Goal: Task Accomplishment & Management: Use online tool/utility

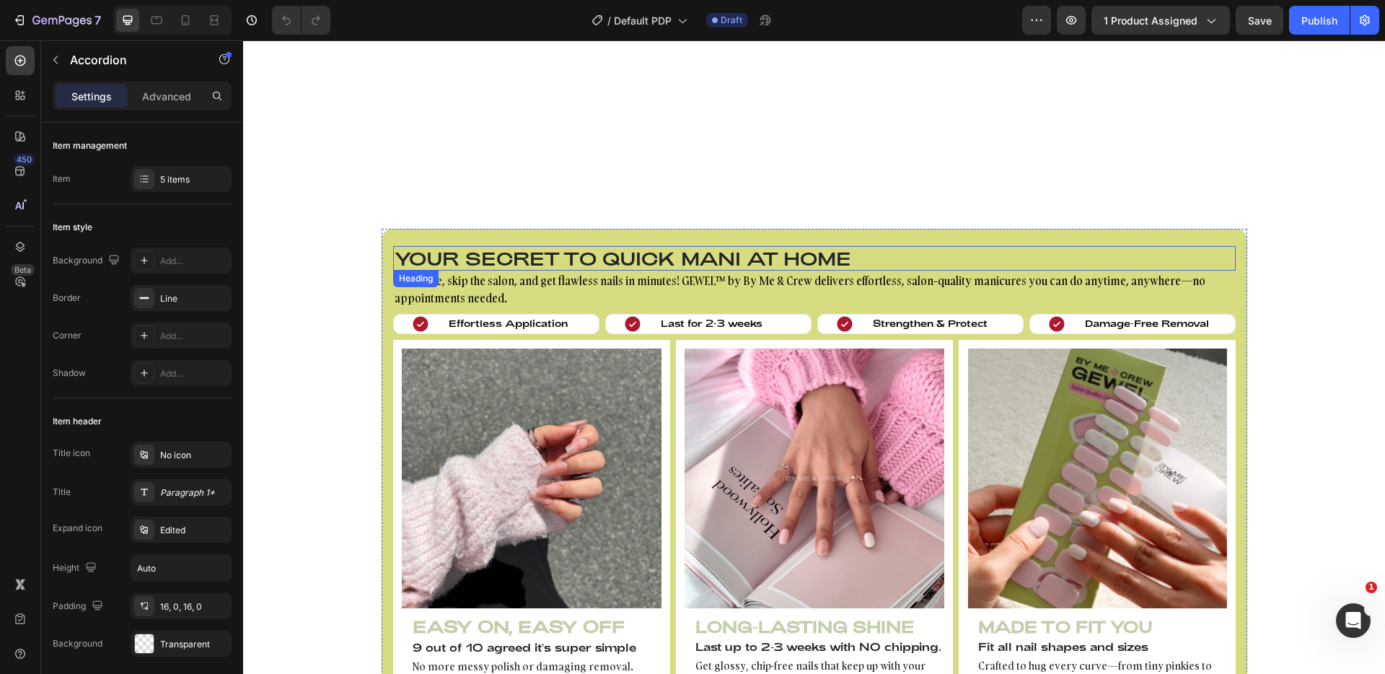
scroll to position [881, 0]
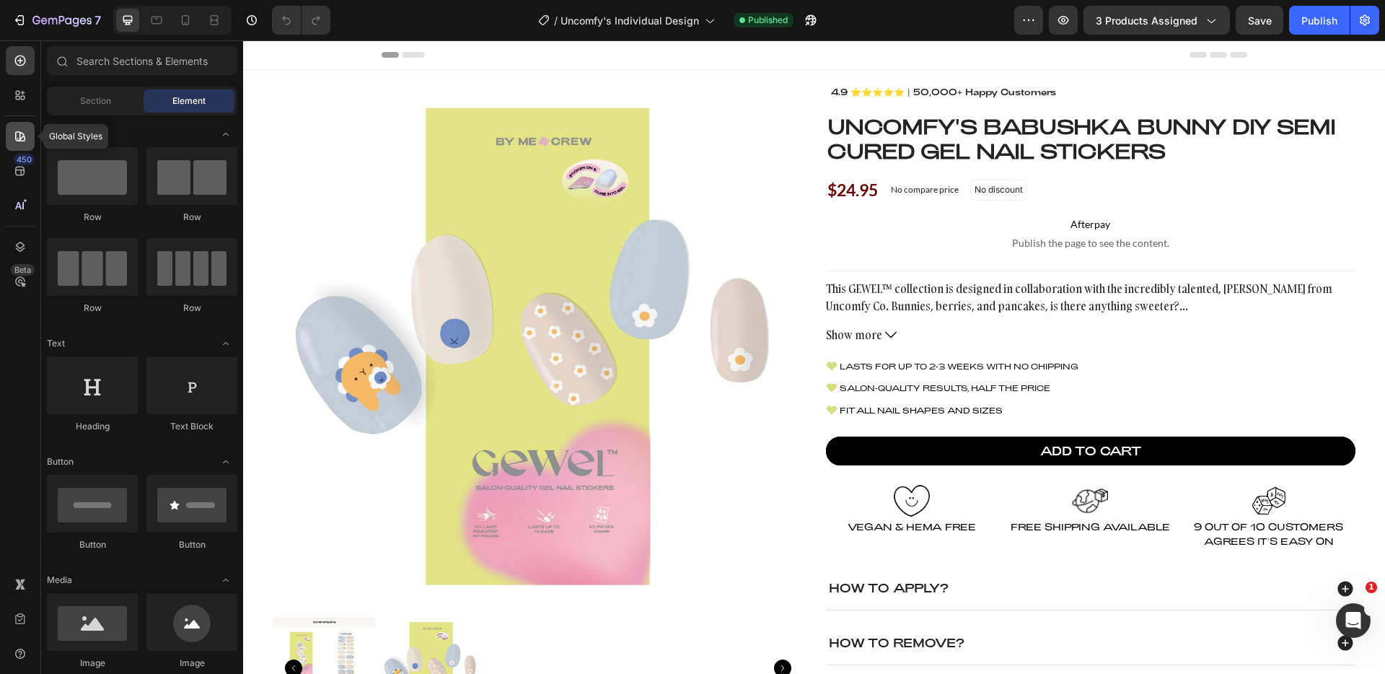
click at [27, 131] on div at bounding box center [20, 136] width 29 height 29
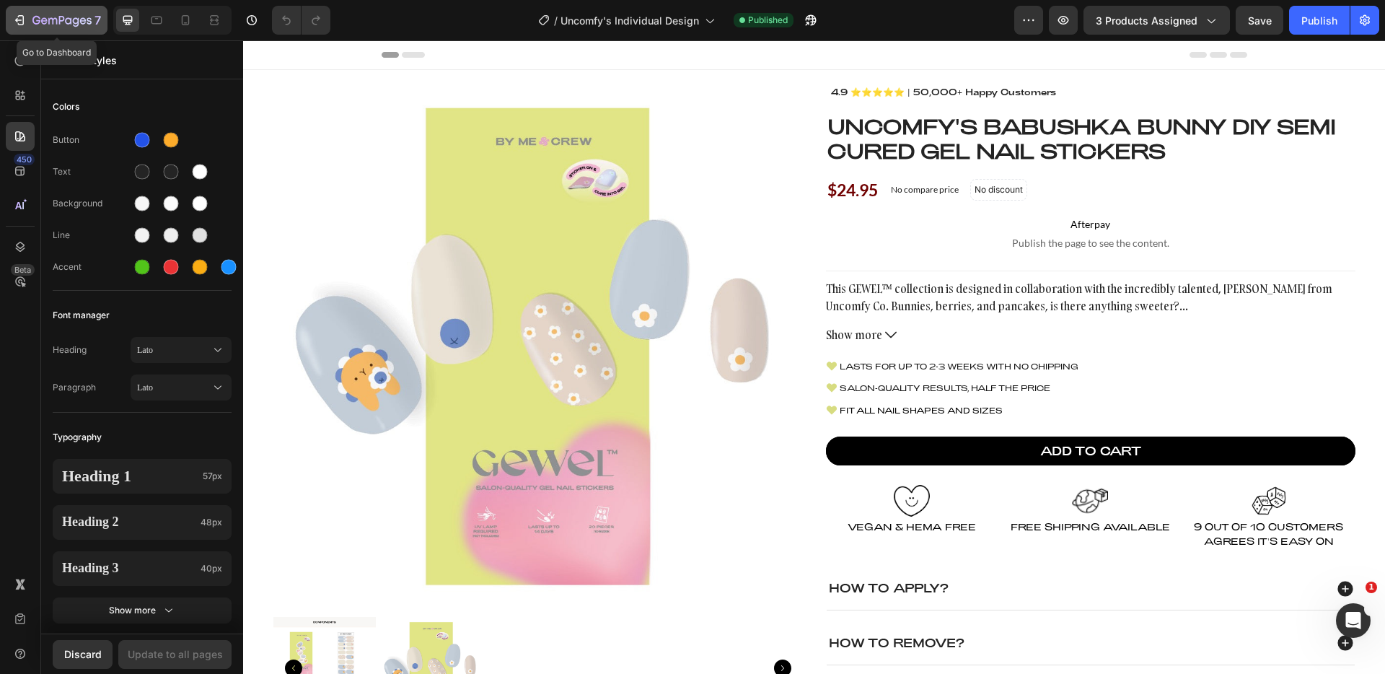
click at [16, 22] on icon "button" at bounding box center [19, 20] width 14 height 14
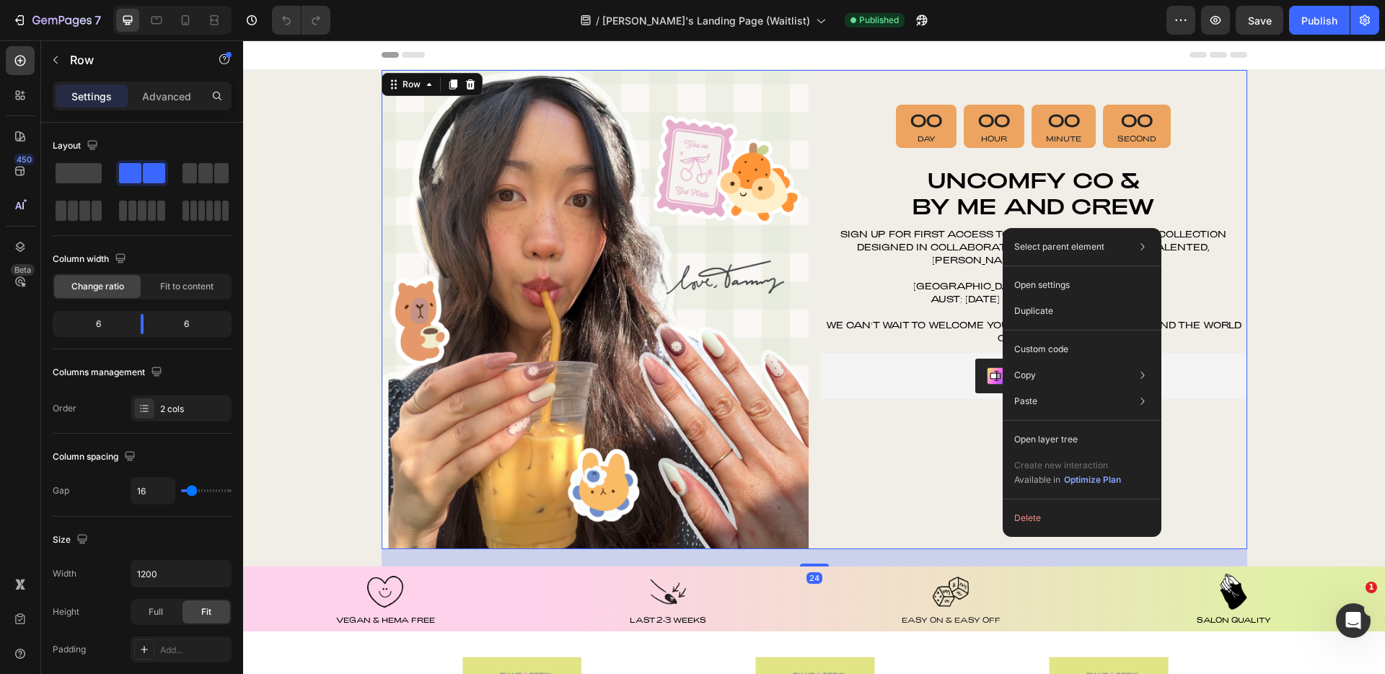
click at [928, 511] on div "00 Day 00 Hour 00 Minute 00 Second Countdown Timer Uncomfy Co & By Me and Crew …" at bounding box center [1033, 309] width 427 height 479
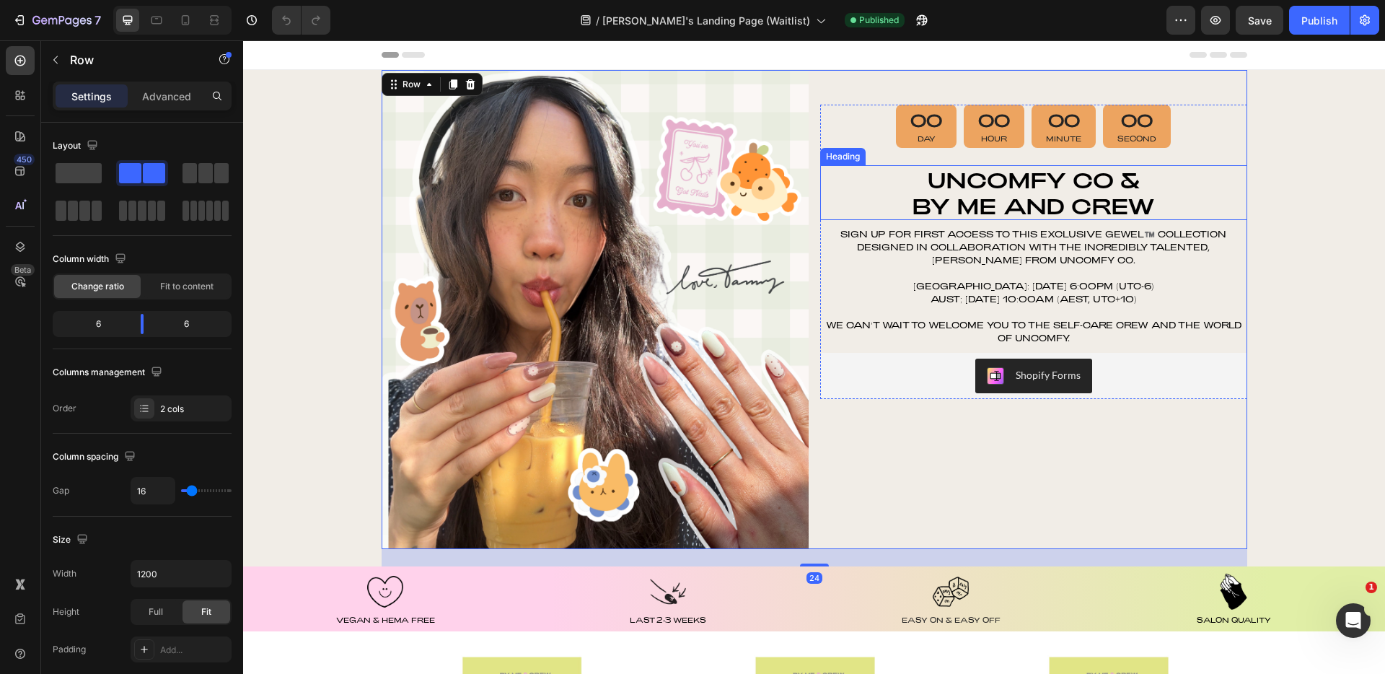
click at [1003, 203] on h2 "Uncomfy Co & By Me and Crew" at bounding box center [1033, 192] width 427 height 55
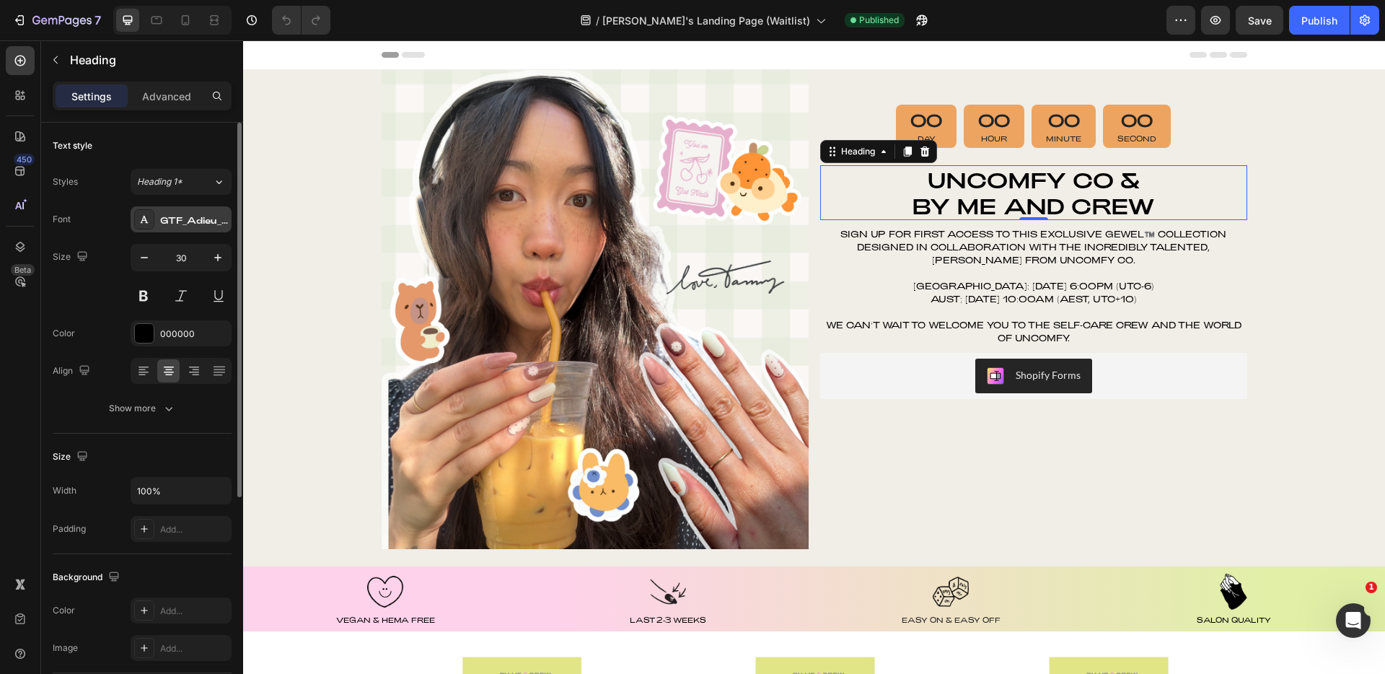
click at [194, 229] on div "GTF_Adieu_TRIAL_Regular" at bounding box center [181, 219] width 101 height 26
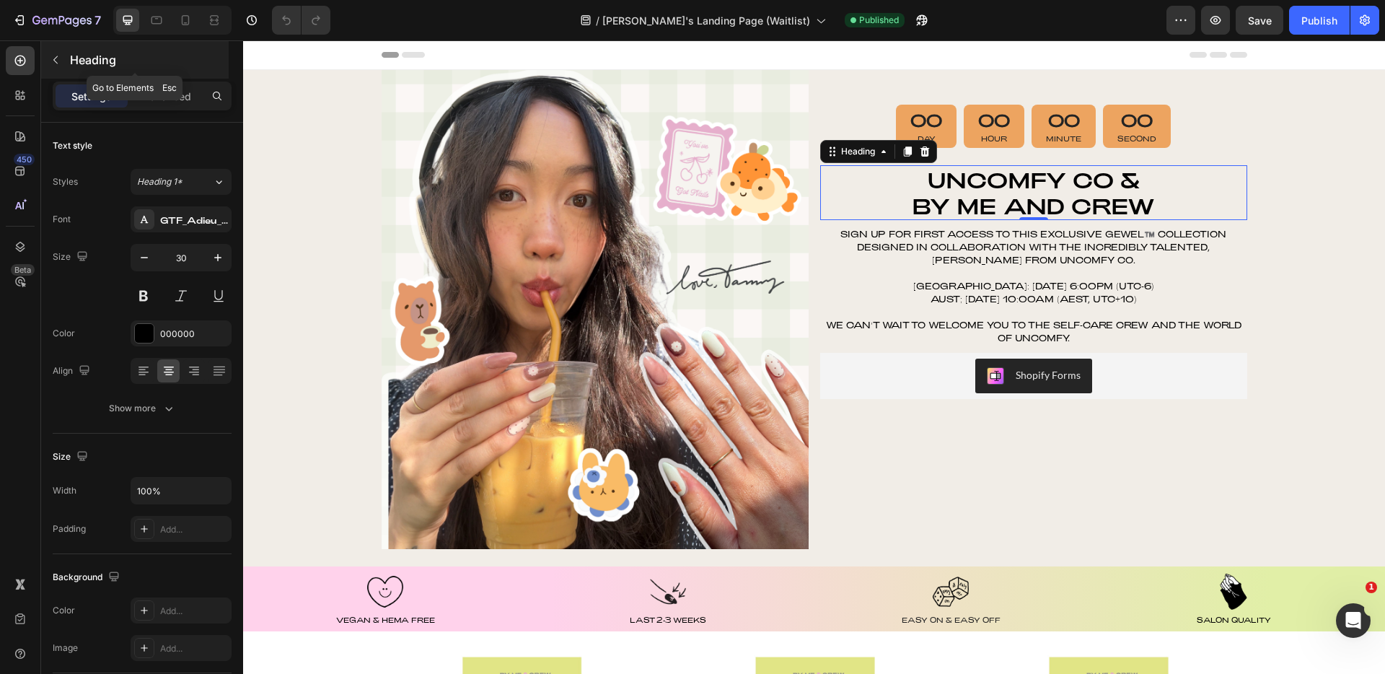
click at [67, 51] on div "Heading" at bounding box center [135, 60] width 188 height 38
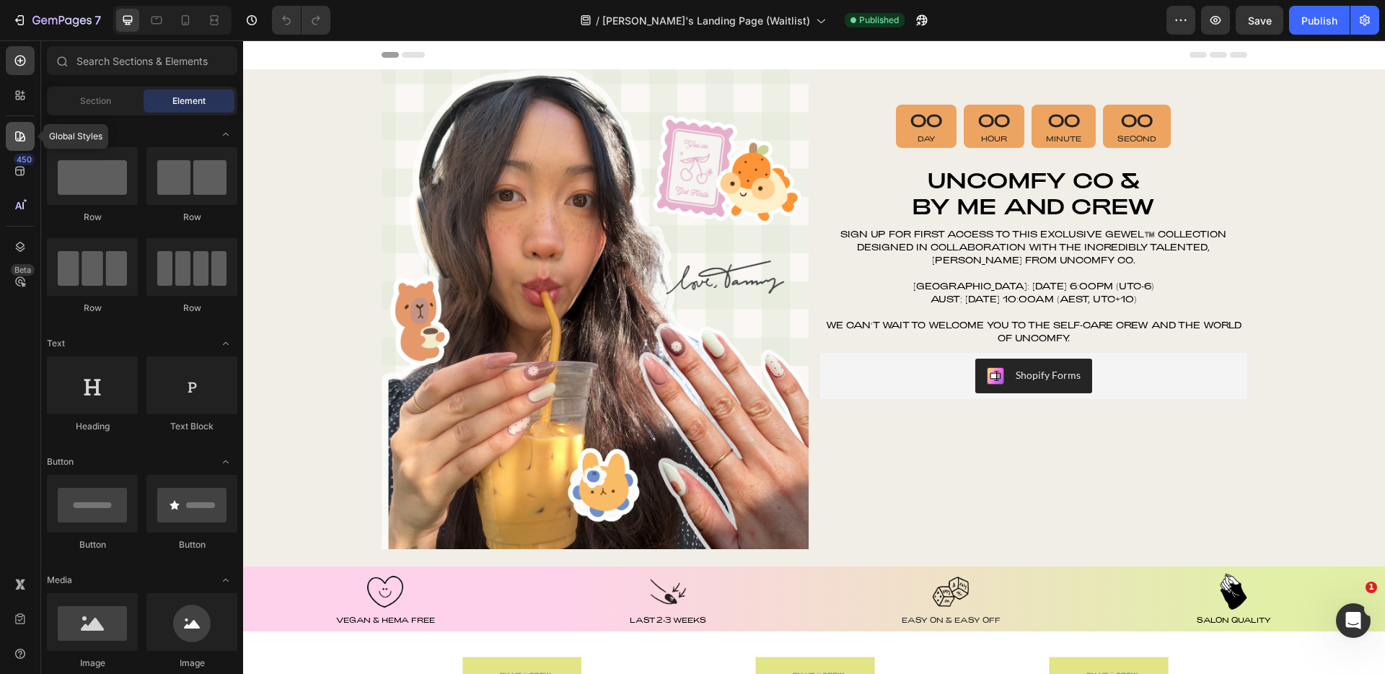
click at [31, 147] on div at bounding box center [20, 136] width 29 height 29
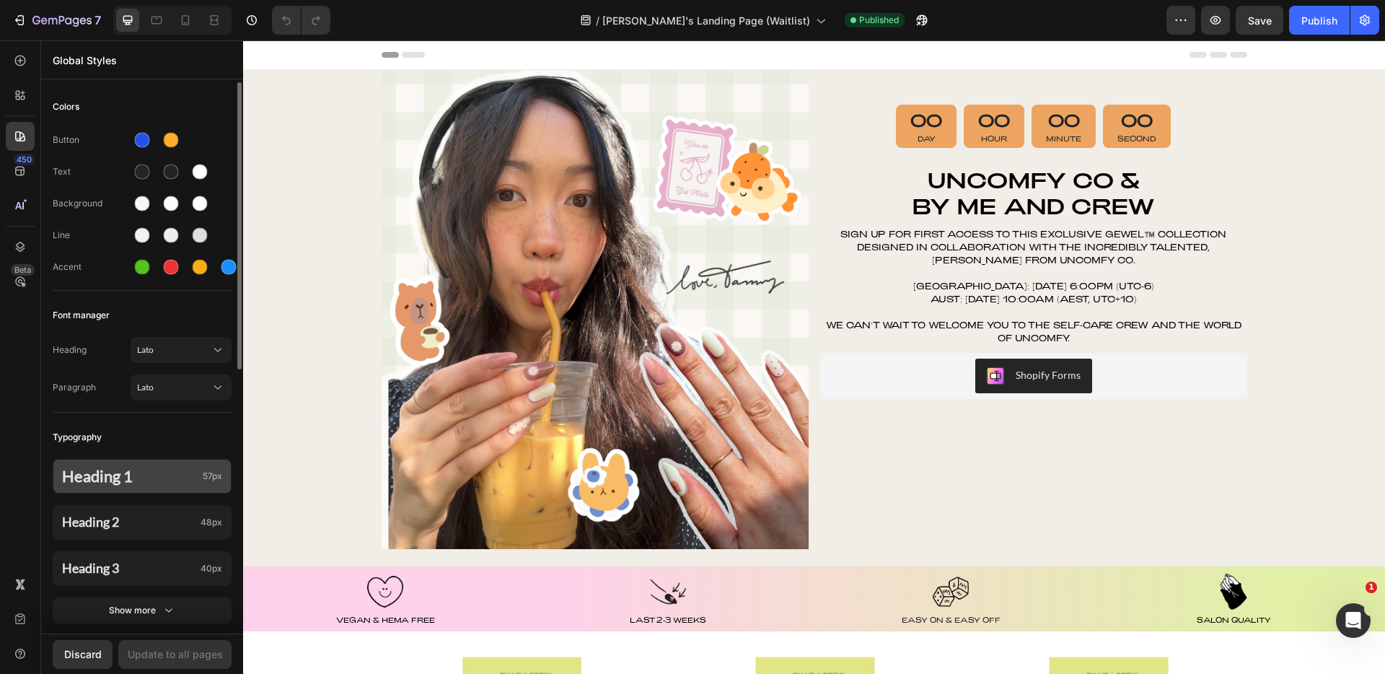
click at [146, 481] on p "Heading 1" at bounding box center [129, 476] width 135 height 19
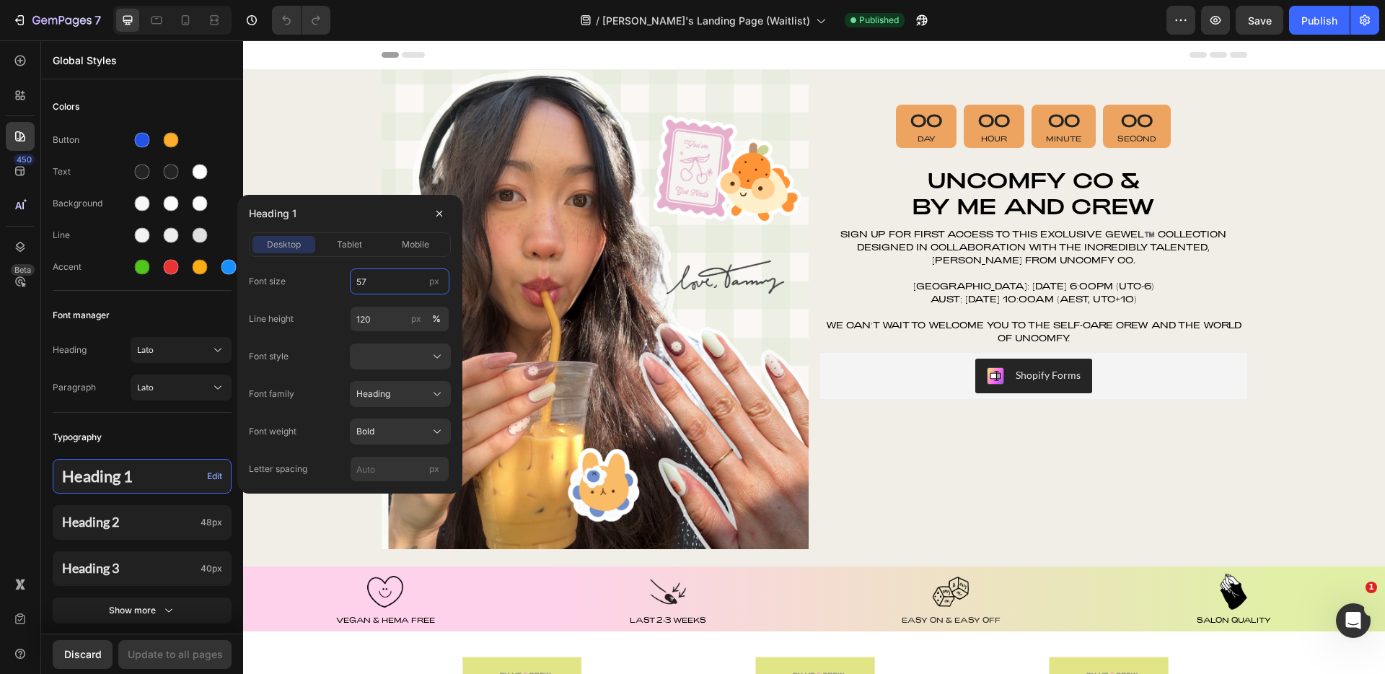
click at [383, 279] on input "57" at bounding box center [400, 281] width 100 height 26
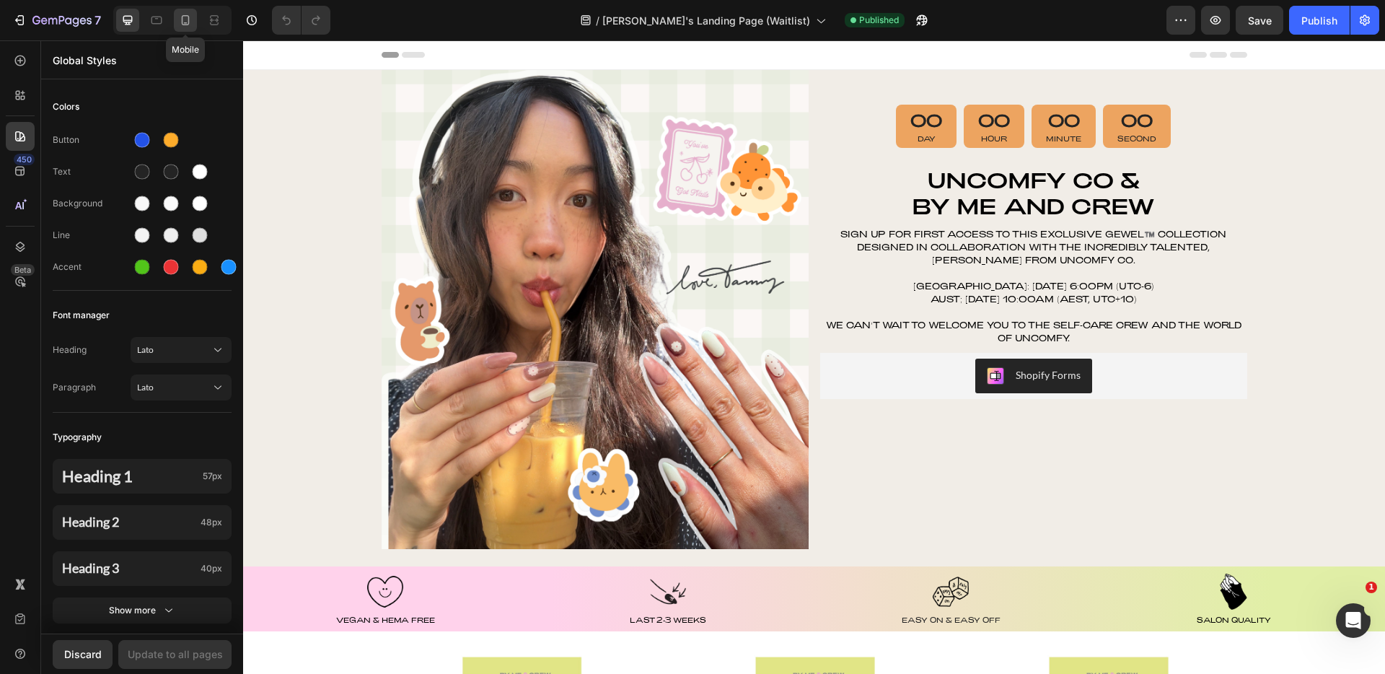
click at [187, 17] on icon at bounding box center [185, 20] width 14 height 14
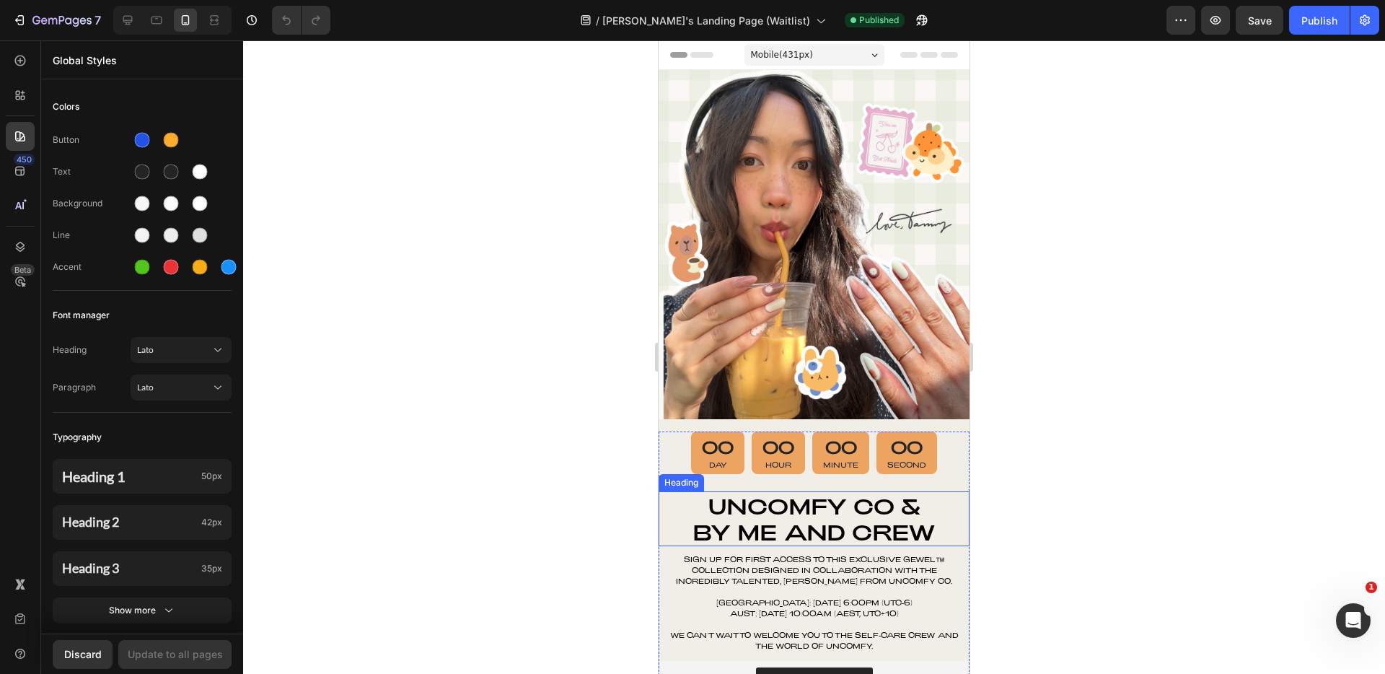
click at [775, 500] on h2 "Uncomfy Co & By Me and Crew" at bounding box center [814, 518] width 311 height 55
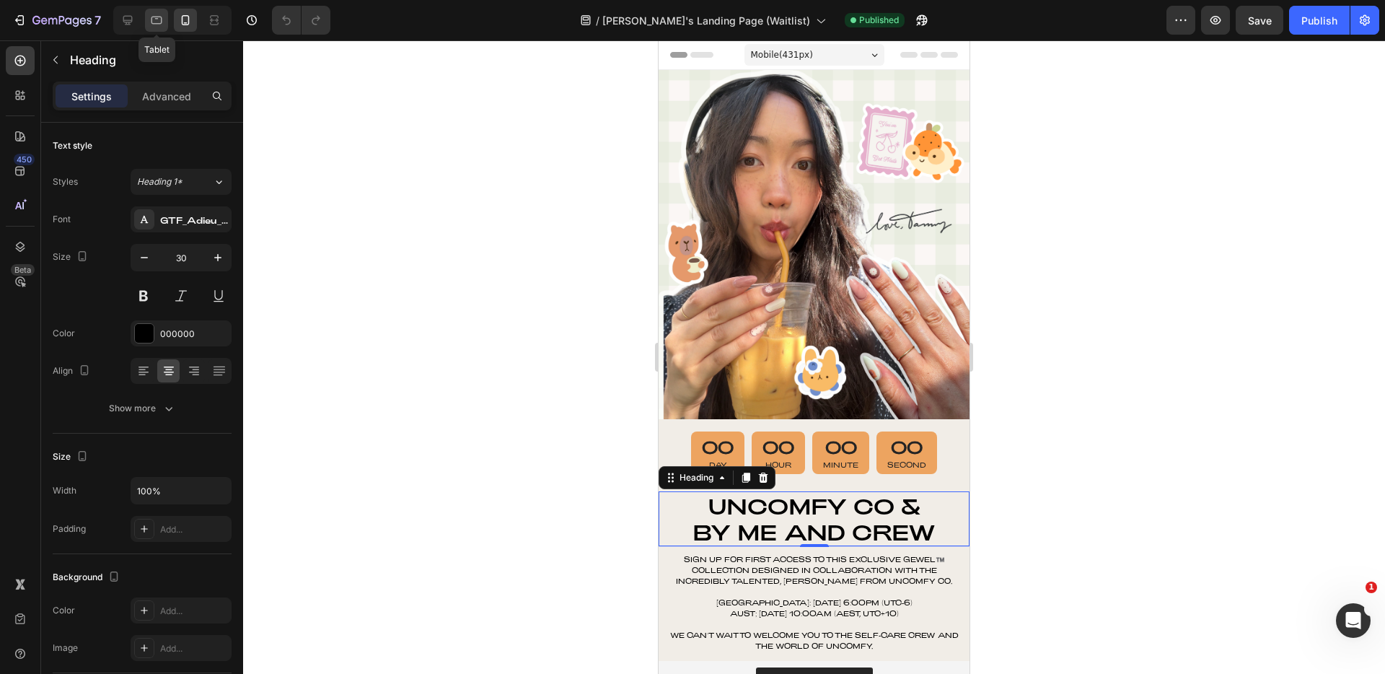
click at [146, 26] on div at bounding box center [156, 20] width 23 height 23
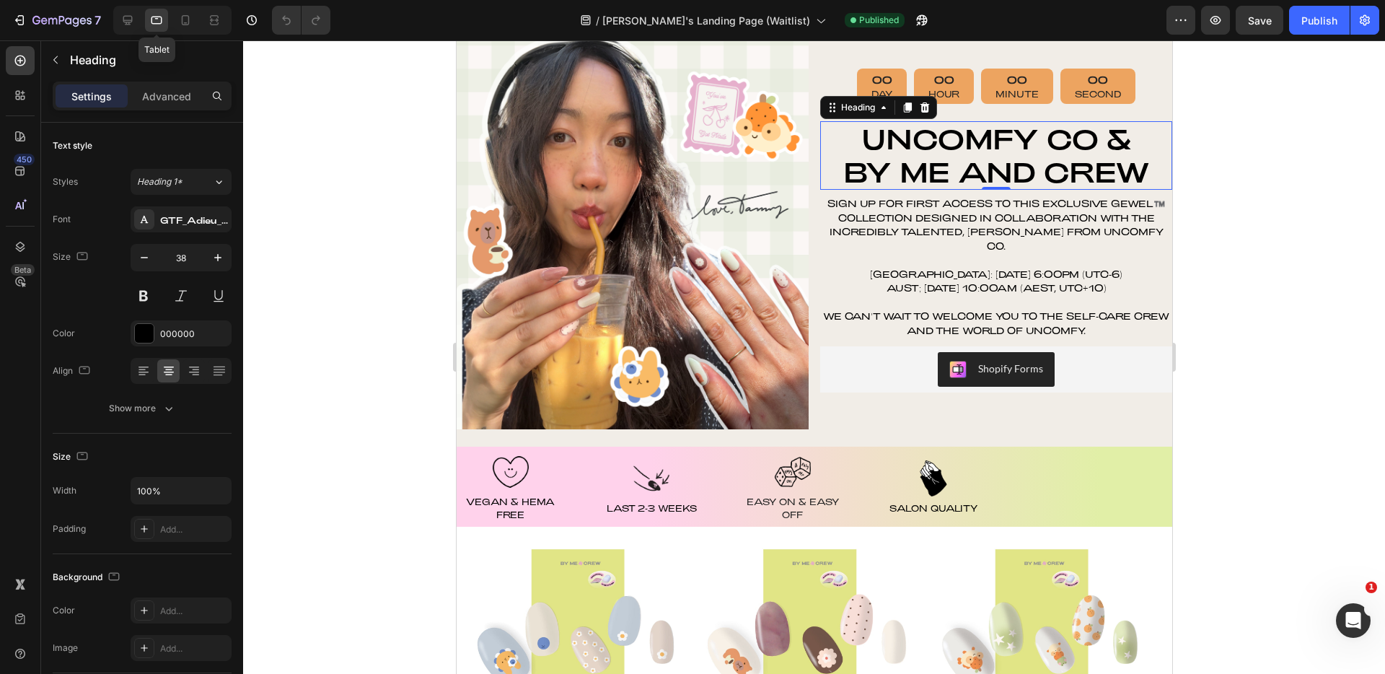
scroll to position [66, 0]
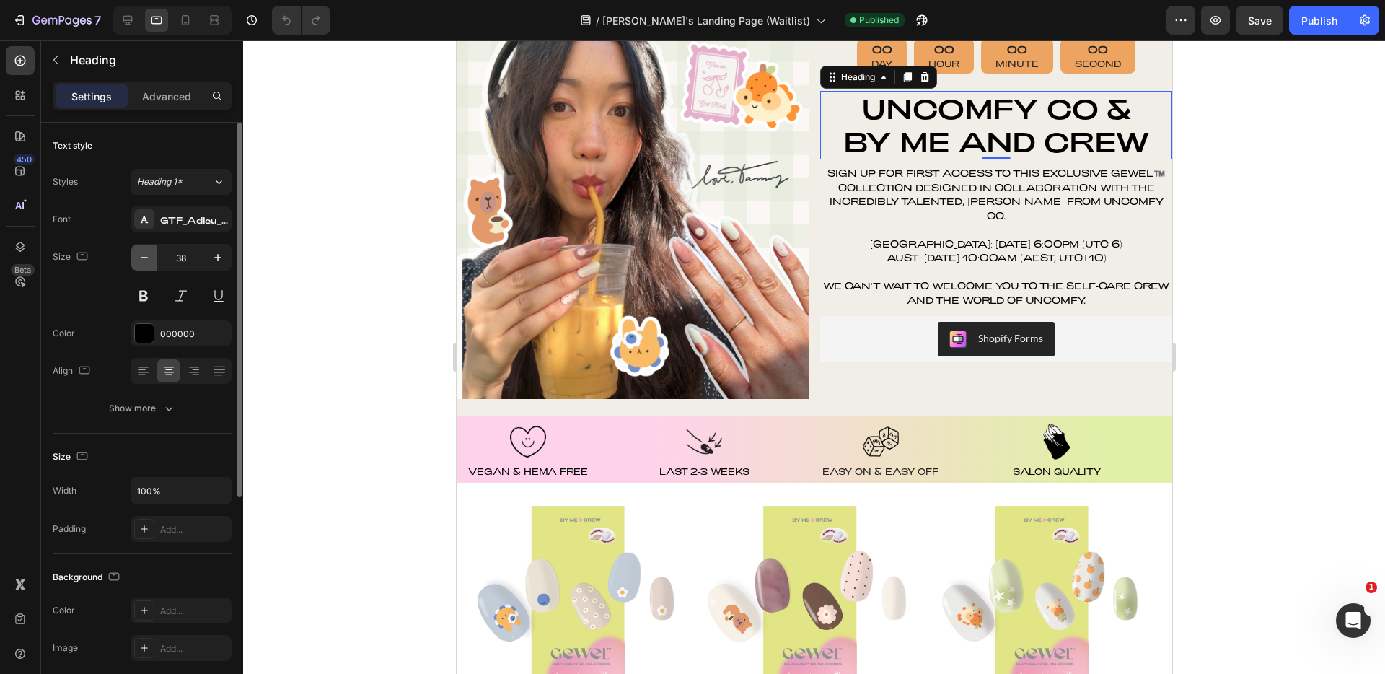
click at [141, 260] on icon "button" at bounding box center [144, 257] width 14 height 14
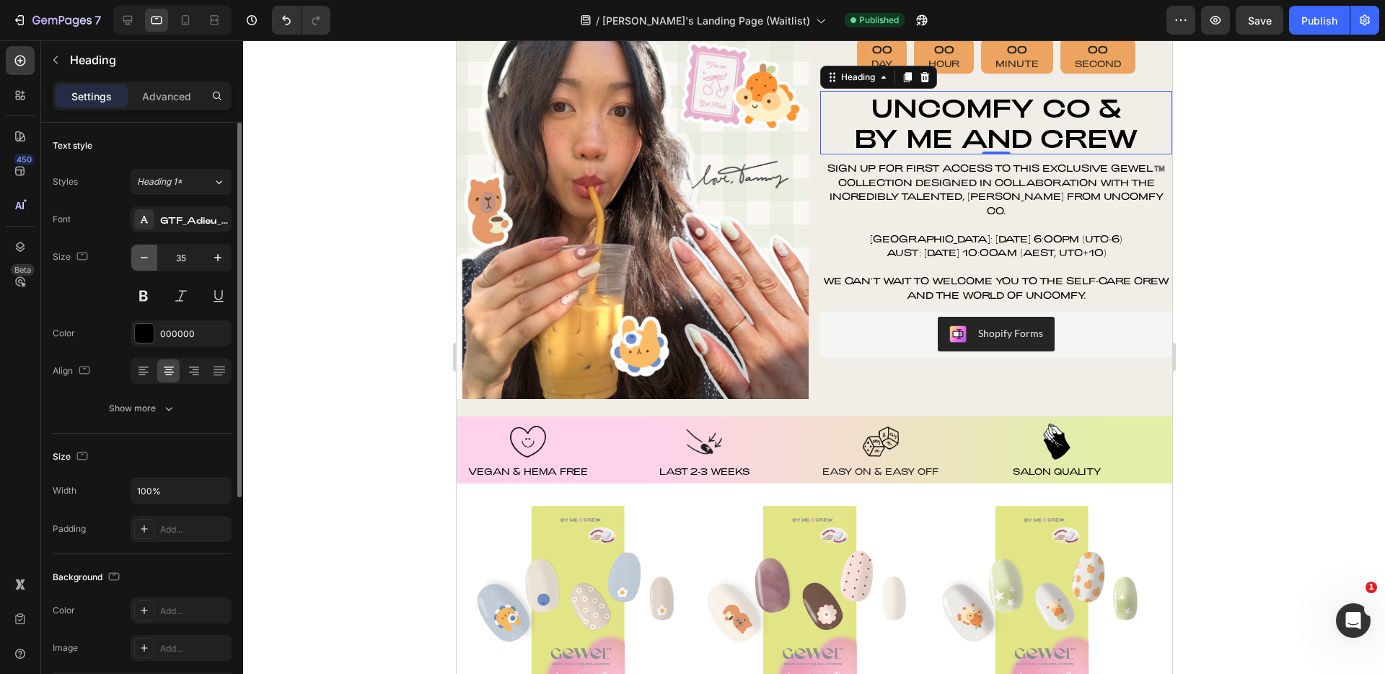
click at [141, 260] on icon "button" at bounding box center [144, 257] width 14 height 14
click at [142, 260] on icon "button" at bounding box center [144, 257] width 14 height 14
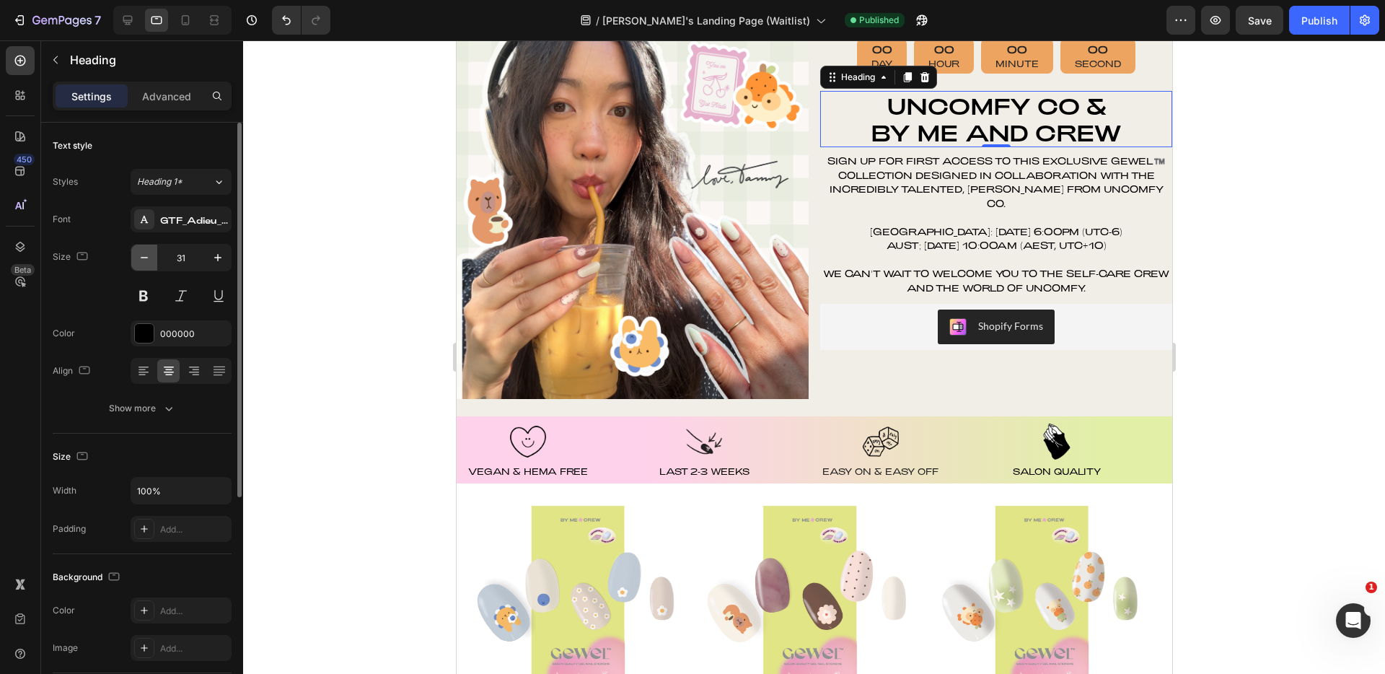
click at [142, 260] on icon "button" at bounding box center [144, 257] width 14 height 14
type input "30"
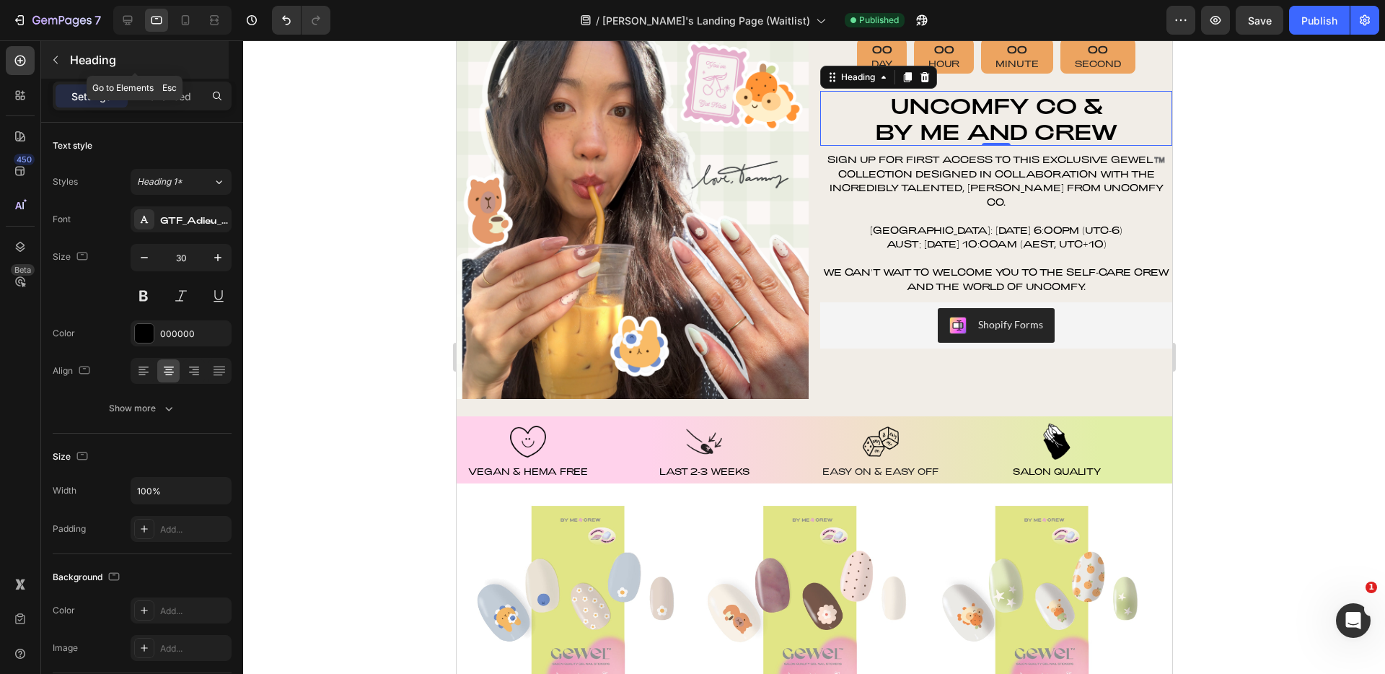
click at [67, 61] on div "Heading" at bounding box center [135, 60] width 188 height 38
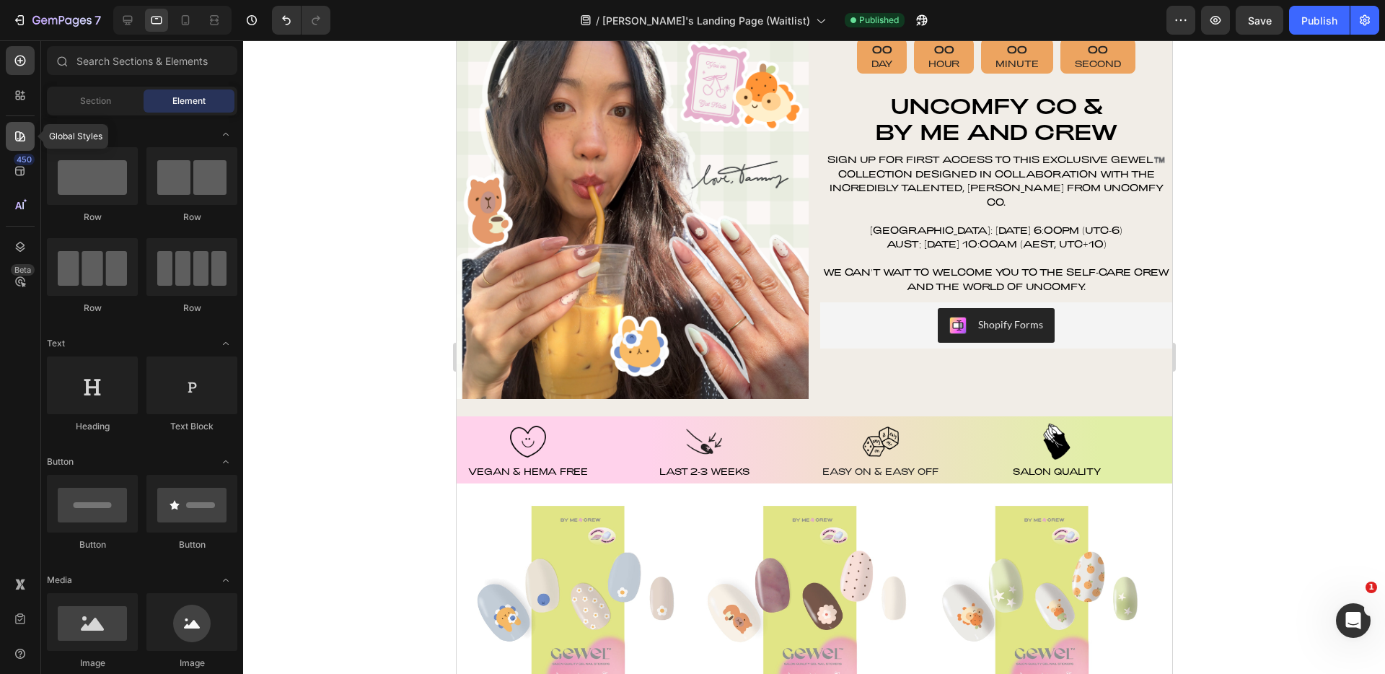
click at [28, 144] on div at bounding box center [20, 136] width 29 height 29
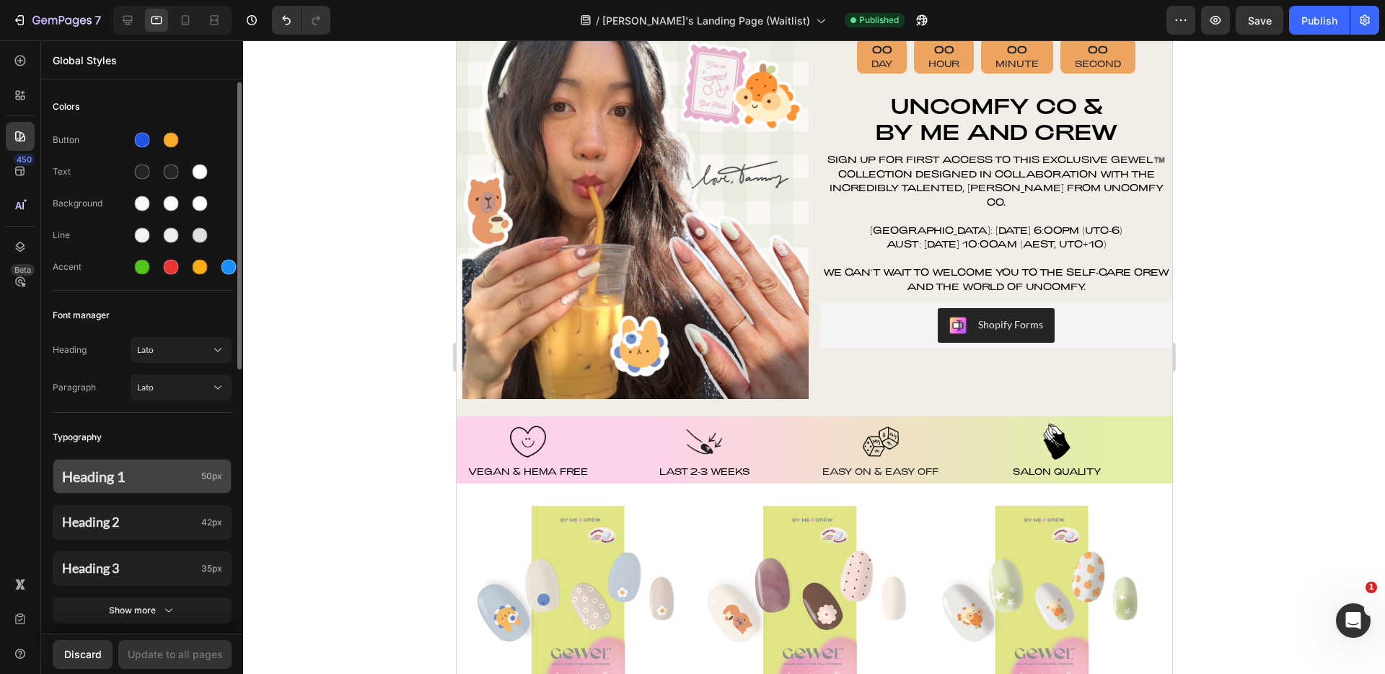
click at [149, 486] on div "Heading 1 50px" at bounding box center [142, 476] width 179 height 35
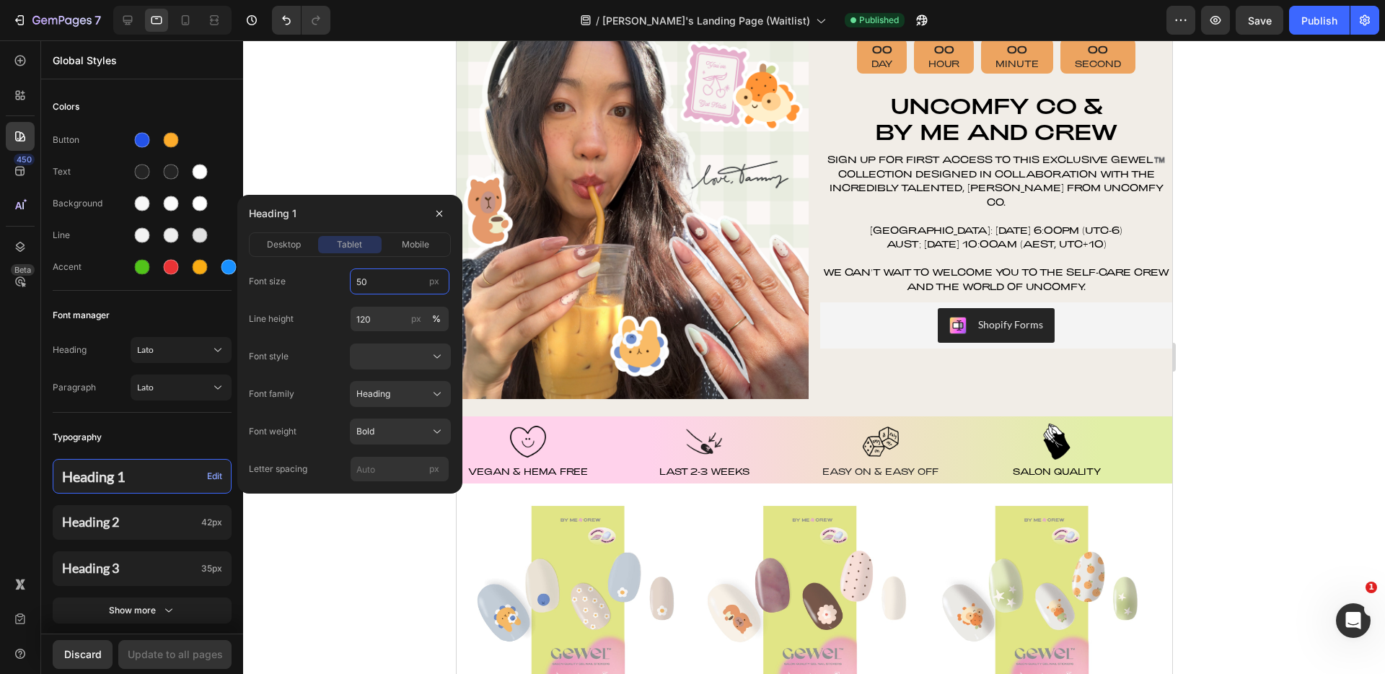
click at [377, 282] on input "50" at bounding box center [400, 281] width 100 height 26
click at [1006, 101] on h2 "Uncomfy Co & By Me and Crew" at bounding box center [995, 118] width 352 height 55
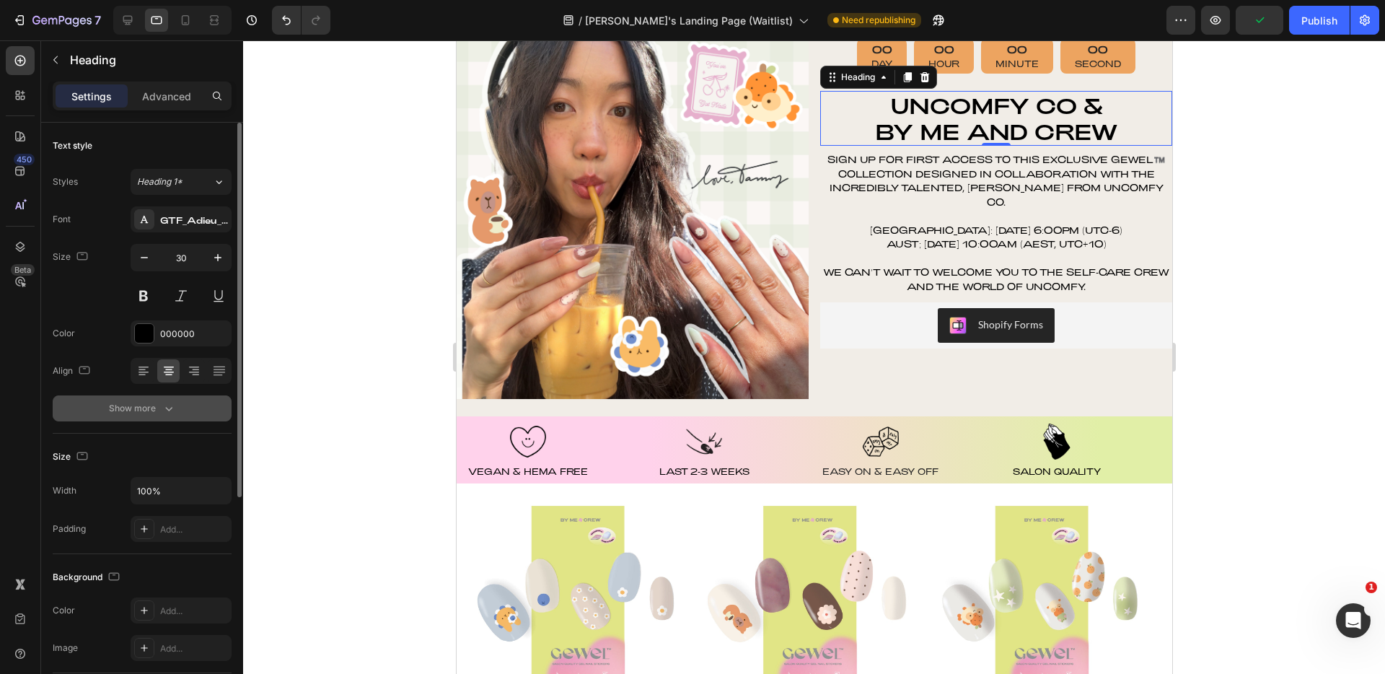
click at [159, 417] on button "Show more" at bounding box center [142, 408] width 179 height 26
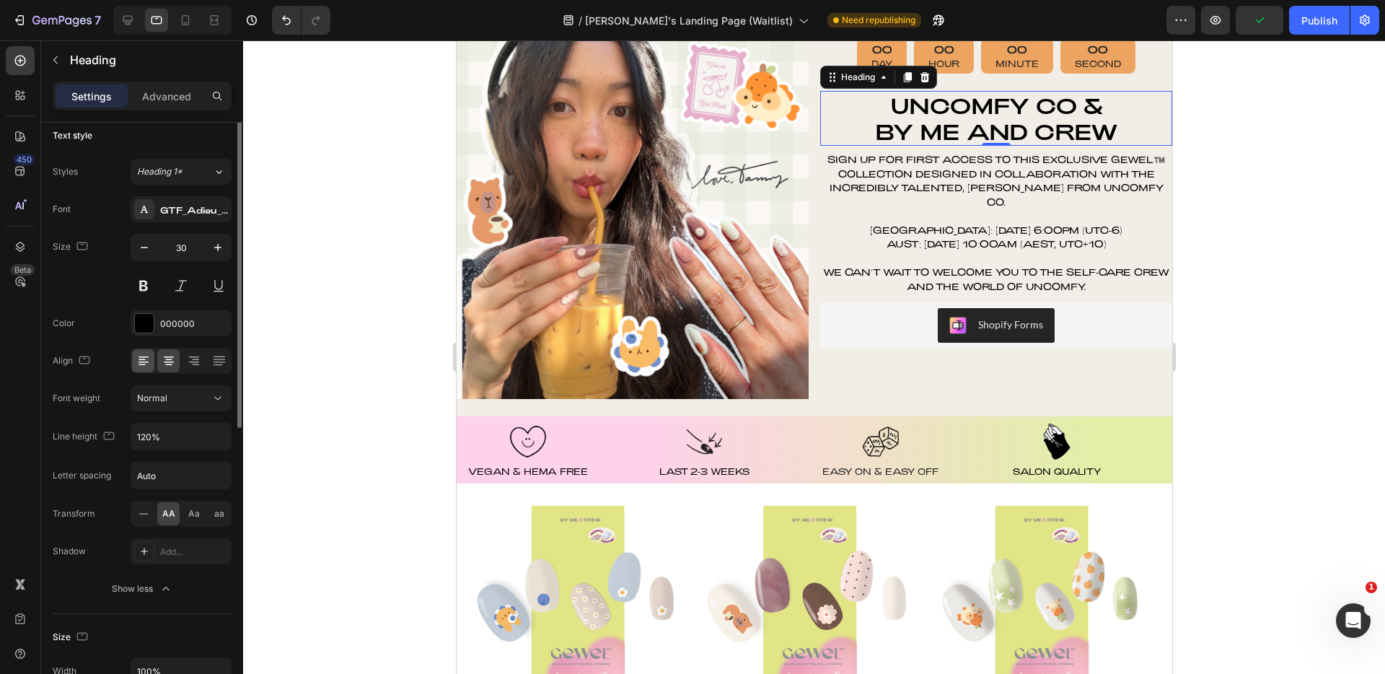
scroll to position [31, 0]
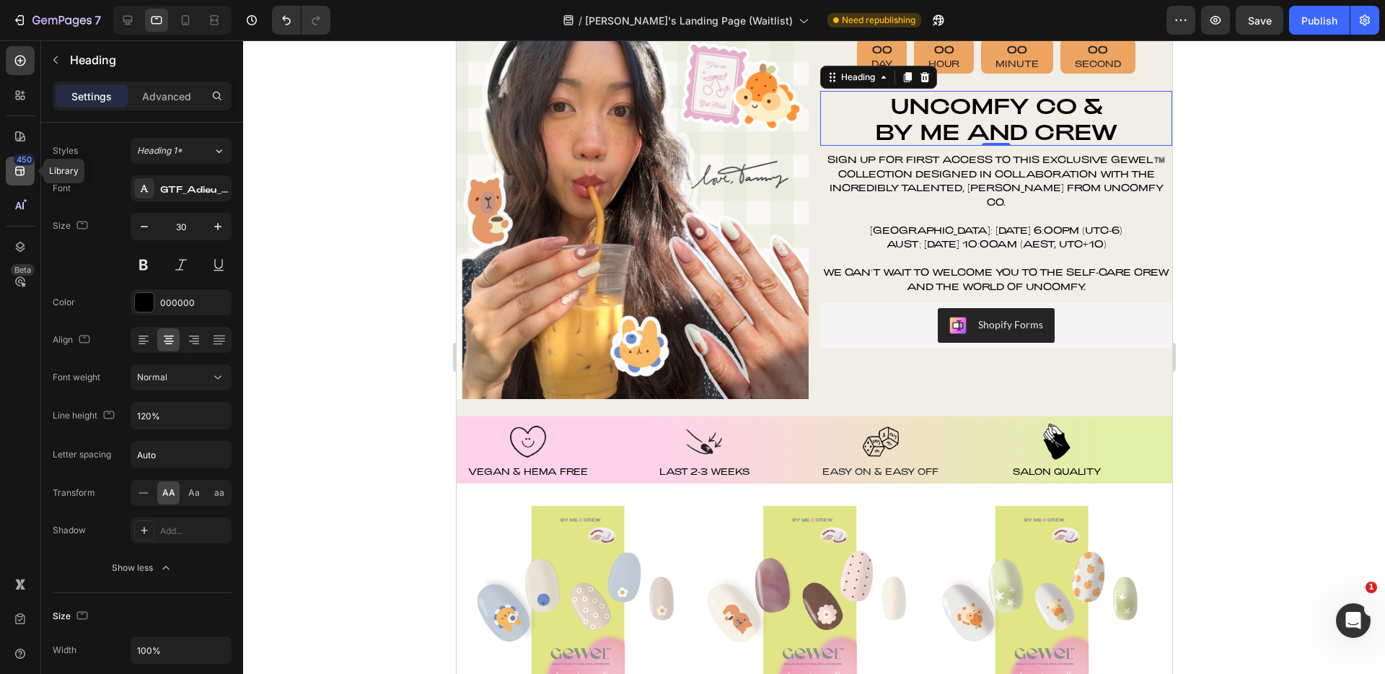
click at [13, 165] on icon at bounding box center [20, 171] width 14 height 14
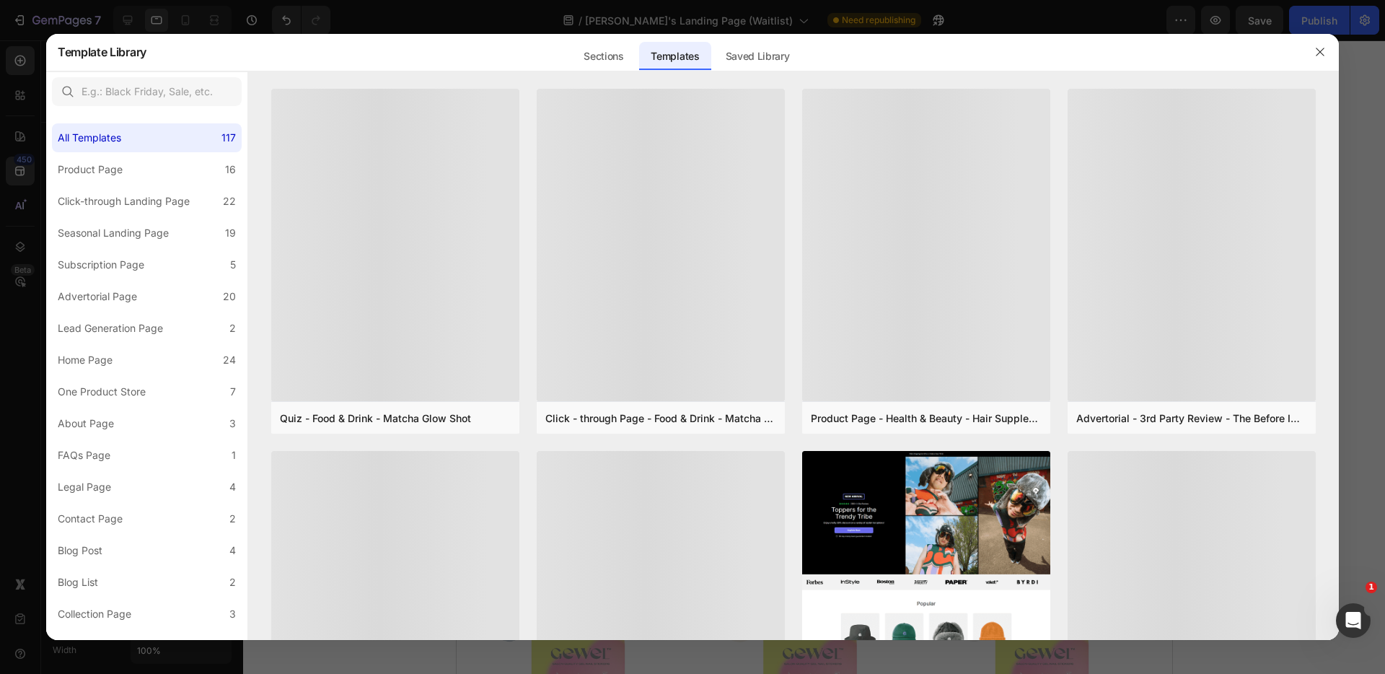
click at [19, 136] on div at bounding box center [692, 337] width 1385 height 674
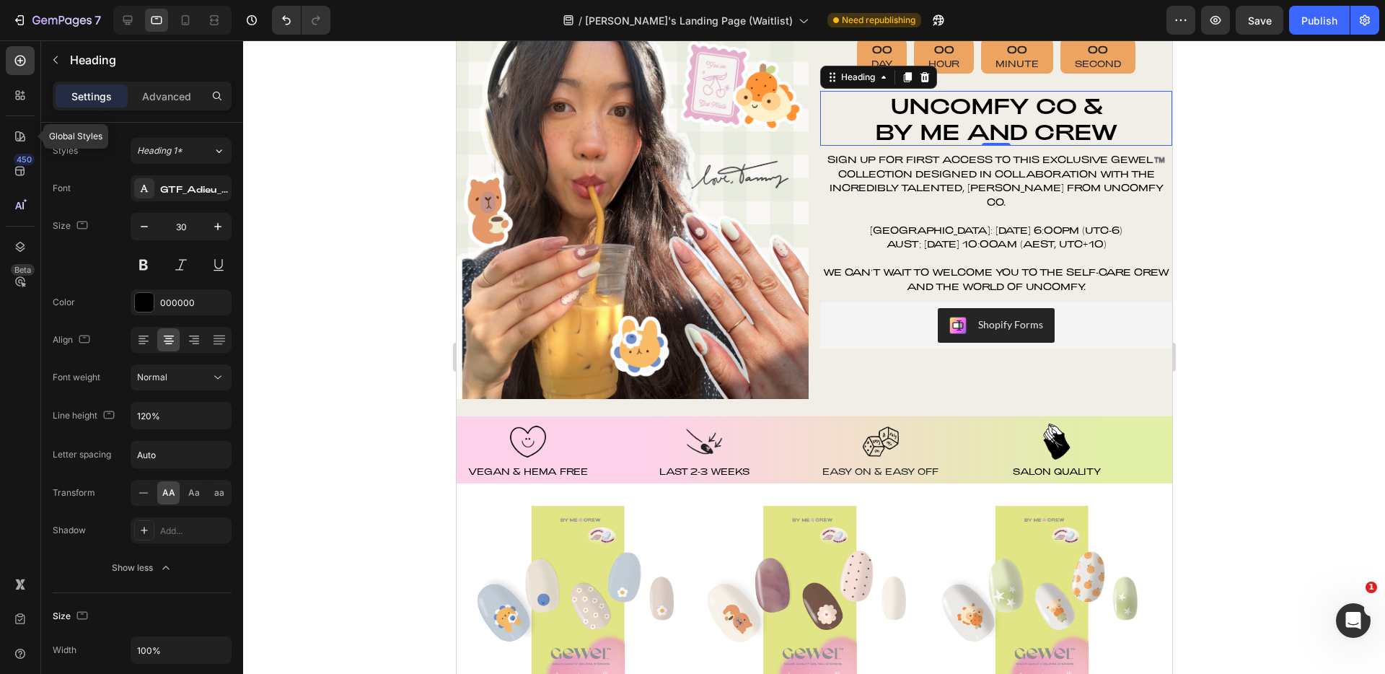
click at [19, 136] on icon at bounding box center [20, 136] width 10 height 10
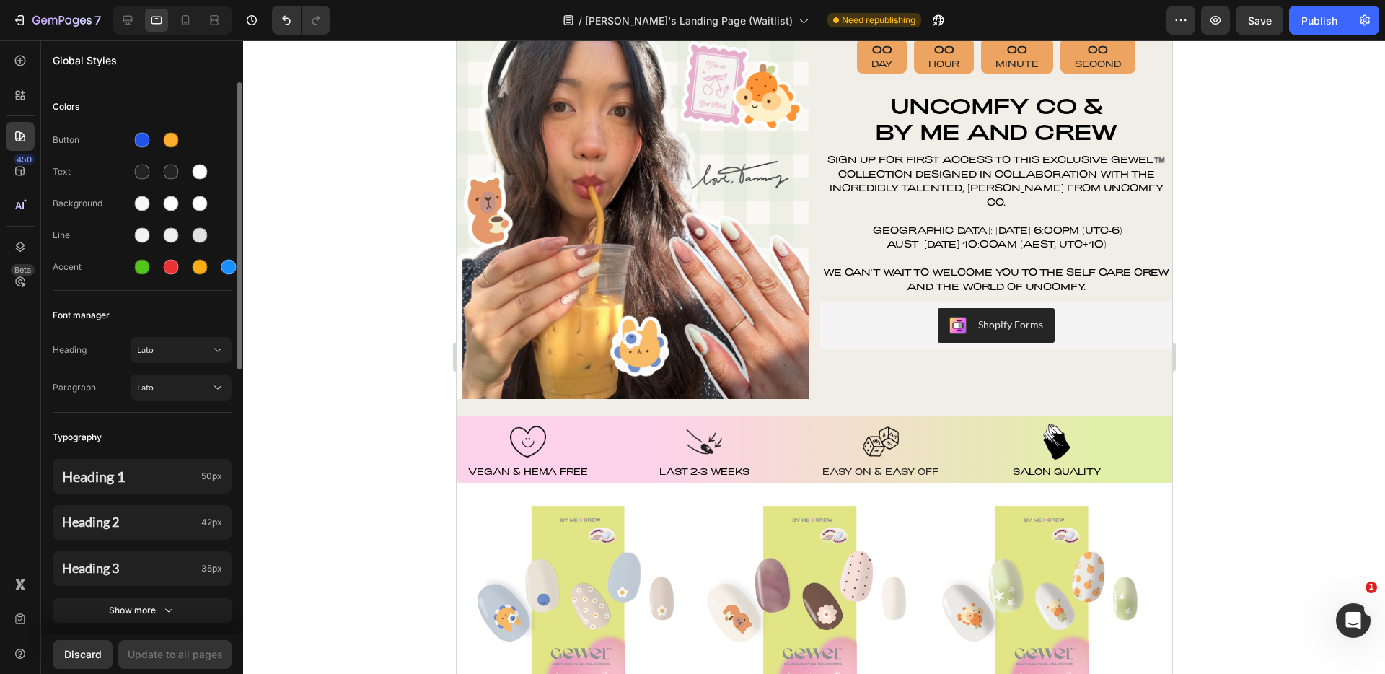
click at [139, 494] on div "Heading 1 50px Heading 2 42px Heading 3 35px Show more" at bounding box center [142, 542] width 179 height 185
click at [141, 484] on p "Heading 1" at bounding box center [128, 475] width 133 height 17
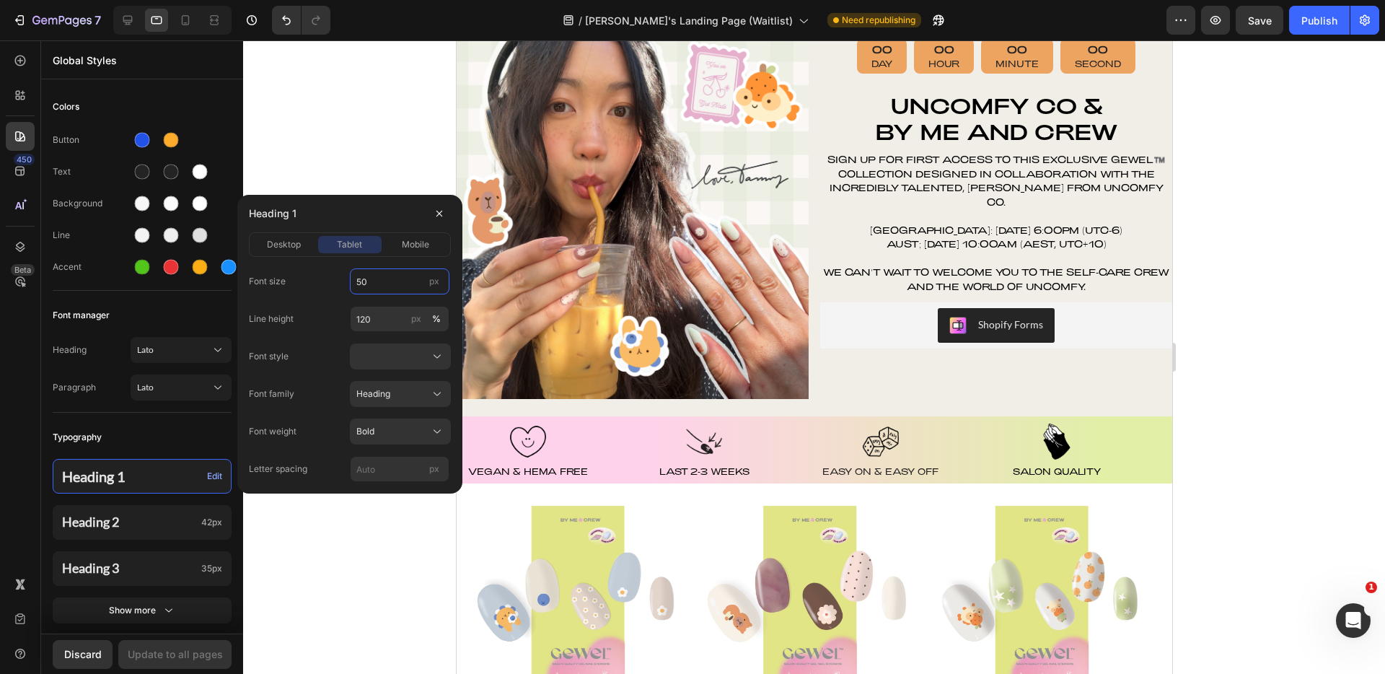
click at [392, 285] on input "50" at bounding box center [400, 281] width 100 height 26
type input "30"
click at [278, 245] on span "desktop" at bounding box center [284, 244] width 34 height 13
click at [375, 287] on input "57" at bounding box center [400, 281] width 100 height 26
type input "30"
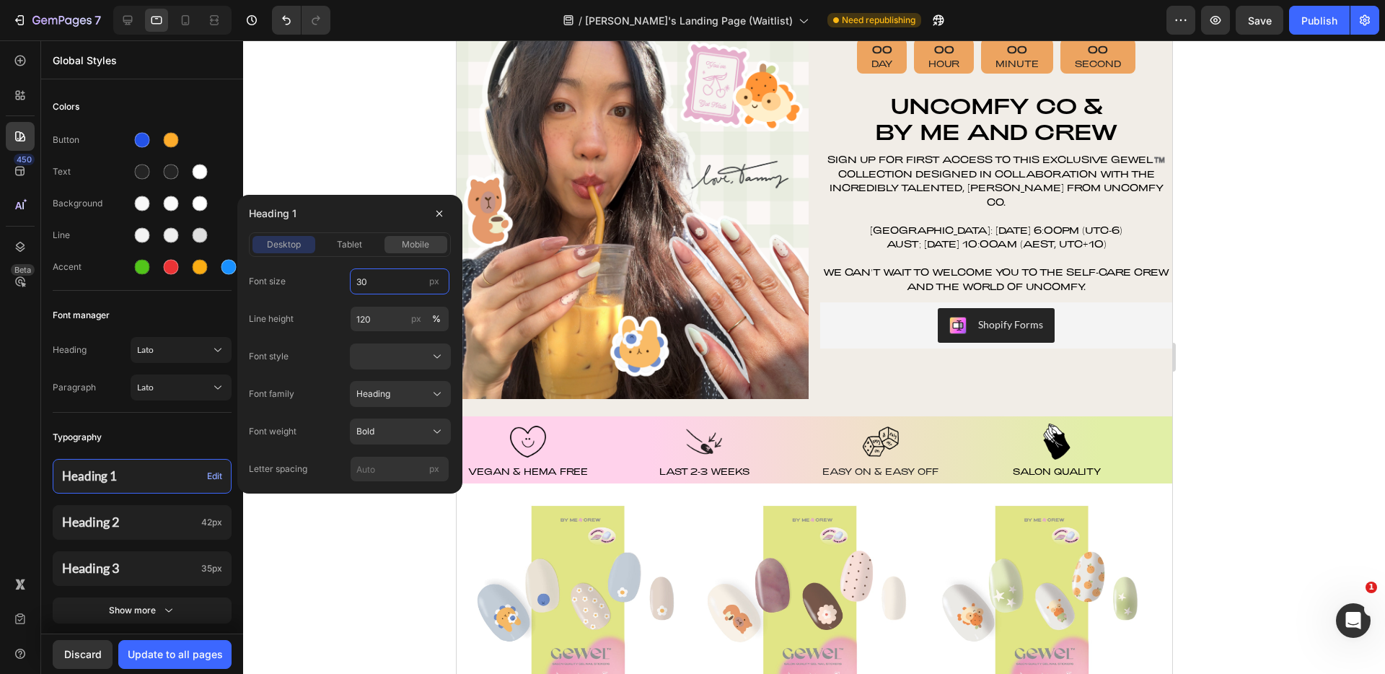
click at [401, 247] on div "mobile" at bounding box center [415, 244] width 63 height 13
click at [380, 281] on input "50" at bounding box center [400, 281] width 100 height 26
type input "30"
click at [282, 242] on span "desktop" at bounding box center [284, 244] width 34 height 13
click at [387, 397] on span "Heading" at bounding box center [373, 393] width 34 height 13
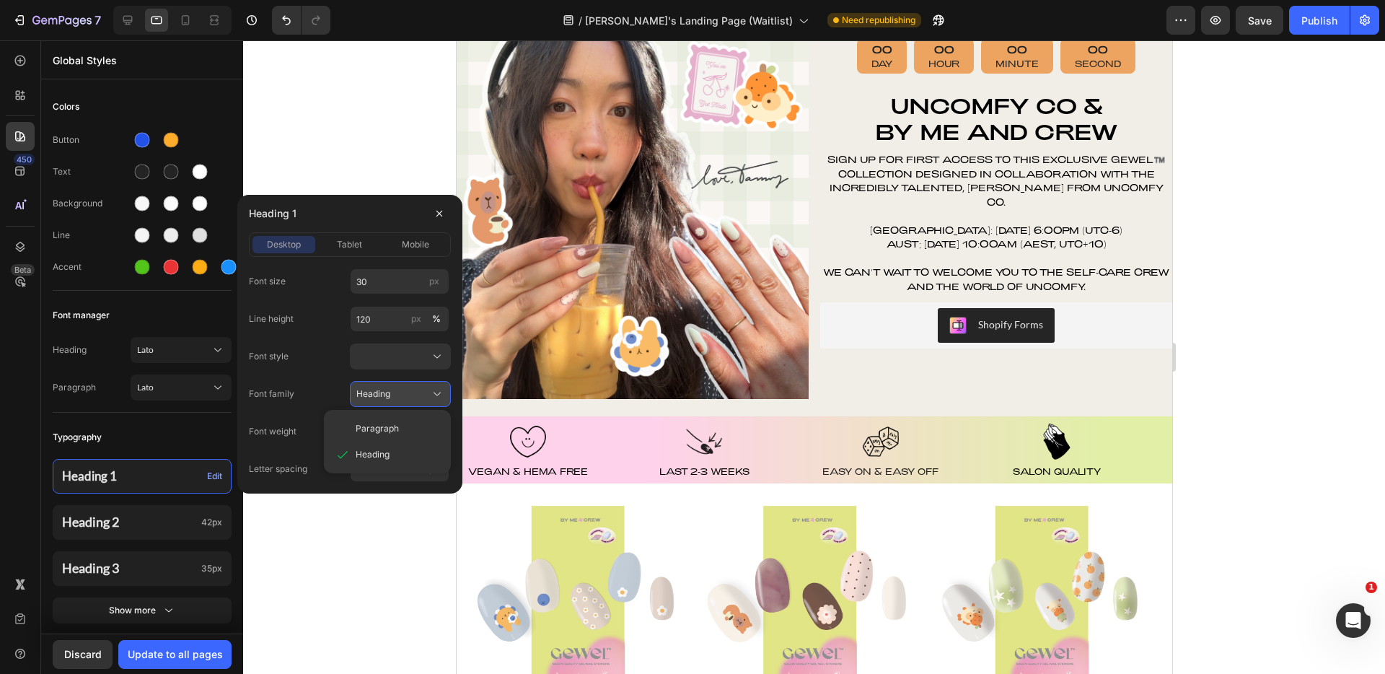
click at [387, 397] on span "Heading" at bounding box center [373, 393] width 34 height 13
click at [382, 360] on div at bounding box center [400, 356] width 88 height 14
click at [388, 385] on button "Heading" at bounding box center [400, 394] width 101 height 26
click at [330, 389] on div "Font family Heading" at bounding box center [350, 394] width 202 height 26
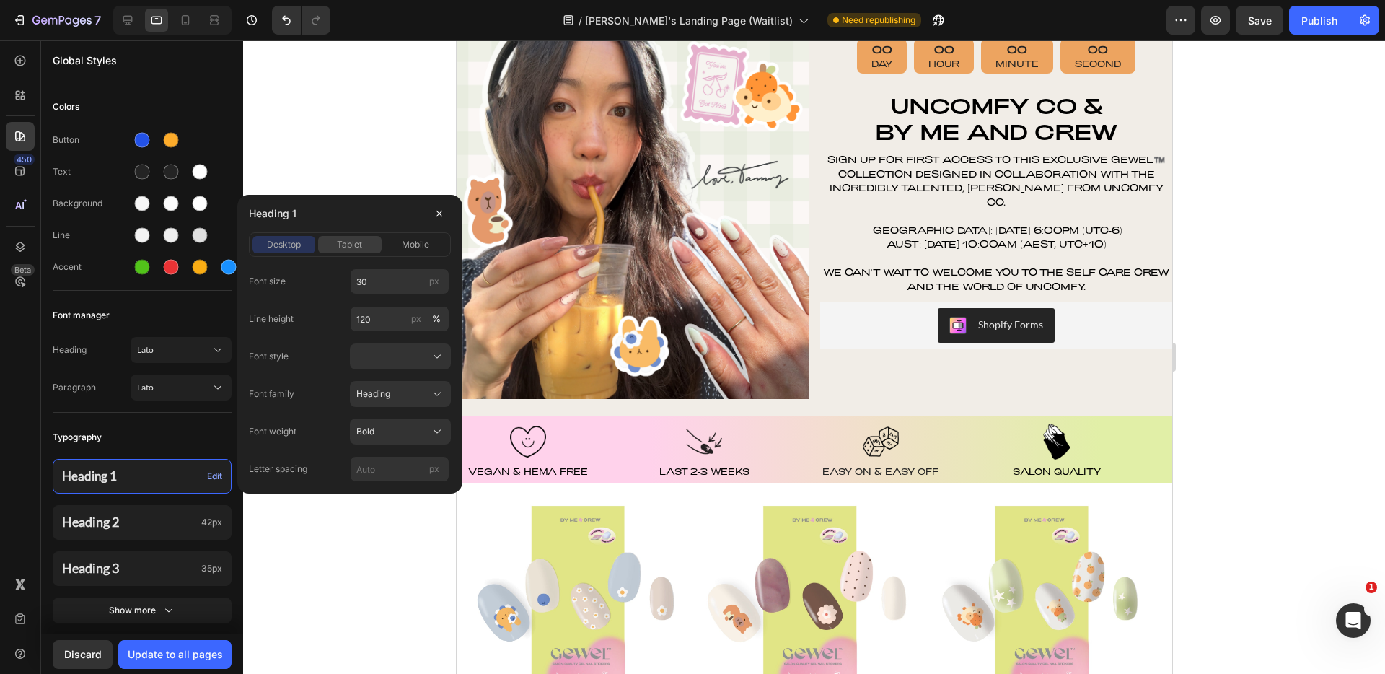
click at [352, 247] on span "tablet" at bounding box center [349, 244] width 25 height 13
click at [408, 244] on span "mobile" at bounding box center [415, 244] width 27 height 13
click at [303, 242] on div "desktop" at bounding box center [283, 244] width 63 height 13
click at [318, 434] on div "Font weight Bold" at bounding box center [350, 431] width 202 height 26
click at [385, 436] on div "Bold" at bounding box center [391, 431] width 71 height 13
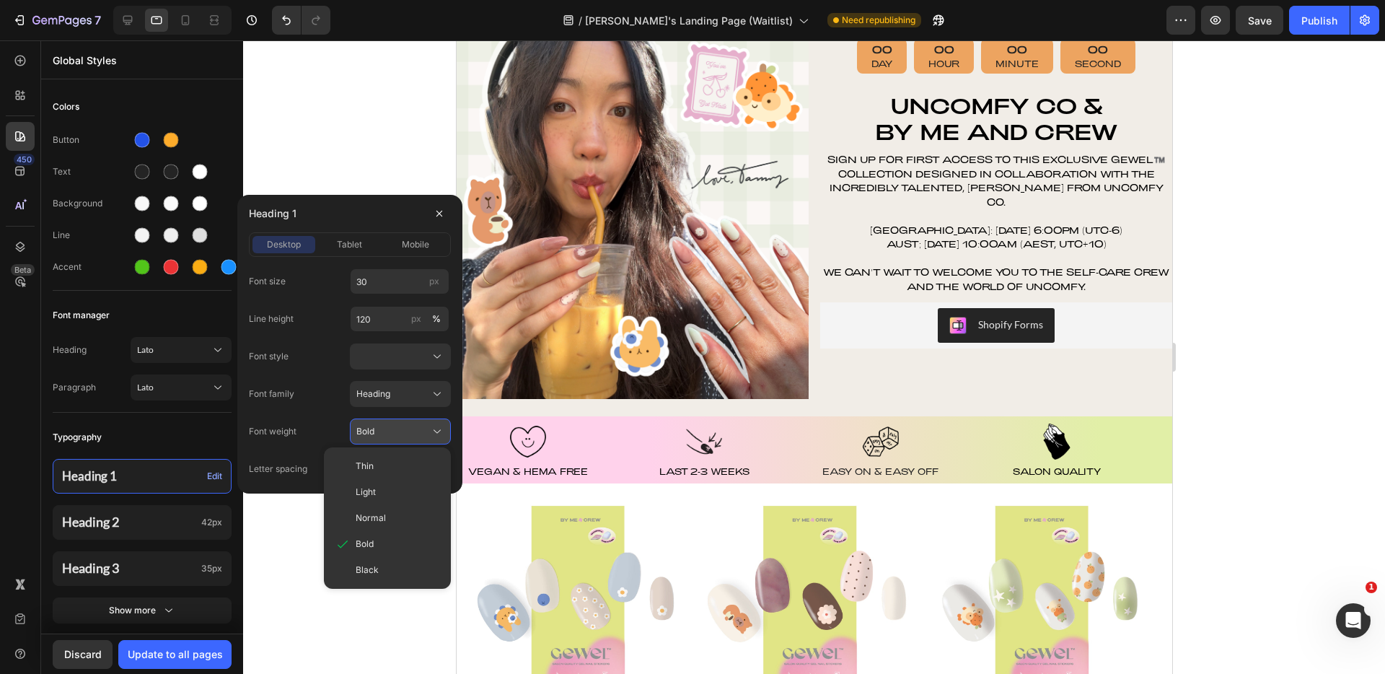
click at [382, 435] on div "Bold" at bounding box center [391, 431] width 71 height 13
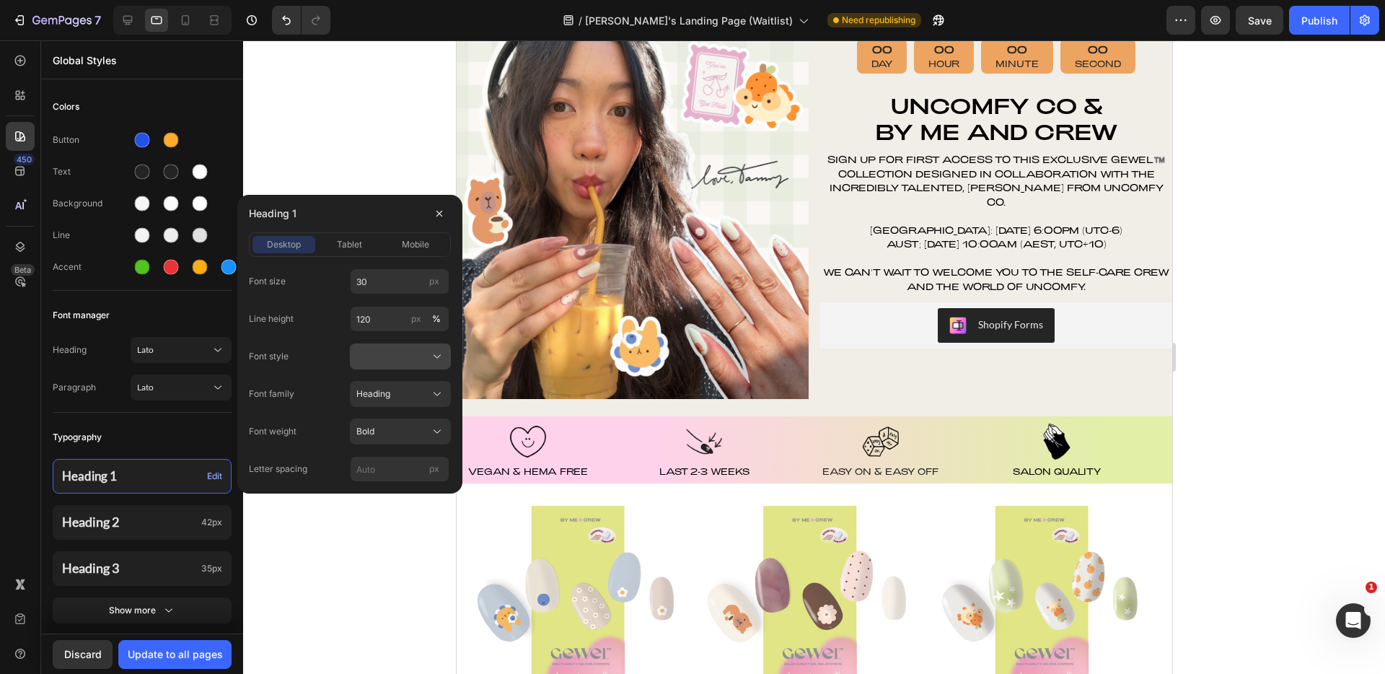
click at [400, 366] on button at bounding box center [400, 356] width 101 height 26
click at [403, 359] on div at bounding box center [400, 356] width 88 height 14
click at [439, 208] on icon "button" at bounding box center [440, 214] width 12 height 12
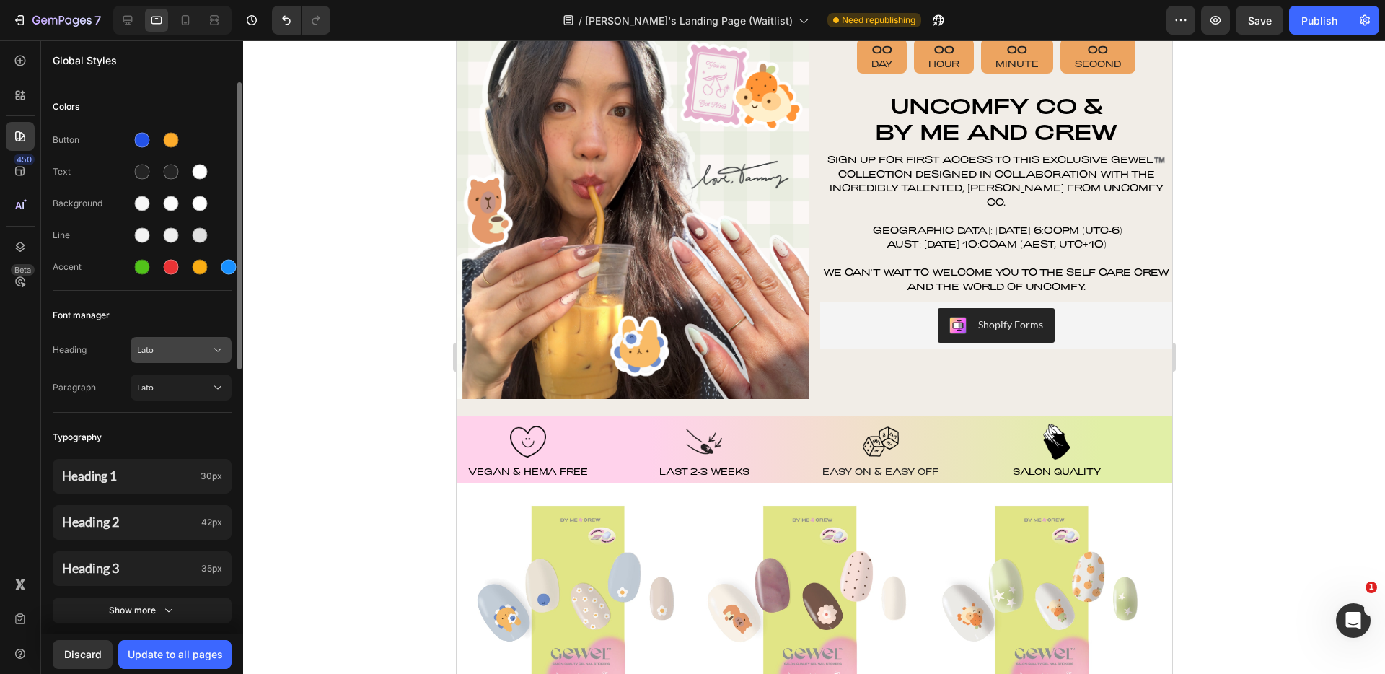
click at [177, 348] on span "Lato" at bounding box center [174, 349] width 74 height 13
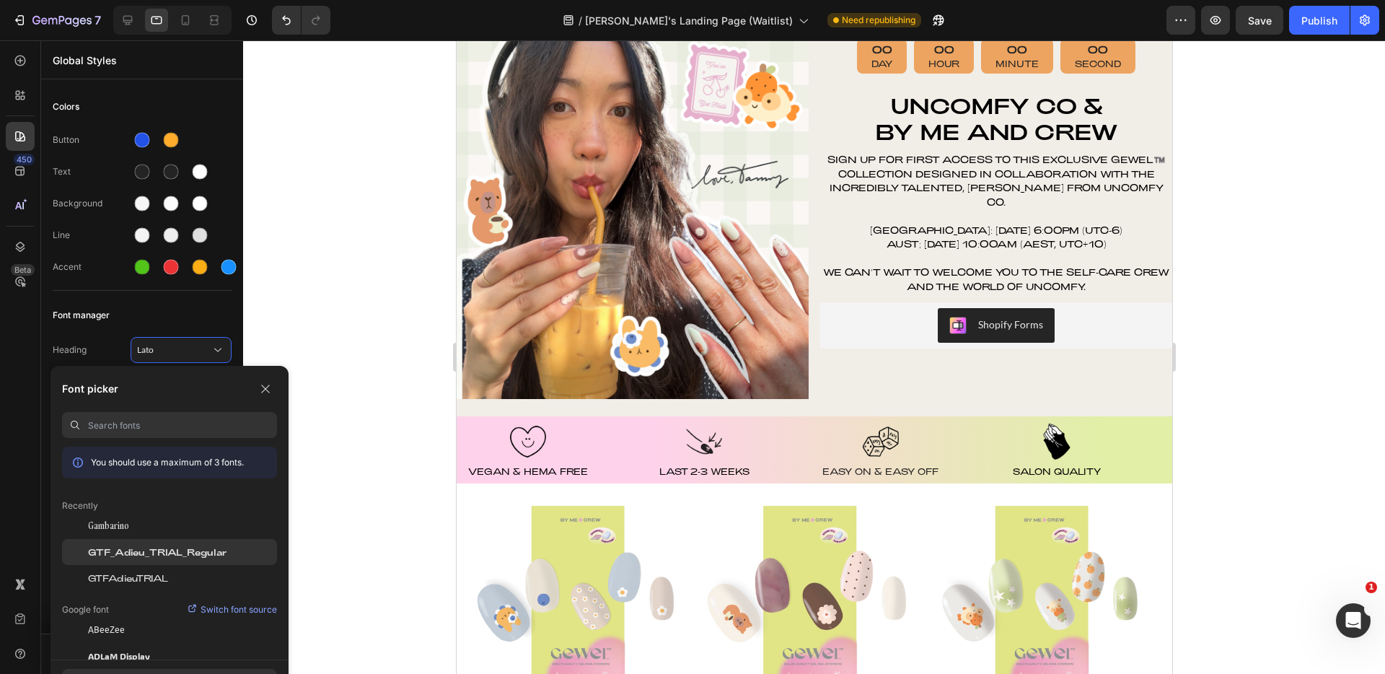
click at [181, 557] on span "GTF_Adieu_TRIAL_Regular" at bounding box center [157, 551] width 139 height 13
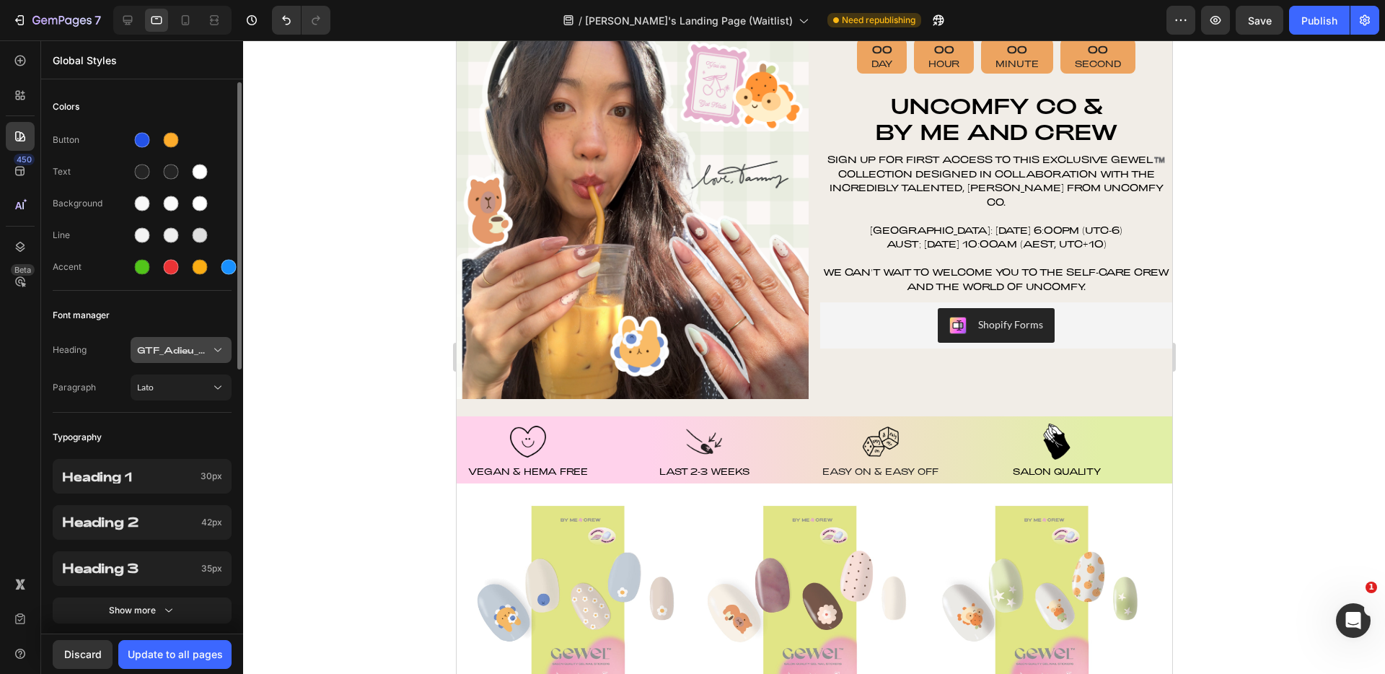
click at [179, 355] on span "GTF_Adieu_TRIAL_Regular" at bounding box center [174, 349] width 74 height 13
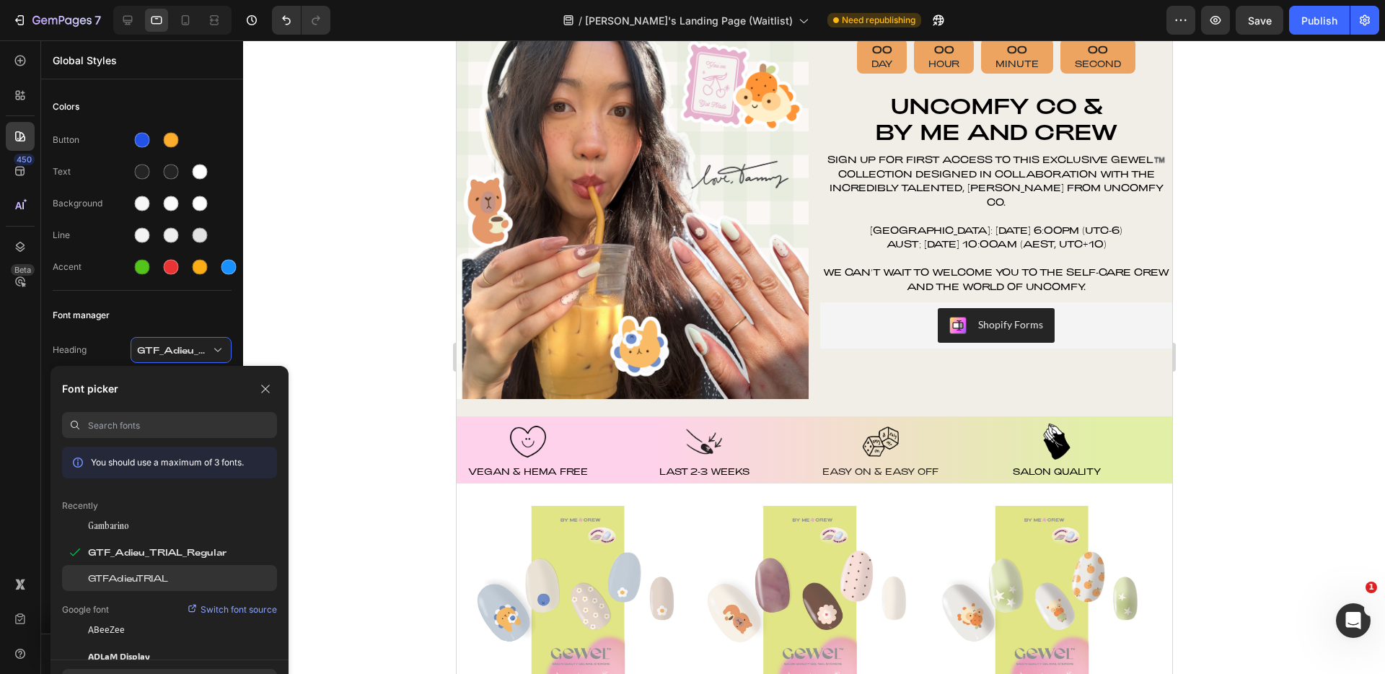
click at [132, 579] on span "GTFAdieuTRIAL" at bounding box center [128, 577] width 80 height 13
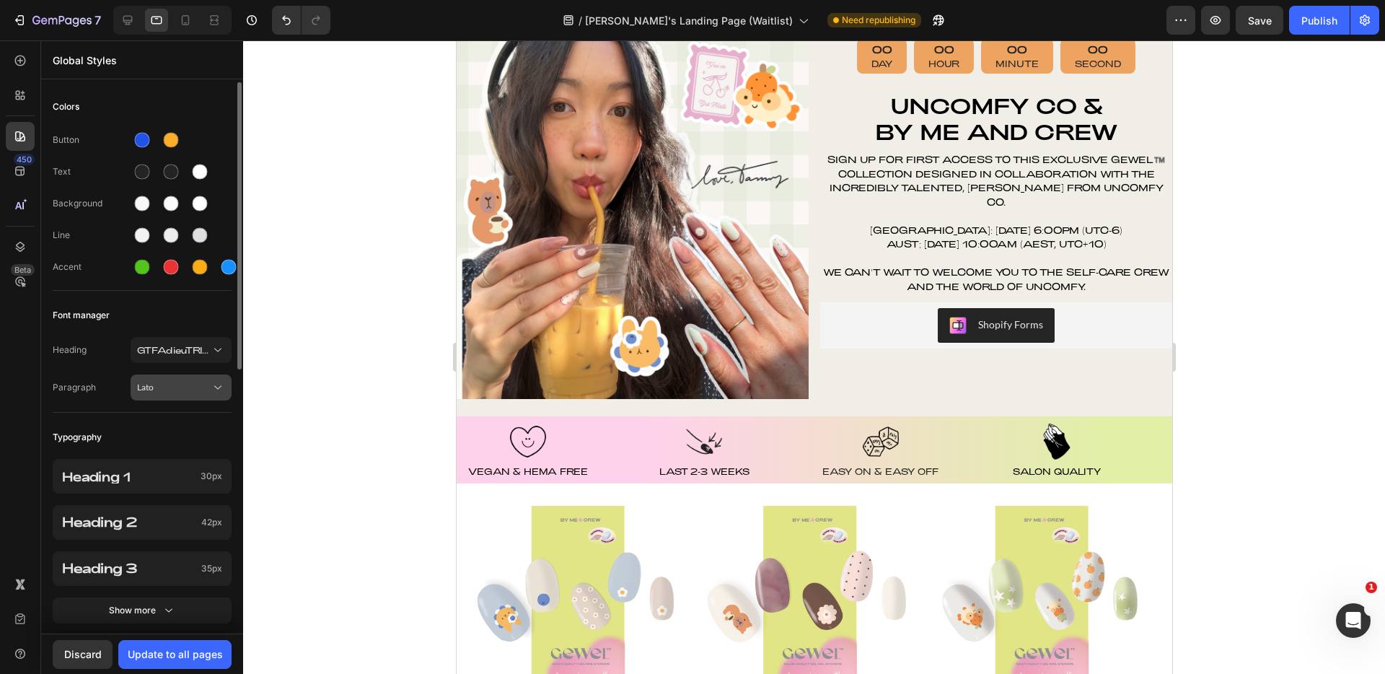
click at [193, 398] on div "Heading GTFAdieuTRIAL Paragraph Lato" at bounding box center [142, 370] width 179 height 84
click at [193, 397] on button "Lato" at bounding box center [181, 387] width 101 height 26
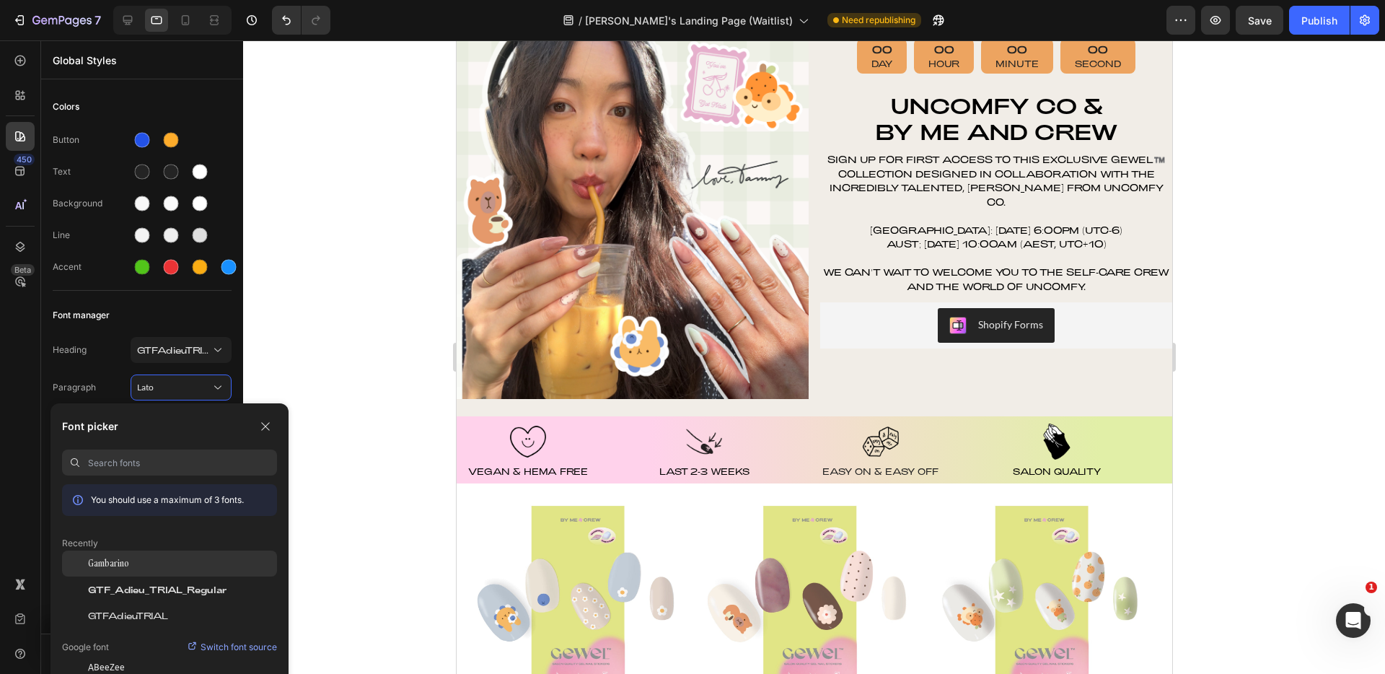
click at [187, 557] on div "Gambarino" at bounding box center [182, 563] width 189 height 13
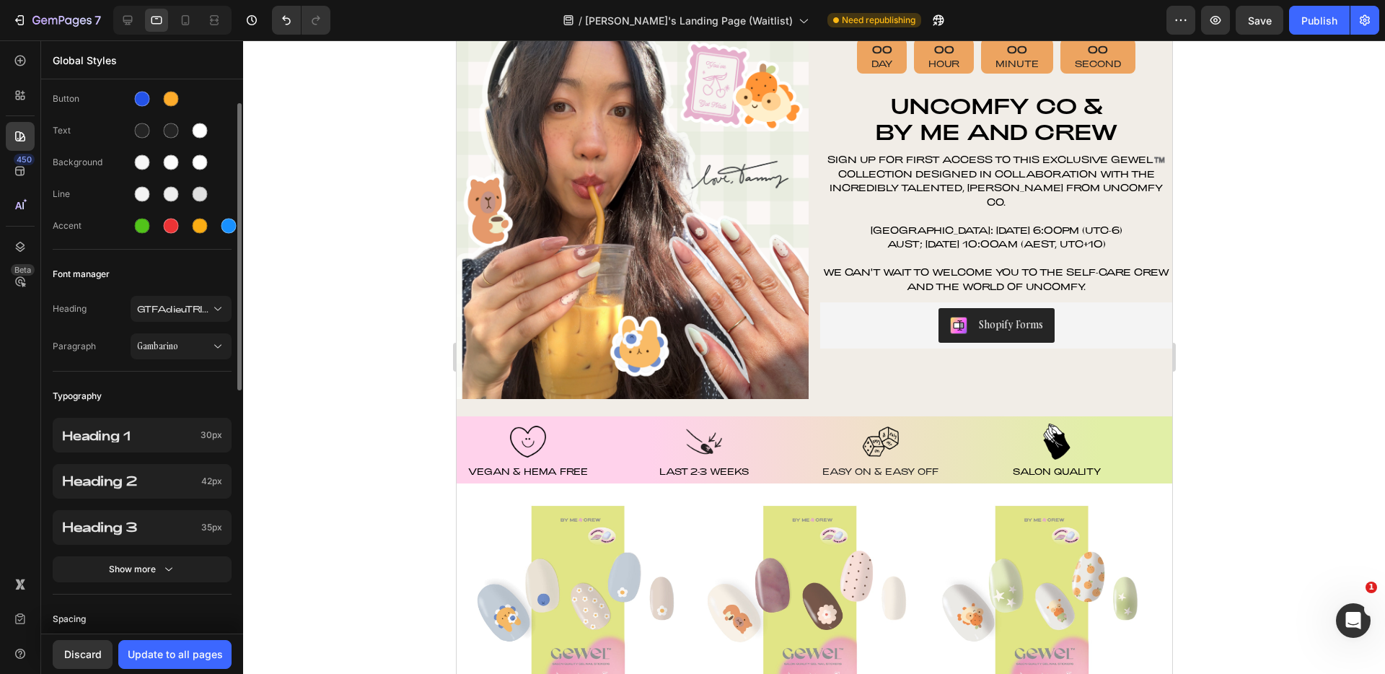
scroll to position [66, 0]
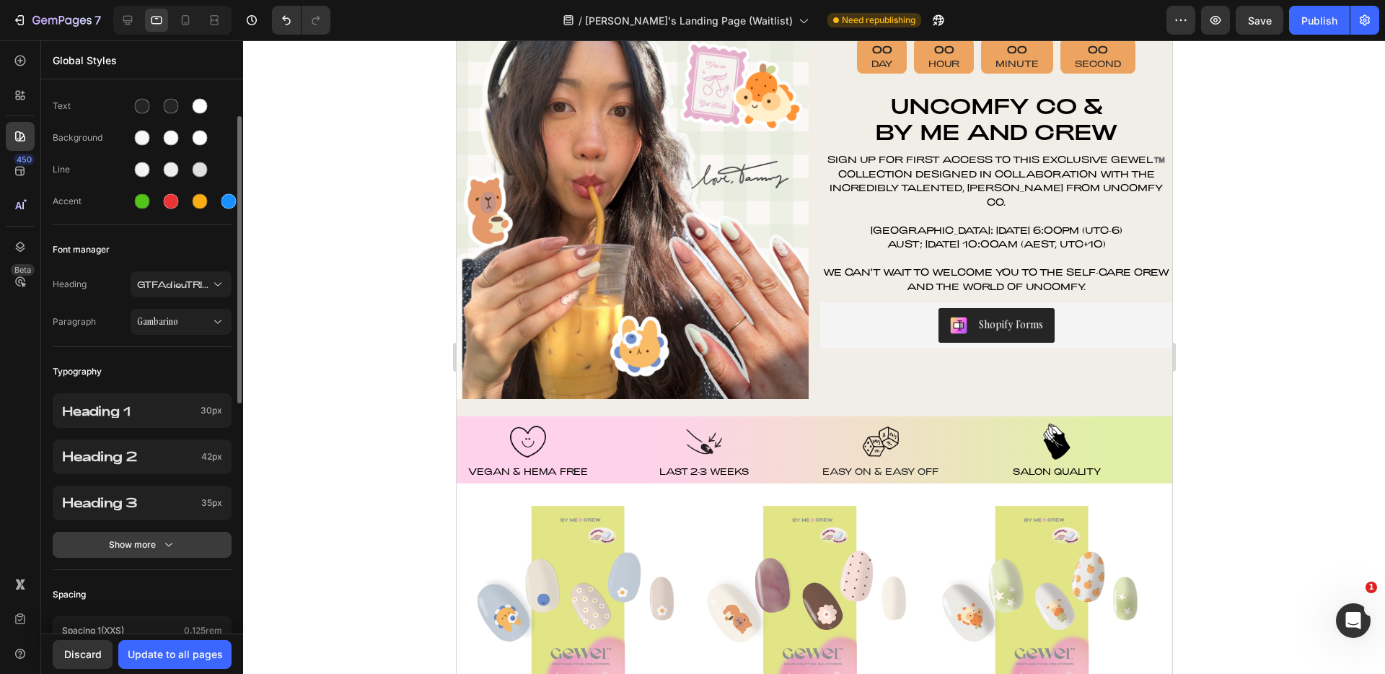
click at [175, 538] on button "Show more" at bounding box center [142, 545] width 179 height 26
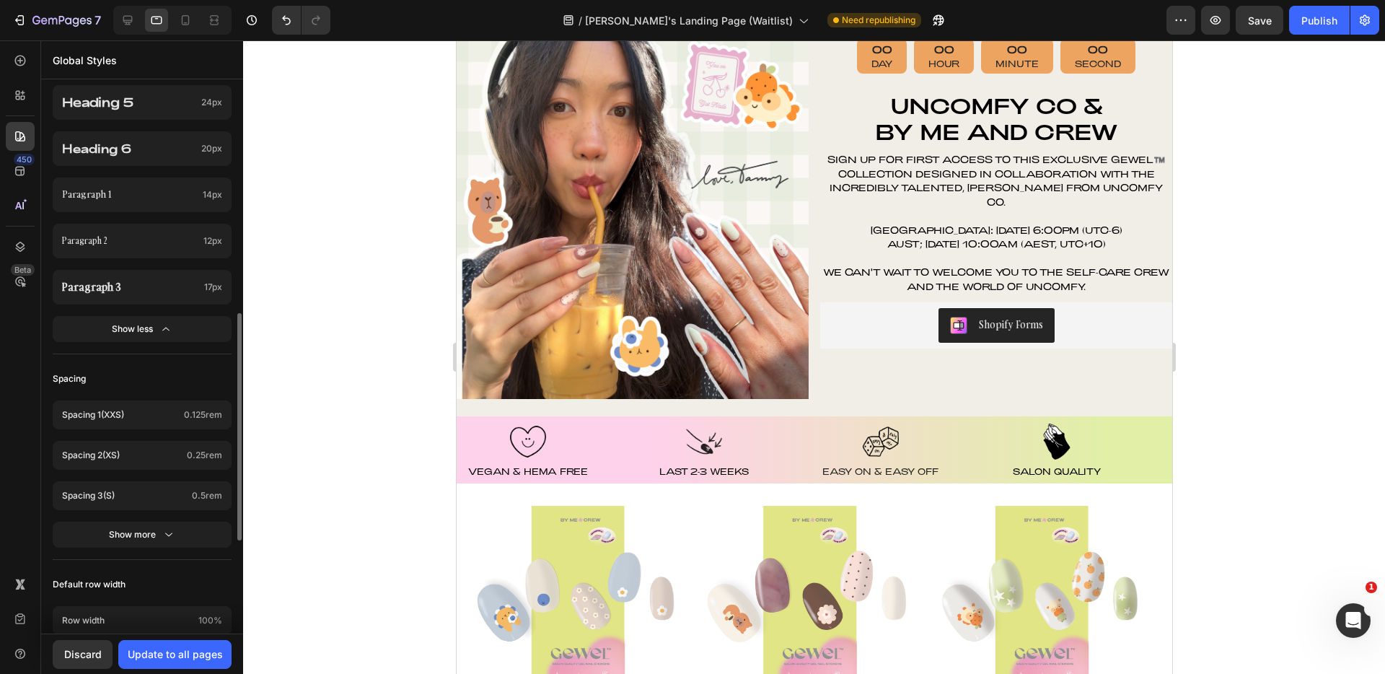
scroll to position [0, 0]
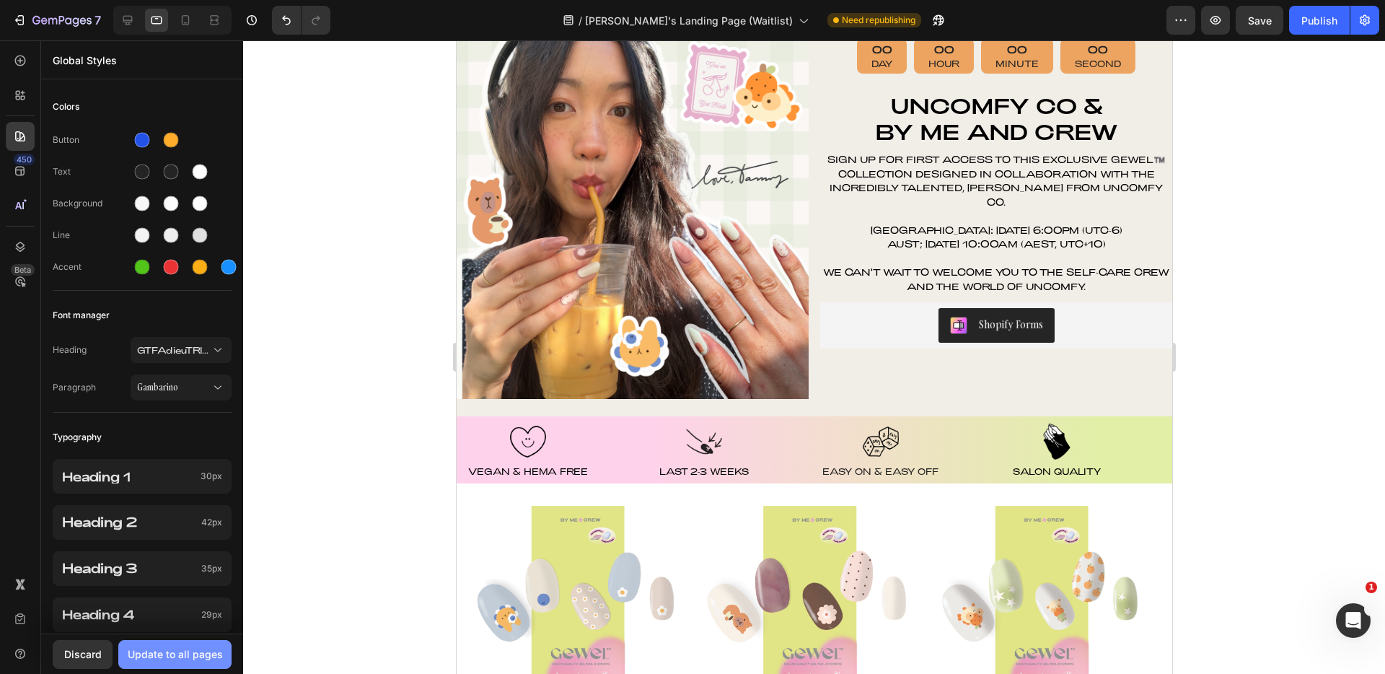
click at [162, 655] on div "Update to all pages" at bounding box center [175, 653] width 95 height 15
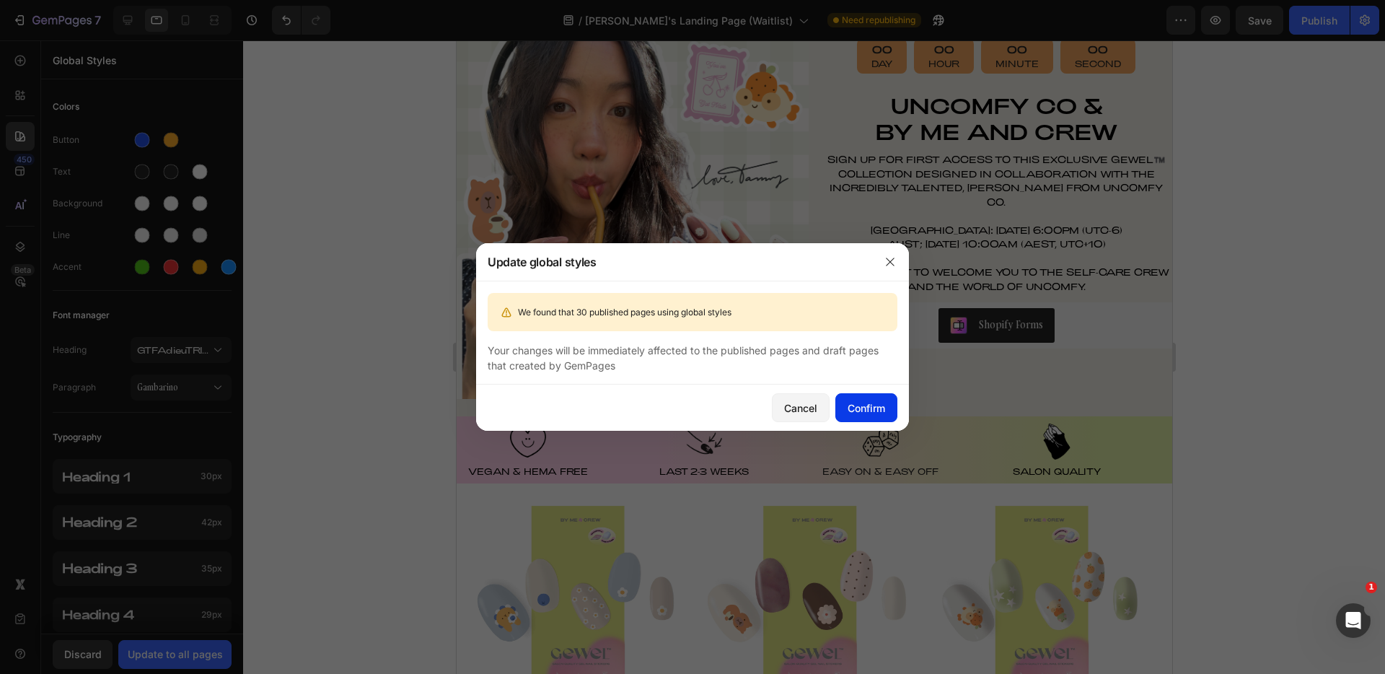
click at [863, 411] on div "Confirm" at bounding box center [867, 407] width 38 height 15
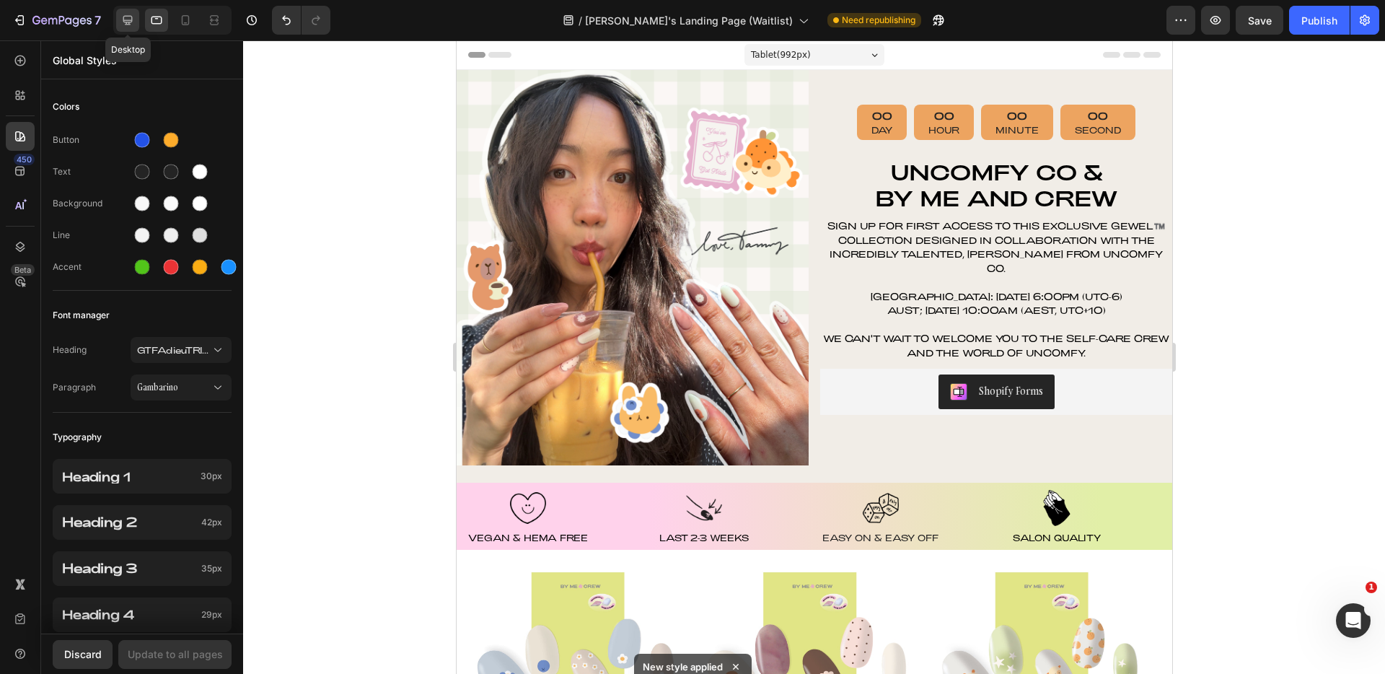
click at [128, 21] on icon at bounding box center [127, 20] width 14 height 14
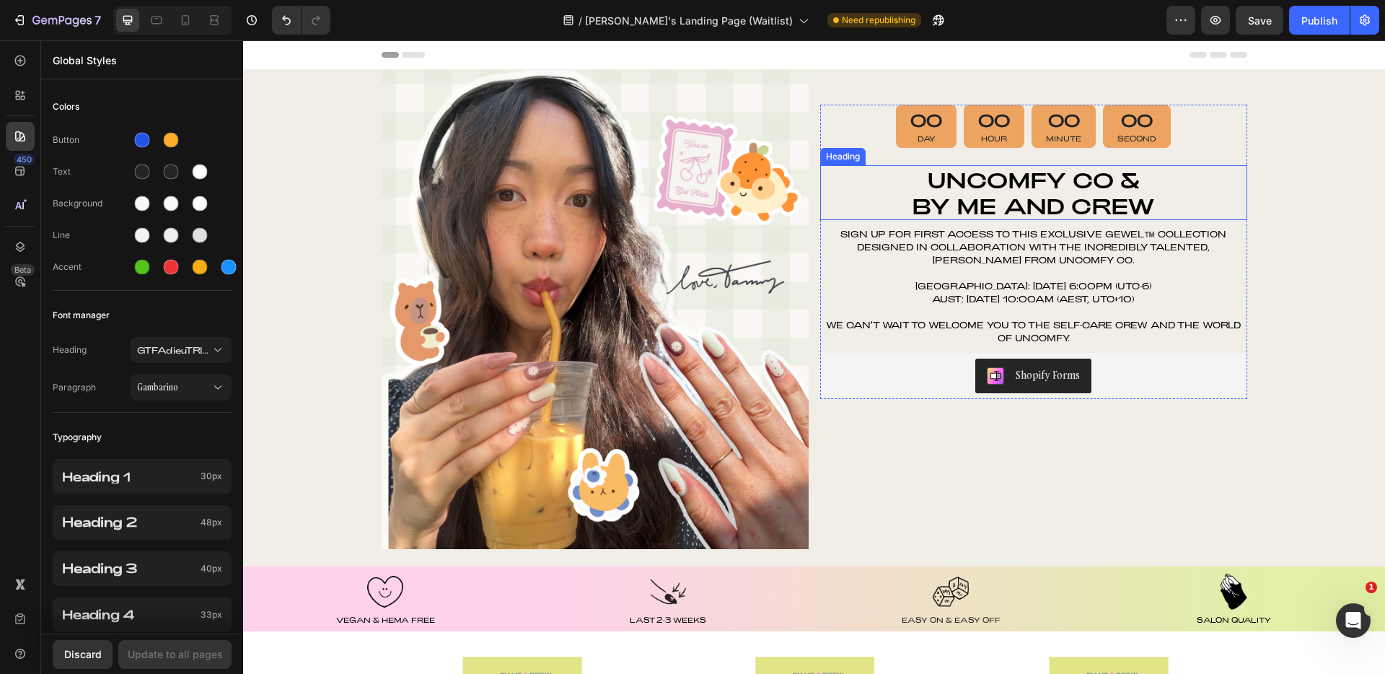
click at [975, 255] on p "Sign up for first access to this exclusive GEWEL™️ collection designed in colla…" at bounding box center [1034, 246] width 424 height 39
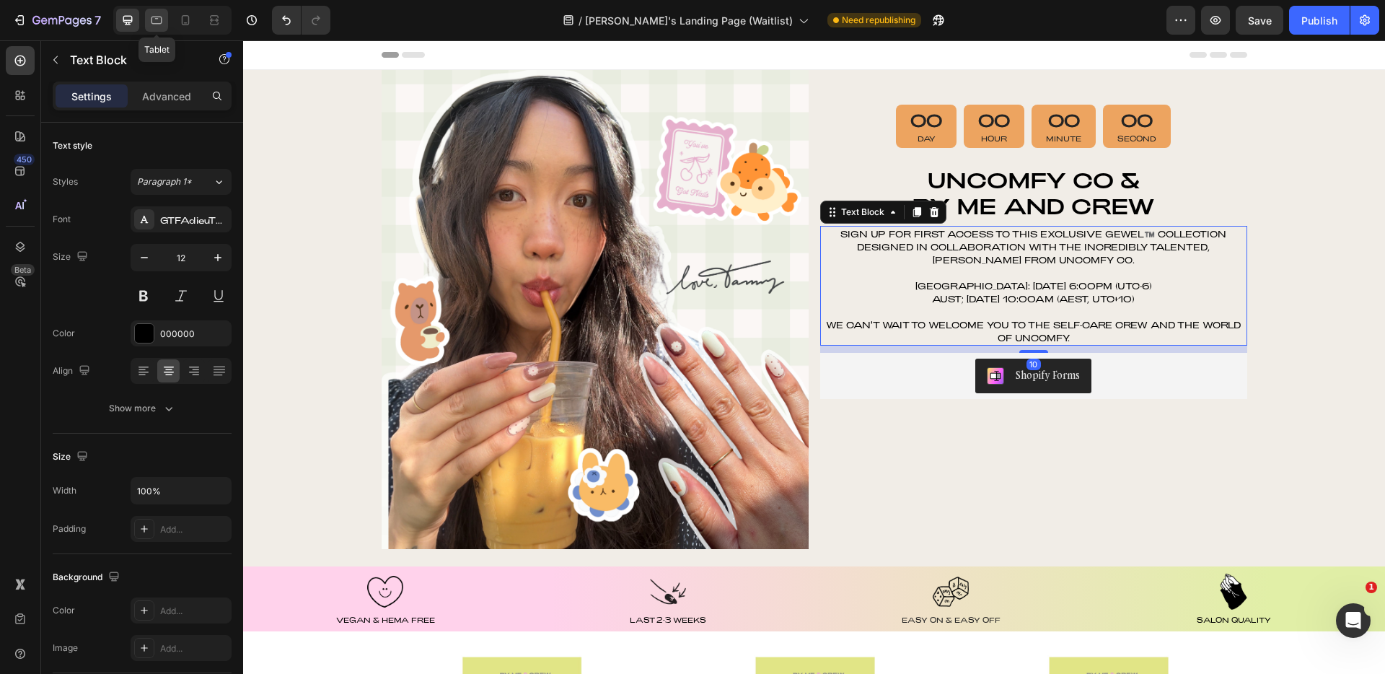
click at [152, 20] on icon at bounding box center [156, 21] width 11 height 8
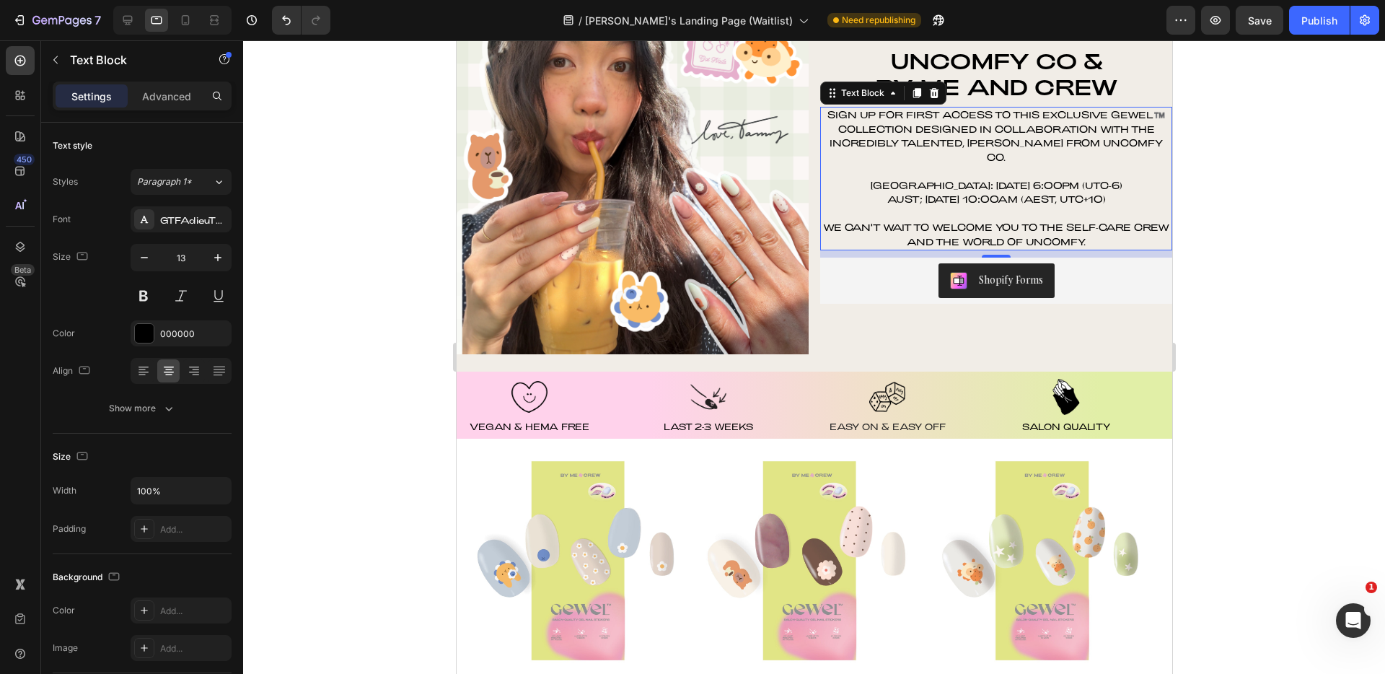
scroll to position [127, 0]
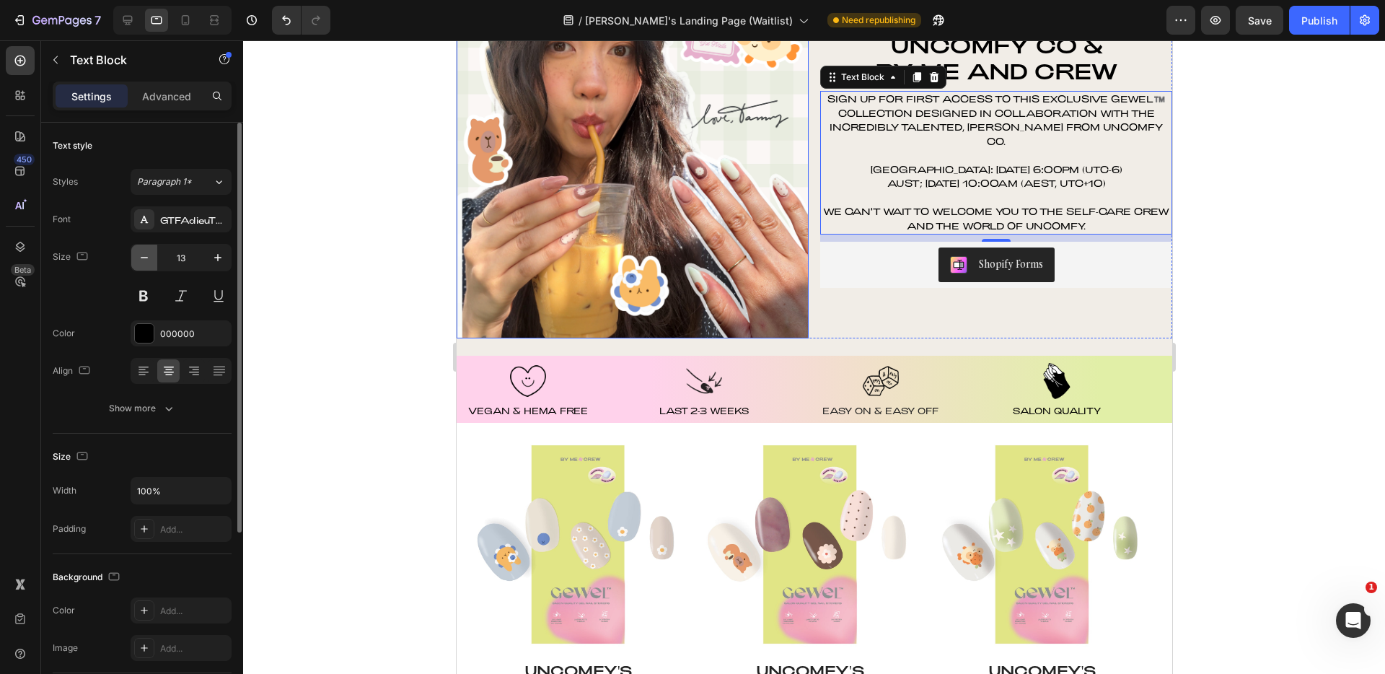
click at [146, 262] on icon "button" at bounding box center [144, 257] width 14 height 14
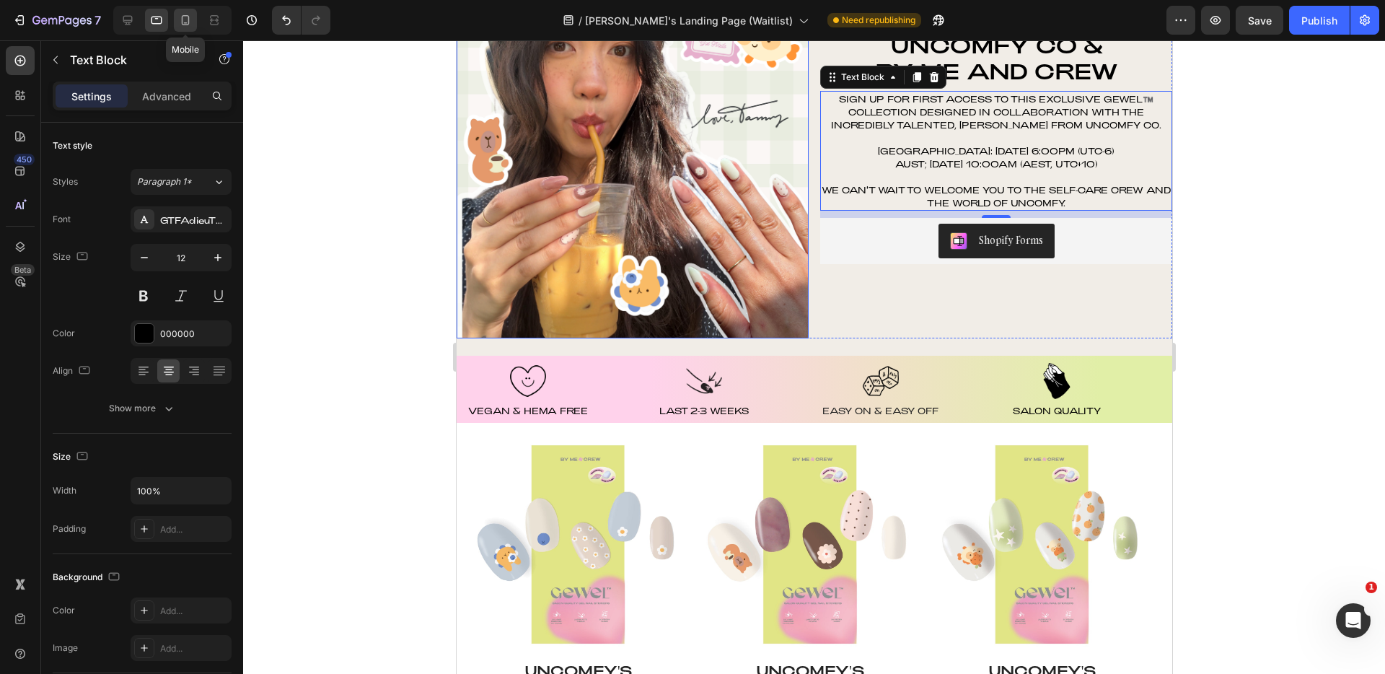
click at [182, 15] on icon at bounding box center [185, 20] width 14 height 14
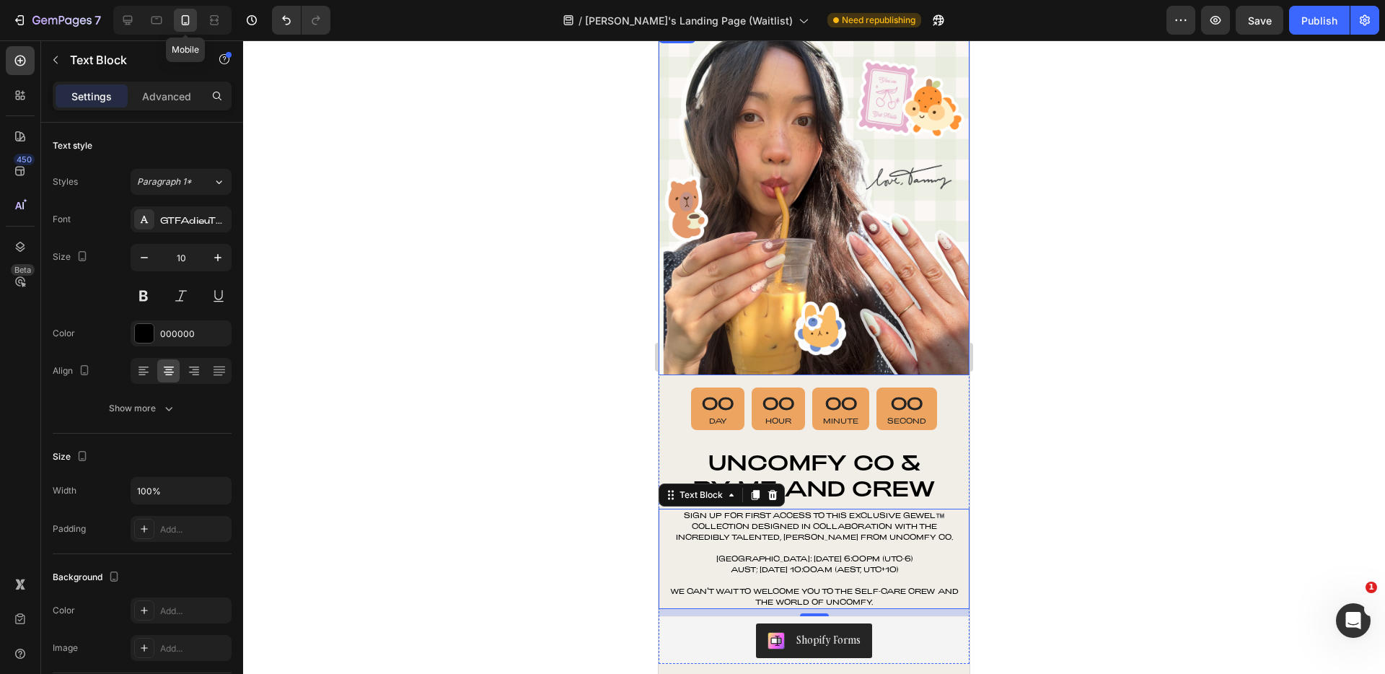
scroll to position [449, 0]
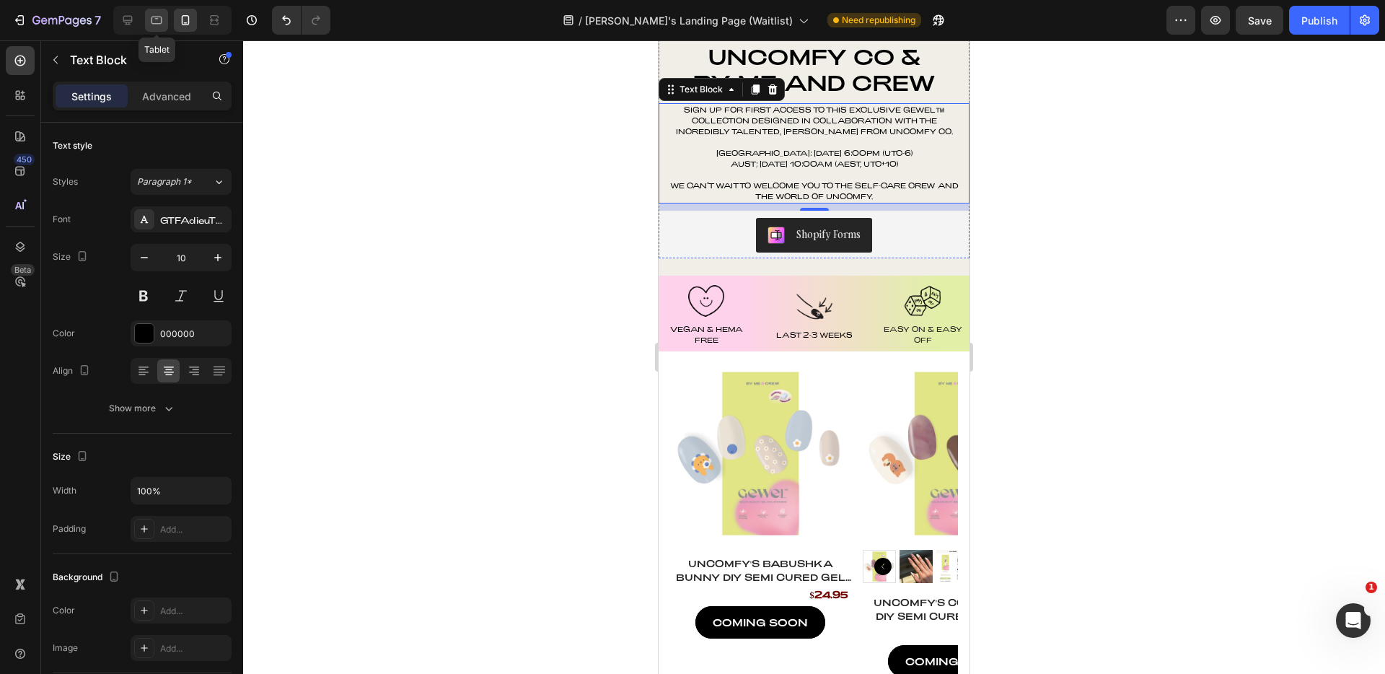
click at [149, 21] on icon at bounding box center [156, 20] width 14 height 14
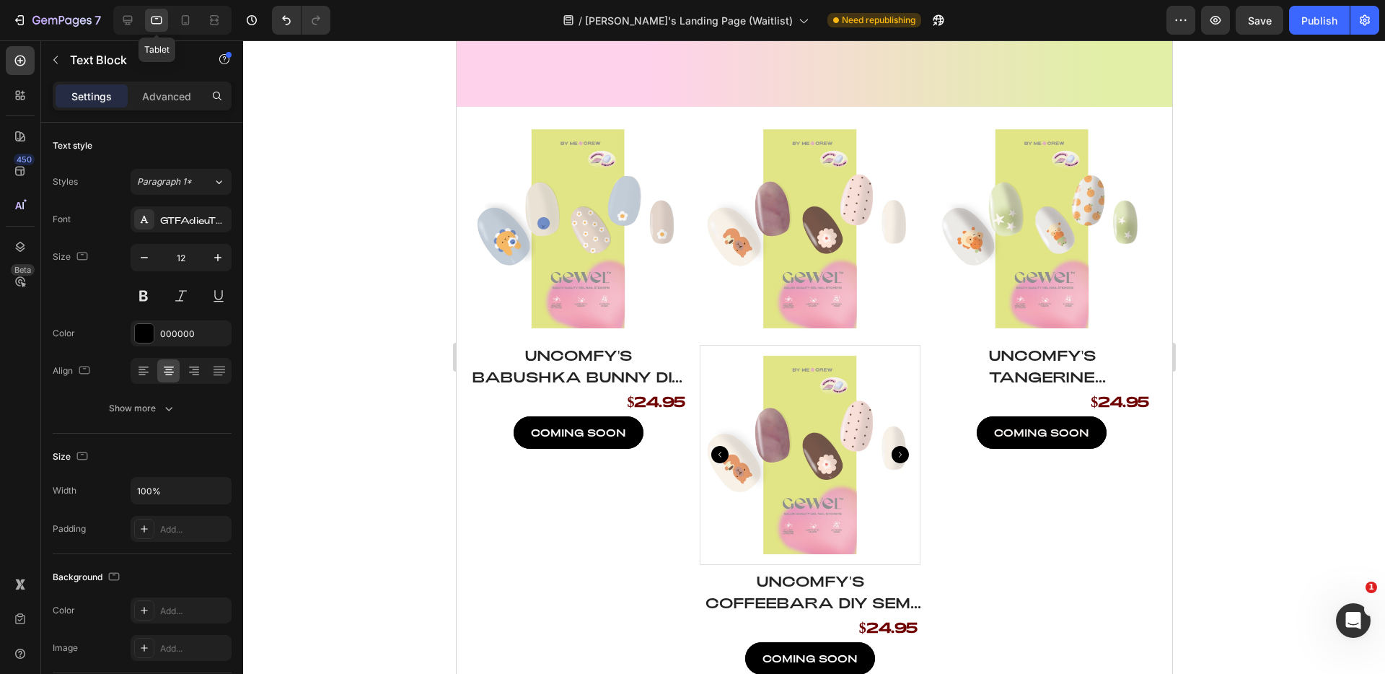
scroll to position [674, 0]
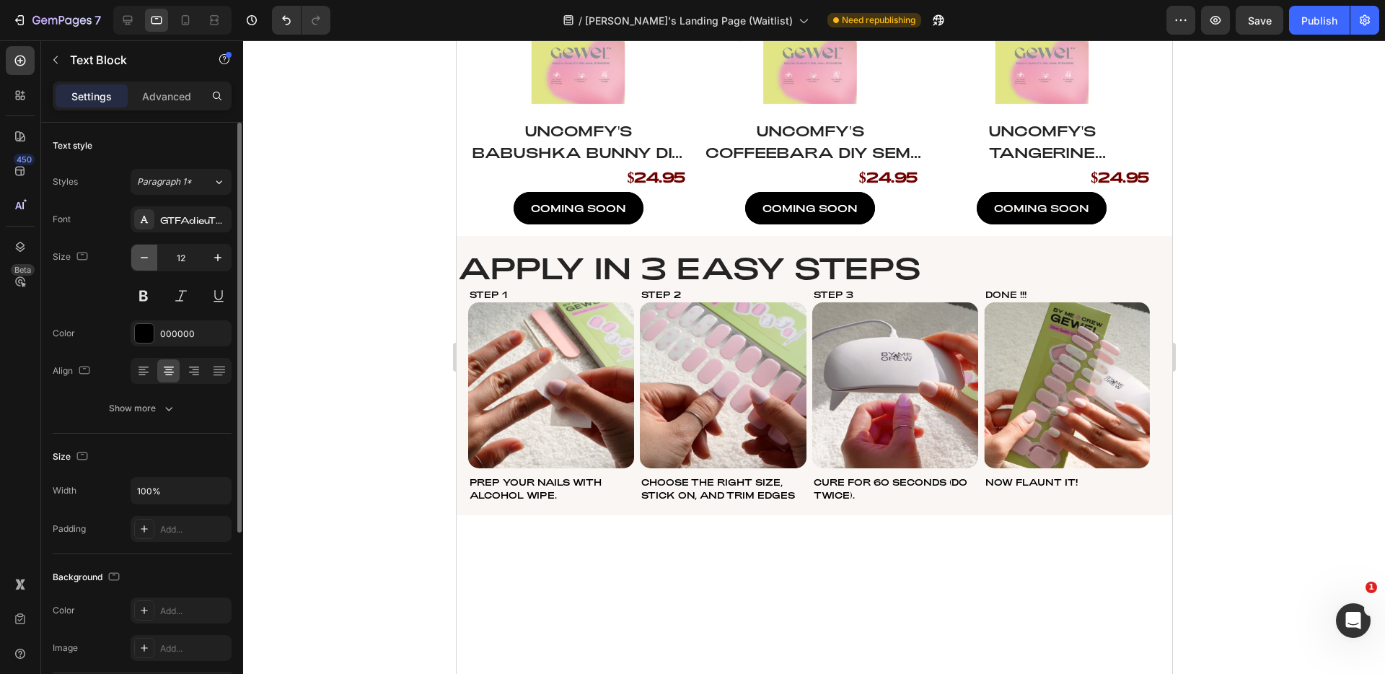
click at [144, 255] on icon "button" at bounding box center [144, 257] width 14 height 14
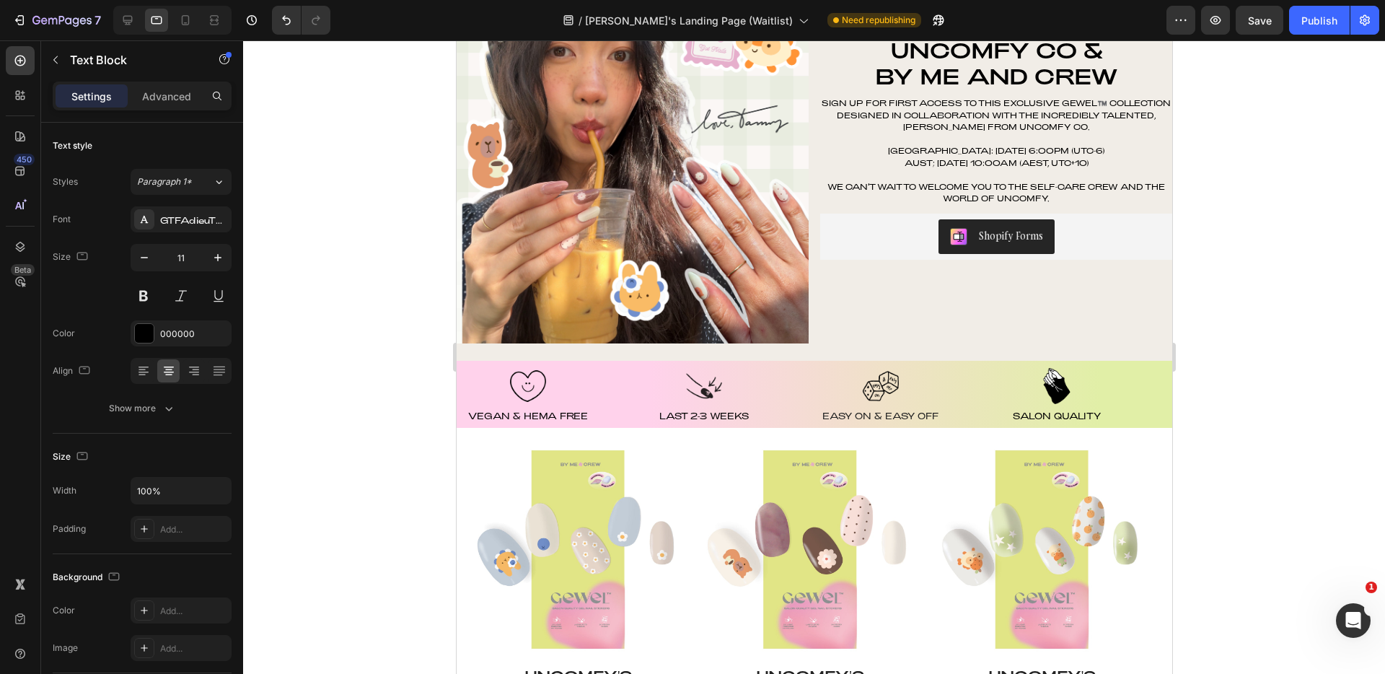
scroll to position [105, 0]
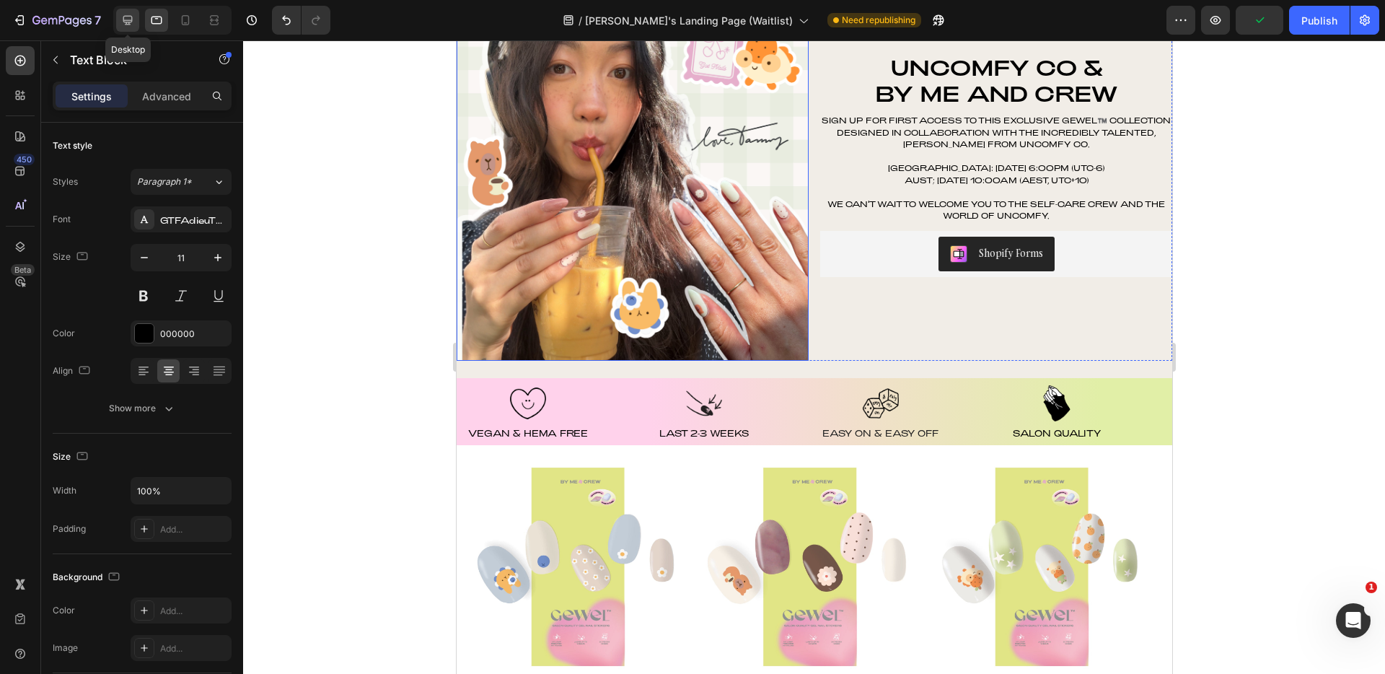
click at [130, 19] on icon at bounding box center [127, 20] width 14 height 14
type input "12"
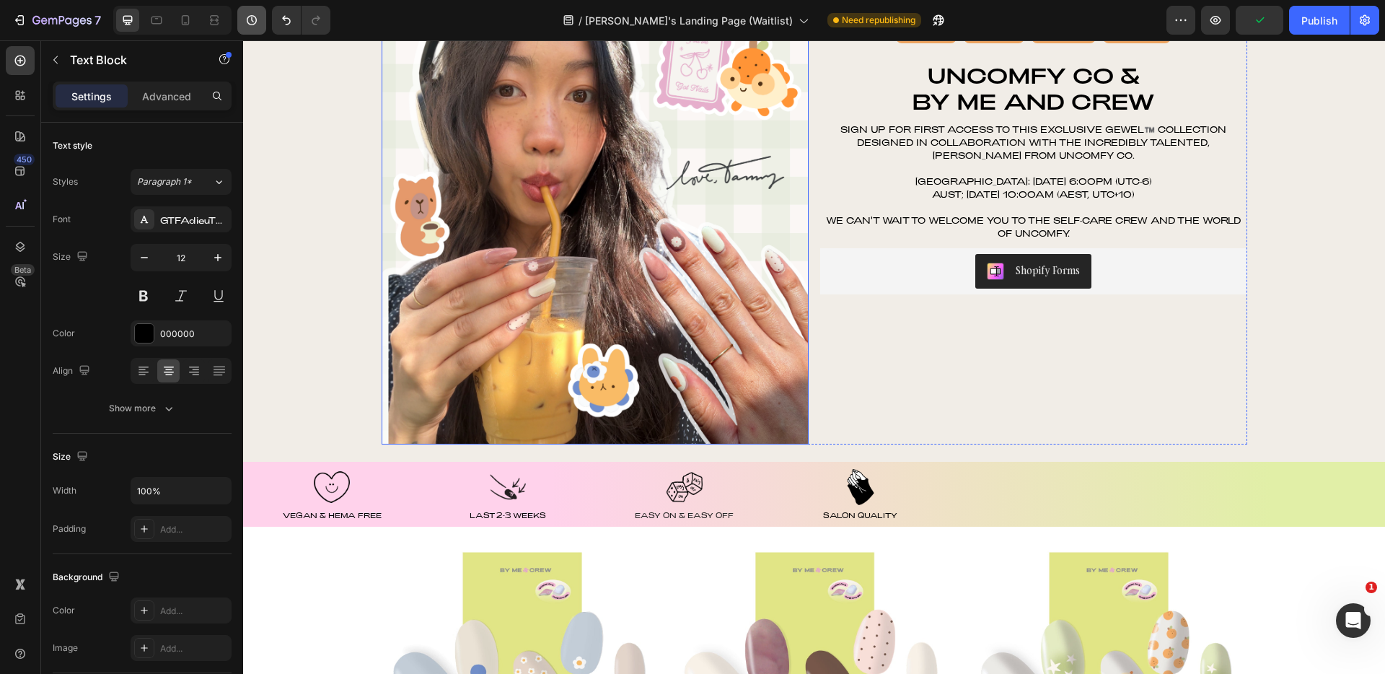
scroll to position [135, 0]
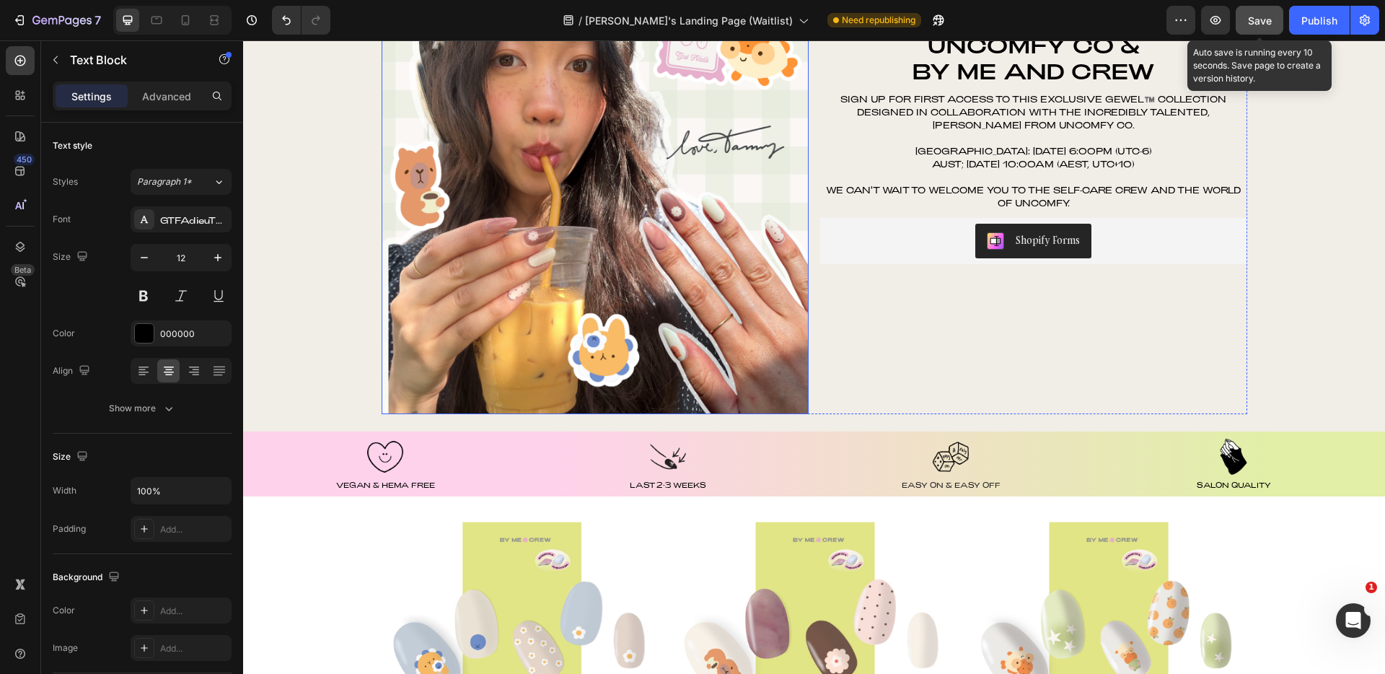
click at [1271, 17] on span "Save" at bounding box center [1260, 20] width 24 height 12
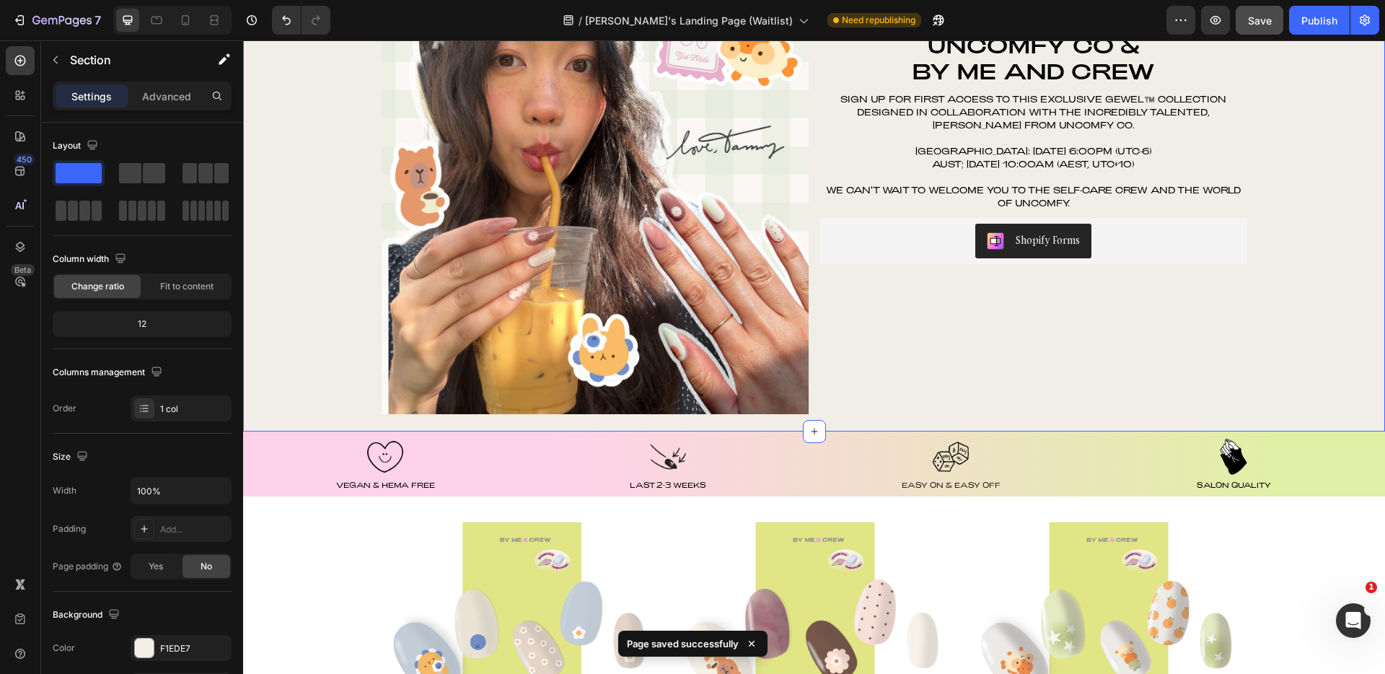
click at [1332, 107] on div "00 Day 00 Hour 00 Minute 00 Second Countdown Timer Uncomfy Co & By Me and Crew …" at bounding box center [814, 183] width 1142 height 496
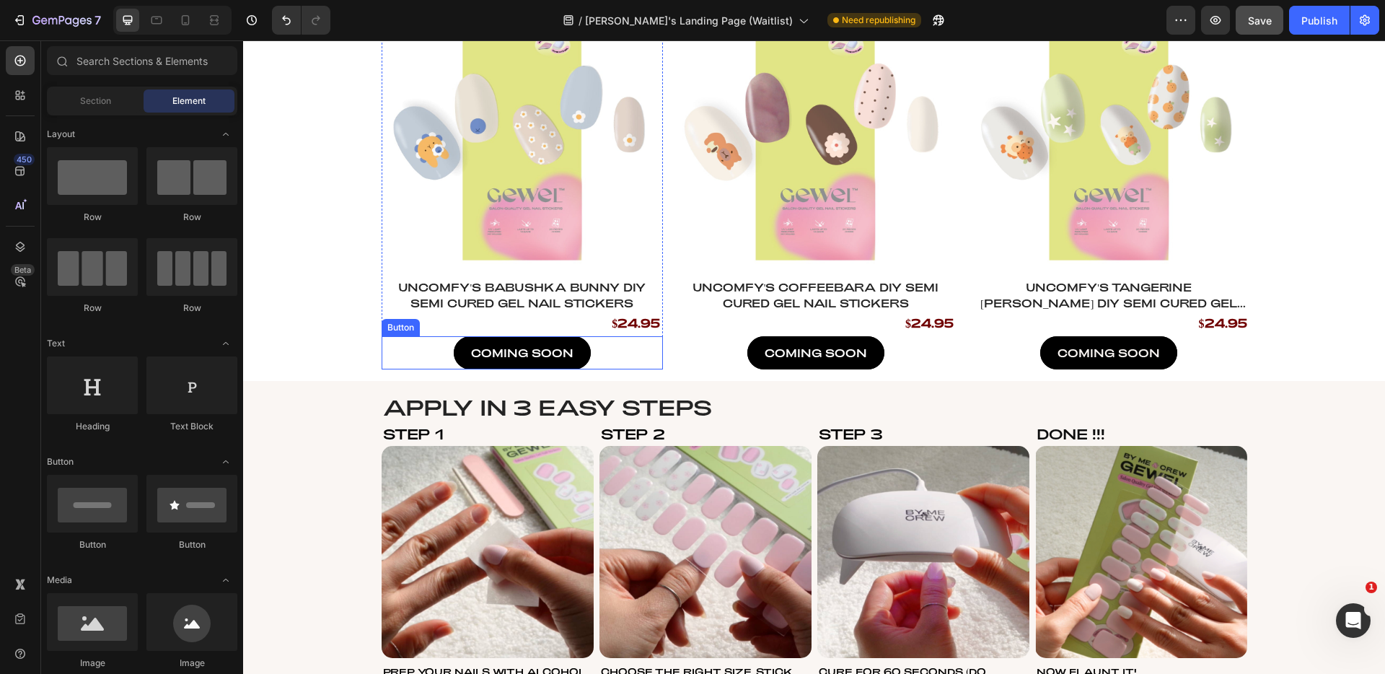
scroll to position [728, 0]
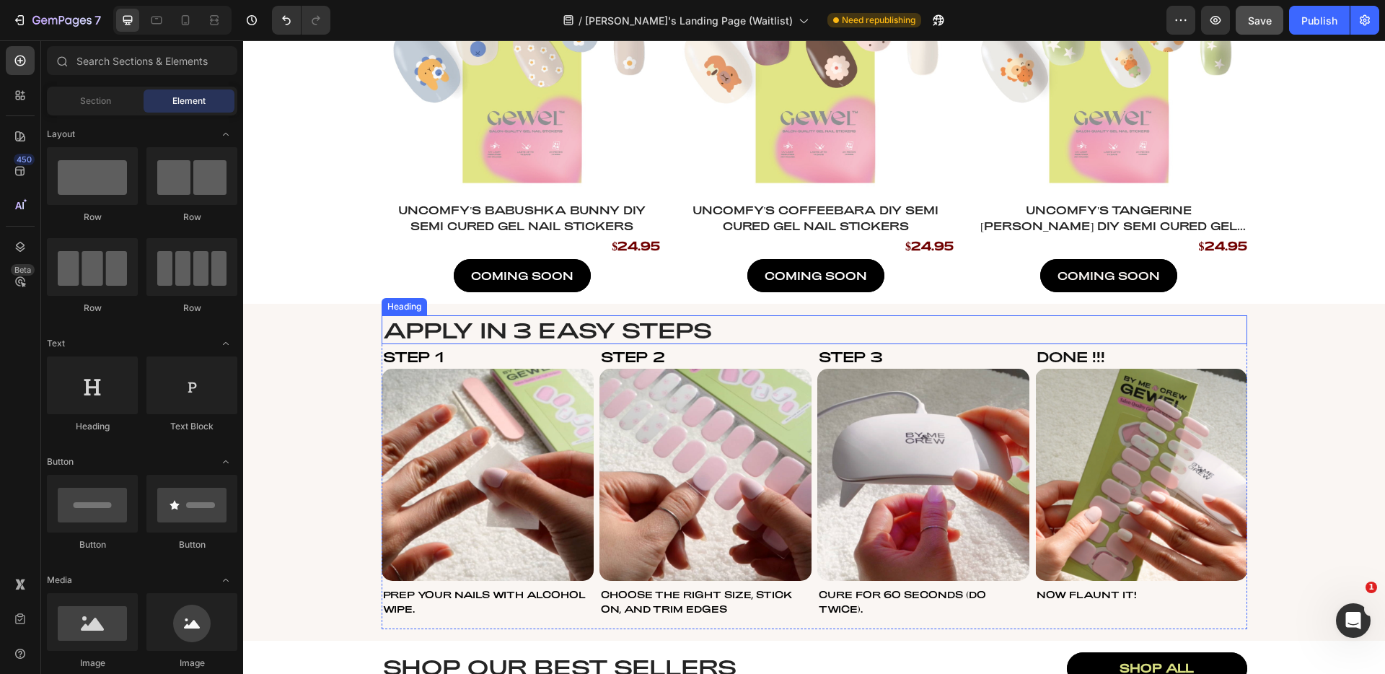
click at [535, 328] on h2 "Apply in 3 easy steps" at bounding box center [815, 329] width 866 height 29
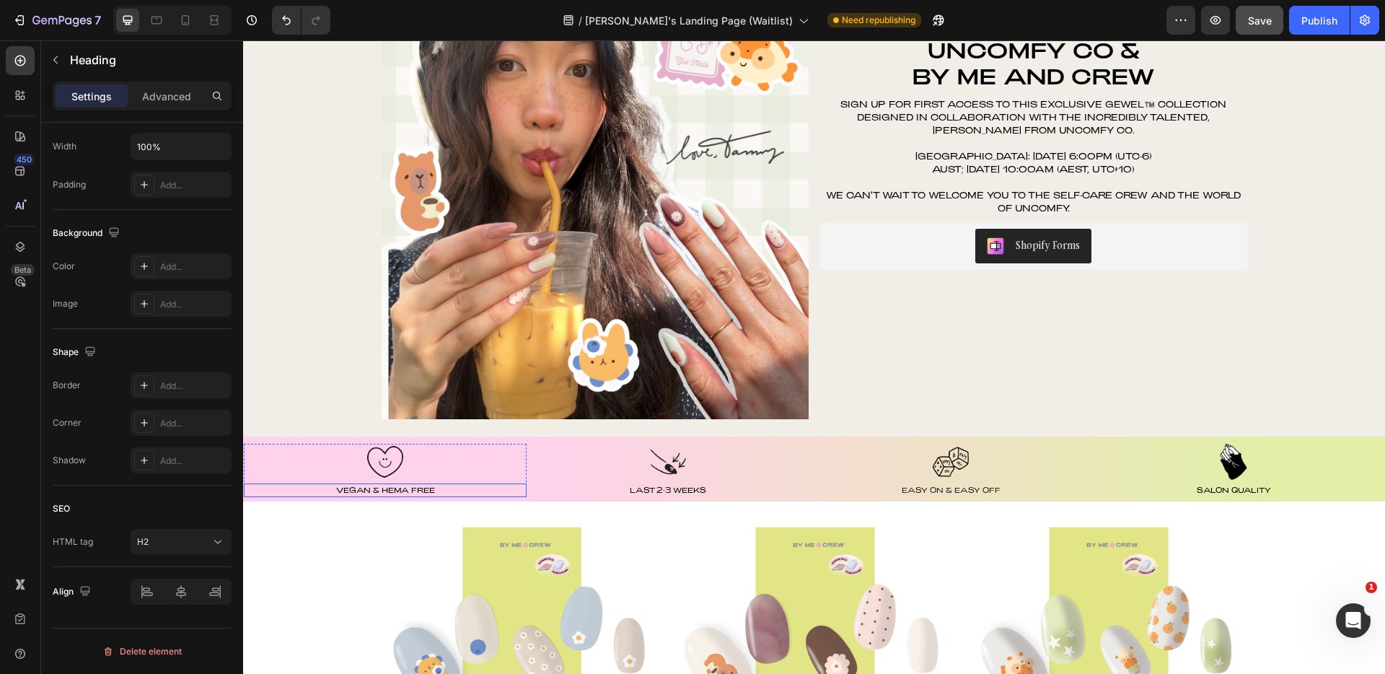
scroll to position [0, 0]
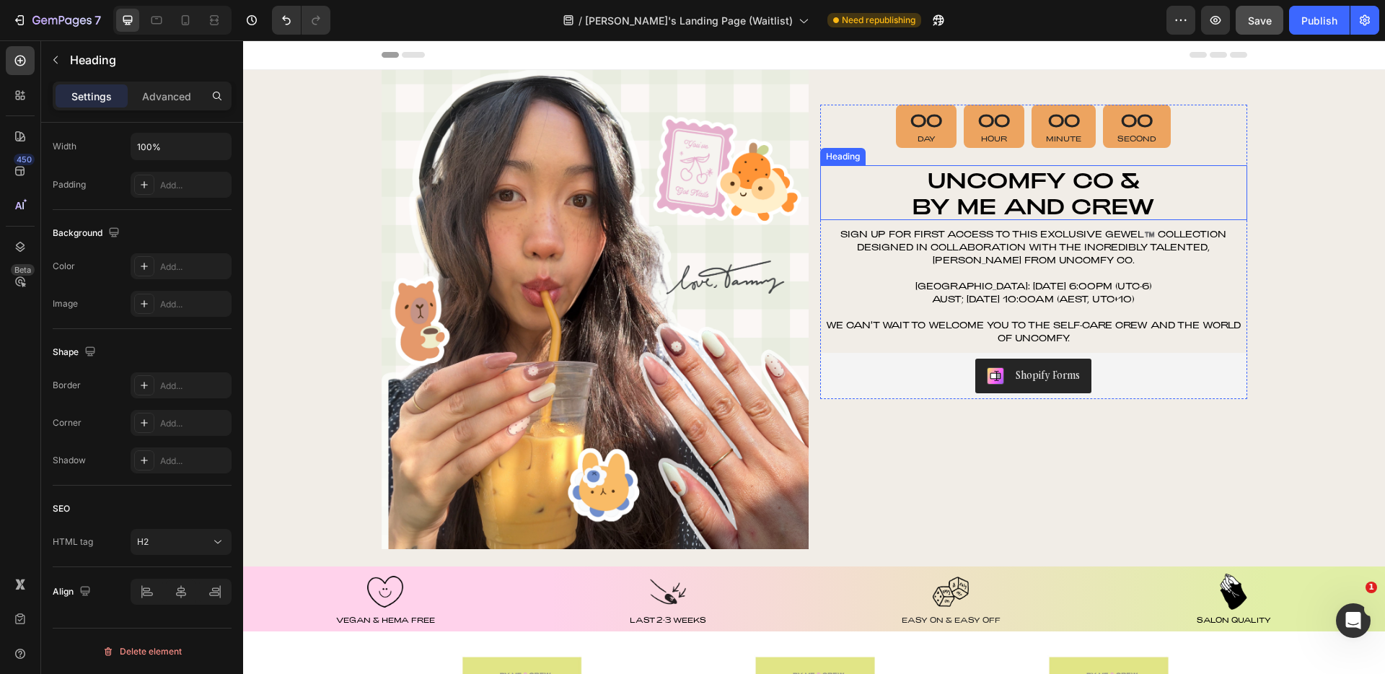
click at [983, 210] on h2 "Uncomfy Co & By Me and Crew" at bounding box center [1033, 192] width 427 height 55
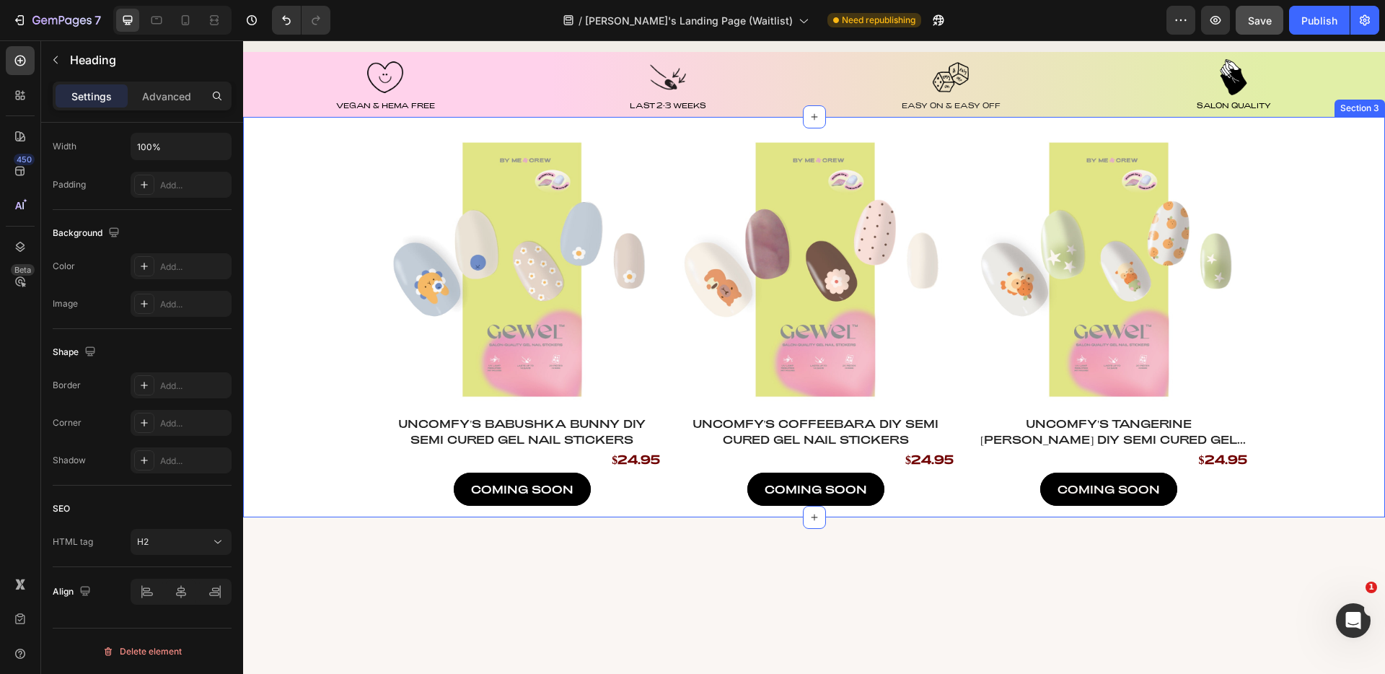
scroll to position [669, 0]
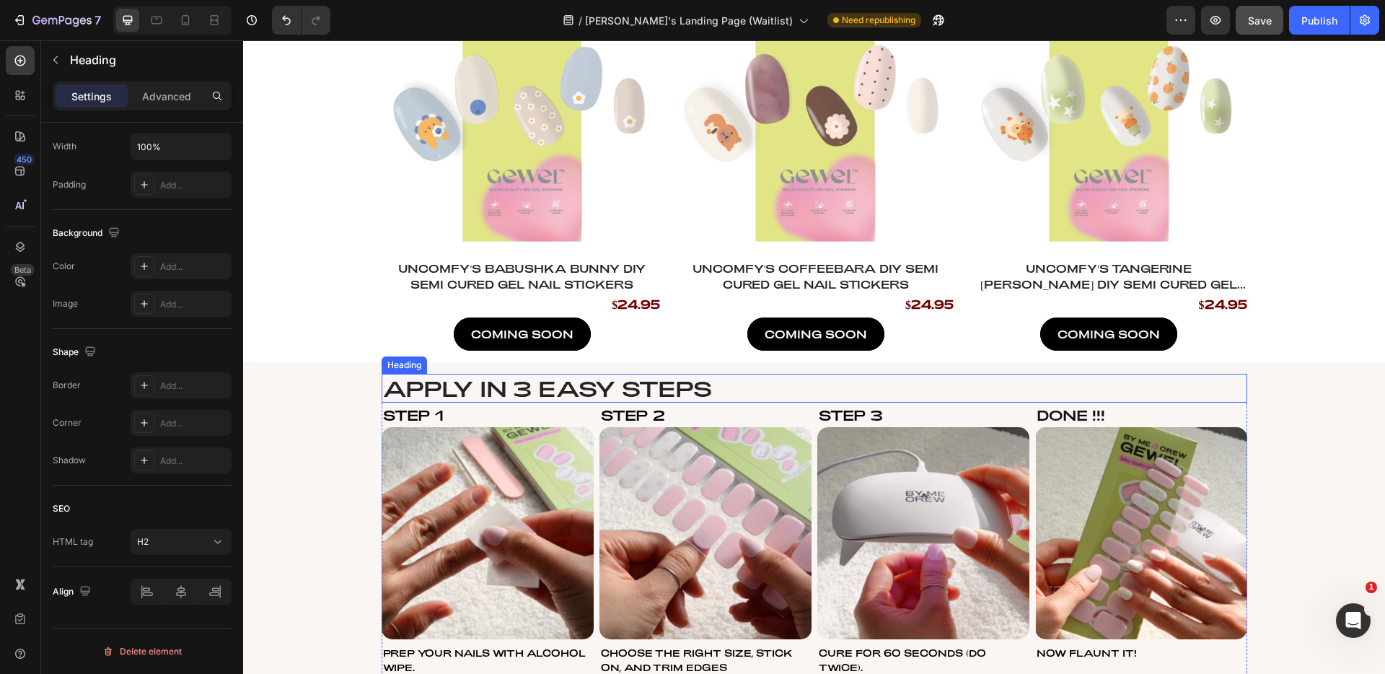
click at [472, 386] on h2 "Apply in 3 easy steps" at bounding box center [815, 388] width 866 height 29
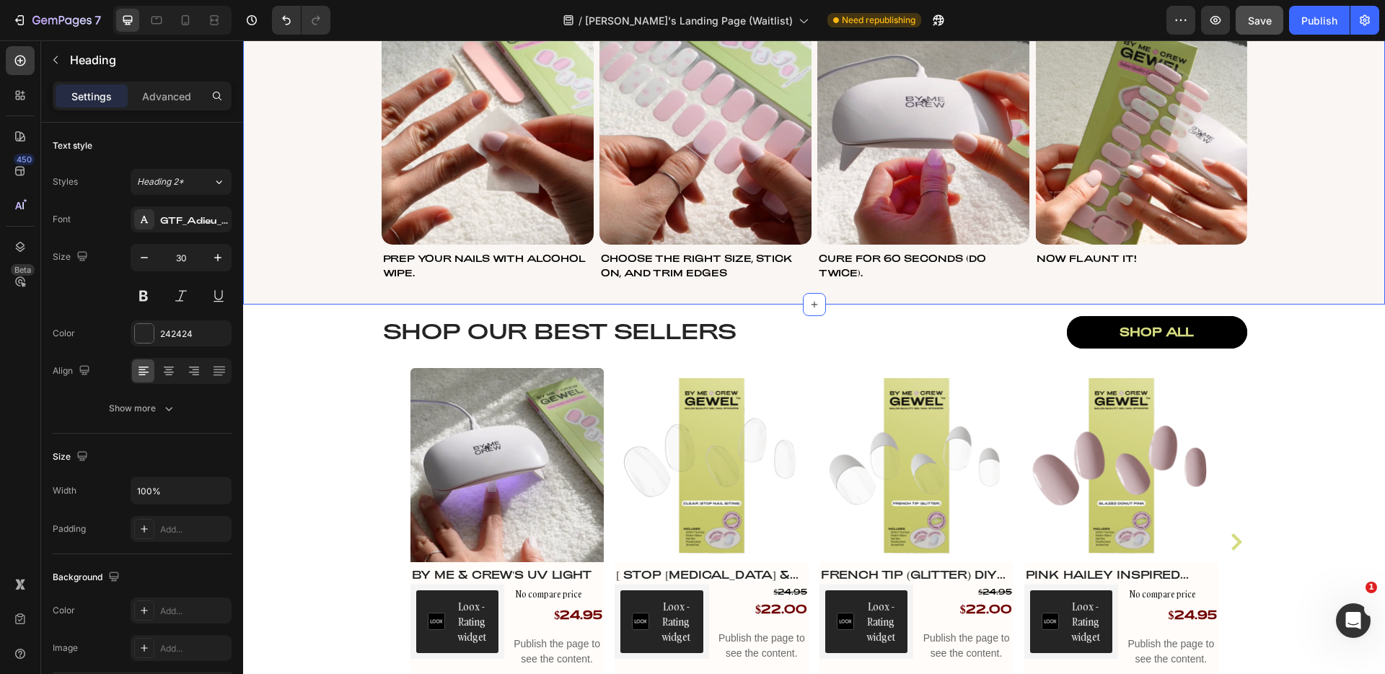
scroll to position [1197, 0]
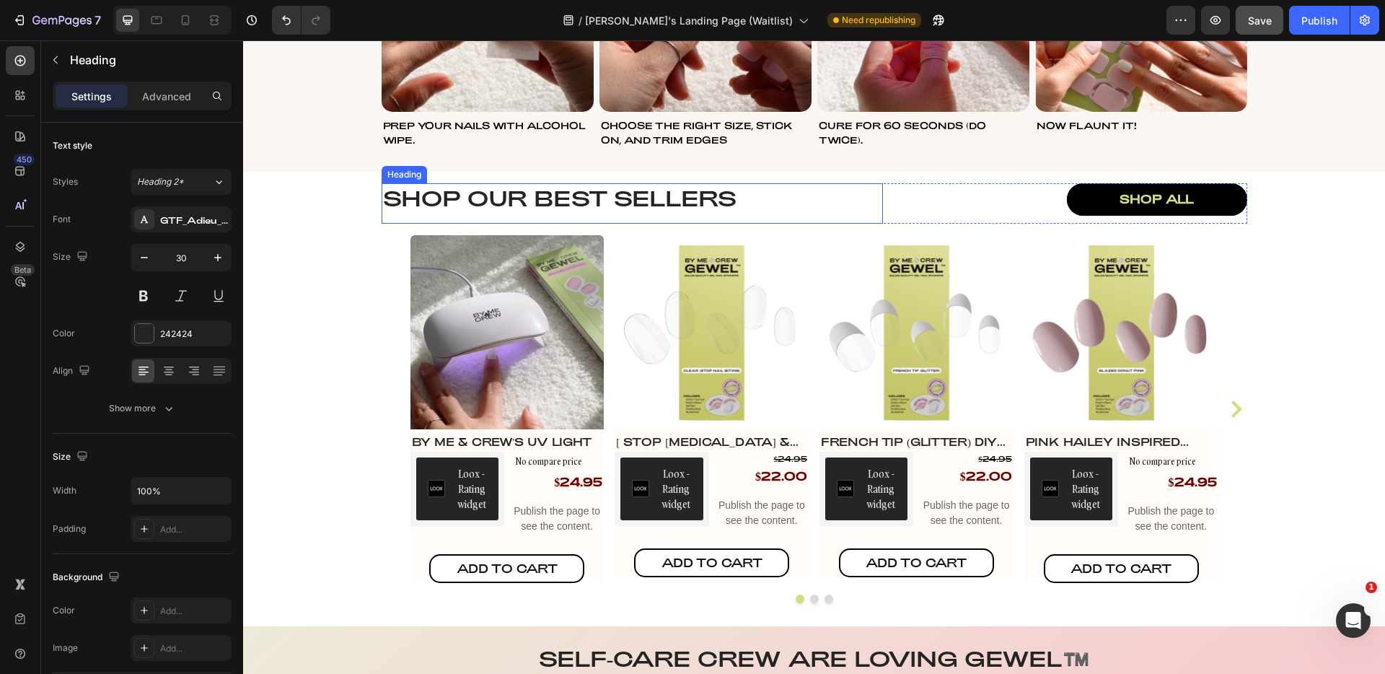
click at [547, 194] on h2 "Shop our best sellers" at bounding box center [632, 197] width 501 height 29
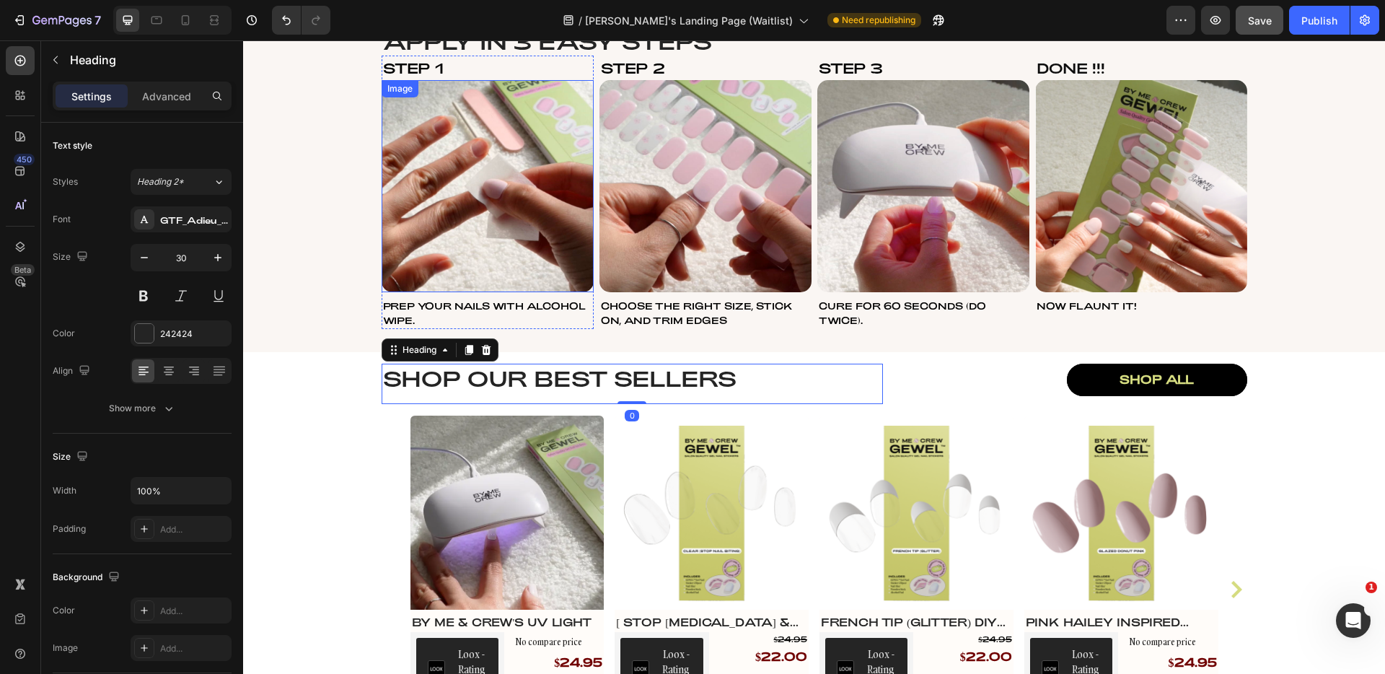
scroll to position [902, 0]
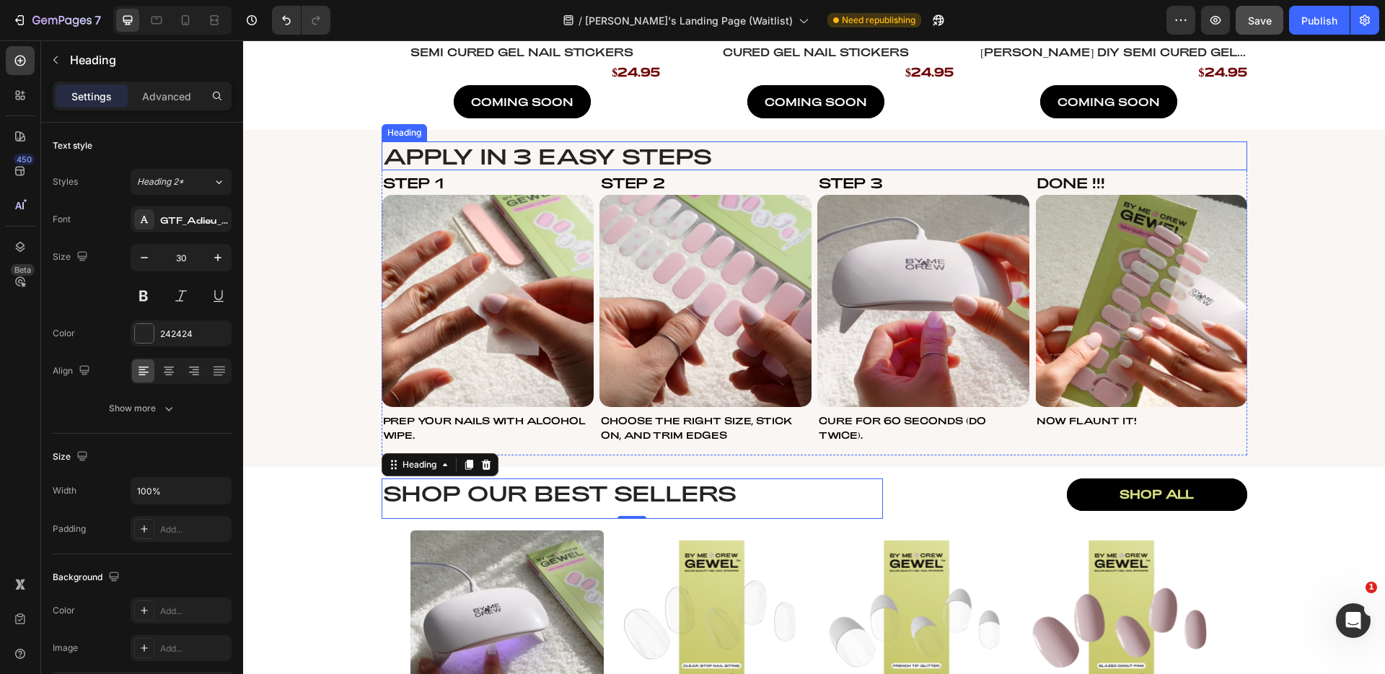
click at [579, 154] on h2 "Apply in 3 easy steps" at bounding box center [815, 155] width 866 height 29
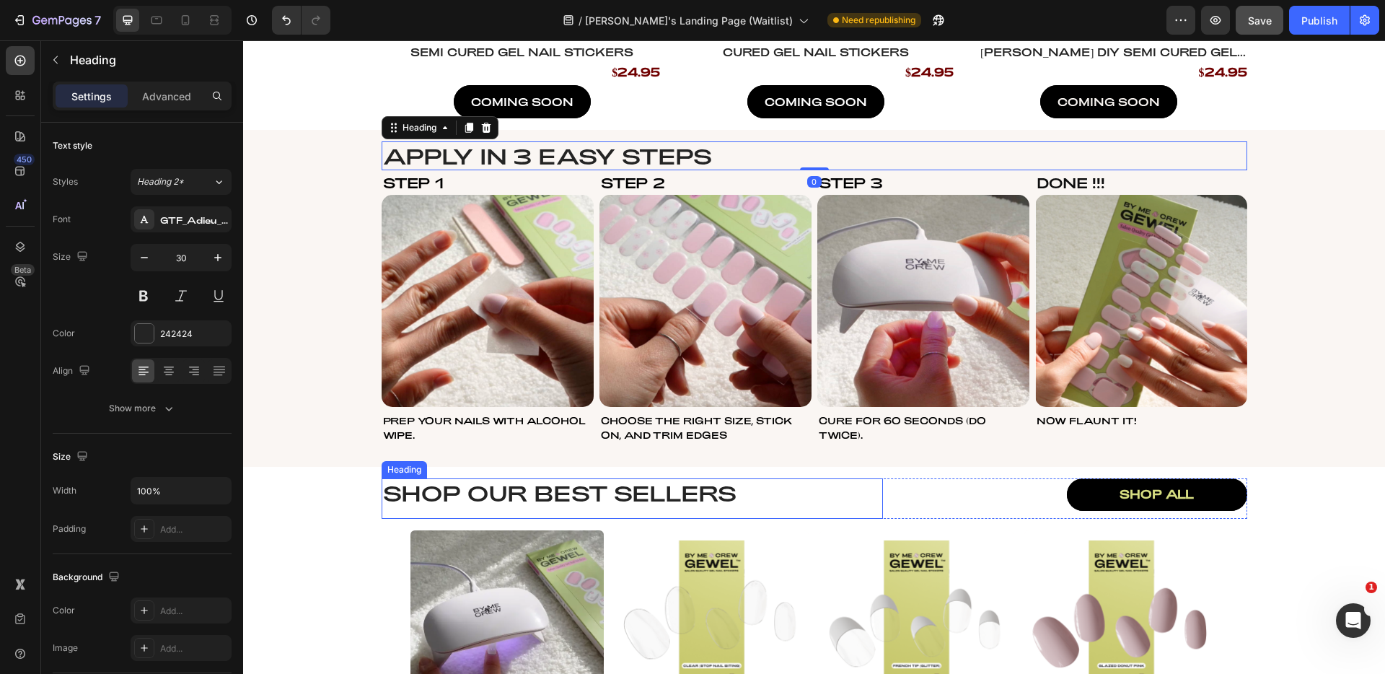
click at [543, 490] on h2 "Shop our best sellers" at bounding box center [632, 492] width 501 height 29
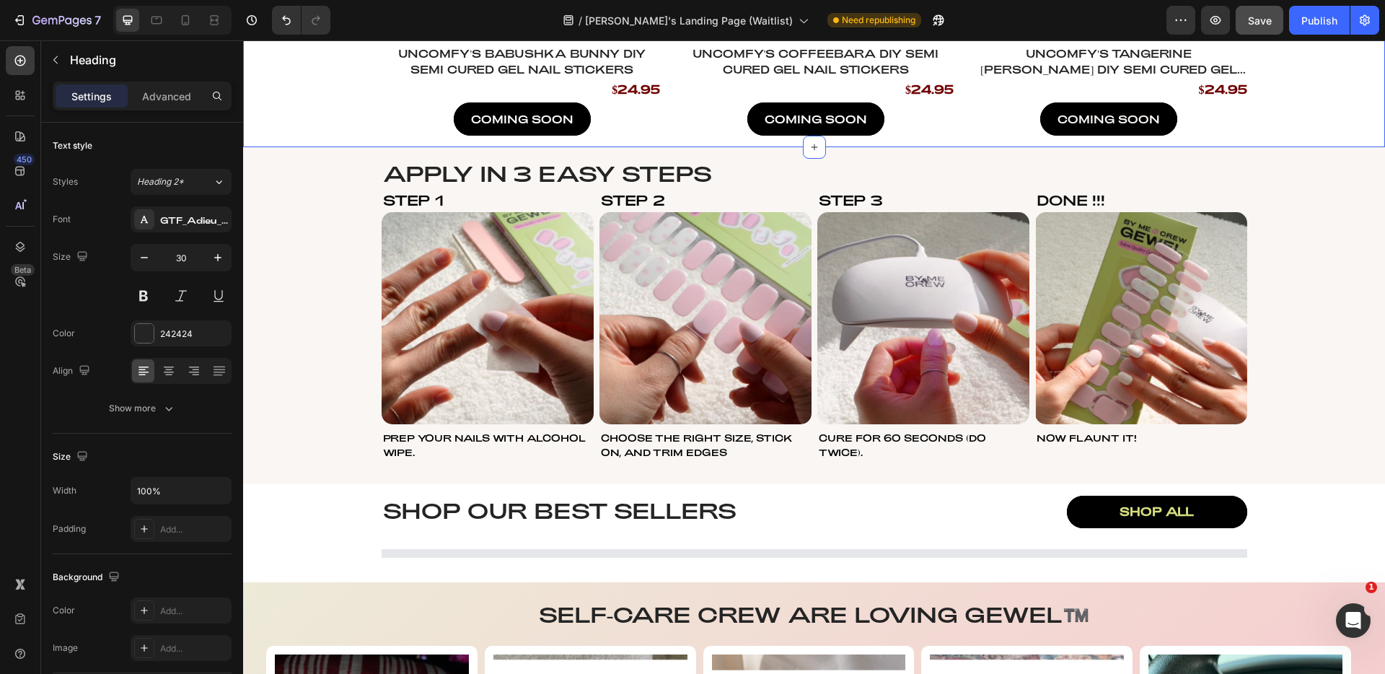
scroll to position [915, 0]
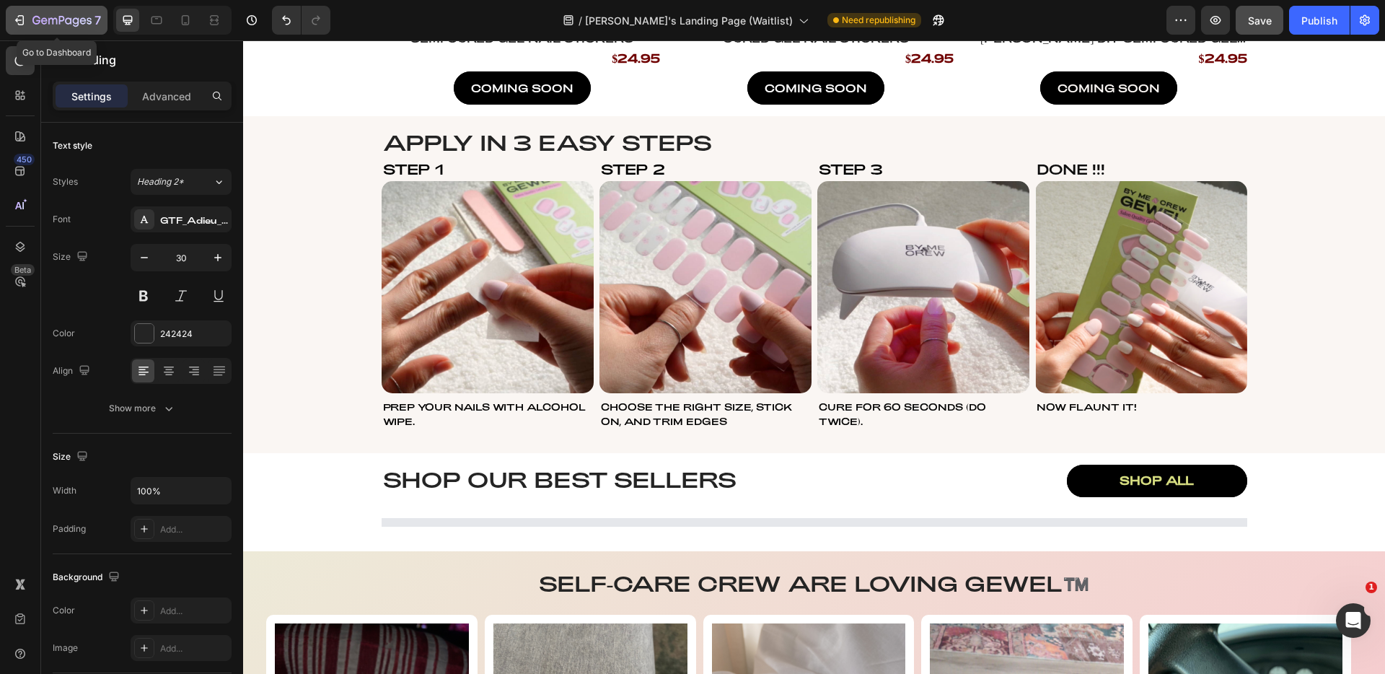
click at [61, 22] on icon "button" at bounding box center [61, 21] width 59 height 12
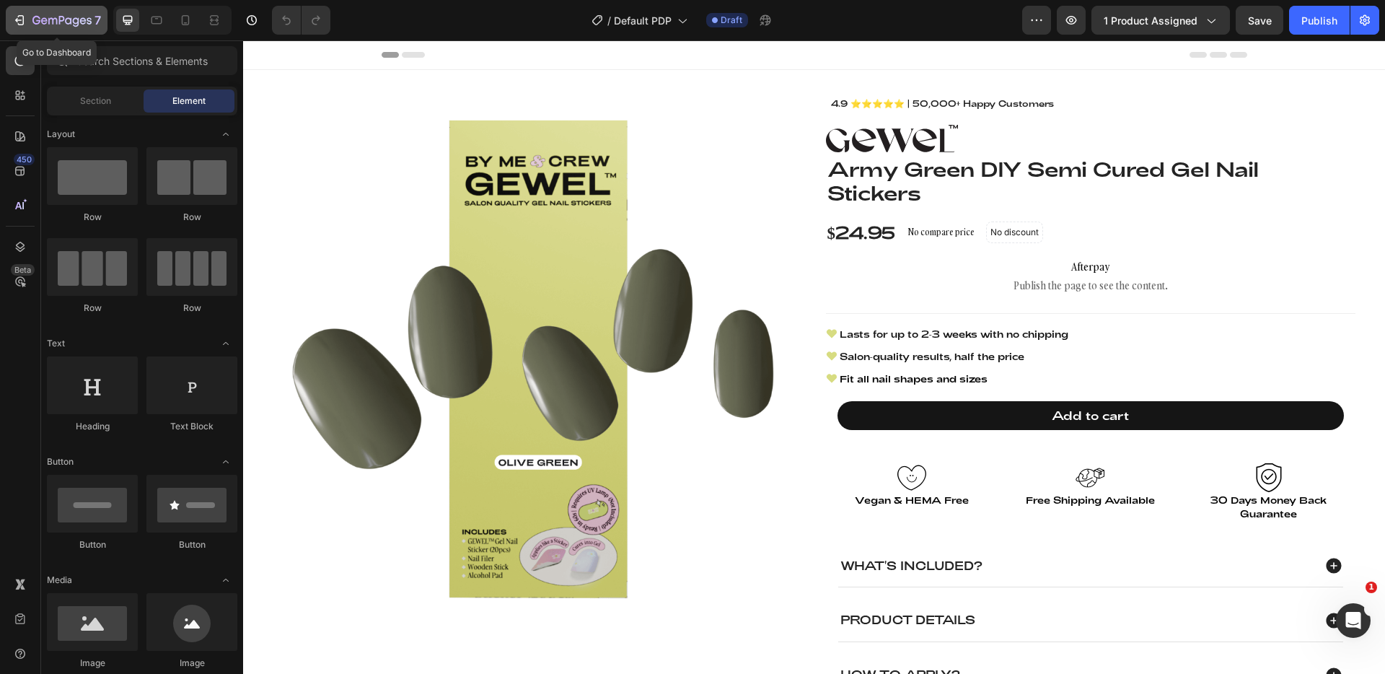
click at [47, 18] on icon "button" at bounding box center [61, 21] width 59 height 12
click at [21, 31] on button "7" at bounding box center [57, 20] width 102 height 29
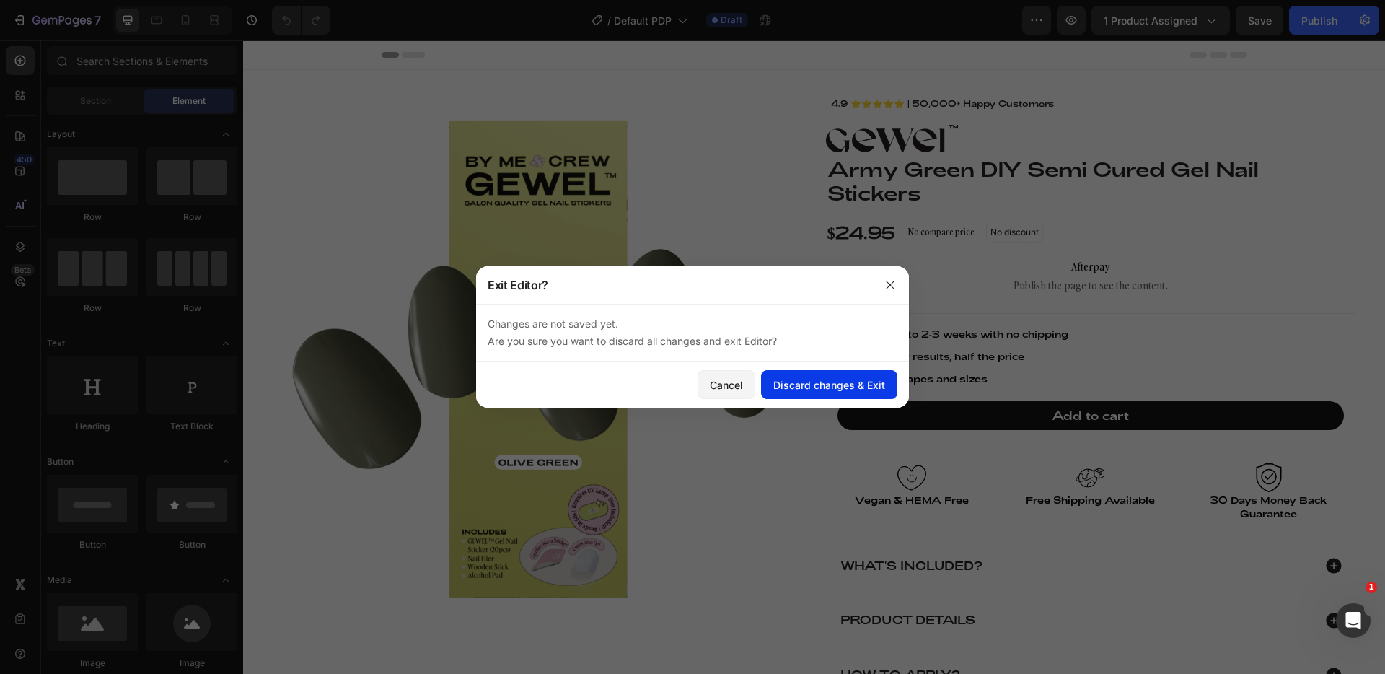
click at [820, 392] on div "Discard changes & Exit" at bounding box center [829, 384] width 112 height 15
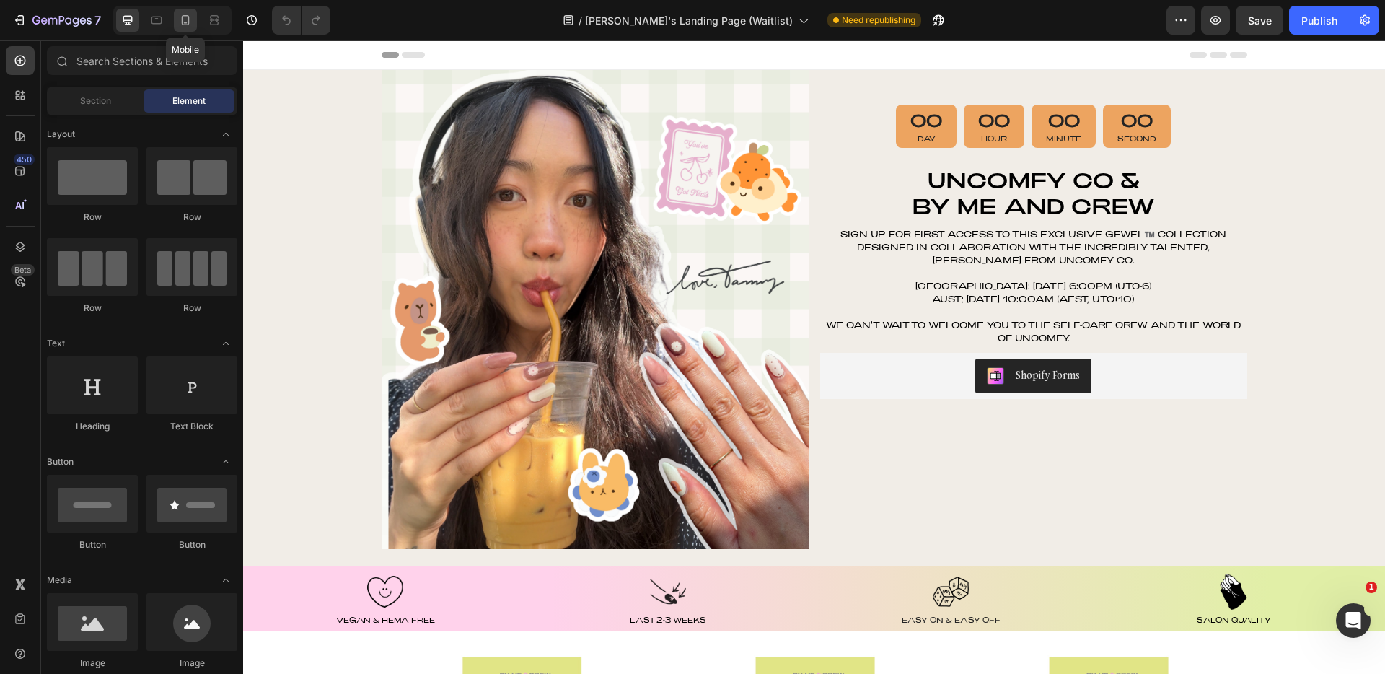
click at [179, 21] on icon at bounding box center [185, 20] width 14 height 14
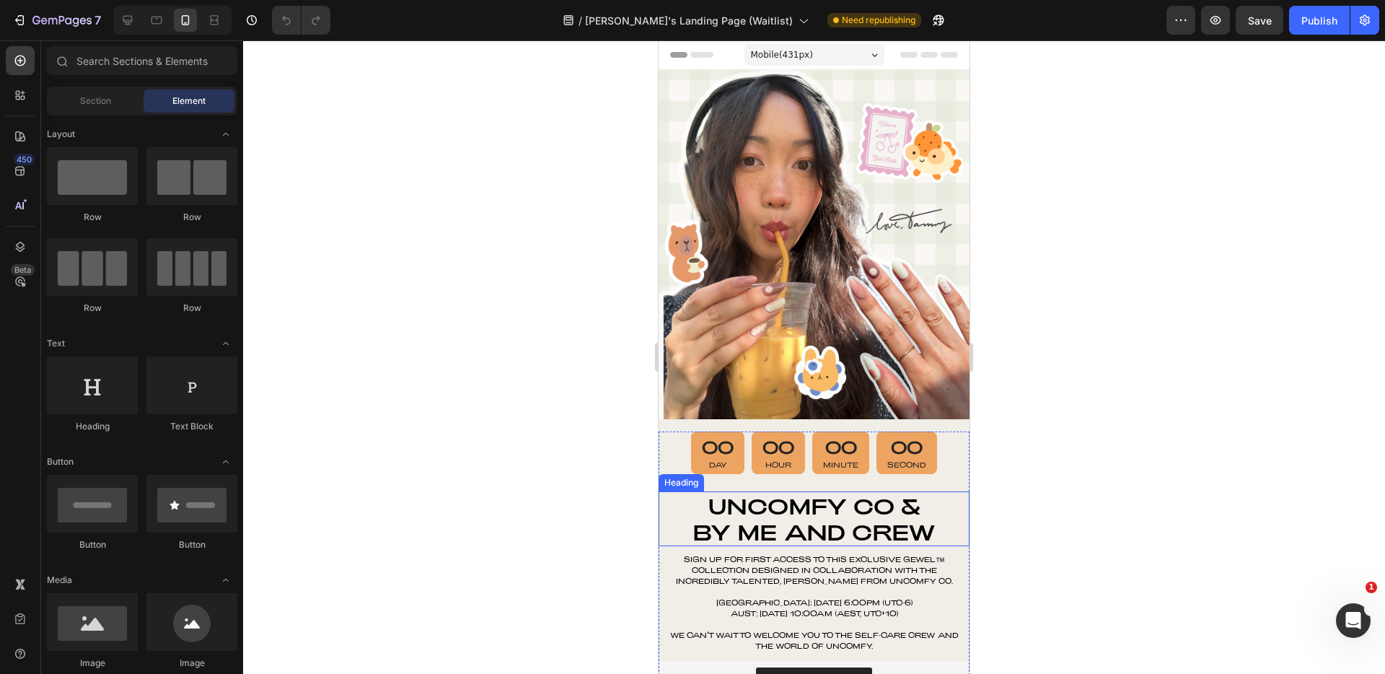
click at [835, 497] on h2 "Uncomfy Co & By Me and Crew" at bounding box center [814, 518] width 311 height 55
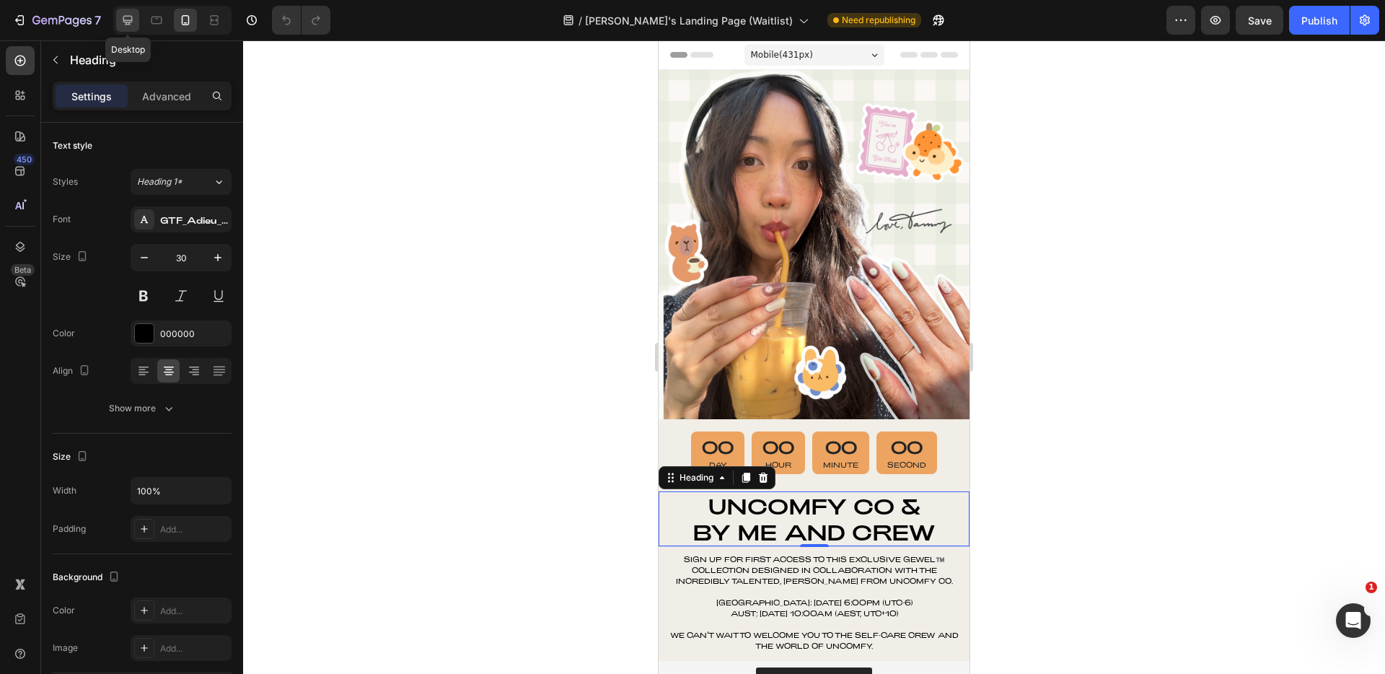
click at [128, 25] on icon at bounding box center [127, 20] width 14 height 14
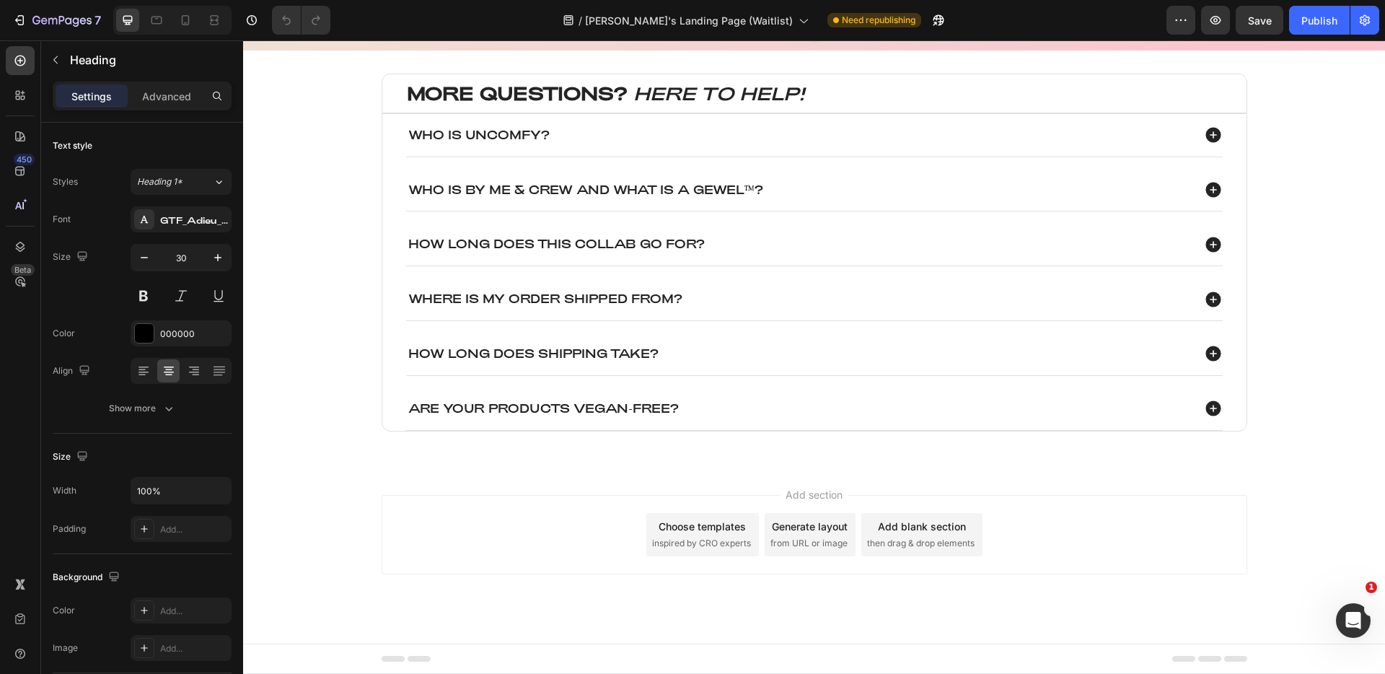
scroll to position [2007, 0]
click at [1208, 410] on icon at bounding box center [1212, 408] width 15 height 15
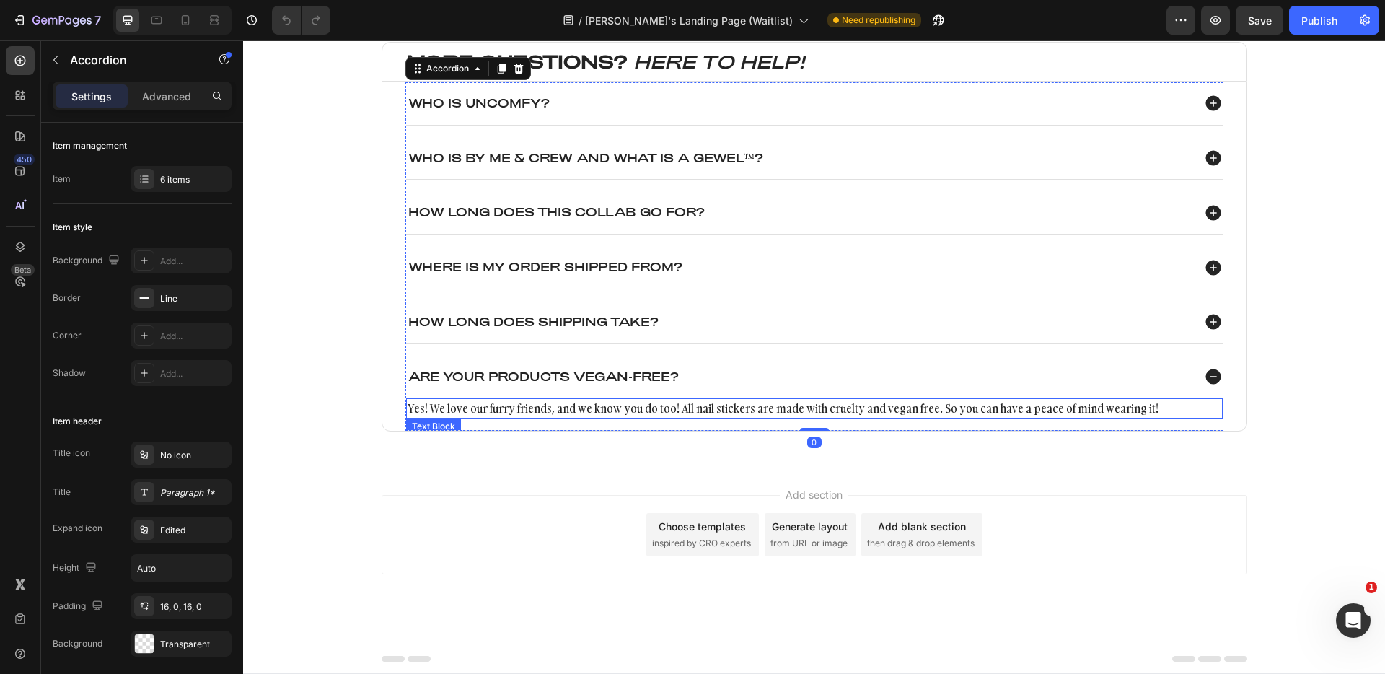
click at [998, 417] on p "Yes! We love our furry friends, and we know you do too! All nail stickers are m…" at bounding box center [815, 408] width 814 height 17
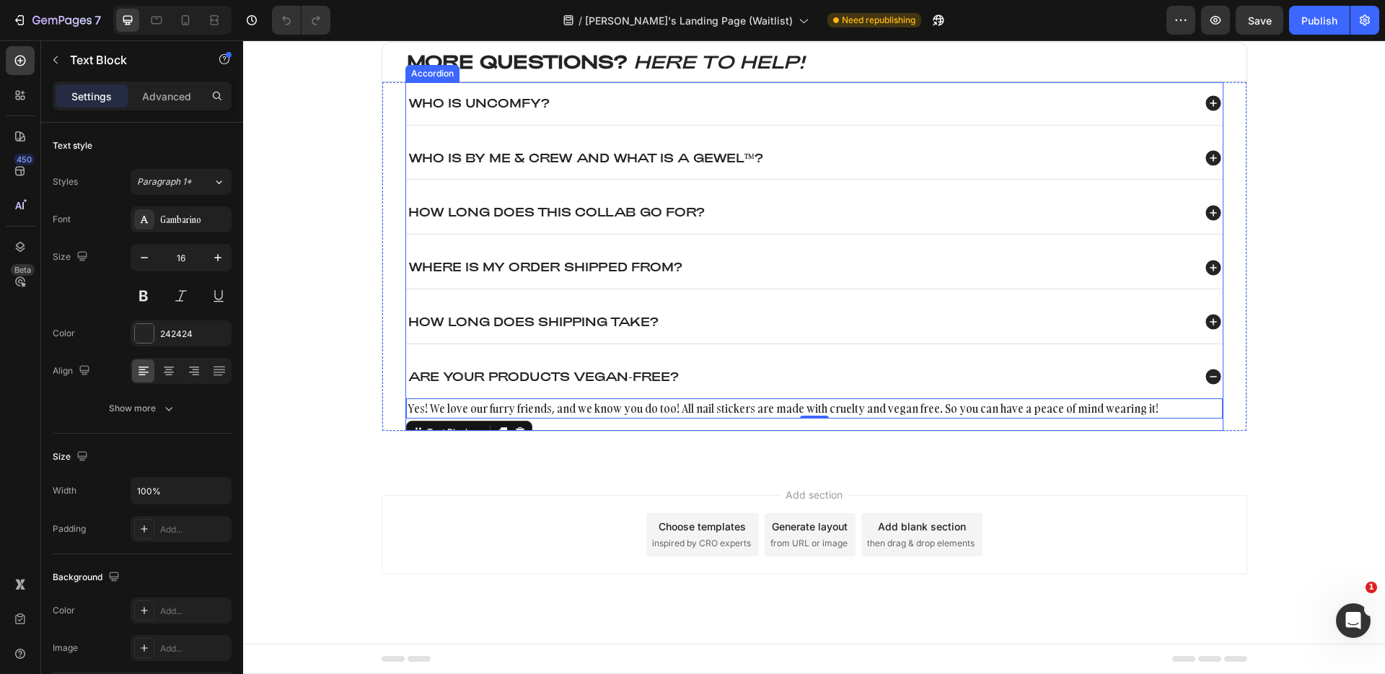
click at [1208, 331] on icon at bounding box center [1213, 321] width 19 height 19
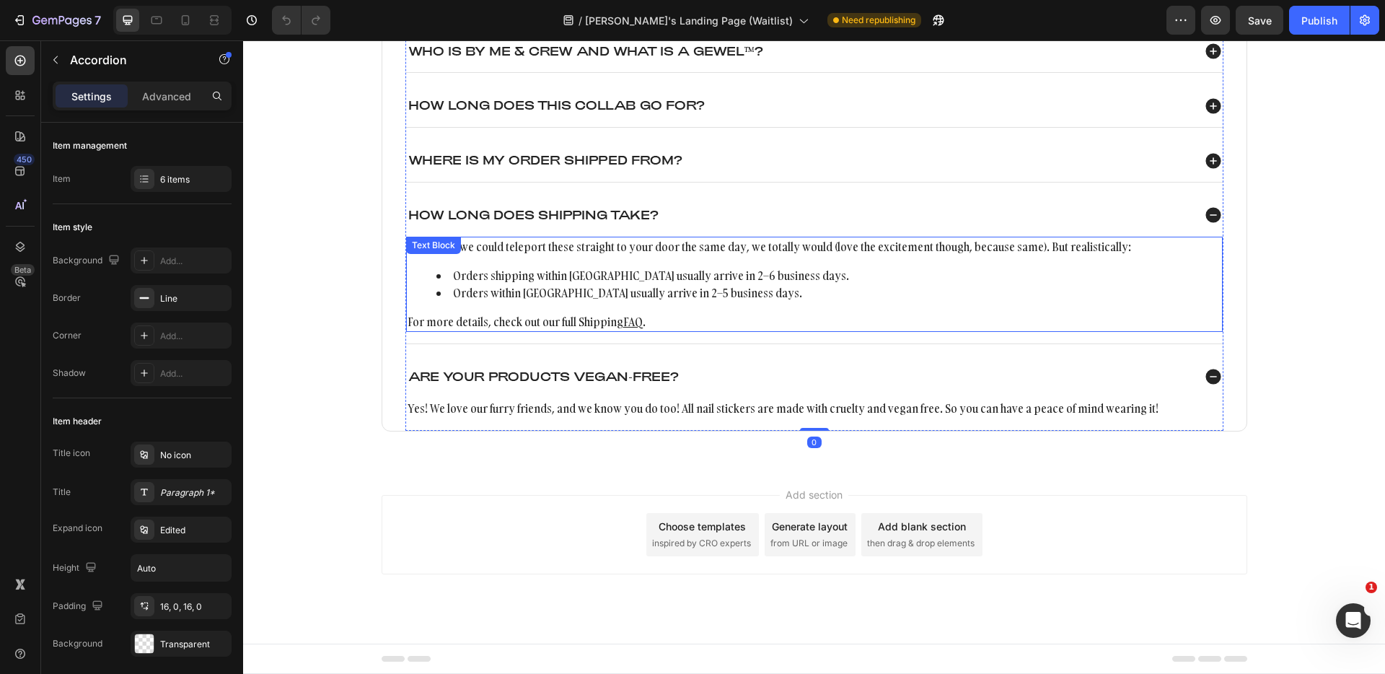
click at [711, 284] on li "Orders shipping within the United States usually arrive in 2–6 business days." at bounding box center [828, 275] width 785 height 17
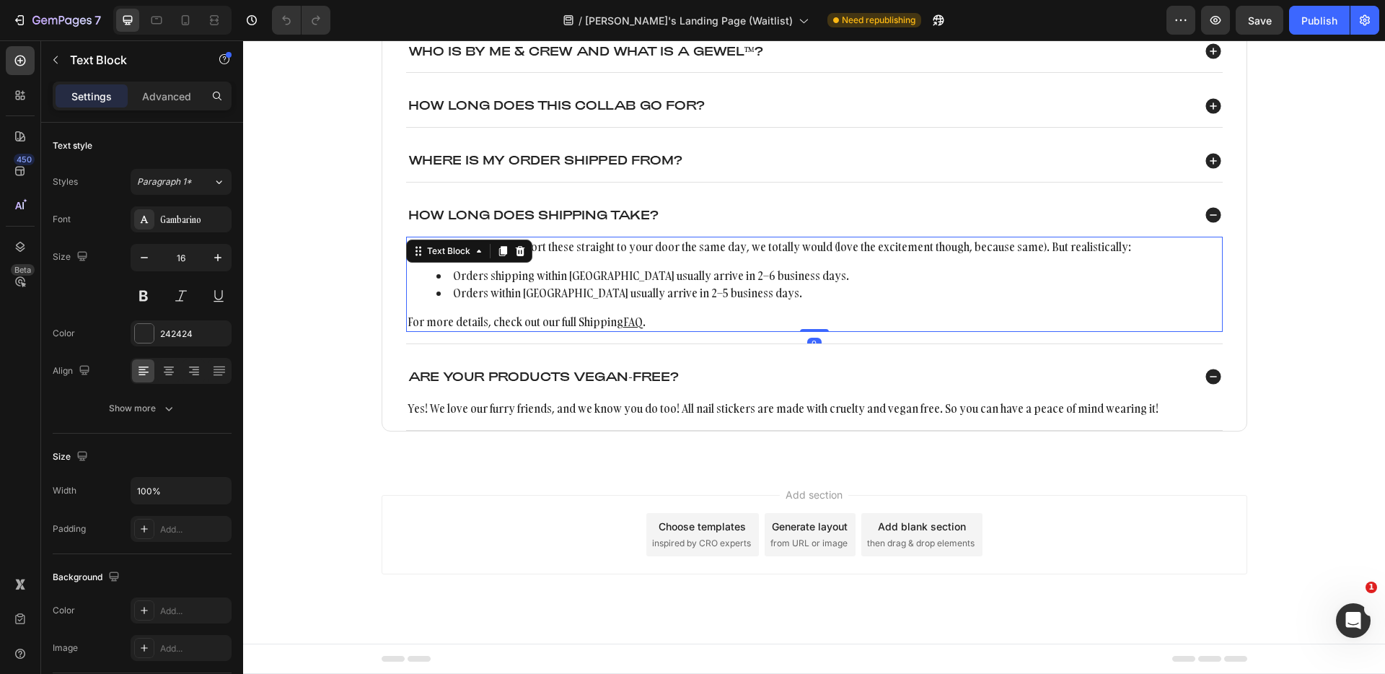
click at [700, 284] on li "Orders shipping within the United States usually arrive in 2–6 business days." at bounding box center [828, 275] width 785 height 17
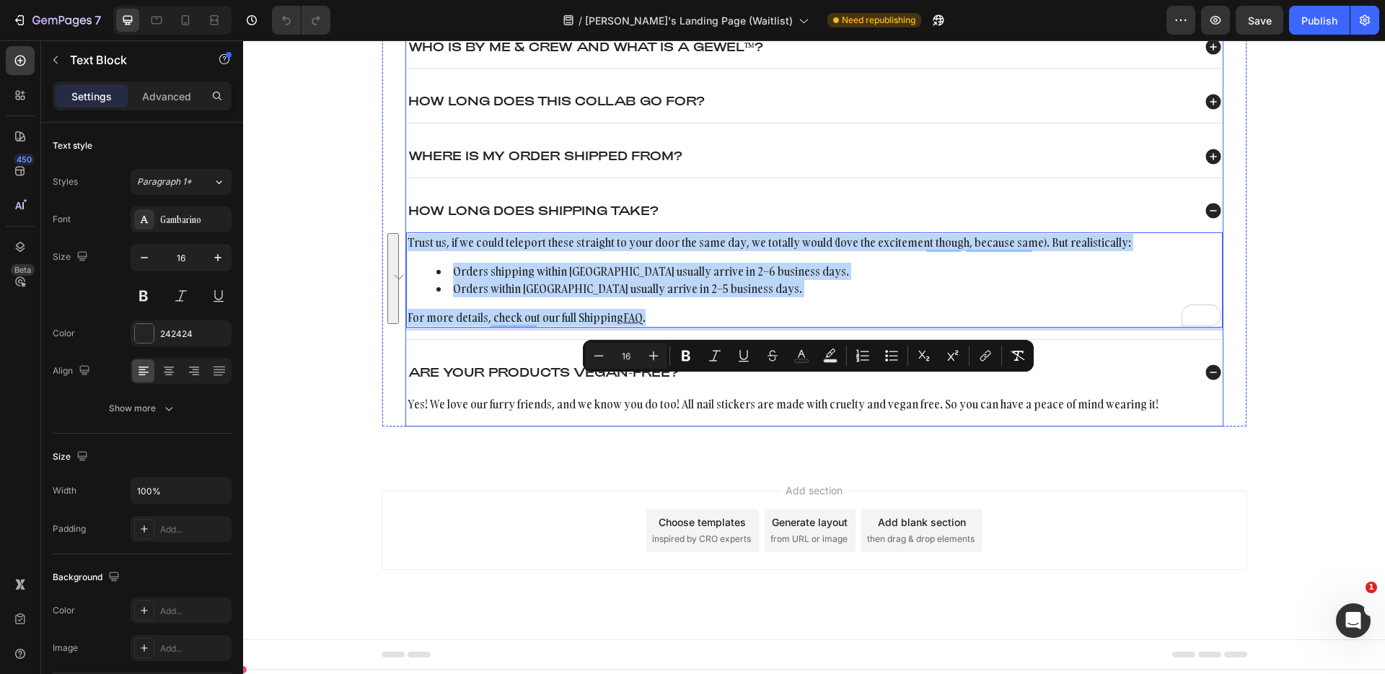
click at [1205, 219] on icon at bounding box center [1212, 210] width 15 height 15
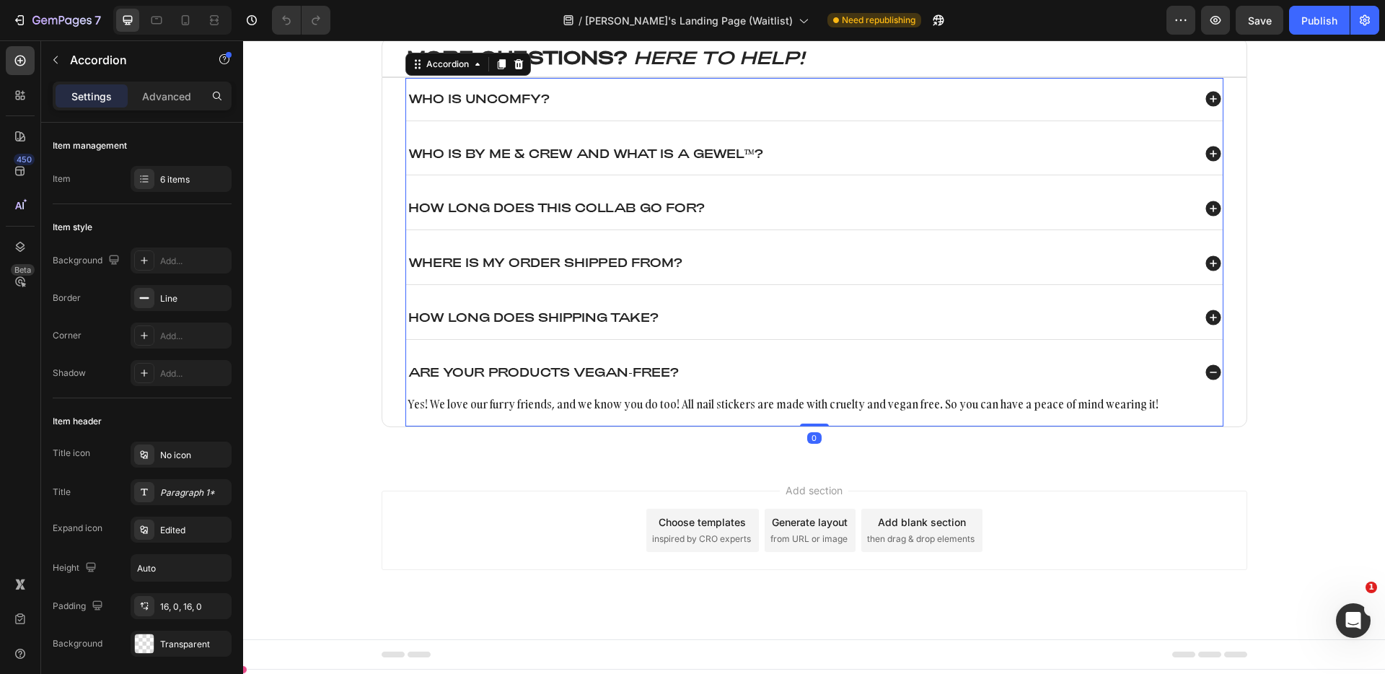
click at [1205, 162] on icon at bounding box center [1212, 153] width 15 height 15
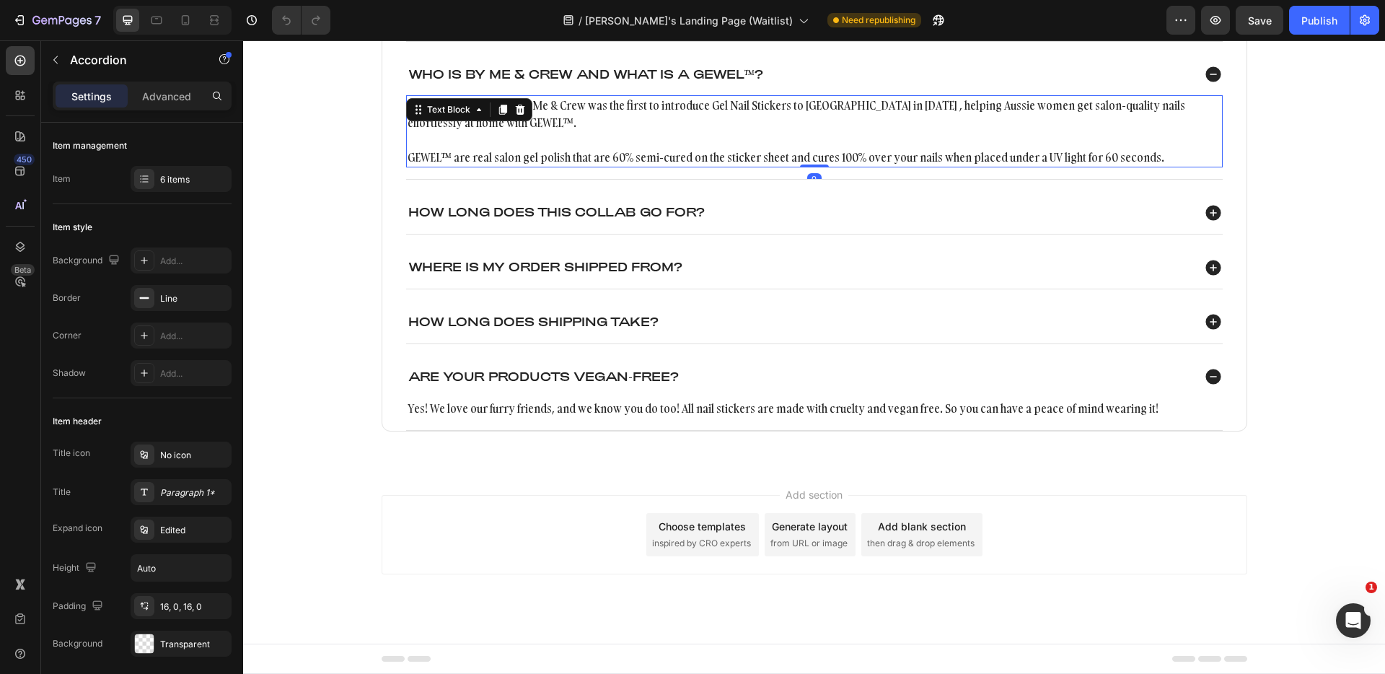
click at [836, 131] on p "We’re glad you asked! By Me & Crew was the first to introduce Gel Nail Stickers…" at bounding box center [815, 114] width 814 height 35
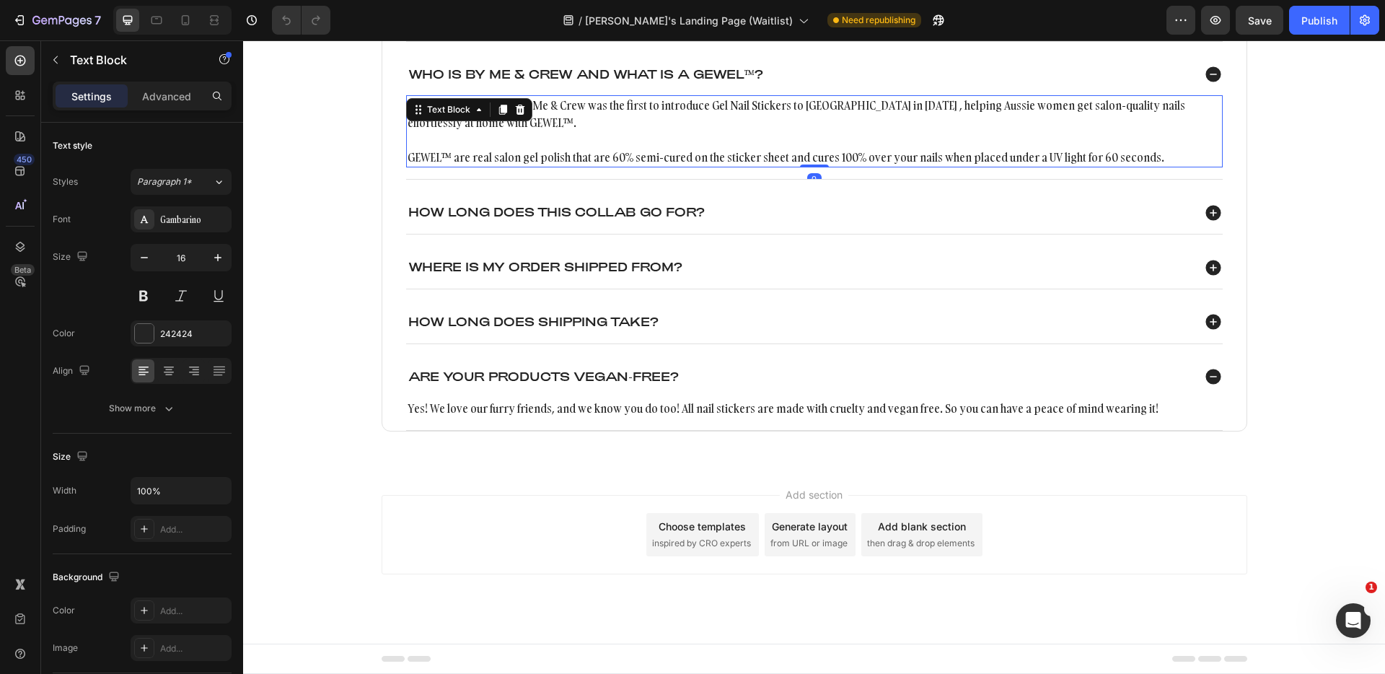
click at [836, 131] on p "We’re glad you asked! By Me & Crew was the first to introduce Gel Nail Stickers…" at bounding box center [815, 114] width 814 height 35
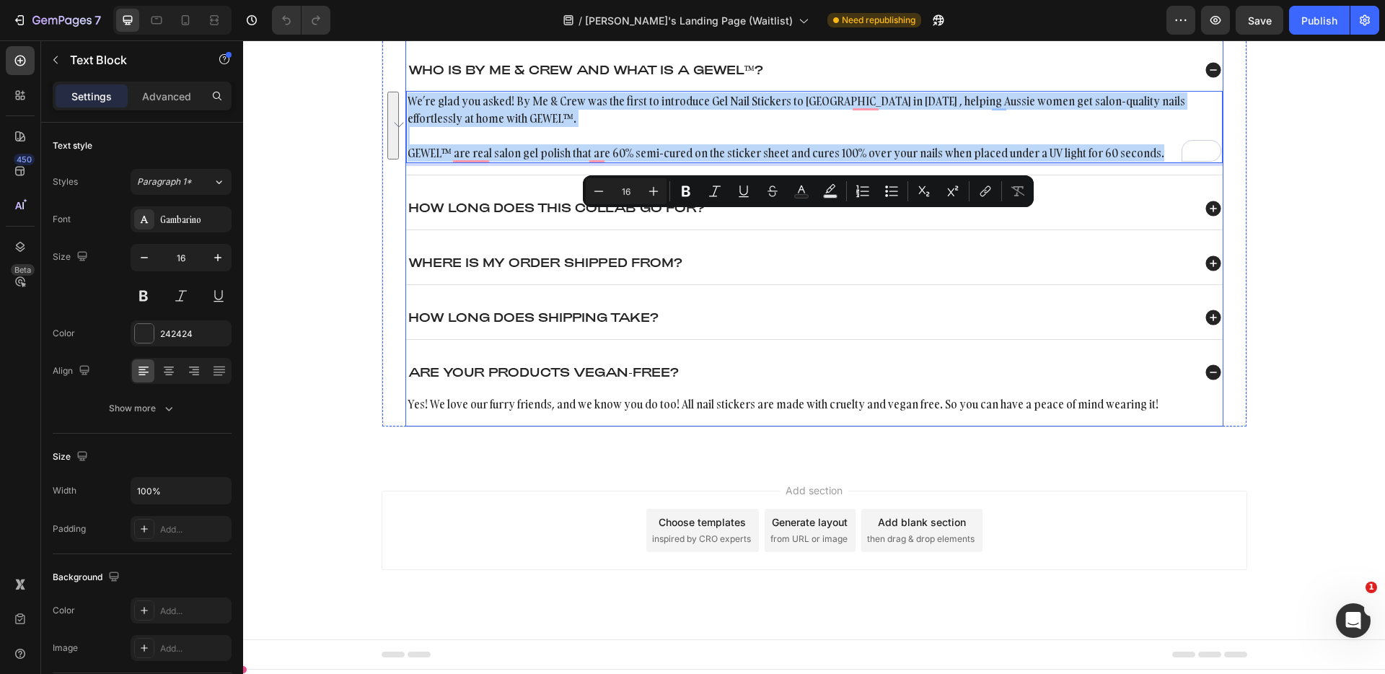
click at [483, 78] on p "Who is By Me & Crew and what is a GEWEL™?" at bounding box center [585, 70] width 355 height 15
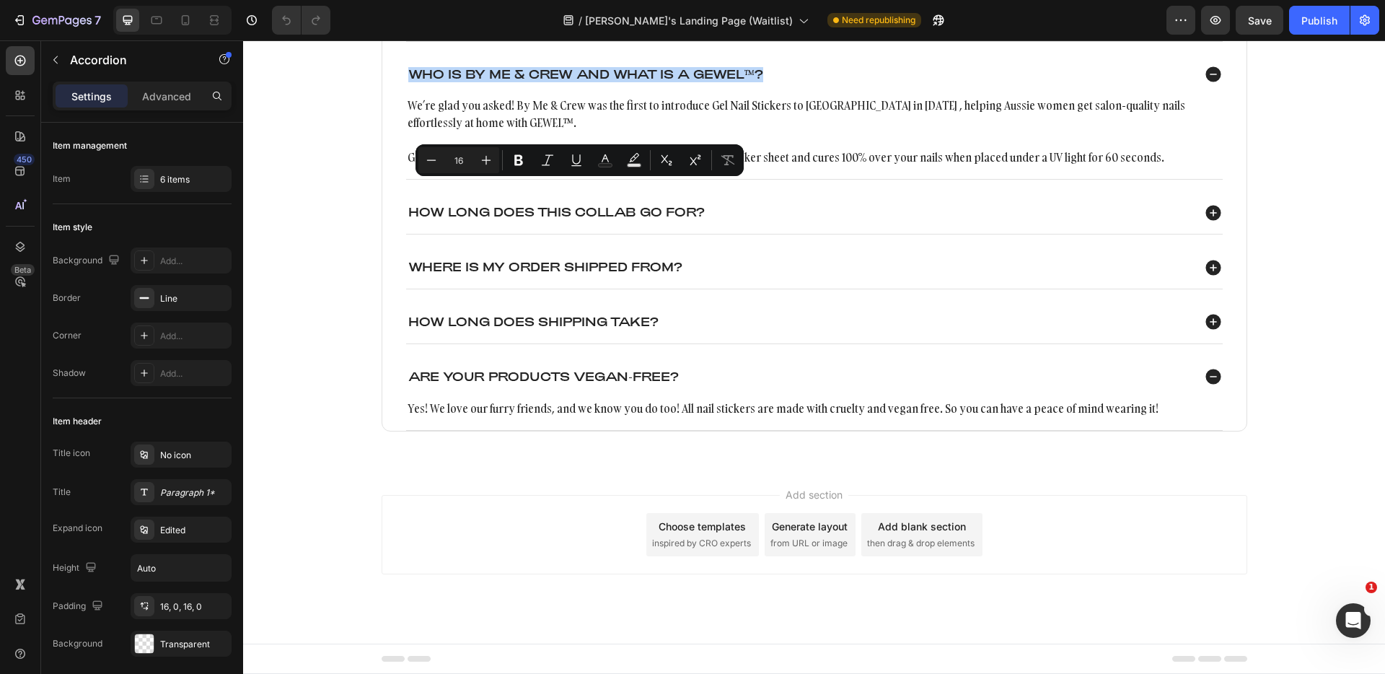
click at [806, 277] on div "Where is my order shipped from?" at bounding box center [799, 267] width 786 height 19
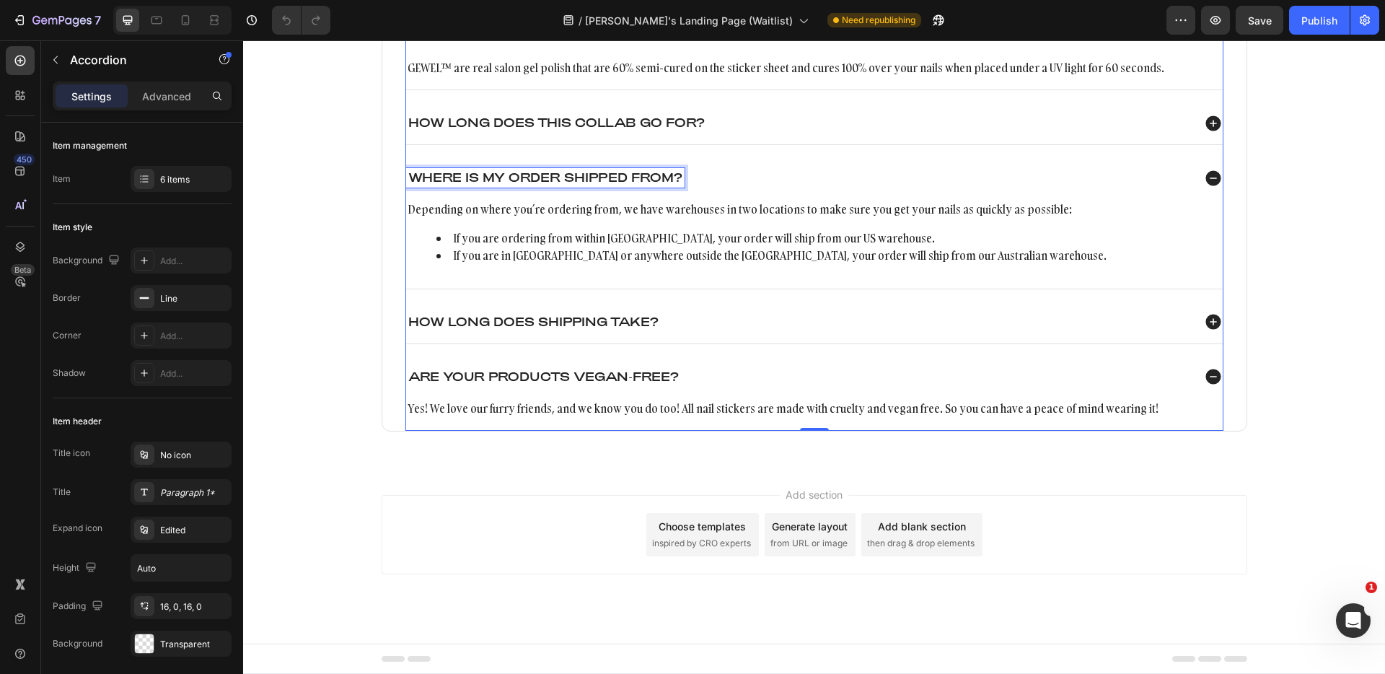
click at [630, 185] on p "Where is my order shipped from?" at bounding box center [545, 177] width 274 height 15
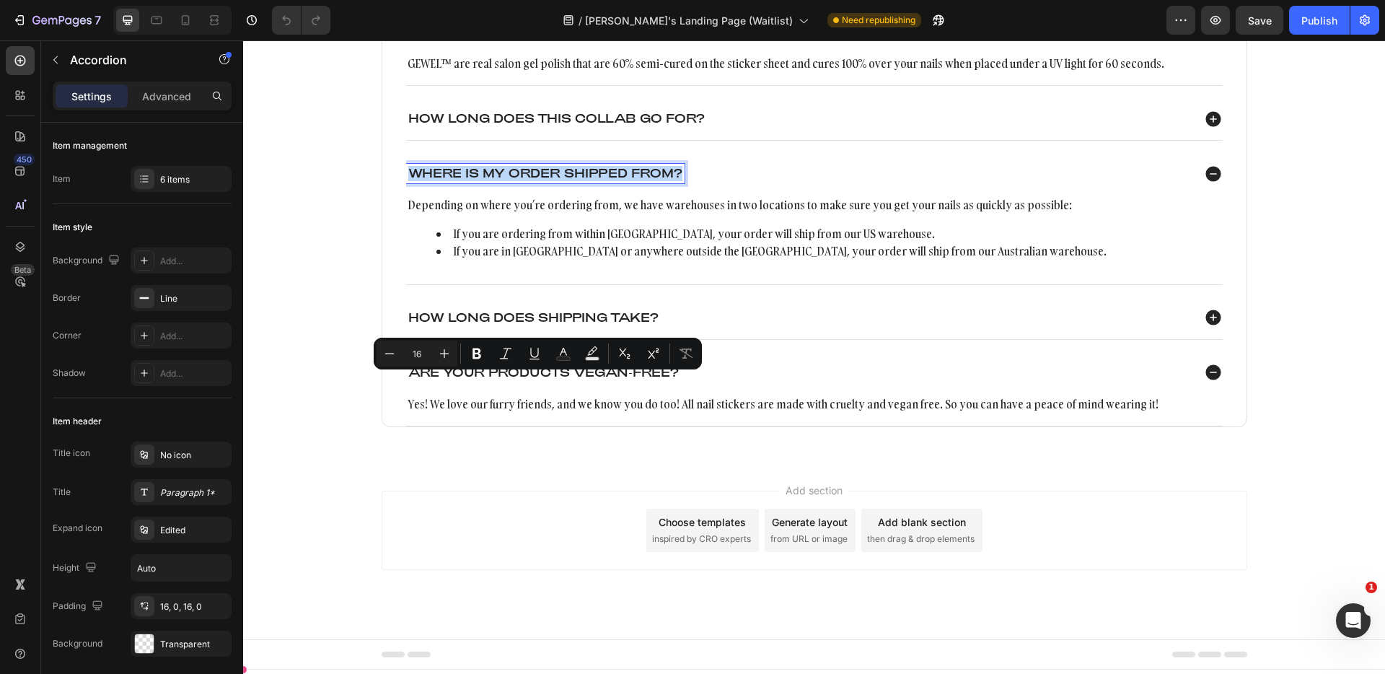
copy p "Where is my order shipped from?"
click at [708, 273] on div "Depending on where you’re ordering from, we have warehouses in two locations to…" at bounding box center [814, 234] width 817 height 78
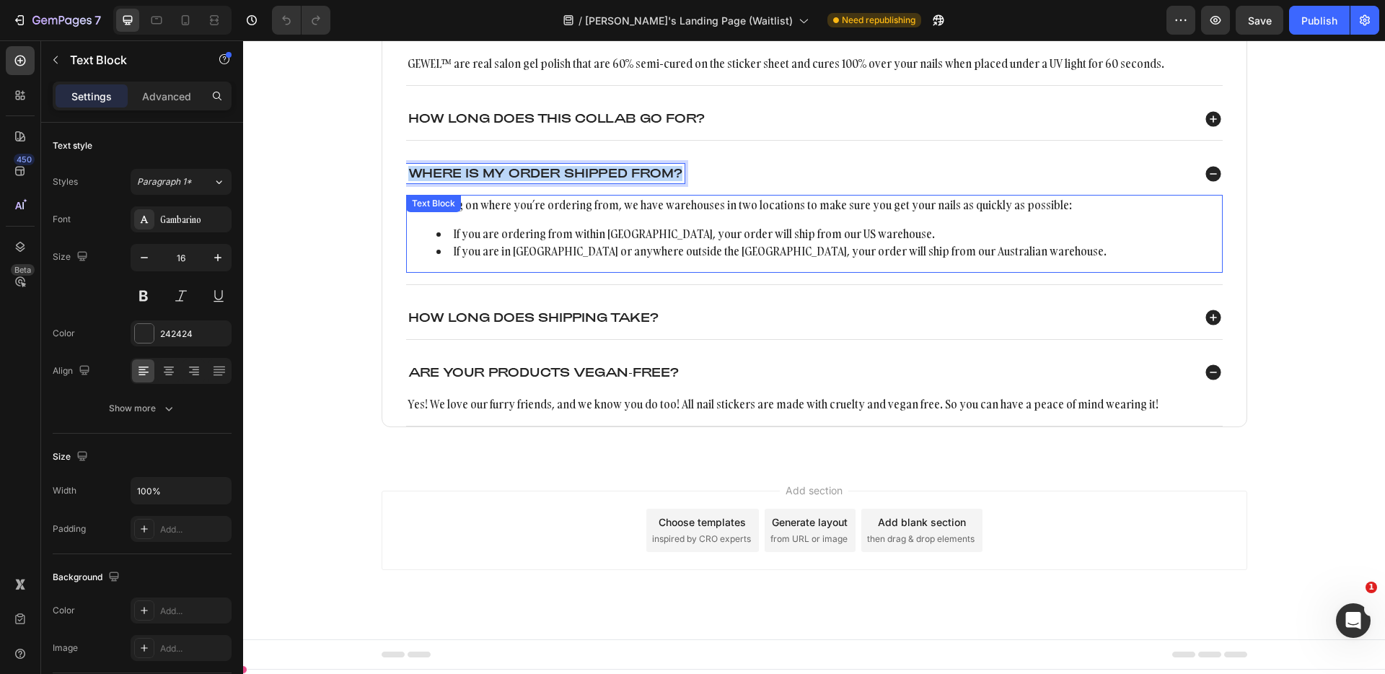
click at [708, 273] on div "Depending on where you’re ordering from, we have warehouses in two locations to…" at bounding box center [814, 234] width 817 height 78
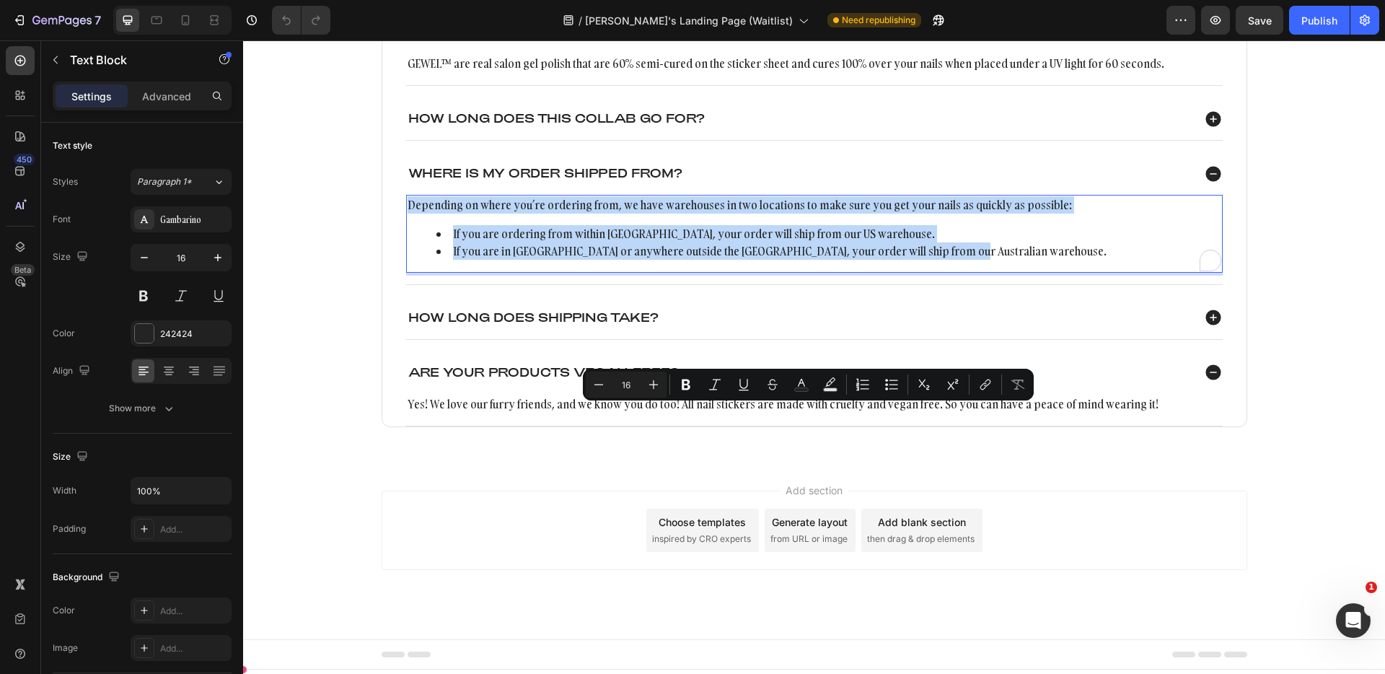
copy div "Depending on where you’re ordering from, we have warehouses in two locations to…"
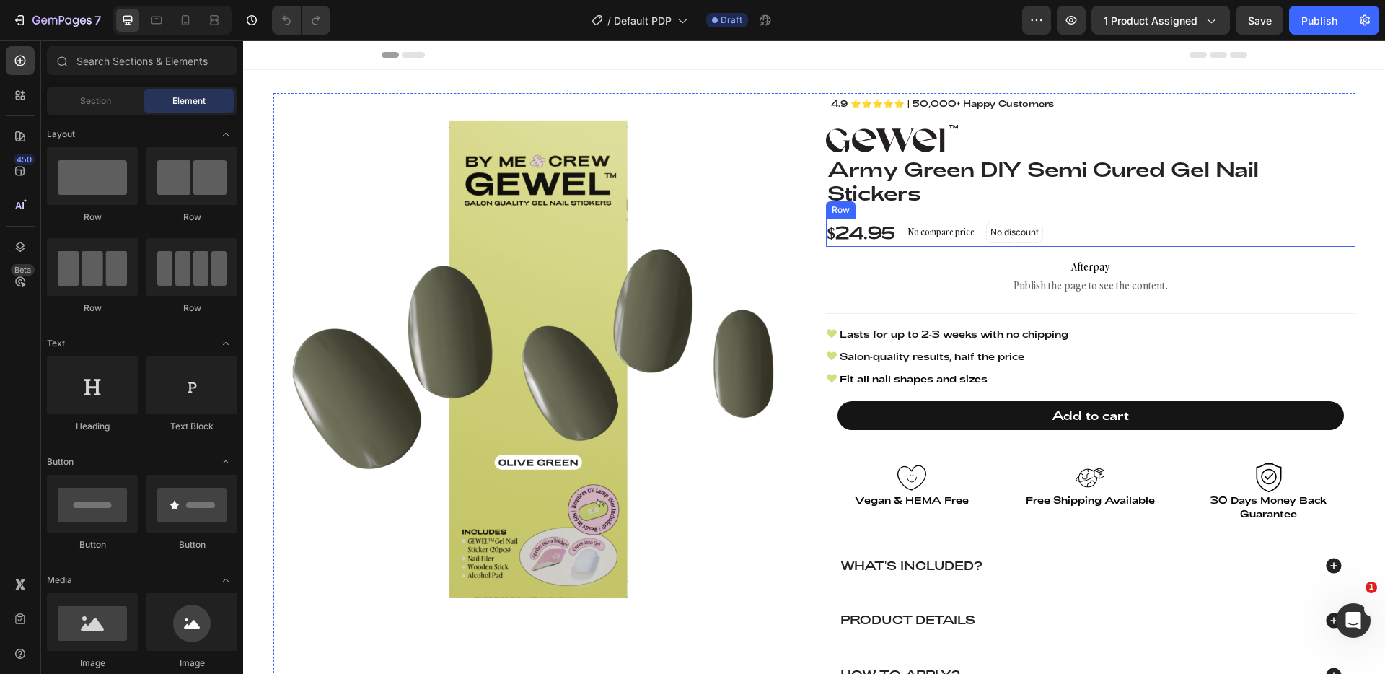
click at [895, 242] on div "$24.95 Product Price Product Price No compare price Product Price No discount N…" at bounding box center [1090, 233] width 529 height 28
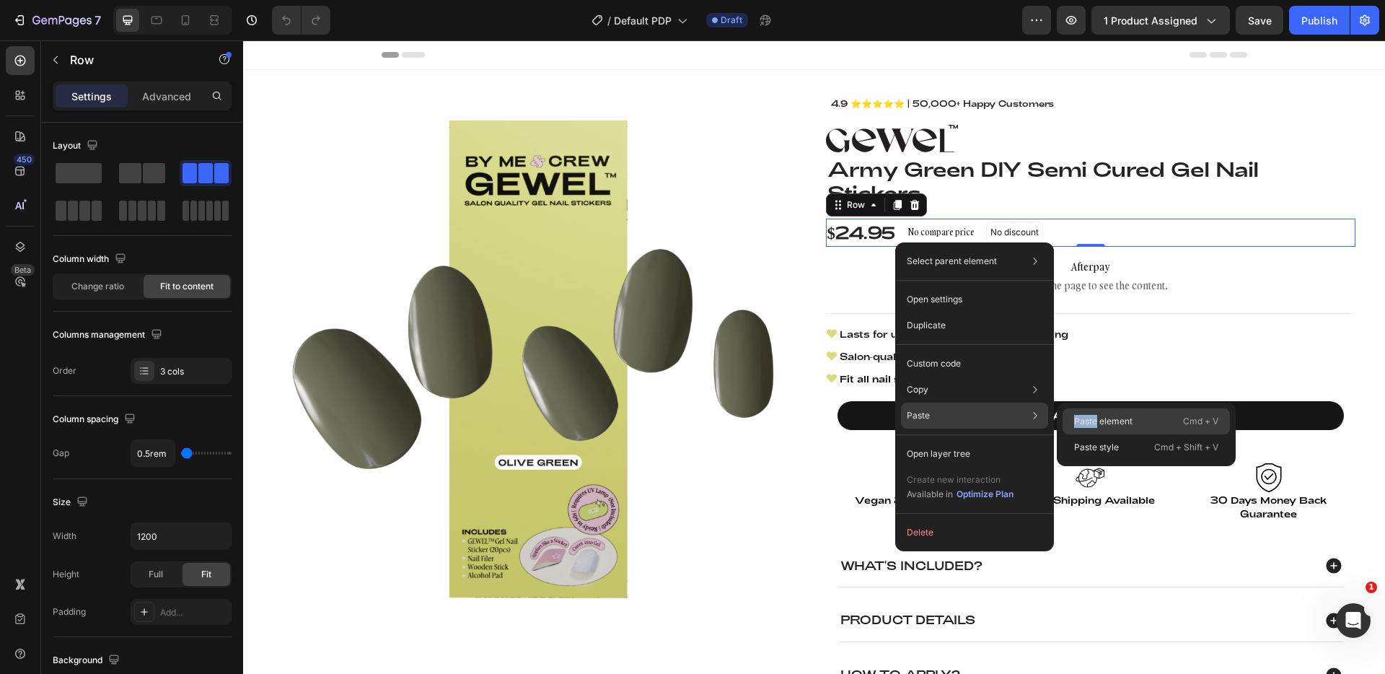
click at [1094, 415] on p "Paste element" at bounding box center [1103, 421] width 58 height 13
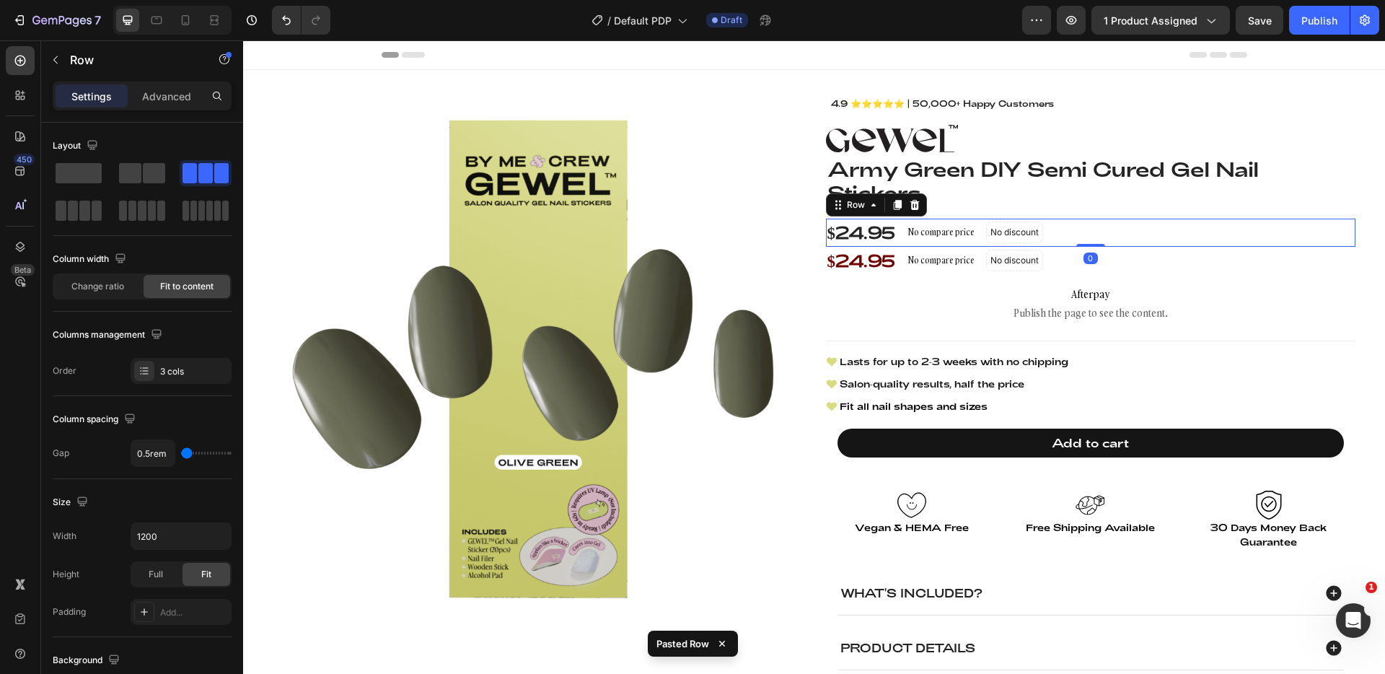
click at [1103, 225] on div "$24.95 Product Price Product Price No compare price Product Price No discount N…" at bounding box center [1090, 233] width 529 height 28
click at [915, 208] on div at bounding box center [914, 204] width 17 height 17
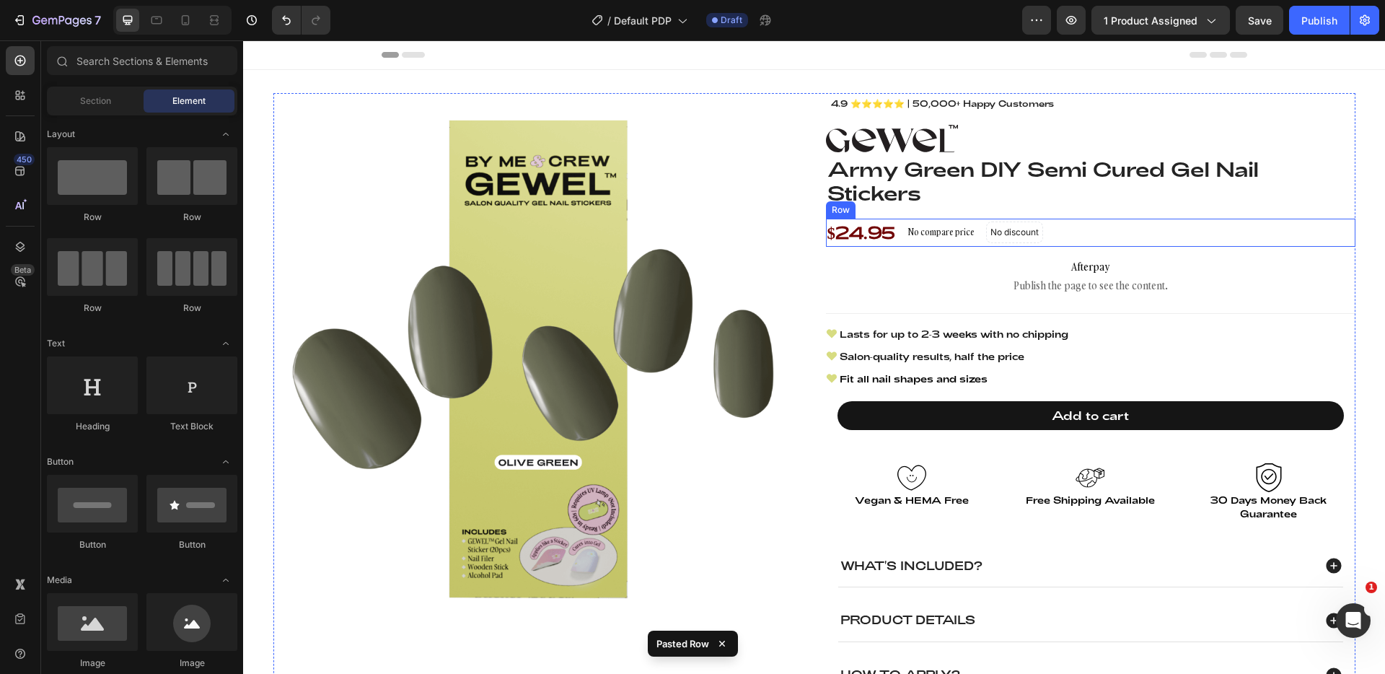
click at [1132, 225] on div "$24.95 Product Price Product Price No compare price Product Price No discount N…" at bounding box center [1090, 233] width 529 height 28
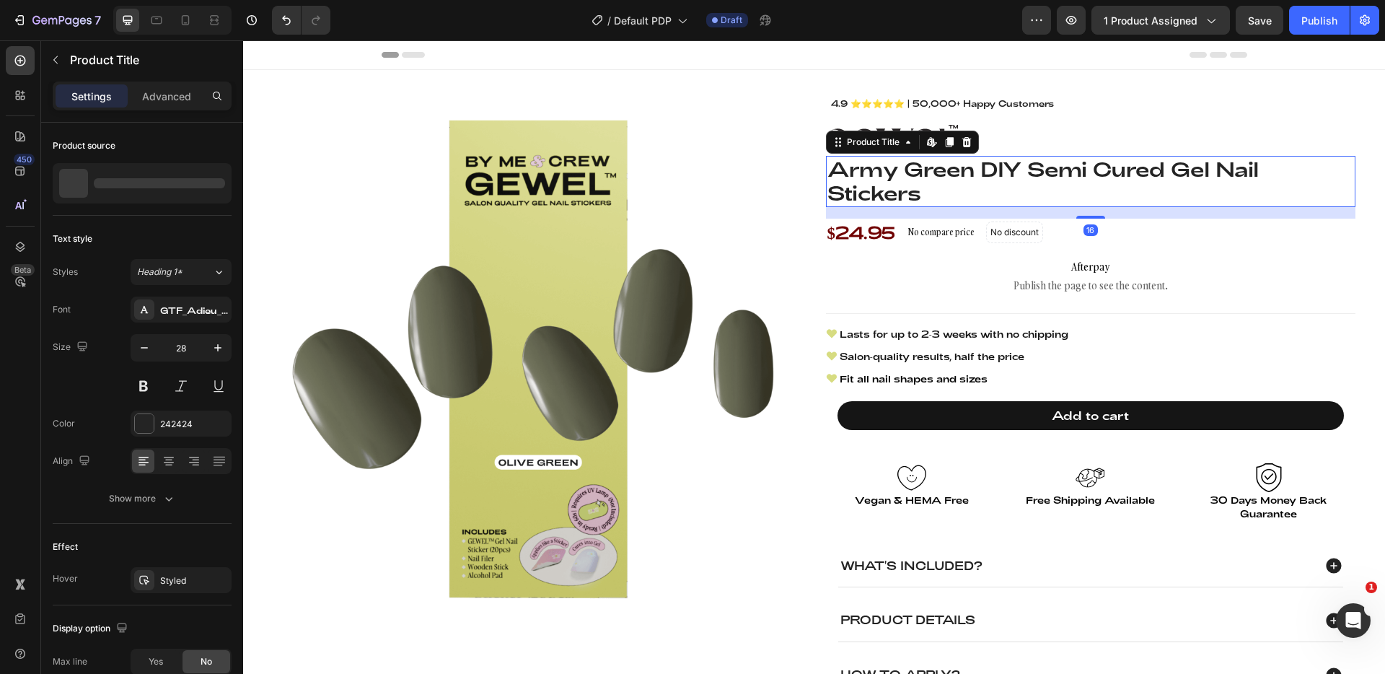
click at [1047, 193] on h1 "Army Green DIY Semi Cured Gel Nail Stickers" at bounding box center [1090, 181] width 529 height 51
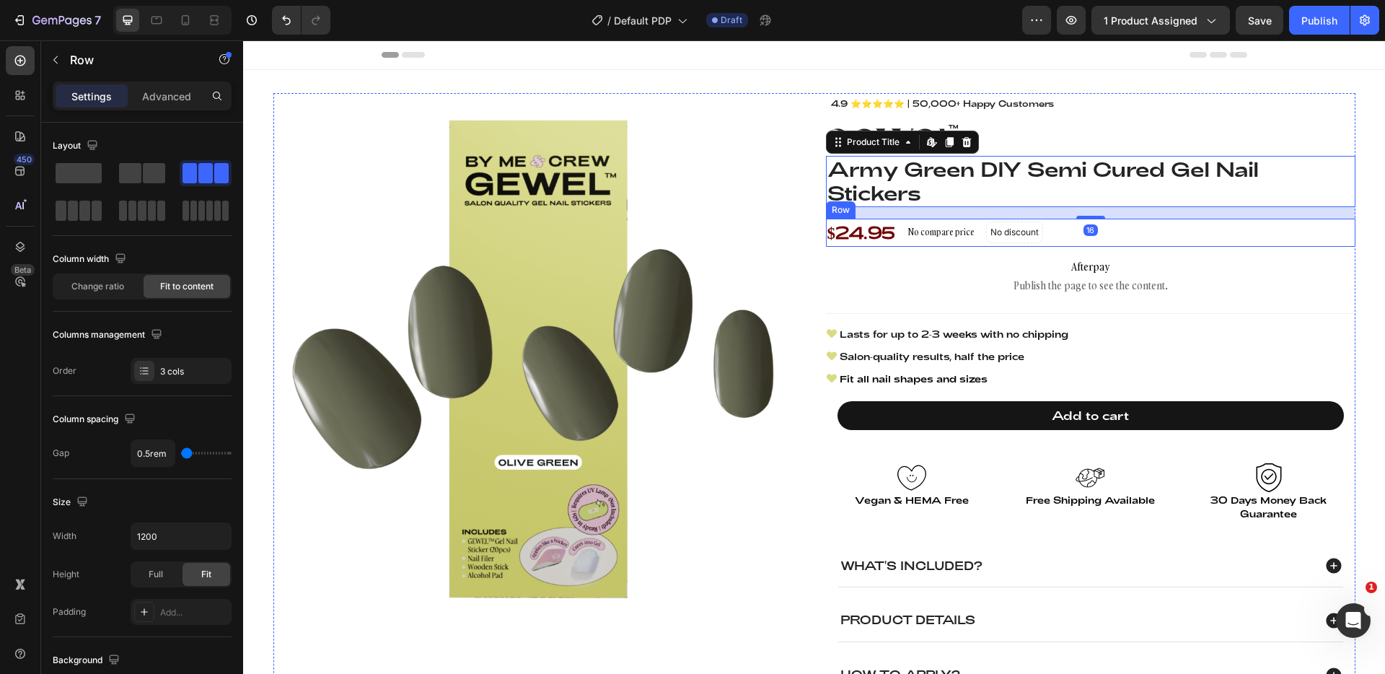
click at [1150, 235] on div "$24.95 Product Price Product Price No compare price Product Price No discount N…" at bounding box center [1090, 233] width 529 height 28
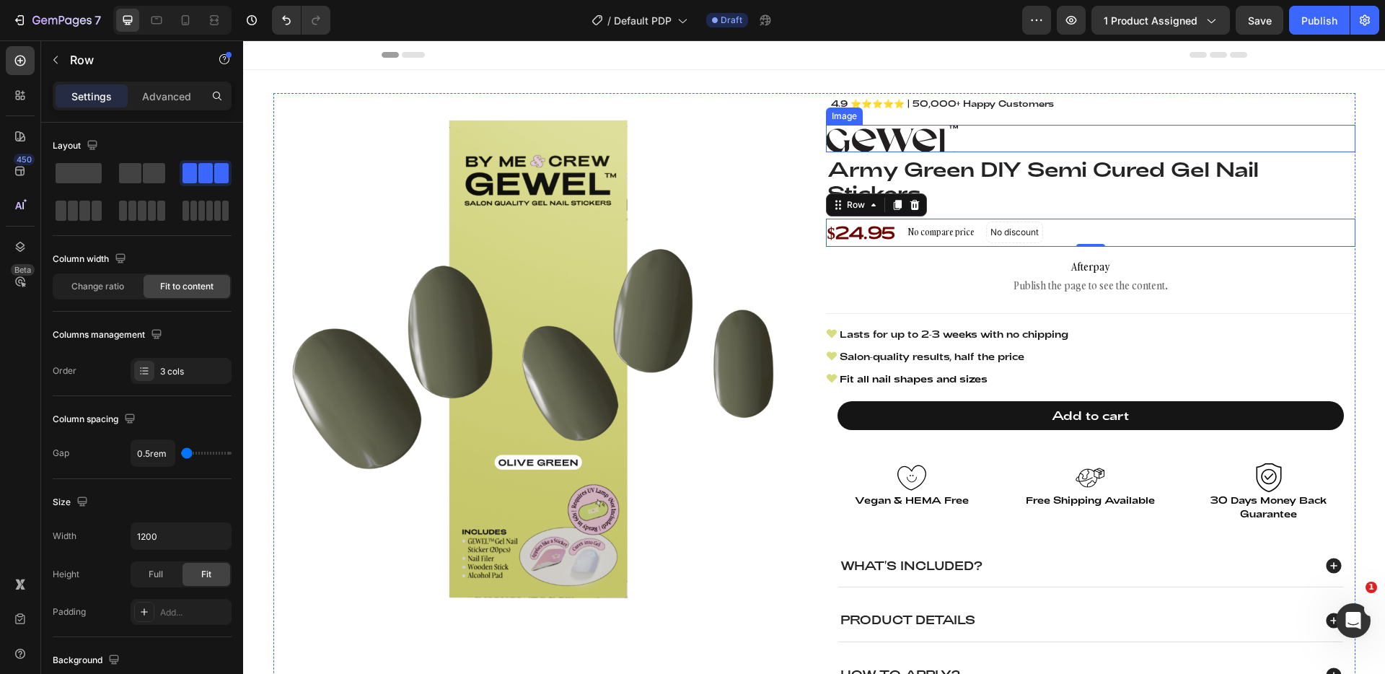
click at [968, 136] on div at bounding box center [1090, 138] width 529 height 27
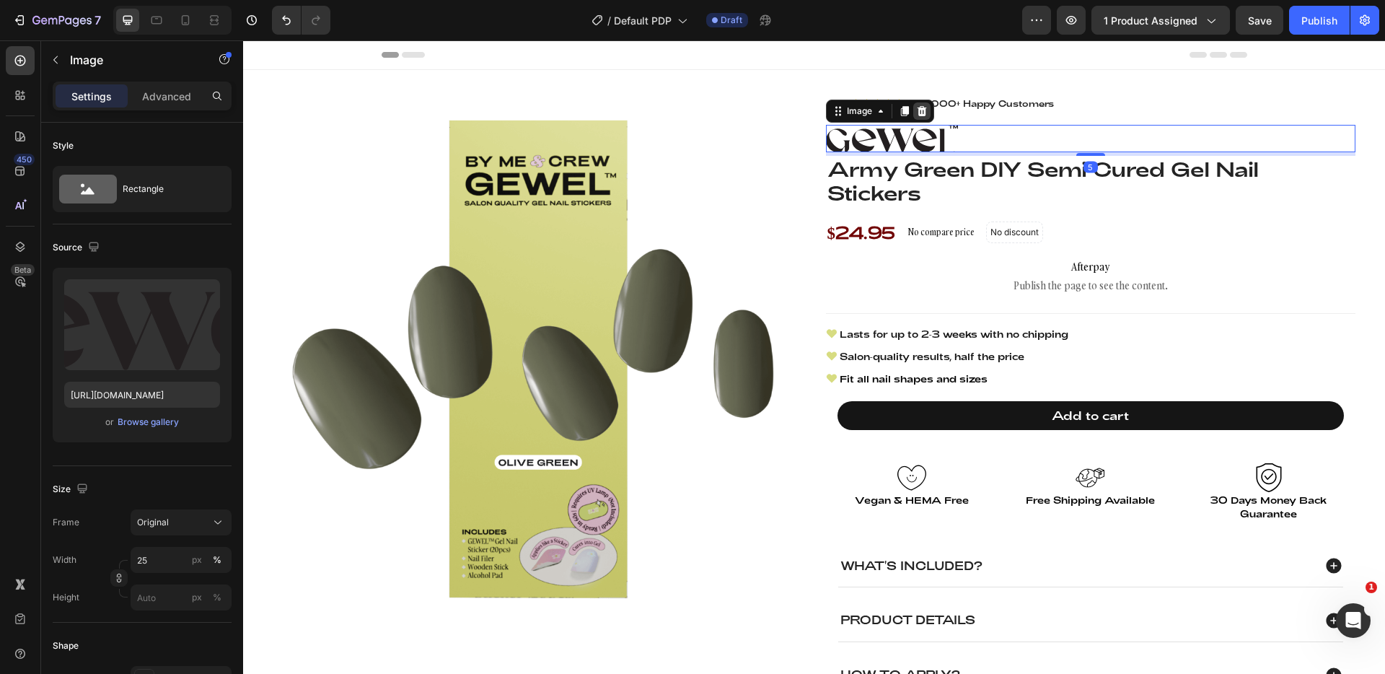
click at [916, 114] on icon at bounding box center [922, 111] width 12 height 12
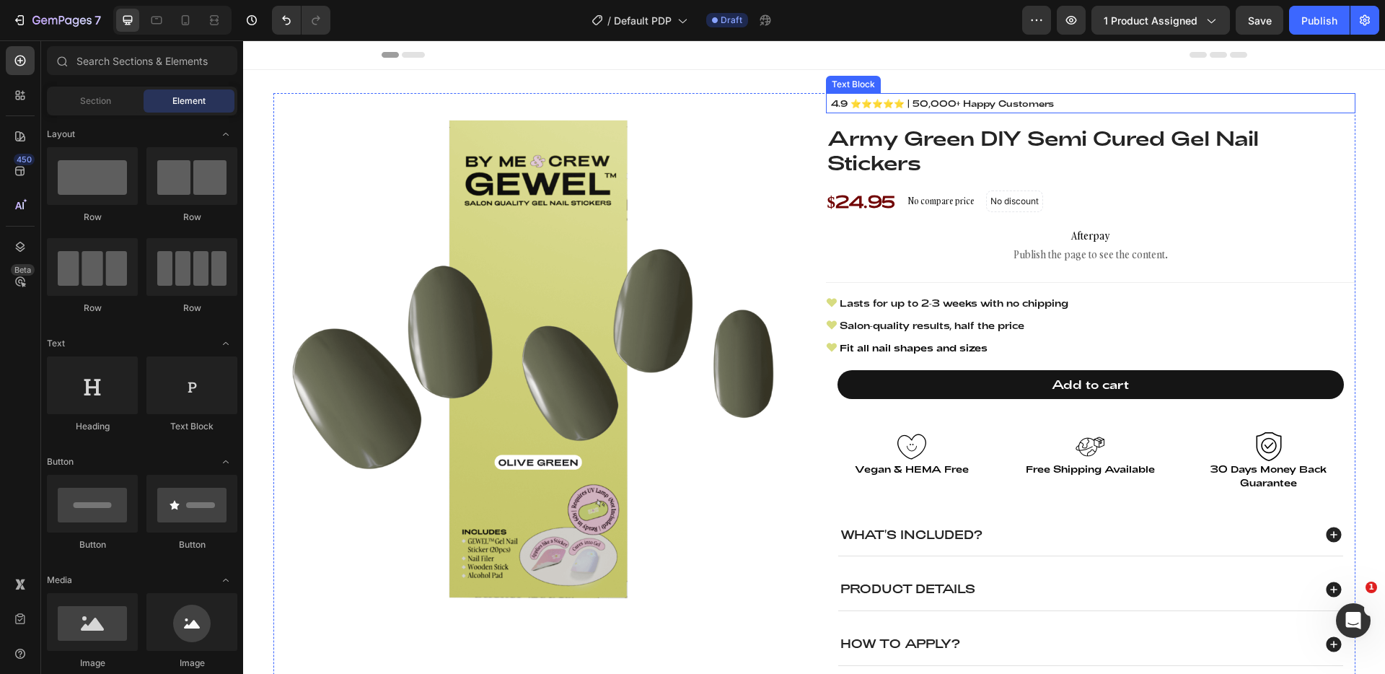
click at [1090, 99] on p "4.9 ⭐⭐⭐⭐⭐ | 50,000+ Happy Customers" at bounding box center [1090, 103] width 519 height 13
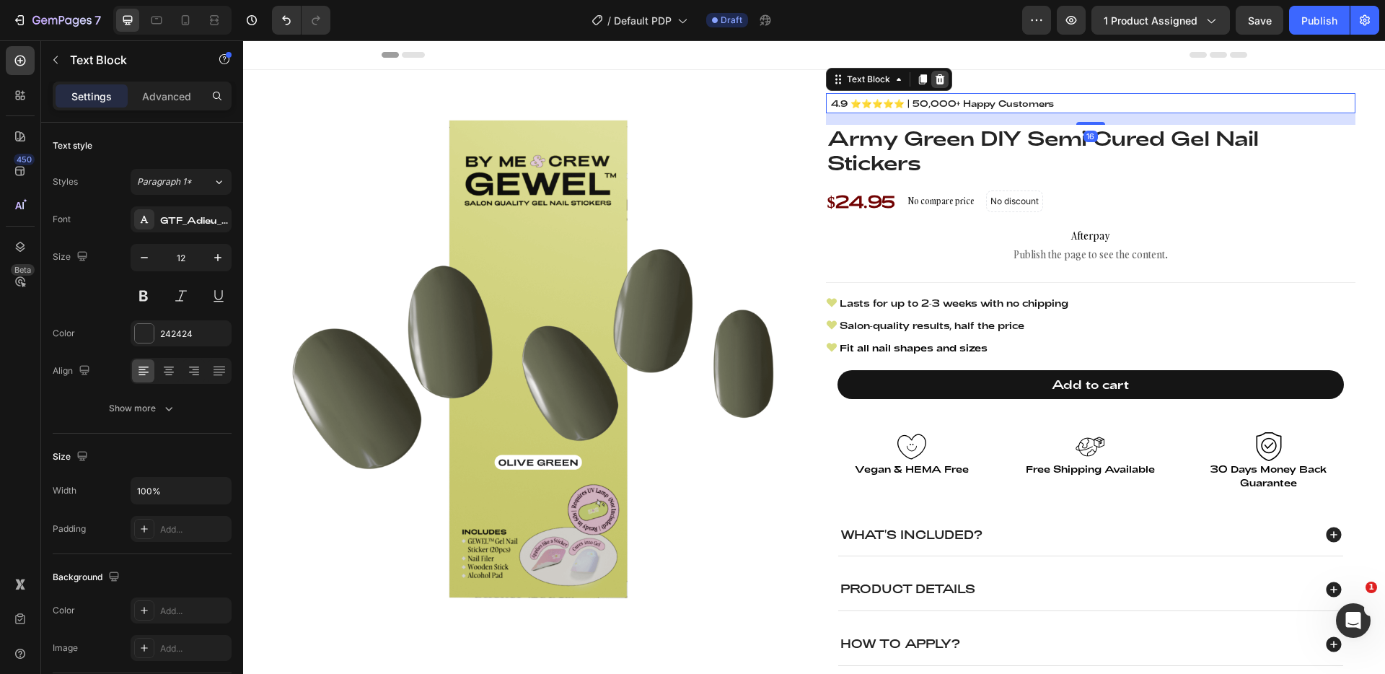
click at [938, 76] on icon at bounding box center [940, 80] width 12 height 12
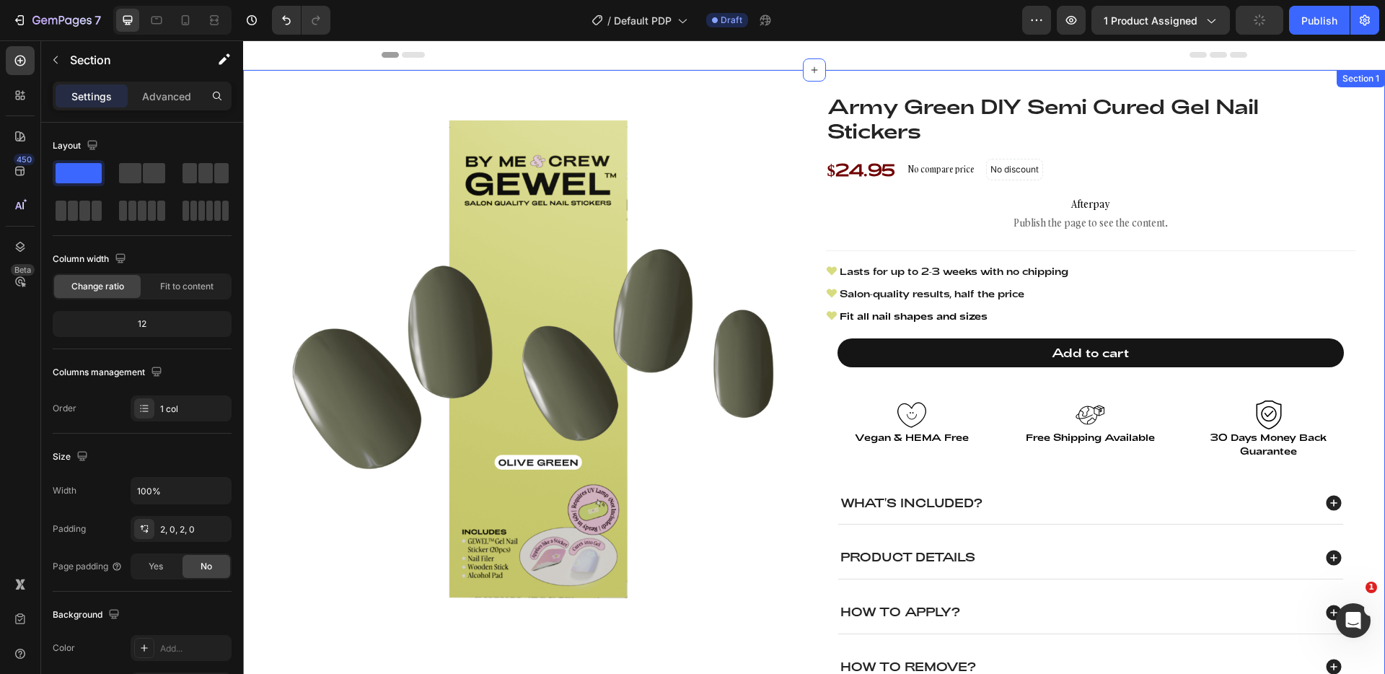
click at [1108, 74] on div "Product Images Army Green DIY Semi Cured Gel Nail Stickers Product Title $24.95…" at bounding box center [814, 431] width 1142 height 723
click at [162, 90] on p "Advanced" at bounding box center [166, 96] width 49 height 15
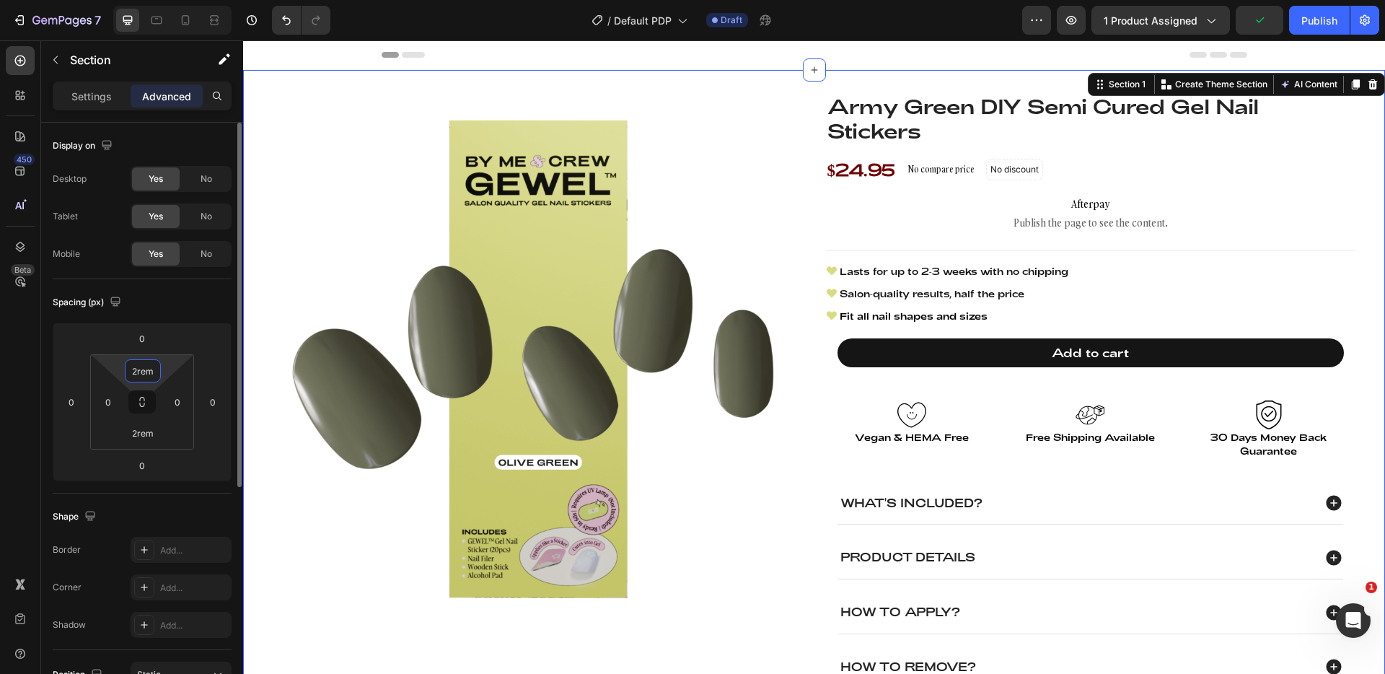
click at [149, 374] on input "2rem" at bounding box center [142, 371] width 29 height 22
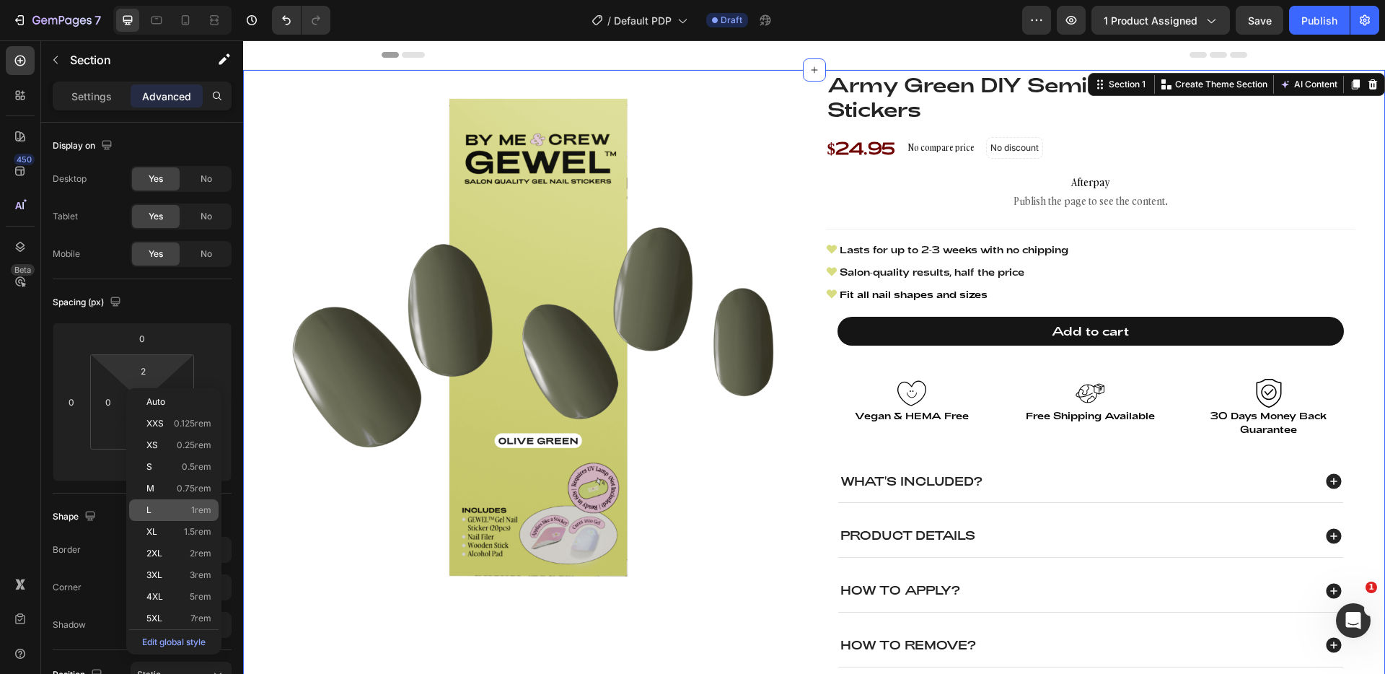
click at [189, 512] on p "L 1rem" at bounding box center [178, 510] width 65 height 10
type input "1rem"
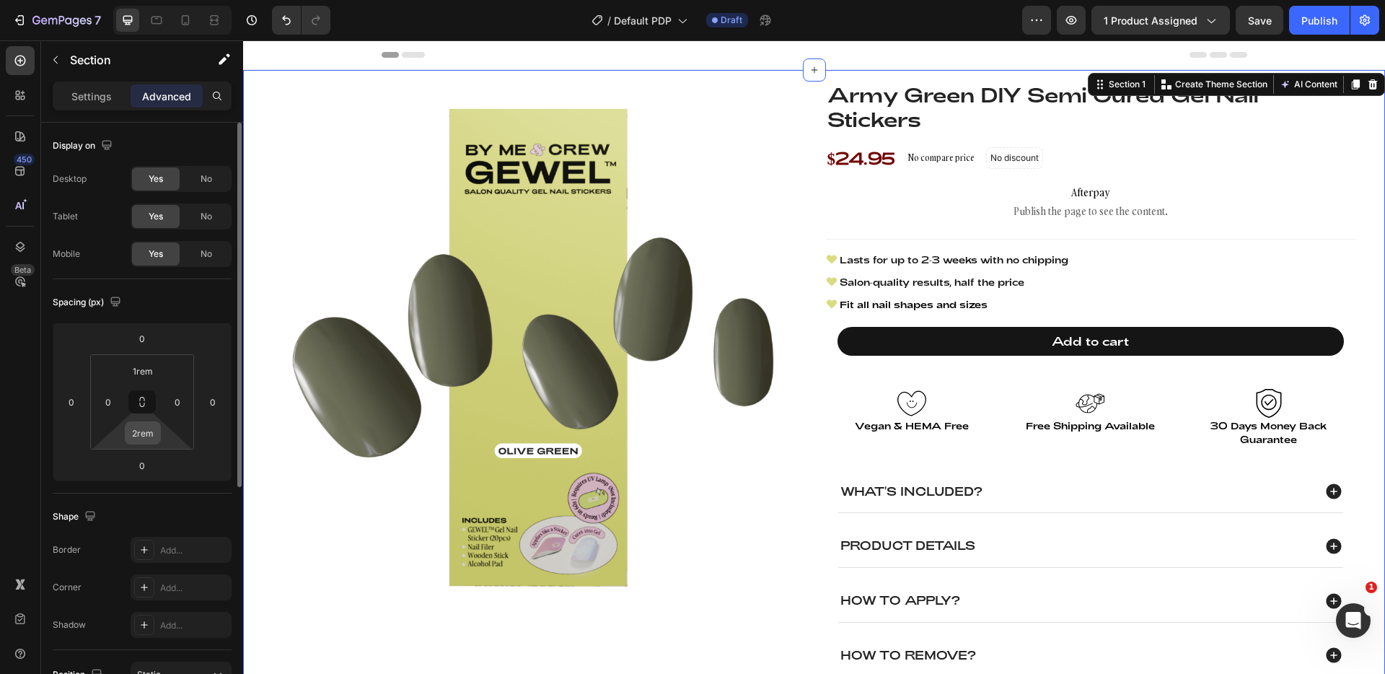
click at [140, 441] on input "2rem" at bounding box center [142, 433] width 29 height 22
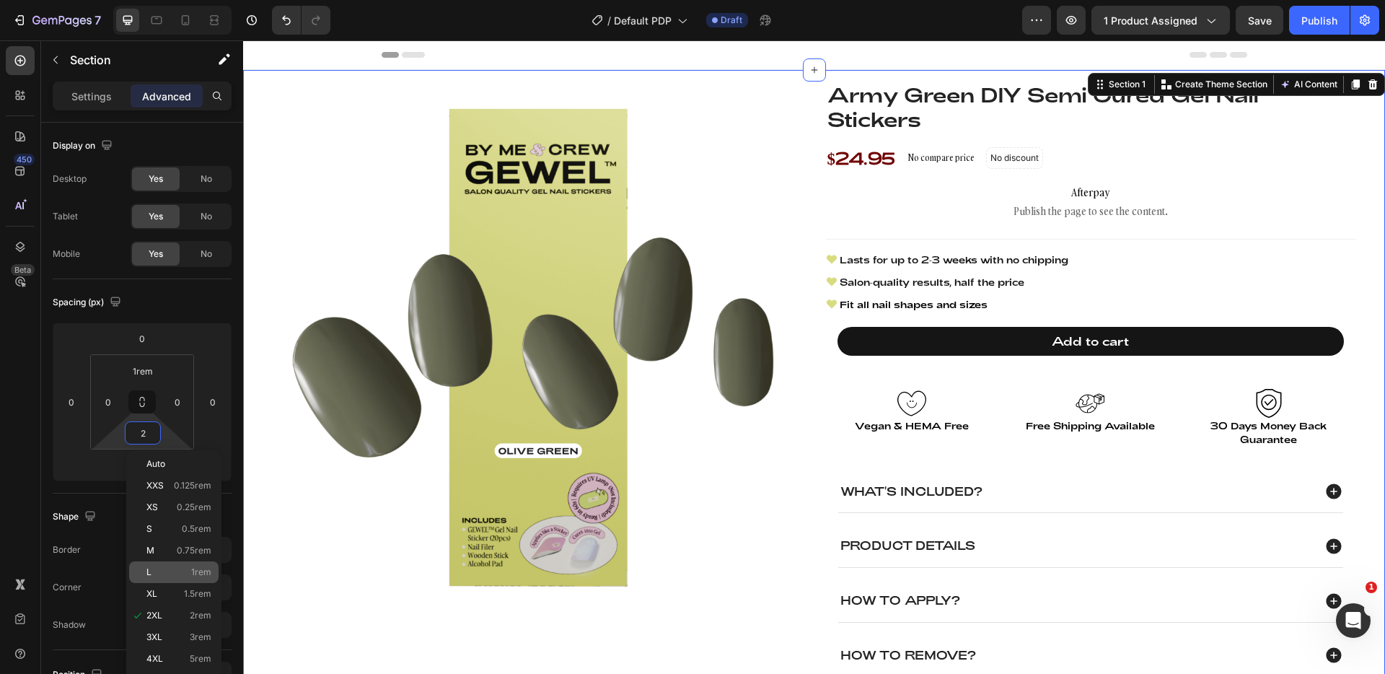
click at [190, 569] on p "L 1rem" at bounding box center [178, 572] width 65 height 10
type input "1rem"
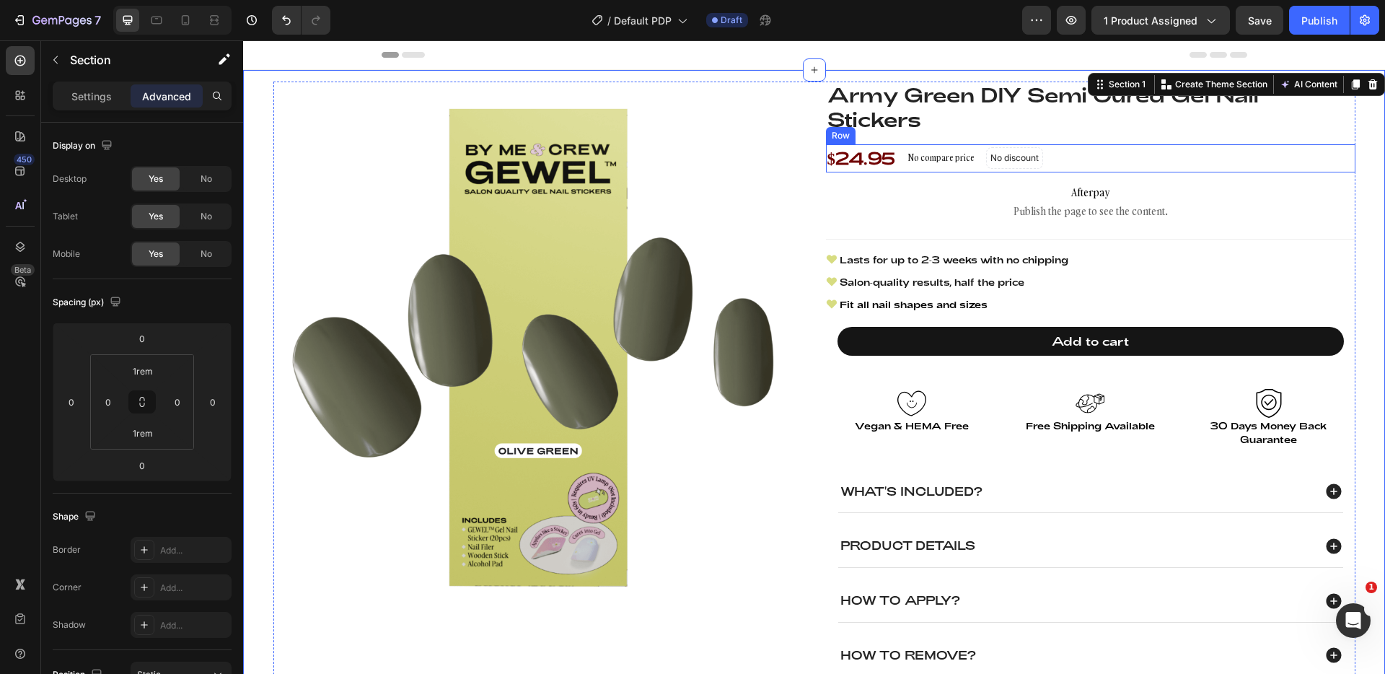
click at [1240, 150] on div "$24.95 Product Price Product Price No compare price Product Price No discount N…" at bounding box center [1090, 158] width 529 height 28
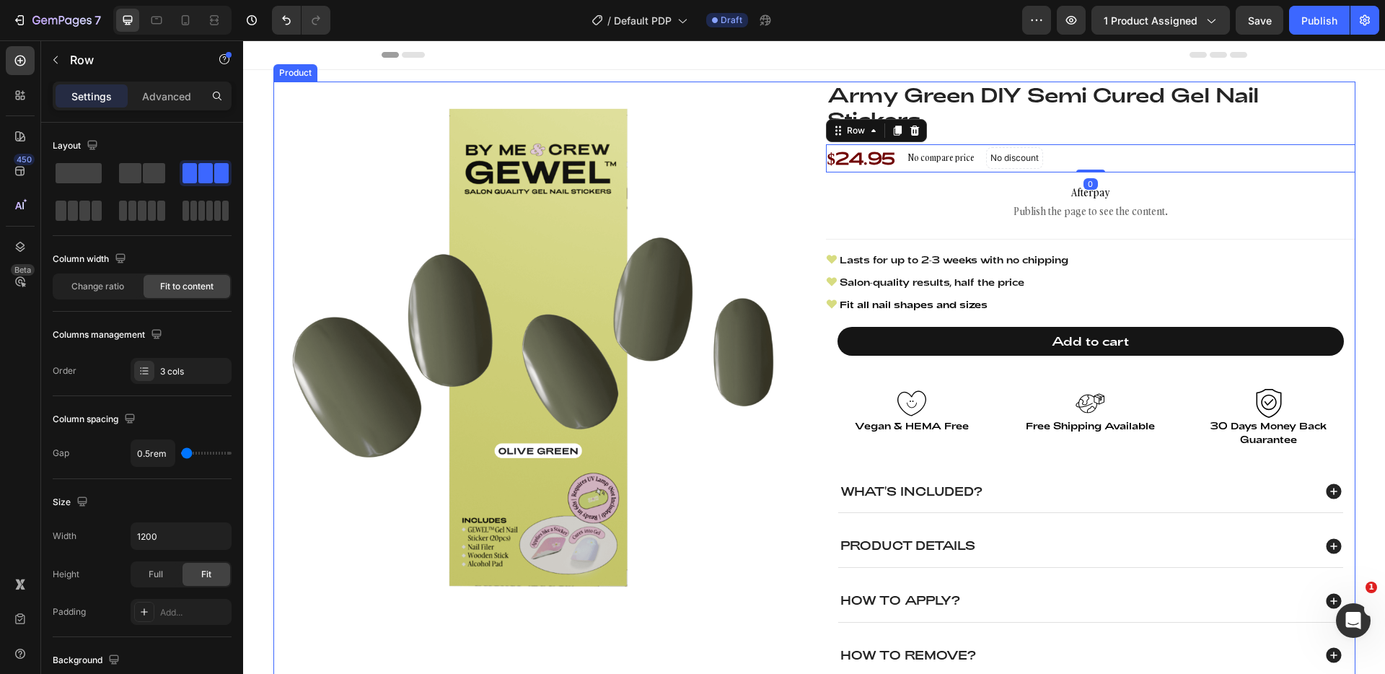
click at [1122, 119] on h1 "Army Green DIY Semi Cured Gel Nail Stickers" at bounding box center [1090, 107] width 529 height 51
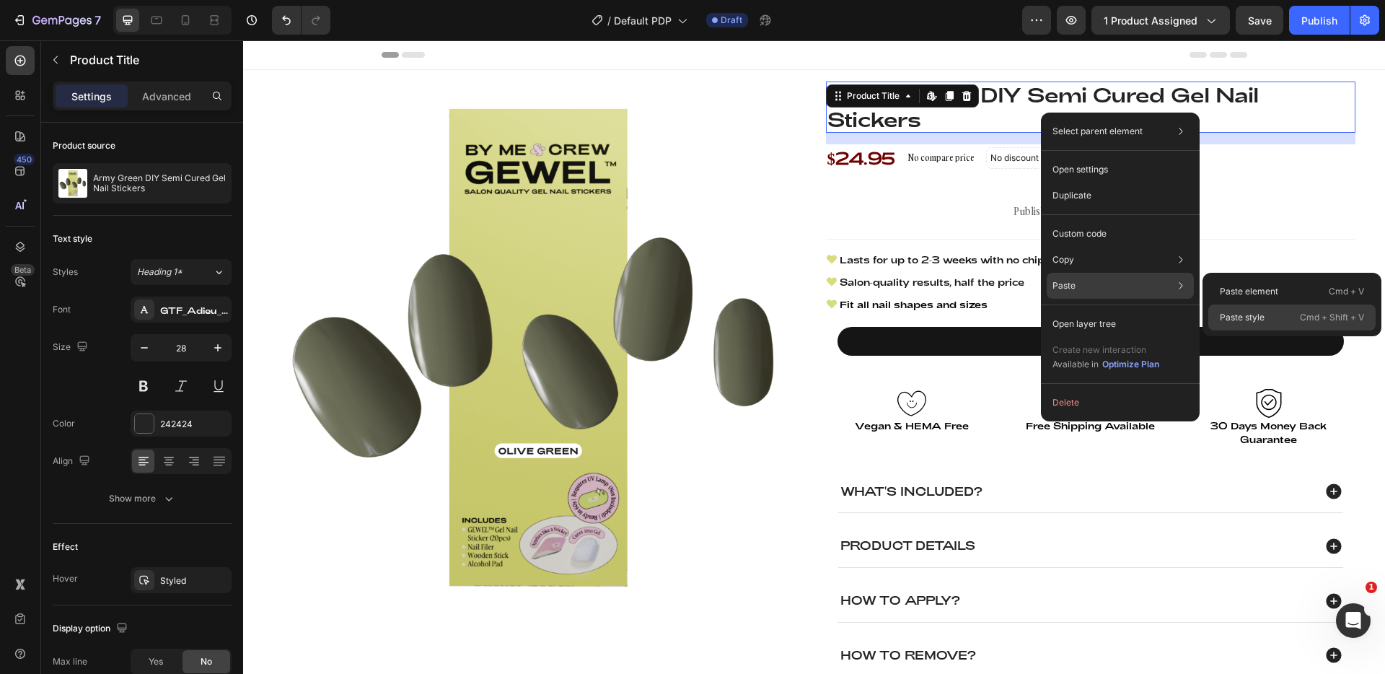
click at [1285, 313] on div "Paste style Cmd + Shift + V" at bounding box center [1291, 317] width 167 height 26
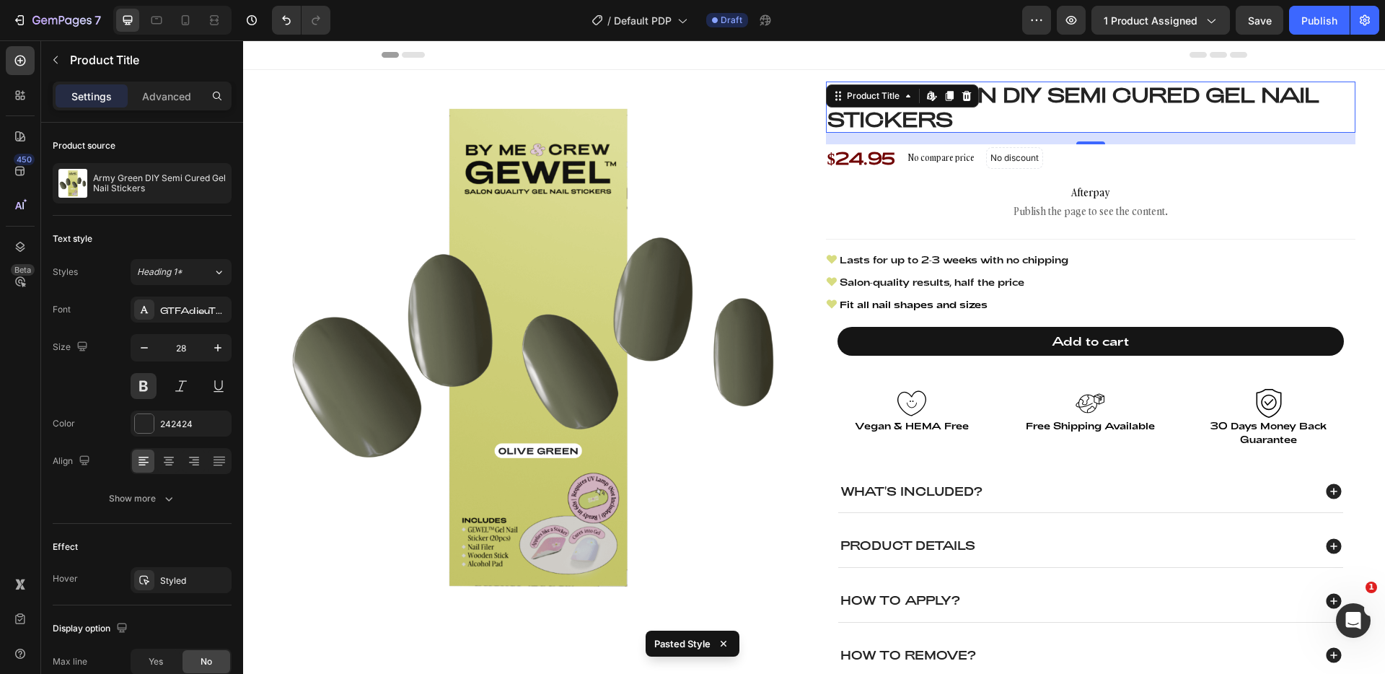
click at [1045, 113] on h1 "Army Green DIY Semi Cured Gel Nail Stickers" at bounding box center [1090, 107] width 529 height 51
click at [211, 346] on icon "button" at bounding box center [218, 347] width 14 height 14
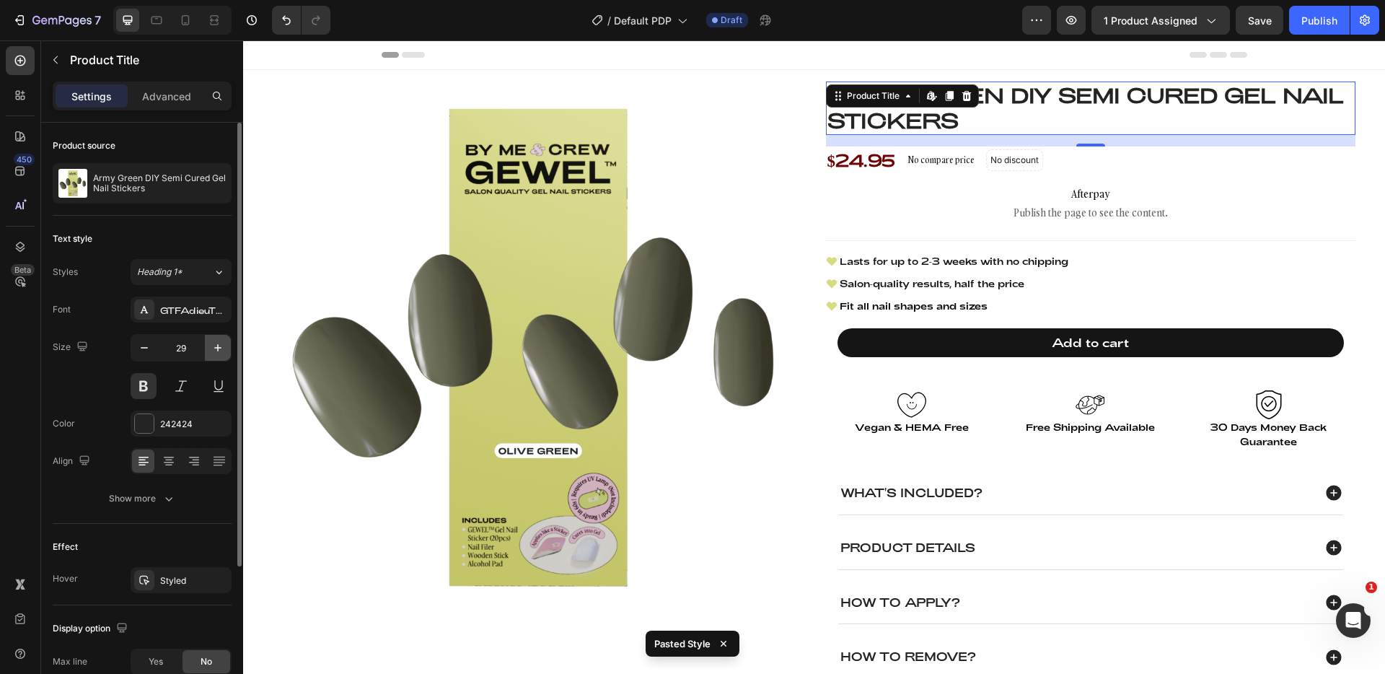
type input "30"
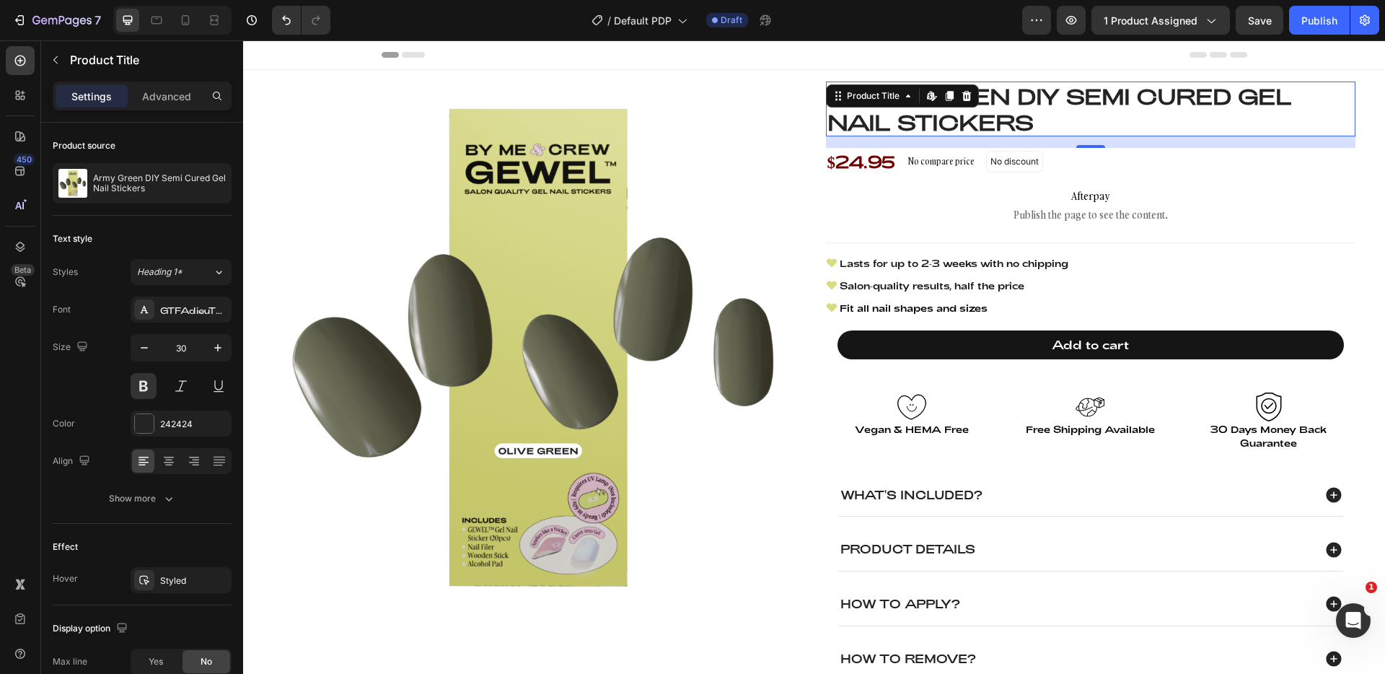
click at [1264, 162] on div "$24.95 Product Price Product Price No compare price Product Price No discount N…" at bounding box center [1090, 162] width 529 height 28
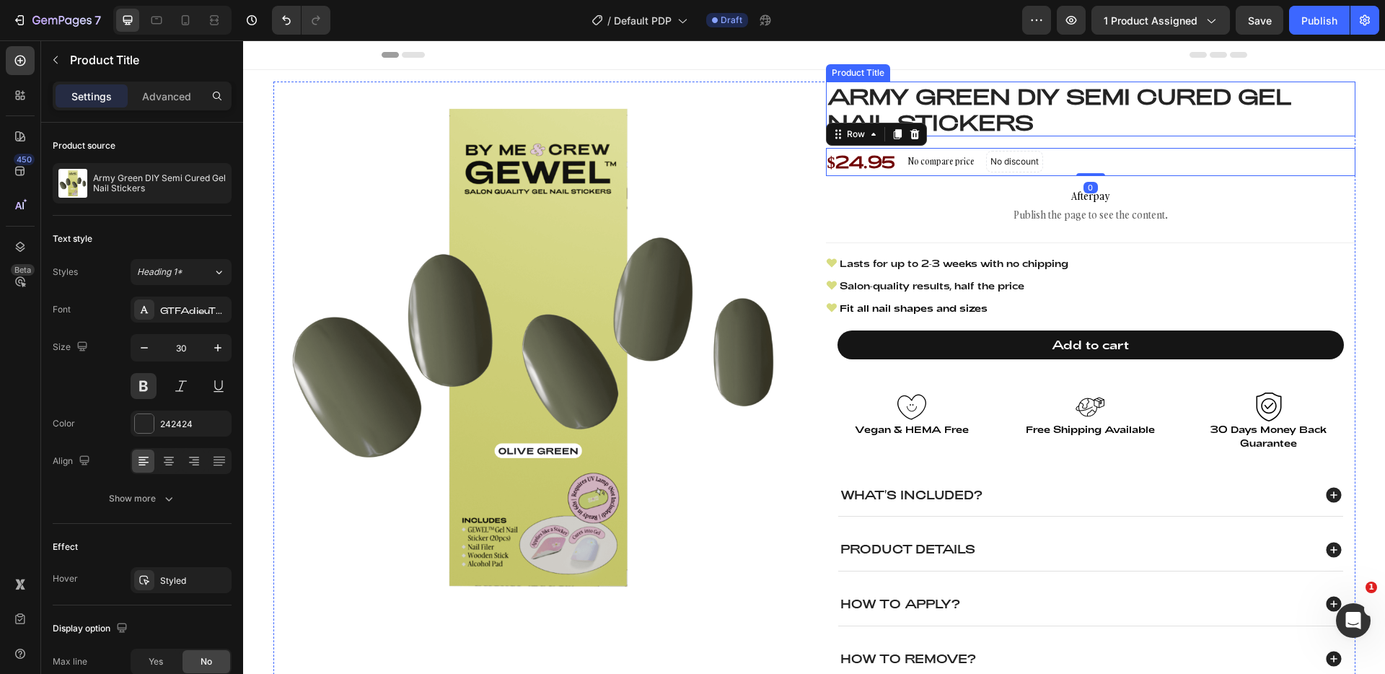
click at [1226, 113] on h1 "Army Green DIY Semi Cured Gel Nail Stickers" at bounding box center [1090, 109] width 529 height 55
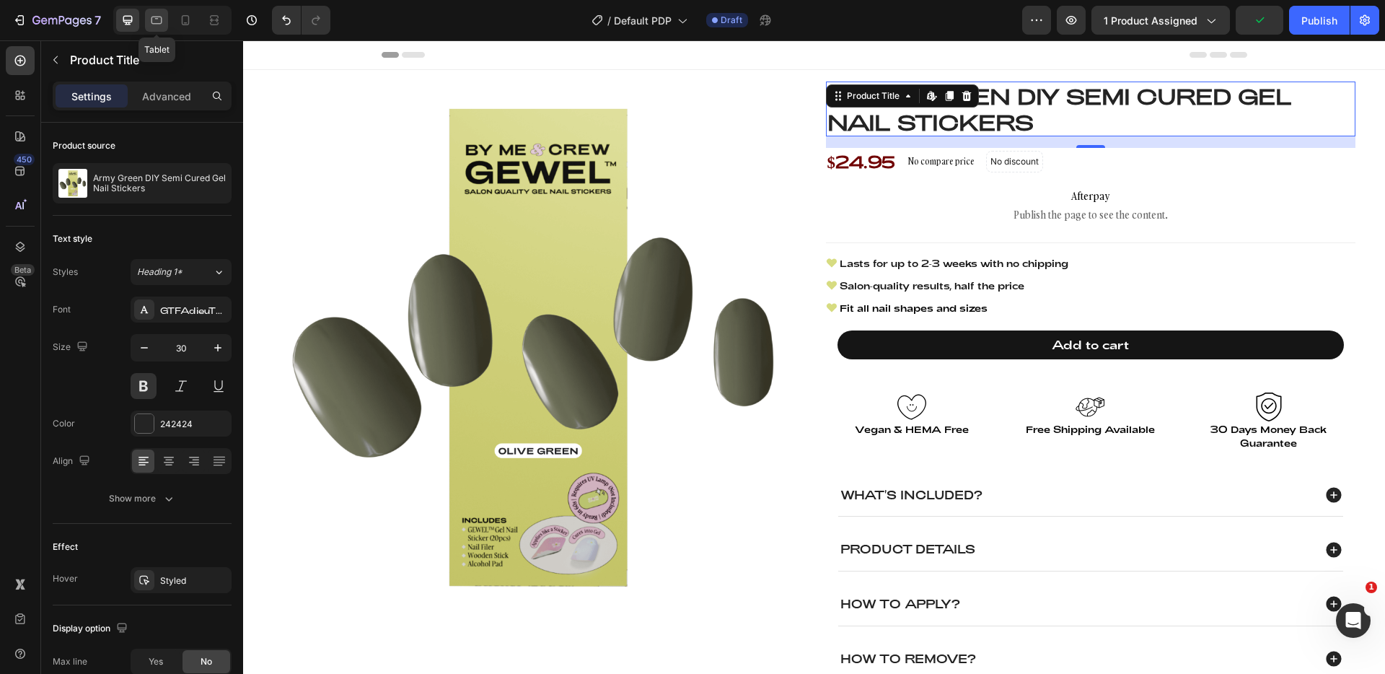
click at [161, 28] on div at bounding box center [156, 20] width 23 height 23
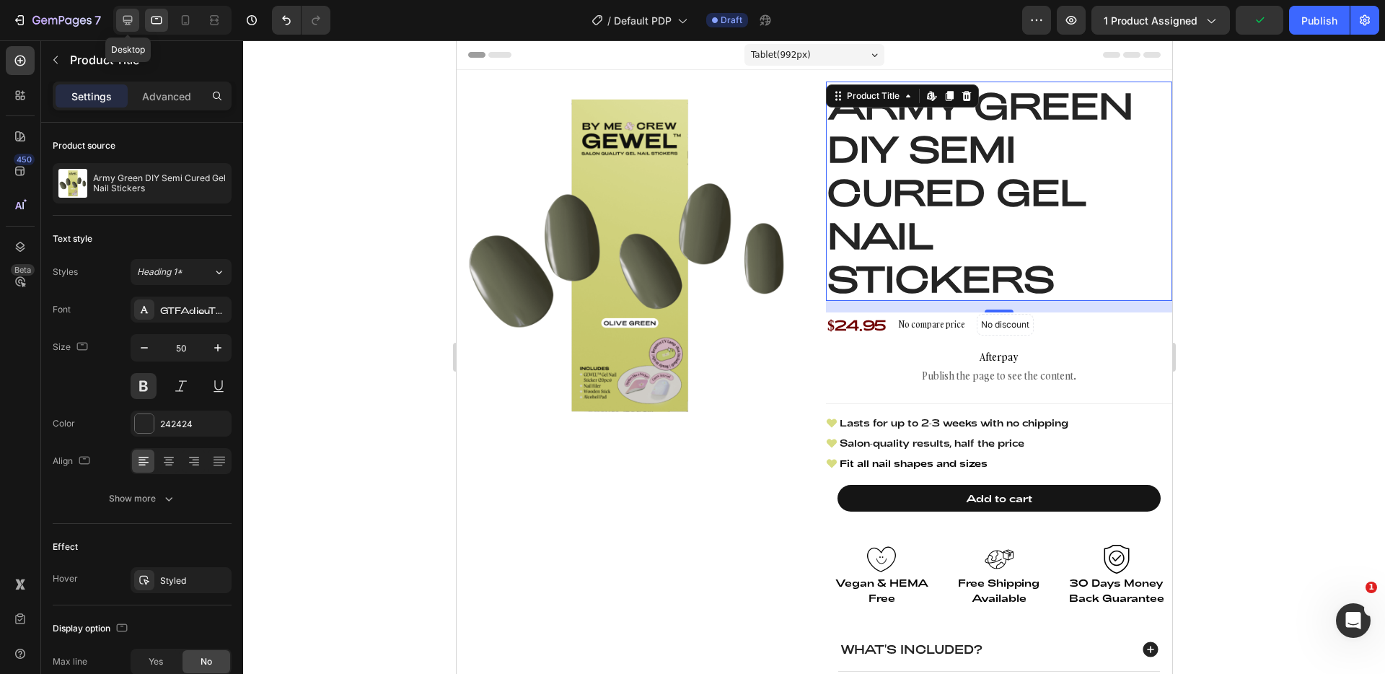
click at [136, 27] on div at bounding box center [127, 20] width 23 height 23
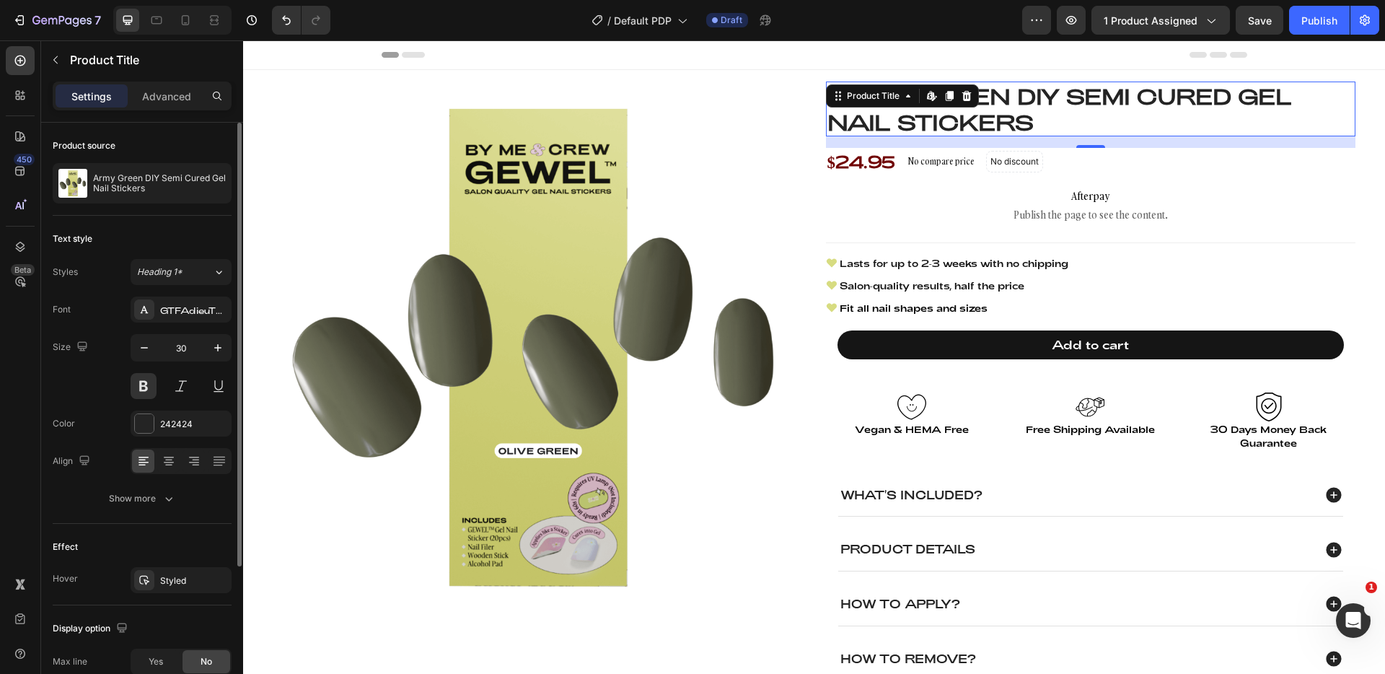
scroll to position [198, 0]
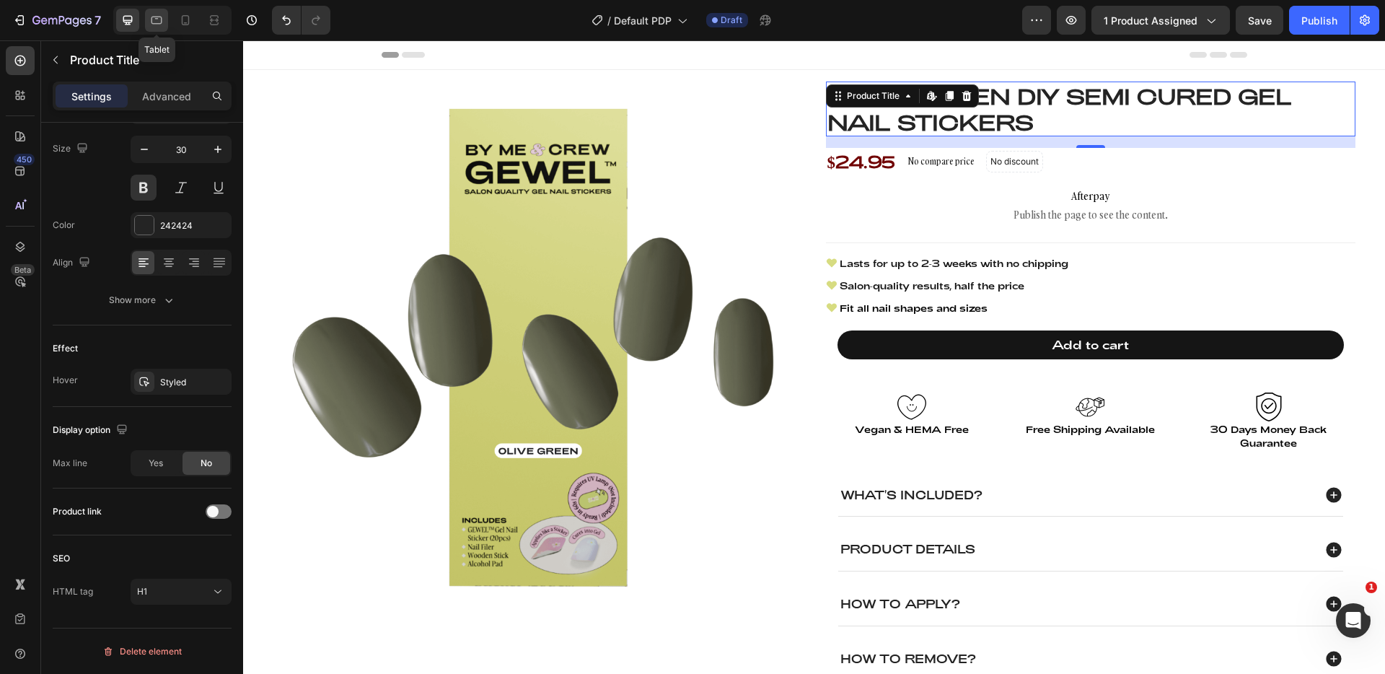
click at [155, 13] on icon at bounding box center [156, 20] width 14 height 14
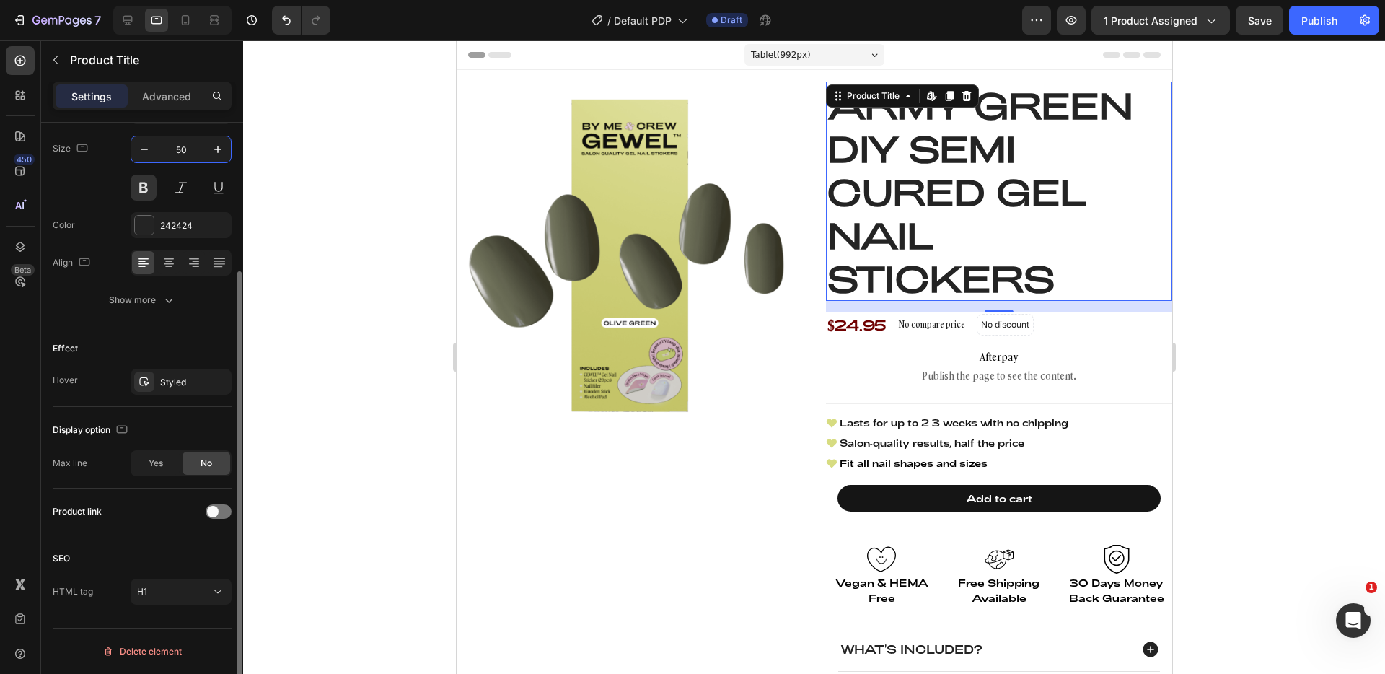
click at [182, 149] on input "50" at bounding box center [181, 149] width 48 height 26
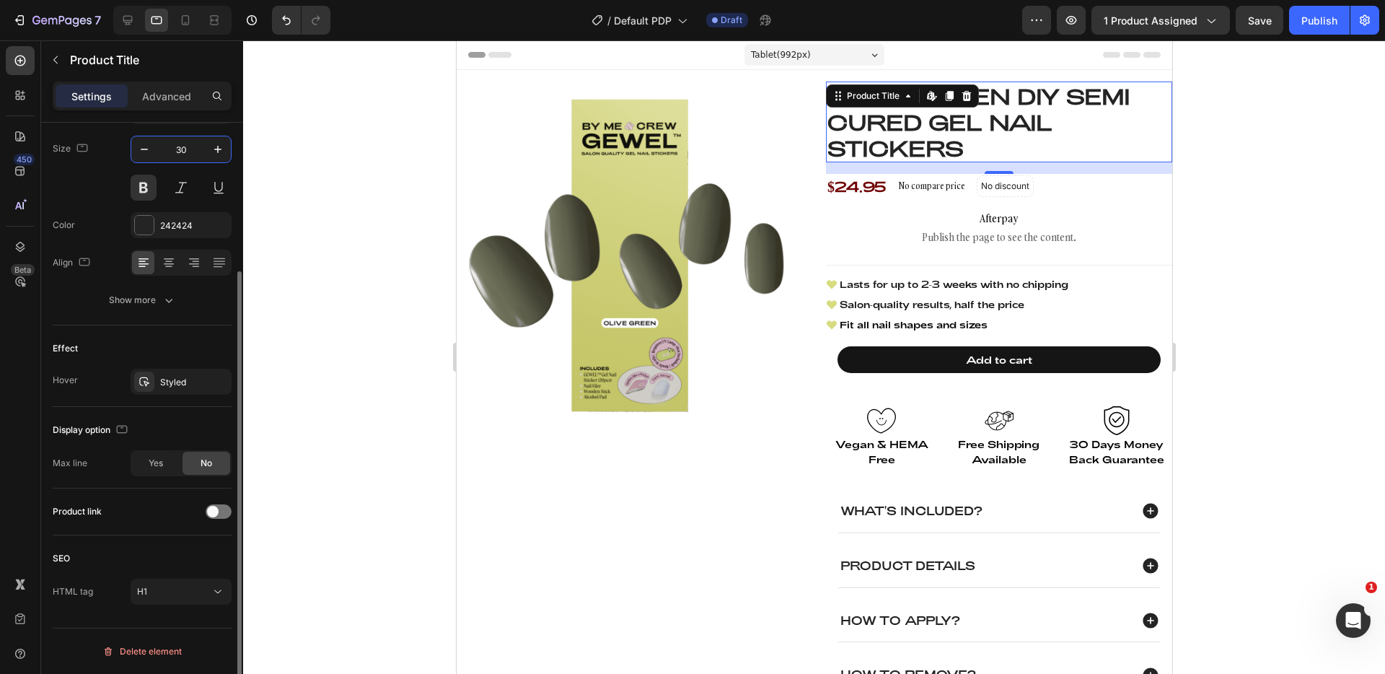
click at [199, 129] on div "Font GTFAdieuTRIAL Size 30 Color 242424 Align Show more" at bounding box center [142, 205] width 179 height 215
click at [181, 14] on icon at bounding box center [185, 20] width 14 height 14
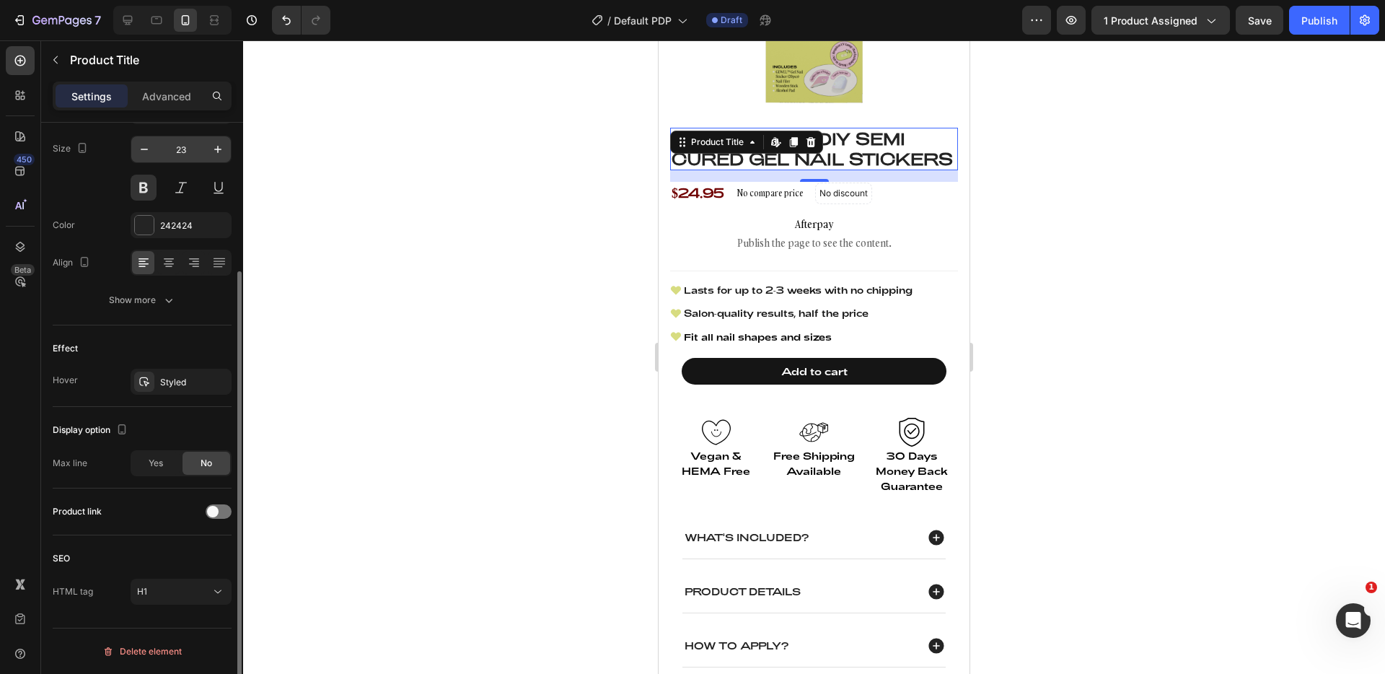
scroll to position [279, 0]
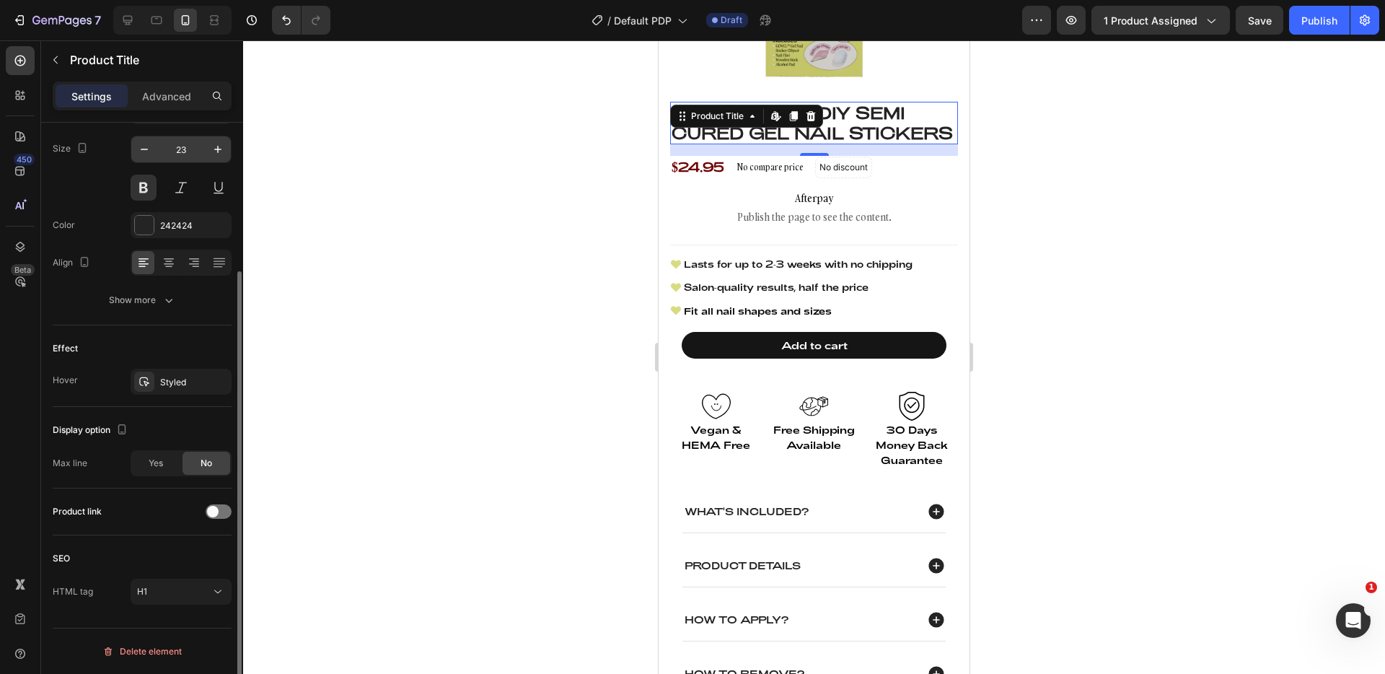
click at [180, 147] on input "23" at bounding box center [181, 149] width 48 height 26
type input "30"
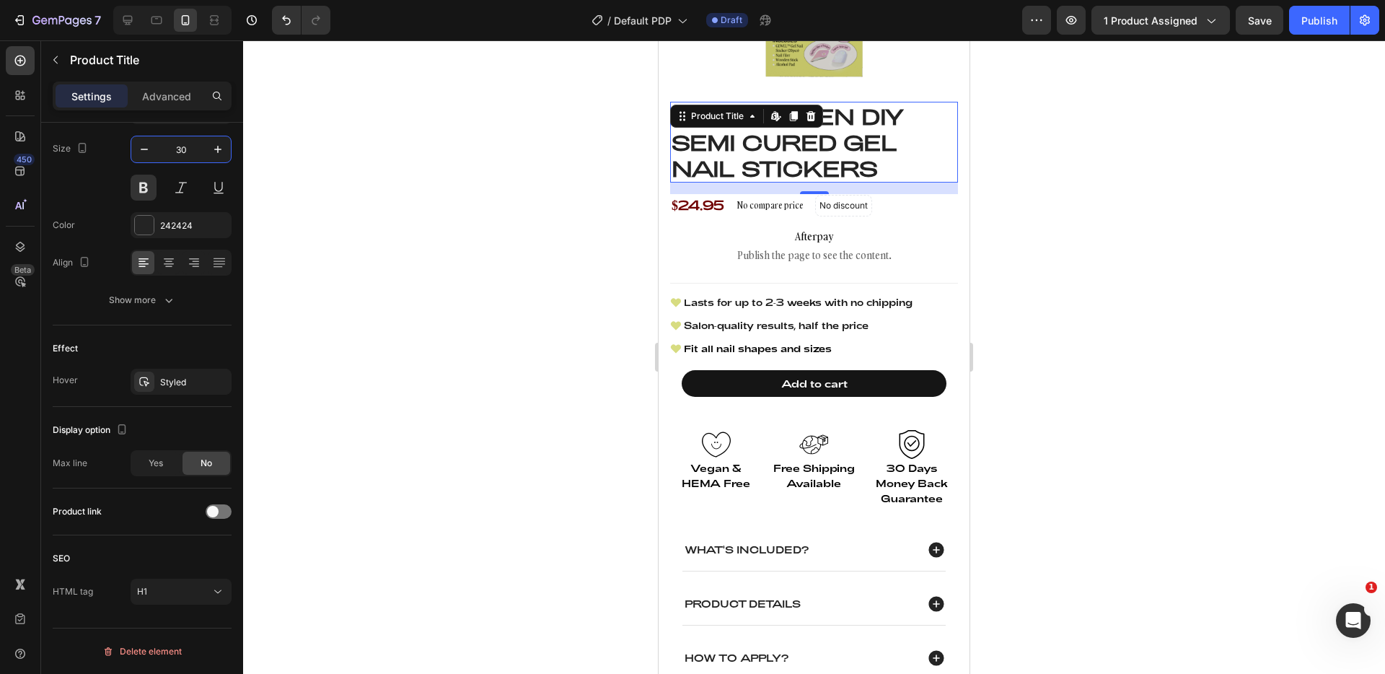
click at [485, 129] on div at bounding box center [814, 356] width 1142 height 633
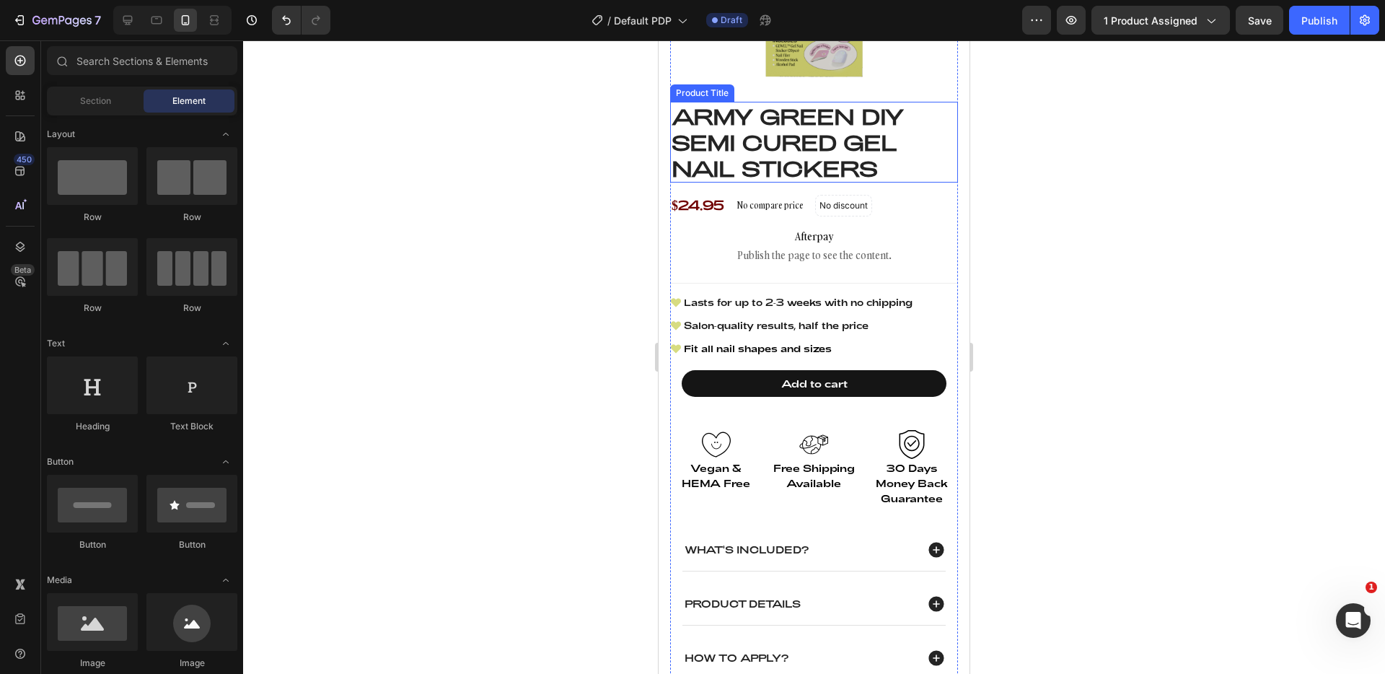
click at [756, 123] on h1 "Army Green DIY Semi Cured Gel Nail Stickers" at bounding box center [814, 142] width 288 height 81
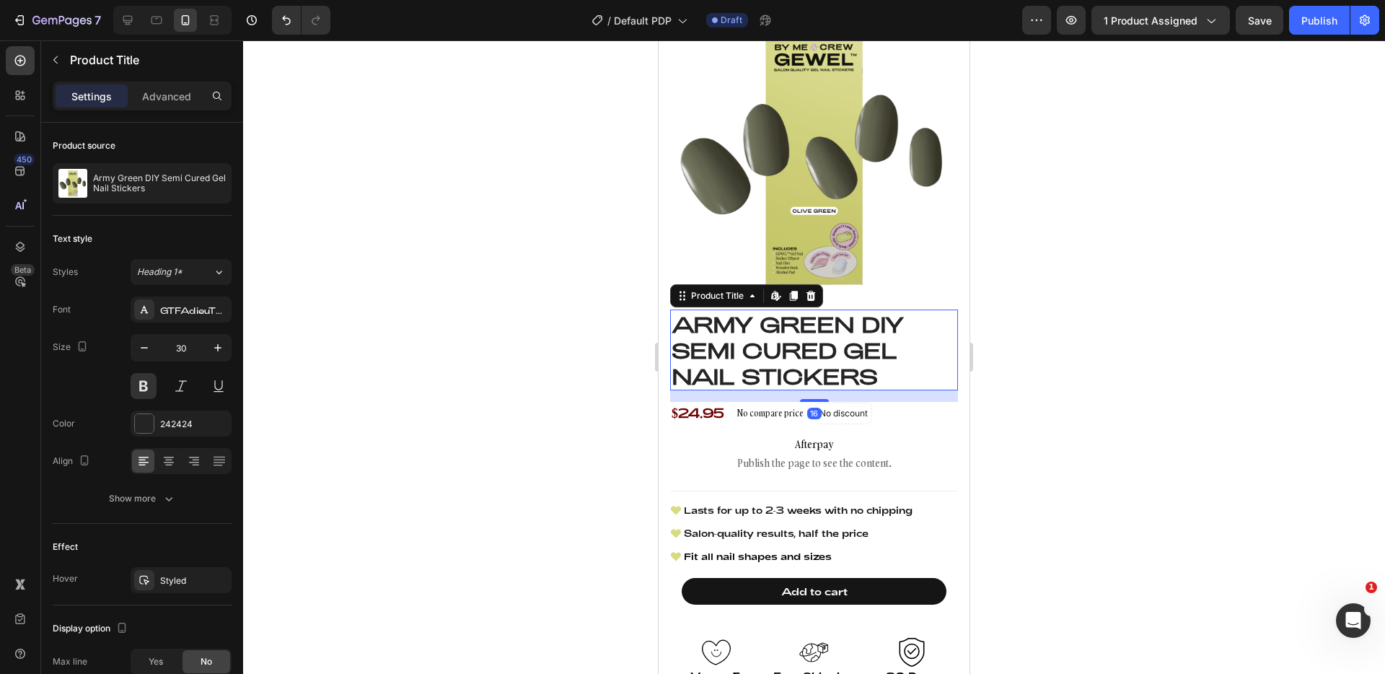
scroll to position [49, 0]
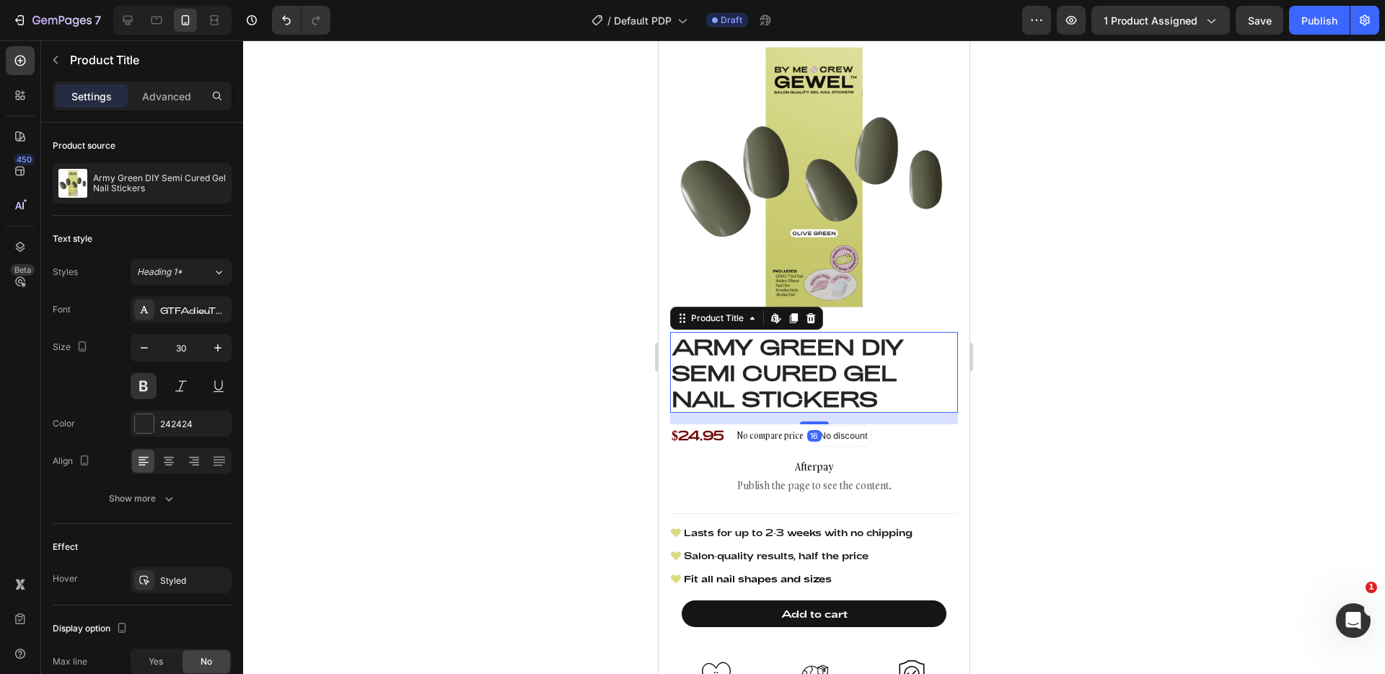
click at [1091, 230] on div at bounding box center [814, 356] width 1142 height 633
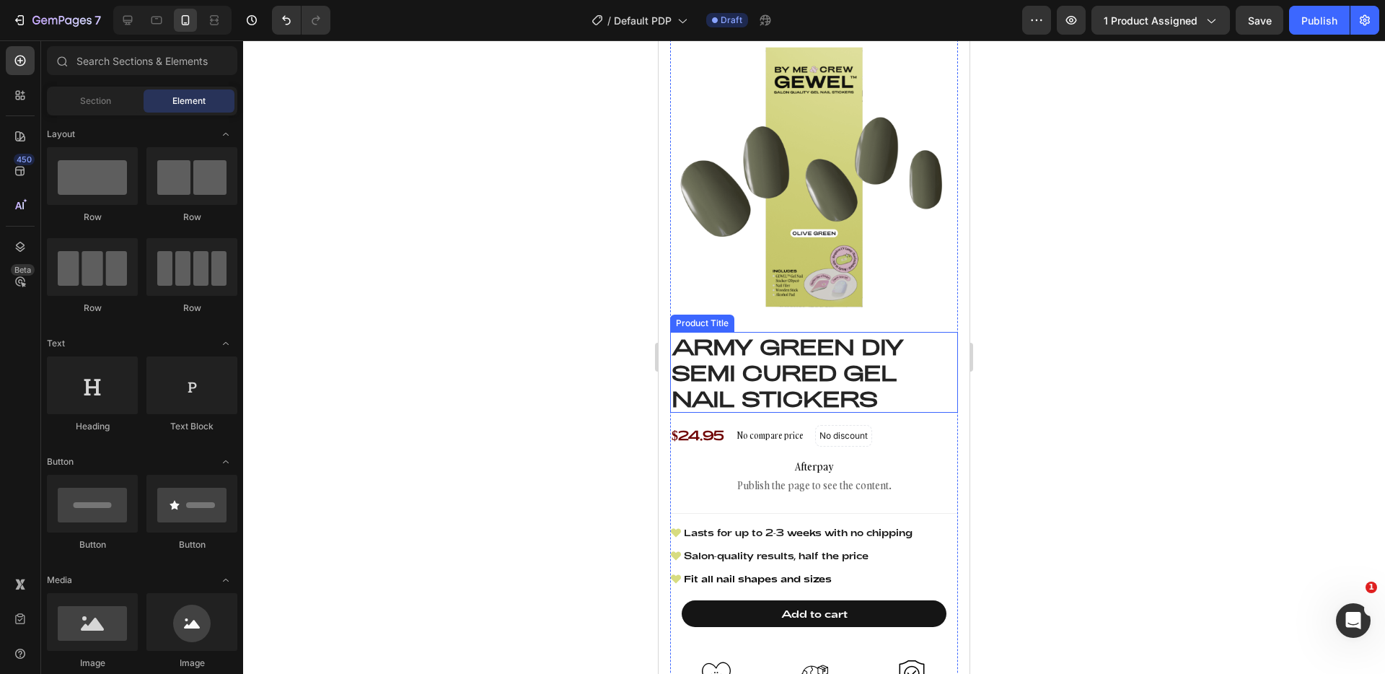
click at [872, 335] on h1 "Army Green DIY Semi Cured Gel Nail Stickers" at bounding box center [814, 372] width 288 height 81
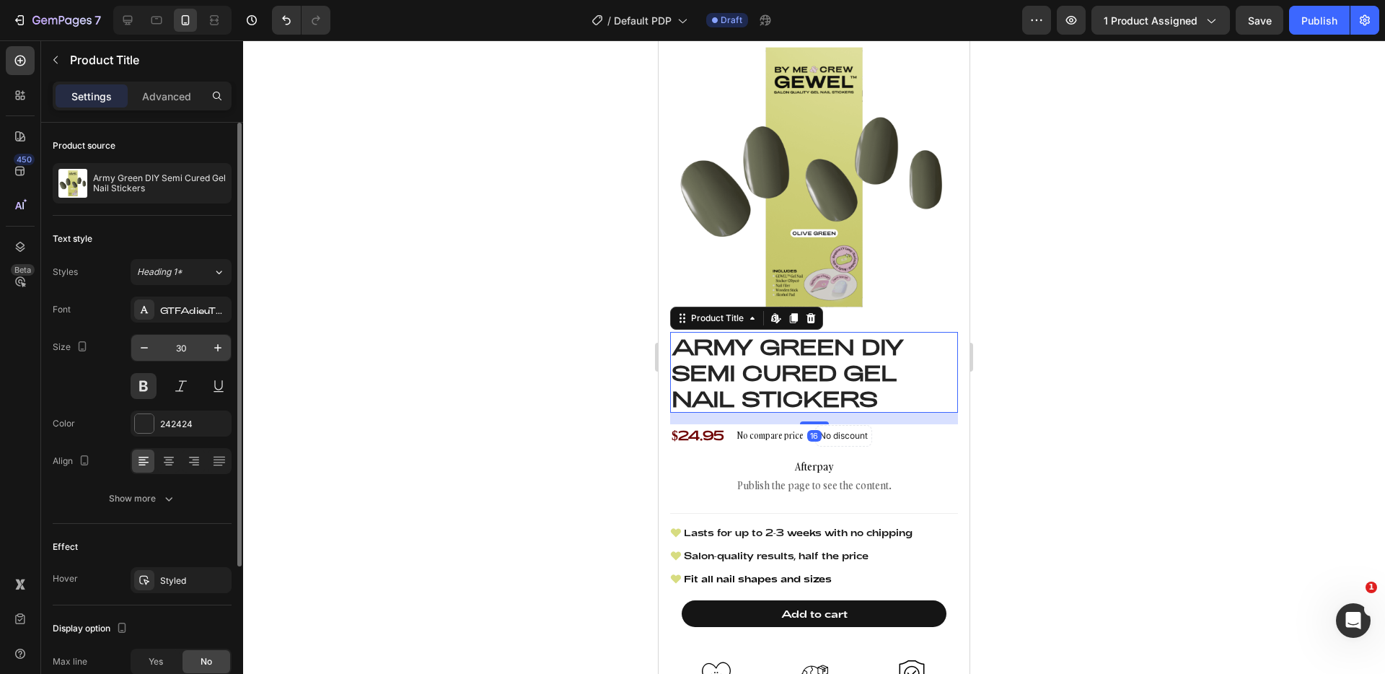
click at [174, 346] on input "30" at bounding box center [181, 348] width 48 height 26
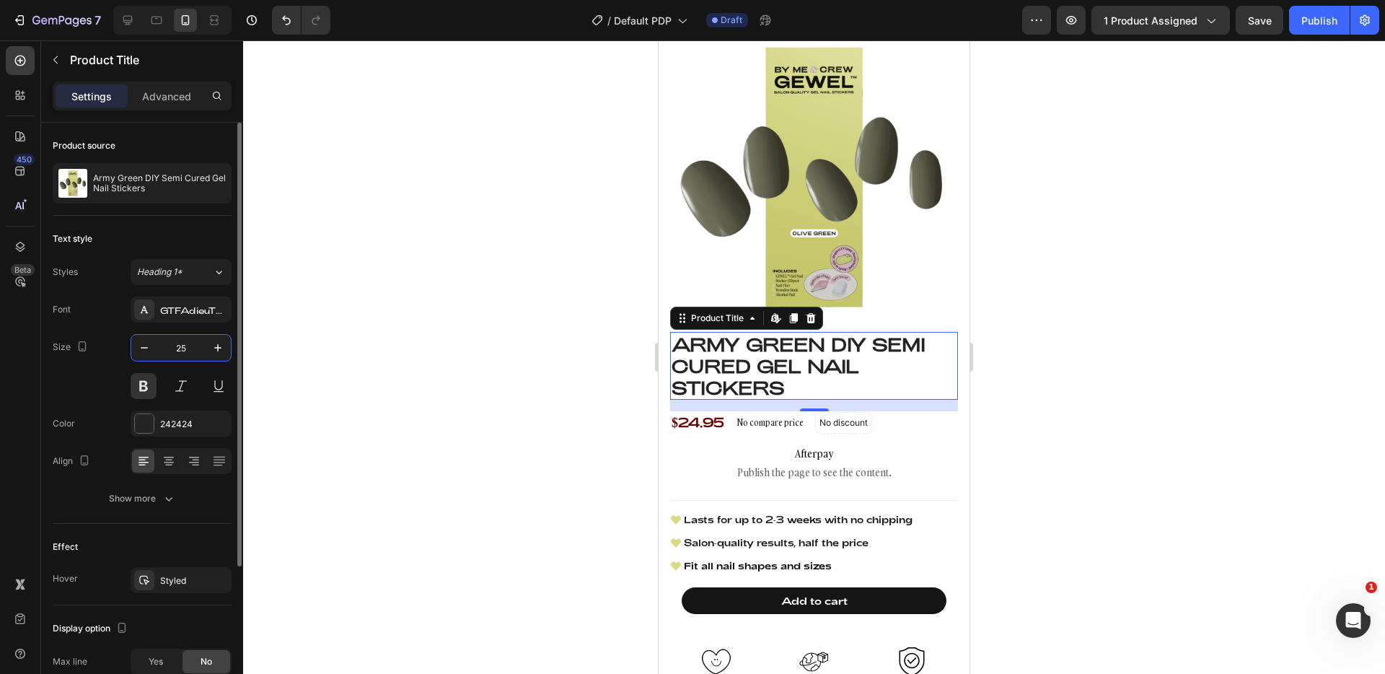
type input "2"
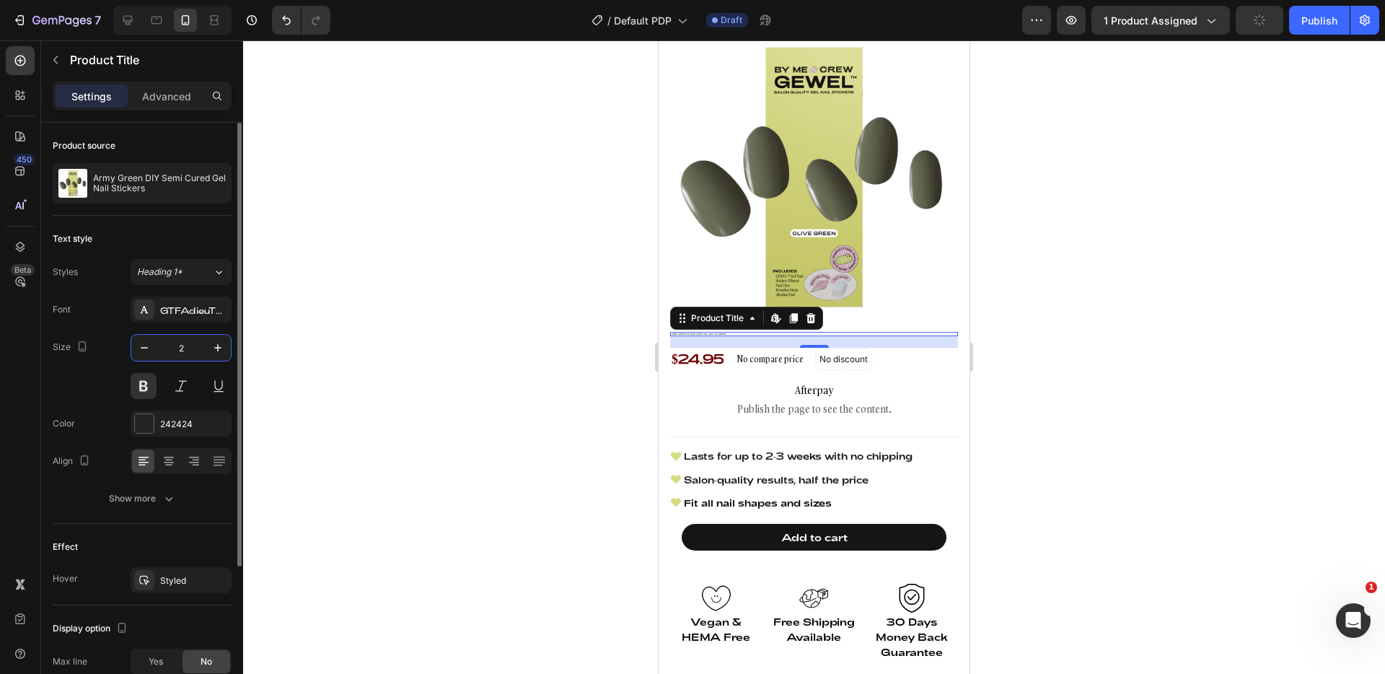
type input "23"
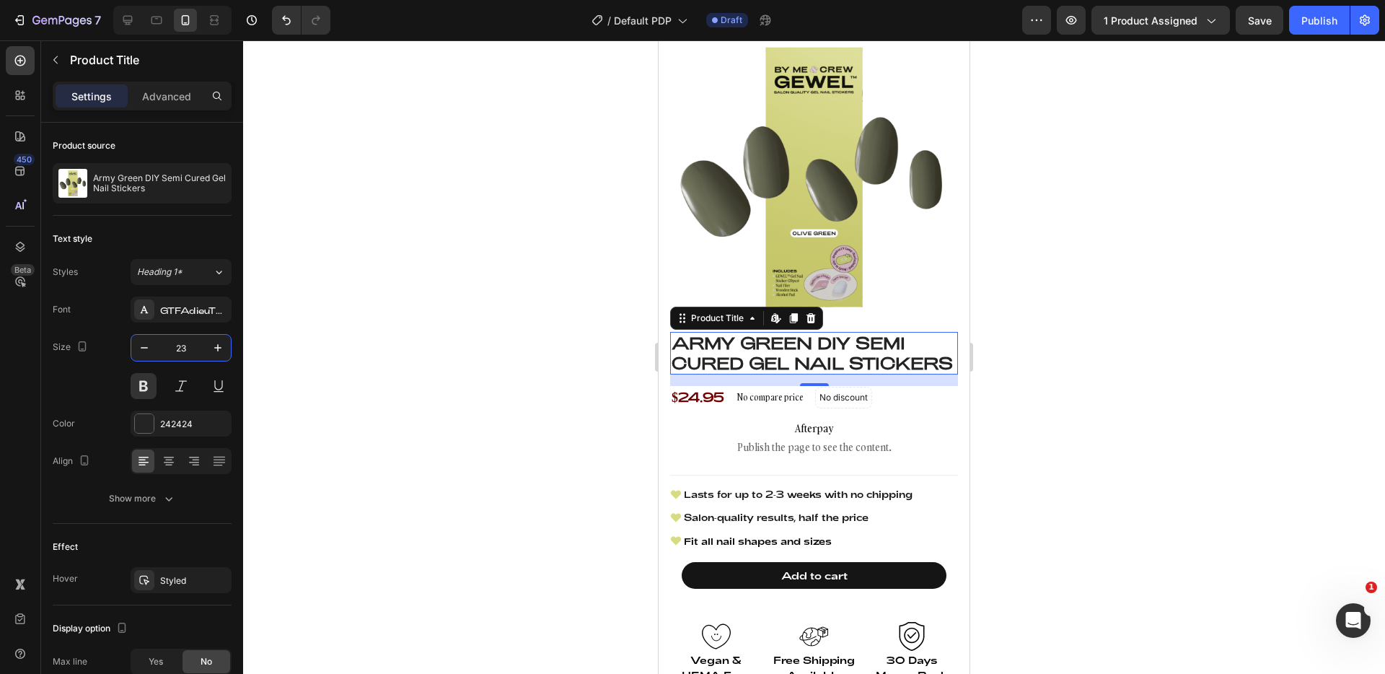
click at [1151, 293] on div at bounding box center [814, 356] width 1142 height 633
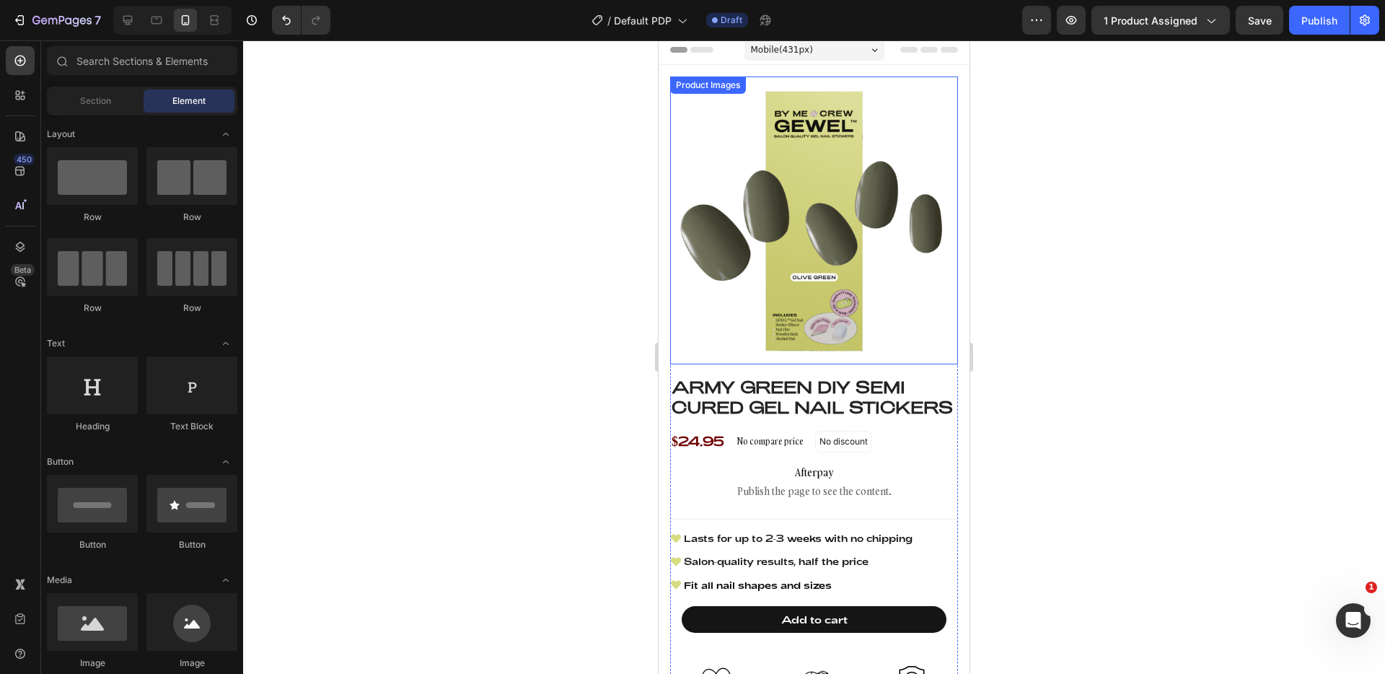
scroll to position [0, 0]
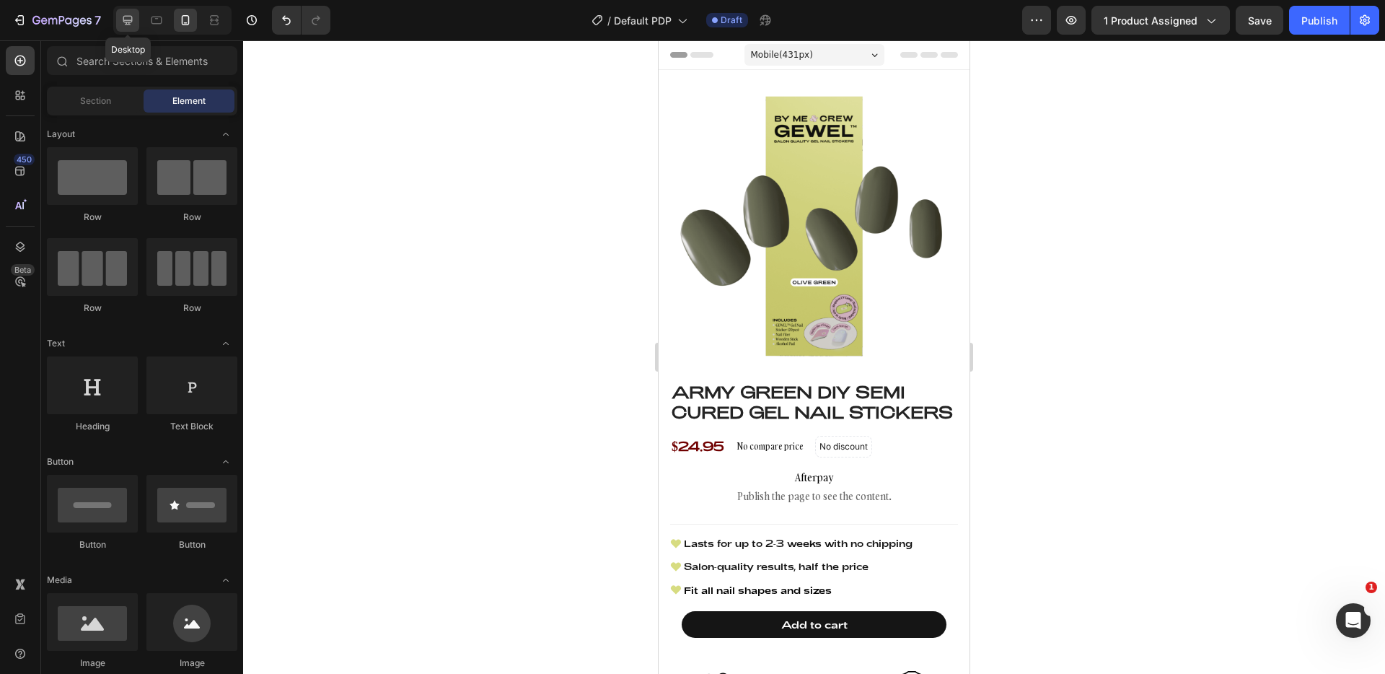
click at [132, 27] on icon at bounding box center [127, 20] width 14 height 14
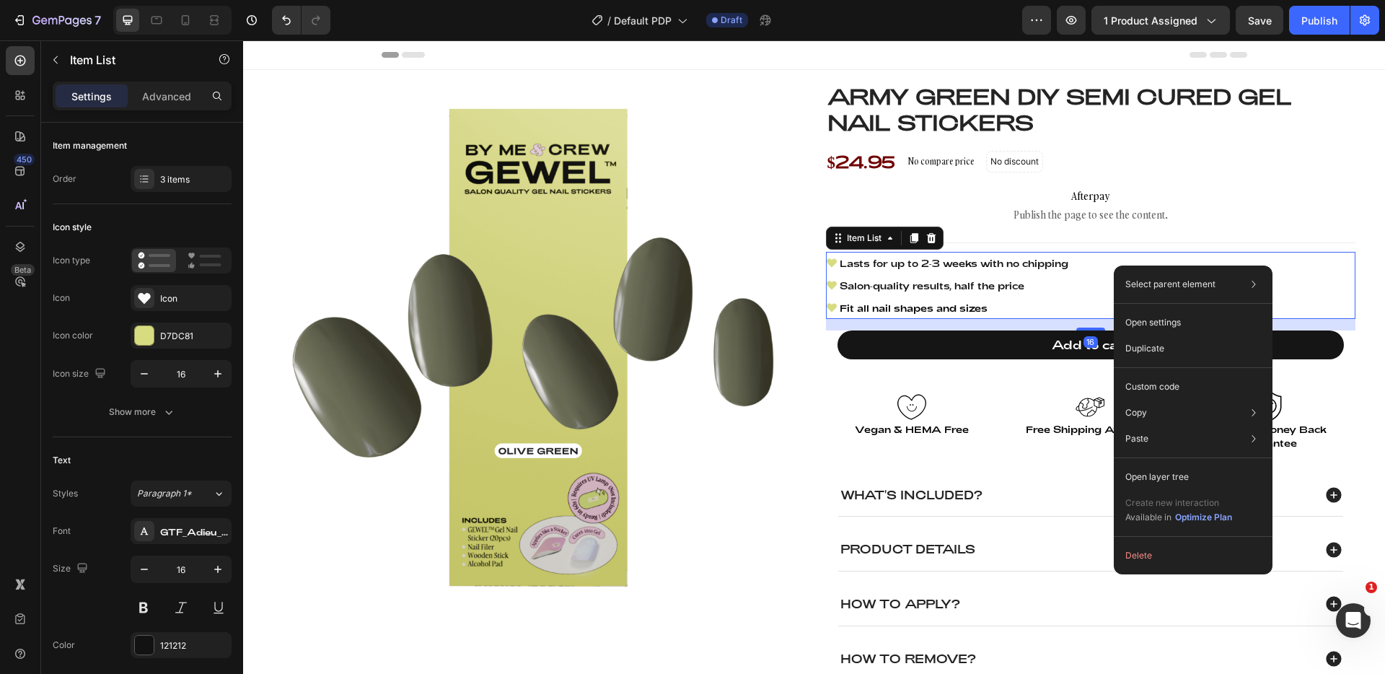
click at [1033, 268] on span "Lasts for up to 2-3 weeks with no chipping" at bounding box center [954, 264] width 229 height 12
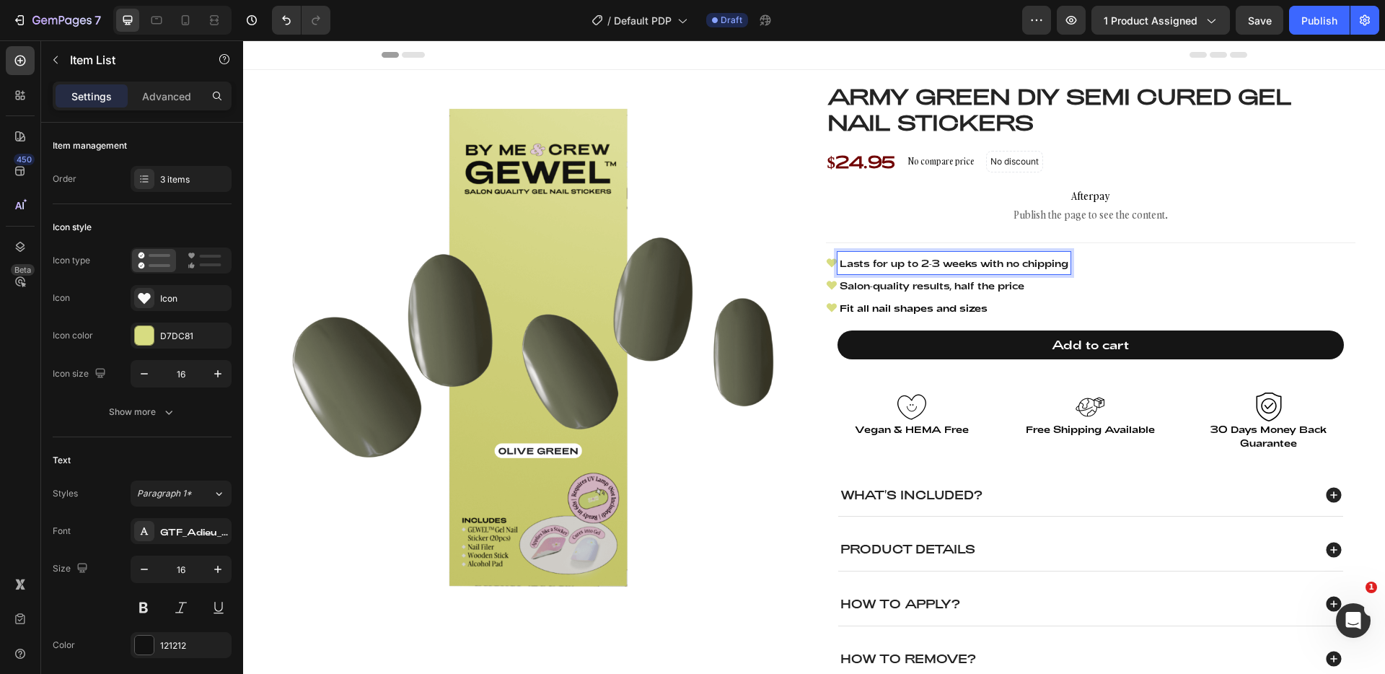
click at [1145, 271] on div "Lasts for up to 2-3 weeks with no chipping Salon-quality results, half the pric…" at bounding box center [1090, 285] width 529 height 67
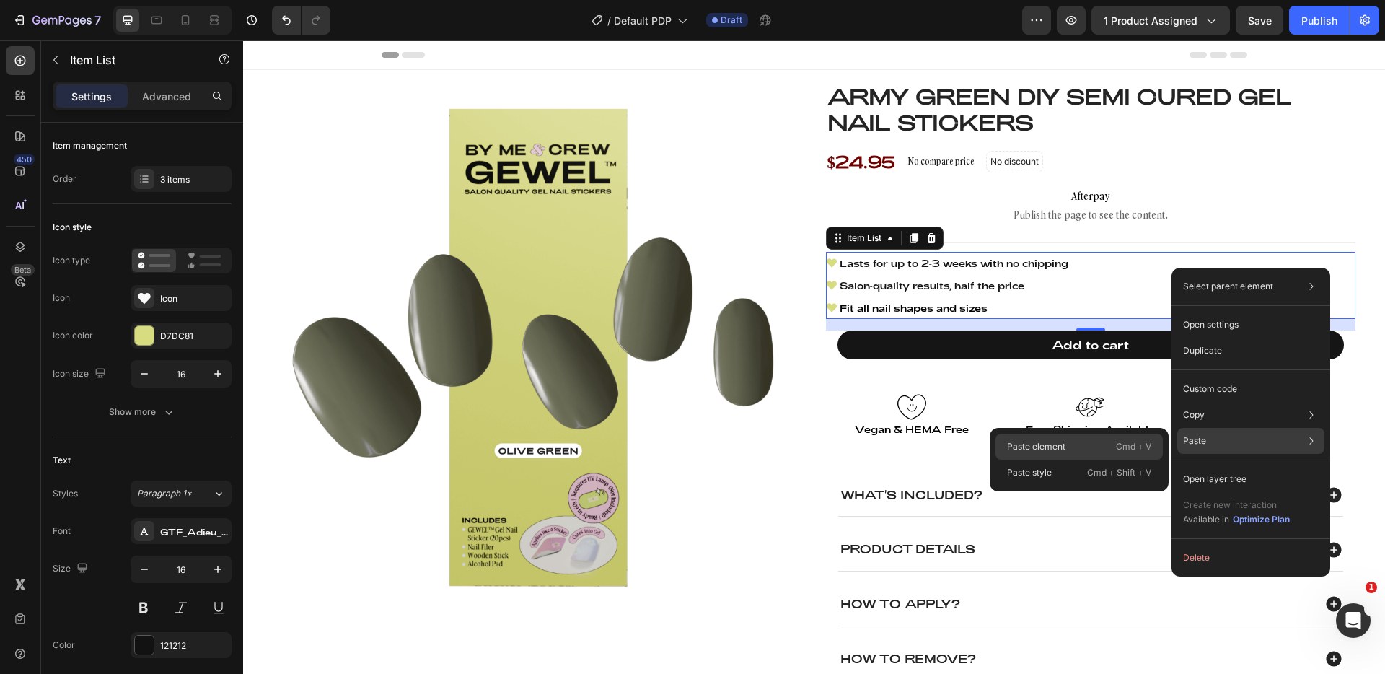
drag, startPoint x: 1087, startPoint y: 448, endPoint x: 799, endPoint y: 380, distance: 295.7
click at [1087, 460] on div "Paste element Cmd + V" at bounding box center [1078, 473] width 167 height 26
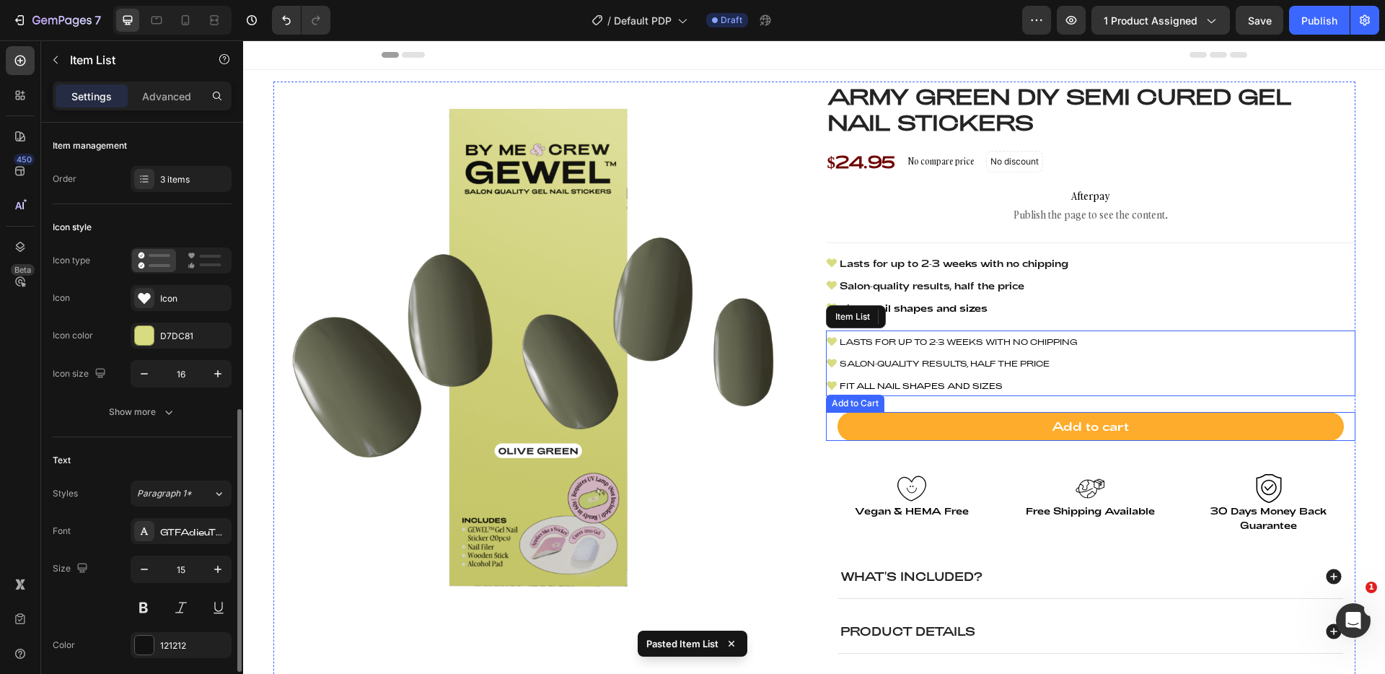
scroll to position [198, 0]
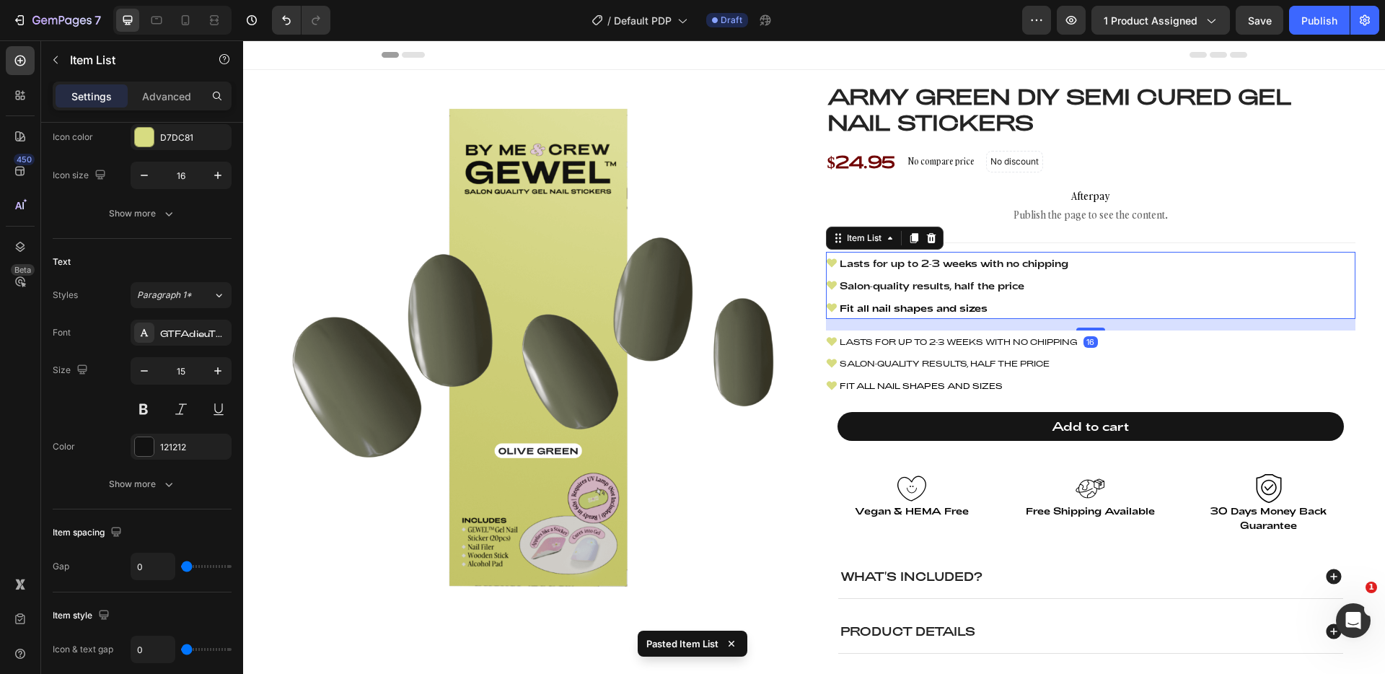
click at [1115, 280] on div "Lasts for up to 2-3 weeks with no chipping Salon-quality results, half the pric…" at bounding box center [1090, 285] width 529 height 67
click at [926, 240] on icon at bounding box center [930, 237] width 9 height 10
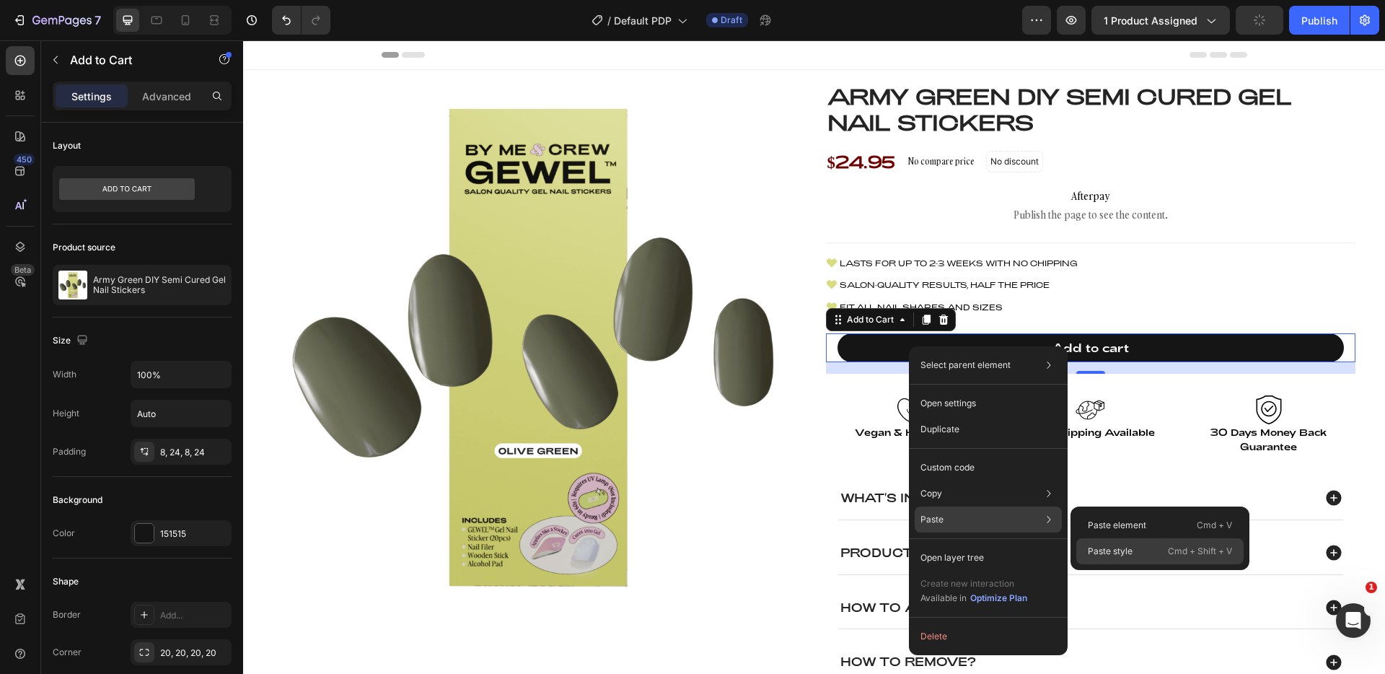
click at [1131, 547] on p "Paste style" at bounding box center [1110, 551] width 45 height 13
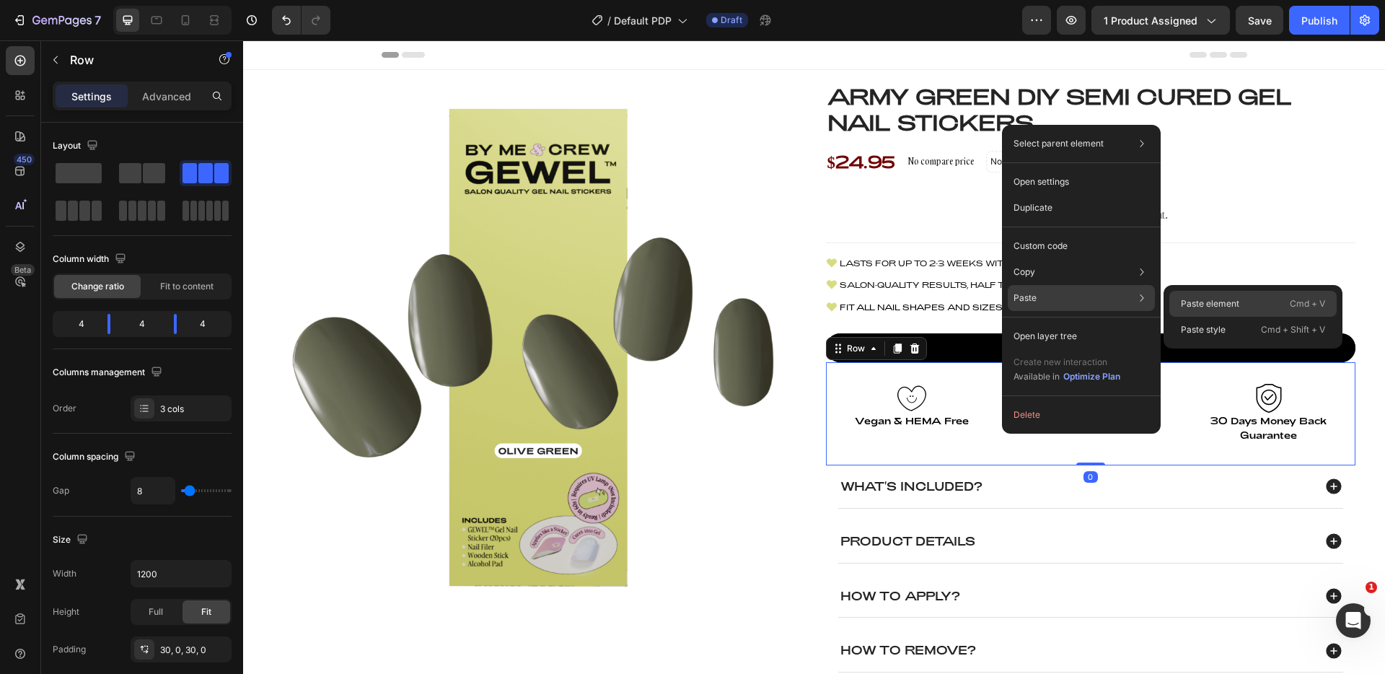
click at [1232, 309] on p "Paste element" at bounding box center [1210, 303] width 58 height 13
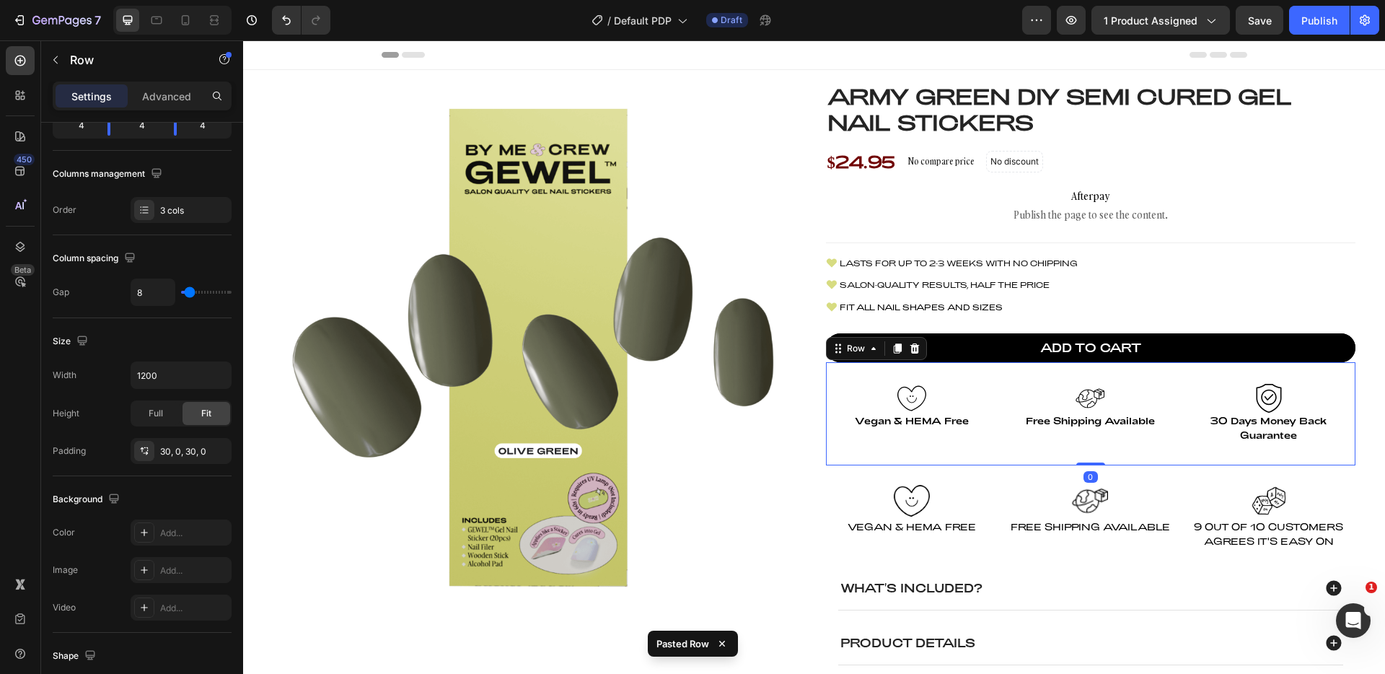
click at [1004, 436] on div "Image Free Shipping Available Text Block Row" at bounding box center [1090, 414] width 172 height 60
click at [909, 353] on icon at bounding box center [915, 349] width 12 height 12
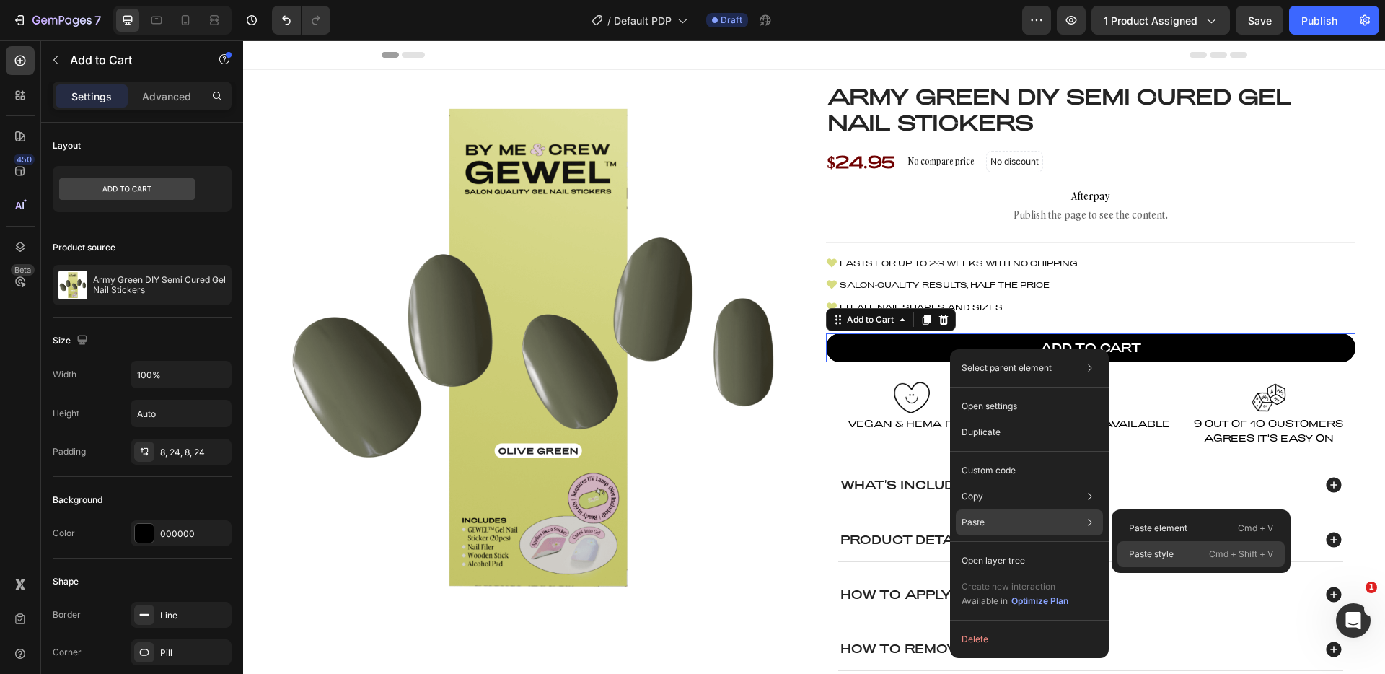
drag, startPoint x: 1163, startPoint y: 551, endPoint x: 918, endPoint y: 508, distance: 249.1
click at [1163, 551] on p "Paste style" at bounding box center [1151, 554] width 45 height 13
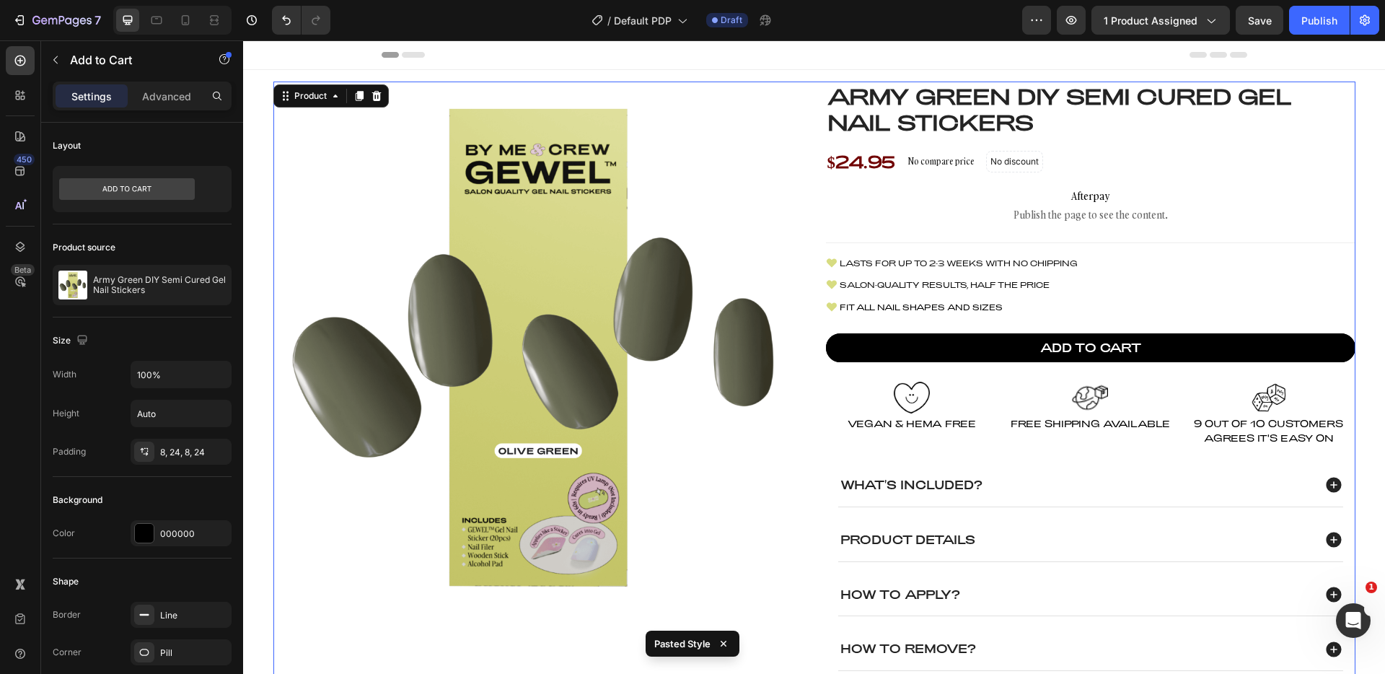
click at [816, 186] on div "Product Images Army Green DIY Semi Cured Gel Nail Stickers Product Title $24.95…" at bounding box center [814, 411] width 1082 height 659
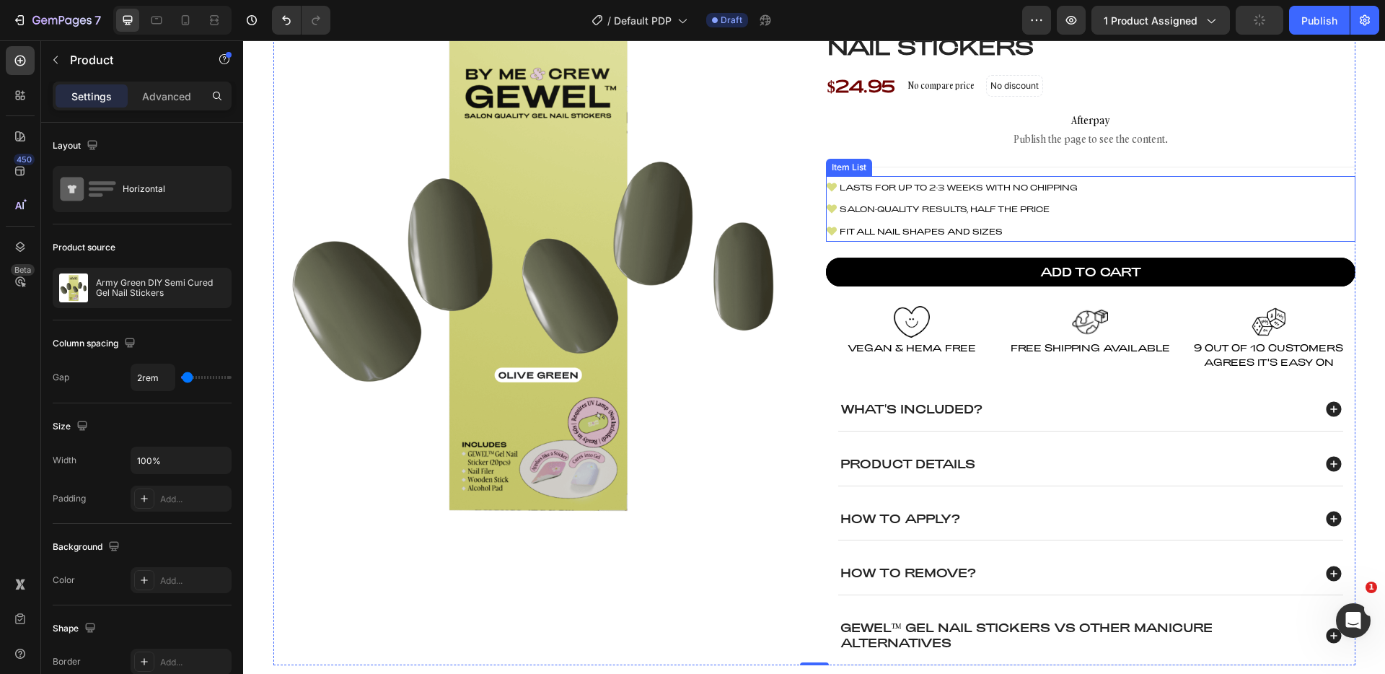
scroll to position [84, 0]
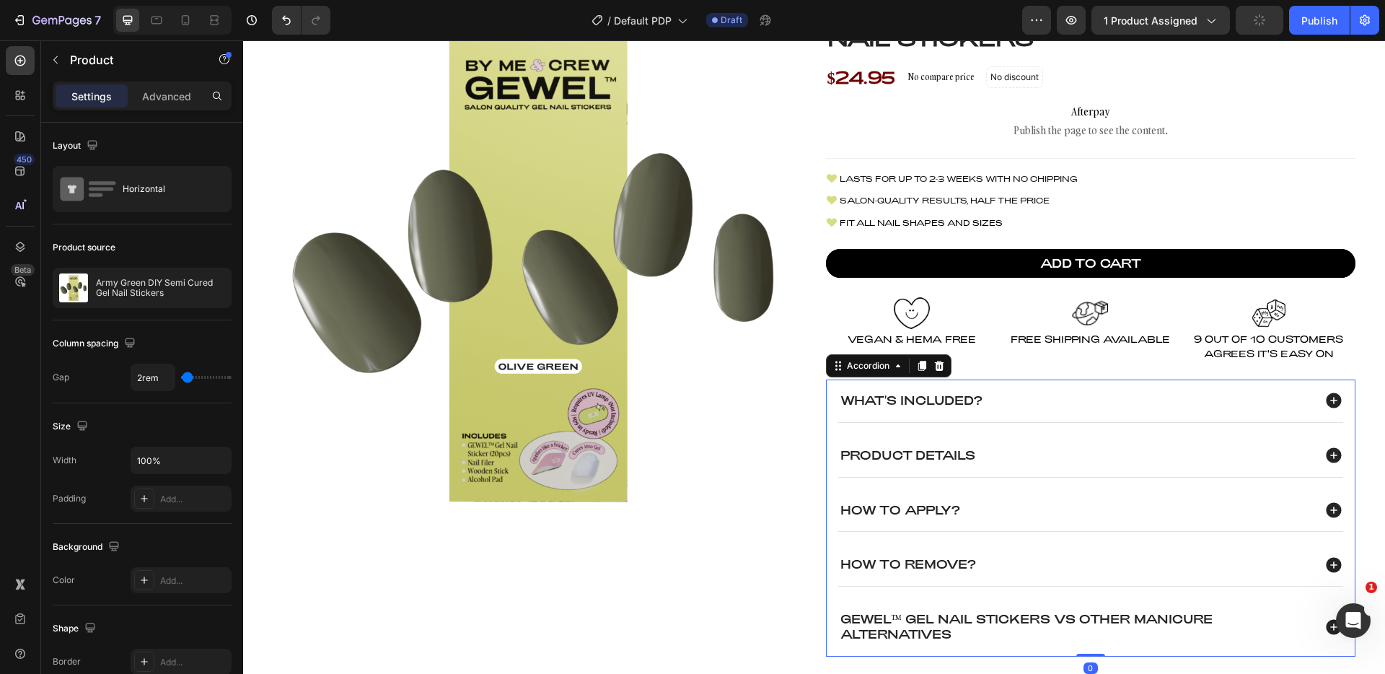
click at [1326, 400] on icon at bounding box center [1333, 400] width 19 height 19
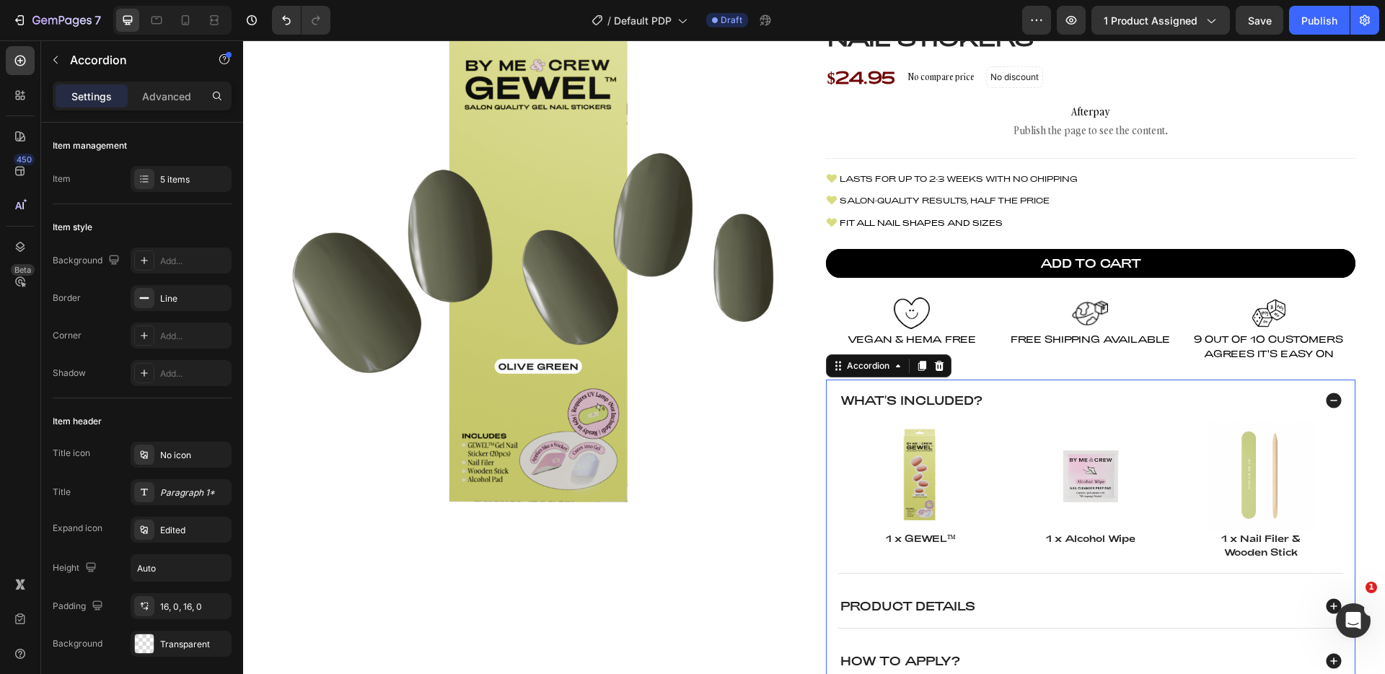
click at [1328, 397] on icon at bounding box center [1333, 400] width 15 height 15
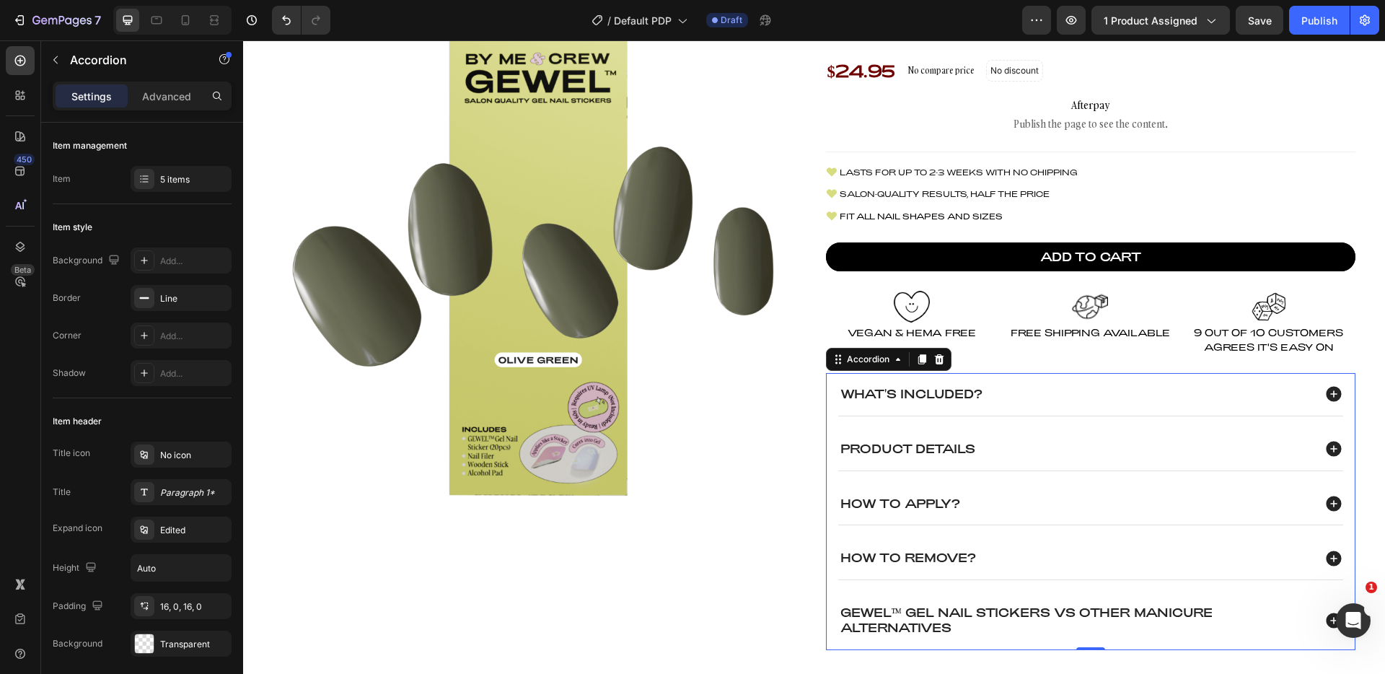
scroll to position [160, 0]
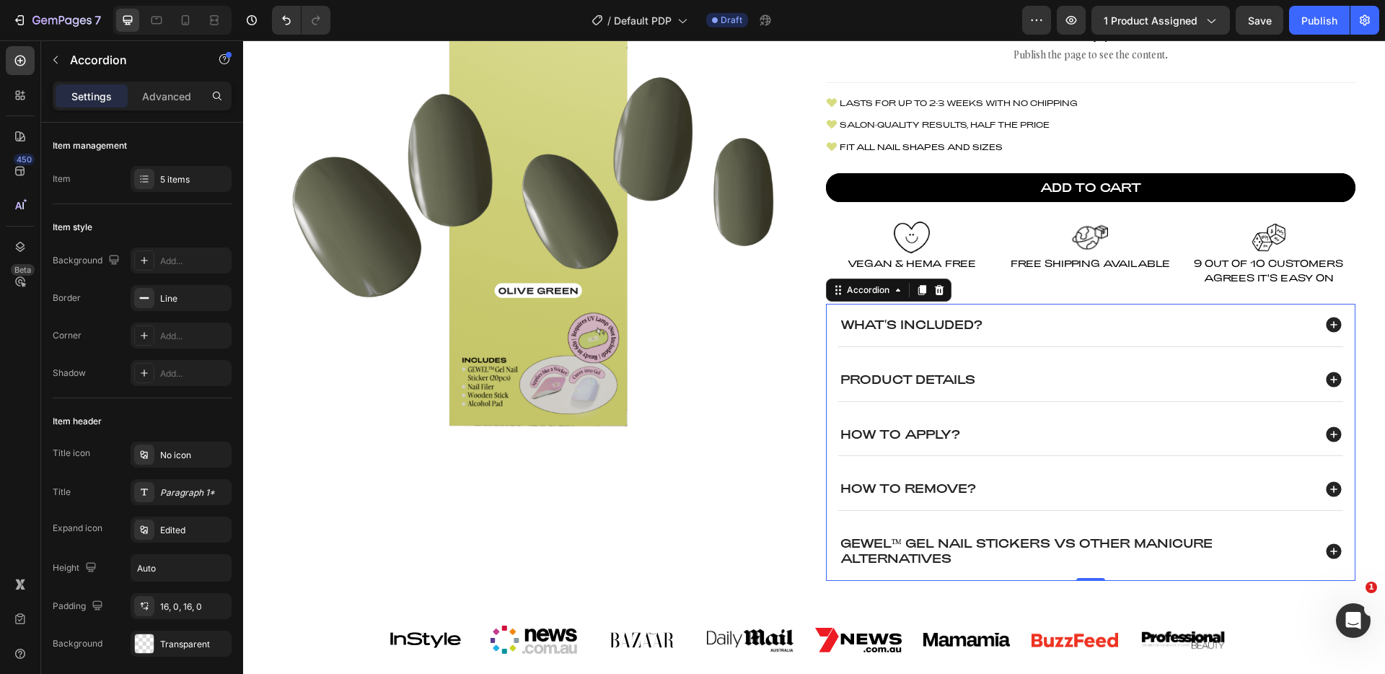
click at [1329, 382] on icon at bounding box center [1333, 379] width 15 height 15
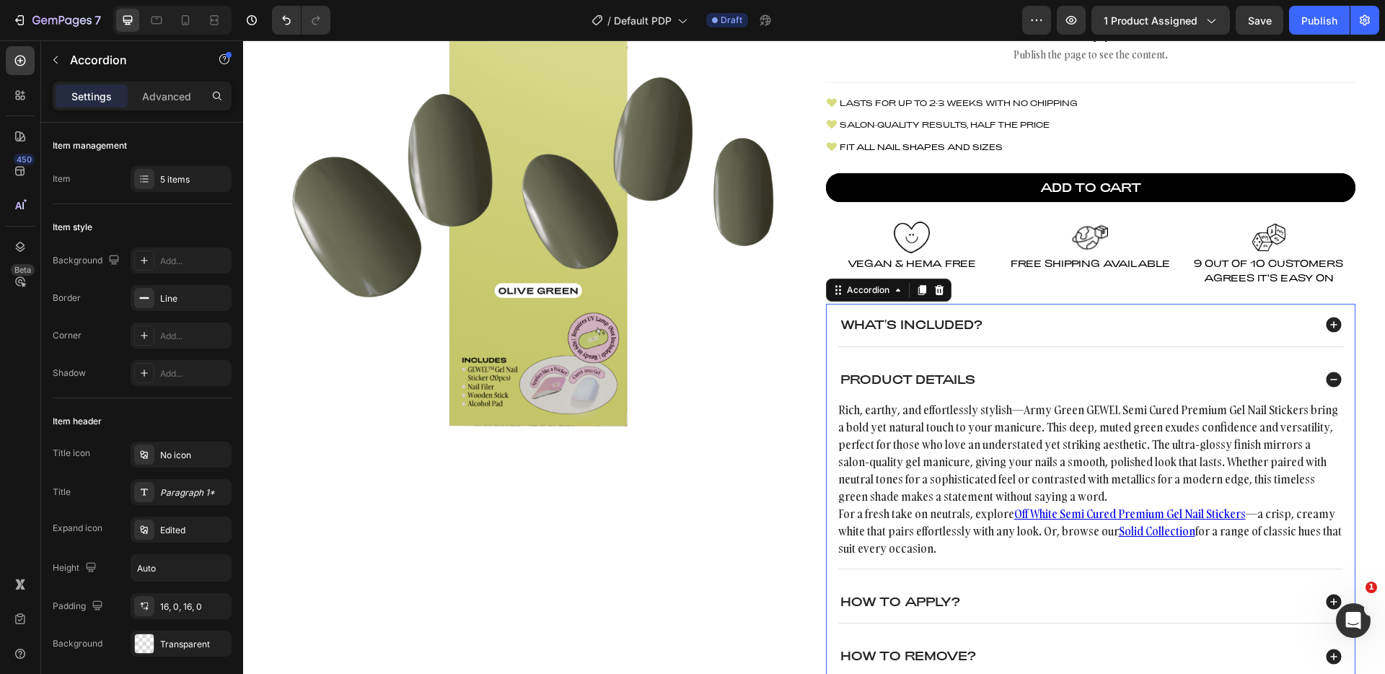
click at [1329, 382] on icon at bounding box center [1333, 379] width 15 height 15
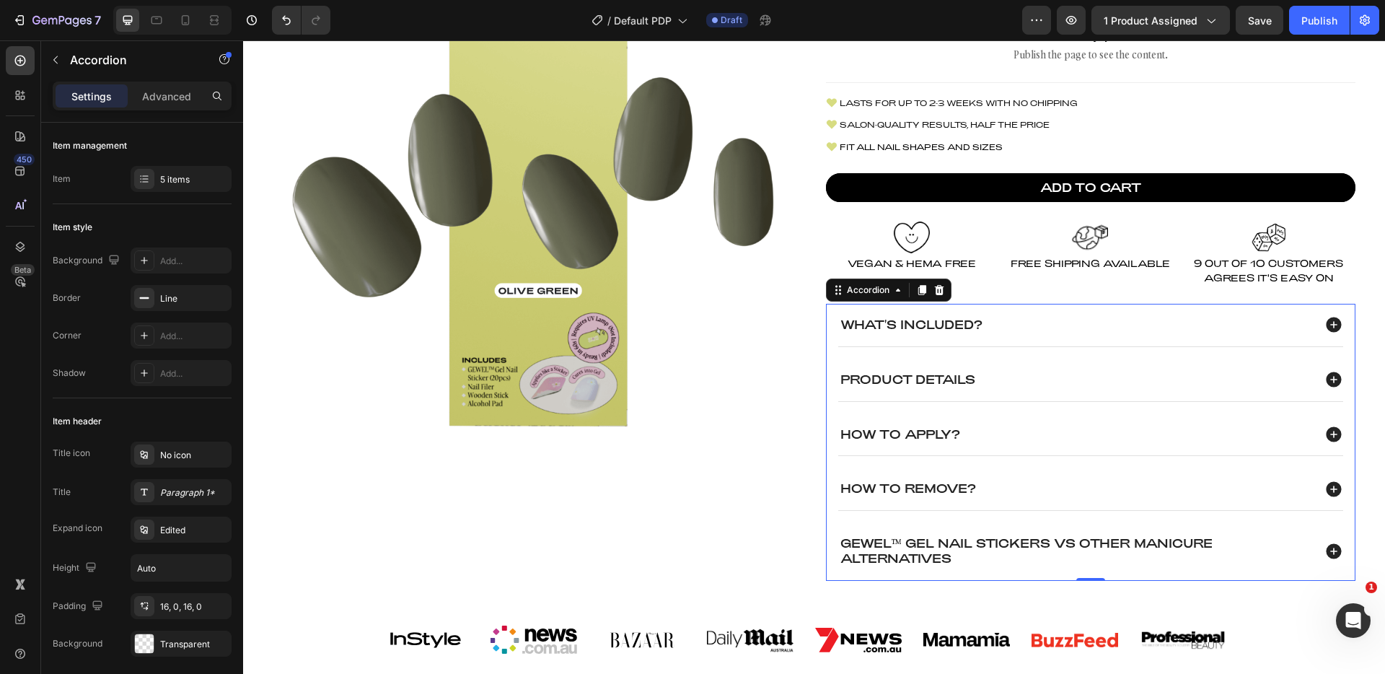
click at [1063, 378] on div "Product Details" at bounding box center [1075, 379] width 475 height 19
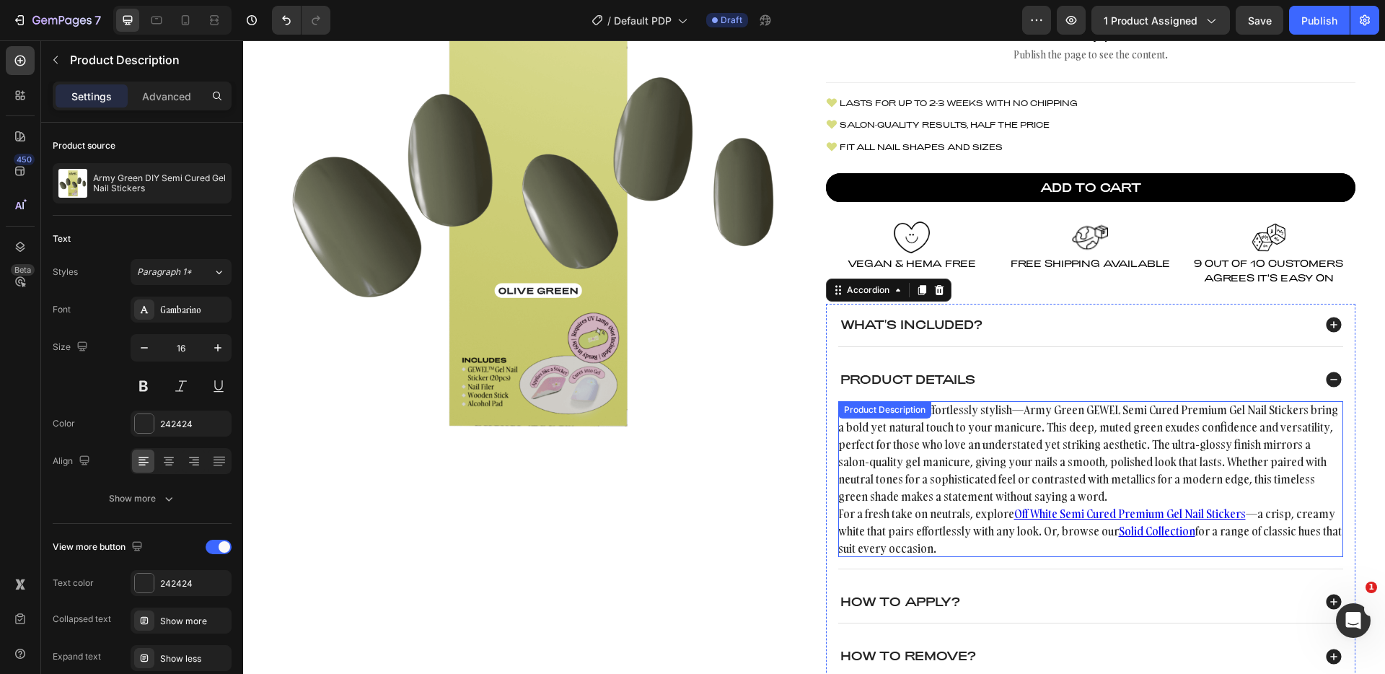
click at [948, 428] on p "Rich, earthy, and effortlessly stylish—Army Green GEWEL Semi Cured Premium Gel …" at bounding box center [1088, 453] width 500 height 102
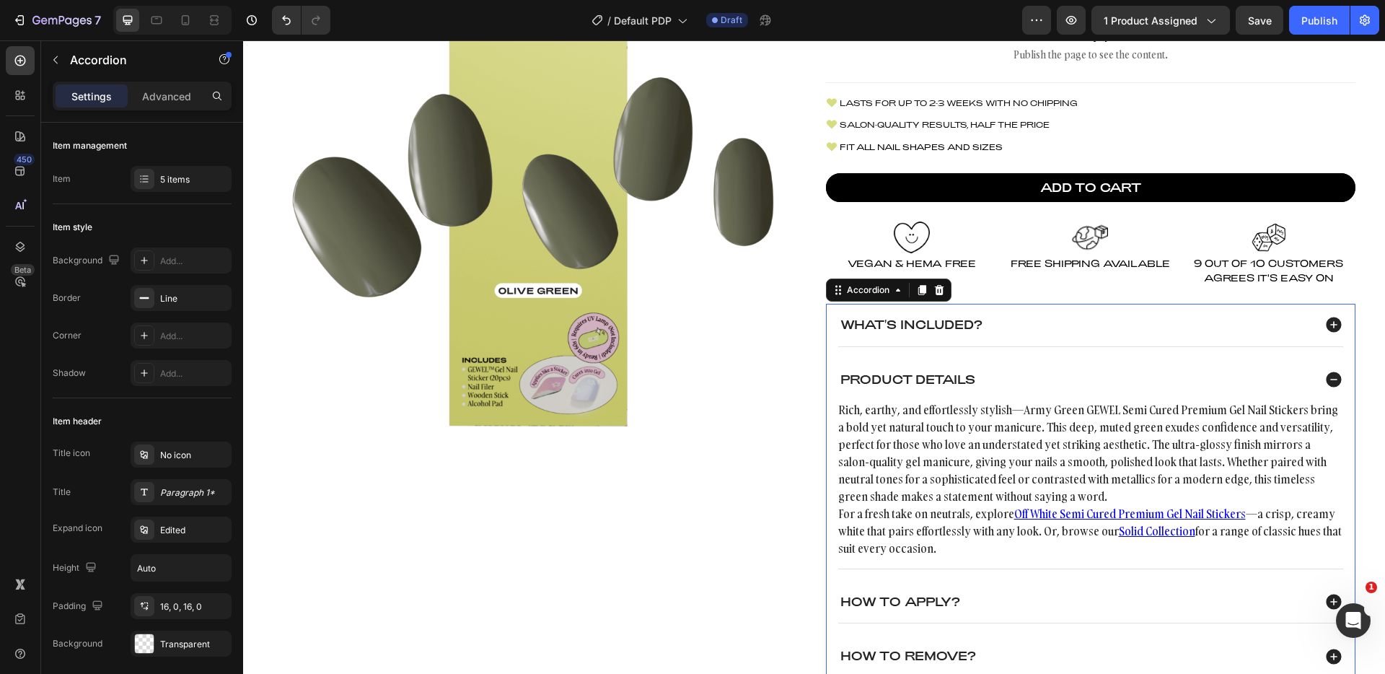
click at [1326, 381] on icon at bounding box center [1333, 379] width 15 height 15
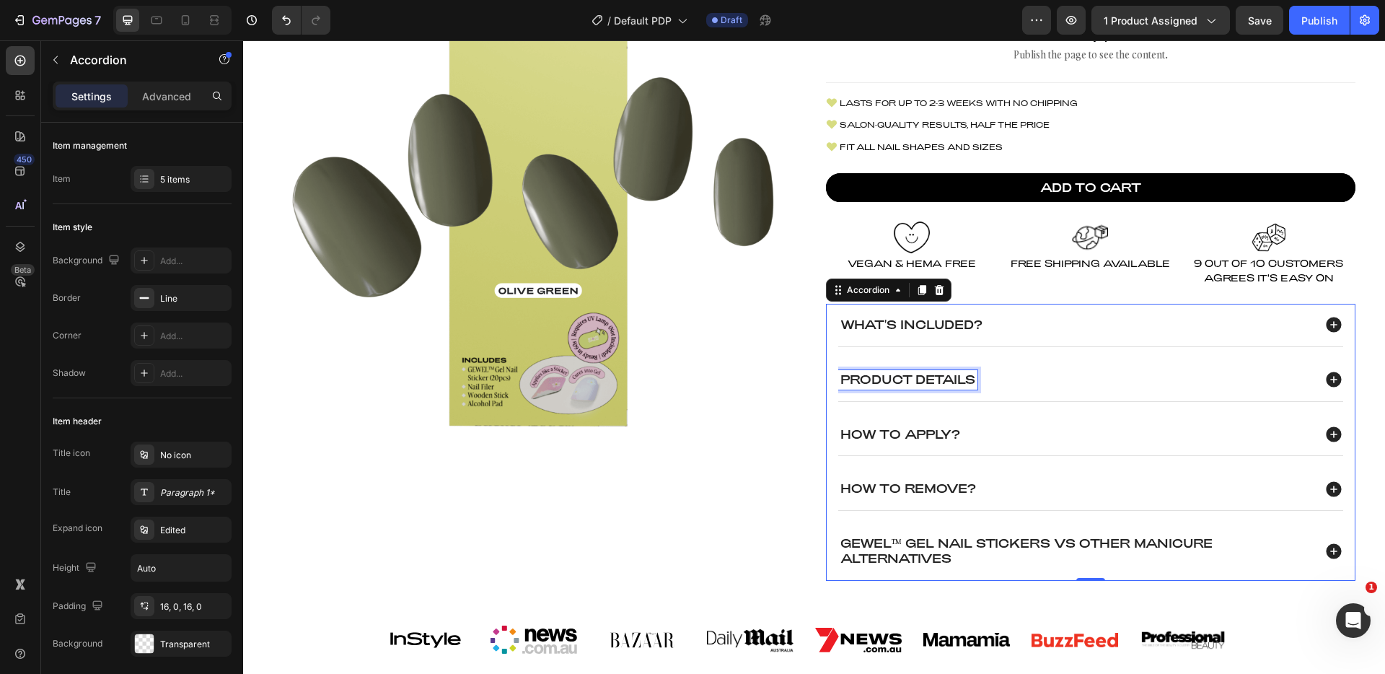
click at [920, 375] on p "Product Details" at bounding box center [907, 379] width 135 height 15
click at [1326, 431] on icon at bounding box center [1333, 433] width 15 height 15
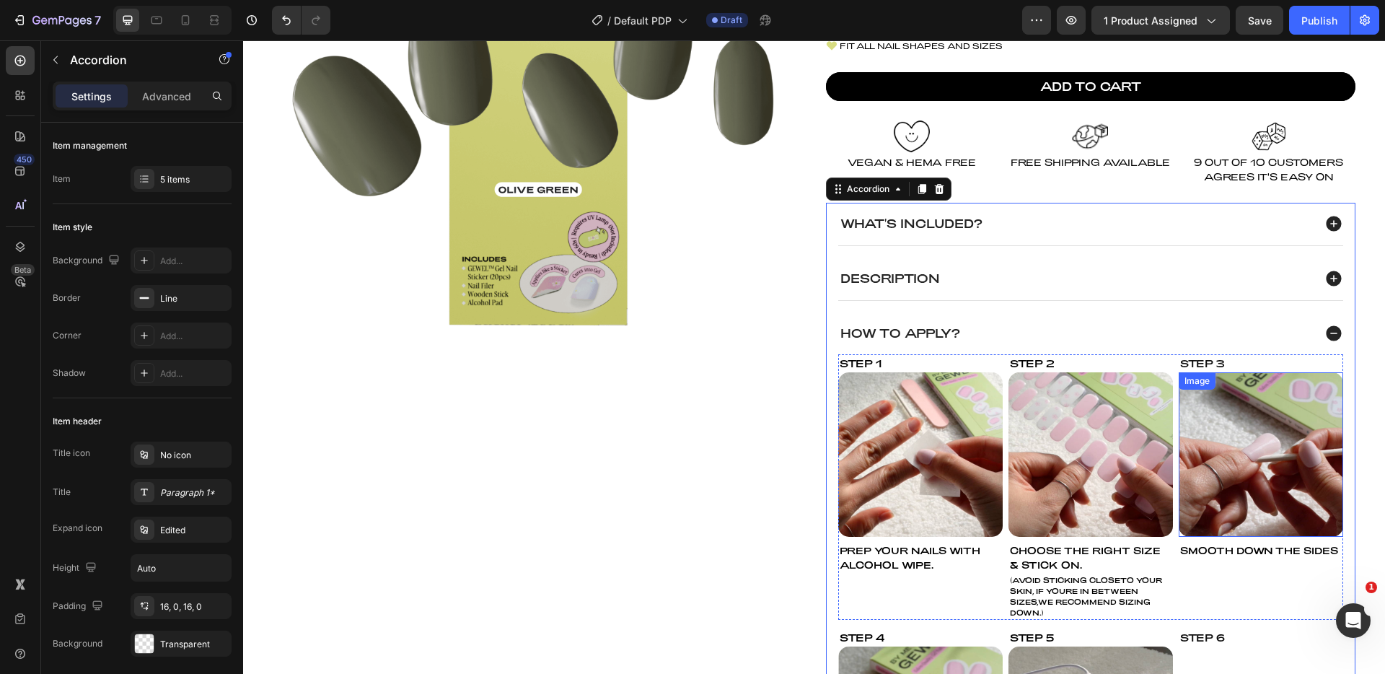
scroll to position [330, 0]
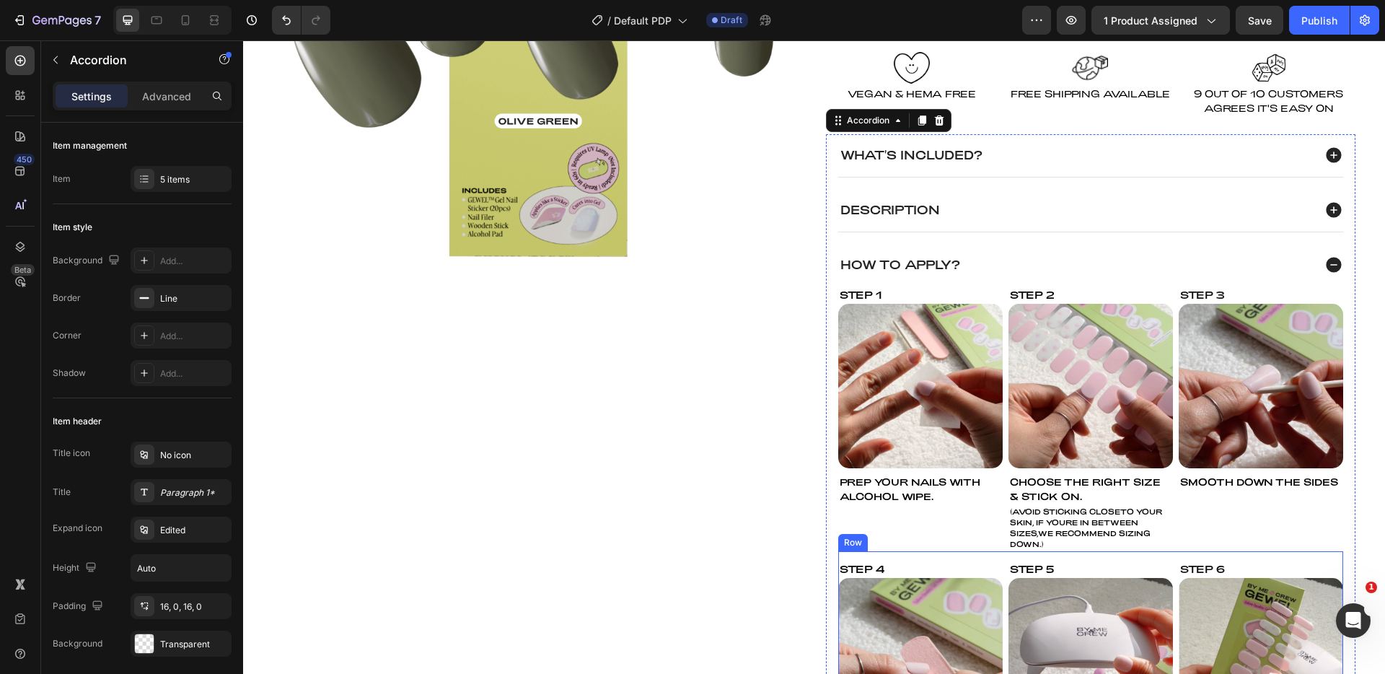
click at [1161, 558] on div "Step 4 Text Block Image FILE OFF EXCESS Text Block (IF YOU HAVE SHOR NAILS,YOU …" at bounding box center [1090, 670] width 505 height 239
click at [1161, 256] on div "How To Apply?" at bounding box center [1075, 264] width 475 height 19
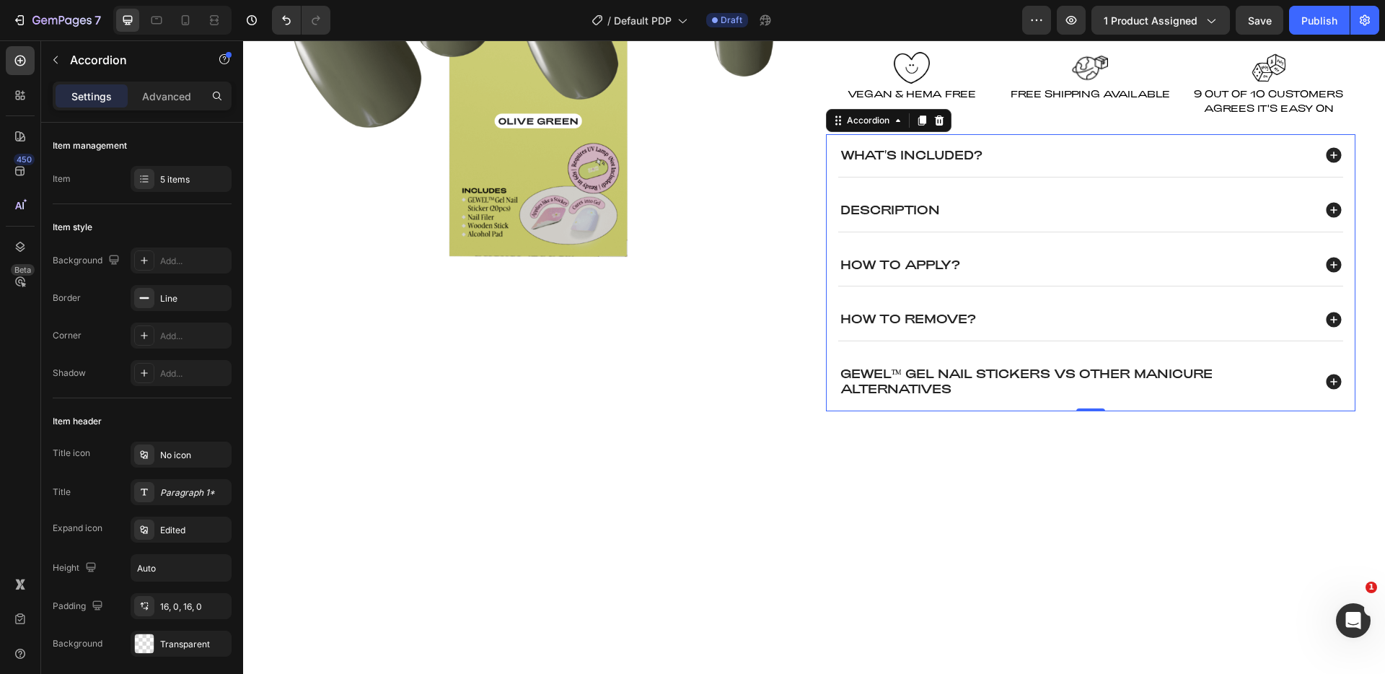
click at [1325, 320] on icon at bounding box center [1333, 319] width 19 height 19
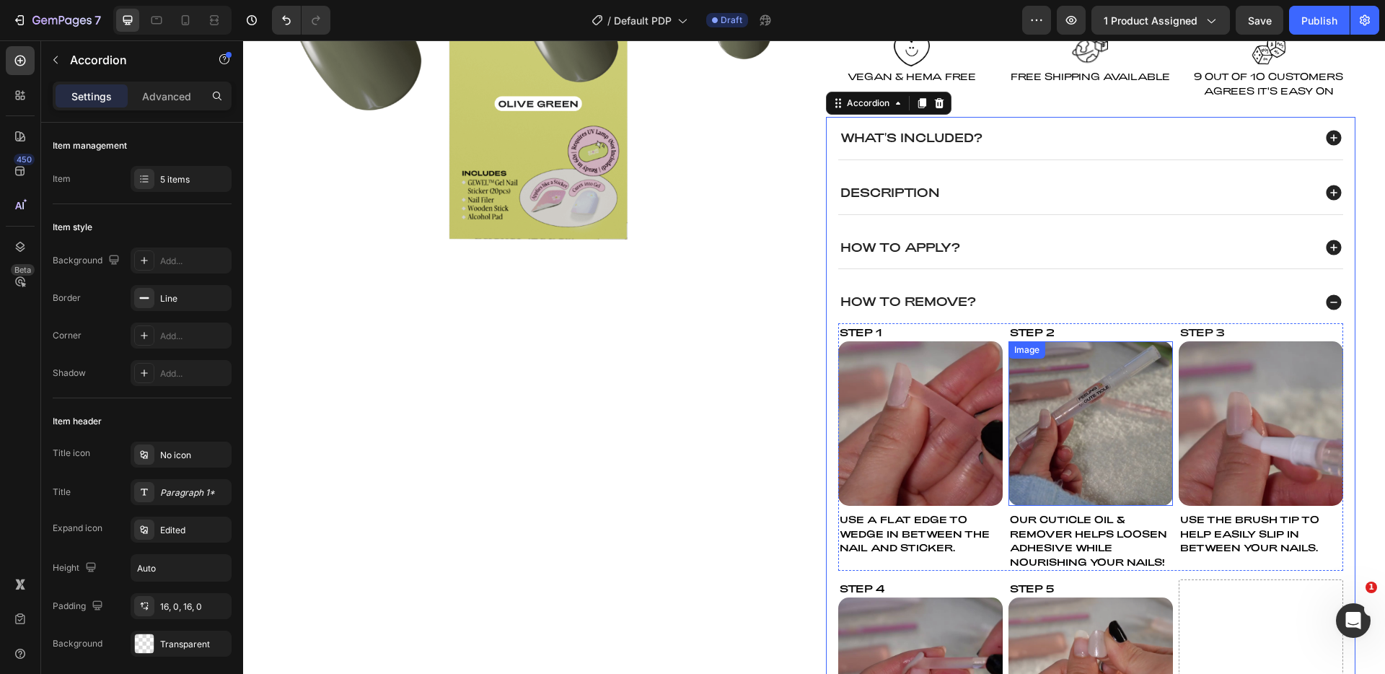
scroll to position [423, 0]
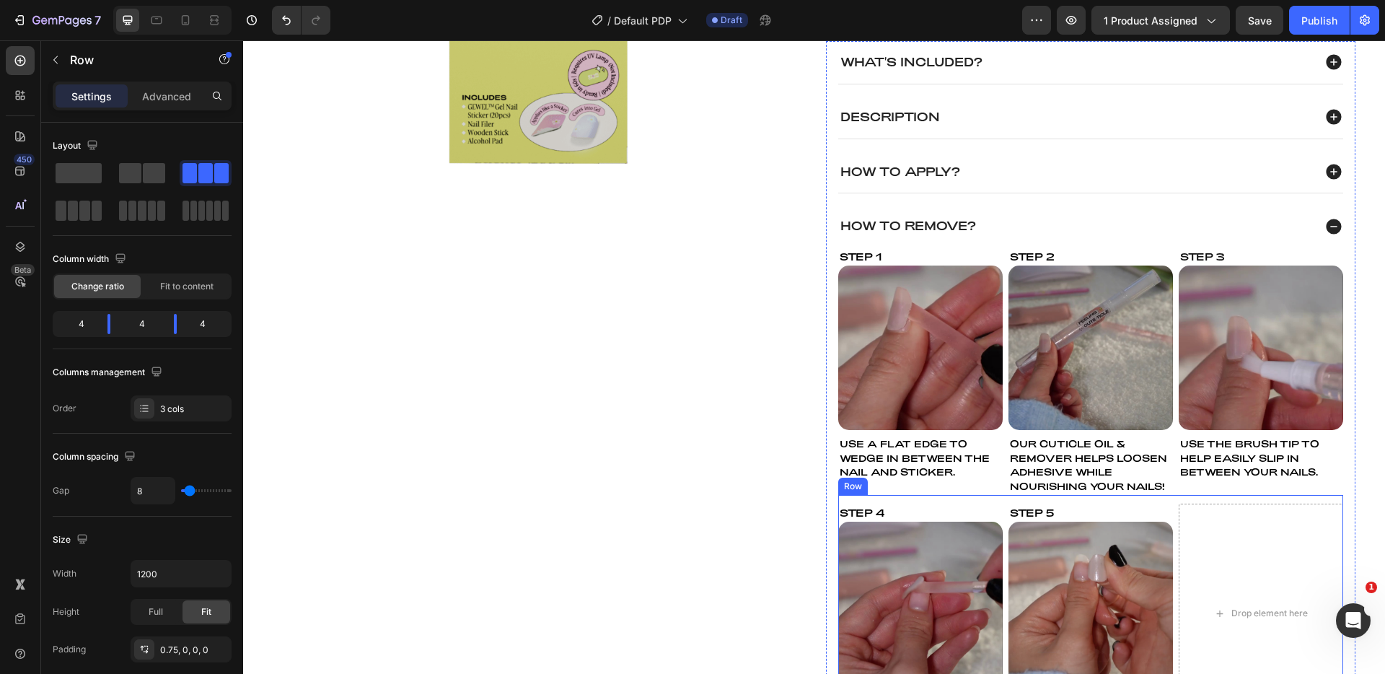
click at [998, 508] on div "Step 4 Text Block Image AFTER 10 SECONDS, GEWEL™ POP RIGHT OFF! Text Block Step…" at bounding box center [1090, 609] width 505 height 228
click at [922, 479] on icon at bounding box center [926, 481] width 9 height 10
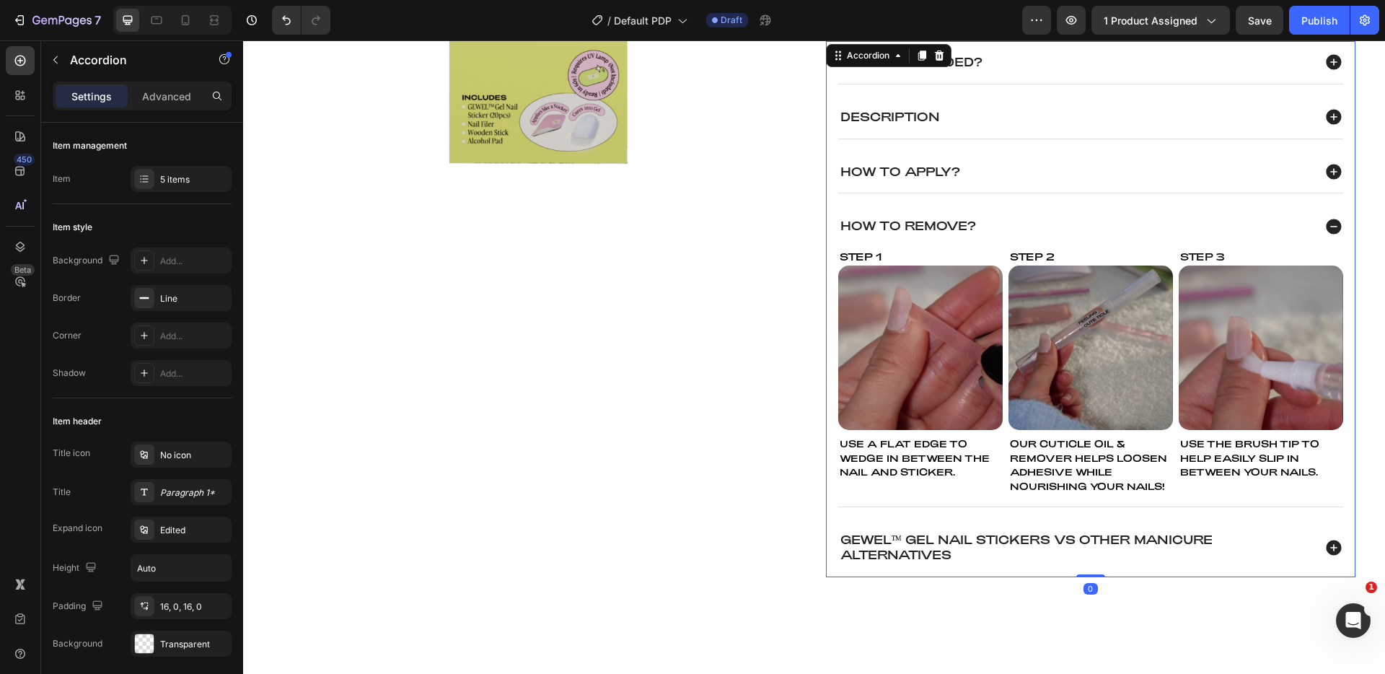
click at [1330, 220] on icon at bounding box center [1333, 226] width 15 height 15
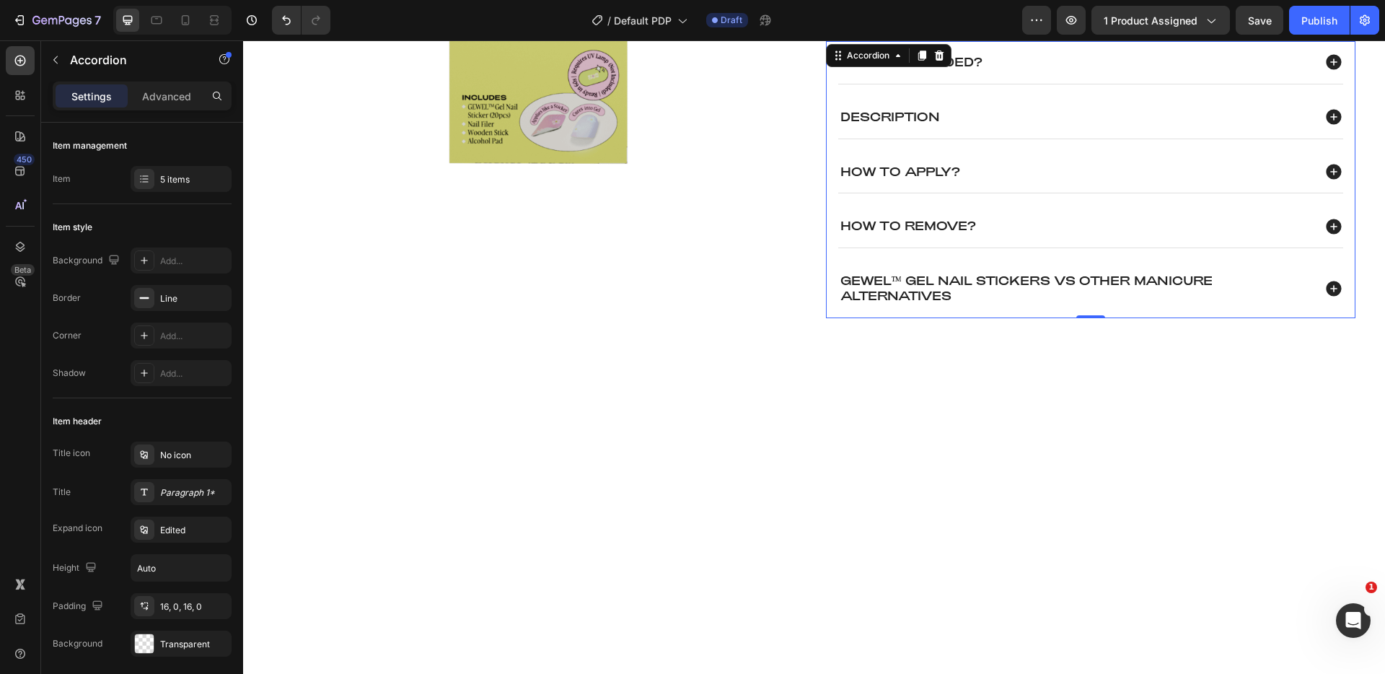
click at [1338, 227] on div "What's Included? Description How To Apply? How To Remove? gewel™ gel nail stick…" at bounding box center [1090, 179] width 529 height 277
click at [1333, 227] on icon at bounding box center [1333, 226] width 15 height 15
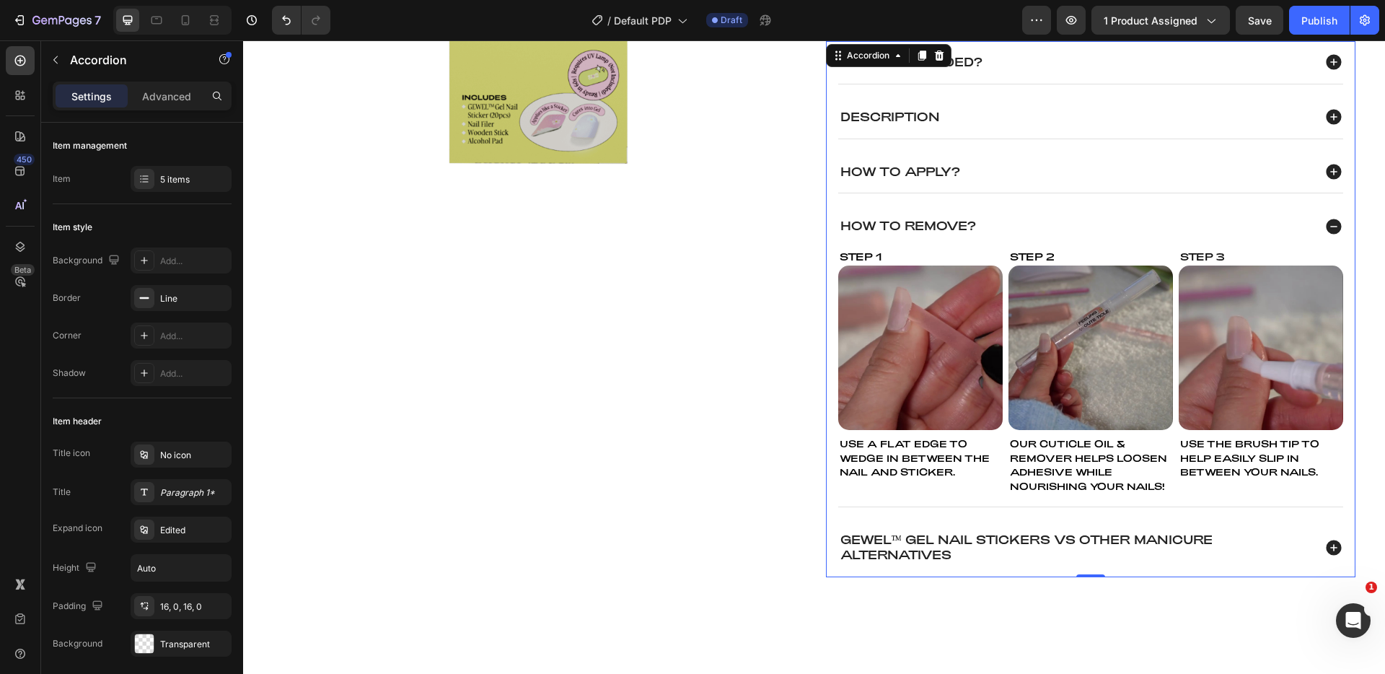
click at [1332, 227] on icon at bounding box center [1333, 226] width 15 height 15
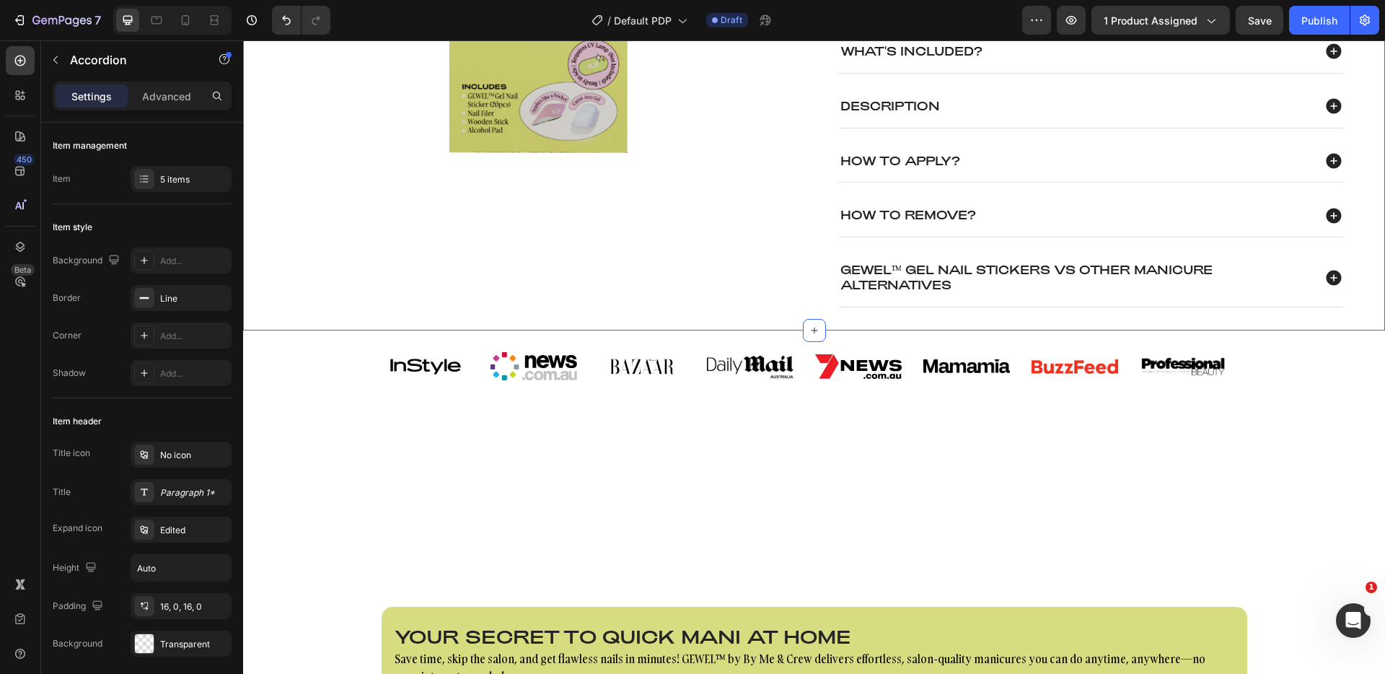
scroll to position [416, 0]
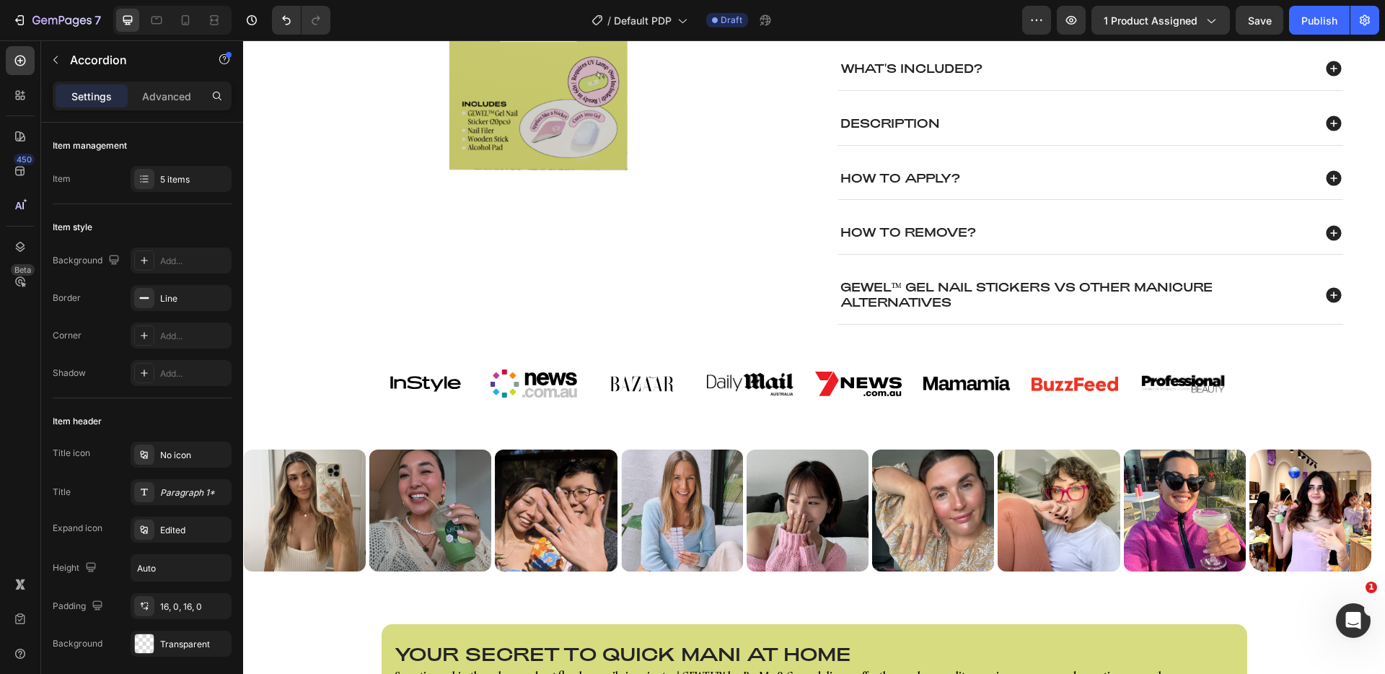
click at [1329, 229] on icon at bounding box center [1333, 232] width 15 height 15
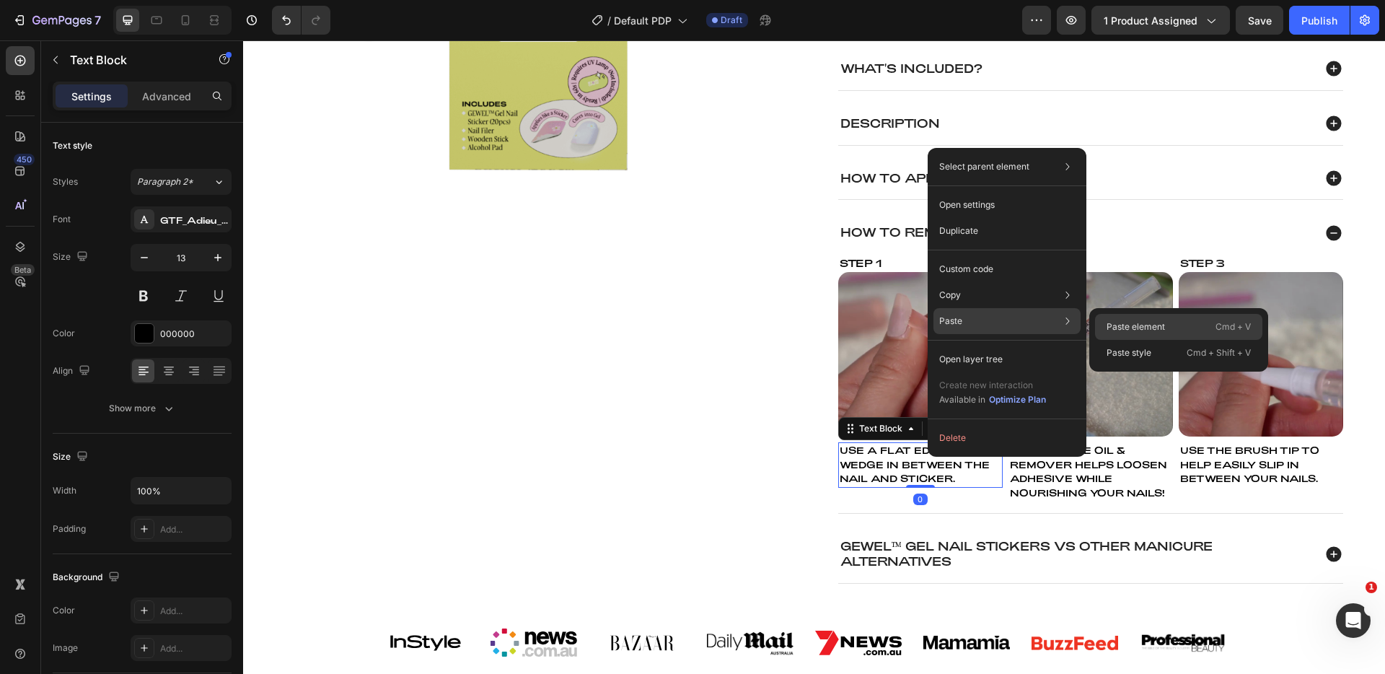
click at [1151, 320] on p "Paste element" at bounding box center [1136, 326] width 58 height 13
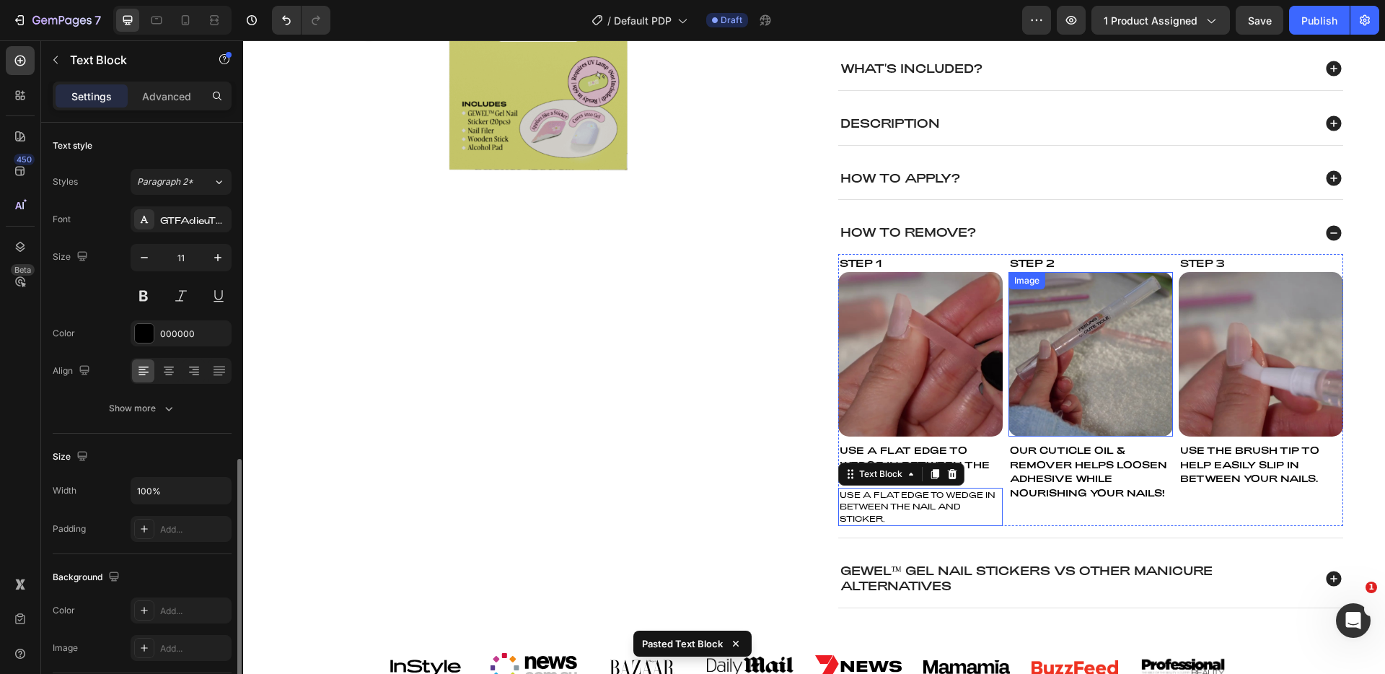
scroll to position [198, 0]
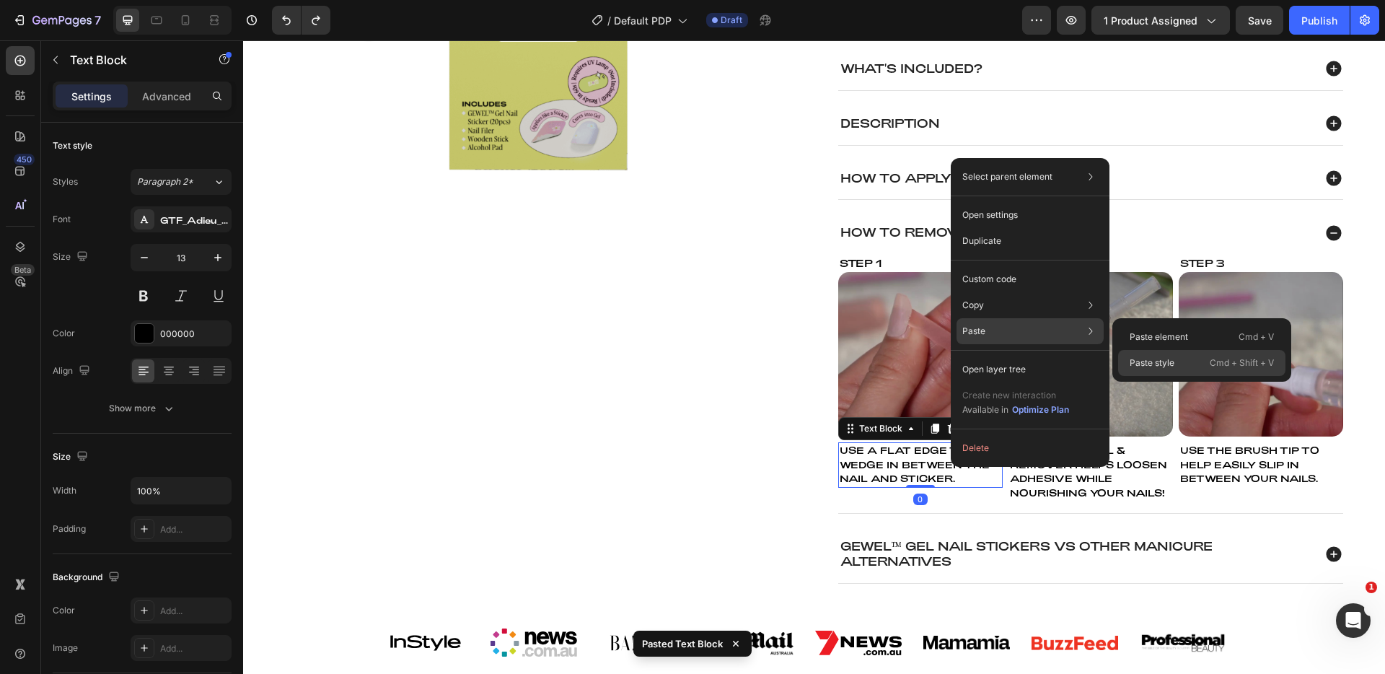
click at [1179, 358] on div "Paste style Cmd + Shift + V" at bounding box center [1201, 363] width 167 height 26
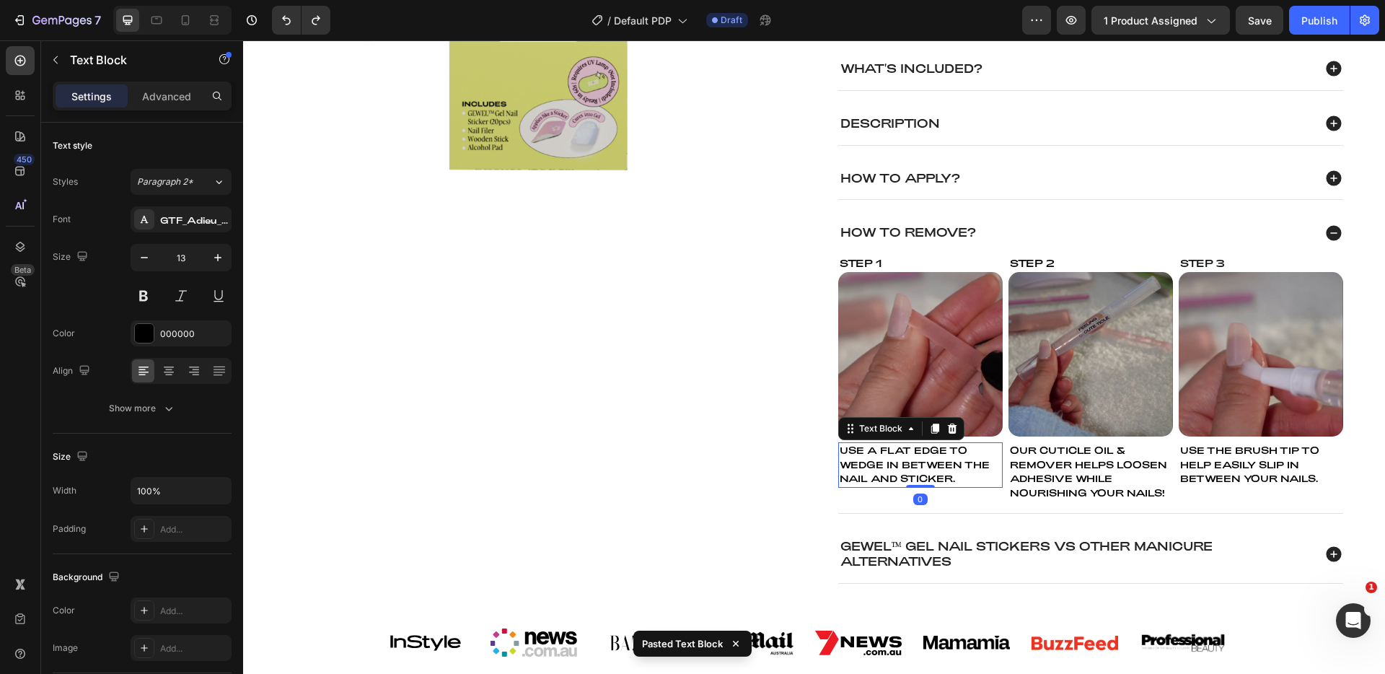
type input "11"
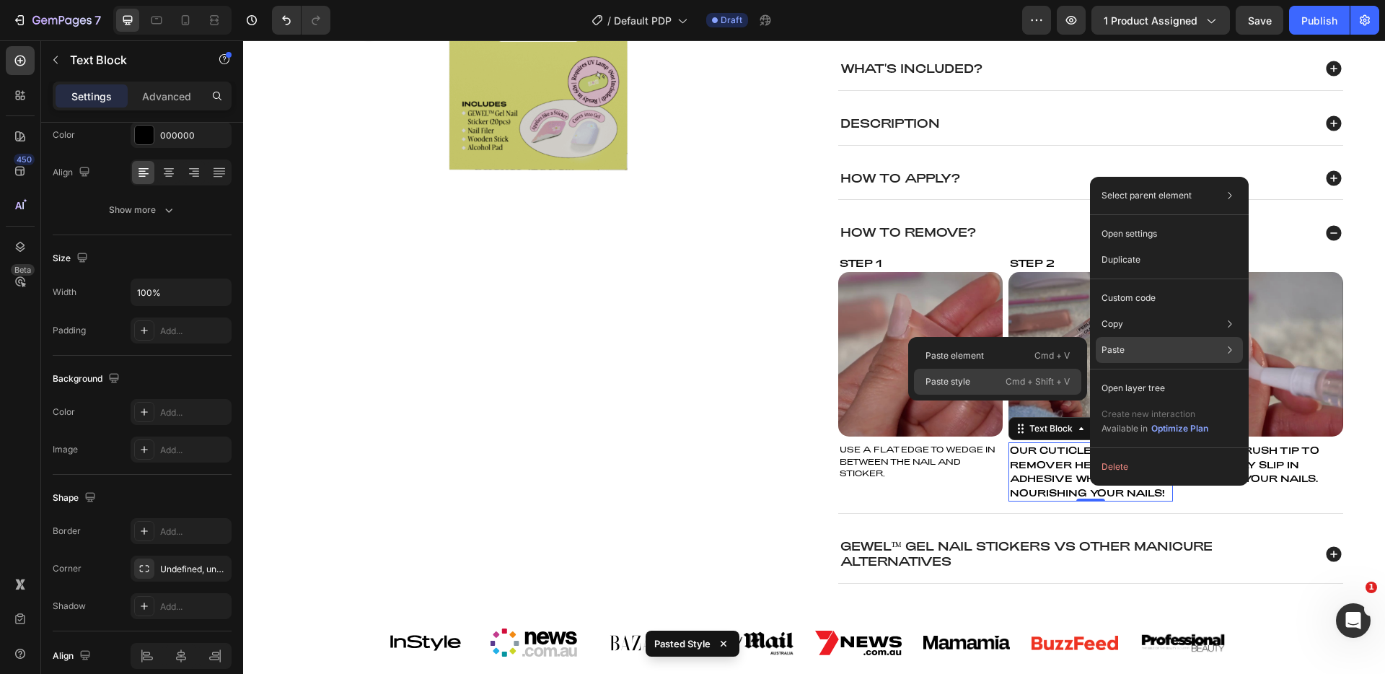
drag, startPoint x: 1001, startPoint y: 372, endPoint x: 762, endPoint y: 333, distance: 241.2
click at [1001, 372] on div "Paste style Cmd + Shift + V" at bounding box center [997, 382] width 167 height 26
type input "11"
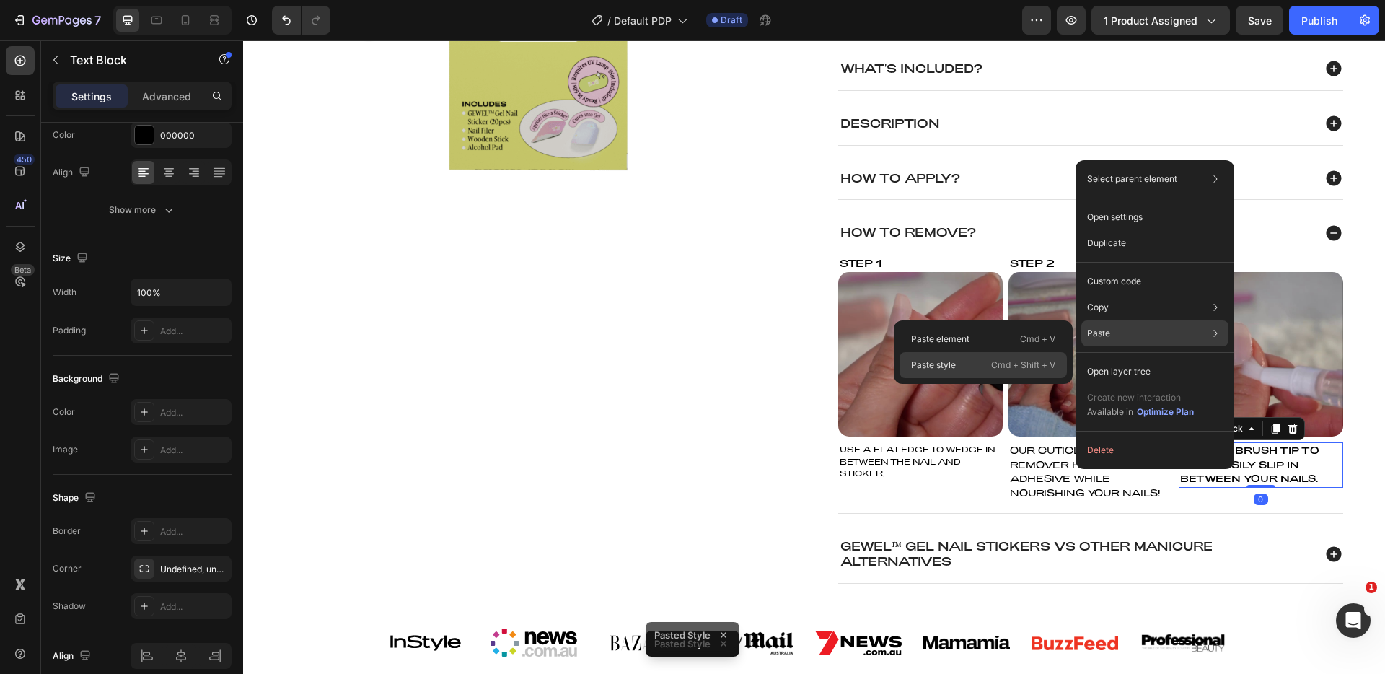
click at [1003, 366] on p "Cmd + Shift + V" at bounding box center [1023, 365] width 64 height 14
type input "11"
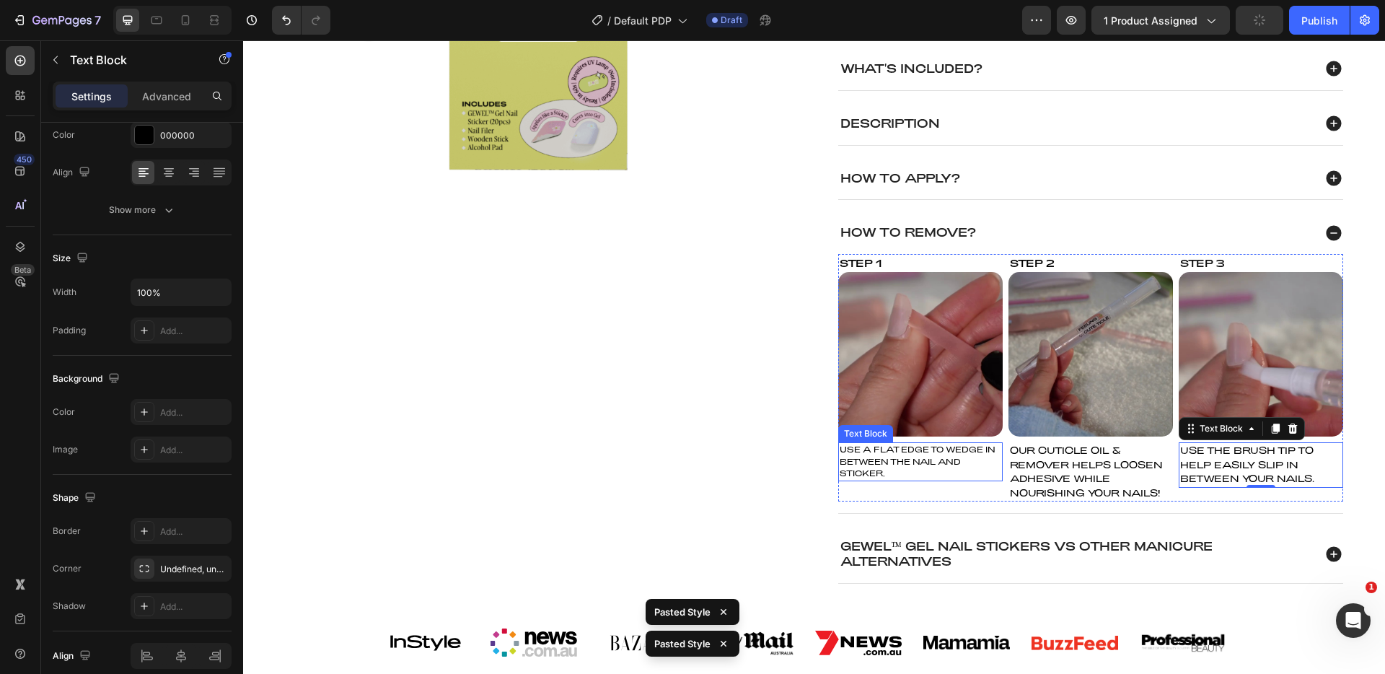
click at [928, 452] on p "USE A FLAT EDGE TO WEDGE IN BETWEEN THE NAIL AND STICKER." at bounding box center [921, 462] width 162 height 36
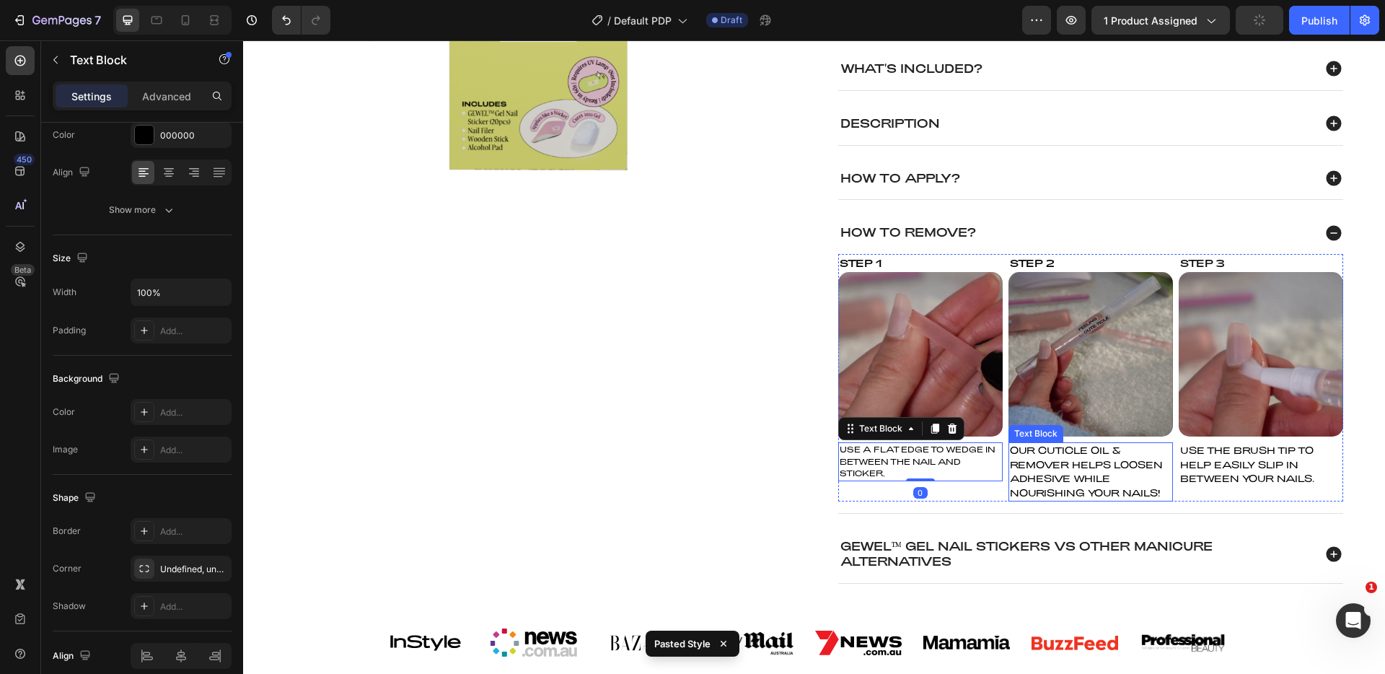
click at [1041, 466] on span "OUR CUTICLE OIL & REMOVER HELPS LOOSEN ADHESIVE WHILE NOURISHING YOUR NAILS!" at bounding box center [1086, 471] width 153 height 54
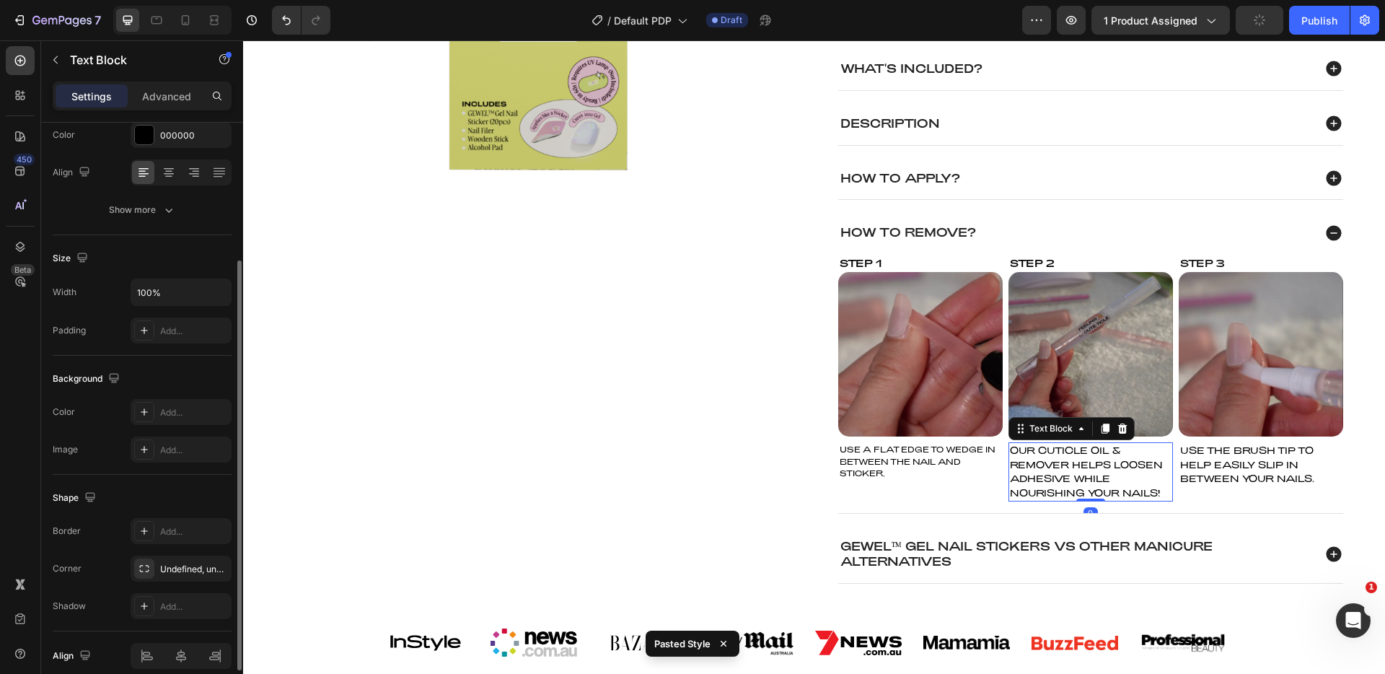
scroll to position [0, 0]
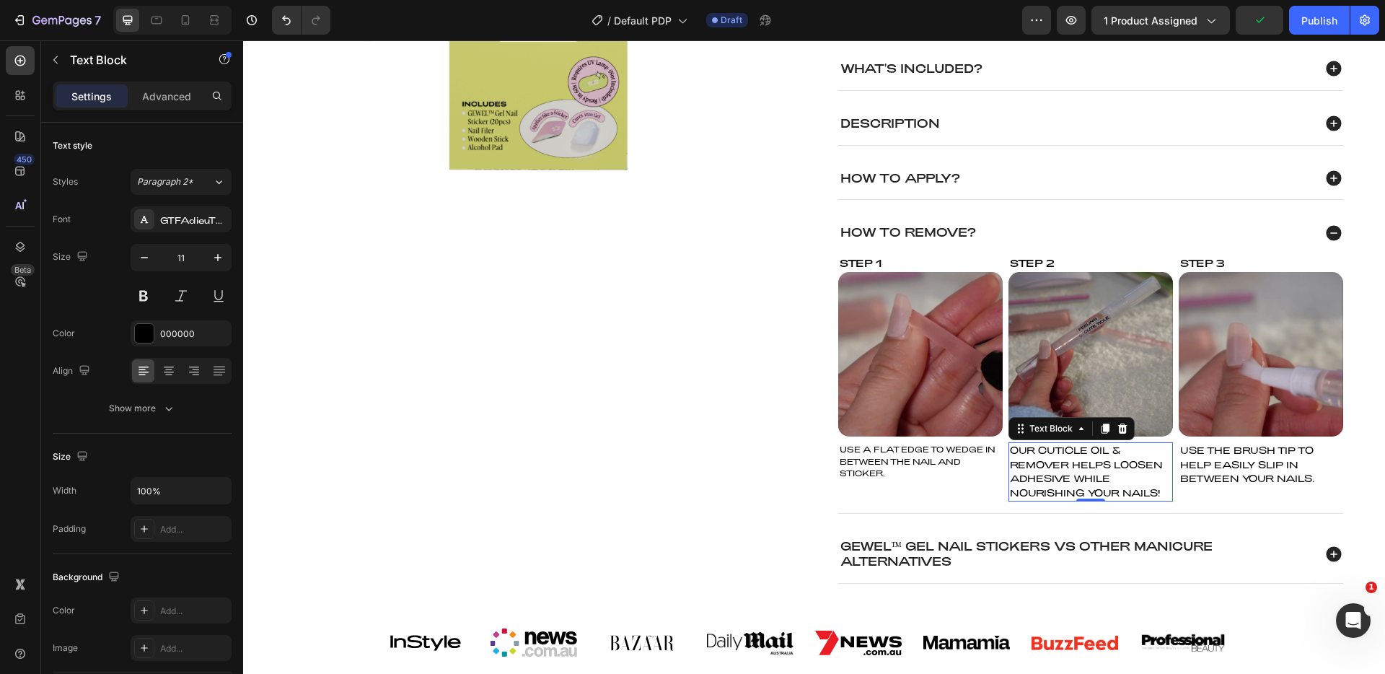
click at [1076, 469] on span "OUR CUTICLE OIL & REMOVER HELPS LOOSEN ADHESIVE WHILE NOURISHING YOUR NAILS!" at bounding box center [1086, 471] width 153 height 54
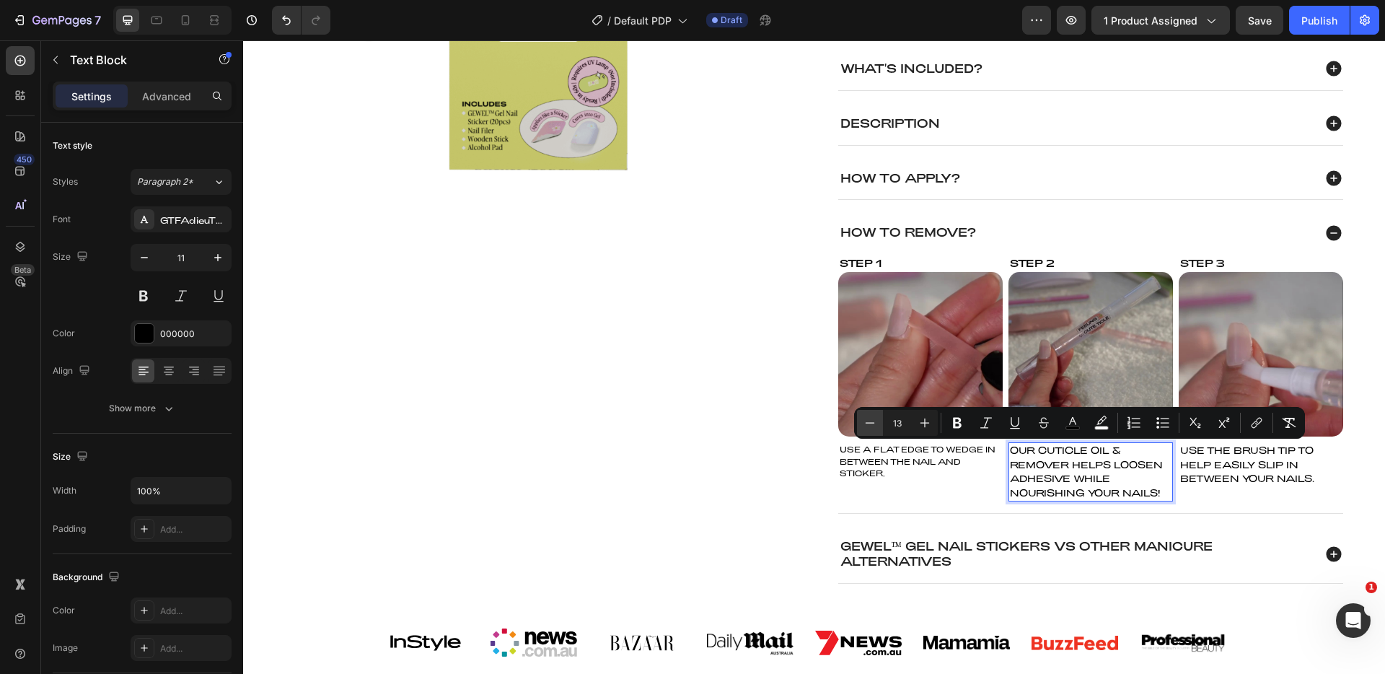
click at [873, 423] on icon "Editor contextual toolbar" at bounding box center [870, 422] width 9 height 1
type input "11"
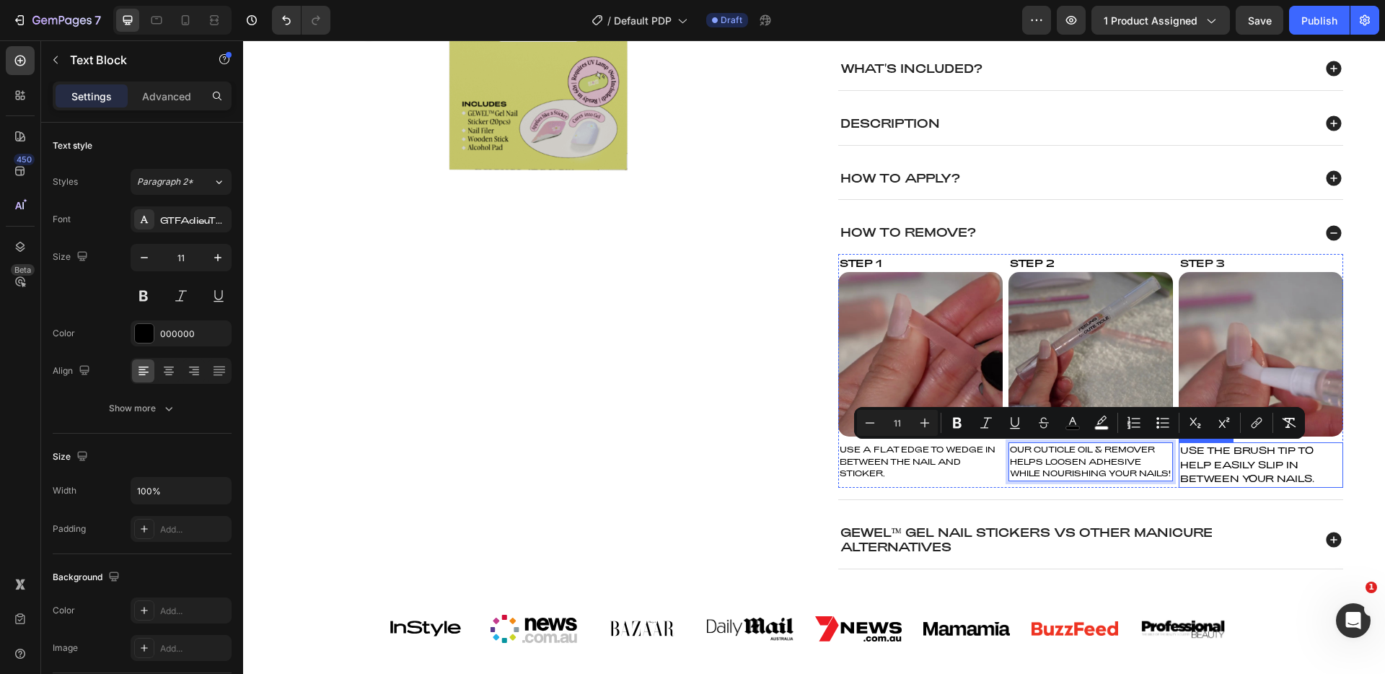
click at [1247, 461] on span "USE THE BRUSH TIP TO HELP EASILY SLIP IN BETWEEN YOUR NAILS." at bounding box center [1247, 464] width 134 height 40
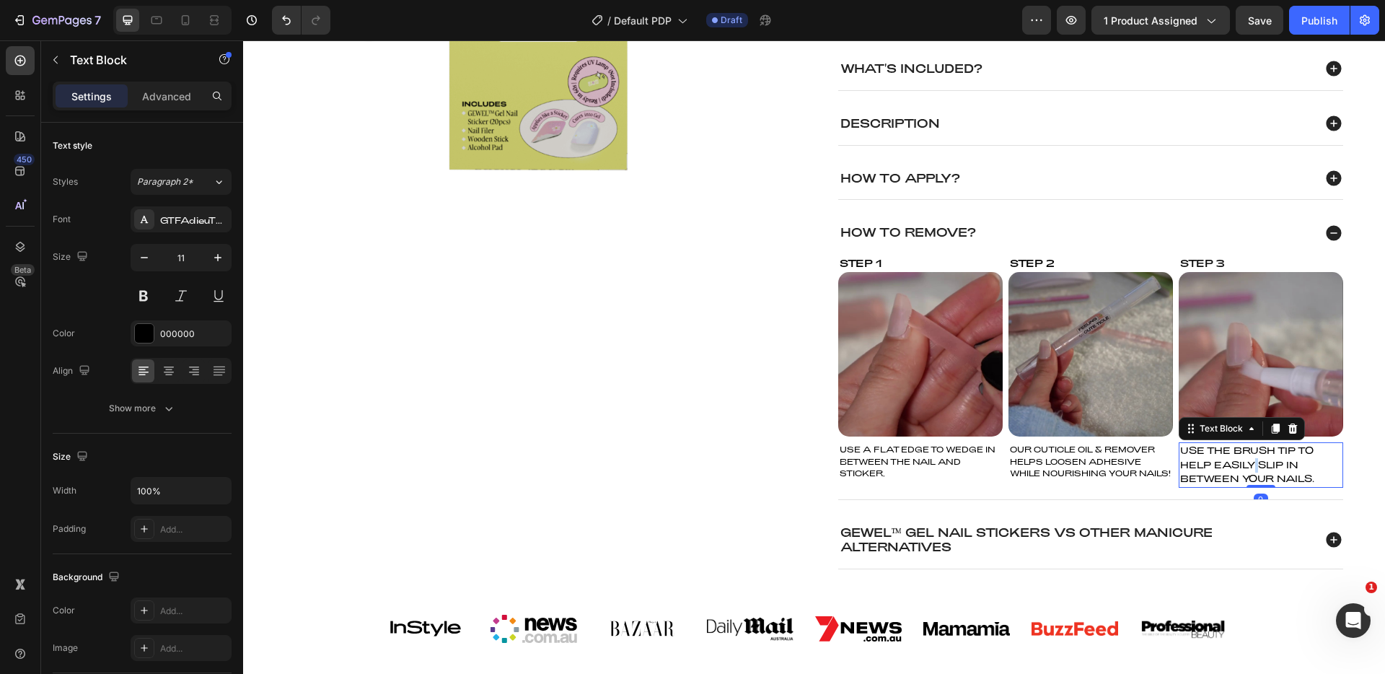
click at [1247, 461] on span "USE THE BRUSH TIP TO HELP EASILY SLIP IN BETWEEN YOUR NAILS." at bounding box center [1247, 464] width 134 height 40
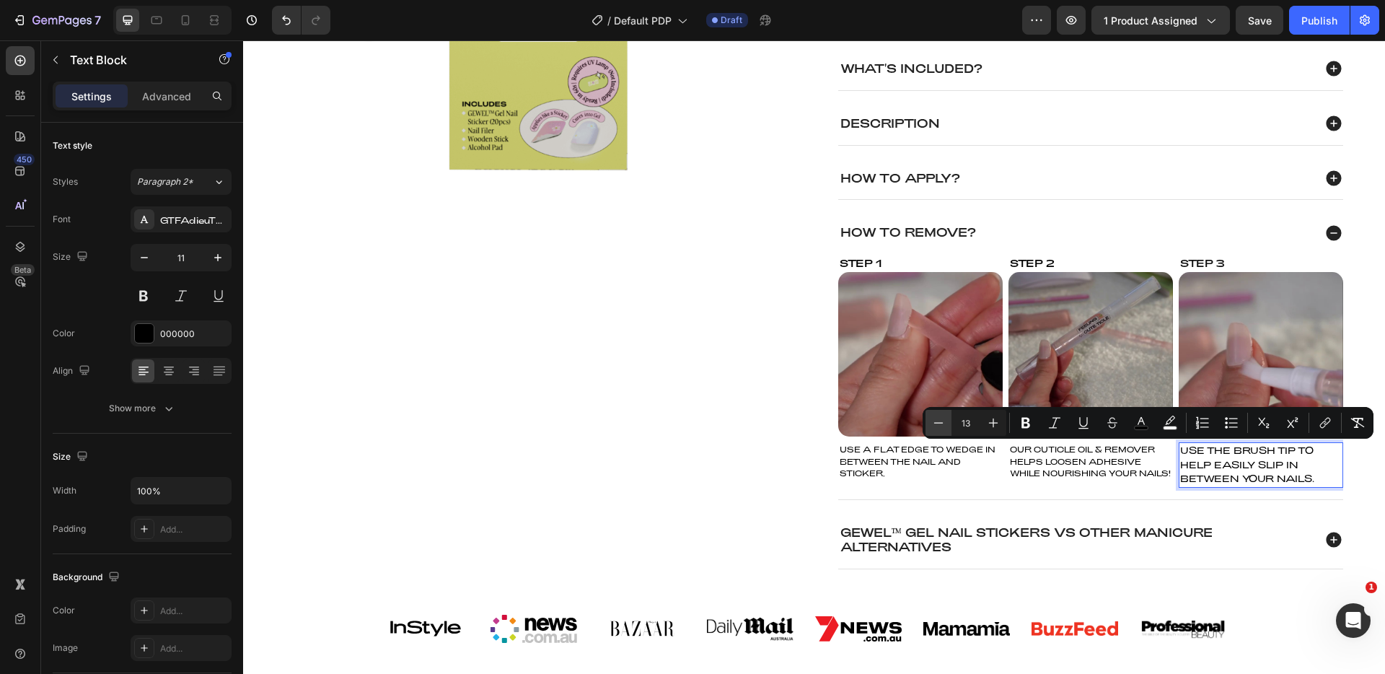
click at [942, 426] on icon "Editor contextual toolbar" at bounding box center [938, 423] width 14 height 14
type input "11"
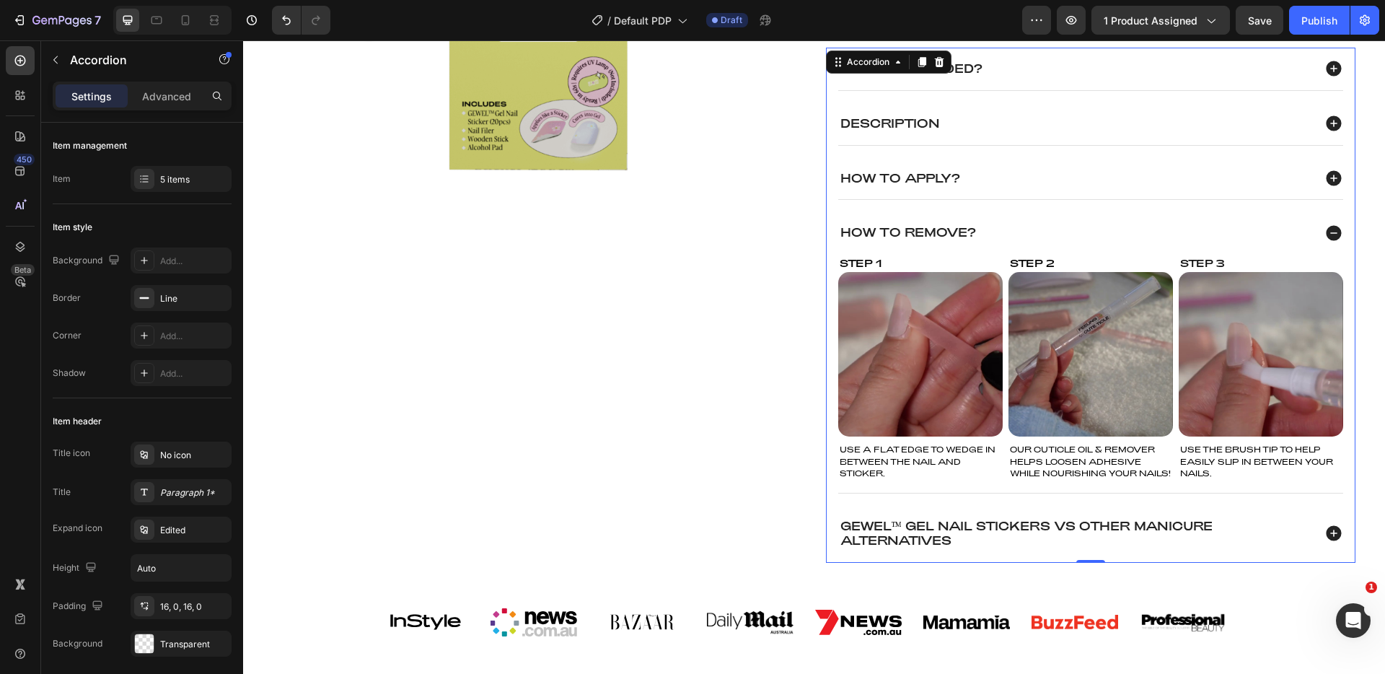
click at [1327, 229] on icon at bounding box center [1333, 232] width 15 height 15
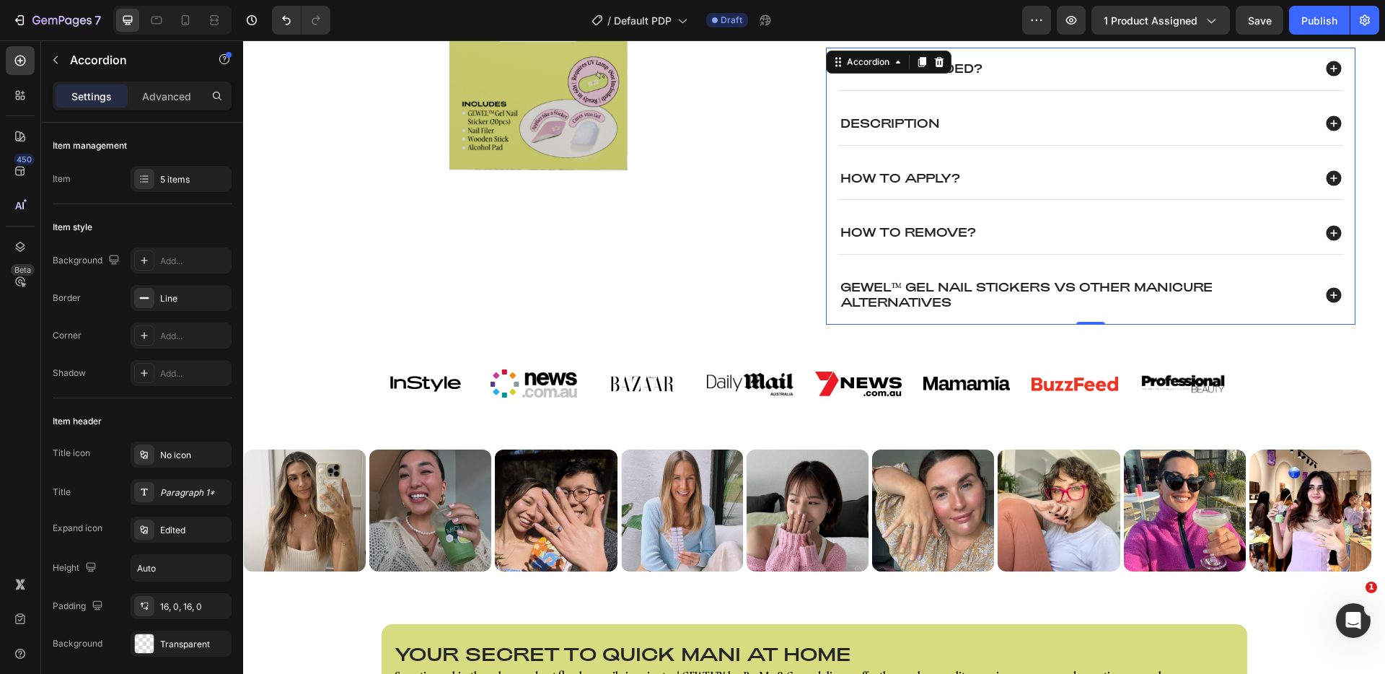
click at [1331, 180] on icon at bounding box center [1333, 177] width 15 height 15
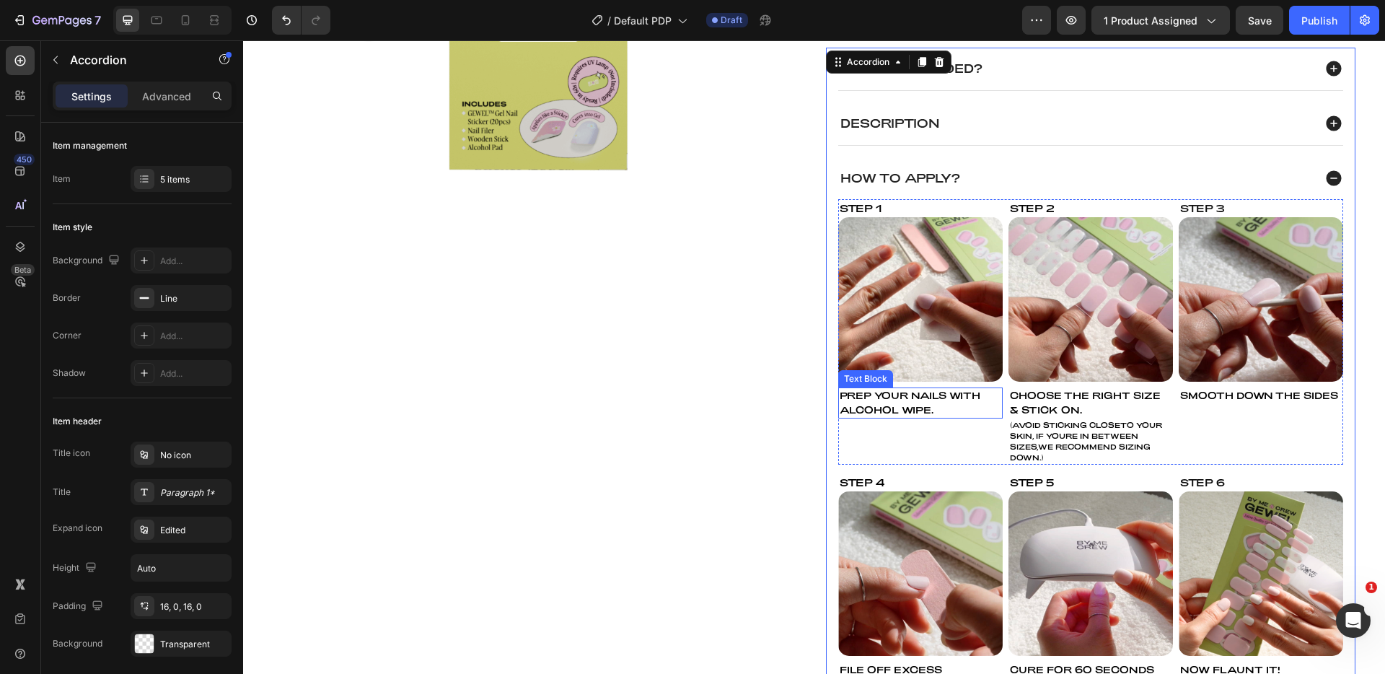
click at [904, 408] on div "PREP YOUR NAILS WITH ALCOHOL WIPE." at bounding box center [920, 402] width 164 height 31
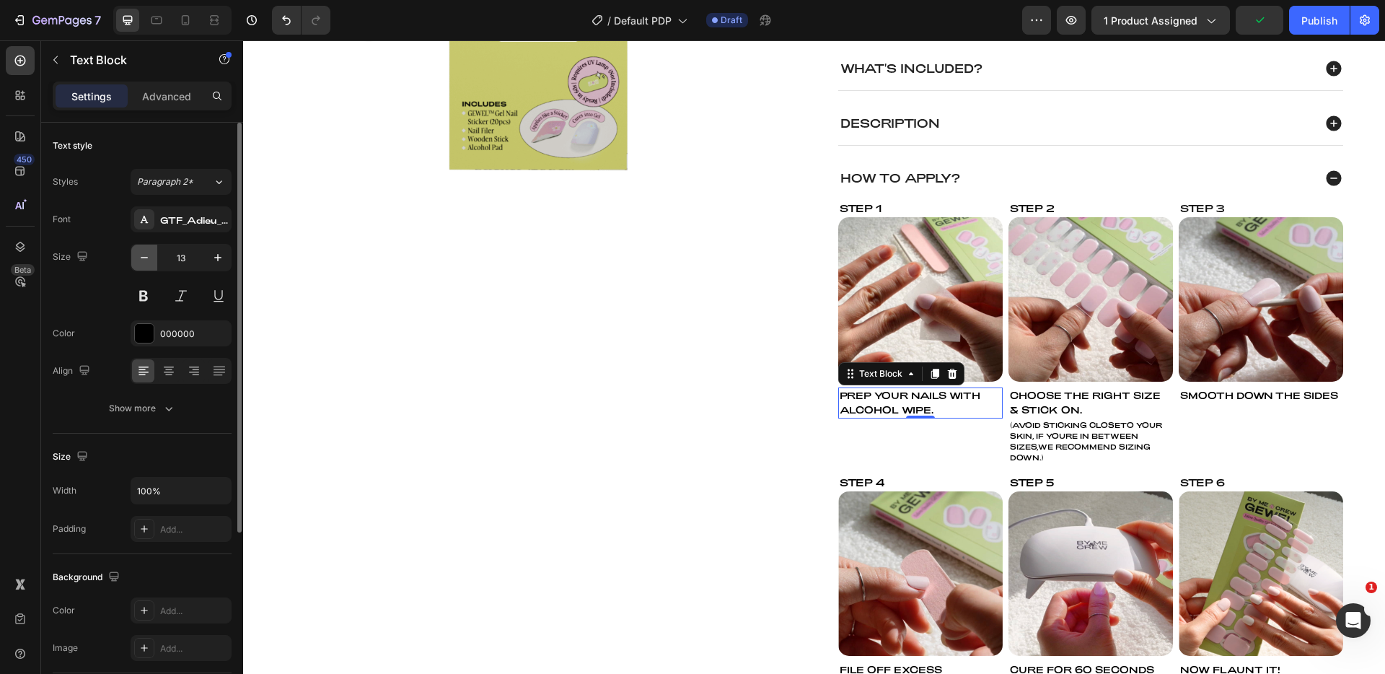
click at [145, 265] on button "button" at bounding box center [144, 258] width 26 height 26
type input "11"
click at [187, 221] on div "GTF_Adieu_TRIAL_Regular" at bounding box center [194, 220] width 68 height 13
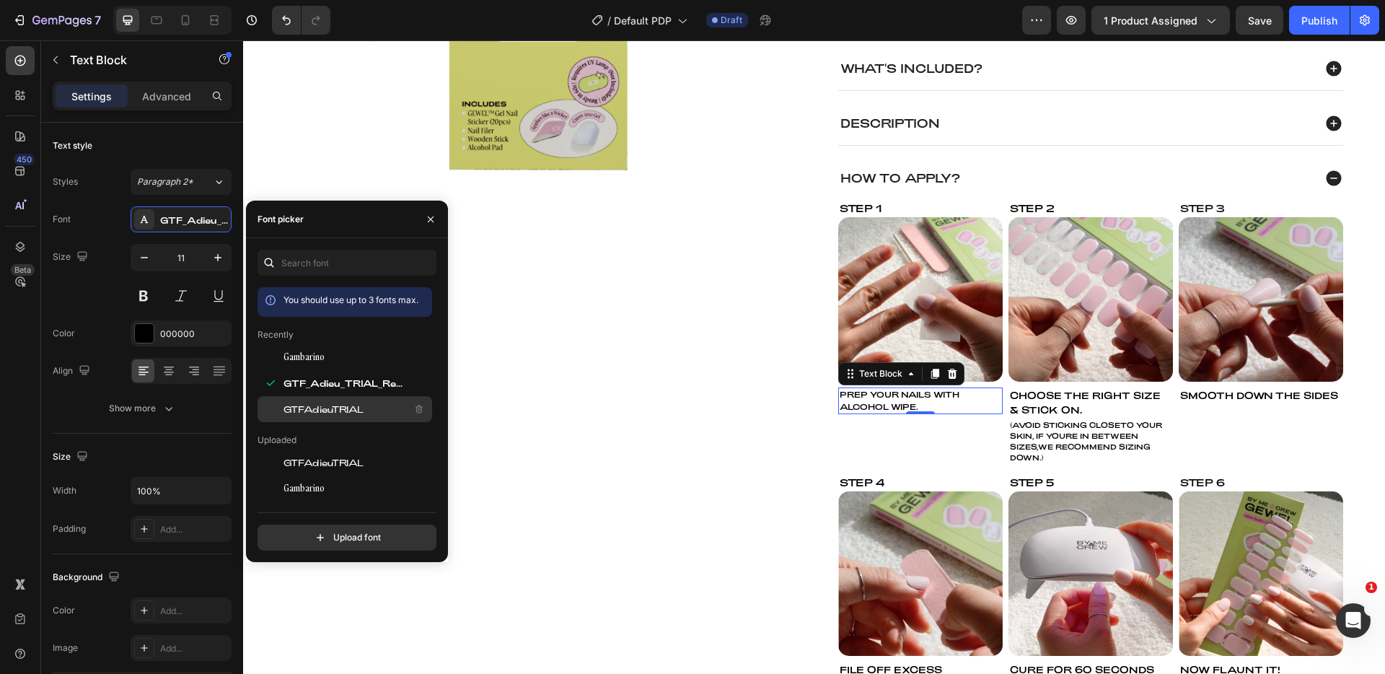
click at [346, 408] on span "GTFAdieuTRIAL" at bounding box center [323, 409] width 80 height 13
click at [930, 400] on div "PREP YOUR NAILS WITH ALCOHOL WIPE." at bounding box center [920, 400] width 164 height 27
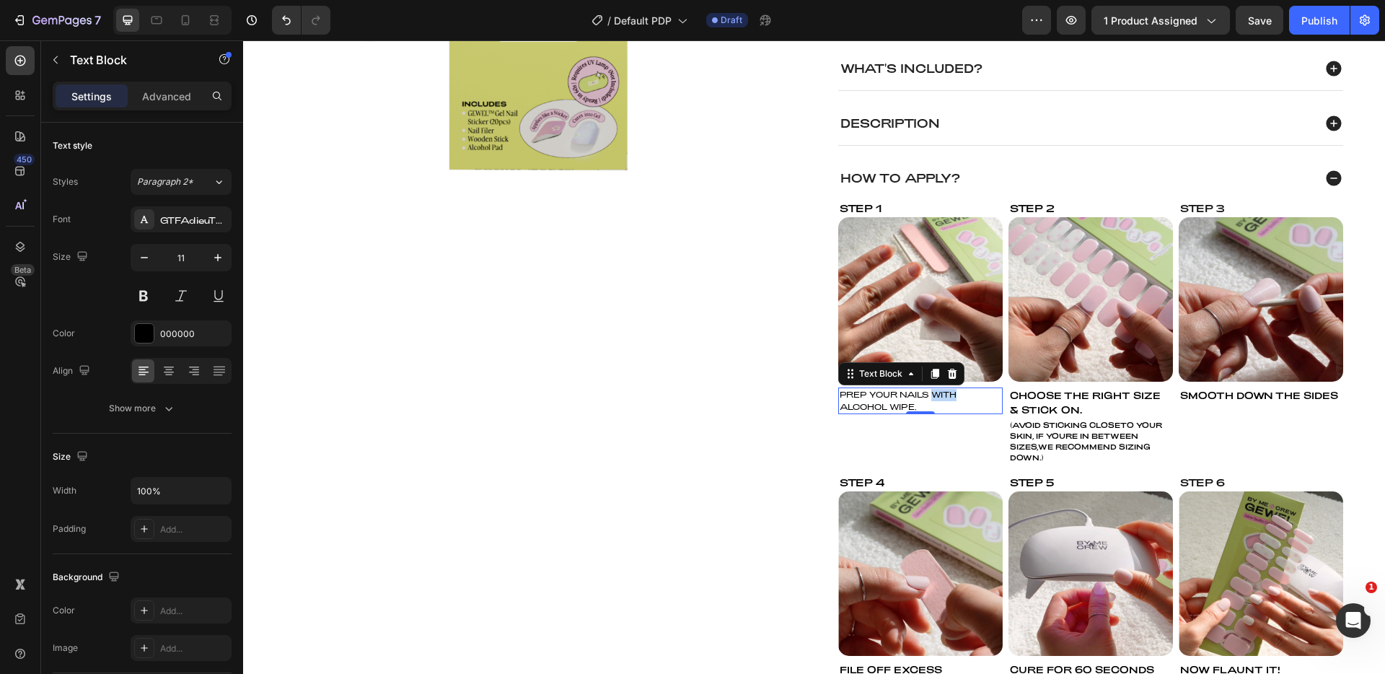
click at [930, 400] on p "PREP YOUR NAILS WITH ALCOHOL WIPE." at bounding box center [921, 401] width 162 height 24
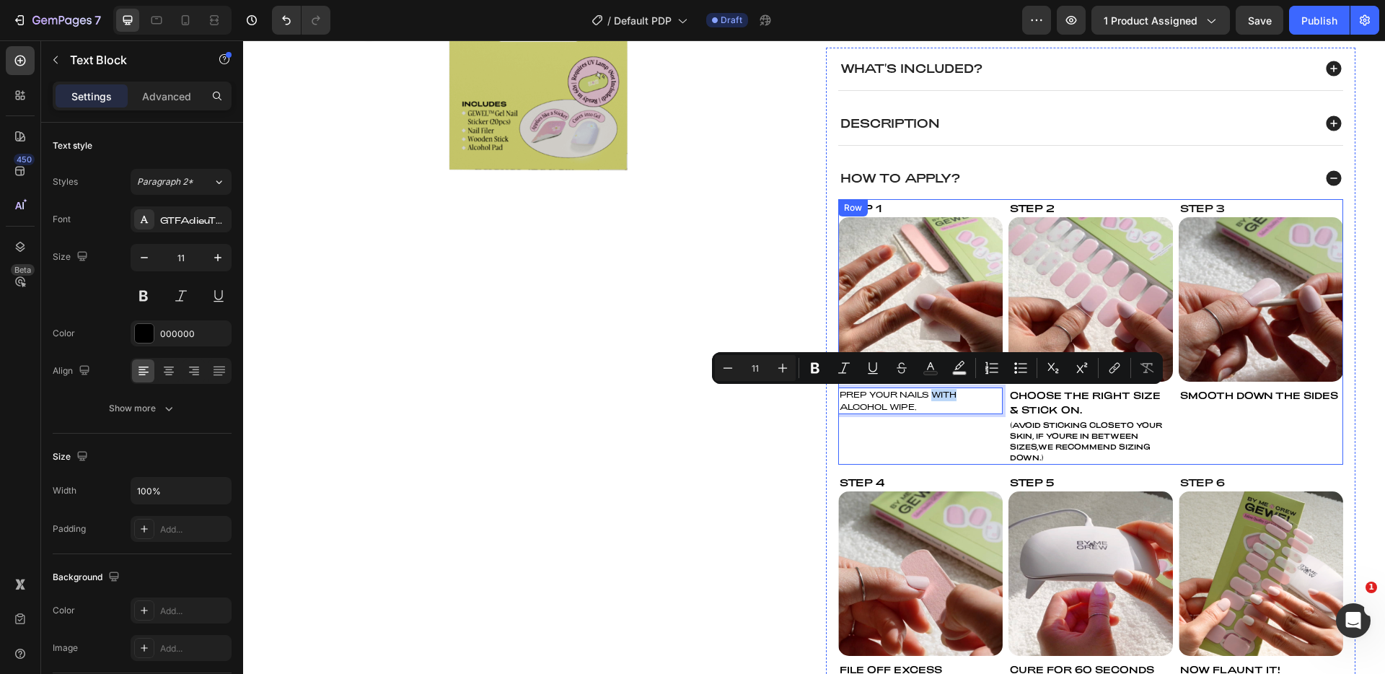
click at [926, 437] on div "Step 1 Text Block Image PREP YOUR NAILS WITH ALCOHOL WIPE. Text Block 0" at bounding box center [920, 331] width 164 height 265
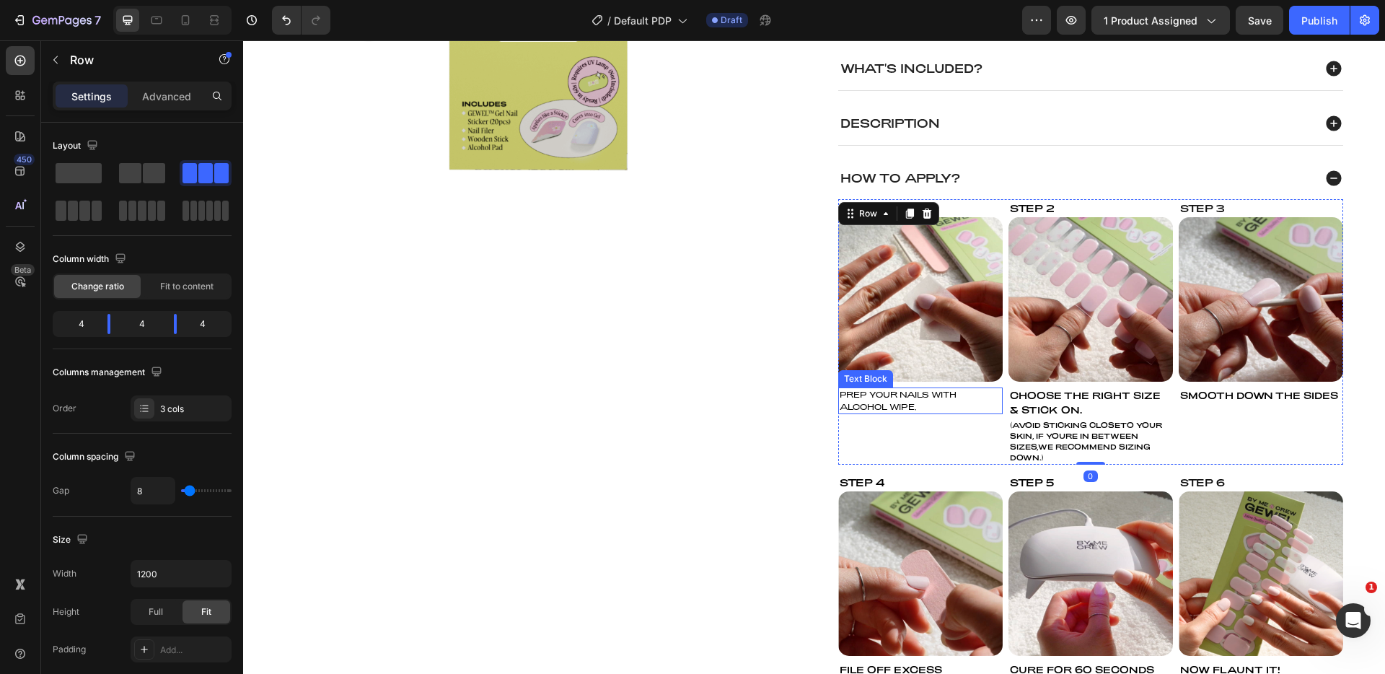
click at [910, 403] on p "PREP YOUR NAILS WITH ALCOHOL WIPE." at bounding box center [921, 401] width 162 height 24
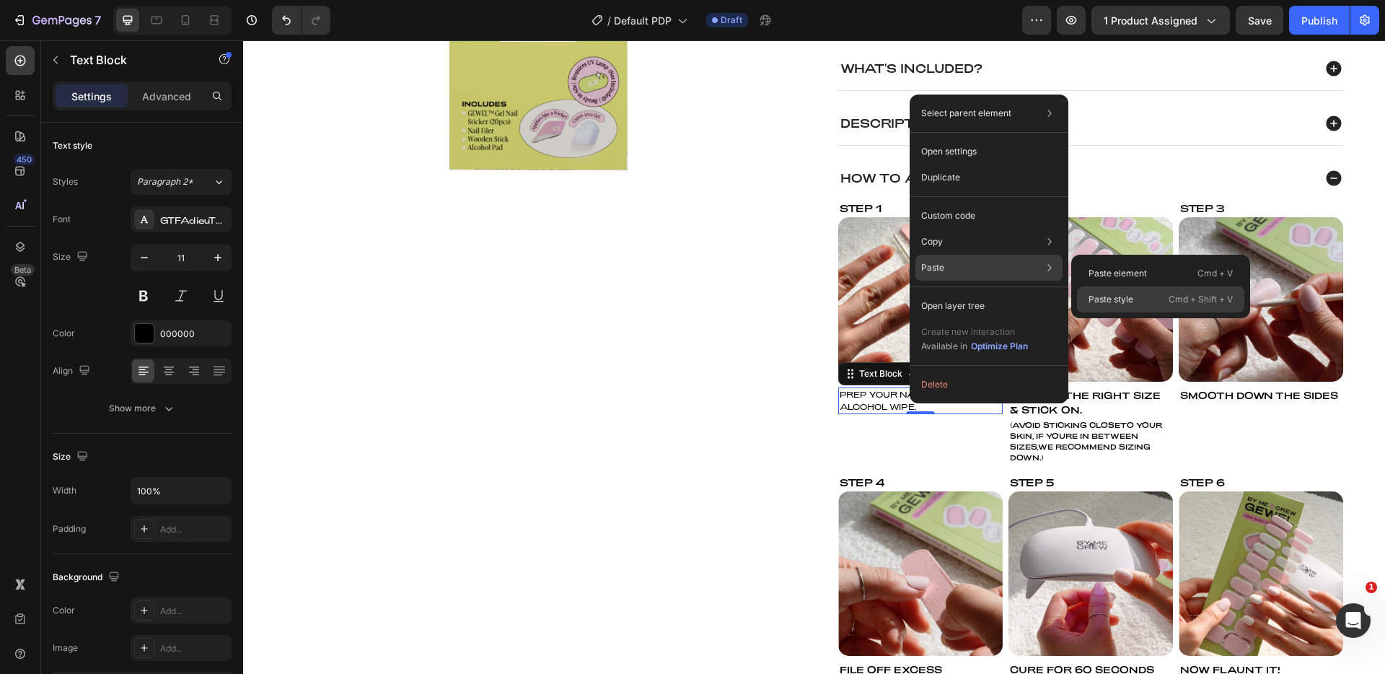
click at [1133, 294] on div "Paste style Cmd + Shift + V" at bounding box center [1160, 299] width 167 height 26
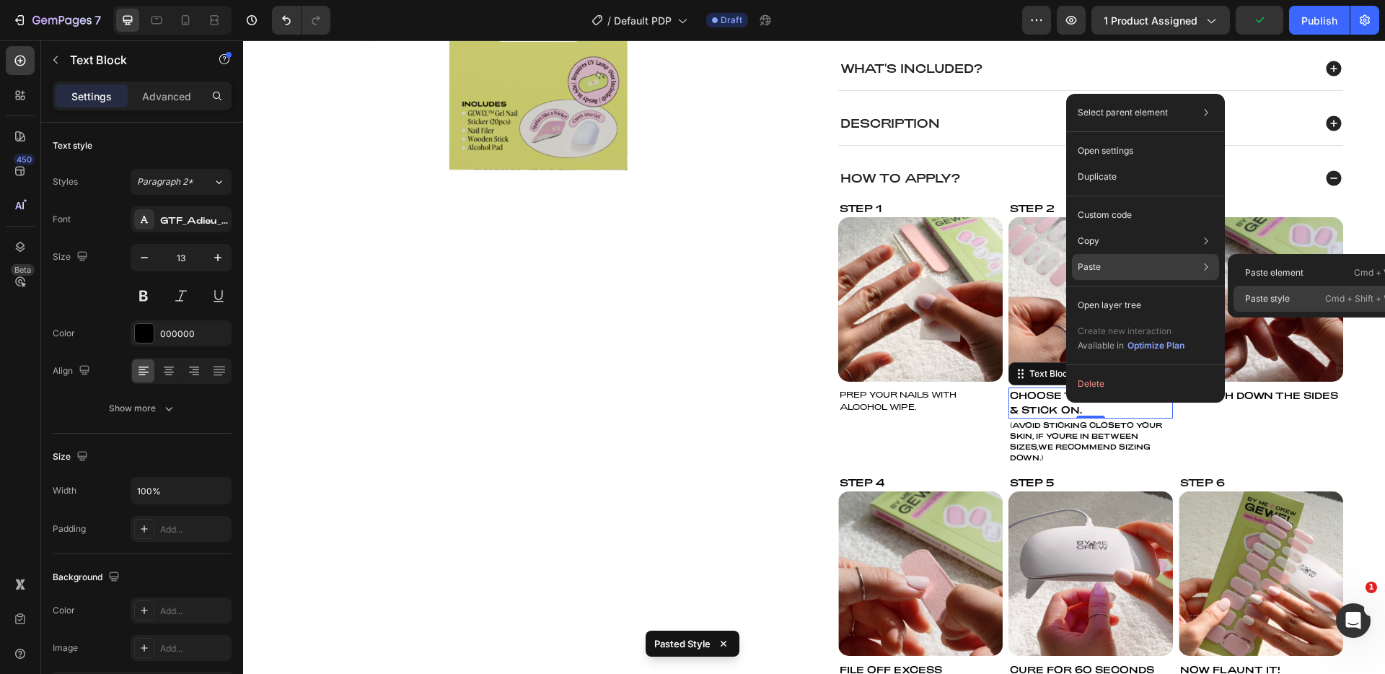
click at [1284, 295] on p "Paste style" at bounding box center [1267, 298] width 45 height 13
type input "11"
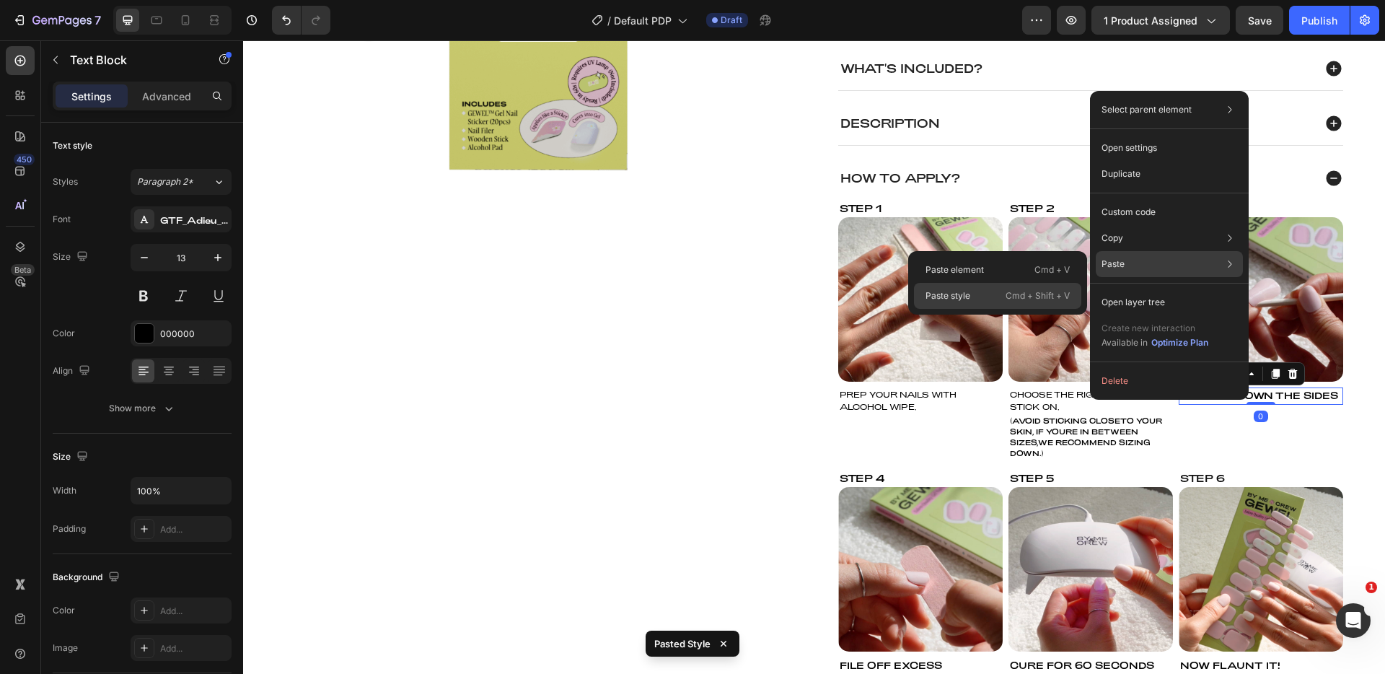
click at [984, 299] on div "Paste style Cmd + Shift + V" at bounding box center [997, 296] width 167 height 26
type input "11"
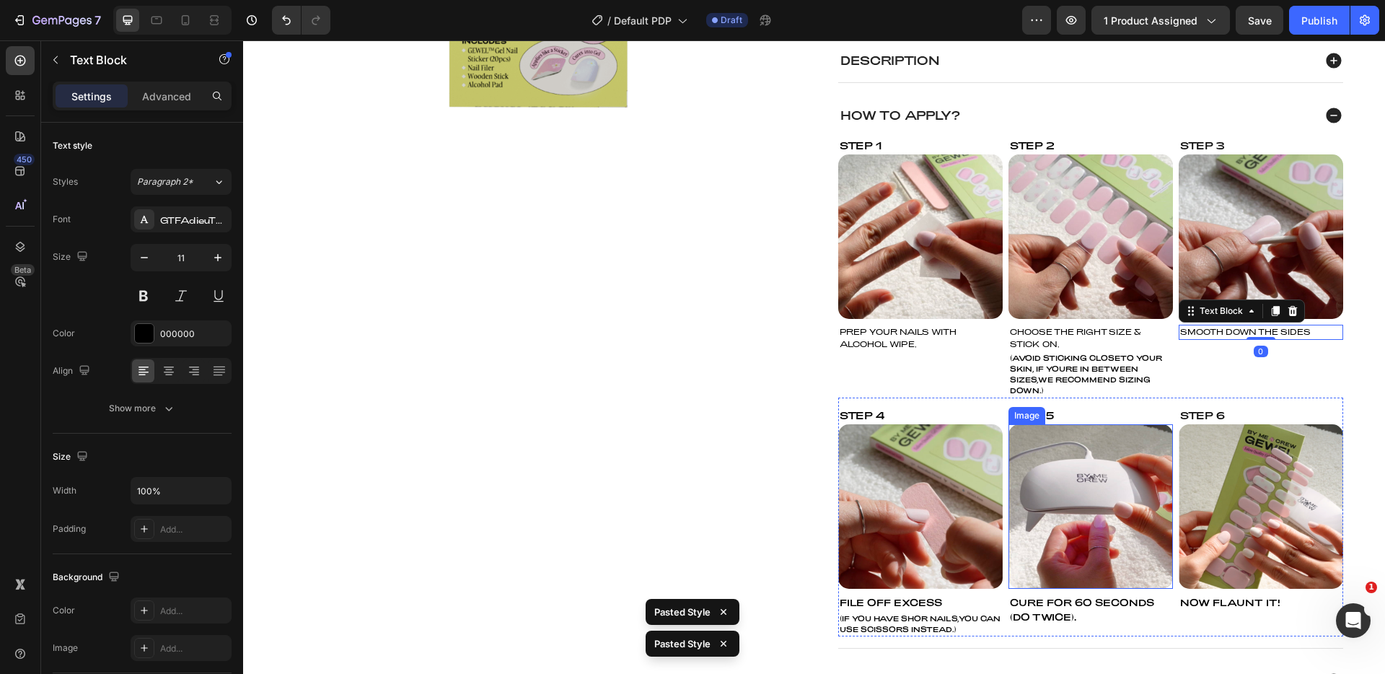
scroll to position [501, 0]
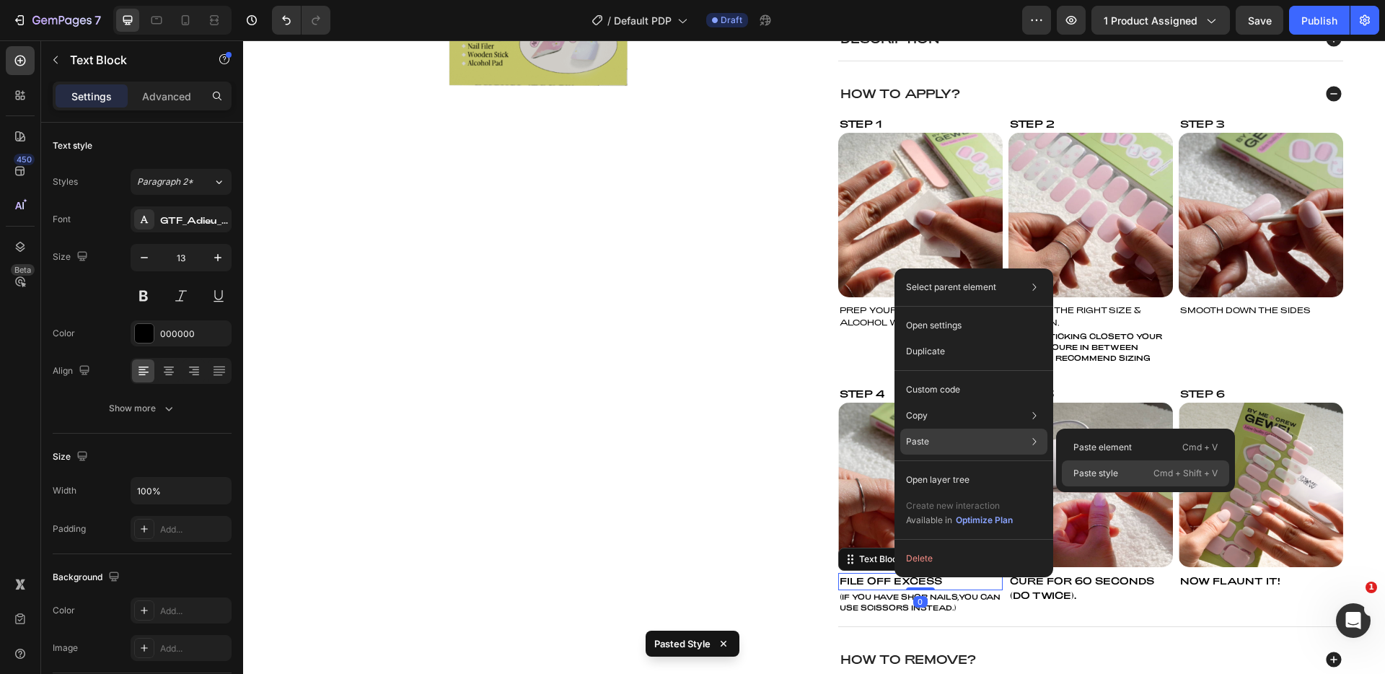
drag, startPoint x: 1152, startPoint y: 468, endPoint x: 889, endPoint y: 451, distance: 263.1
click at [1153, 468] on p "Cmd + Shift + V" at bounding box center [1185, 473] width 64 height 14
type input "11"
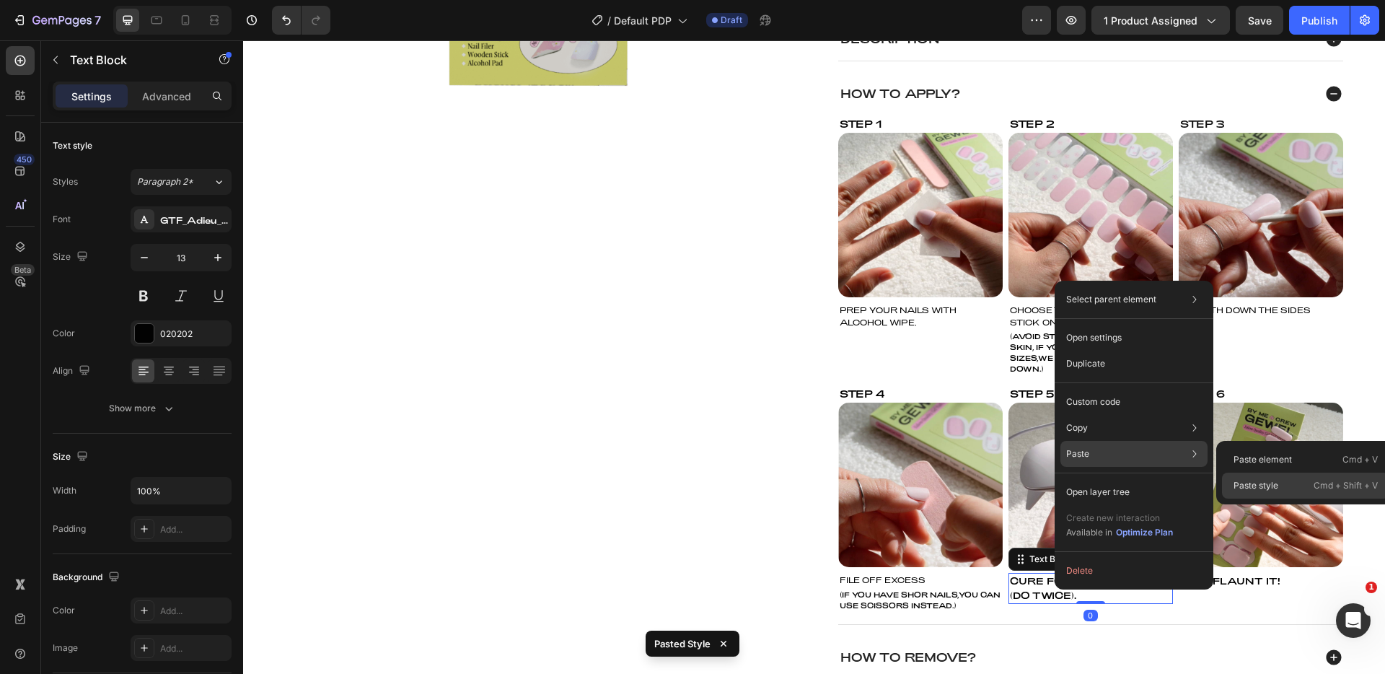
click at [1275, 482] on p "Paste style" at bounding box center [1256, 485] width 45 height 13
type input "11"
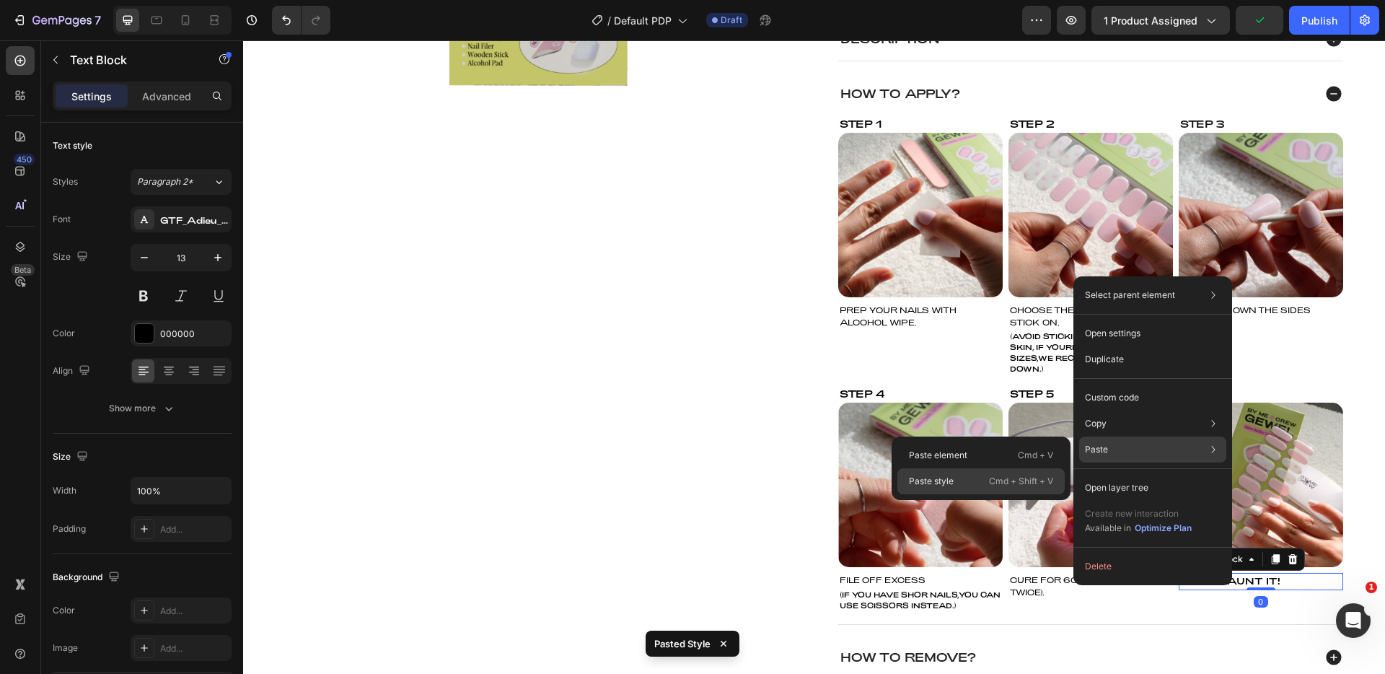
click at [964, 478] on div "Paste style Cmd + Shift + V" at bounding box center [980, 481] width 167 height 26
type input "11"
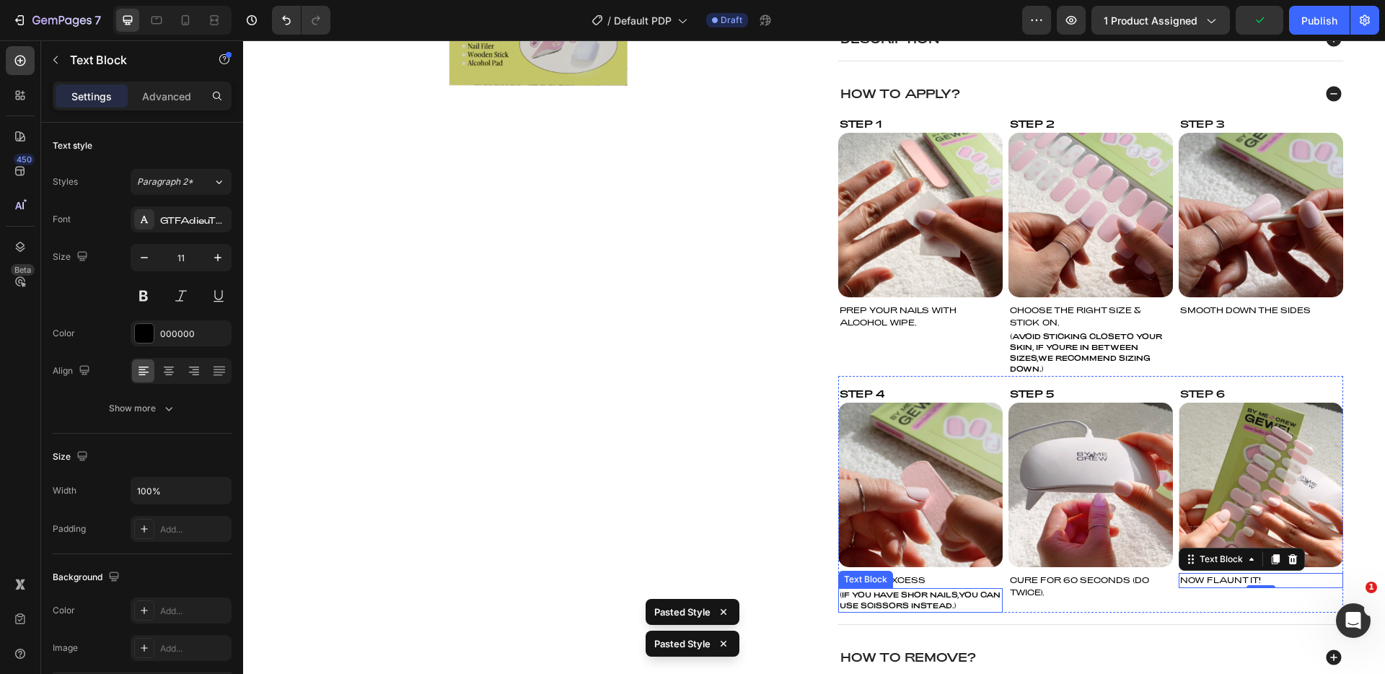
click at [935, 594] on p "(IF YOU HAVE SHOR NAILS,YOU CAN USE SCISSORS INSTEAD.)" at bounding box center [921, 600] width 162 height 22
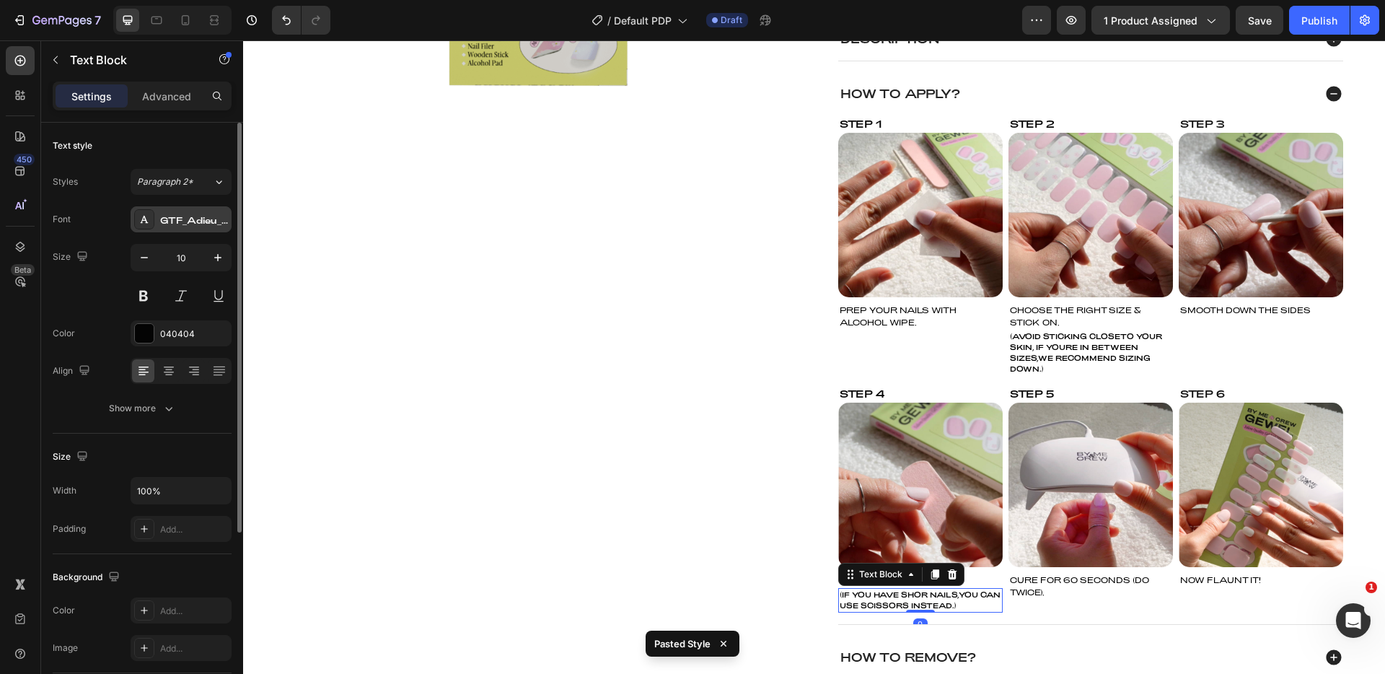
click at [185, 224] on div "GTF_Adieu_TRIAL_Regular" at bounding box center [194, 220] width 68 height 13
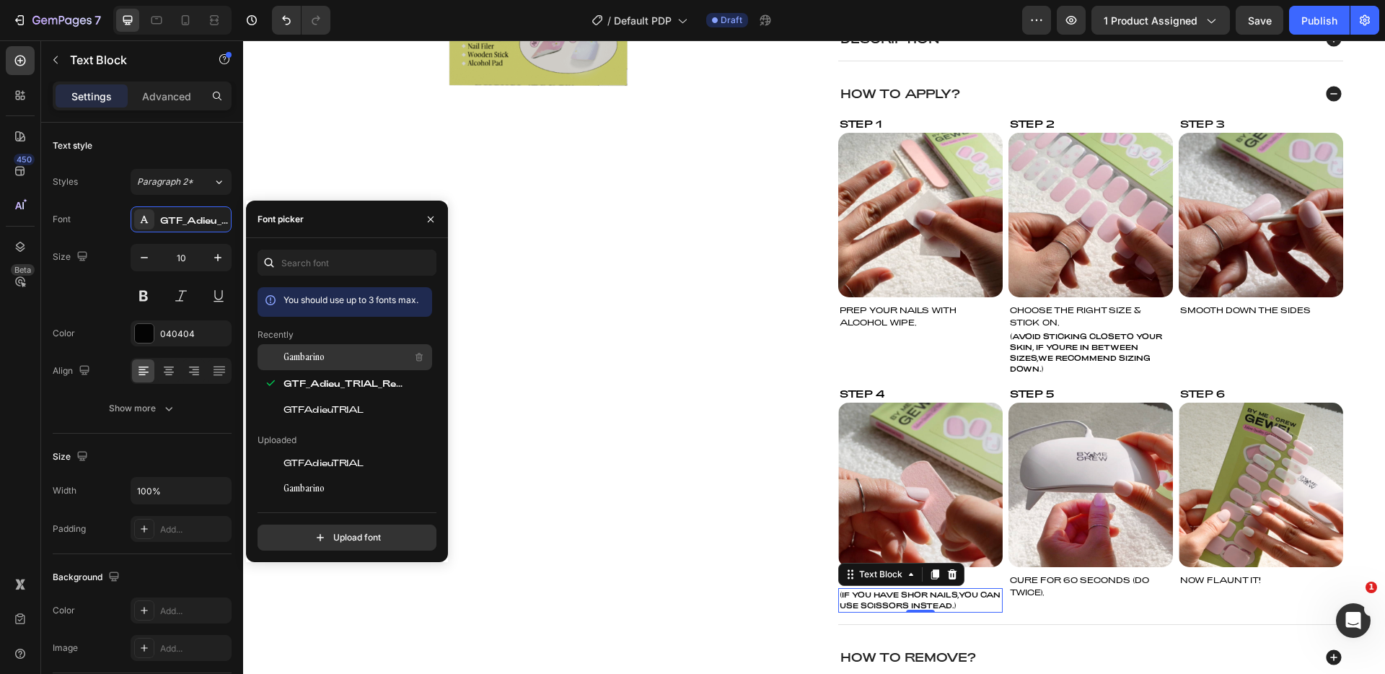
click at [333, 359] on div "Gambarino" at bounding box center [356, 356] width 146 height 17
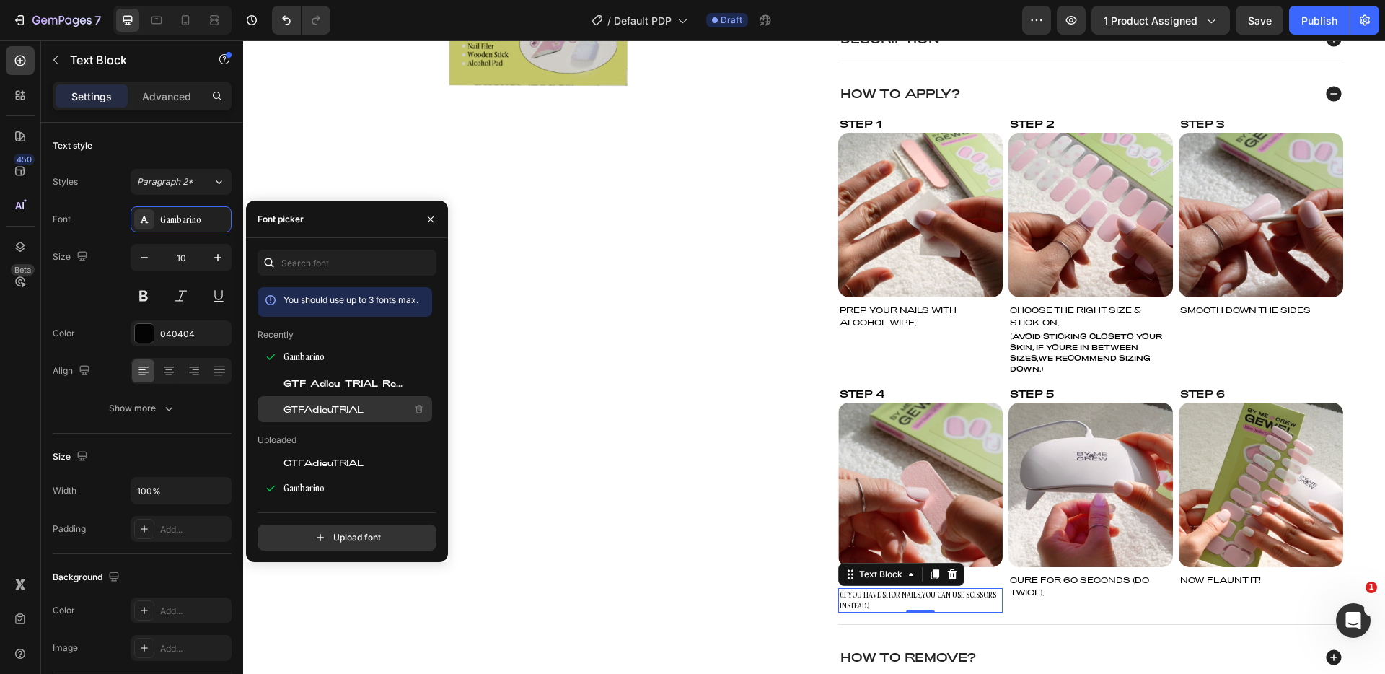
click at [335, 407] on span "GTFAdieuTRIAL" at bounding box center [323, 409] width 80 height 13
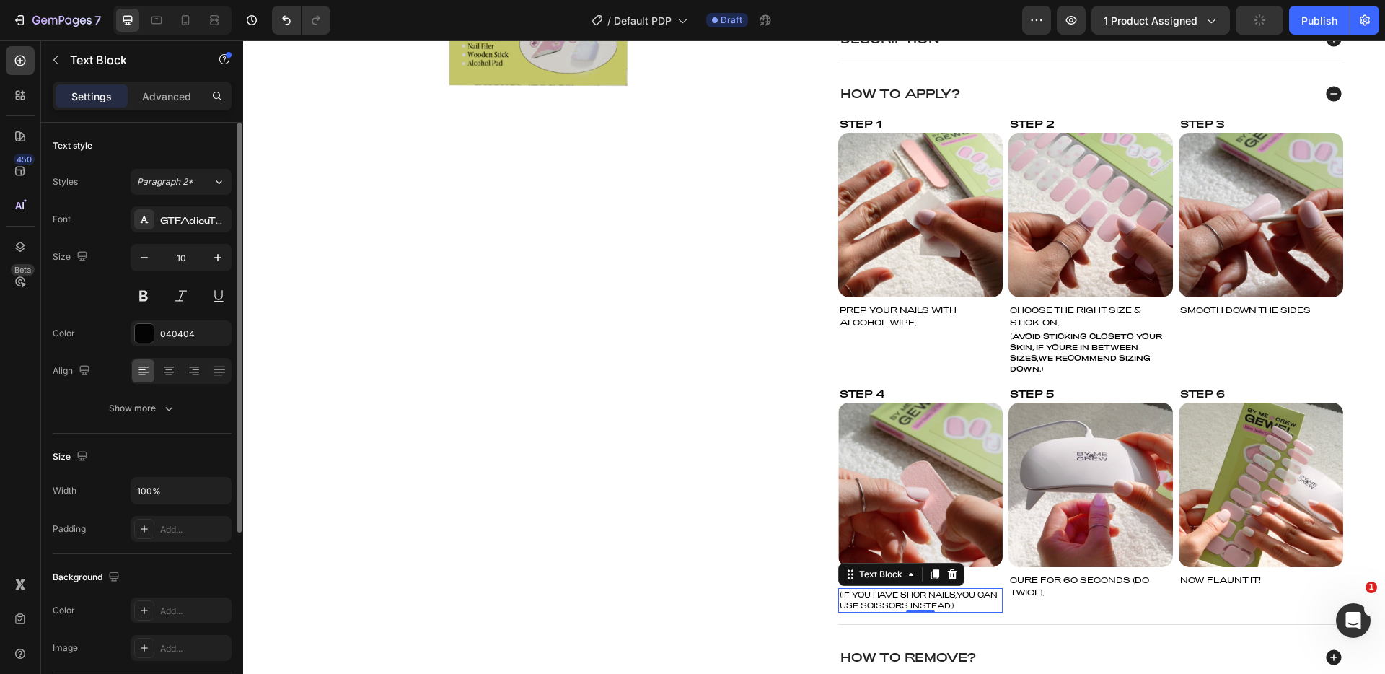
click at [102, 278] on div "Size 10" at bounding box center [142, 276] width 179 height 65
click at [1144, 590] on p "CURE FOR 6O SECONDS (DO TWICE)." at bounding box center [1091, 586] width 162 height 24
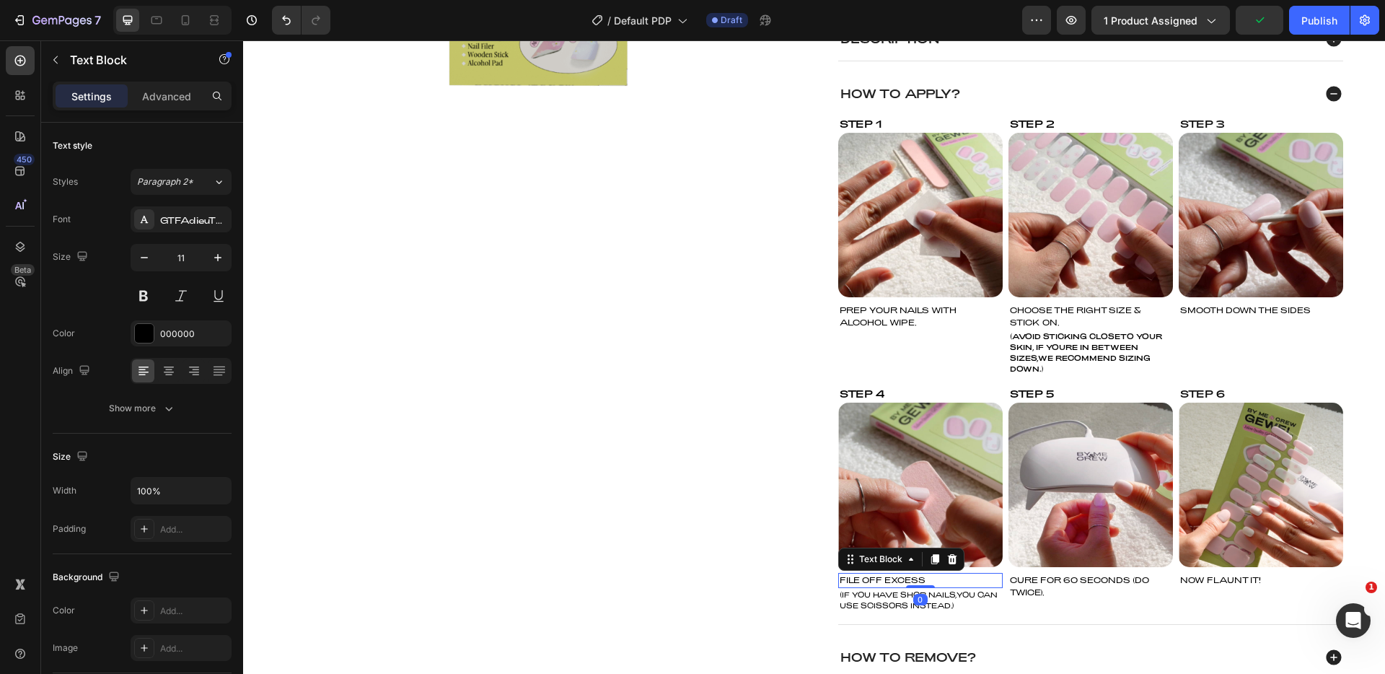
click at [946, 576] on div "FILE OFF EXCESS" at bounding box center [920, 580] width 164 height 15
click at [954, 597] on p "(IF YOU HAVE SHOR NAILS,YOU CAN USE SCISSORS INSTEAD.)" at bounding box center [921, 600] width 162 height 22
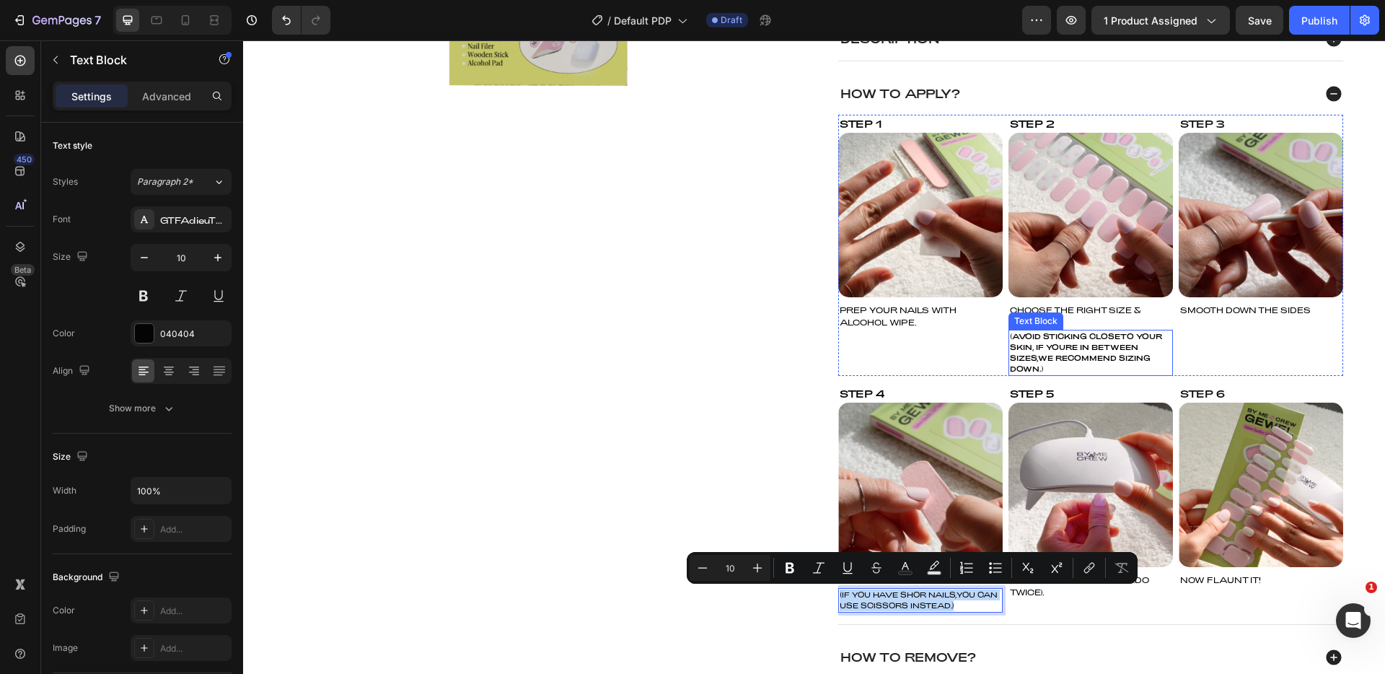
click at [1055, 351] on div "(AVOID STICKING CLOSETO YOUR SKIN, IF YOURE IN BETWEEN SIZES,WE RECOMMEND SIZIN…" at bounding box center [1090, 353] width 164 height 46
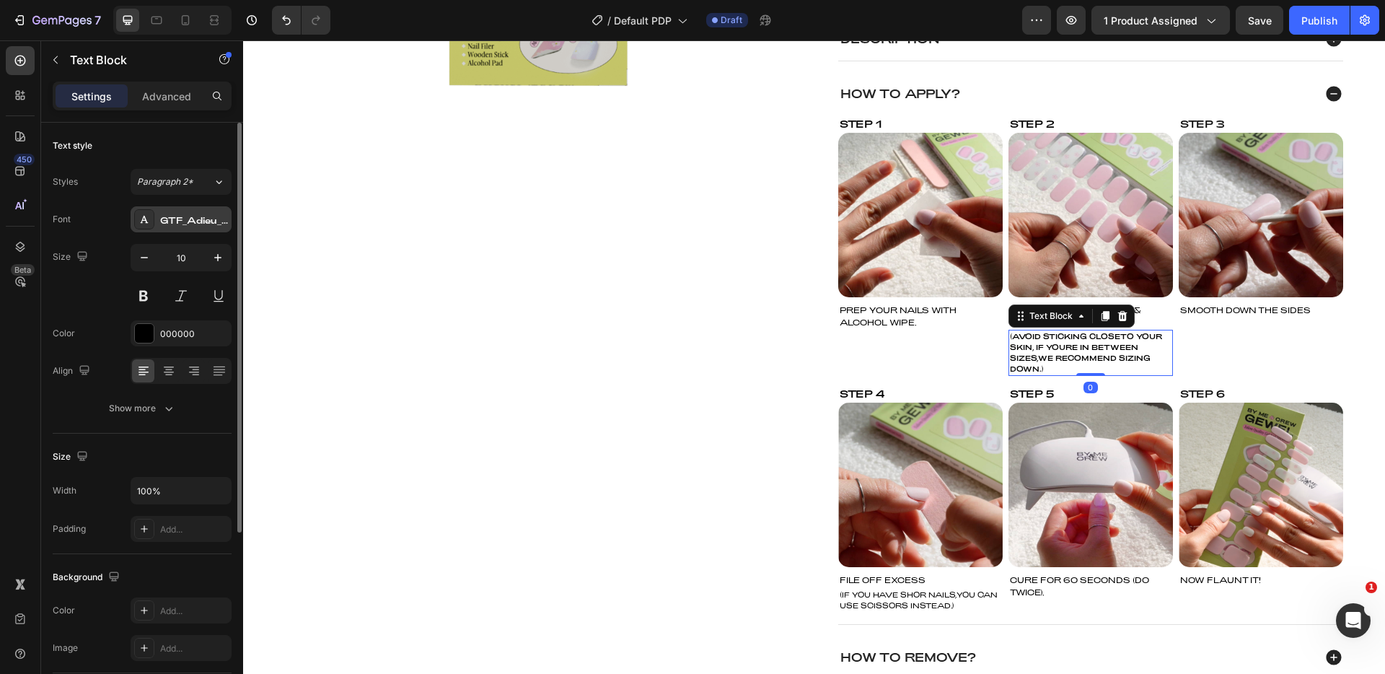
click at [193, 217] on div "GTF_Adieu_TRIAL_Regular" at bounding box center [194, 220] width 68 height 13
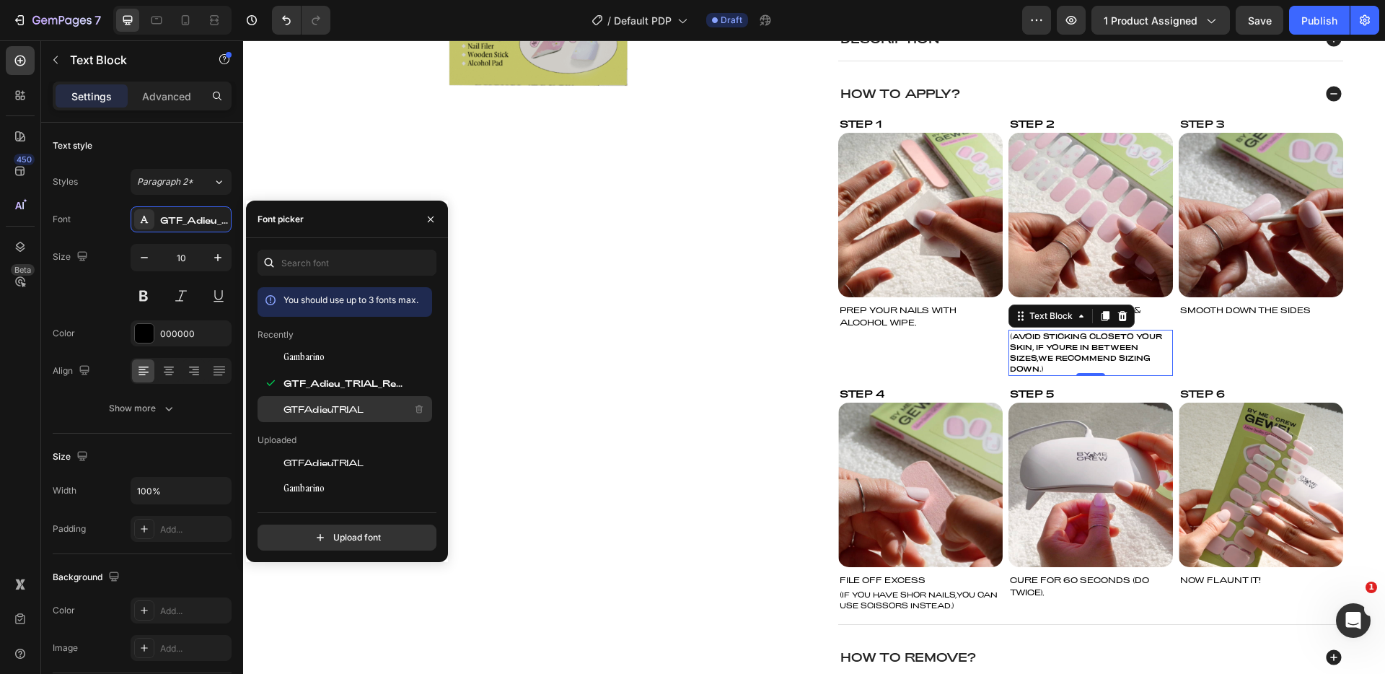
click at [317, 406] on span "GTFAdieuTRIAL" at bounding box center [323, 409] width 80 height 13
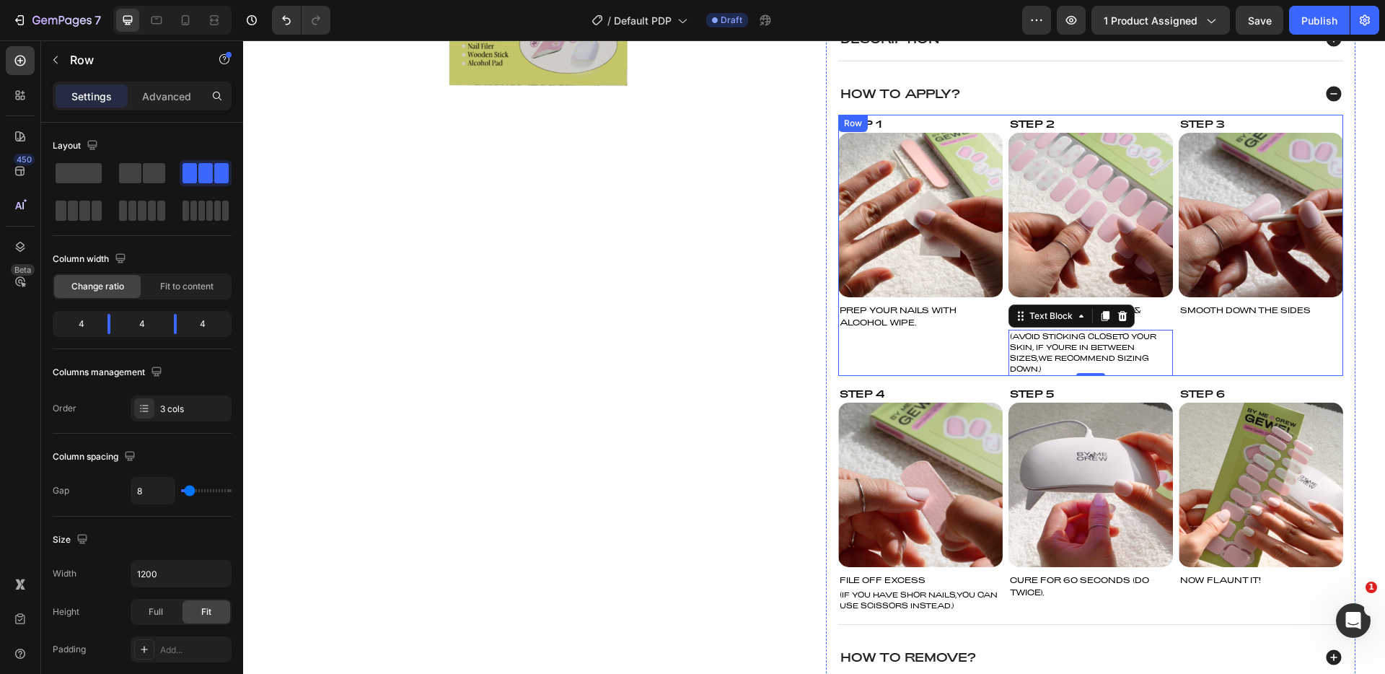
click at [1227, 372] on div "Step 3 Text Block Image SMOOTH DOWN THE SIDES Text Block" at bounding box center [1261, 245] width 164 height 261
click at [1046, 351] on div "(AVOID STICKING CLOSETO YOUR SKIN, IF YOURE IN BETWEEN SIZES,WE RECOMMEND SIZIN…" at bounding box center [1090, 353] width 164 height 46
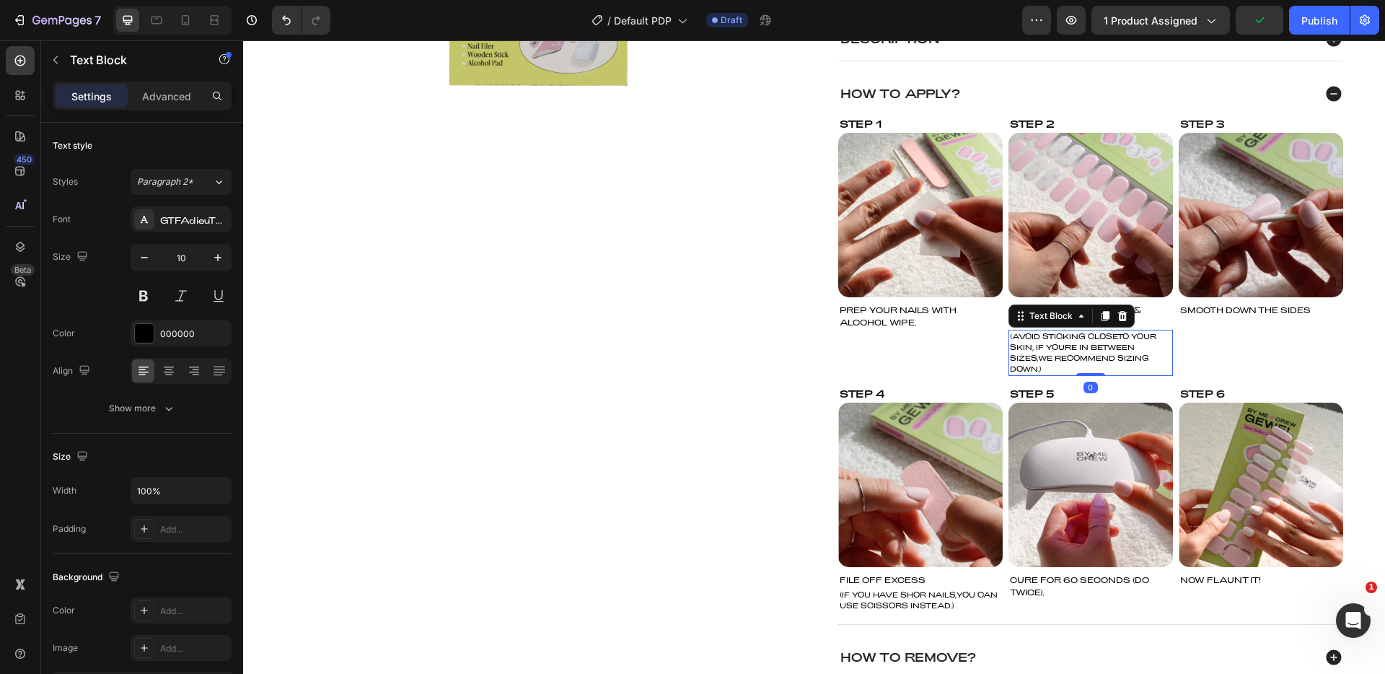
click at [1046, 351] on div "(AVOID STICKING CLOSETO YOUR SKIN, IF YOURE IN BETWEEN SIZES,WE RECOMMEND SIZIN…" at bounding box center [1090, 353] width 164 height 46
click at [1046, 351] on p "(AVOID STICKING CLOSETO YOUR SKIN, IF YOURE IN BETWEEN SIZES,WE RECOMMEND SIZIN…" at bounding box center [1091, 352] width 162 height 43
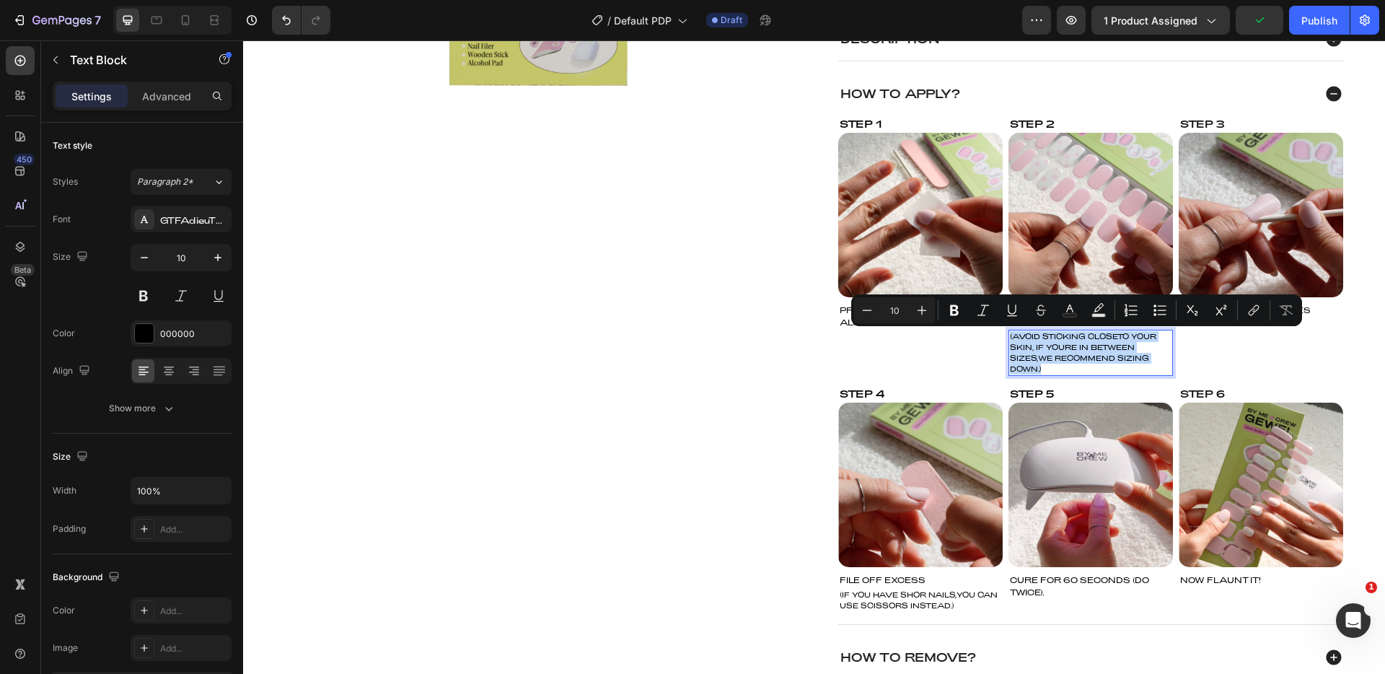
click at [1016, 338] on p "(AVOID STICKING CLOSETO YOUR SKIN, IF YOURE IN BETWEEN SIZES,WE RECOMMEND SIZIN…" at bounding box center [1091, 352] width 162 height 43
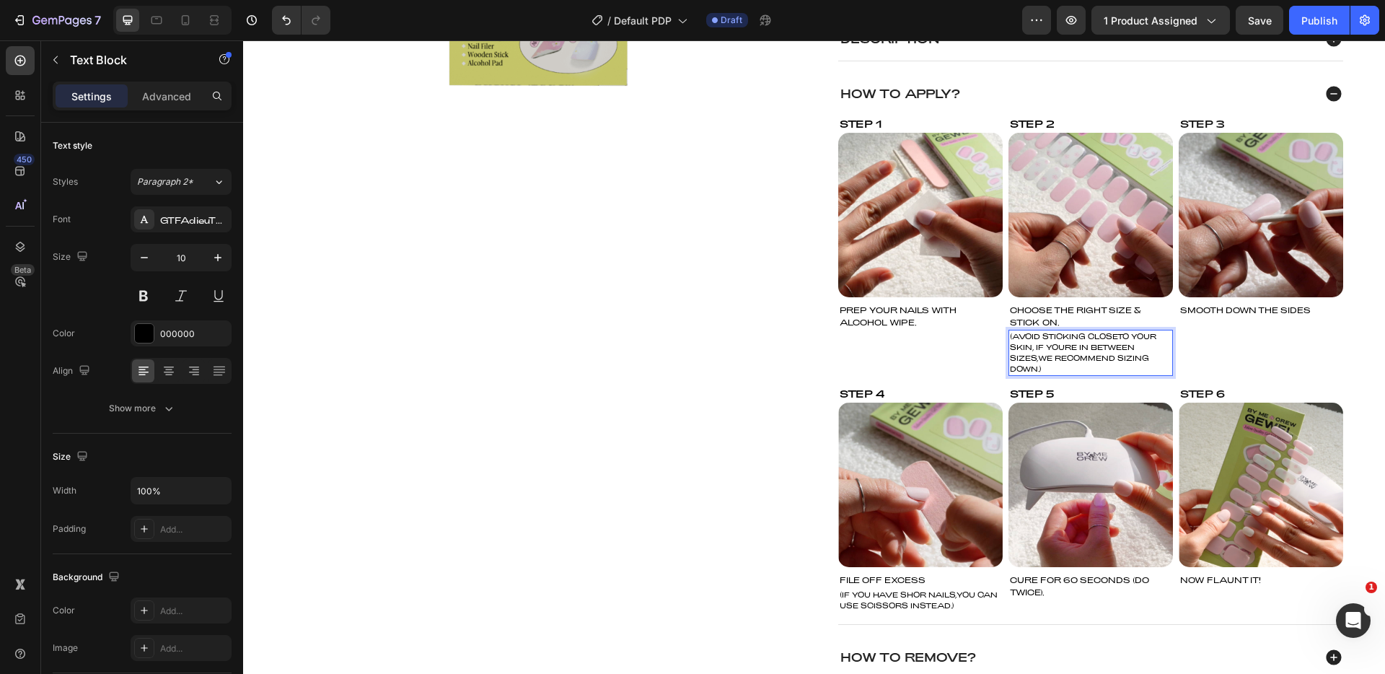
click at [1010, 340] on p "(AVOID STICKING CLOSETO YOUR SKIN, IF YOURE IN BETWEEN SIZES,WE RECOMMEND SIZIN…" at bounding box center [1091, 352] width 162 height 43
click at [1112, 338] on p "(AVOID STICKING CLOSETO YOUR SKIN, IF YOURE IN BETWEEN SIZES,WE RECOMMEND SIZIN…" at bounding box center [1091, 352] width 162 height 43
click at [1060, 348] on p "(AVOID STICKING CLOSE TO YOUR SKIN, IF YOURE IN BETWEEN SIZES,WE RECOMMEND SIZI…" at bounding box center [1091, 352] width 162 height 43
click at [1063, 348] on p "(AVOID STICKING CLOSE TO YOUR SKIN, IF YOURE IN BETWEEN SIZES,WE RECOMMEND SIZI…" at bounding box center [1091, 352] width 162 height 43
click at [1033, 360] on p "(AVOID STICKING CLOSE TO YOUR SKIN, IF YOUR IN BETWEEN SIZES,WE RECOMMEND SIZIN…" at bounding box center [1091, 352] width 162 height 43
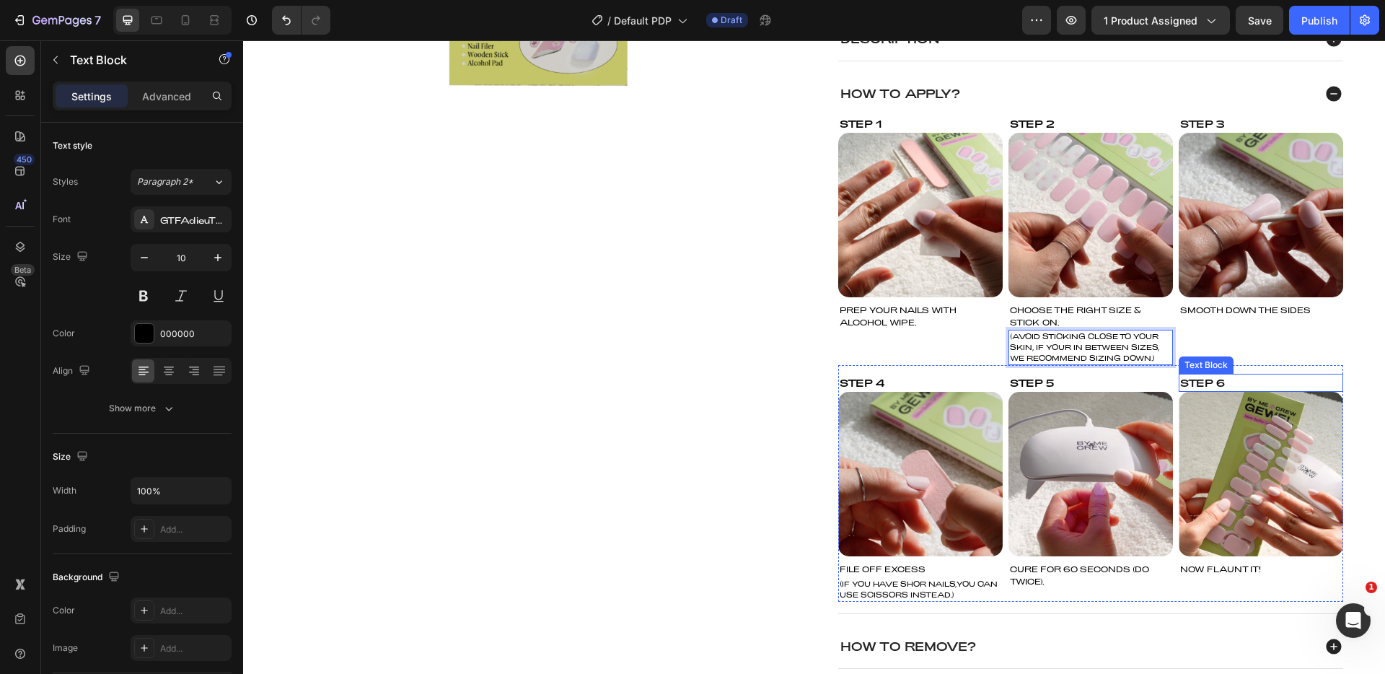
click at [1226, 359] on div "Text Block" at bounding box center [1206, 364] width 55 height 17
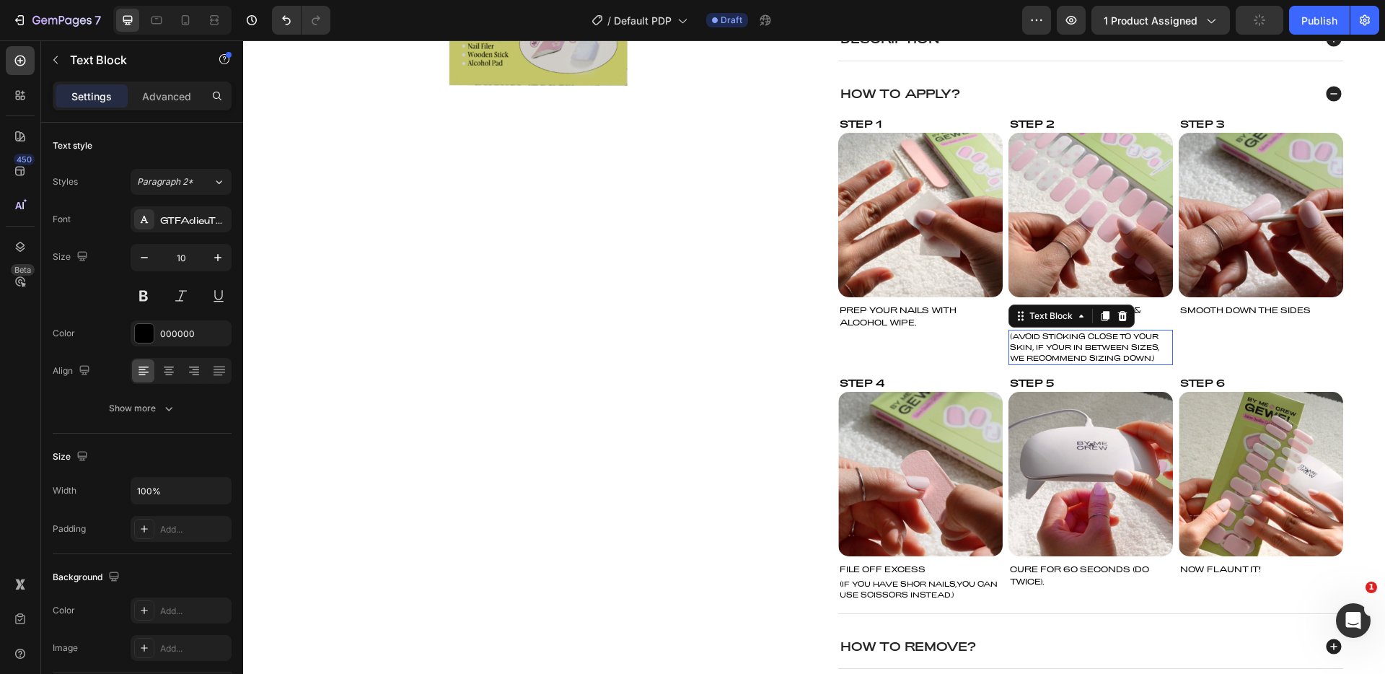
click at [1152, 351] on p "(AVOID STICKING CLOSE TO YOUR SKIN, IF YOUR IN BETWEEN SIZES, WE RECOMMEND SIZI…" at bounding box center [1091, 347] width 162 height 32
click at [1024, 340] on p "(AVOID STICKING CLOSE TO YOUR SKIN, IF YOUR IN BETWEEN SIZES, WE RECOMMEND SIZI…" at bounding box center [1091, 347] width 162 height 32
click at [1055, 344] on p "(AVOID STICKING CLOSE TO YOUR SKIN, IF YOUR IN BETWEEN SIZES, WE RECOMMEND SIZI…" at bounding box center [1091, 347] width 162 height 32
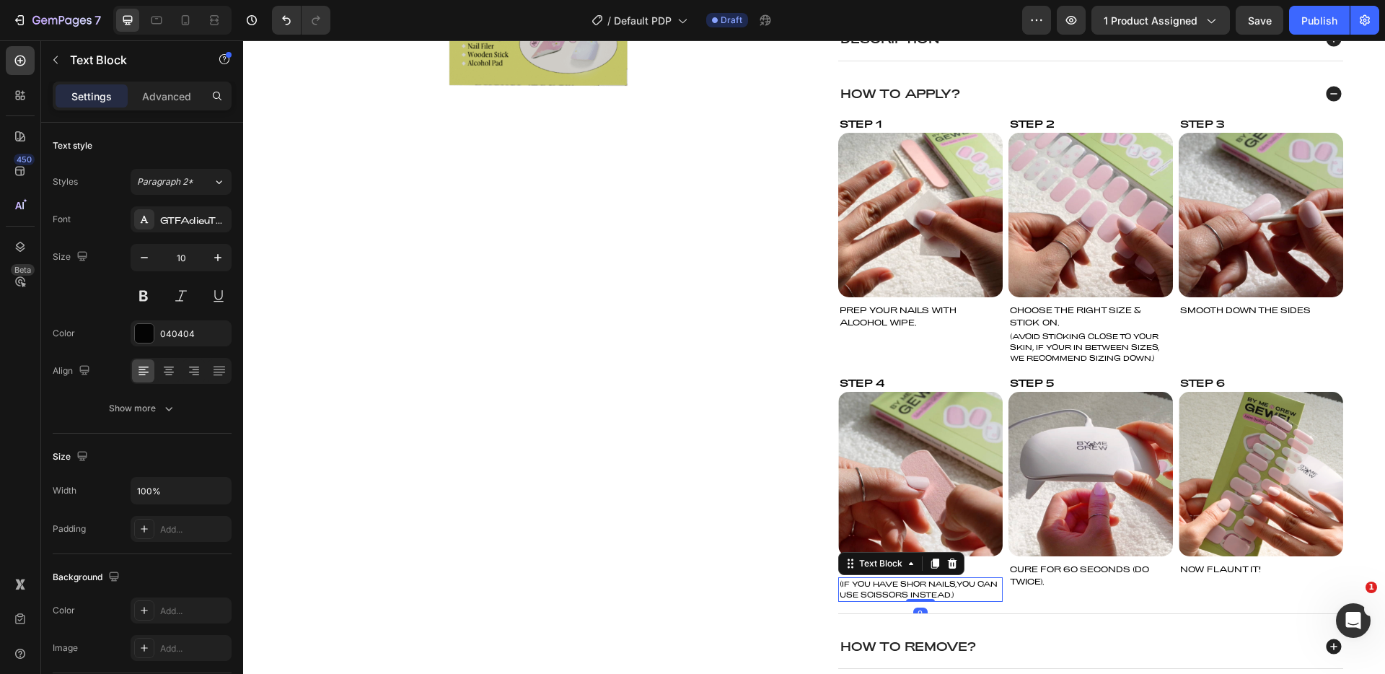
click at [967, 583] on p "(IF YOU HAVE SHOR NAILS,YOU CAN USE SCISSORS INSTEAD.)" at bounding box center [921, 590] width 162 height 22
click at [954, 584] on p "(IF YOU HAVE SHOR NAILS,YOU CAN USE SCISSORS INSTEAD.)" at bounding box center [921, 590] width 162 height 22
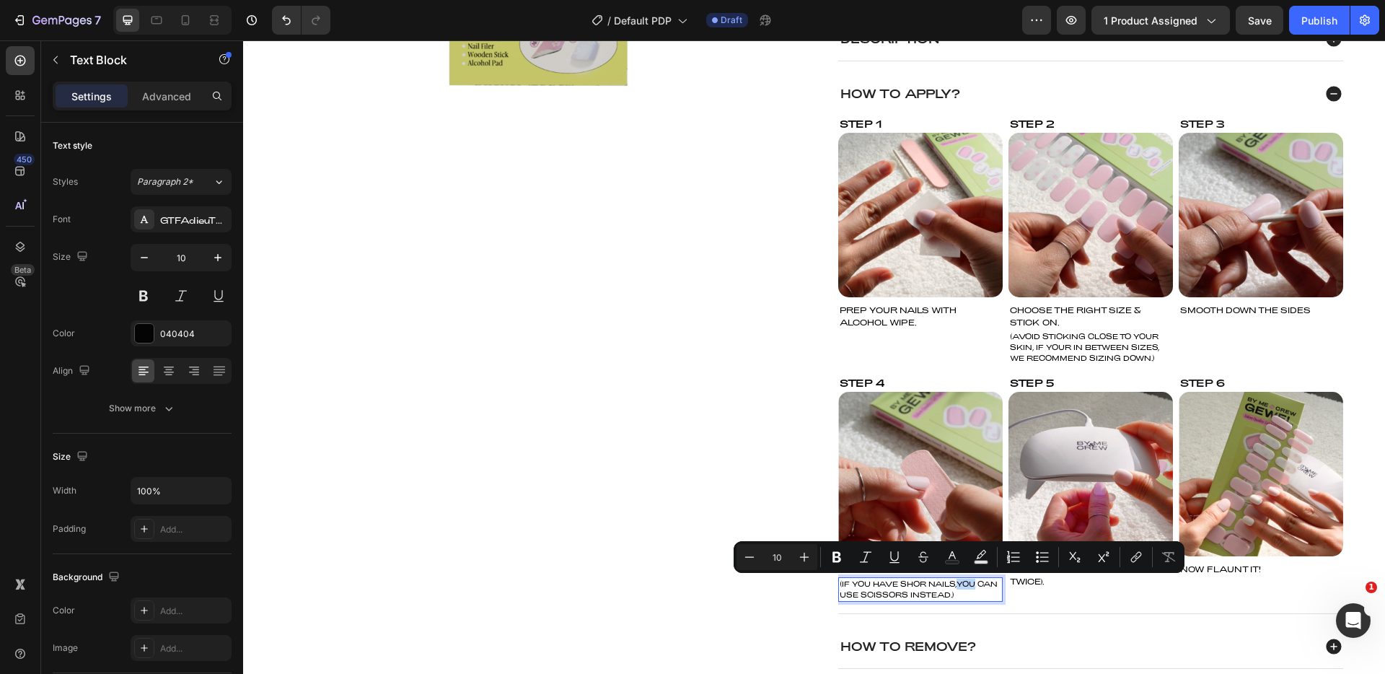
click at [951, 586] on p "(IF YOU HAVE SHOR NAILS,YOU CAN USE SCISSORS INSTEAD.)" at bounding box center [921, 590] width 162 height 22
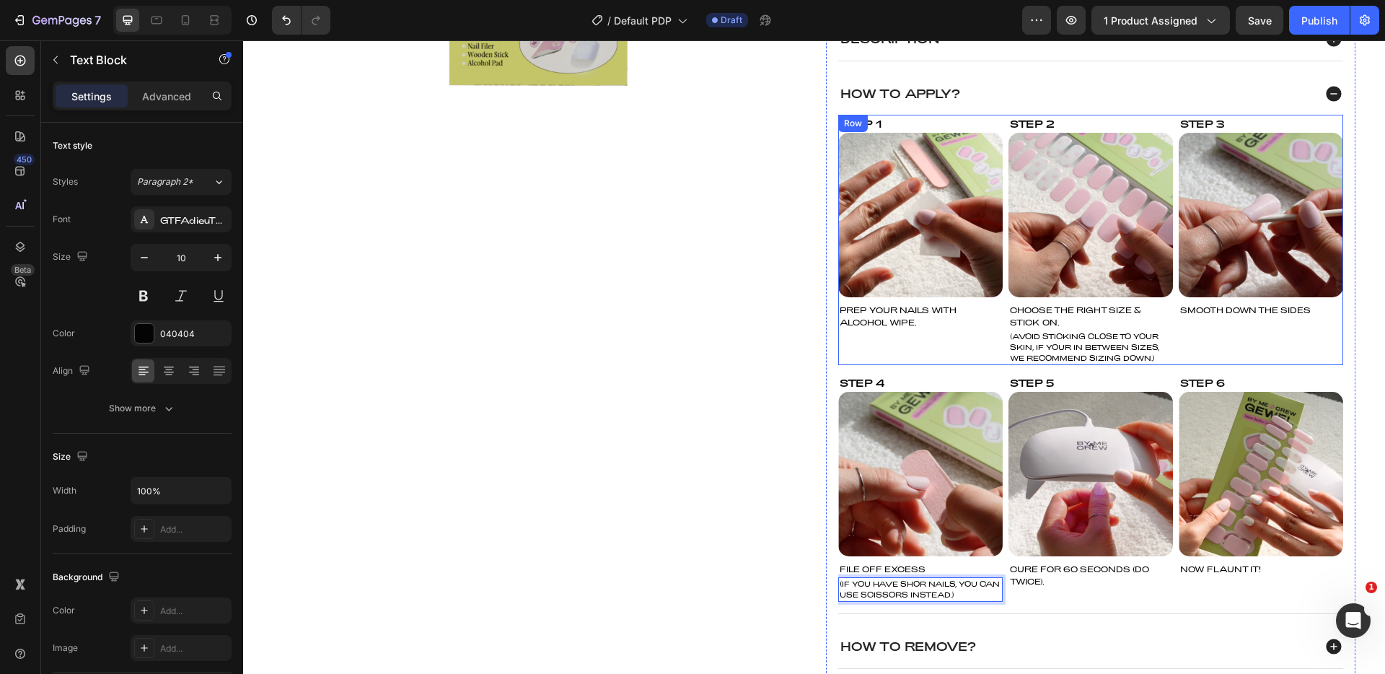
click at [1231, 336] on div "Step 3 Text Block Image SMOOTH DOWN THE SIDES Text Block" at bounding box center [1261, 240] width 164 height 250
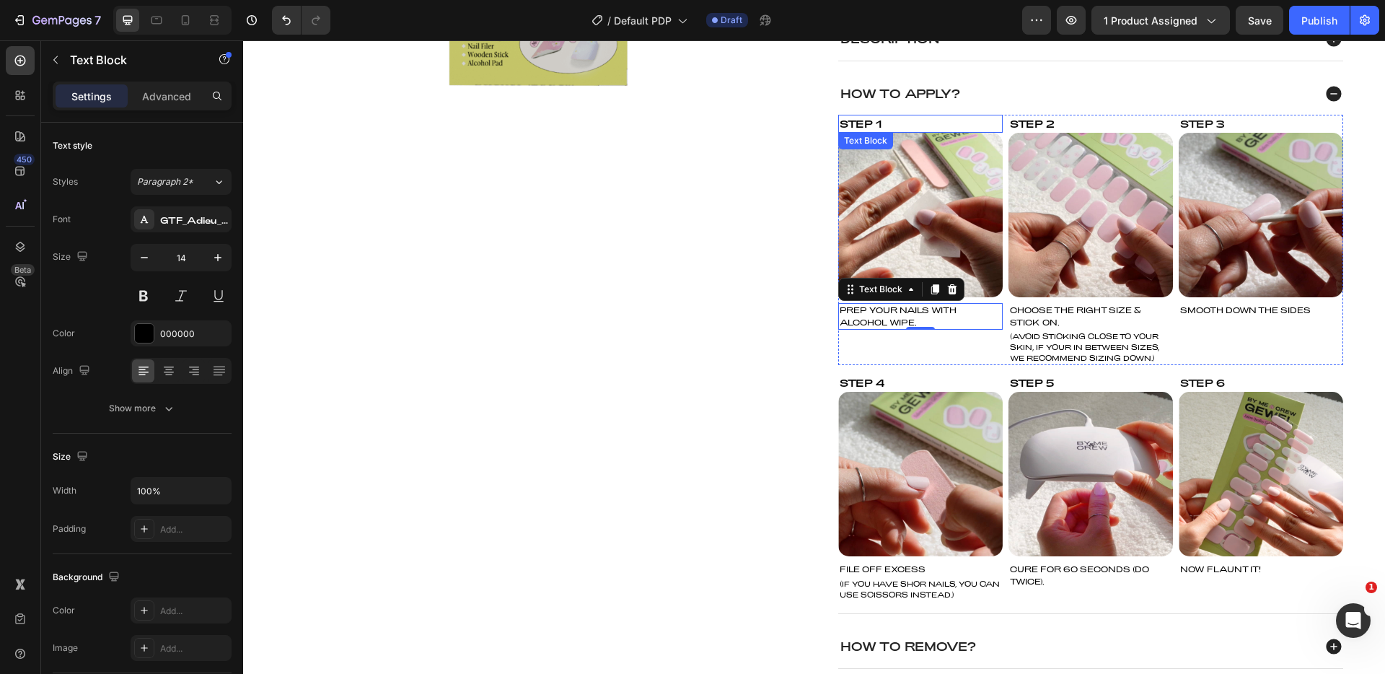
click at [962, 119] on div "Step 1" at bounding box center [920, 124] width 164 height 18
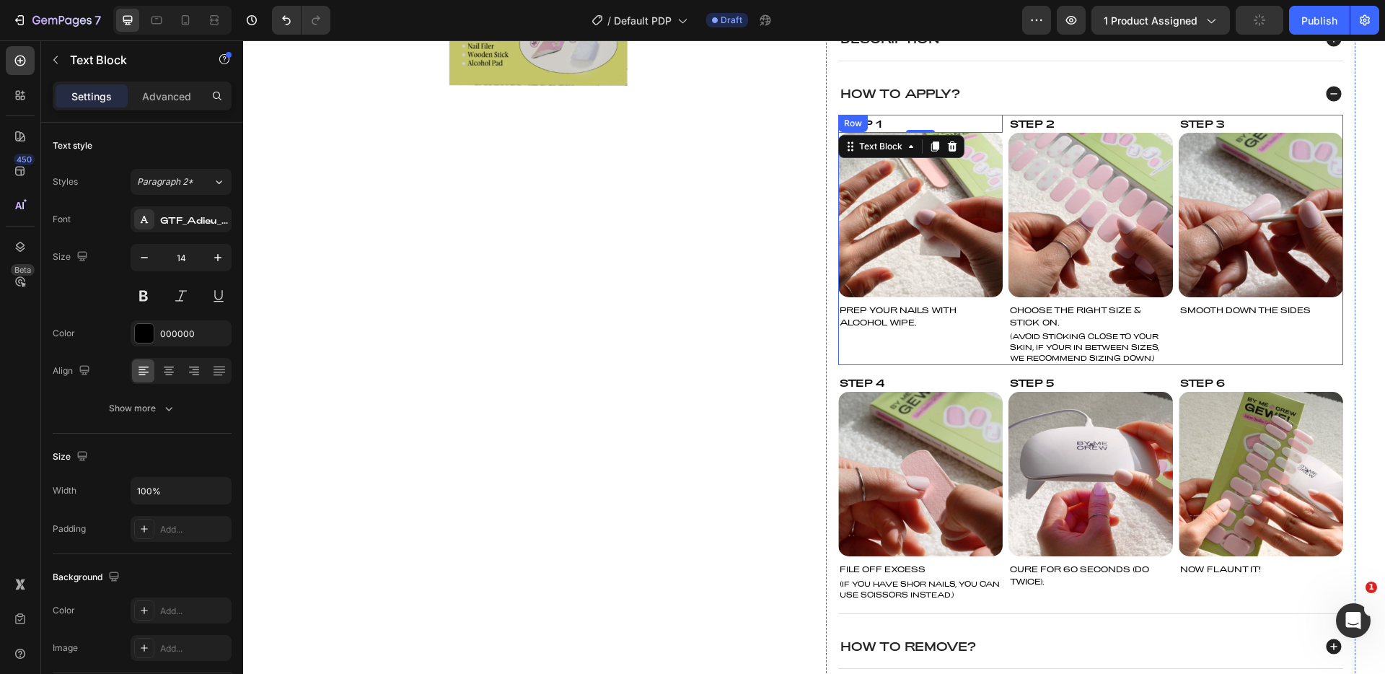
click at [903, 351] on div "Step 1 Text Block 0 Image PREP YOUR NAILS WITH ALCOHOL WIPE. Text Block" at bounding box center [920, 240] width 164 height 250
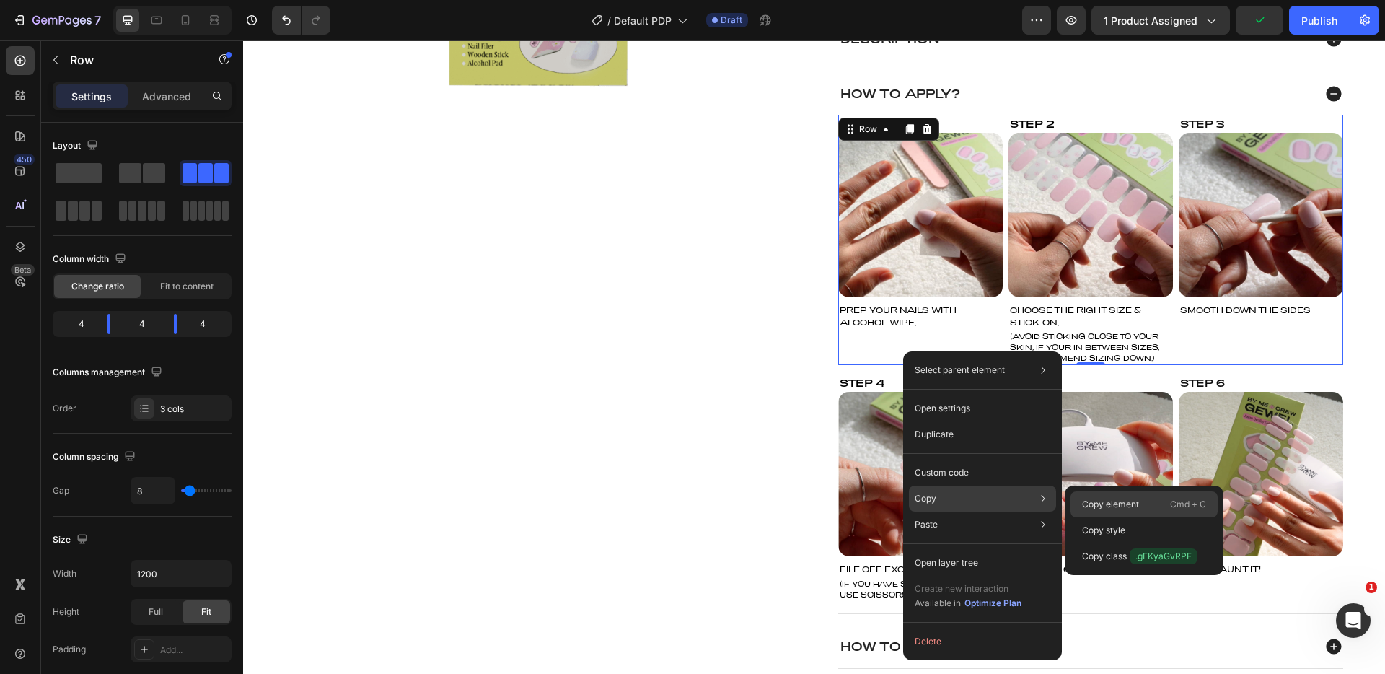
drag, startPoint x: 1133, startPoint y: 509, endPoint x: 890, endPoint y: 467, distance: 246.8
click at [1133, 509] on p "Copy element" at bounding box center [1110, 504] width 57 height 13
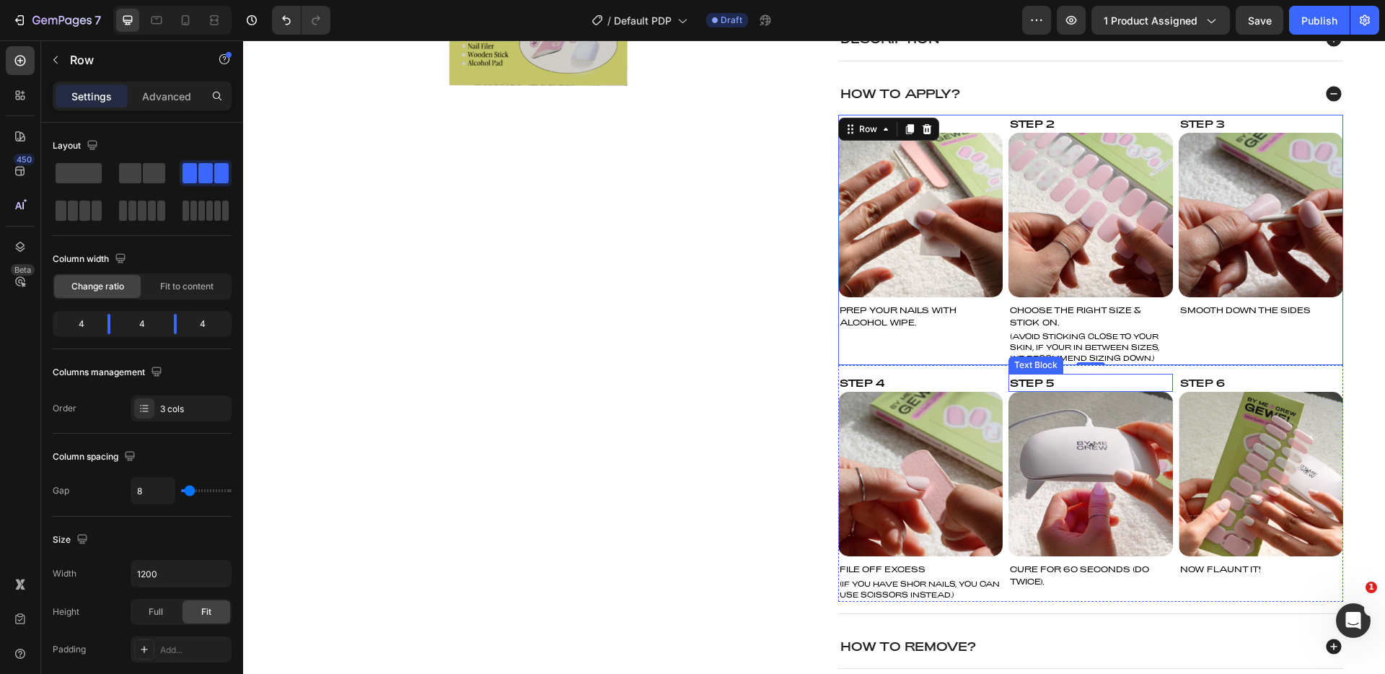
click at [1008, 380] on div "Step 5" at bounding box center [1090, 383] width 164 height 18
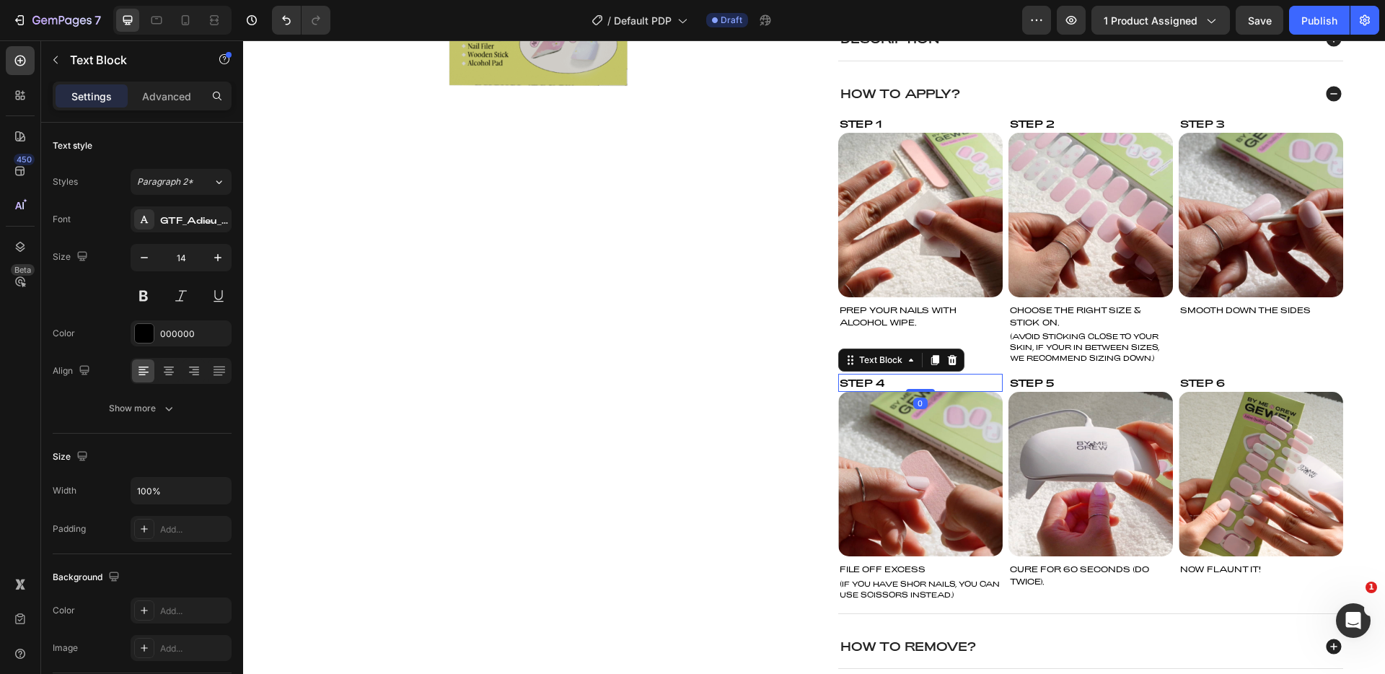
click at [996, 379] on div "Step 4" at bounding box center [920, 383] width 164 height 18
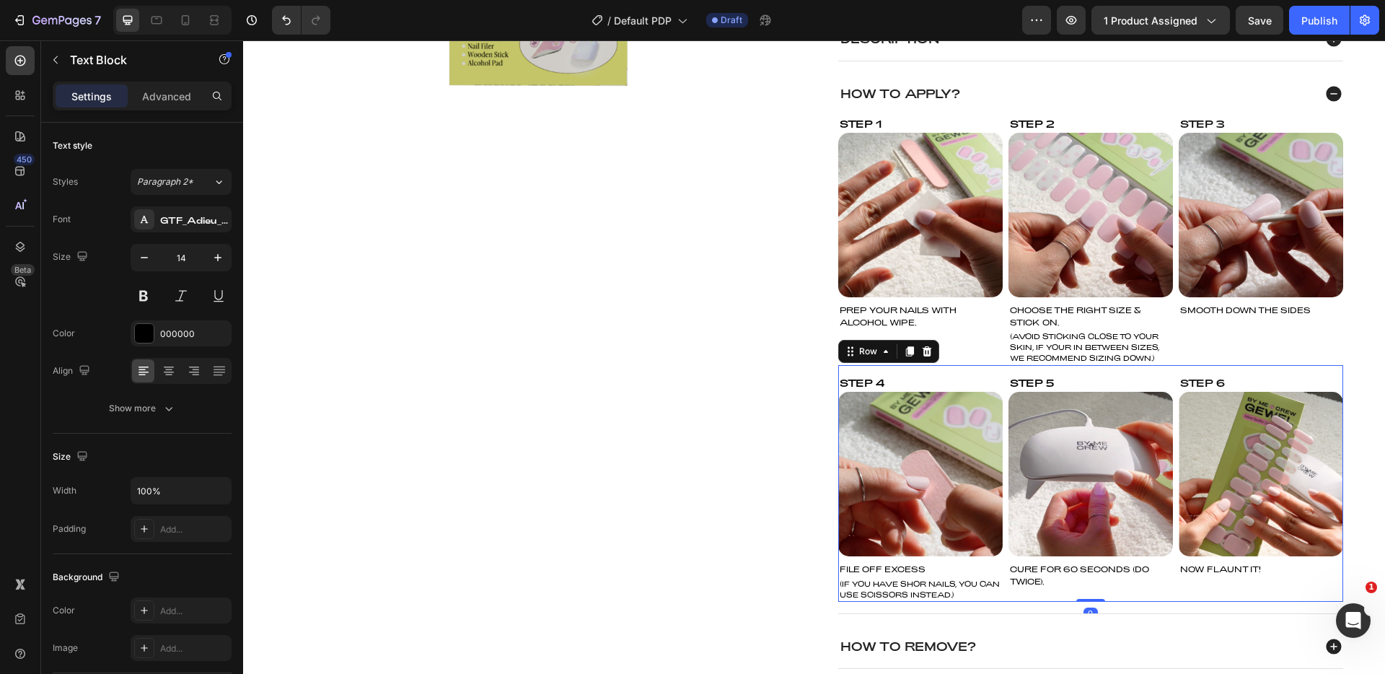
click at [999, 376] on div "Step 4 Text Block Image FILE OFF EXCESS Text Block (IF YOU HAVE SHOR NAILS, YOU…" at bounding box center [1090, 483] width 505 height 237
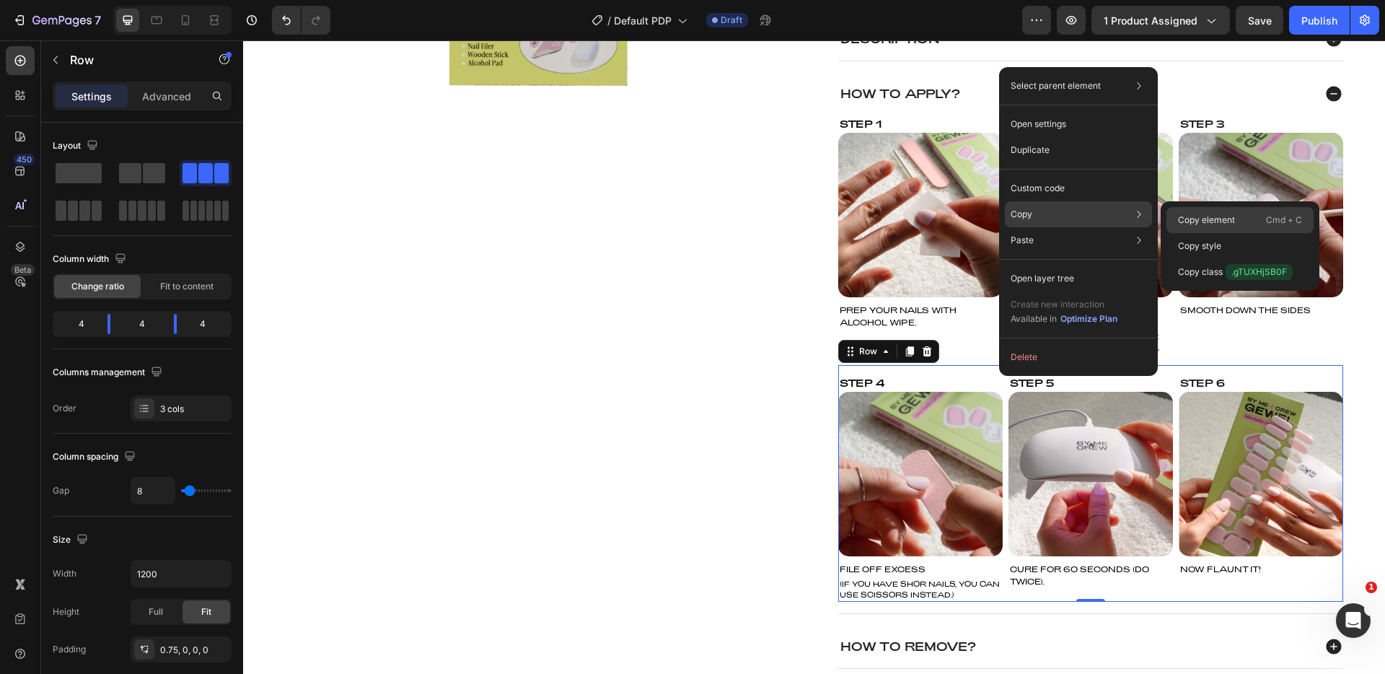
drag, startPoint x: 1247, startPoint y: 216, endPoint x: 979, endPoint y: 143, distance: 278.1
click at [1247, 233] on div "Copy element Cmd + C" at bounding box center [1239, 246] width 147 height 26
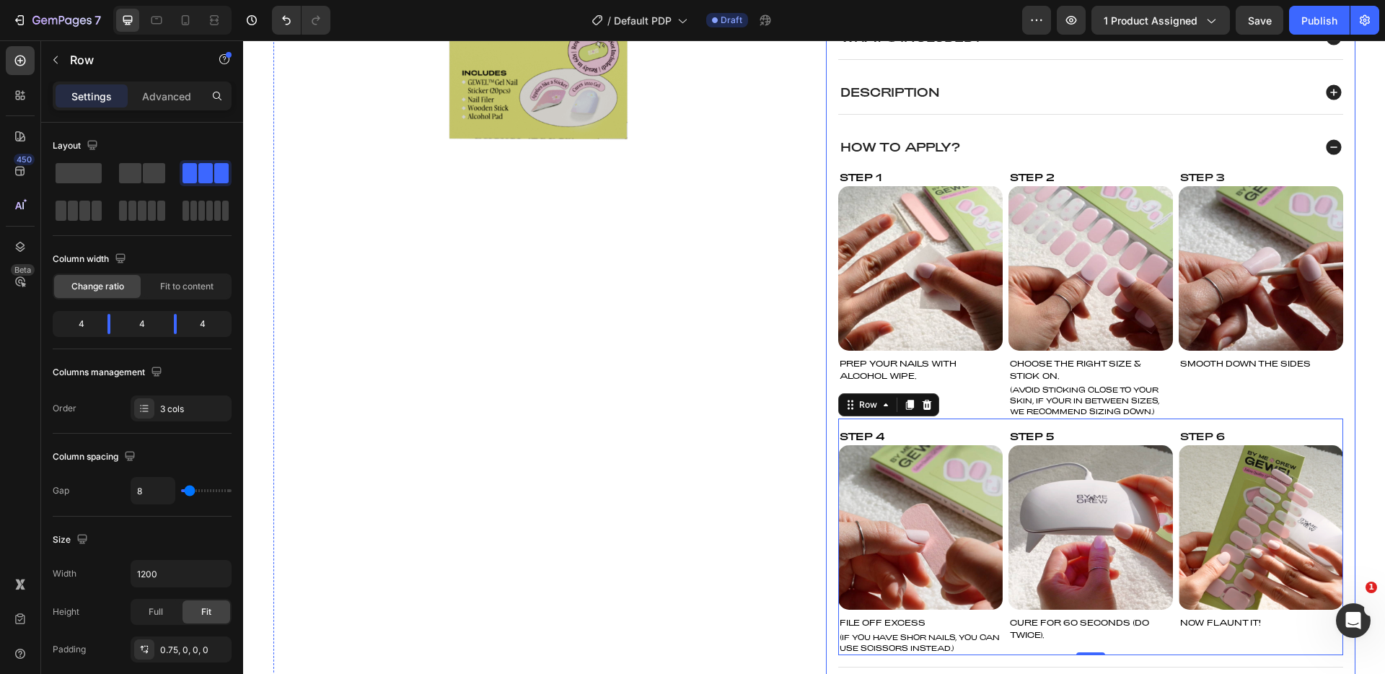
scroll to position [412, 0]
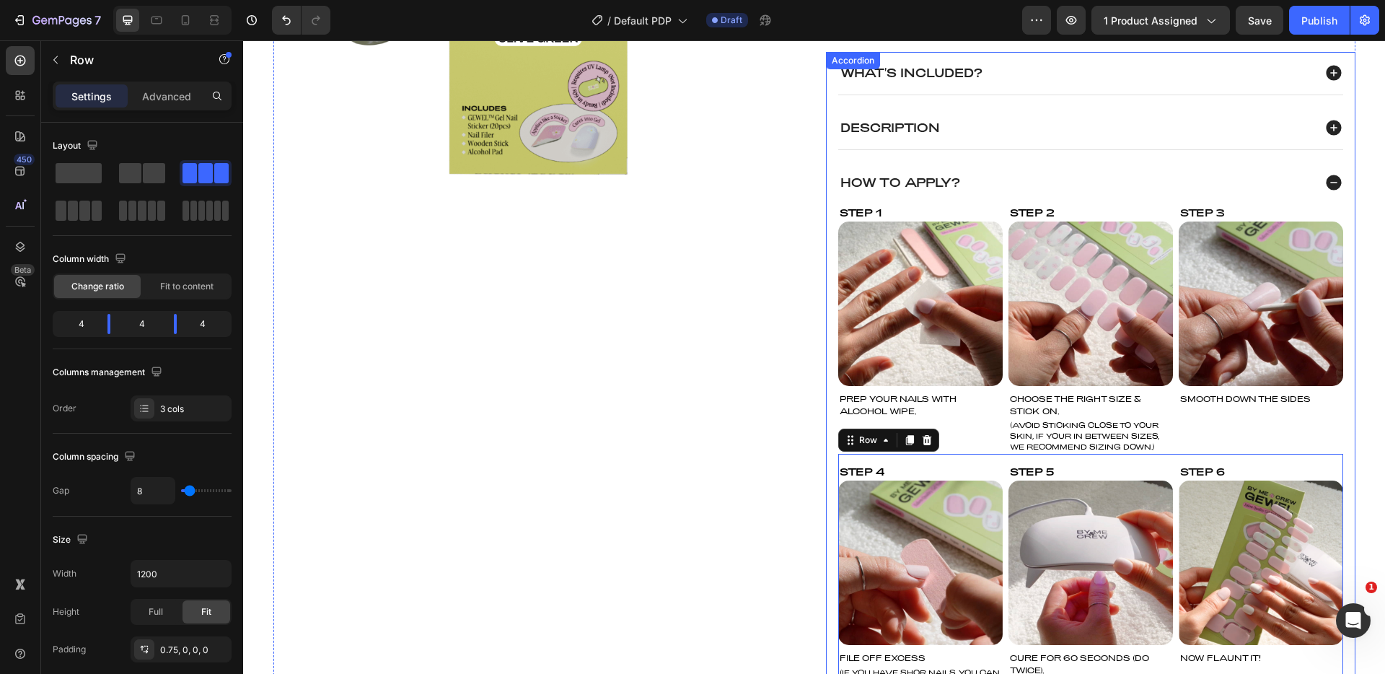
click at [1330, 182] on icon at bounding box center [1333, 182] width 19 height 19
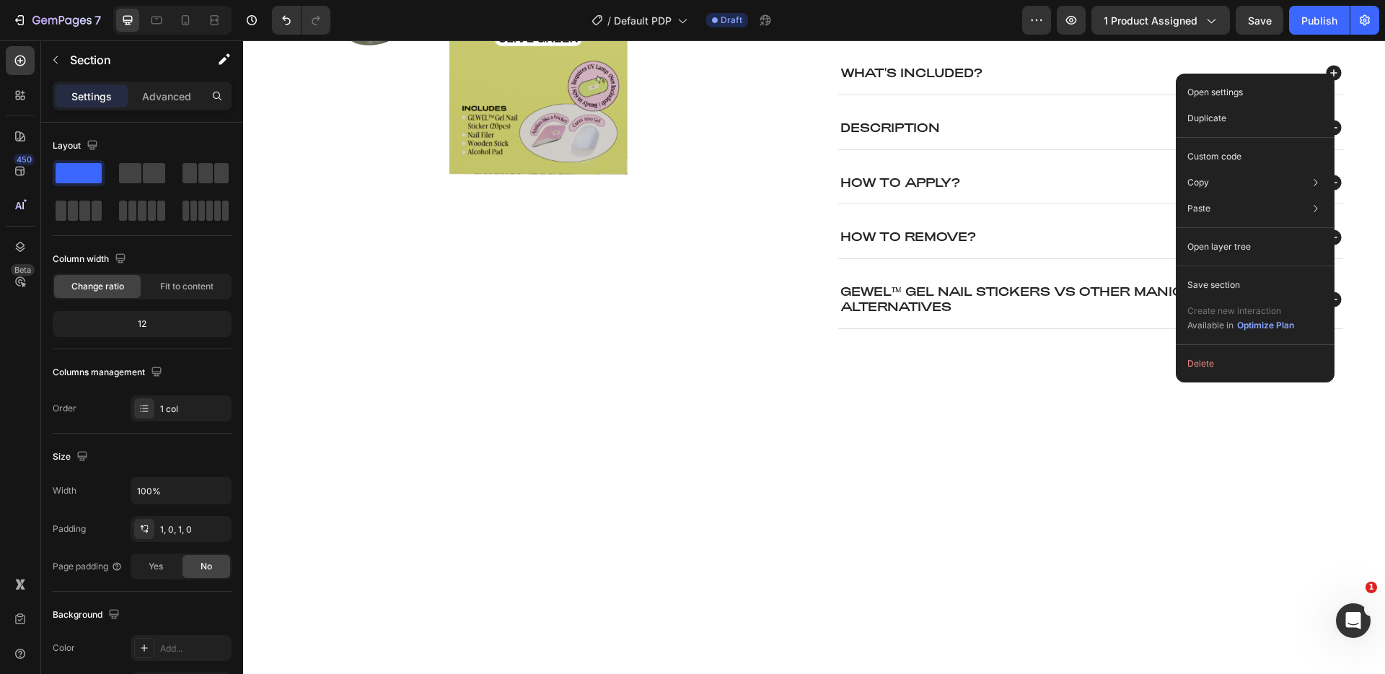
click at [1371, 358] on div at bounding box center [814, 388] width 1142 height 72
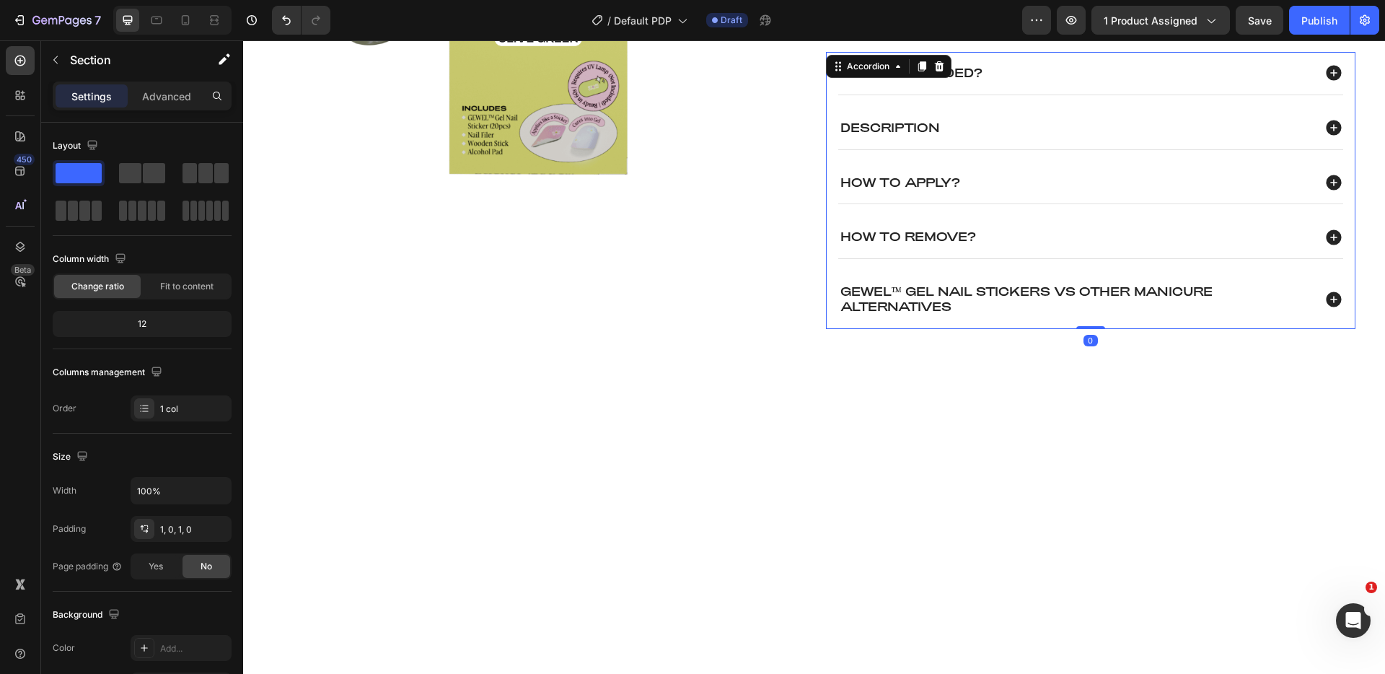
click at [1326, 305] on icon at bounding box center [1333, 298] width 15 height 15
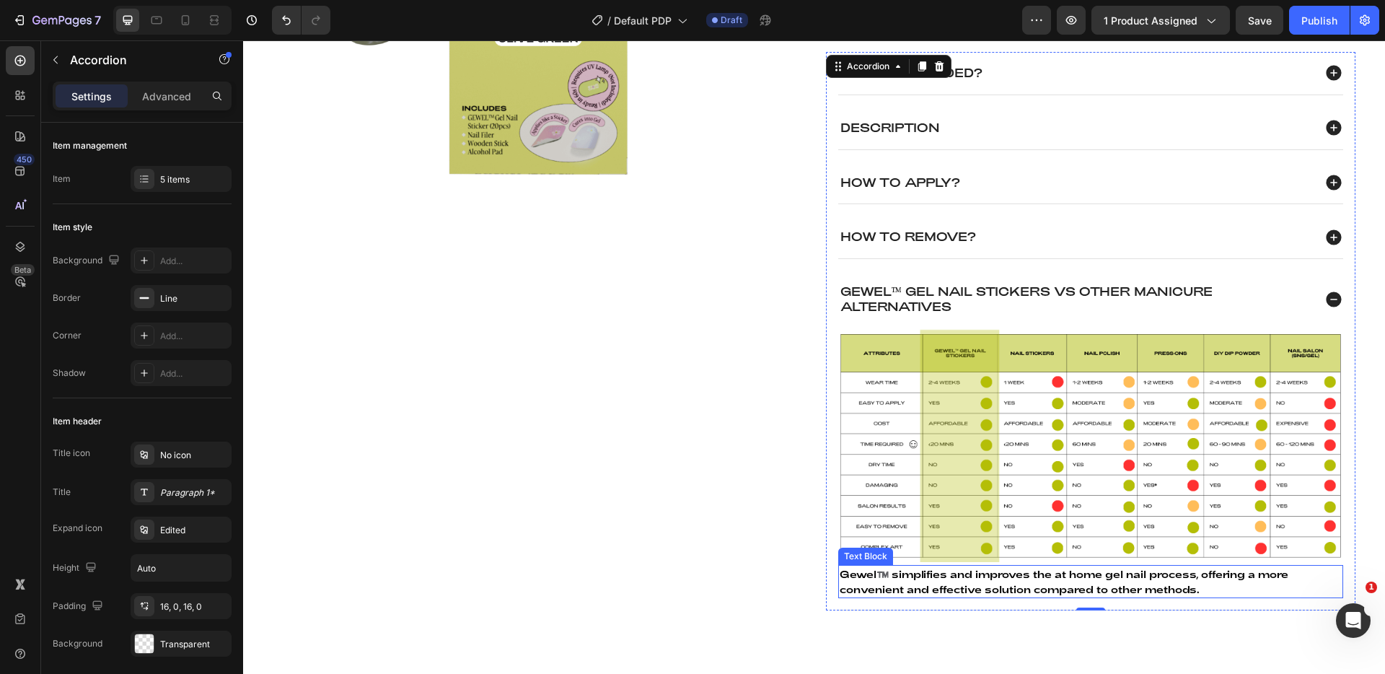
click at [1083, 592] on span "Gewel™️ simplifies and improves the at home gel nail process, offering a more c…" at bounding box center [1064, 581] width 449 height 27
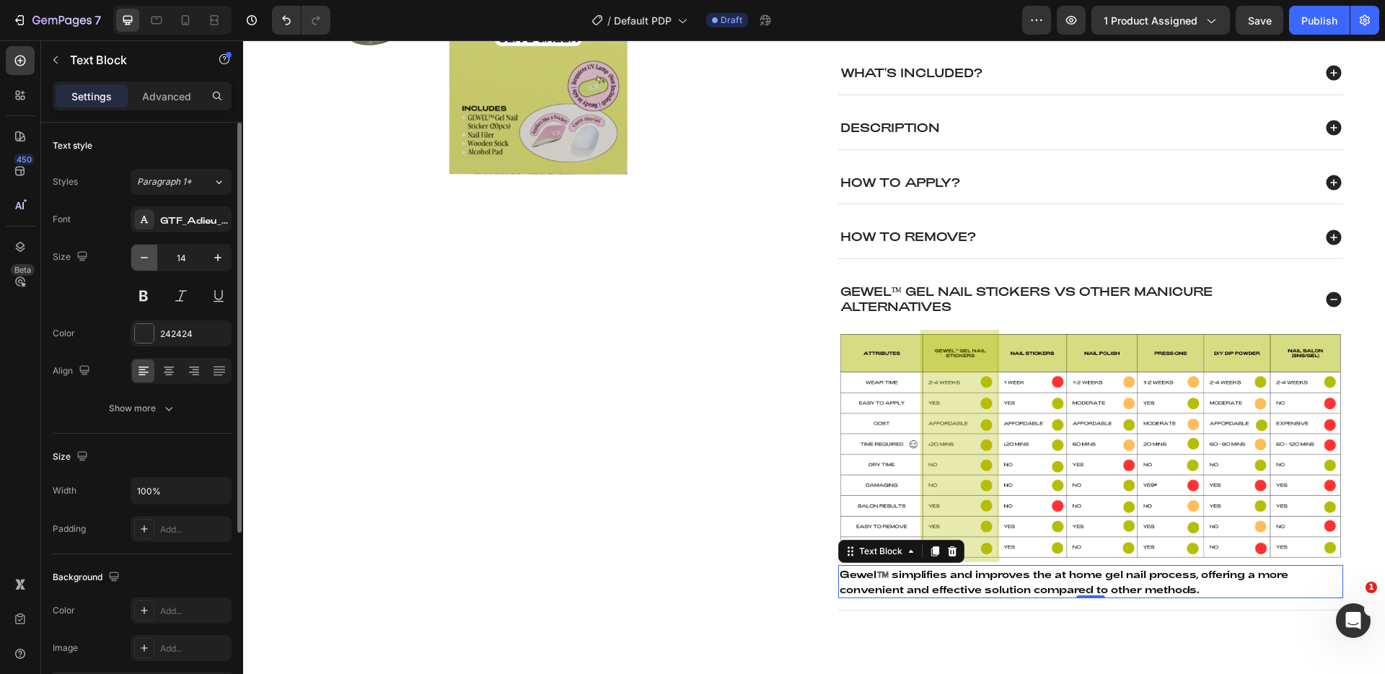
click at [145, 253] on icon "button" at bounding box center [144, 257] width 14 height 14
click at [185, 210] on div "GTF_Adieu_TRIAL_Regular" at bounding box center [181, 219] width 101 height 26
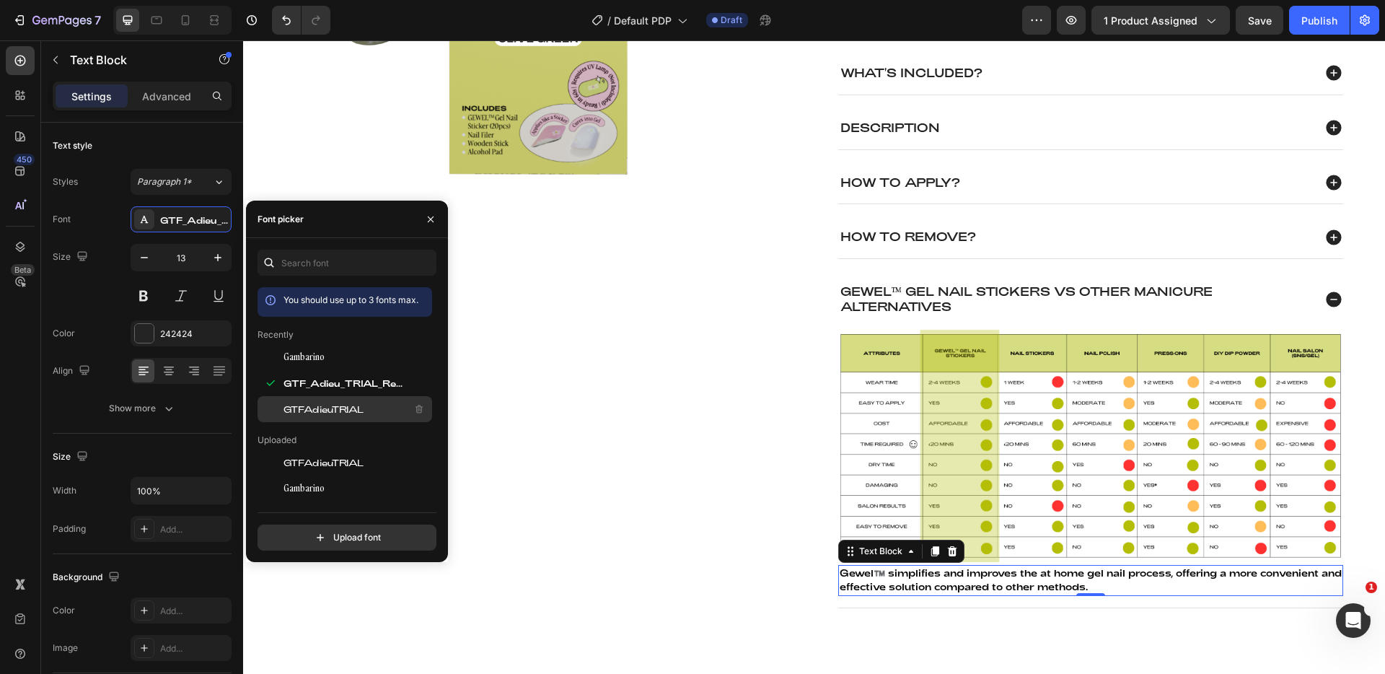
click at [328, 403] on span "GTFAdieuTRIAL" at bounding box center [323, 409] width 80 height 13
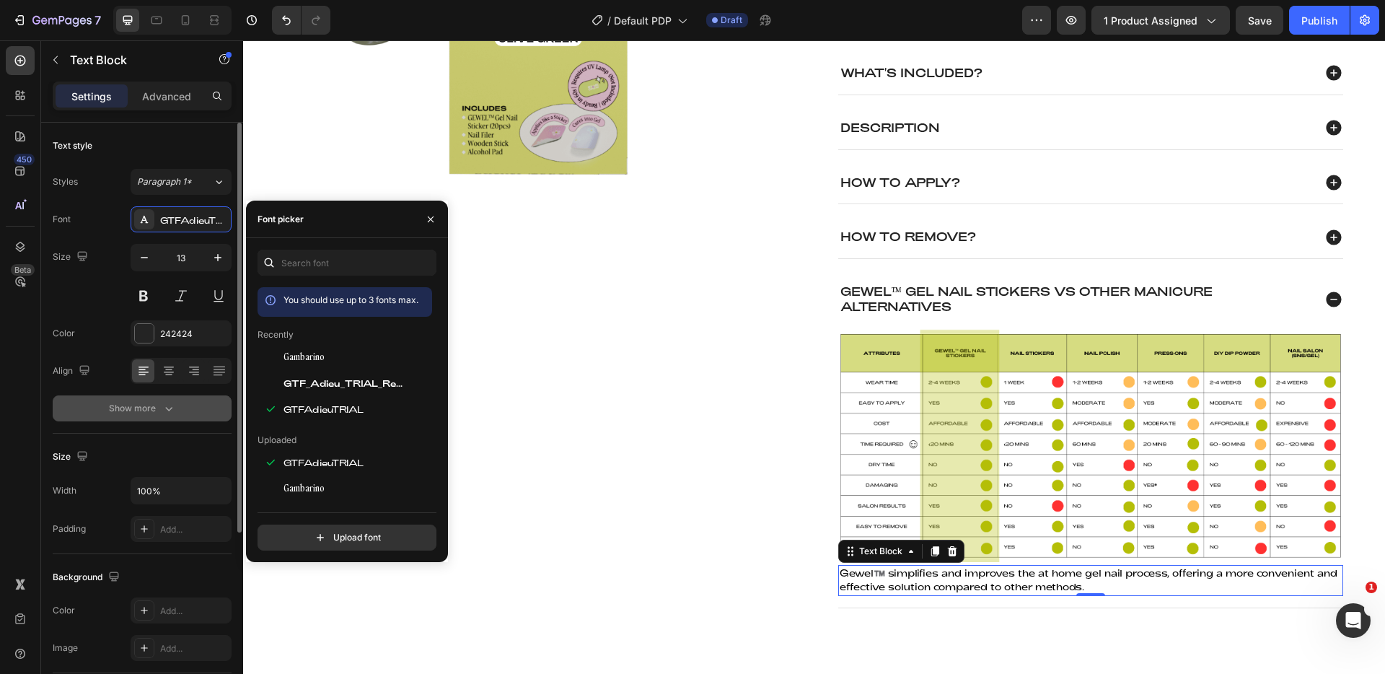
click at [185, 408] on button "Show more" at bounding box center [142, 408] width 179 height 26
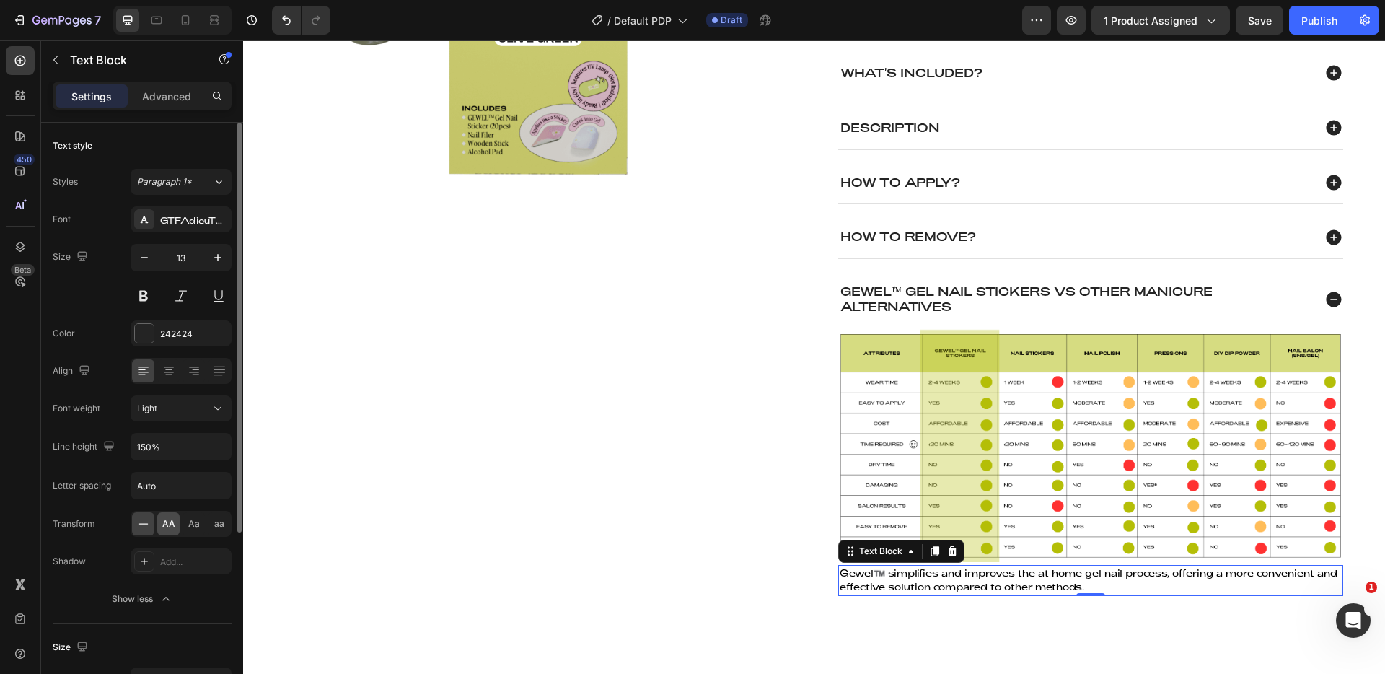
click at [164, 530] on div "AA" at bounding box center [168, 523] width 22 height 23
click at [146, 263] on icon "button" at bounding box center [144, 257] width 14 height 14
type input "11"
click at [423, 312] on div "Product Images" at bounding box center [537, 137] width 529 height 934
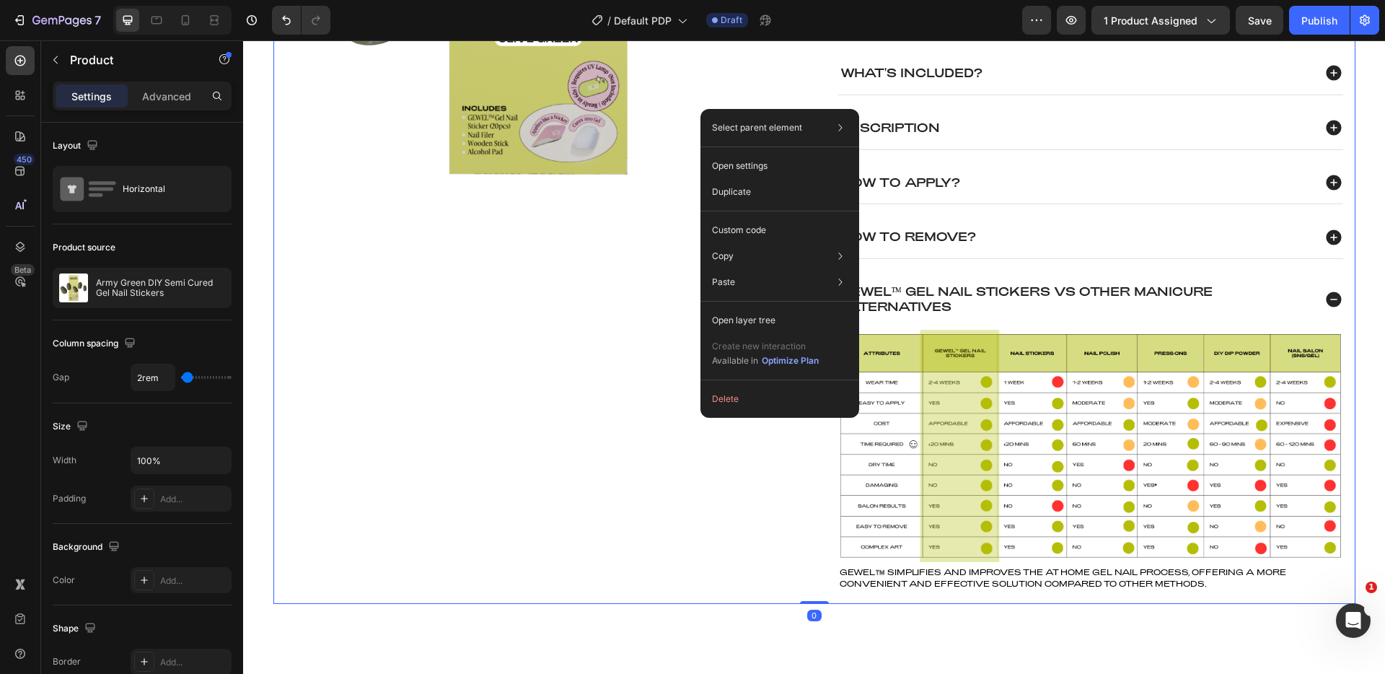
click at [572, 405] on div "Product Images" at bounding box center [537, 137] width 529 height 934
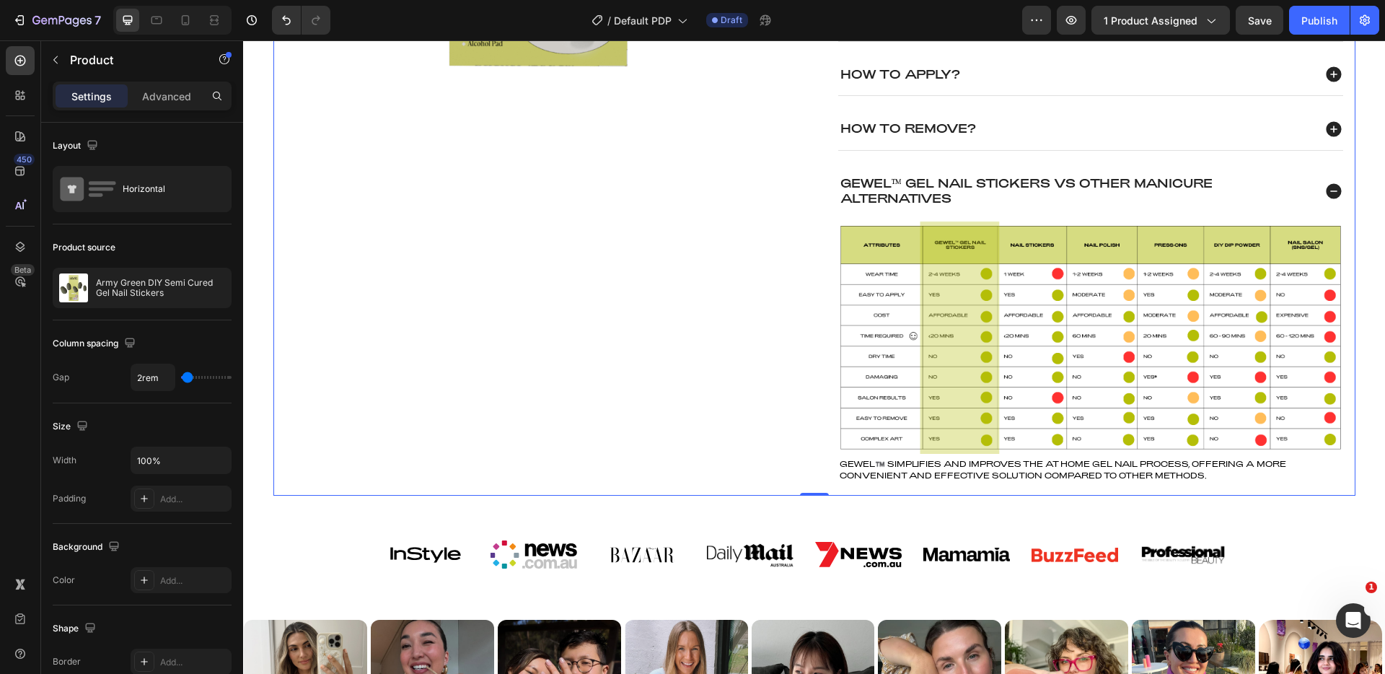
scroll to position [533, 0]
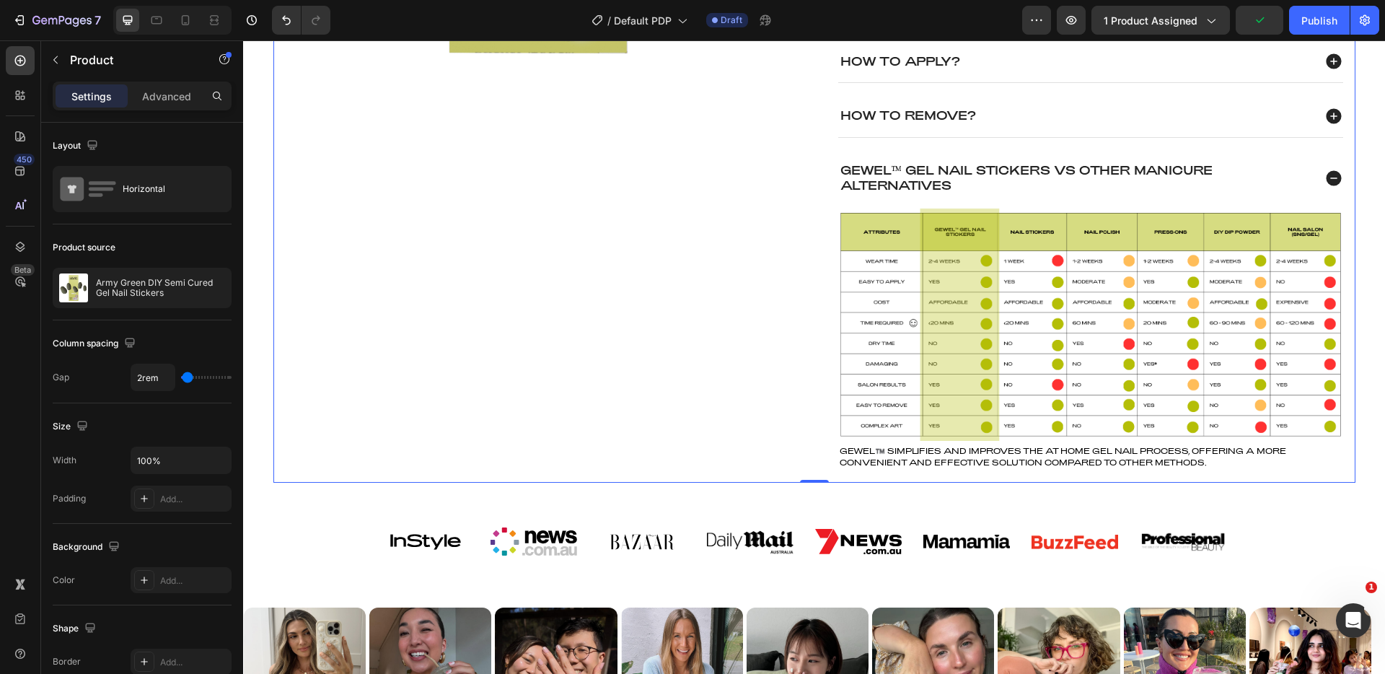
click at [333, 333] on div "Product Images" at bounding box center [537, 15] width 529 height 934
click at [330, 535] on div "Image Image Image Image Image Image Image Image Image Image Image Image Image I…" at bounding box center [814, 541] width 1142 height 49
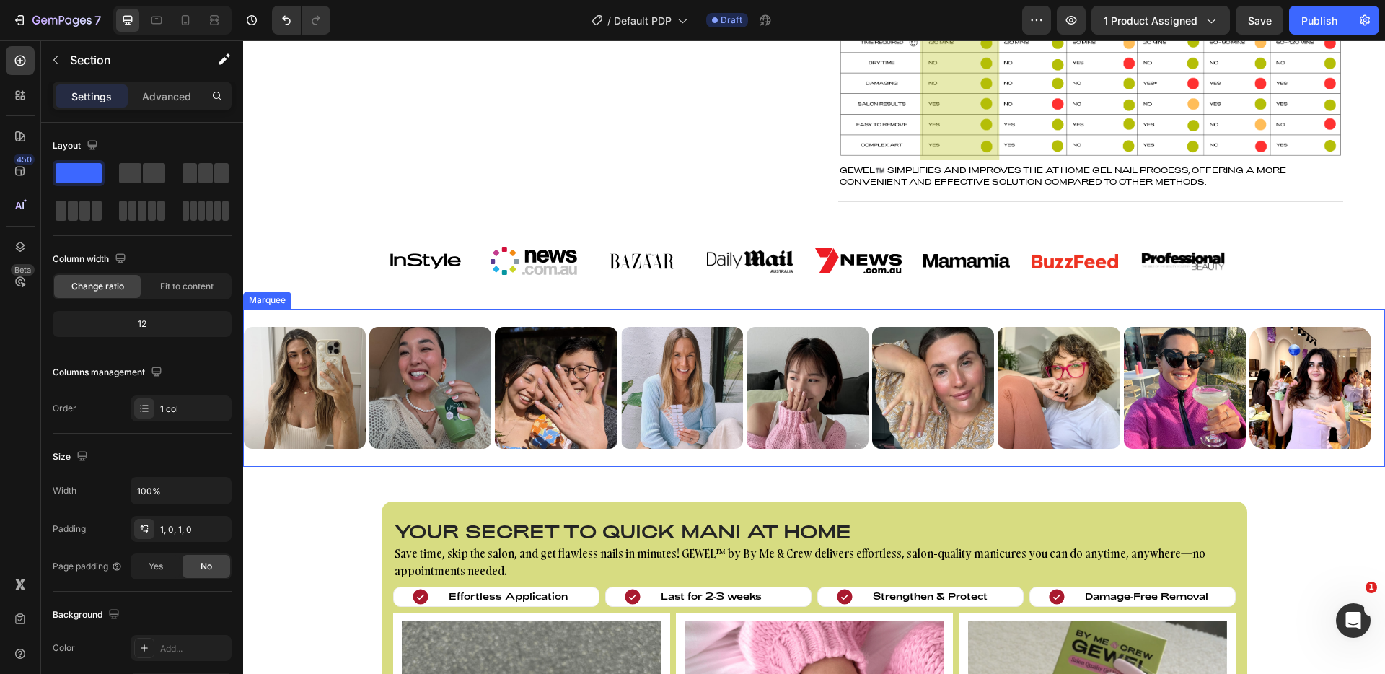
scroll to position [832, 0]
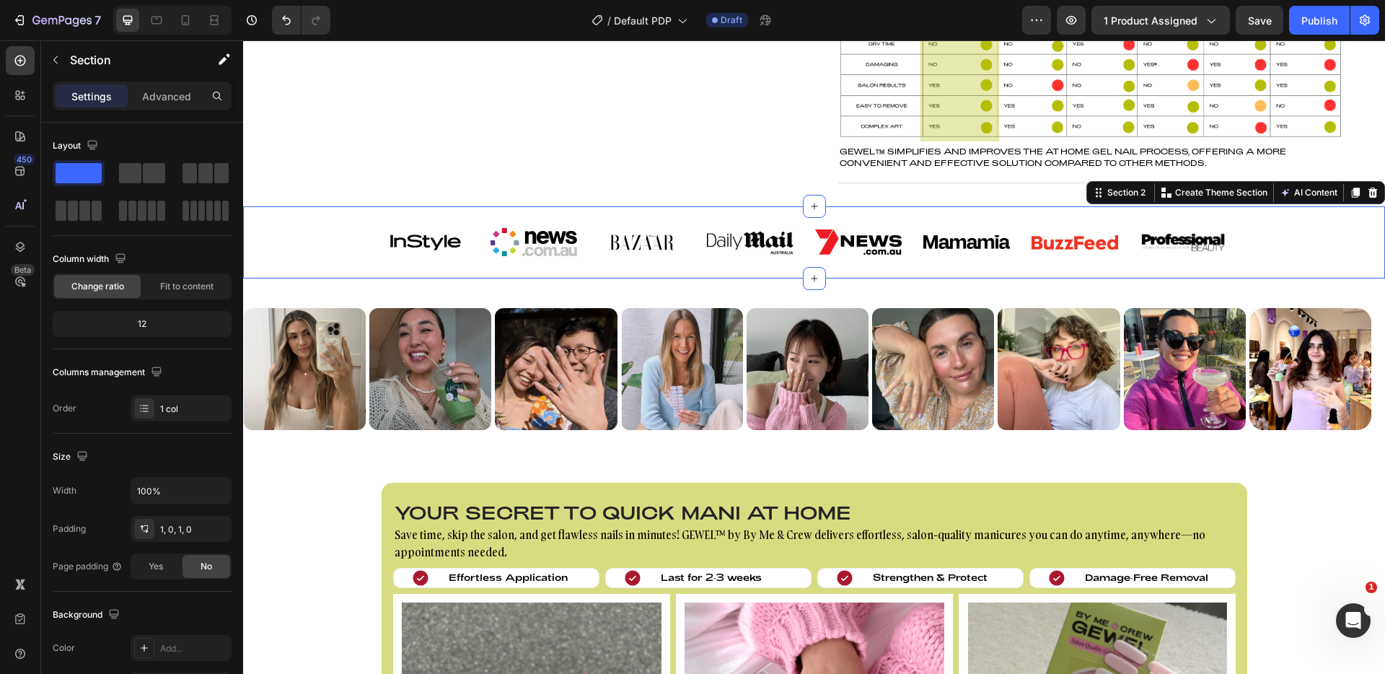
click at [330, 245] on div "Image Image Image Image Image Image Image Image Image Image Image Image Image I…" at bounding box center [814, 242] width 1142 height 49
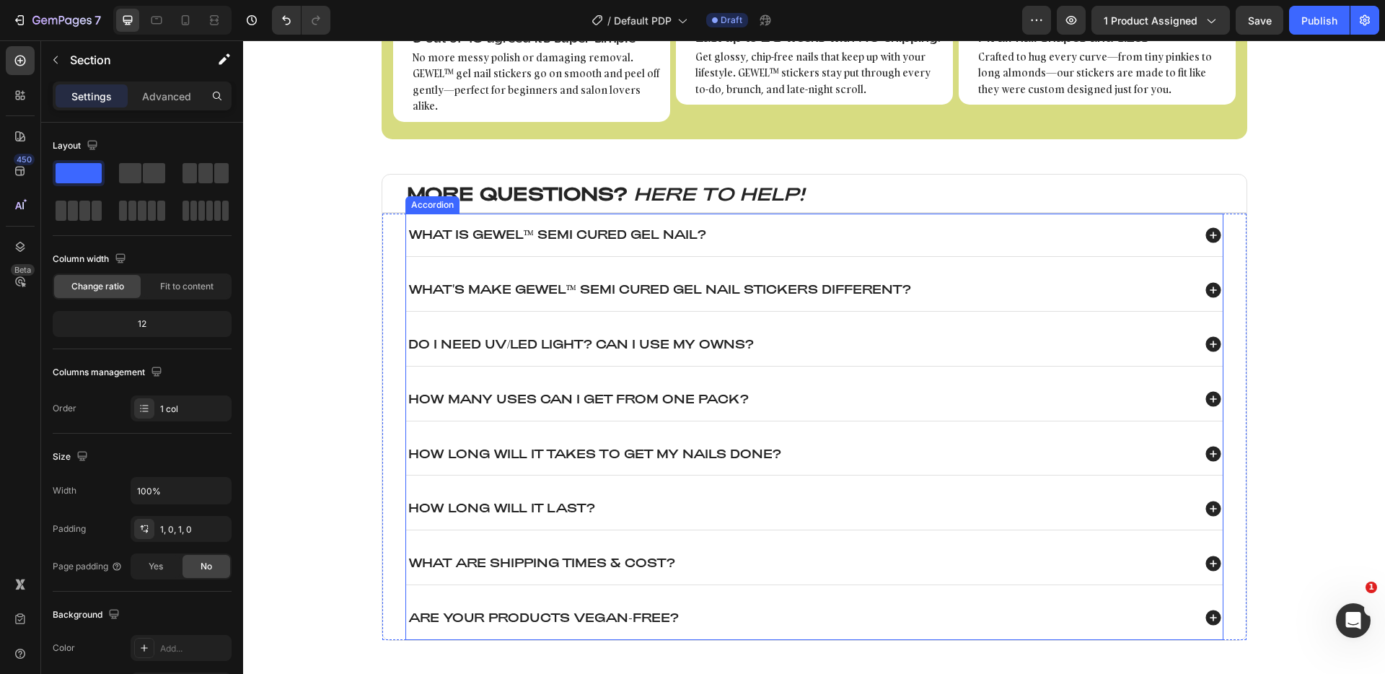
scroll to position [1780, 0]
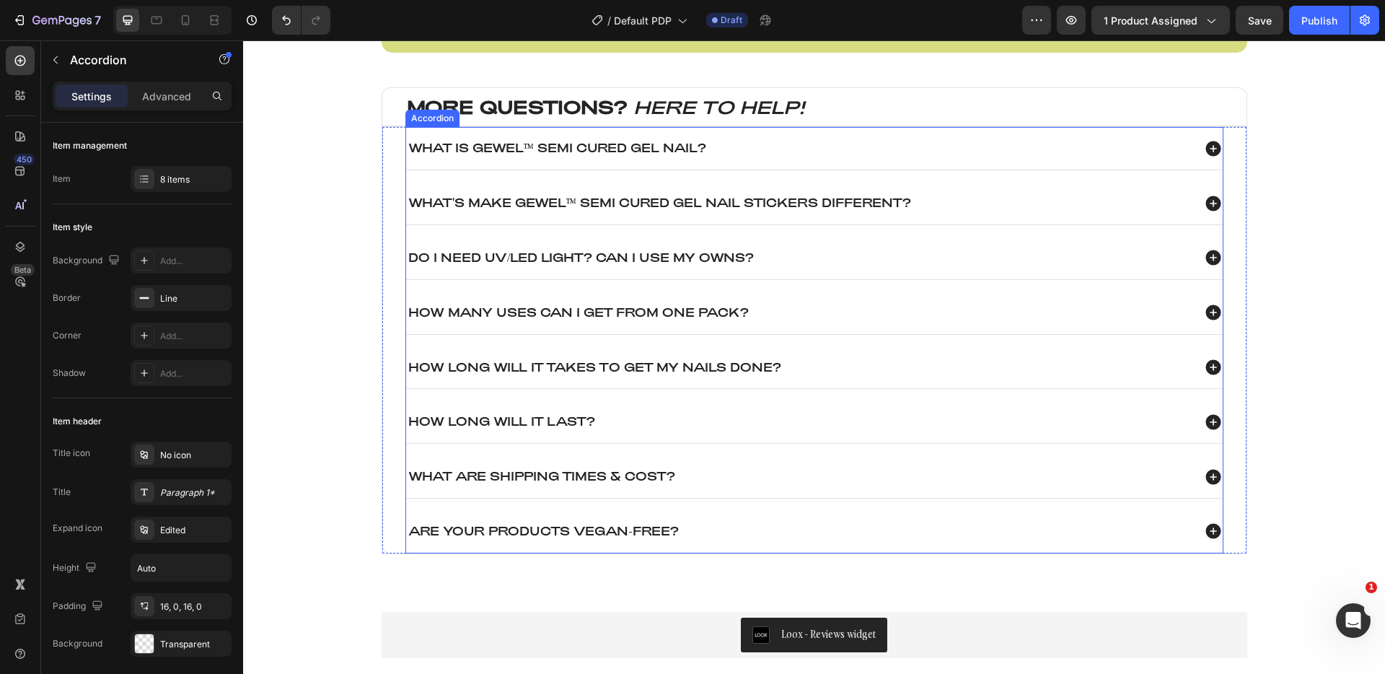
click at [1208, 467] on icon at bounding box center [1213, 476] width 19 height 19
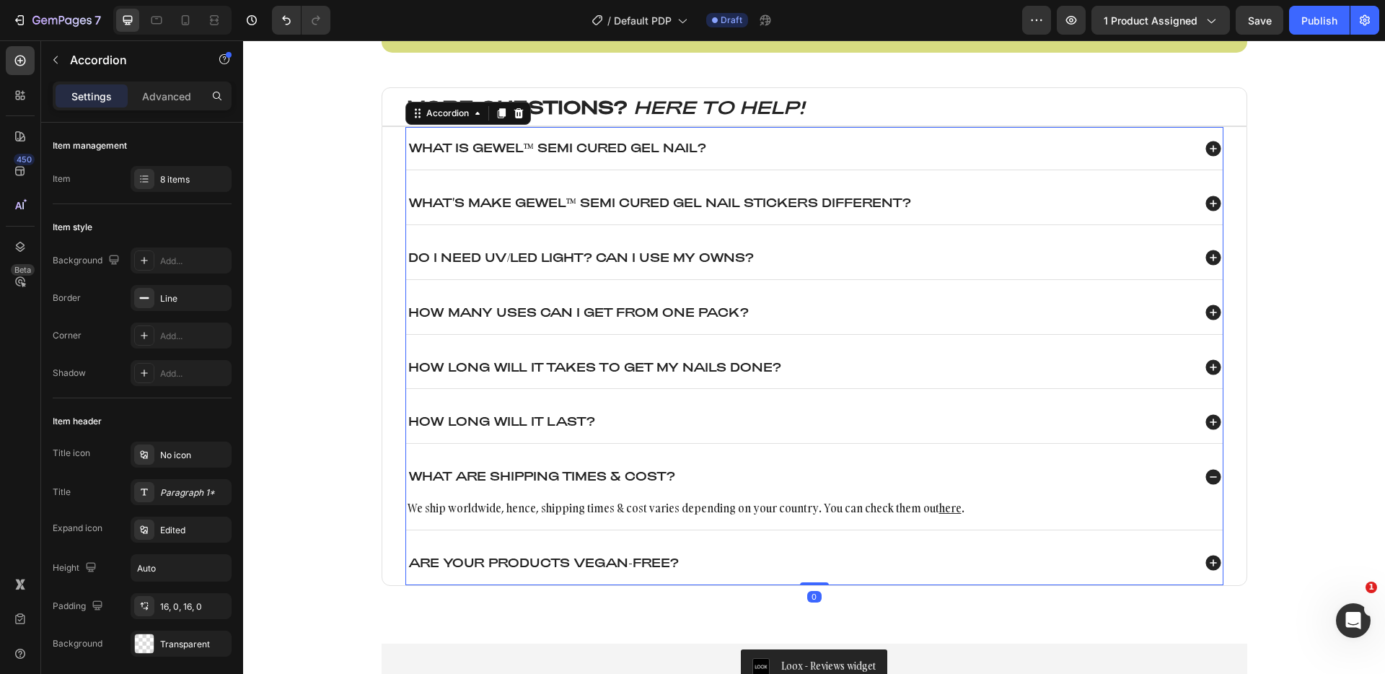
click at [1208, 469] on icon at bounding box center [1212, 476] width 15 height 15
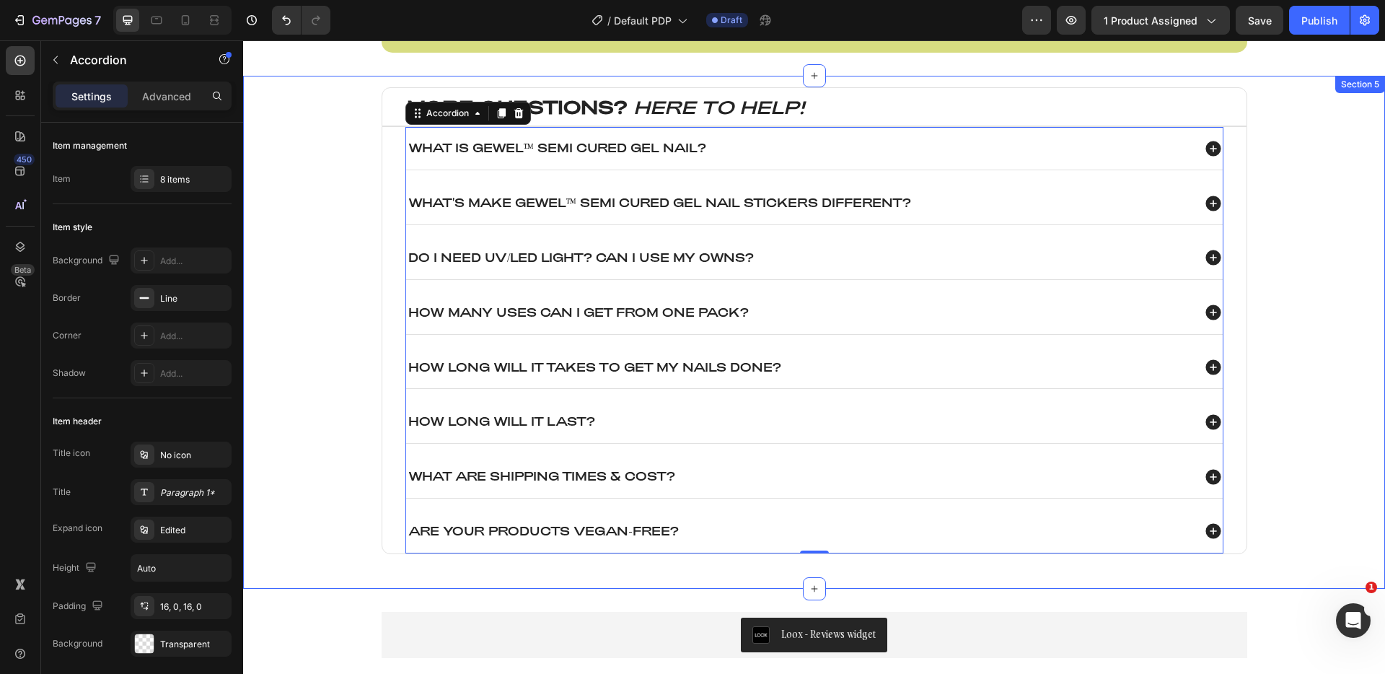
click at [366, 565] on div "MORE QUESTIONS? HERE TO HELP! Heading What is GEWEL™ Semi cured Gel Nail? What'…" at bounding box center [814, 332] width 1142 height 513
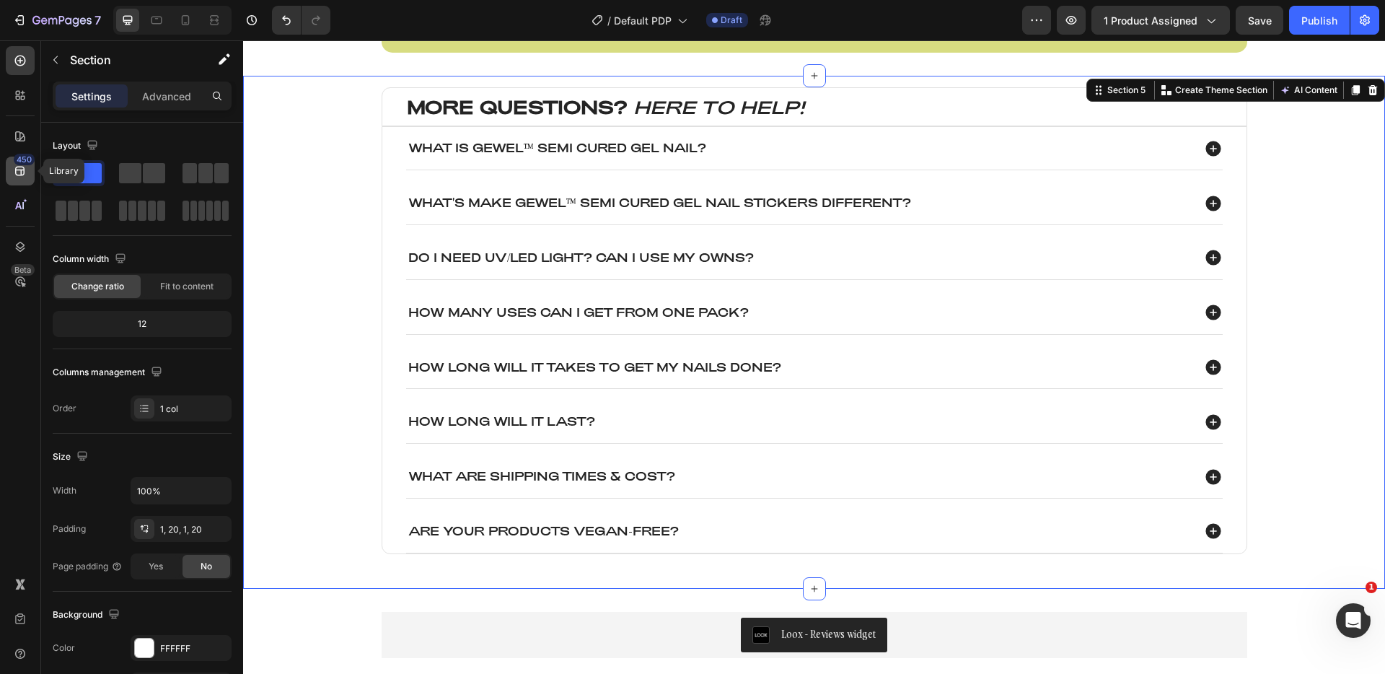
click at [14, 173] on icon at bounding box center [20, 171] width 14 height 14
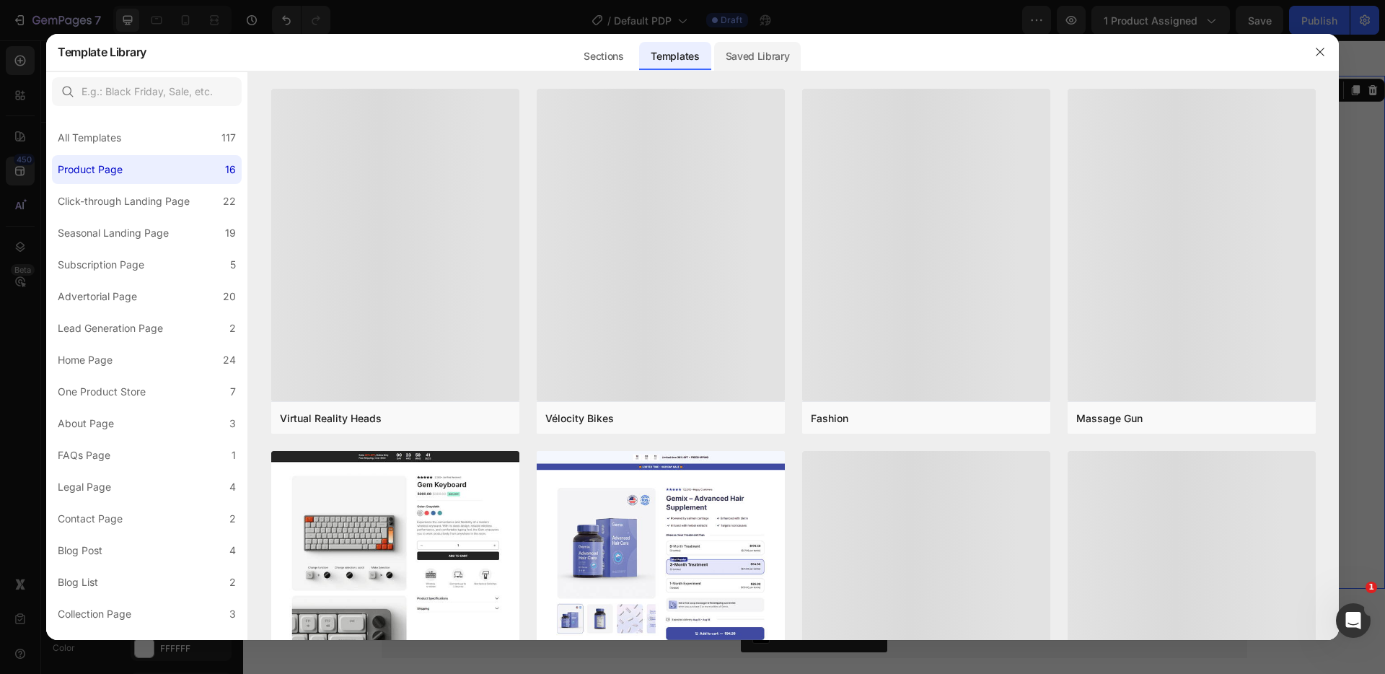
click at [750, 59] on div "Saved Library" at bounding box center [757, 56] width 87 height 29
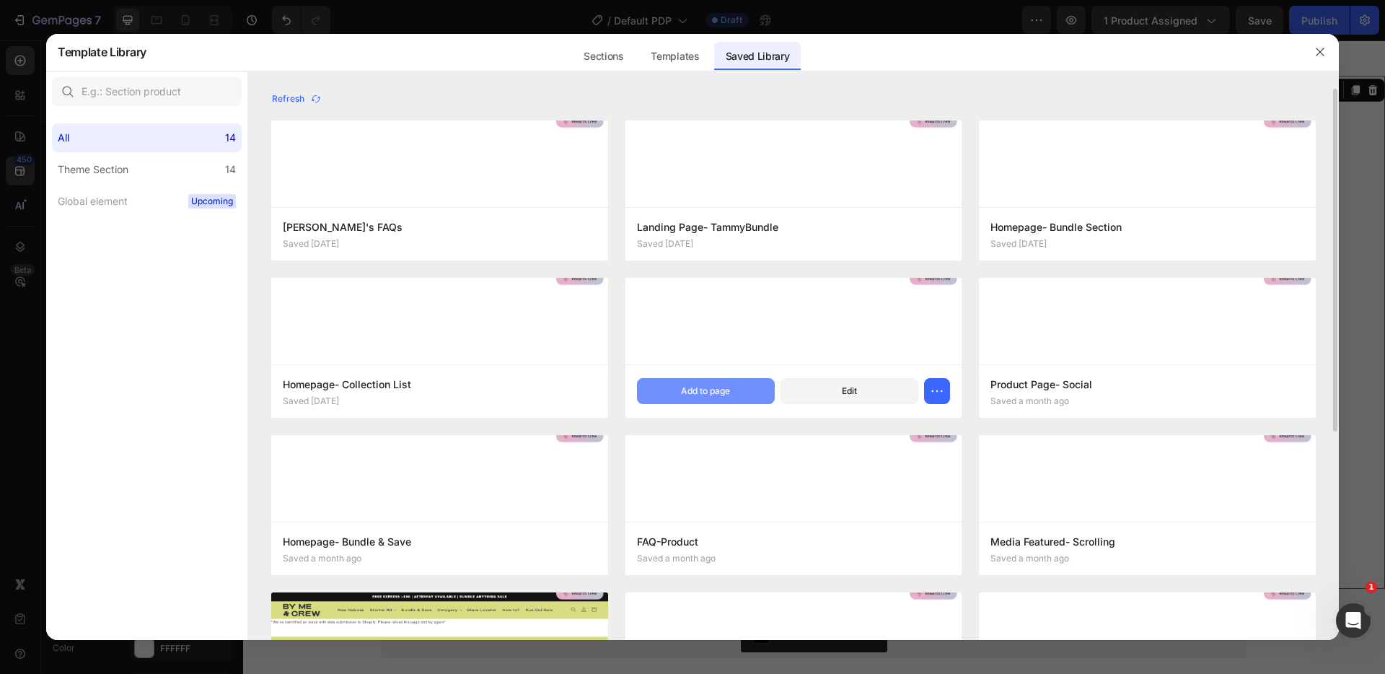
click at [737, 397] on button "Add to page" at bounding box center [706, 391] width 138 height 26
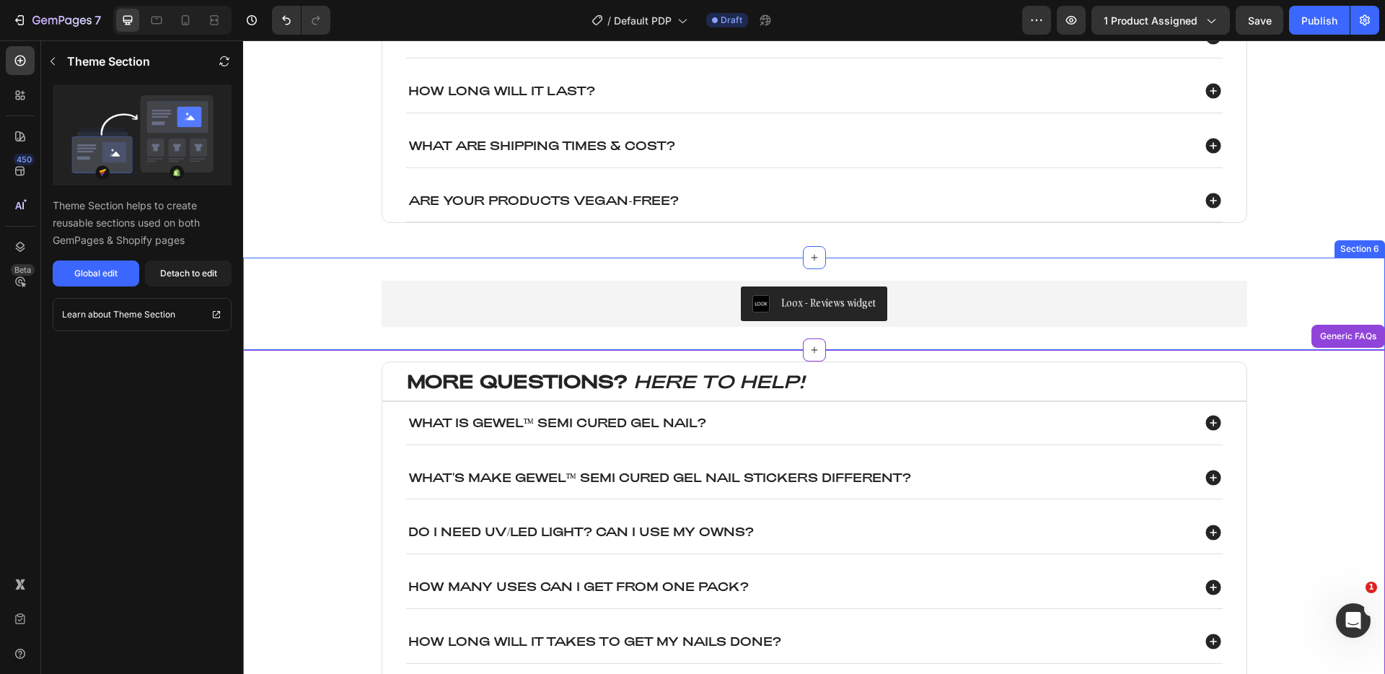
scroll to position [2094, 0]
click at [1317, 339] on div "Generic FAQs" at bounding box center [1348, 336] width 62 height 13
click at [112, 273] on div "Global edit" at bounding box center [95, 273] width 43 height 13
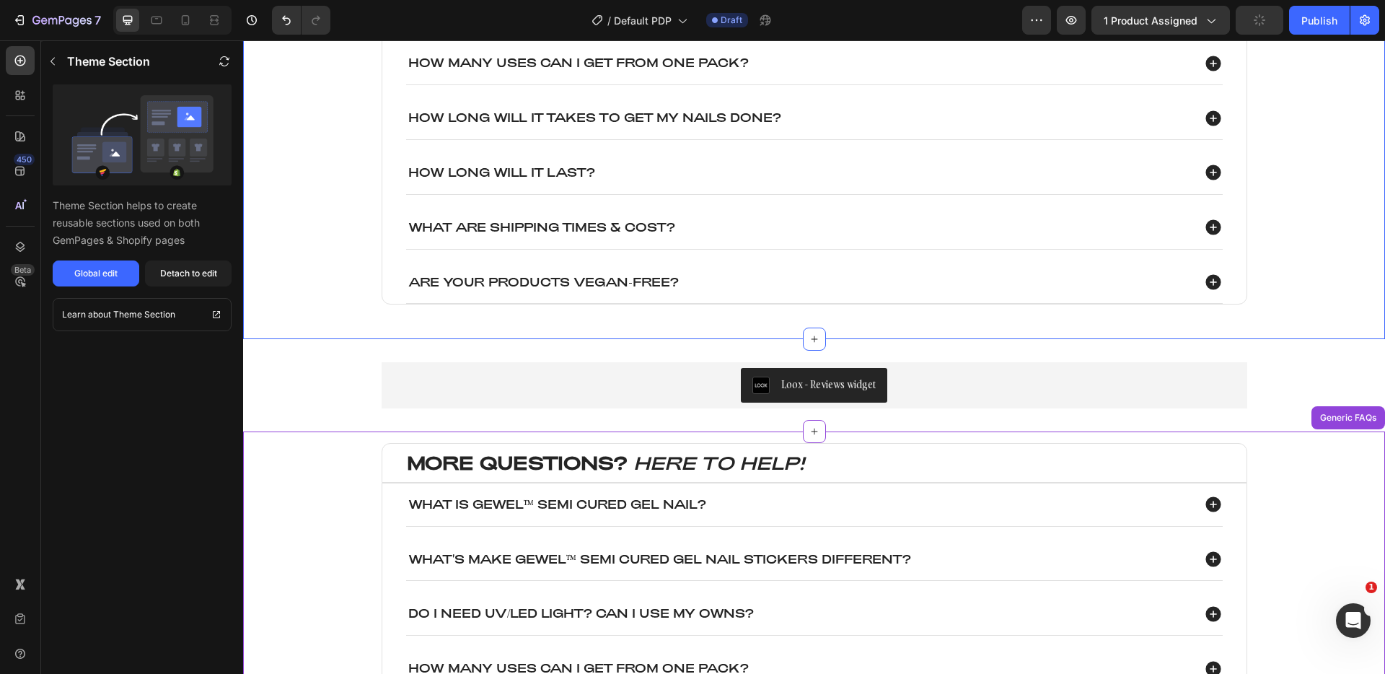
click at [1290, 190] on div "MORE QUESTIONS? HERE TO HELP! Heading What is GEWEL™ Semi cured Gel Nail? What'…" at bounding box center [814, 83] width 1113 height 490
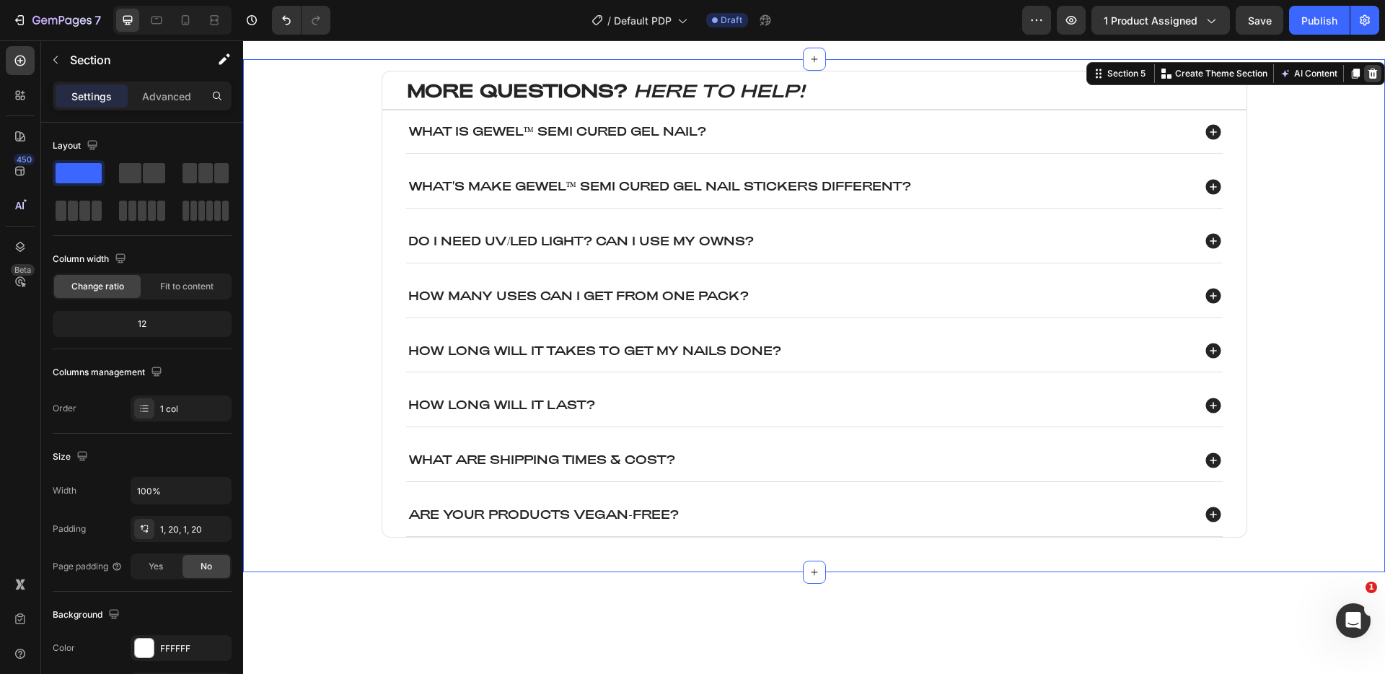
scroll to position [1668, 0]
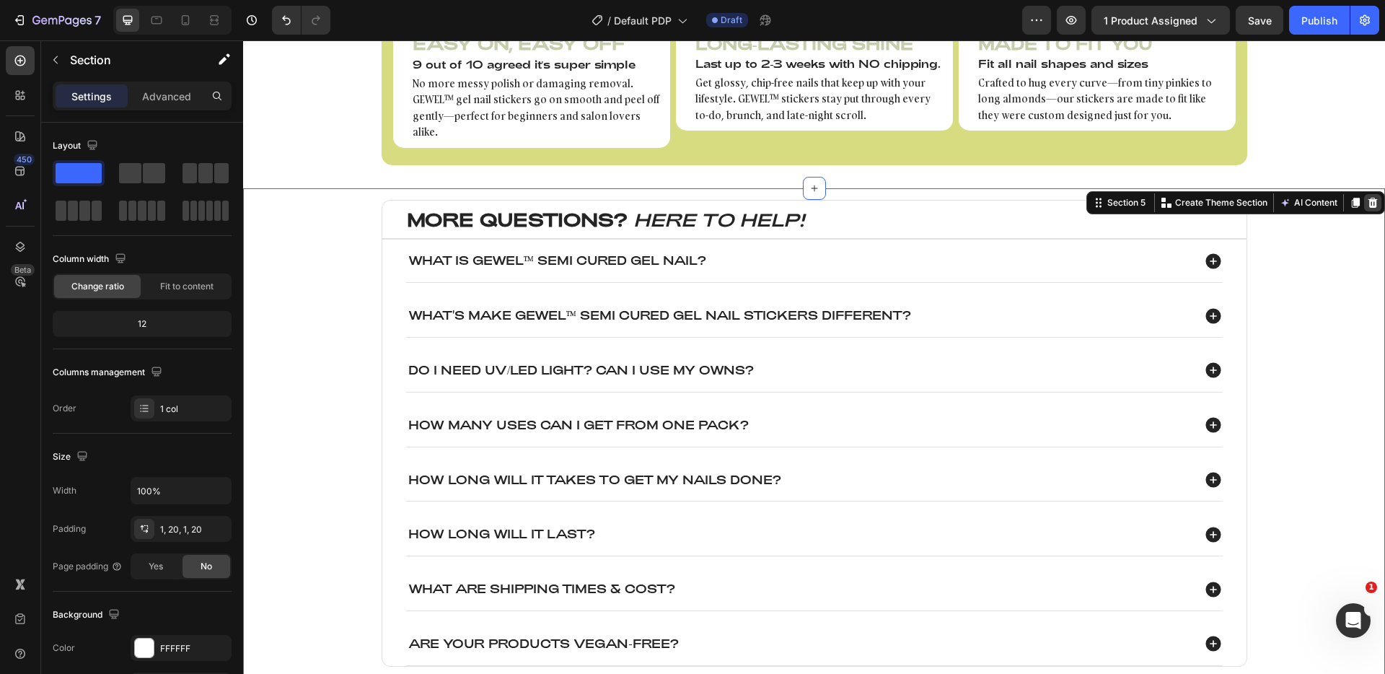
click at [1368, 198] on icon at bounding box center [1372, 203] width 9 height 10
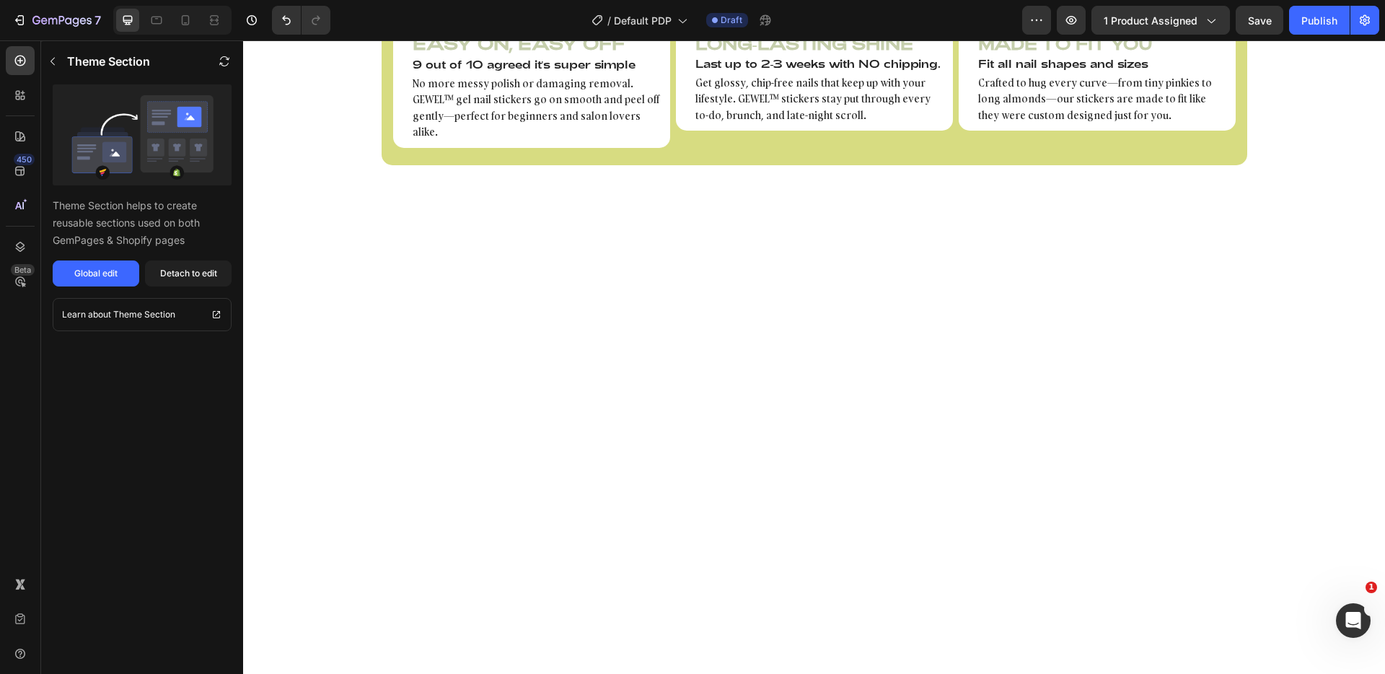
click at [544, 304] on div at bounding box center [814, 537] width 1113 height 490
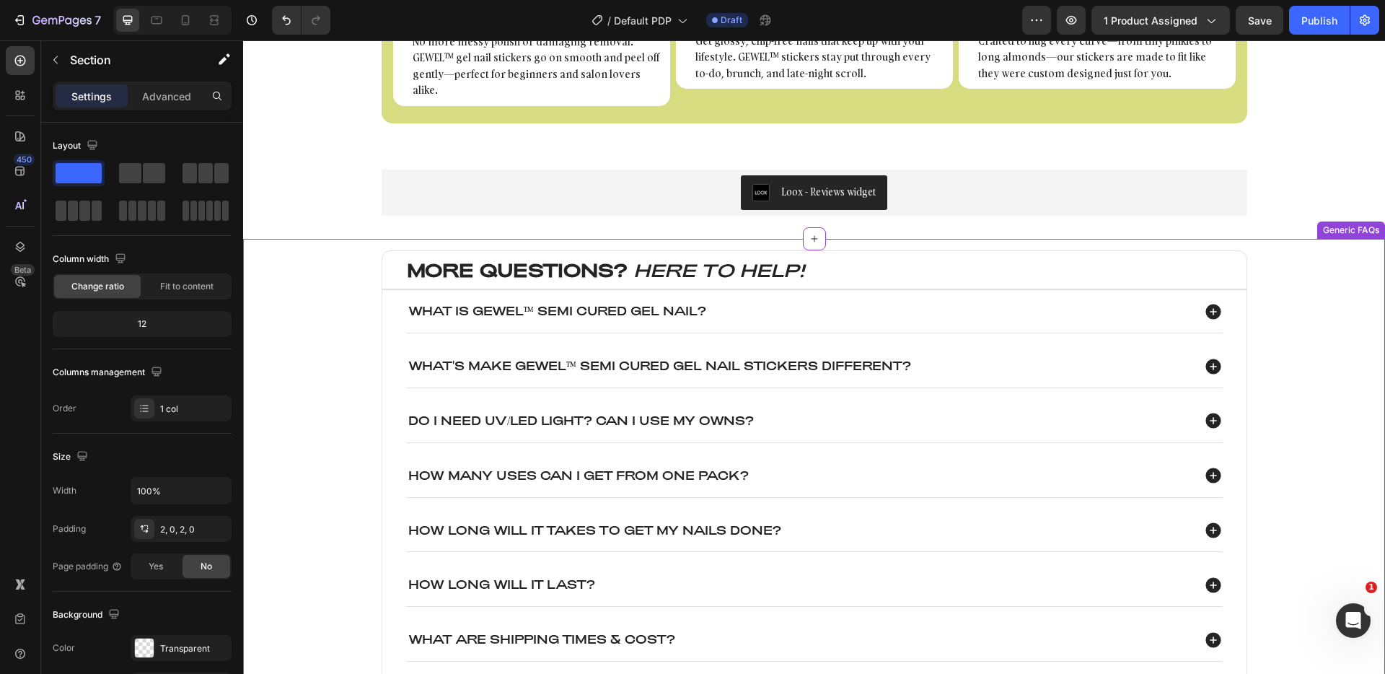
scroll to position [1724, 0]
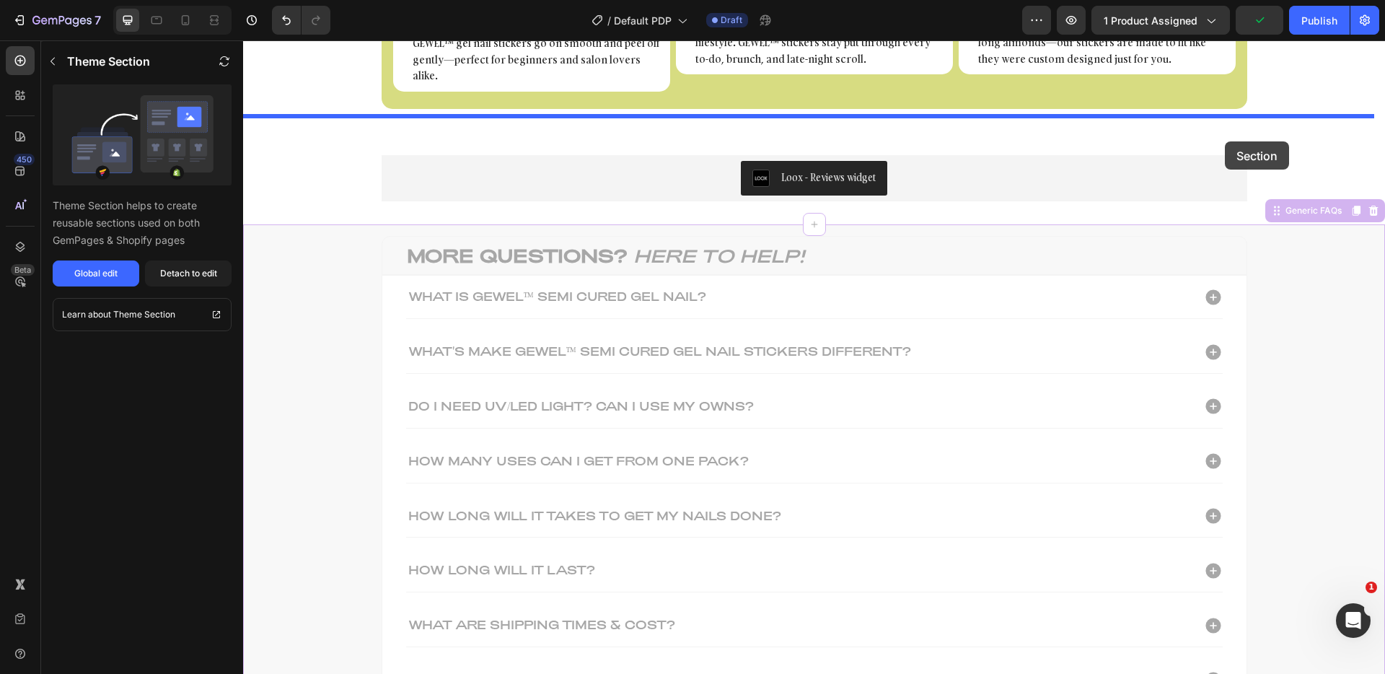
drag, startPoint x: 1313, startPoint y: 202, endPoint x: 1225, endPoint y: 141, distance: 106.9
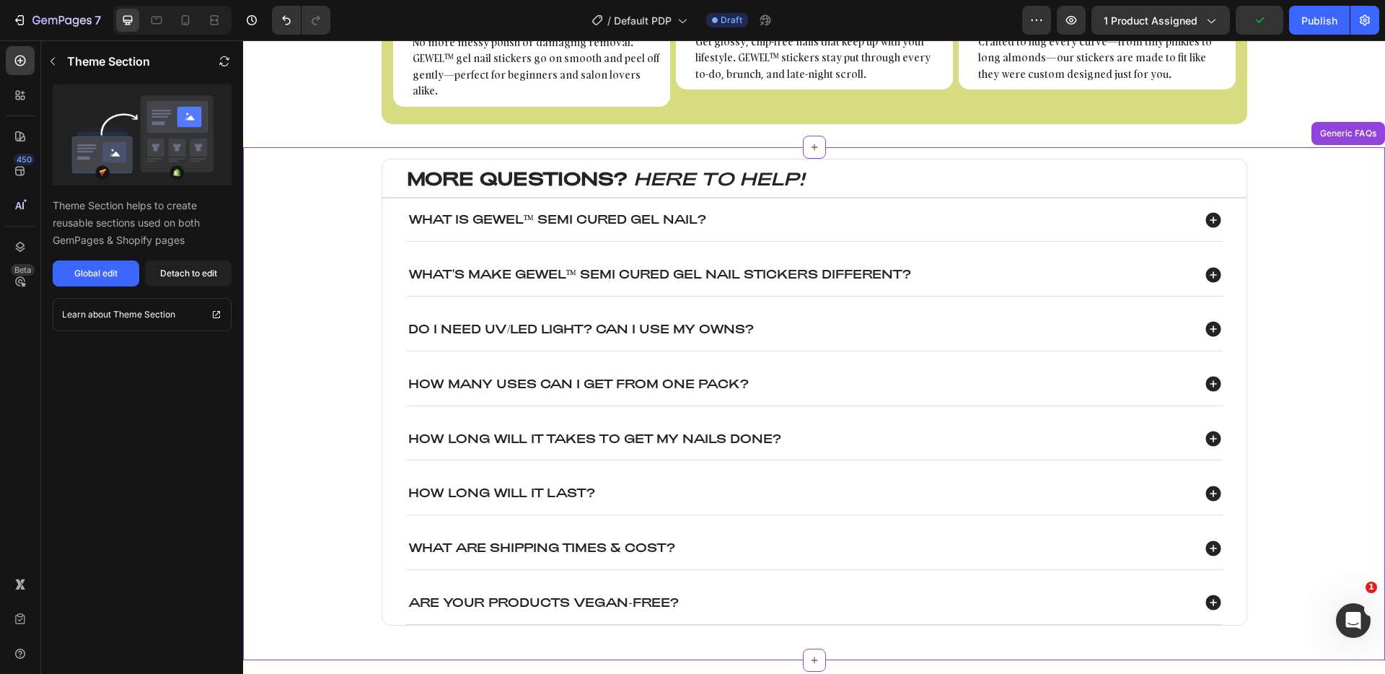
scroll to position [1705, 0]
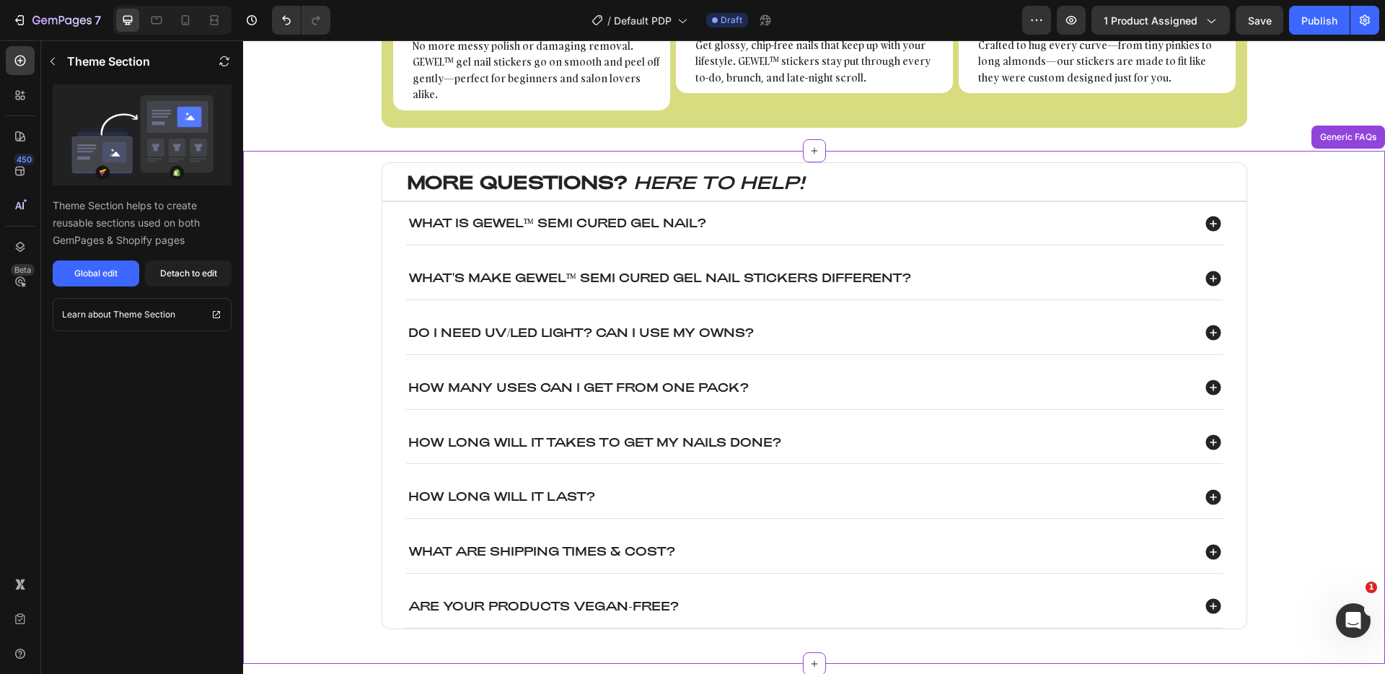
click at [1314, 221] on div "MORE QUESTIONS? HERE TO HELP! Heading What is GEWEL™ Semi cured Gel Nail? What'…" at bounding box center [814, 407] width 1113 height 490
click at [17, 168] on icon at bounding box center [20, 171] width 14 height 14
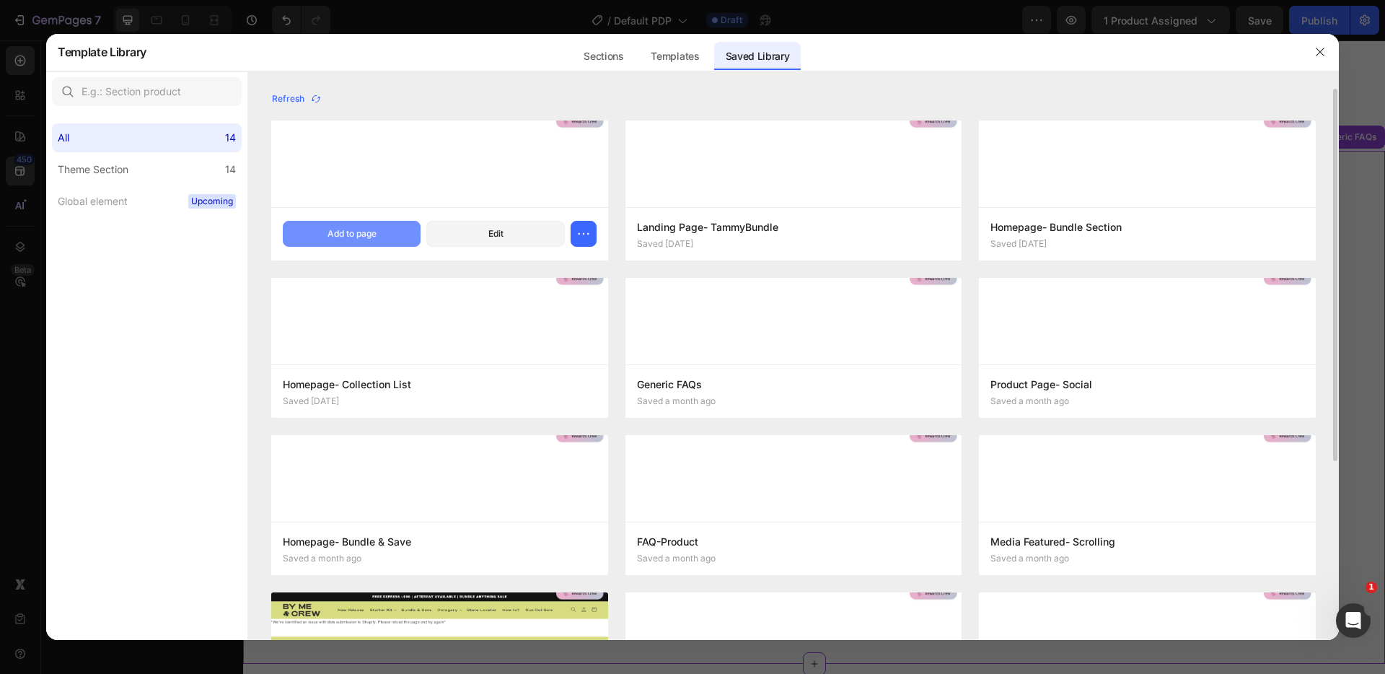
click at [393, 240] on button "Add to page" at bounding box center [352, 234] width 138 height 26
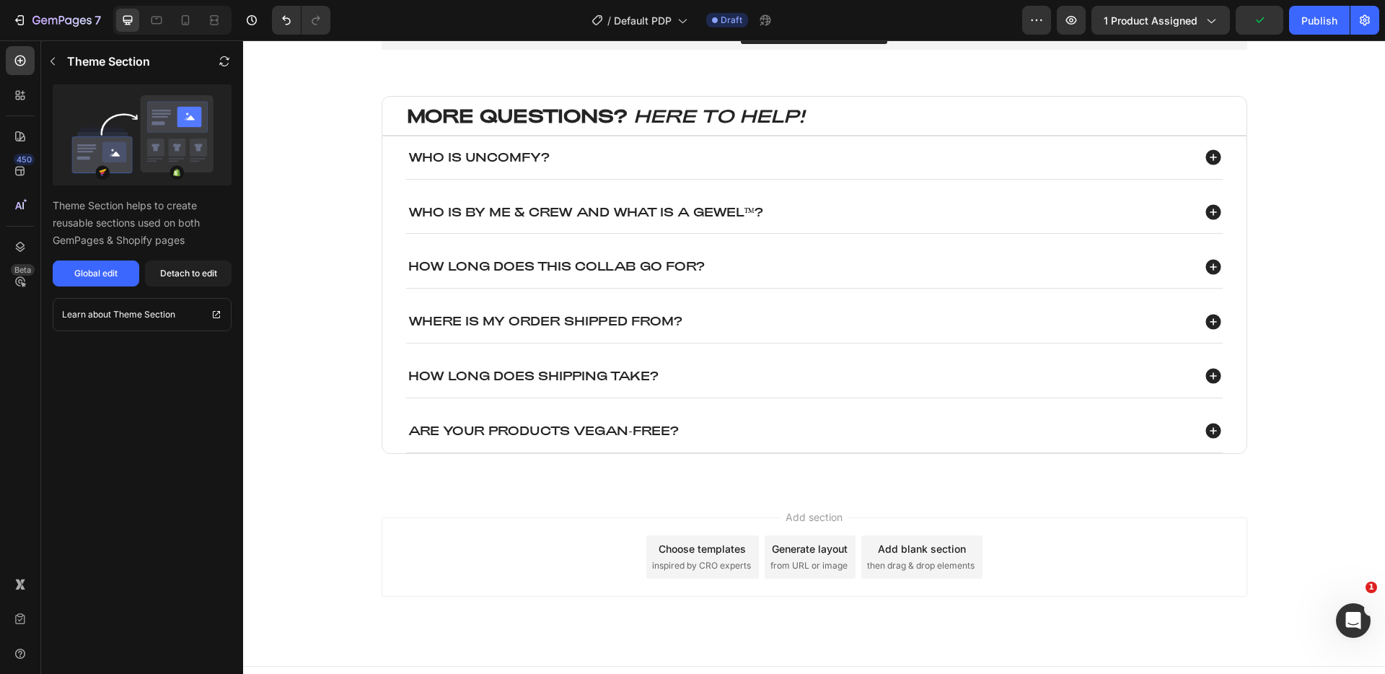
scroll to position [2394, 0]
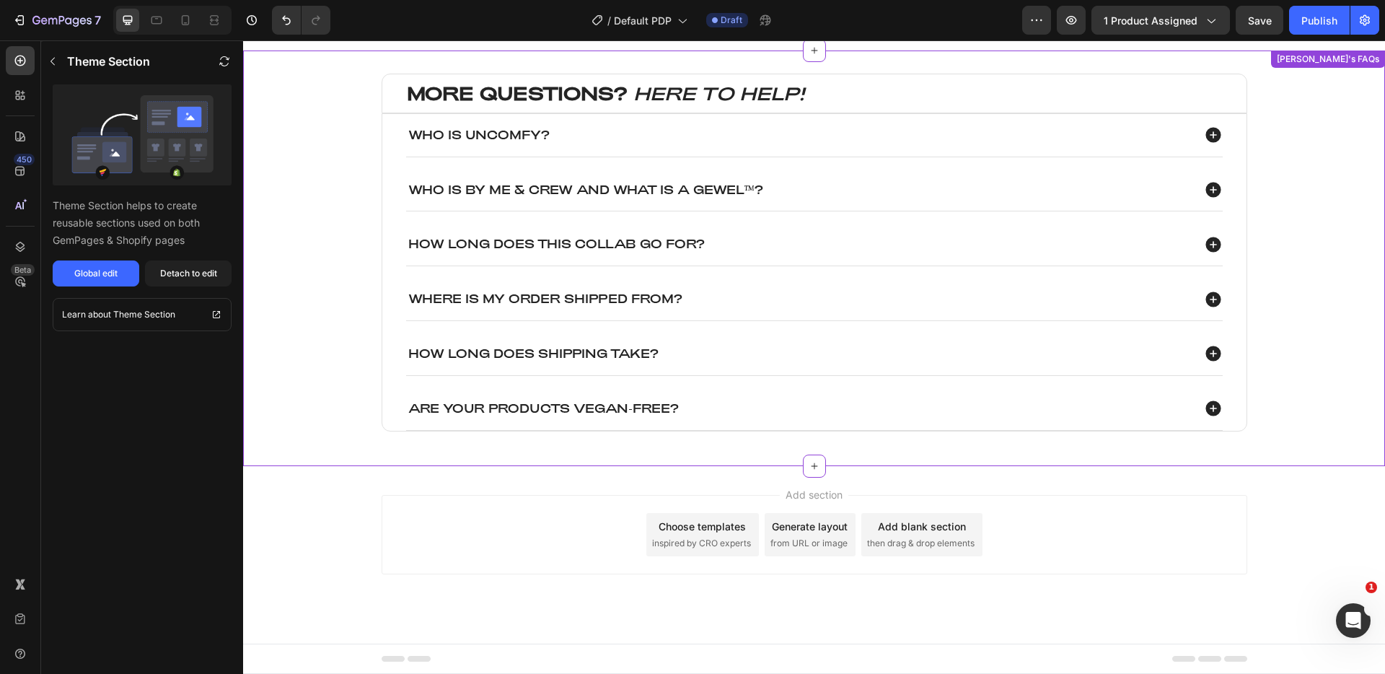
click at [784, 141] on div "Who is Uncomfy?" at bounding box center [799, 135] width 786 height 19
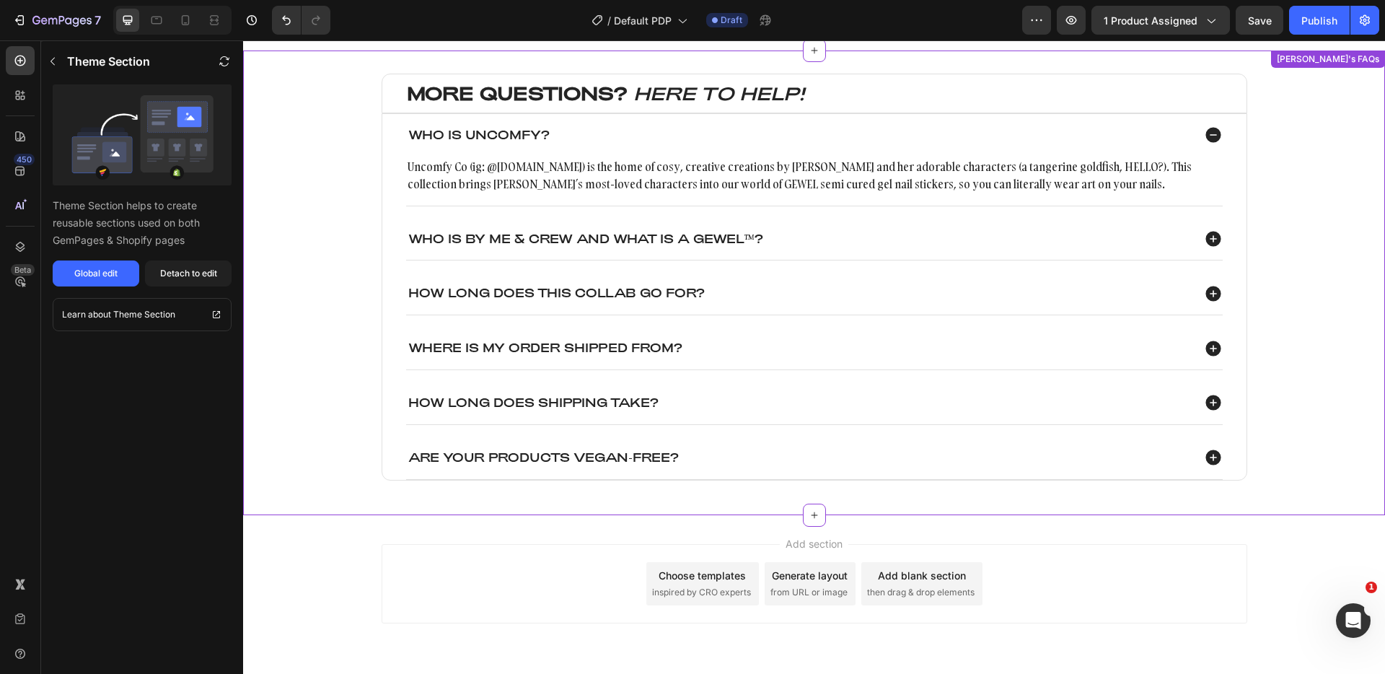
click at [755, 173] on p "Uncomfy Co (ig: @uncomfy.co) is the home of cosy, creative creations by Tammy a…" at bounding box center [815, 175] width 814 height 35
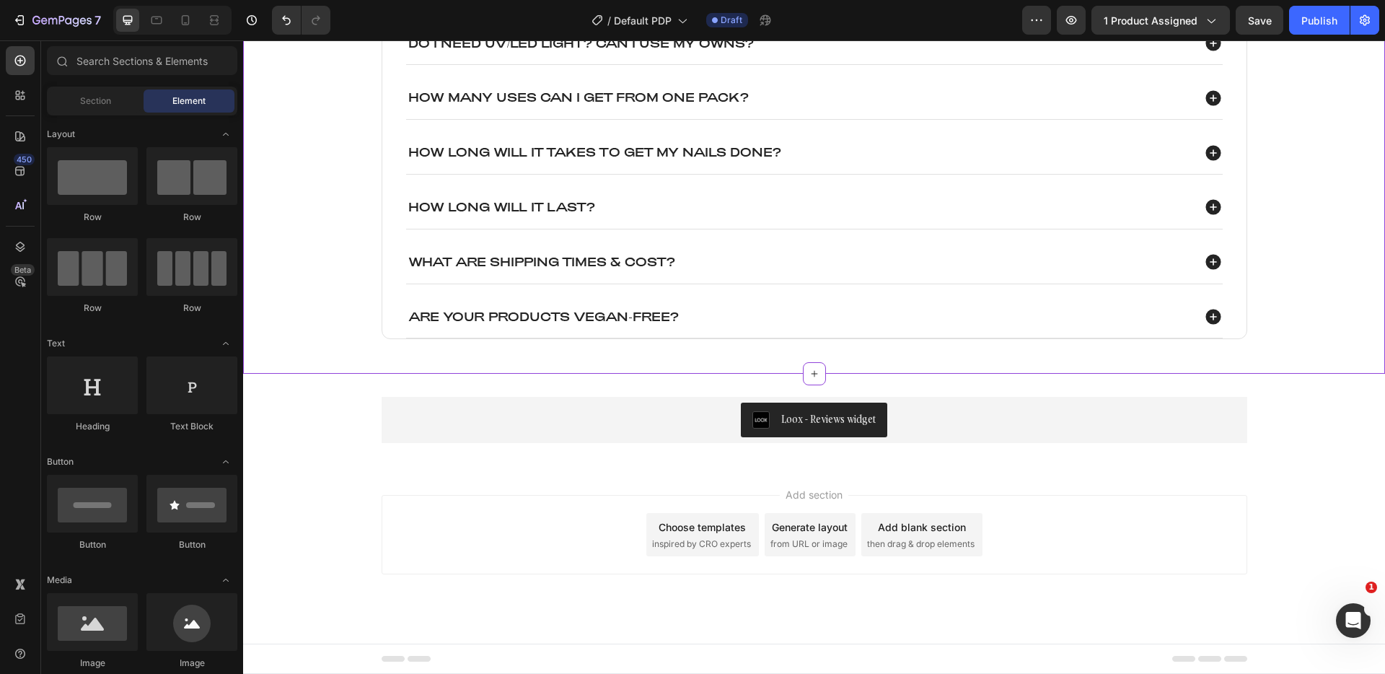
scroll to position [1820, 0]
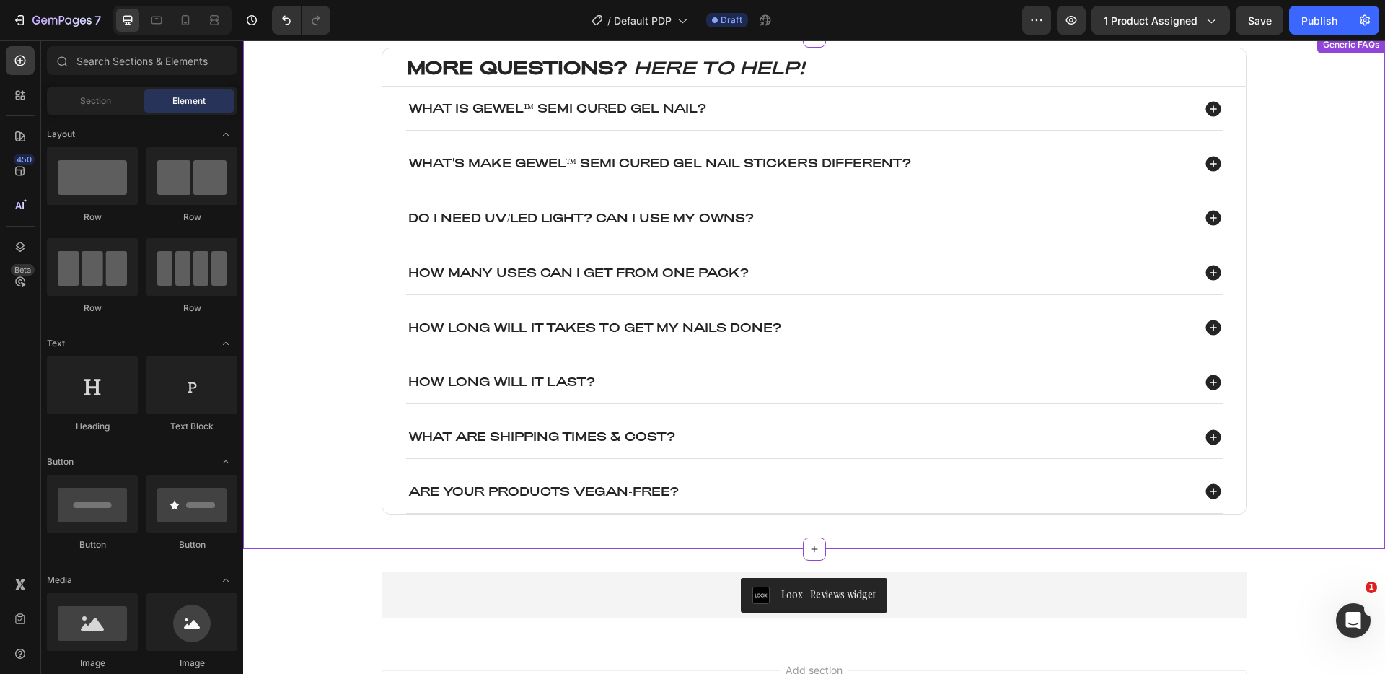
click at [1298, 203] on div "MORE QUESTIONS? HERE TO HELP! Heading What is GEWEL™ Semi cured Gel Nail? What'…" at bounding box center [814, 293] width 1113 height 490
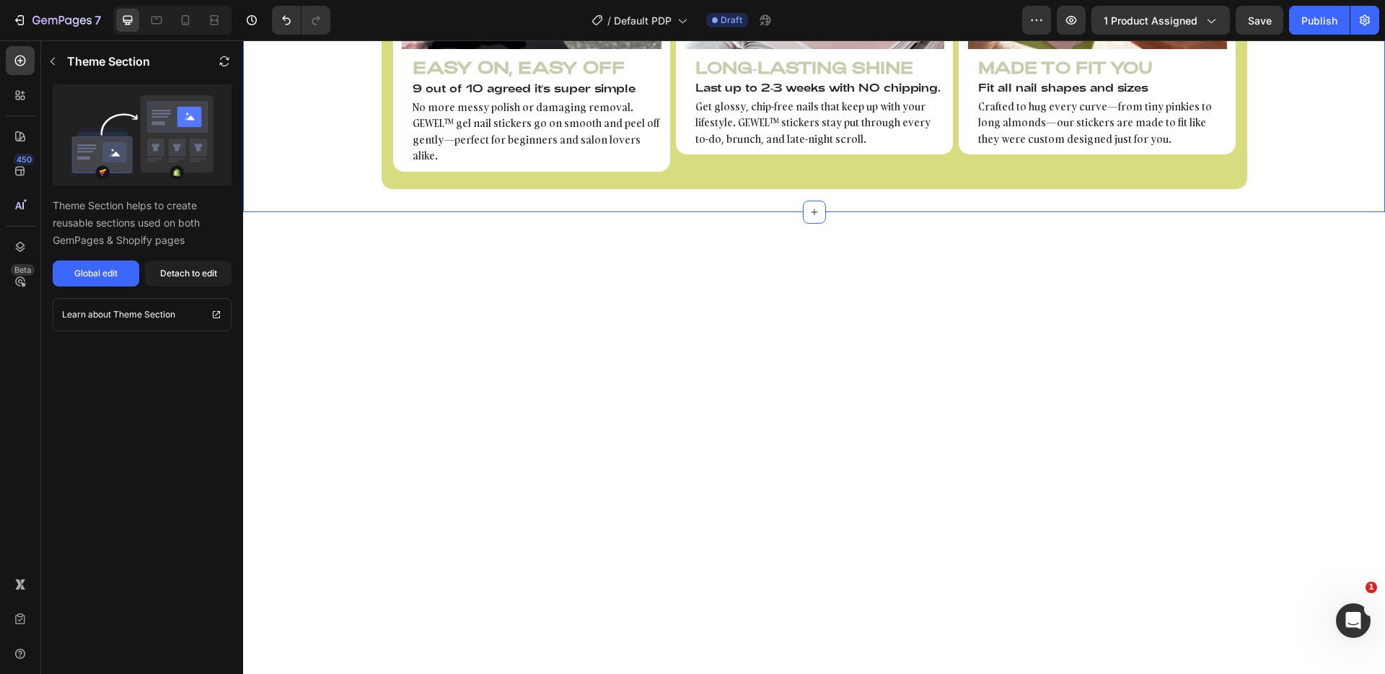
scroll to position [809, 0]
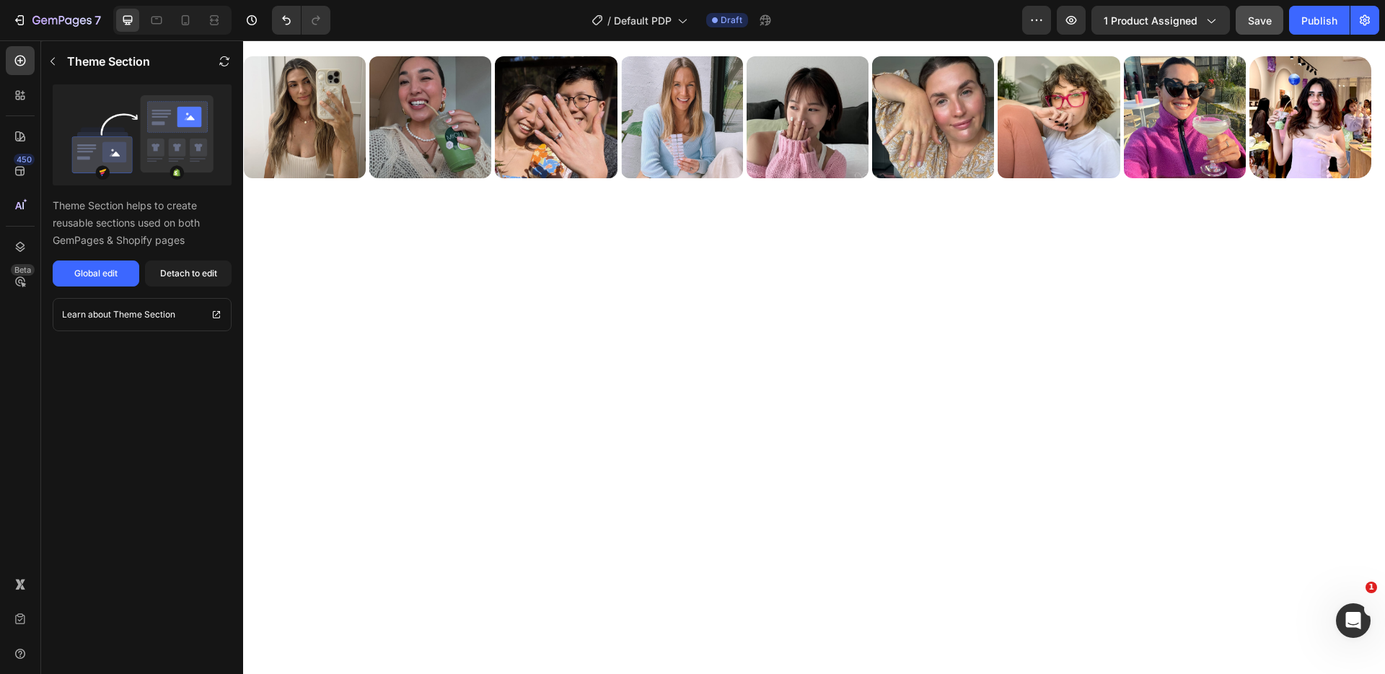
click at [1254, 31] on button "Save" at bounding box center [1260, 20] width 48 height 29
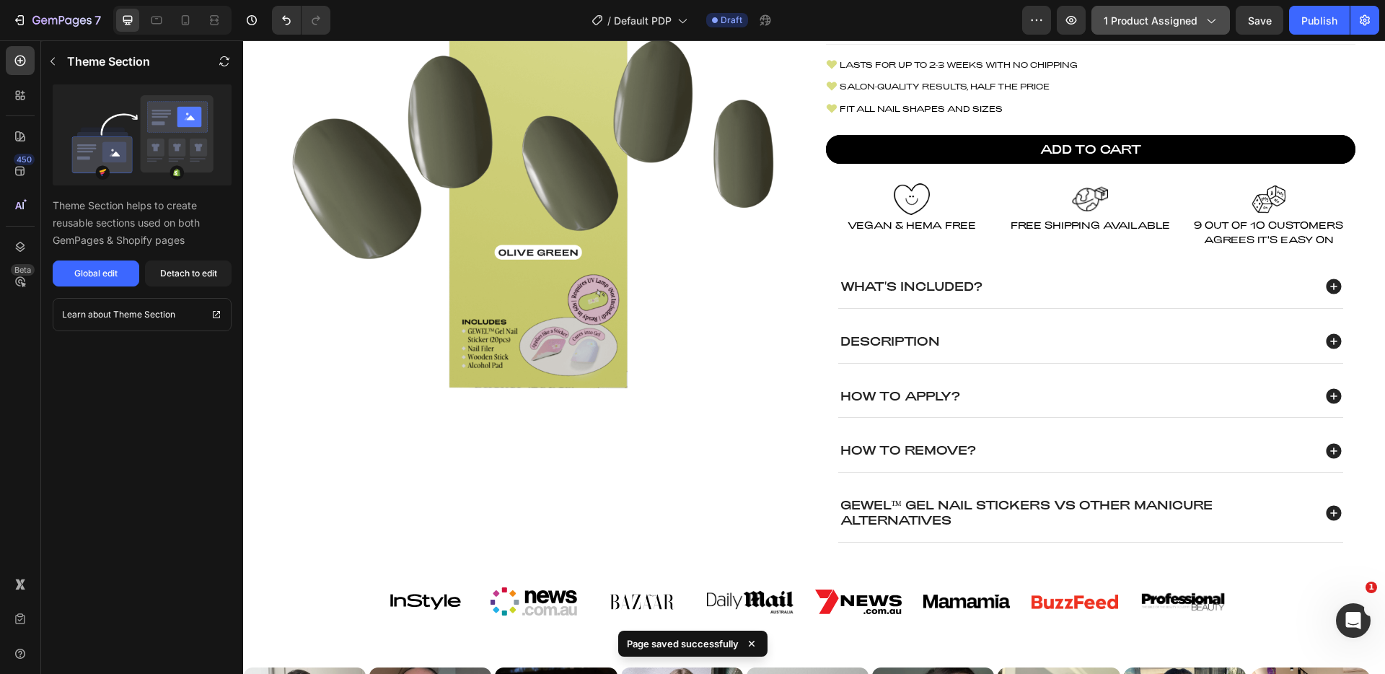
click at [1190, 25] on span "1 product assigned" at bounding box center [1151, 20] width 94 height 15
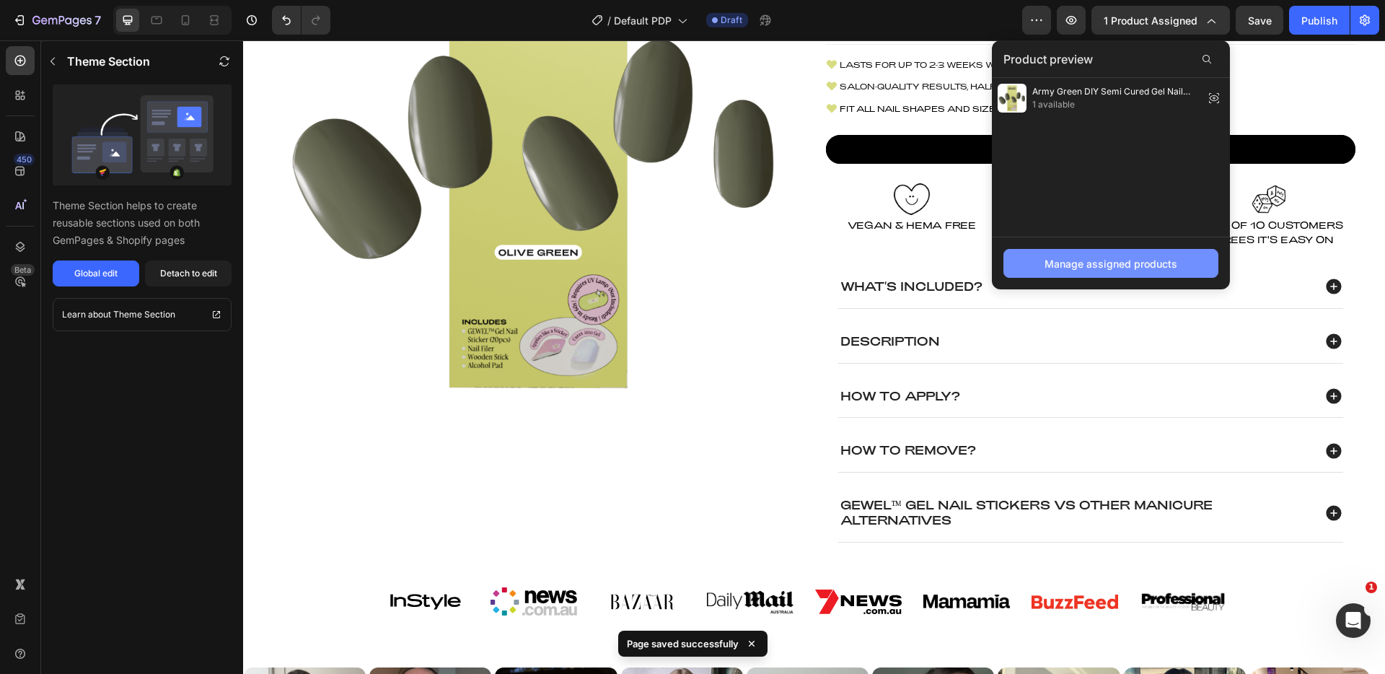
click at [1107, 258] on div "Manage assigned products" at bounding box center [1111, 263] width 133 height 15
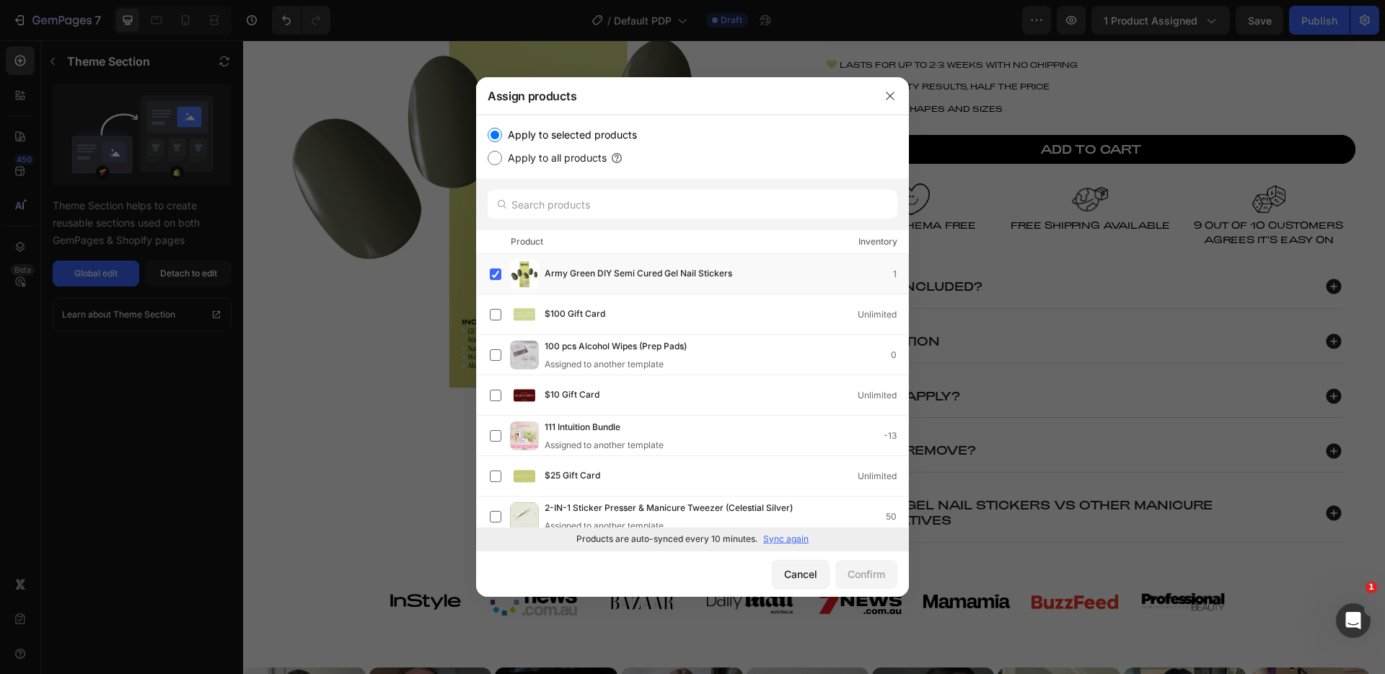
click at [585, 159] on label "Apply to all products" at bounding box center [554, 157] width 105 height 17
click at [502, 159] on input "Apply to all products" at bounding box center [495, 158] width 14 height 14
radio input "true"
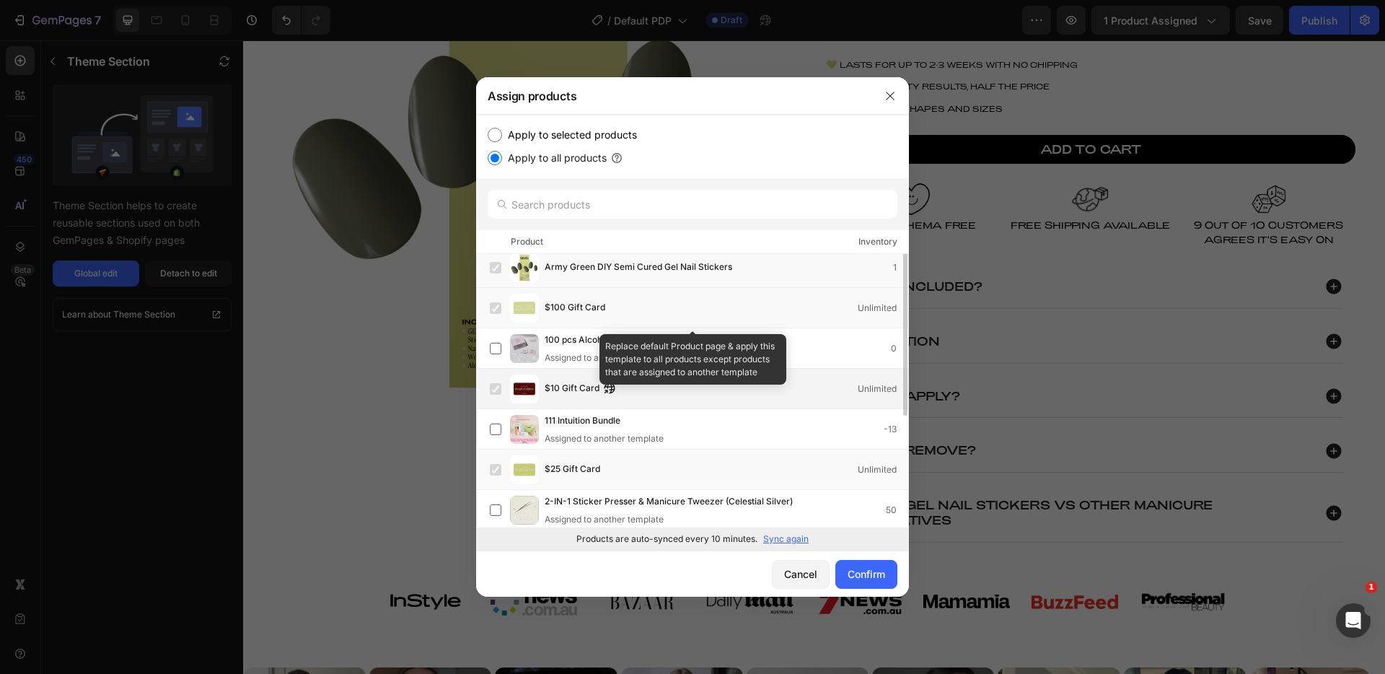
scroll to position [0, 0]
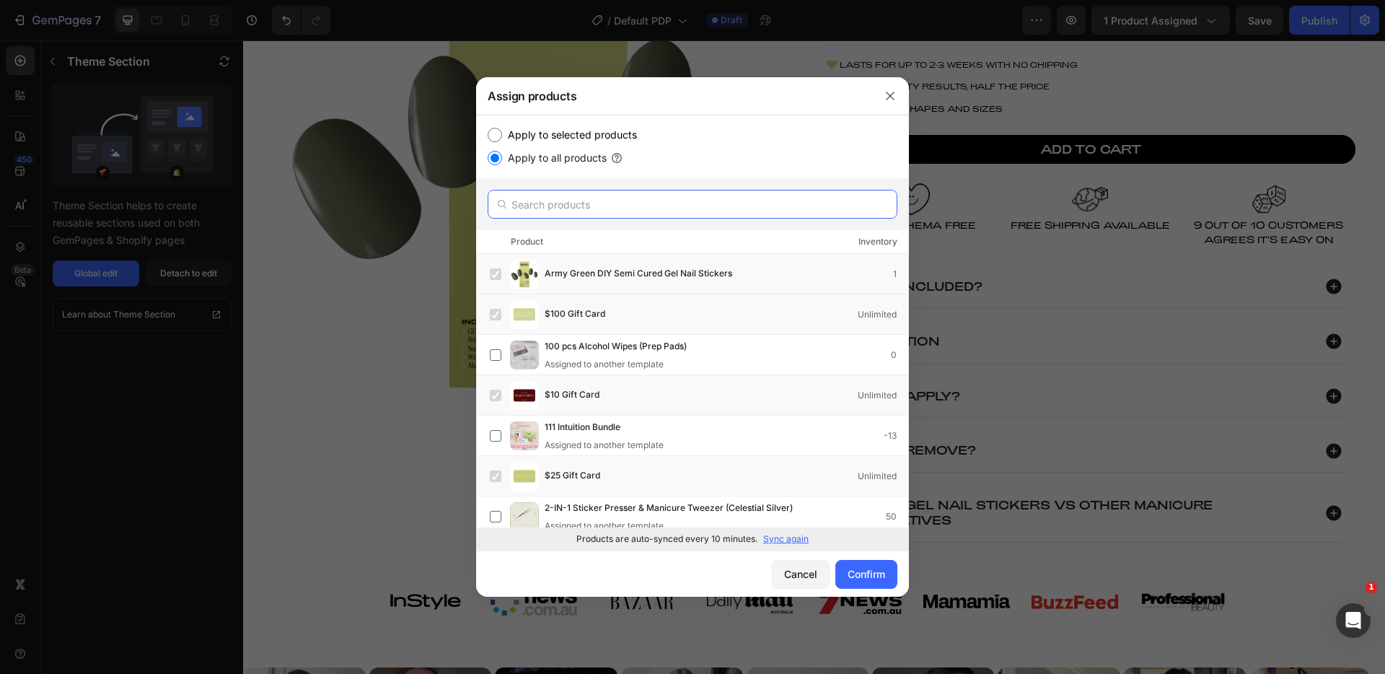
click at [721, 209] on input "text" at bounding box center [693, 204] width 410 height 29
click at [533, 126] on label "Apply to selected products" at bounding box center [569, 134] width 135 height 17
click at [502, 128] on input "Apply to selected products" at bounding box center [495, 135] width 14 height 14
radio input "true"
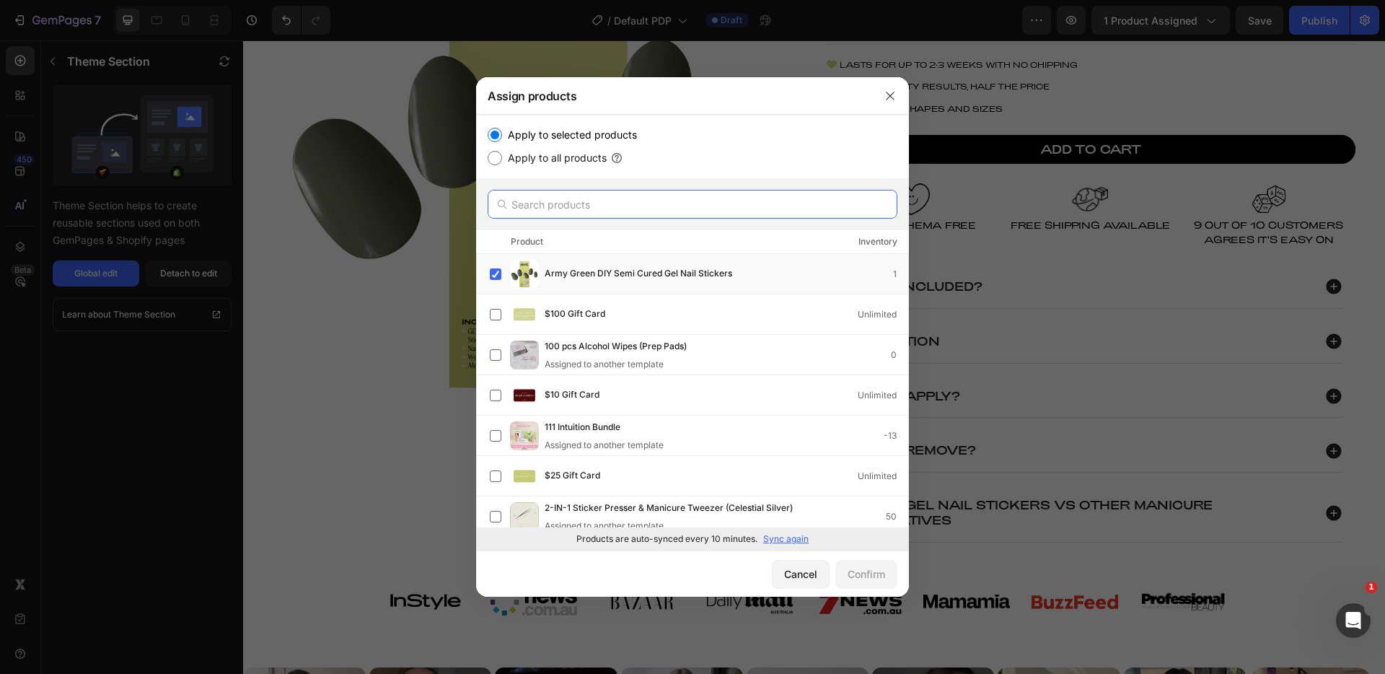
click at [576, 208] on input "text" at bounding box center [693, 204] width 410 height 29
click at [501, 271] on label at bounding box center [496, 274] width 12 height 12
click at [606, 199] on input "text" at bounding box center [693, 204] width 410 height 29
click at [894, 102] on button "button" at bounding box center [890, 95] width 23 height 23
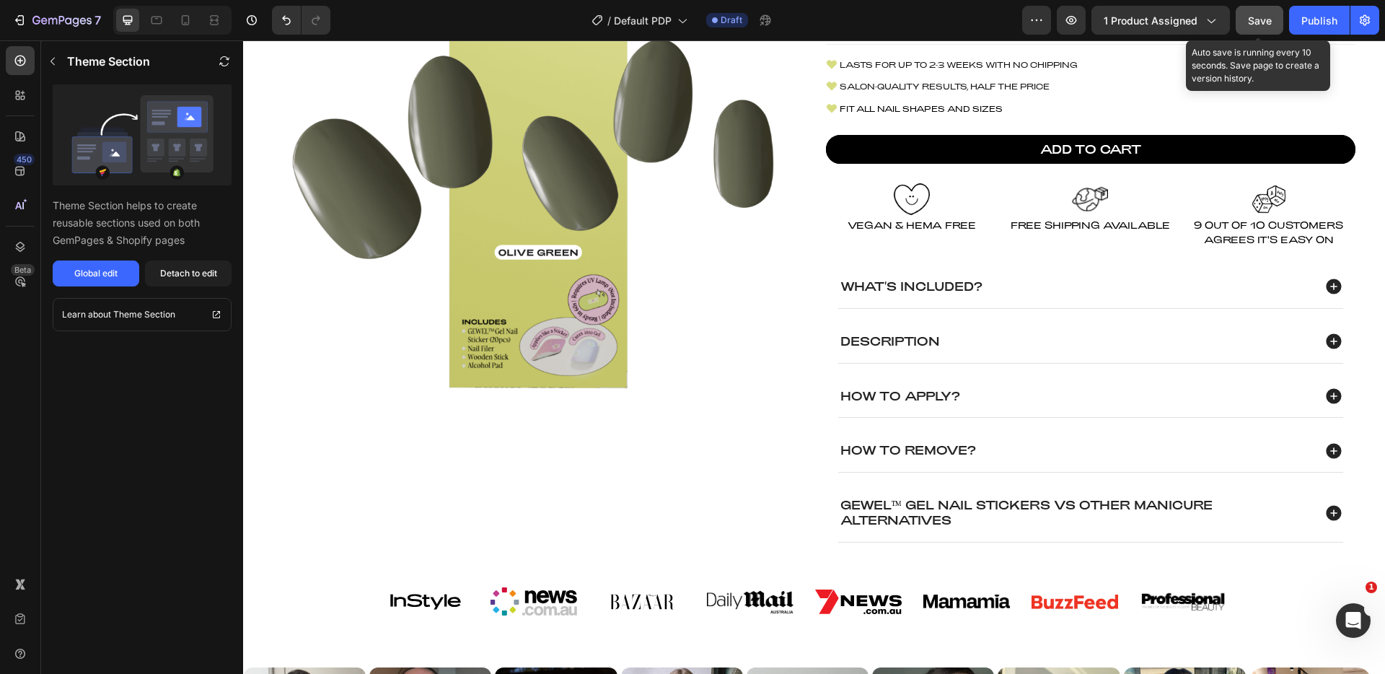
click at [1276, 20] on button "Save" at bounding box center [1260, 20] width 48 height 29
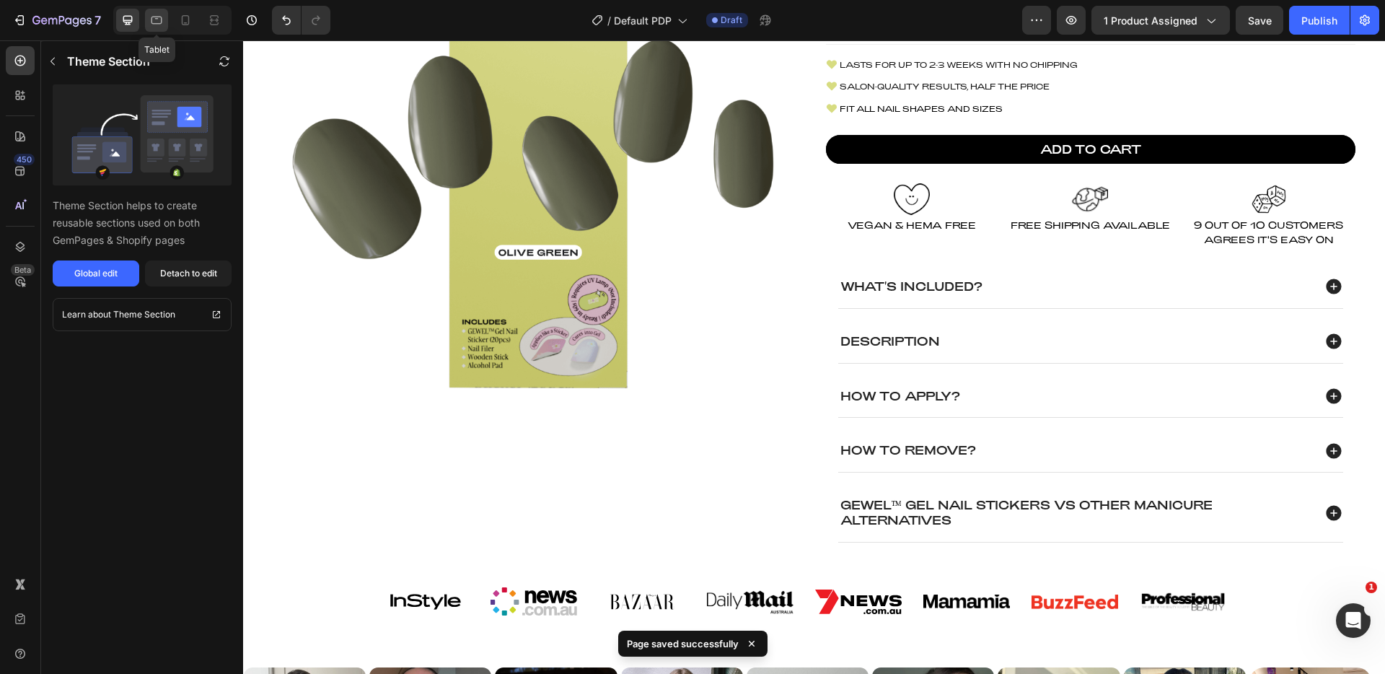
click at [154, 14] on icon at bounding box center [156, 20] width 14 height 14
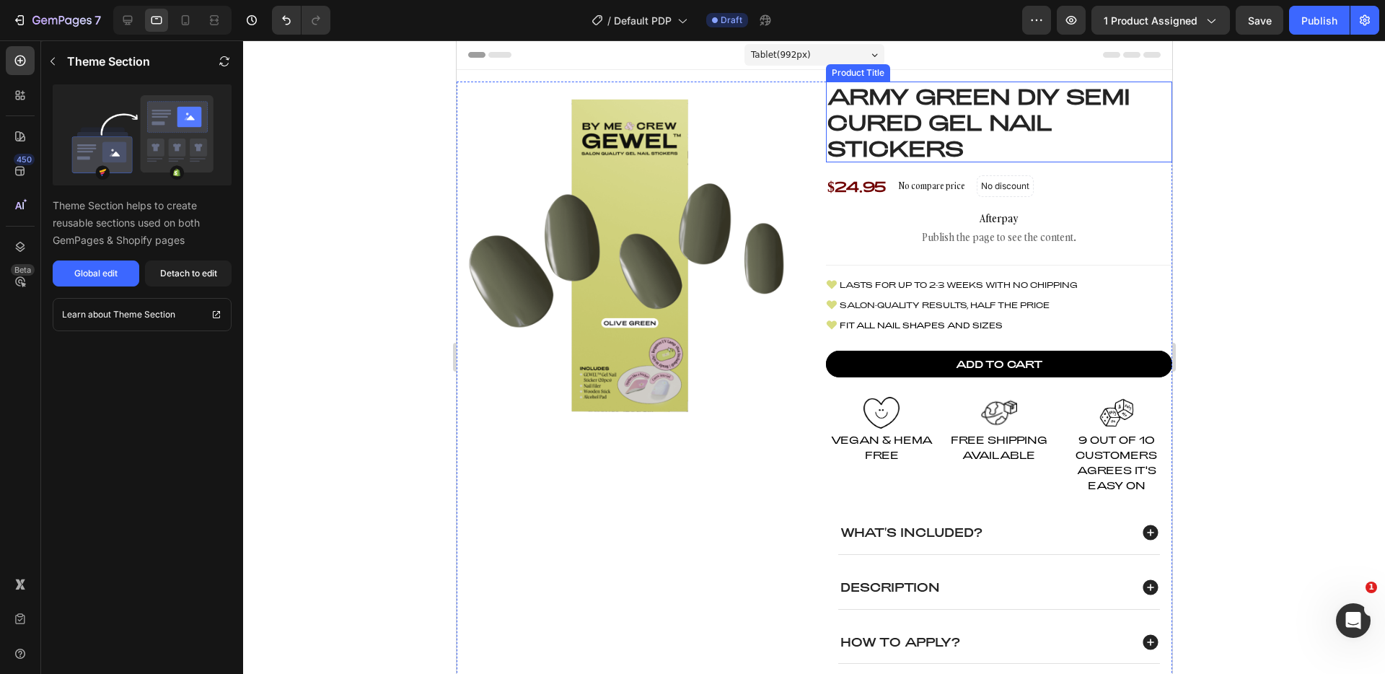
click at [1030, 131] on h1 "Army Green DIY Semi Cured Gel Nail Stickers" at bounding box center [998, 122] width 346 height 81
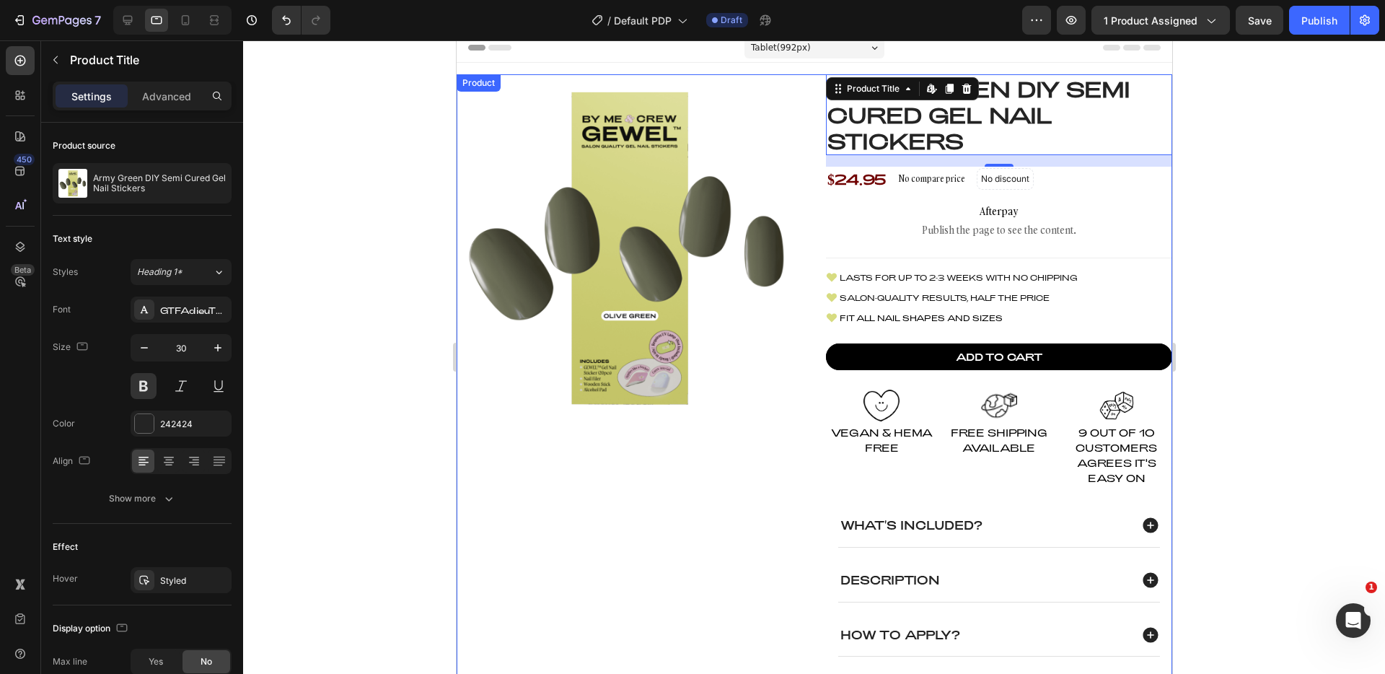
scroll to position [2, 0]
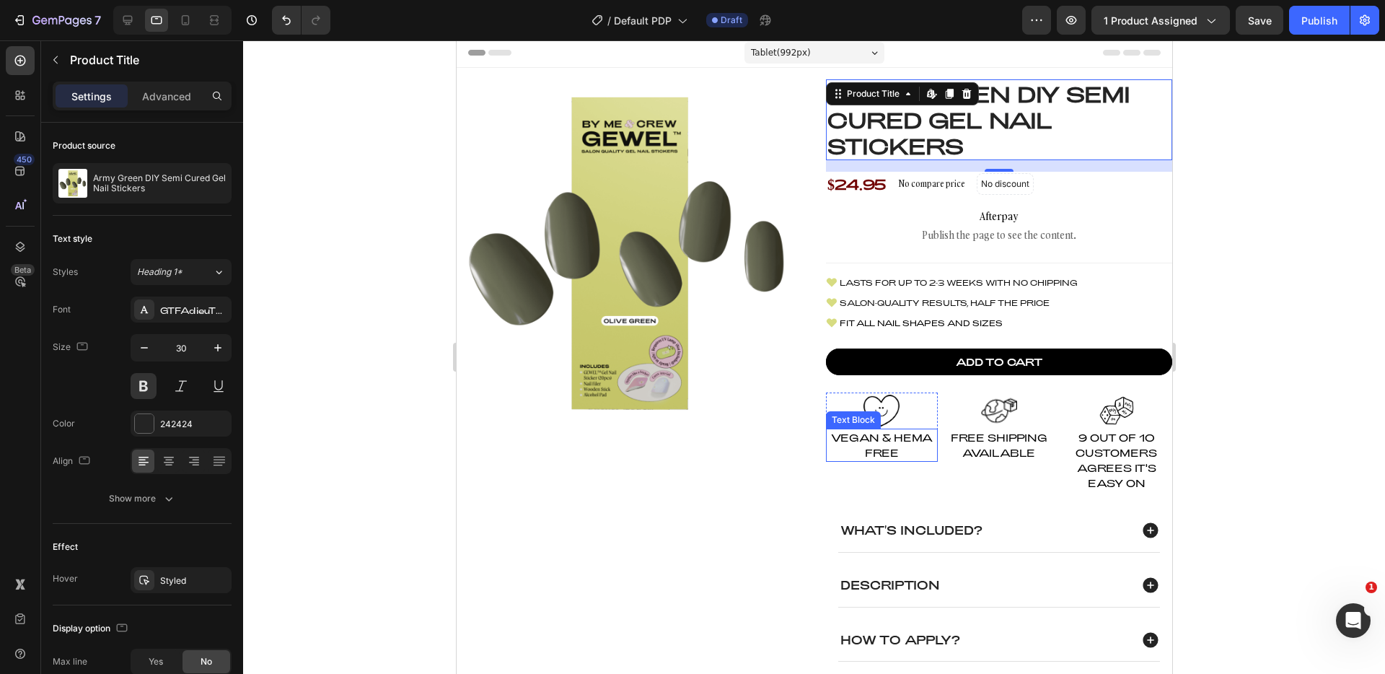
click at [879, 447] on span "Vegan & HEMA Free" at bounding box center [881, 444] width 102 height 27
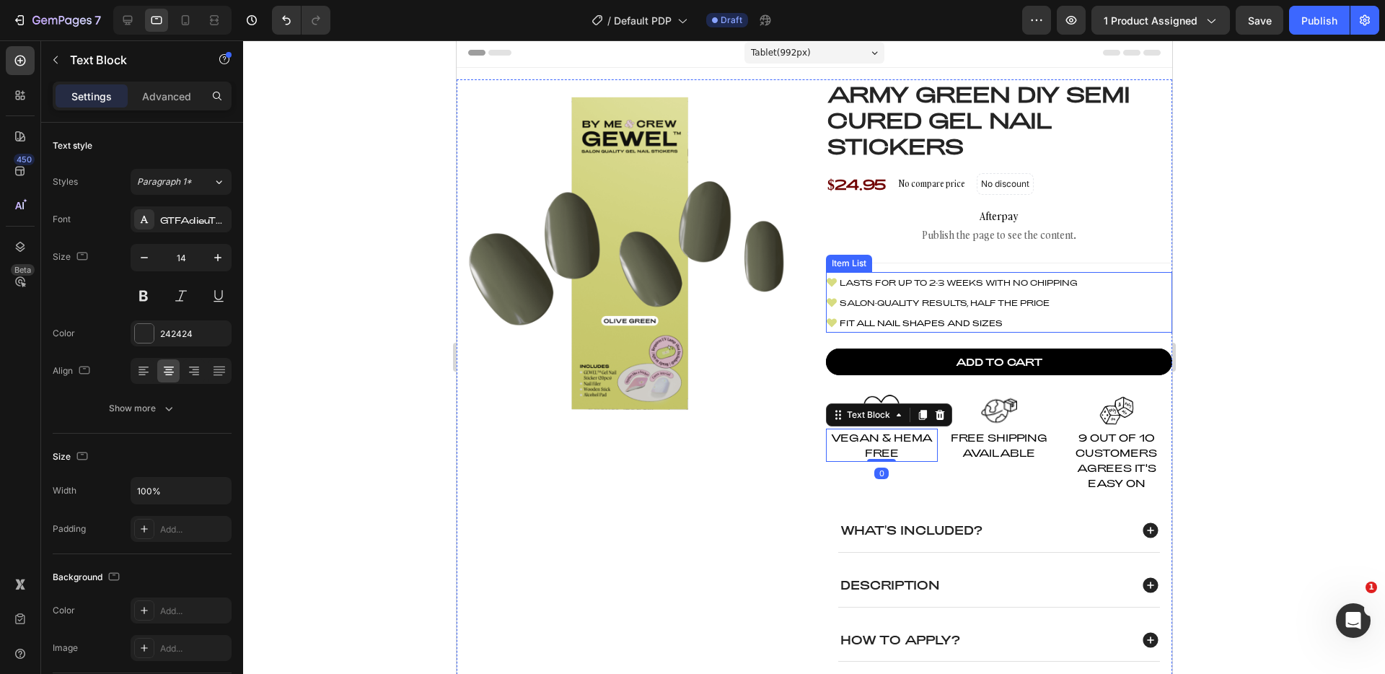
click at [1047, 305] on p "Salon-quality results, half the price" at bounding box center [958, 302] width 238 height 16
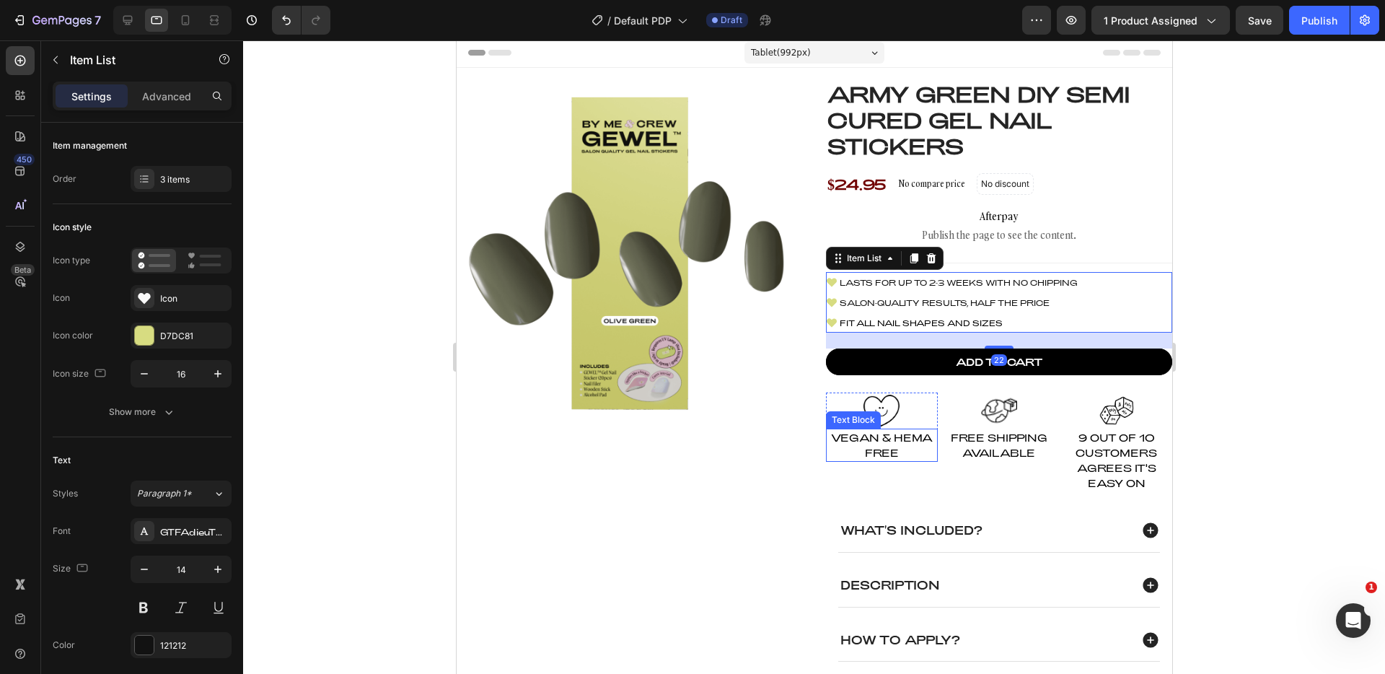
click at [883, 449] on span "Vegan & HEMA Free" at bounding box center [881, 444] width 102 height 27
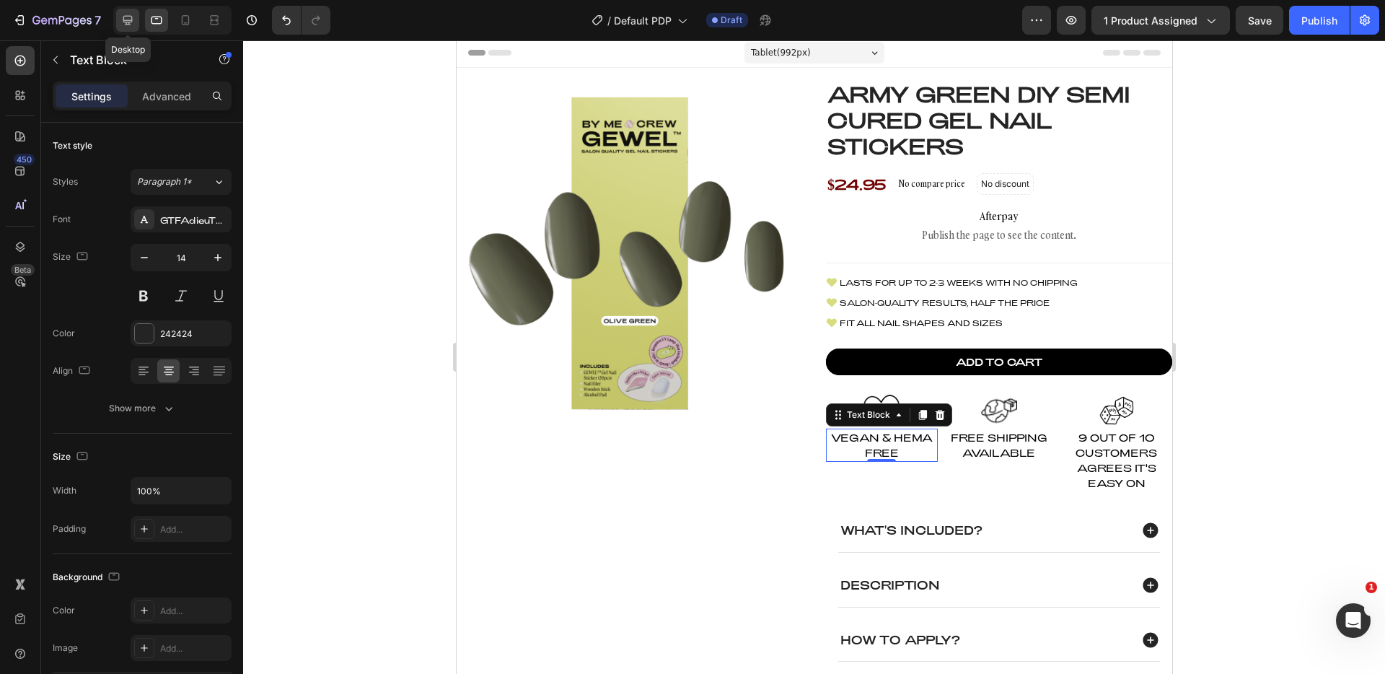
click at [123, 25] on icon at bounding box center [127, 20] width 14 height 14
type input "13"
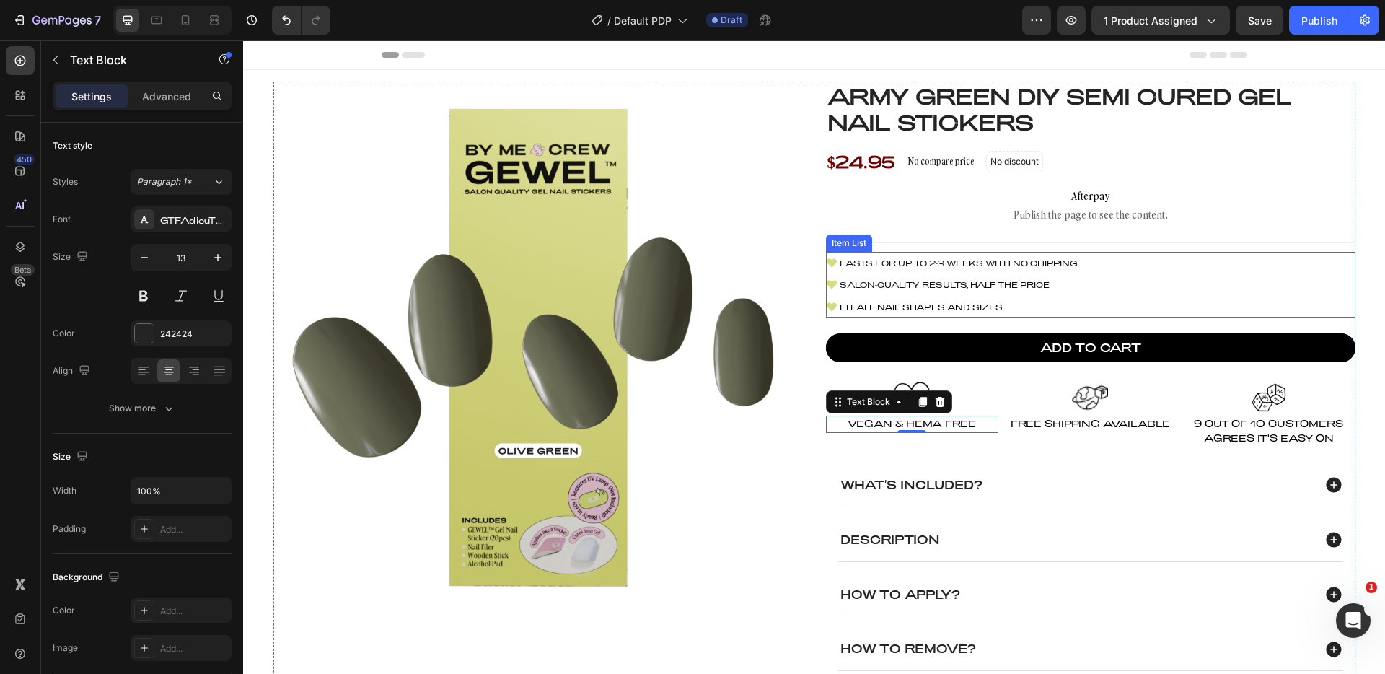
click at [945, 286] on span "Salon-quality results, half the price" at bounding box center [945, 284] width 210 height 9
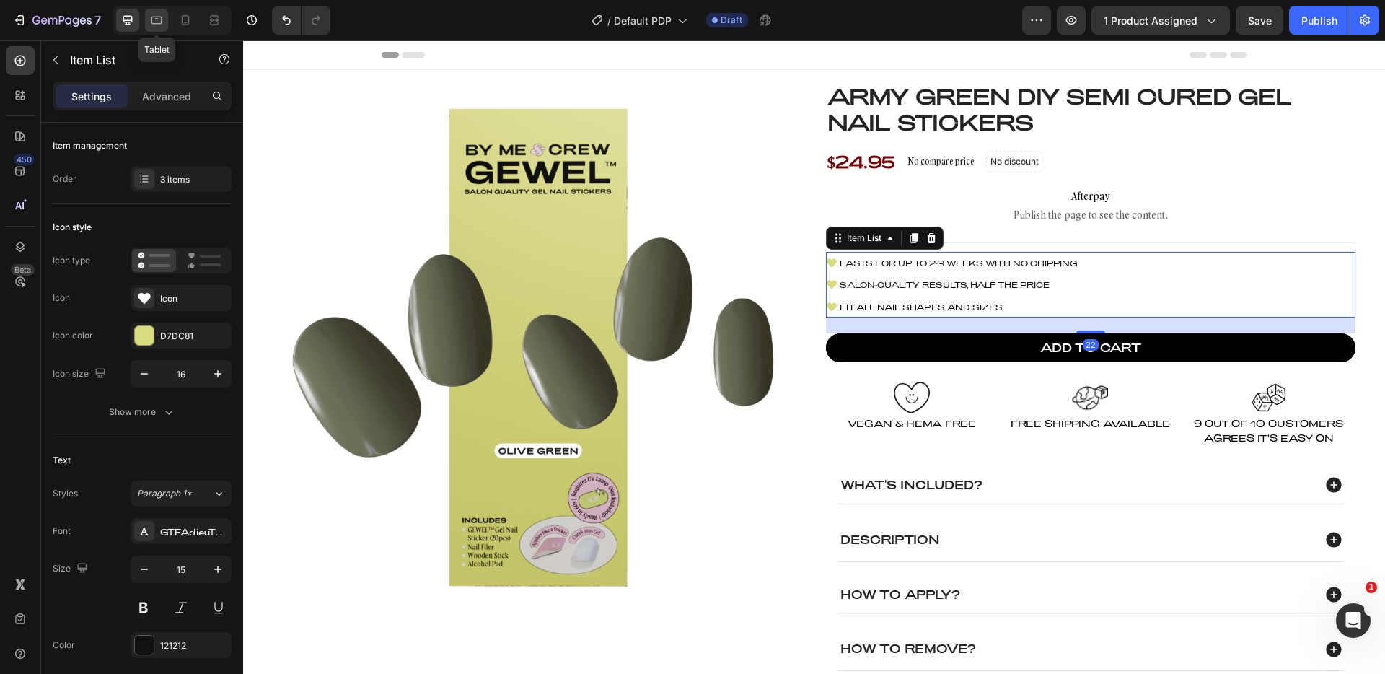
click at [156, 19] on icon at bounding box center [156, 20] width 14 height 14
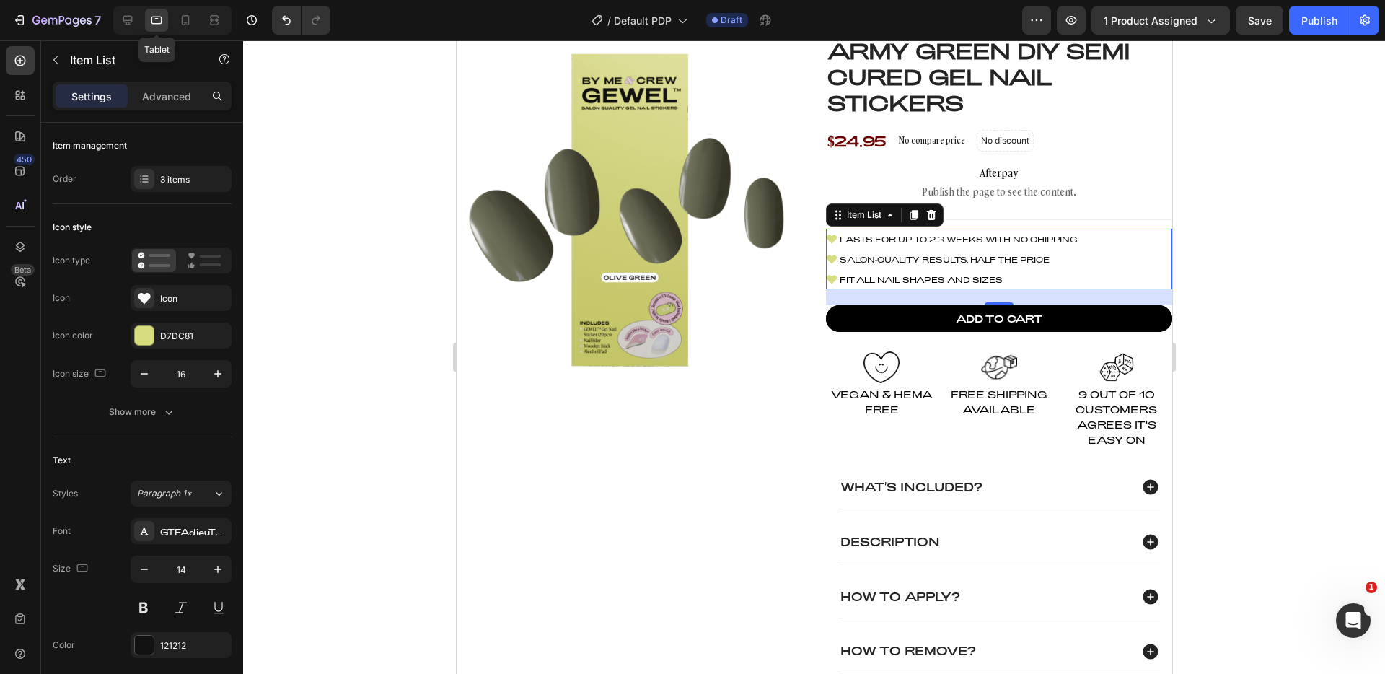
scroll to position [183, 0]
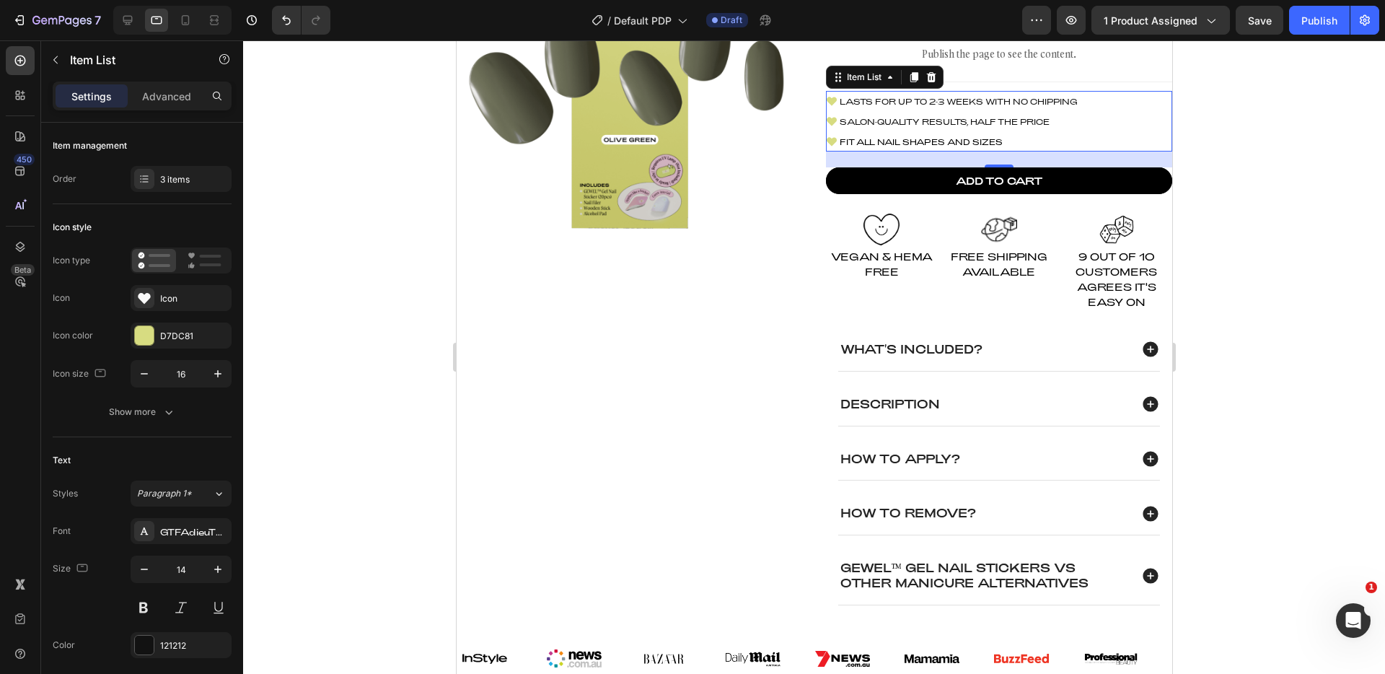
click at [141, 24] on div at bounding box center [172, 20] width 118 height 29
click at [134, 24] on icon at bounding box center [127, 20] width 14 height 14
type input "15"
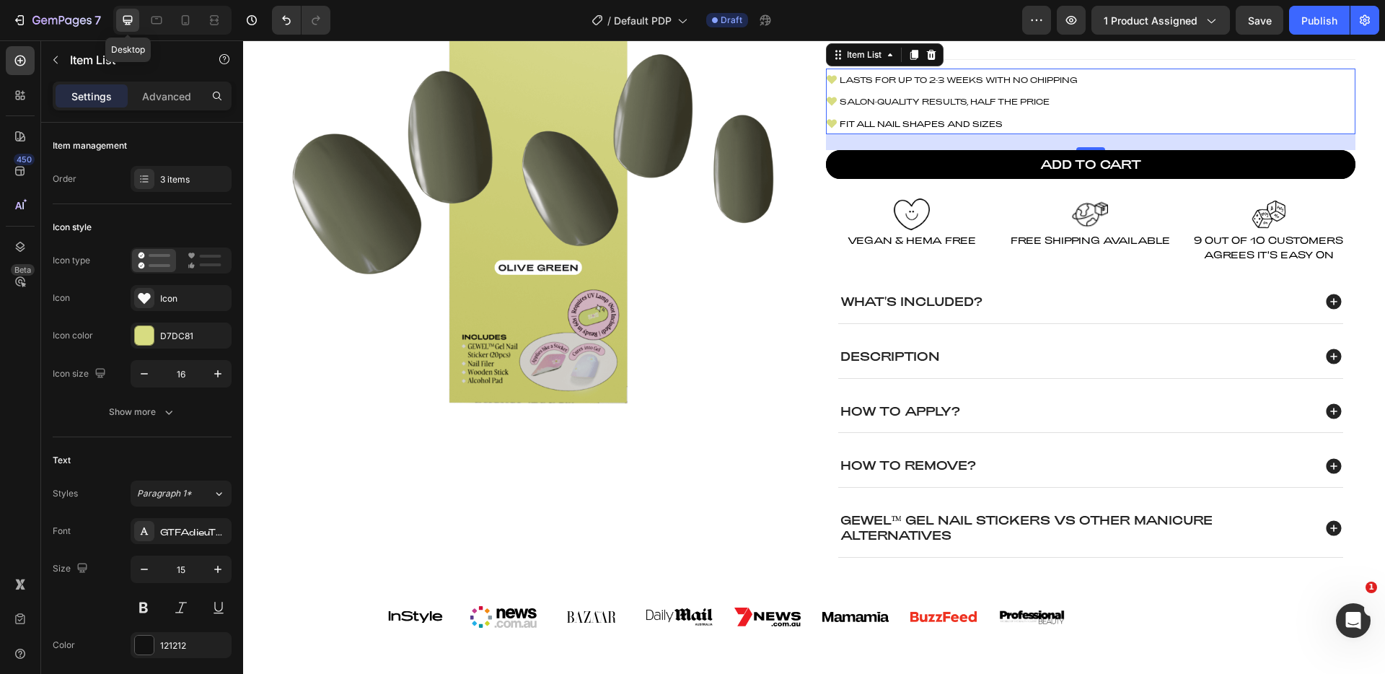
scroll to position [161, 0]
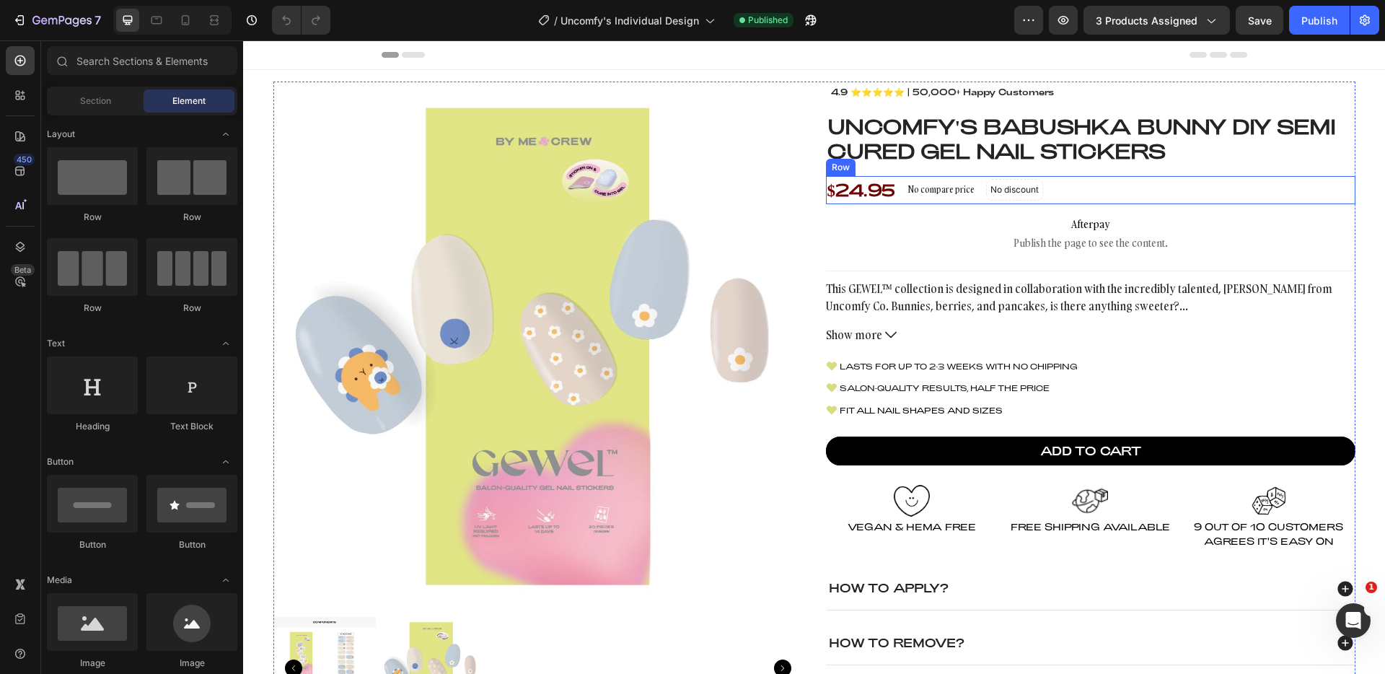
click at [896, 197] on div "$24.95 Product Price Product Price No compare price Product Price No discount N…" at bounding box center [1090, 190] width 529 height 28
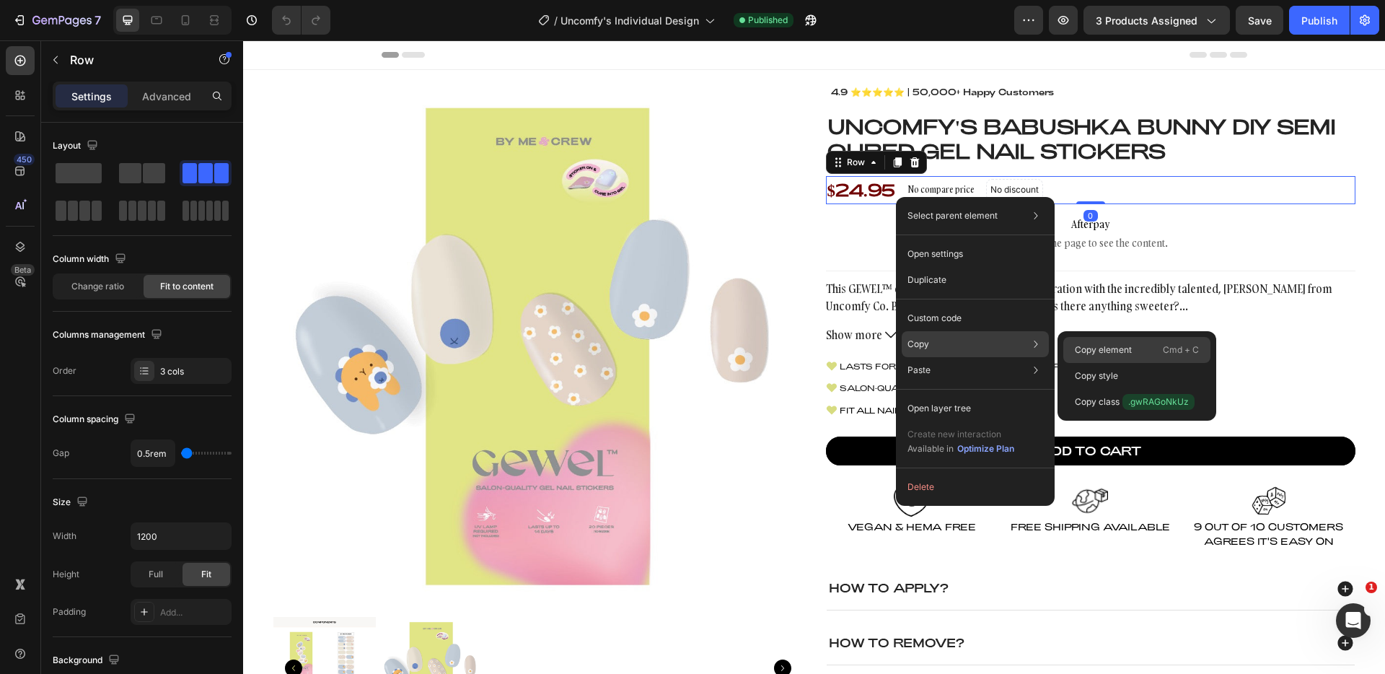
drag, startPoint x: 1135, startPoint y: 354, endPoint x: 877, endPoint y: 127, distance: 344.0
click at [1135, 363] on div "Copy element Cmd + C" at bounding box center [1136, 376] width 147 height 26
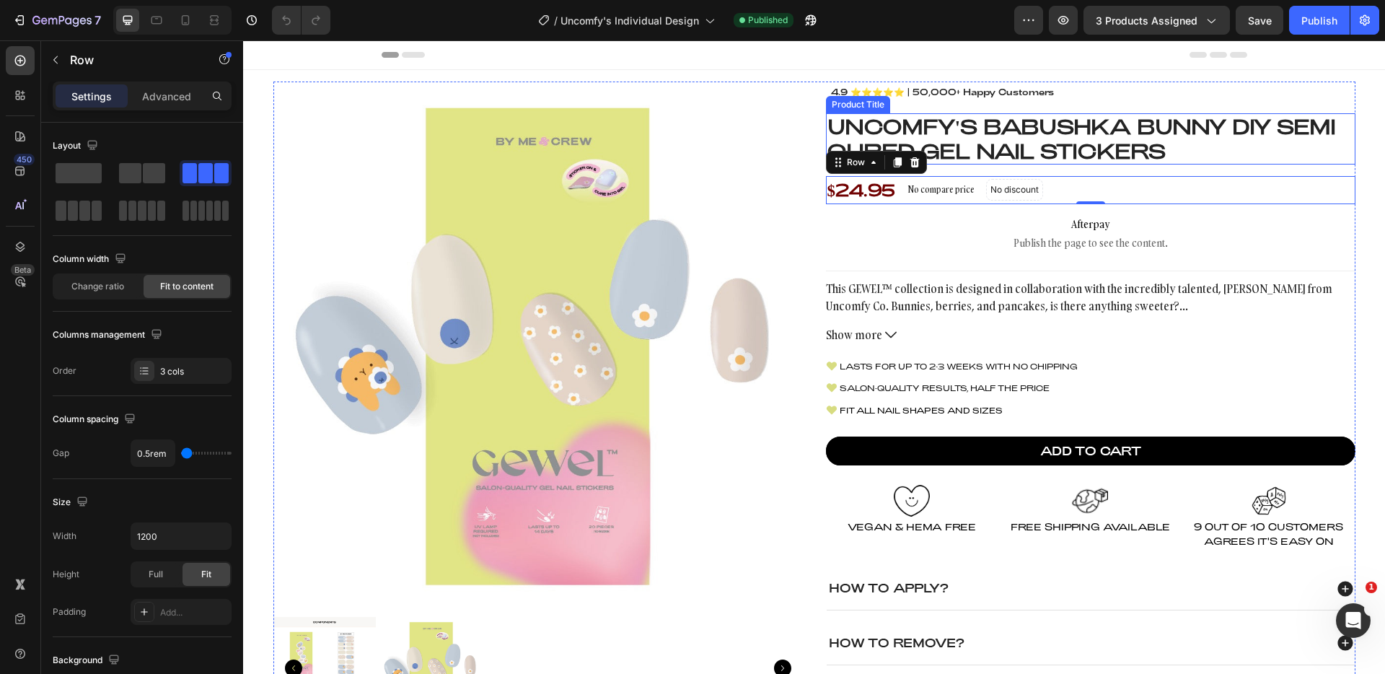
click at [1015, 136] on h1 "Uncomfy's Babushka Bunny DIY Semi Cured Gel Nail Stickers" at bounding box center [1090, 138] width 529 height 51
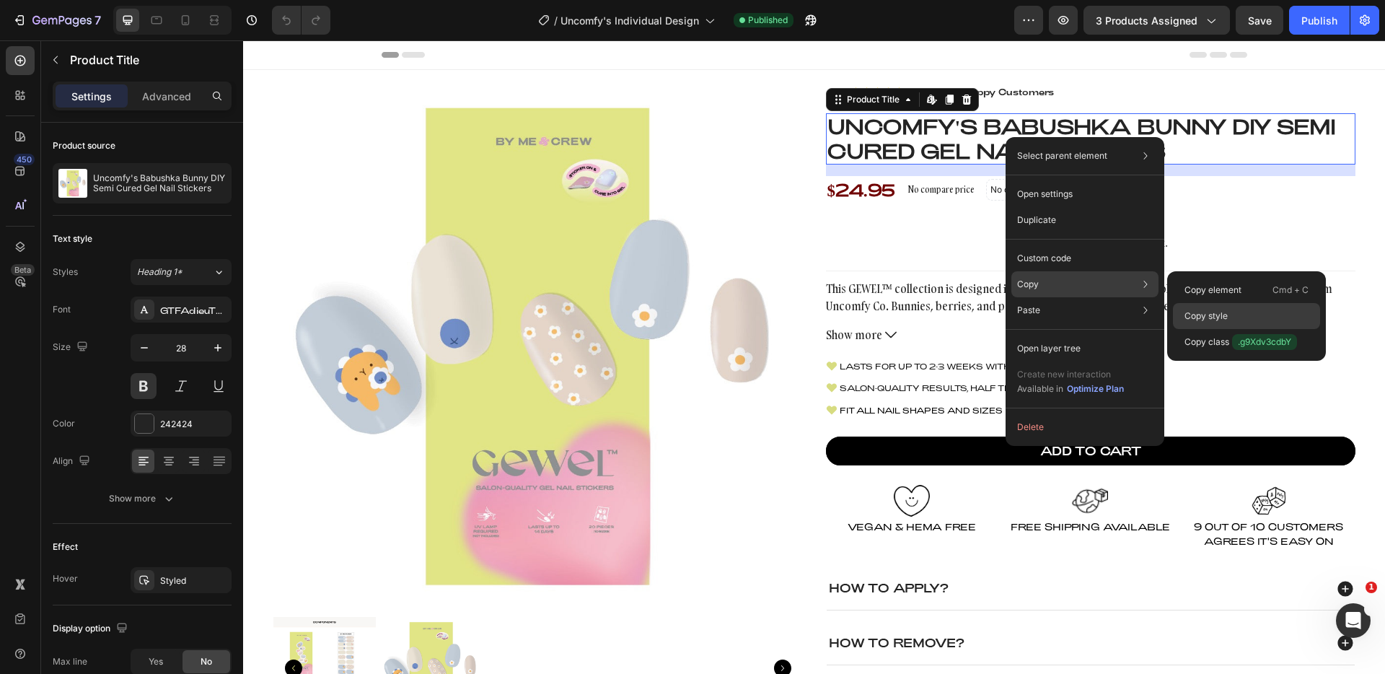
click at [1212, 320] on p "Copy style" at bounding box center [1205, 315] width 43 height 13
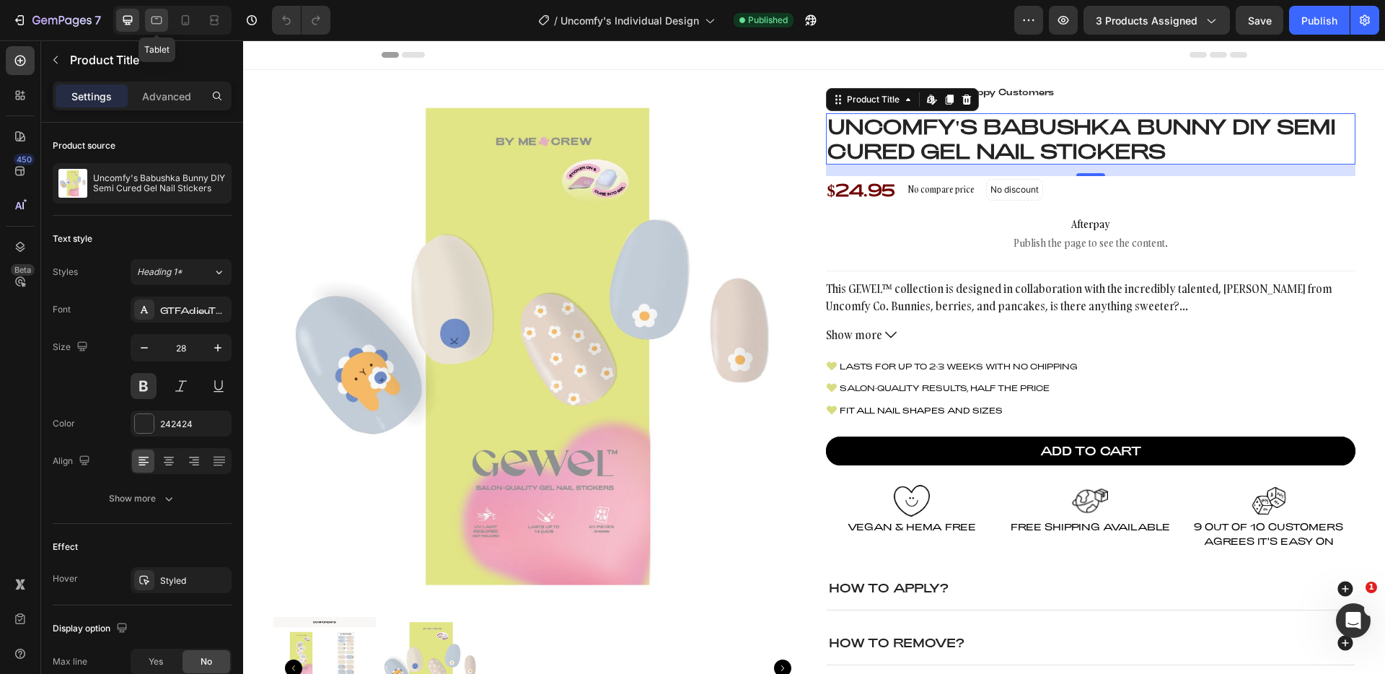
click at [164, 17] on div at bounding box center [156, 20] width 23 height 23
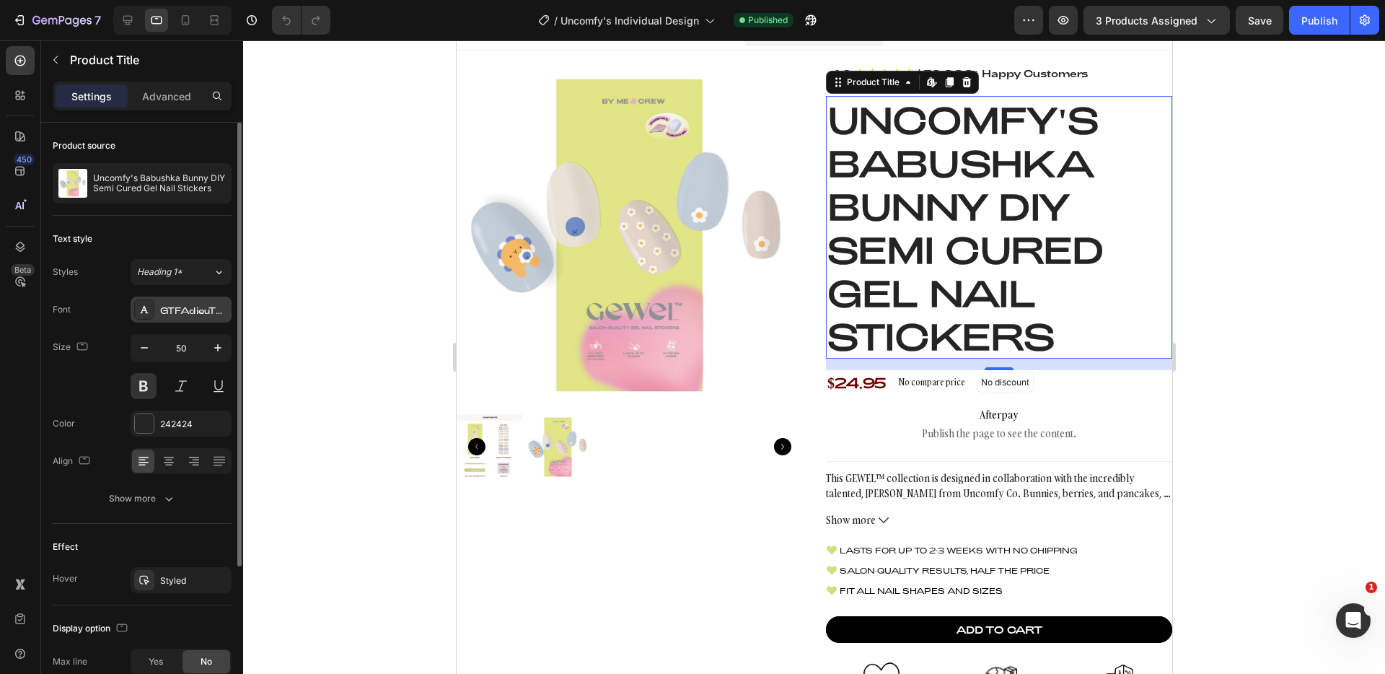
scroll to position [25, 0]
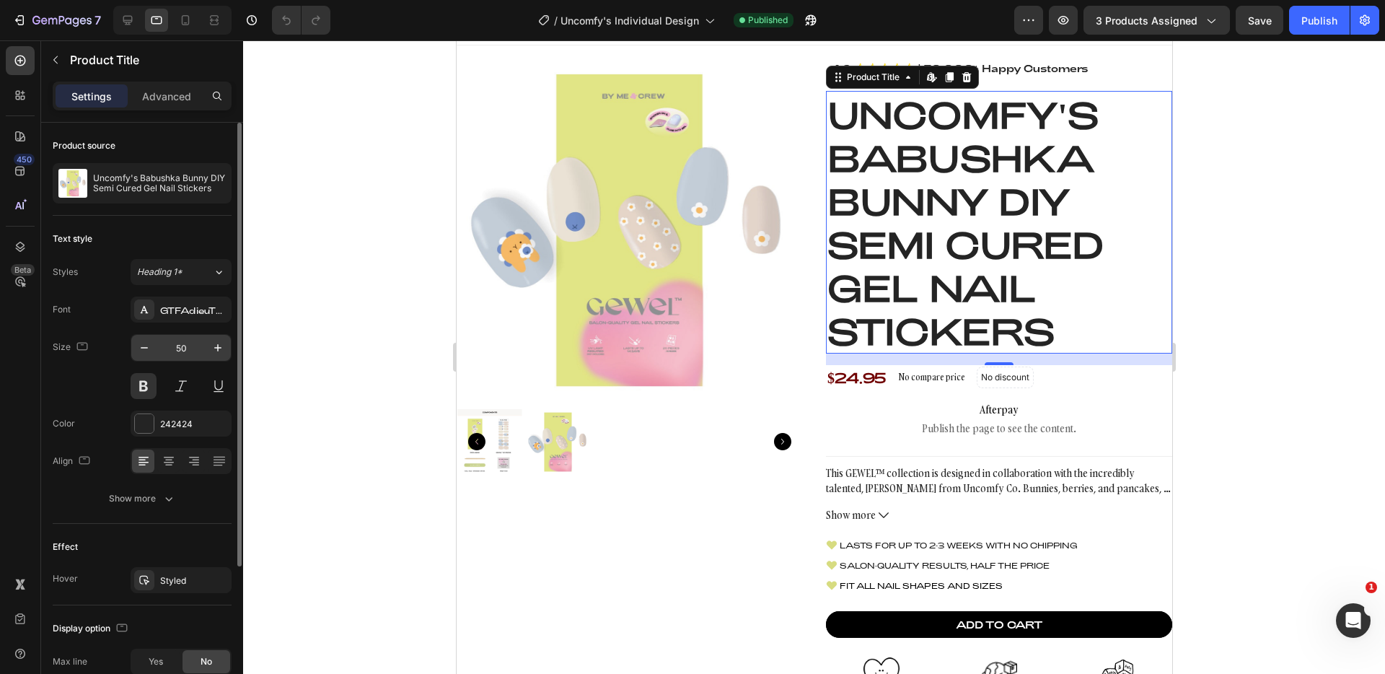
click at [185, 353] on input "50" at bounding box center [181, 348] width 48 height 26
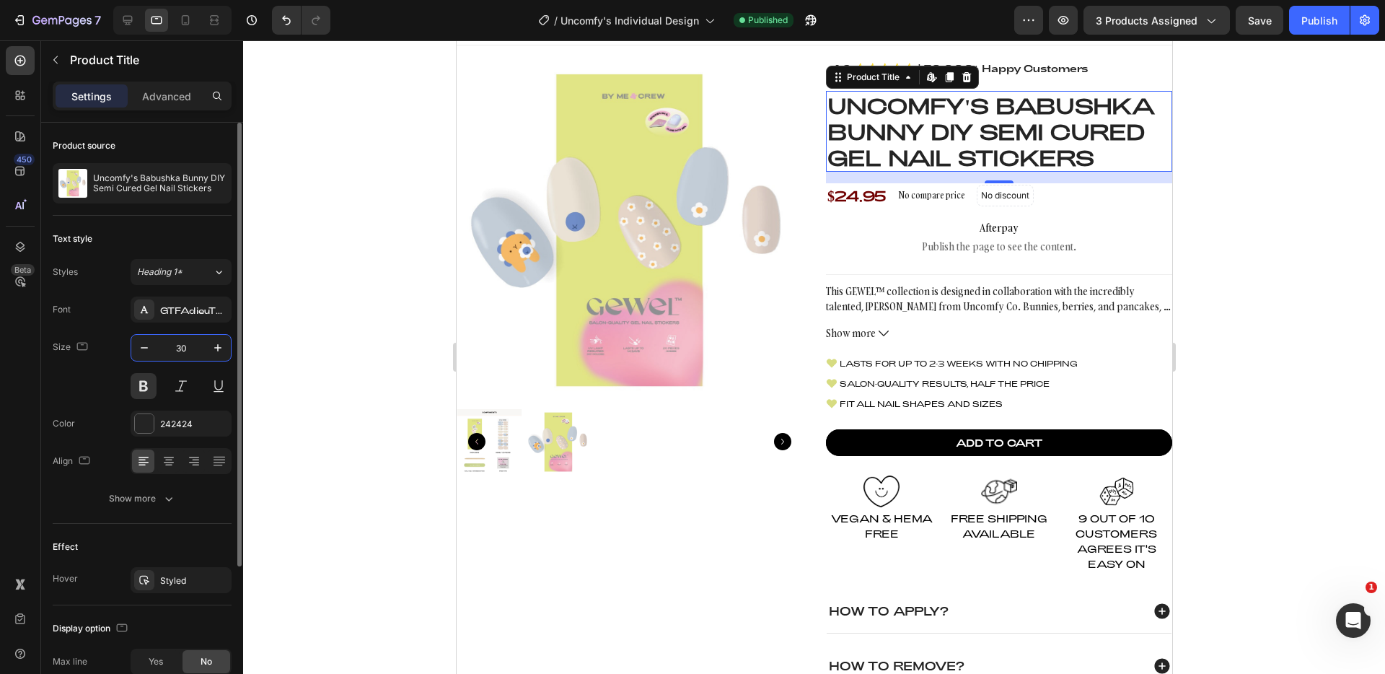
click at [195, 240] on div "Text style" at bounding box center [142, 238] width 179 height 23
click at [134, 22] on icon at bounding box center [127, 20] width 14 height 14
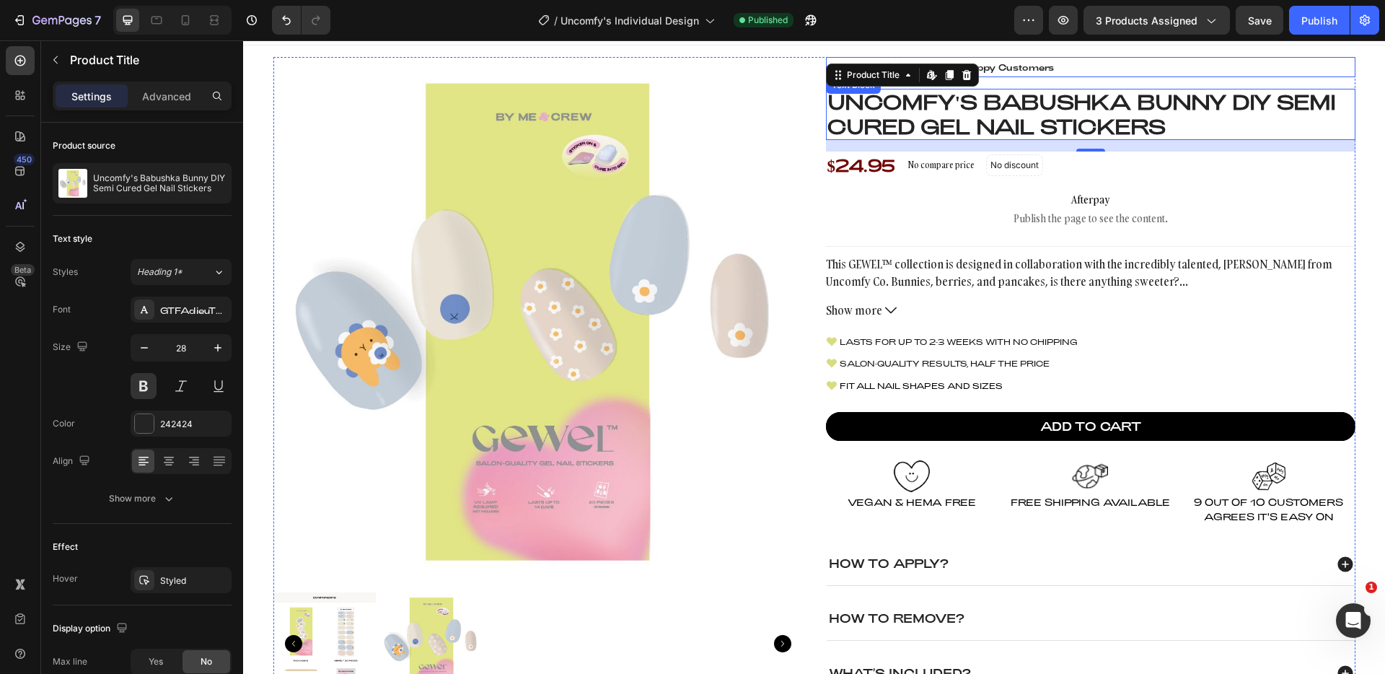
scroll to position [22, 0]
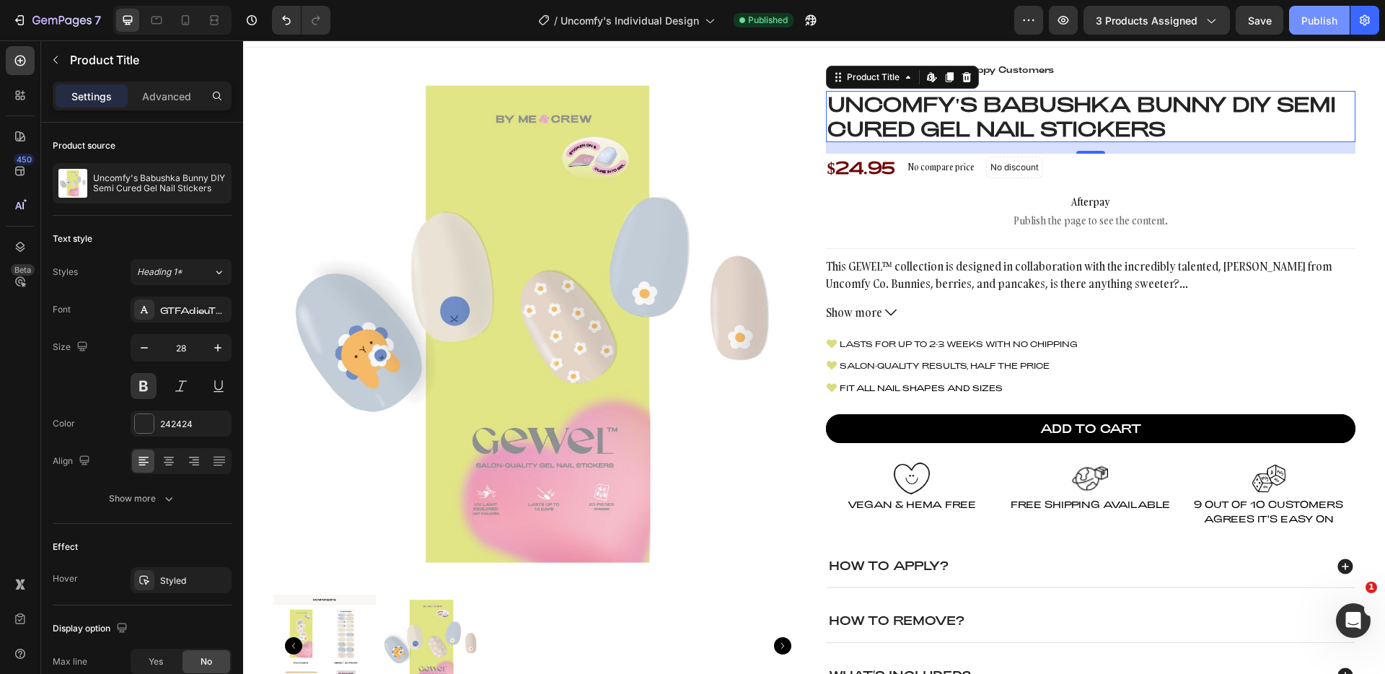
click at [1328, 7] on button "Publish" at bounding box center [1319, 20] width 61 height 29
click at [187, 19] on icon at bounding box center [185, 20] width 14 height 14
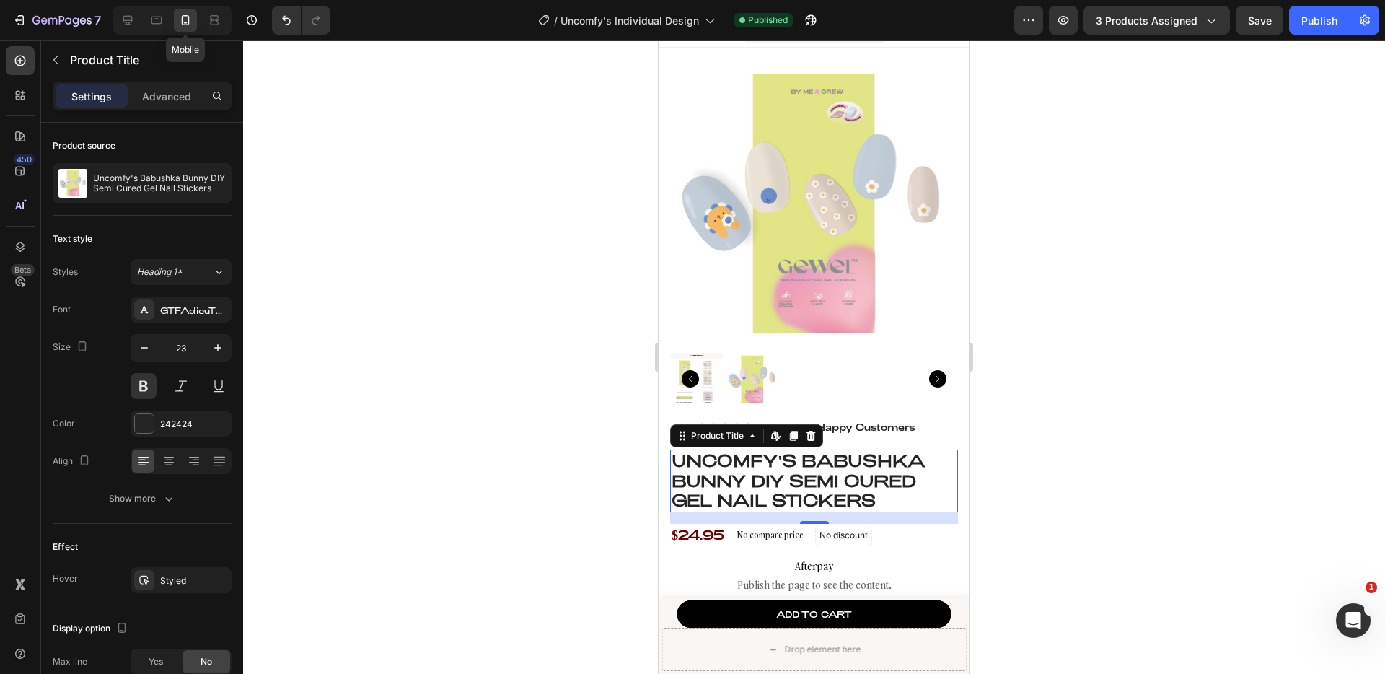
scroll to position [370, 0]
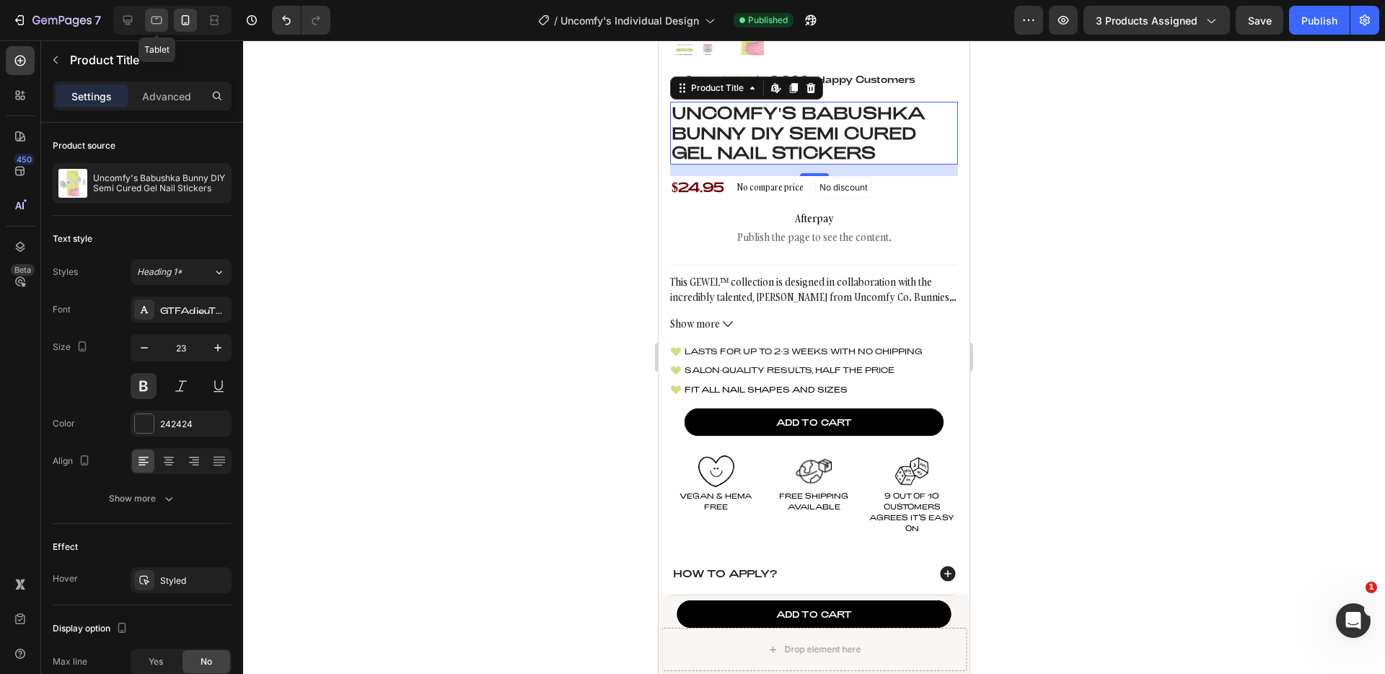
click at [148, 19] on div at bounding box center [156, 20] width 23 height 23
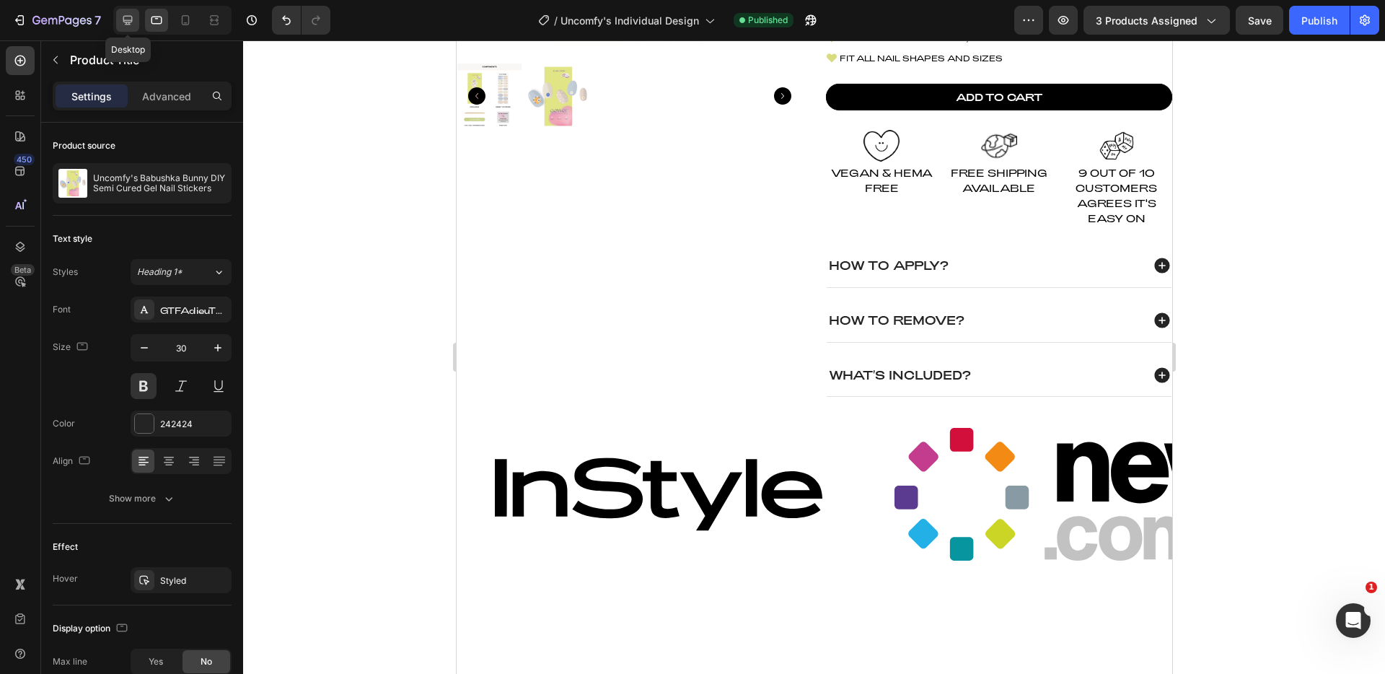
scroll to position [535, 0]
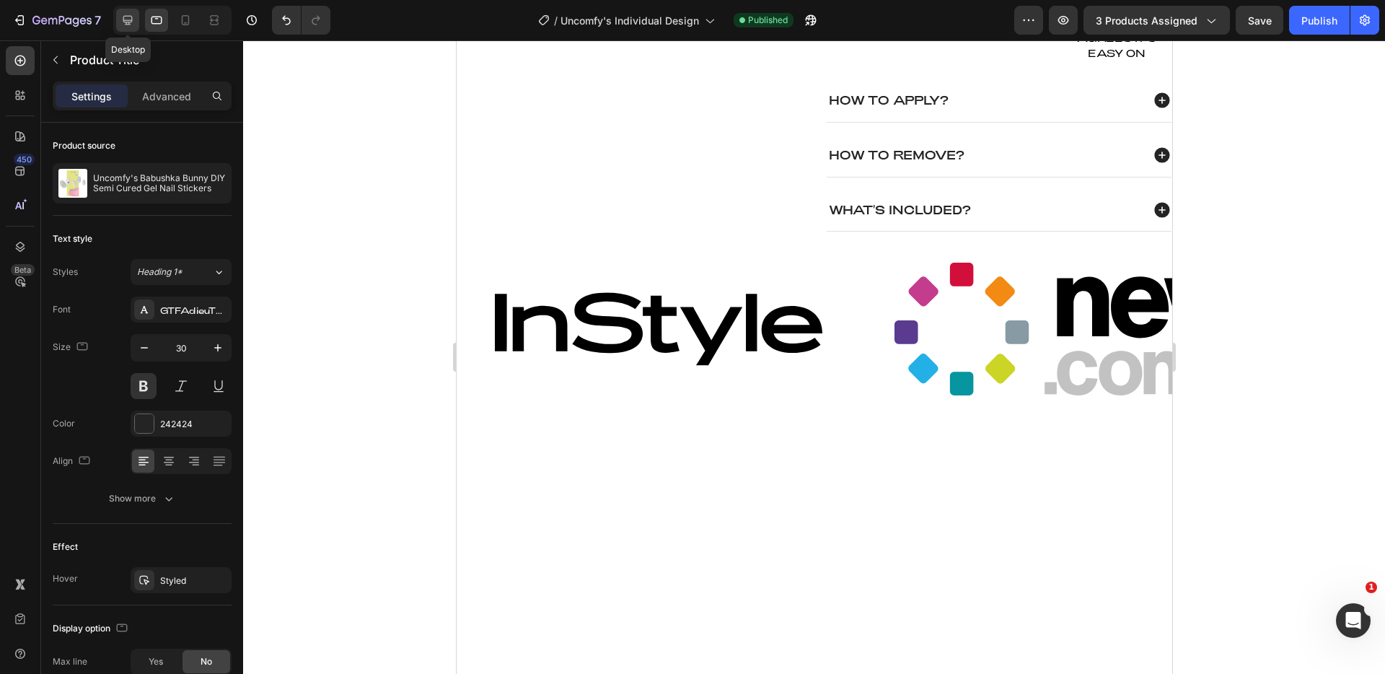
click at [126, 21] on icon at bounding box center [127, 20] width 14 height 14
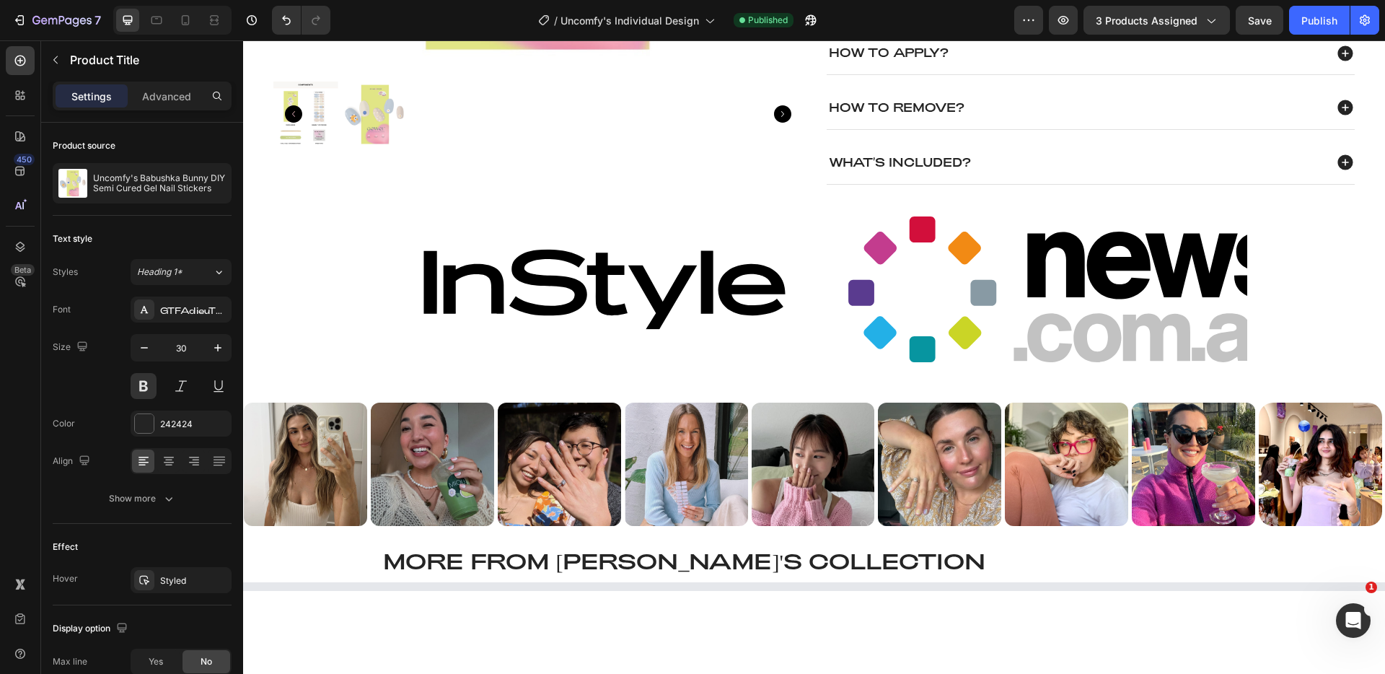
type input "28"
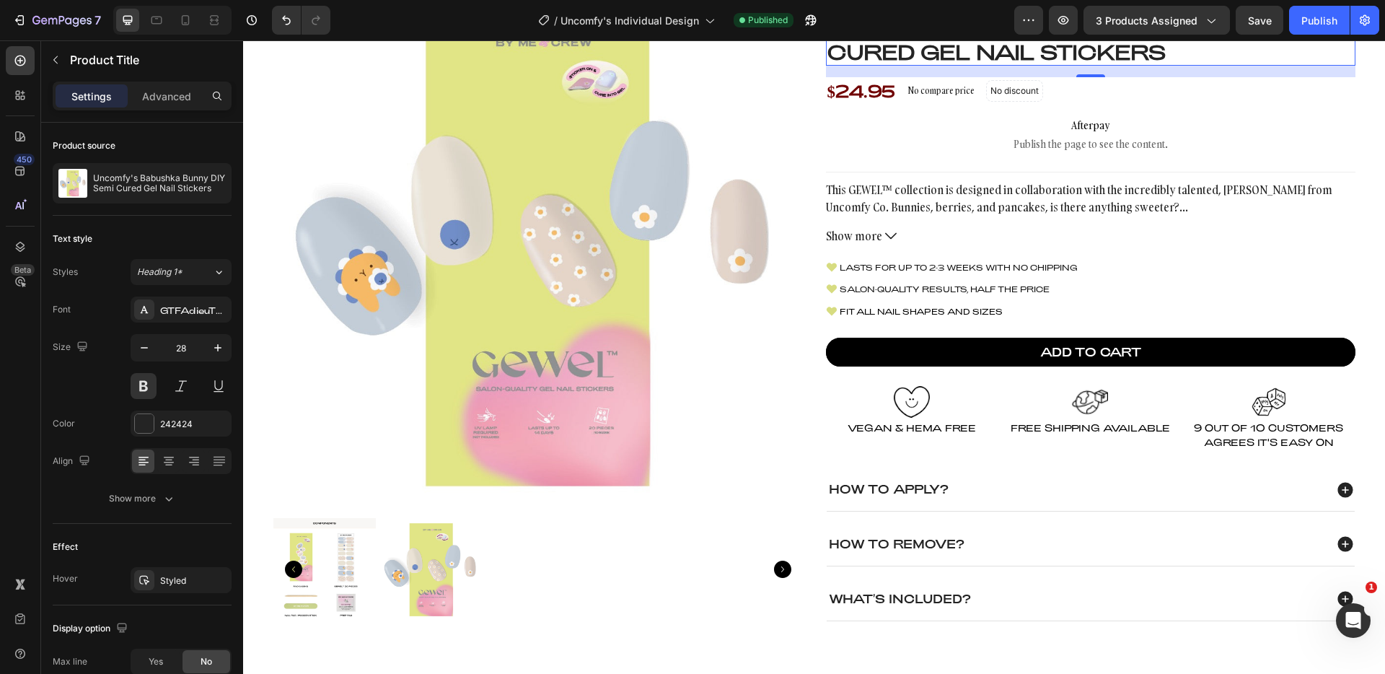
scroll to position [22, 0]
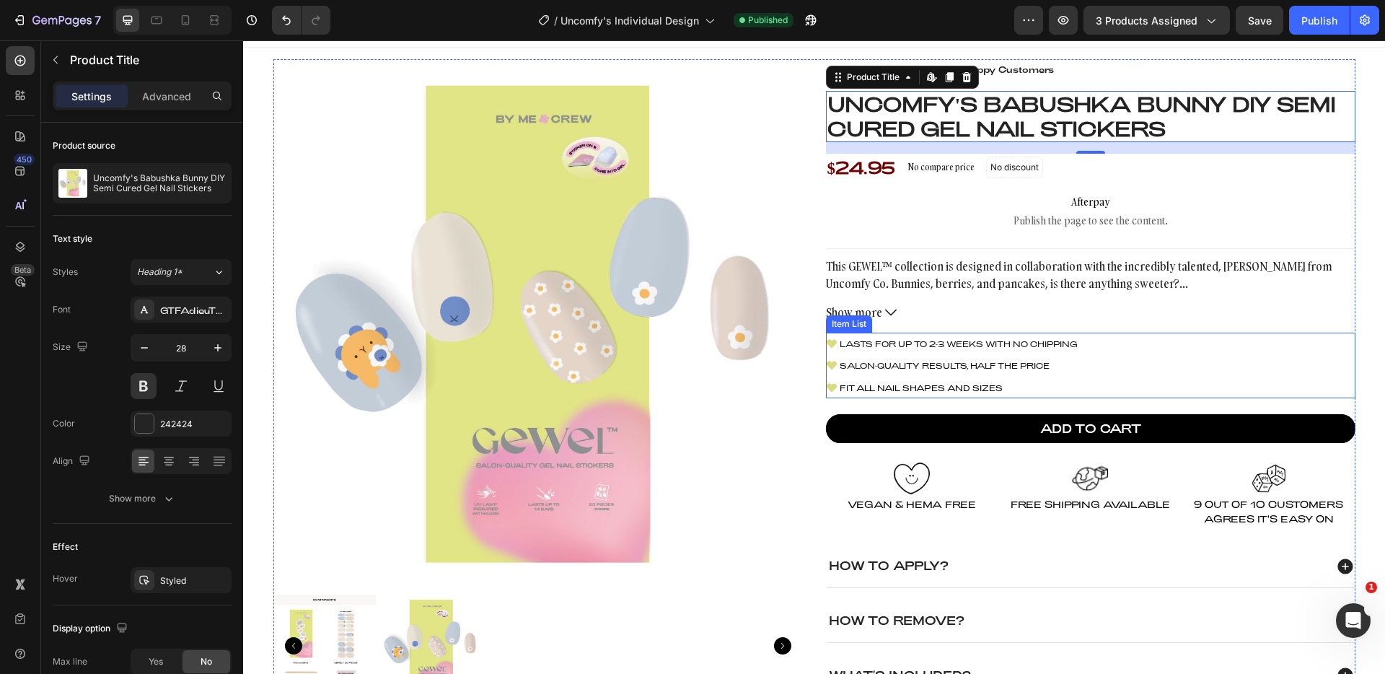
click at [1148, 360] on div "Lasts for up to 2-3 weeks with no chipping Salon-quality results, half the pric…" at bounding box center [1090, 366] width 529 height 66
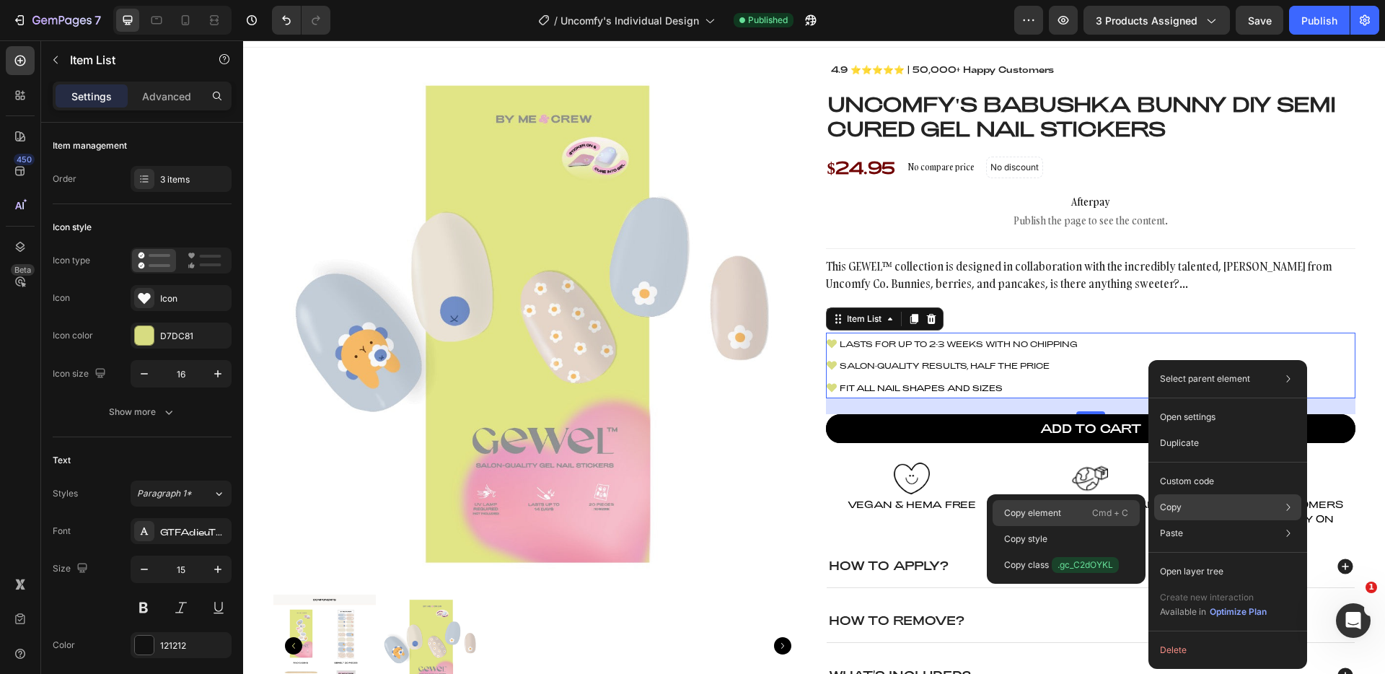
click at [1068, 526] on div "Copy element Cmd + C" at bounding box center [1066, 539] width 147 height 26
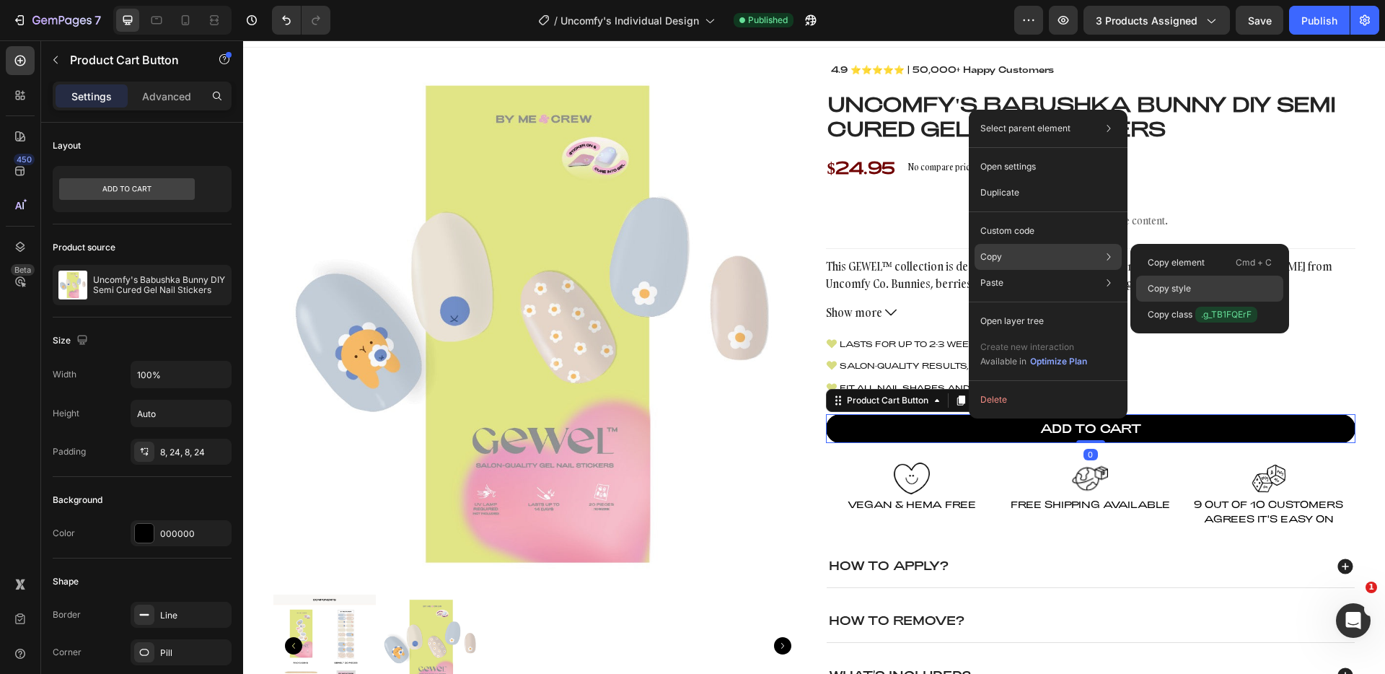
click at [1187, 289] on p "Copy style" at bounding box center [1169, 288] width 43 height 13
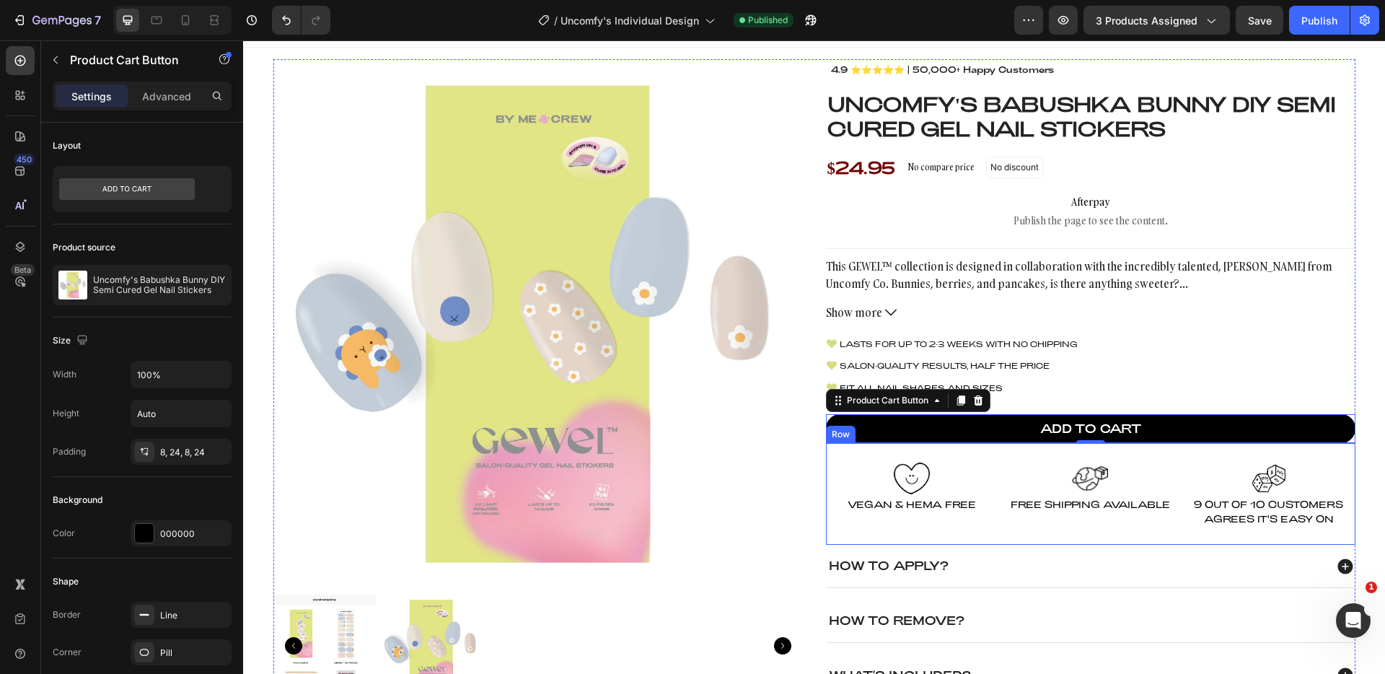
click at [995, 475] on div "Image Vegan & HEMA Free Text Block Row Image Free Shipping Available Text Block…" at bounding box center [1090, 494] width 529 height 102
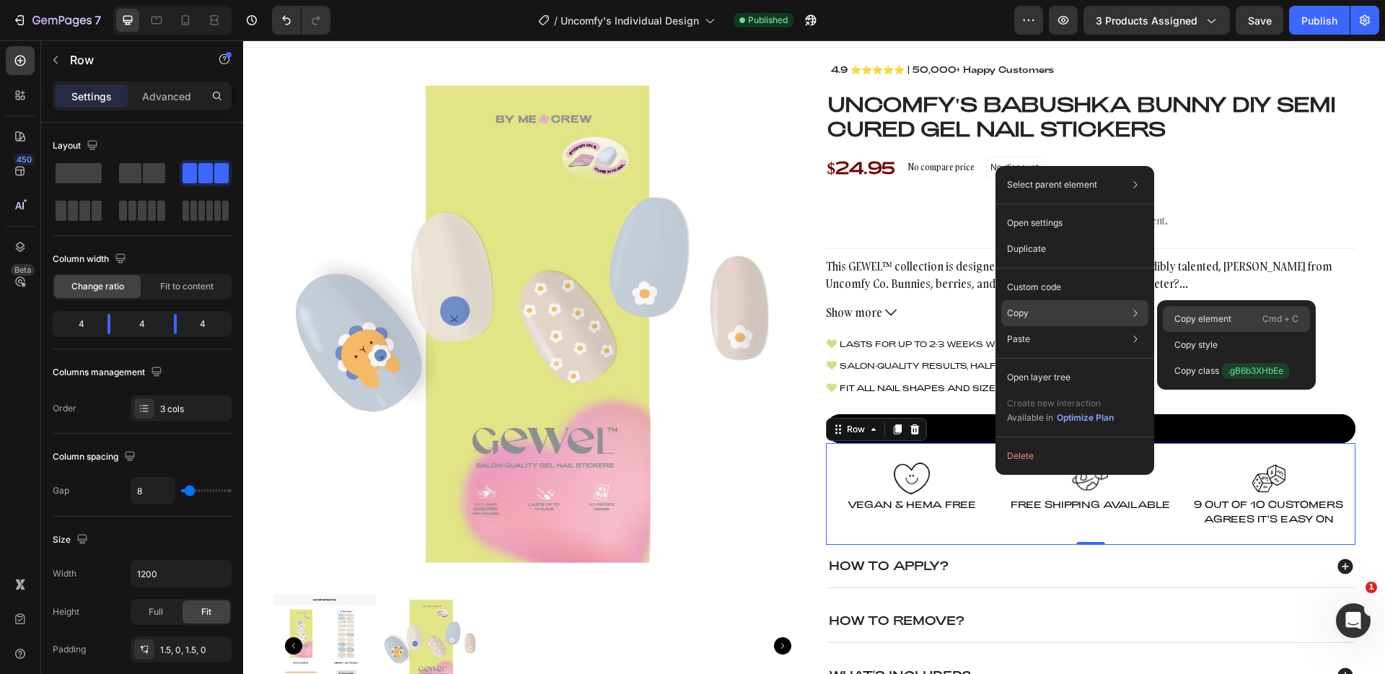
drag, startPoint x: 1218, startPoint y: 320, endPoint x: 972, endPoint y: 267, distance: 250.9
click at [1218, 320] on p "Copy element" at bounding box center [1202, 318] width 57 height 13
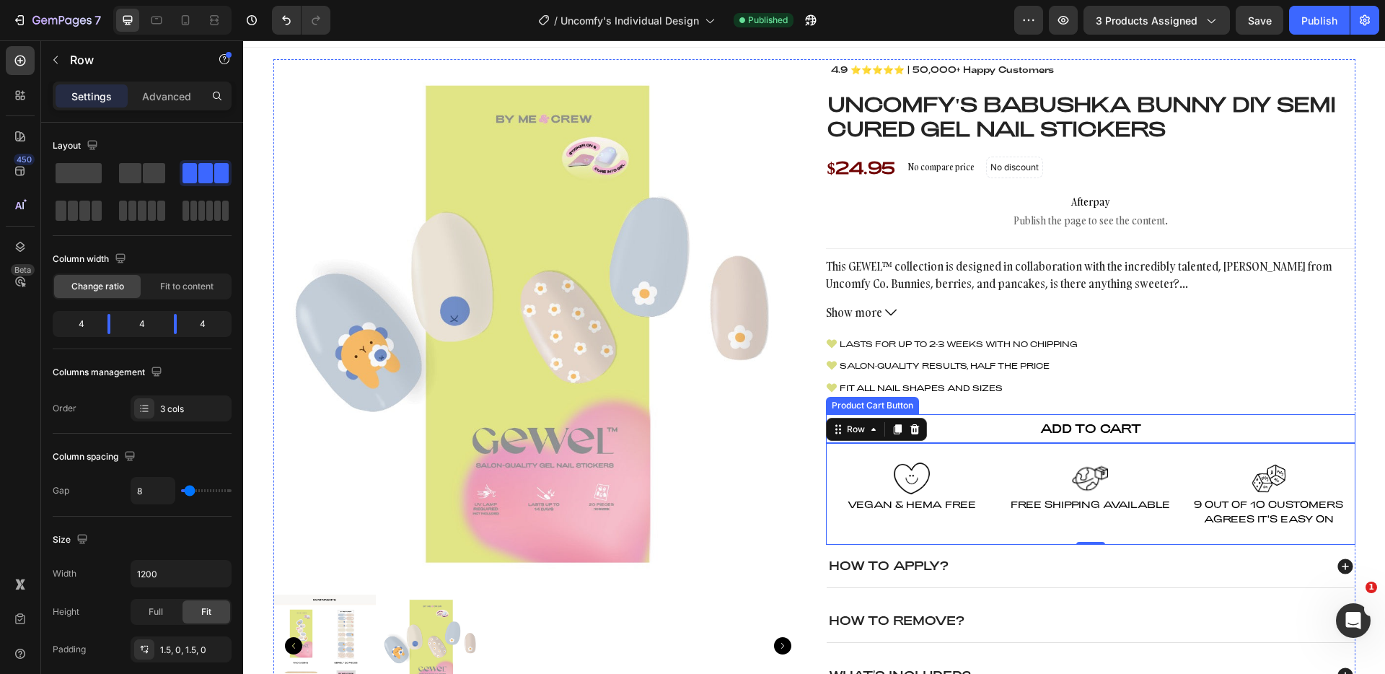
click at [1032, 432] on button "Add To cart" at bounding box center [1090, 428] width 529 height 29
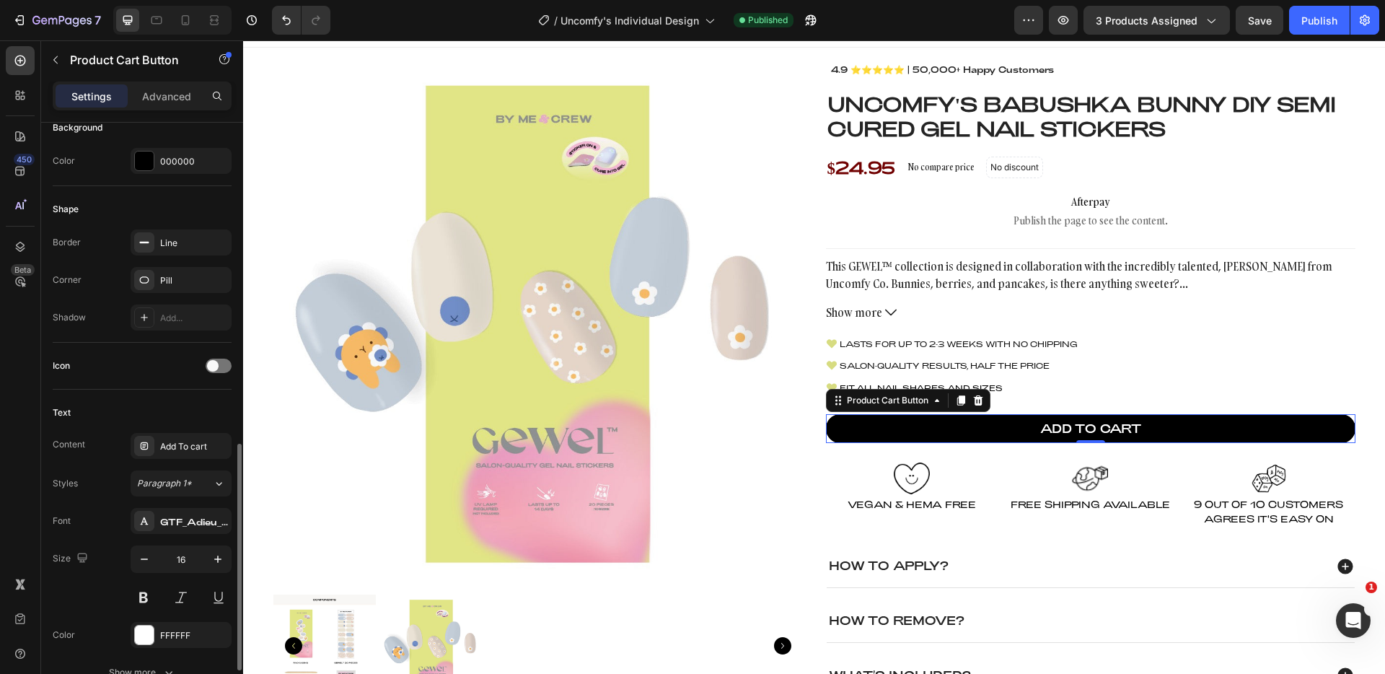
scroll to position [501, 0]
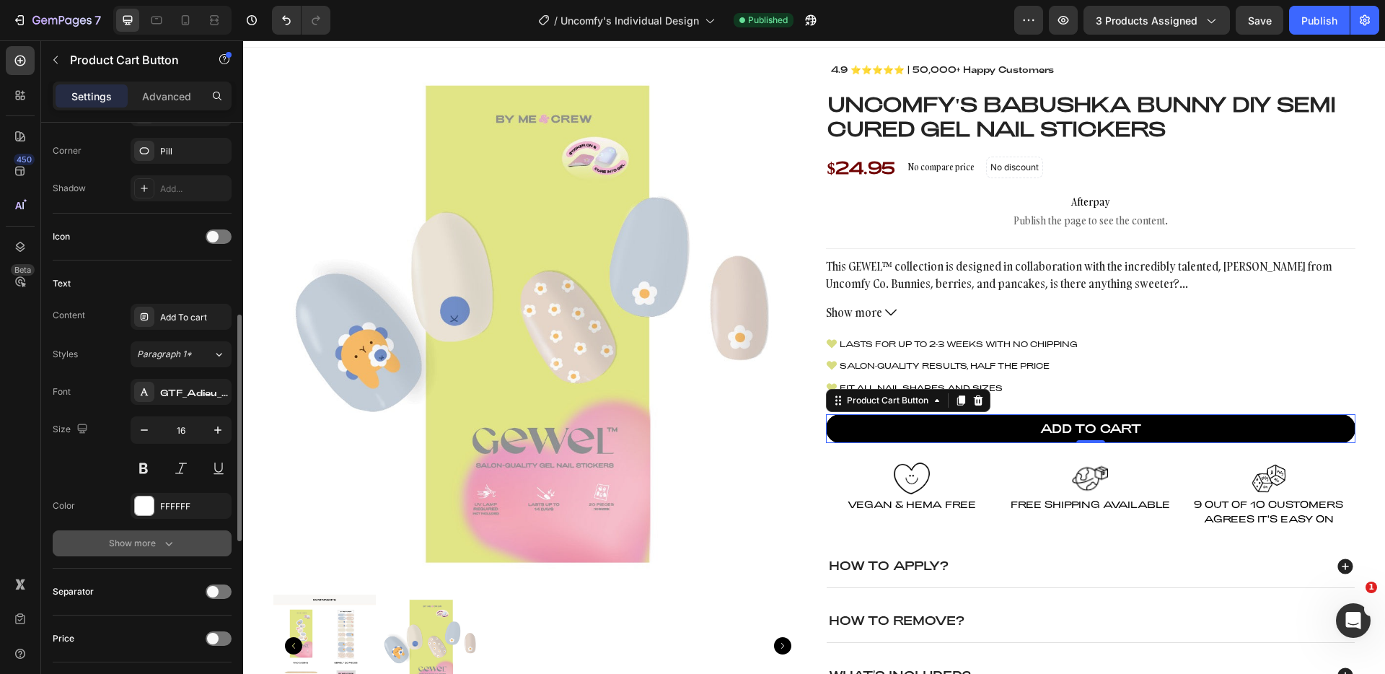
click at [153, 548] on div "Show more" at bounding box center [142, 543] width 67 height 14
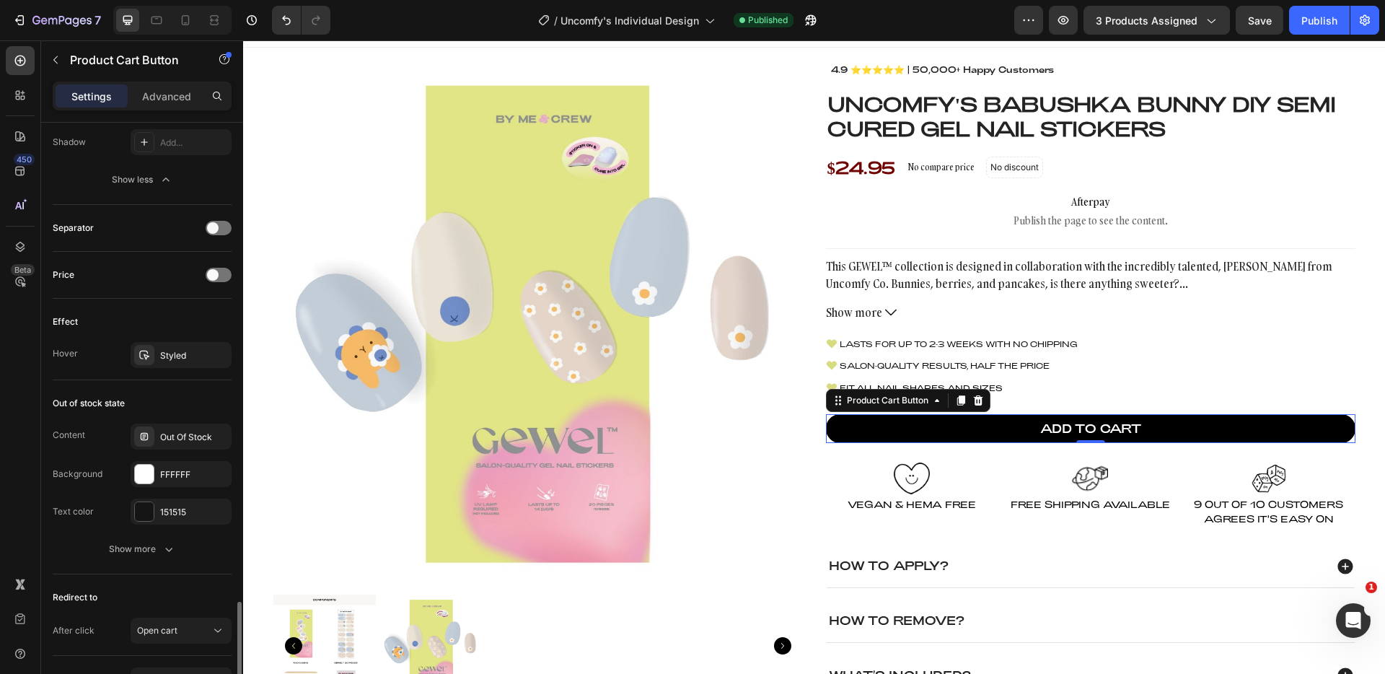
scroll to position [1144, 0]
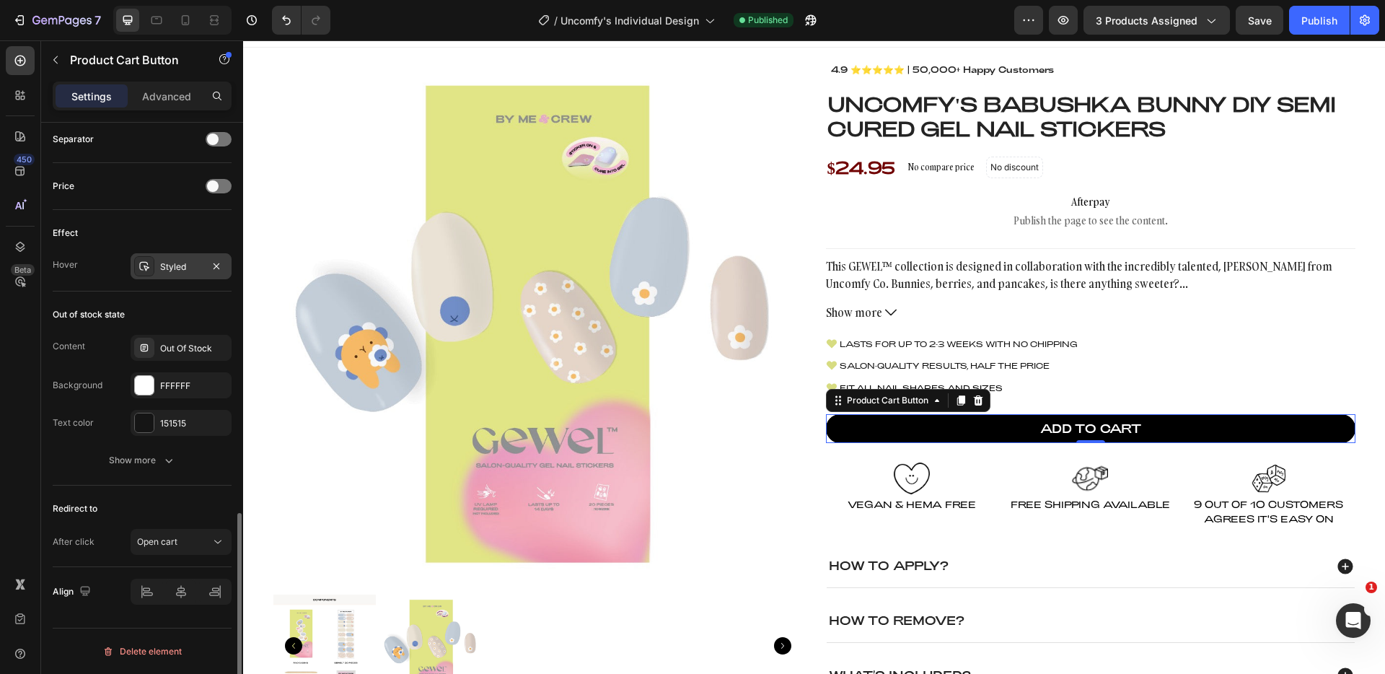
click at [167, 271] on div "Styled" at bounding box center [181, 266] width 42 height 13
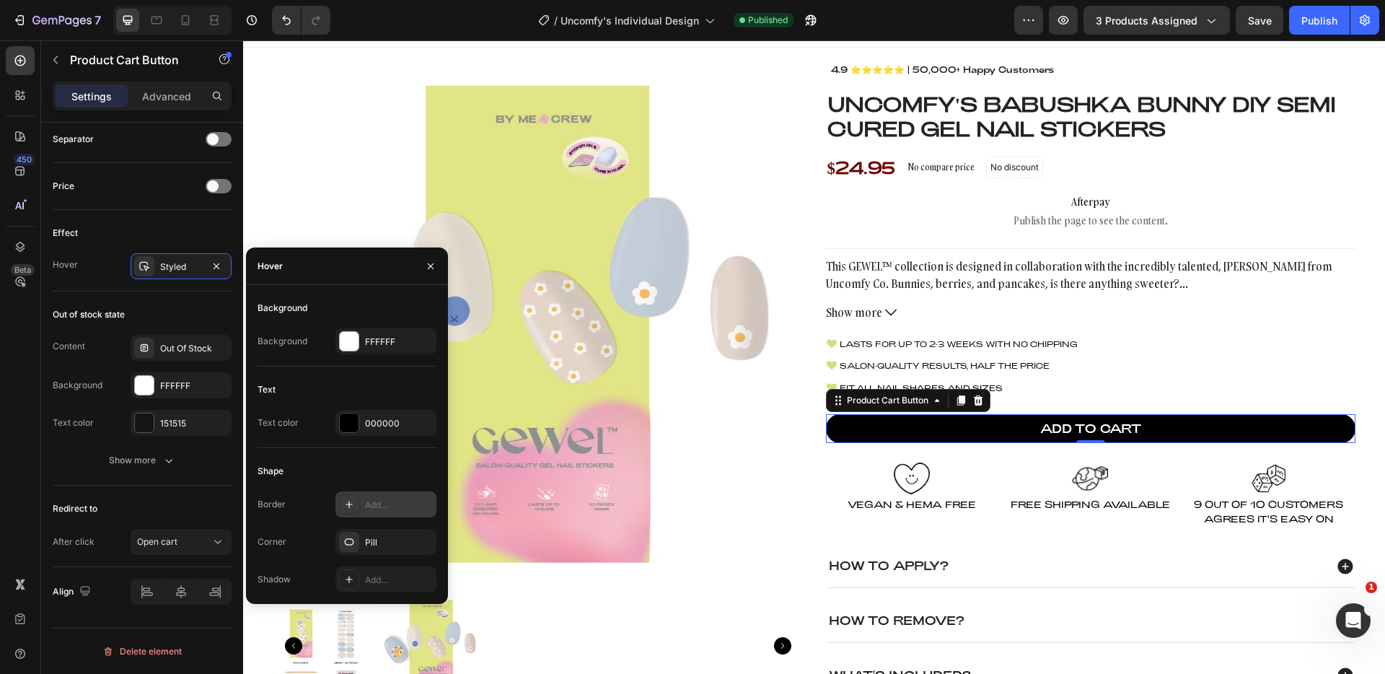
click at [369, 506] on div "Add..." at bounding box center [399, 504] width 68 height 13
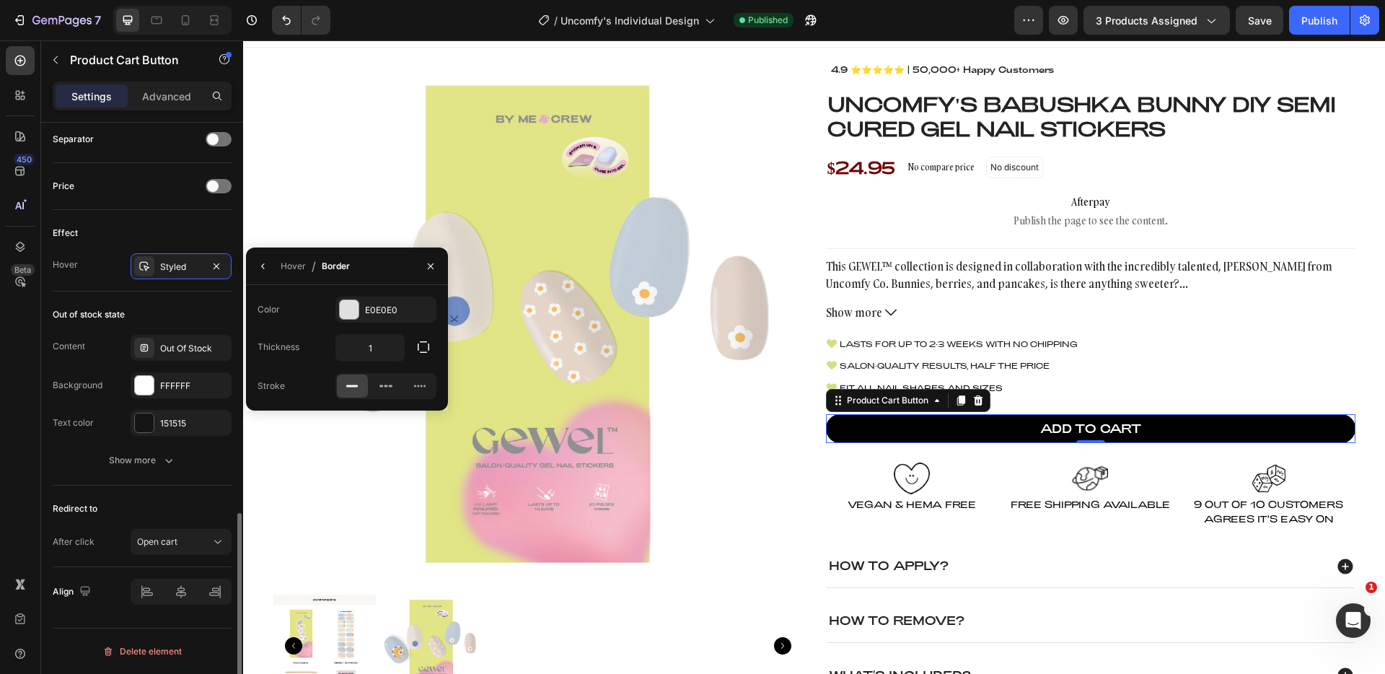
click at [191, 304] on div "Out of stock state" at bounding box center [142, 314] width 179 height 23
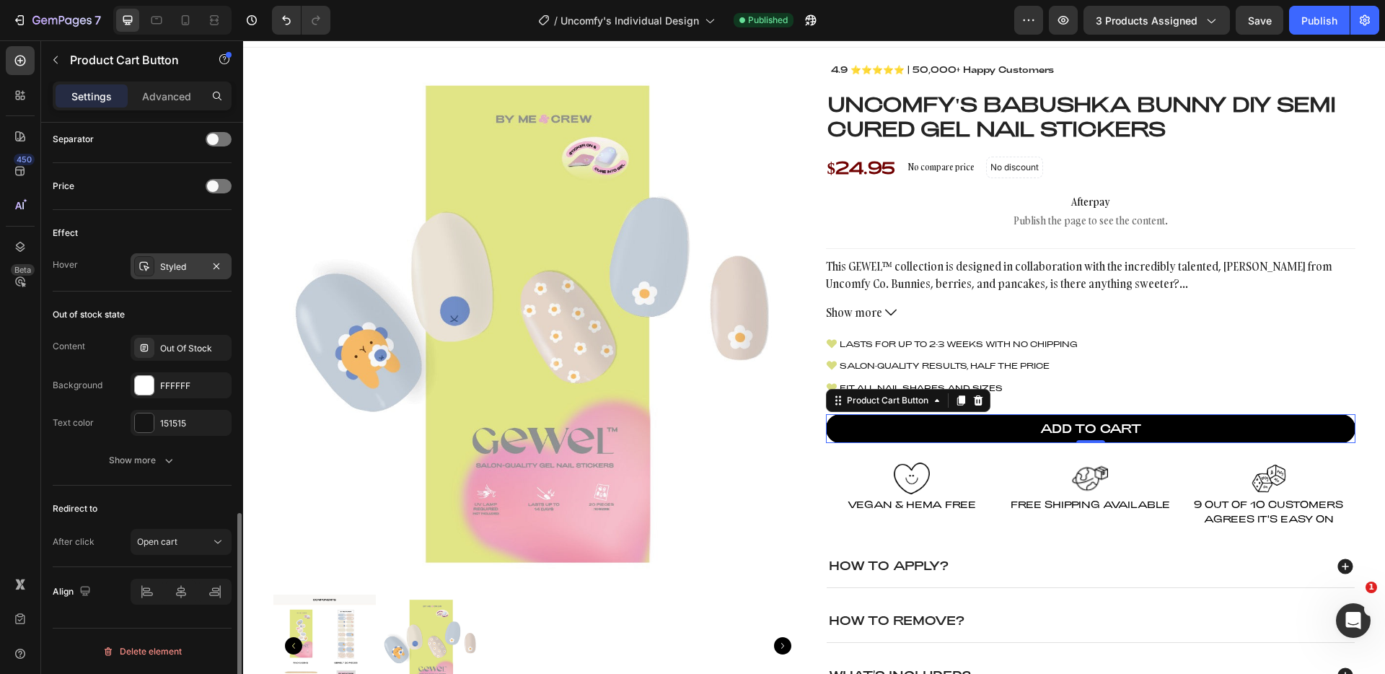
click at [183, 277] on div "Styled" at bounding box center [181, 266] width 101 height 26
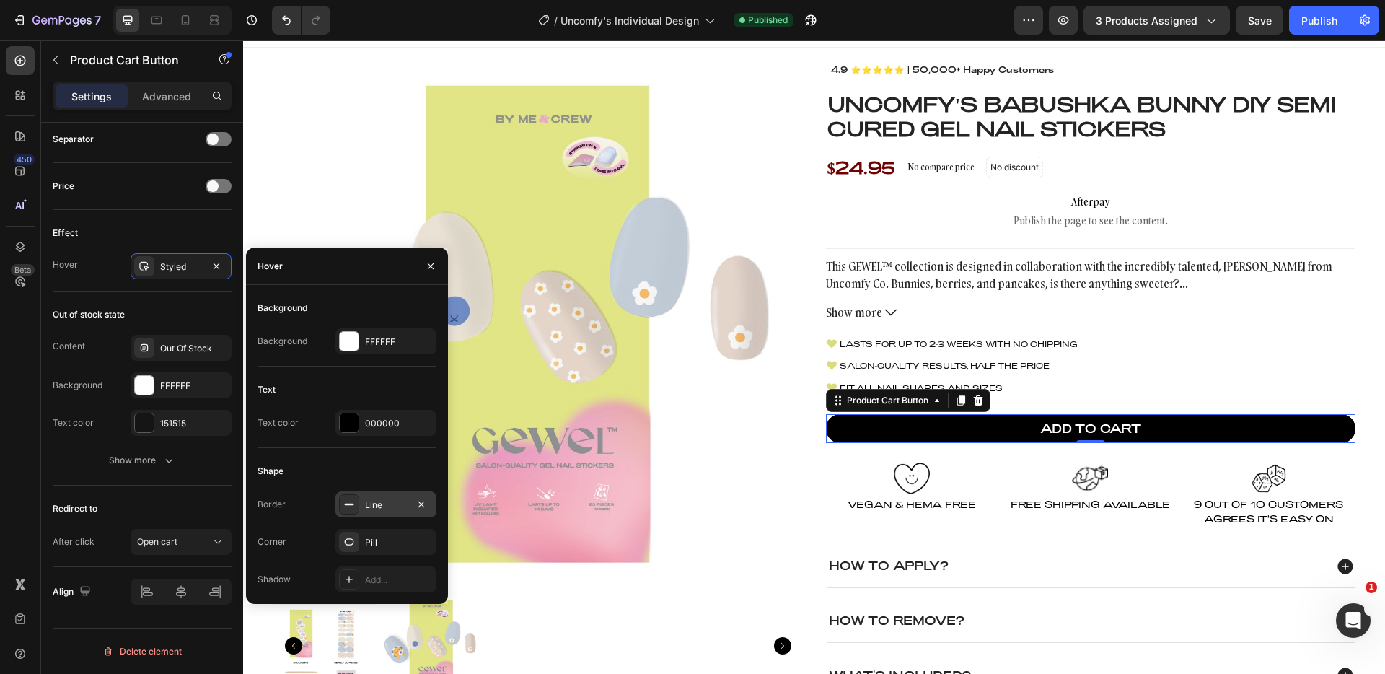
click at [387, 513] on div "Line" at bounding box center [385, 504] width 101 height 26
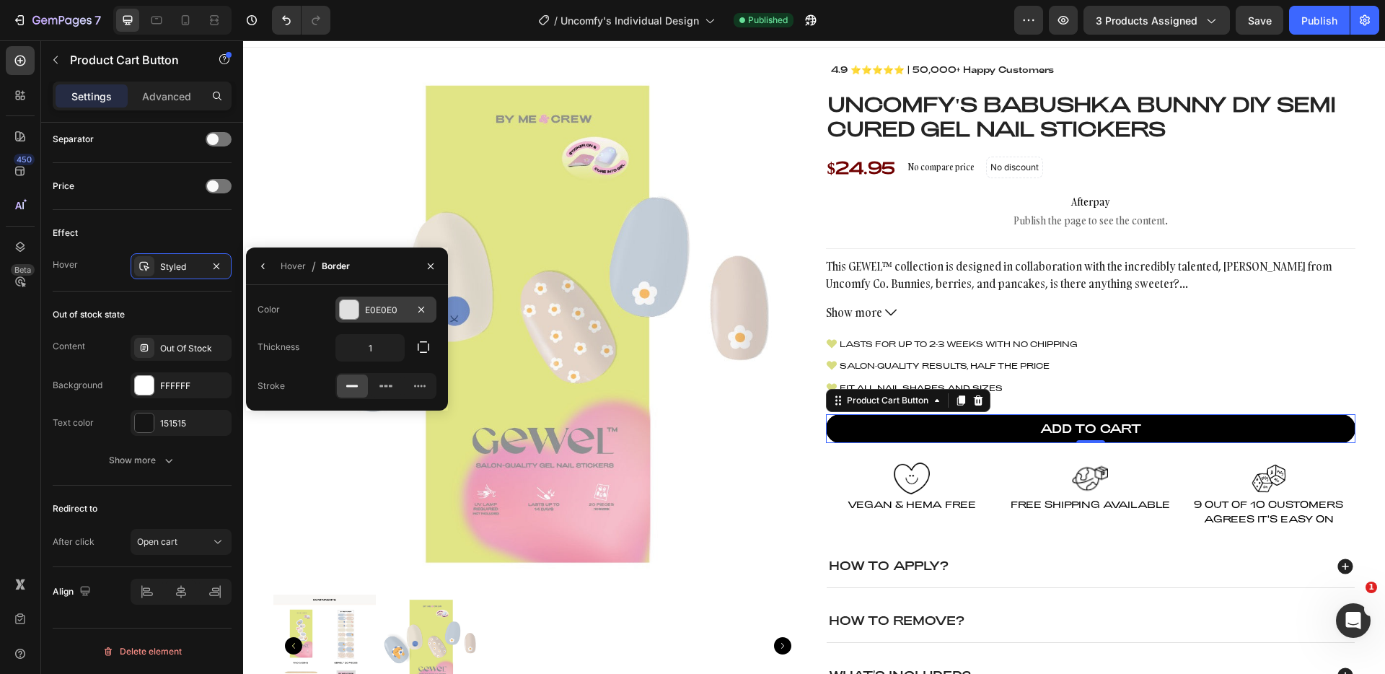
click at [365, 319] on div "E0E0E0" at bounding box center [385, 309] width 101 height 26
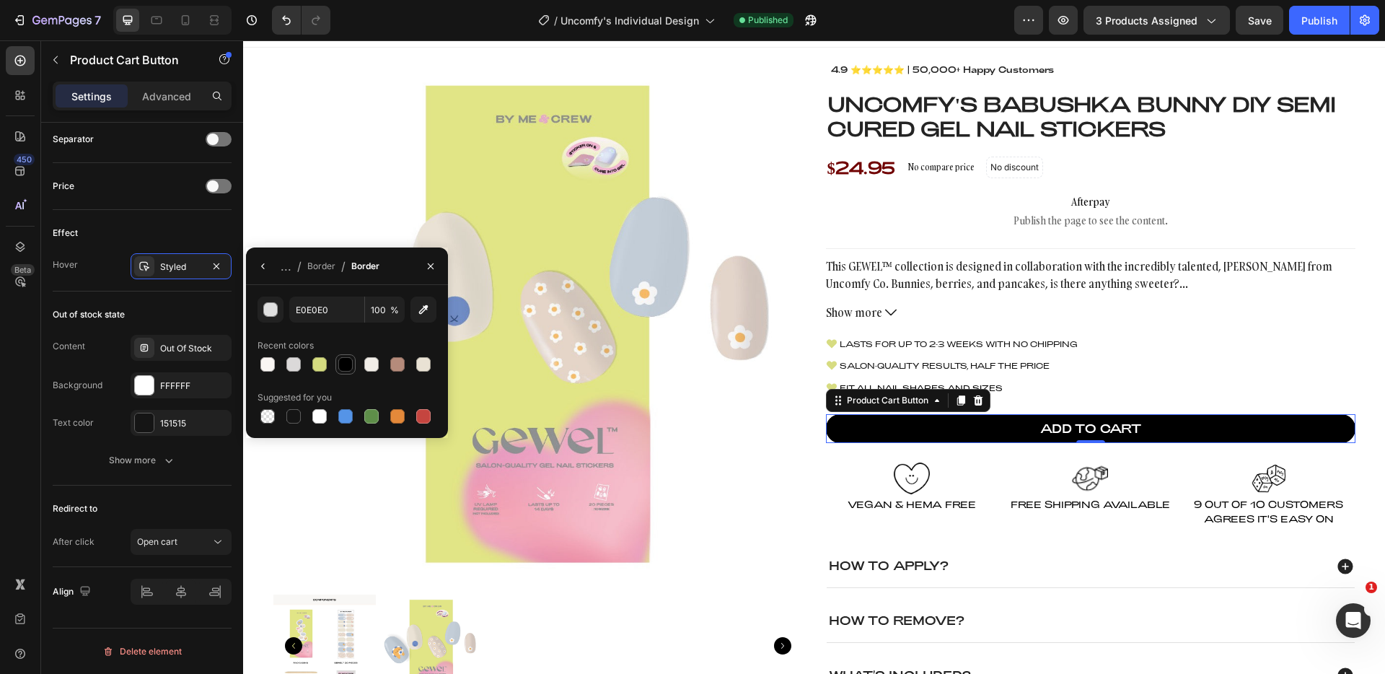
click at [346, 365] on div at bounding box center [345, 364] width 14 height 14
type input "000000"
click at [206, 224] on div "Effect" at bounding box center [142, 232] width 179 height 23
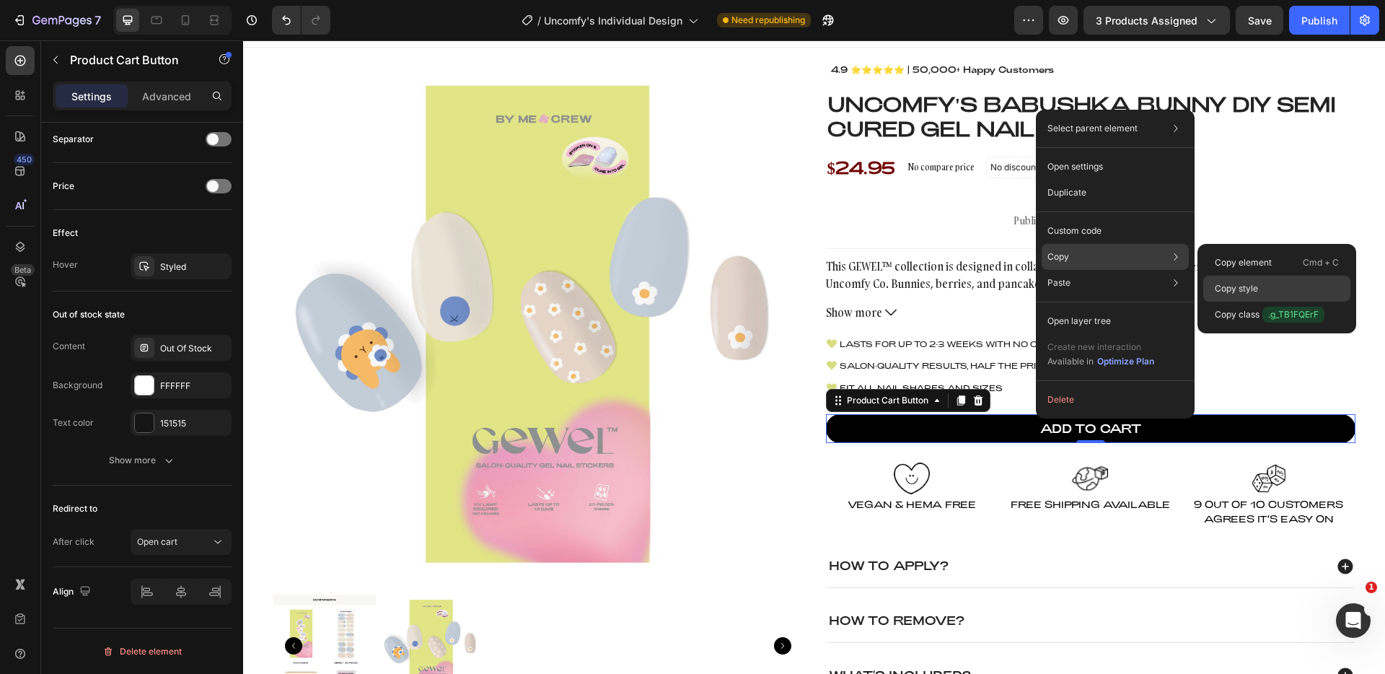
drag, startPoint x: 1258, startPoint y: 289, endPoint x: 1015, endPoint y: 244, distance: 247.3
click at [1258, 302] on div "Copy style" at bounding box center [1276, 315] width 147 height 26
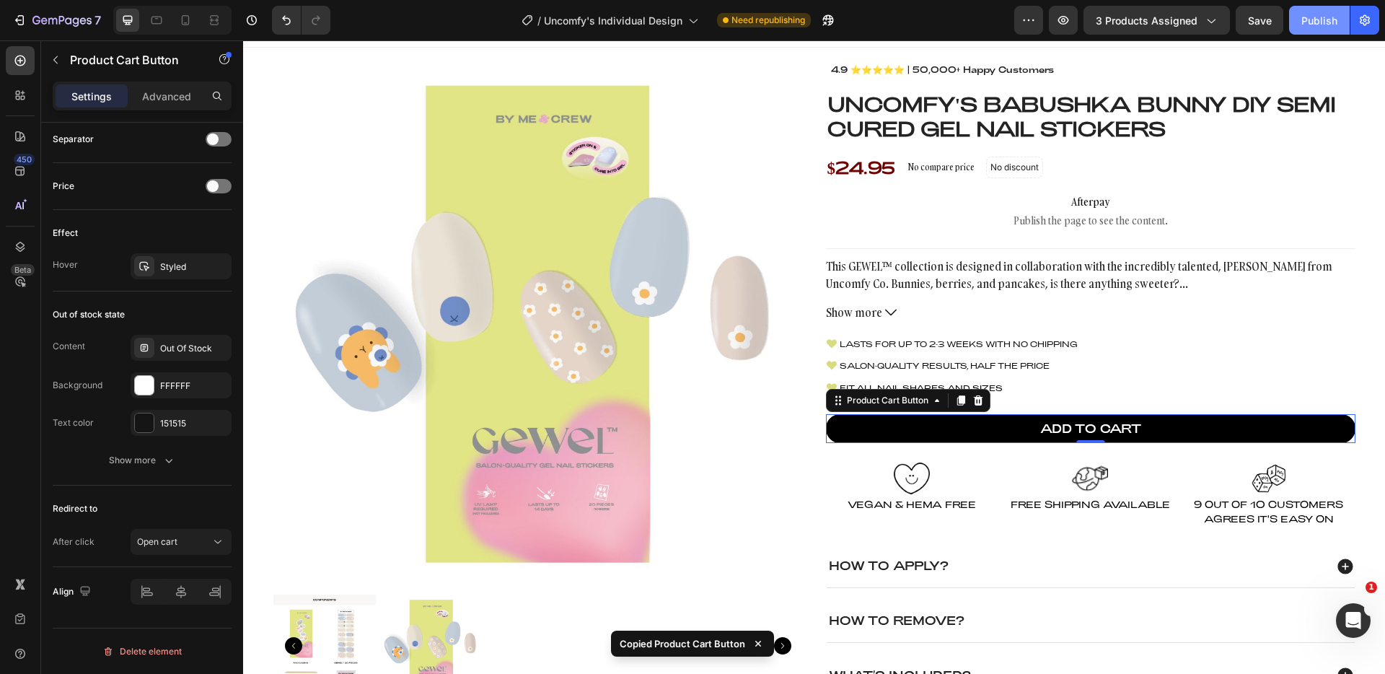
click at [1308, 19] on div "Publish" at bounding box center [1319, 20] width 36 height 15
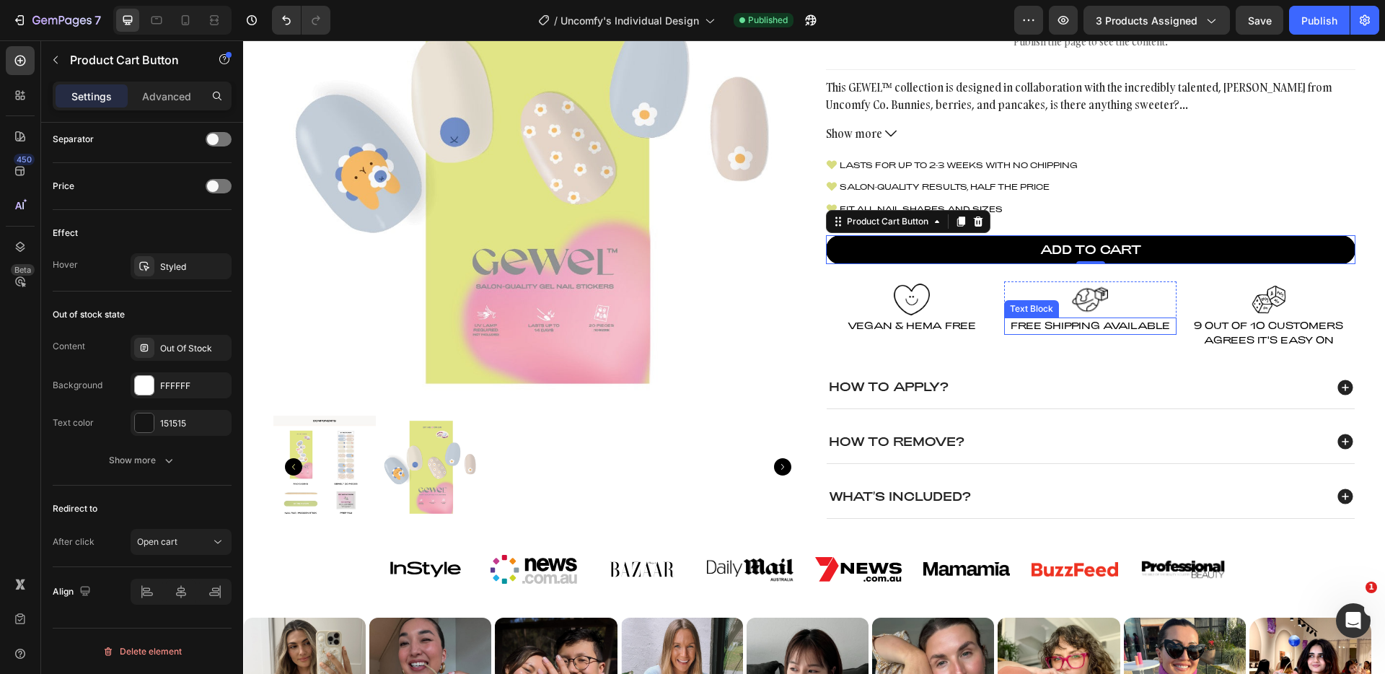
scroll to position [203, 0]
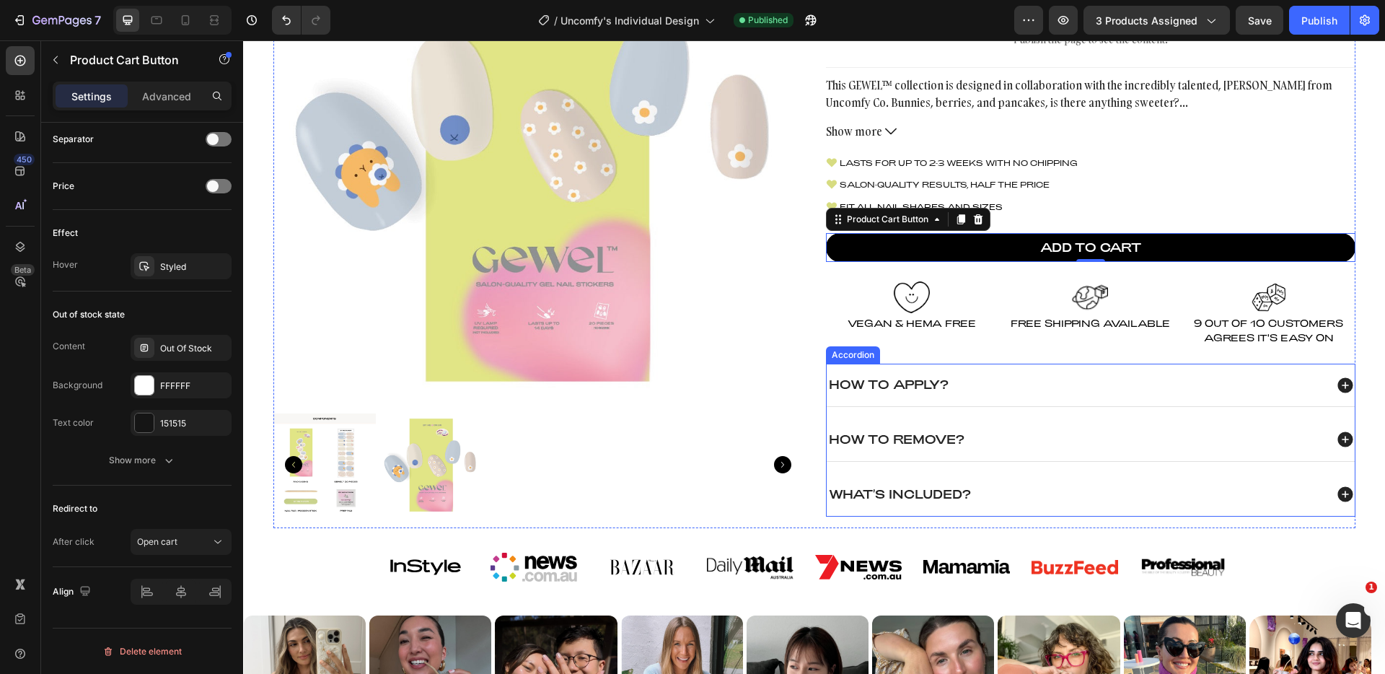
click at [1346, 496] on icon at bounding box center [1344, 494] width 15 height 15
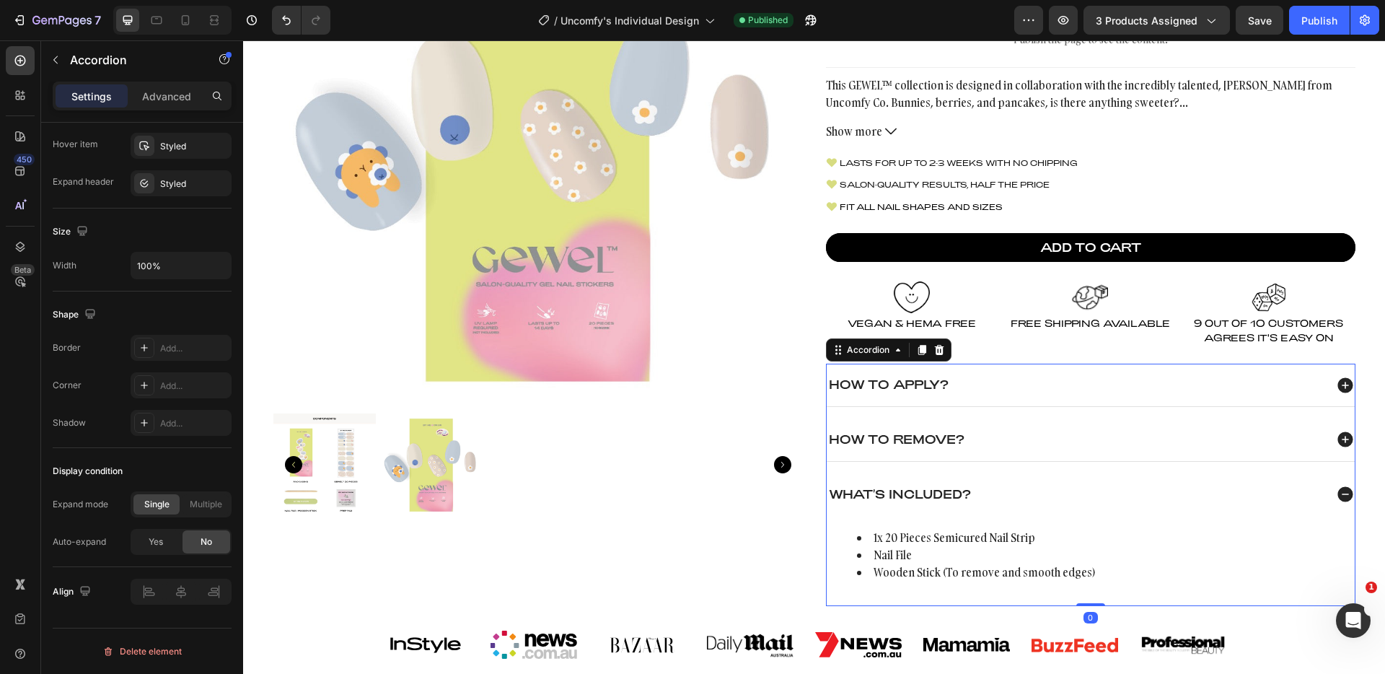
scroll to position [0, 0]
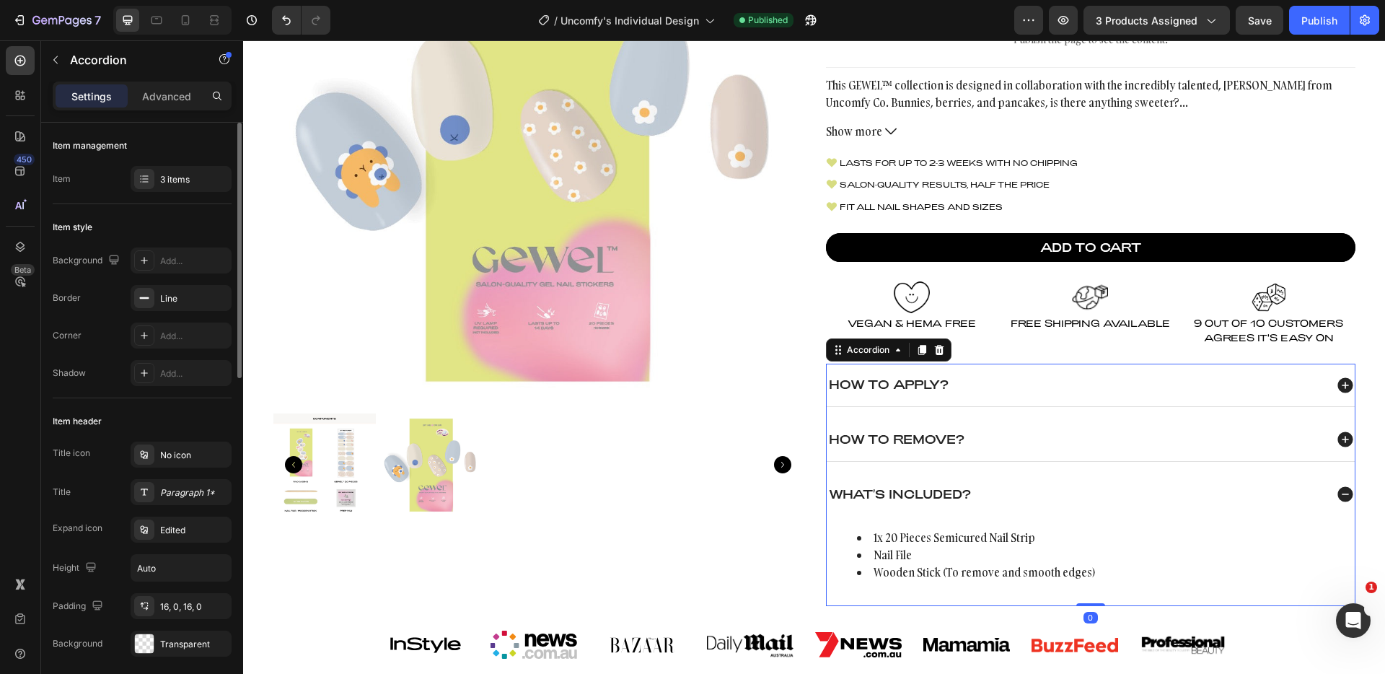
click at [1345, 495] on icon at bounding box center [1344, 494] width 15 height 15
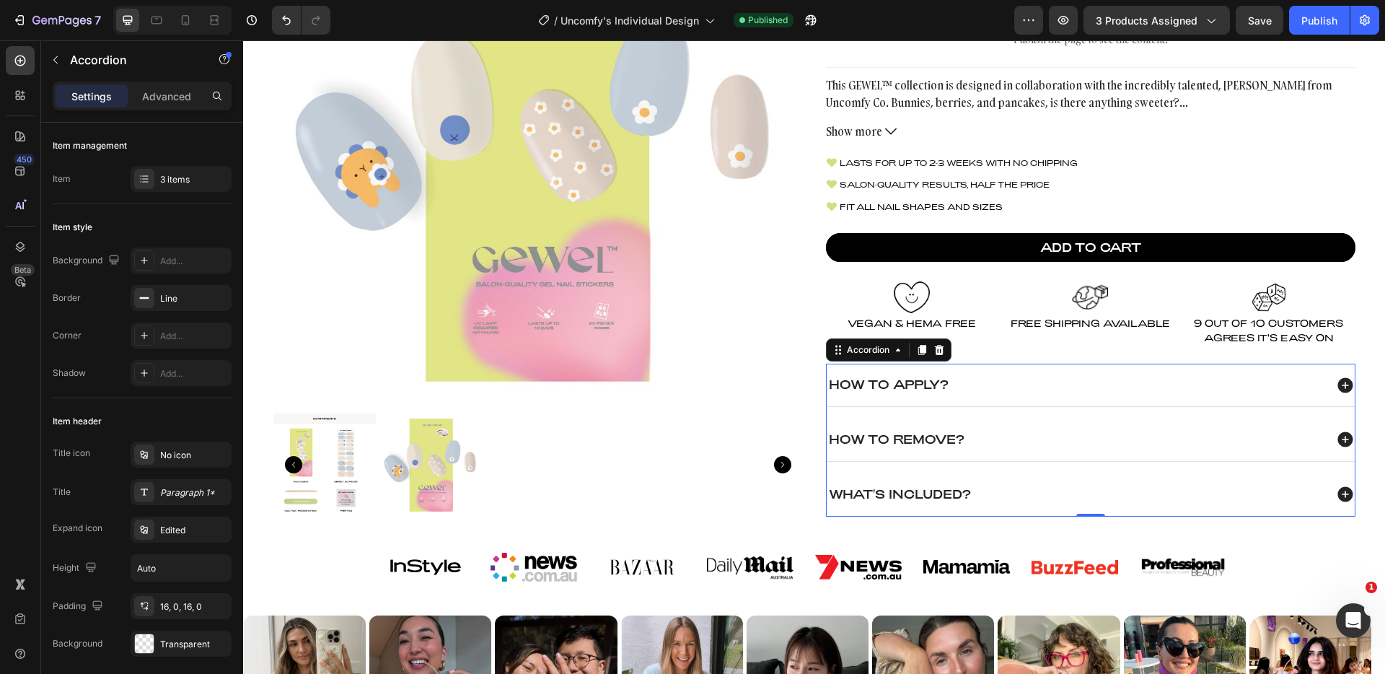
click at [1347, 440] on icon at bounding box center [1345, 439] width 19 height 19
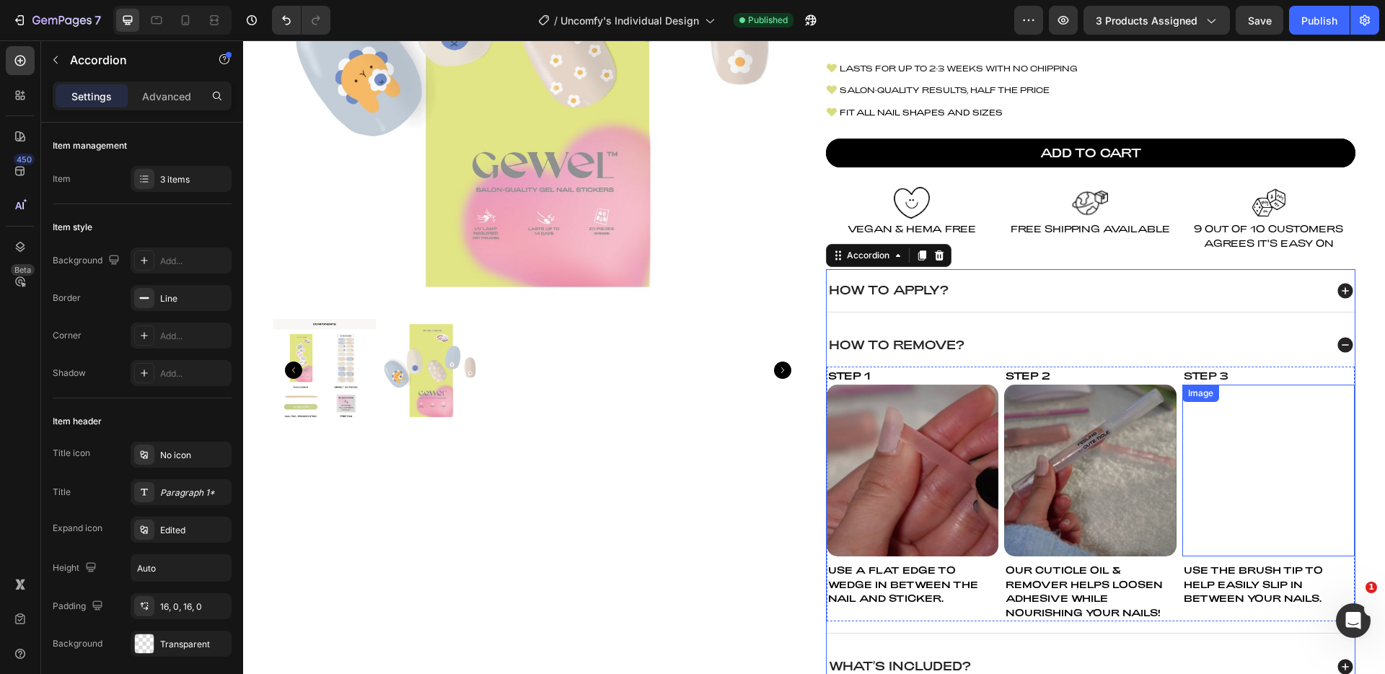
scroll to position [299, 0]
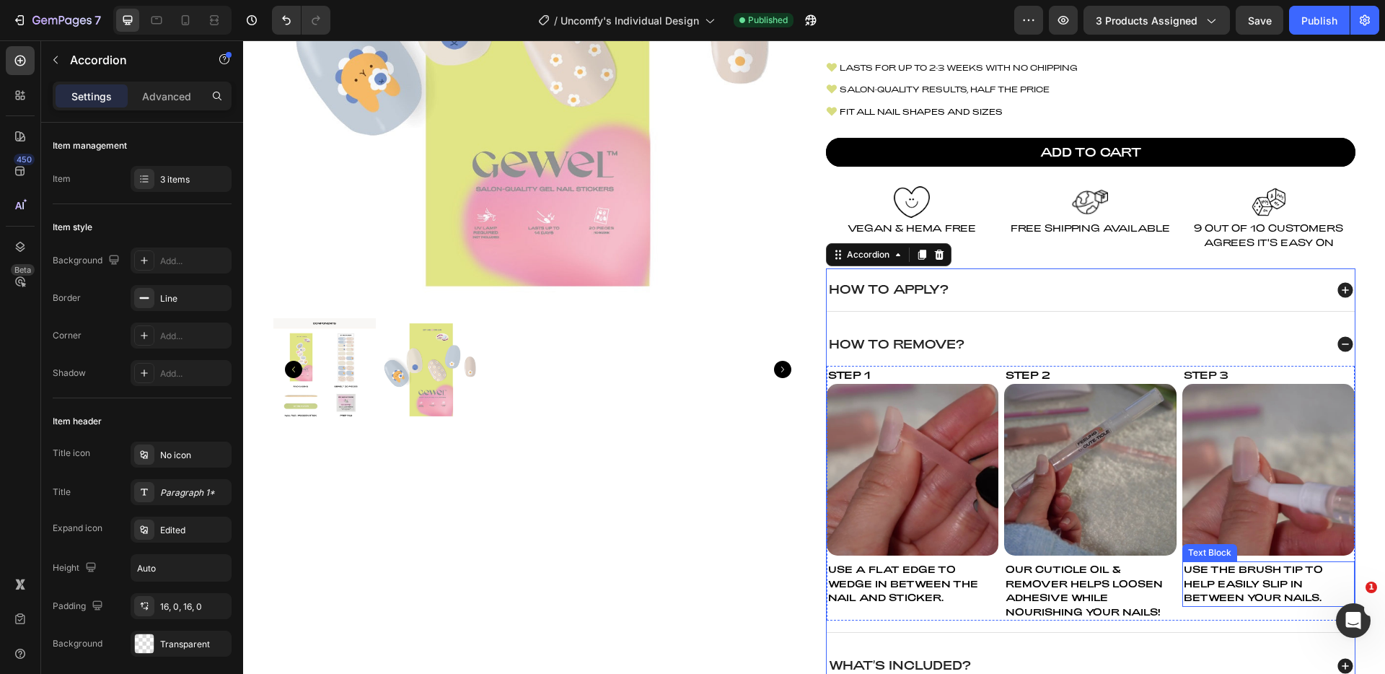
click at [1223, 586] on span "USE THE BRUSH TIP TO HELP EASILY SLIP IN BETWEEN YOUR NAILS." at bounding box center [1253, 583] width 139 height 40
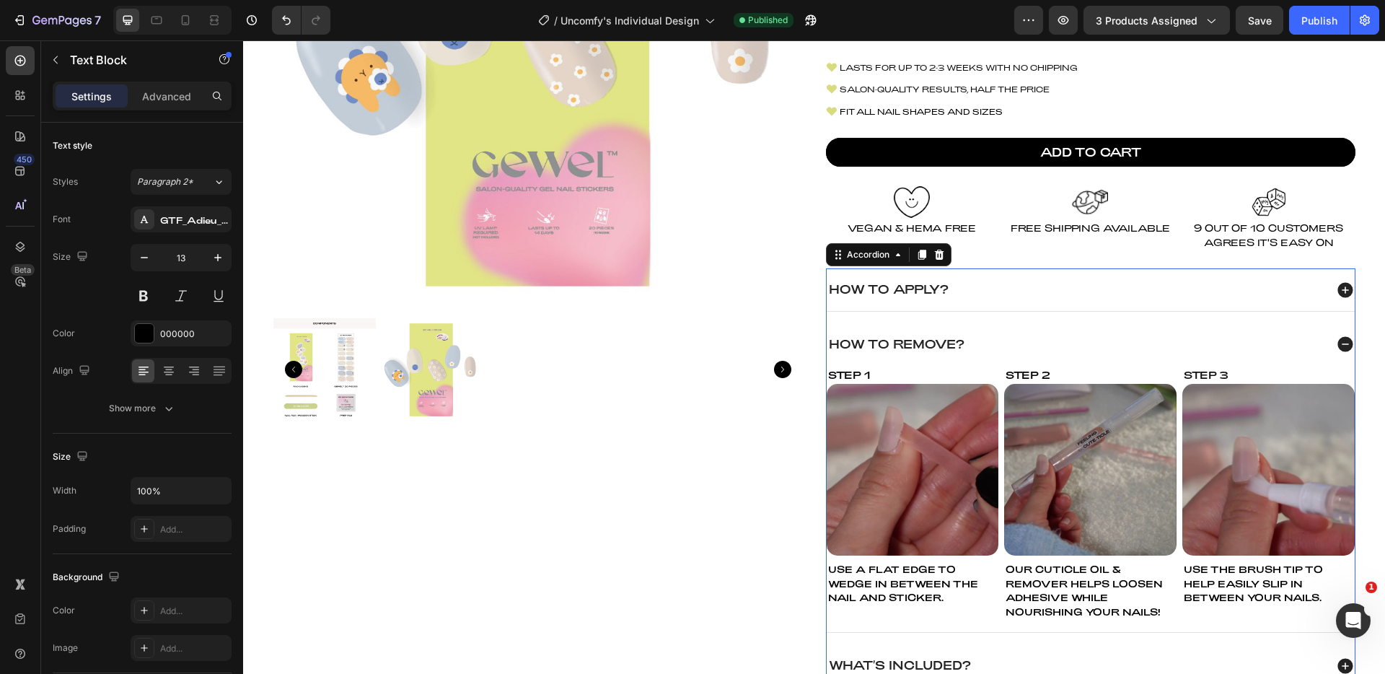
click at [1345, 341] on icon at bounding box center [1344, 344] width 15 height 15
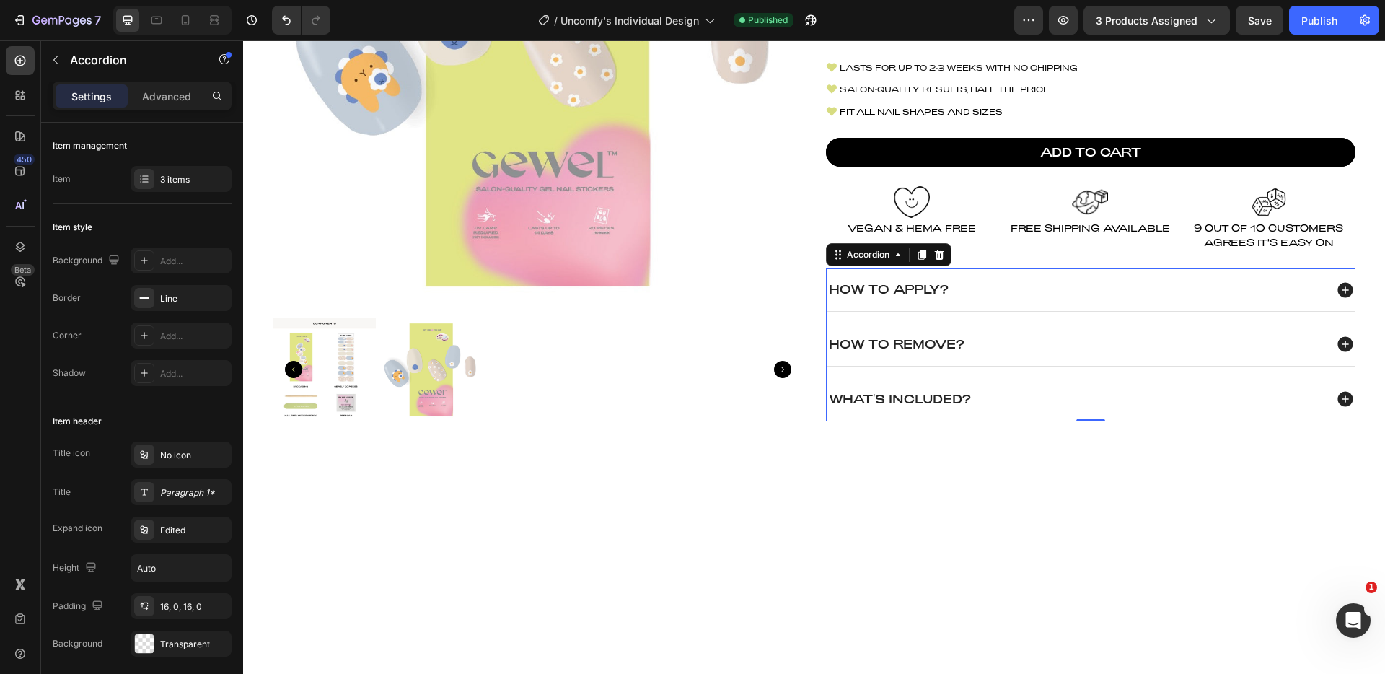
click at [1340, 402] on icon at bounding box center [1345, 399] width 19 height 19
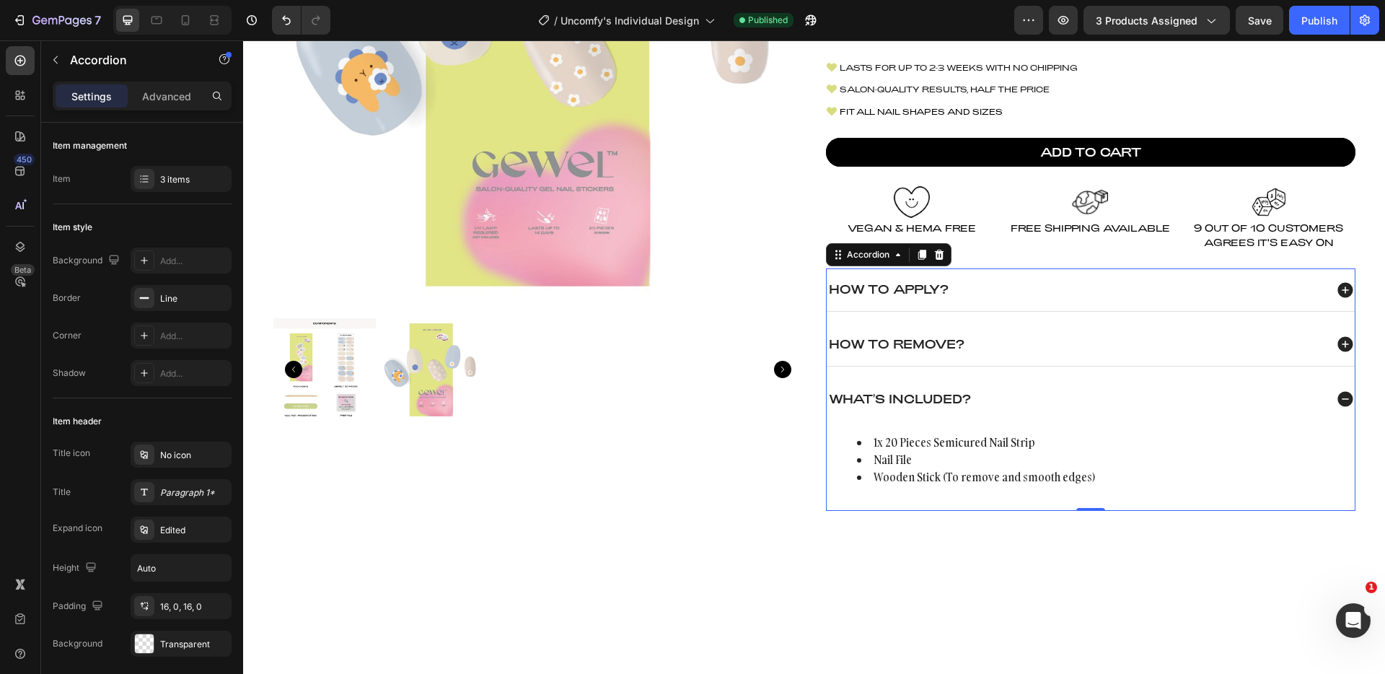
click at [1340, 402] on icon at bounding box center [1344, 399] width 15 height 15
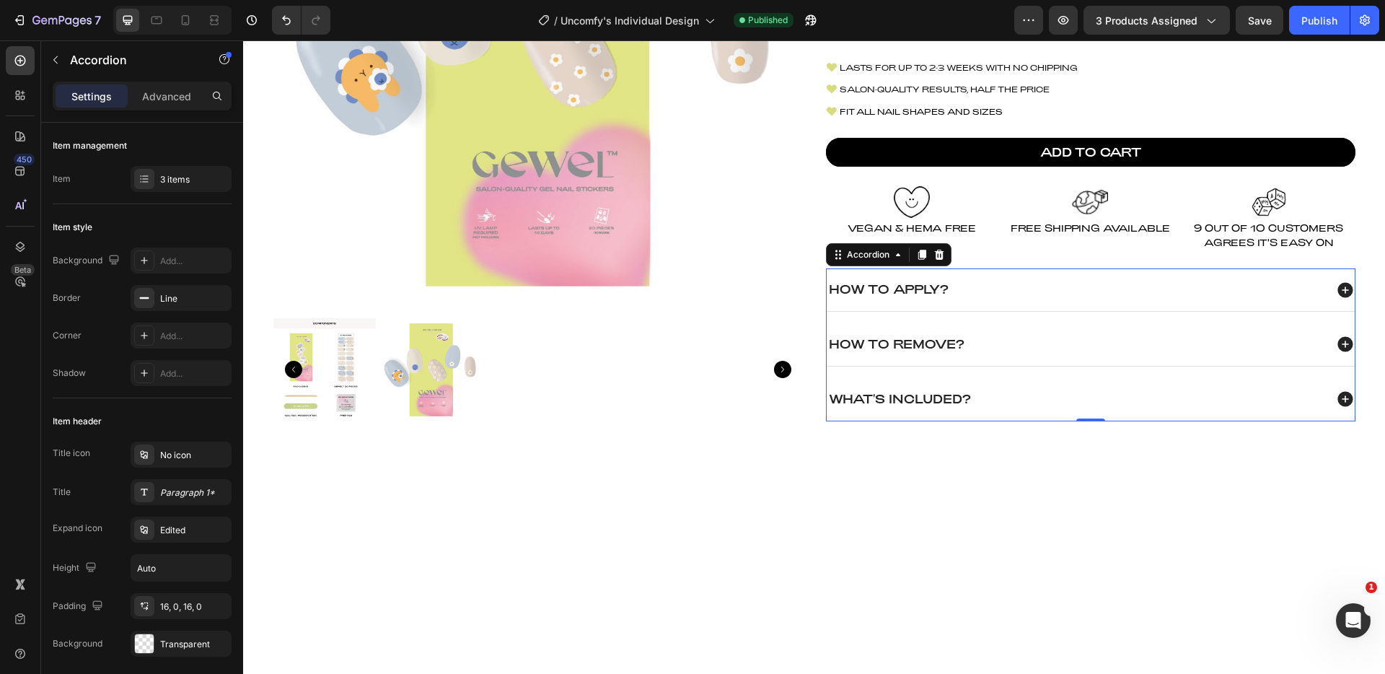
click at [1340, 346] on icon at bounding box center [1345, 344] width 19 height 19
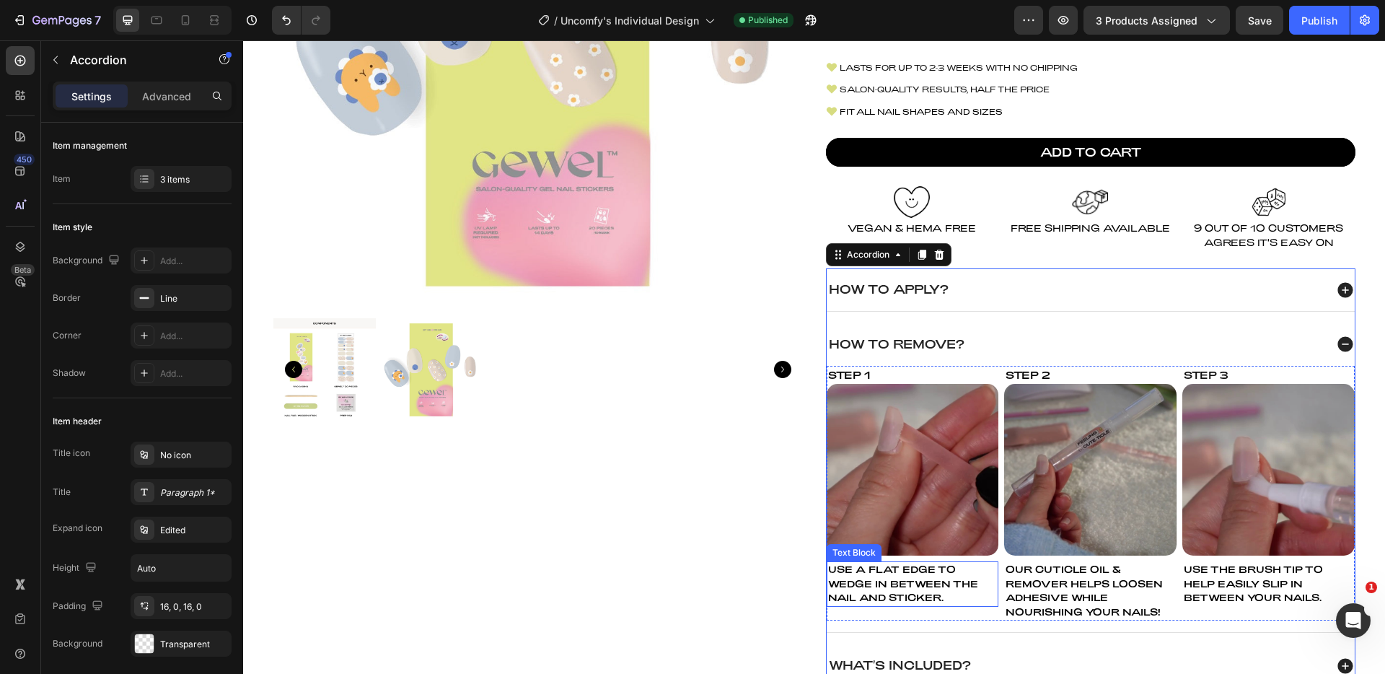
click at [888, 597] on p "USE A FLAT EDGE TO WEDGE IN BETWEEN THE NAIL AND STICKER." at bounding box center [913, 584] width 170 height 43
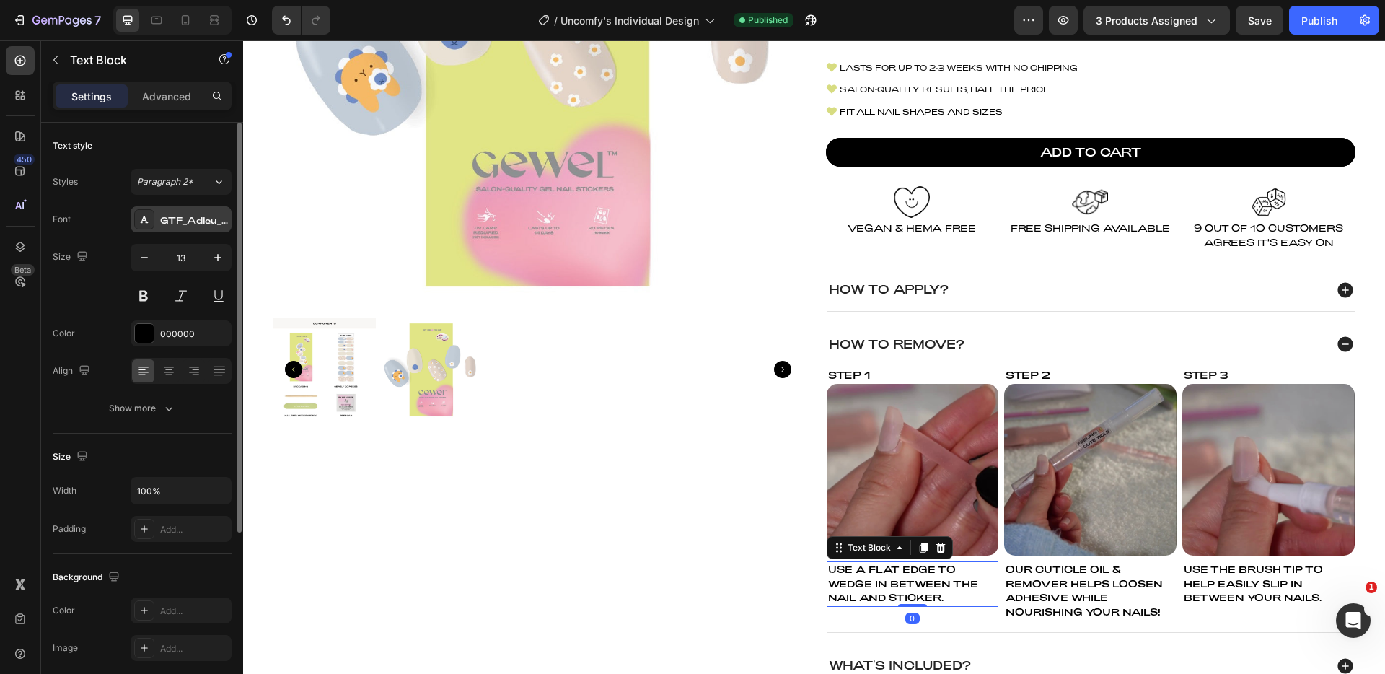
click at [188, 232] on div "GTF_Adieu_TRIAL_Regular" at bounding box center [181, 219] width 101 height 26
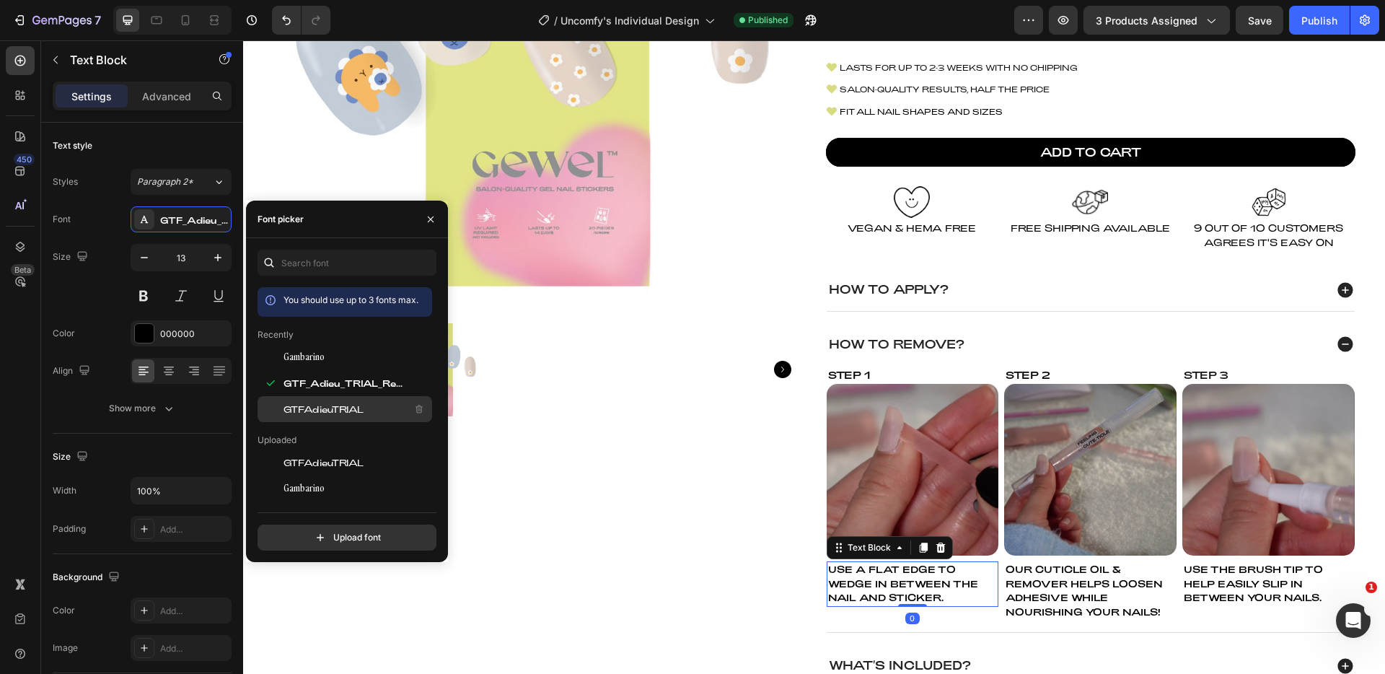
click at [349, 412] on span "GTFAdieuTRIAL" at bounding box center [323, 409] width 80 height 13
click at [1053, 584] on span "OUR CUTICLE OIL & REMOVER HELPS LOOSEN ADHESIVE WHILE NOURISHING YOUR NAILS!" at bounding box center [1084, 590] width 157 height 54
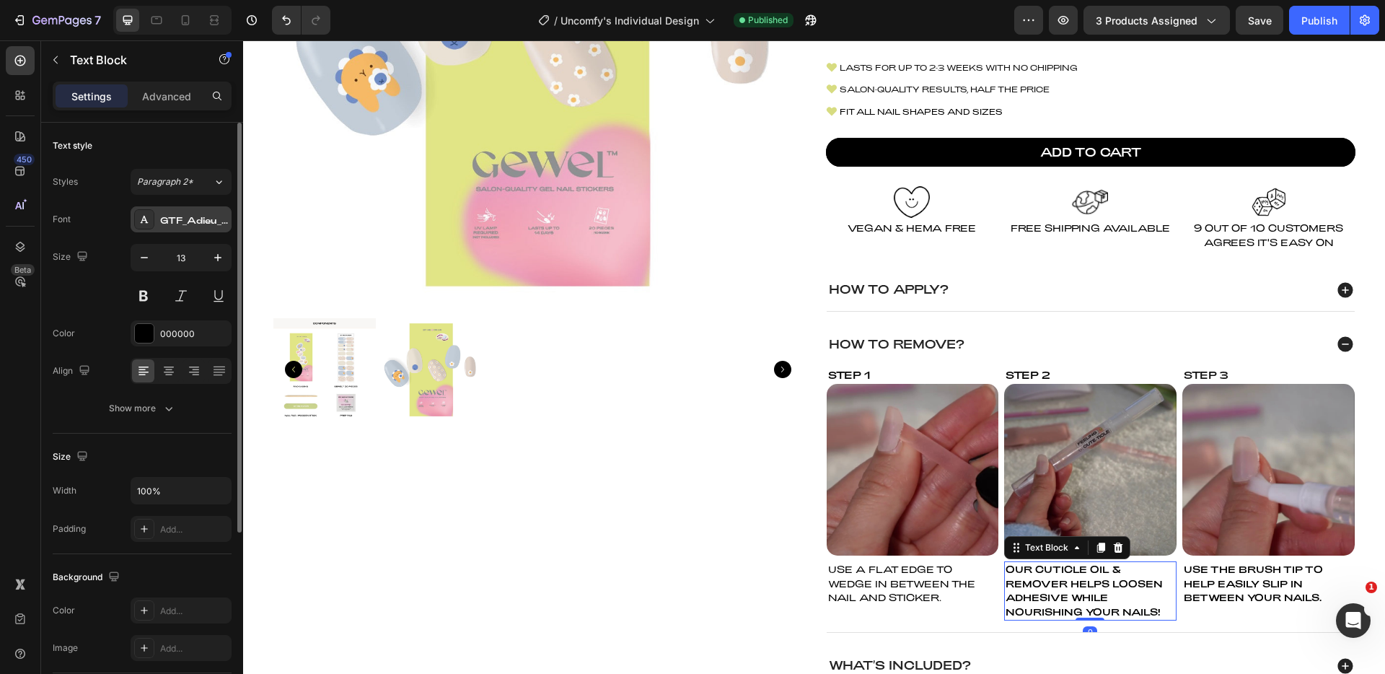
click at [180, 222] on div "GTF_Adieu_TRIAL_Regular" at bounding box center [194, 220] width 68 height 13
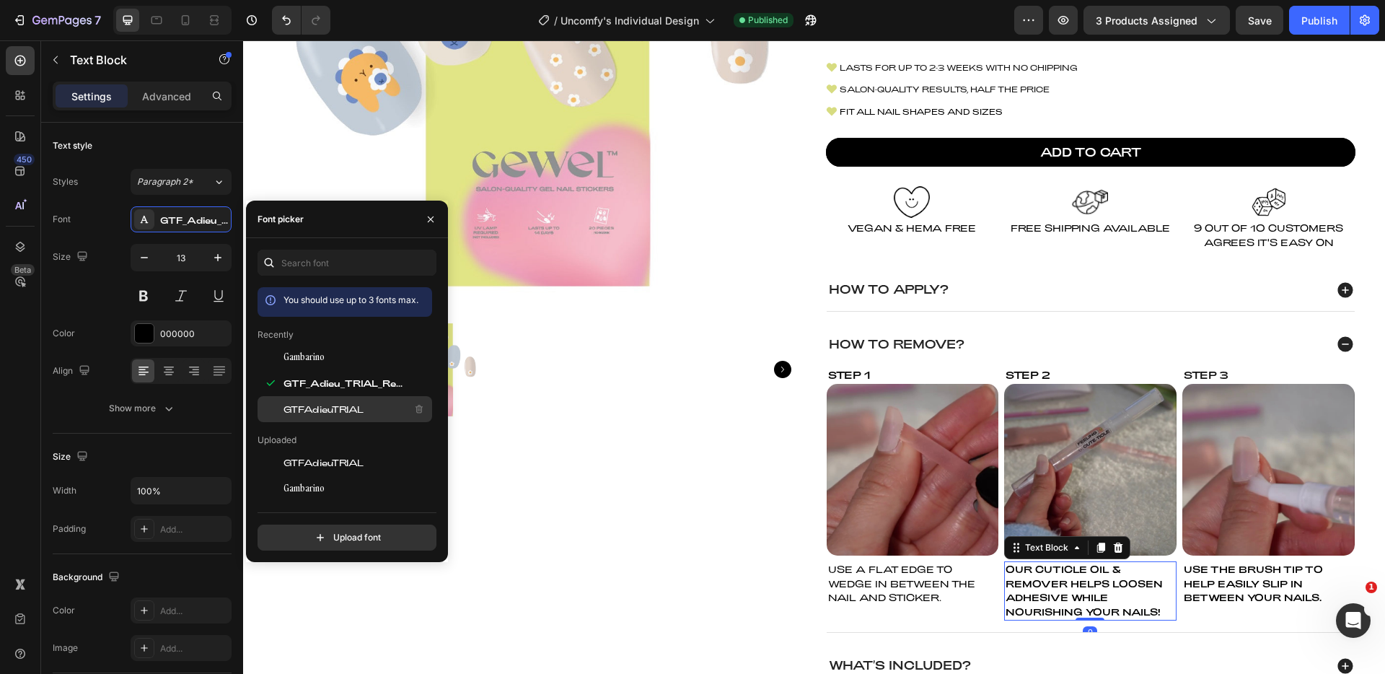
click at [342, 415] on span "GTFAdieuTRIAL" at bounding box center [323, 409] width 80 height 13
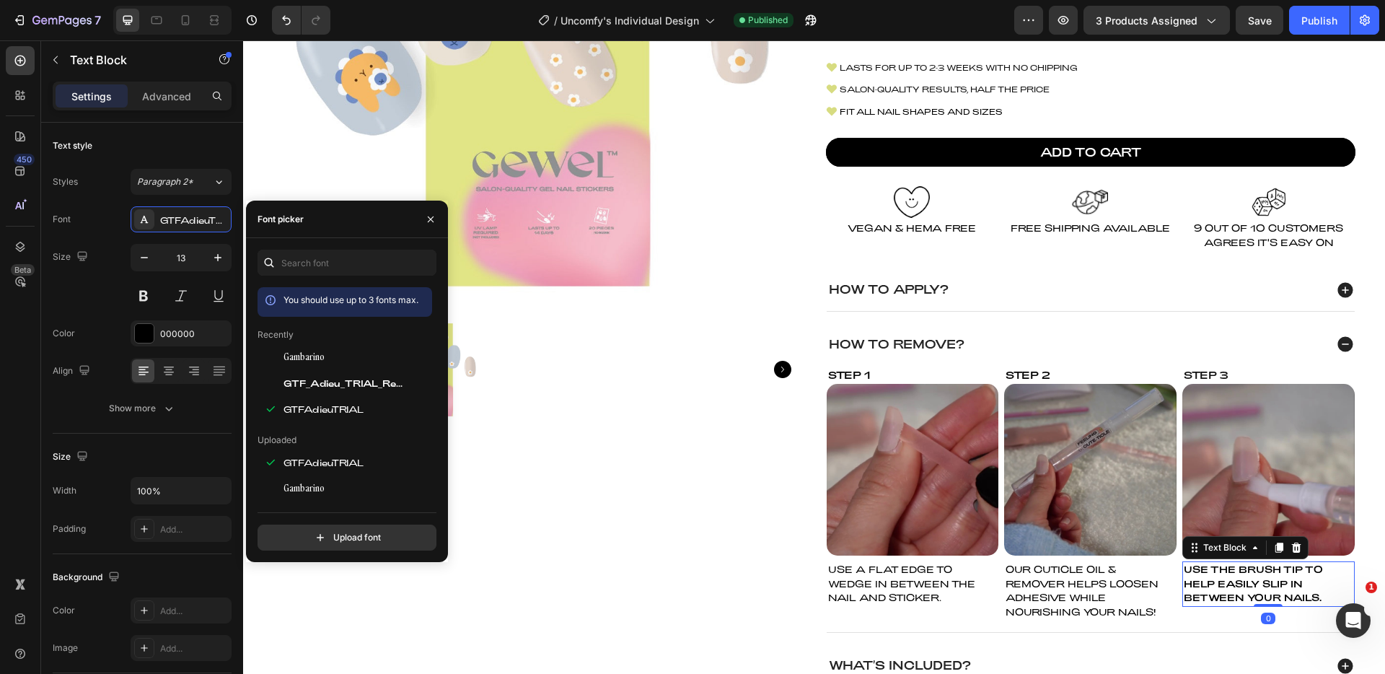
click at [1216, 584] on span "USE THE BRUSH TIP TO HELP EASILY SLIP IN BETWEEN YOUR NAILS." at bounding box center [1253, 583] width 139 height 40
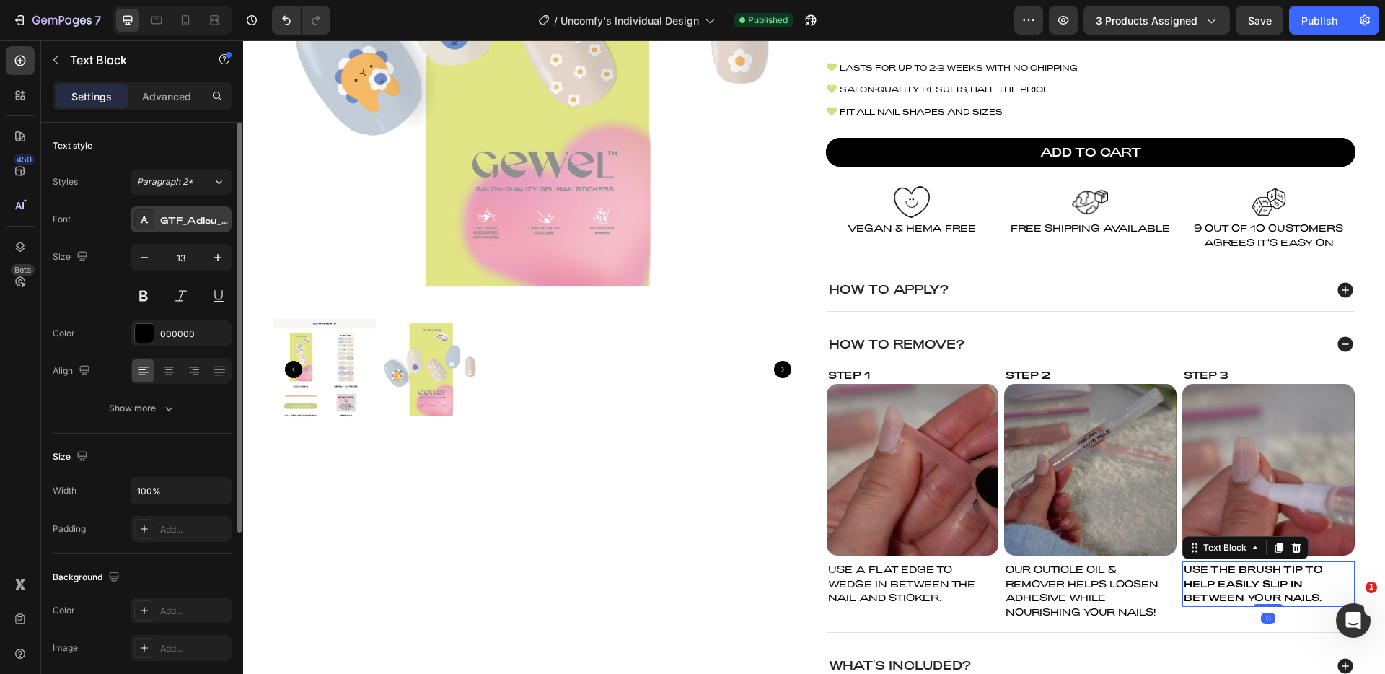
click at [190, 218] on div "GTF_Adieu_TRIAL_Regular" at bounding box center [194, 220] width 68 height 13
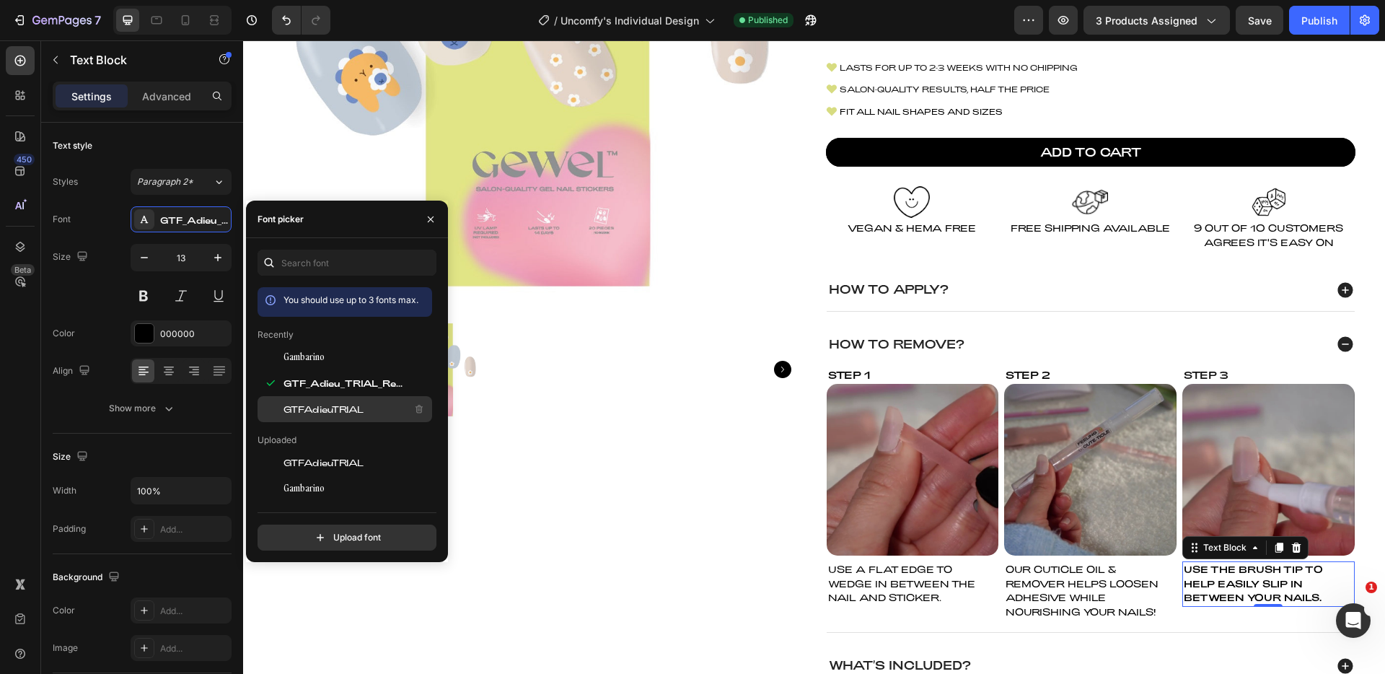
click at [341, 405] on span "GTFAdieuTRIAL" at bounding box center [323, 409] width 80 height 13
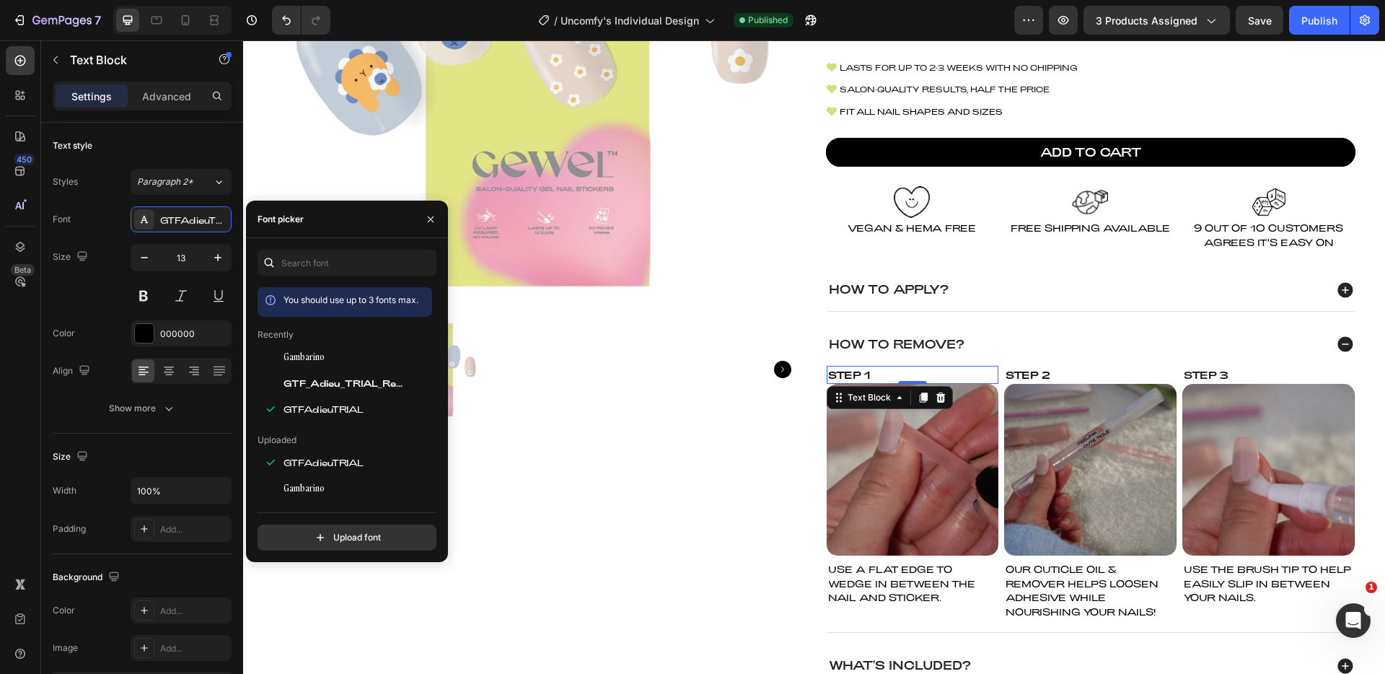
click at [853, 374] on div "Step 1" at bounding box center [913, 375] width 172 height 18
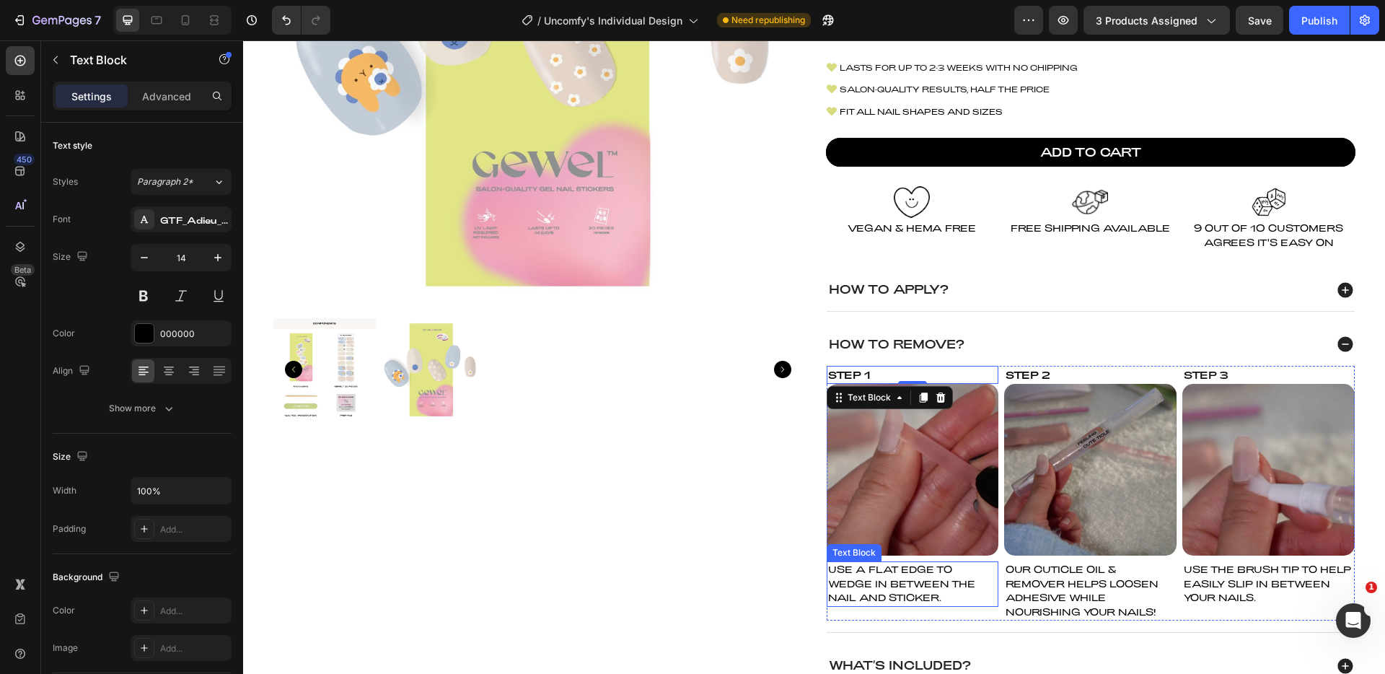
click at [900, 570] on p "USE A FLAT EDGE TO WEDGE IN BETWEEN THE NAIL AND STICKER." at bounding box center [913, 584] width 170 height 43
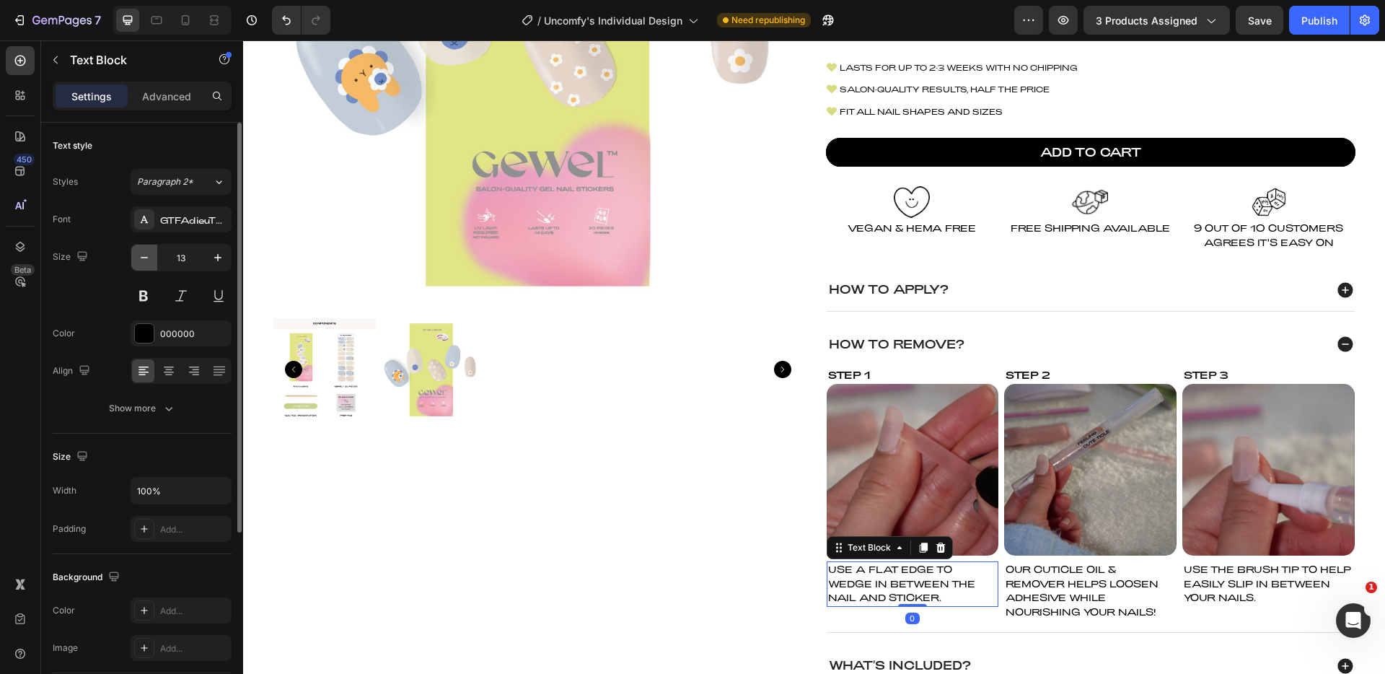
click at [141, 252] on icon "button" at bounding box center [144, 257] width 14 height 14
type input "10"
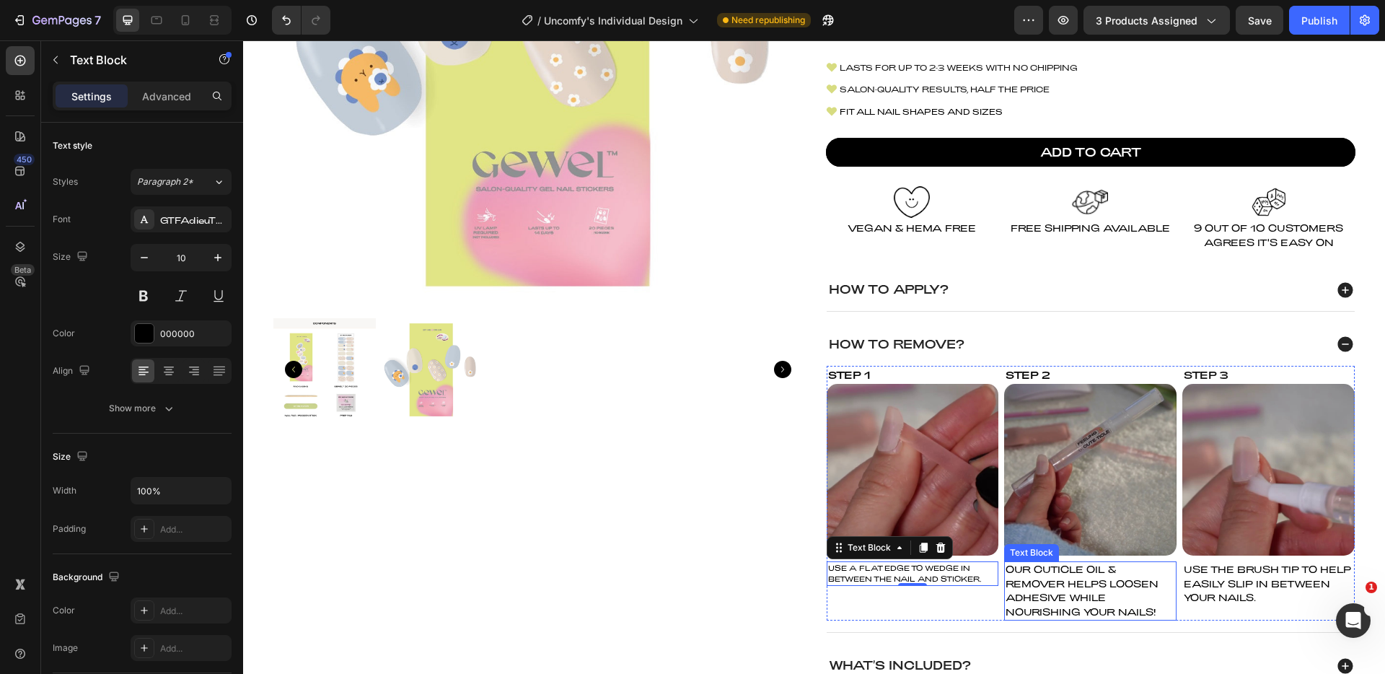
click at [1096, 587] on span "OUR CUTICLE OIL & REMOVER HELPS LOOSEN ADHESIVE WHILE NOURISHING YOUR NAILS!" at bounding box center [1082, 590] width 153 height 54
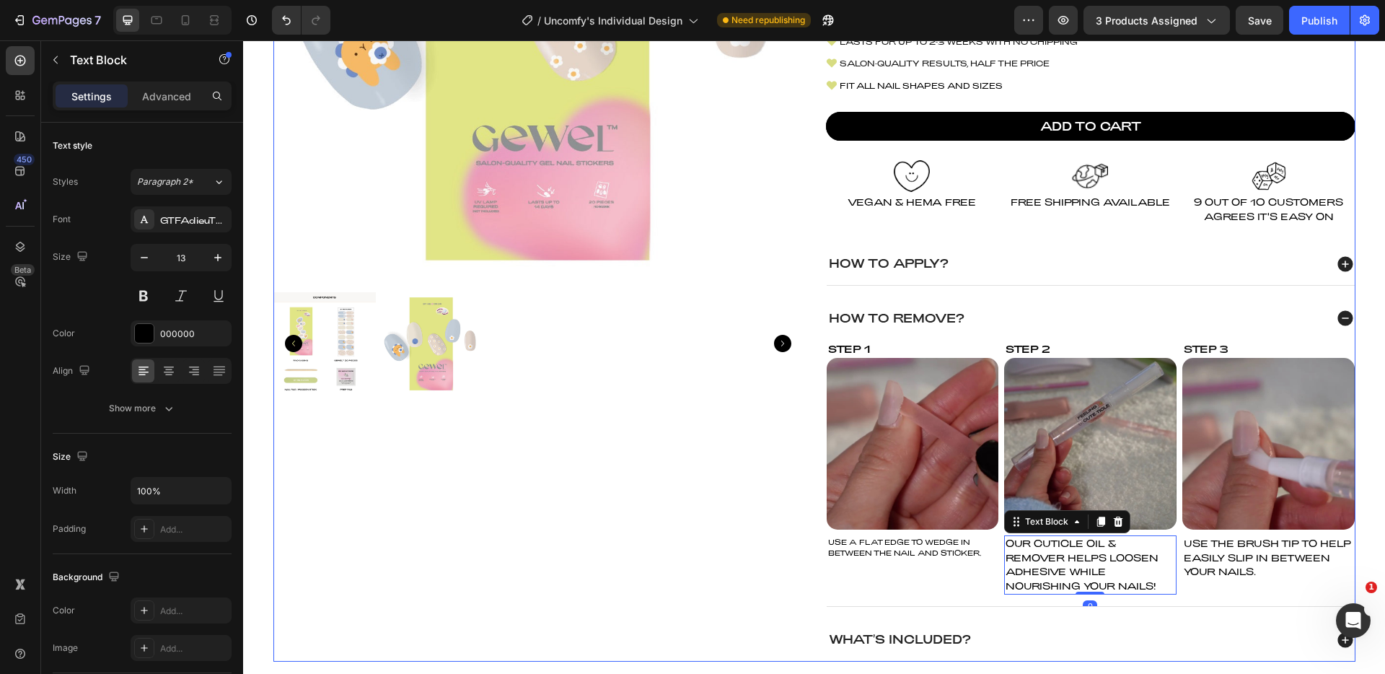
scroll to position [400, 0]
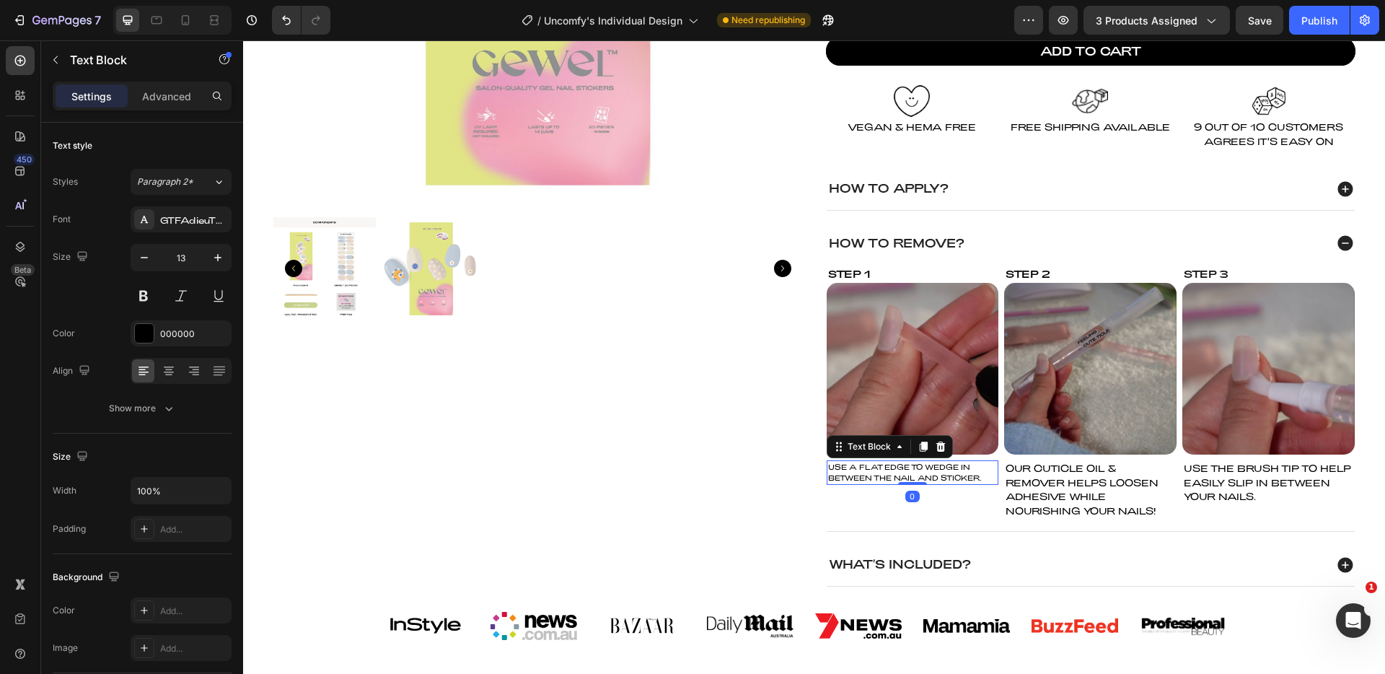
click at [873, 475] on p "USE A FLAT EDGE TO WEDGE IN BETWEEN THE NAIL AND STICKER." at bounding box center [913, 473] width 170 height 22
click at [211, 255] on icon "button" at bounding box center [218, 257] width 14 height 14
type input "11"
drag, startPoint x: 1073, startPoint y: 499, endPoint x: 1022, endPoint y: 480, distance: 54.8
click at [1073, 498] on span "OUR CUTICLE OIL & REMOVER HELPS LOOSEN ADHESIVE WHILE NOURISHING YOUR NAILS!" at bounding box center [1082, 489] width 153 height 54
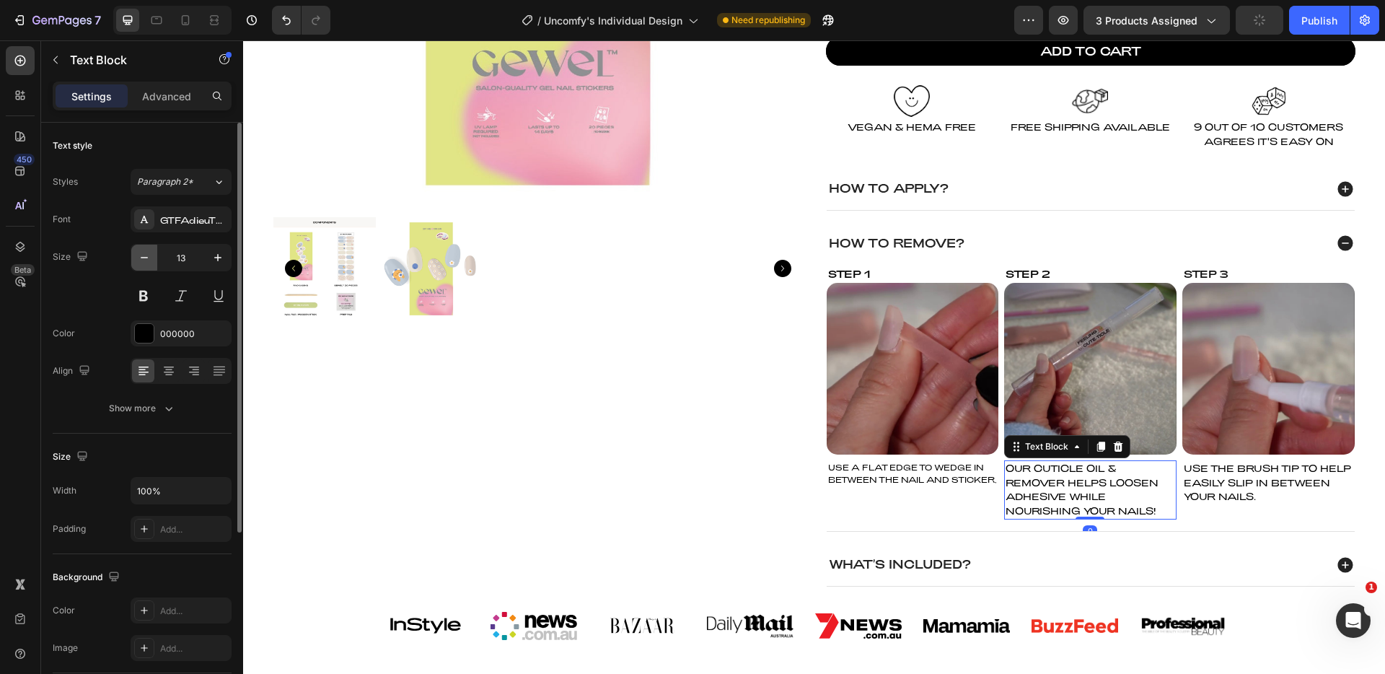
click at [149, 257] on icon "button" at bounding box center [144, 257] width 14 height 14
type input "11"
click at [1249, 486] on span "USE THE BRUSH TIP TO HELP EASILY SLIP IN BETWEEN YOUR NAILS." at bounding box center [1267, 482] width 167 height 40
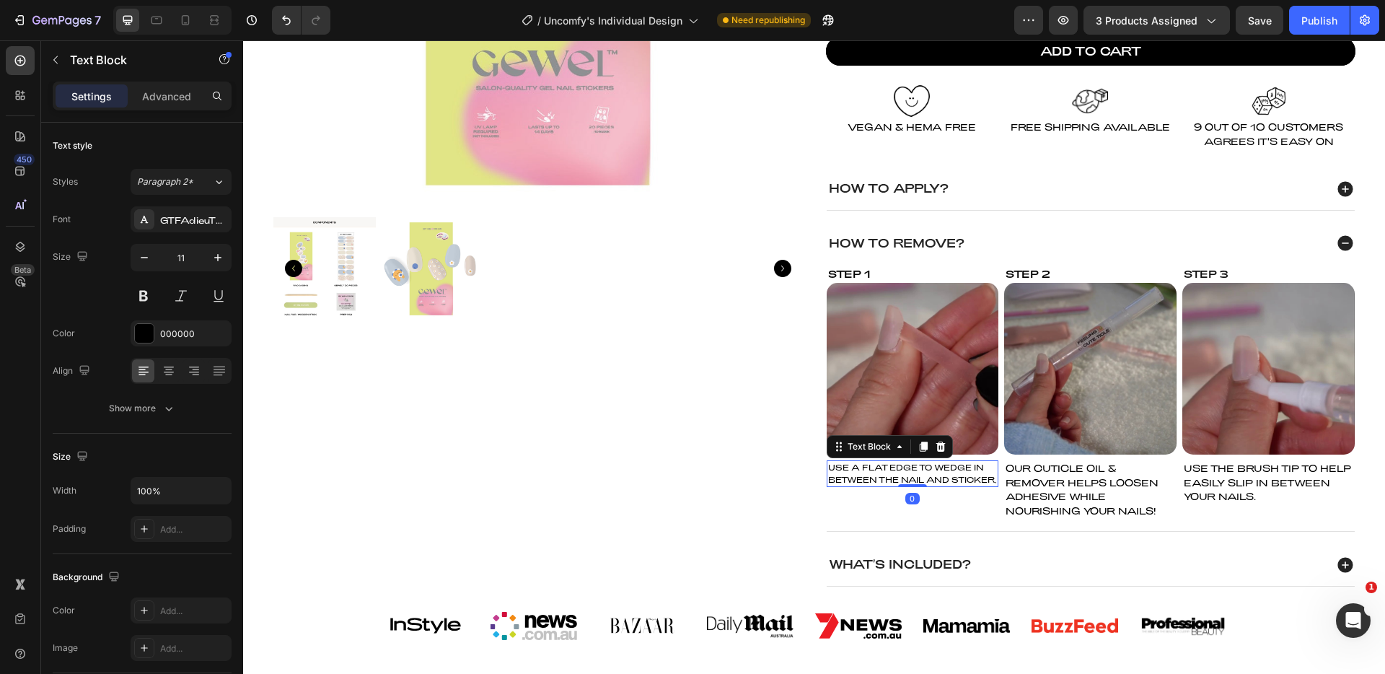
click at [940, 469] on p "USE A FLAT EDGE TO WEDGE IN BETWEEN THE NAIL AND STICKER." at bounding box center [913, 474] width 170 height 24
click at [1063, 480] on span "OUR CUTICLE OIL & REMOVER HELPS LOOSEN ADHESIVE WHILE NOURISHING YOUR NAILS!" at bounding box center [1082, 489] width 153 height 54
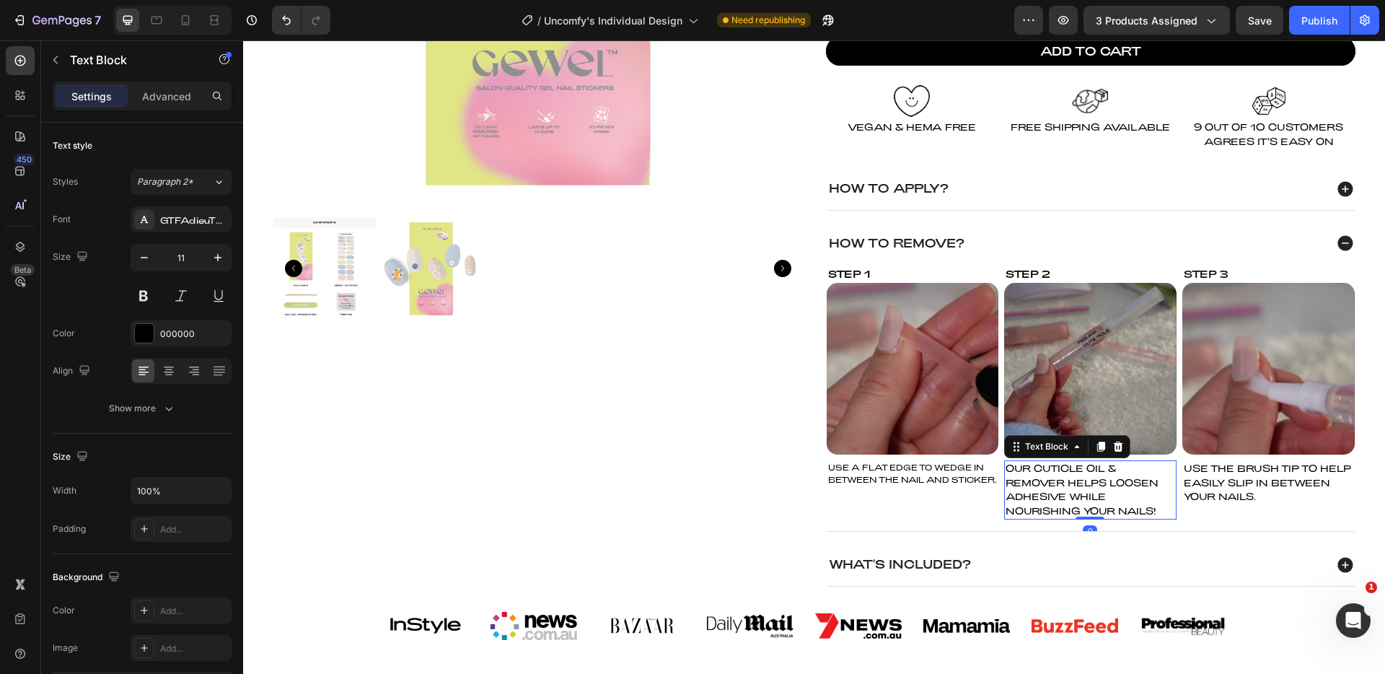
click at [1056, 482] on span "OUR CUTICLE OIL & REMOVER HELPS LOOSEN ADHESIVE WHILE NOURISHING YOUR NAILS!" at bounding box center [1082, 489] width 153 height 54
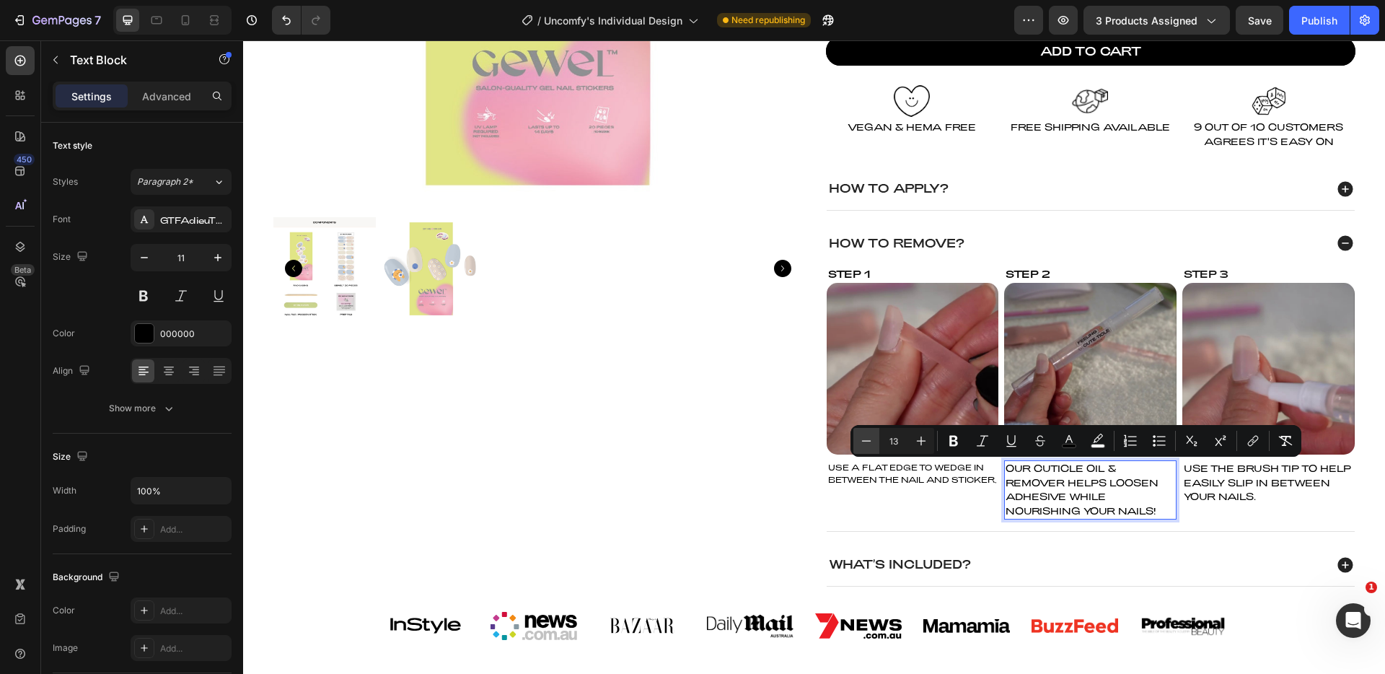
click at [863, 447] on icon "Editor contextual toolbar" at bounding box center [866, 441] width 14 height 14
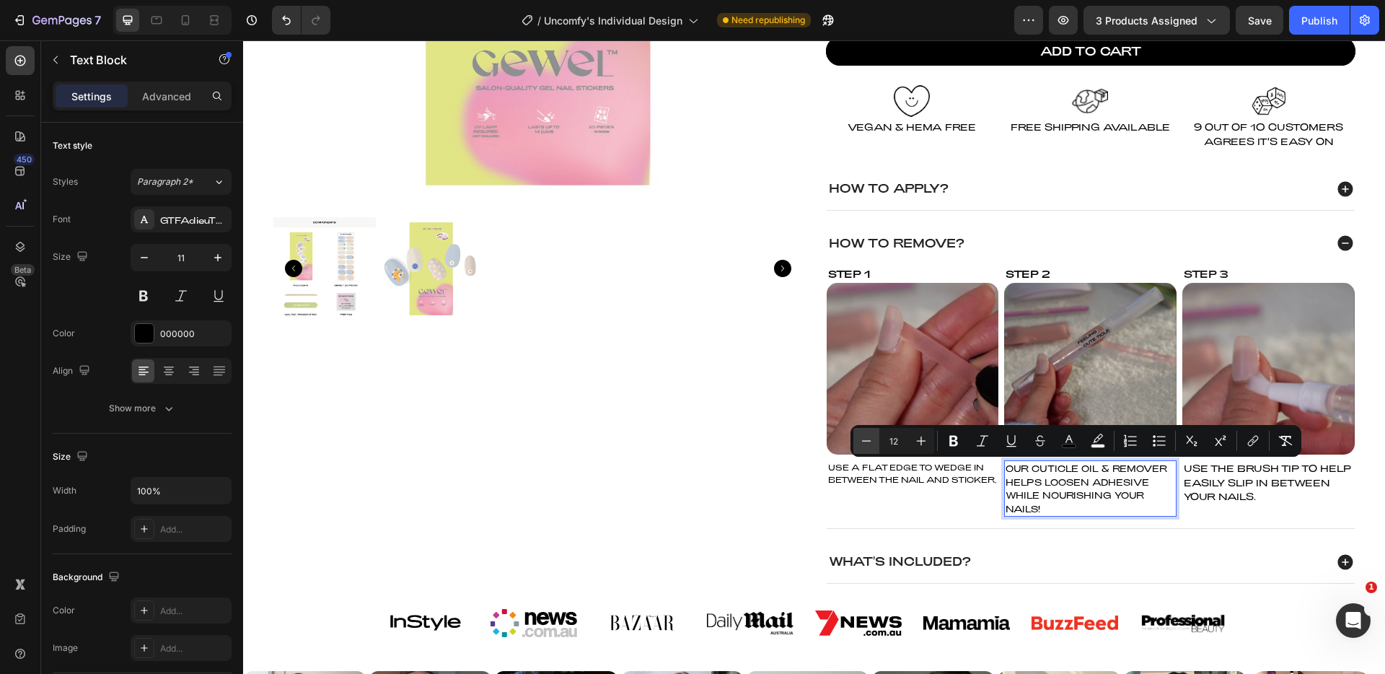
click at [863, 447] on icon "Editor contextual toolbar" at bounding box center [866, 441] width 14 height 14
type input "11"
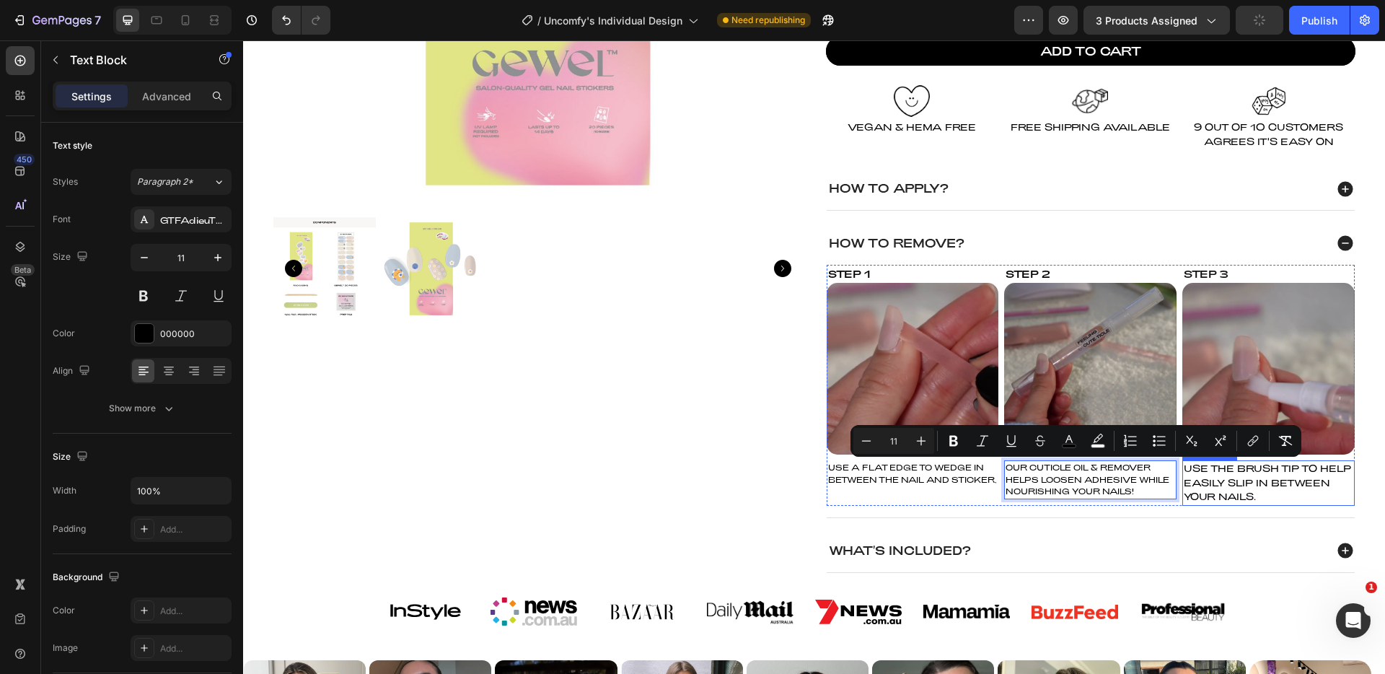
click at [1251, 490] on p "USE THE BRUSH TIP TO HELP EASILY SLIP IN BETWEEN YOUR NAILS." at bounding box center [1269, 483] width 170 height 43
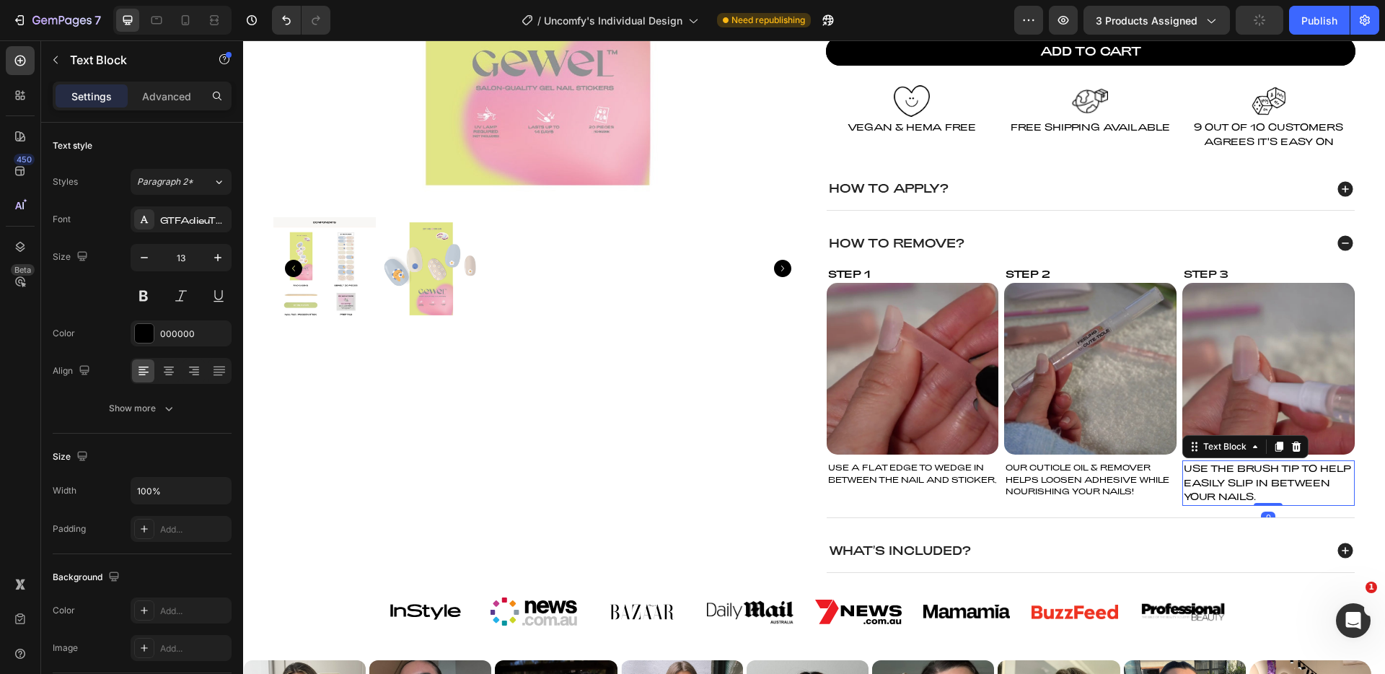
click at [1251, 490] on p "USE THE BRUSH TIP TO HELP EASILY SLIP IN BETWEEN YOUR NAILS." at bounding box center [1269, 483] width 170 height 43
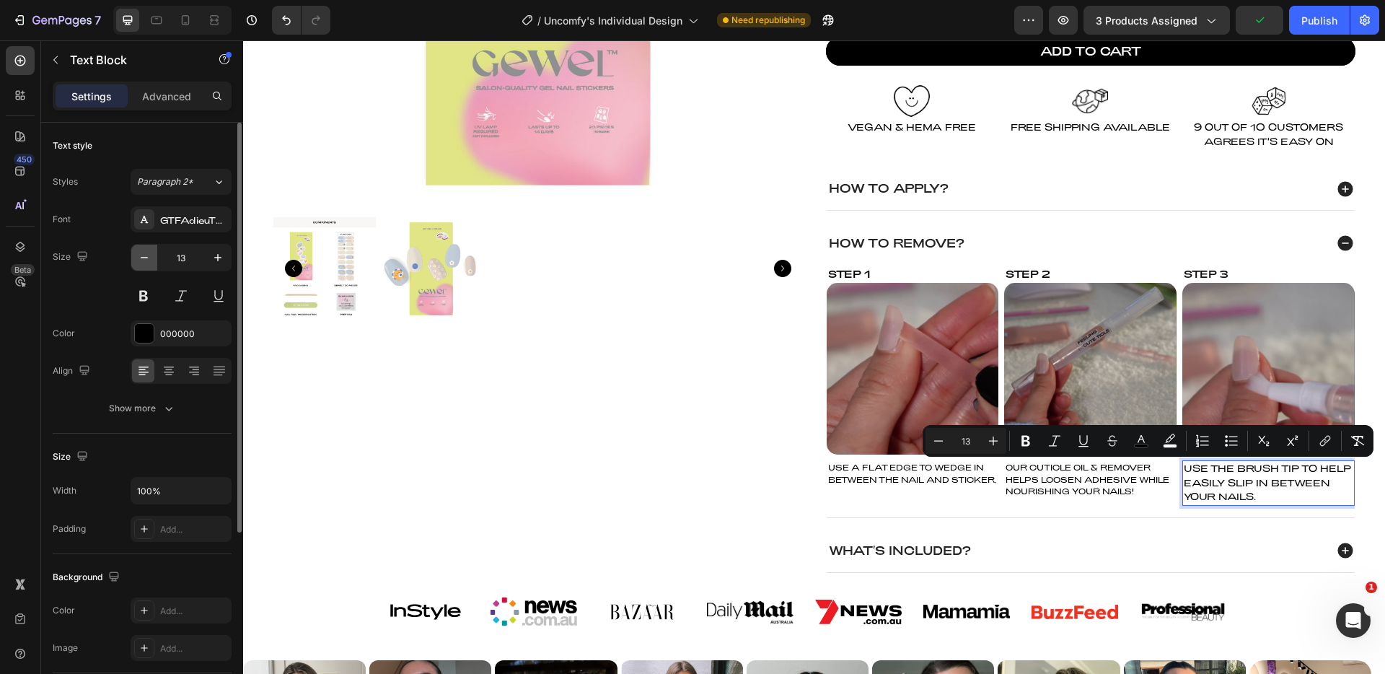
click at [146, 265] on button "button" at bounding box center [144, 258] width 26 height 26
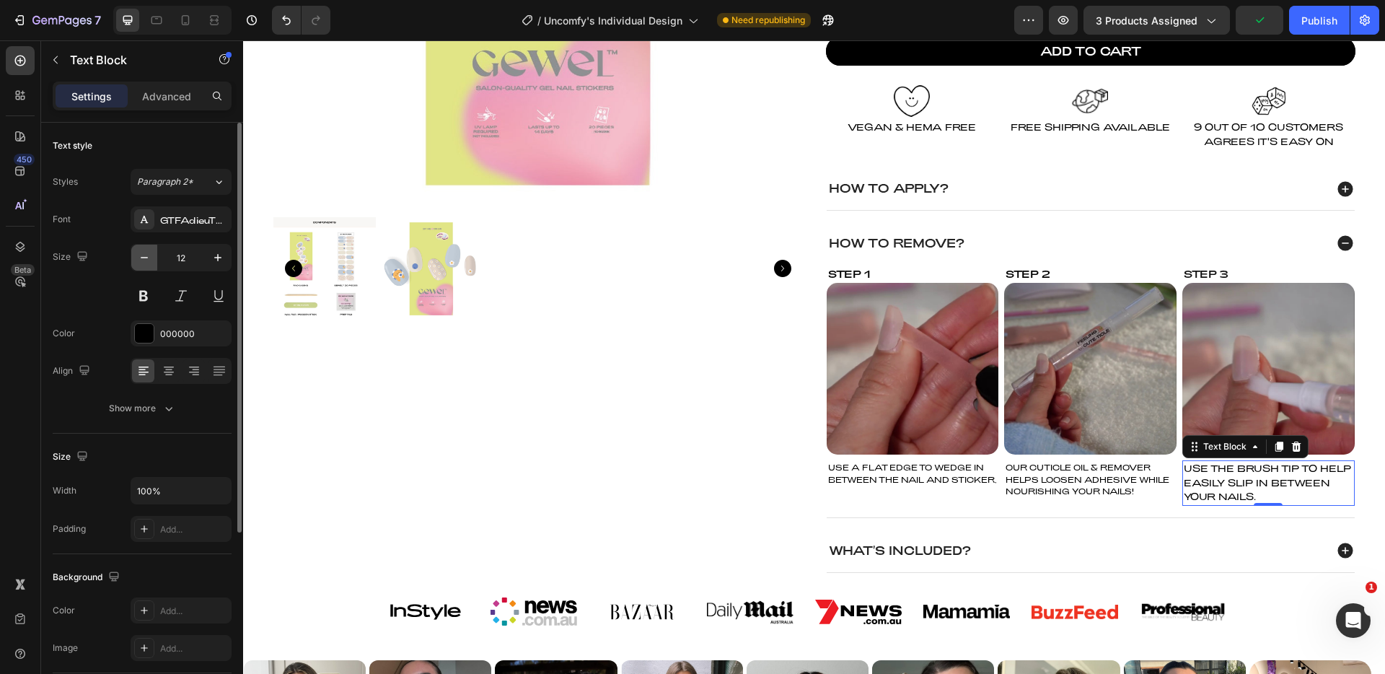
click at [146, 265] on button "button" at bounding box center [144, 258] width 26 height 26
type input "11"
click at [1236, 468] on span "USE THE BRUSH TIP TO HELP EASILY SLIP IN BETWEEN YOUR NAILS." at bounding box center [1267, 482] width 167 height 40
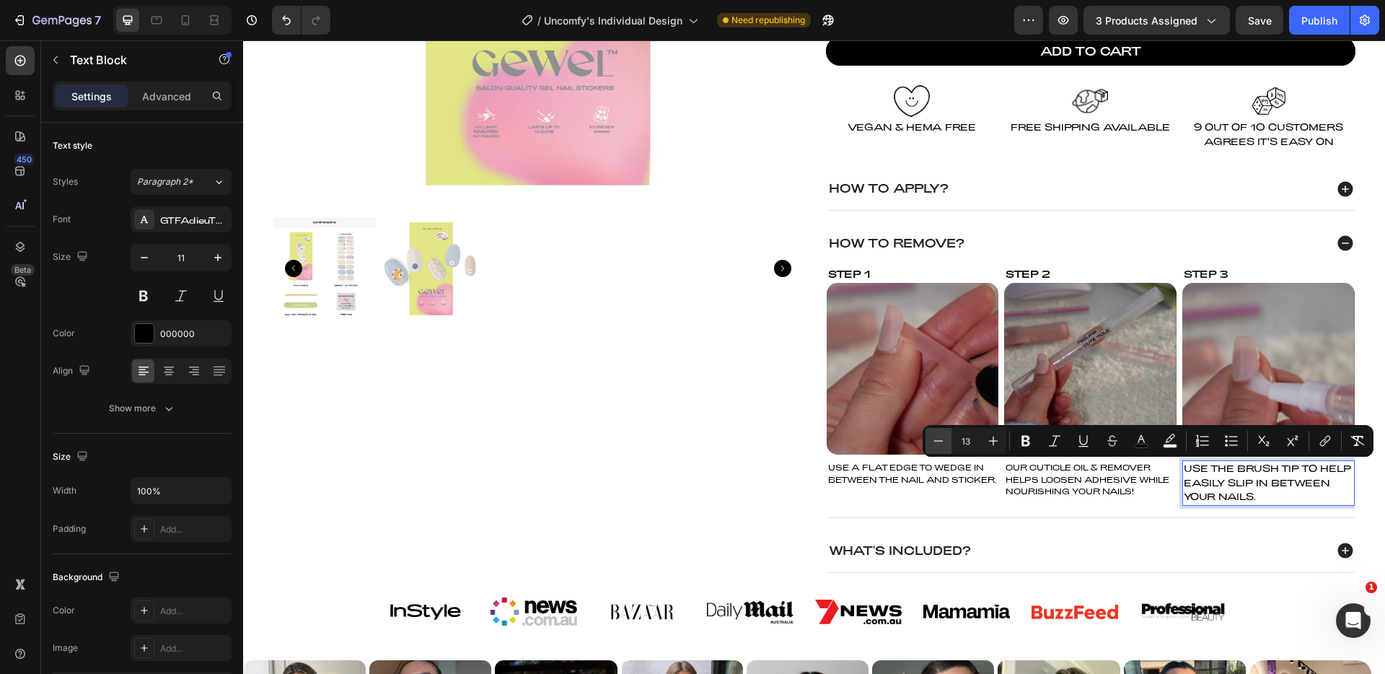
click at [949, 441] on button "Minus" at bounding box center [939, 441] width 26 height 26
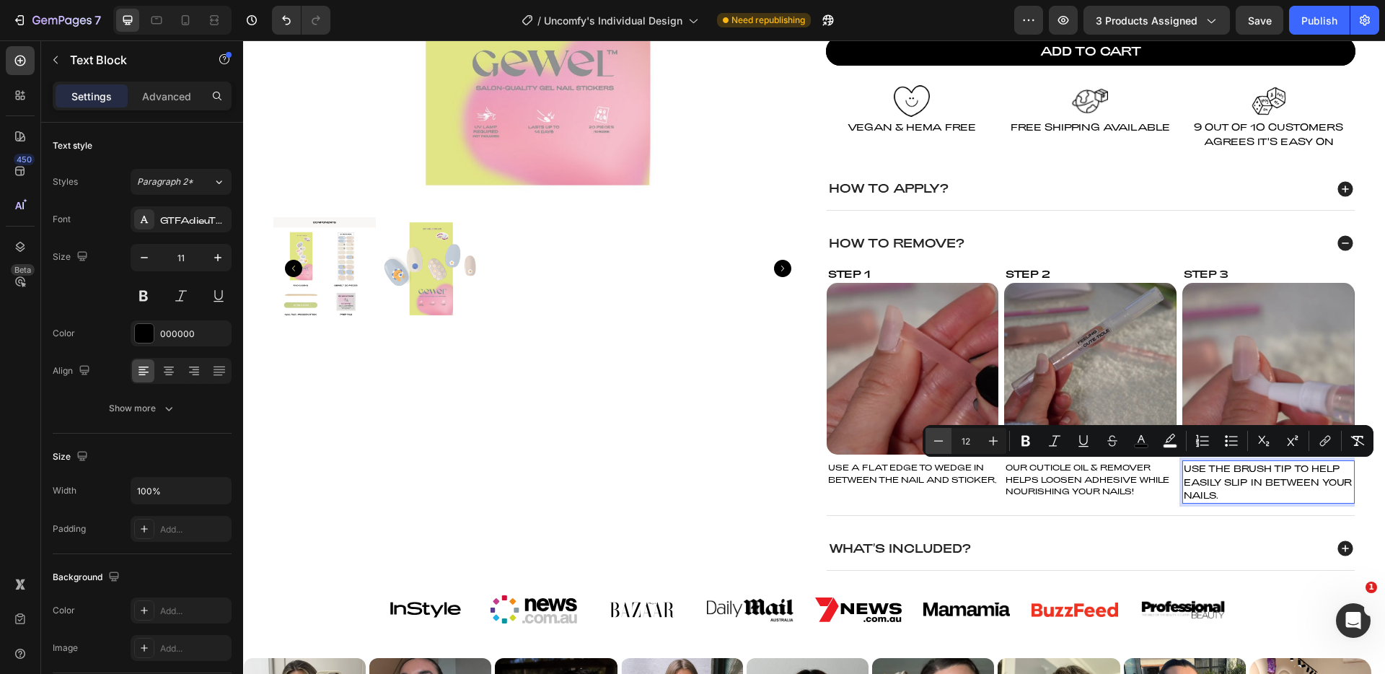
click at [949, 441] on button "Minus" at bounding box center [939, 441] width 26 height 26
type input "11"
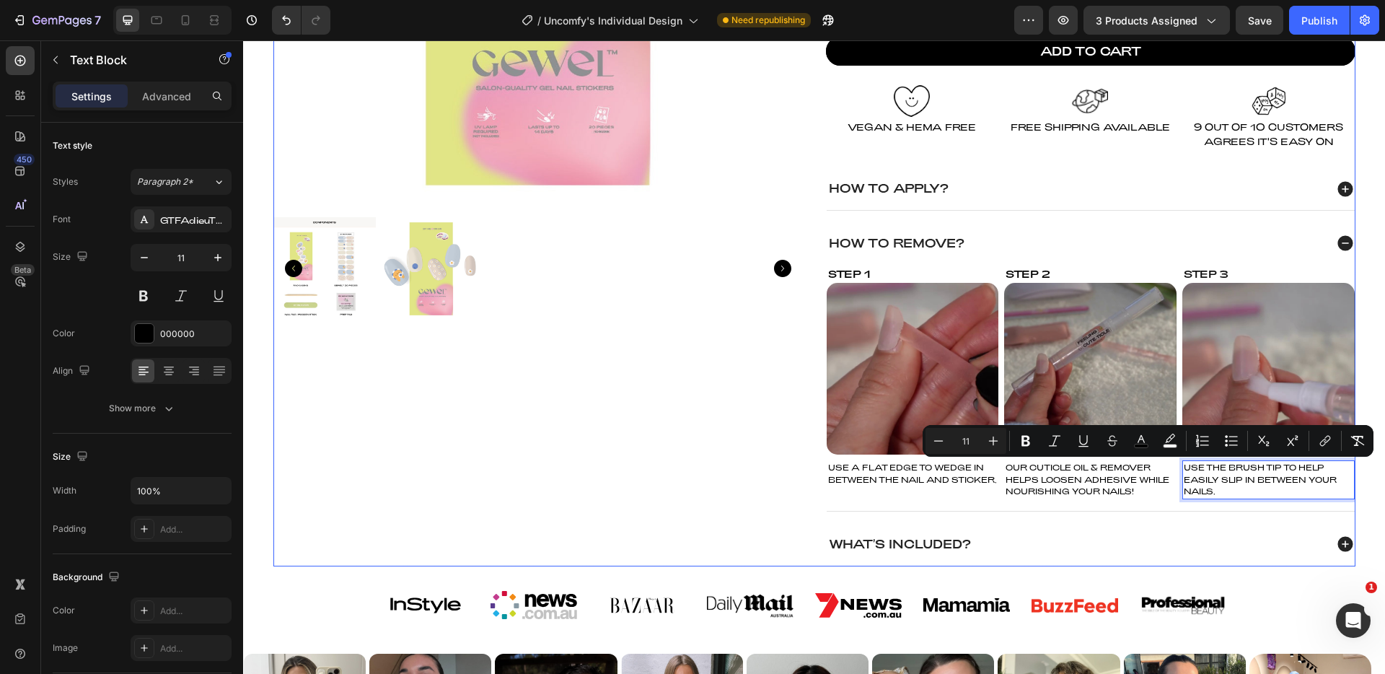
click at [792, 449] on div "Product Images" at bounding box center [537, 124] width 529 height 884
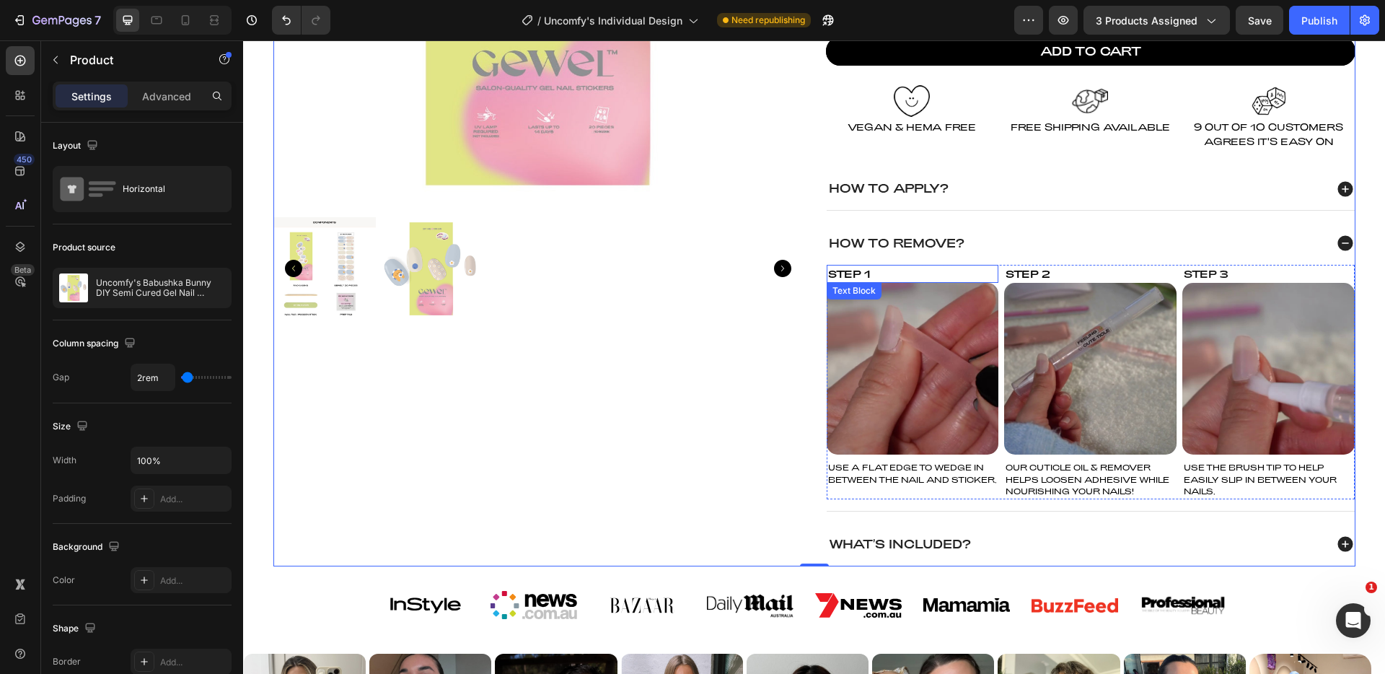
click at [879, 276] on div "Step 1" at bounding box center [913, 274] width 172 height 18
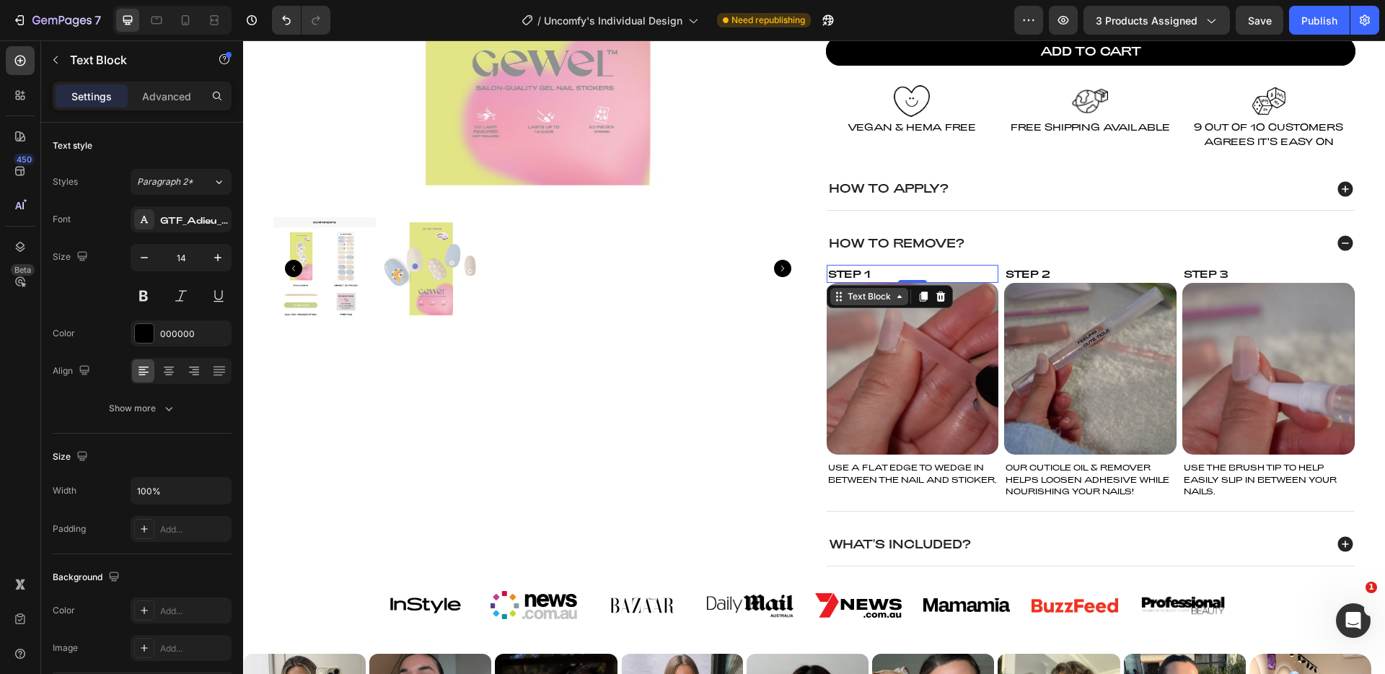
click at [874, 299] on div "Text Block" at bounding box center [869, 296] width 49 height 13
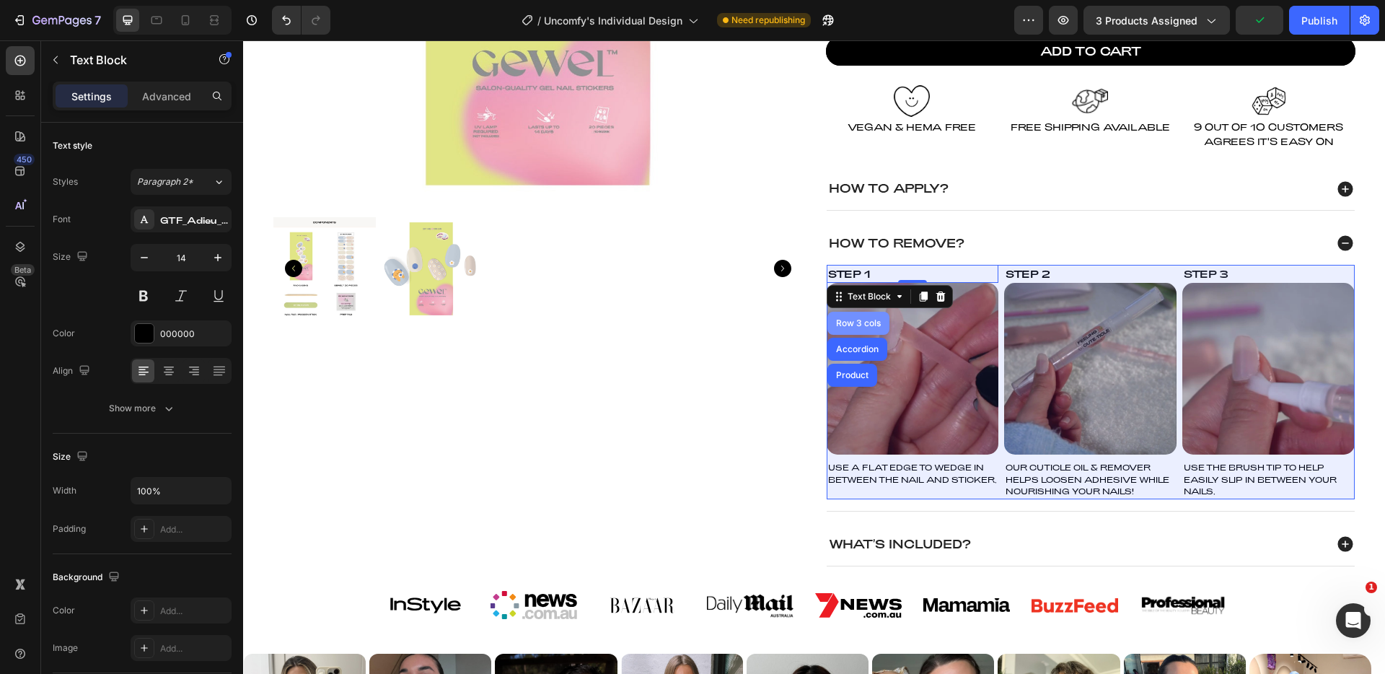
click at [854, 327] on div "Row 3 cols" at bounding box center [858, 323] width 50 height 9
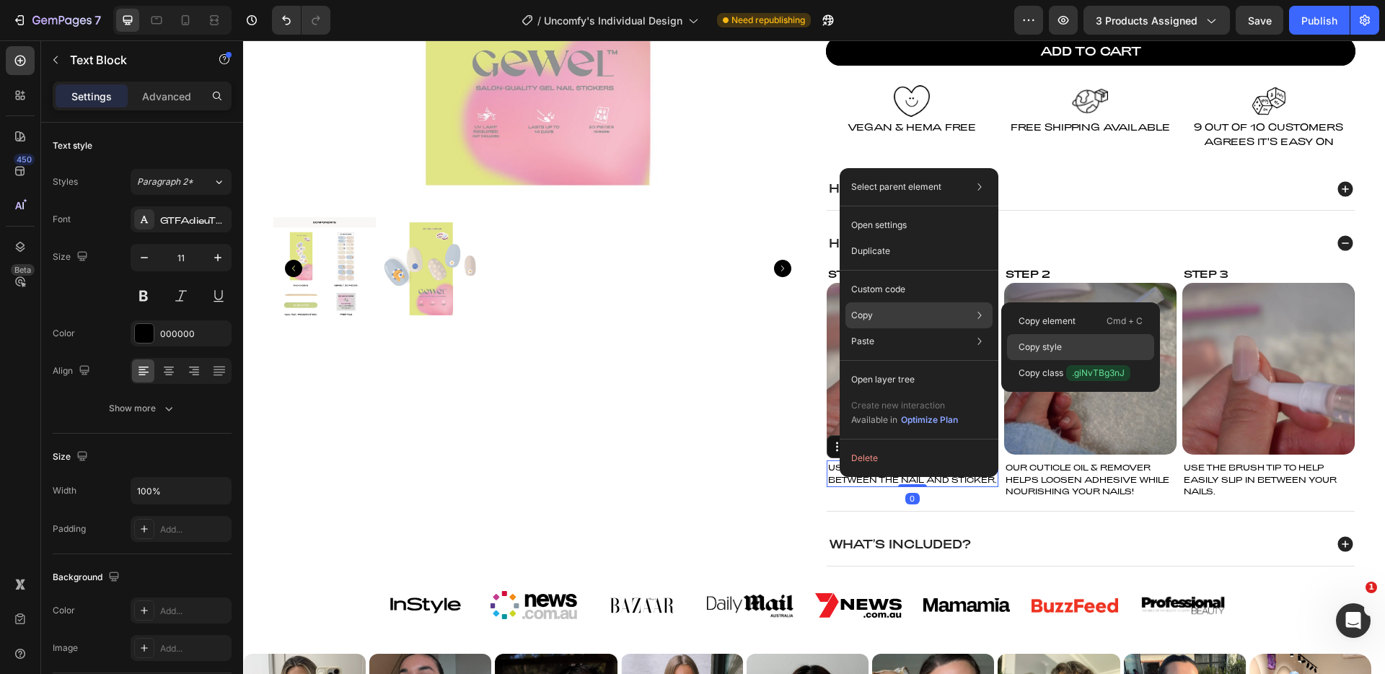
click at [1068, 360] on div "Copy style" at bounding box center [1080, 373] width 147 height 26
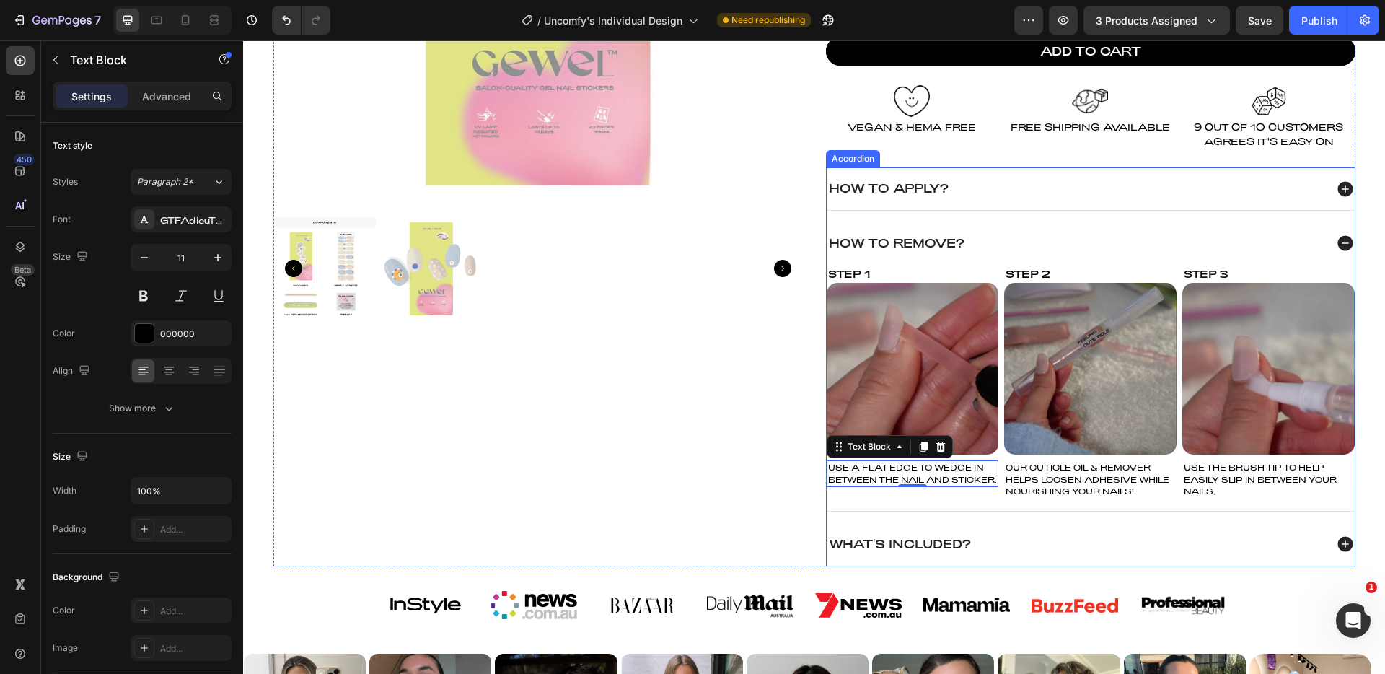
click at [1340, 193] on icon at bounding box center [1344, 188] width 15 height 15
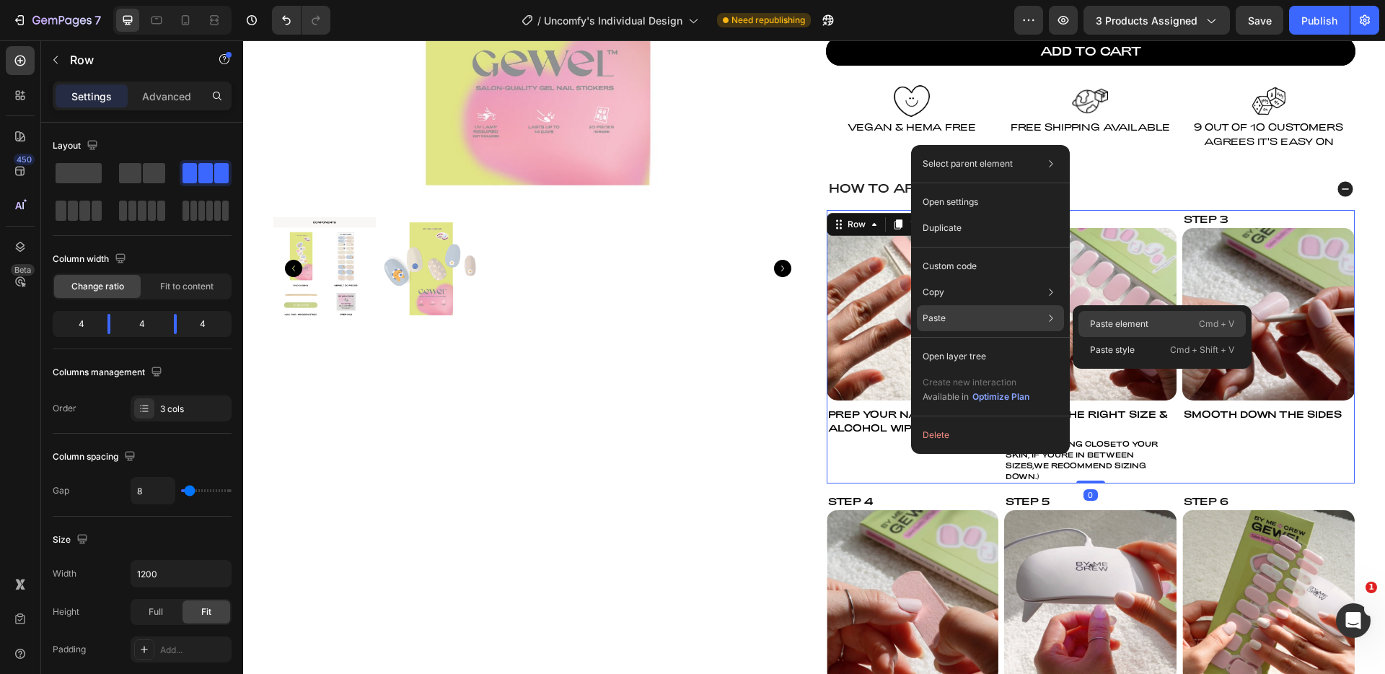
click at [1113, 323] on p "Paste element" at bounding box center [1119, 323] width 58 height 13
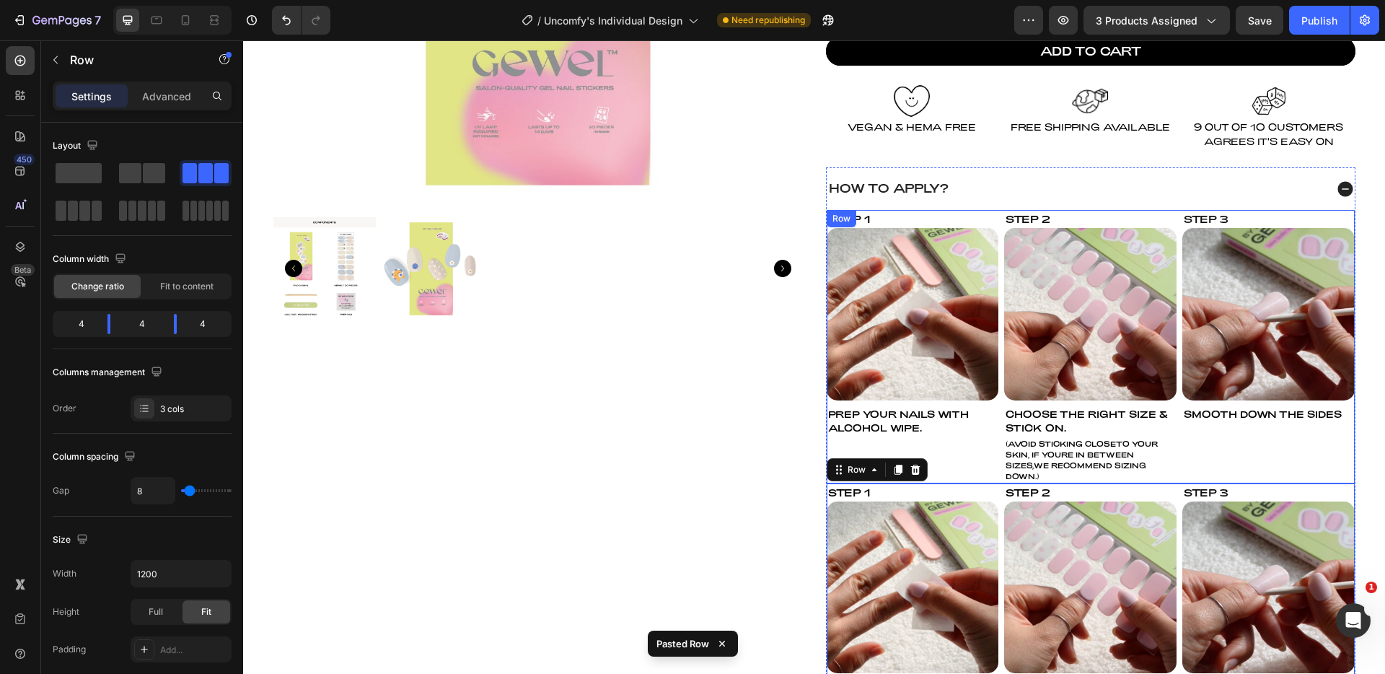
click at [959, 456] on div "Step 1 Text Block Image PREP YOUR NAILS WITH ALCOHOL WIPE. Text Block" at bounding box center [913, 346] width 172 height 273
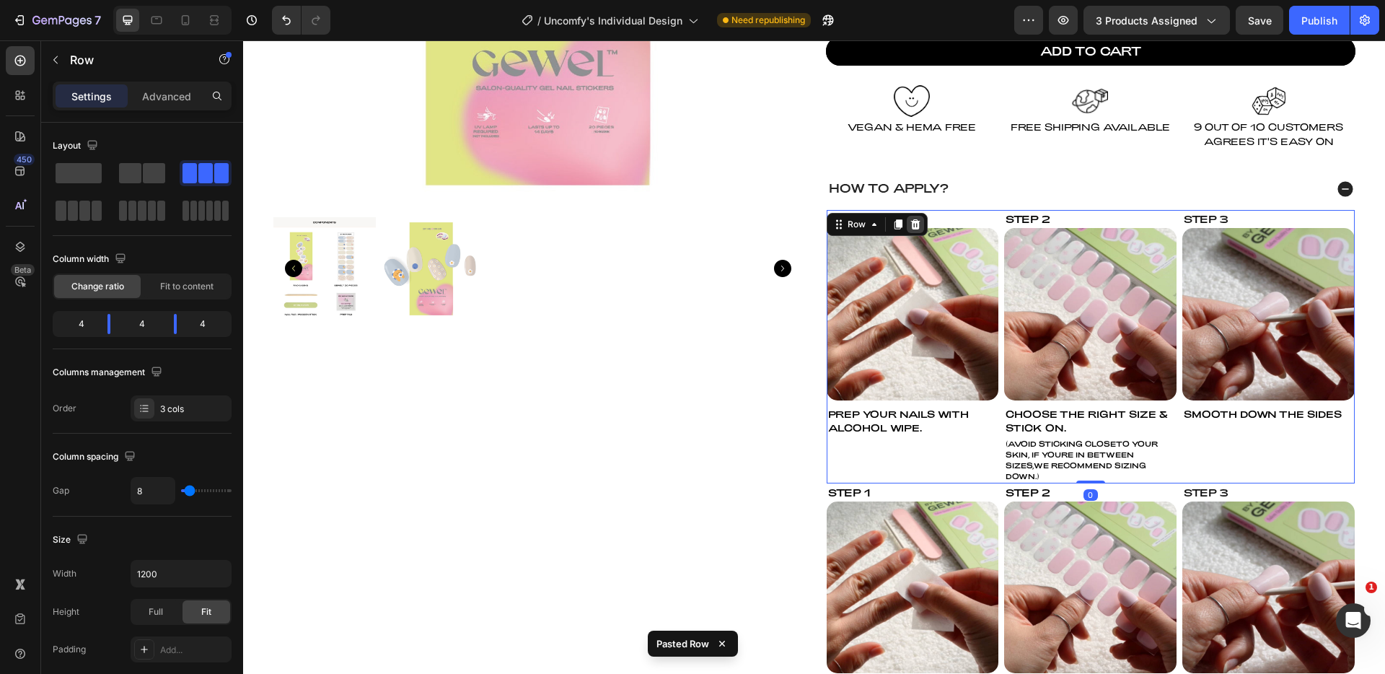
click at [911, 221] on icon at bounding box center [914, 224] width 9 height 10
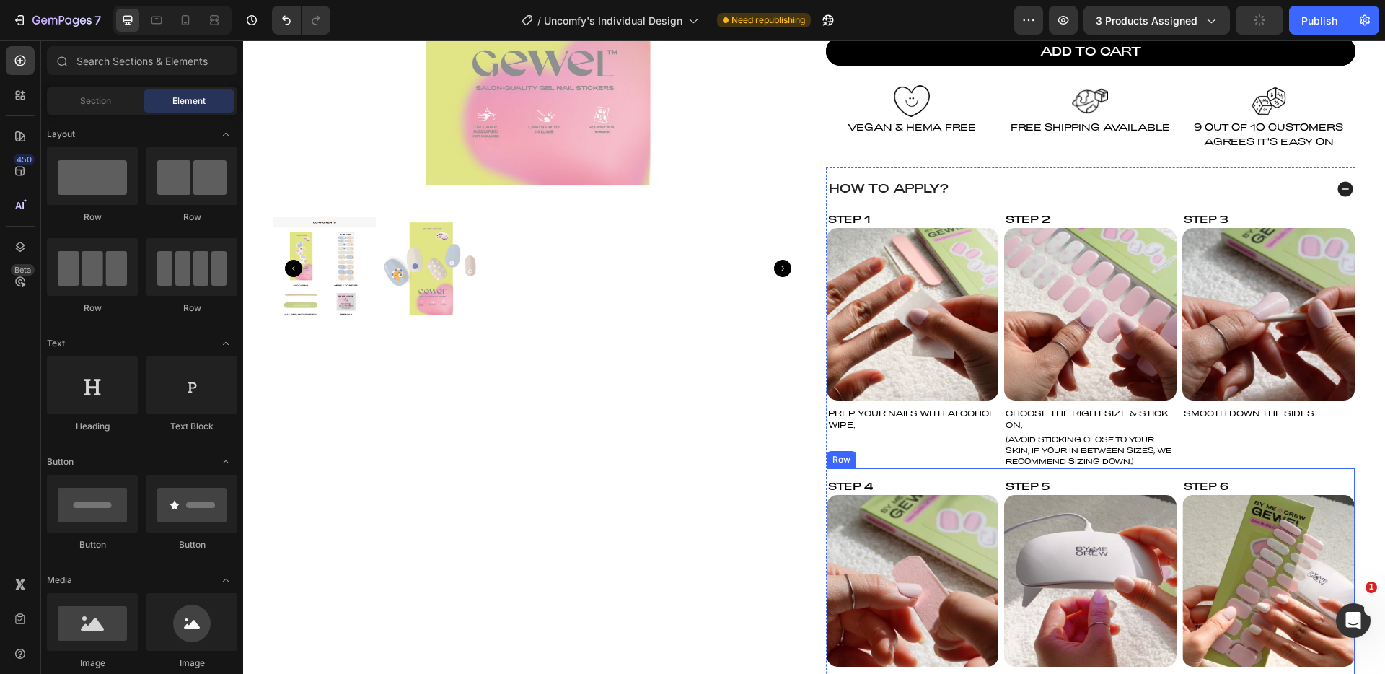
click at [993, 478] on div "Step 4 Text Block Image FILE OFF EXCESS Text Block (IF YOU HAVE SHOR NAILS,YOU …" at bounding box center [1091, 591] width 528 height 246
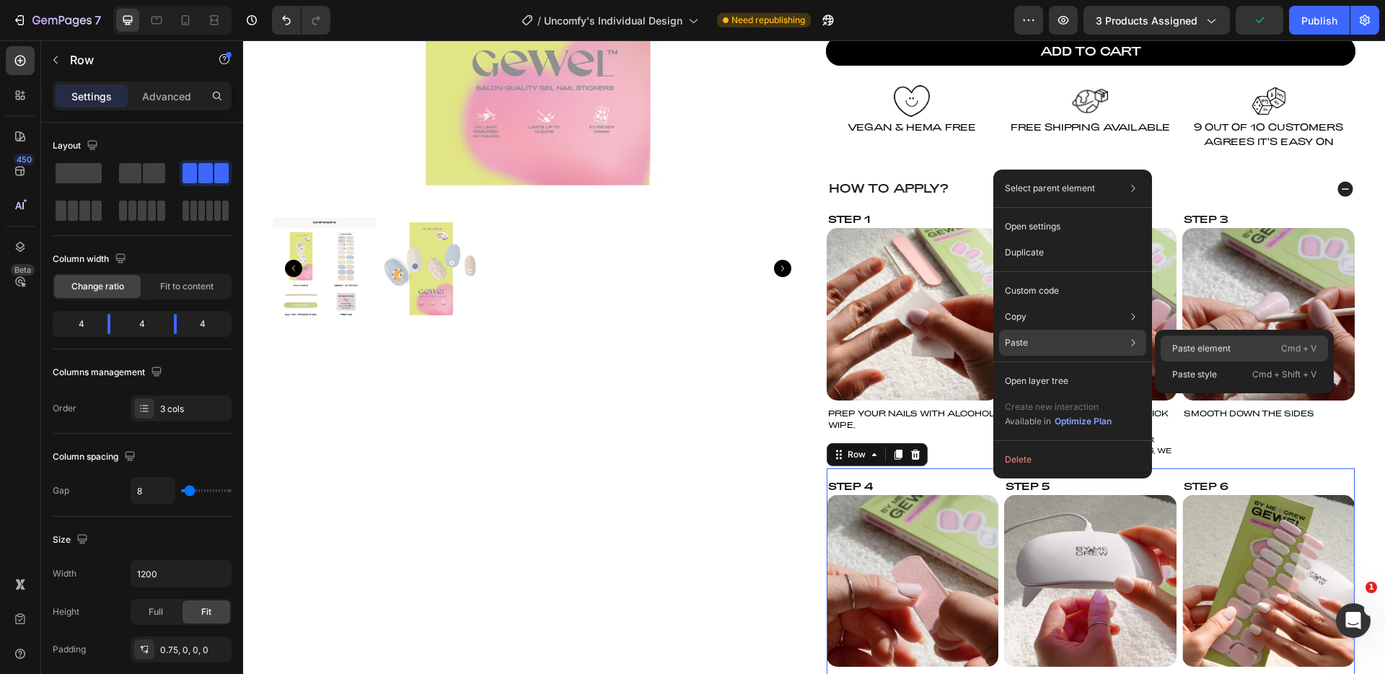
click at [1192, 346] on p "Paste element" at bounding box center [1201, 348] width 58 height 13
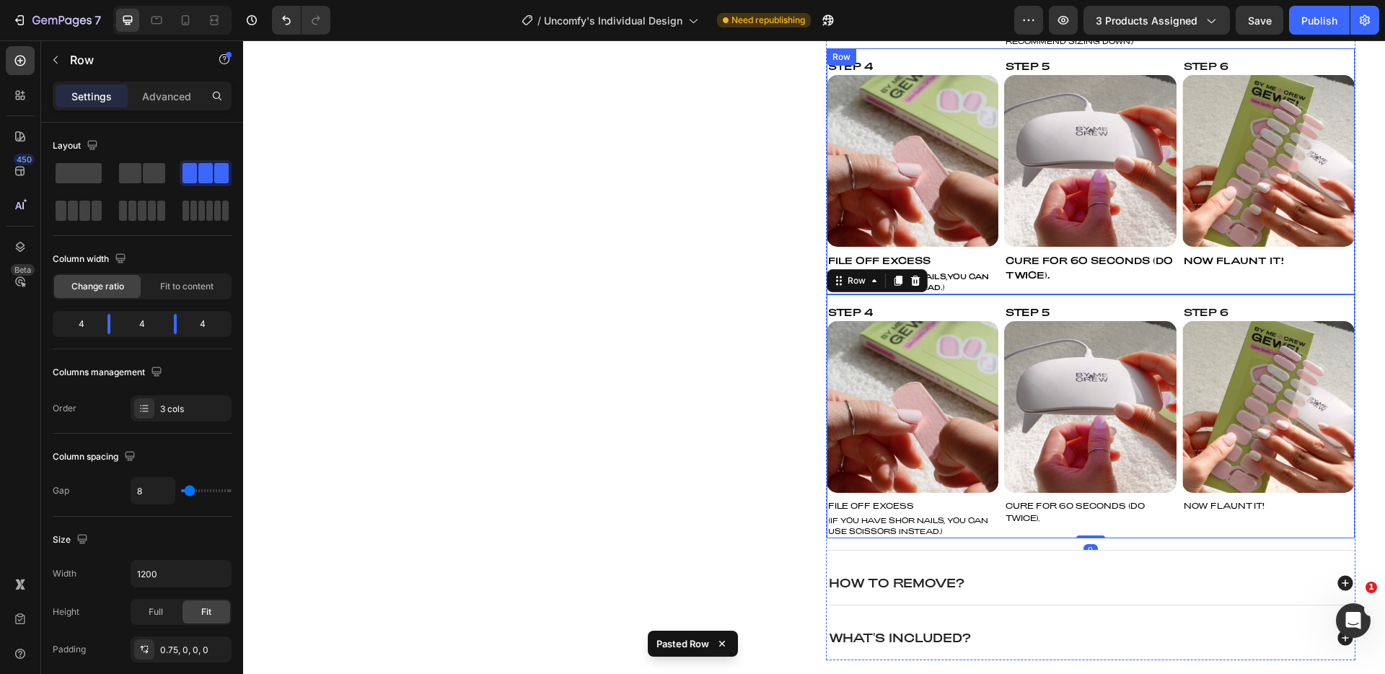
scroll to position [742, 0]
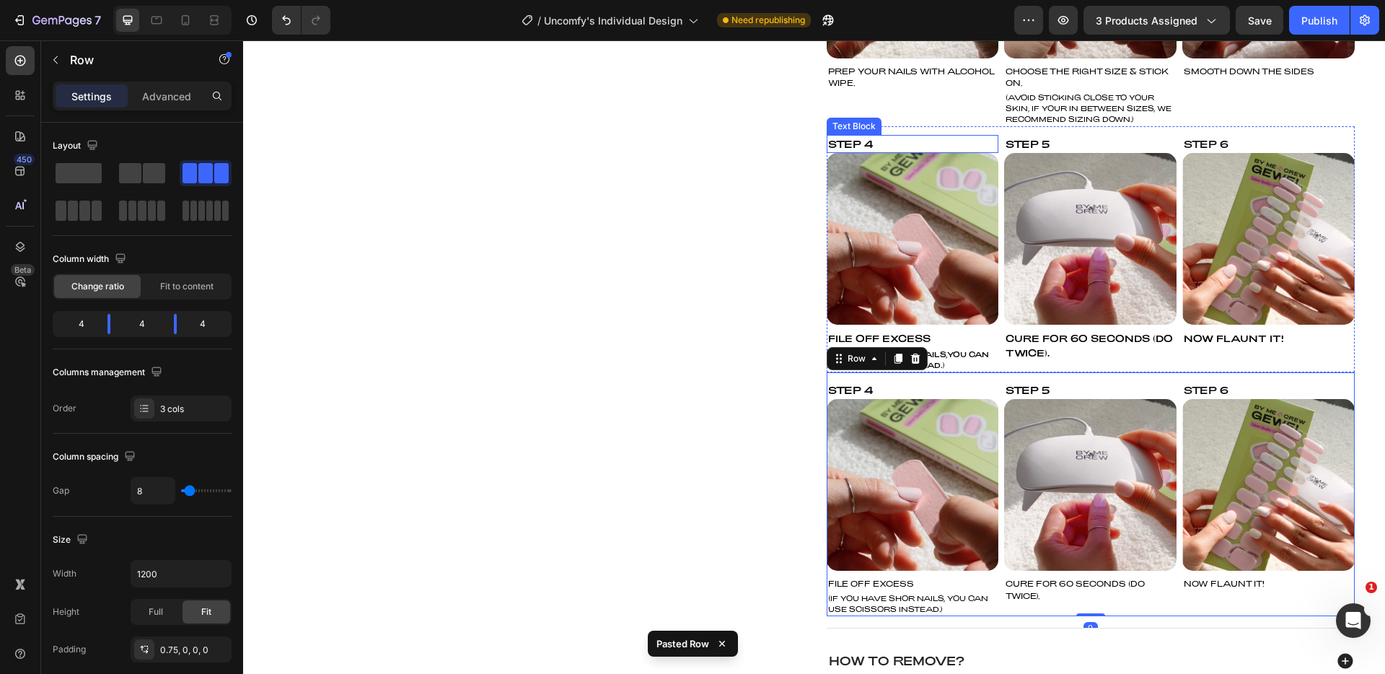
click at [992, 136] on div "Step 4" at bounding box center [913, 144] width 172 height 18
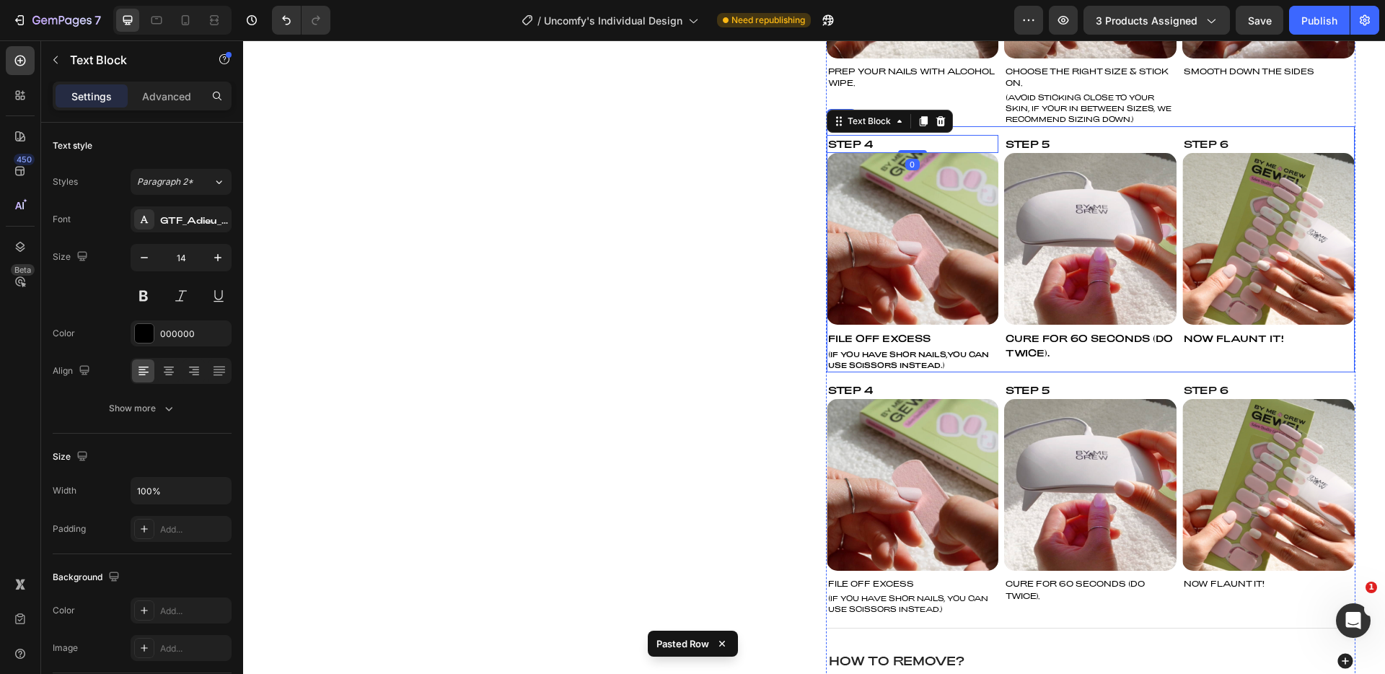
click at [990, 129] on div "Step 4 Text Block 0 Image FILE OFF EXCESS Text Block (IF YOU HAVE SHOR NAILS,YO…" at bounding box center [1091, 249] width 528 height 246
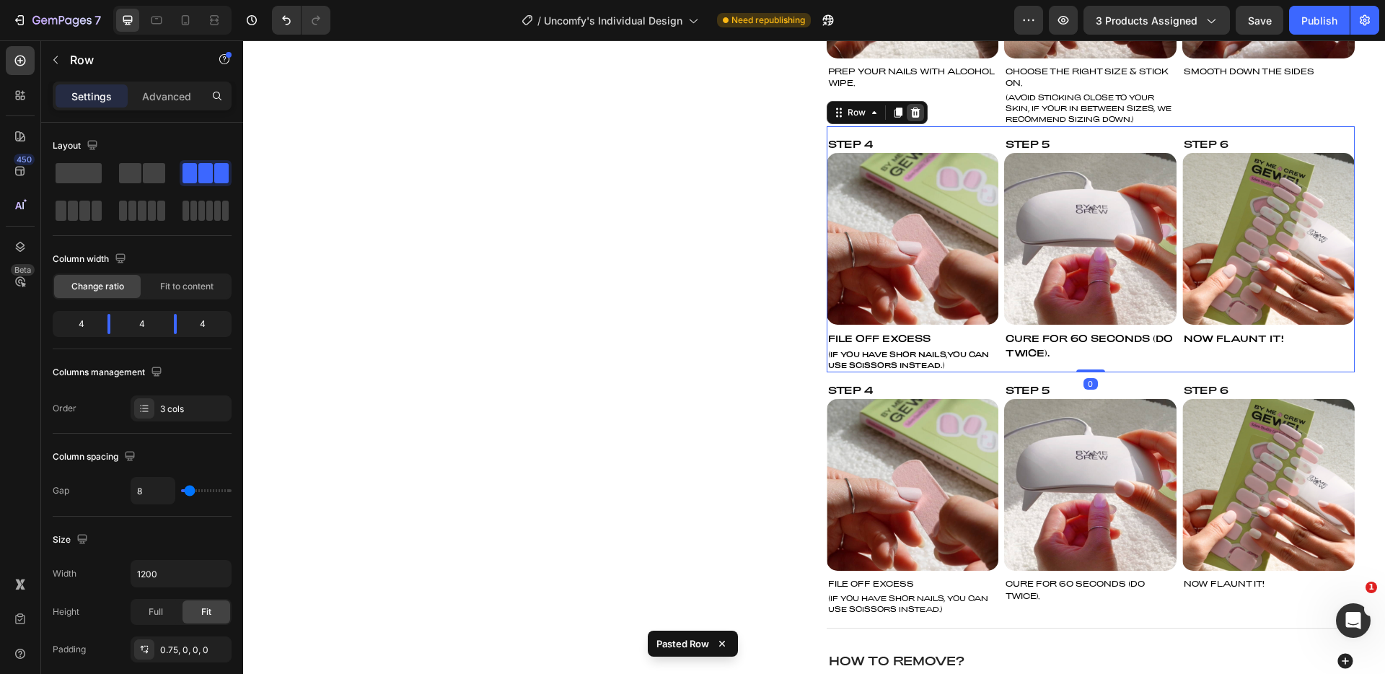
click at [913, 112] on icon at bounding box center [914, 112] width 9 height 10
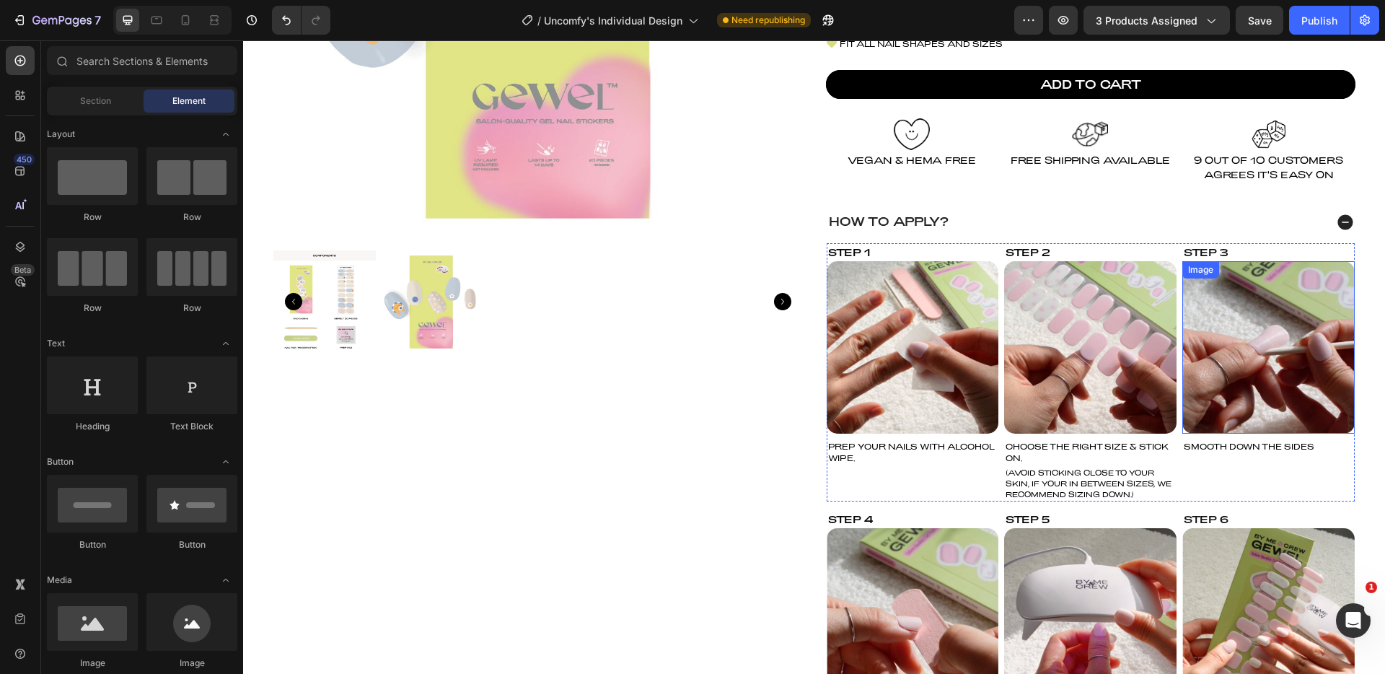
scroll to position [358, 0]
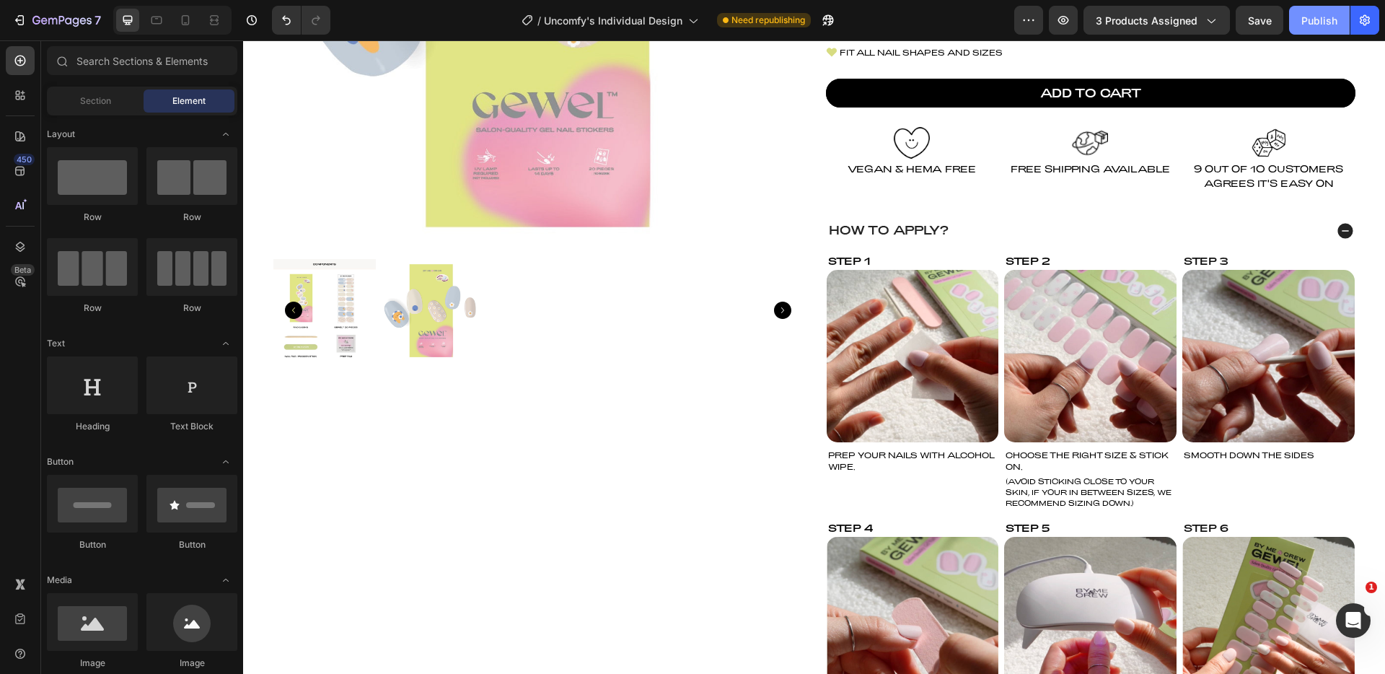
click at [1335, 22] on div "Publish" at bounding box center [1319, 20] width 36 height 15
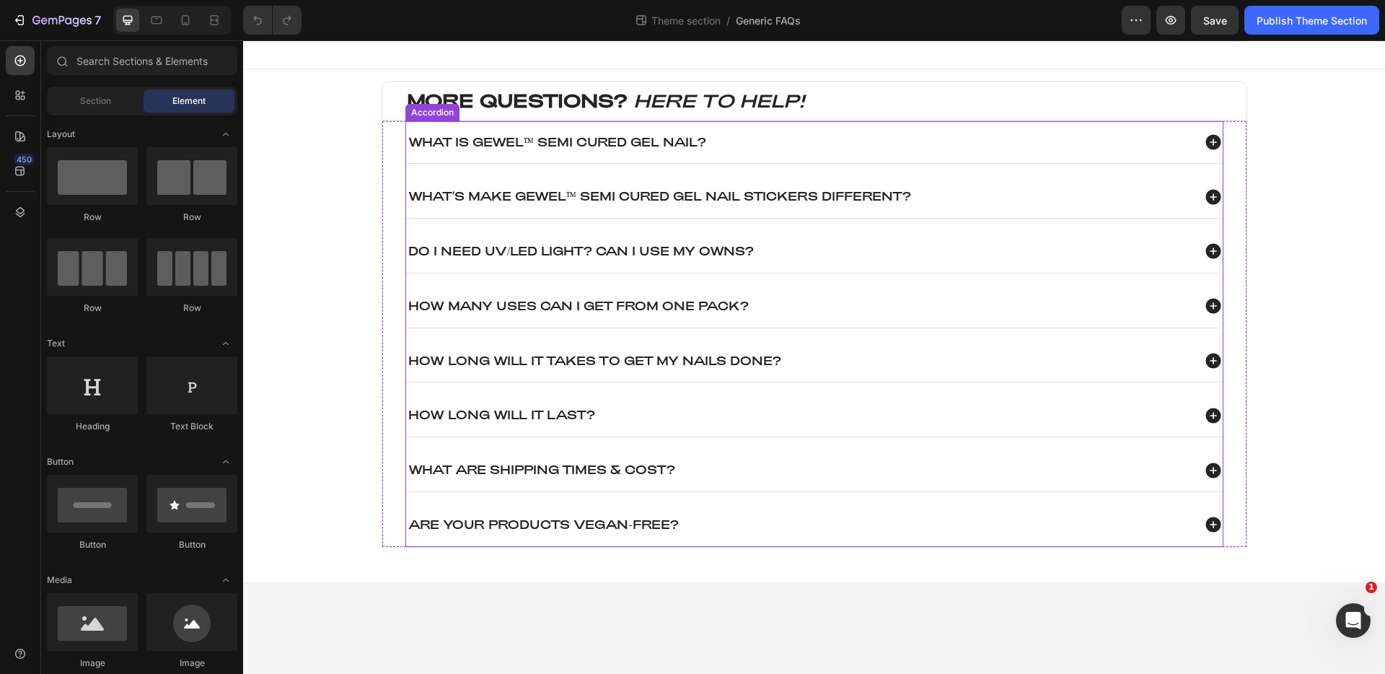
click at [1205, 469] on icon at bounding box center [1212, 469] width 15 height 15
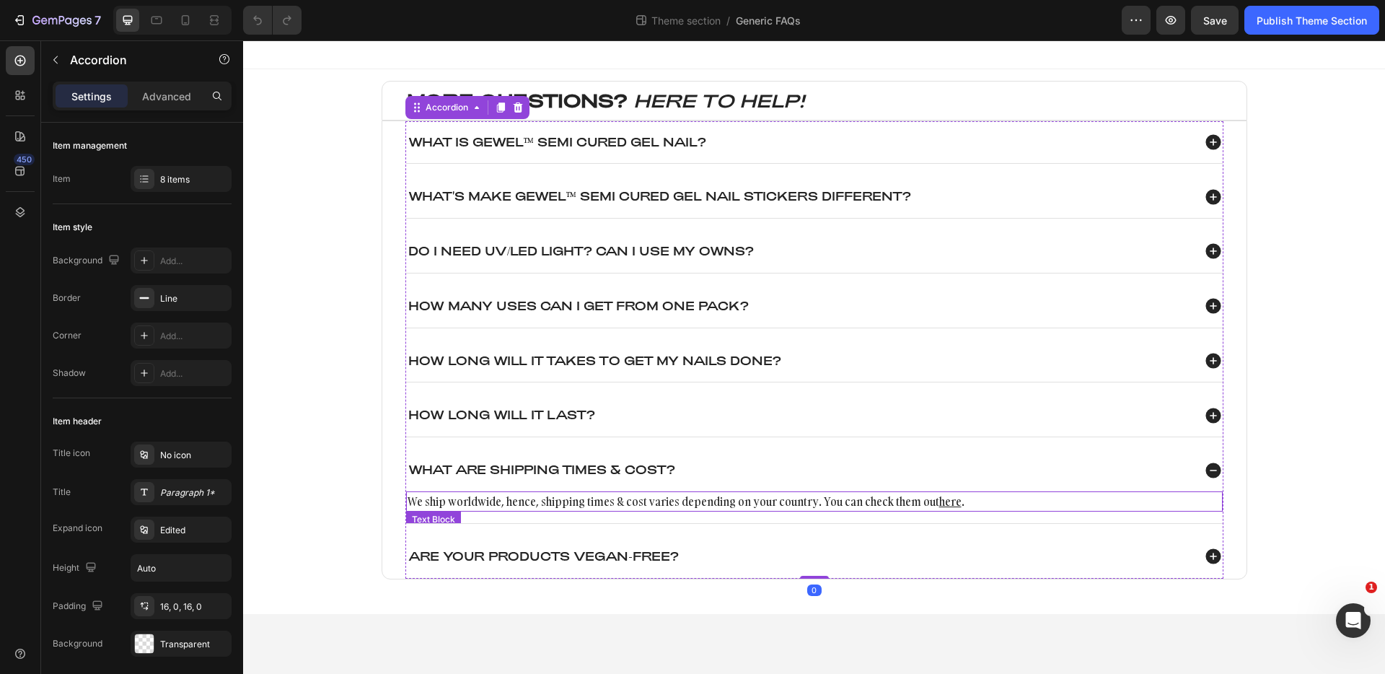
click at [665, 496] on p "We ship worldwide, hence, shipping times & cost varies depending on your countr…" at bounding box center [815, 501] width 814 height 17
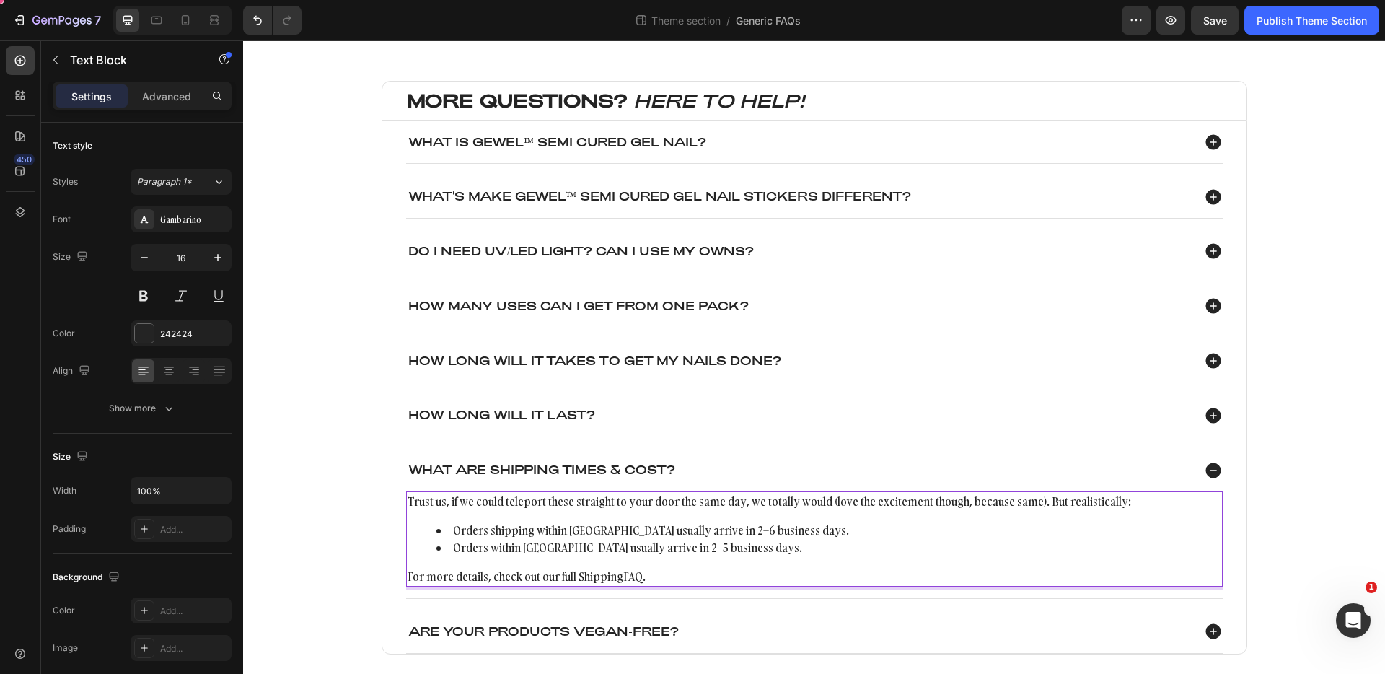
click at [931, 548] on li "Orders within [GEOGRAPHIC_DATA] usually arrive in 2–5 business days." at bounding box center [828, 547] width 785 height 17
click at [1275, 465] on div "MORE QUESTIONS? HERE TO HELP! Heading What is GEWEL™ Semi cured Gel Nail? What'…" at bounding box center [814, 379] width 1113 height 597
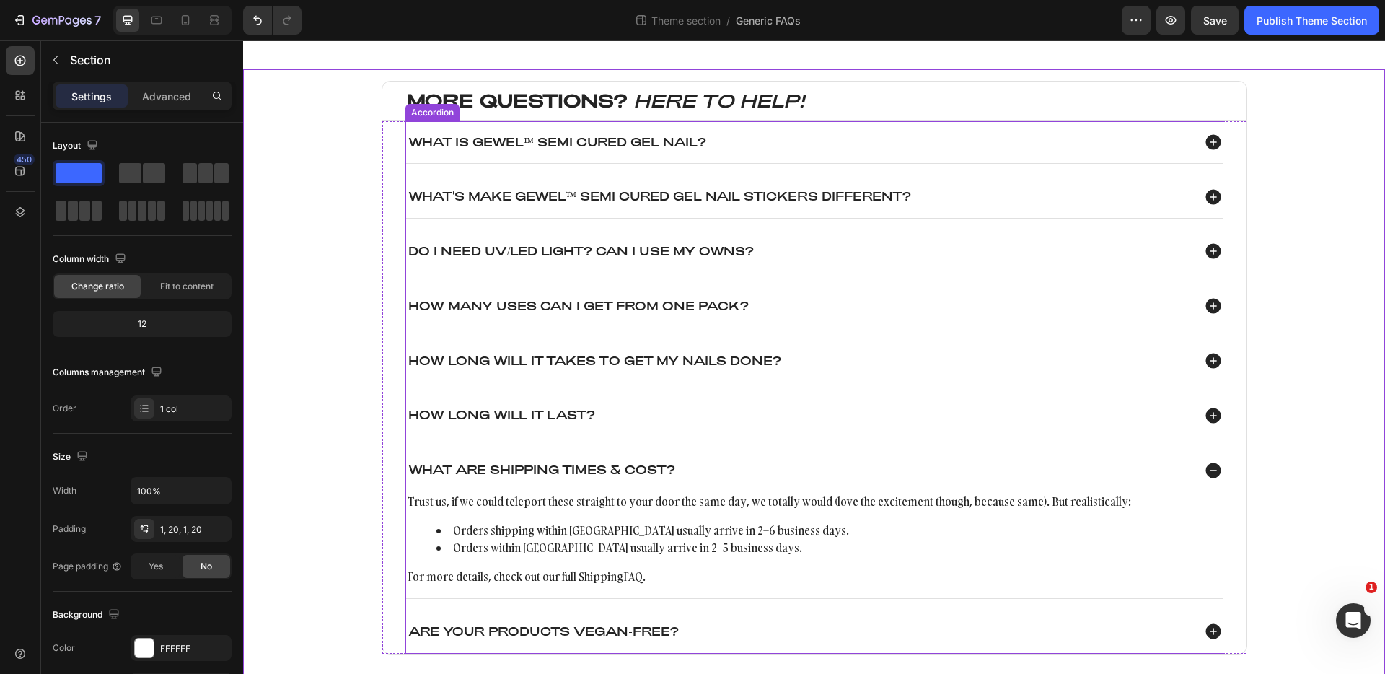
click at [1208, 472] on icon at bounding box center [1212, 469] width 15 height 15
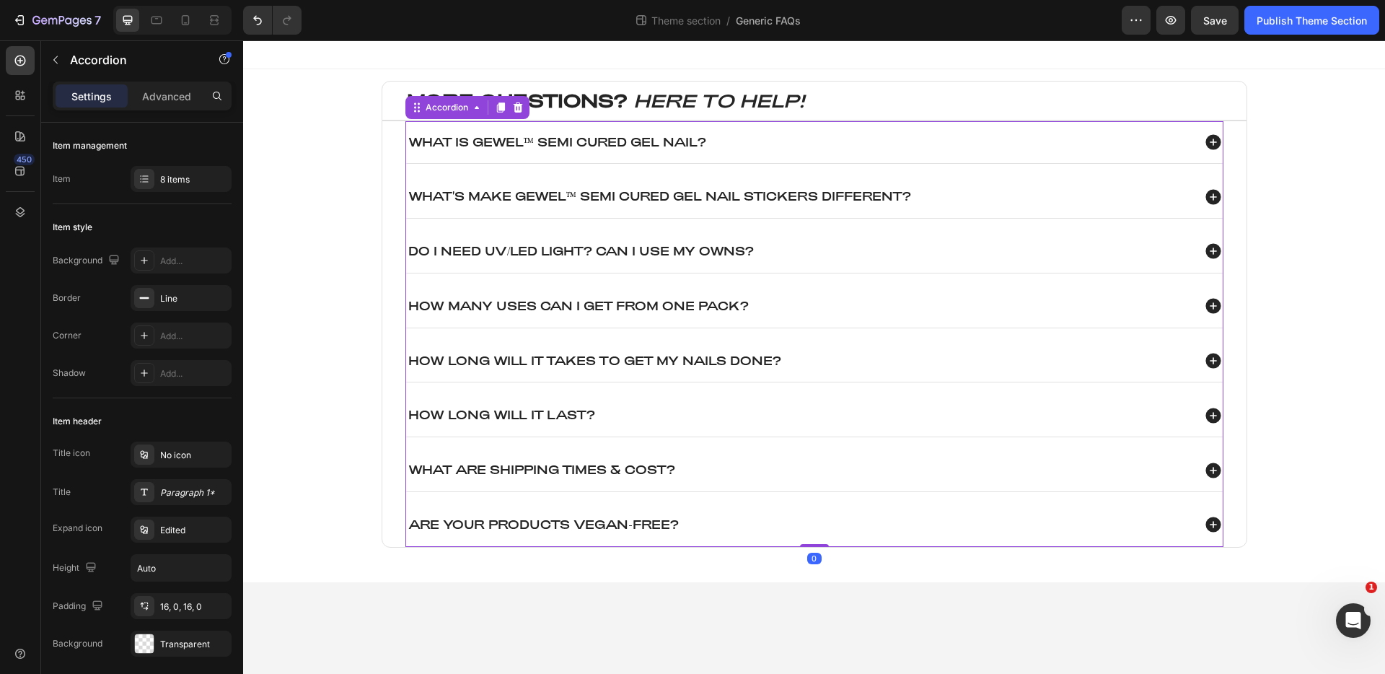
click at [1214, 413] on icon at bounding box center [1212, 415] width 15 height 15
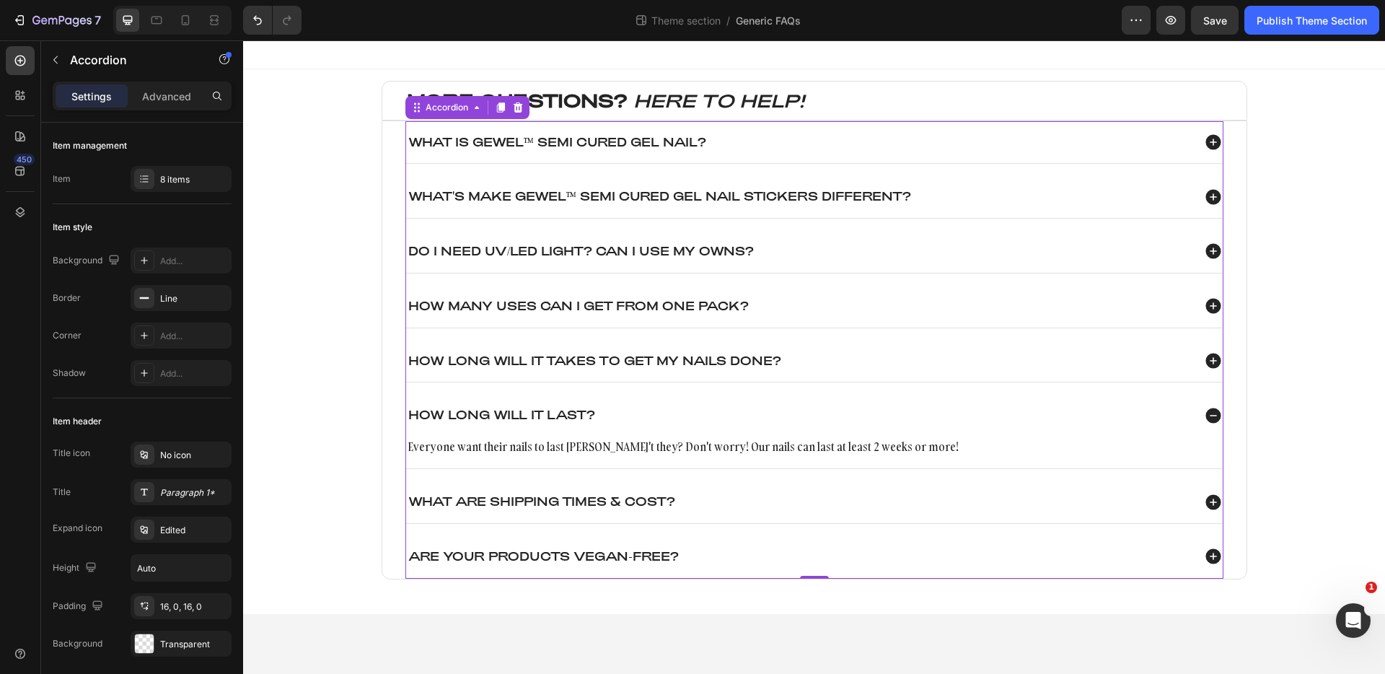
click at [1214, 413] on icon at bounding box center [1212, 415] width 15 height 15
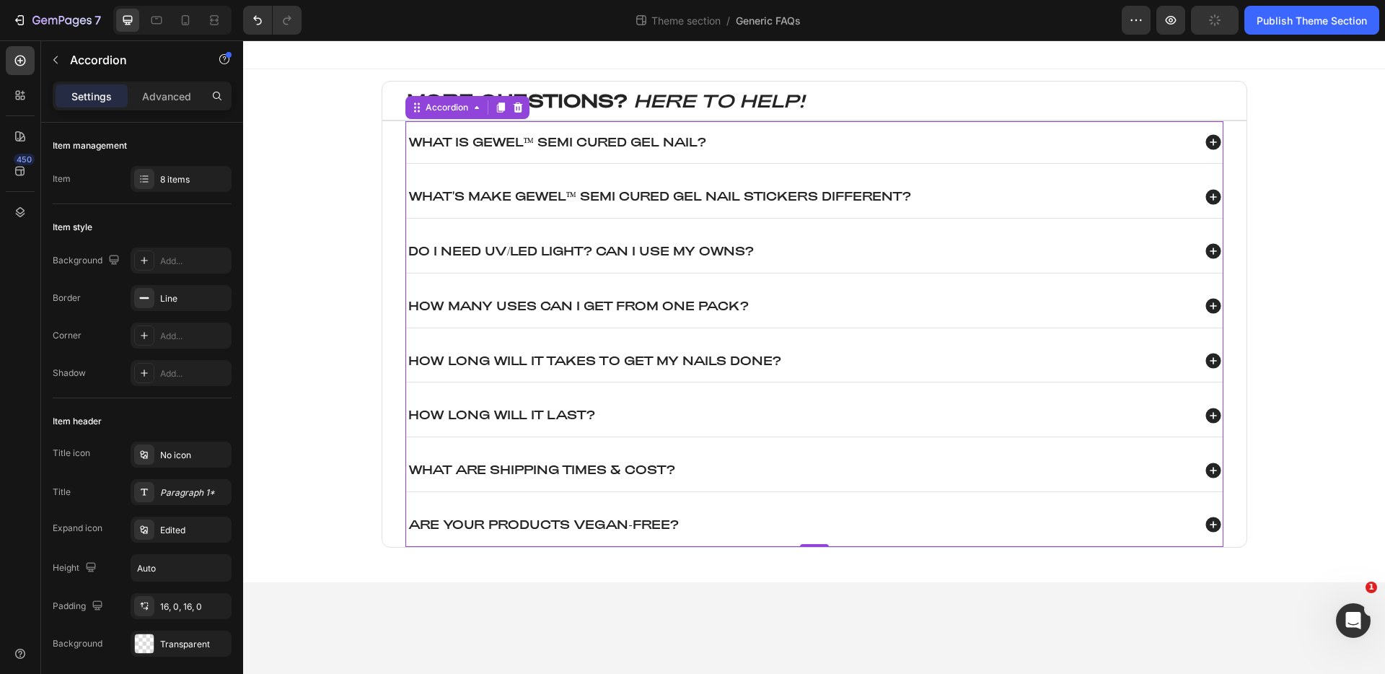
click at [1208, 360] on icon at bounding box center [1212, 360] width 15 height 15
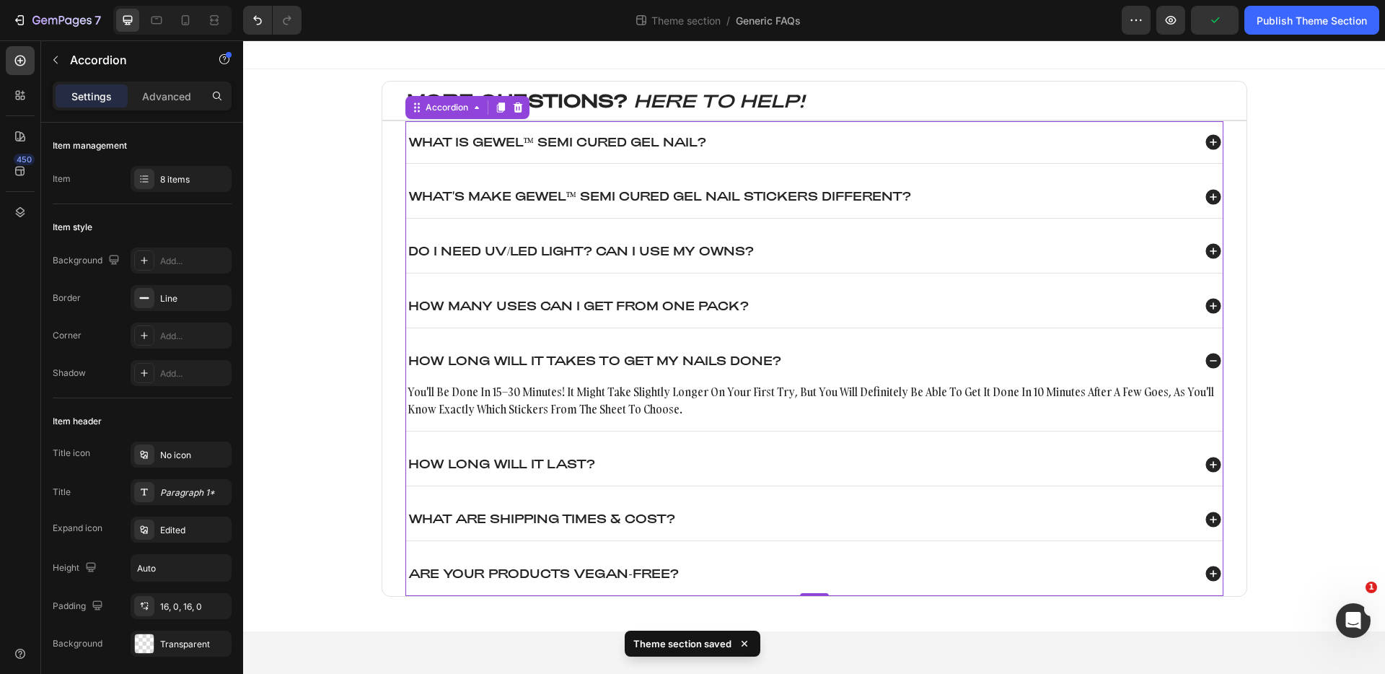
click at [1208, 360] on icon at bounding box center [1212, 360] width 15 height 15
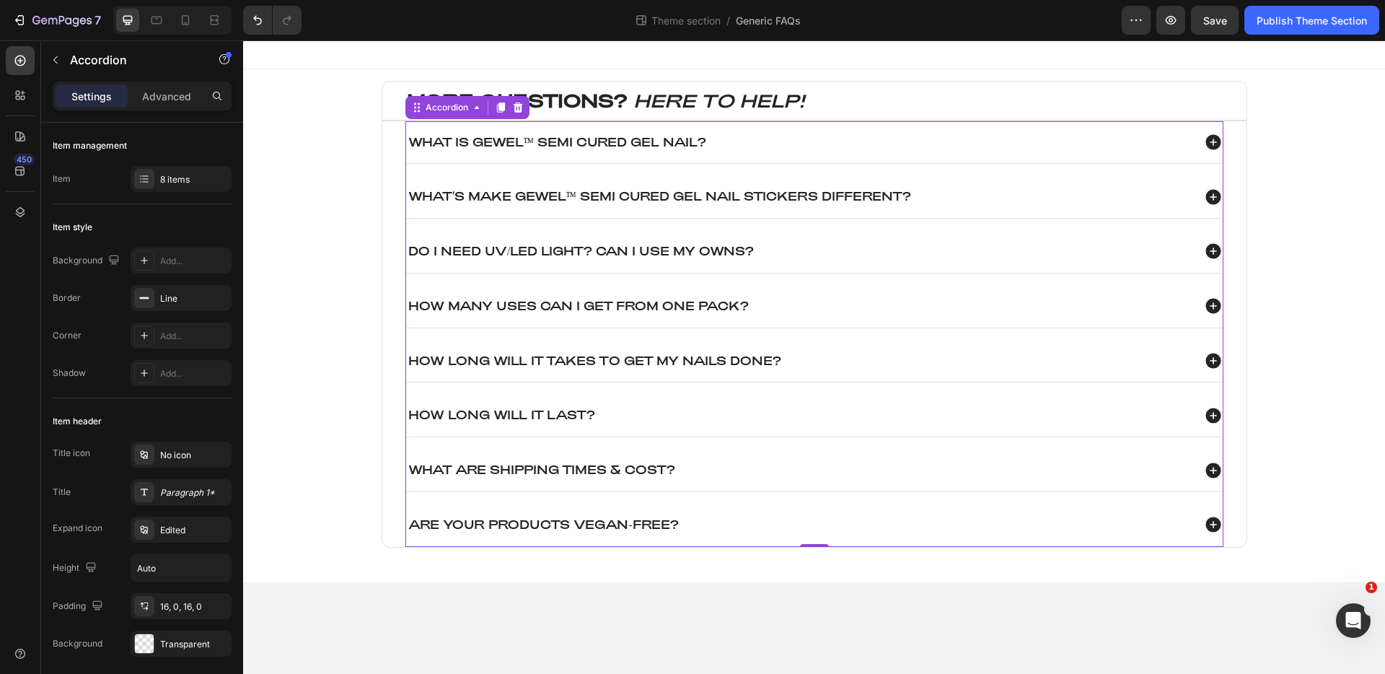
click at [1211, 188] on icon at bounding box center [1213, 197] width 19 height 19
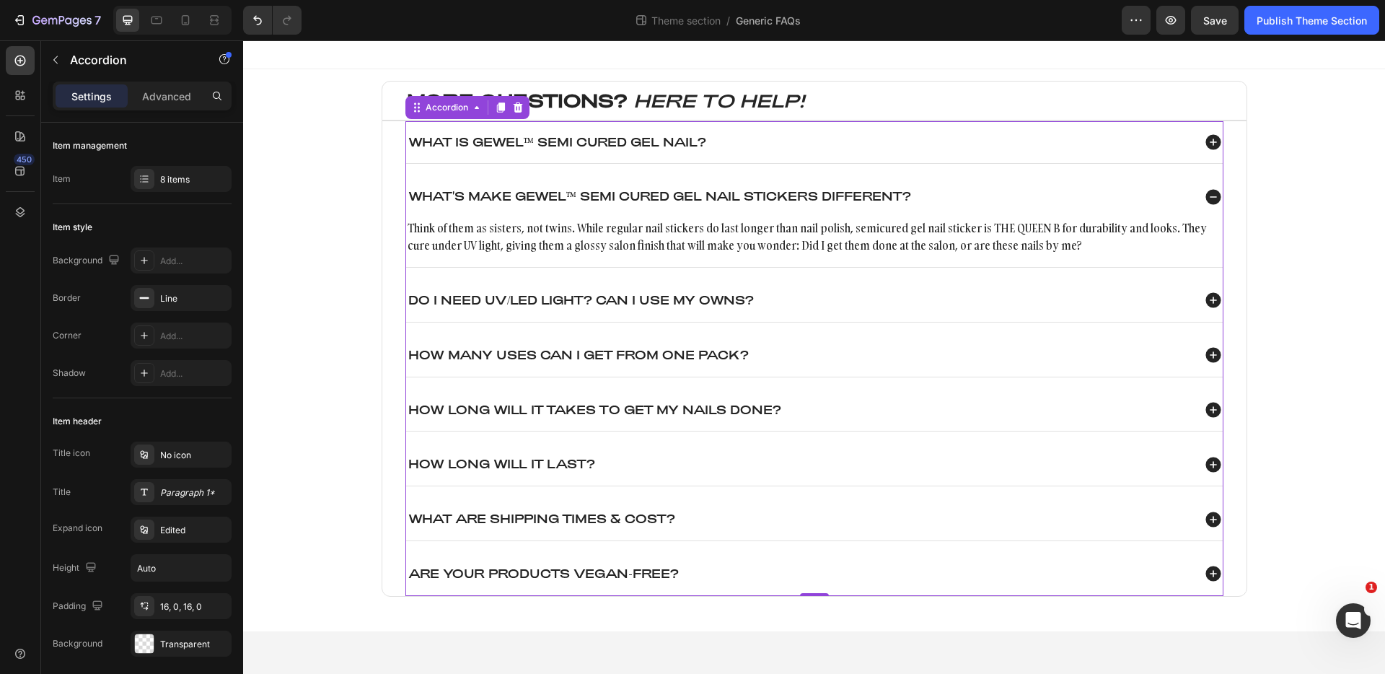
click at [1213, 198] on icon at bounding box center [1212, 196] width 15 height 15
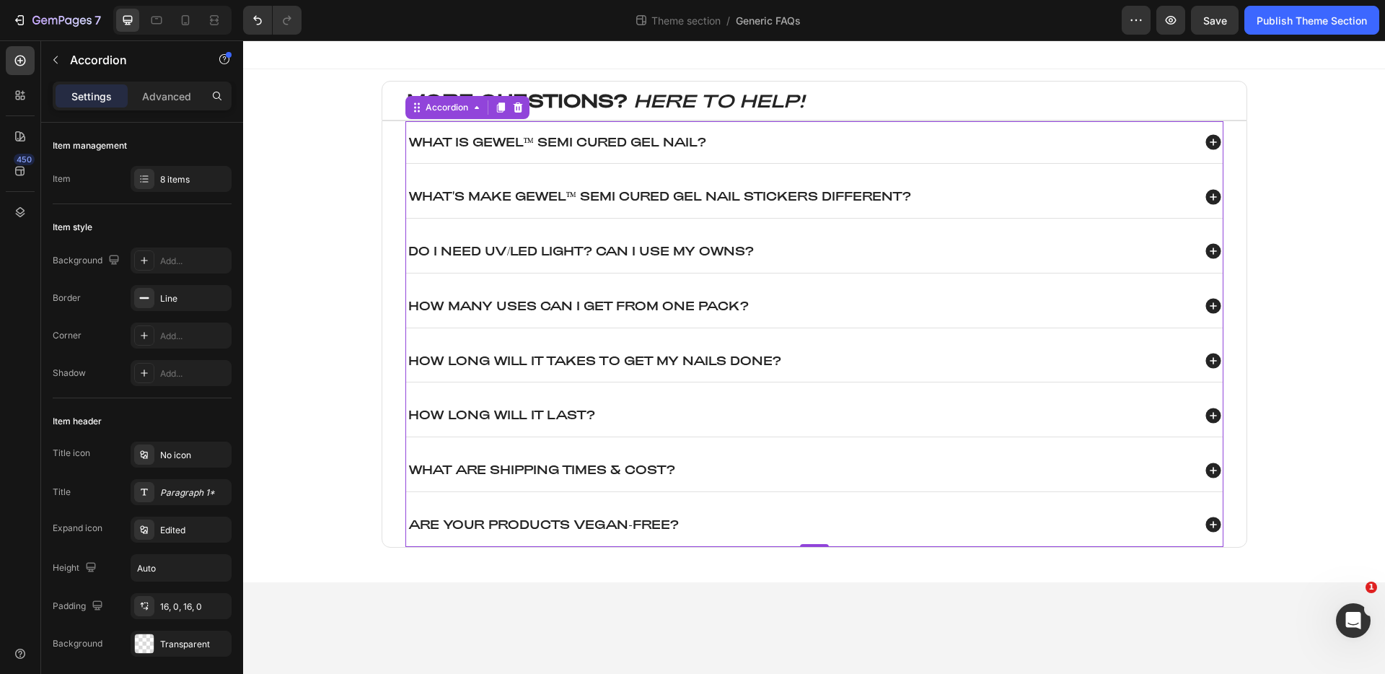
click at [1211, 133] on icon at bounding box center [1213, 142] width 19 height 19
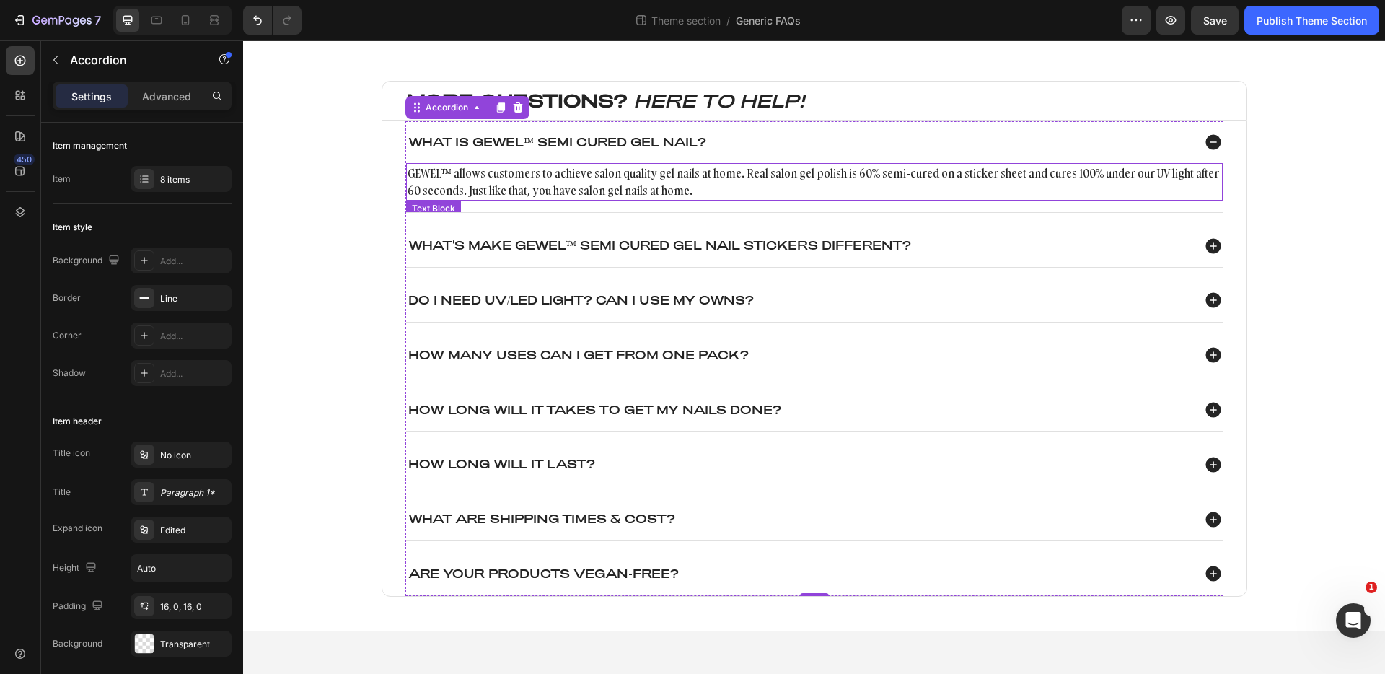
click at [1050, 181] on p "GEWEL™ allows customers to achieve salon quality gel nails at home. Real salon …" at bounding box center [815, 181] width 814 height 35
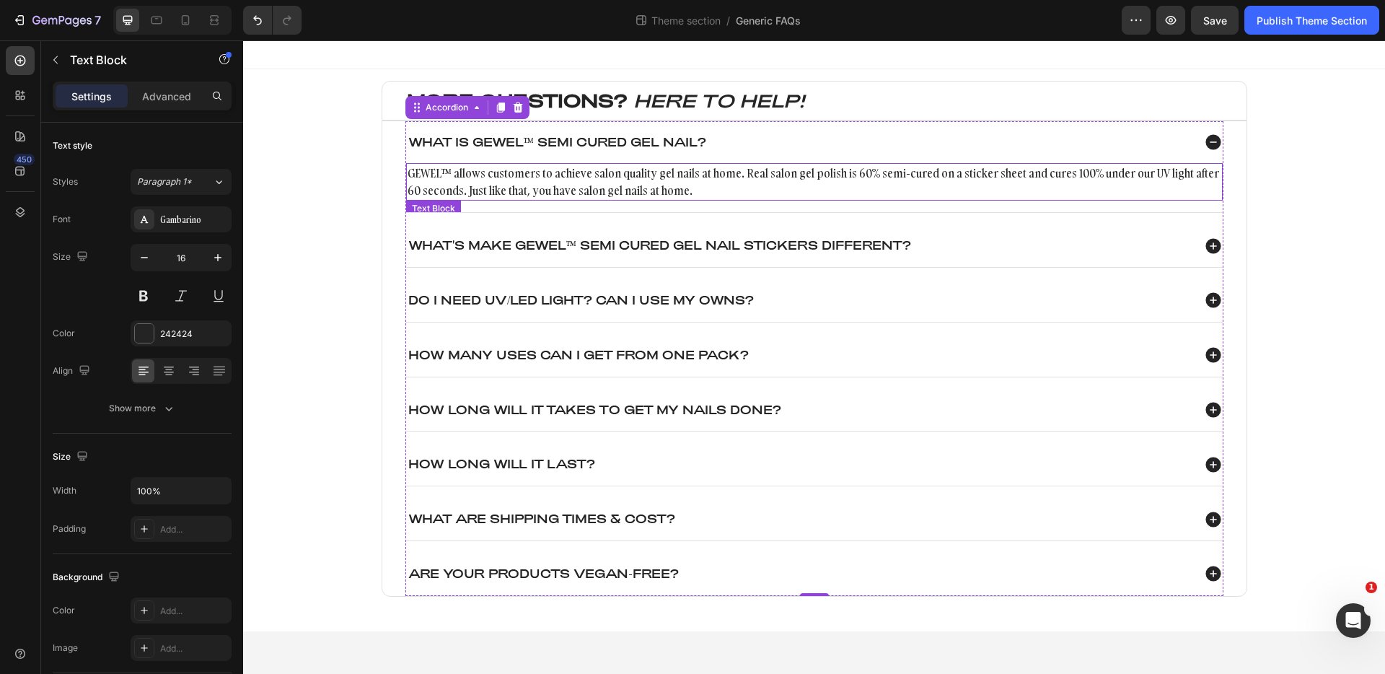
click at [1050, 181] on p "GEWEL™ allows customers to achieve salon quality gel nails at home. Real salon …" at bounding box center [815, 181] width 814 height 35
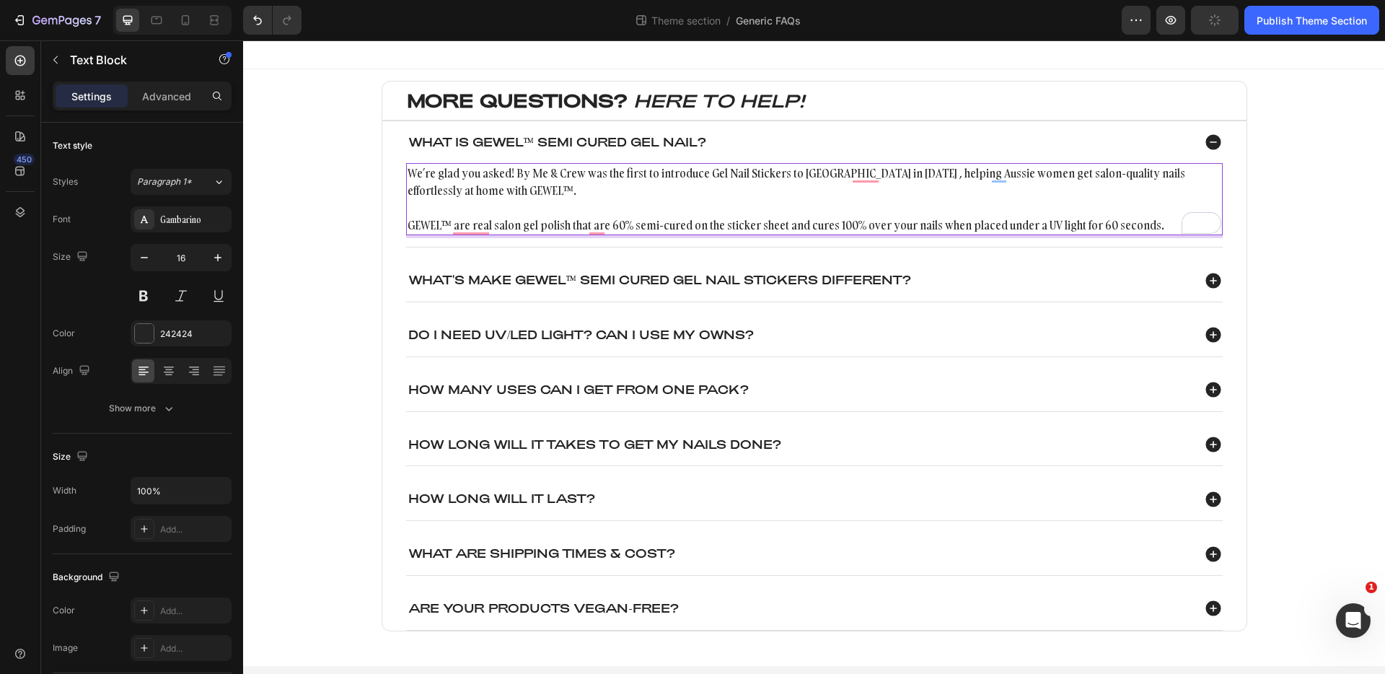
click at [519, 218] on p "GEWEL™ are real salon gel polish that are 60% semi-cured on the sticker sheet a…" at bounding box center [815, 224] width 814 height 17
click at [610, 252] on span "Correct subject-verb agreement" at bounding box center [655, 252] width 133 height 14
click at [866, 174] on p "We’re glad you asked! By Me & Crew was the first to introduce Gel Nail Stickers…" at bounding box center [815, 181] width 814 height 35
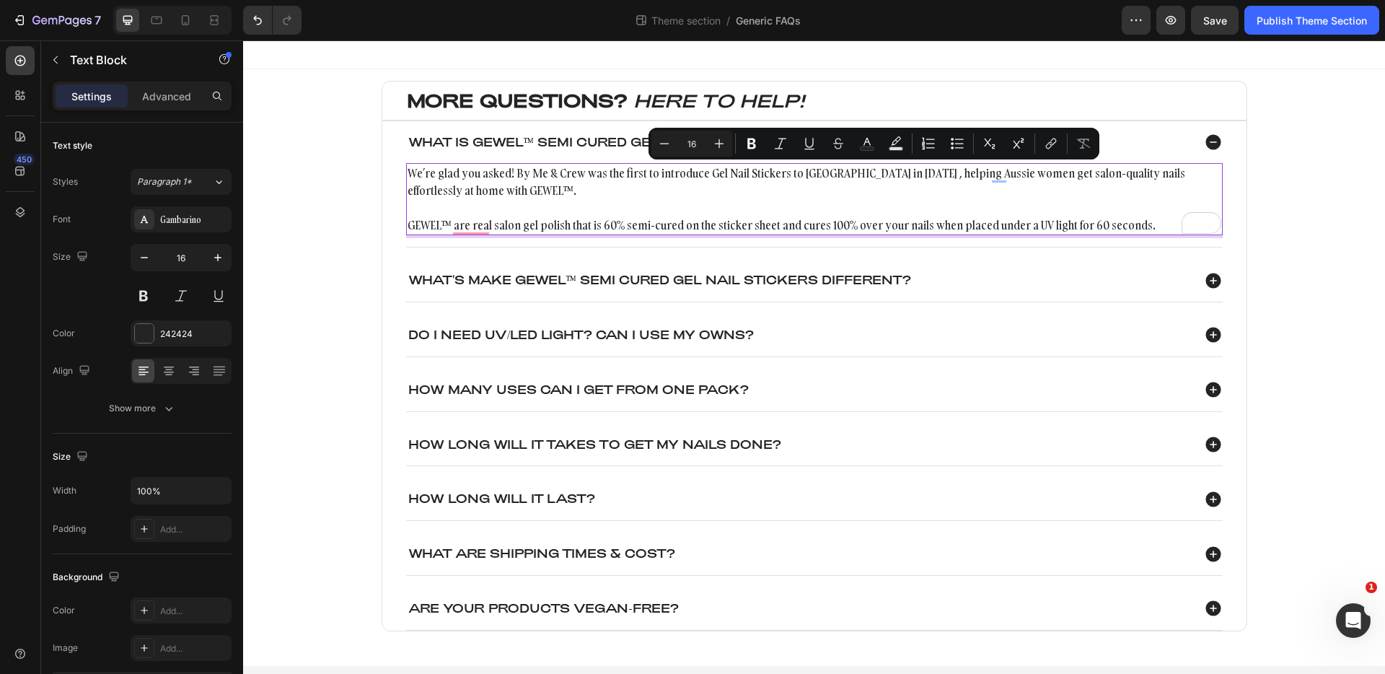
click at [985, 188] on p "We’re glad you asked! By Me & Crew was the first to introduce Gel Nail Stickers…" at bounding box center [815, 181] width 814 height 35
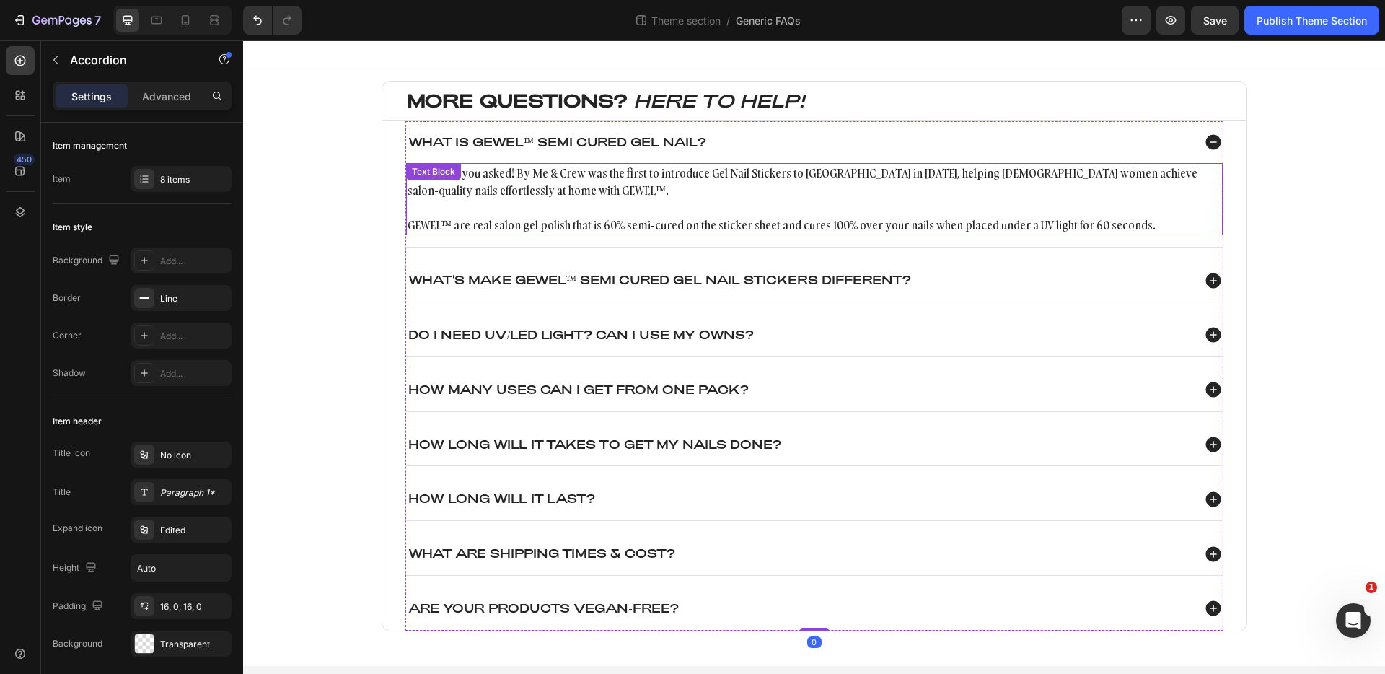
click at [534, 206] on p "Rich Text Editor. Editing area: main" at bounding box center [815, 207] width 814 height 17
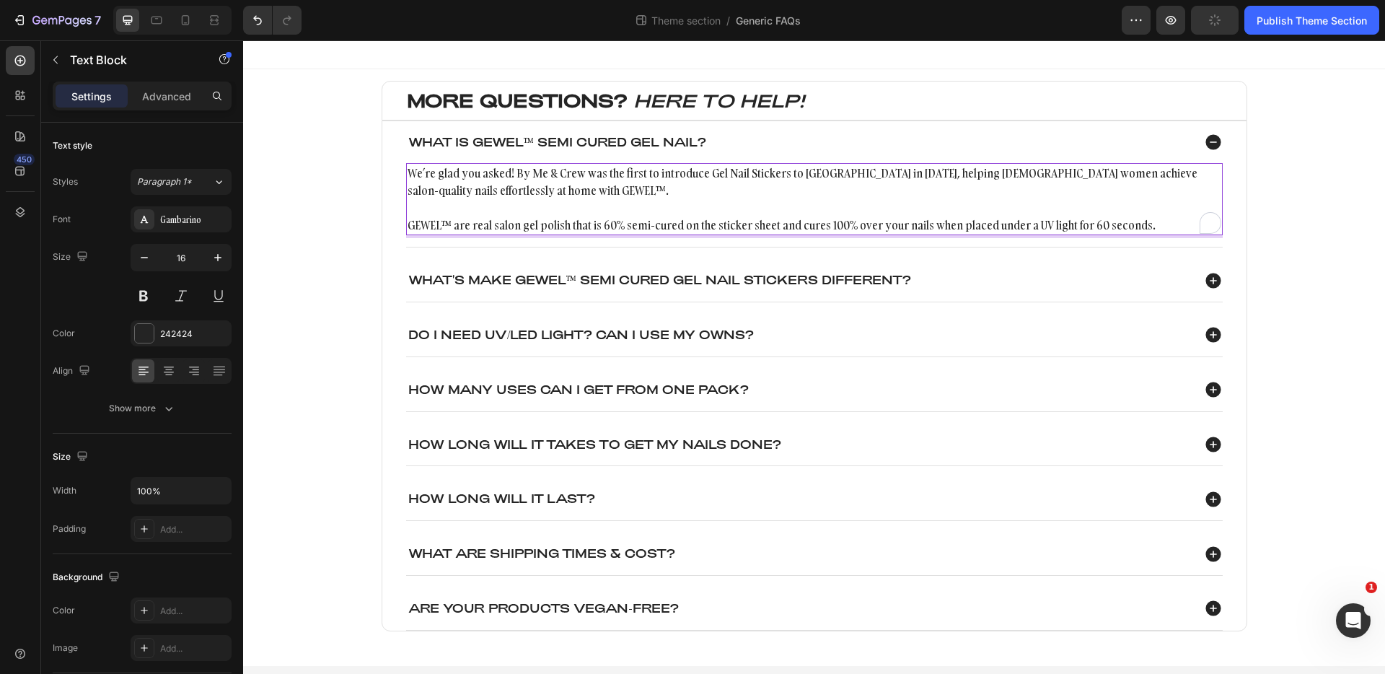
click at [458, 225] on p "GEWEL™ are real salon gel polish that is 60% semi-cured on the sticker sheet an…" at bounding box center [815, 224] width 814 height 17
click at [545, 208] on p "To enrich screen reader interactions, please activate Accessibility in Grammarl…" at bounding box center [815, 207] width 814 height 17
click at [1050, 196] on p "We’re glad you asked! By Me & Crew was the first to introduce Gel Nail Stickers…" at bounding box center [815, 181] width 814 height 35
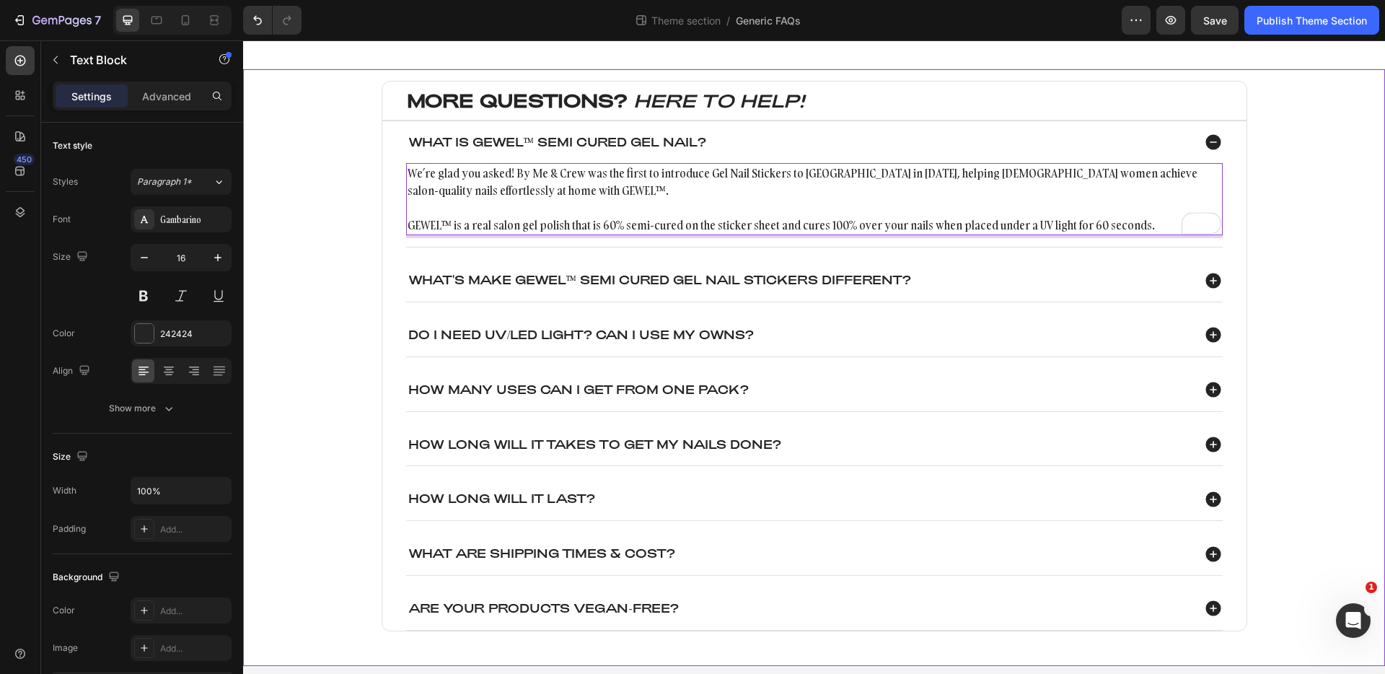
click at [1301, 207] on div "MORE QUESTIONS? HERE TO HELP! Heading What is GEWEL™ Semi cured Gel Nail? We’re…" at bounding box center [814, 367] width 1113 height 573
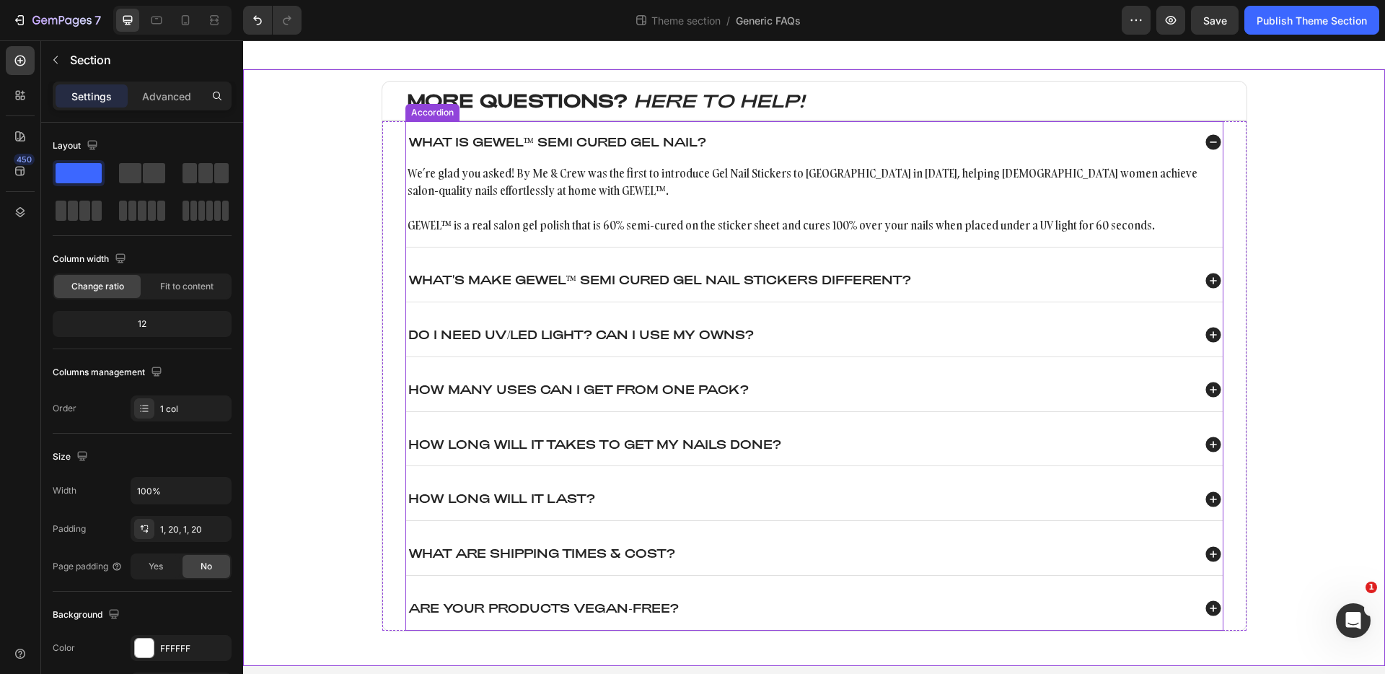
click at [1214, 273] on icon at bounding box center [1212, 280] width 15 height 15
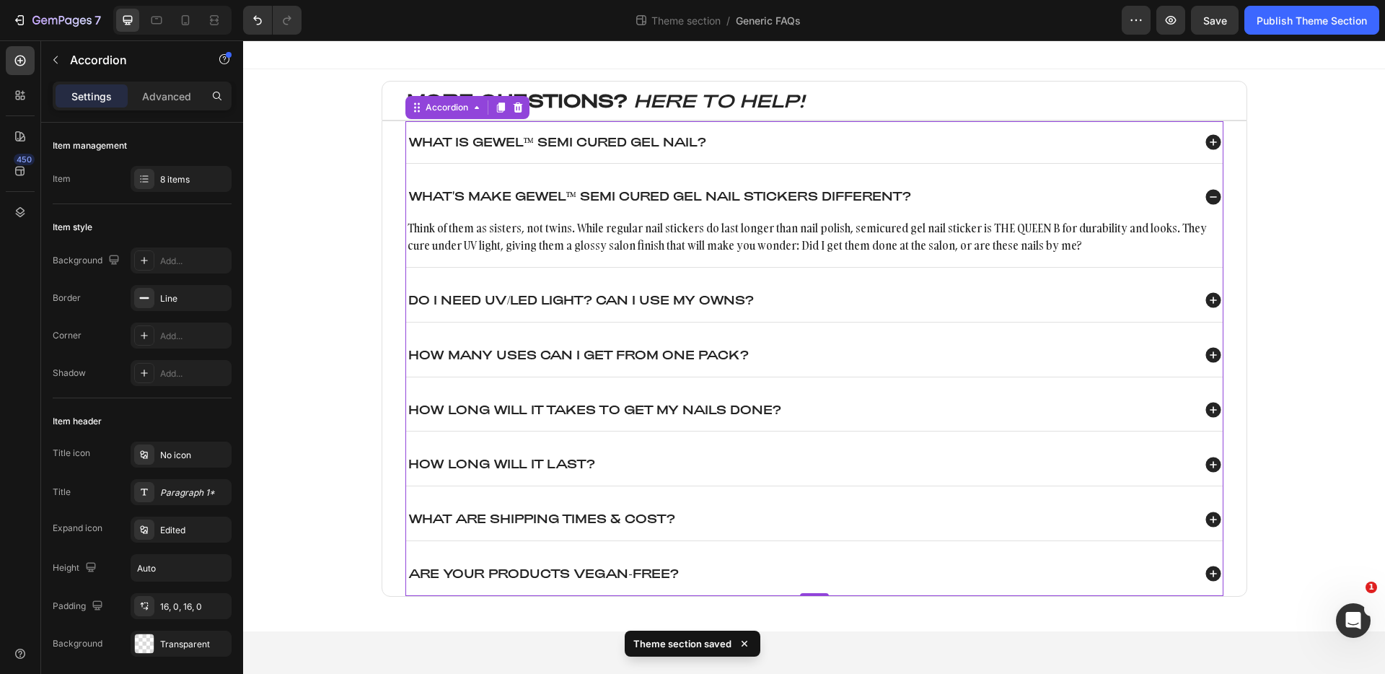
click at [1216, 199] on icon at bounding box center [1212, 196] width 15 height 15
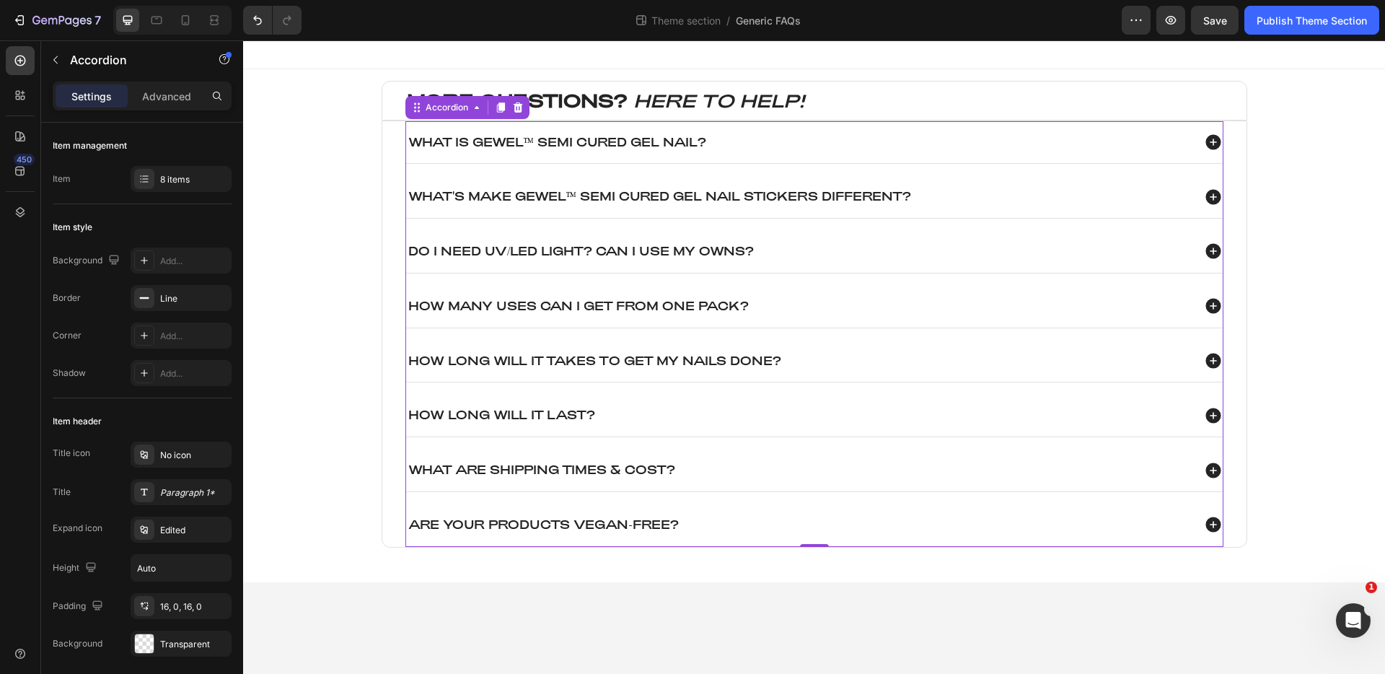
click at [1210, 144] on icon at bounding box center [1212, 141] width 15 height 15
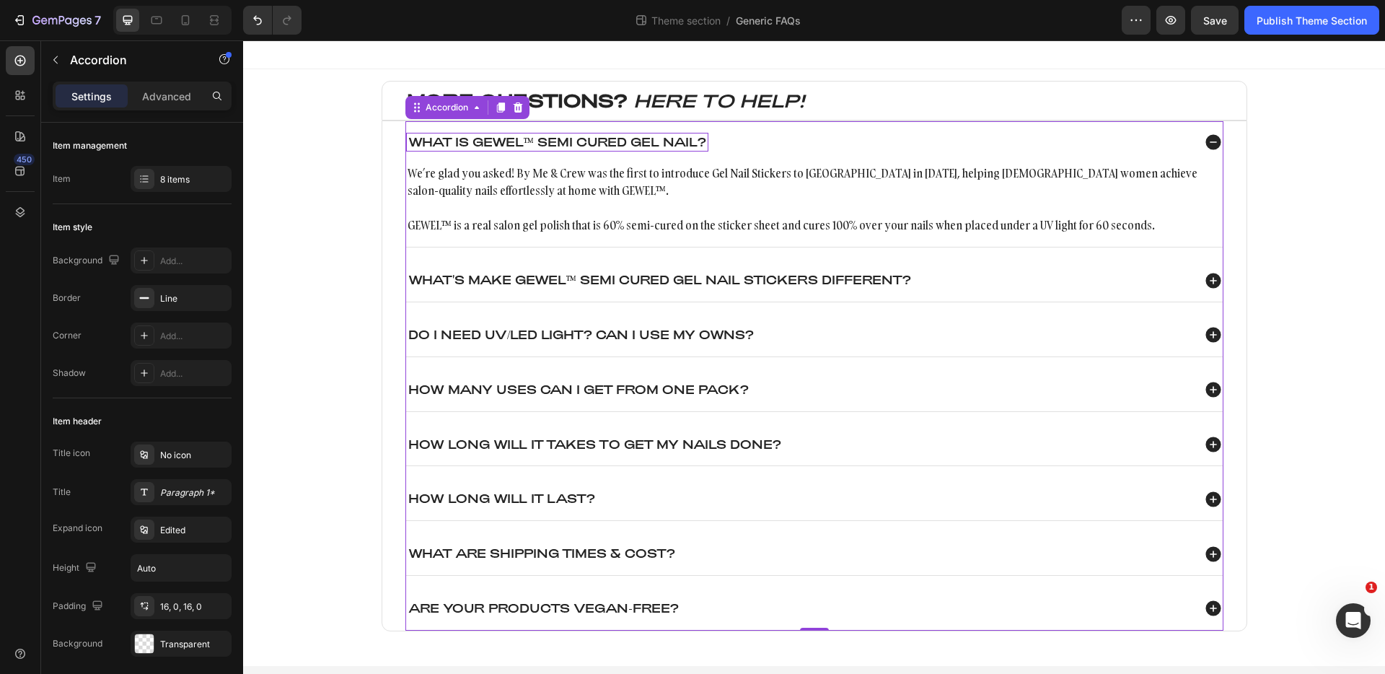
click at [589, 139] on p "What is GEWEL™ Semi cured Gel Nail?" at bounding box center [557, 142] width 298 height 15
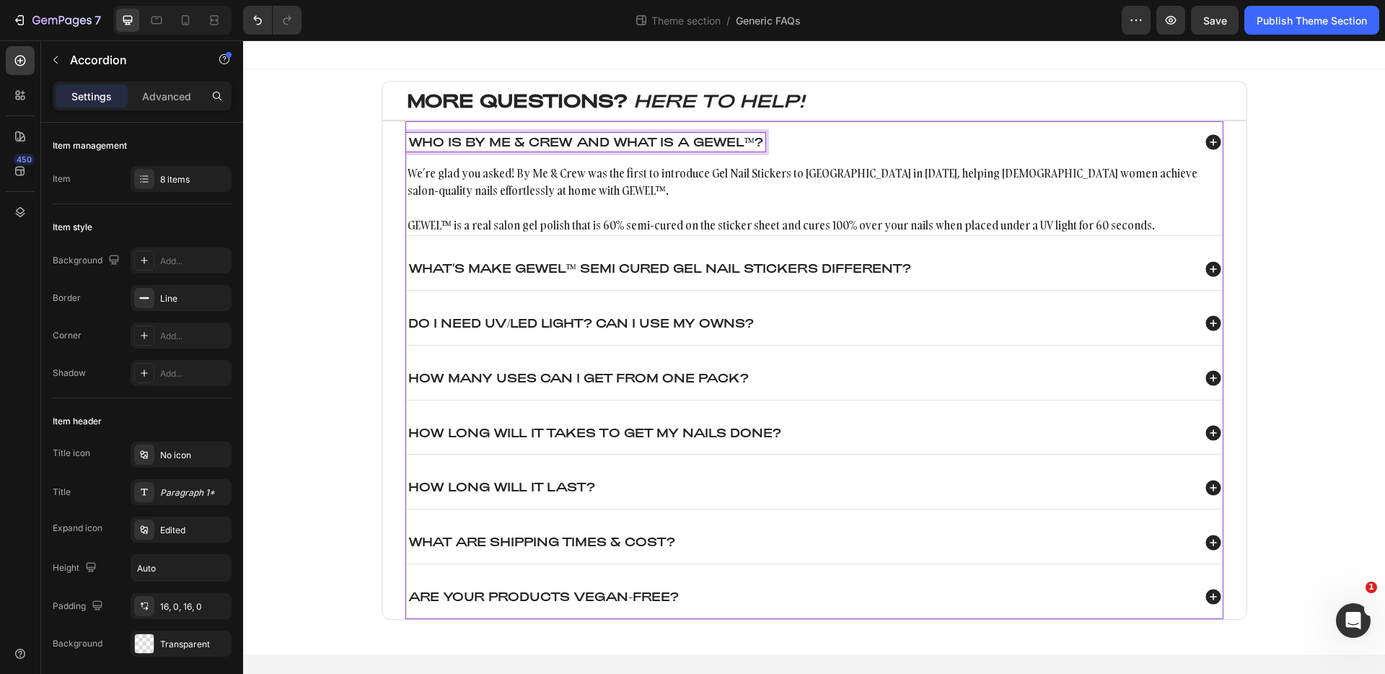
click at [454, 140] on p "Who is By Me & Crew and what is a GEWEL™?" at bounding box center [585, 142] width 355 height 15
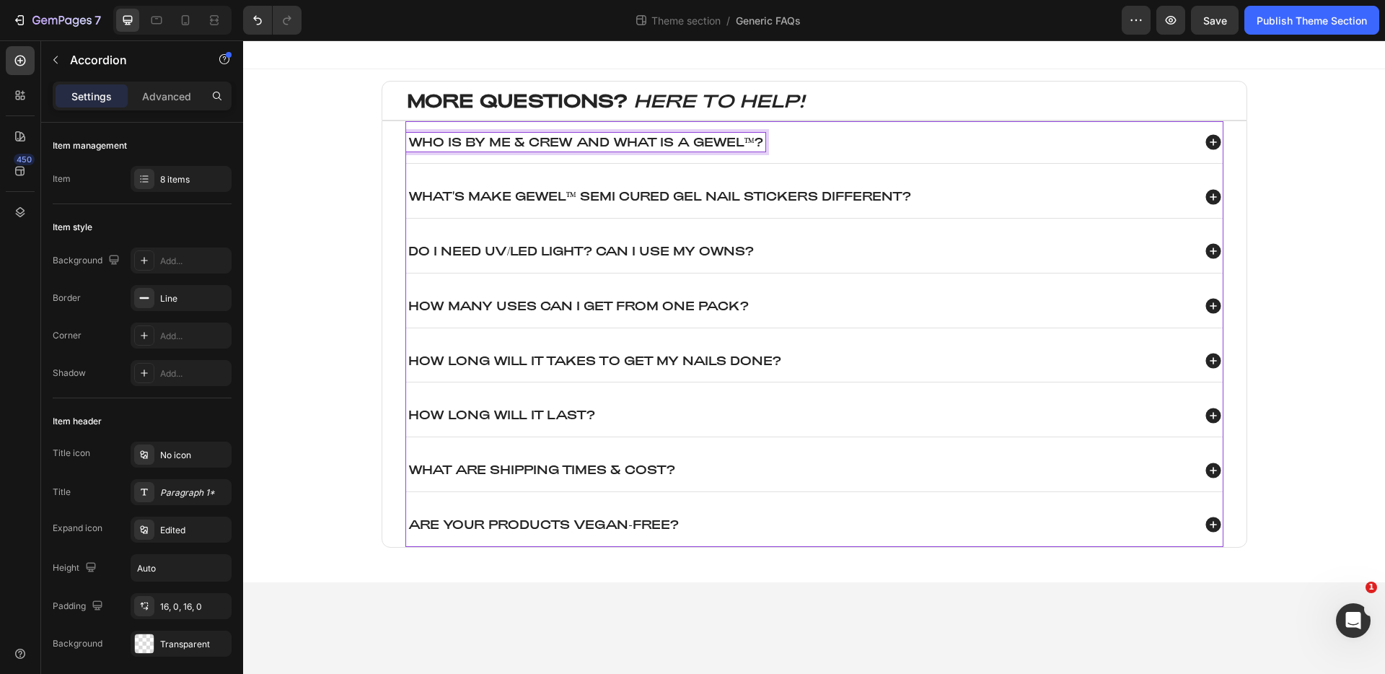
click at [1216, 419] on icon at bounding box center [1212, 415] width 15 height 15
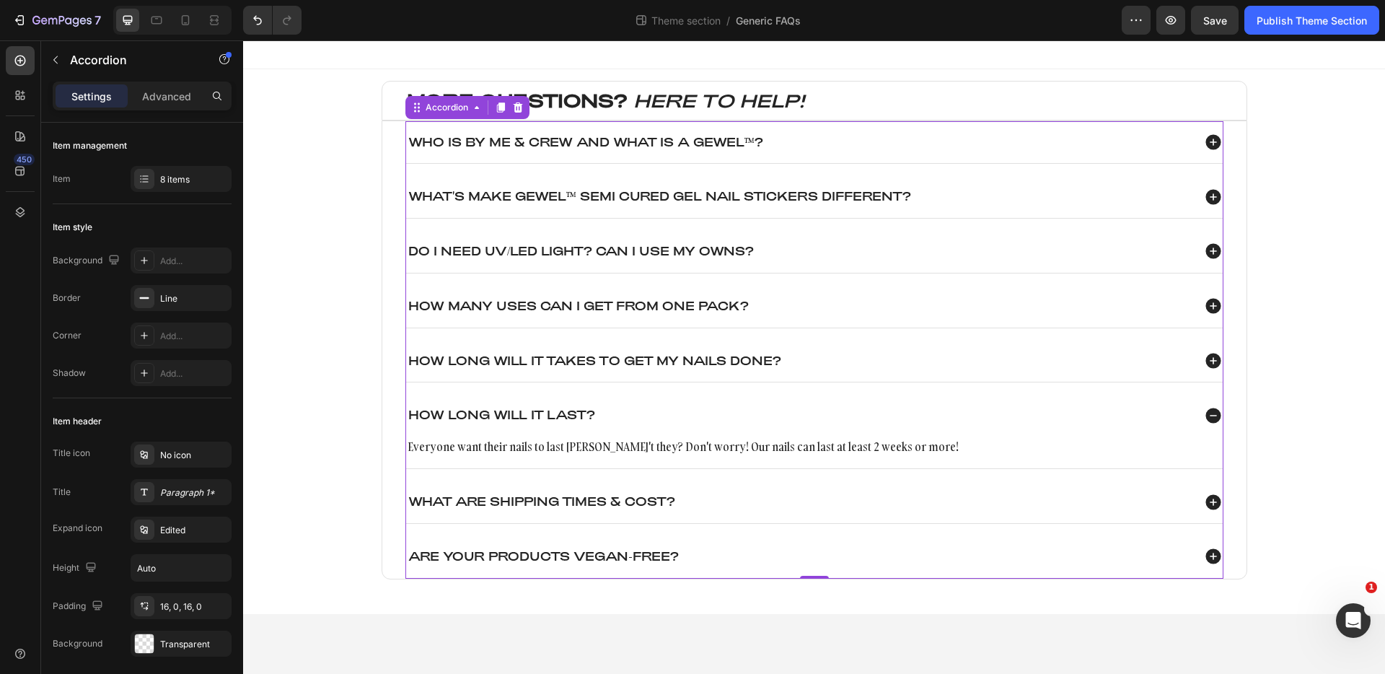
click at [1216, 419] on icon at bounding box center [1212, 415] width 15 height 15
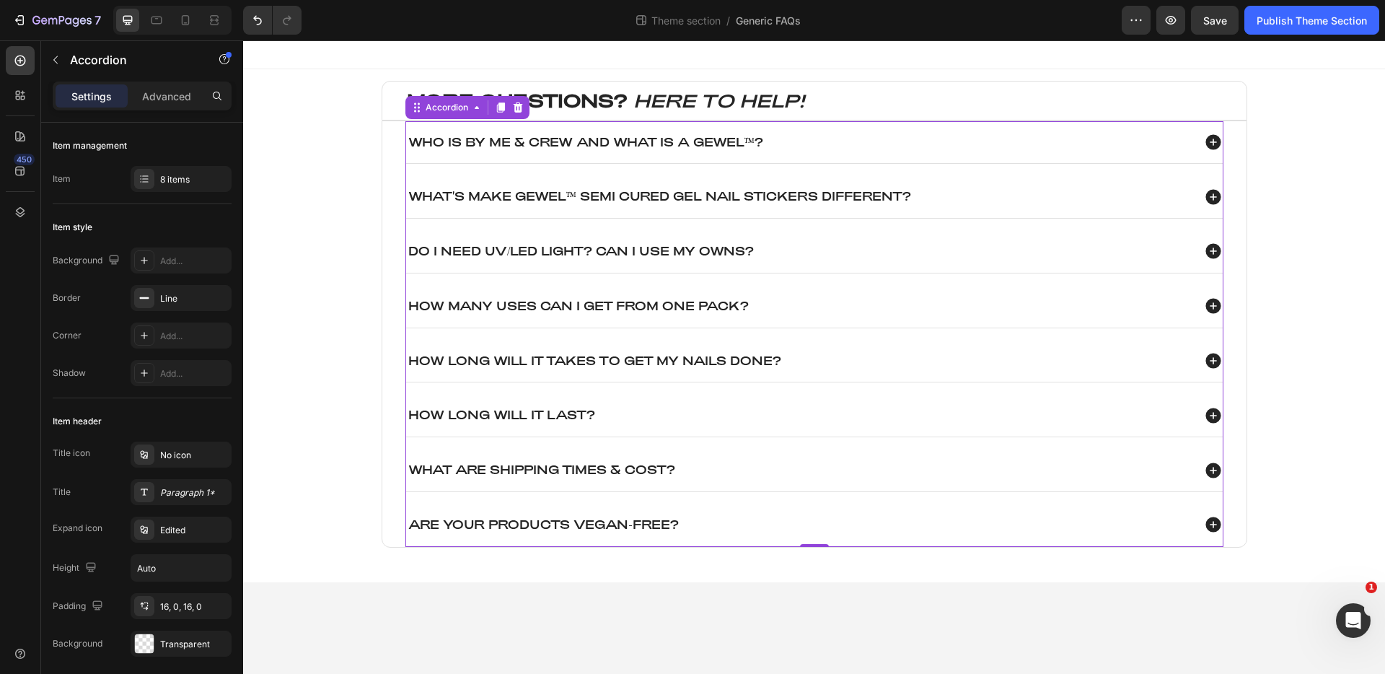
click at [1032, 389] on div "Who is By Me & Crew and what is a GEWEL™? What's make gewel™ semi cured gel nai…" at bounding box center [814, 334] width 818 height 426
click at [61, 56] on button "button" at bounding box center [55, 59] width 23 height 23
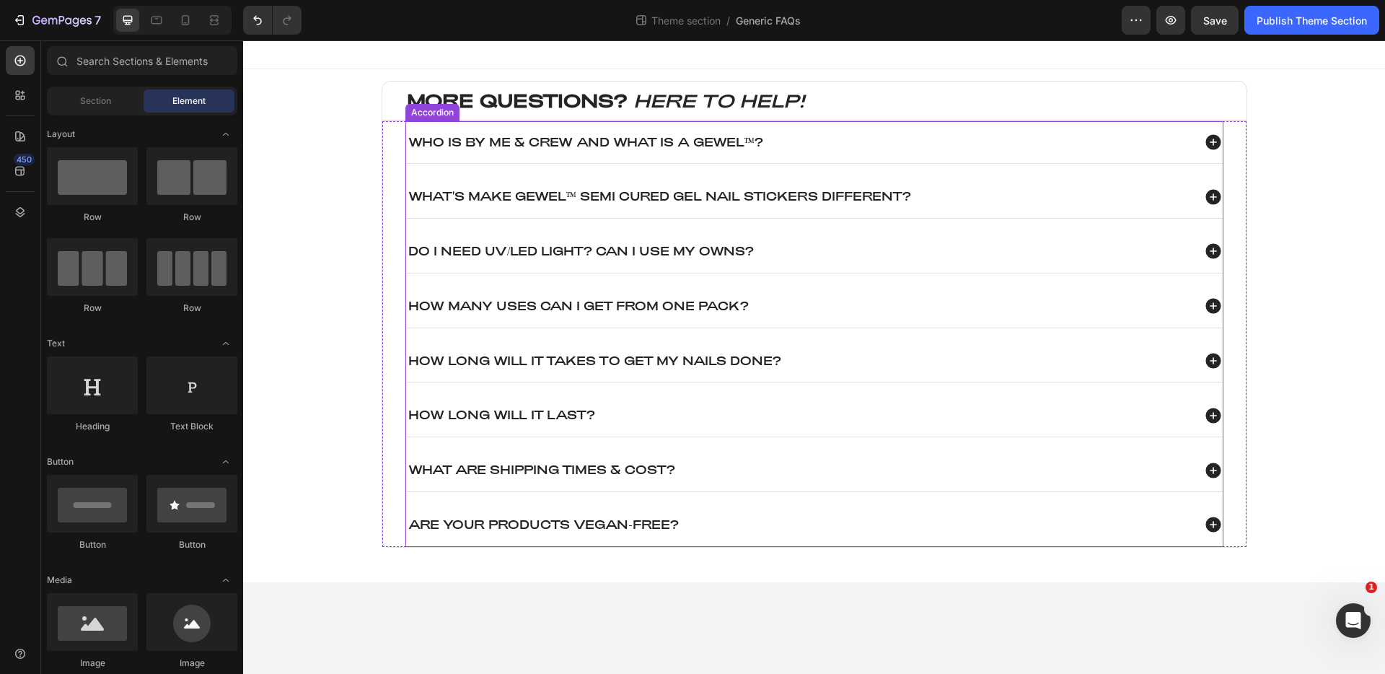
click at [437, 379] on div "HOW LONG WILL IT TAKES TO GET MY NAILS DONE?" at bounding box center [814, 361] width 817 height 43
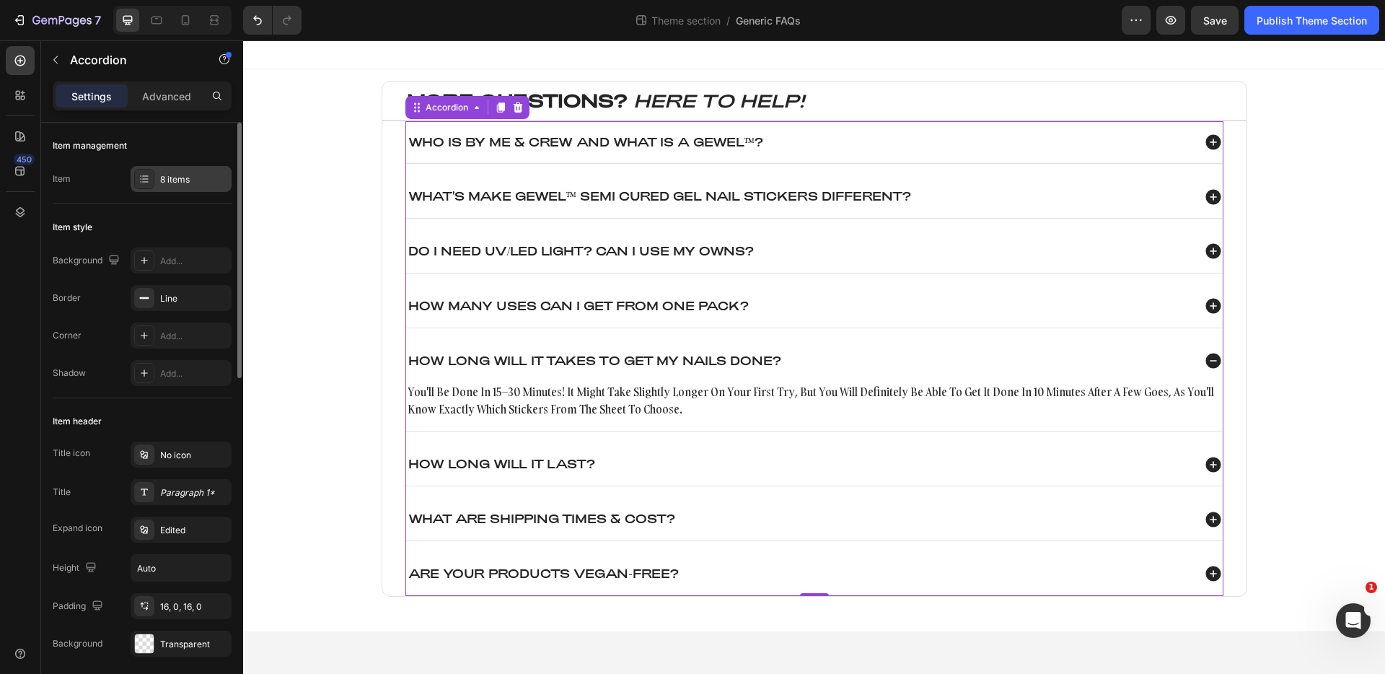
click at [178, 177] on div "8 items" at bounding box center [194, 179] width 68 height 13
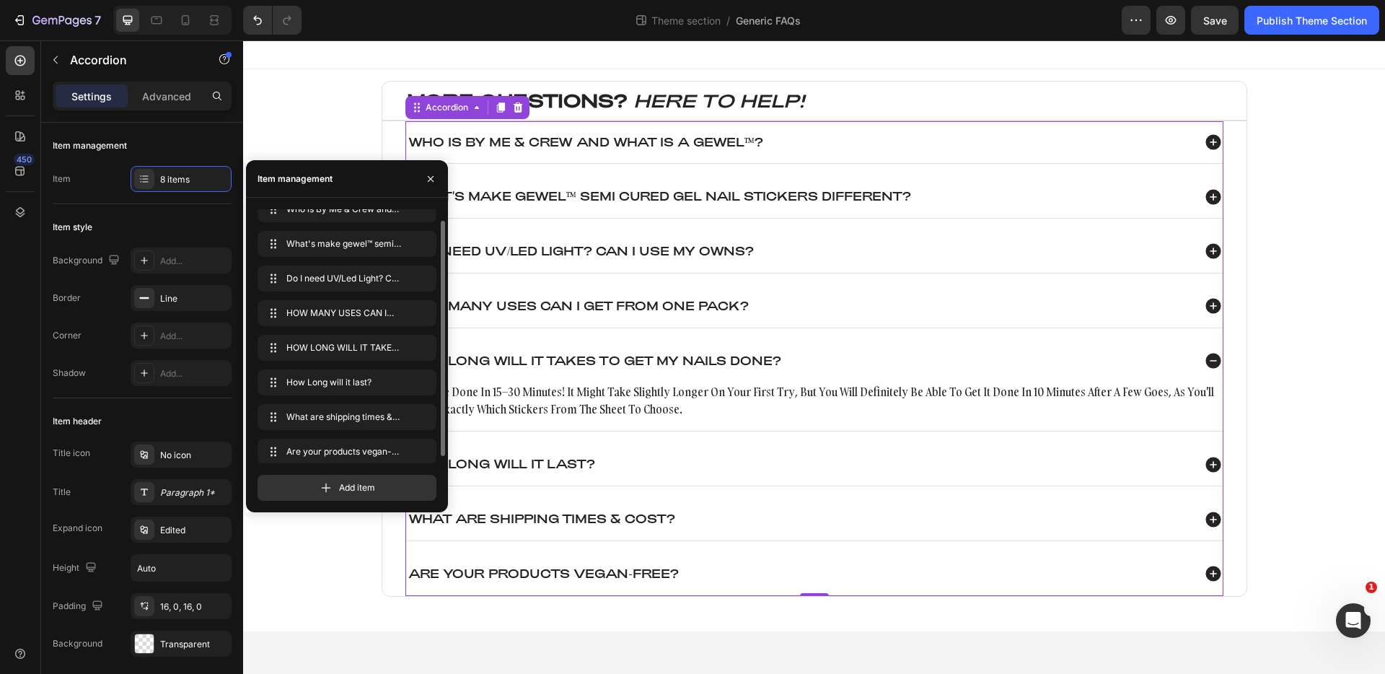
scroll to position [16, 0]
click at [400, 379] on icon "button" at bounding box center [401, 380] width 3 height 3
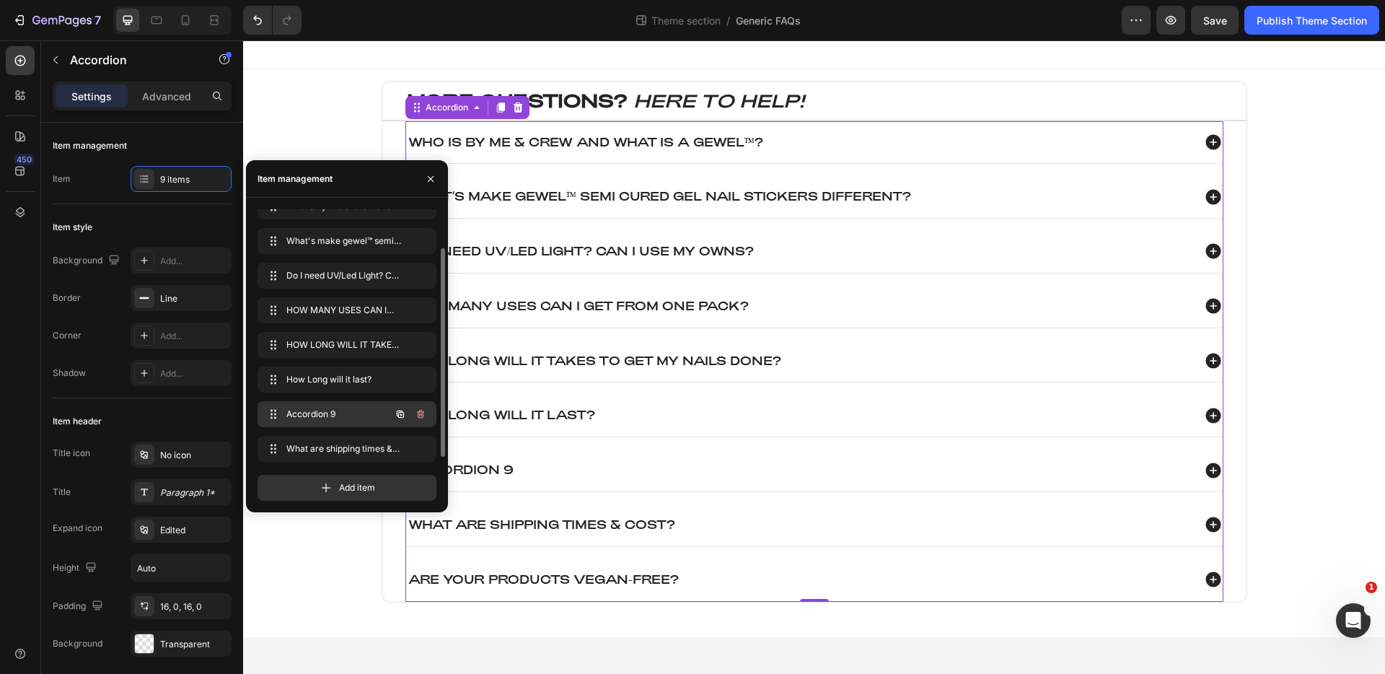
scroll to position [30, 0]
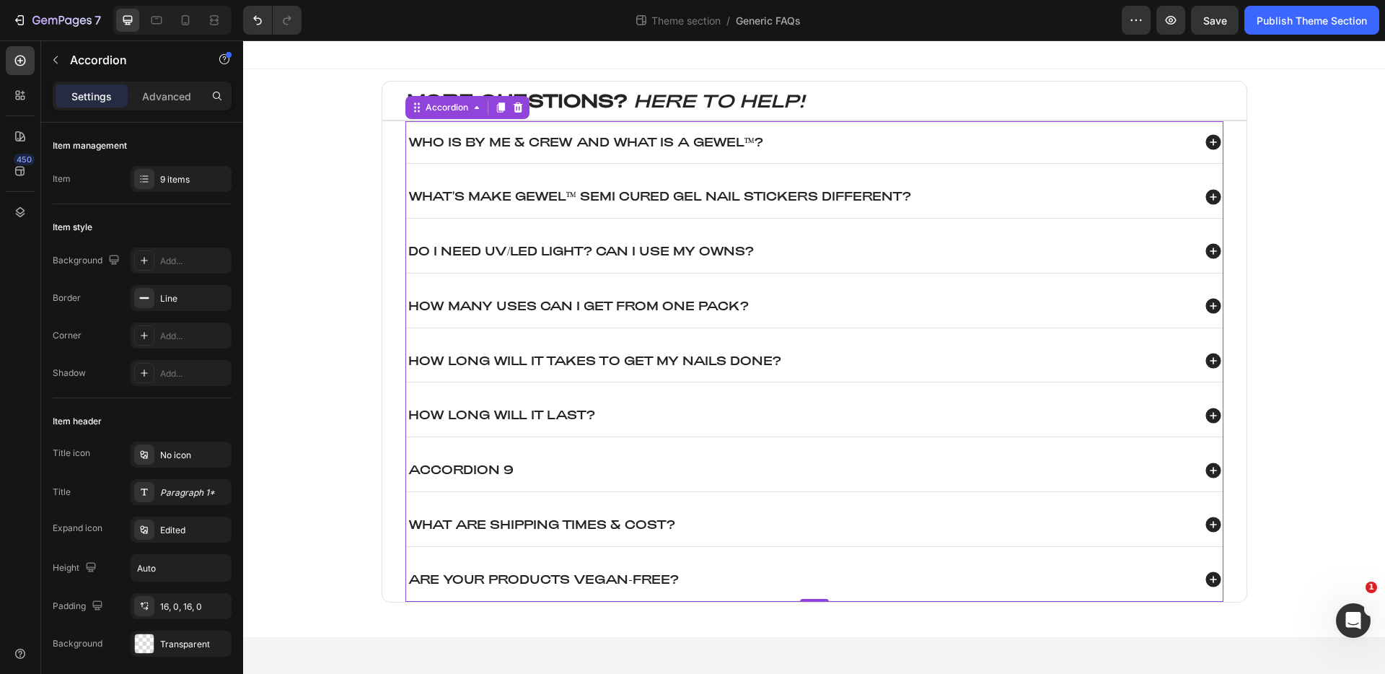
click at [592, 459] on div "Accordion 9" at bounding box center [814, 470] width 817 height 43
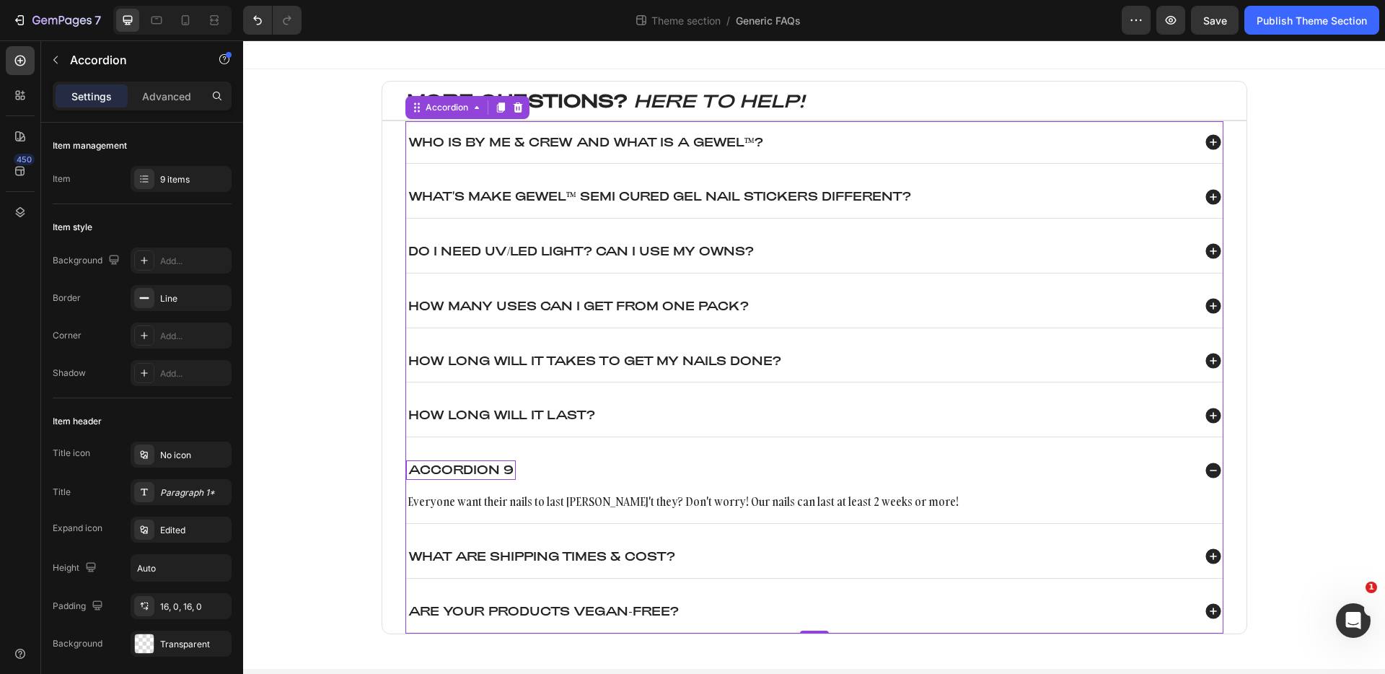
click at [484, 464] on div "Accordion 9" at bounding box center [461, 469] width 110 height 19
click at [484, 464] on p "Accordion 9" at bounding box center [460, 469] width 105 height 15
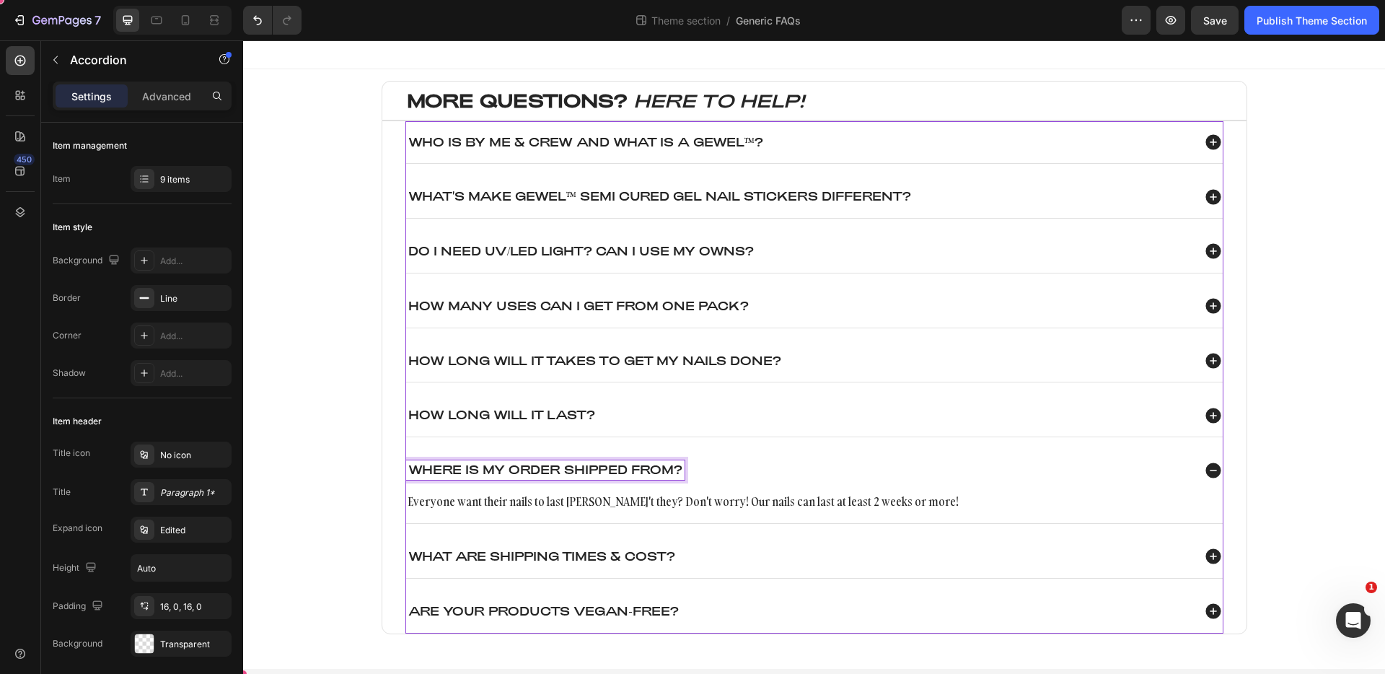
click at [791, 500] on p "Everyone want their nails to last [PERSON_NAME]'t they? Don't worry! Our nails …" at bounding box center [815, 501] width 814 height 17
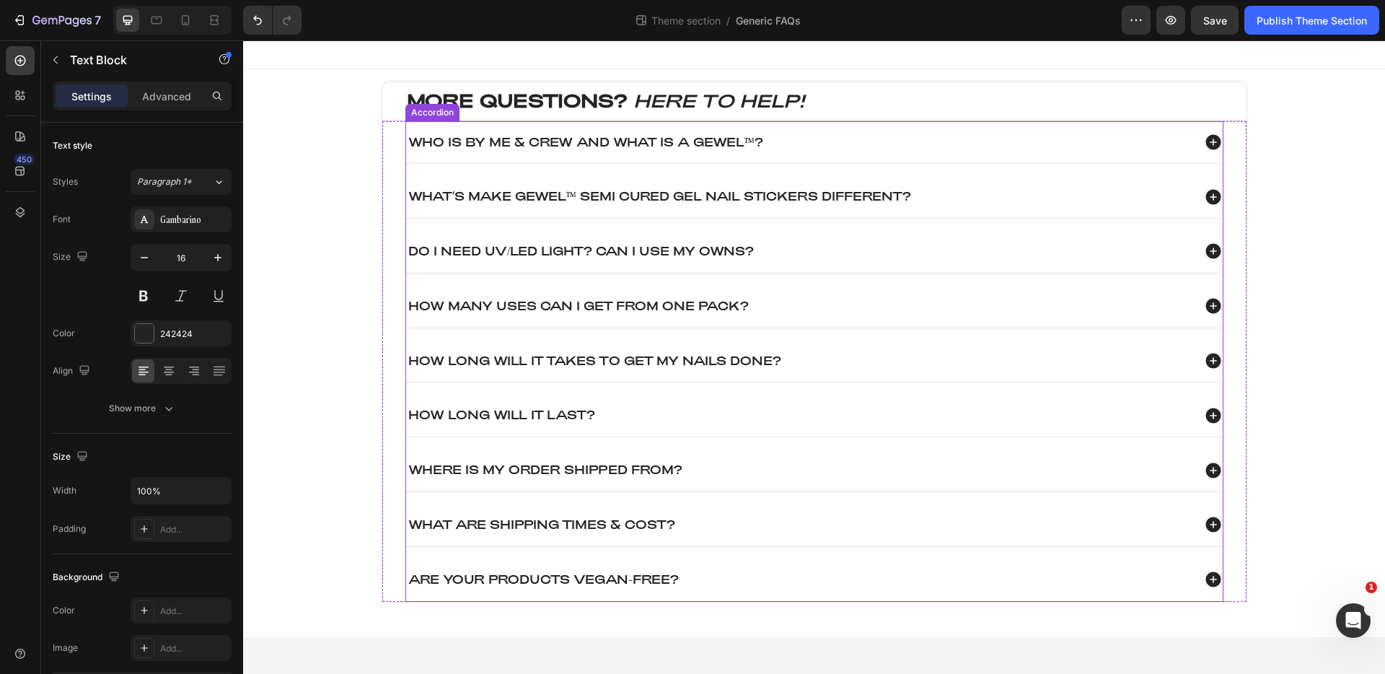
click at [740, 469] on div "Where is my order shipped from?" at bounding box center [799, 469] width 786 height 19
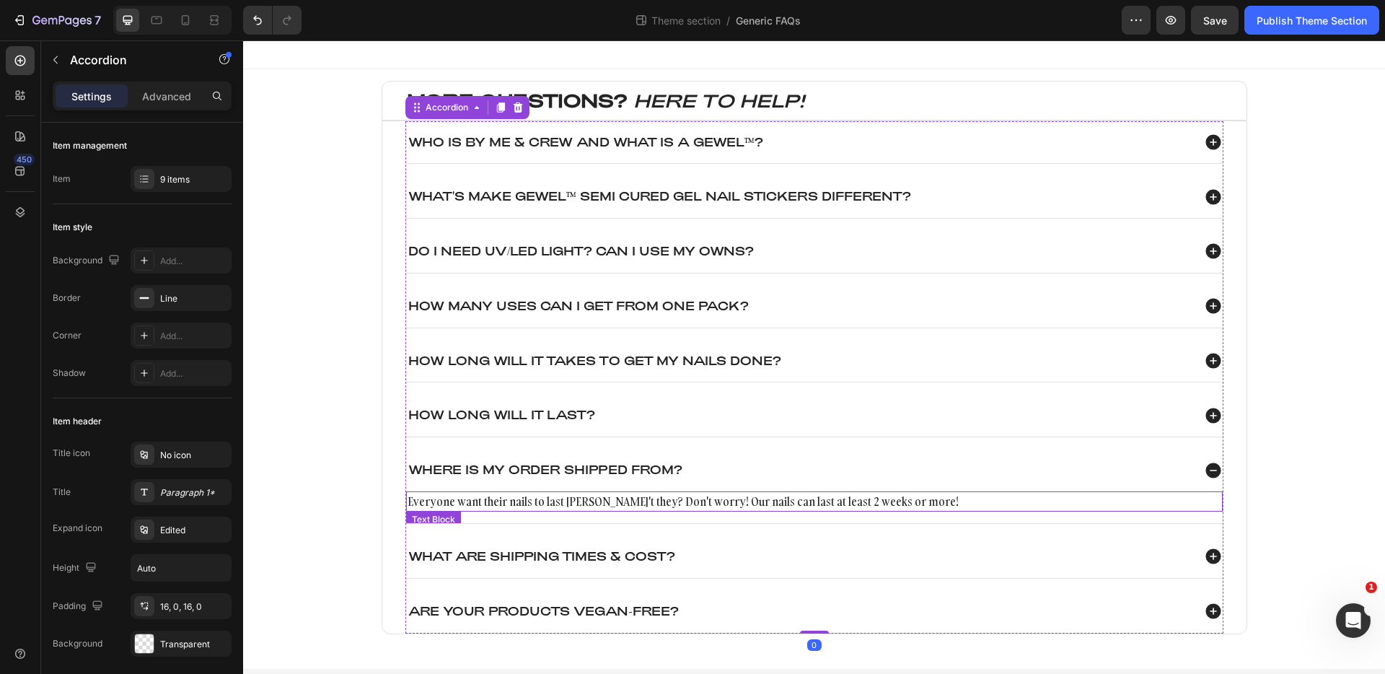
click at [656, 504] on p "Everyone want their nails to last [PERSON_NAME]'t they? Don't worry! Our nails …" at bounding box center [815, 501] width 814 height 17
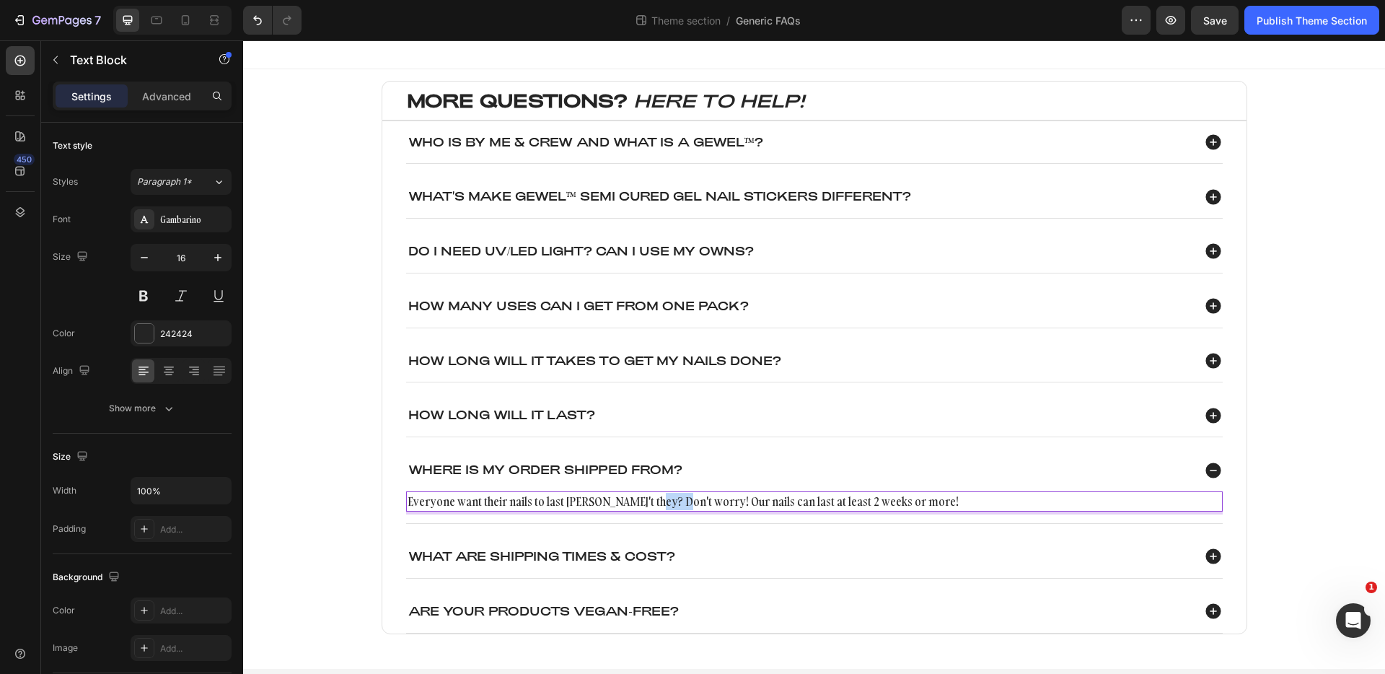
click at [656, 504] on p "Everyone want their nails to last [PERSON_NAME]'t they? Don't worry! Our nails …" at bounding box center [815, 501] width 814 height 17
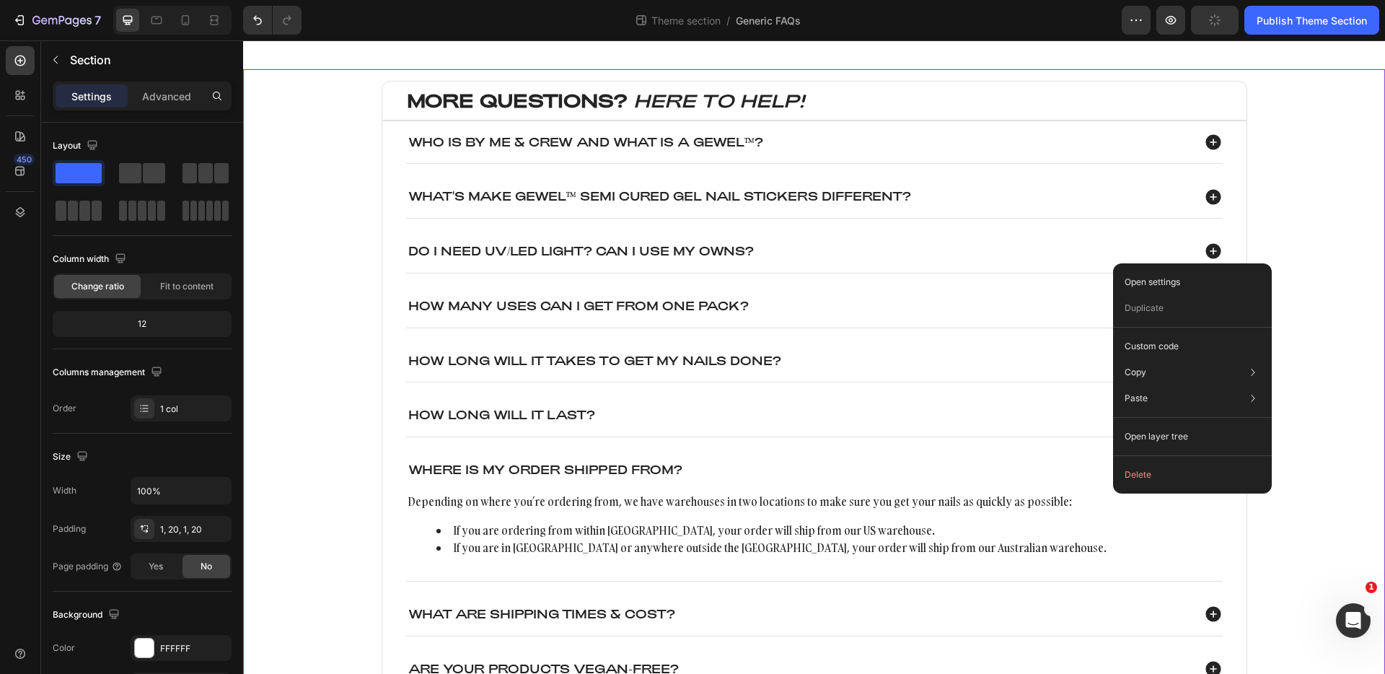
click at [1282, 545] on div "MORE QUESTIONS? HERE TO HELP! Heading Who is By Me & Crew and what is a GEWEL™?…" at bounding box center [814, 398] width 1113 height 634
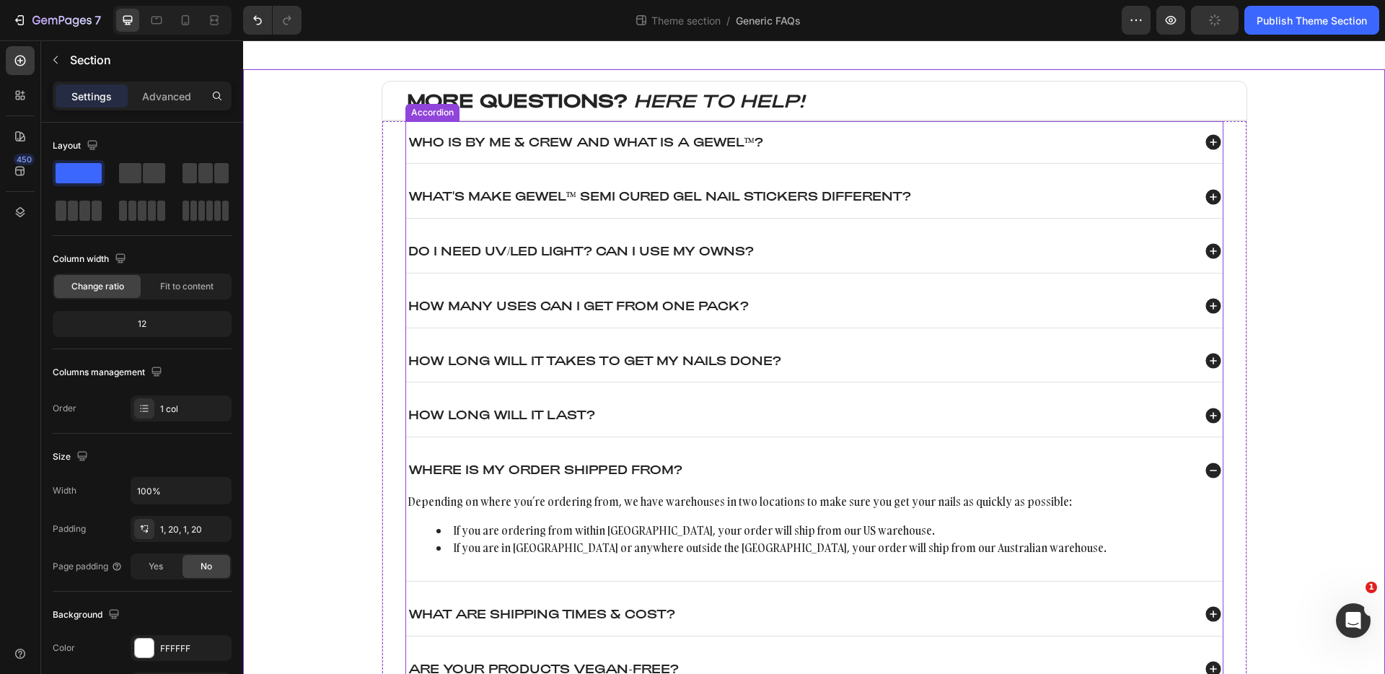
click at [1213, 473] on icon at bounding box center [1212, 469] width 15 height 15
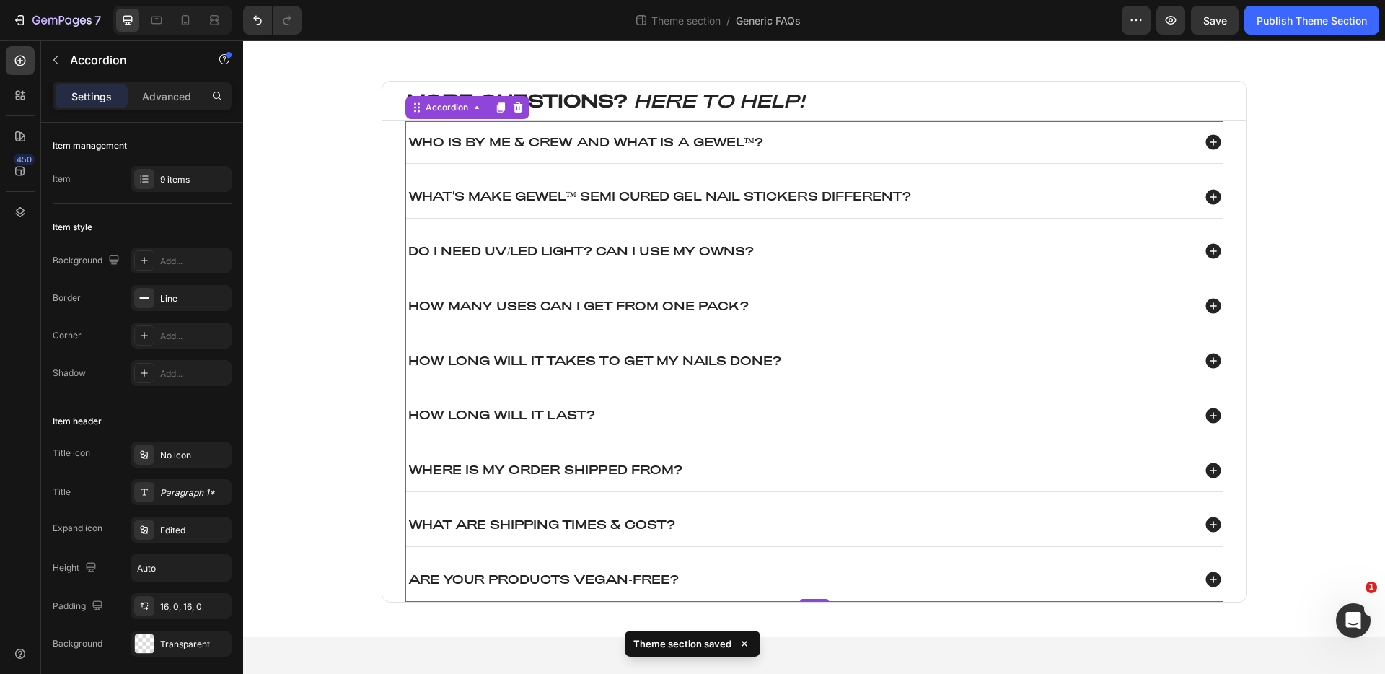
click at [1216, 522] on icon at bounding box center [1212, 524] width 15 height 15
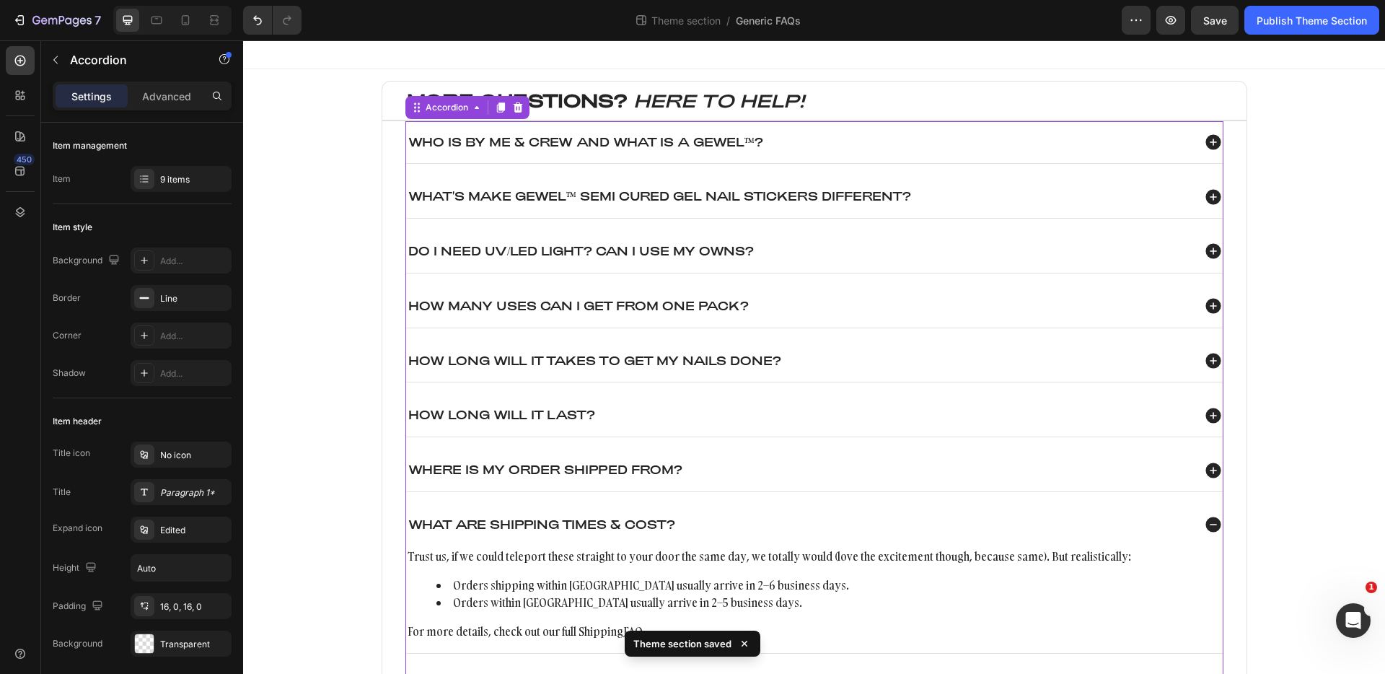
click at [1216, 522] on icon at bounding box center [1213, 524] width 19 height 19
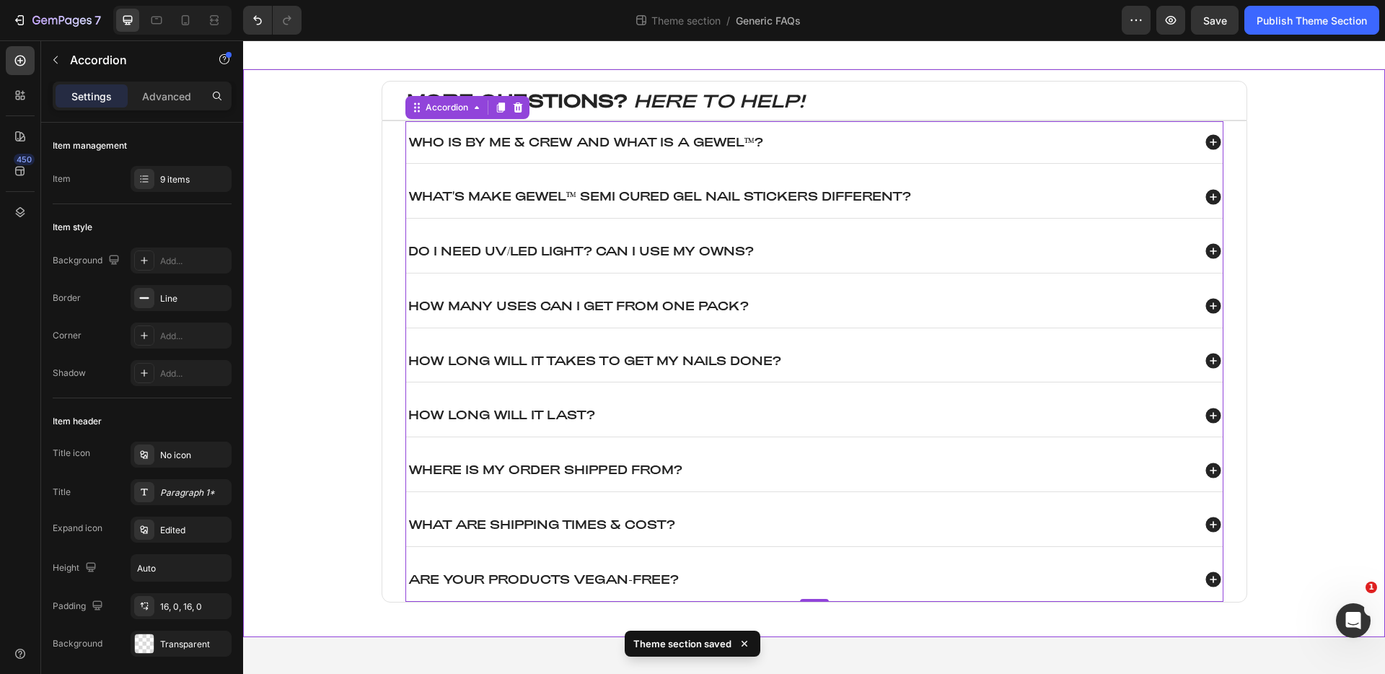
click at [1329, 484] on div "MORE QUESTIONS? HERE TO HELP! Heading Who is By Me & Crew and what is a GEWEL™?…" at bounding box center [814, 353] width 1113 height 545
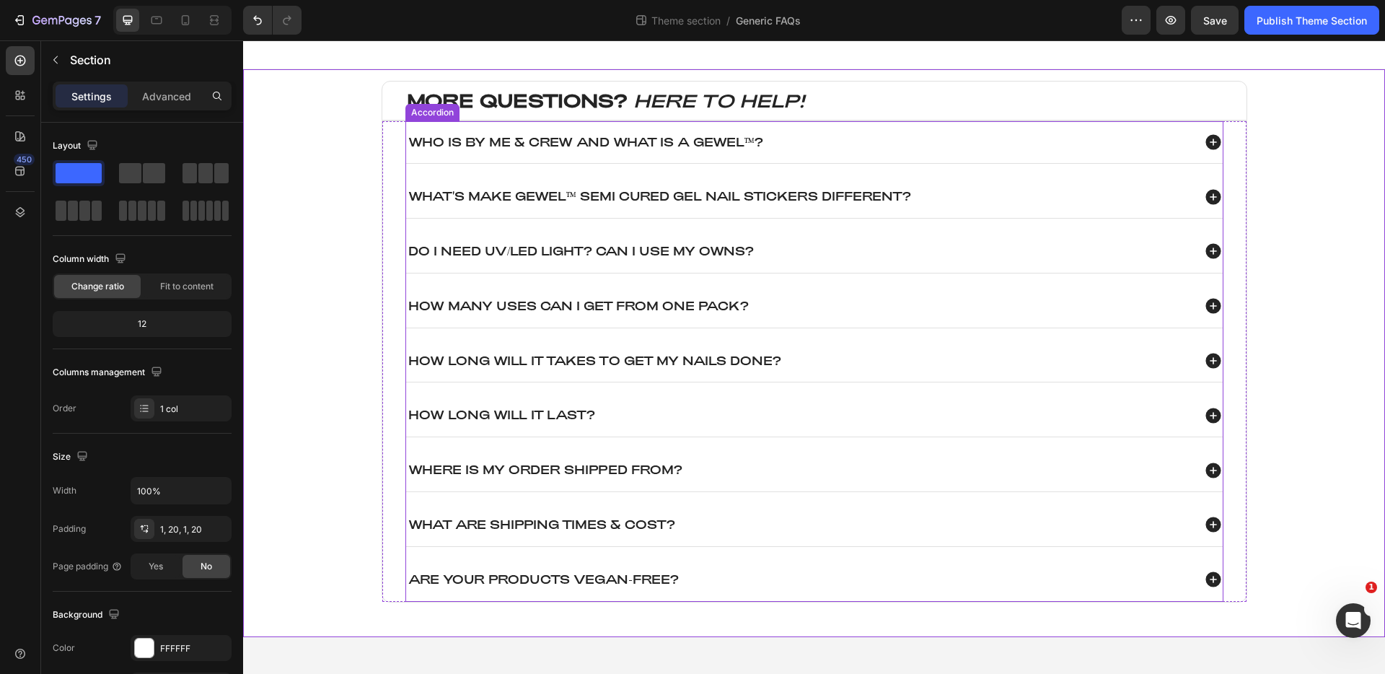
click at [1219, 354] on icon at bounding box center [1213, 360] width 19 height 19
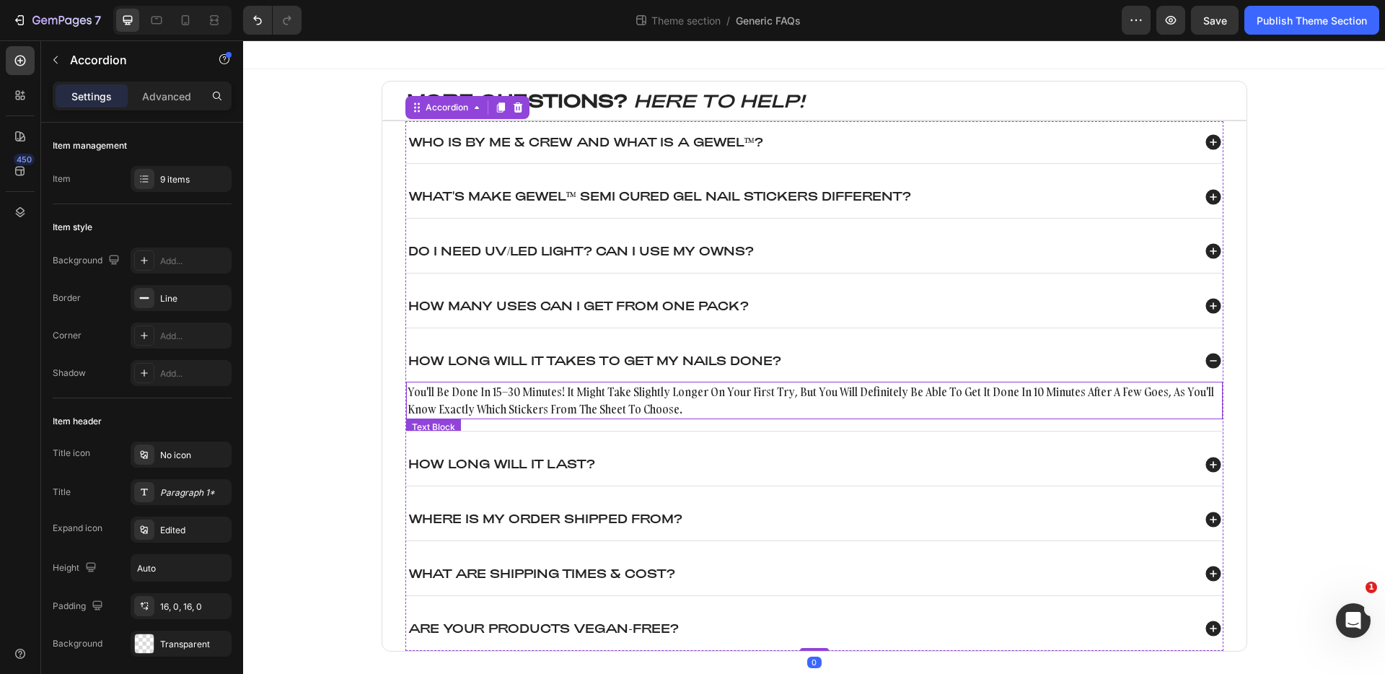
click at [1059, 395] on p "you'll be done in 15–30 minutes! it might take slightly longer on your first tr…" at bounding box center [815, 400] width 814 height 35
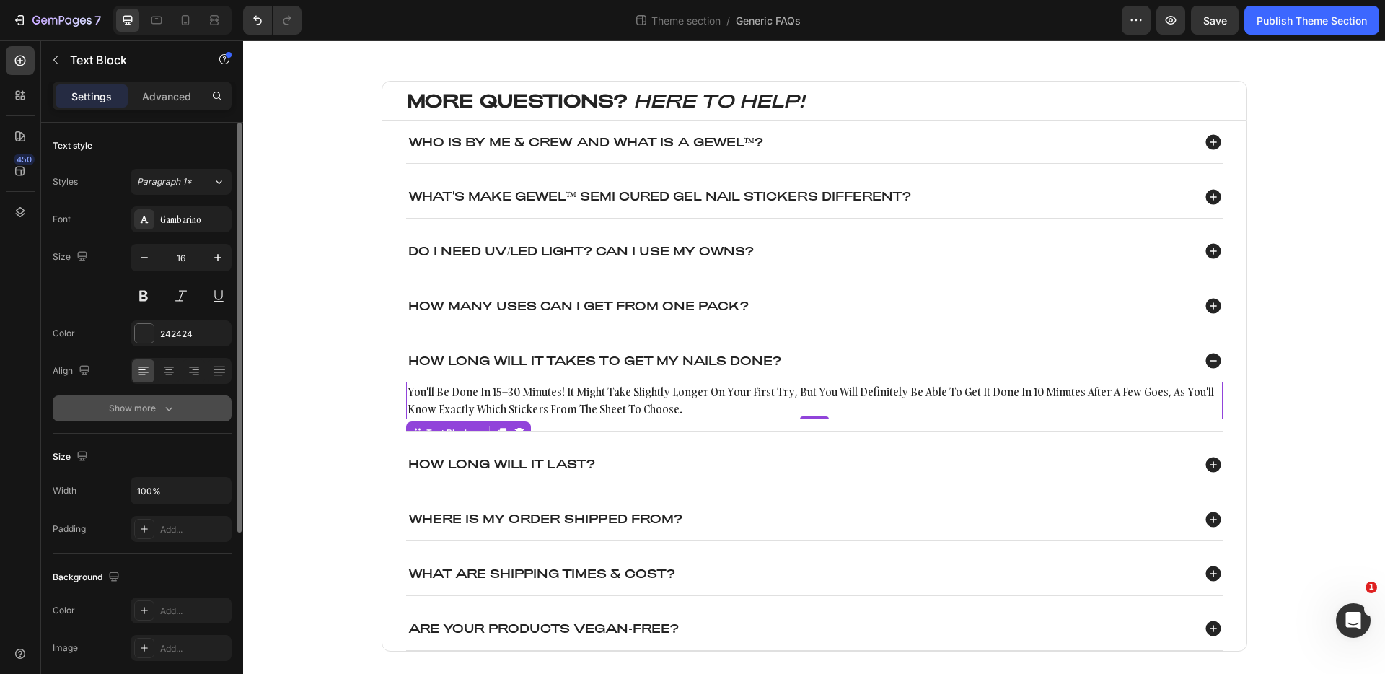
click at [141, 409] on div "Show more" at bounding box center [142, 408] width 67 height 14
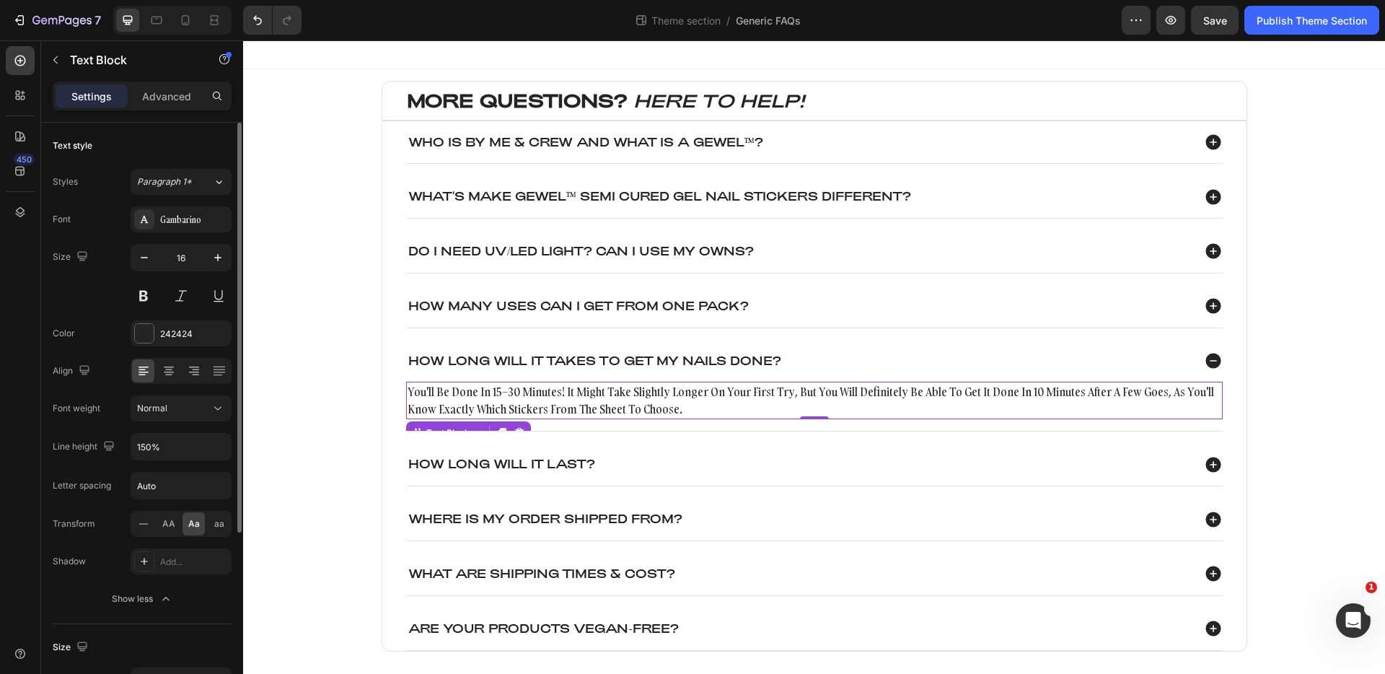
click at [190, 527] on span "Aa" at bounding box center [194, 523] width 12 height 13
click at [217, 529] on span "aa" at bounding box center [219, 523] width 10 height 13
click at [196, 527] on span "Aa" at bounding box center [194, 523] width 12 height 13
click at [209, 527] on div "aa" at bounding box center [219, 523] width 22 height 23
click at [408, 392] on p "You'll be done in 15–30 minutes! It might take slightly longer on your first tr…" at bounding box center [815, 400] width 814 height 35
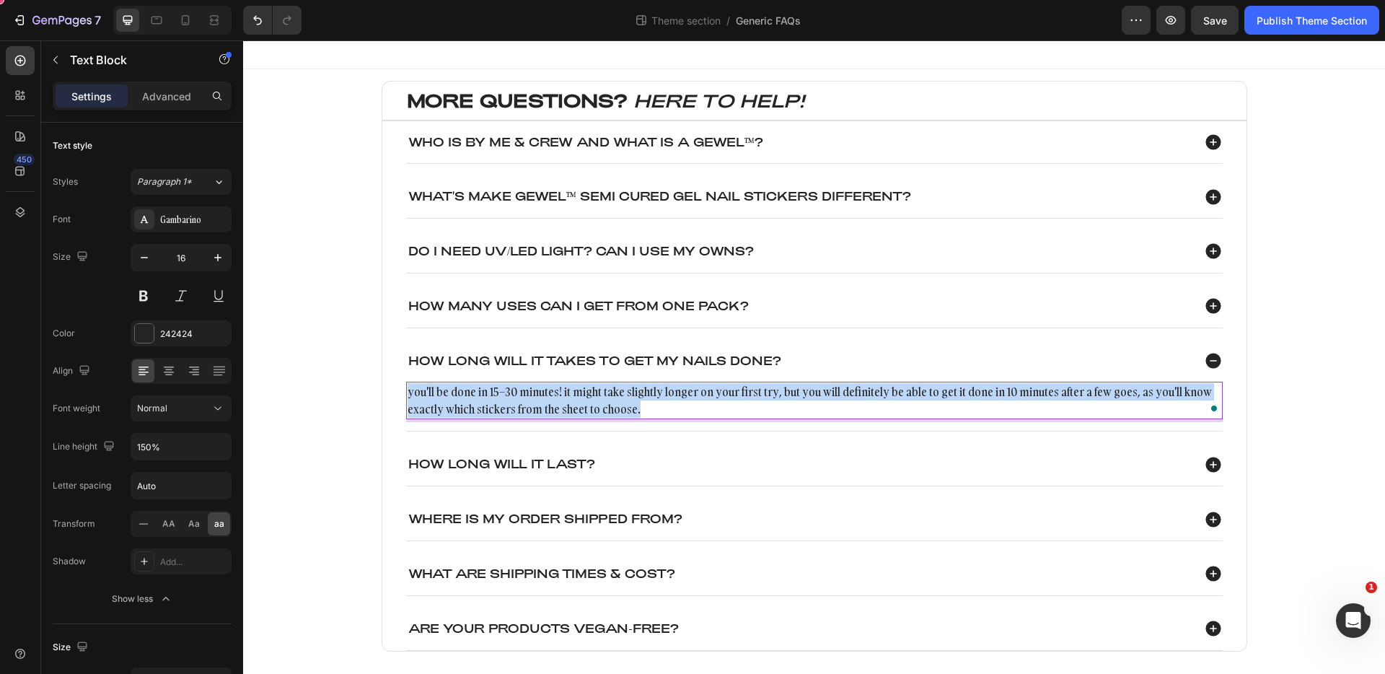
click at [408, 392] on p "You'll be done in 15–30 minutes! It might take slightly longer on your first tr…" at bounding box center [815, 400] width 814 height 35
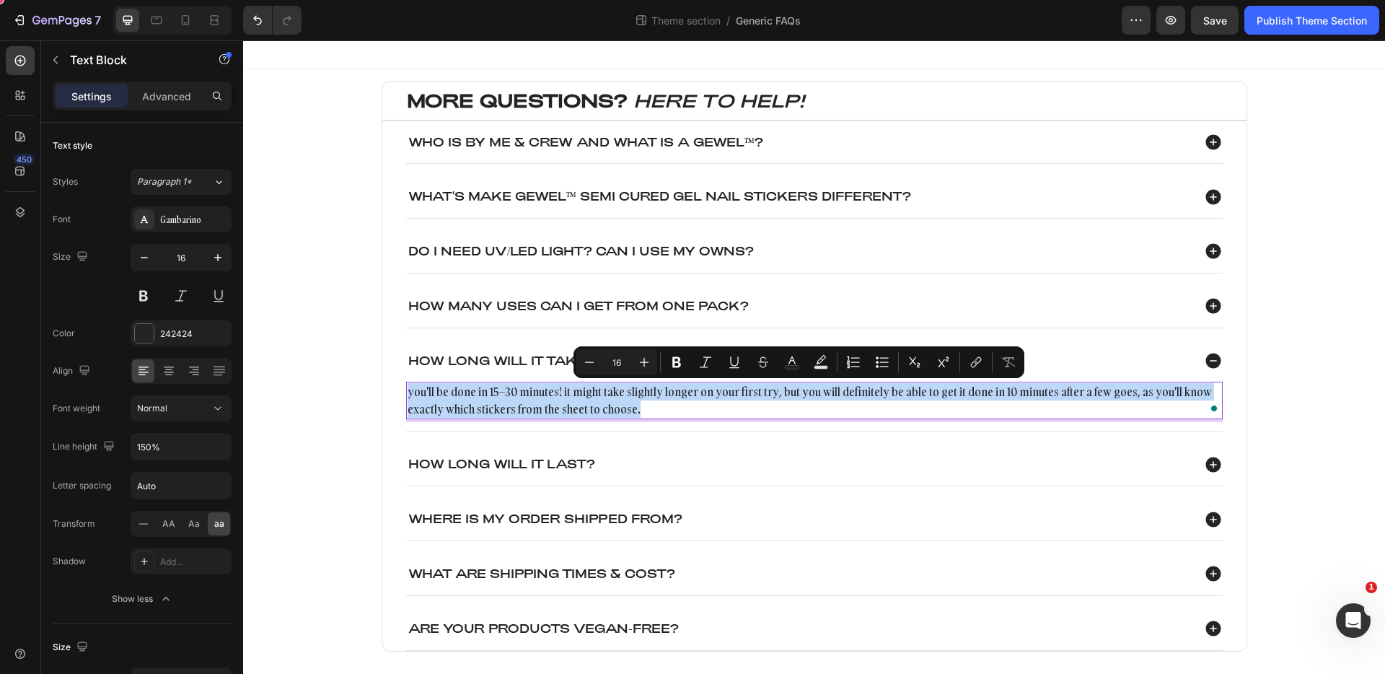
click at [410, 393] on p "You'll be done in 15–30 minutes! It might take slightly longer on your first tr…" at bounding box center [815, 400] width 814 height 35
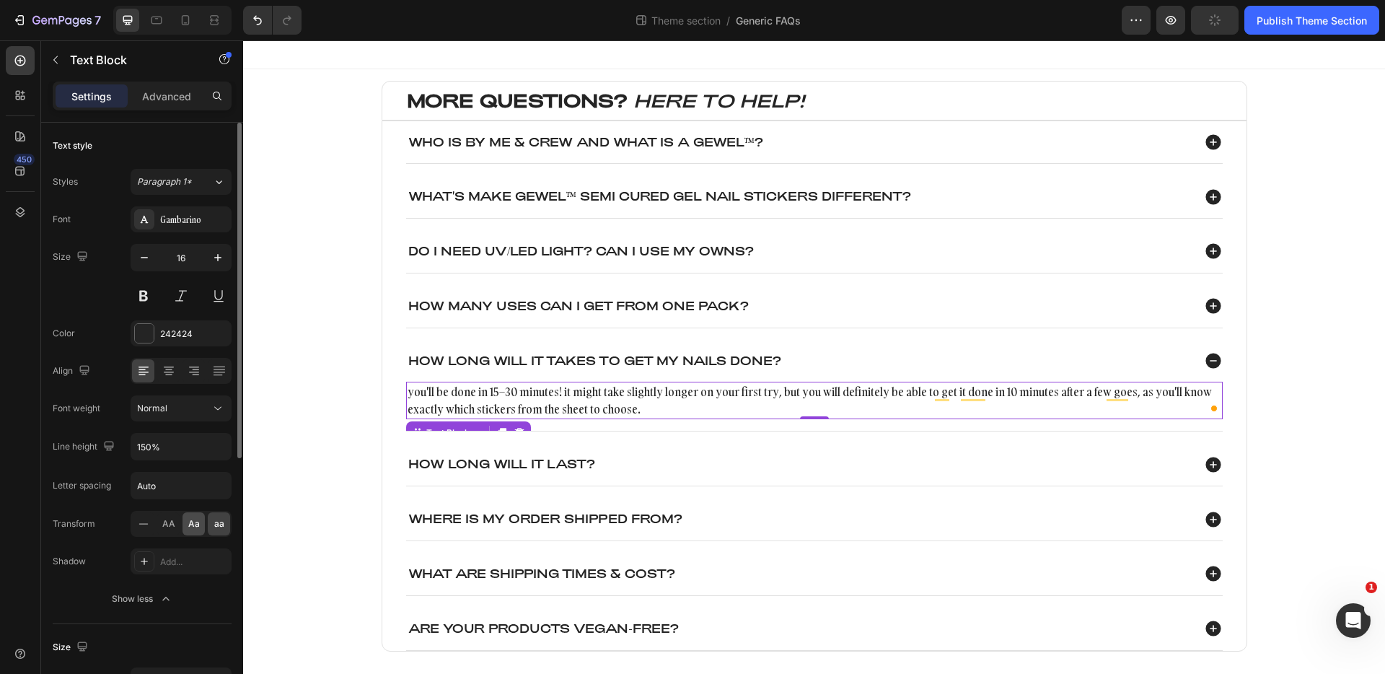
click at [199, 522] on div "Aa" at bounding box center [194, 523] width 22 height 23
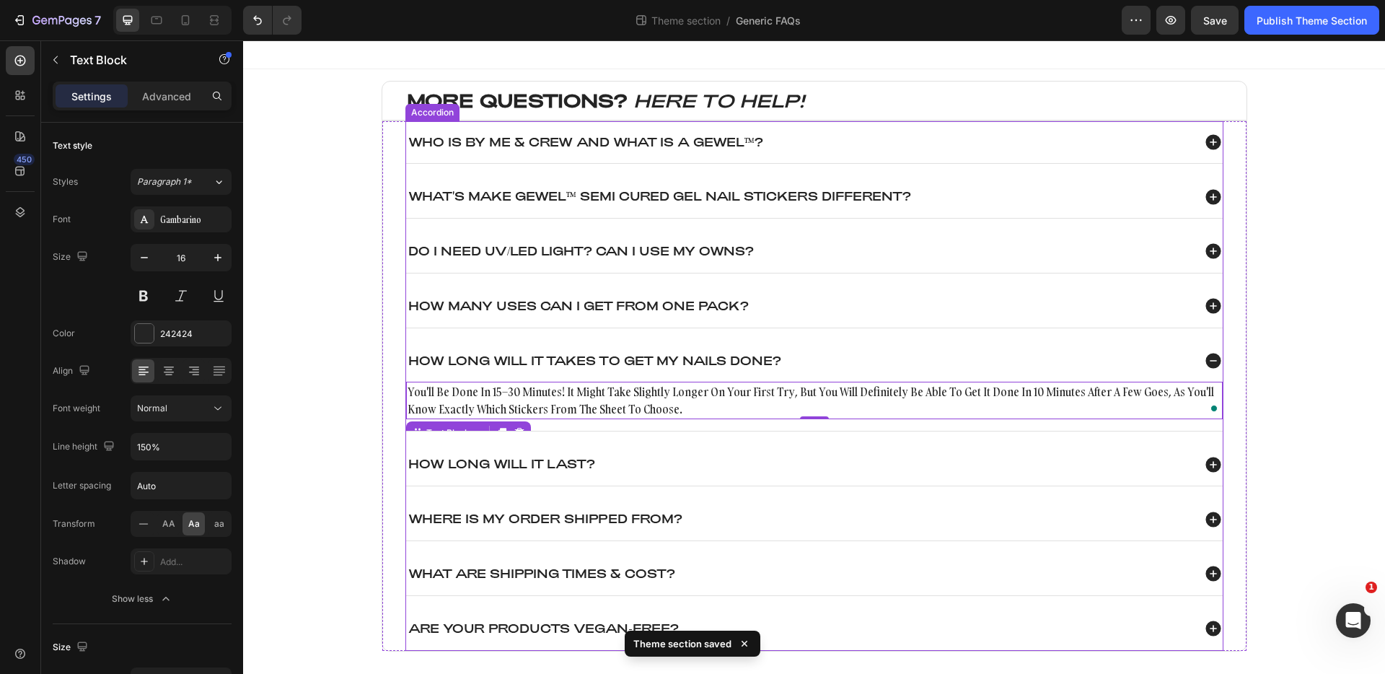
click at [1205, 197] on icon at bounding box center [1212, 196] width 15 height 15
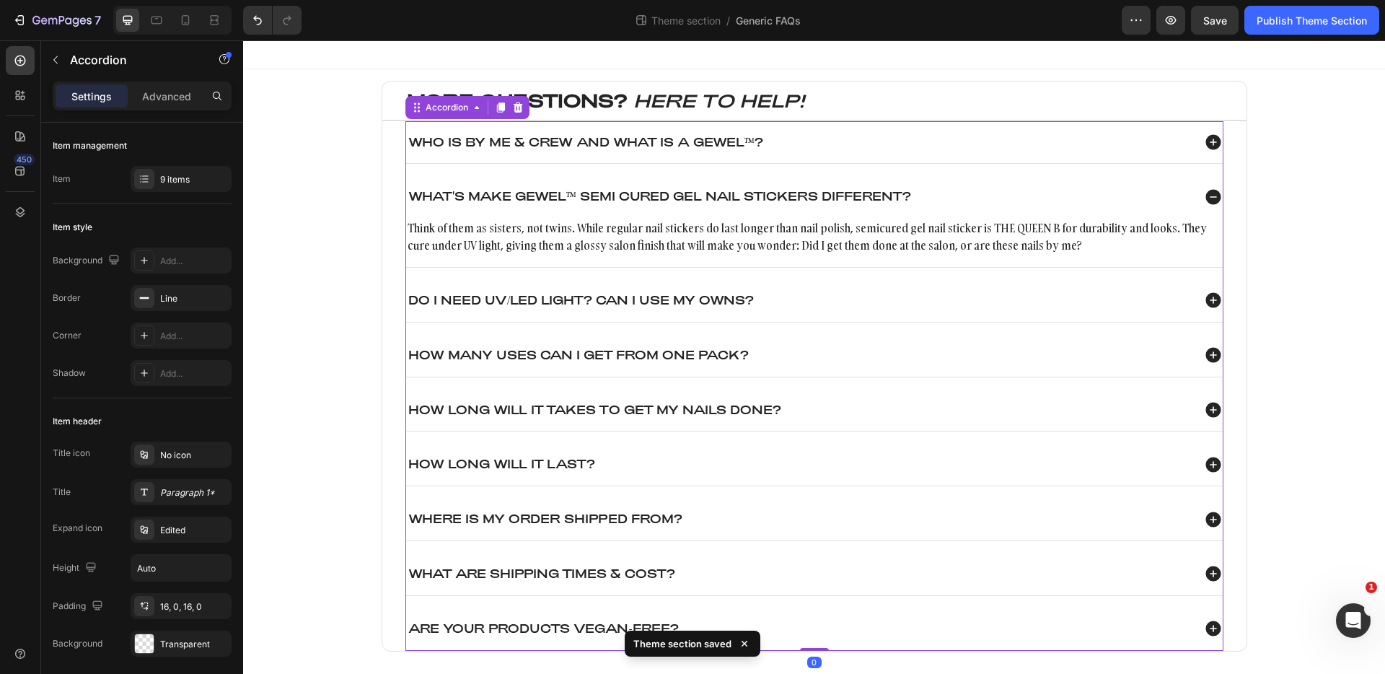
click at [1208, 300] on icon at bounding box center [1213, 300] width 19 height 19
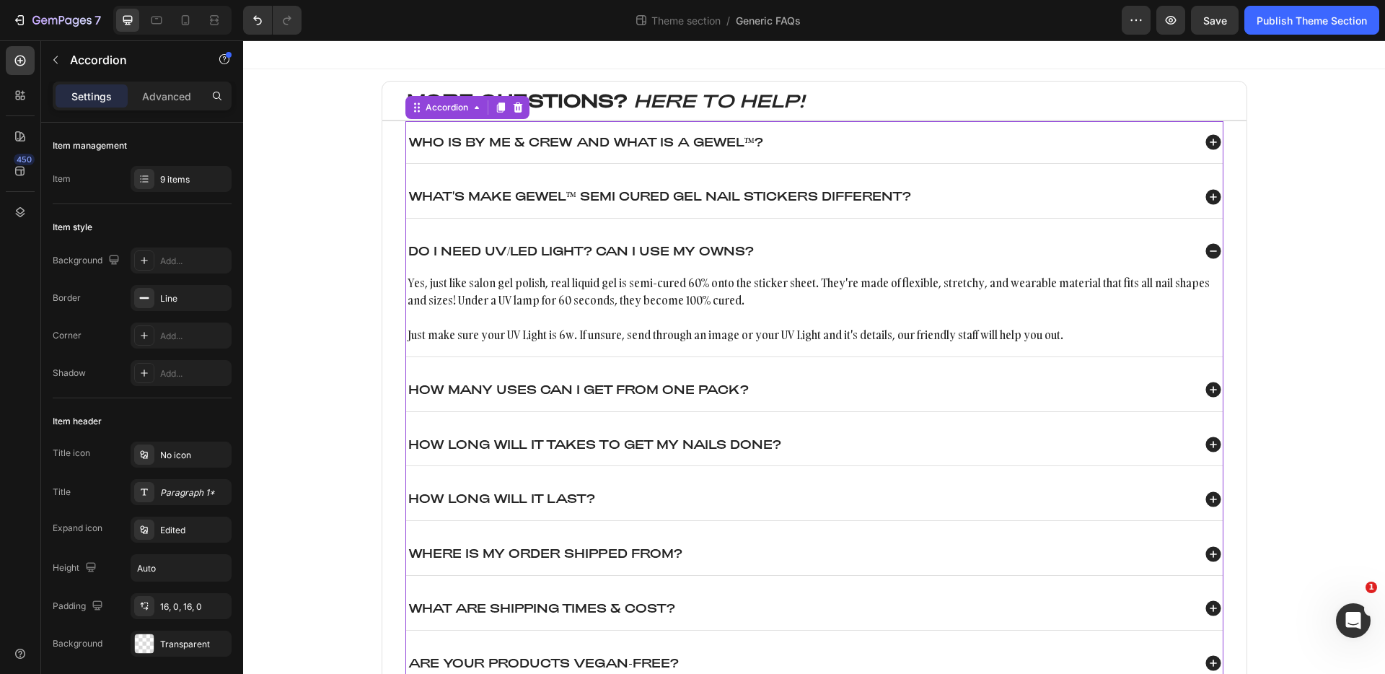
click at [1209, 387] on icon at bounding box center [1212, 389] width 15 height 15
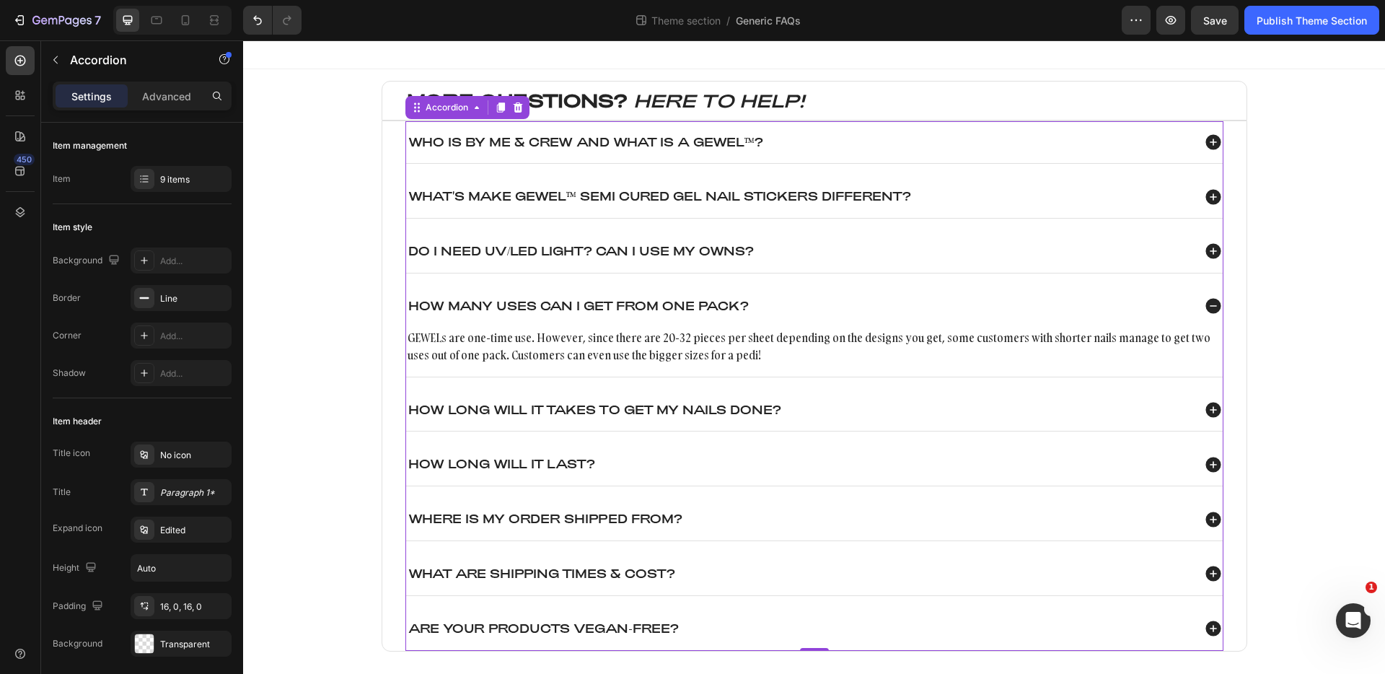
click at [1205, 408] on icon at bounding box center [1212, 410] width 15 height 15
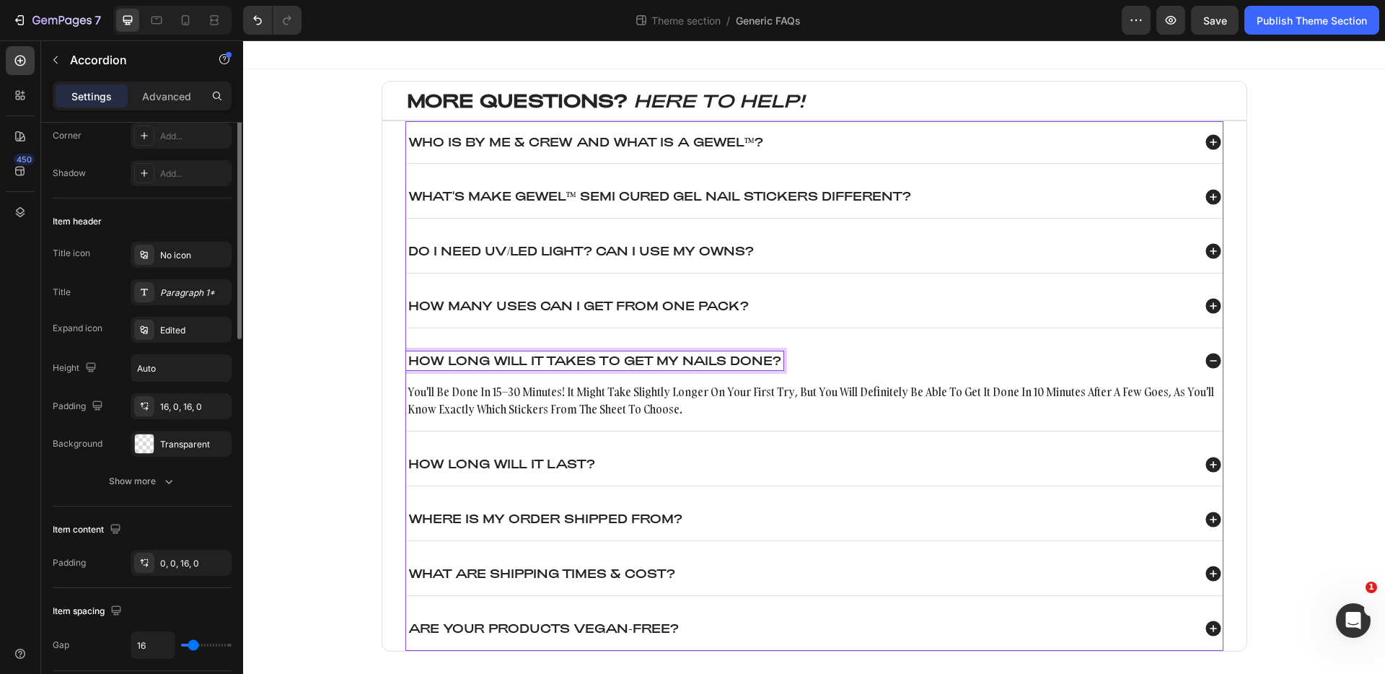
scroll to position [278, 0]
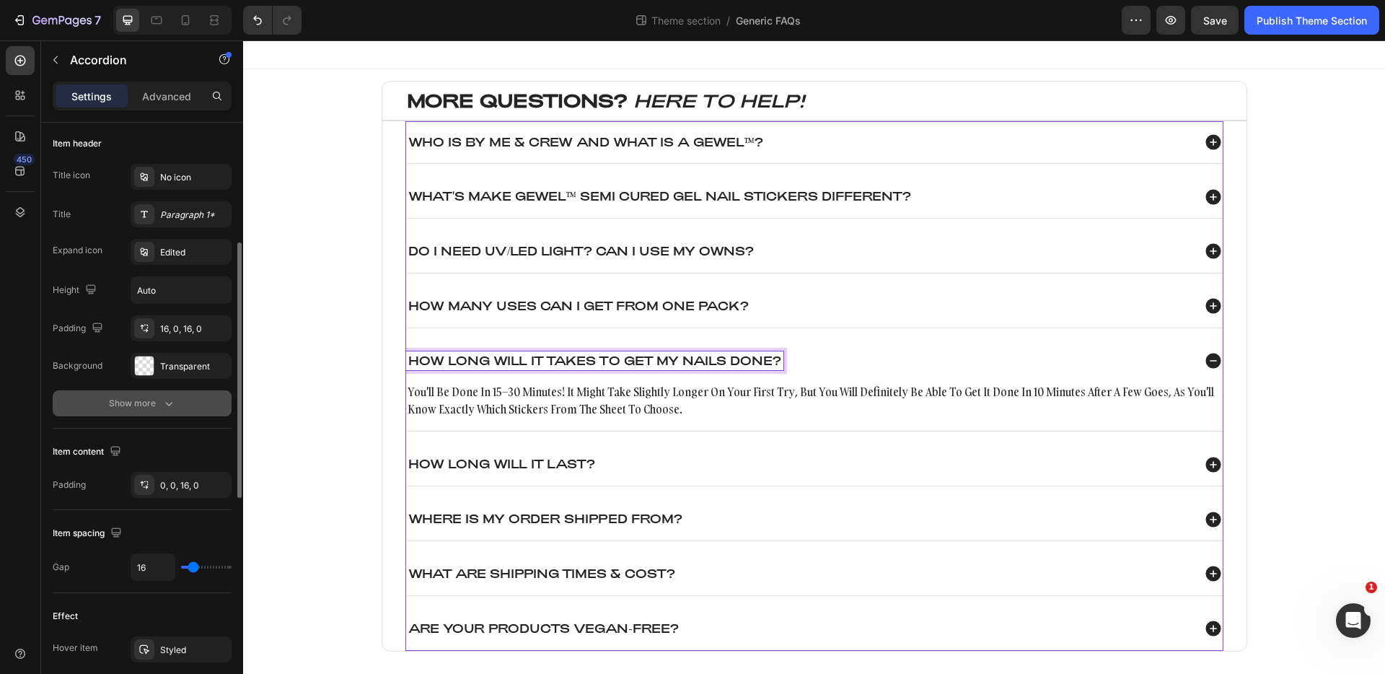
click at [162, 407] on icon "button" at bounding box center [169, 403] width 14 height 14
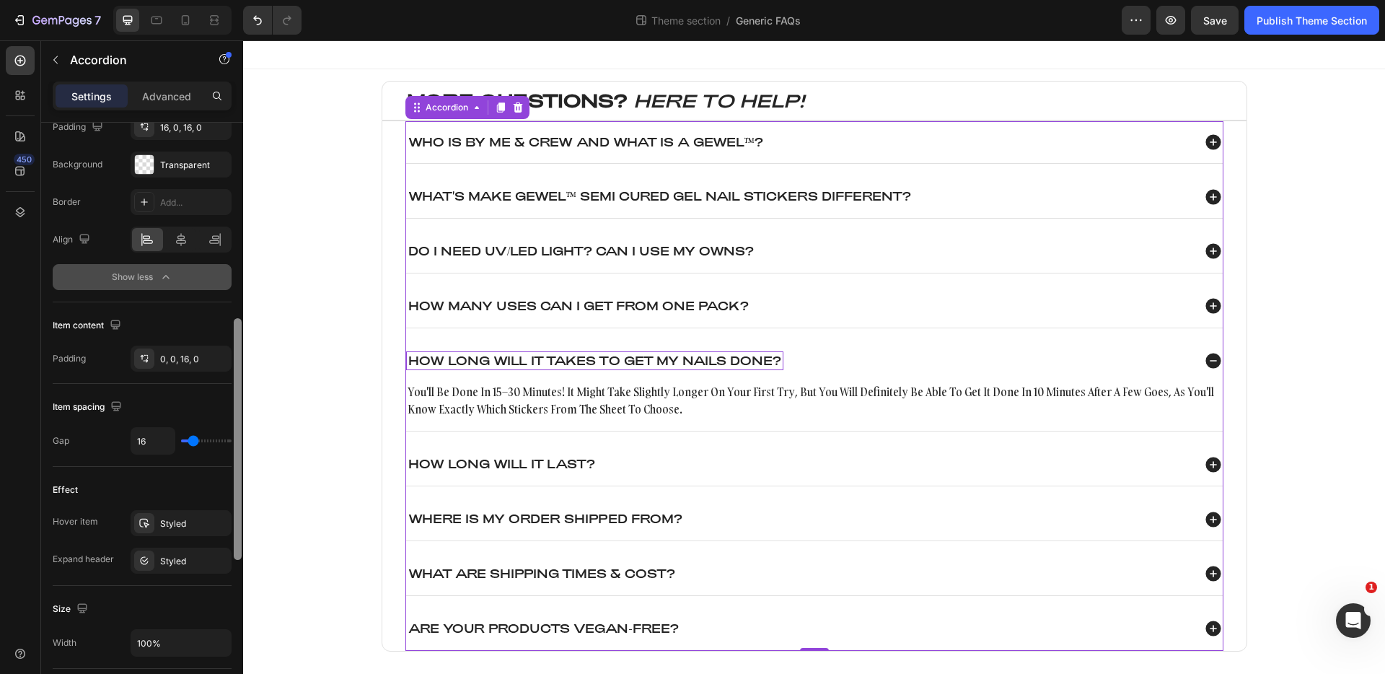
scroll to position [455, 0]
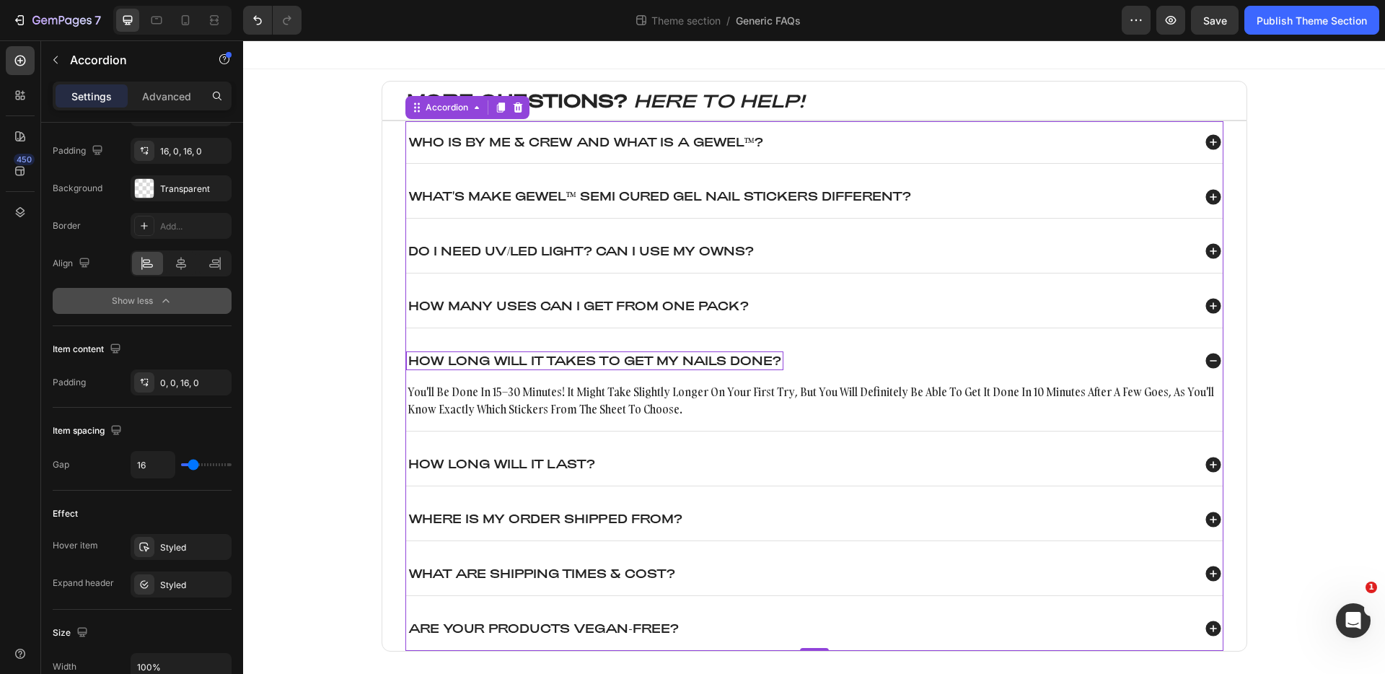
click at [600, 364] on p "HOW LONG WILL IT TAKES TO GET MY NAILS DONE?" at bounding box center [594, 360] width 373 height 15
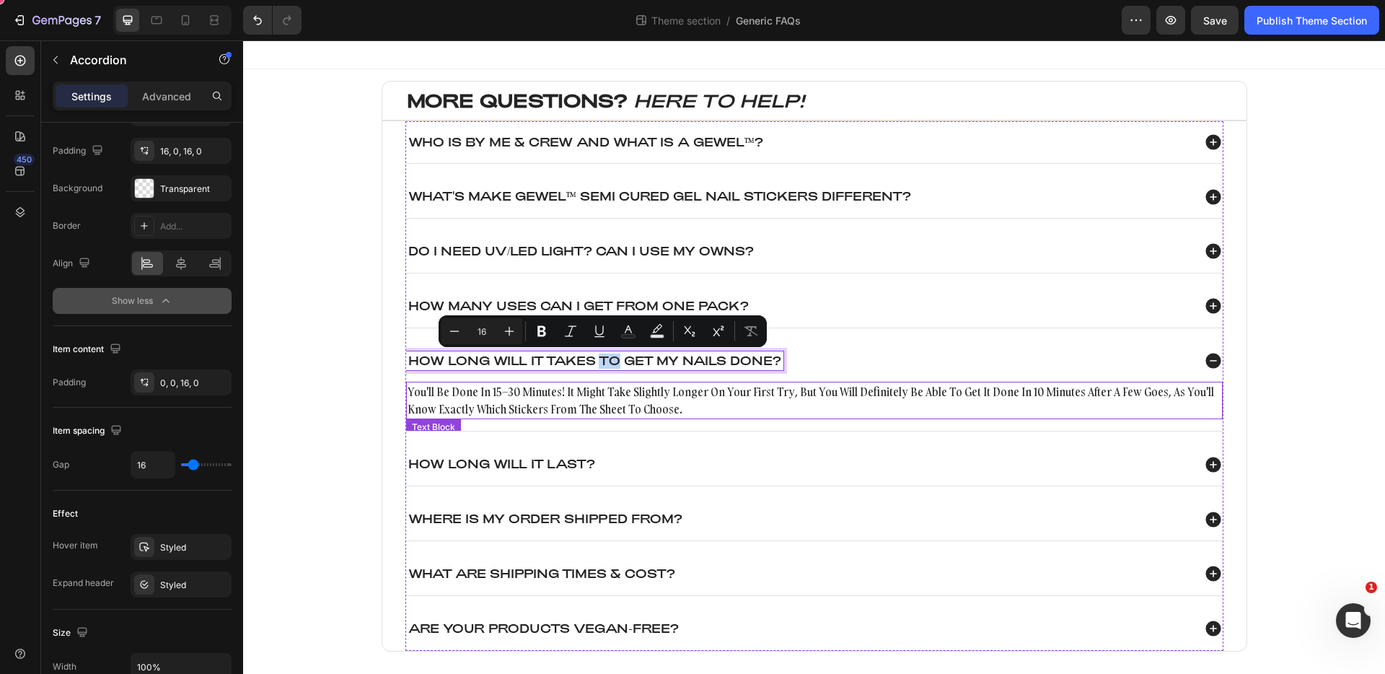
click at [512, 385] on p "you'll be done in 15–30 minutes! it might take slightly longer on your first tr…" at bounding box center [815, 400] width 814 height 35
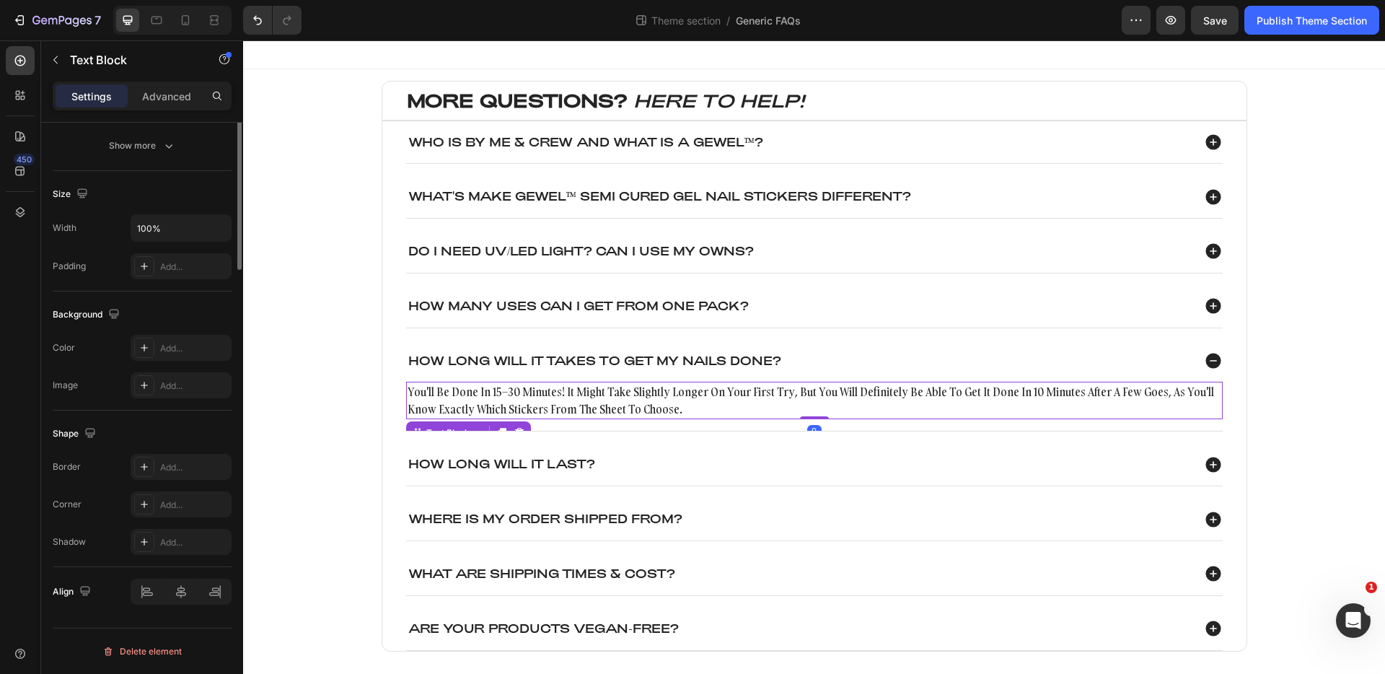
scroll to position [0, 0]
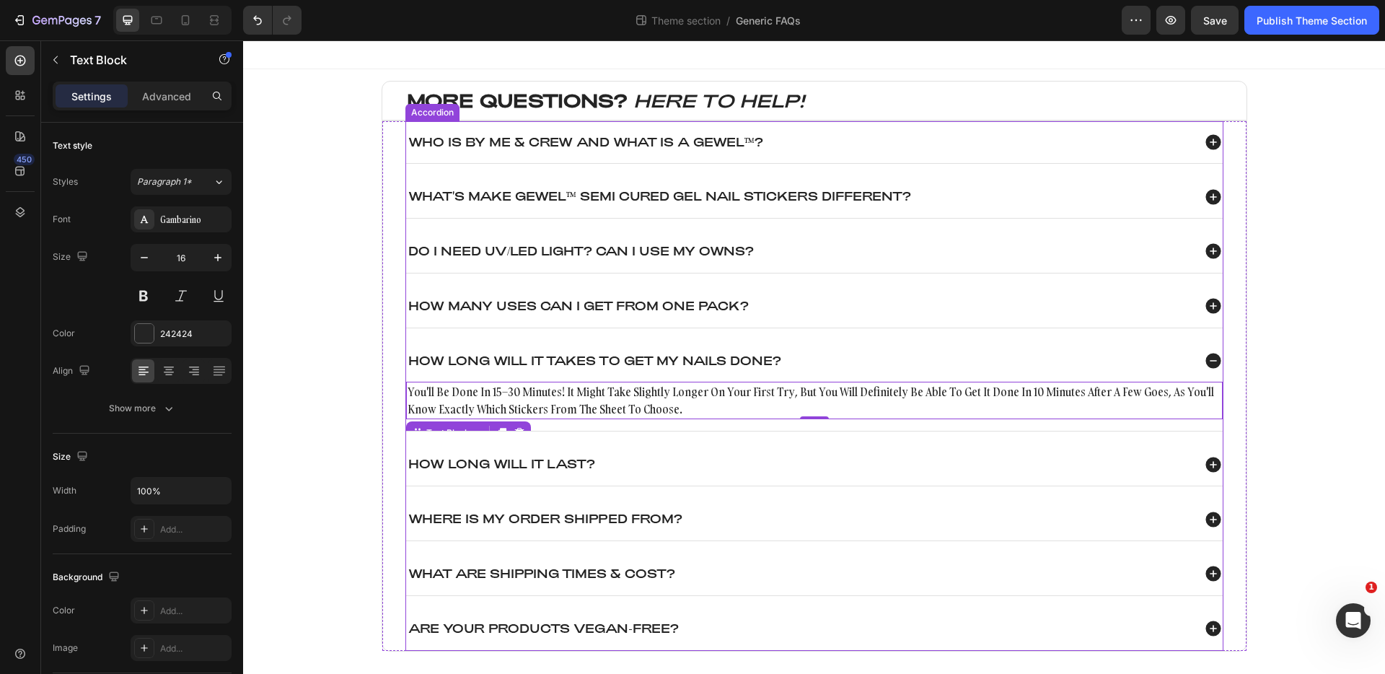
click at [682, 464] on div "How Long will it last?" at bounding box center [799, 463] width 786 height 19
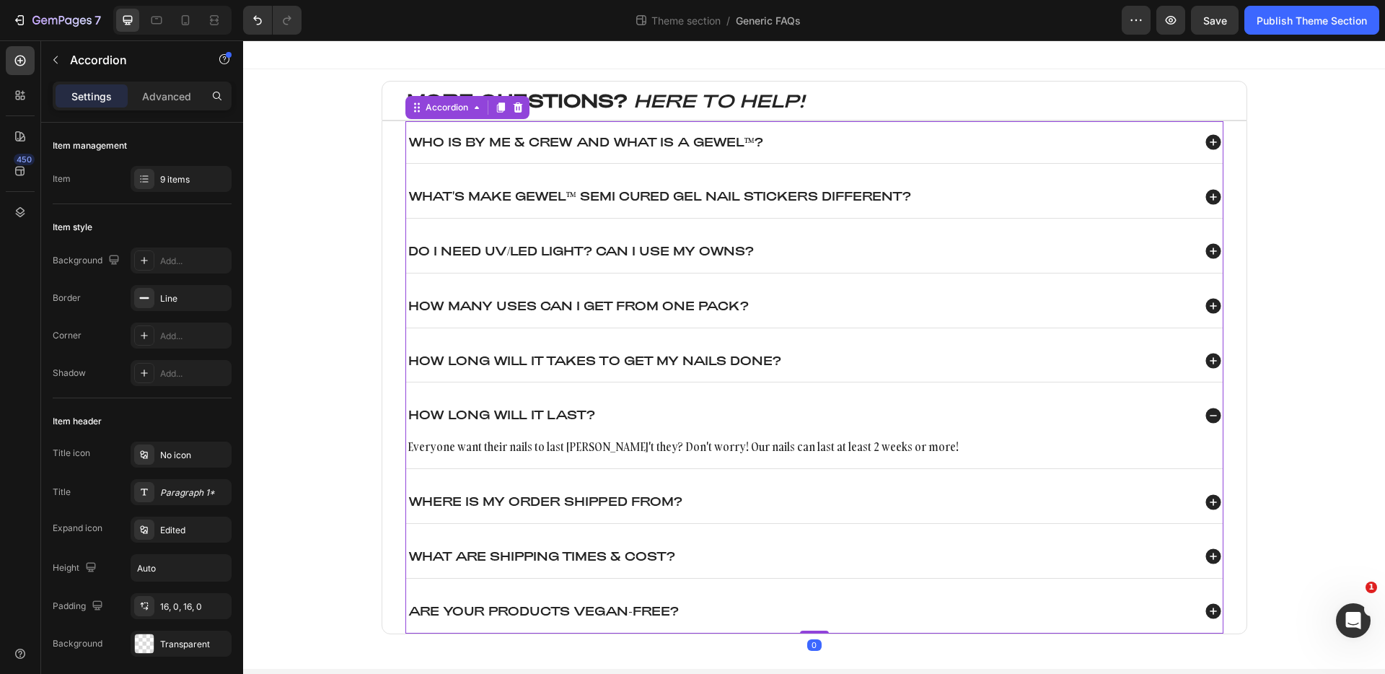
click at [731, 501] on div "Where is my order shipped from?" at bounding box center [799, 501] width 786 height 19
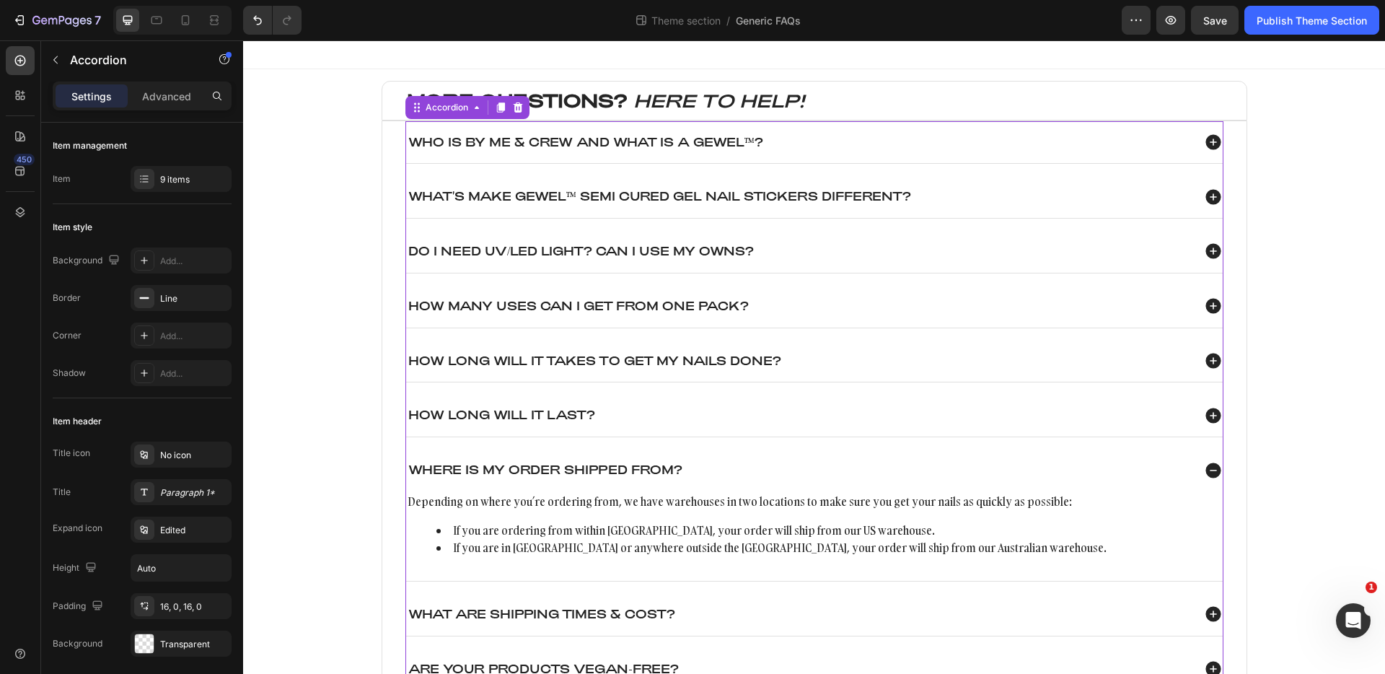
click at [778, 601] on div "What are shipping times & cost?" at bounding box center [814, 614] width 817 height 43
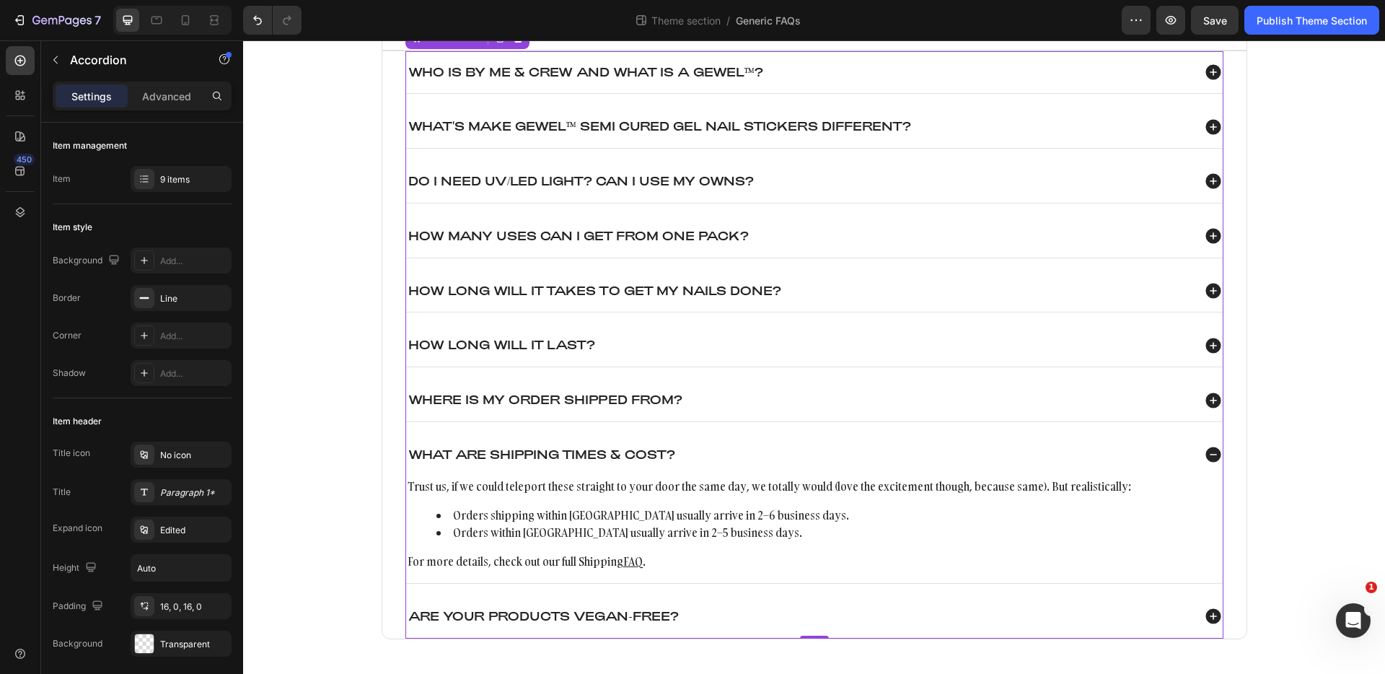
click at [768, 615] on div "Are your products vegan-free?" at bounding box center [799, 616] width 786 height 19
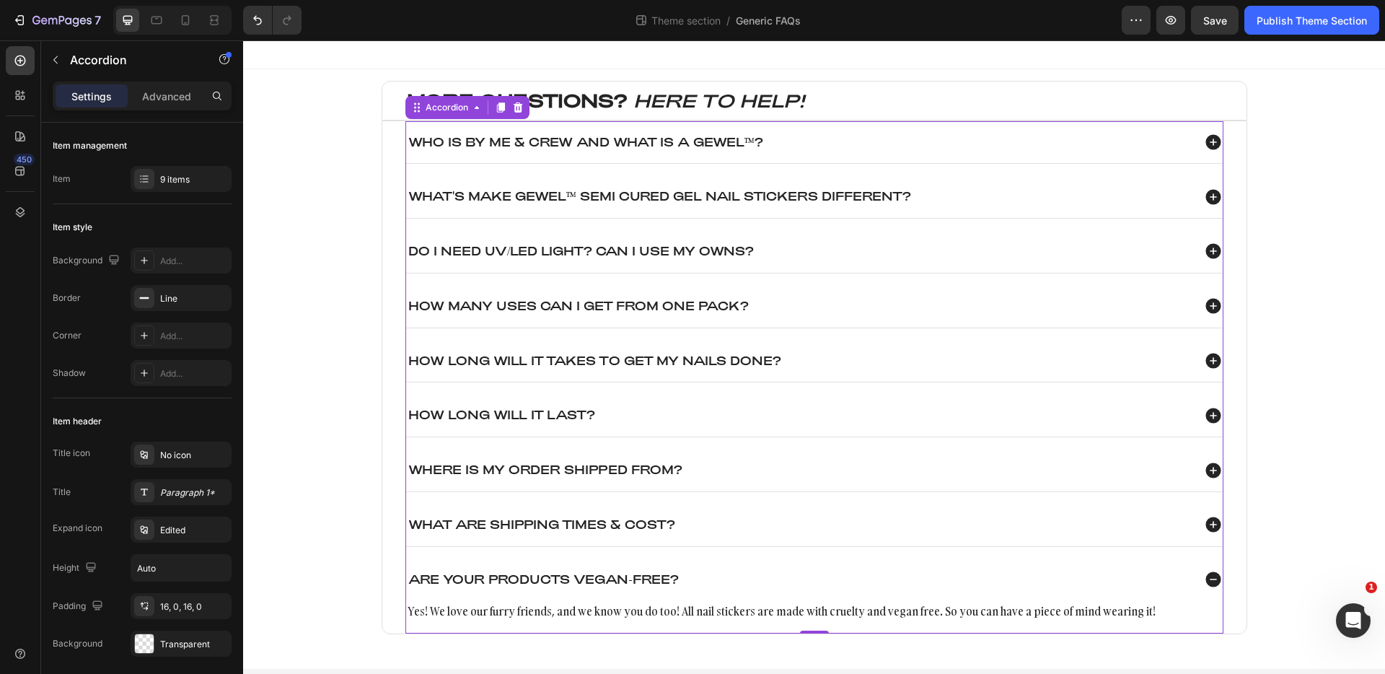
click at [737, 405] on div "How Long will it last?" at bounding box center [799, 414] width 786 height 19
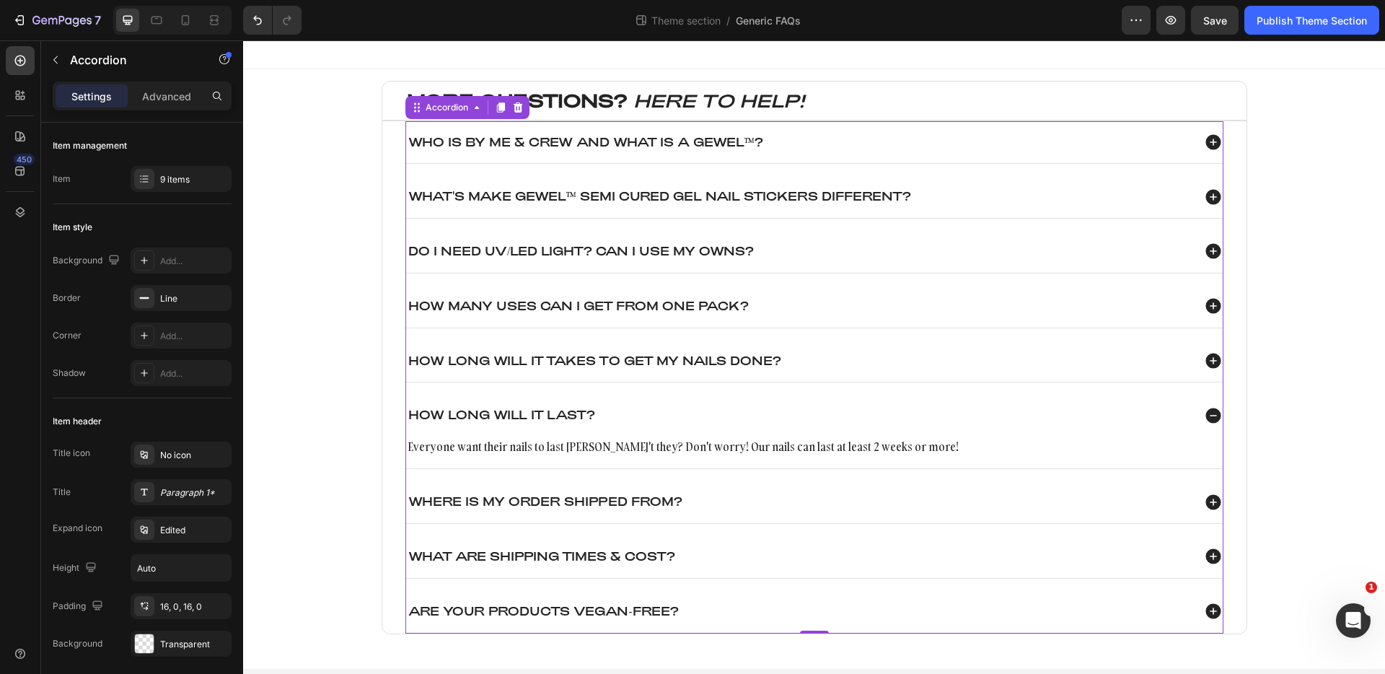
click at [783, 366] on div "HOW LONG WILL IT TAKES TO GET MY NAILS DONE?" at bounding box center [799, 360] width 786 height 19
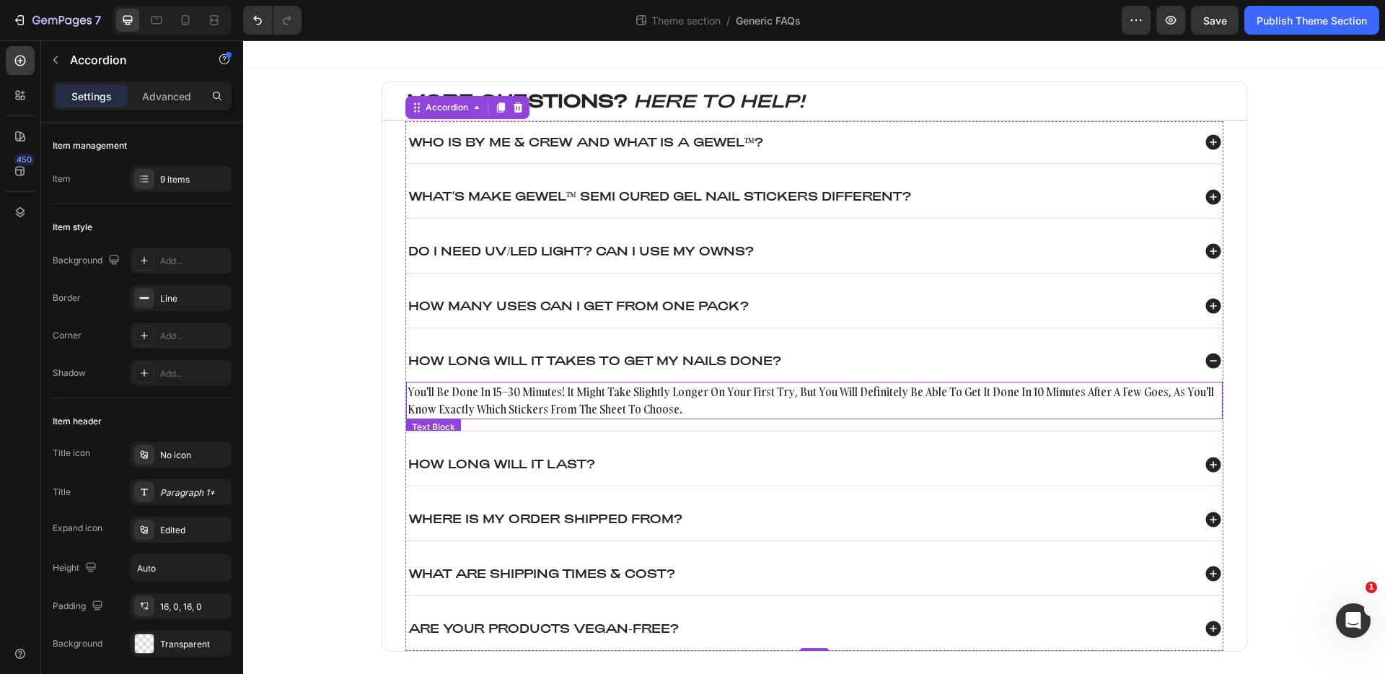
click at [693, 398] on p "you'll be done in 15–30 minutes! it might take slightly longer on your first tr…" at bounding box center [815, 400] width 814 height 35
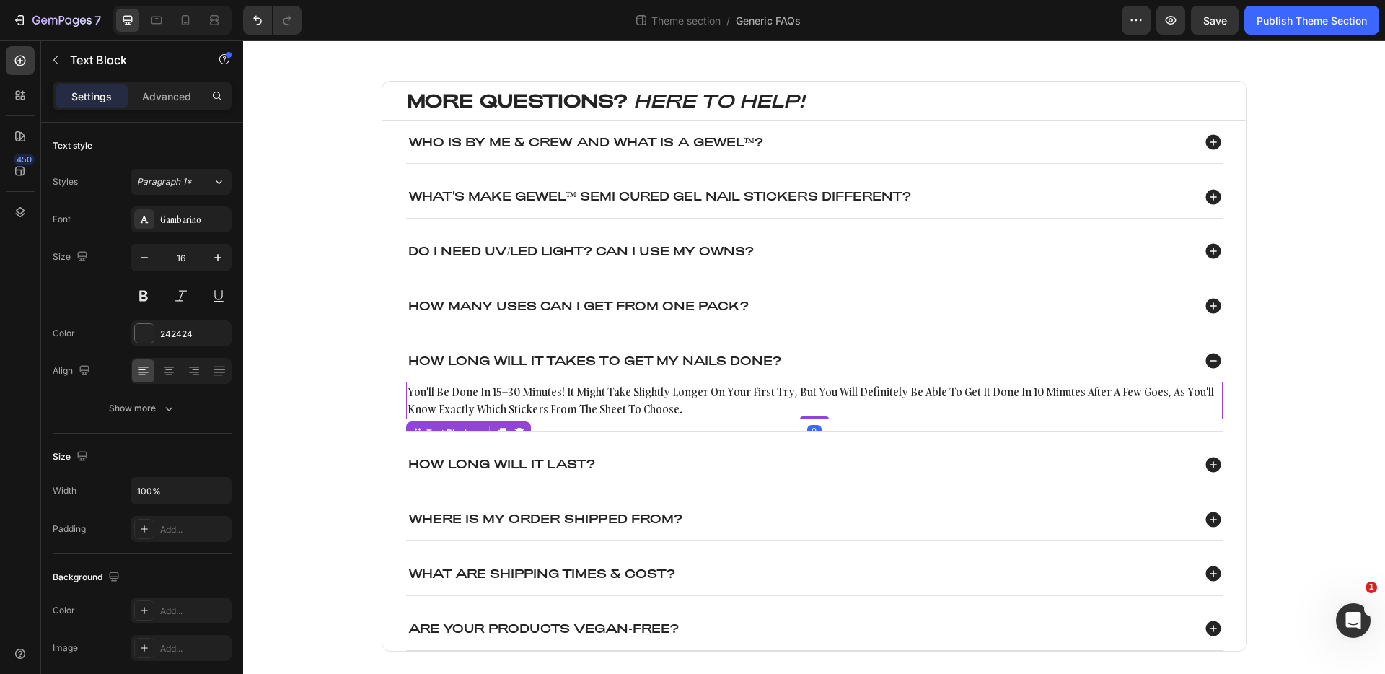
click at [693, 398] on p "you'll be done in 15–30 minutes! it might take slightly longer on your first tr…" at bounding box center [815, 400] width 814 height 35
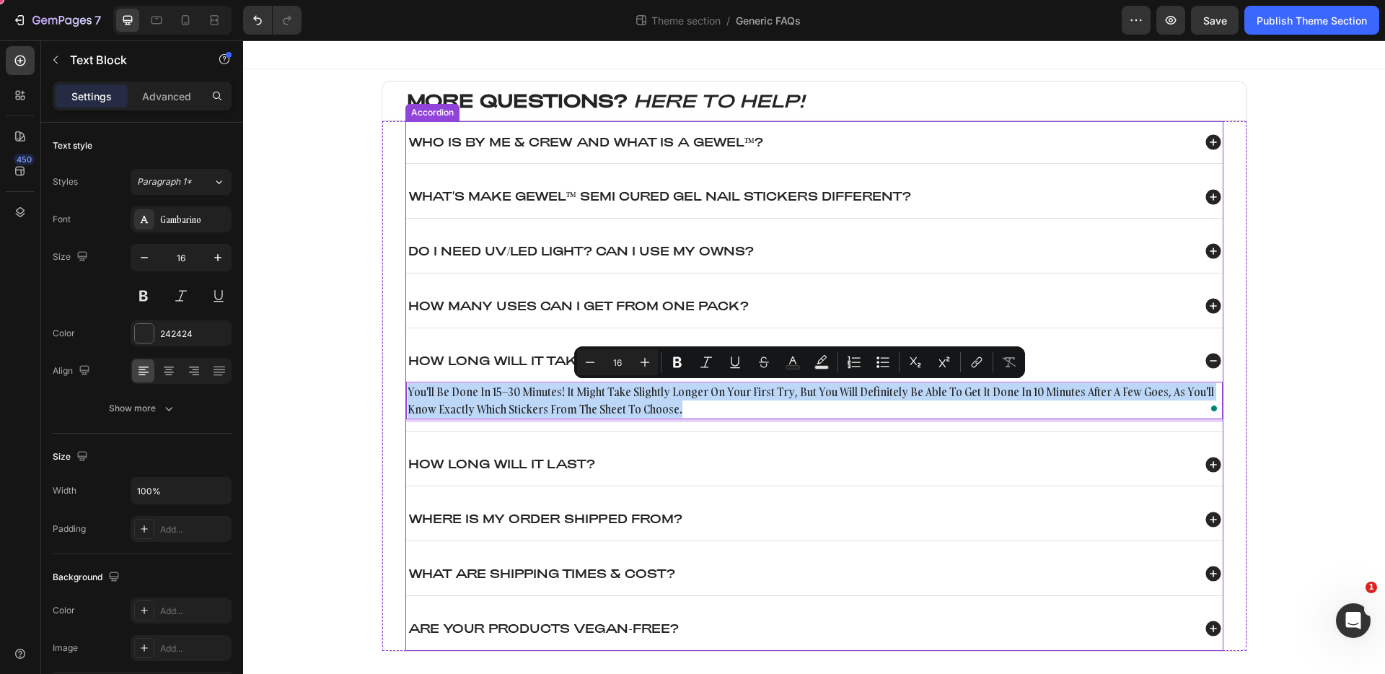
copy p "you'll be done in 15–30 minutes! it might take slightly longer on your first tr…"
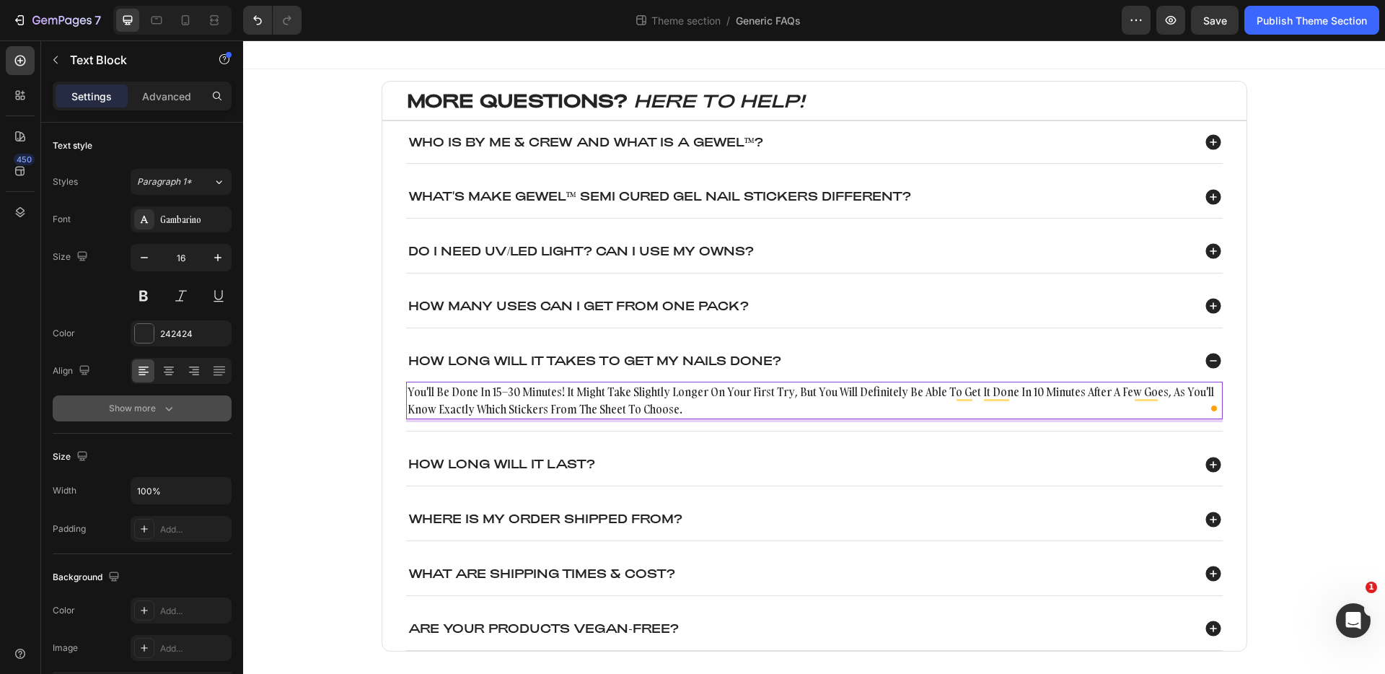
click at [176, 407] on button "Show more" at bounding box center [142, 408] width 179 height 26
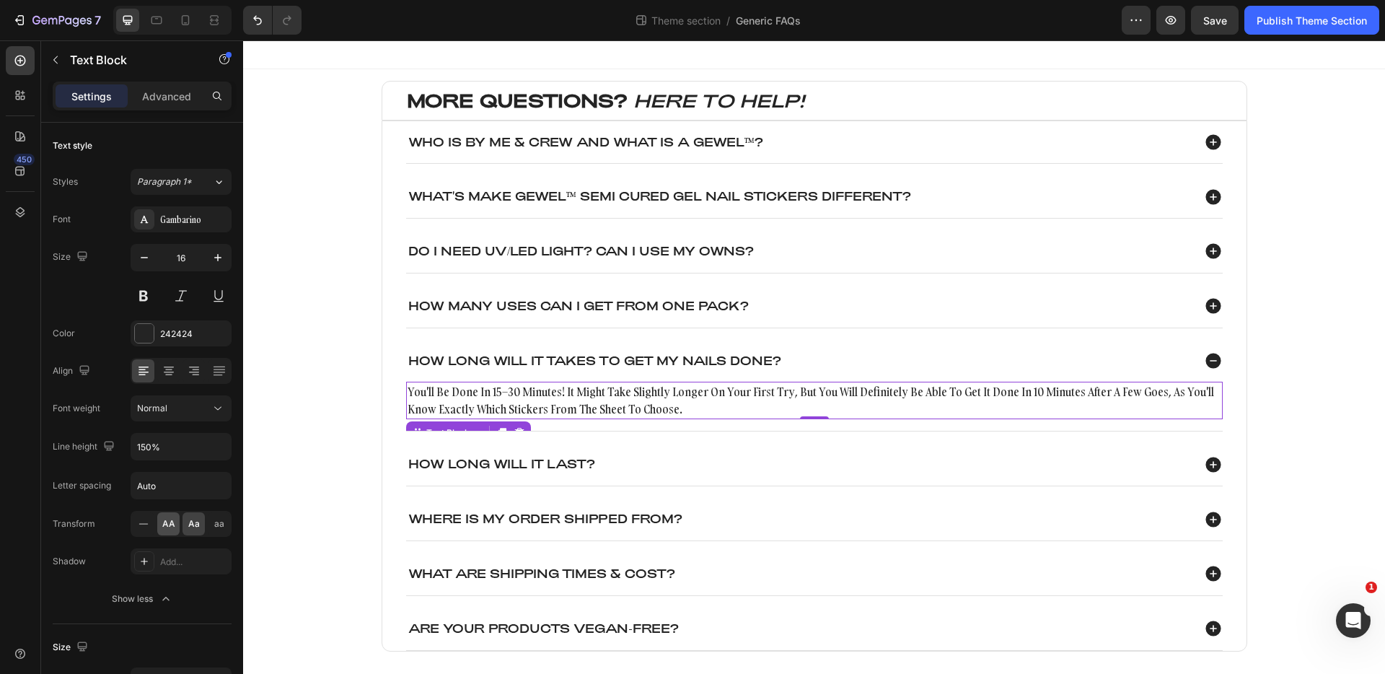
click at [175, 527] on div "AA" at bounding box center [168, 523] width 22 height 23
click at [152, 526] on div at bounding box center [143, 523] width 22 height 23
click at [149, 527] on icon at bounding box center [143, 523] width 14 height 14
click at [766, 458] on div "How Long will it last?" at bounding box center [799, 463] width 786 height 19
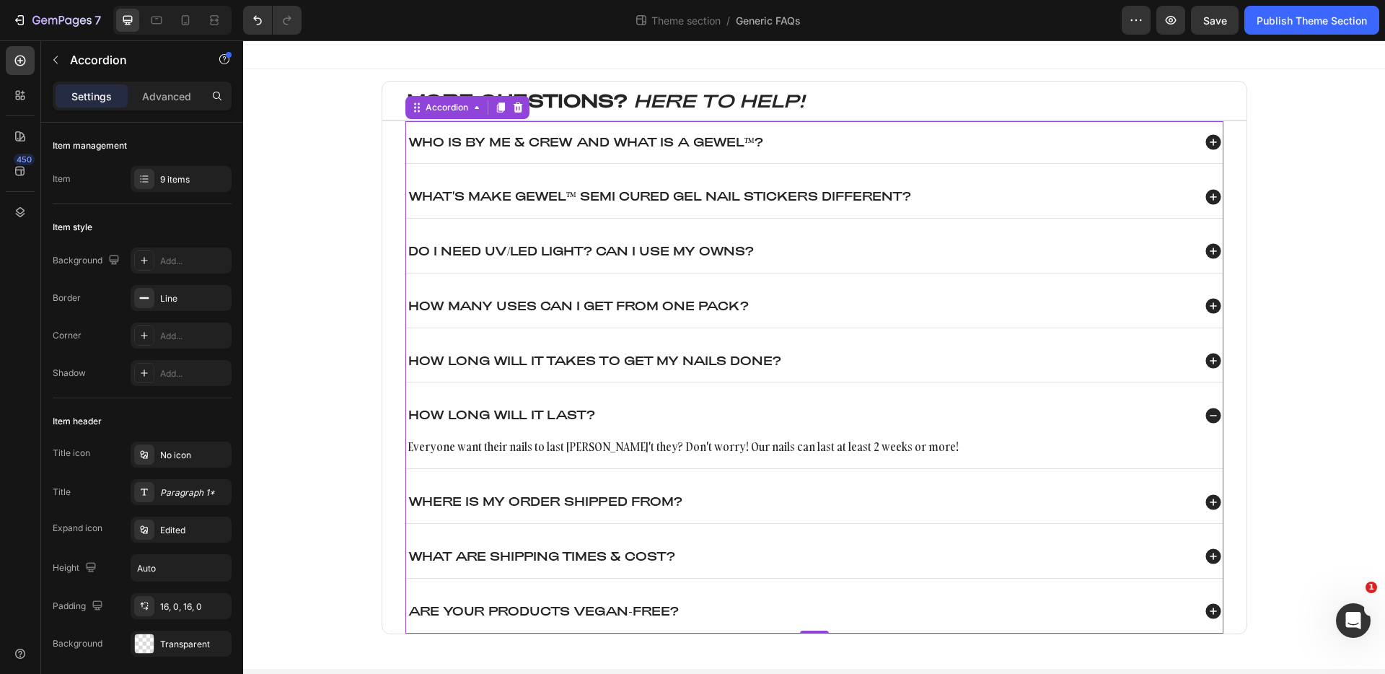
click at [838, 312] on div "HOW MANY USES CAN I GET FROM ONE PACK?" at bounding box center [799, 305] width 786 height 19
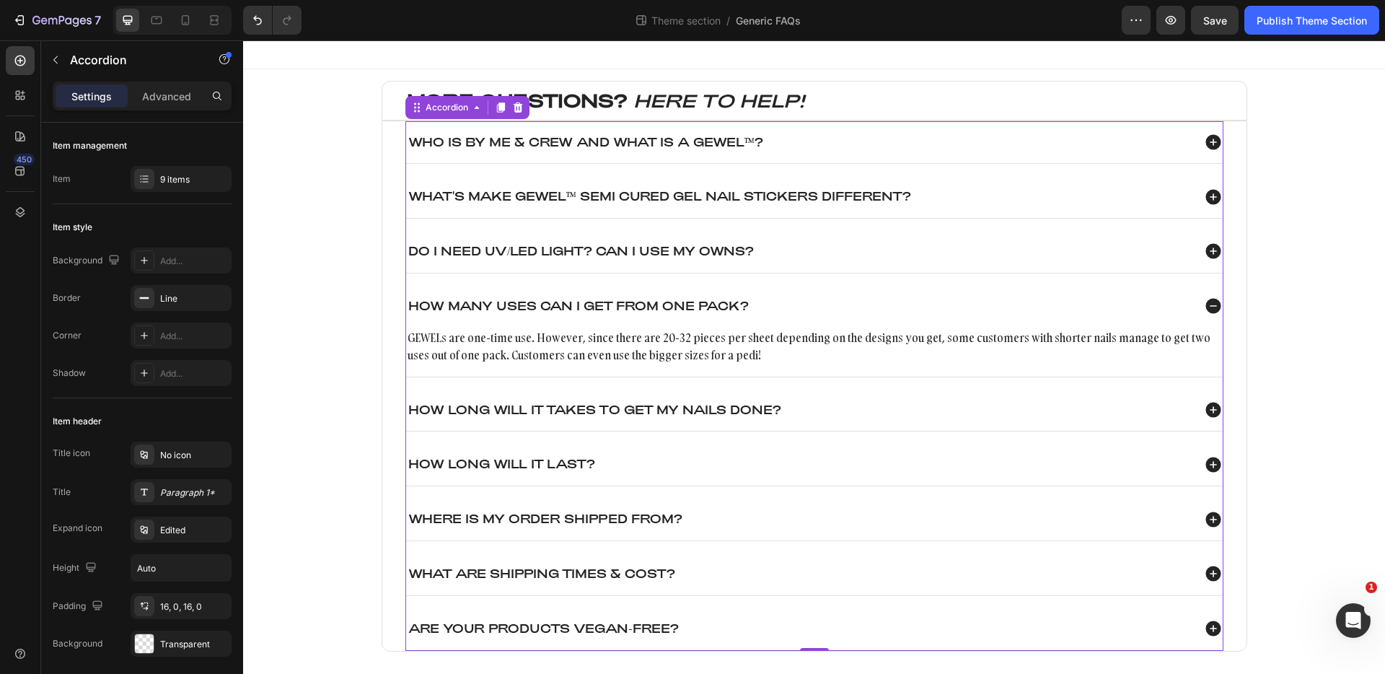
click at [879, 252] on div "Do I need UV/Led Light? Can I use my owns?" at bounding box center [799, 251] width 786 height 19
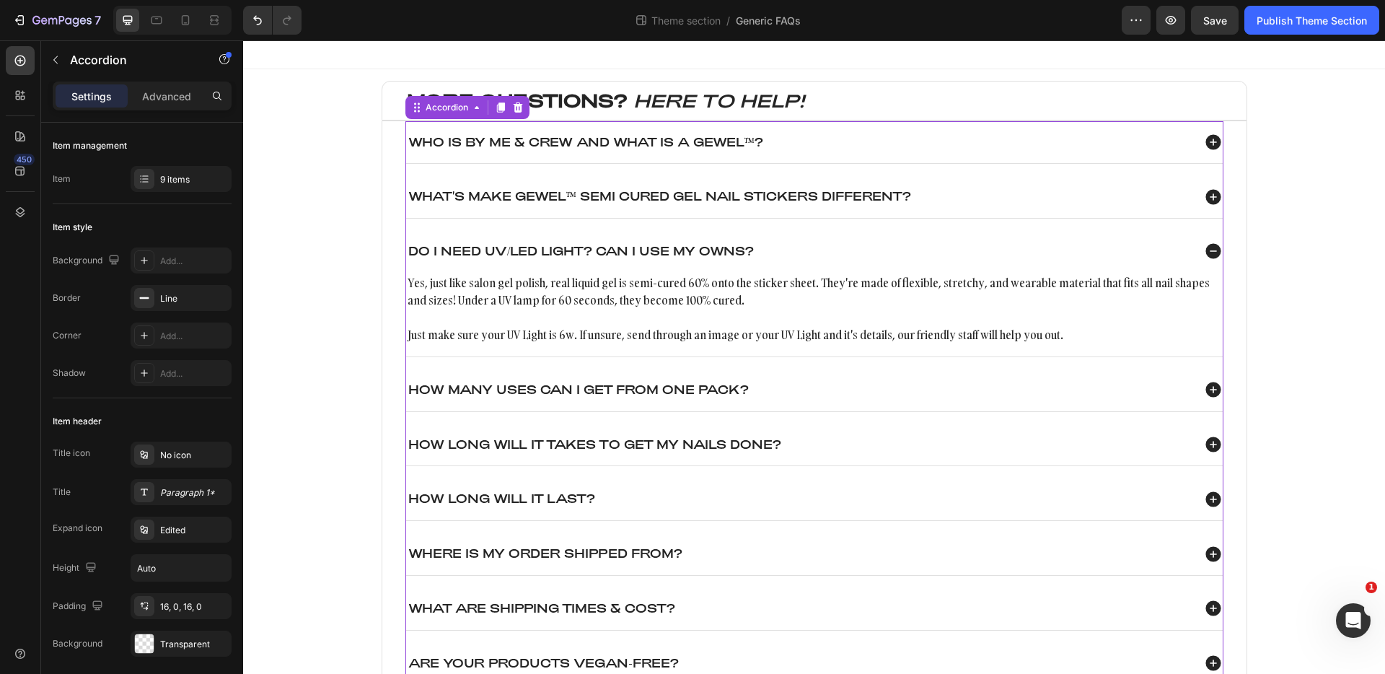
click at [993, 188] on div "What's make gewel™ semi cured gel nail stickers different?" at bounding box center [799, 196] width 786 height 19
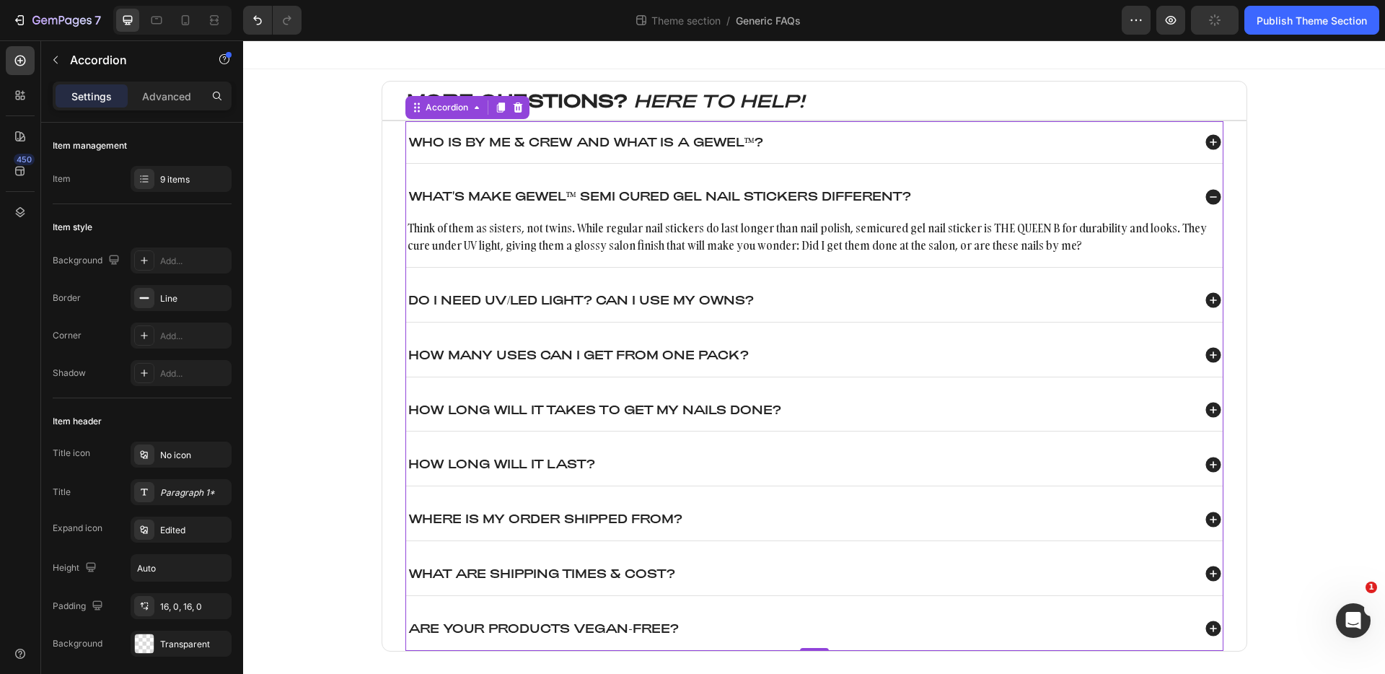
click at [938, 300] on div "Do I need UV/Led Light? Can I use my owns?" at bounding box center [799, 300] width 786 height 19
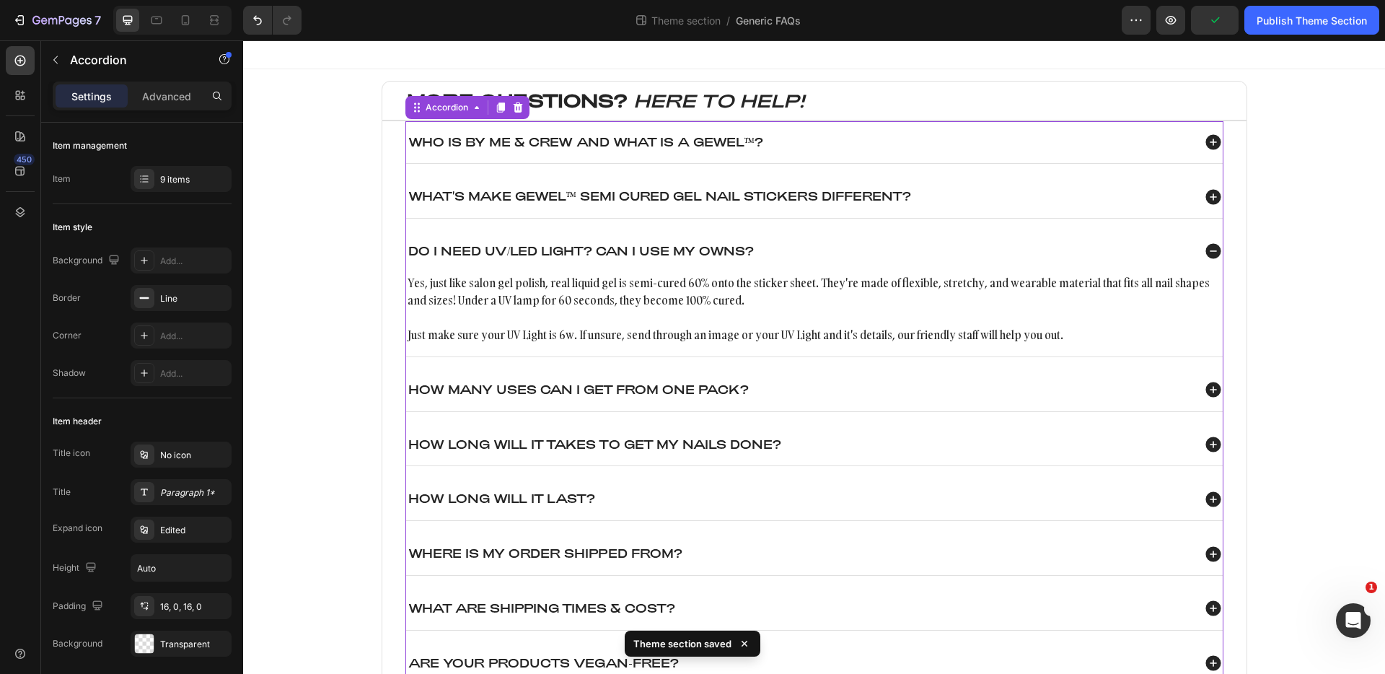
click at [973, 193] on div "What's make gewel™ semi cured gel nail stickers different?" at bounding box center [799, 196] width 786 height 19
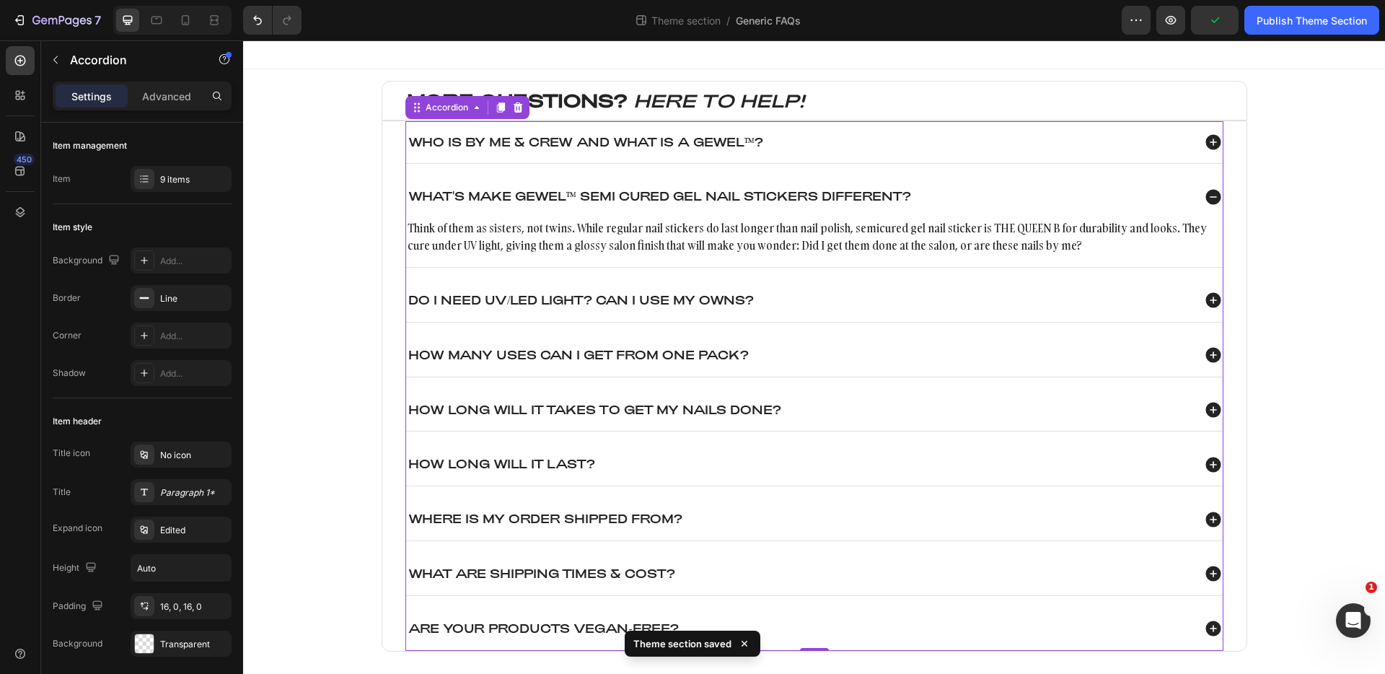
click at [979, 146] on div "Who is By Me & Crew and what is a GEWEL™?" at bounding box center [799, 142] width 786 height 19
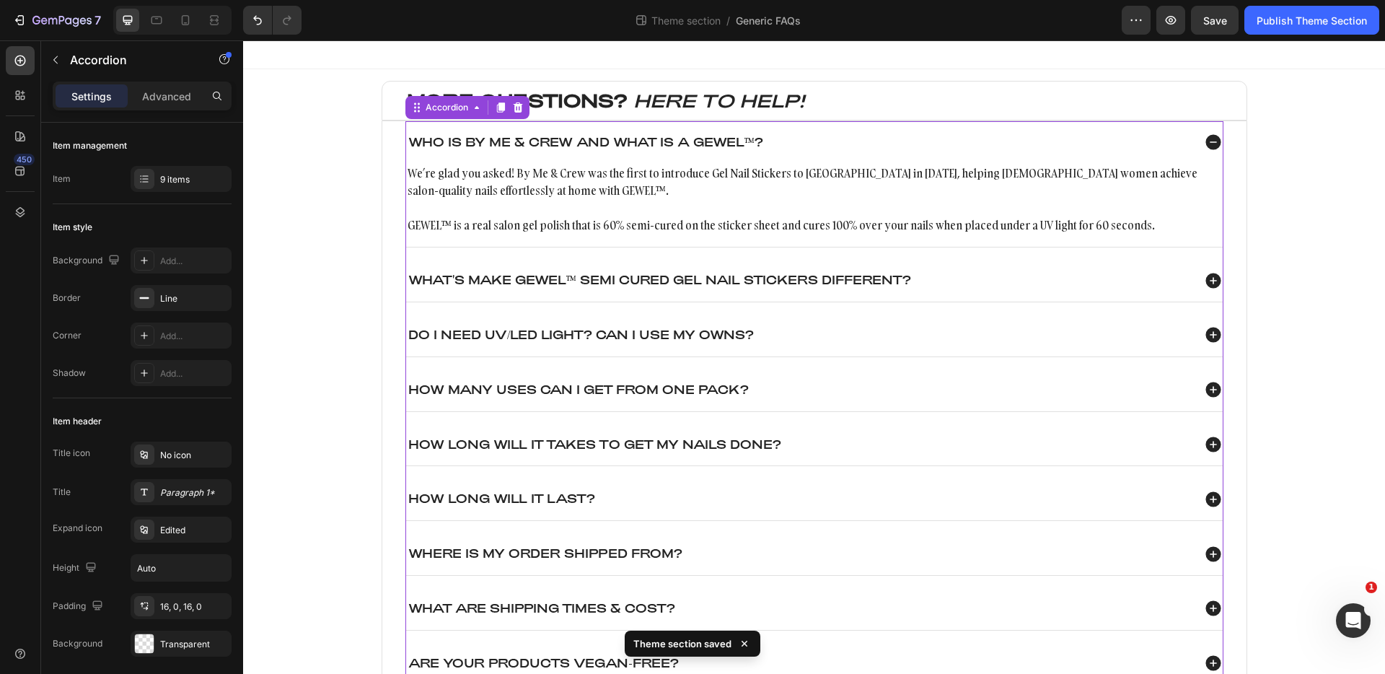
click at [874, 392] on div "HOW MANY USES CAN I GET FROM ONE PACK?" at bounding box center [799, 389] width 786 height 19
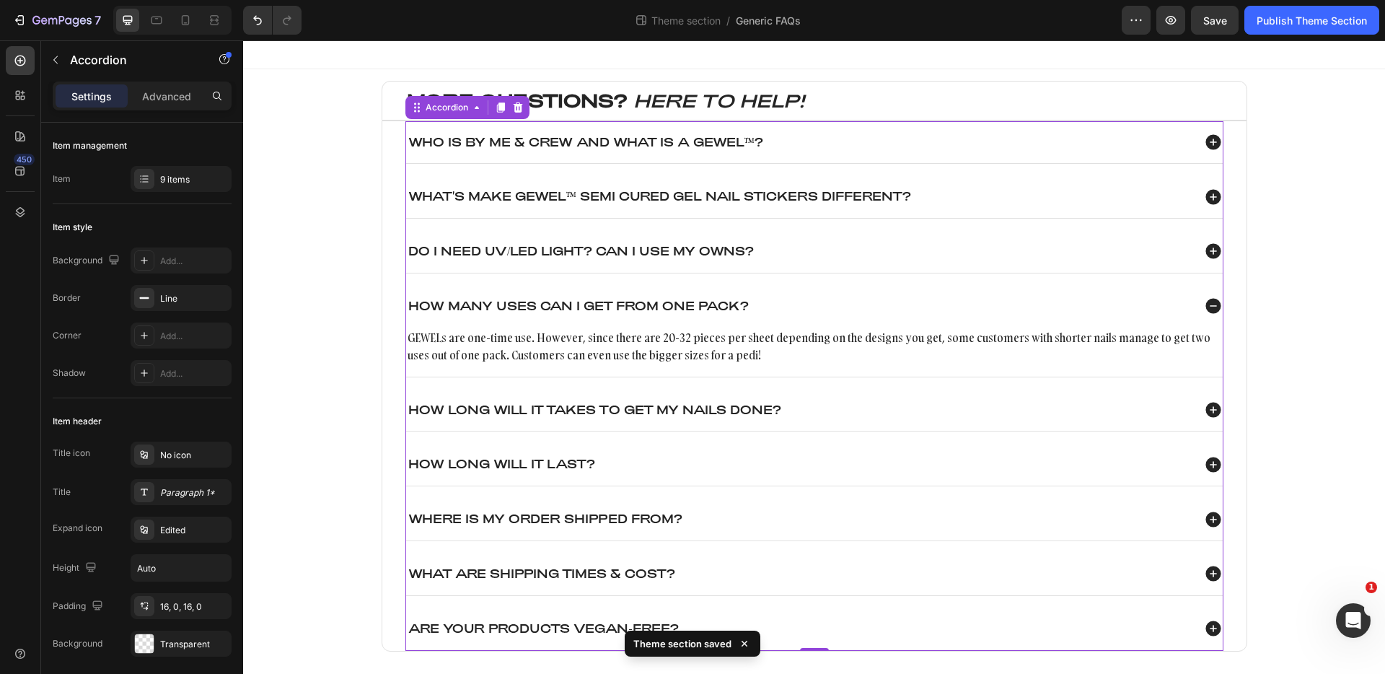
click at [866, 401] on div "HOW LONG WILL IT TAKES TO GET MY NAILS DONE?" at bounding box center [799, 409] width 786 height 19
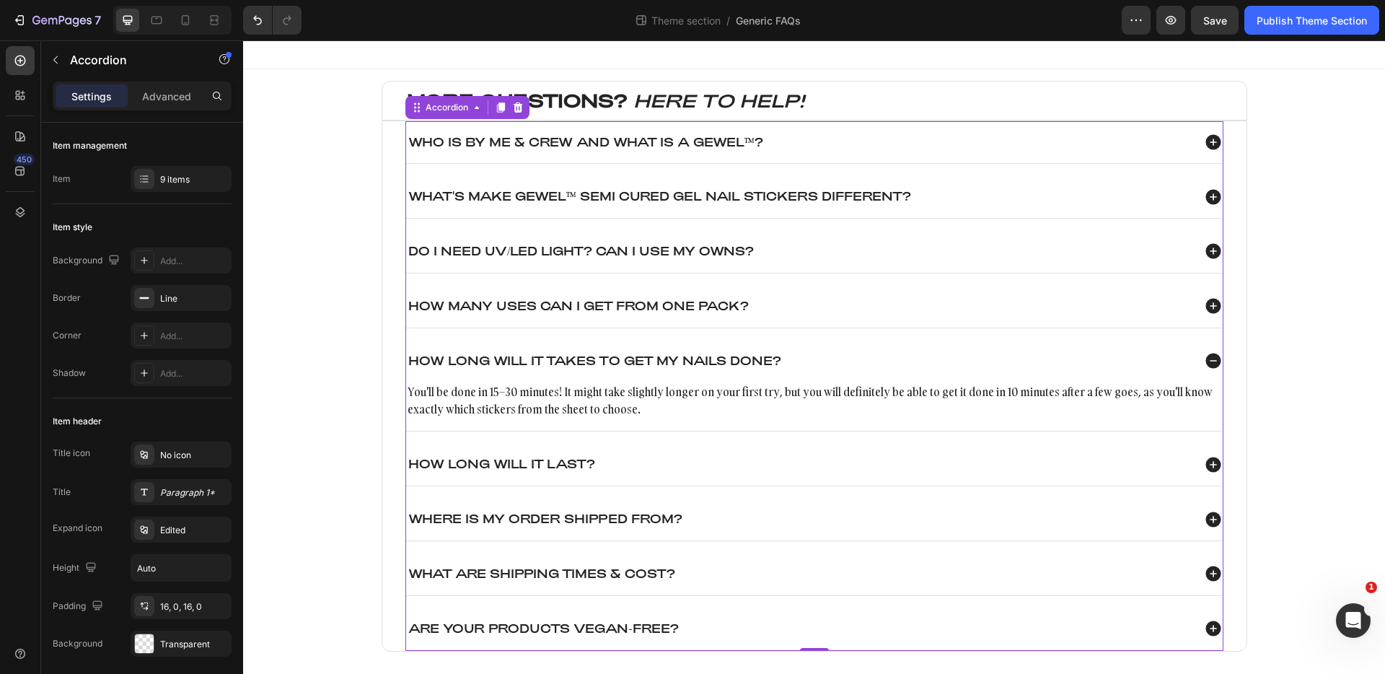
click at [833, 470] on div "How Long will it last?" at bounding box center [799, 463] width 786 height 19
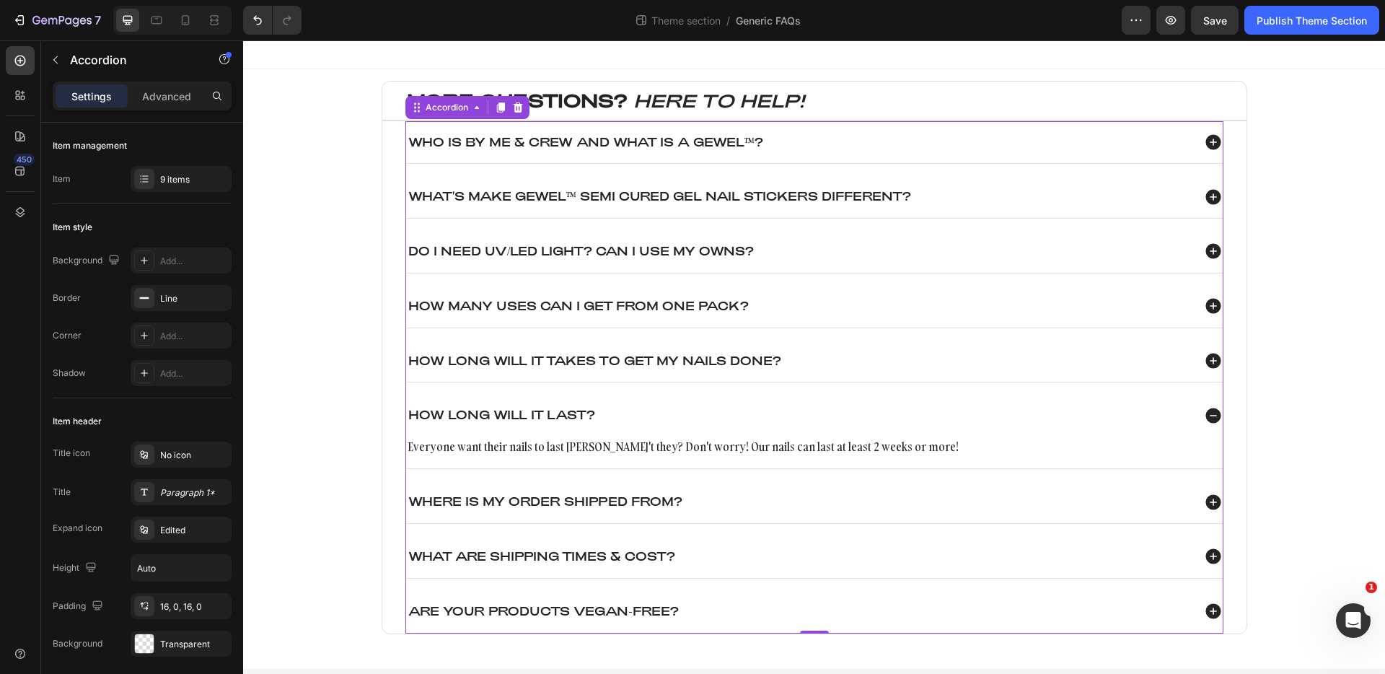
click at [853, 499] on div "Where is my order shipped from?" at bounding box center [799, 501] width 786 height 19
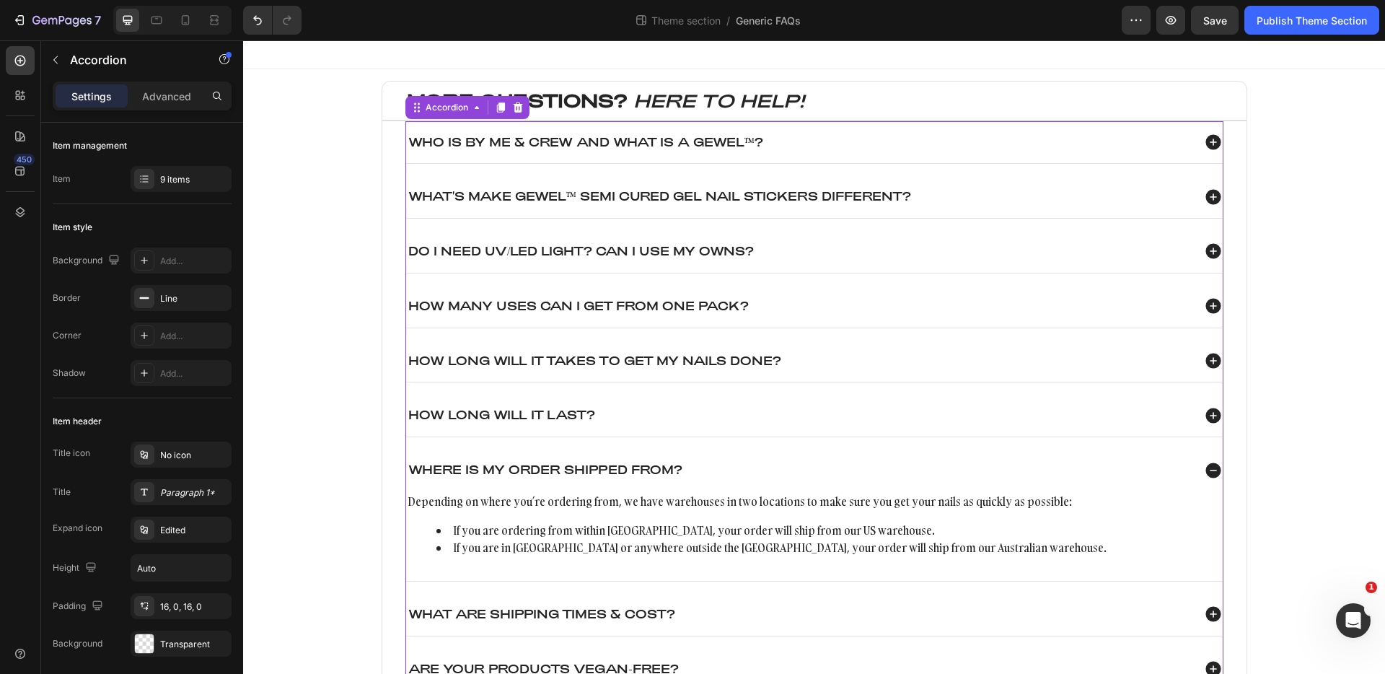
click at [901, 136] on div "Who is By Me & Crew and what is a GEWEL™?" at bounding box center [799, 142] width 786 height 19
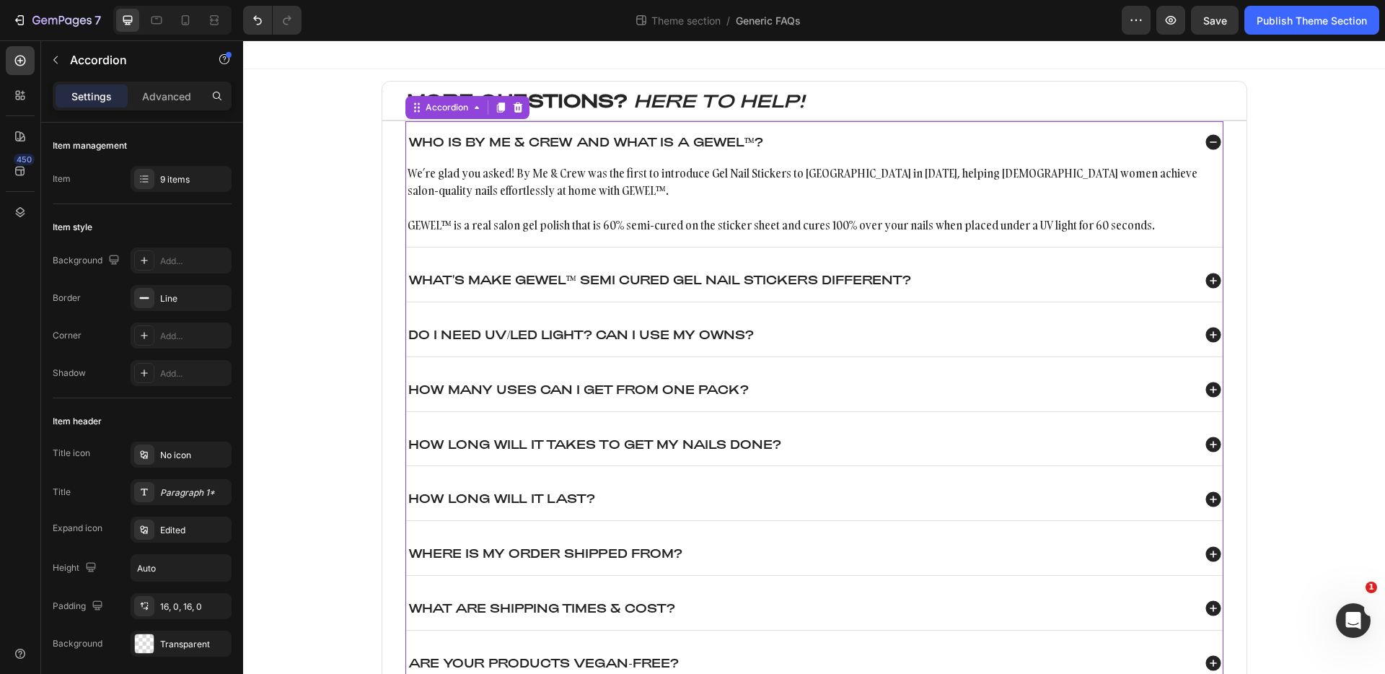
click at [999, 281] on div "What's make gewel™ semi cured gel nail stickers different?" at bounding box center [799, 280] width 786 height 19
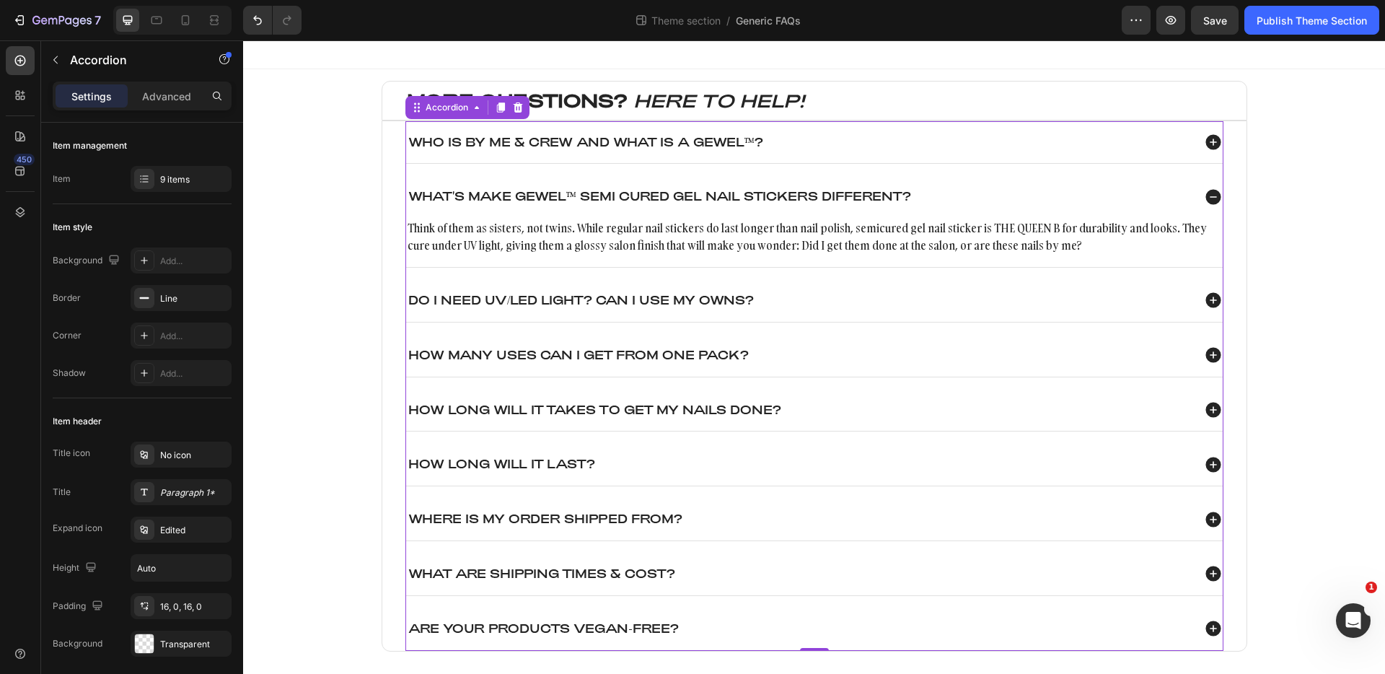
click at [995, 294] on div "Do I need UV/Led Light? Can I use my owns?" at bounding box center [799, 300] width 786 height 19
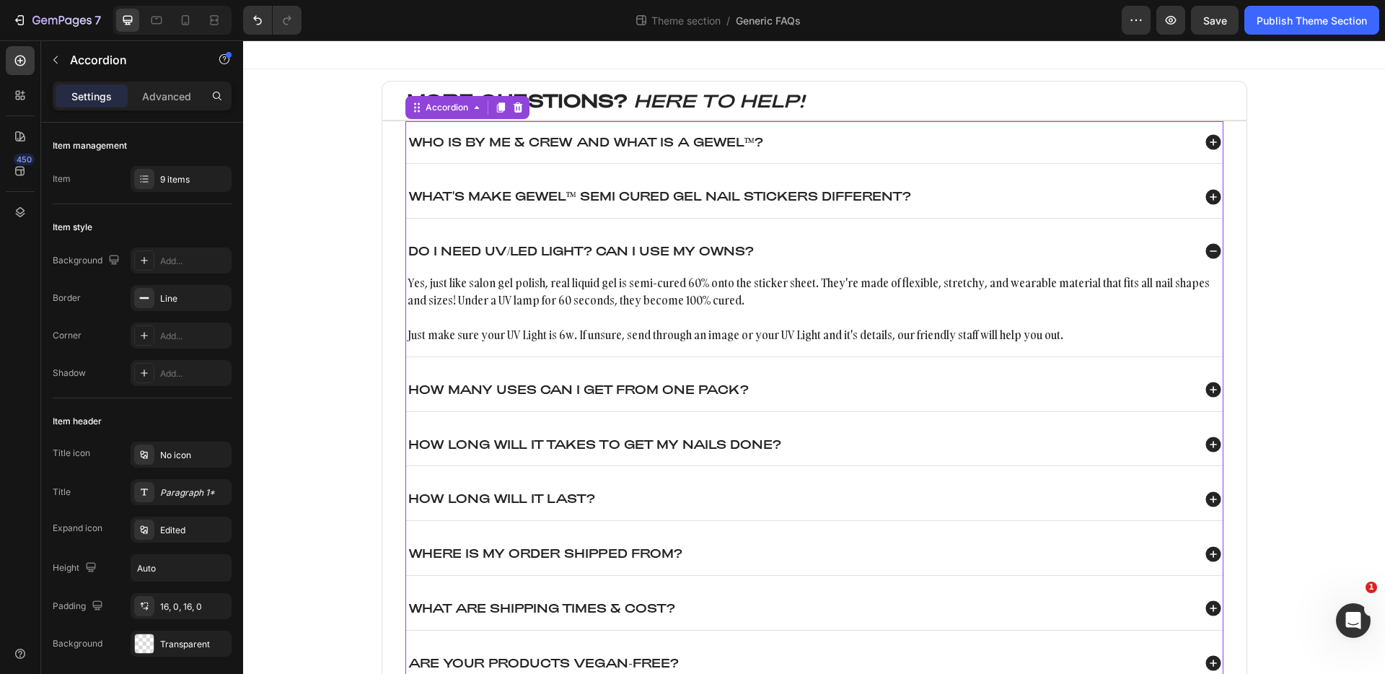
click at [915, 391] on div "HOW MANY USES CAN I GET FROM ONE PACK?" at bounding box center [799, 389] width 786 height 19
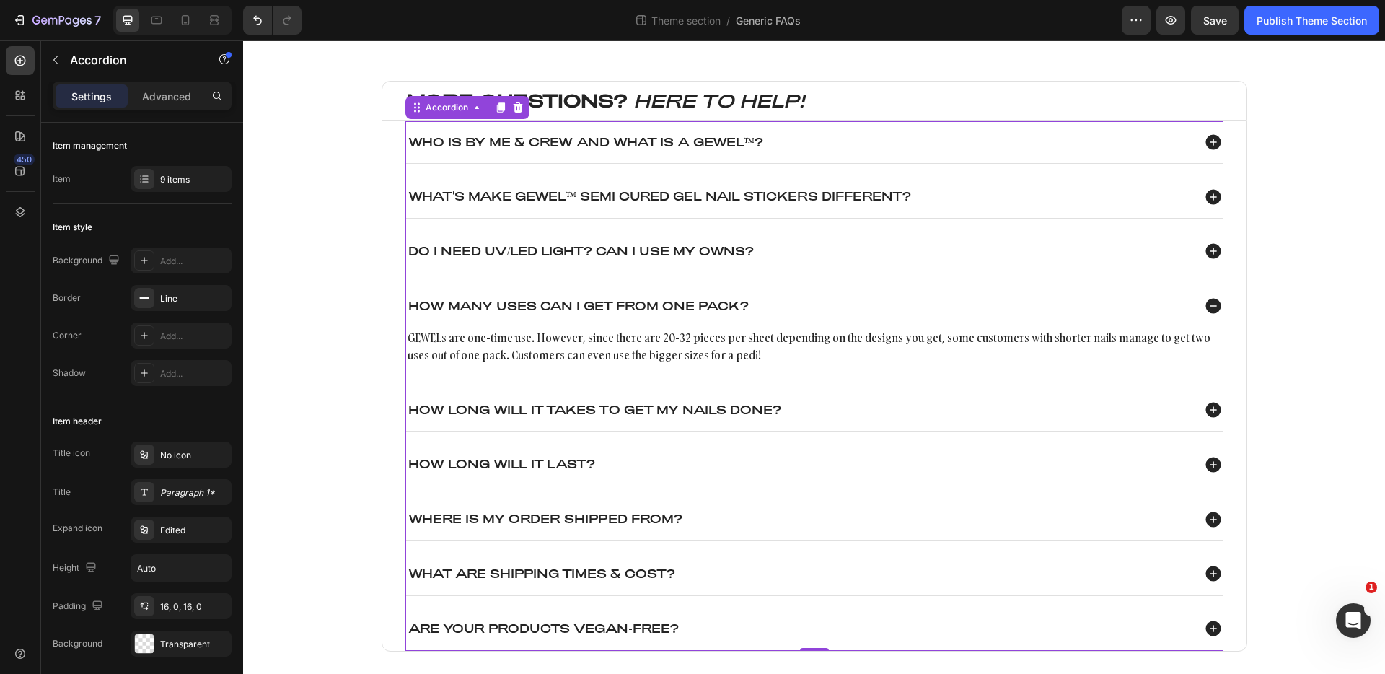
click at [918, 408] on div "HOW LONG WILL IT TAKES TO GET MY NAILS DONE?" at bounding box center [799, 409] width 786 height 19
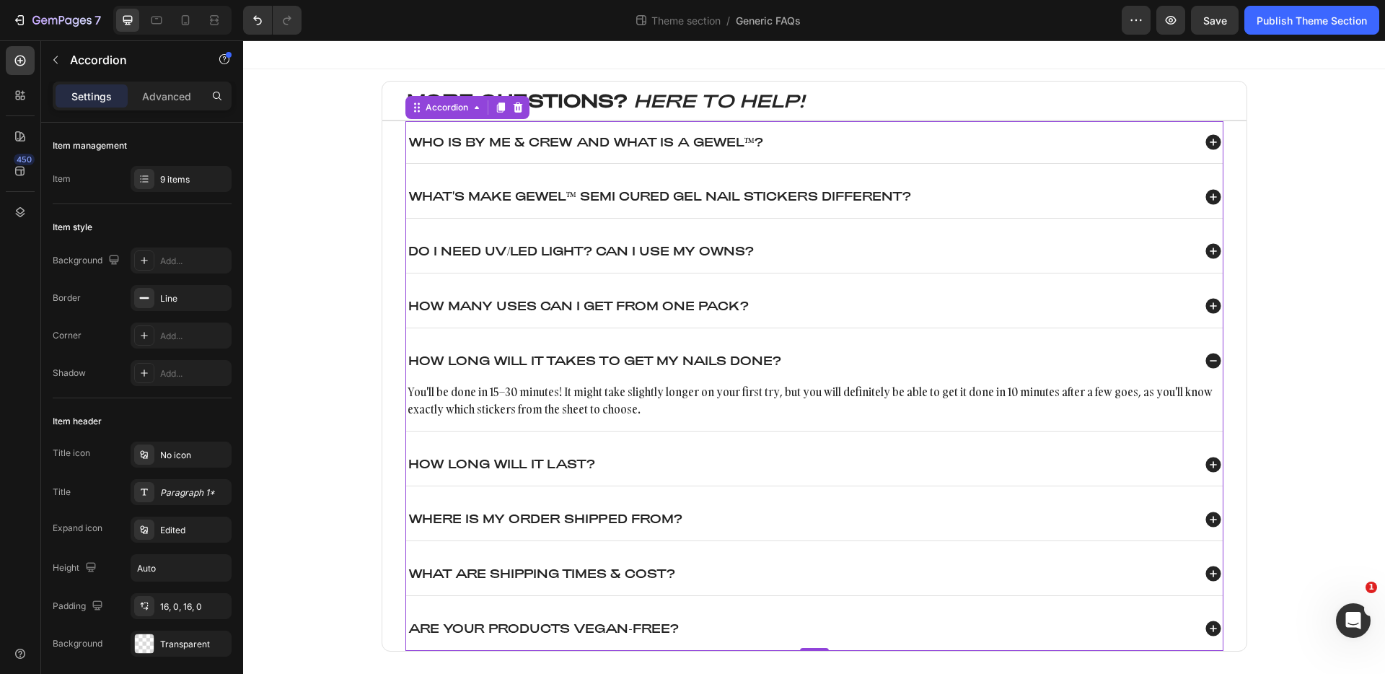
click at [924, 462] on div "How Long will it last?" at bounding box center [799, 463] width 786 height 19
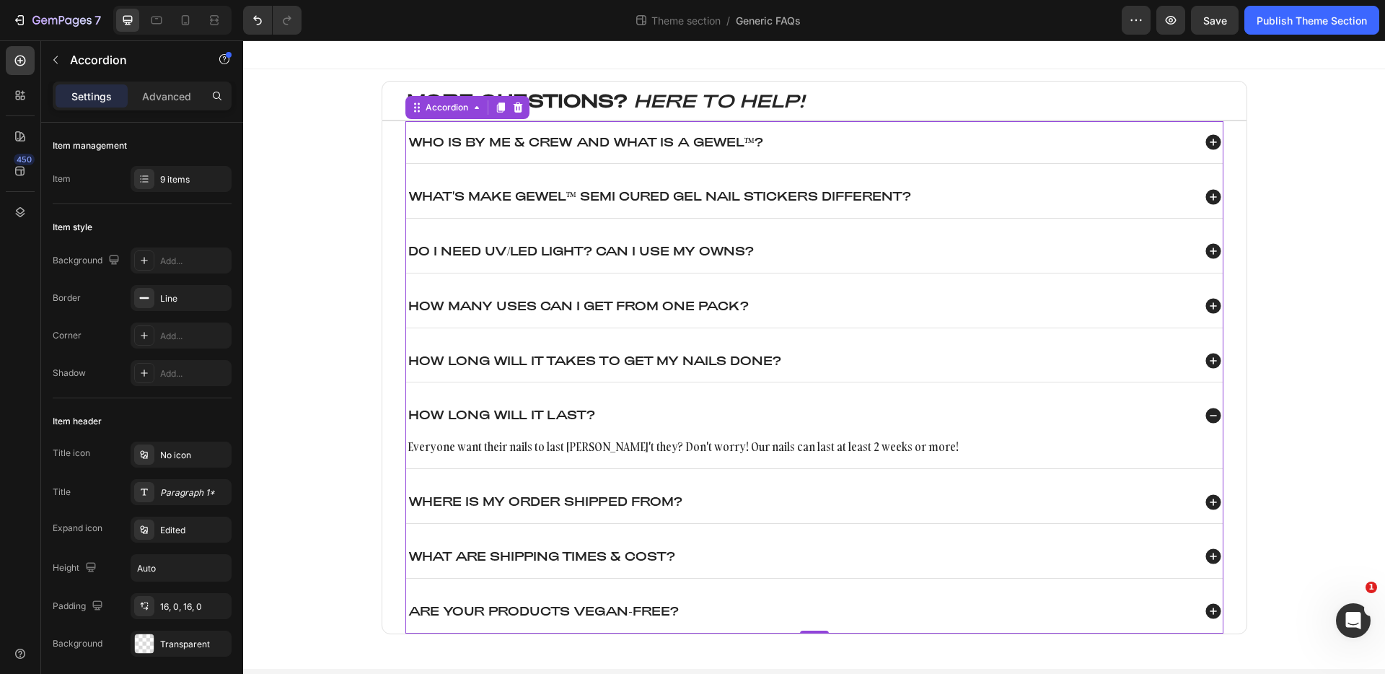
click at [940, 364] on div "HOW LONG WILL IT TAKES TO GET MY NAILS DONE?" at bounding box center [799, 360] width 786 height 19
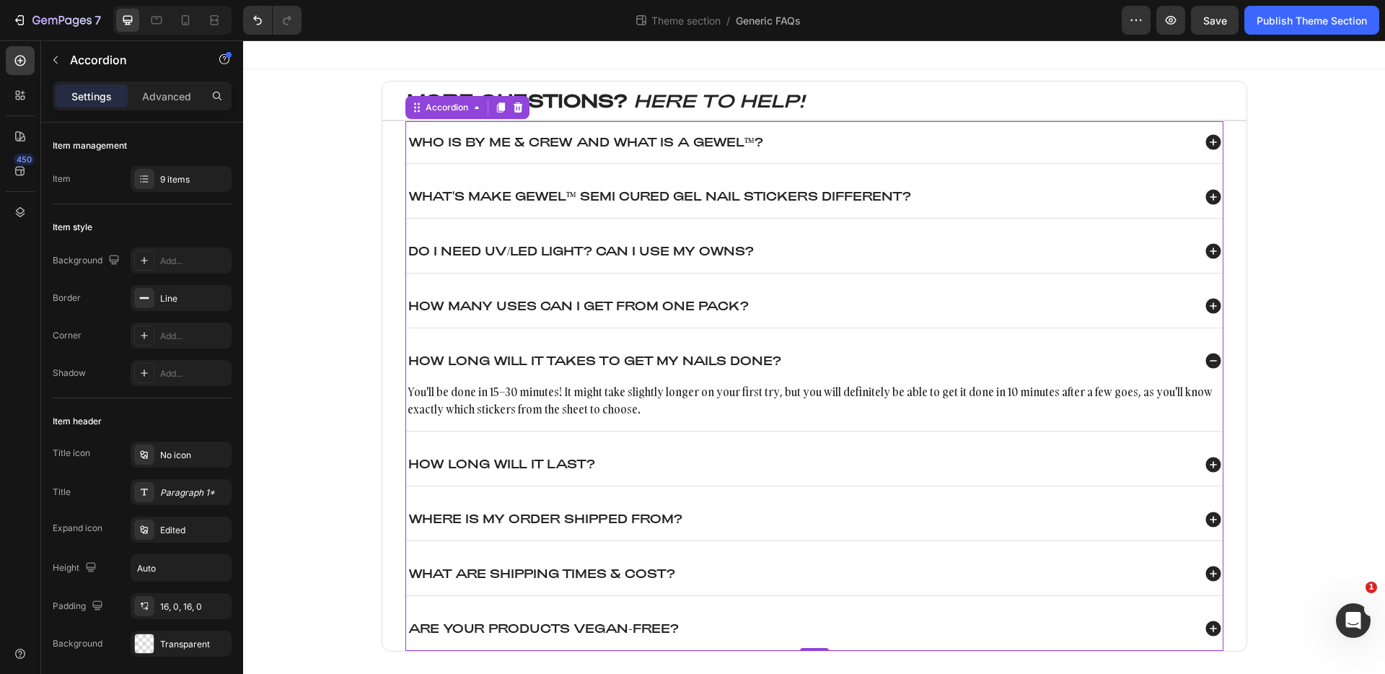
click at [936, 312] on div "HOW MANY USES CAN I GET FROM ONE PACK?" at bounding box center [799, 305] width 786 height 19
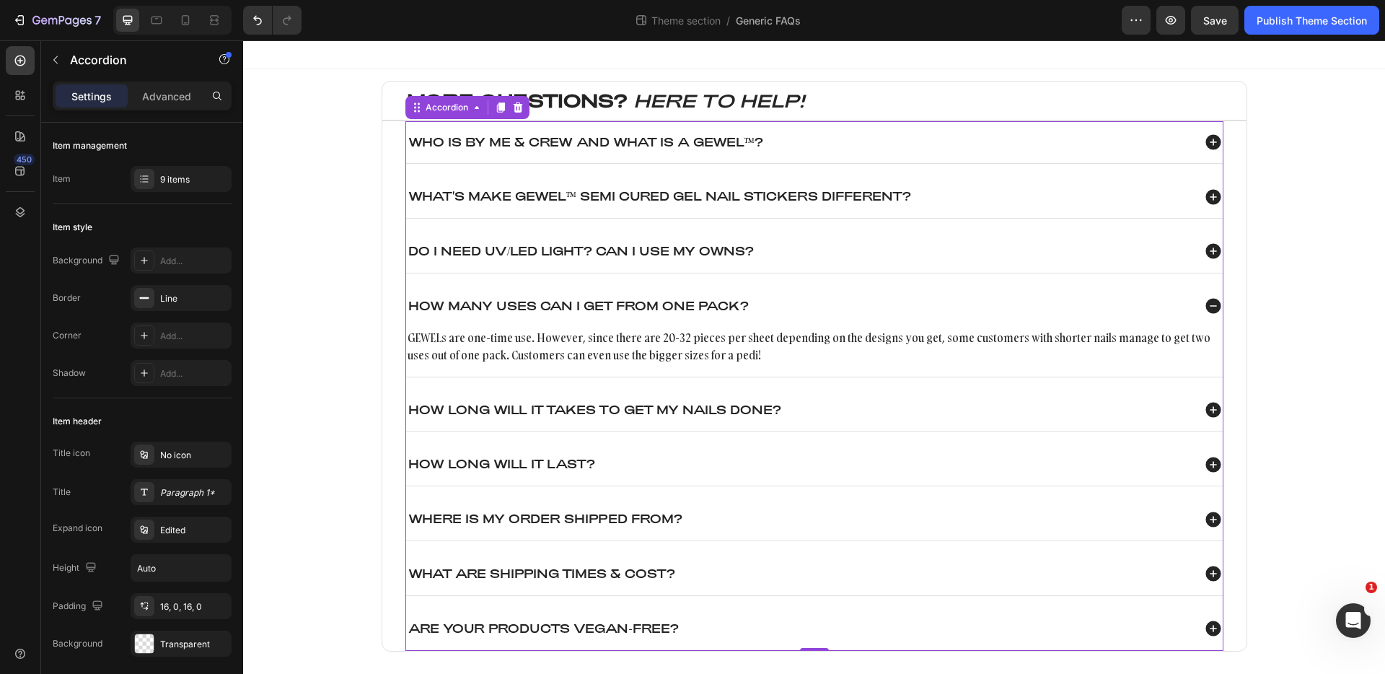
click at [874, 535] on div "Where is my order shipped from?" at bounding box center [814, 519] width 817 height 43
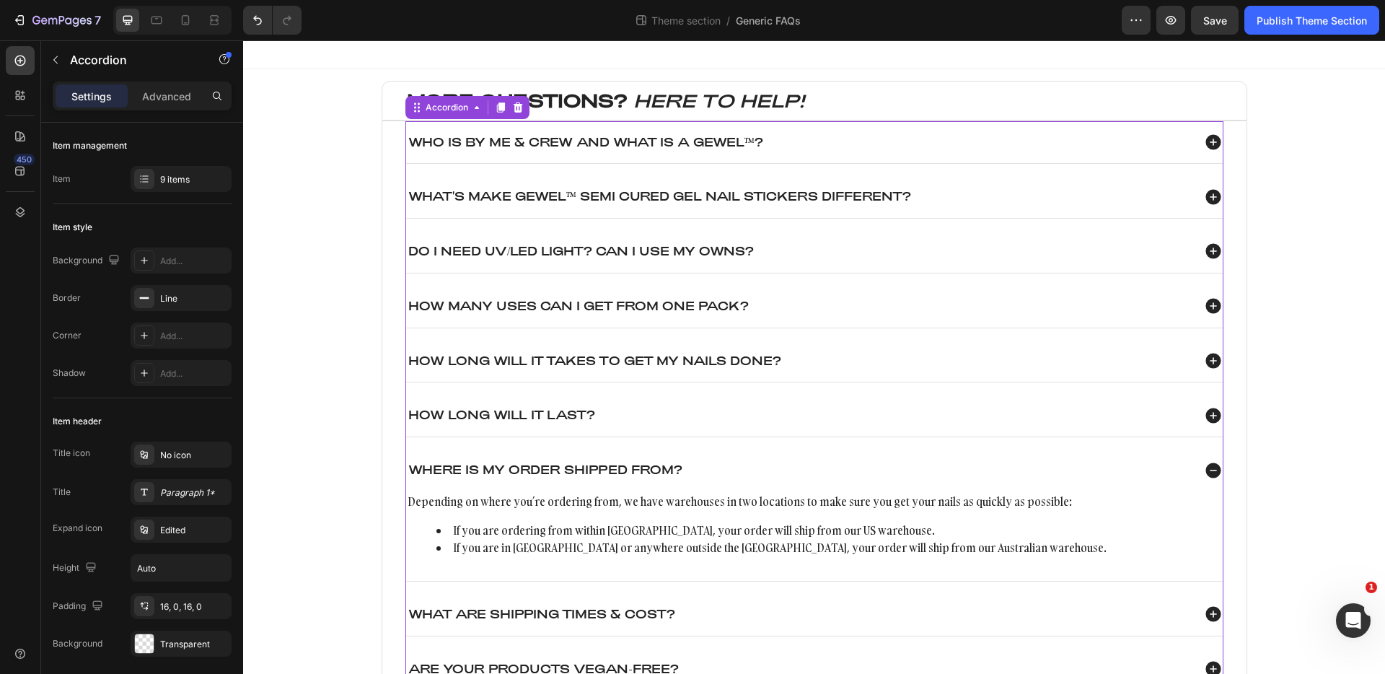
click at [932, 594] on div "What are shipping times & cost?" at bounding box center [814, 614] width 817 height 43
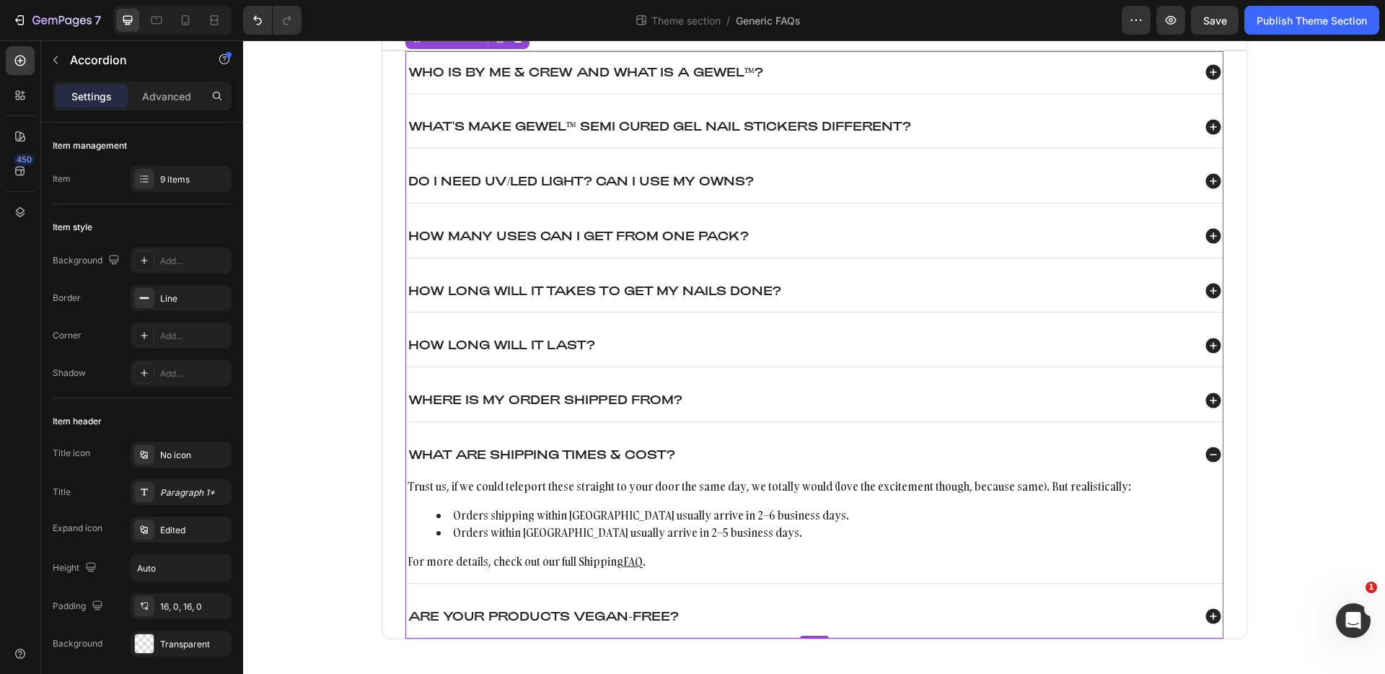
click at [919, 602] on div "Are your products vegan-free?" at bounding box center [814, 616] width 817 height 43
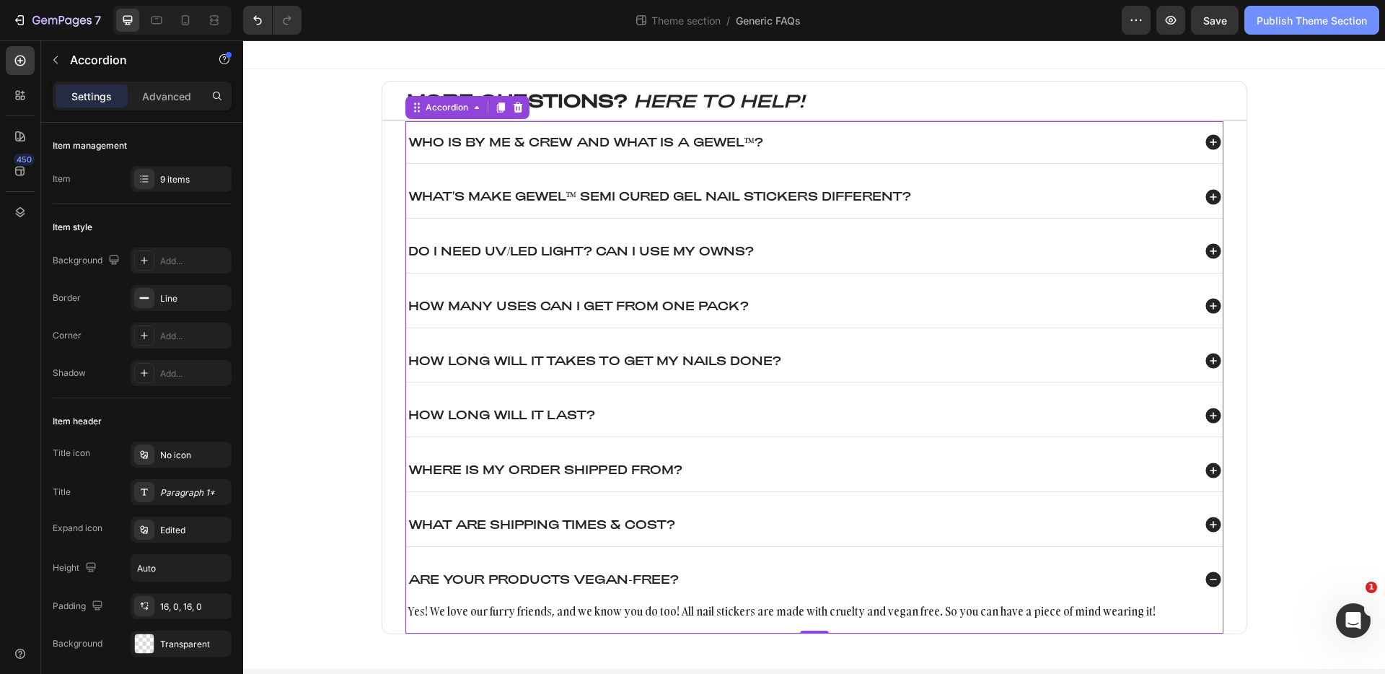
click at [1316, 23] on div "Publish Theme Section" at bounding box center [1312, 20] width 110 height 15
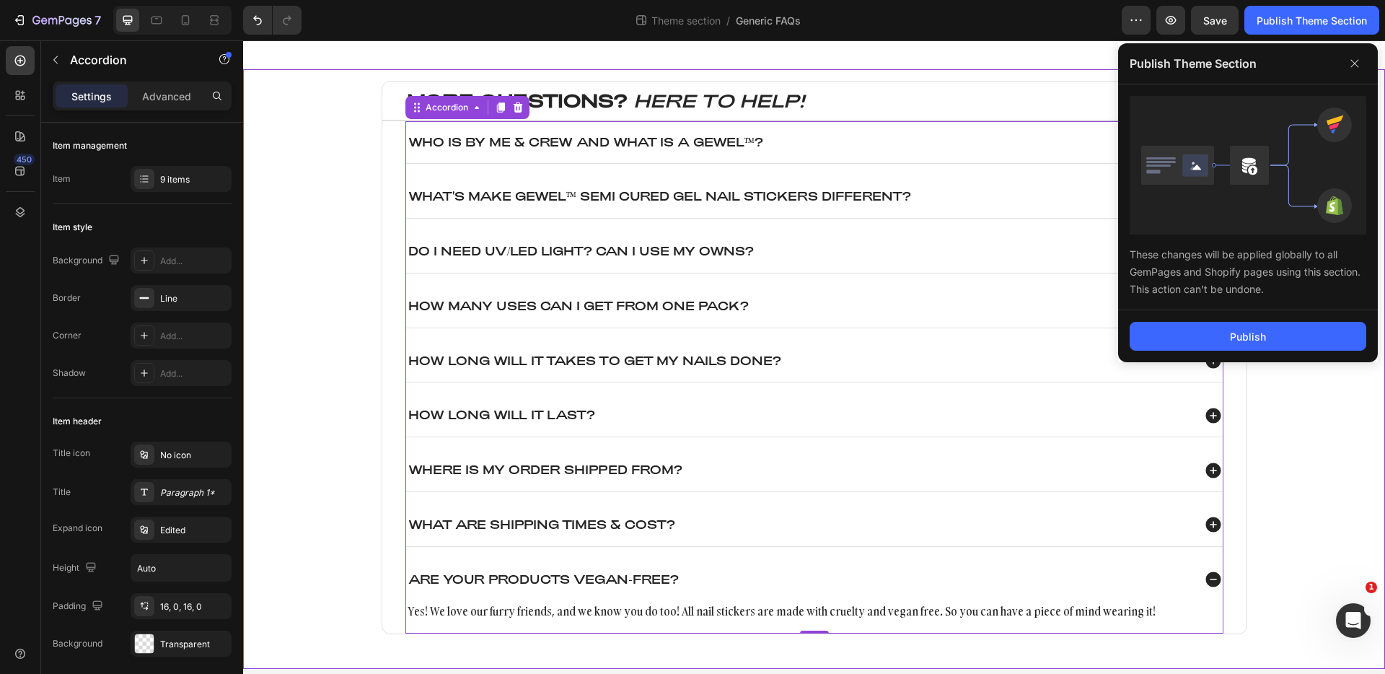
drag, startPoint x: 1500, startPoint y: 380, endPoint x: 1294, endPoint y: 372, distance: 205.8
click at [1301, 373] on div "MORE QUESTIONS? HERE TO HELP! Heading Who is By Me & Crew and what is a GEWEL™?…" at bounding box center [814, 369] width 1113 height 576
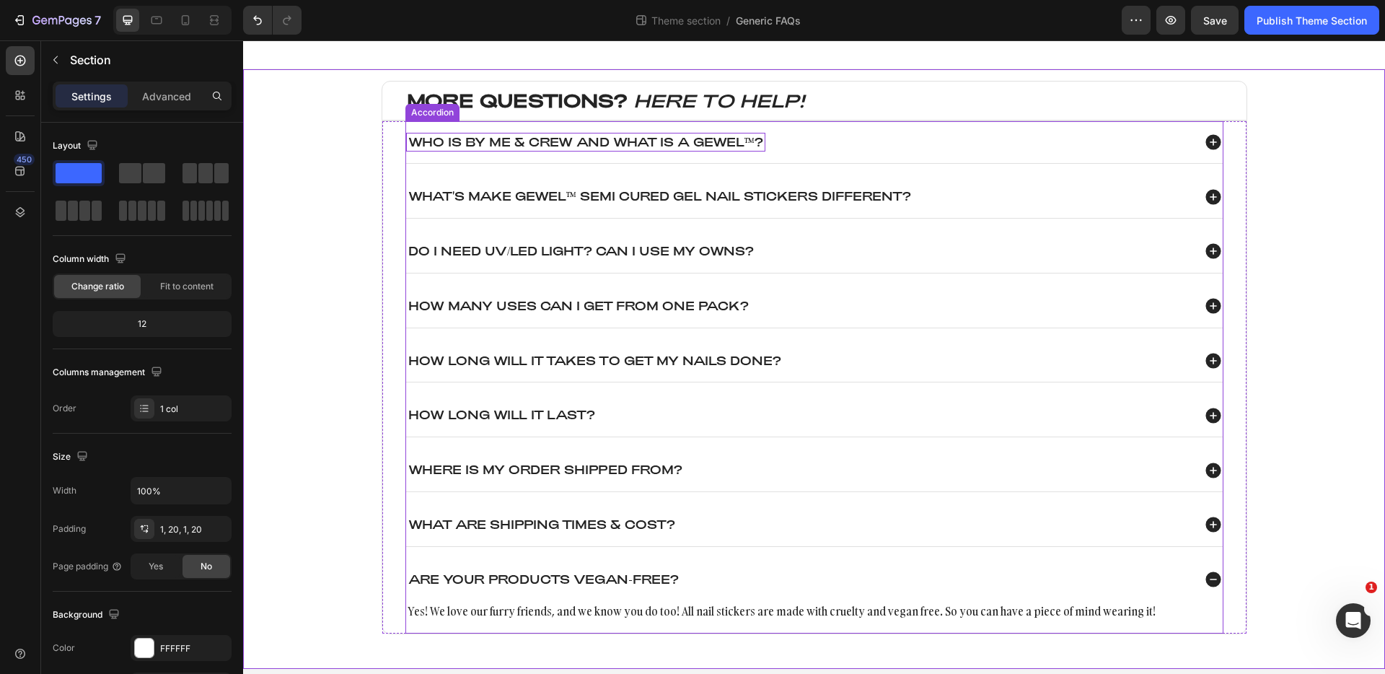
click at [615, 141] on p "Who is By Me & Crew and what is a GEWEL™?" at bounding box center [585, 142] width 355 height 15
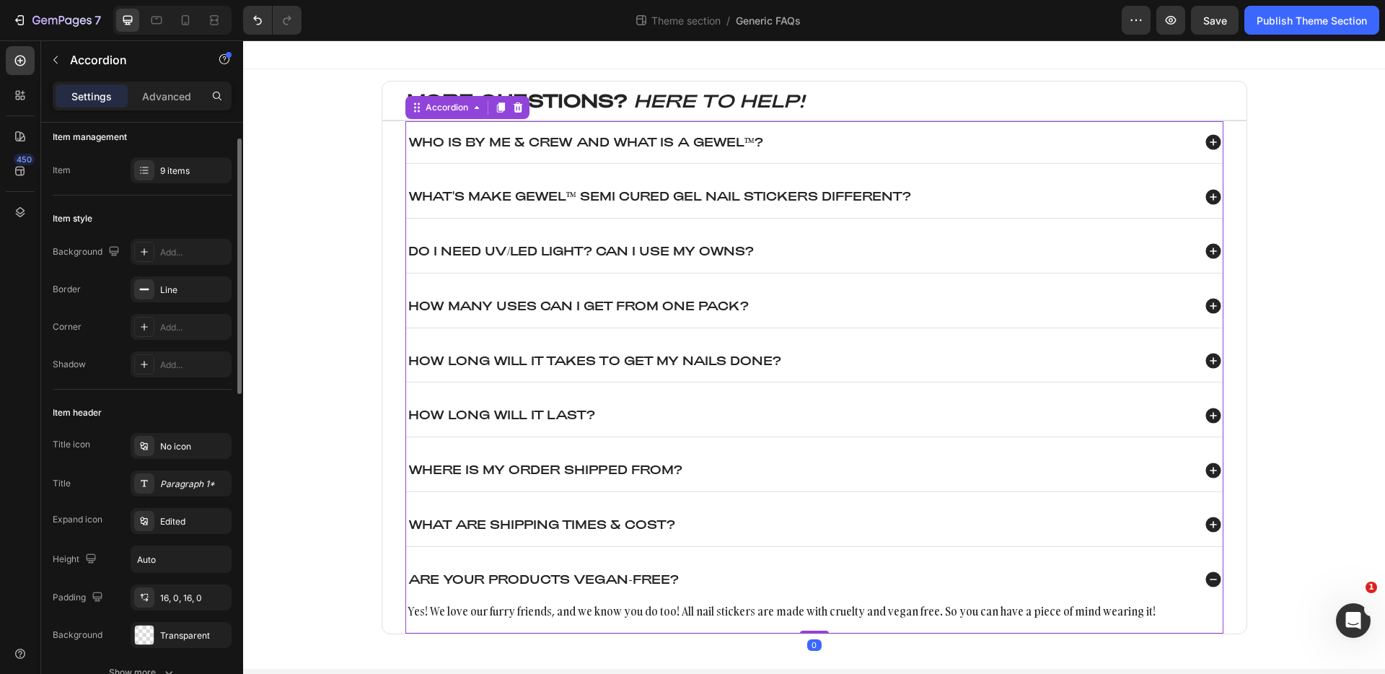
scroll to position [17, 0]
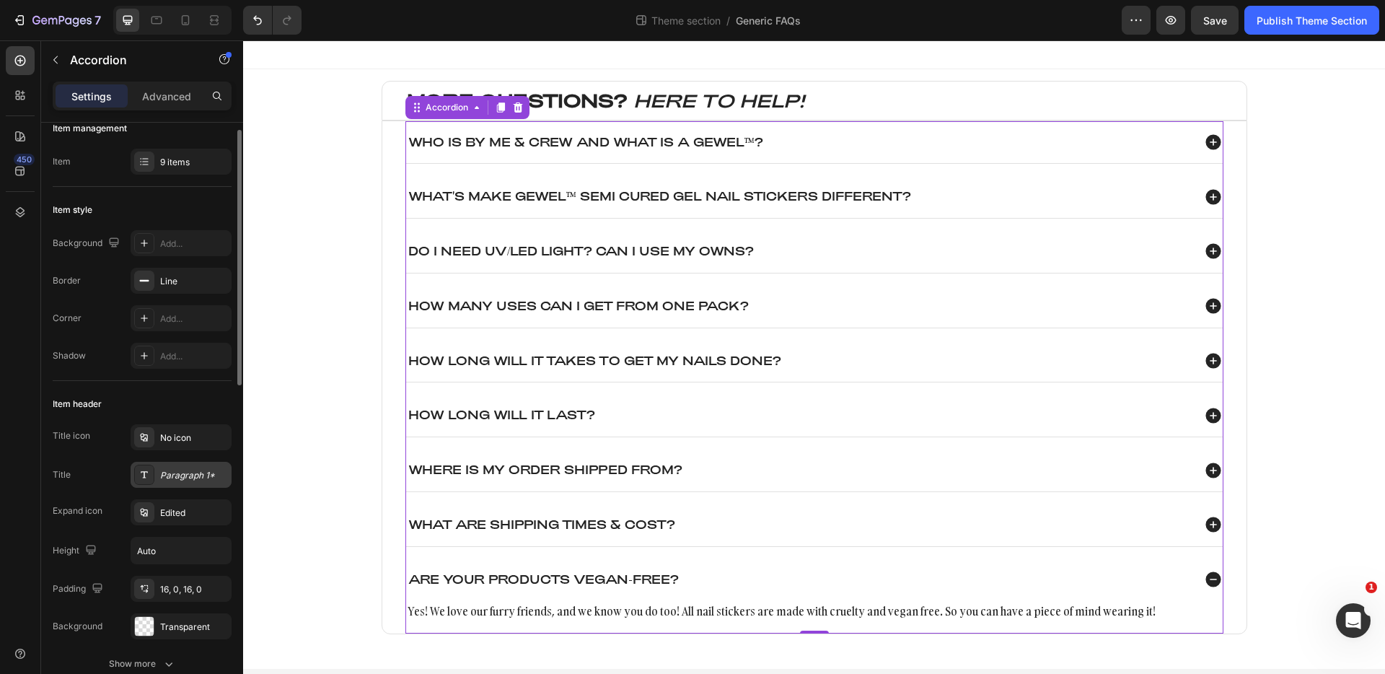
click at [183, 472] on div "Paragraph 1*" at bounding box center [194, 475] width 68 height 13
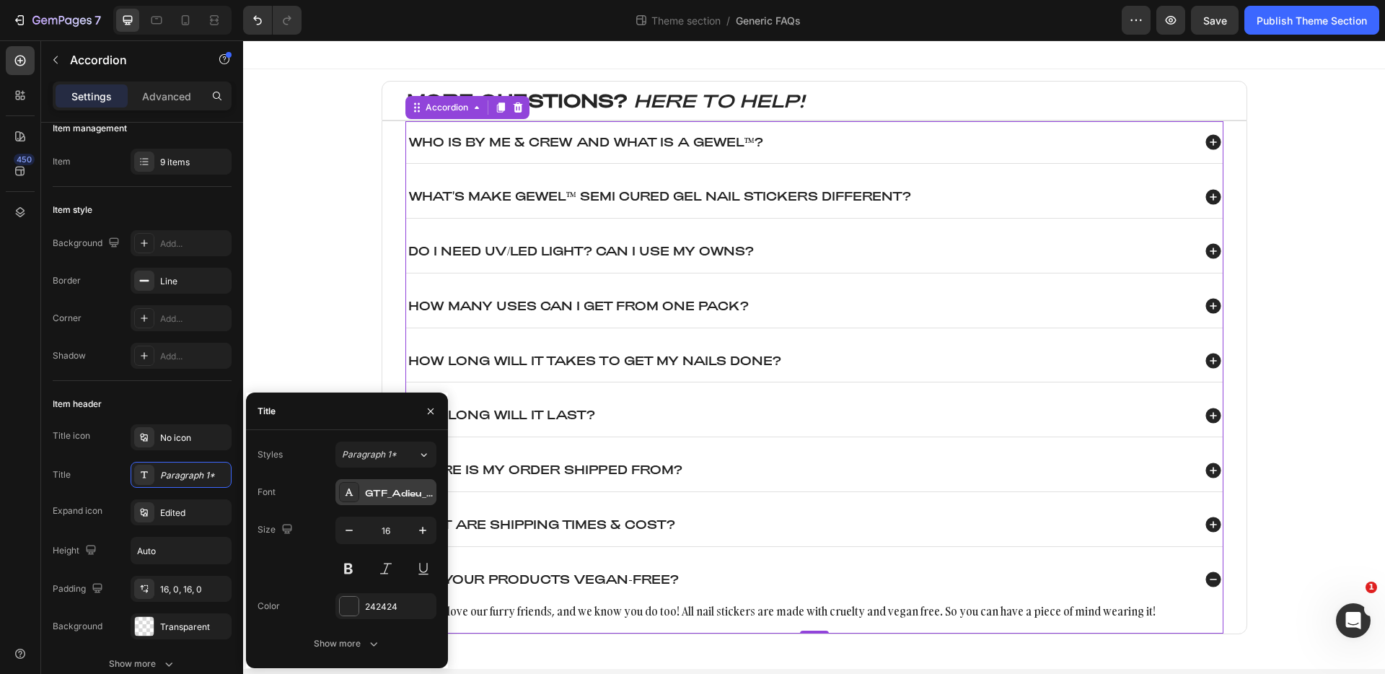
click at [392, 490] on div "GTF_Adieu_TRIAL_Regular" at bounding box center [399, 492] width 68 height 13
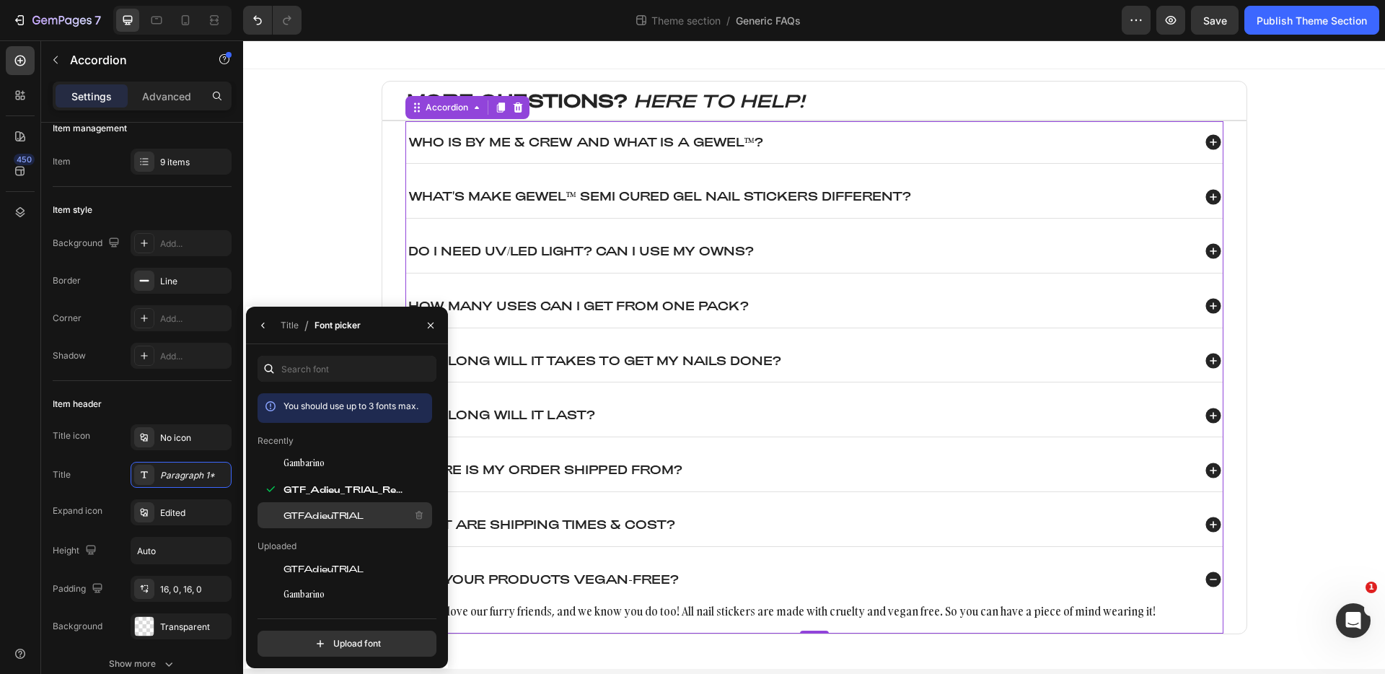
click at [359, 512] on span "GTFAdieuTRIAL" at bounding box center [323, 515] width 80 height 13
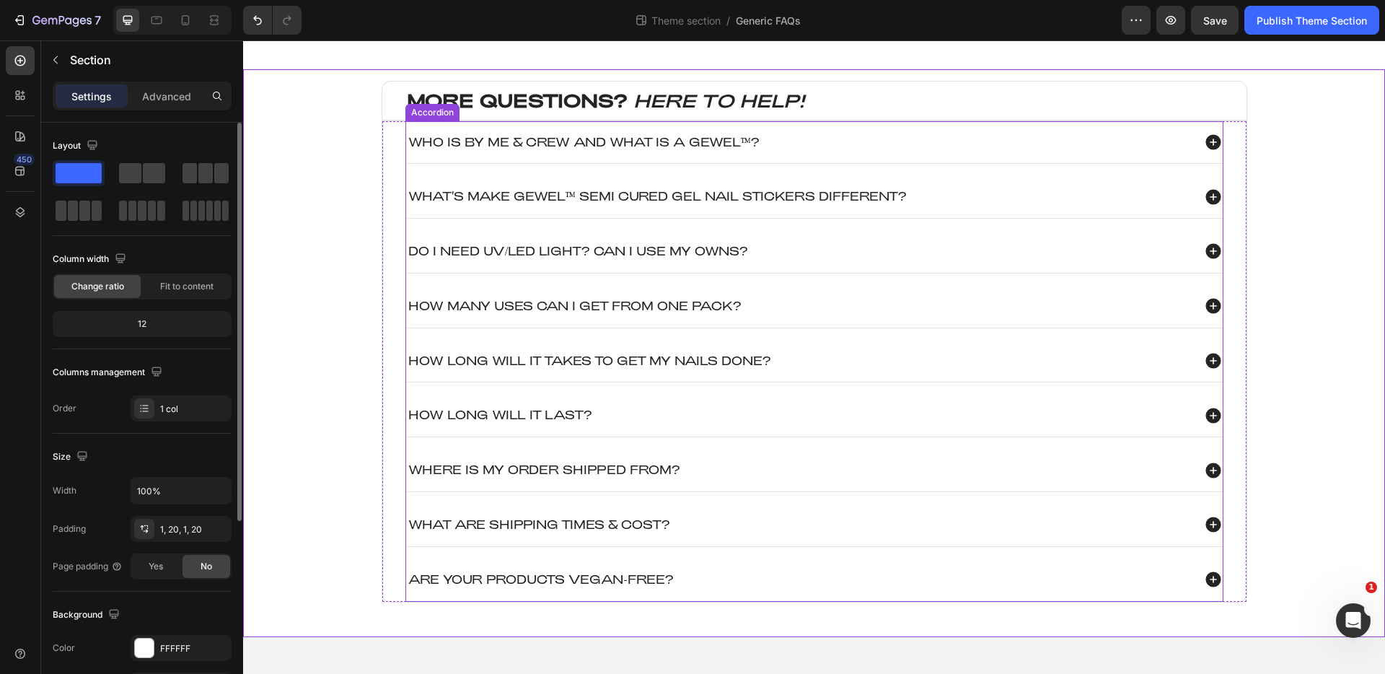
click at [819, 144] on div "Who is By Me & Crew and what is a GEWEL™?" at bounding box center [799, 142] width 786 height 19
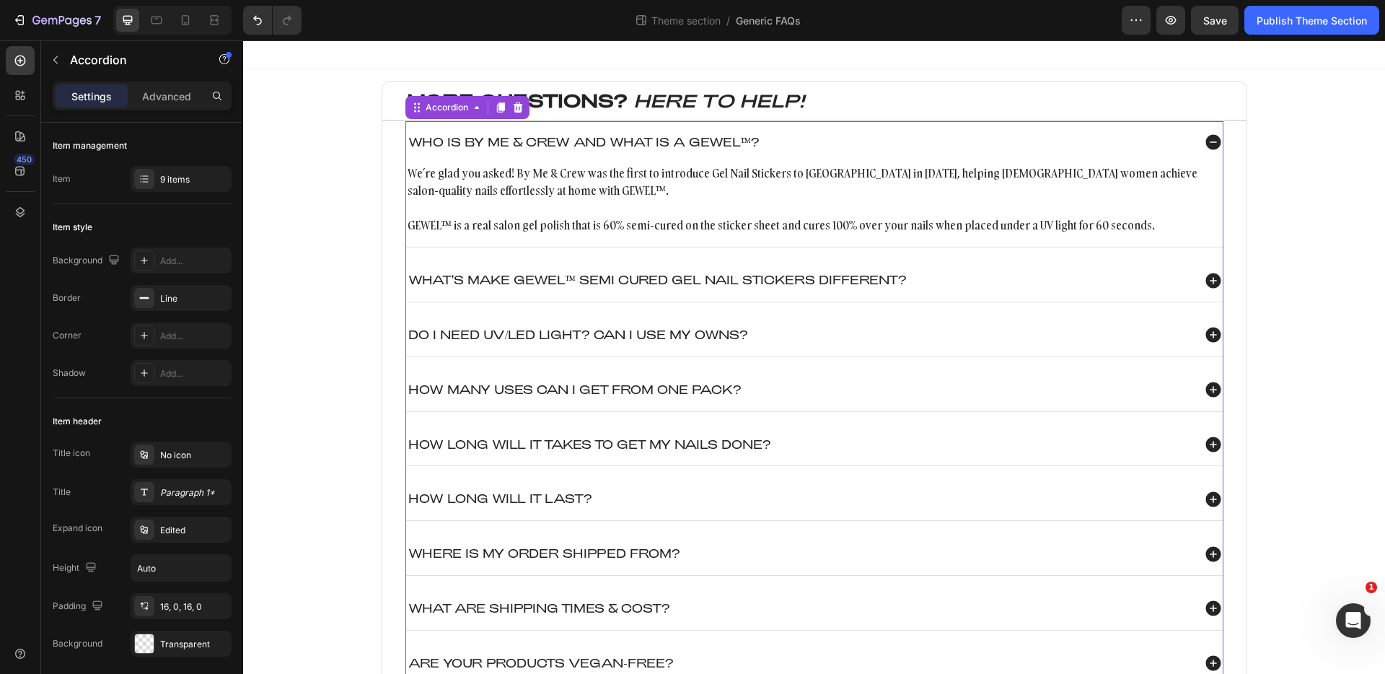
click at [818, 142] on div "Who is By Me & Crew and what is a GEWEL™?" at bounding box center [799, 142] width 786 height 19
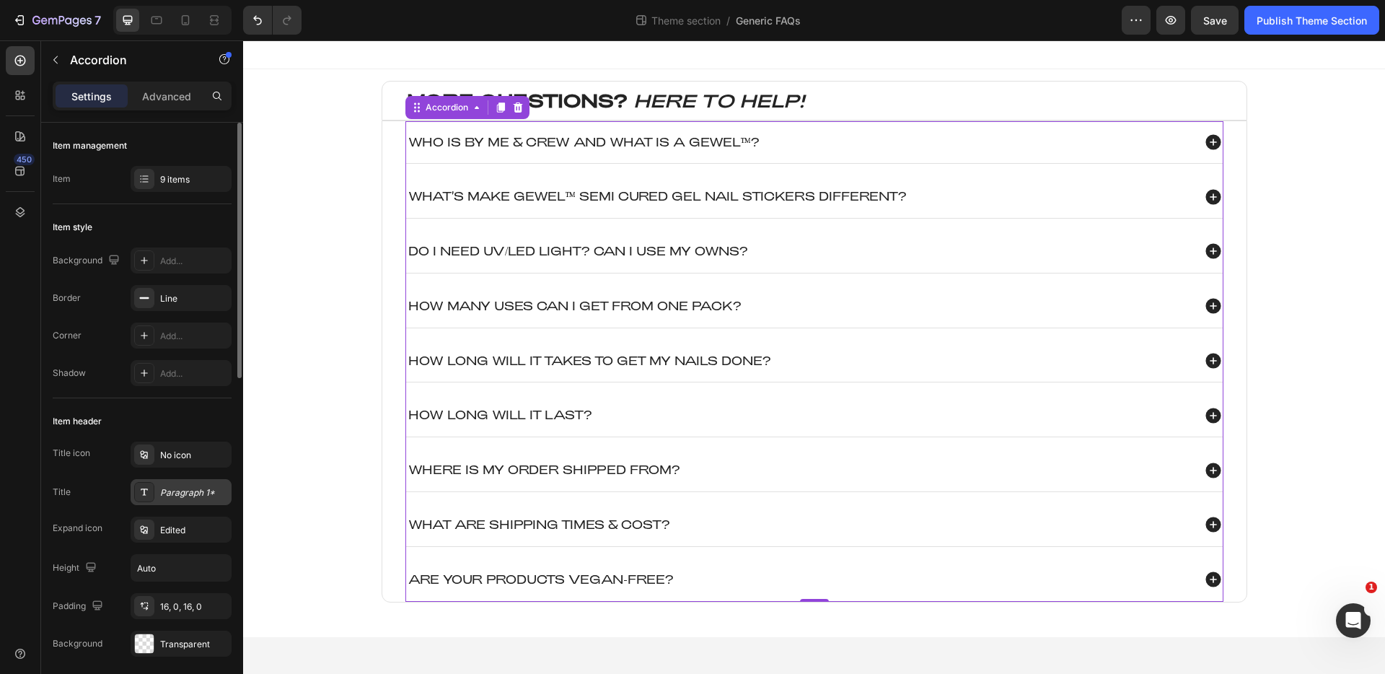
click at [149, 497] on icon at bounding box center [145, 492] width 12 height 12
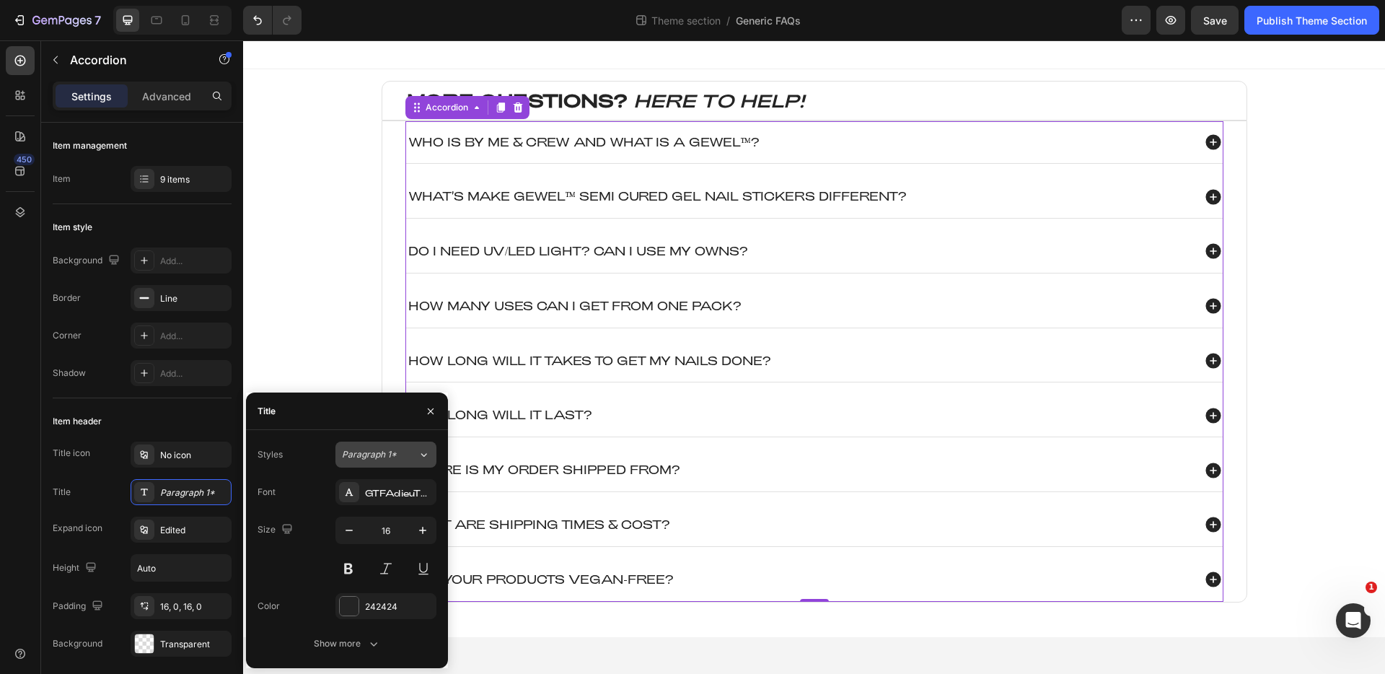
click at [399, 450] on div "Paragraph 1*" at bounding box center [371, 454] width 58 height 13
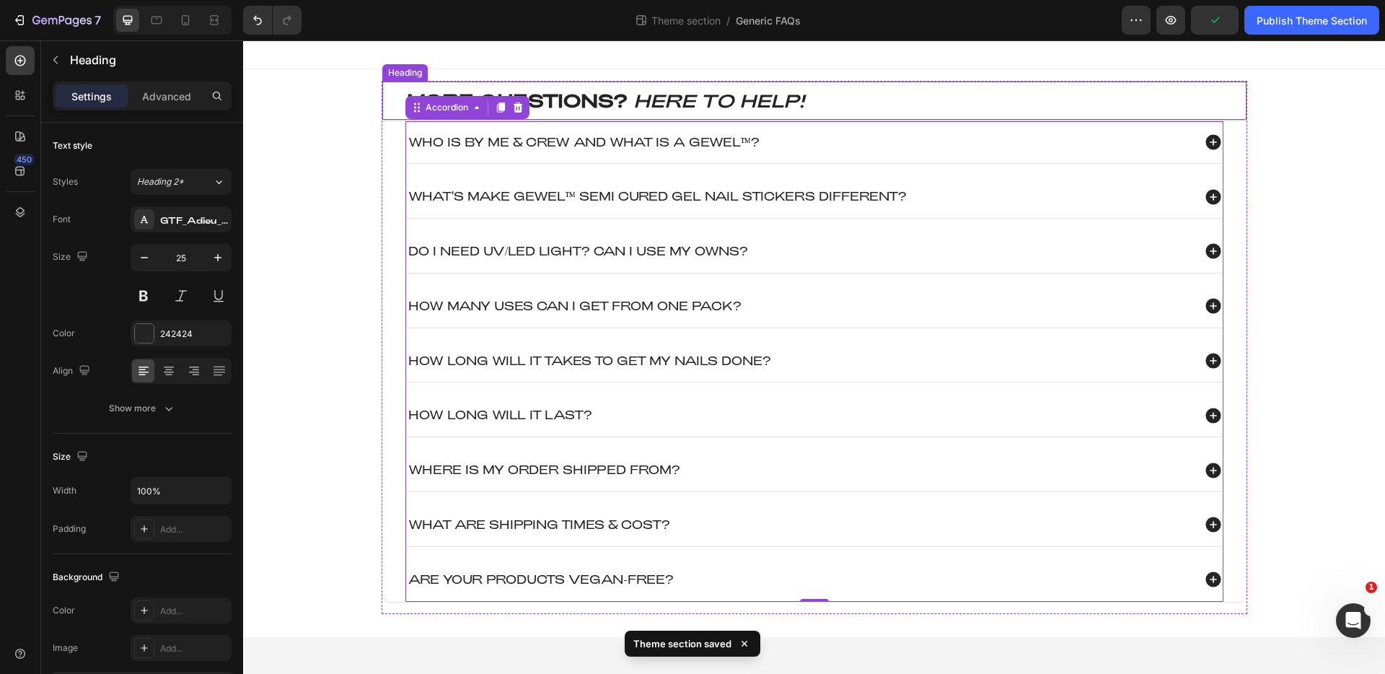
click at [558, 96] on strong "MORE QUESTIONS?" at bounding box center [517, 100] width 221 height 22
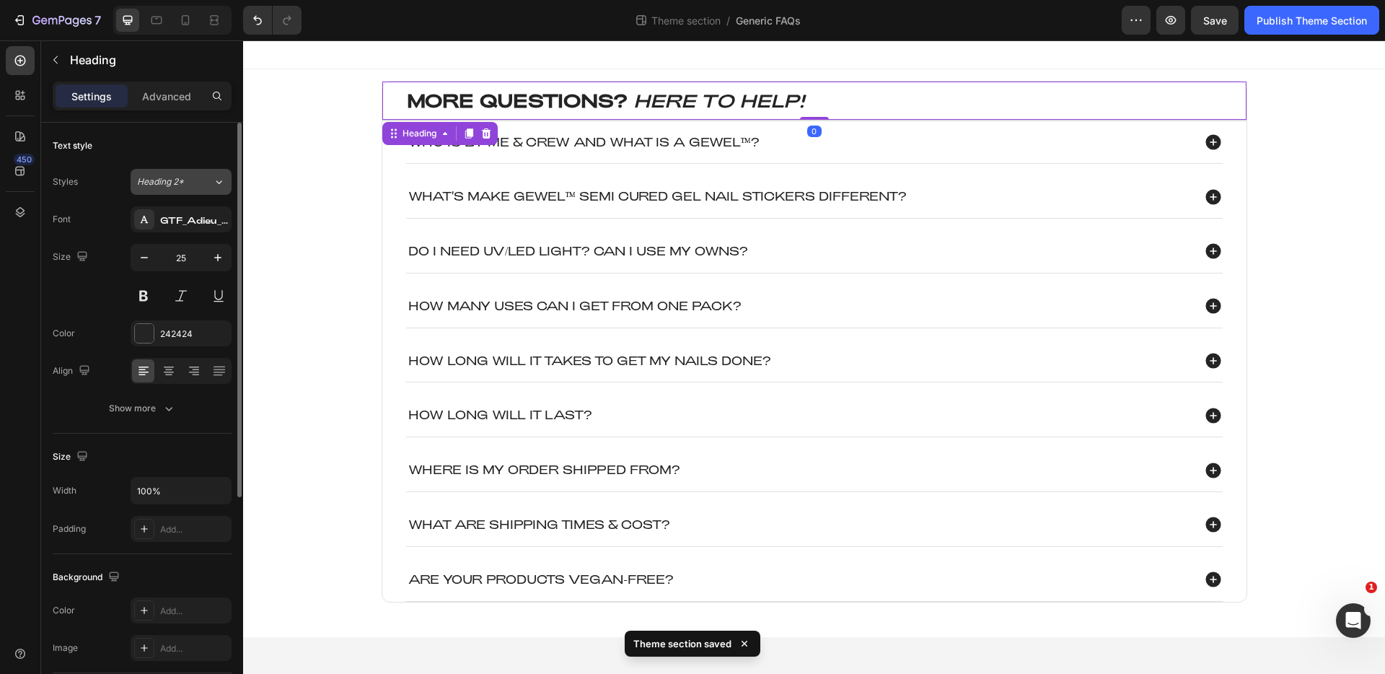
click at [180, 181] on span "Heading 2*" at bounding box center [160, 181] width 47 height 13
click at [208, 154] on div "Text style" at bounding box center [142, 145] width 179 height 23
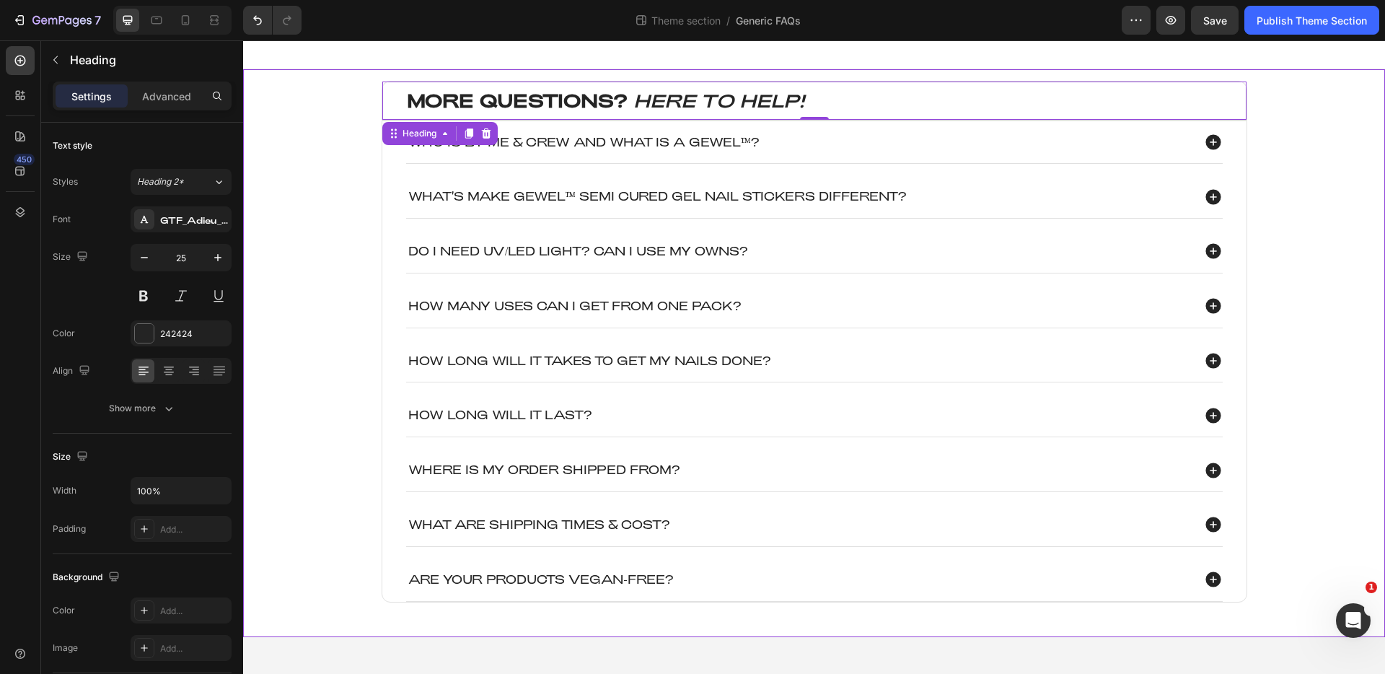
click at [337, 242] on div "MORE QUESTIONS? HERE TO HELP! Heading 0 Who is By Me & Crew and what is a GEWEL…" at bounding box center [814, 353] width 1113 height 545
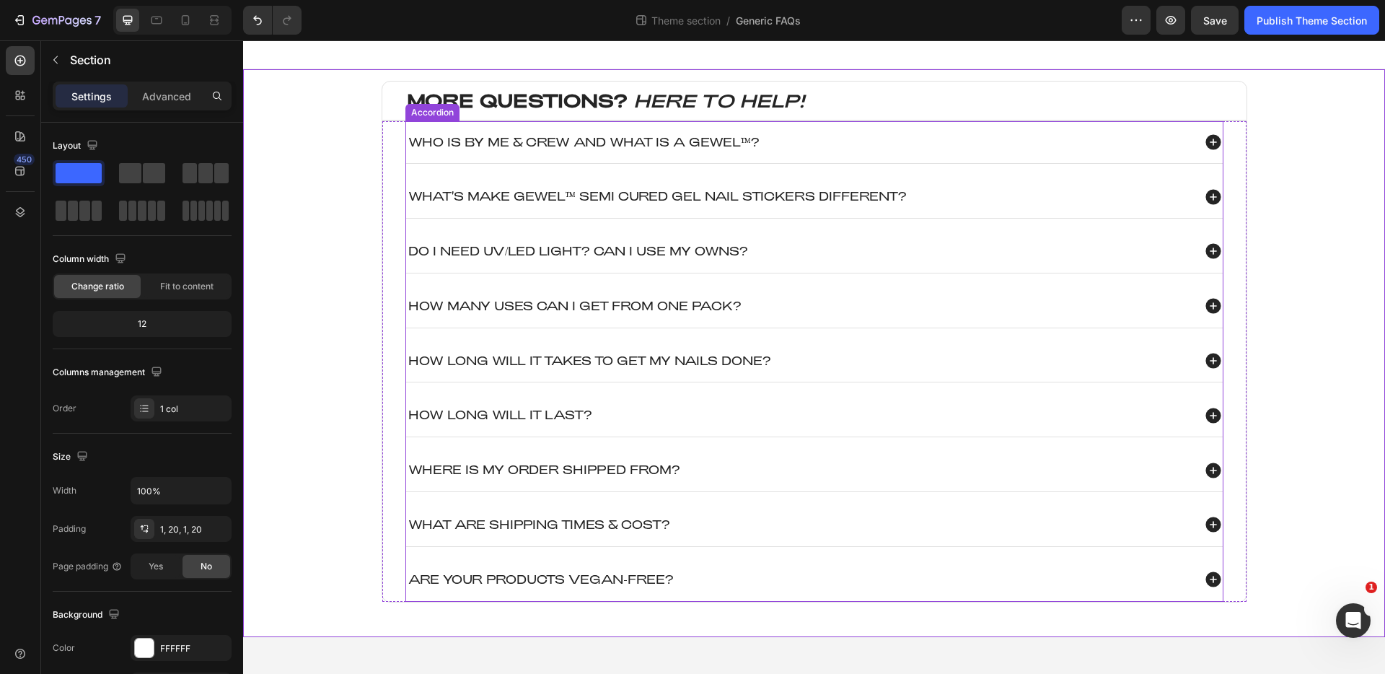
click at [816, 144] on div "Who is By Me & Crew and what is a GEWEL™?" at bounding box center [799, 142] width 786 height 19
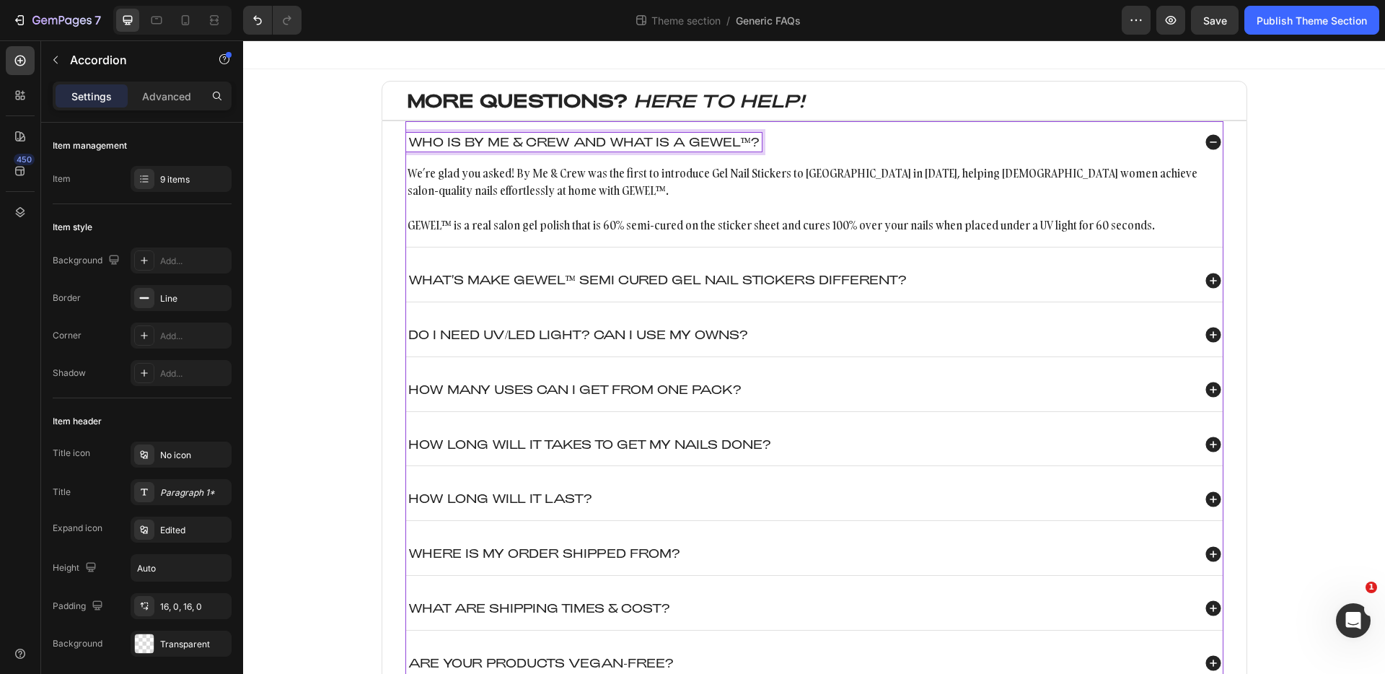
click at [832, 141] on div "Who is By Me & Crew and what is a GEWEL™?" at bounding box center [799, 142] width 786 height 19
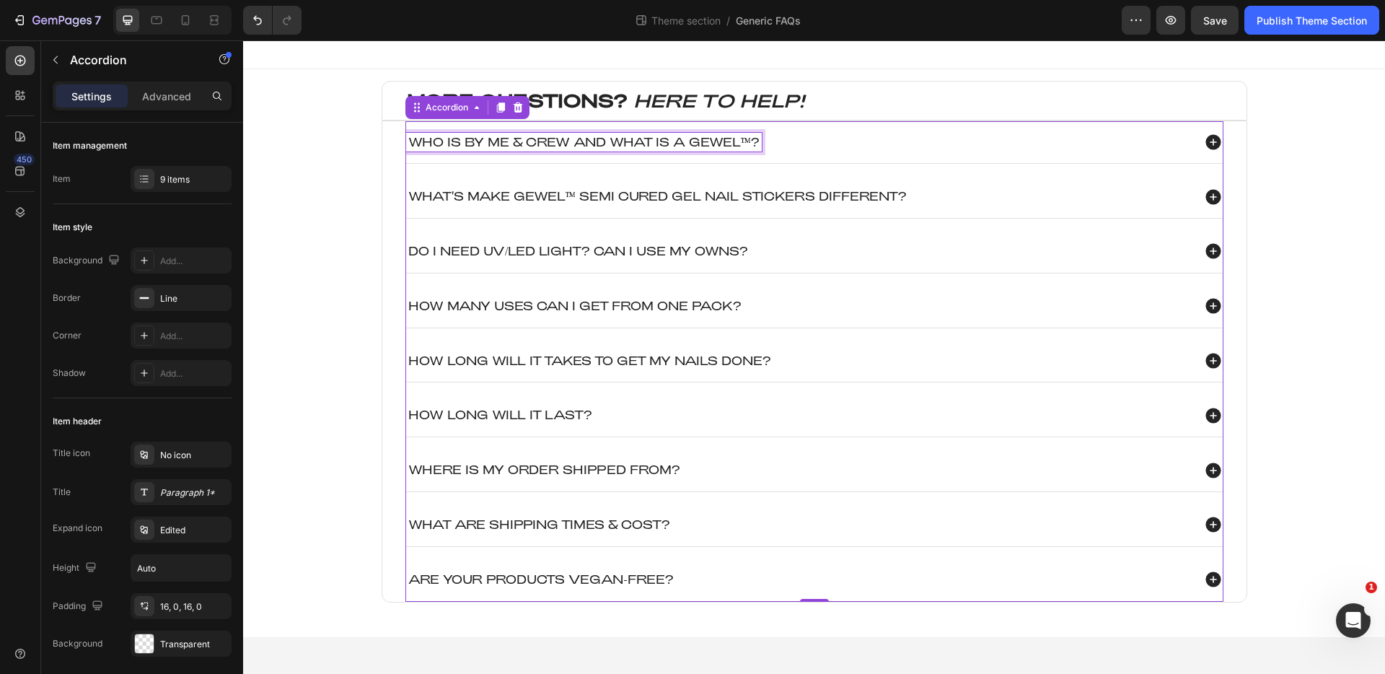
click at [540, 146] on p "Who is By Me & Crew and what is a GEWEL™?" at bounding box center [583, 142] width 351 height 15
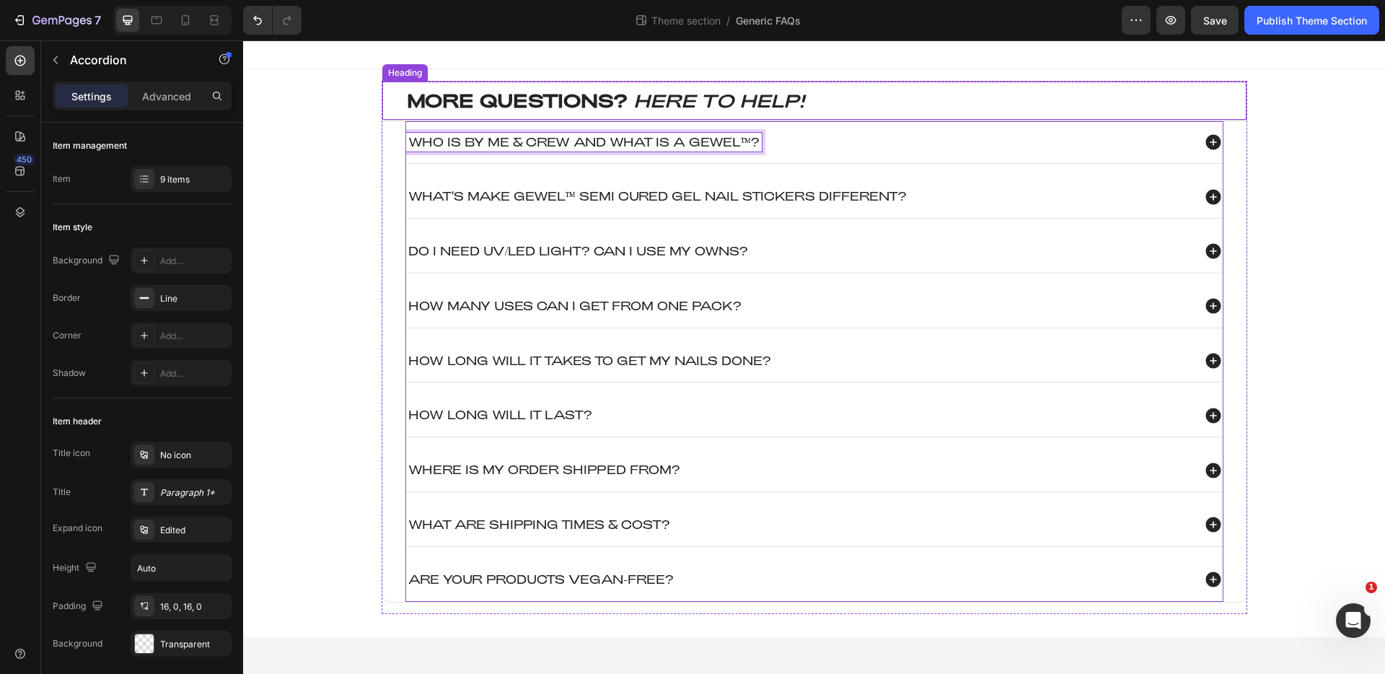
click at [427, 107] on strong "MORE QUESTIONS?" at bounding box center [517, 100] width 221 height 22
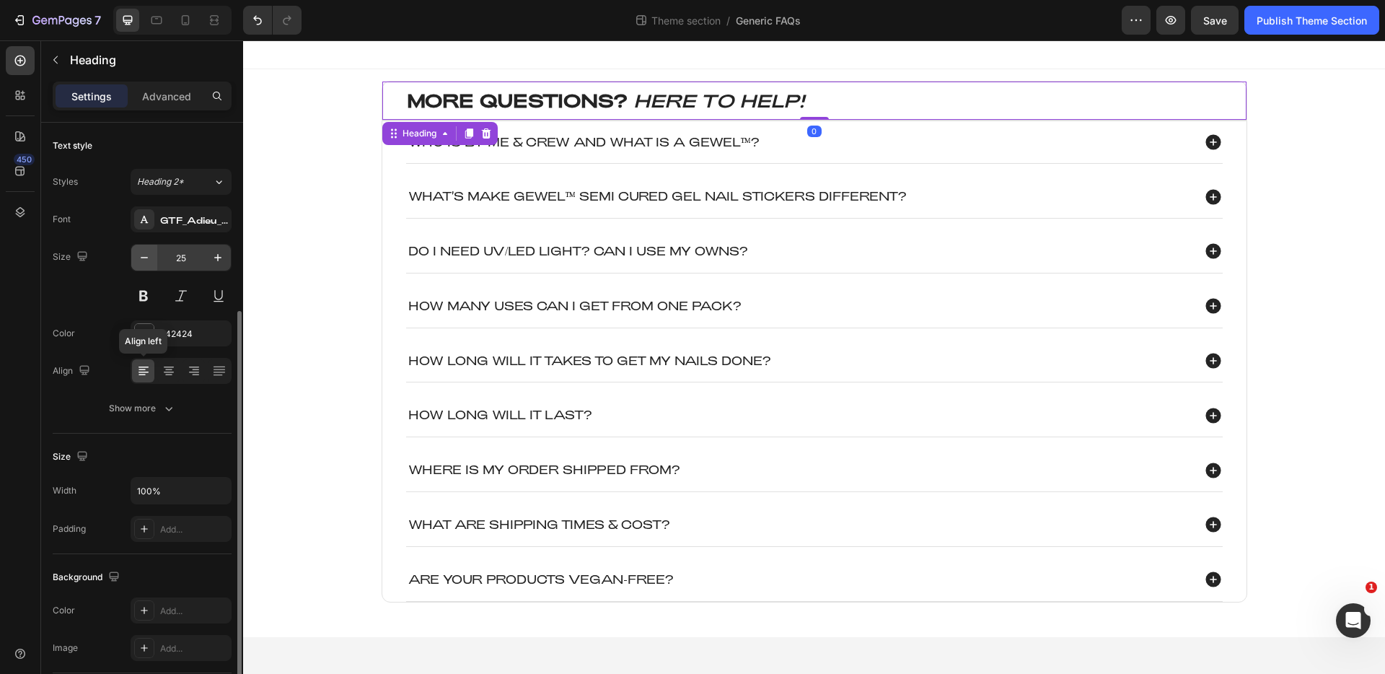
scroll to position [344, 0]
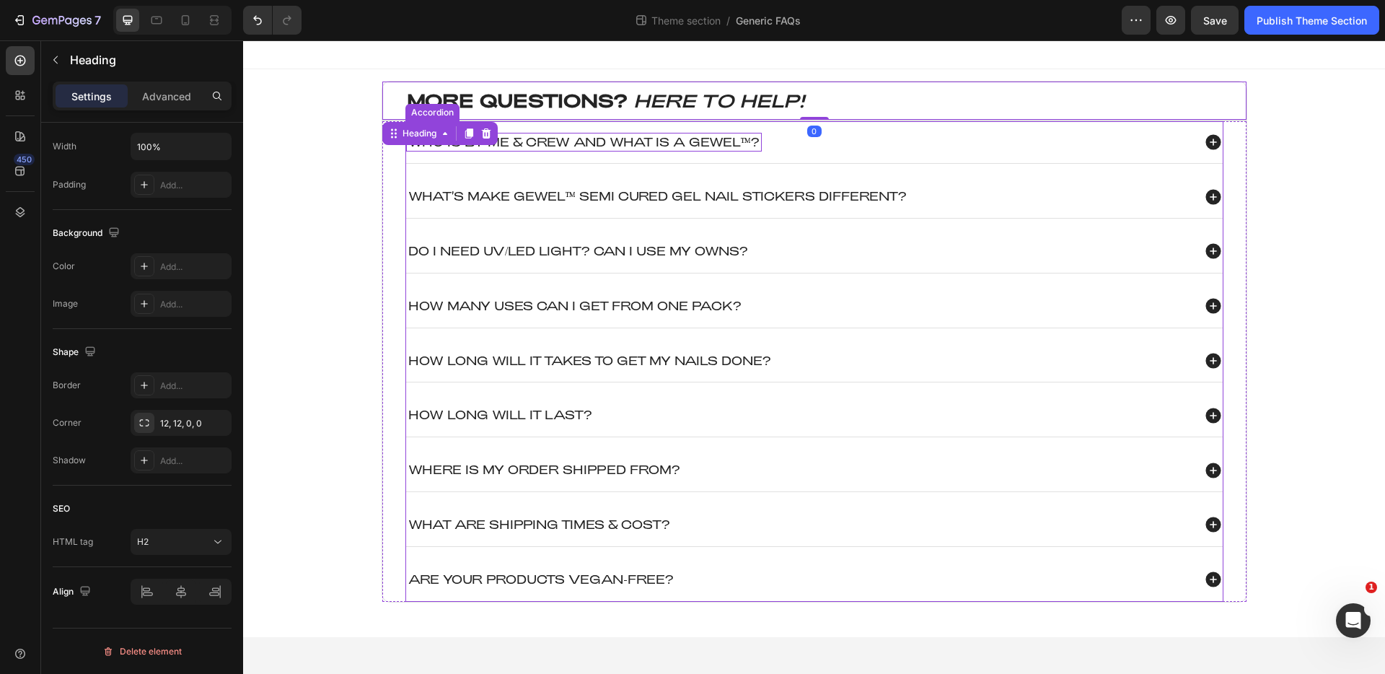
click at [580, 141] on p "Who is By Me & Crew and what is a GEWEL™?" at bounding box center [583, 142] width 351 height 15
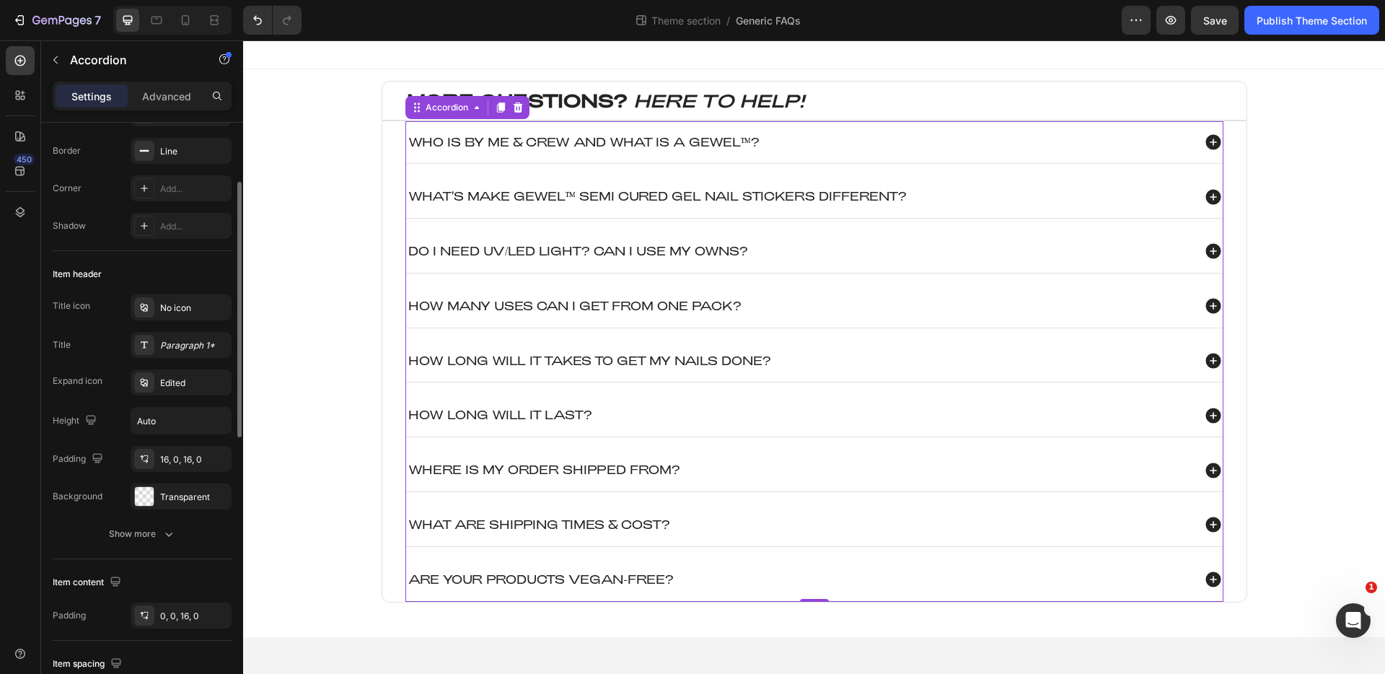
scroll to position [0, 0]
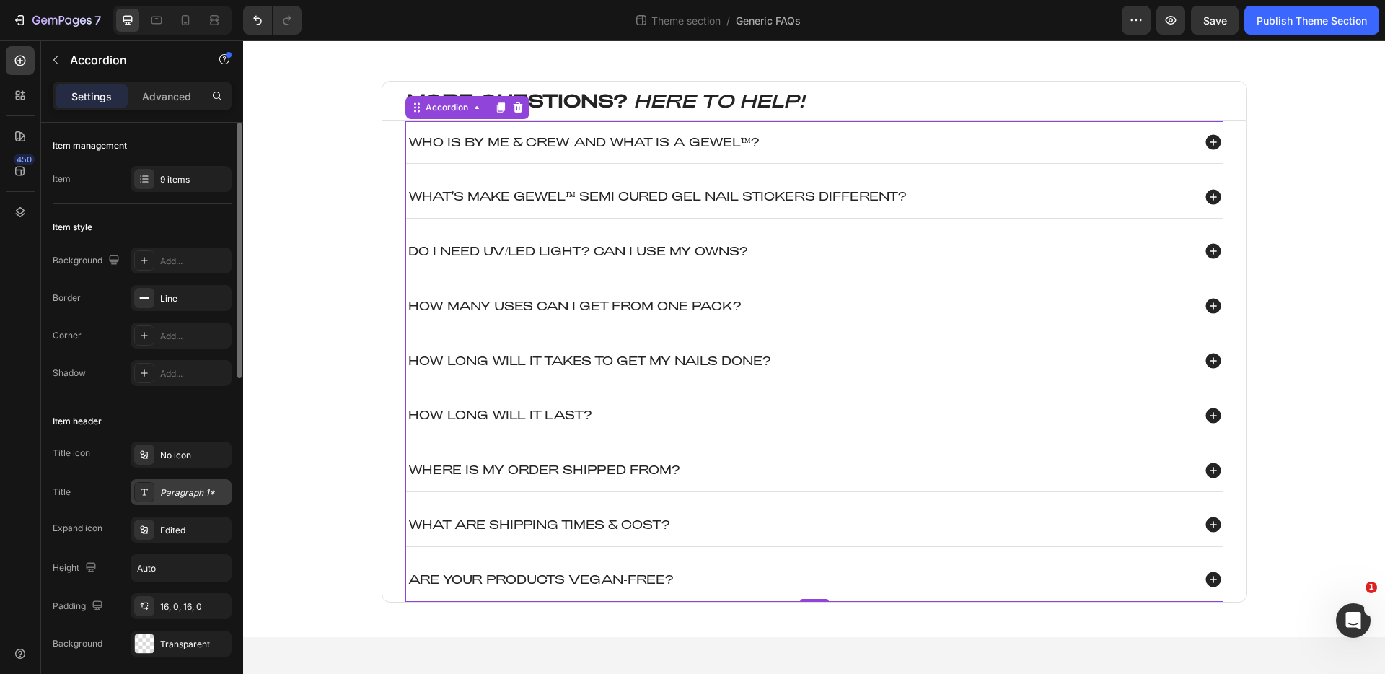
click at [174, 486] on div "Paragraph 1*" at bounding box center [194, 492] width 68 height 13
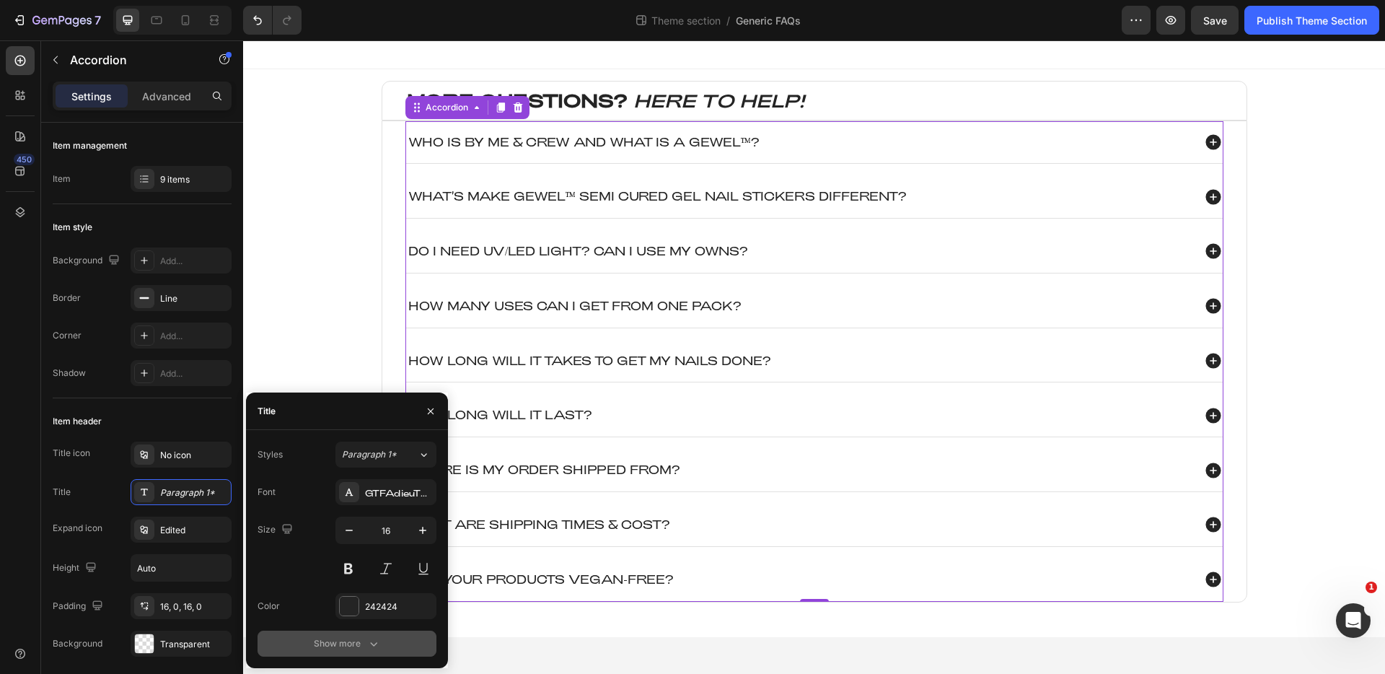
click at [338, 647] on div "Show more" at bounding box center [347, 643] width 67 height 14
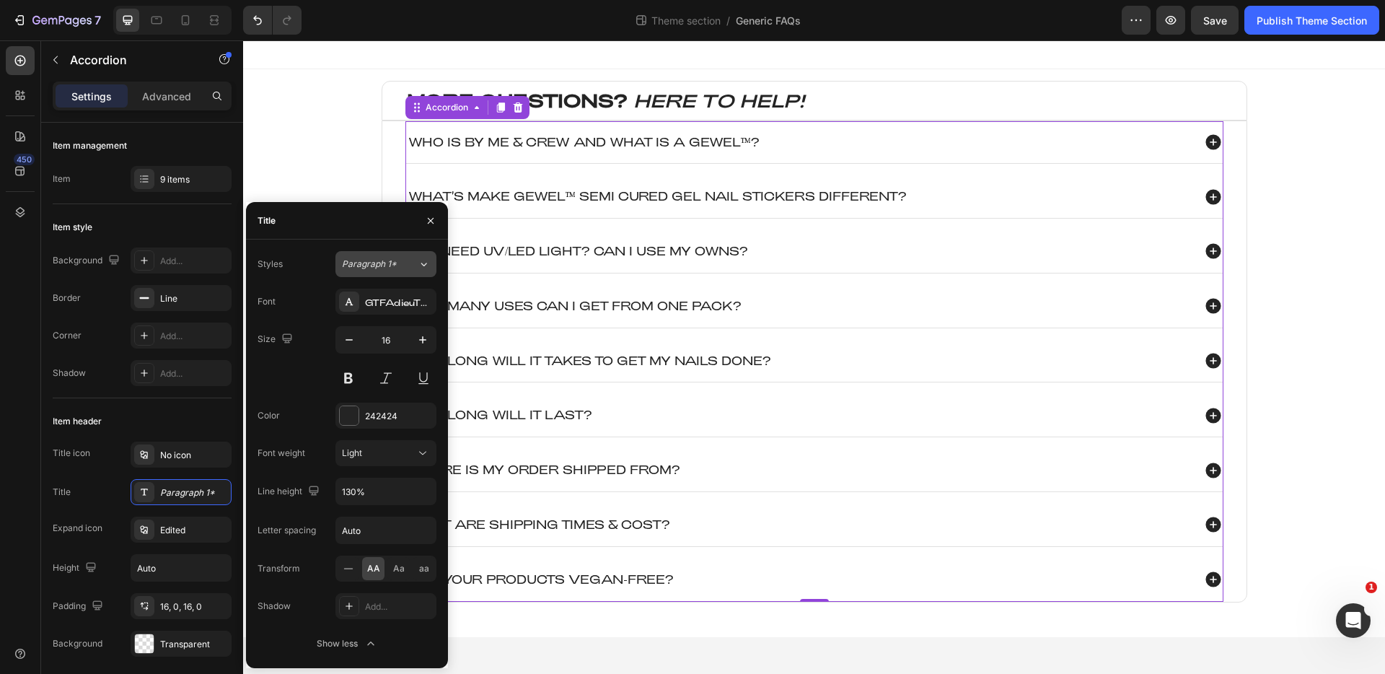
click at [389, 267] on span "Paragraph 1*" at bounding box center [369, 264] width 55 height 13
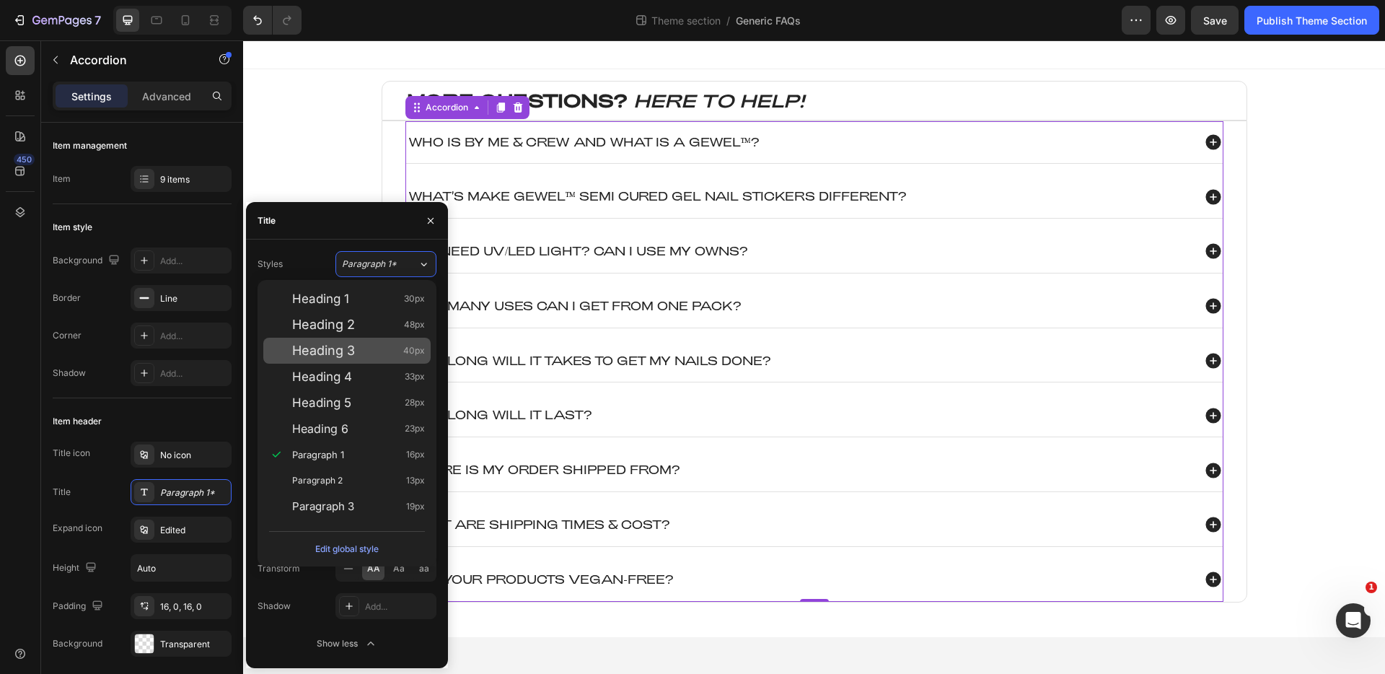
click at [375, 350] on div "Heading 3 40px" at bounding box center [358, 350] width 133 height 14
type input "40"
type input "120%"
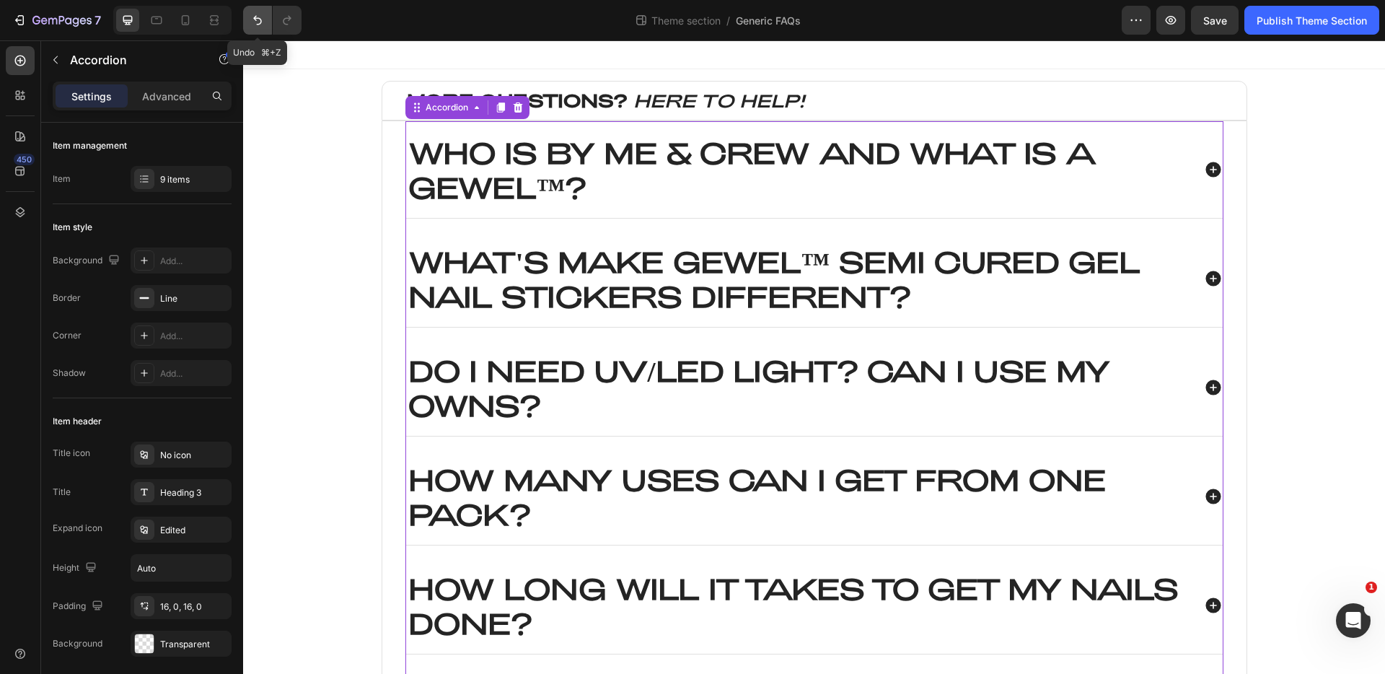
click at [264, 22] on icon "Undo/Redo" at bounding box center [257, 20] width 14 height 14
type input "16"
type input "130%"
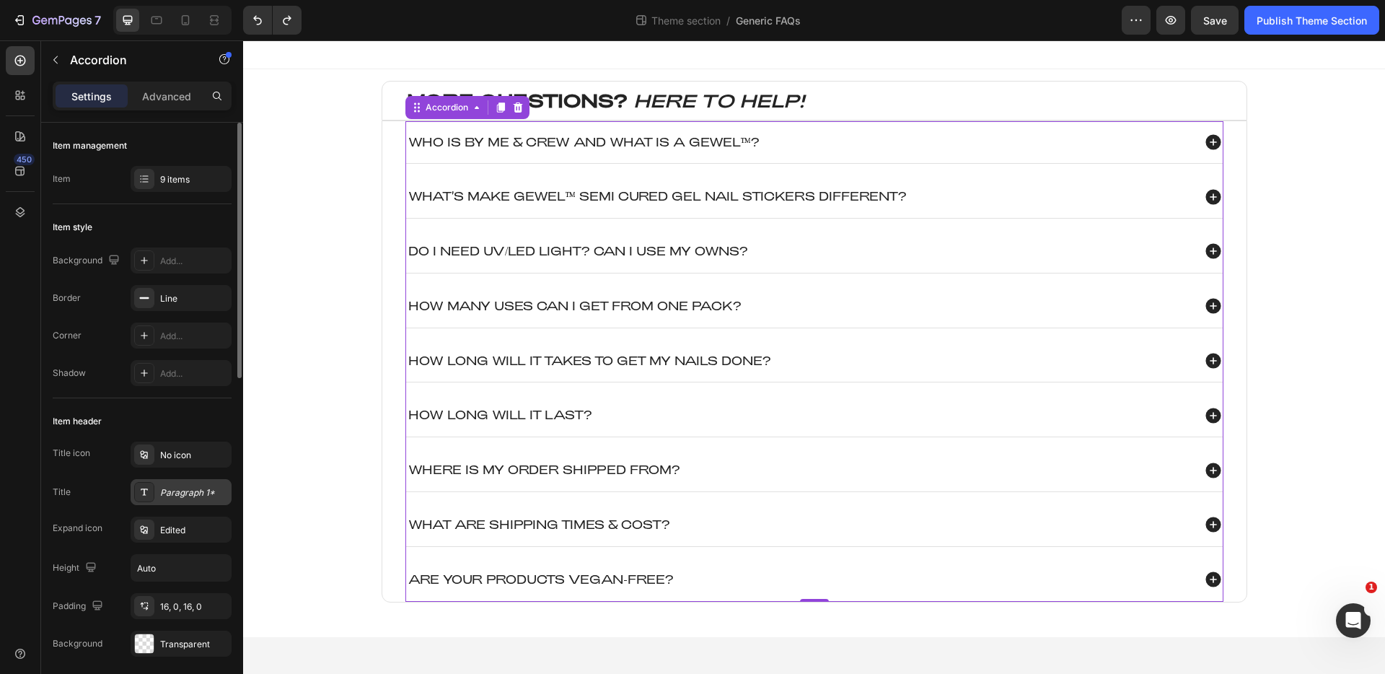
click at [174, 493] on div "Paragraph 1*" at bounding box center [194, 492] width 68 height 13
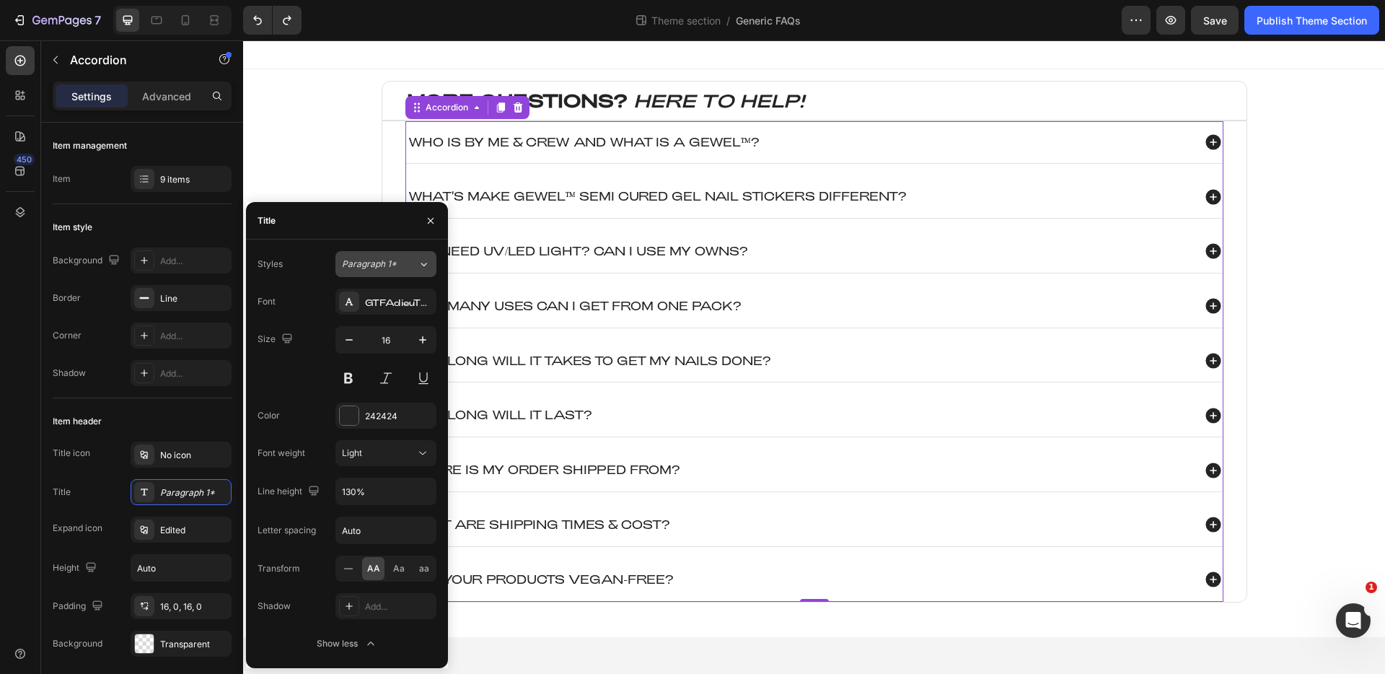
click at [374, 273] on button "Paragraph 1*" at bounding box center [385, 264] width 101 height 26
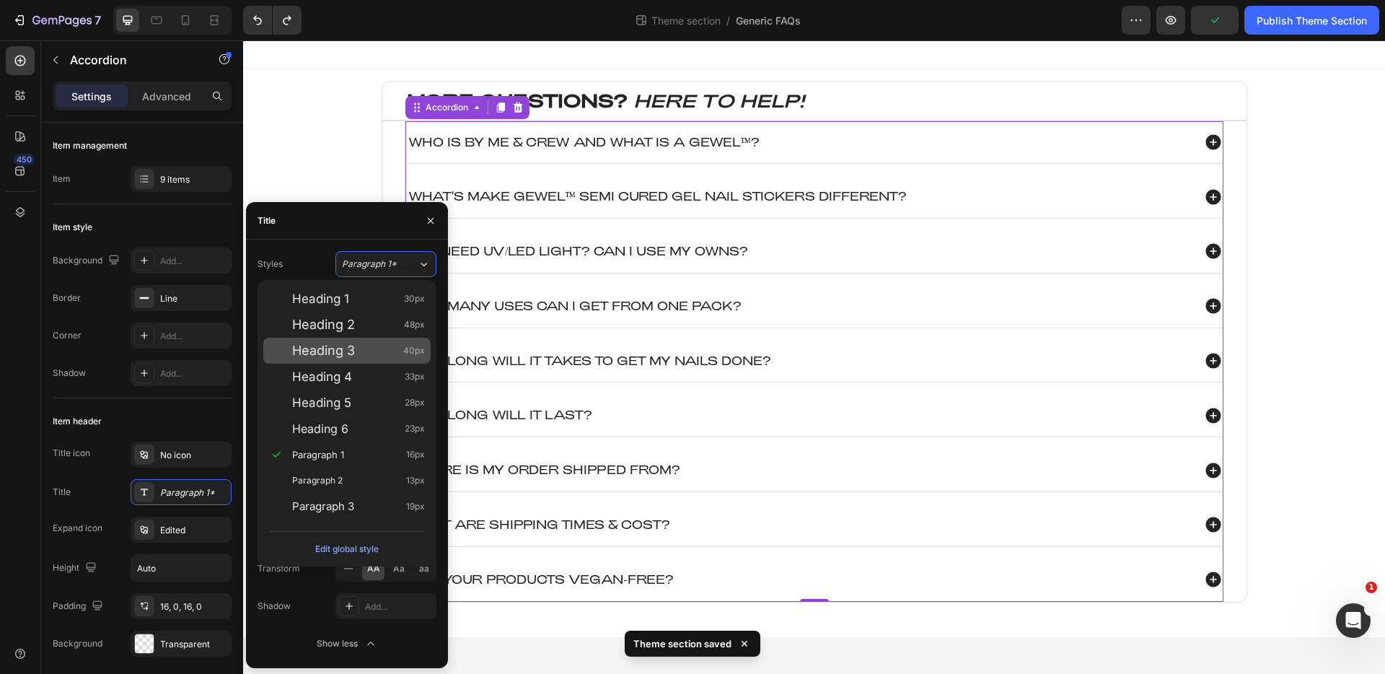
click at [354, 346] on span "Heading 3" at bounding box center [323, 350] width 63 height 14
type input "40"
type input "120%"
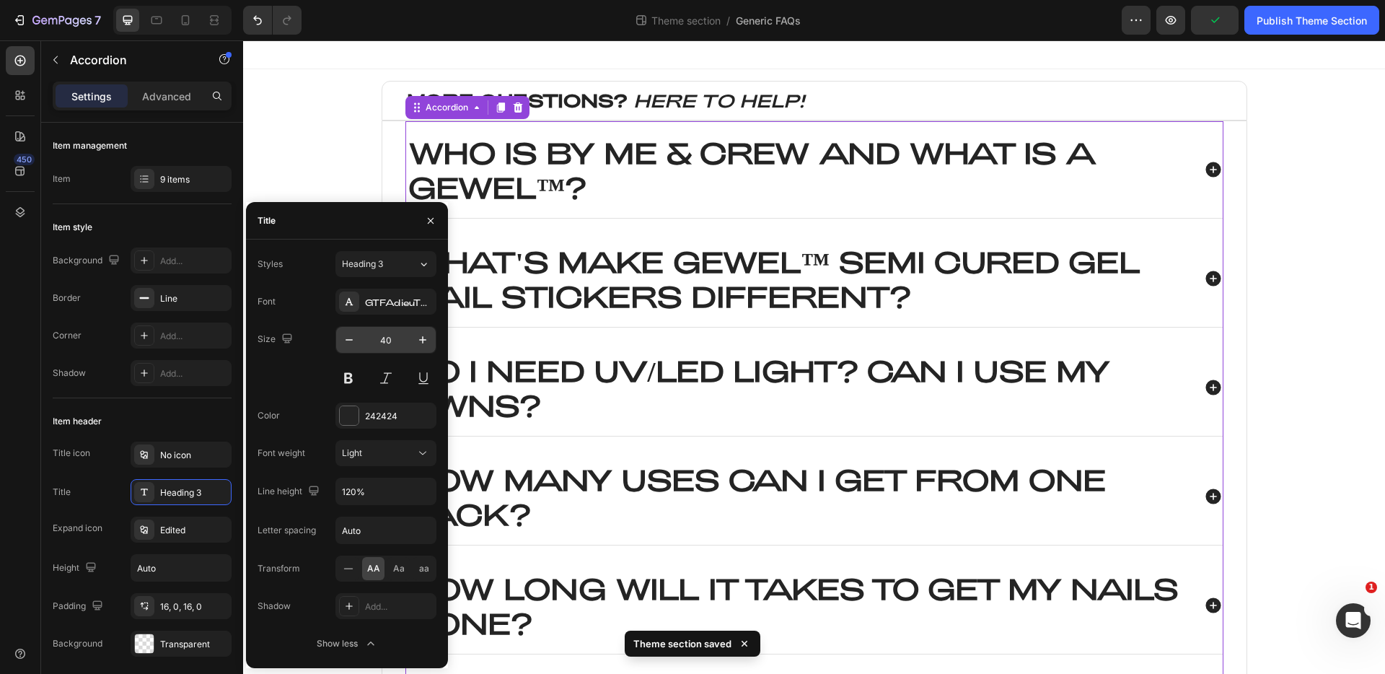
click at [384, 347] on input "40" at bounding box center [386, 340] width 48 height 26
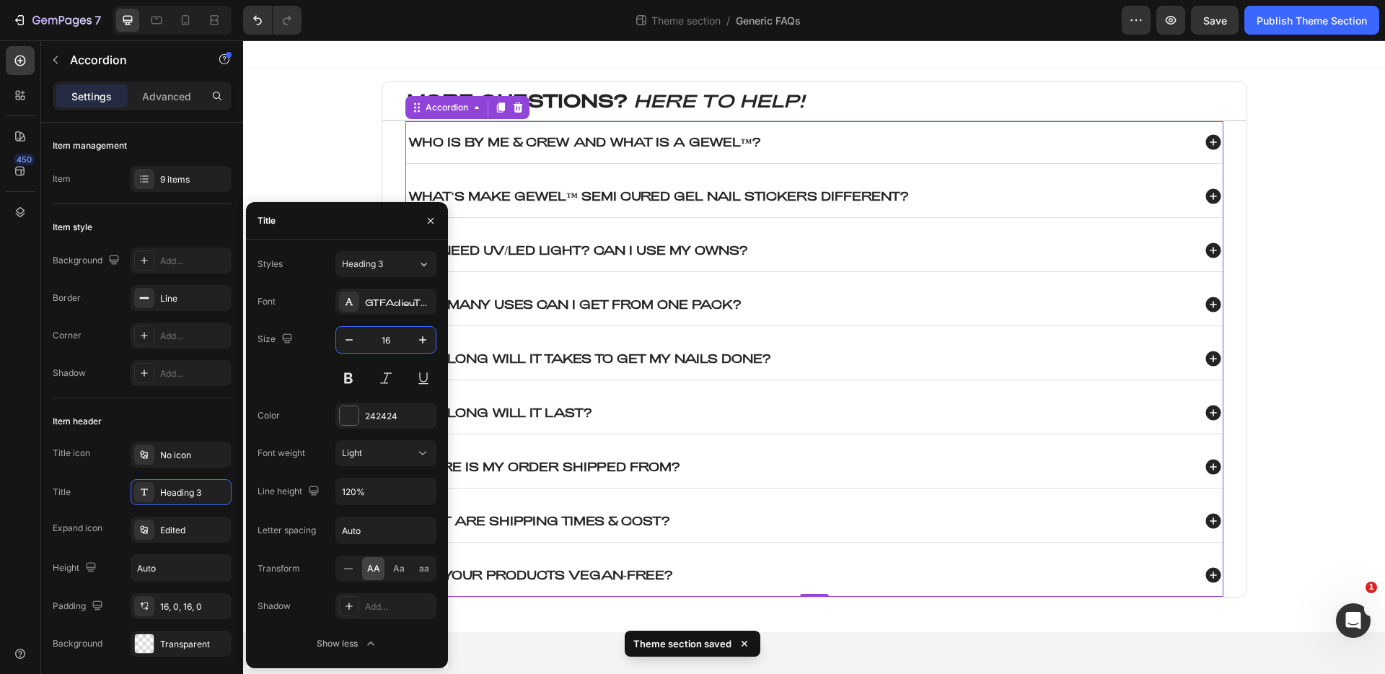
type input "16"
click at [317, 362] on div "Size 16" at bounding box center [347, 358] width 179 height 65
click at [357, 375] on button at bounding box center [348, 378] width 26 height 26
click at [354, 377] on button at bounding box center [348, 378] width 26 height 26
click at [355, 378] on button at bounding box center [348, 378] width 26 height 26
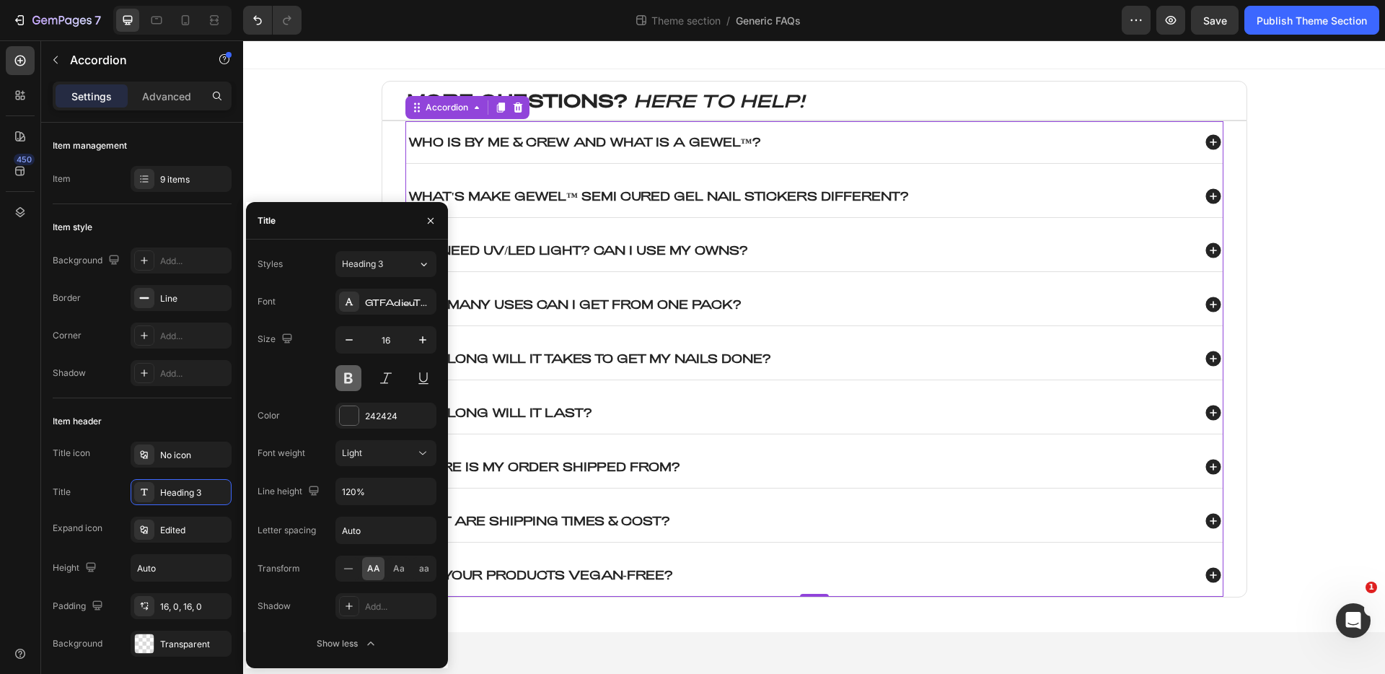
click at [355, 378] on button at bounding box center [348, 378] width 26 height 26
click at [372, 301] on div "GTFAdieuTRIAL" at bounding box center [399, 302] width 68 height 13
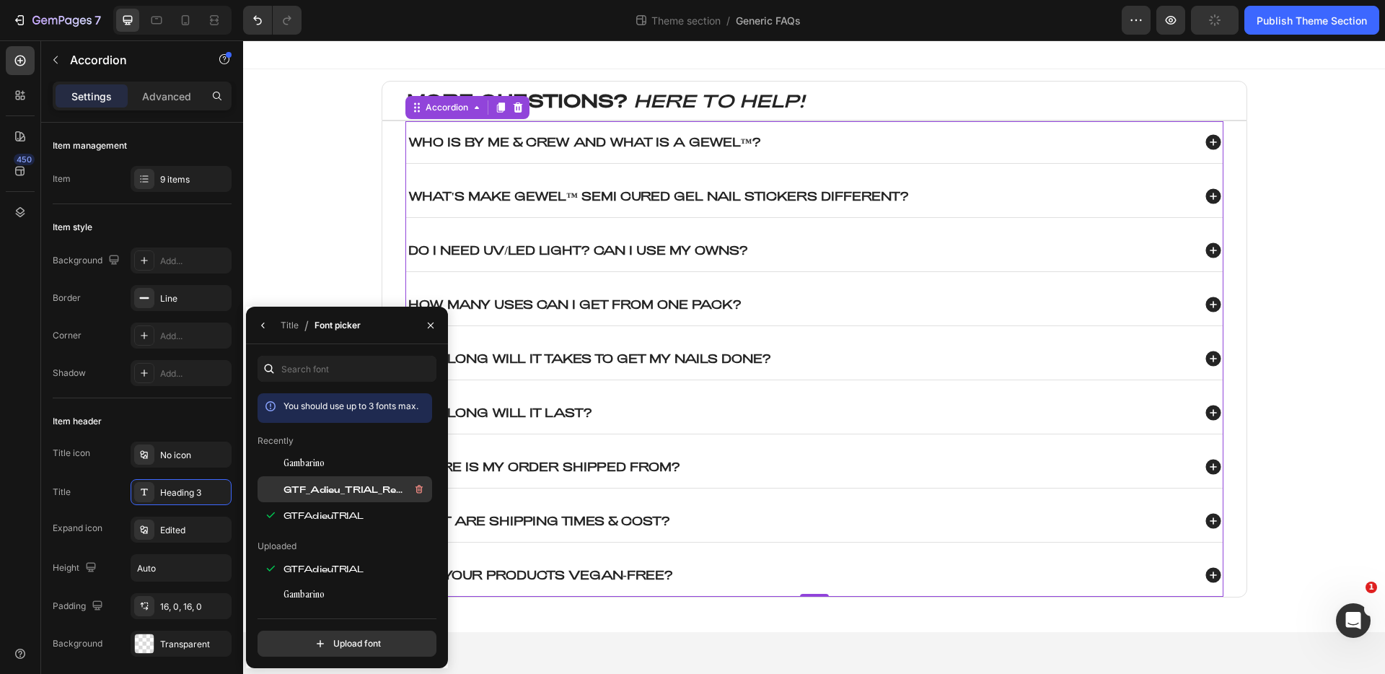
click at [337, 491] on span "GTF_Adieu_TRIAL_Regular" at bounding box center [343, 489] width 120 height 13
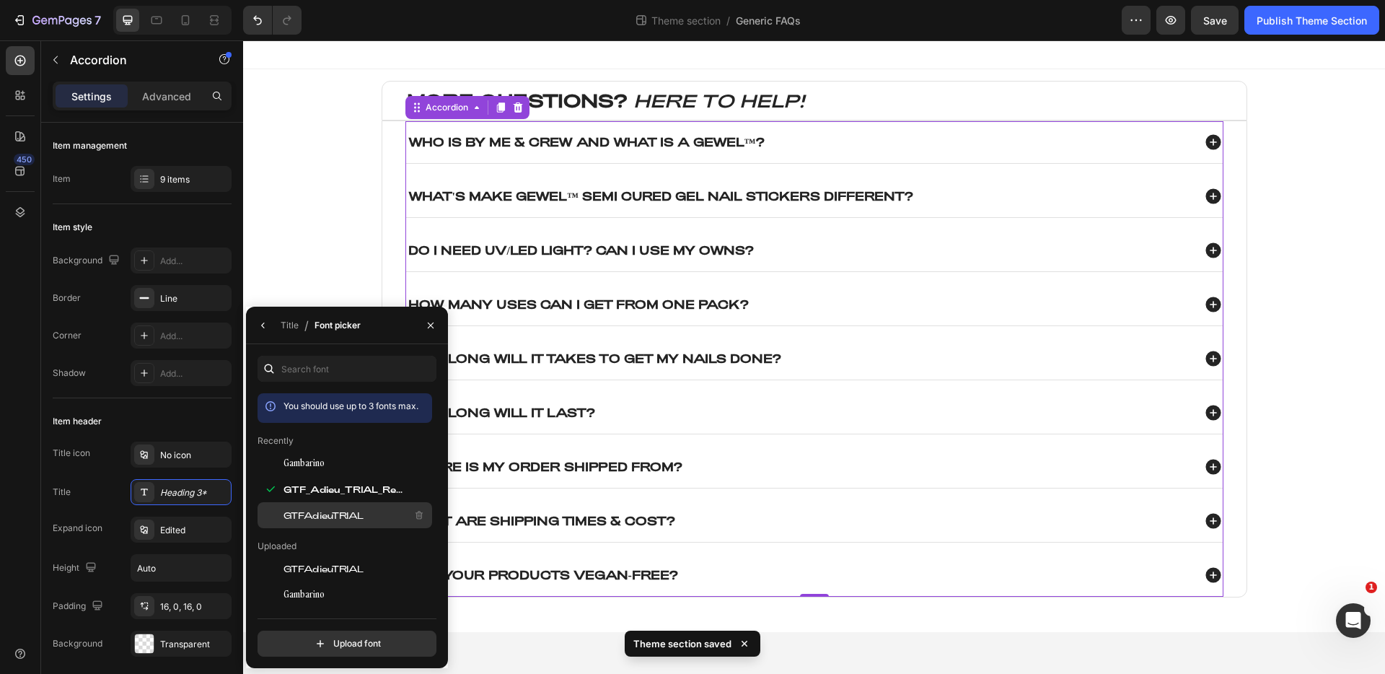
click at [331, 509] on span "GTFAdieuTRIAL" at bounding box center [323, 515] width 80 height 13
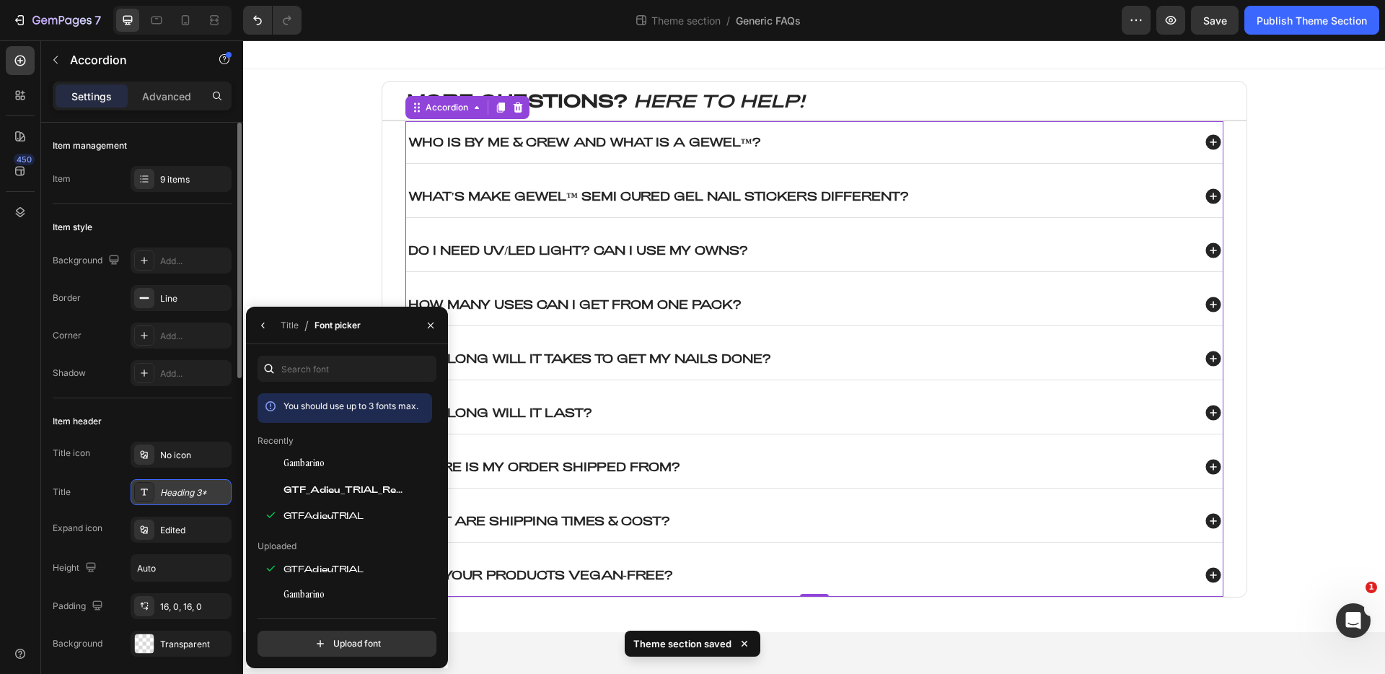
click at [177, 496] on div "Heading 3*" at bounding box center [194, 492] width 68 height 13
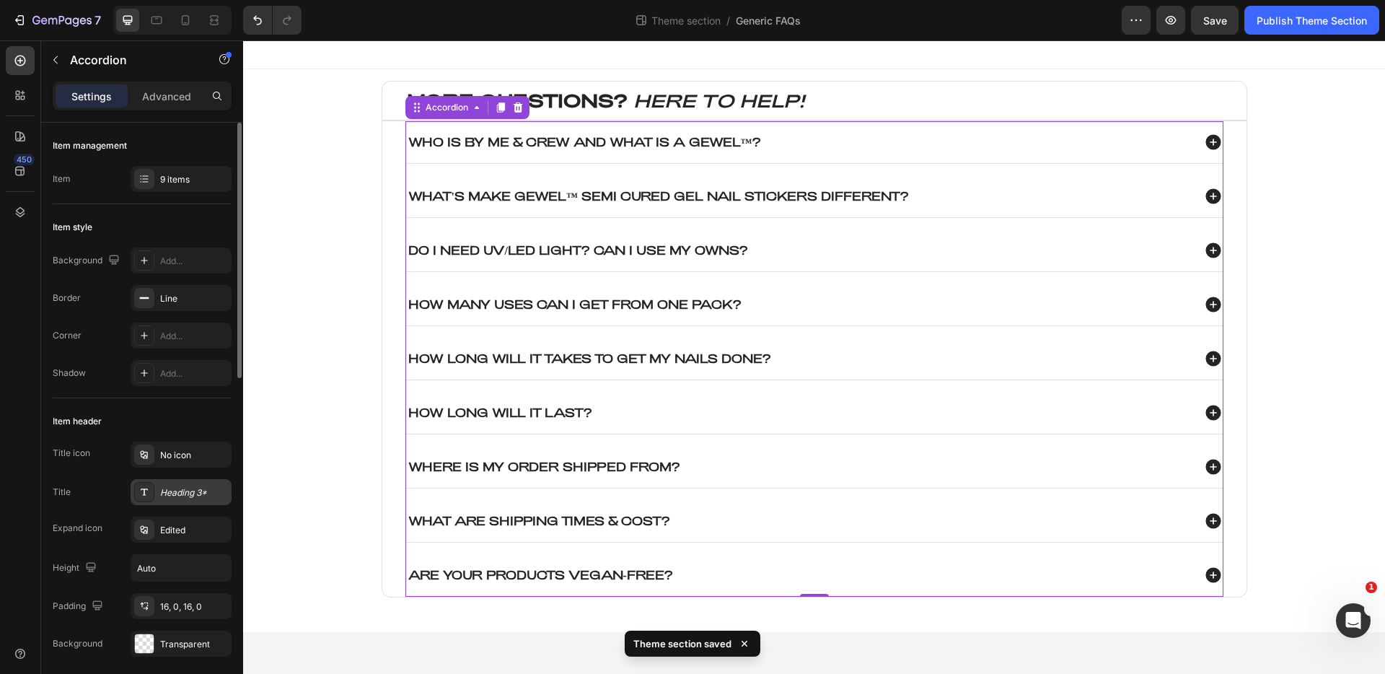
click at [185, 491] on div "Heading 3*" at bounding box center [194, 492] width 68 height 13
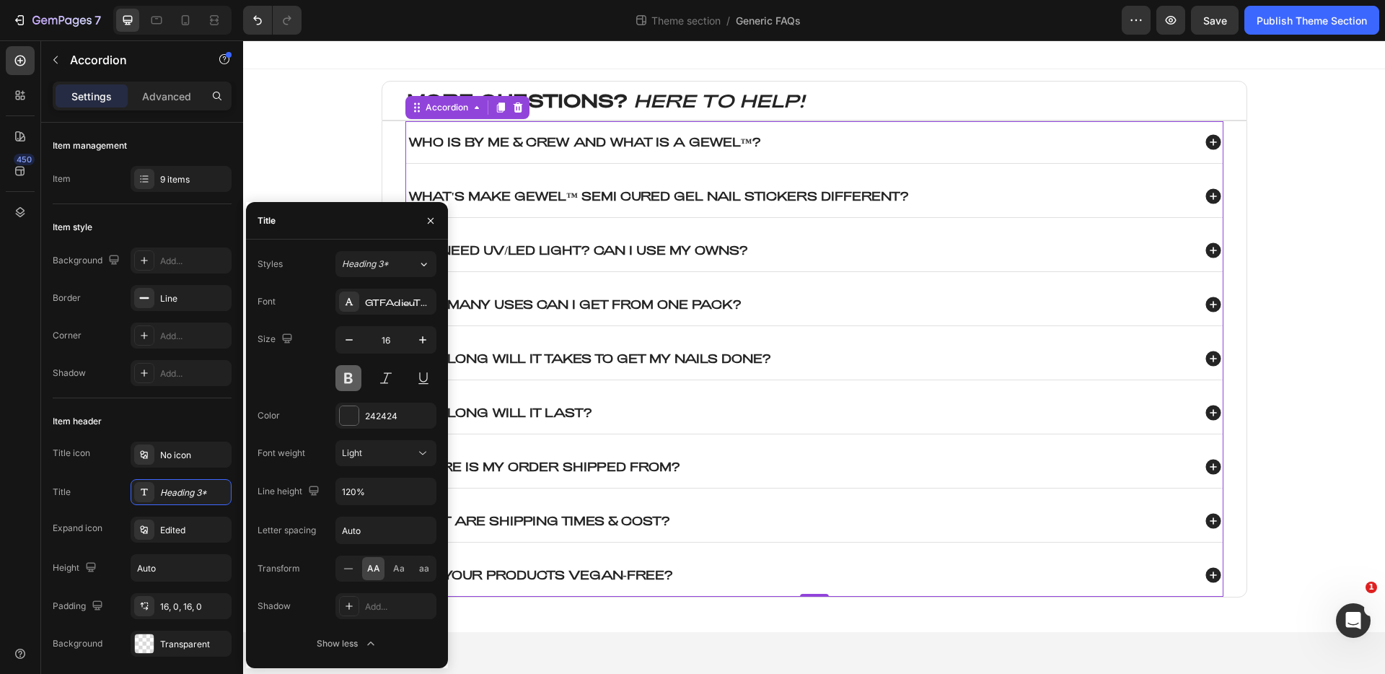
click at [348, 382] on button at bounding box center [348, 378] width 26 height 26
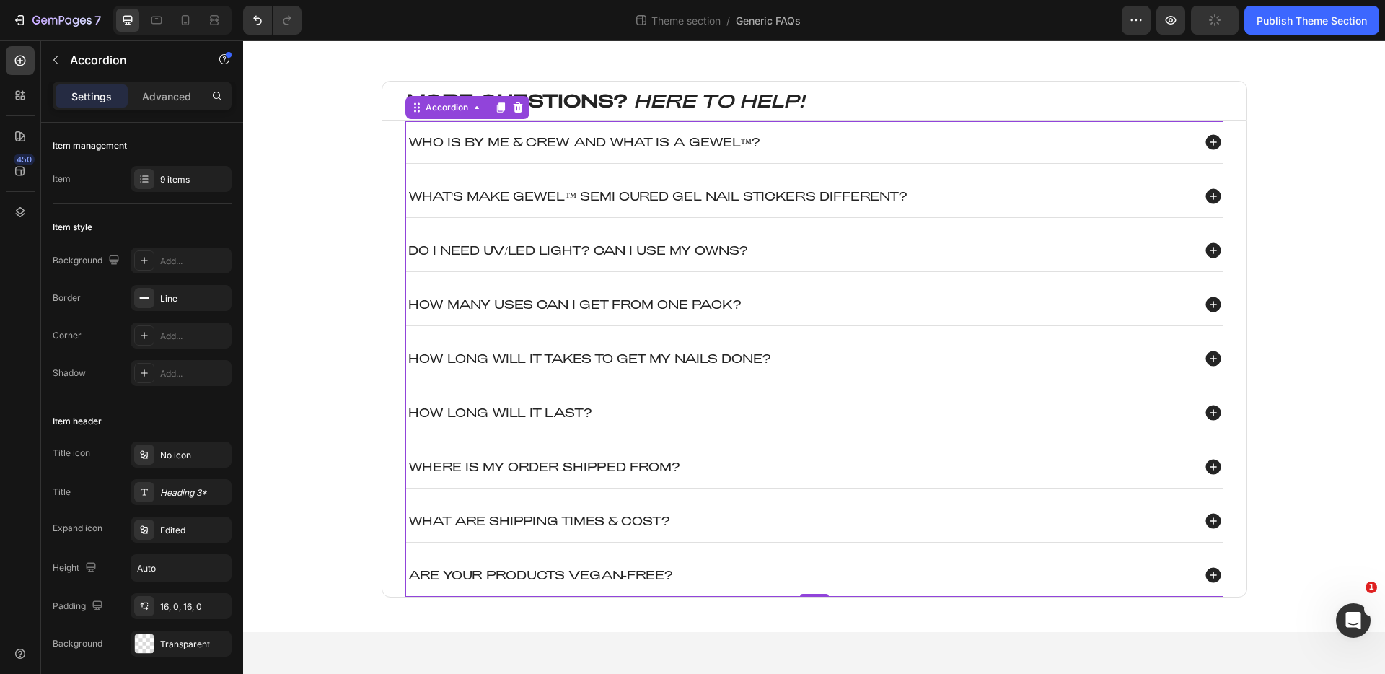
click at [840, 137] on div "Who is By Me & Crew and what is a GEWEL™?" at bounding box center [799, 142] width 786 height 18
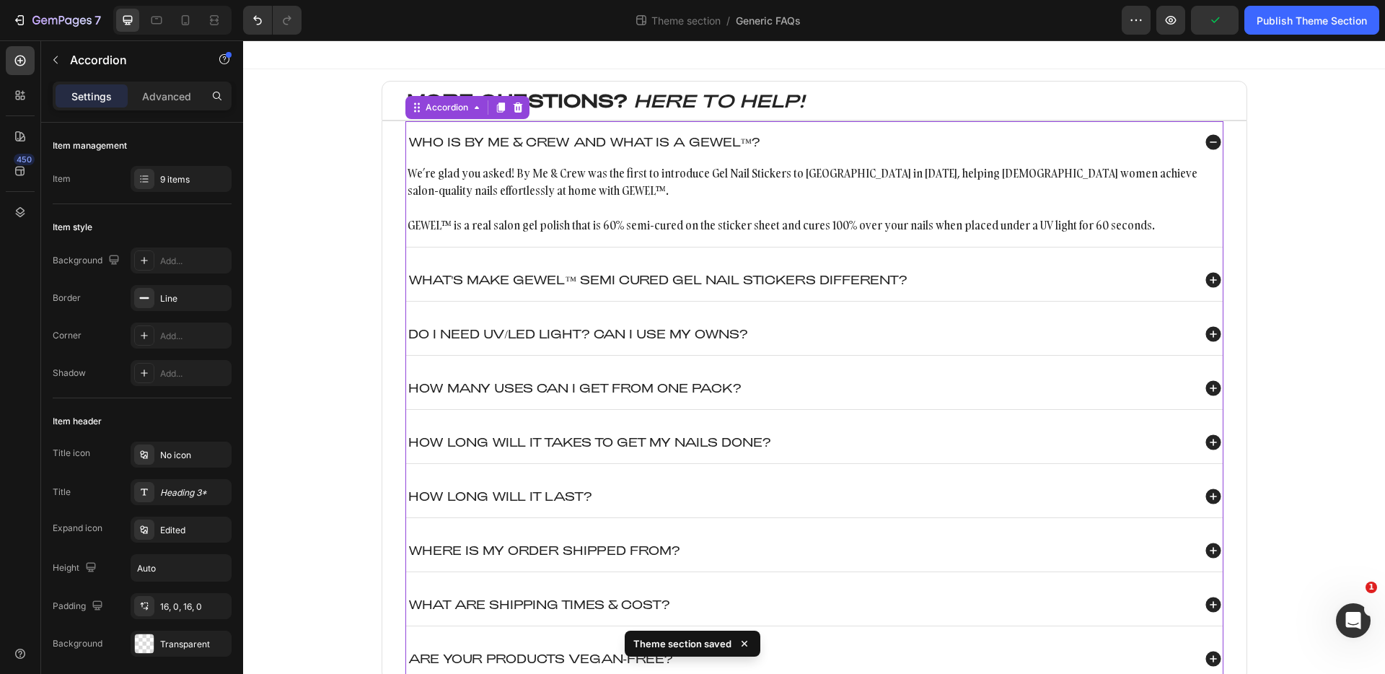
click at [840, 137] on div "Who is By Me & Crew and what is a GEWEL™?" at bounding box center [799, 142] width 786 height 18
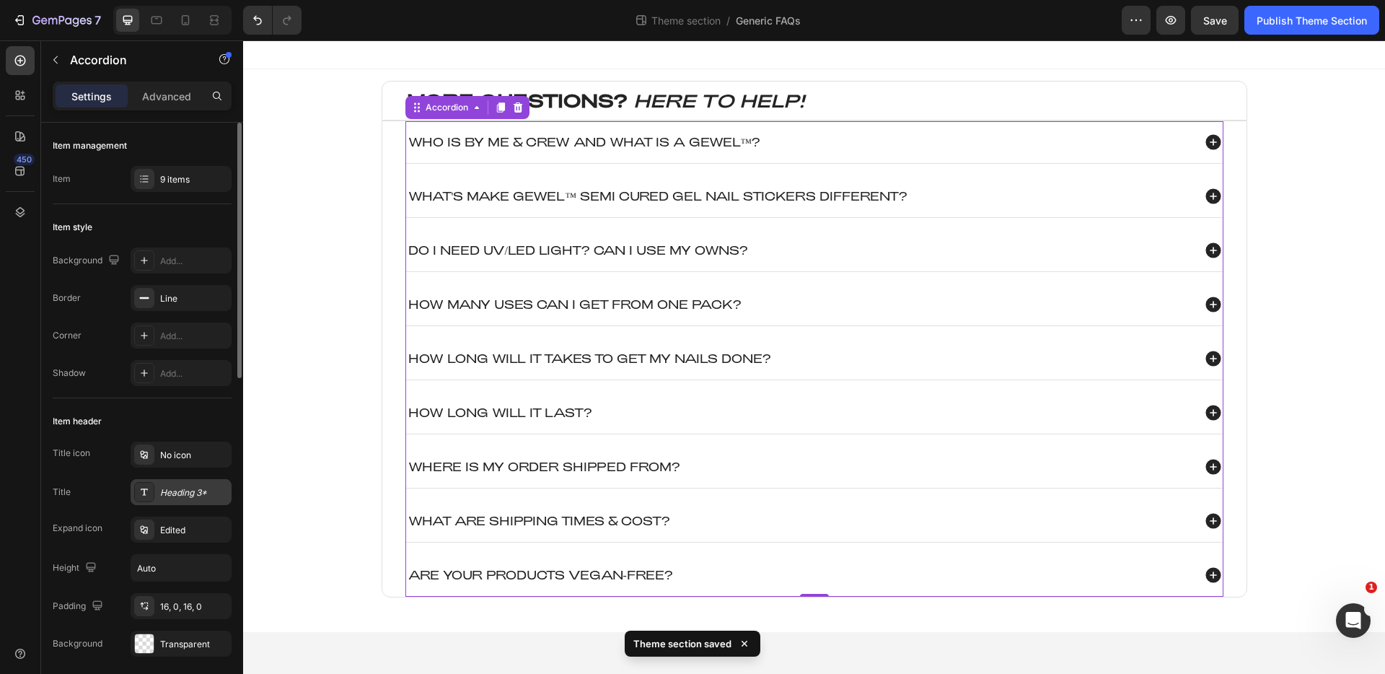
click at [172, 500] on div "Heading 3*" at bounding box center [181, 492] width 101 height 26
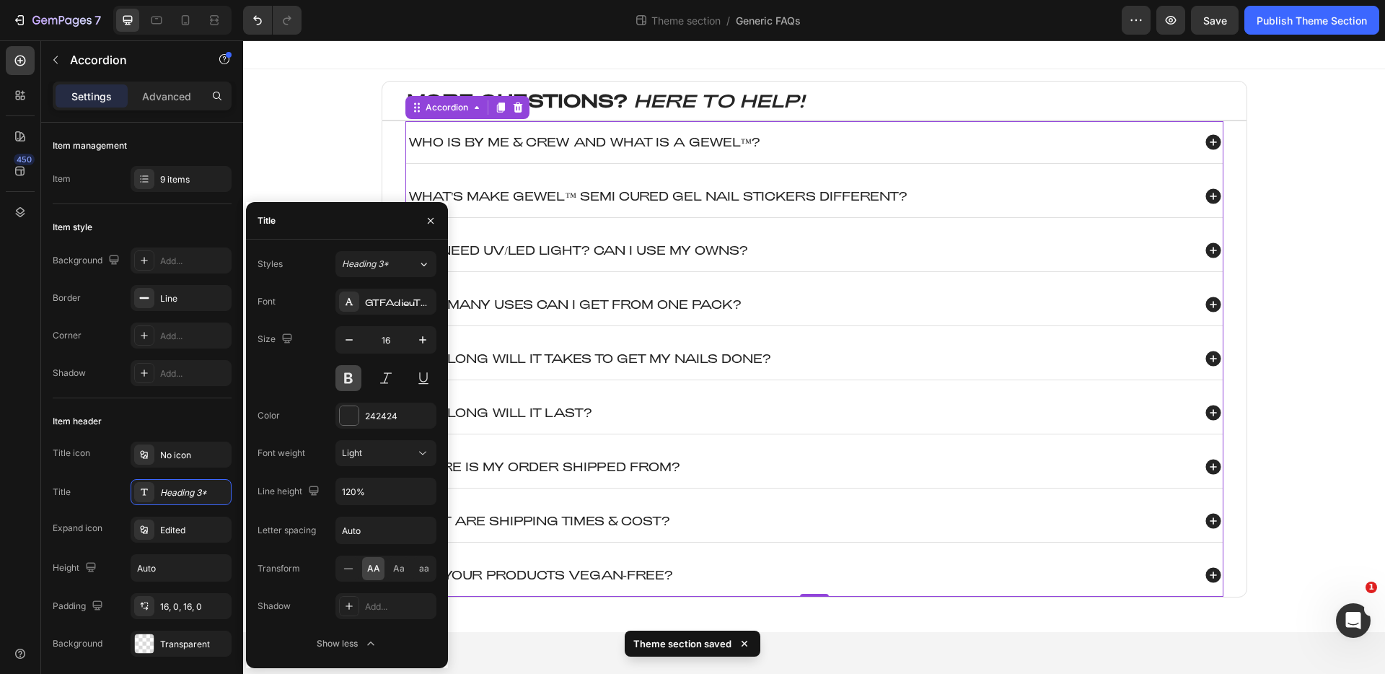
click at [341, 373] on button at bounding box center [348, 378] width 26 height 26
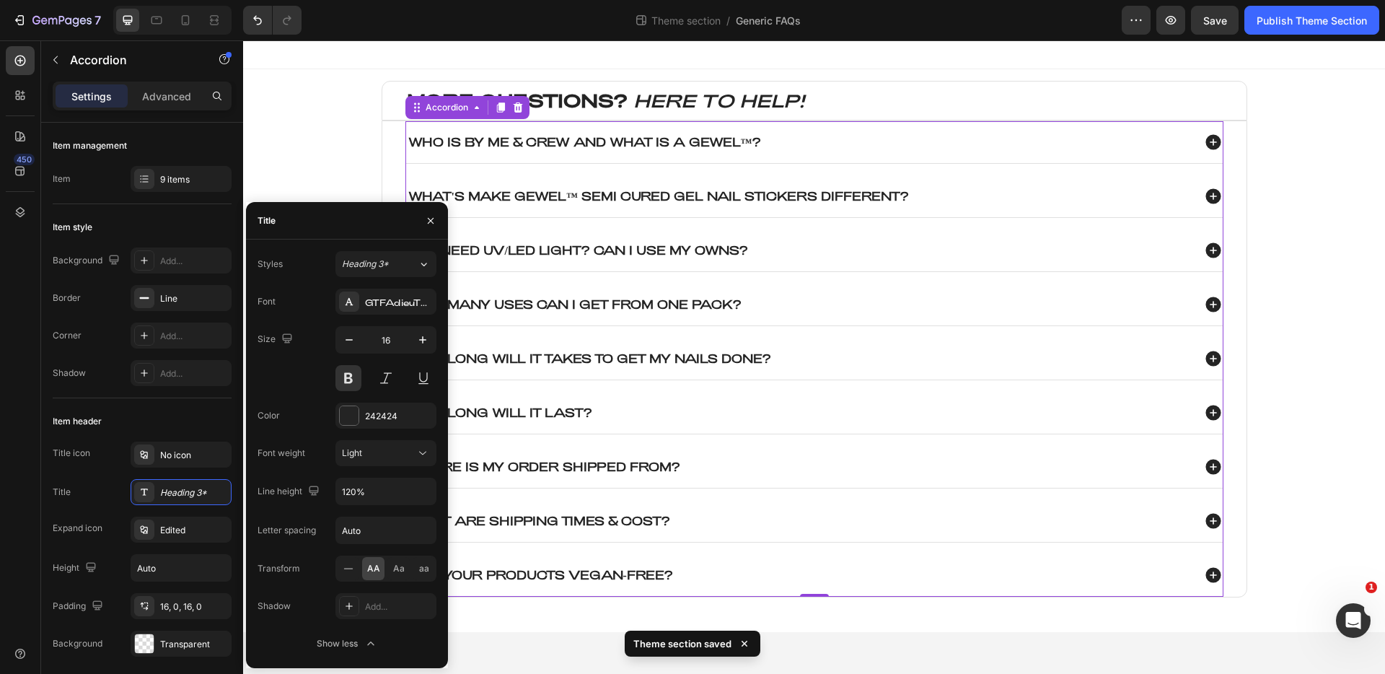
click at [321, 187] on div "MORE QUESTIONS? HERE TO HELP! Heading Who is By Me & Crew and what is a GEWEL™?…" at bounding box center [814, 351] width 1113 height 540
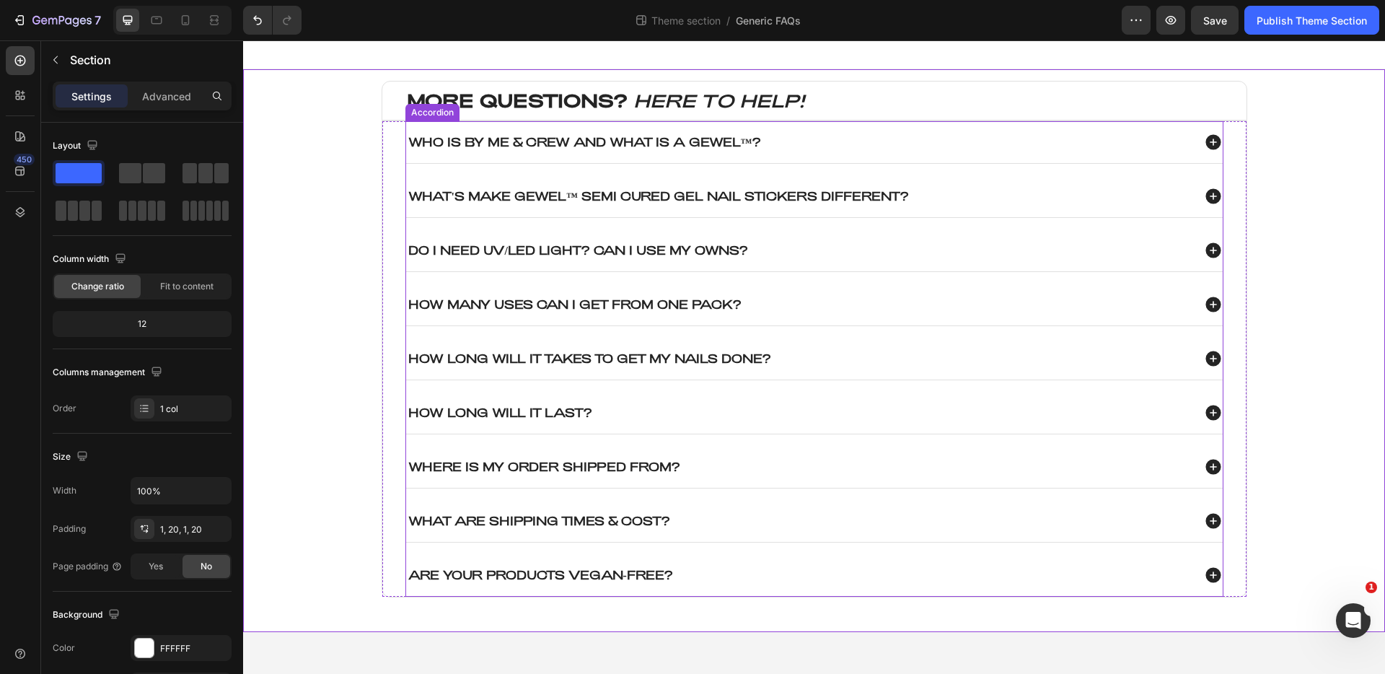
click at [836, 138] on div "Who is By Me & Crew and what is a GEWEL™?" at bounding box center [799, 142] width 786 height 18
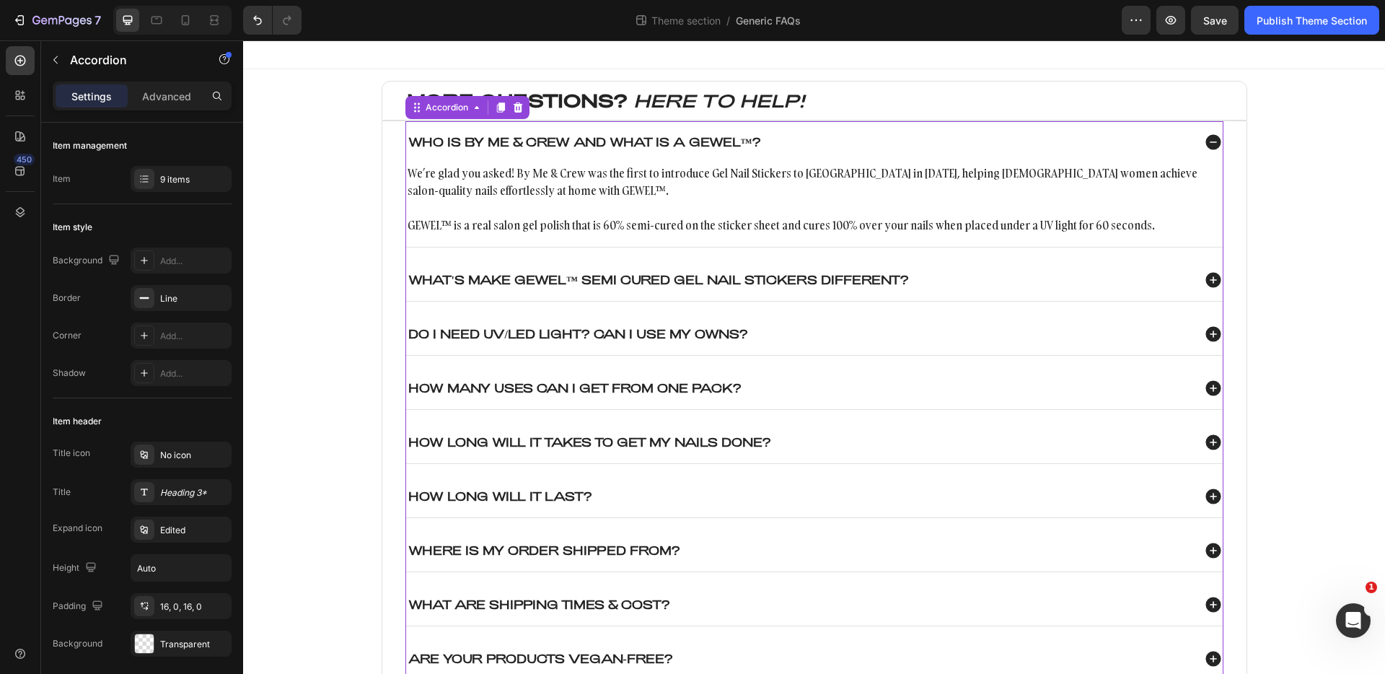
click at [836, 138] on div "Who is By Me & Crew and what is a GEWEL™?" at bounding box center [799, 142] width 786 height 18
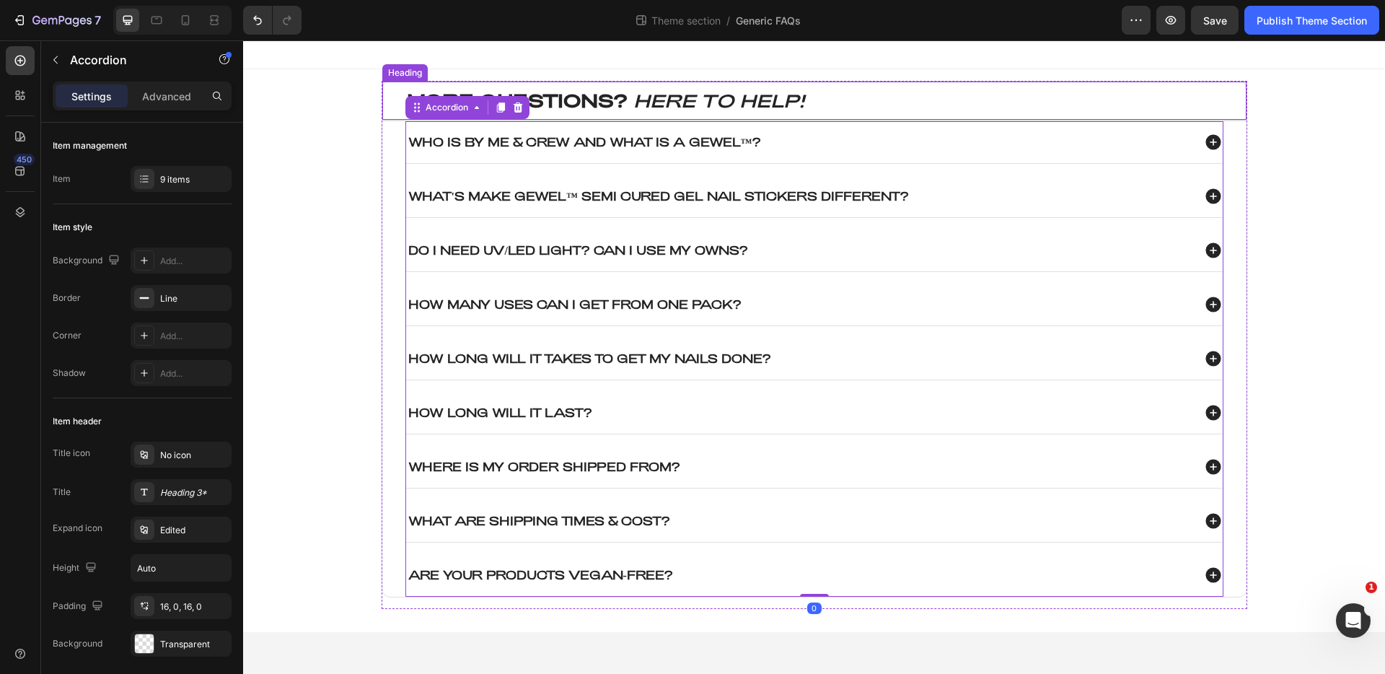
click at [844, 103] on h2 "MORE QUESTIONS? HERE TO HELP!" at bounding box center [825, 100] width 841 height 27
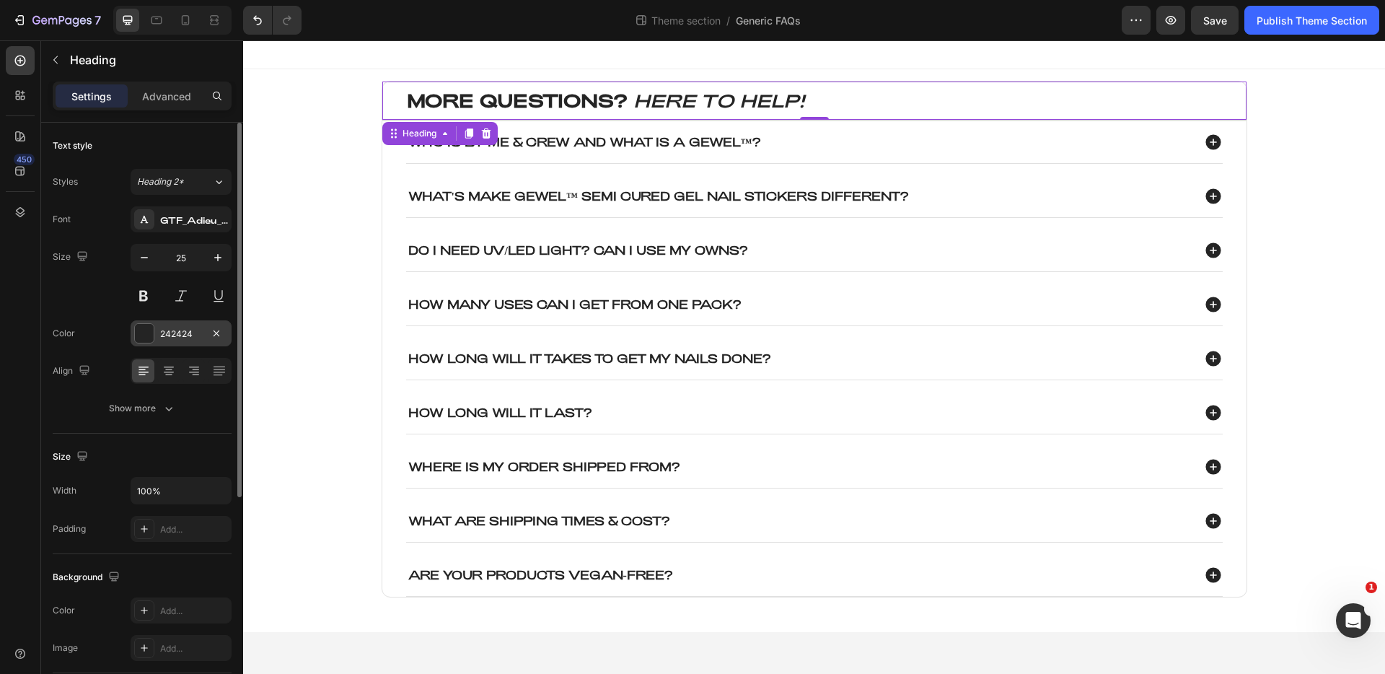
click at [148, 334] on div at bounding box center [144, 333] width 19 height 19
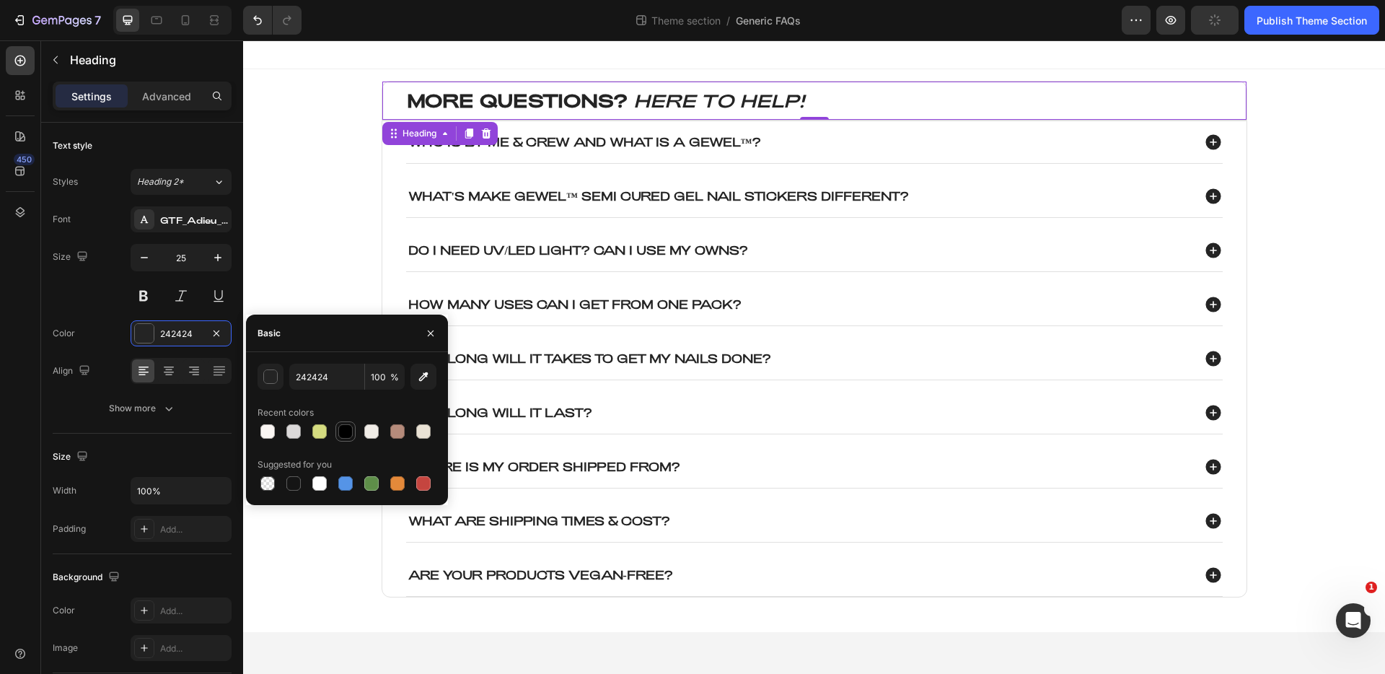
click at [348, 434] on div at bounding box center [345, 431] width 14 height 14
type input "000000"
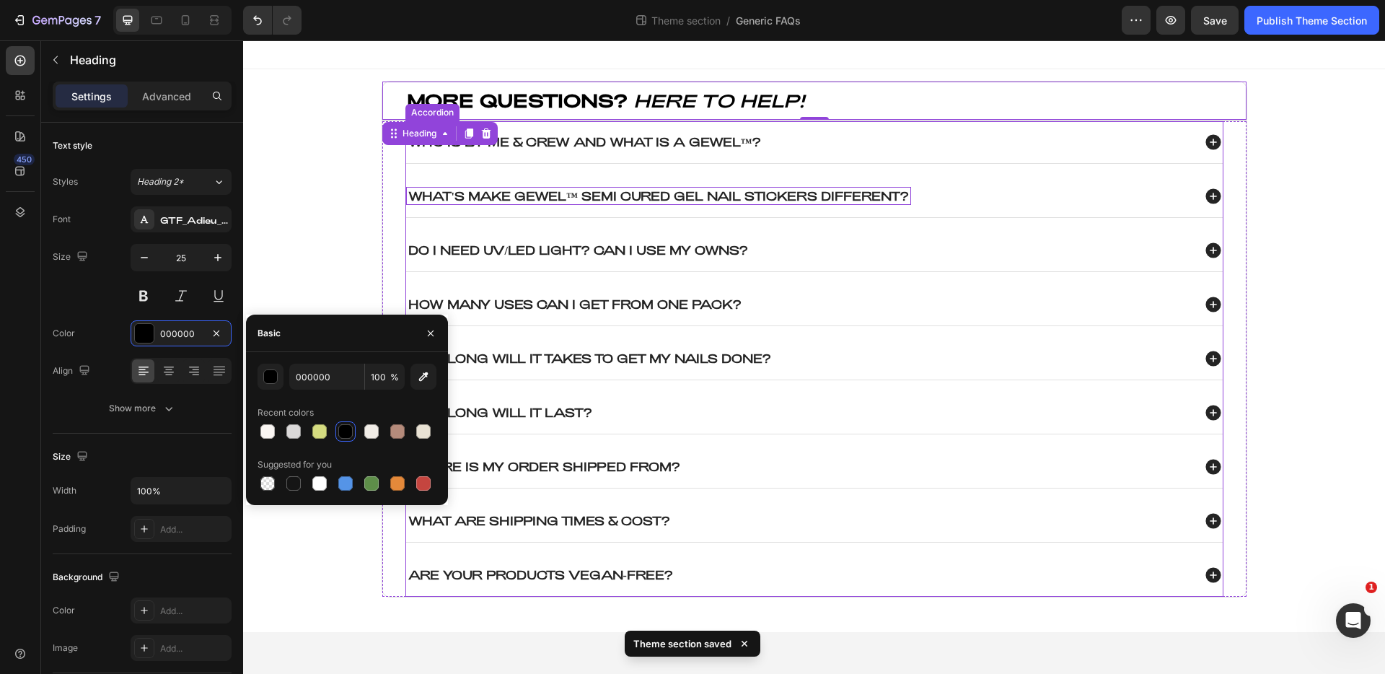
click at [637, 195] on p "What's make gewel™ semi cured gel nail stickers different?" at bounding box center [658, 196] width 501 height 14
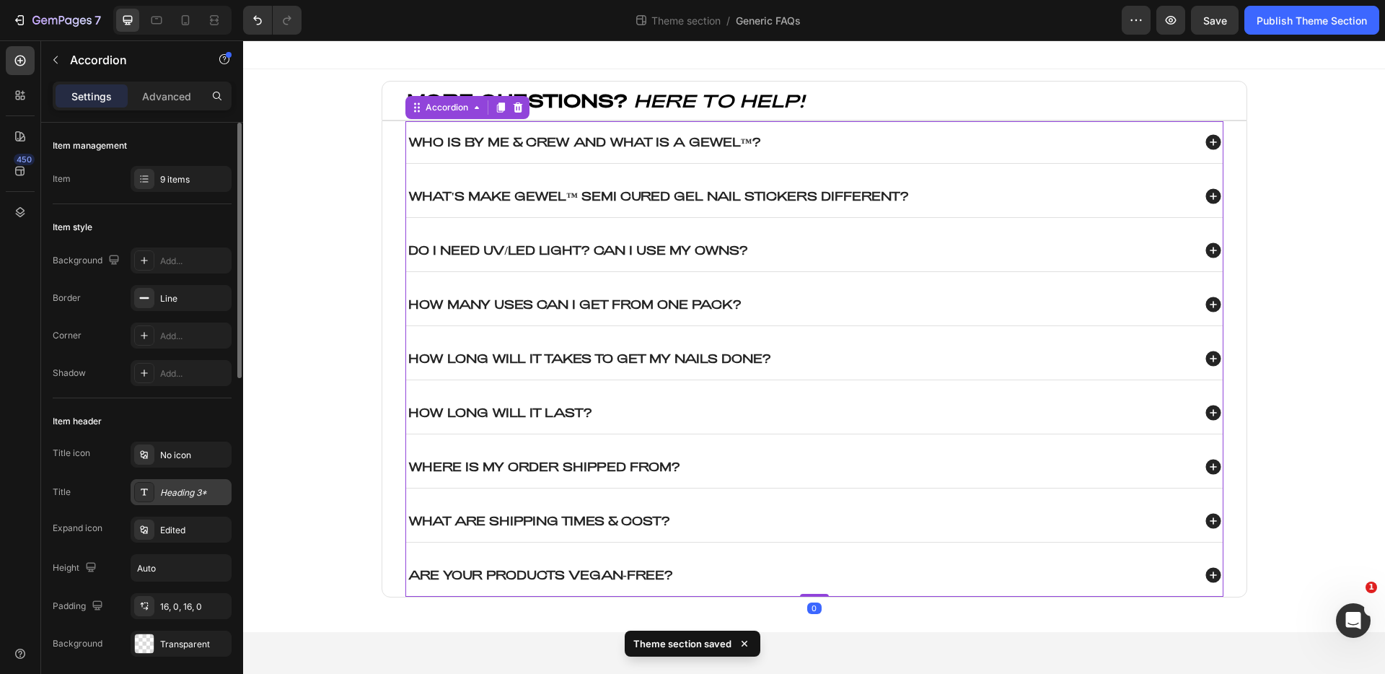
click at [174, 490] on div "Heading 3*" at bounding box center [194, 492] width 68 height 13
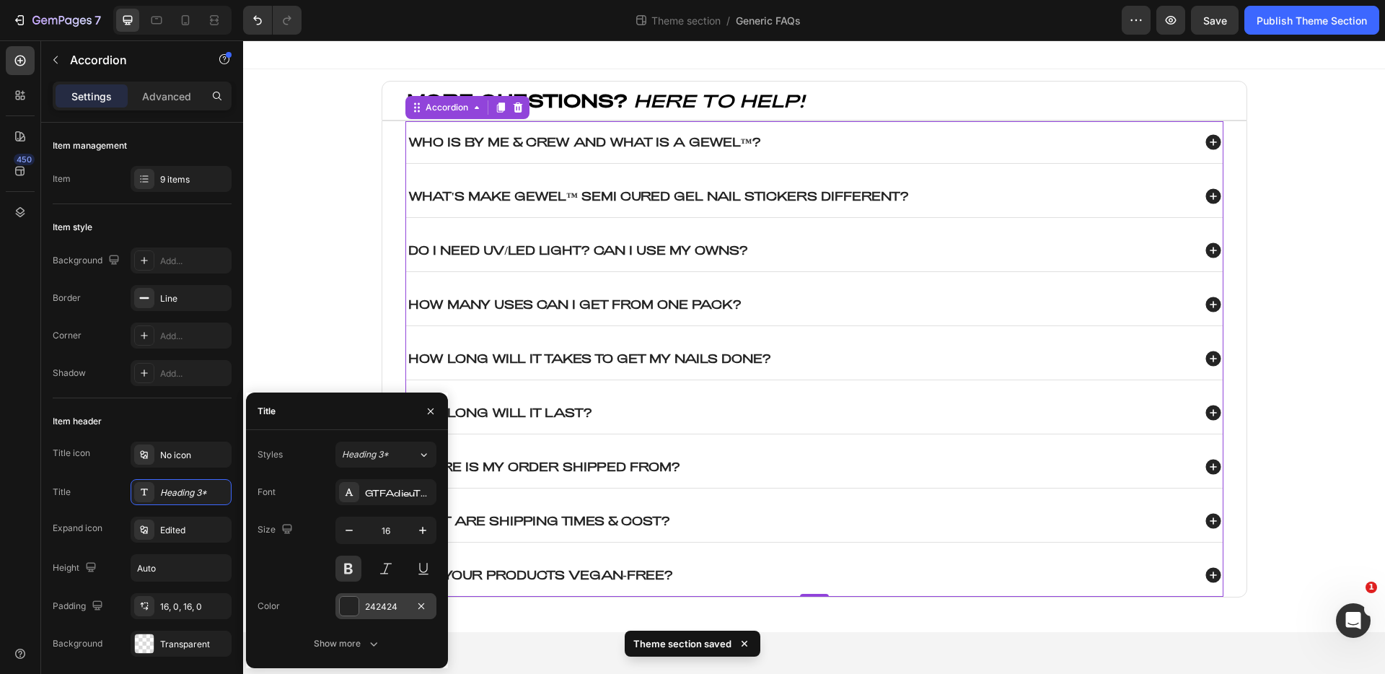
click at [353, 606] on div at bounding box center [349, 606] width 19 height 19
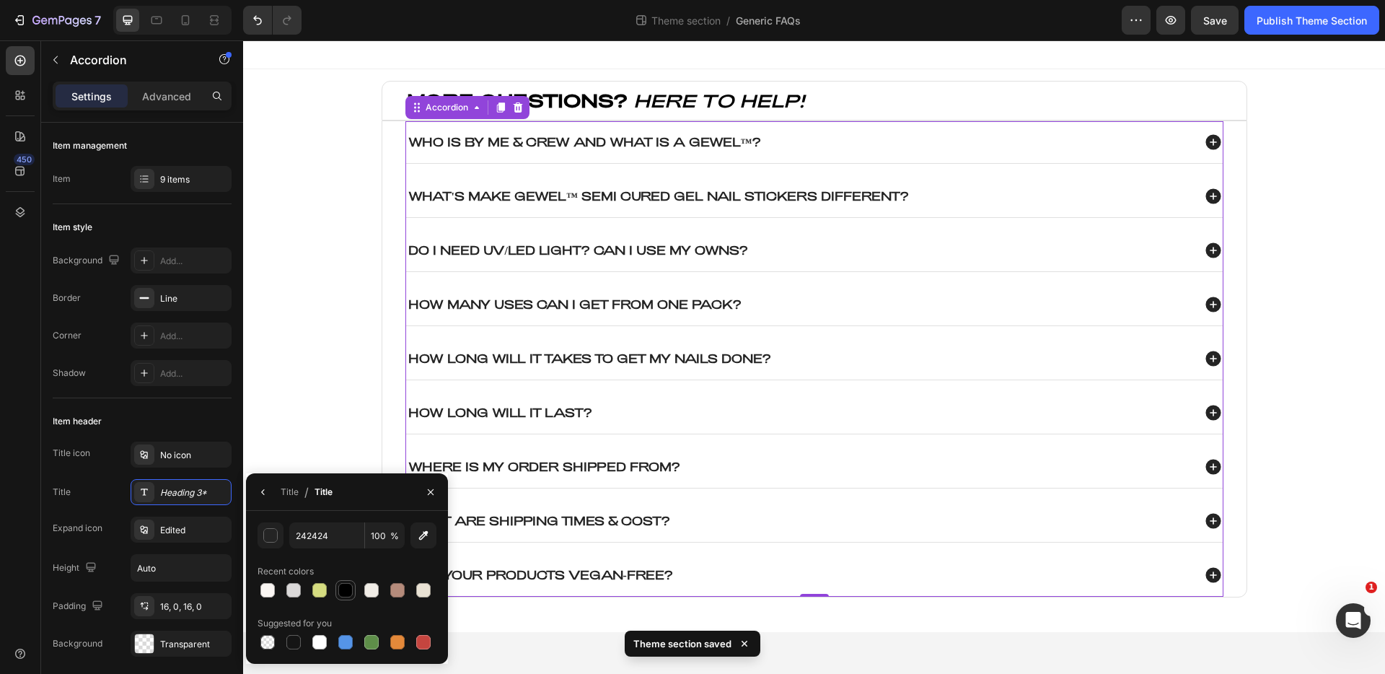
click at [344, 589] on div at bounding box center [345, 590] width 14 height 14
type input "000000"
click at [340, 255] on div "MORE QUESTIONS? HERE TO HELP! Heading Who is By Me & Crew and what is a GEWEL™?…" at bounding box center [814, 351] width 1113 height 540
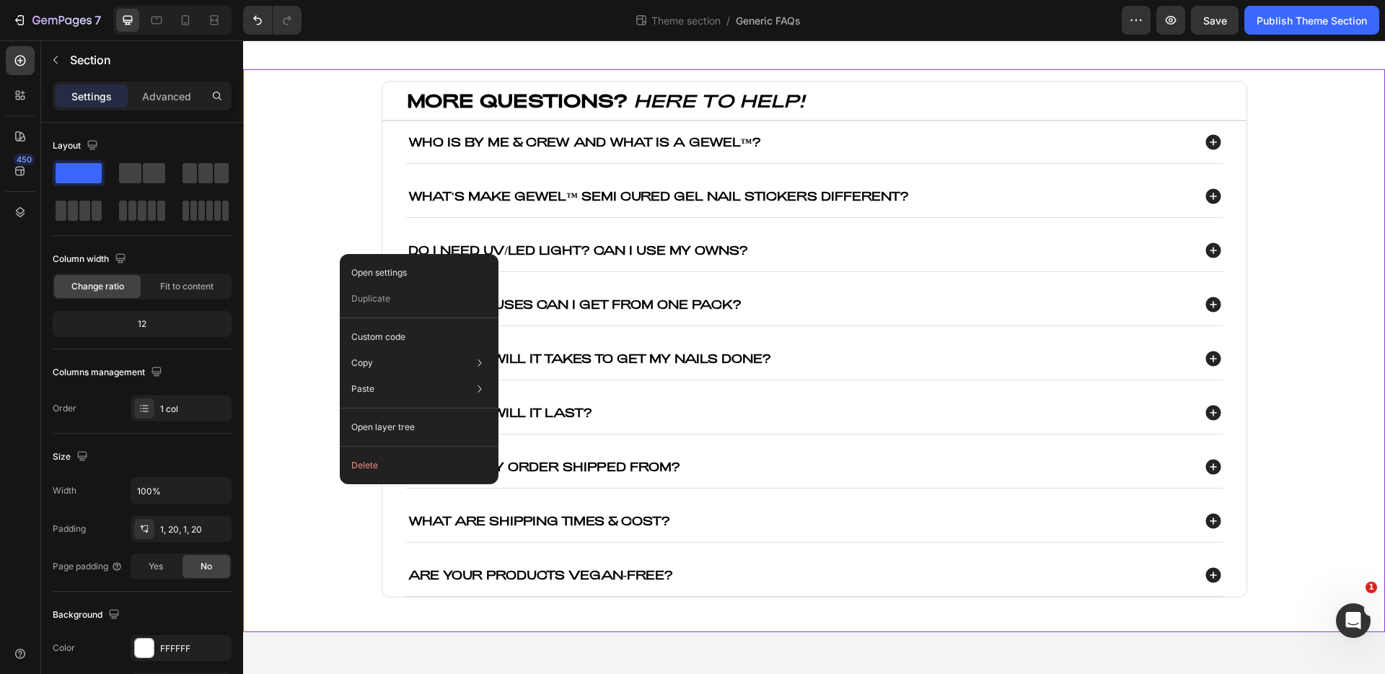
click at [304, 239] on div "MORE QUESTIONS? HERE TO HELP! Heading Who is By Me & Crew and what is a GEWEL™?…" at bounding box center [814, 351] width 1113 height 540
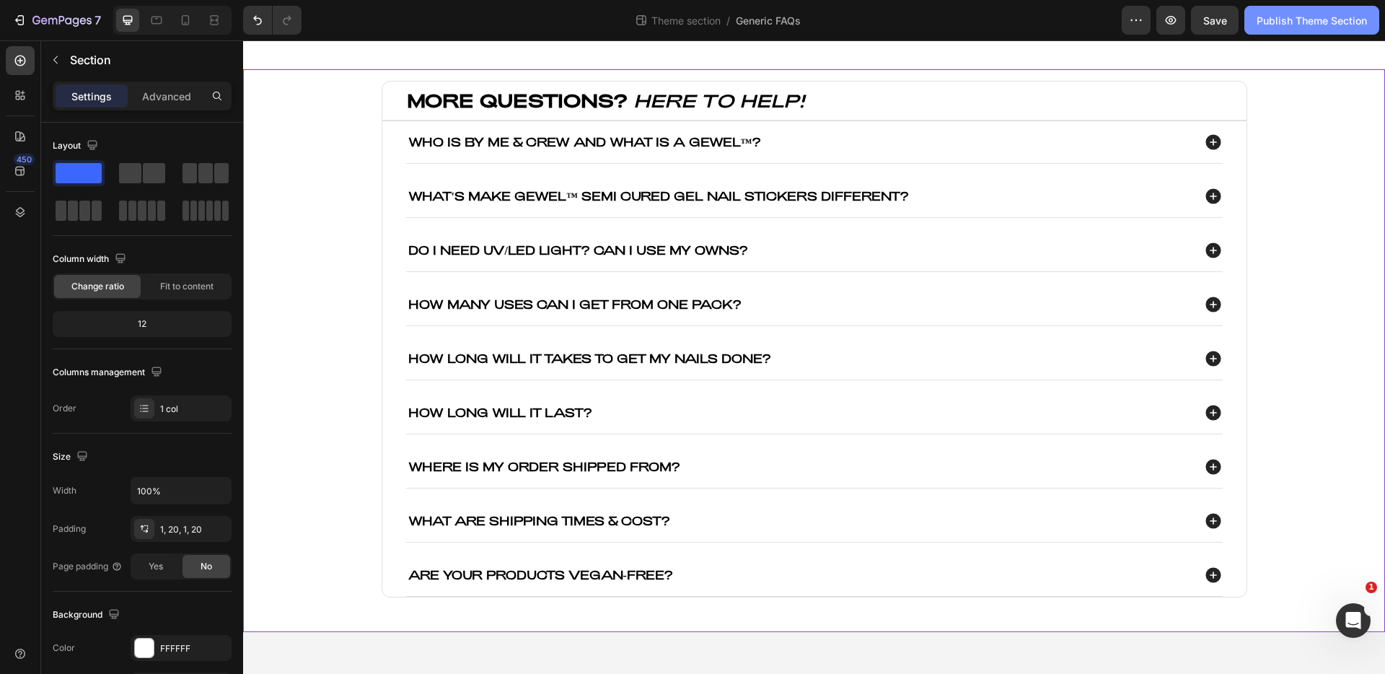
click at [1287, 14] on div "Publish Theme Section" at bounding box center [1312, 20] width 110 height 15
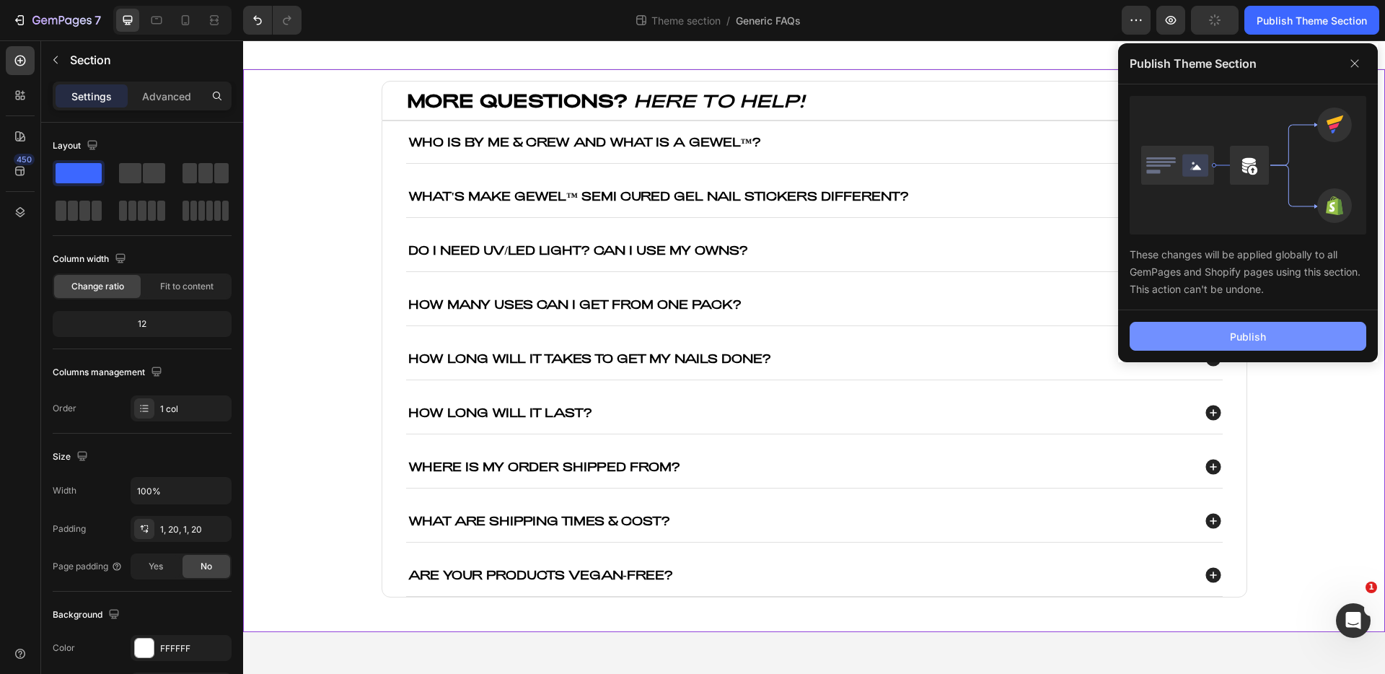
click at [1236, 342] on div "Publish" at bounding box center [1248, 336] width 36 height 15
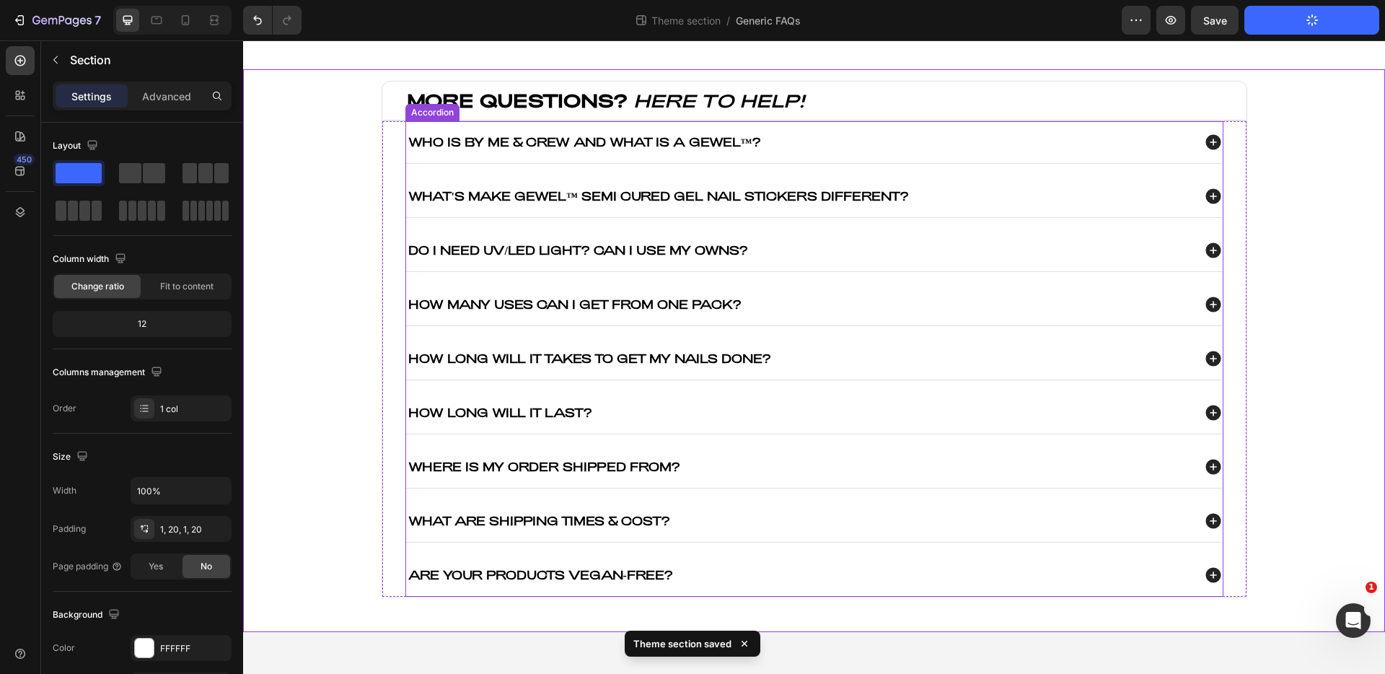
click at [760, 409] on div "How Long will it last?" at bounding box center [799, 412] width 786 height 18
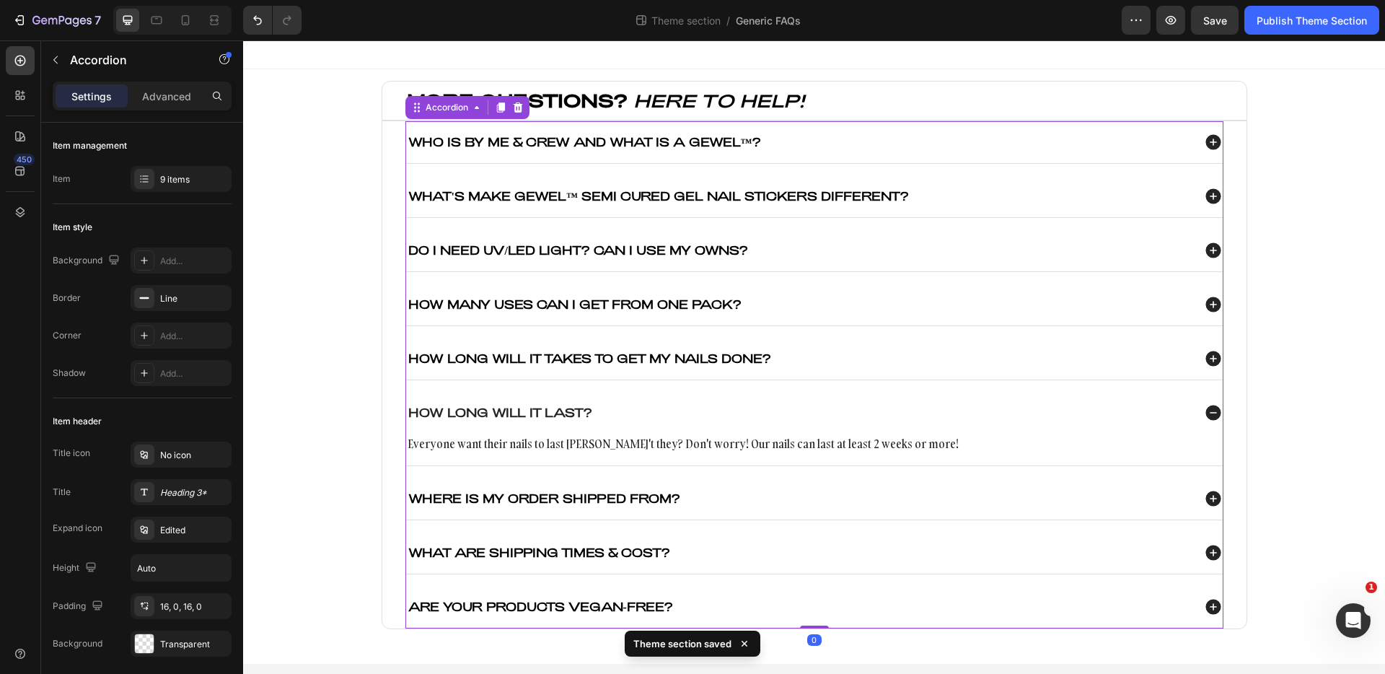
click at [760, 409] on div "How Long will it last?" at bounding box center [799, 412] width 786 height 18
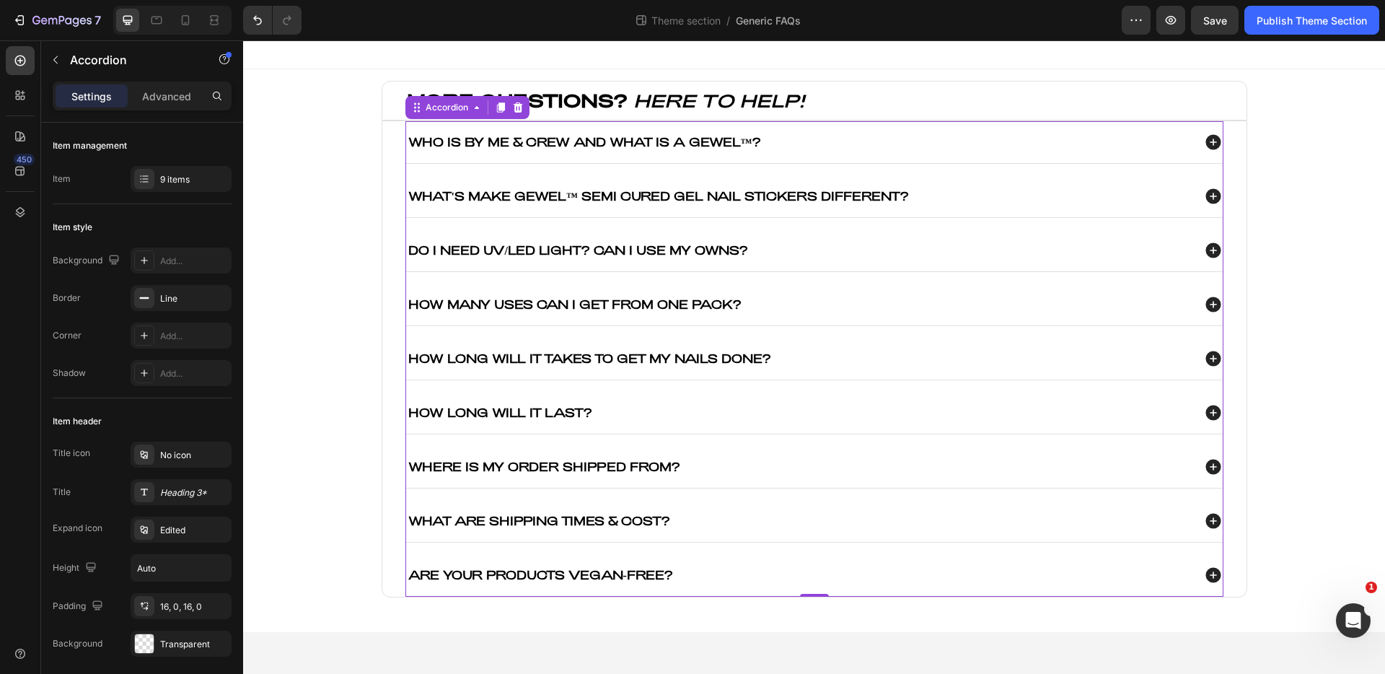
click at [831, 356] on div "HOW LONG WILL IT TAKES TO GET MY NAILS DONE?" at bounding box center [799, 358] width 786 height 18
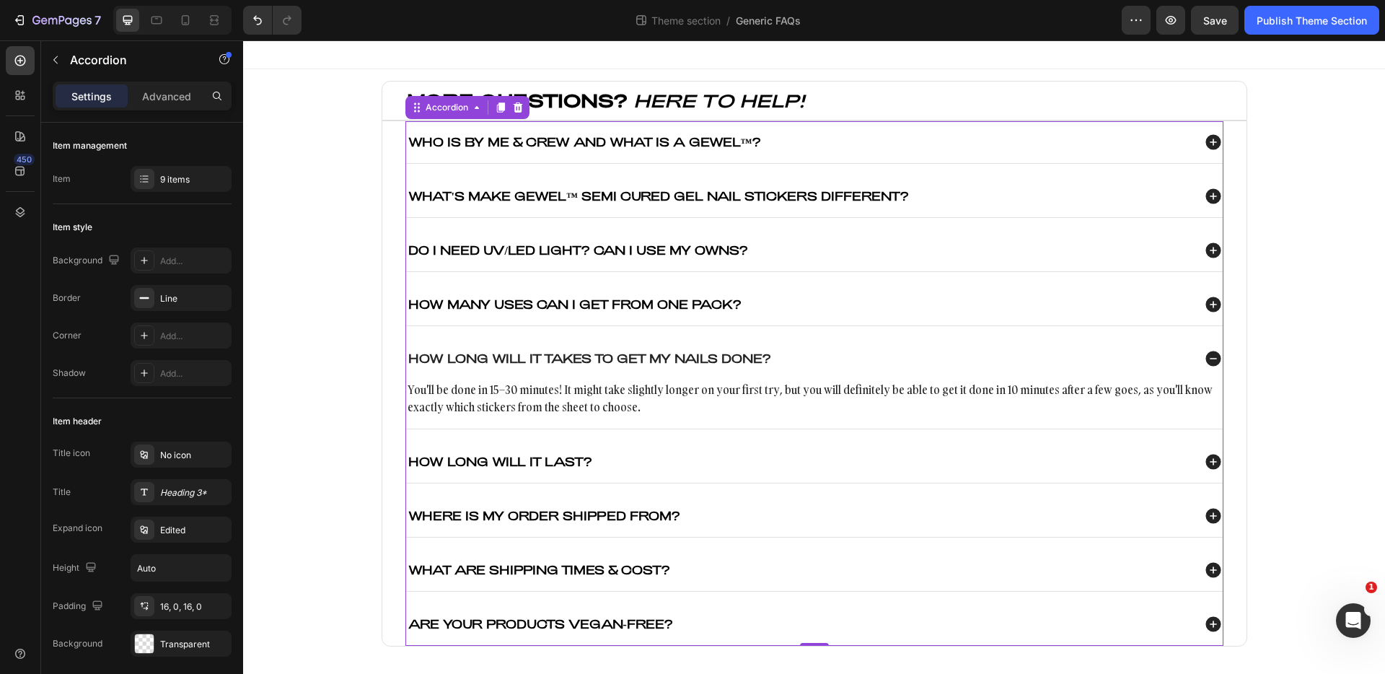
click at [831, 356] on div "HOW LONG WILL IT TAKES TO GET MY NAILS DONE?" at bounding box center [799, 358] width 786 height 18
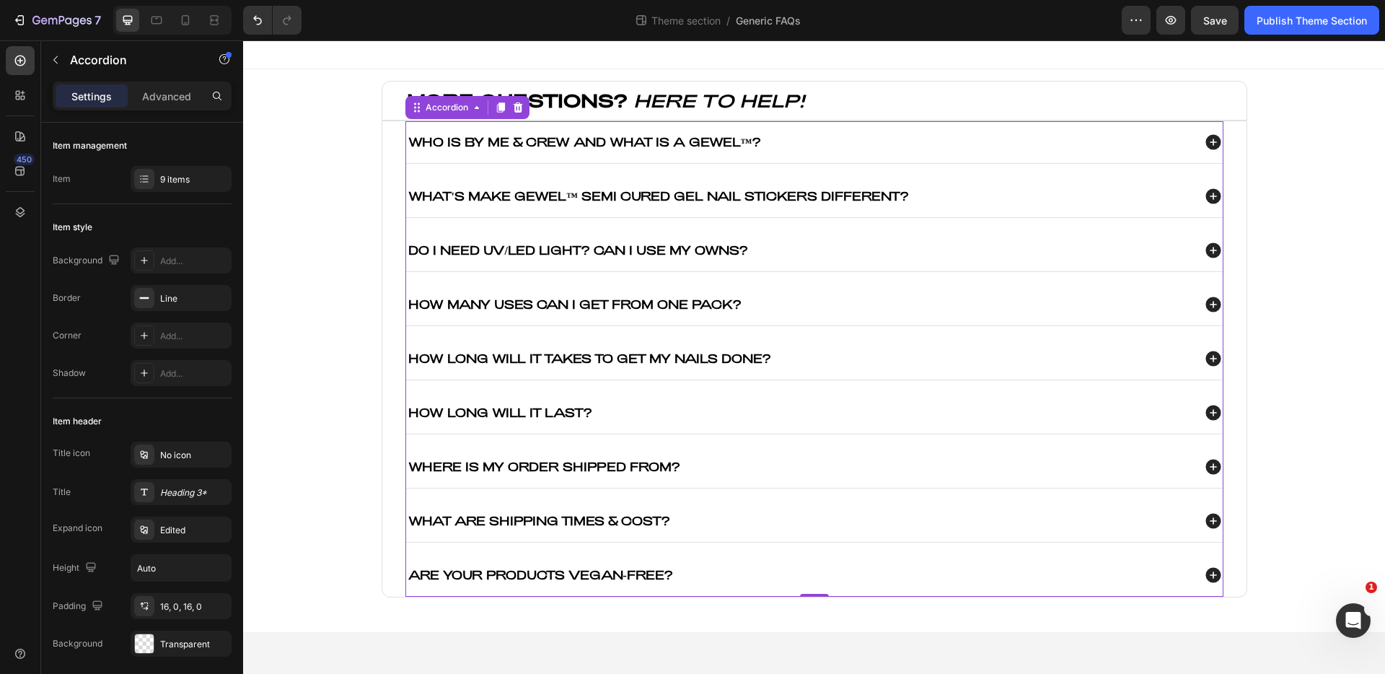
click at [853, 305] on div "HOW MANY USES CAN I GET FROM ONE PACK?" at bounding box center [799, 304] width 786 height 18
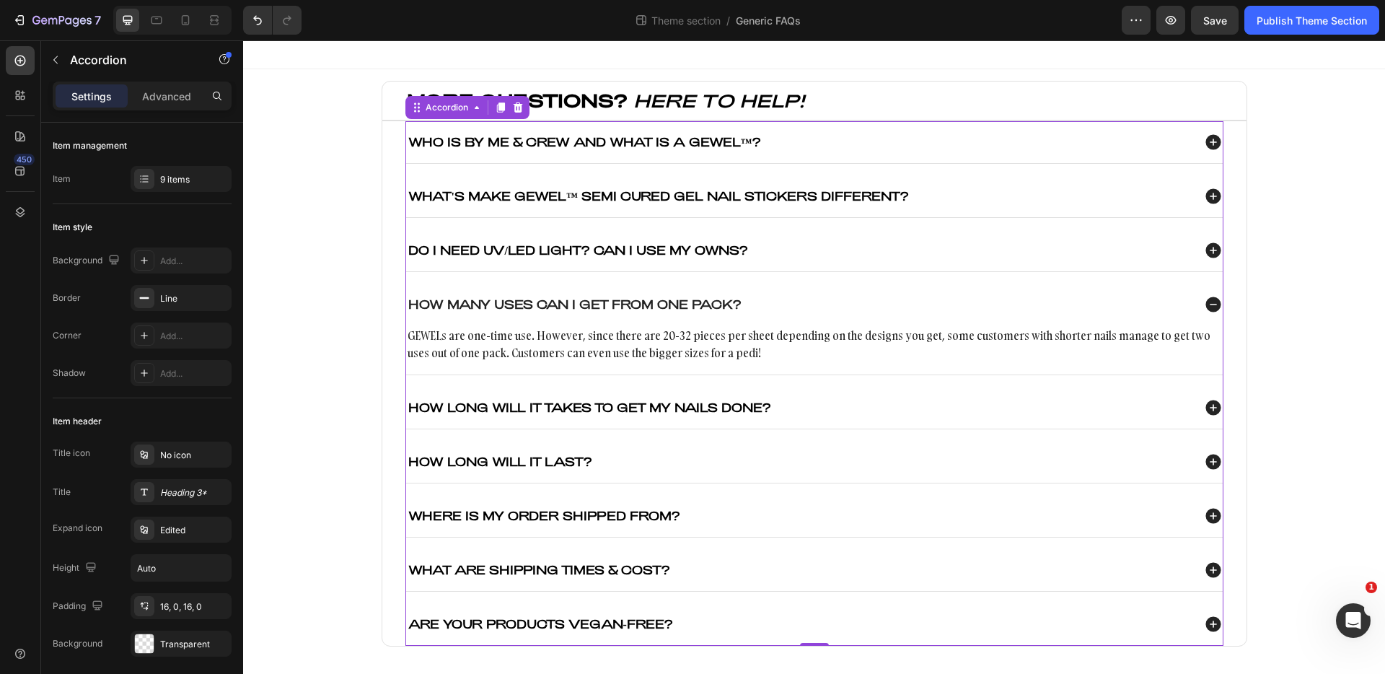
click at [880, 245] on div "Do I need UV/Led Light? Can I use my owns?" at bounding box center [799, 250] width 786 height 18
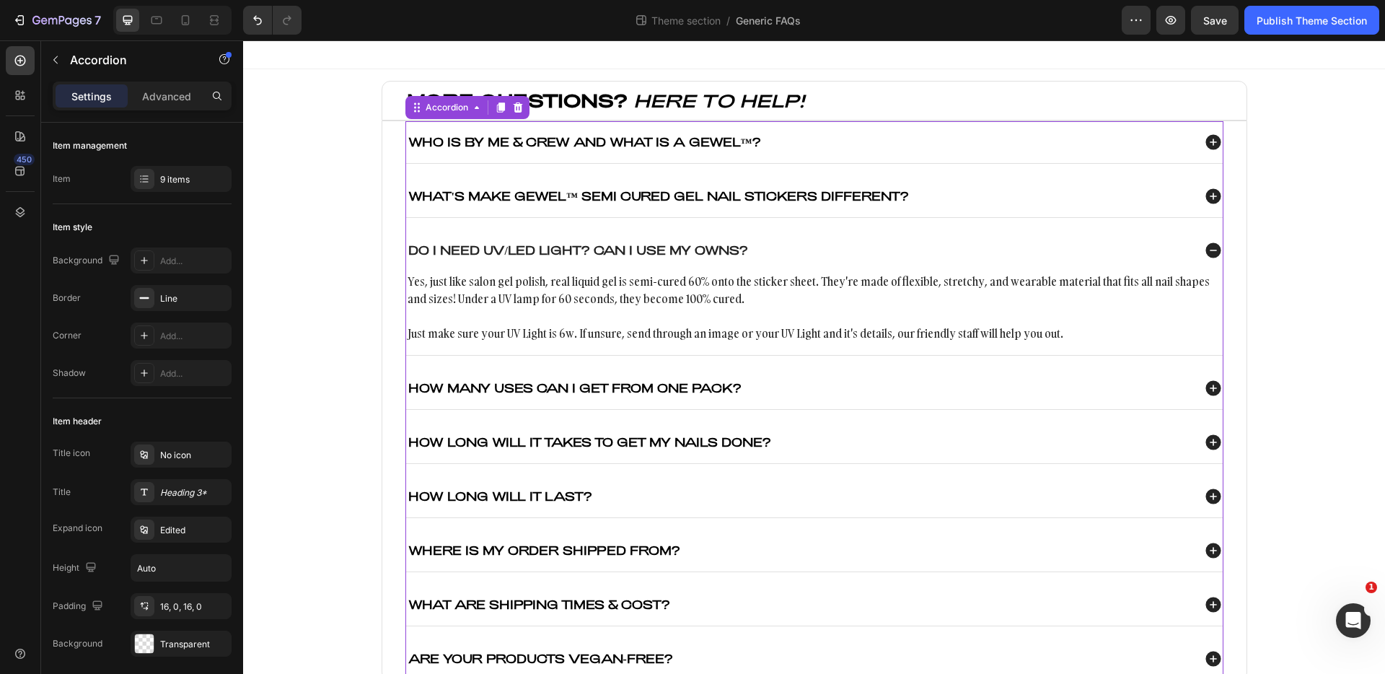
click at [960, 190] on div "What's make gewel™ semi cured gel nail stickers different?" at bounding box center [799, 196] width 786 height 18
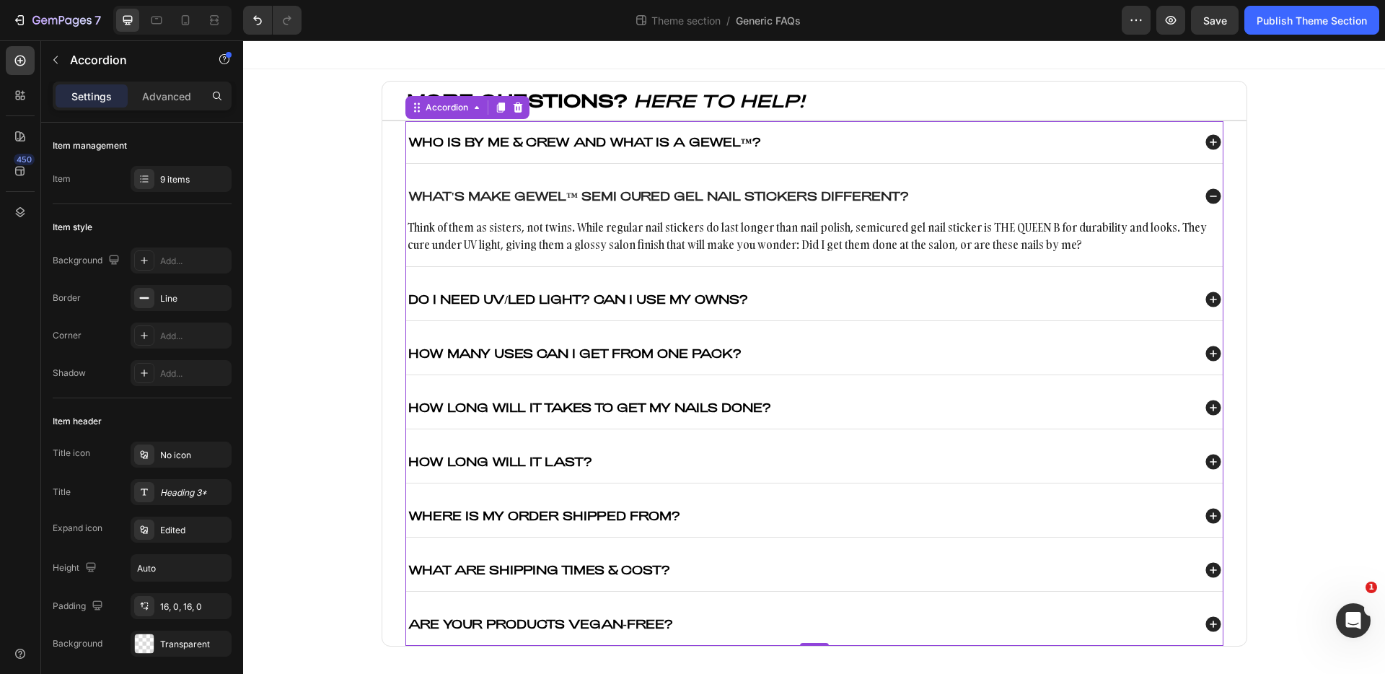
click at [938, 156] on div "Who is By Me & Crew and what is a GEWEL™?" at bounding box center [814, 142] width 817 height 42
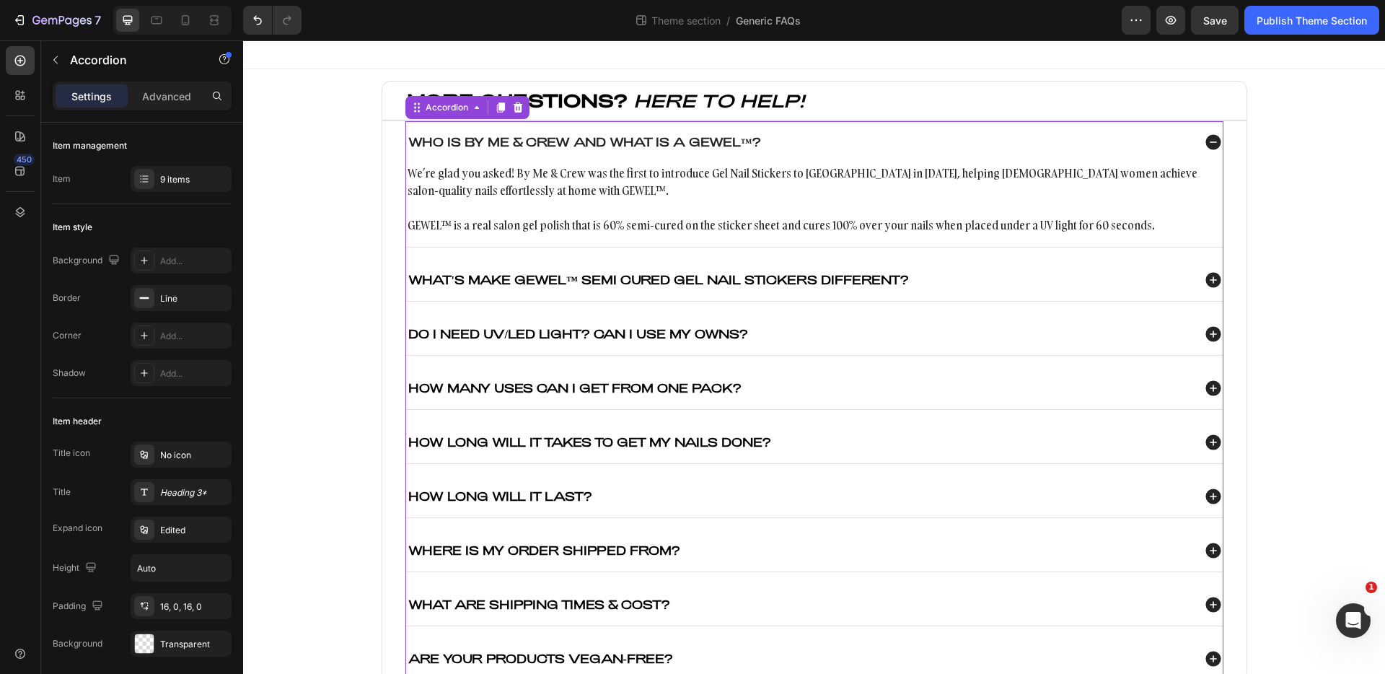
click at [939, 154] on div "Who is By Me & Crew and what is a GEWEL™?" at bounding box center [814, 142] width 817 height 42
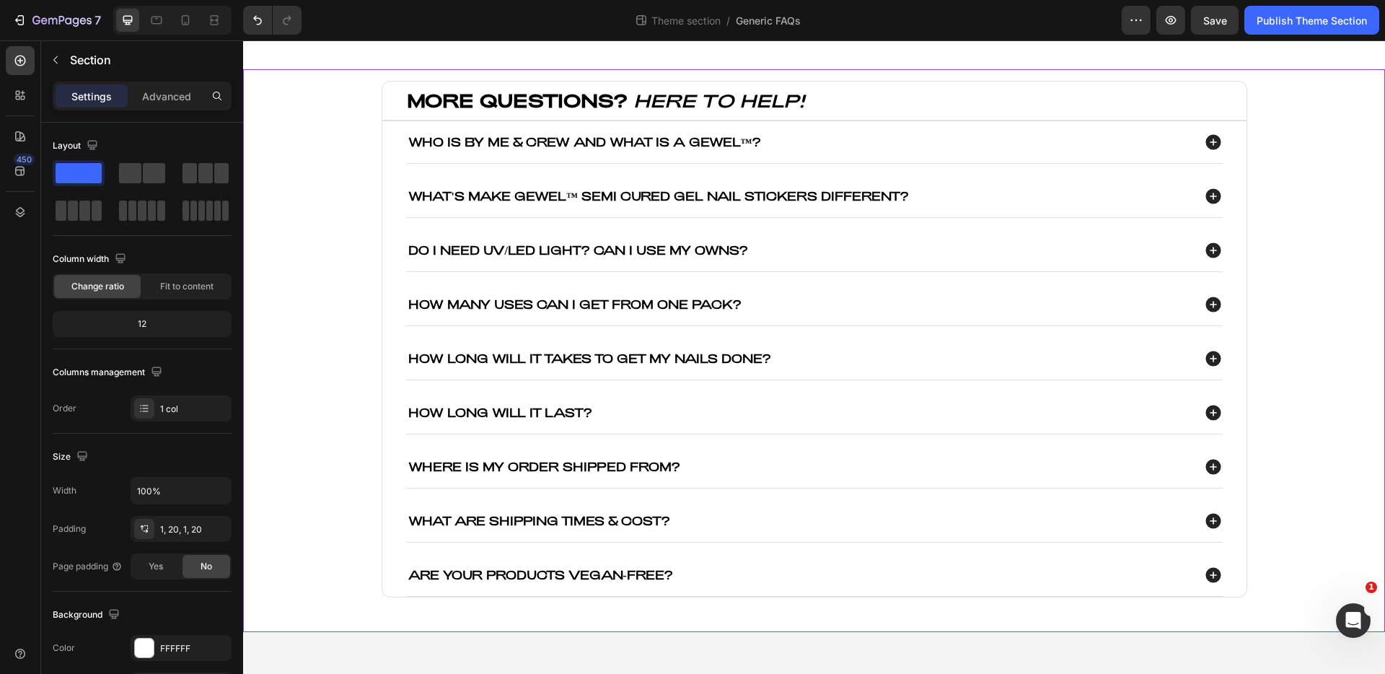
drag, startPoint x: 315, startPoint y: 369, endPoint x: 320, endPoint y: 339, distance: 30.6
click at [315, 369] on div "MORE QUESTIONS? HERE TO HELP! Heading Who is By Me & Crew and what is a GEWEL™?…" at bounding box center [814, 351] width 1113 height 540
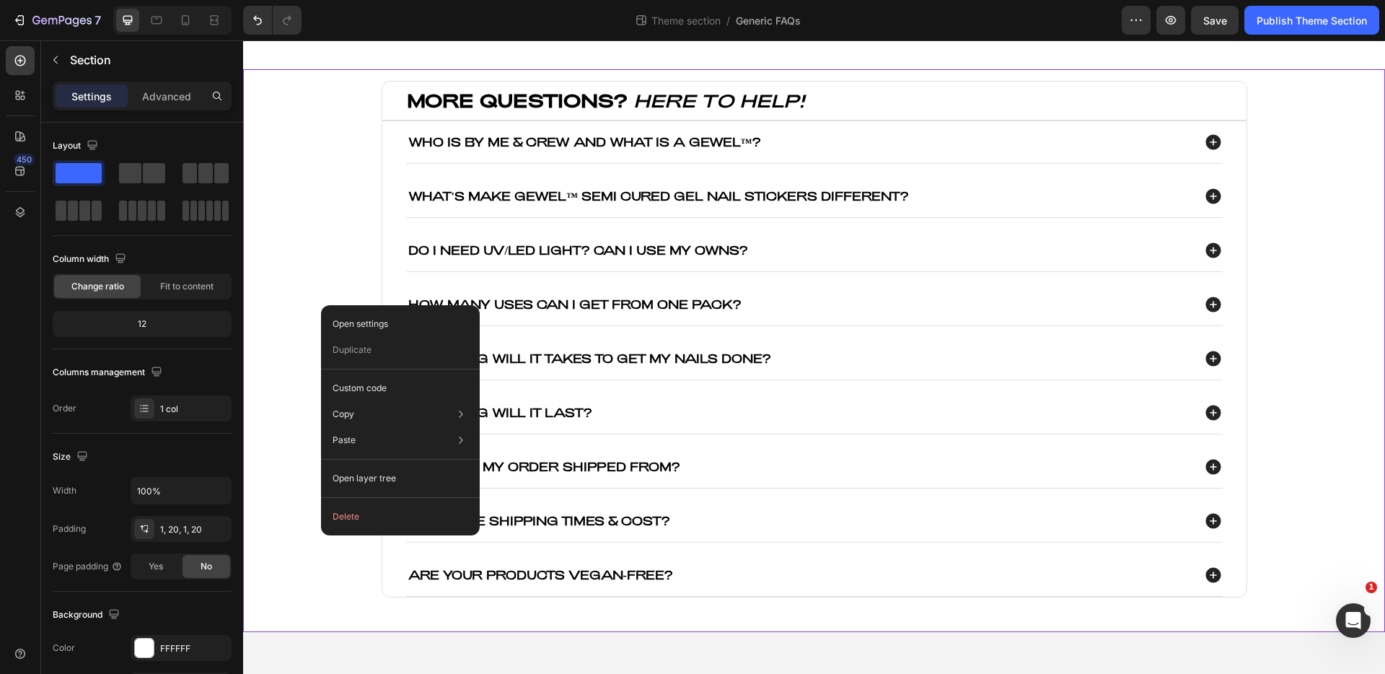
click at [304, 265] on div "MORE QUESTIONS? HERE TO HELP! Heading Who is By Me & Crew and what is a GEWEL™?…" at bounding box center [814, 351] width 1113 height 540
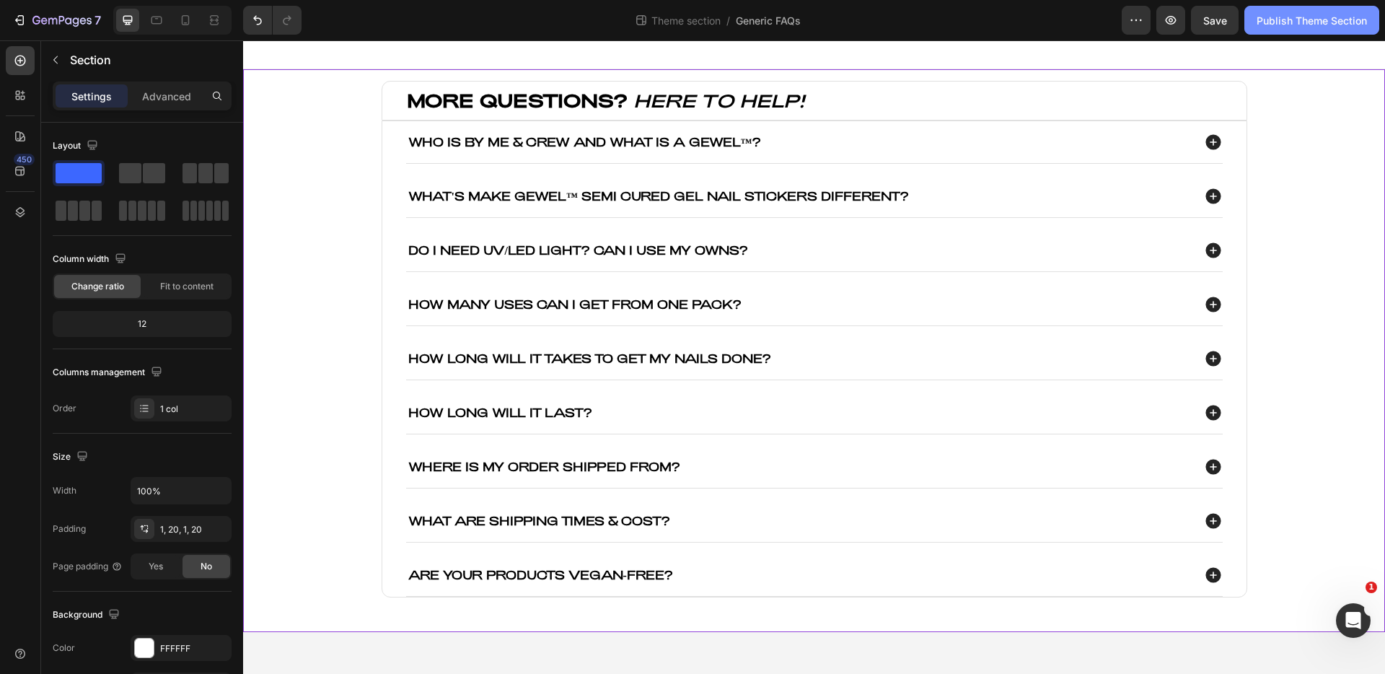
click at [1340, 11] on button "Publish Theme Section" at bounding box center [1311, 20] width 135 height 29
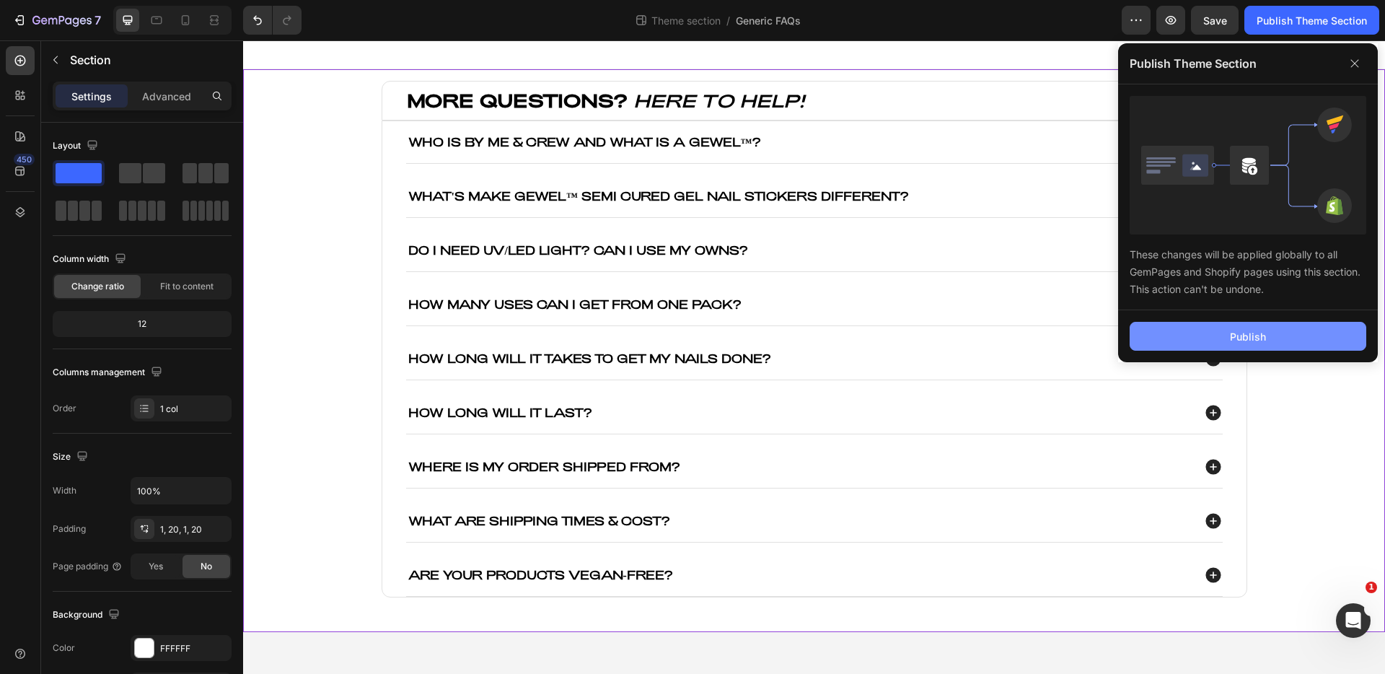
click at [1301, 343] on button "Publish" at bounding box center [1248, 336] width 237 height 29
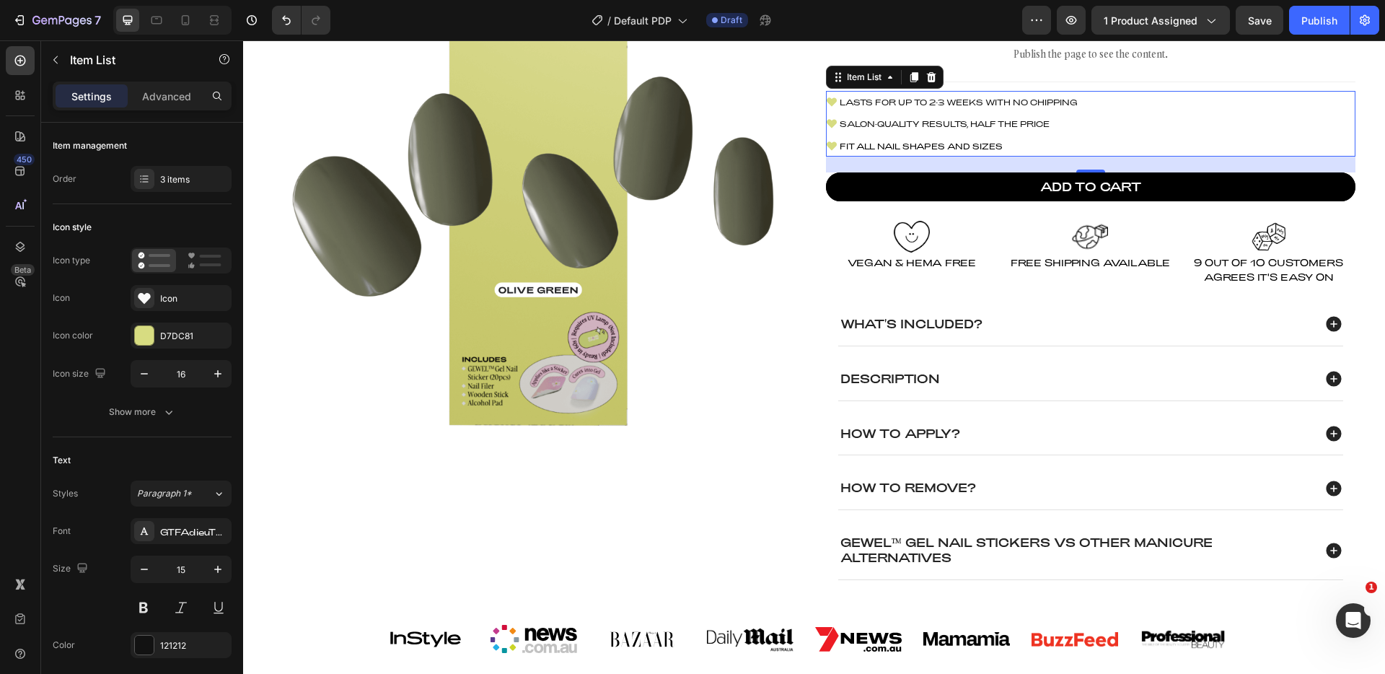
click at [880, 125] on span "Salon-quality results, half the price" at bounding box center [945, 123] width 210 height 9
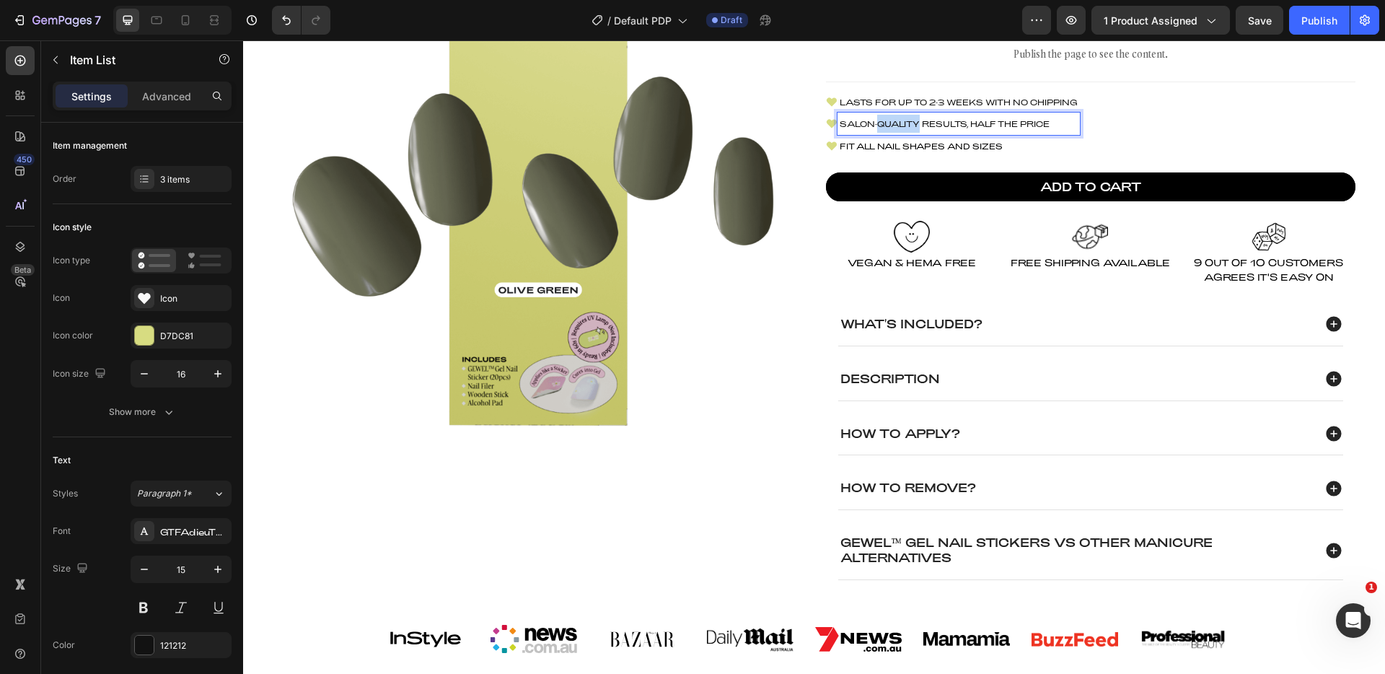
click at [880, 125] on span "Salon-quality results, half the price" at bounding box center [945, 123] width 210 height 9
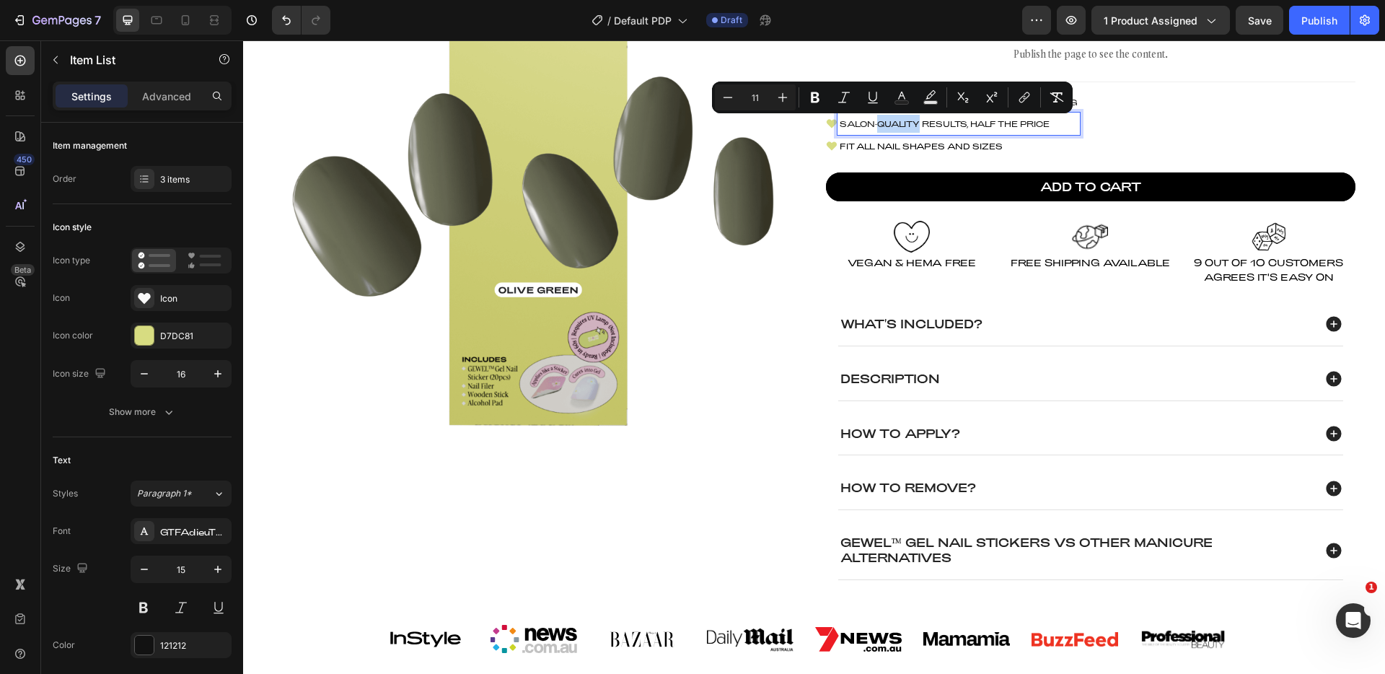
click at [1125, 131] on div "Lasts for up to 2-3 weeks with no chipping Salon-quality results, half the pric…" at bounding box center [1090, 124] width 529 height 66
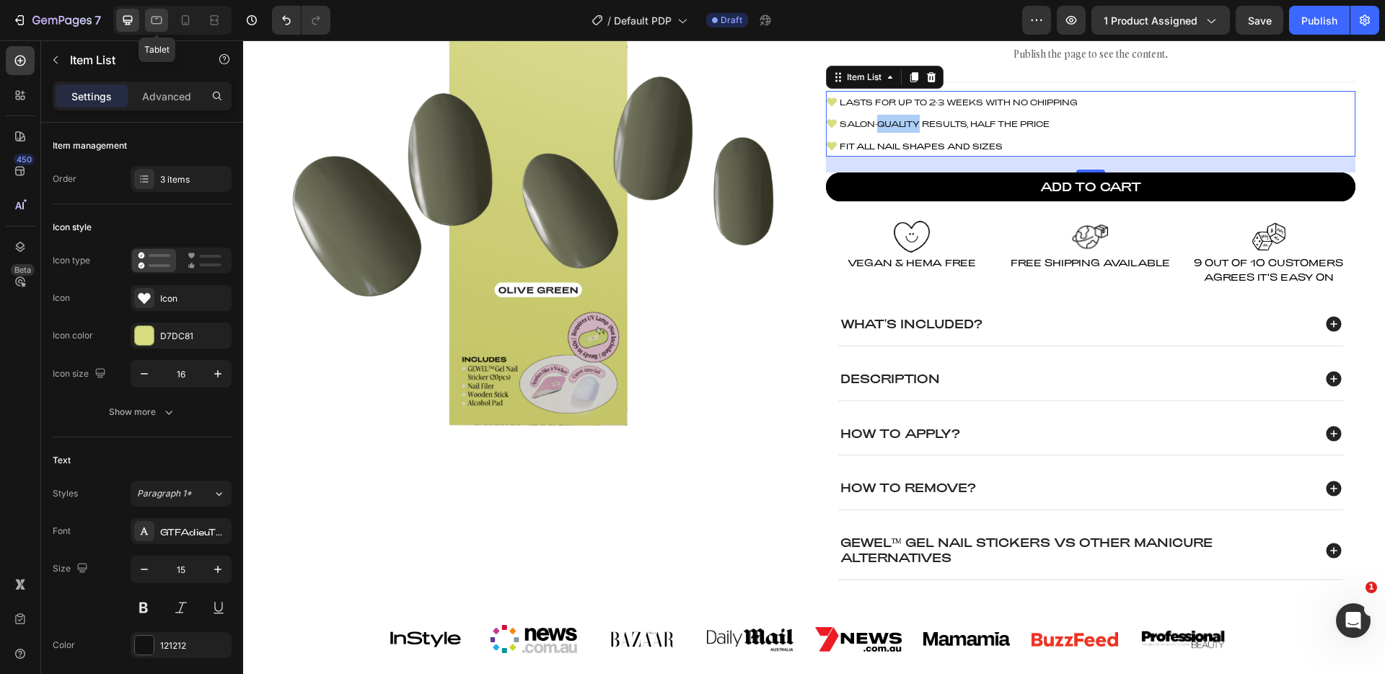
click at [147, 23] on div at bounding box center [156, 20] width 23 height 23
type input "14"
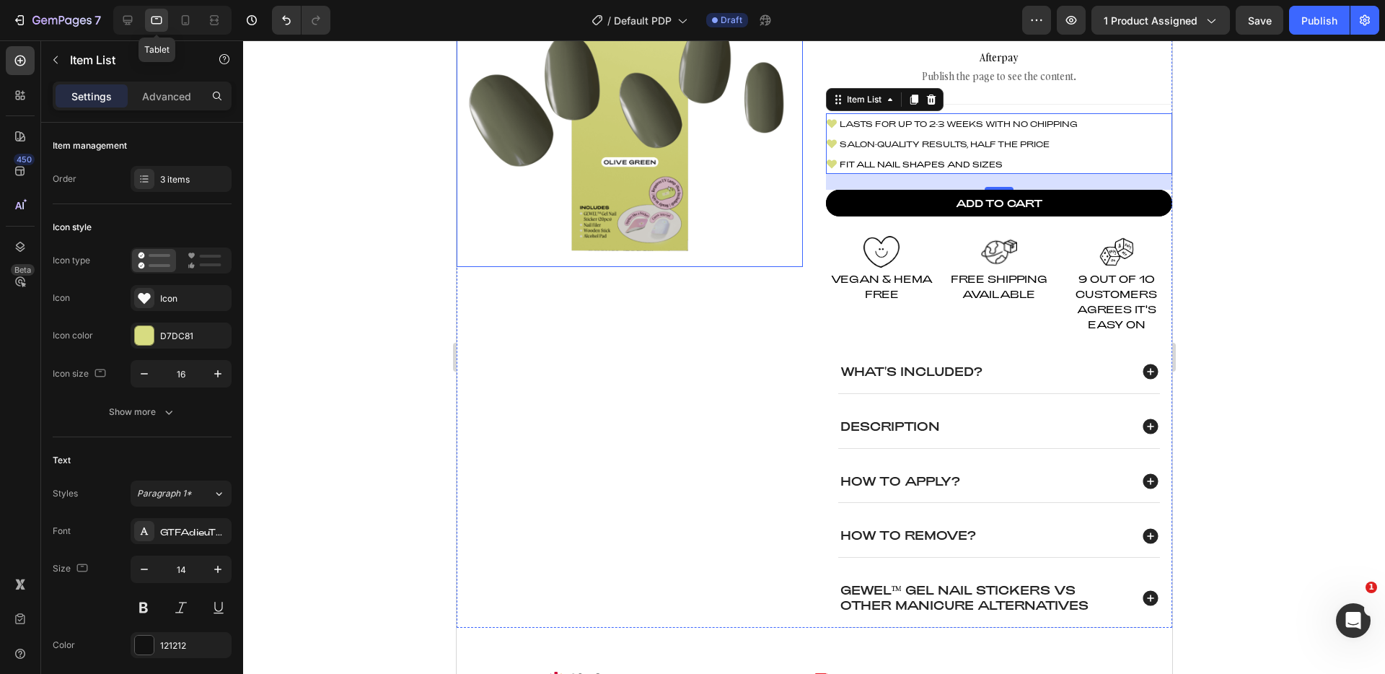
scroll to position [183, 0]
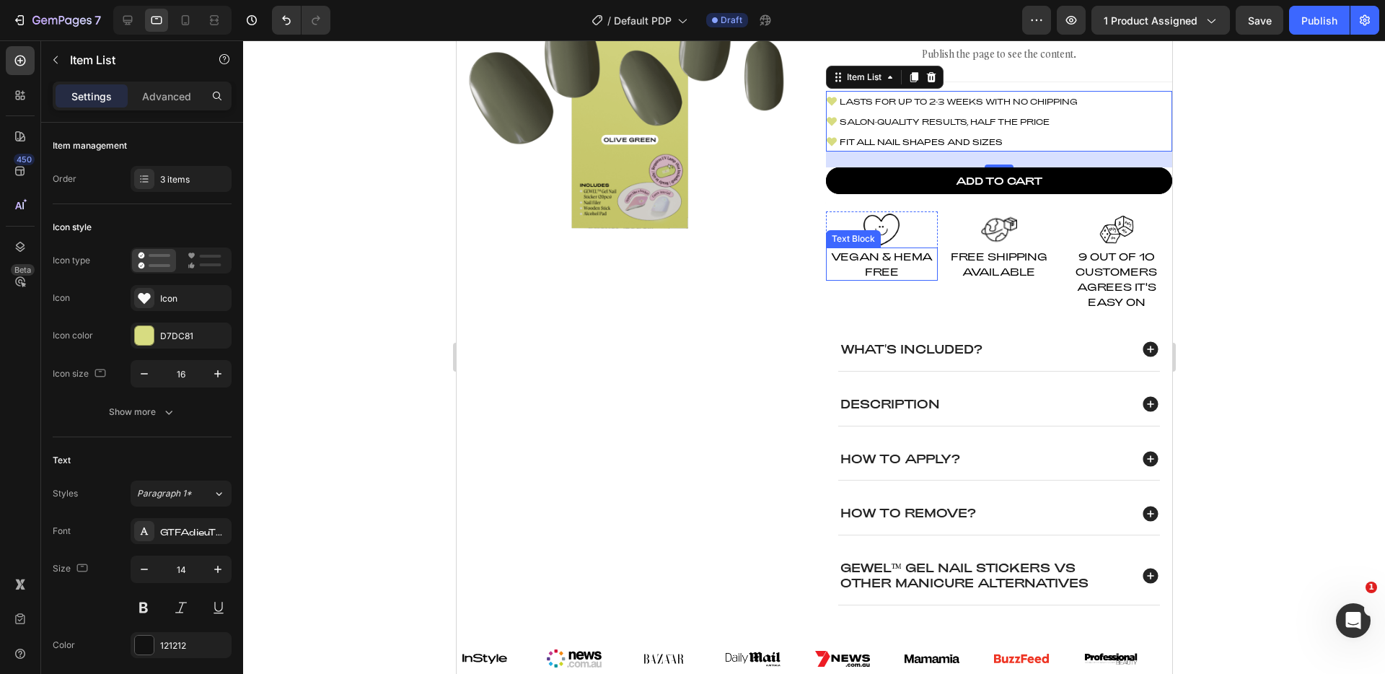
click at [887, 258] on span "Vegan & HEMA Free" at bounding box center [881, 263] width 102 height 27
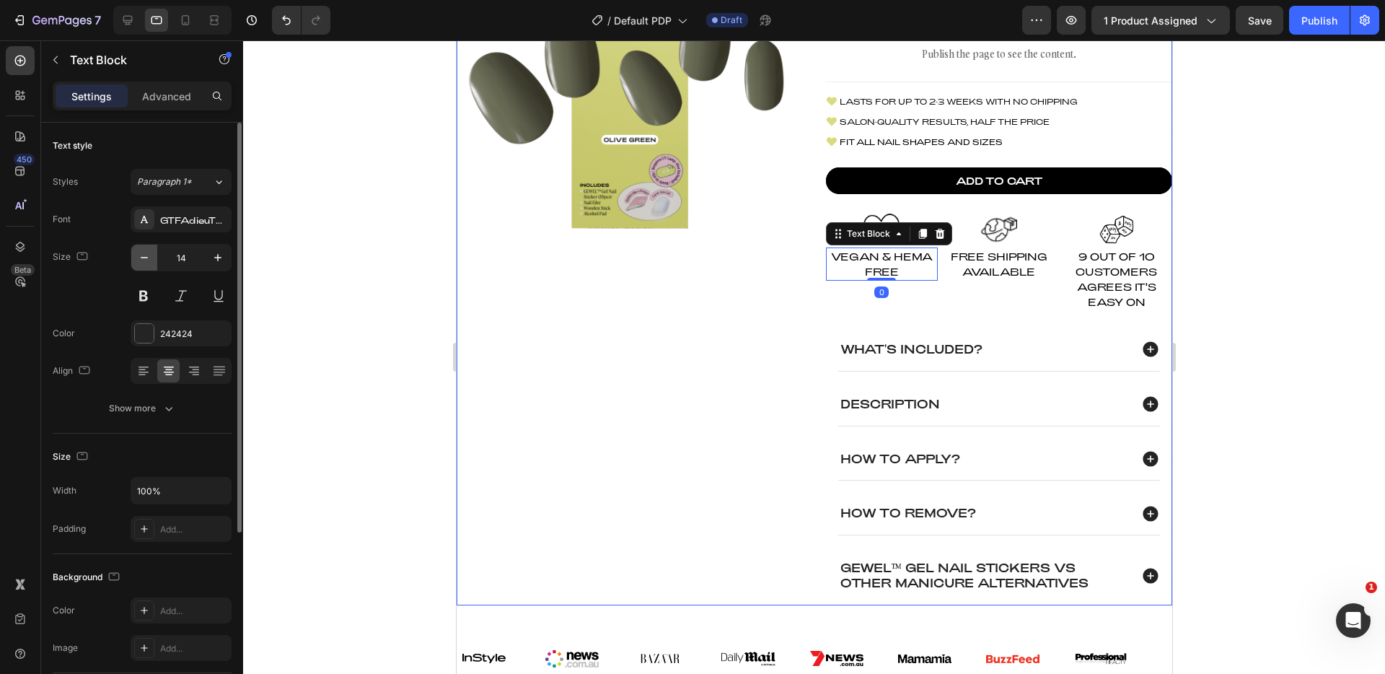
click at [141, 252] on icon "button" at bounding box center [144, 257] width 14 height 14
click at [861, 263] on p "Vegan & HEMA Free" at bounding box center [881, 263] width 109 height 28
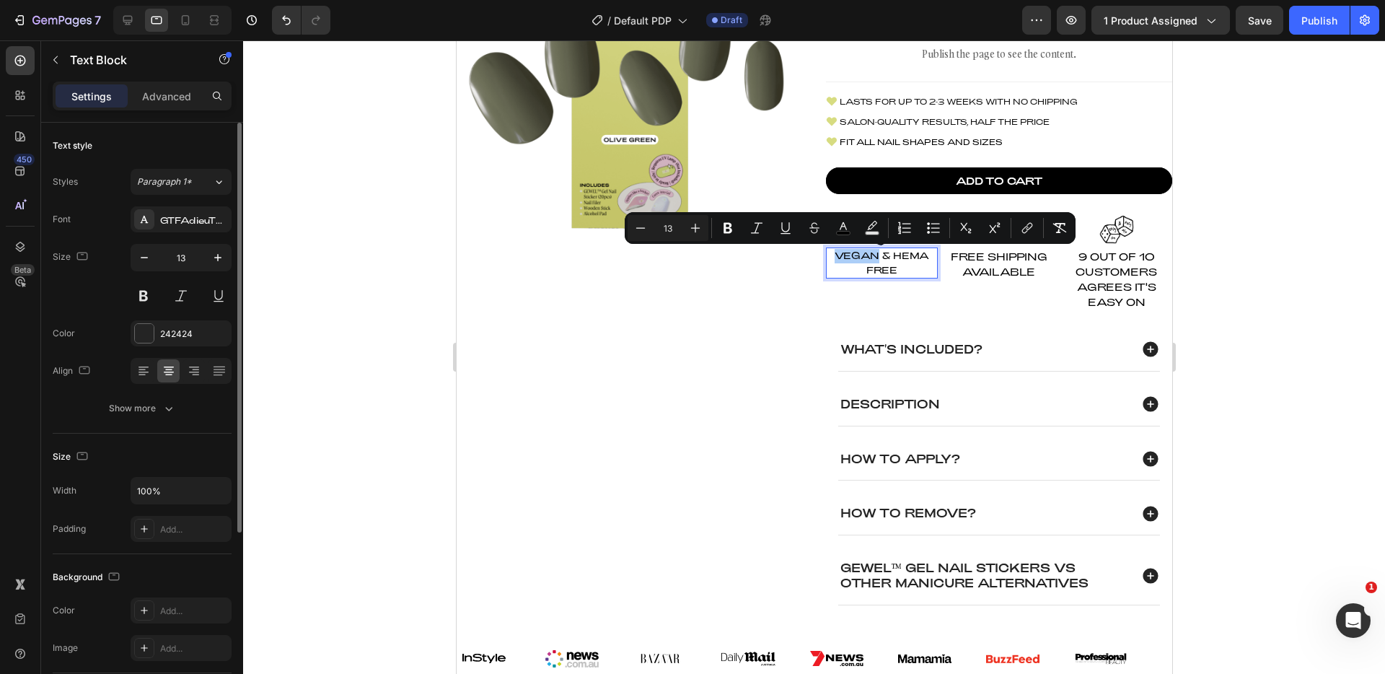
click at [111, 231] on div "Font GTFAdieuTRIAL" at bounding box center [142, 219] width 179 height 26
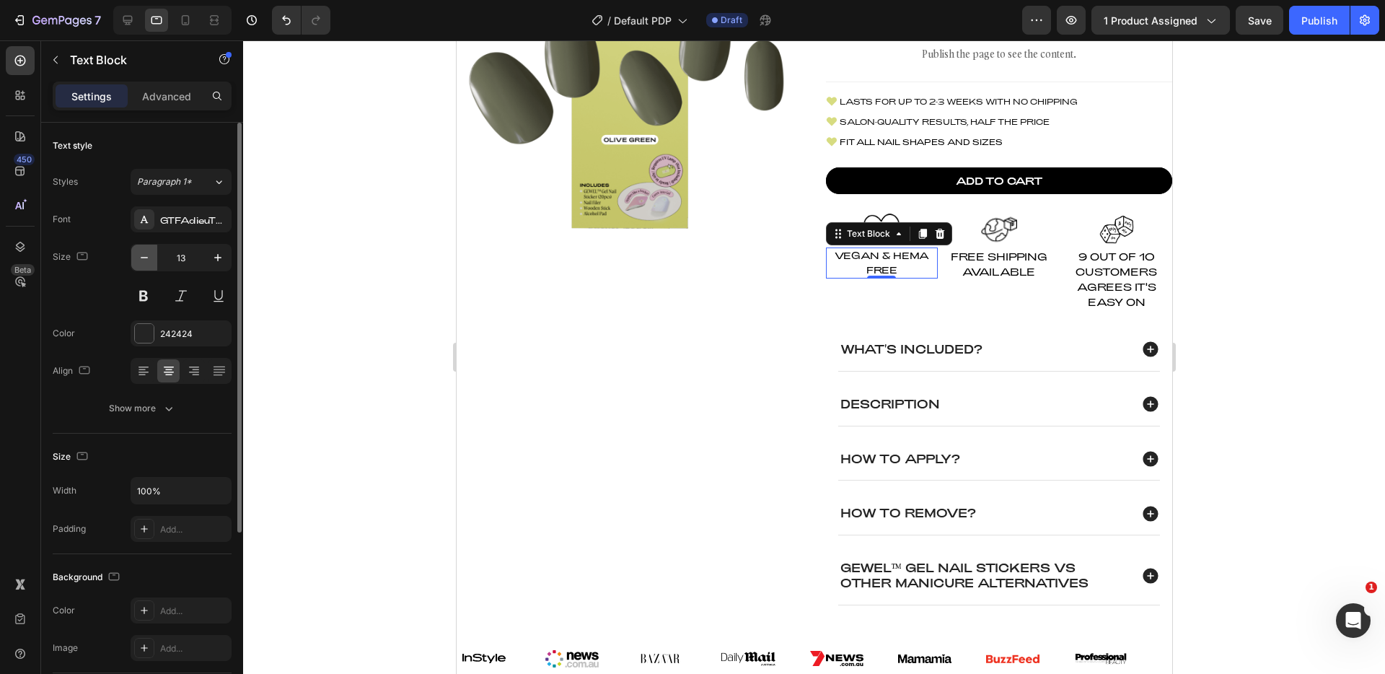
click at [148, 259] on icon "button" at bounding box center [144, 257] width 14 height 14
type input "10"
click at [994, 265] on span "Free Shipping Available" at bounding box center [998, 263] width 97 height 27
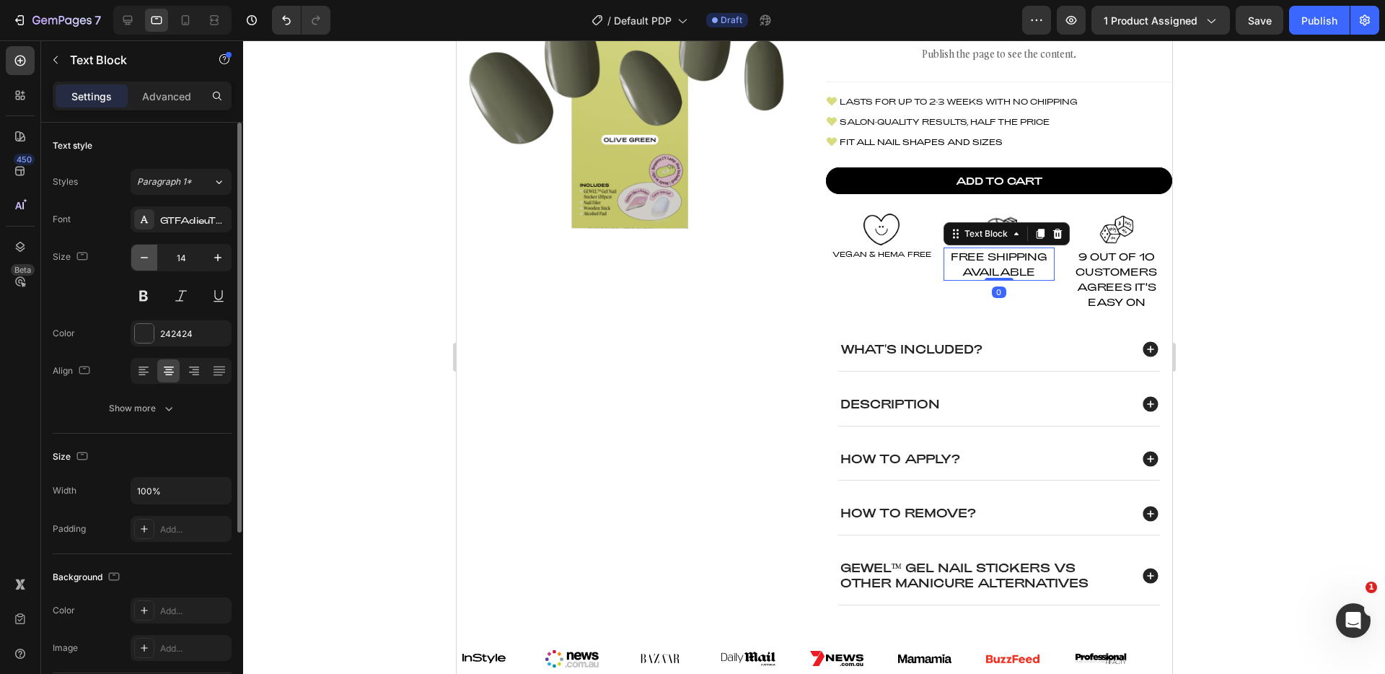
click at [151, 258] on button "button" at bounding box center [144, 258] width 26 height 26
click at [216, 263] on icon "button" at bounding box center [218, 257] width 14 height 14
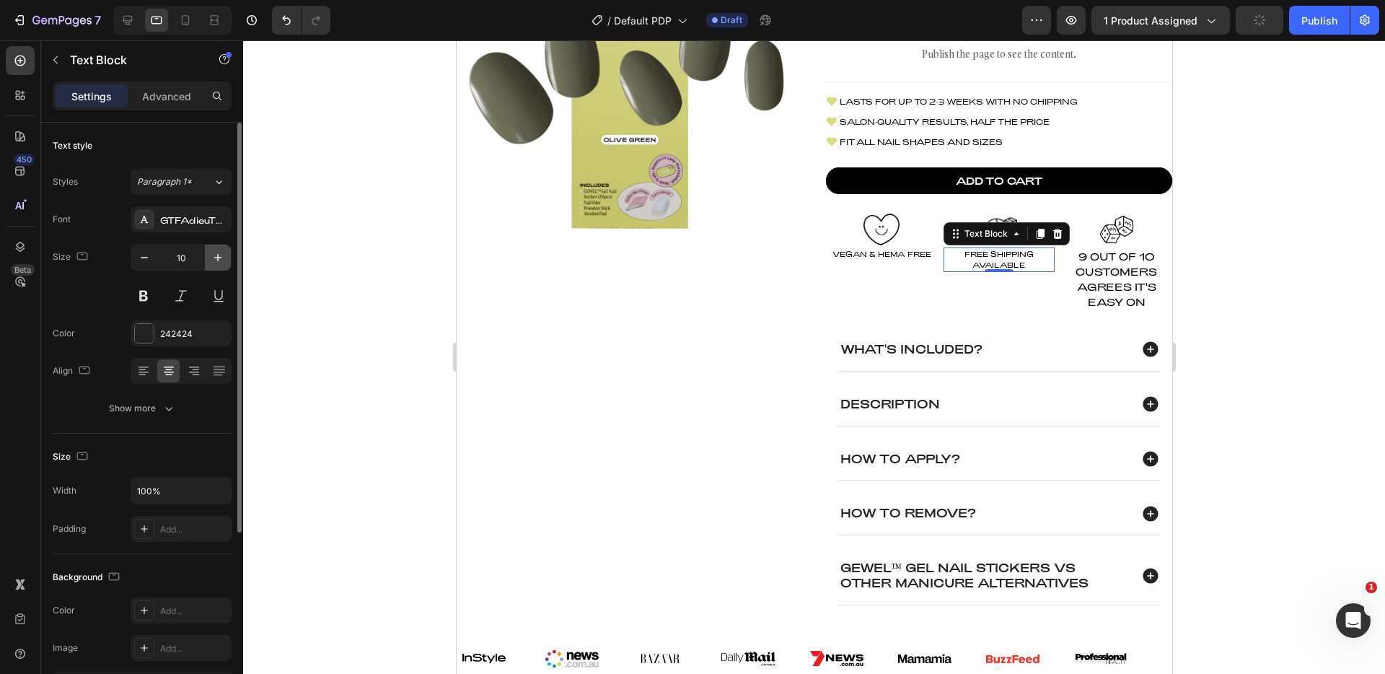
type input "11"
click at [902, 256] on span "Vegan & HEMA Free" at bounding box center [881, 254] width 99 height 9
click at [226, 255] on button "button" at bounding box center [218, 258] width 26 height 26
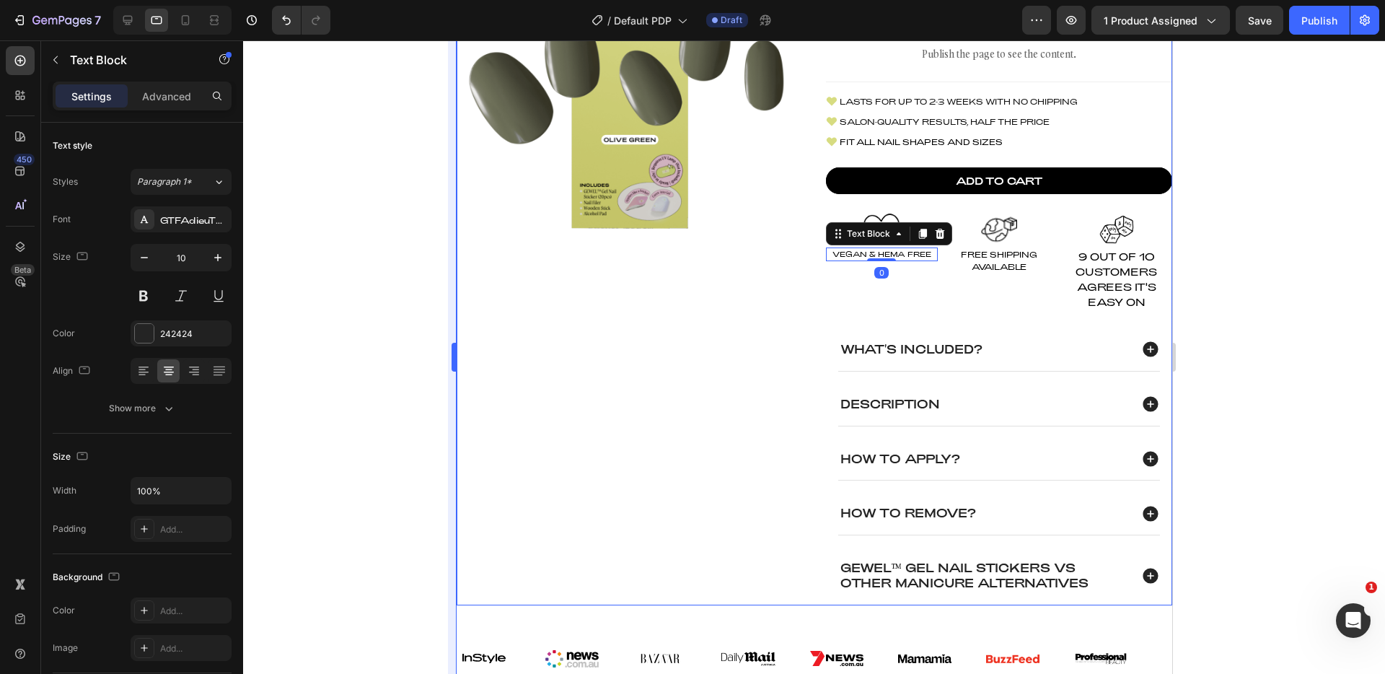
type input "11"
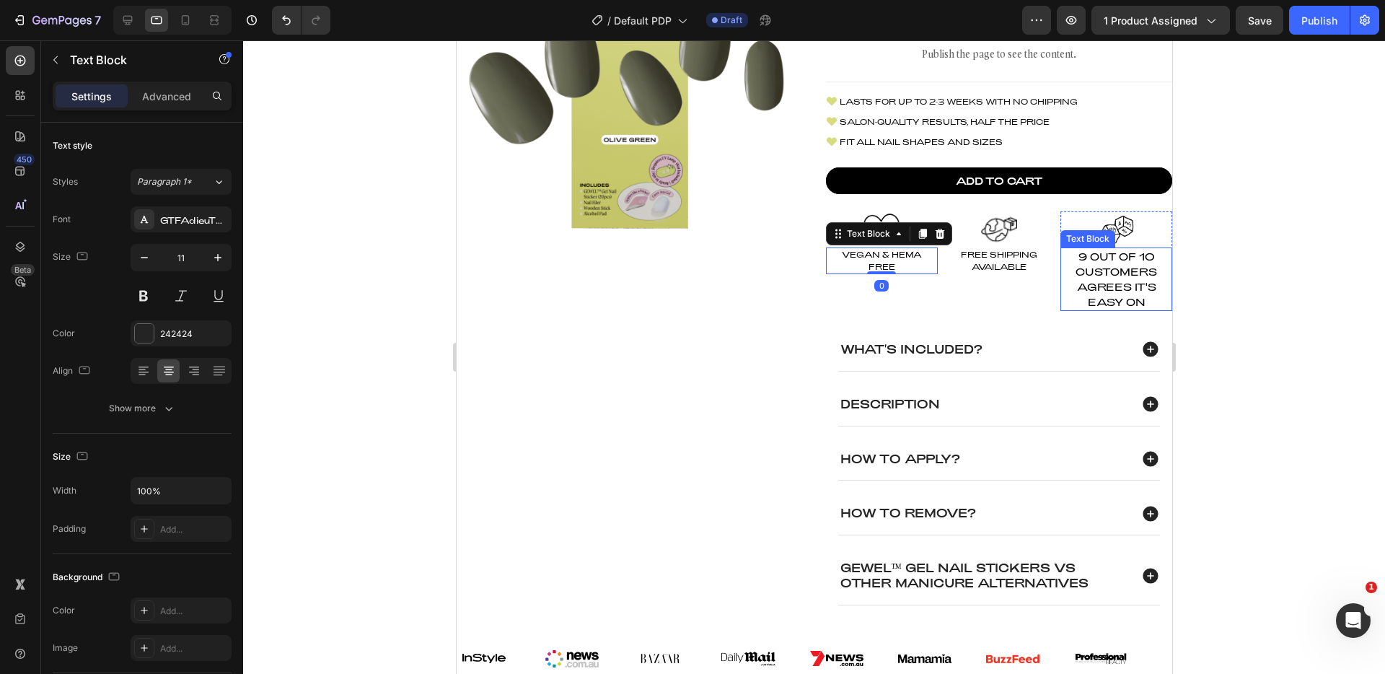
click at [1104, 282] on span "9 Out Of 10 Customers Agrees it's Easy On" at bounding box center [1116, 279] width 82 height 58
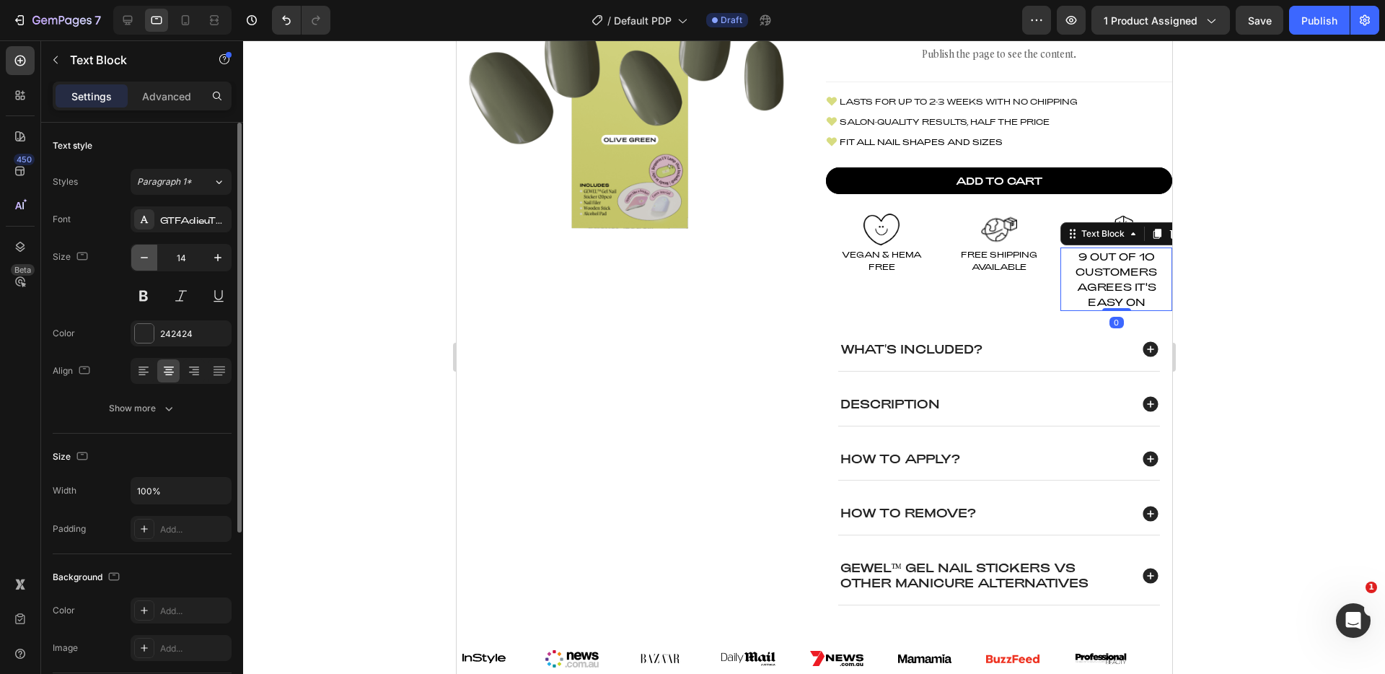
click at [150, 260] on icon "button" at bounding box center [144, 257] width 14 height 14
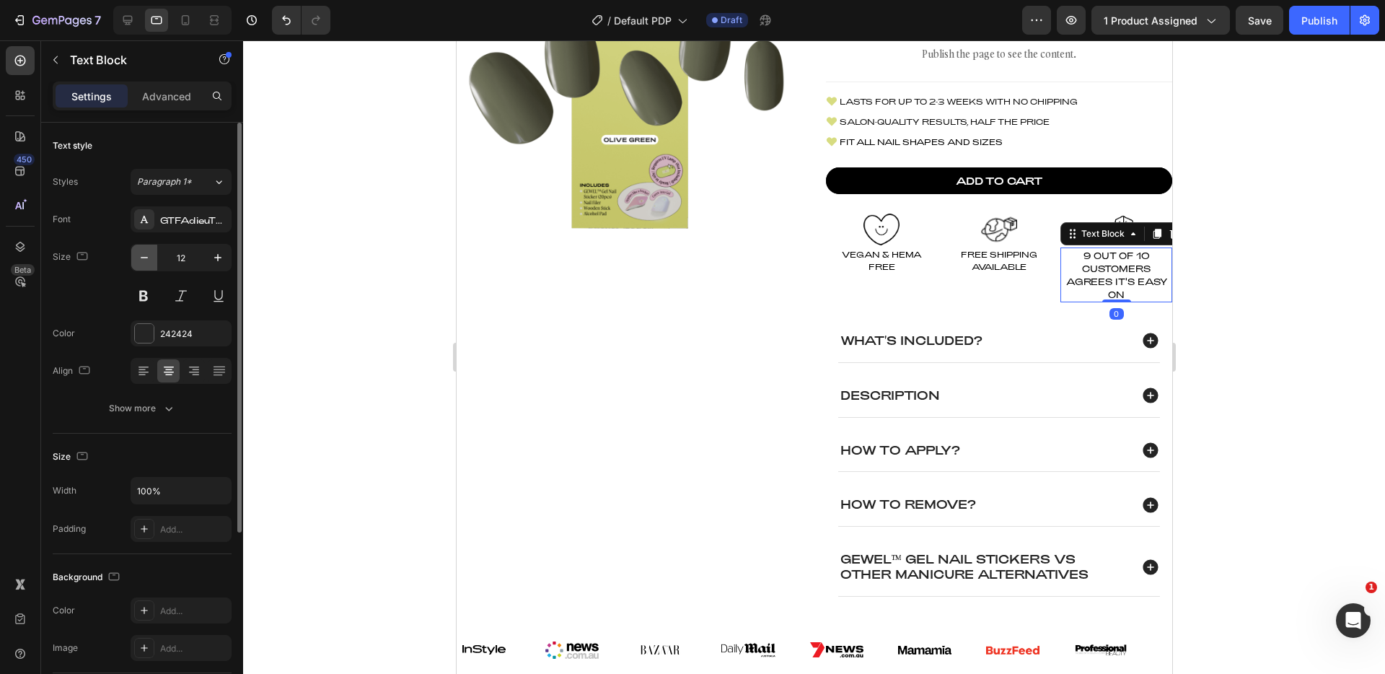
click at [150, 260] on icon "button" at bounding box center [144, 257] width 14 height 14
type input "11"
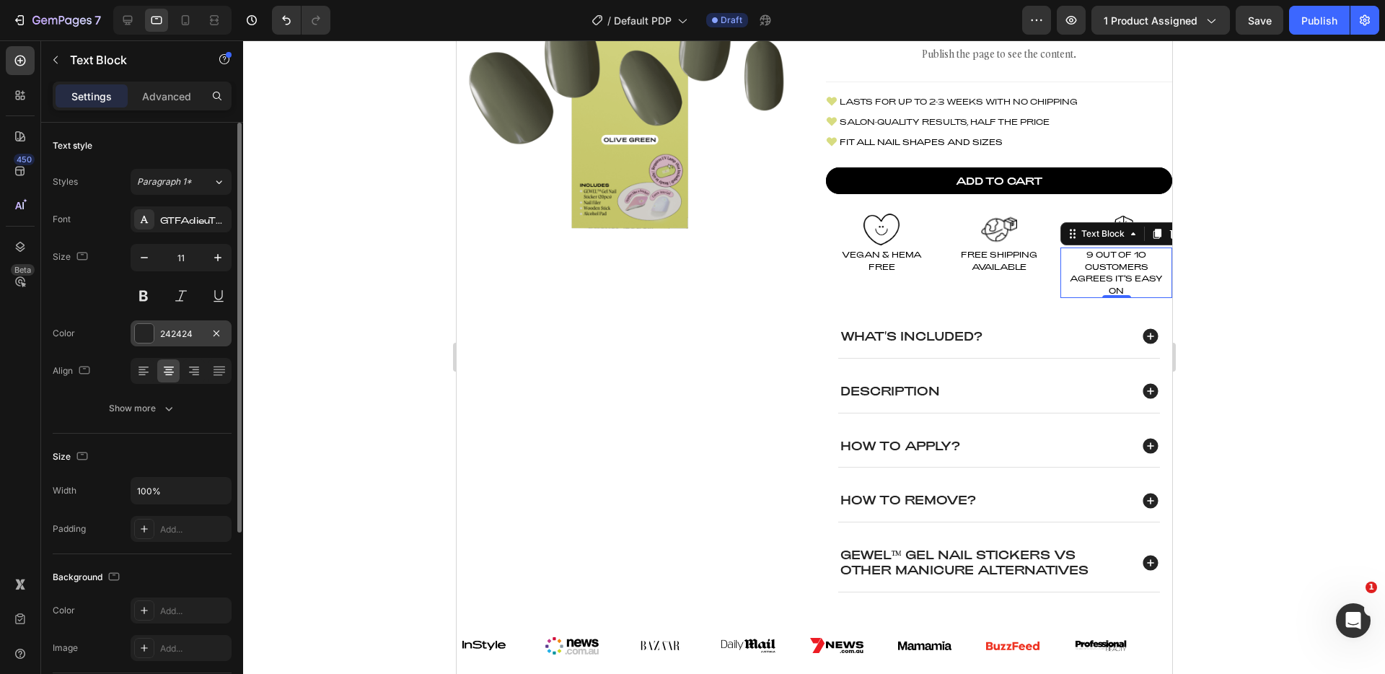
click at [143, 328] on div at bounding box center [144, 333] width 19 height 19
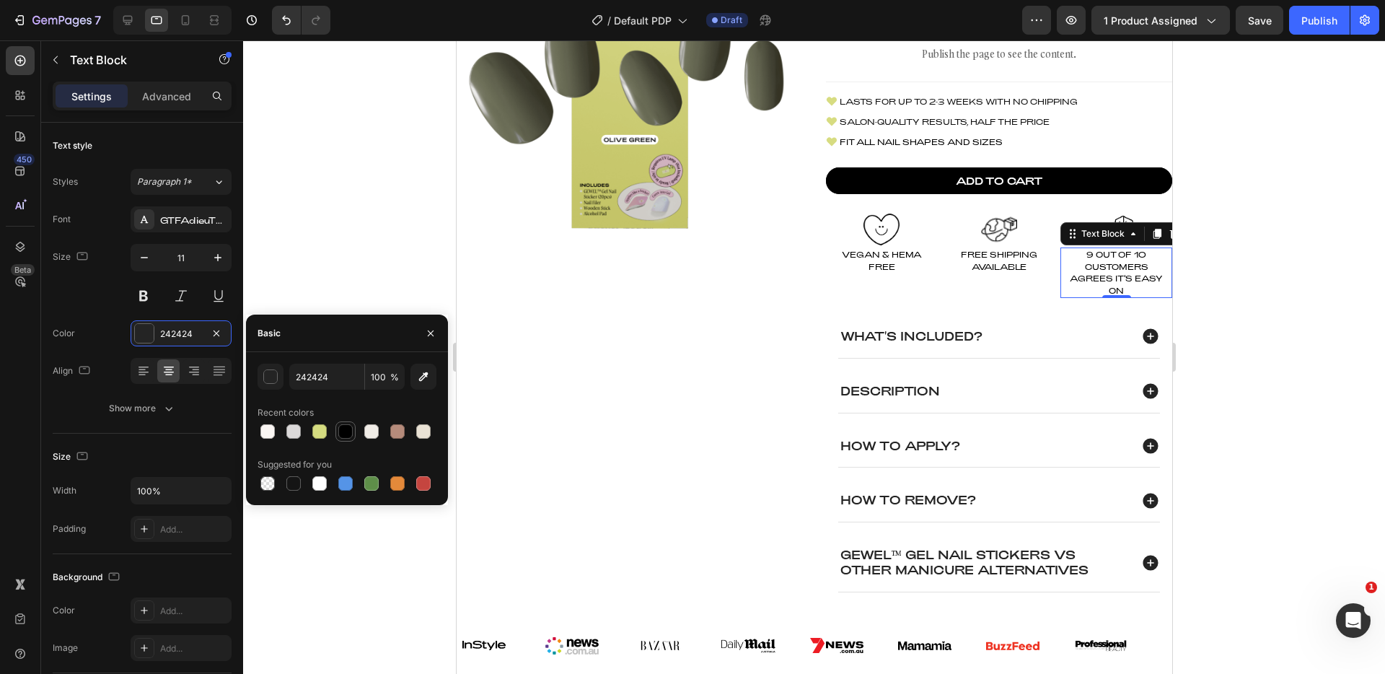
click at [347, 427] on div at bounding box center [345, 431] width 14 height 14
type input "000000"
click at [1005, 259] on p "Free Shipping Available" at bounding box center [998, 261] width 109 height 24
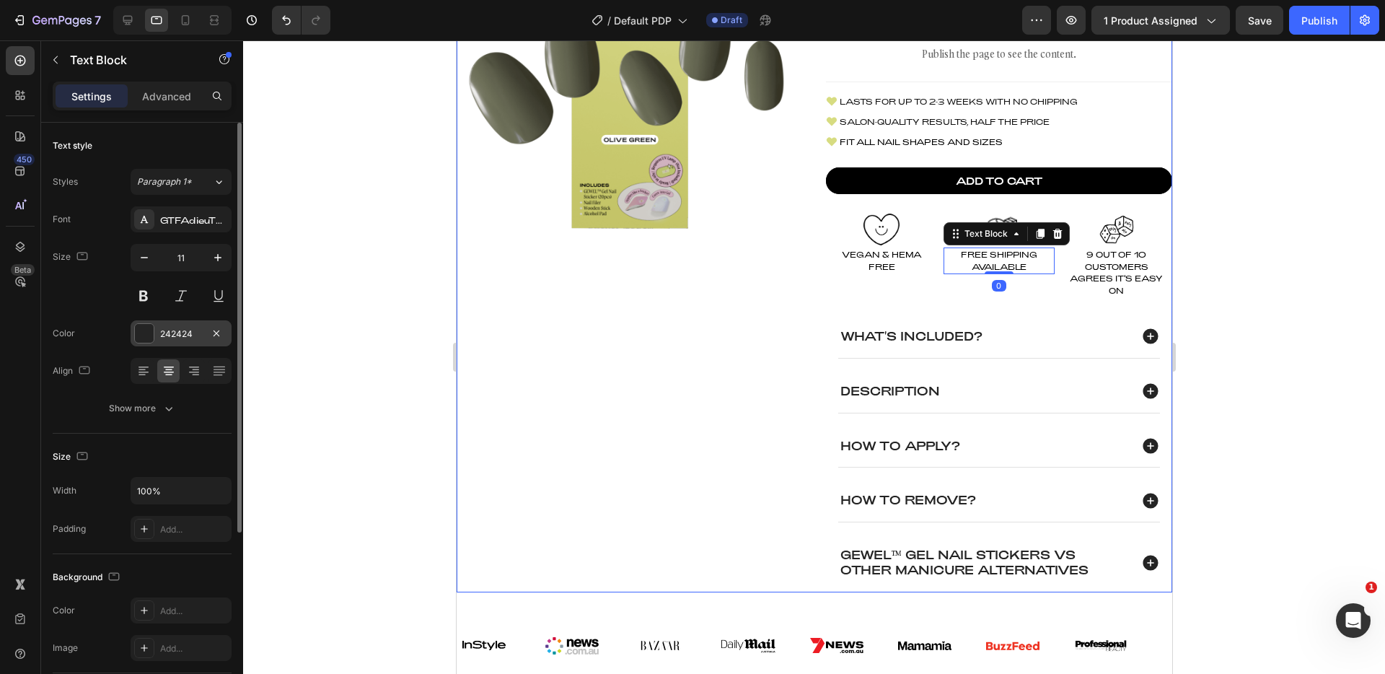
click at [131, 330] on div "242424" at bounding box center [181, 333] width 101 height 26
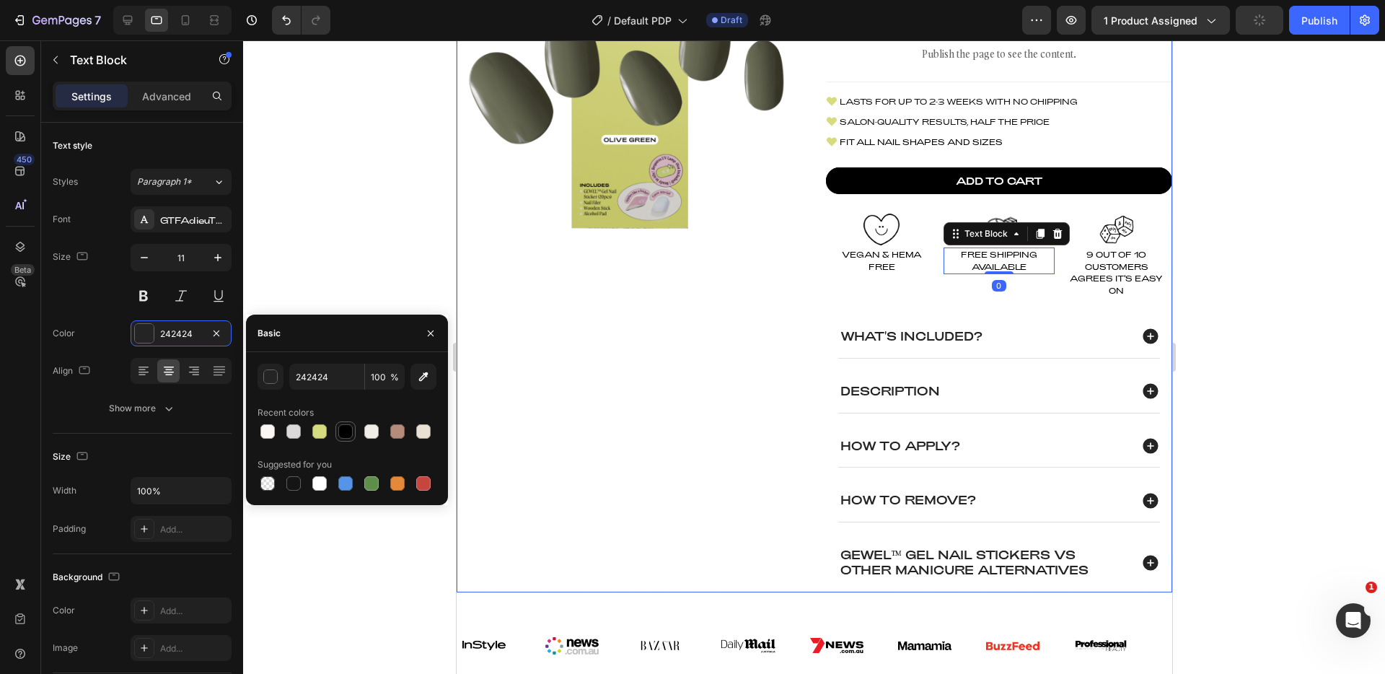
click at [343, 426] on div at bounding box center [345, 431] width 14 height 14
type input "000000"
click at [887, 257] on span "Vegan & HEMA Free" at bounding box center [881, 261] width 80 height 22
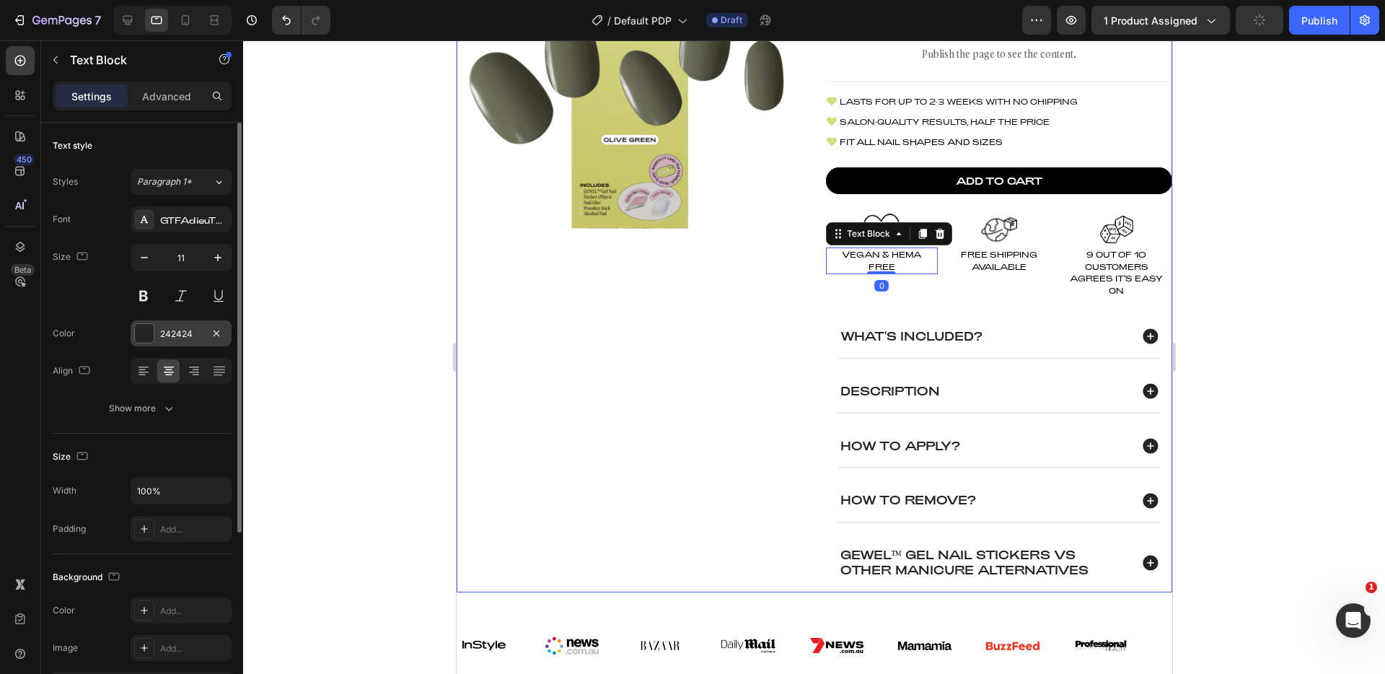
click at [166, 338] on div "242424" at bounding box center [181, 334] width 42 height 13
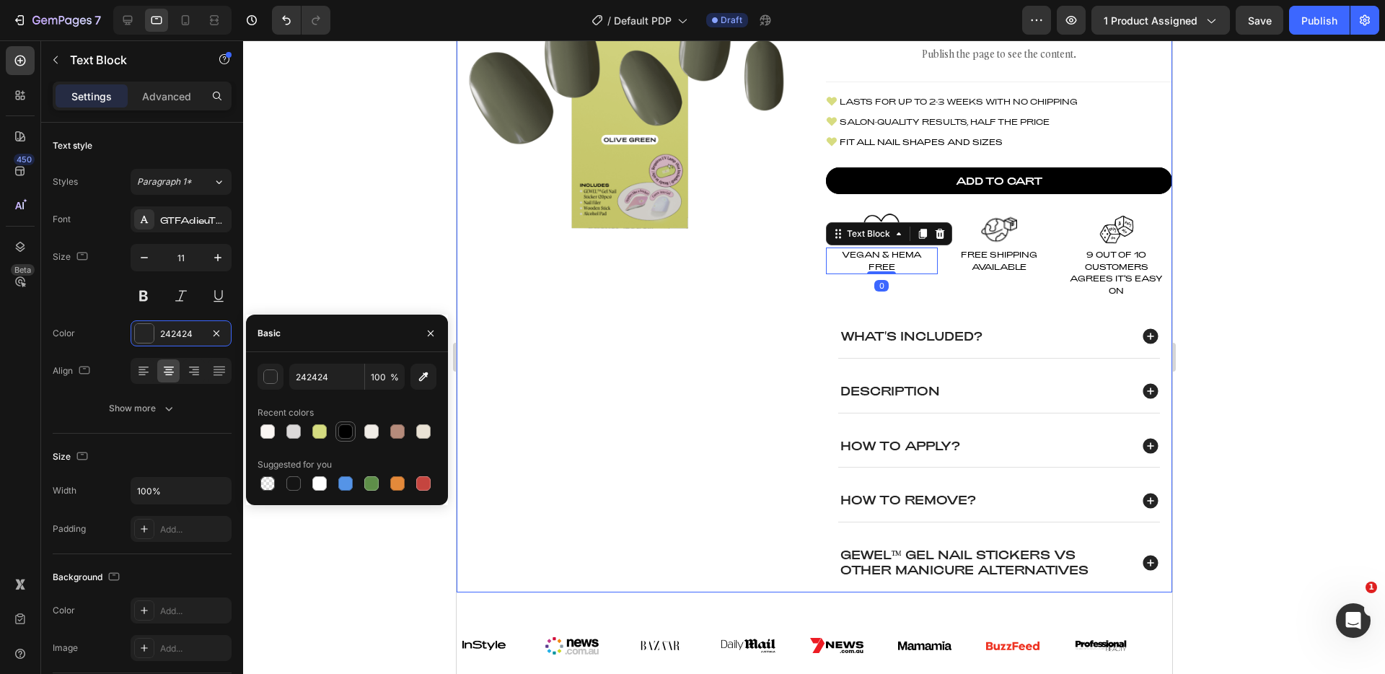
click at [346, 434] on div at bounding box center [345, 431] width 14 height 14
type input "000000"
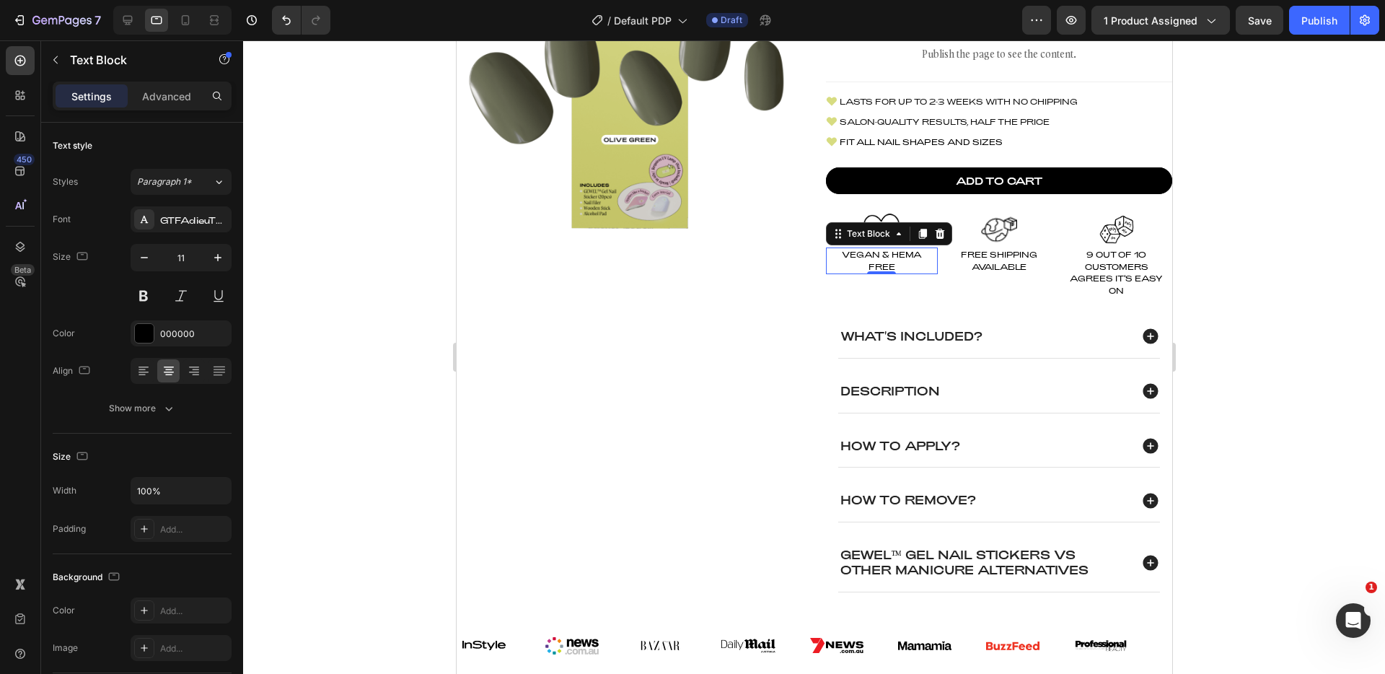
click at [364, 212] on div at bounding box center [814, 356] width 1142 height 633
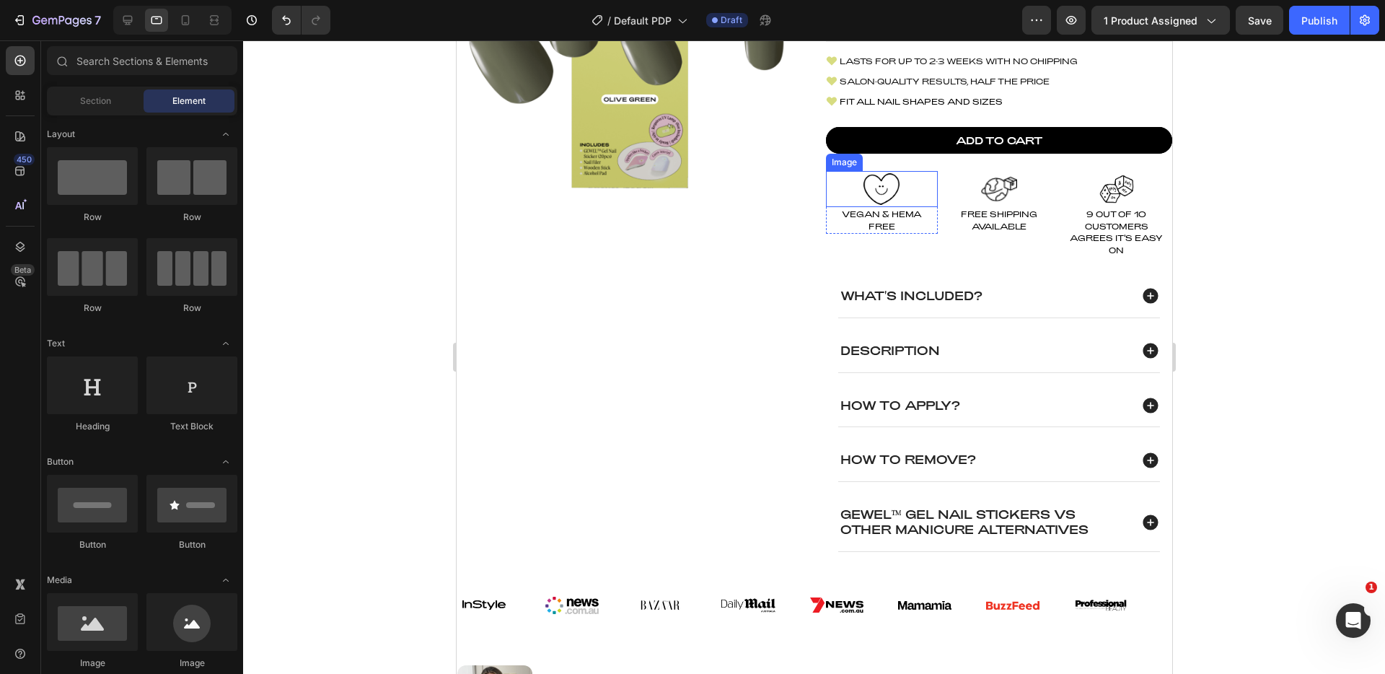
scroll to position [225, 0]
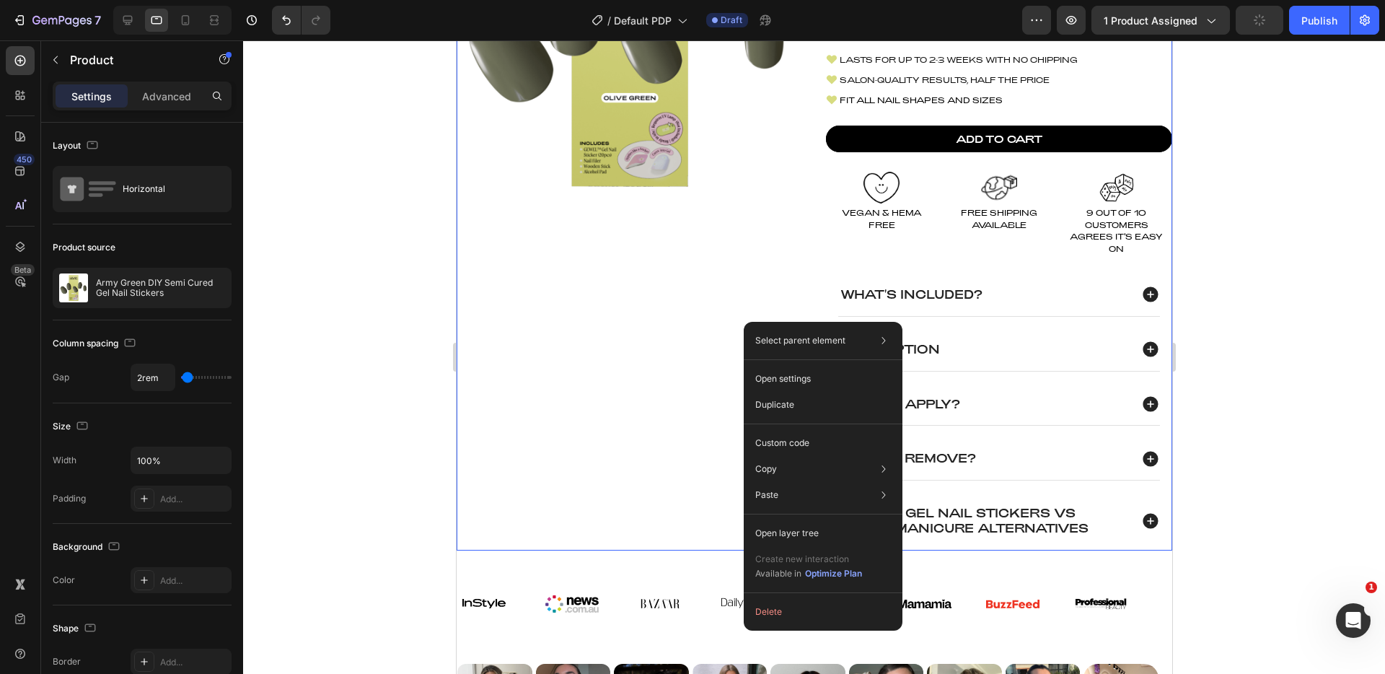
click at [628, 303] on div "Product Images" at bounding box center [629, 203] width 346 height 694
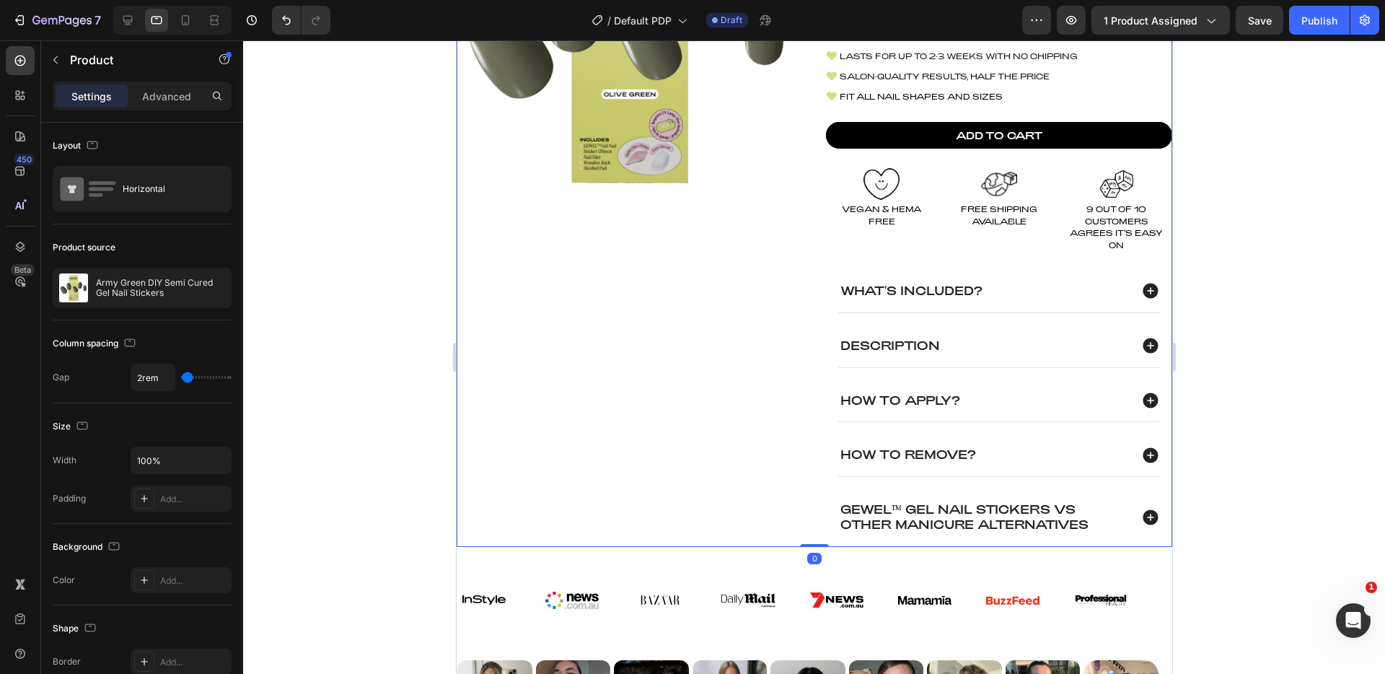
scroll to position [221, 0]
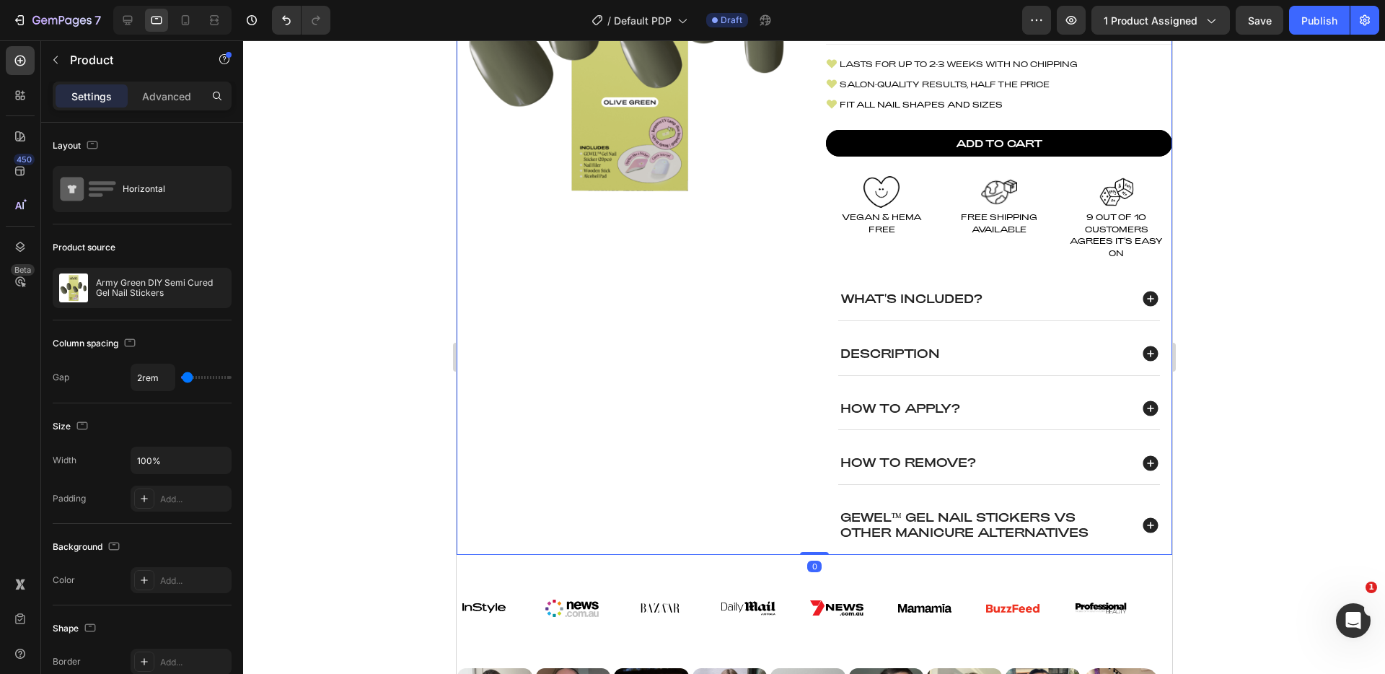
click at [654, 152] on img at bounding box center [629, 34] width 346 height 346
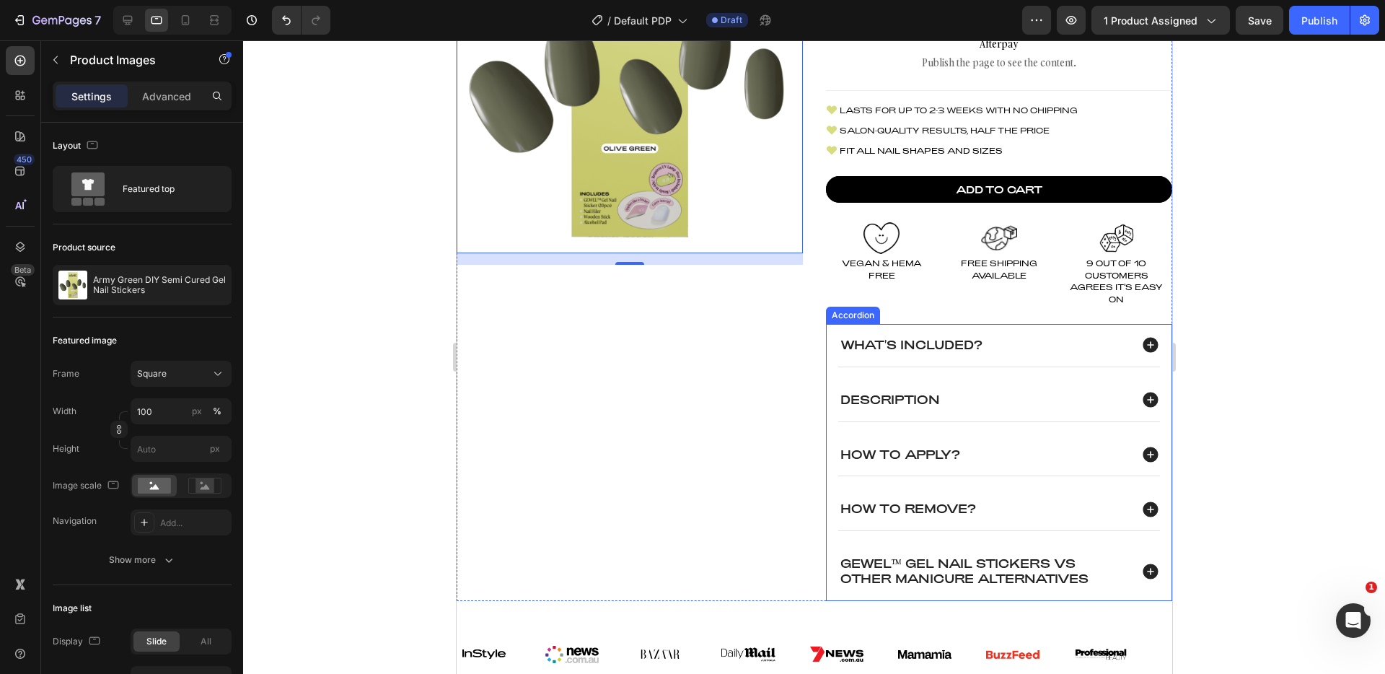
scroll to position [349, 0]
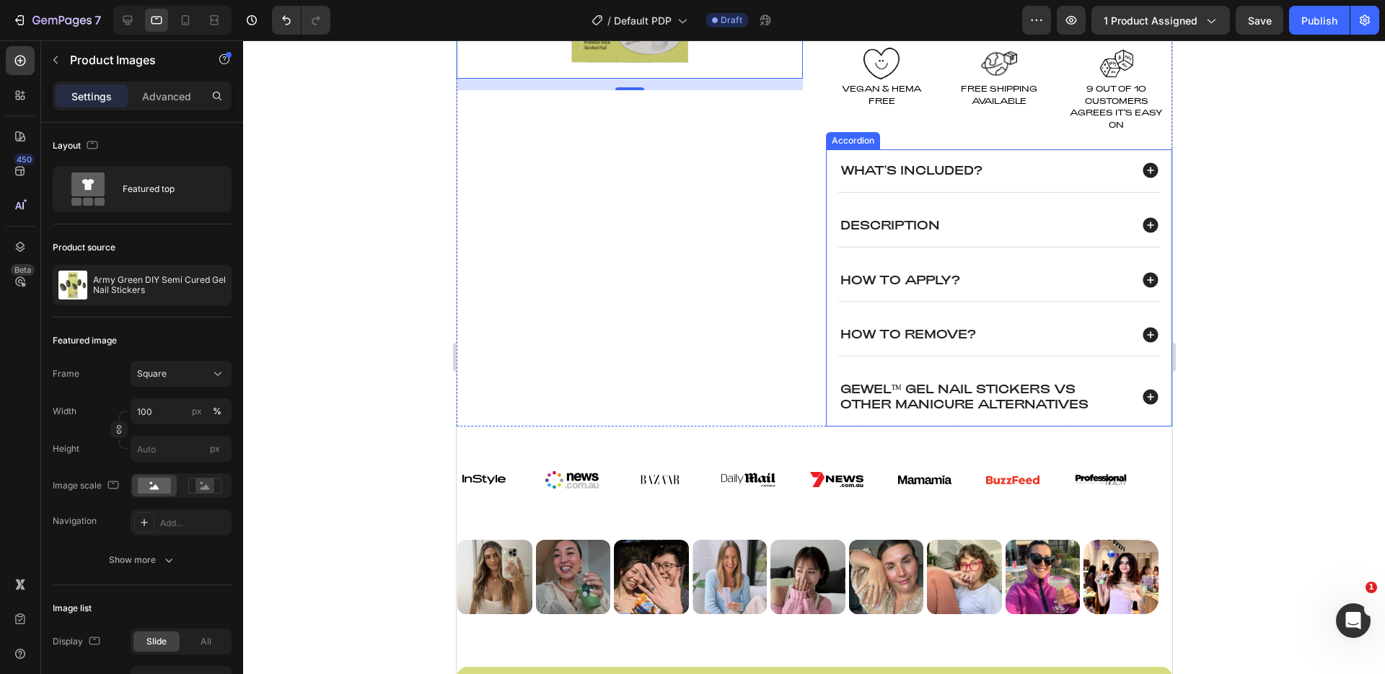
click at [1142, 393] on icon at bounding box center [1149, 396] width 15 height 15
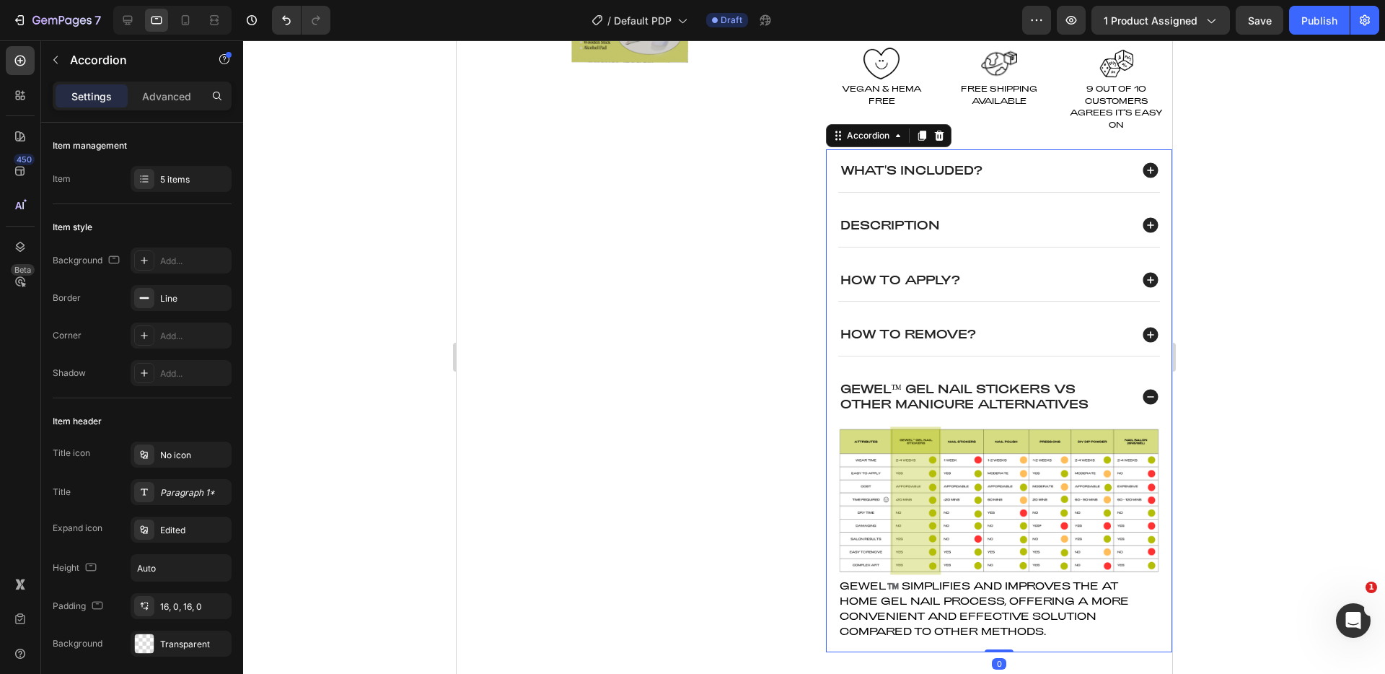
click at [1142, 393] on icon at bounding box center [1149, 396] width 15 height 15
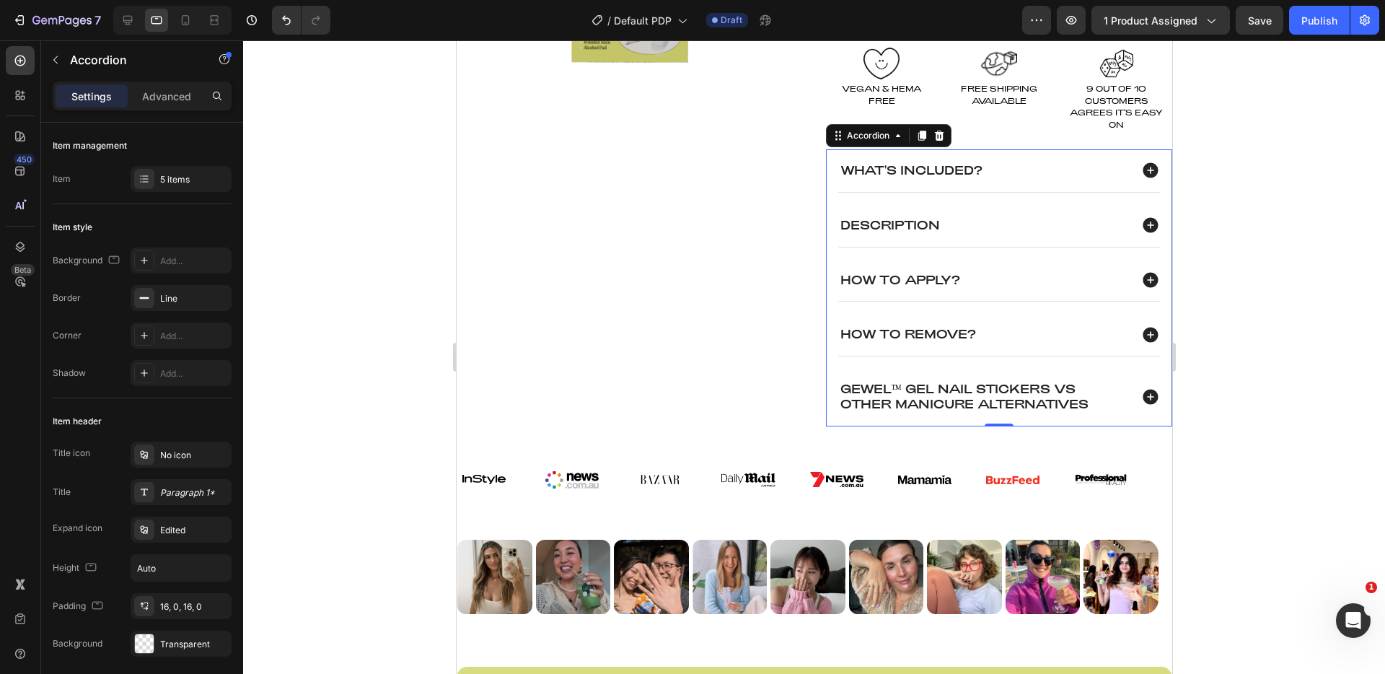
click at [1142, 164] on icon at bounding box center [1149, 170] width 15 height 15
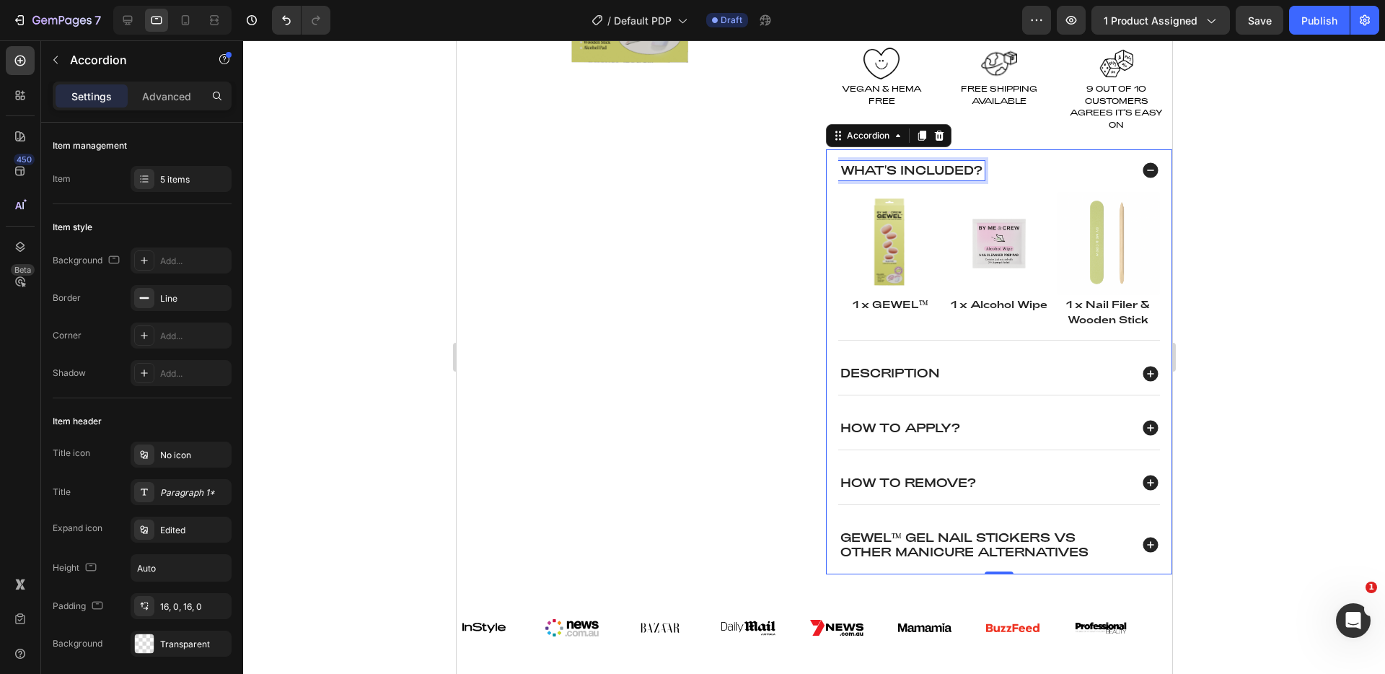
click at [912, 172] on p "What's Included?" at bounding box center [911, 170] width 142 height 15
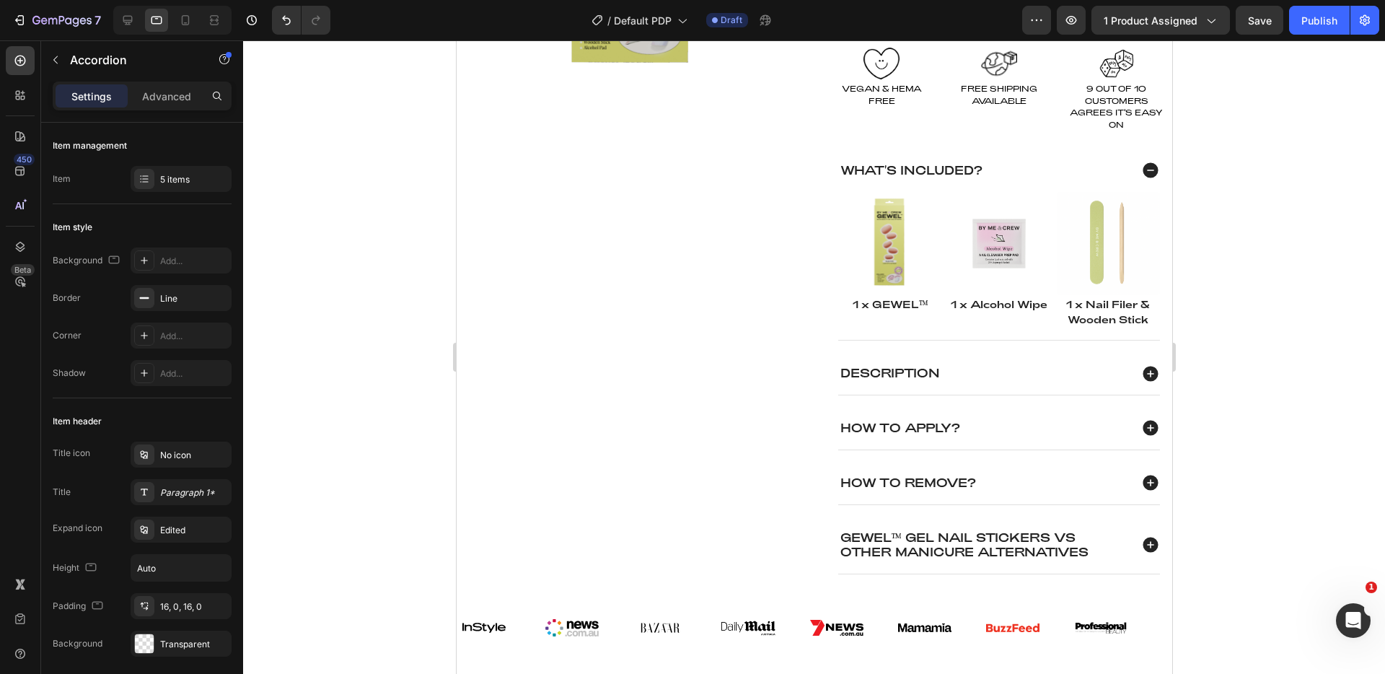
click at [1298, 222] on div at bounding box center [814, 356] width 1142 height 633
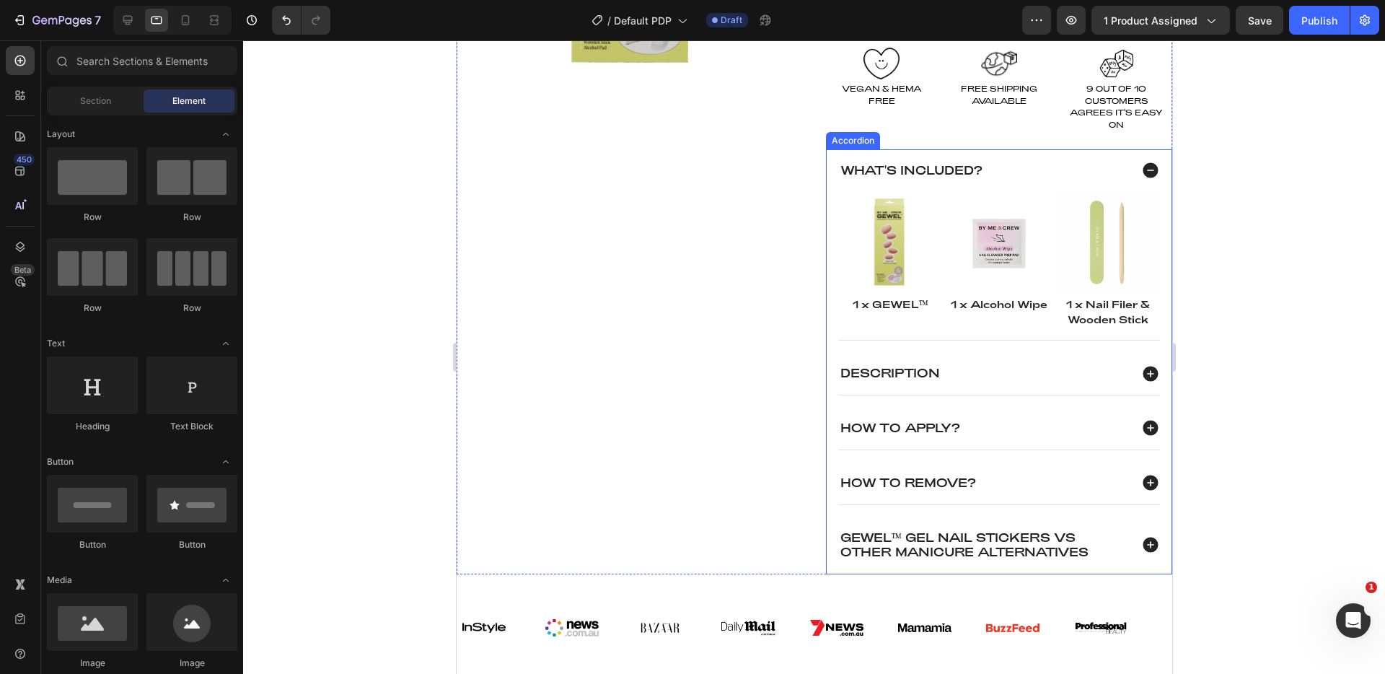
click at [1142, 168] on icon at bounding box center [1149, 170] width 15 height 15
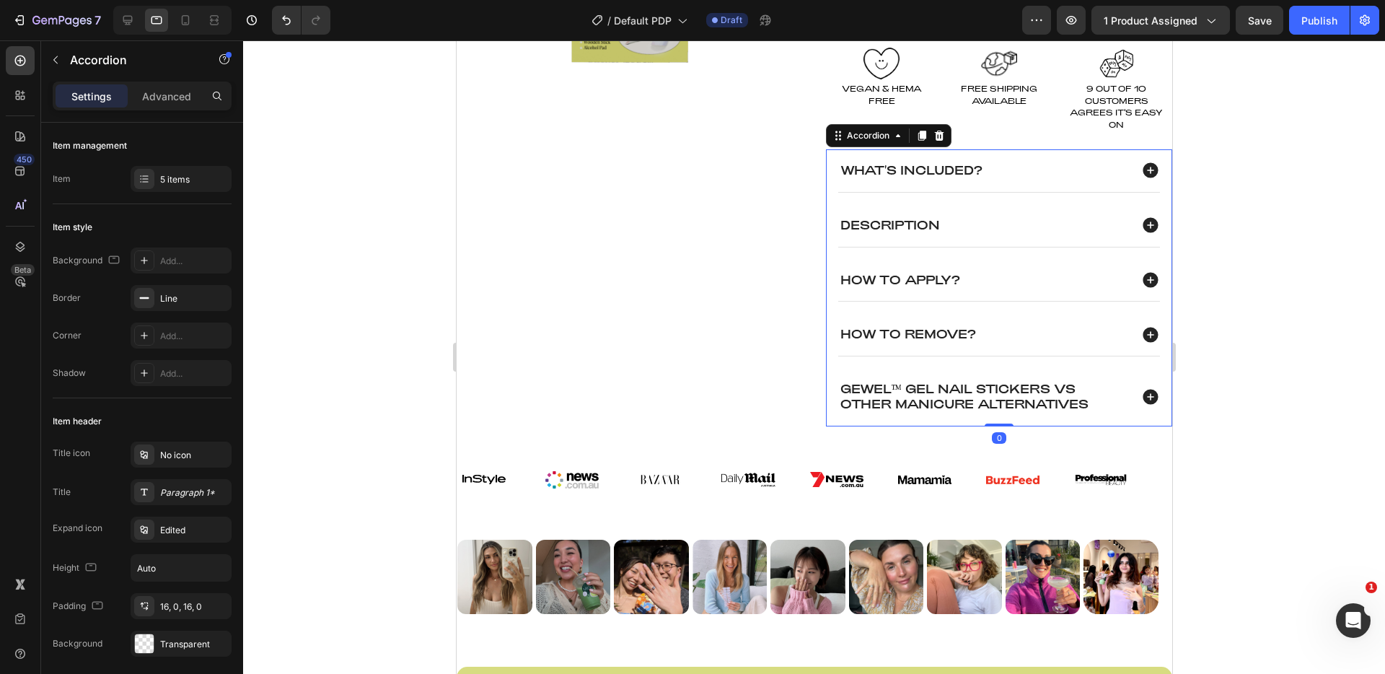
click at [825, 157] on div "What's Included? Description How To Apply? How To Remove? gewel™ gel nail stick…" at bounding box center [998, 287] width 346 height 277
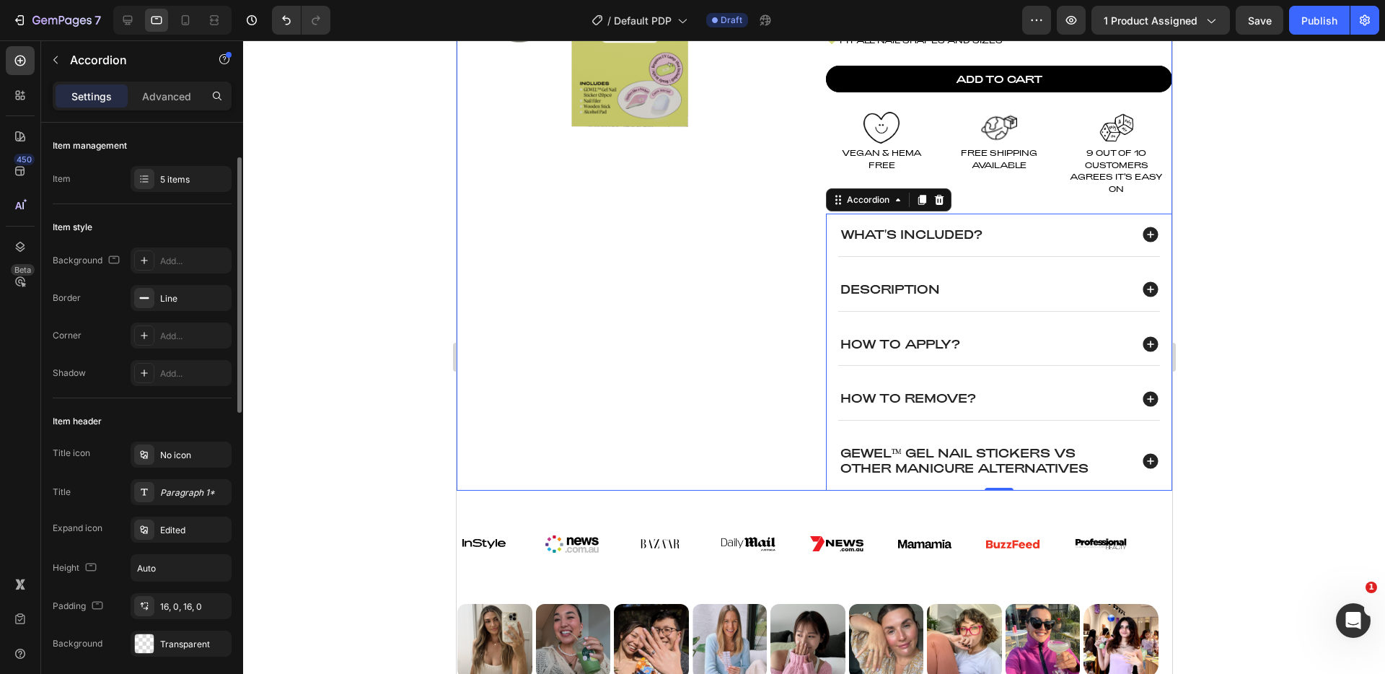
scroll to position [97, 0]
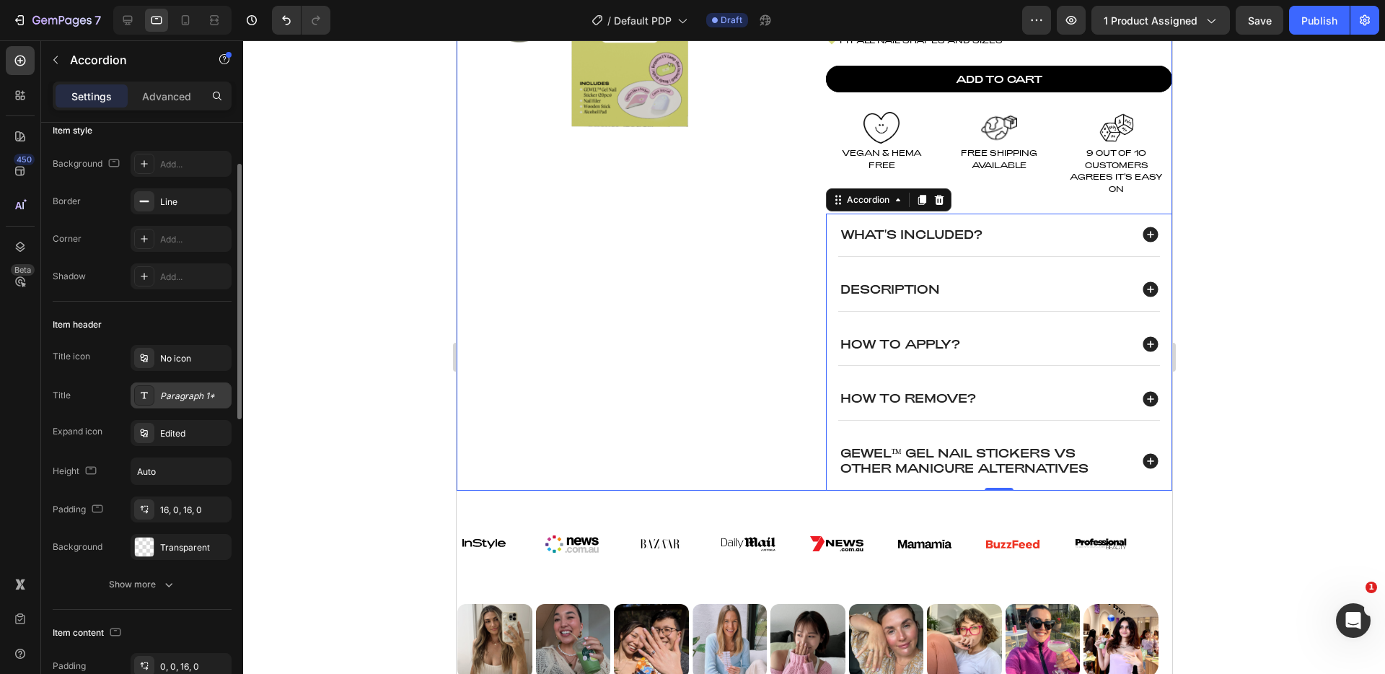
click at [177, 397] on div "Paragraph 1*" at bounding box center [194, 396] width 68 height 13
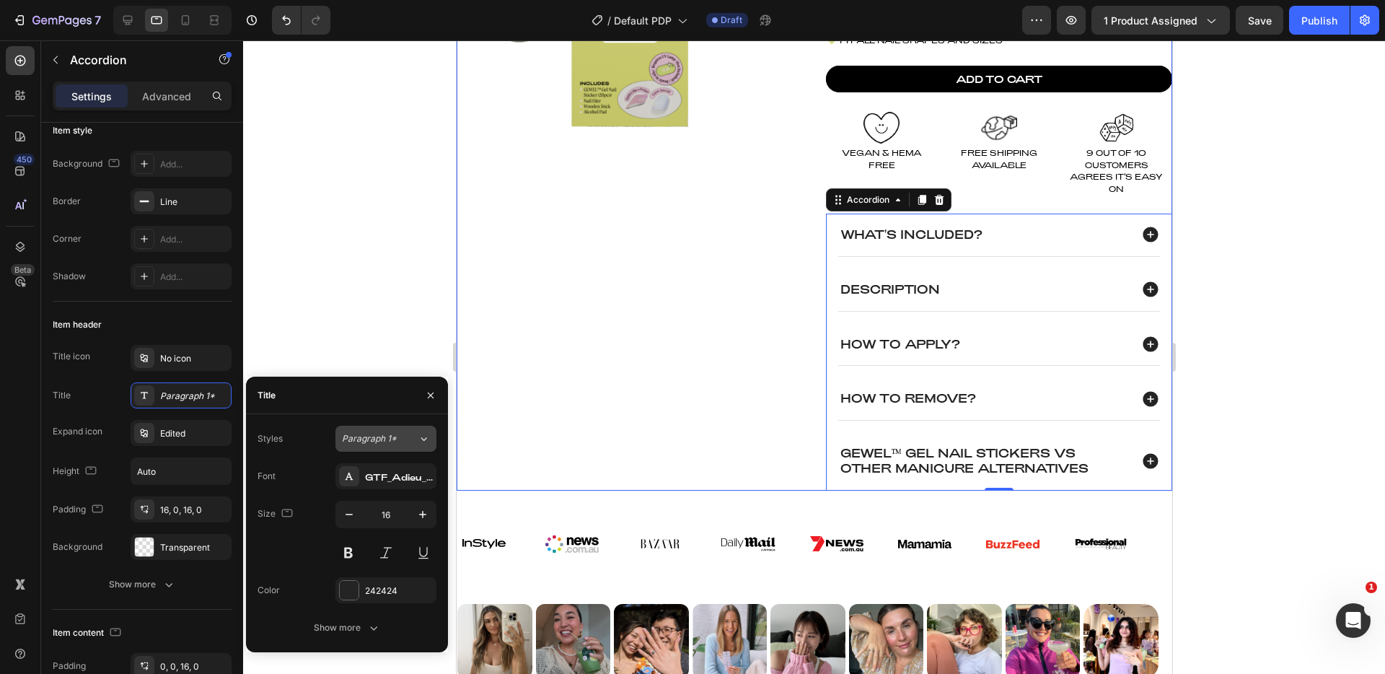
click at [387, 444] on span "Paragraph 1*" at bounding box center [369, 438] width 55 height 13
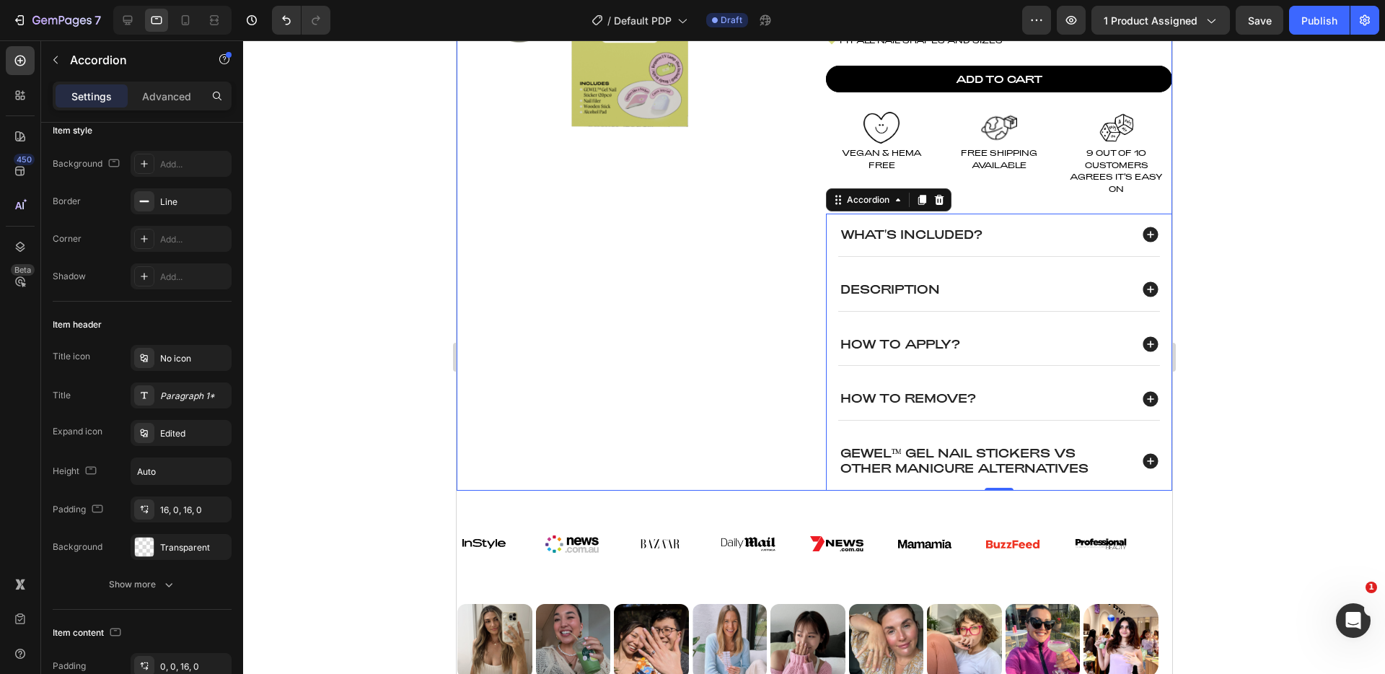
drag, startPoint x: 302, startPoint y: 107, endPoint x: 291, endPoint y: 92, distance: 18.6
click at [302, 107] on div at bounding box center [814, 356] width 1142 height 633
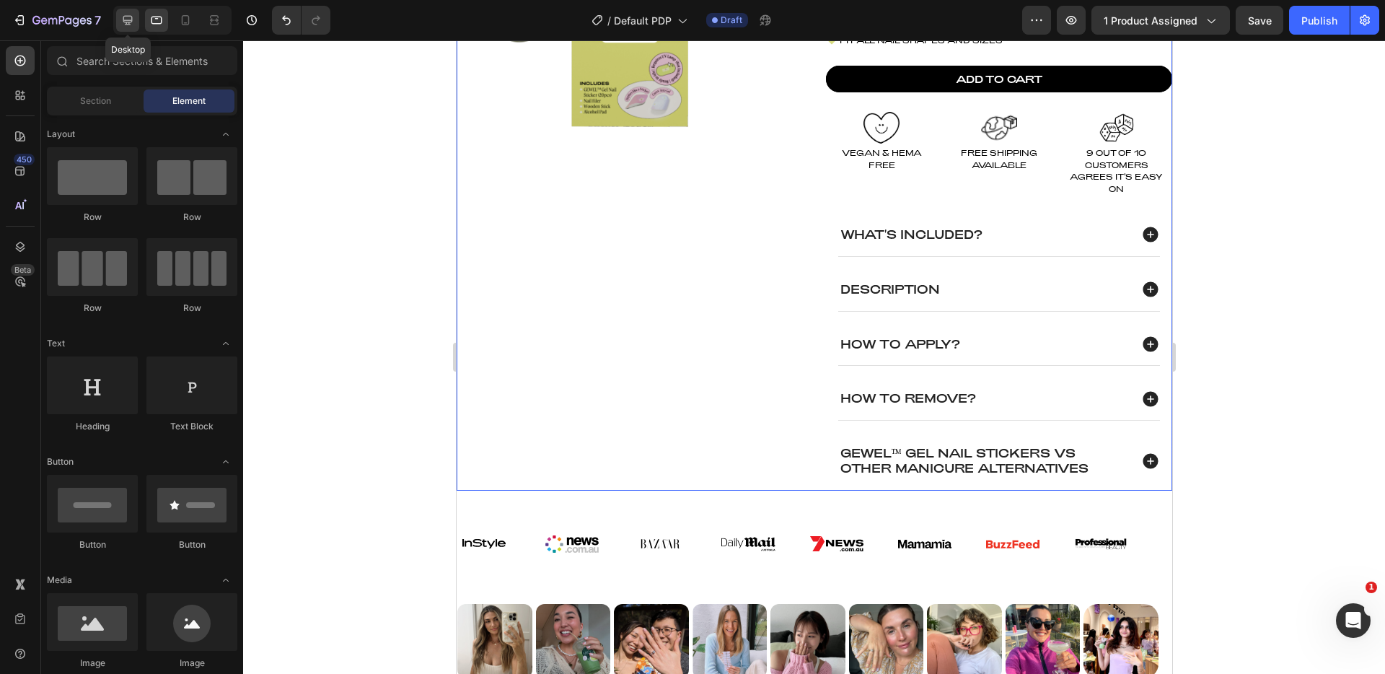
click at [131, 22] on icon at bounding box center [127, 20] width 14 height 14
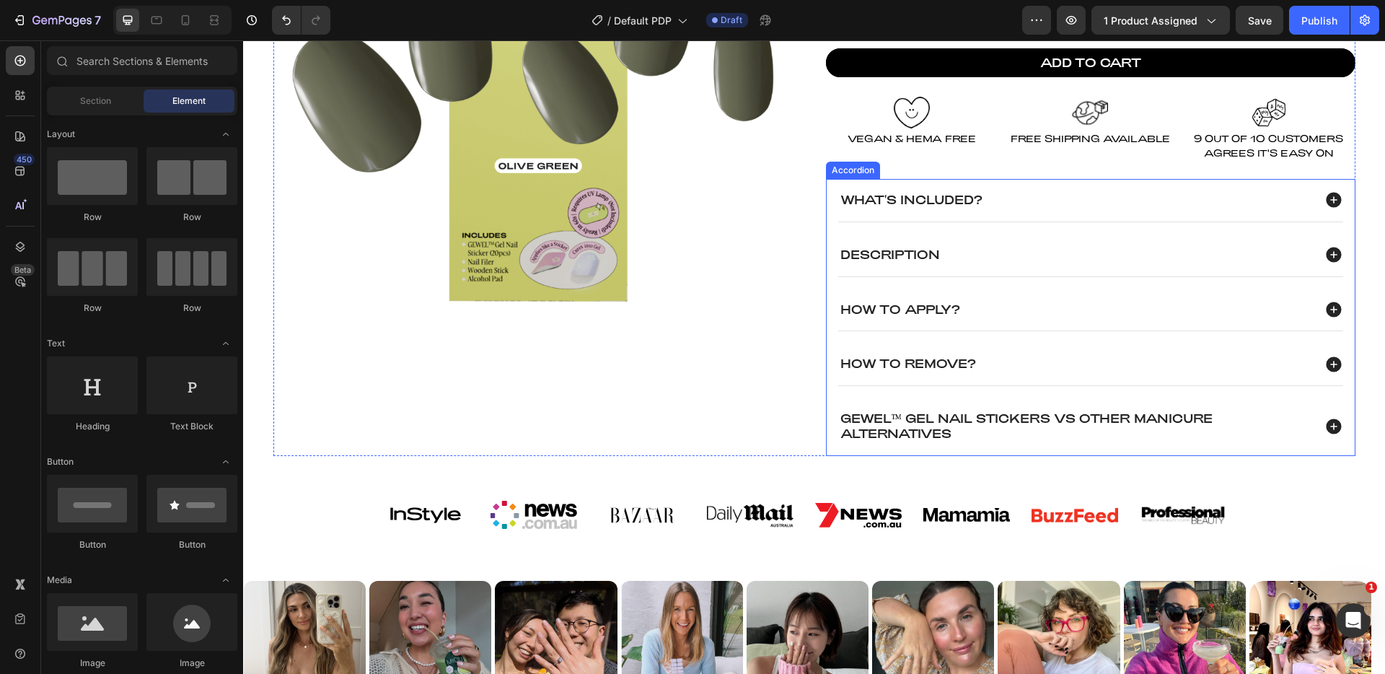
click at [830, 190] on div "What's Included? Description How To Apply? How To Remove? gewel™ gel nail stick…" at bounding box center [1090, 317] width 529 height 277
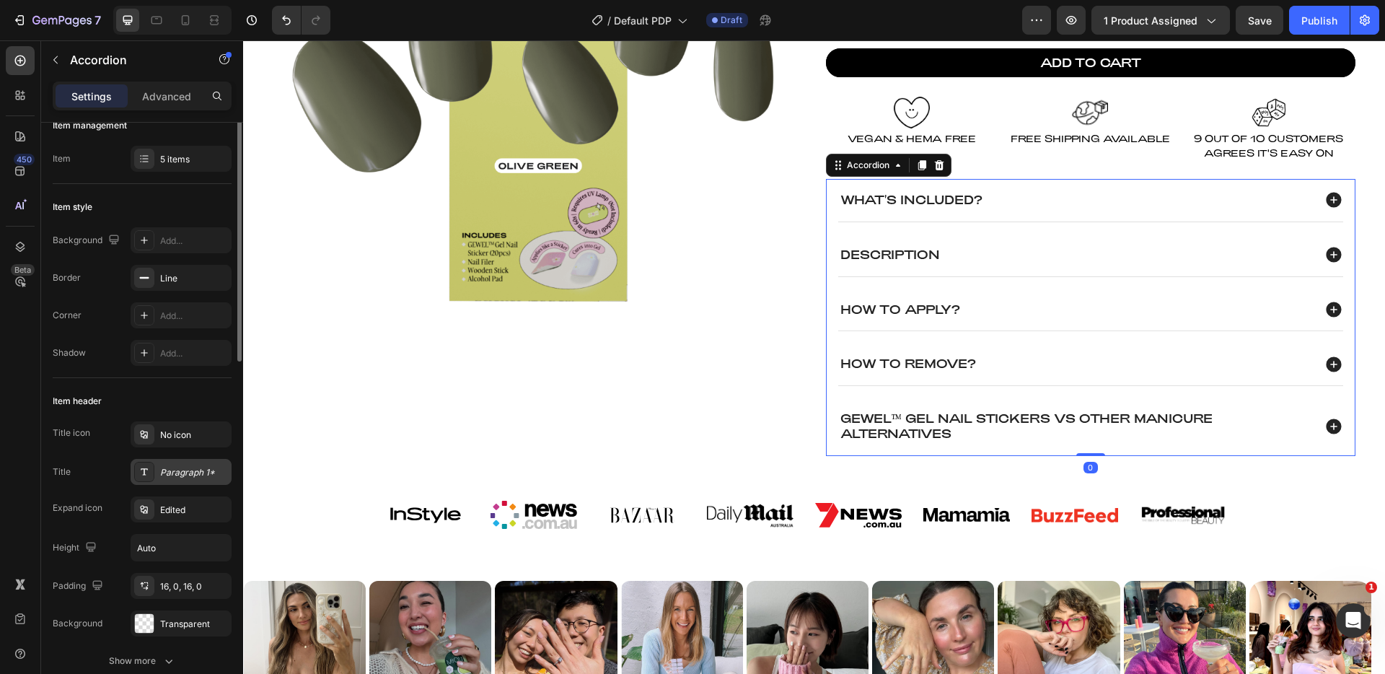
scroll to position [76, 0]
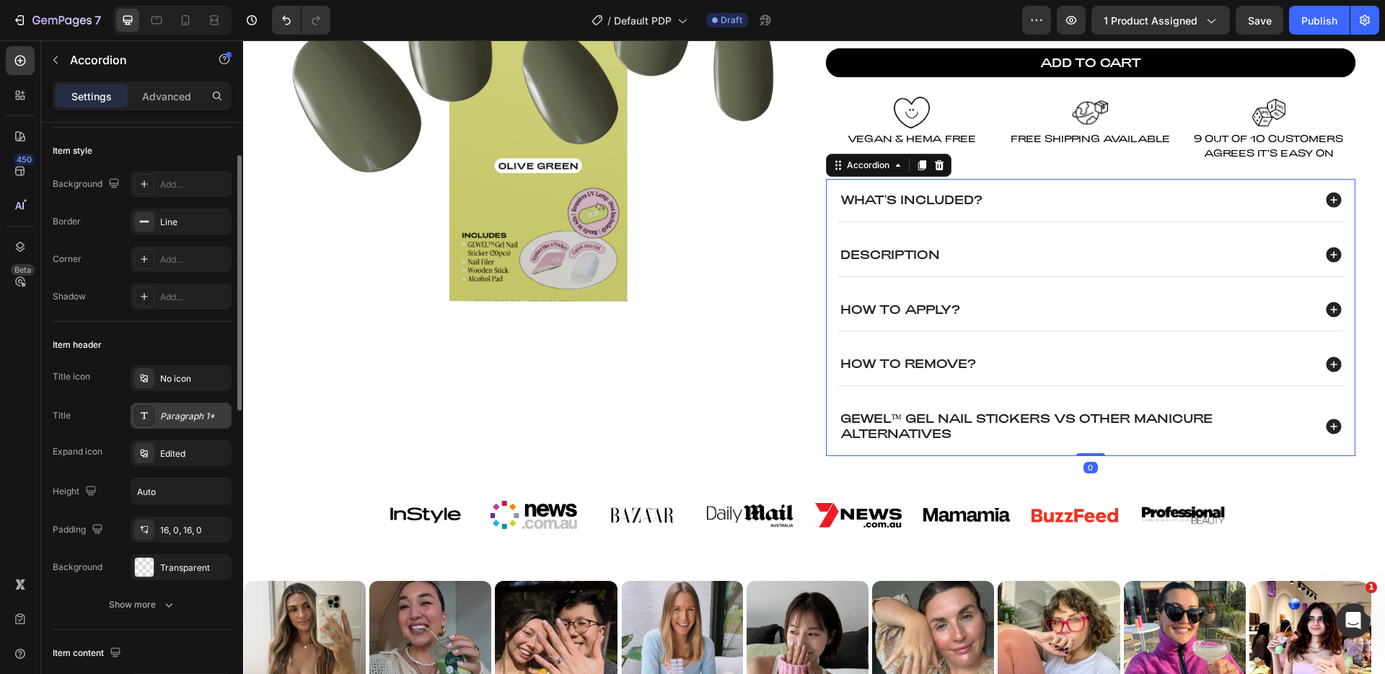
click at [170, 425] on div "Paragraph 1*" at bounding box center [181, 416] width 101 height 26
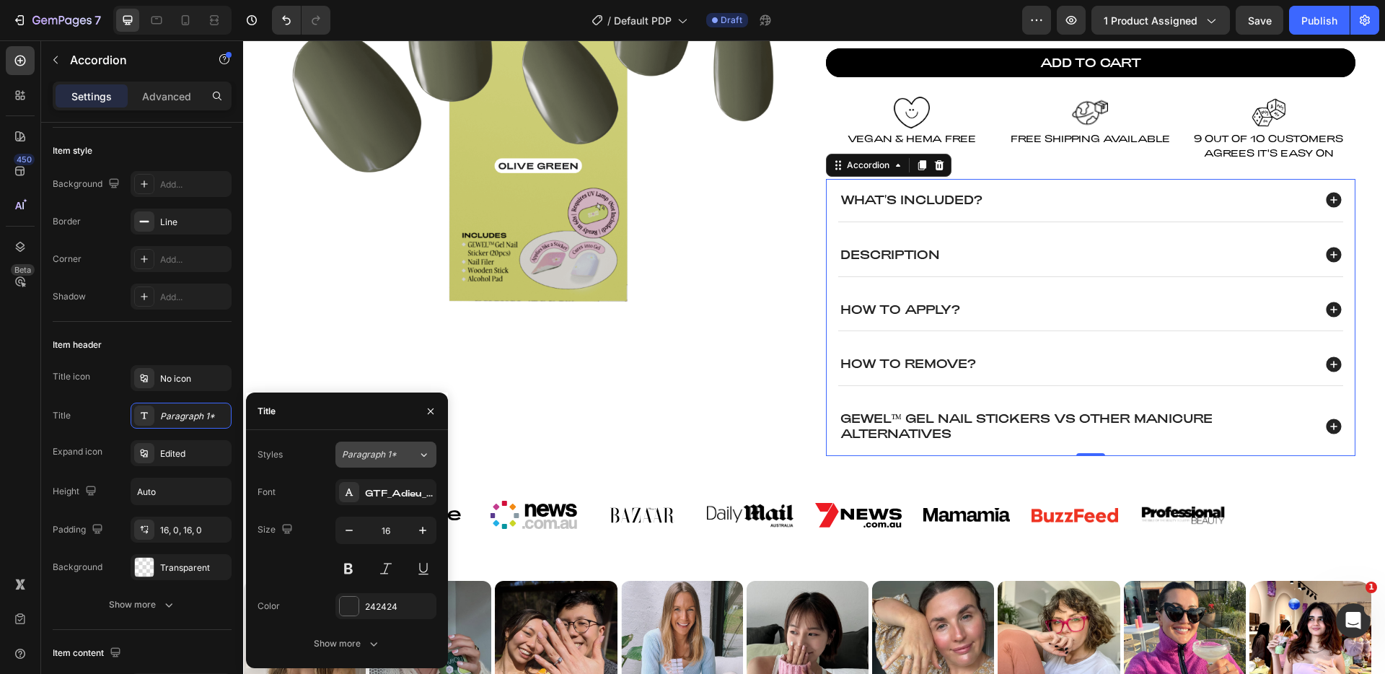
click at [426, 465] on button "Paragraph 1*" at bounding box center [385, 454] width 101 height 26
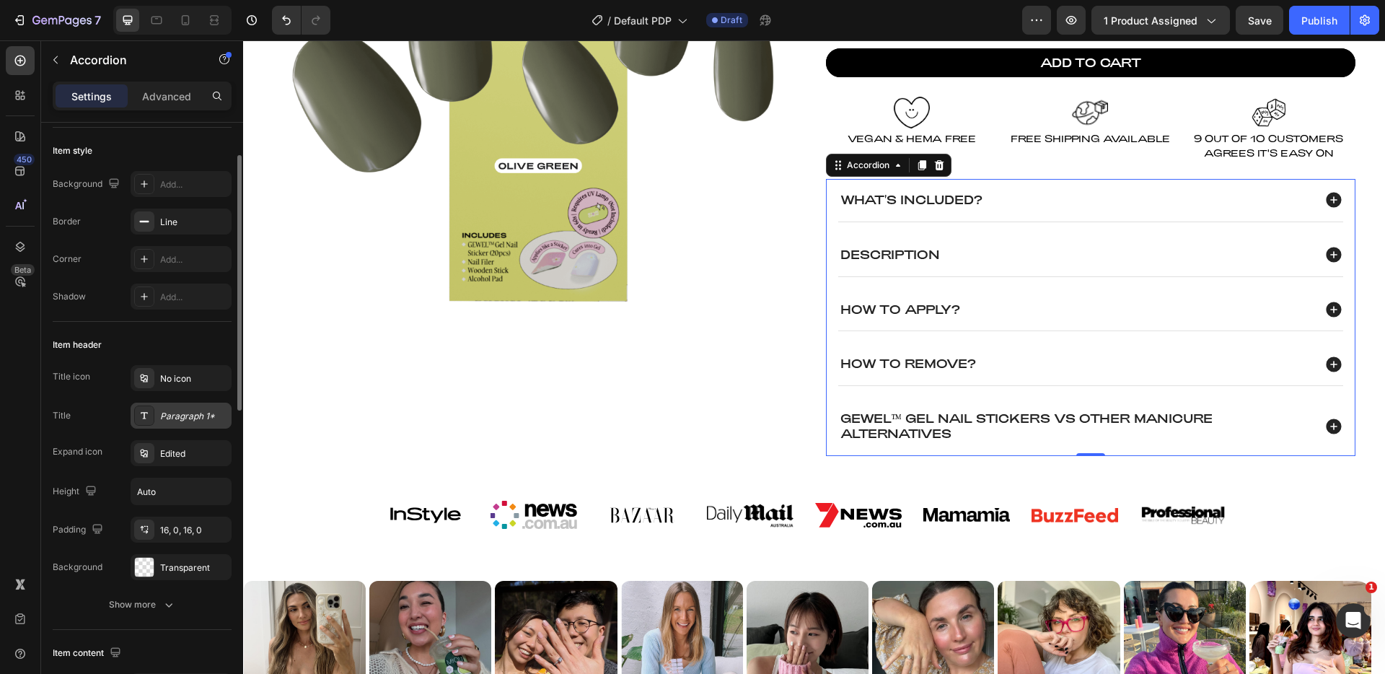
click at [165, 417] on div "Paragraph 1*" at bounding box center [194, 416] width 68 height 13
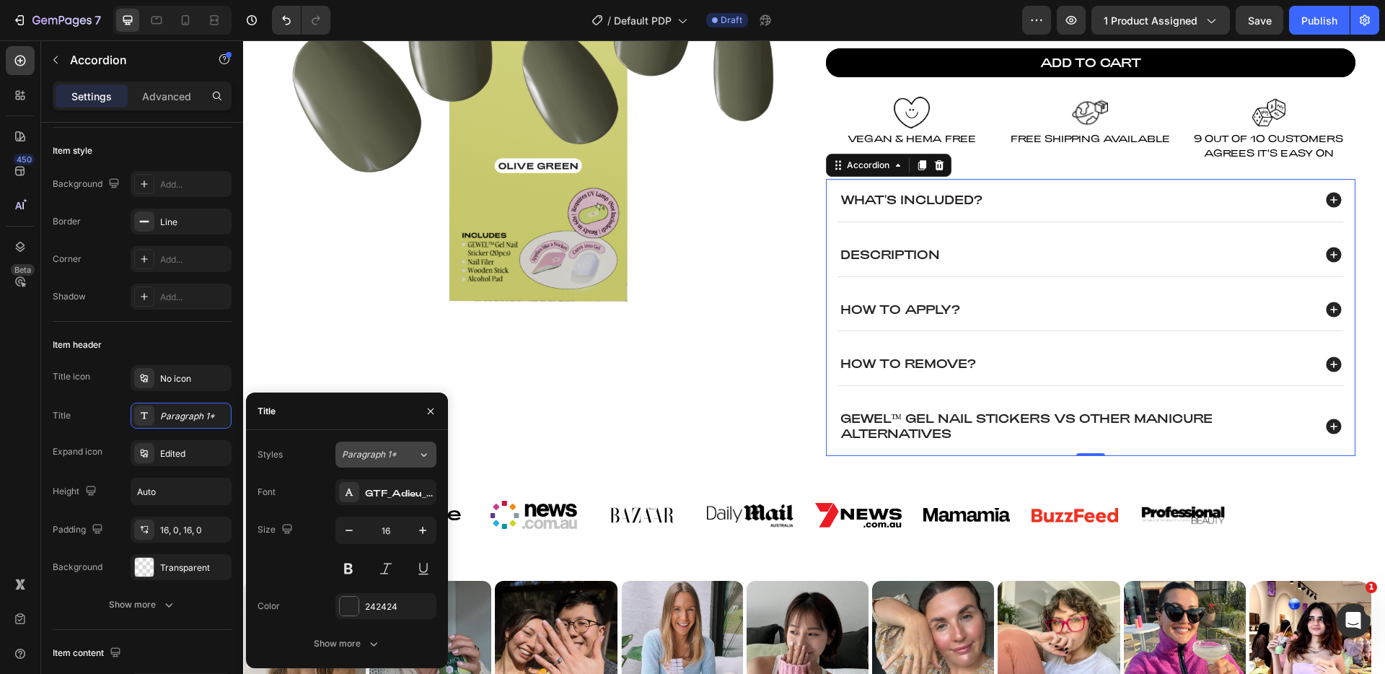
click at [397, 457] on div "Paragraph 1*" at bounding box center [371, 454] width 58 height 13
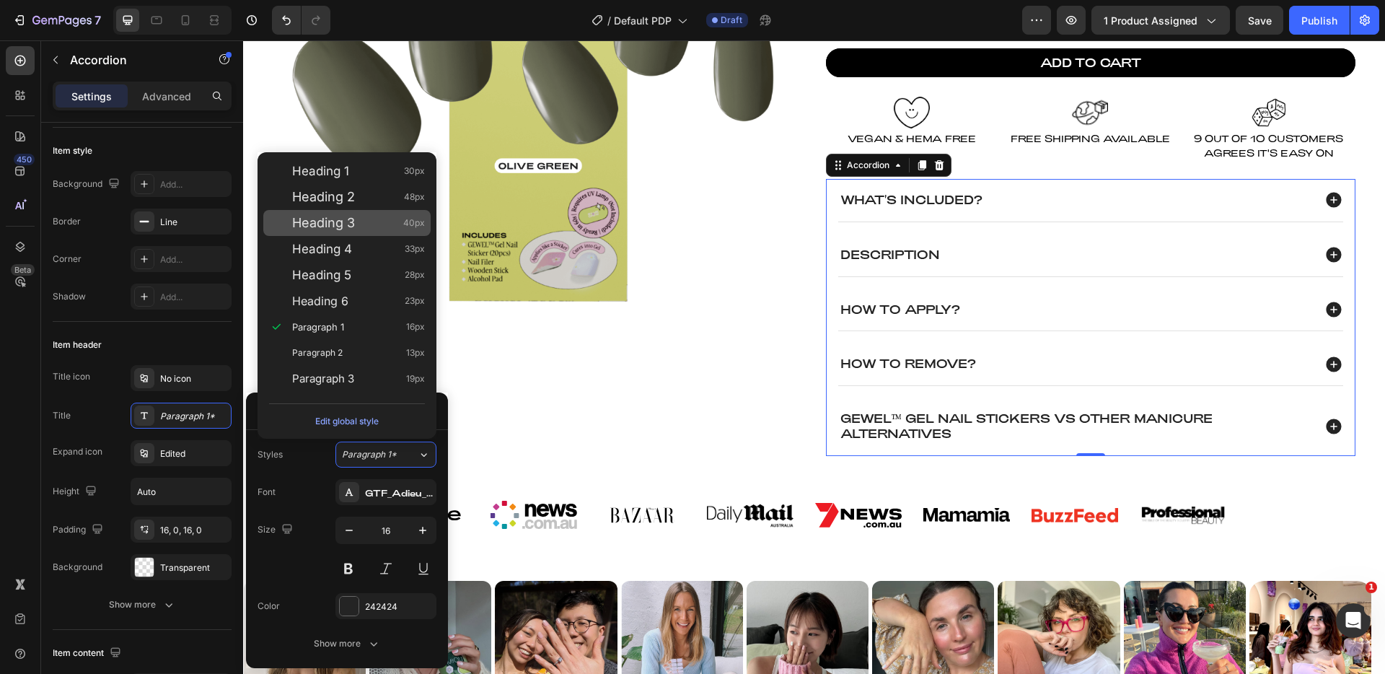
click at [362, 219] on div "Heading 3 40px" at bounding box center [358, 223] width 133 height 14
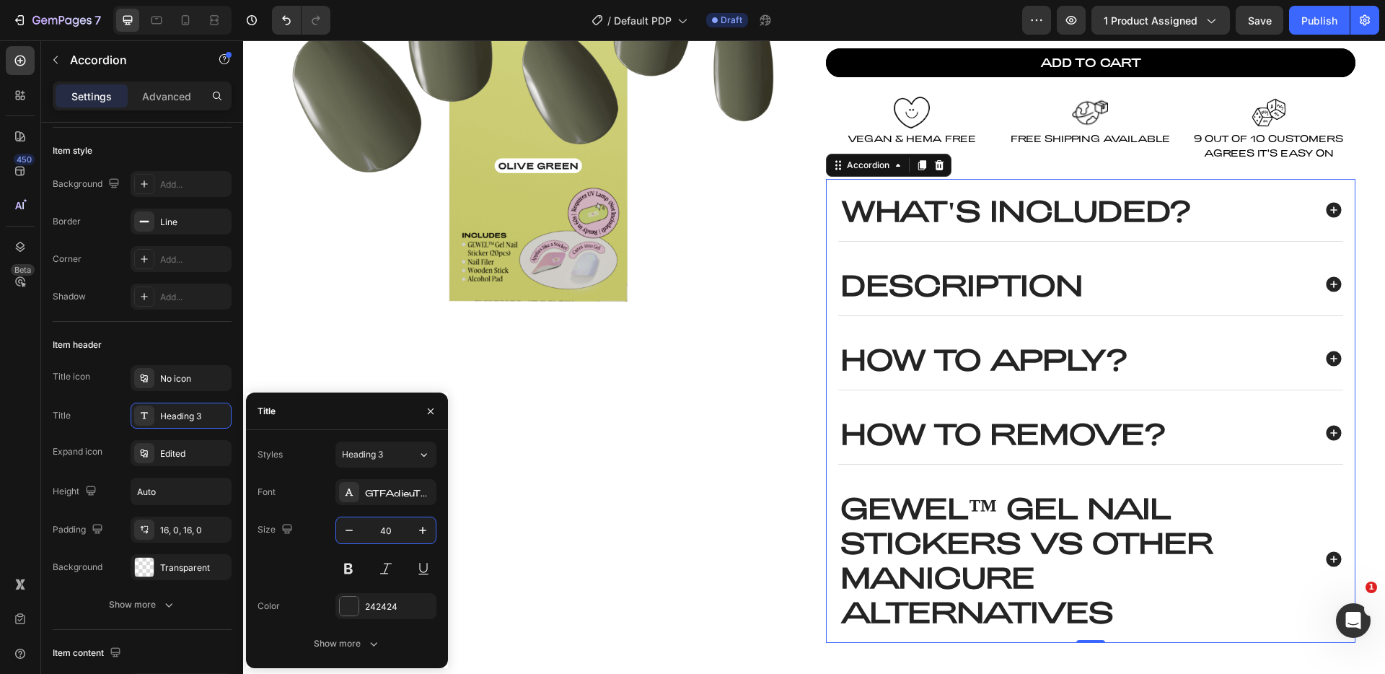
click at [390, 535] on input "40" at bounding box center [386, 530] width 48 height 26
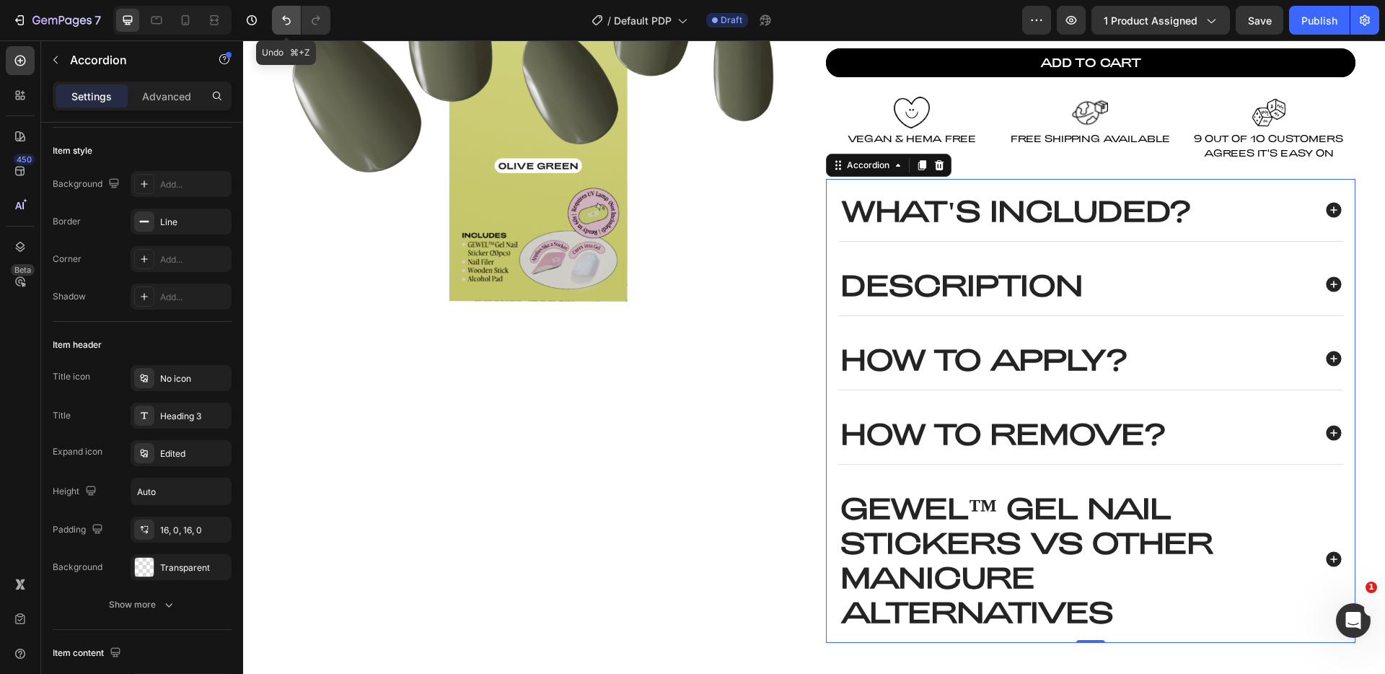
click at [289, 19] on icon "Undo/Redo" at bounding box center [286, 20] width 9 height 9
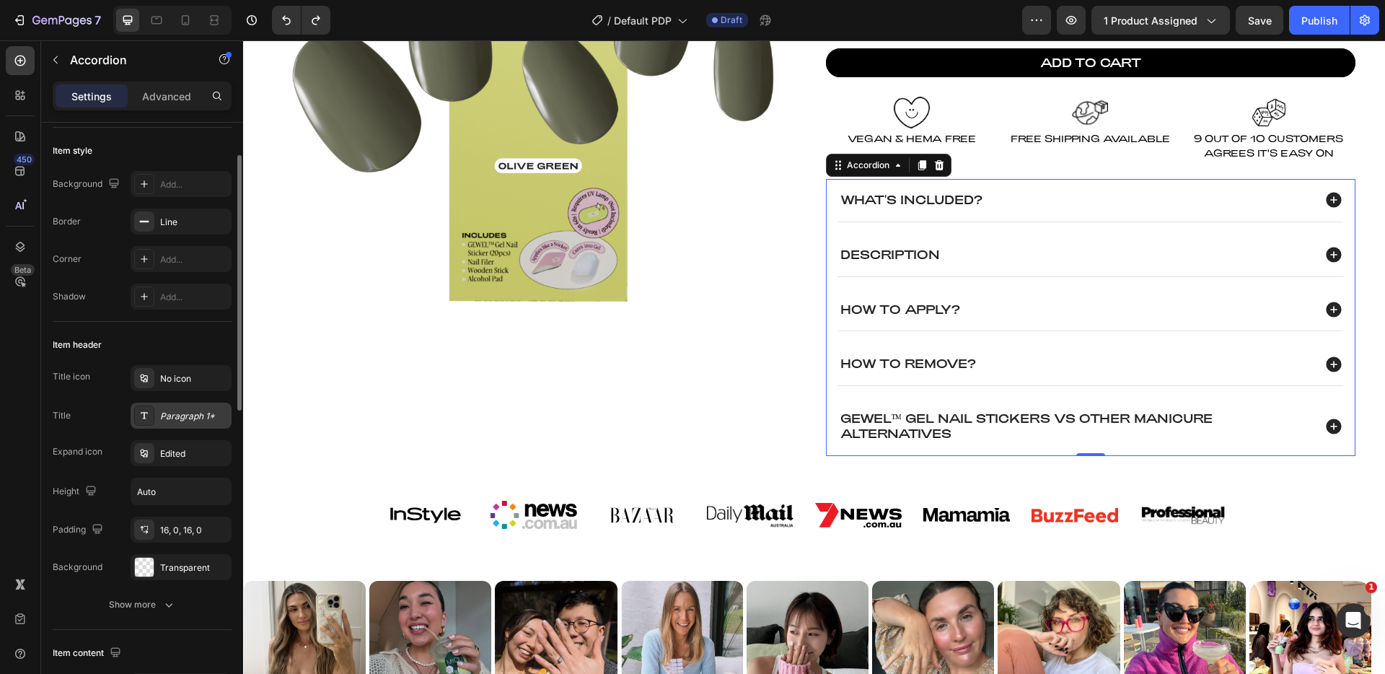
click at [164, 407] on div "Paragraph 1*" at bounding box center [181, 416] width 101 height 26
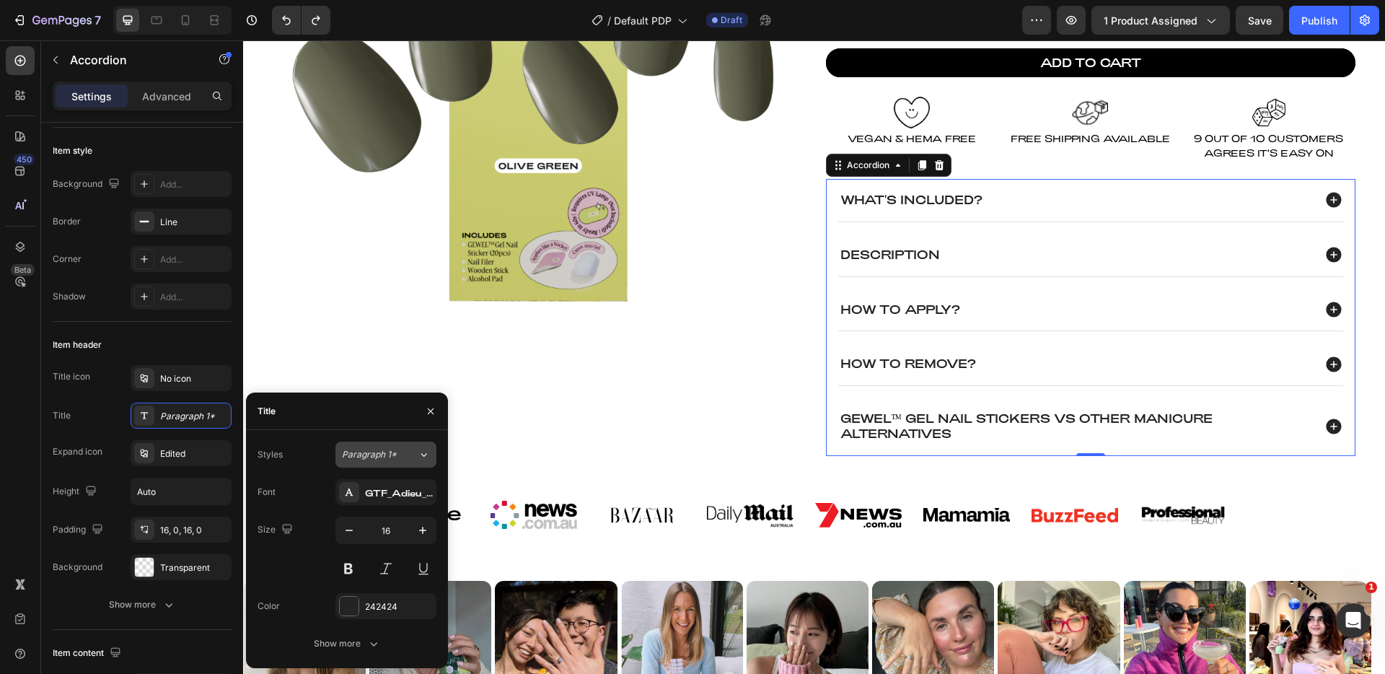
click at [392, 452] on span "Paragraph 1*" at bounding box center [369, 454] width 55 height 13
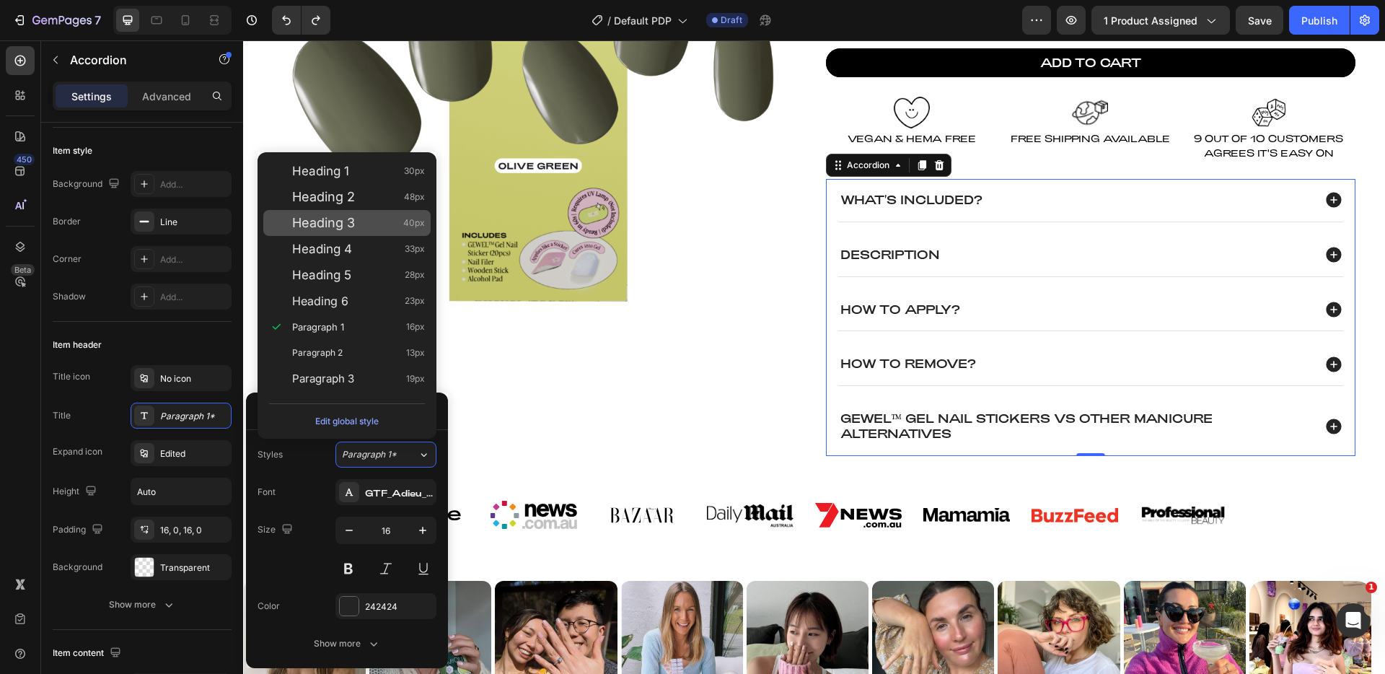
click at [355, 230] on div "Heading 3 40px" at bounding box center [346, 223] width 167 height 26
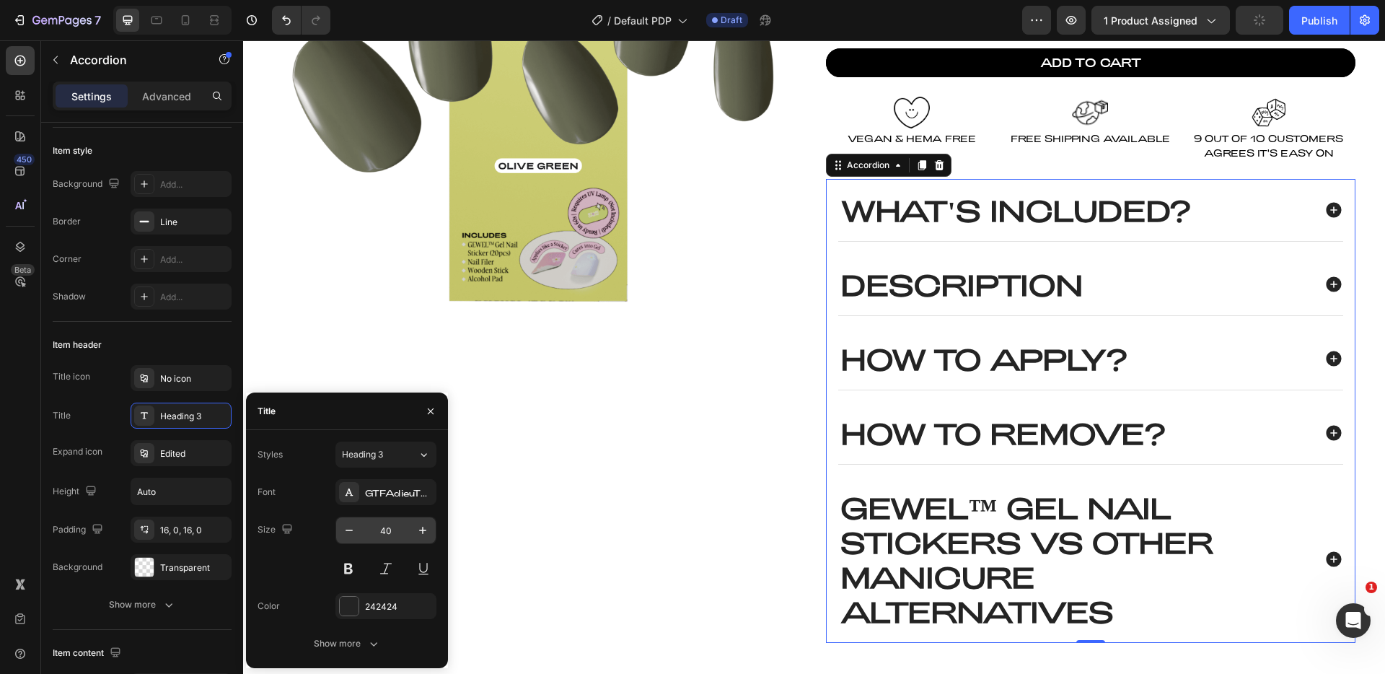
click at [387, 526] on input "40" at bounding box center [386, 530] width 48 height 26
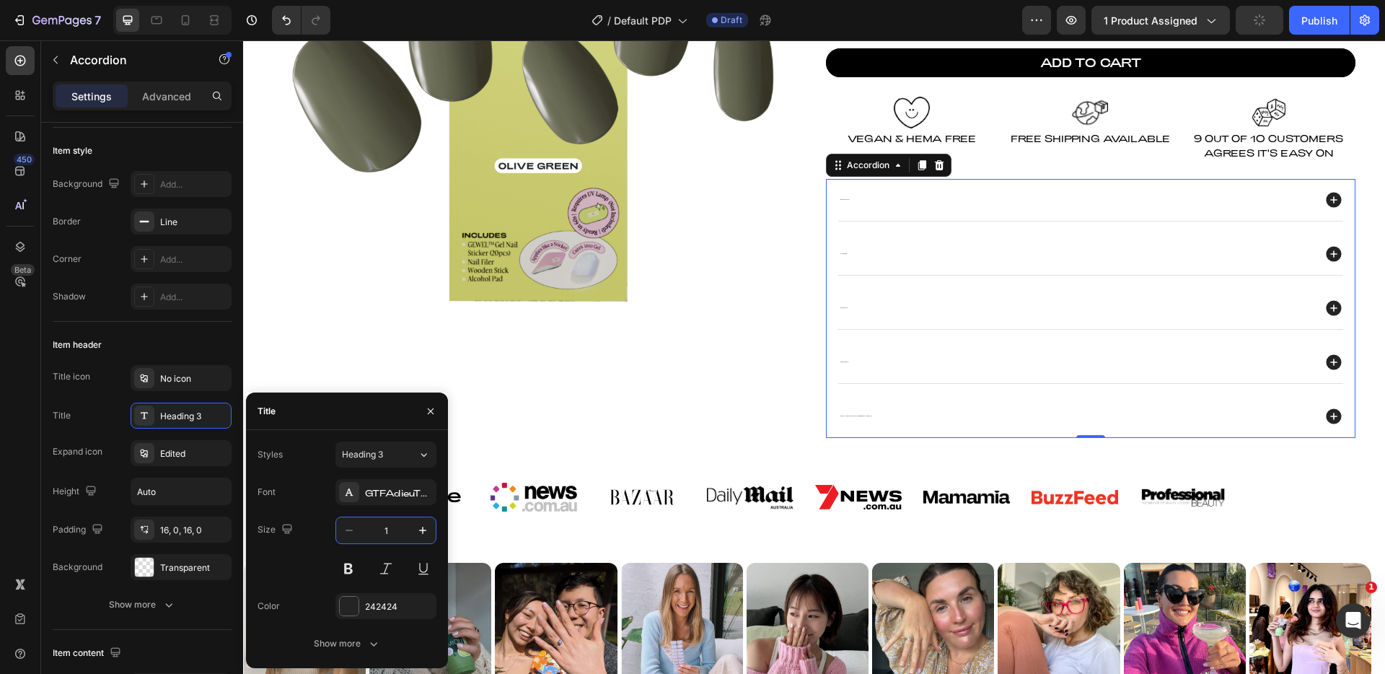
type input "16"
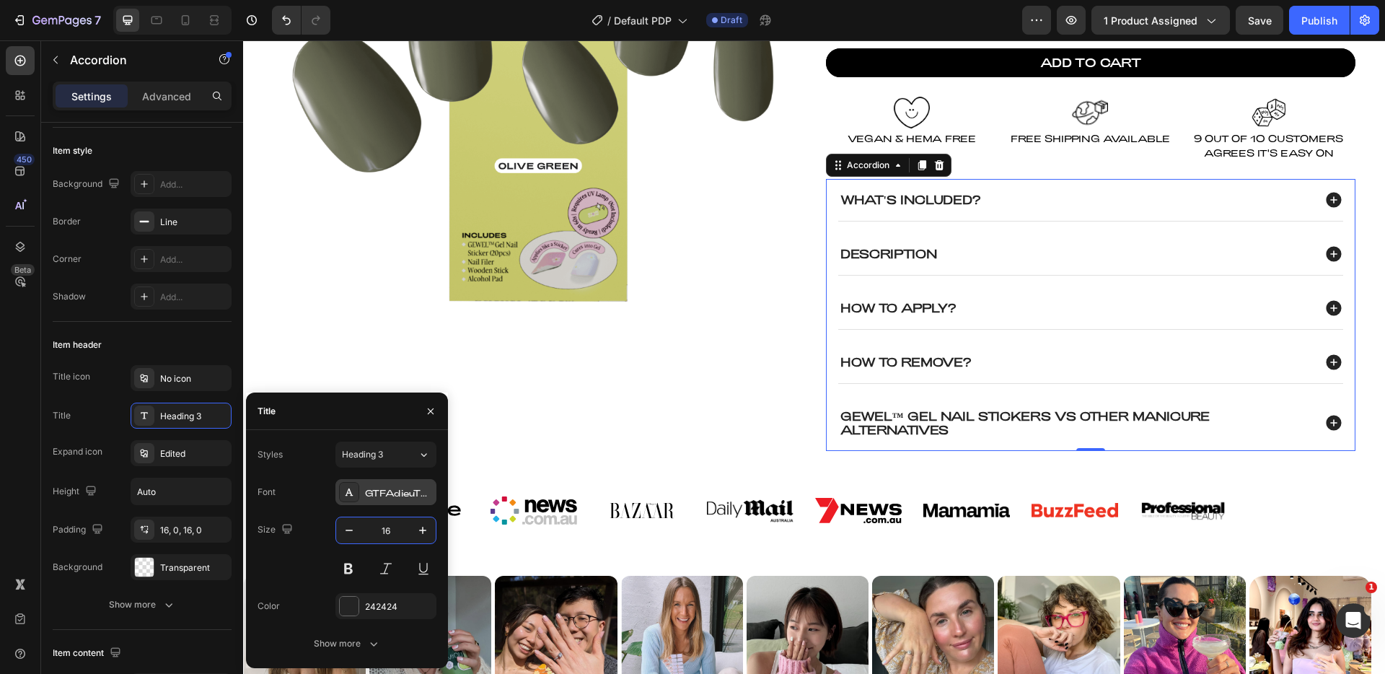
click at [391, 484] on div "GTFAdieuTRIAL" at bounding box center [385, 492] width 101 height 26
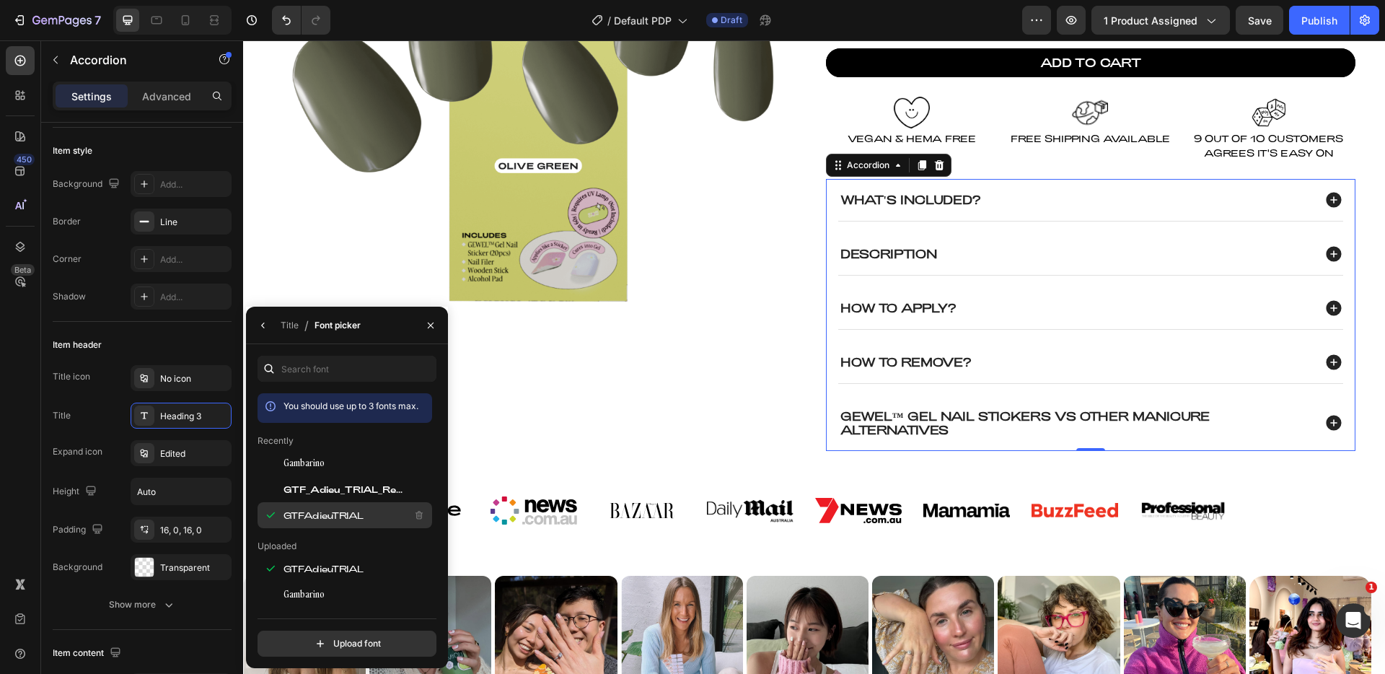
click at [346, 509] on span "GTFAdieuTRIAL" at bounding box center [323, 515] width 80 height 13
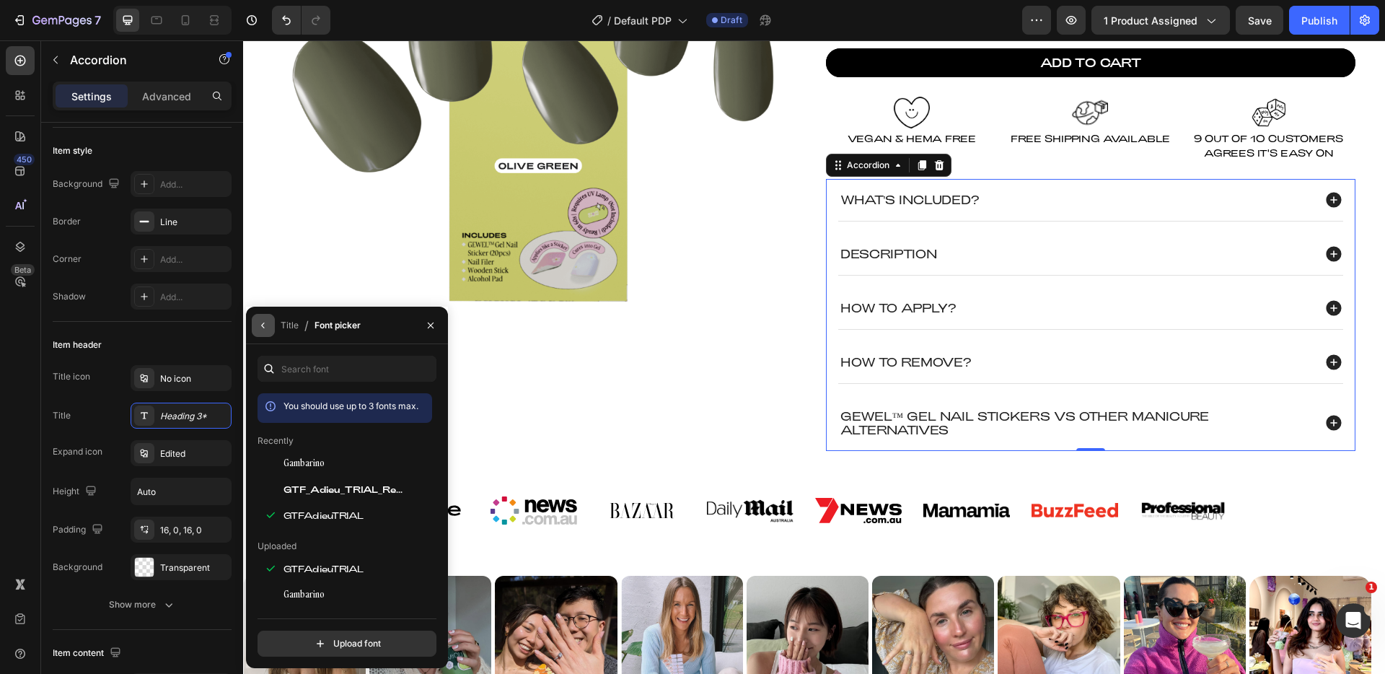
click at [263, 327] on icon "button" at bounding box center [262, 325] width 3 height 6
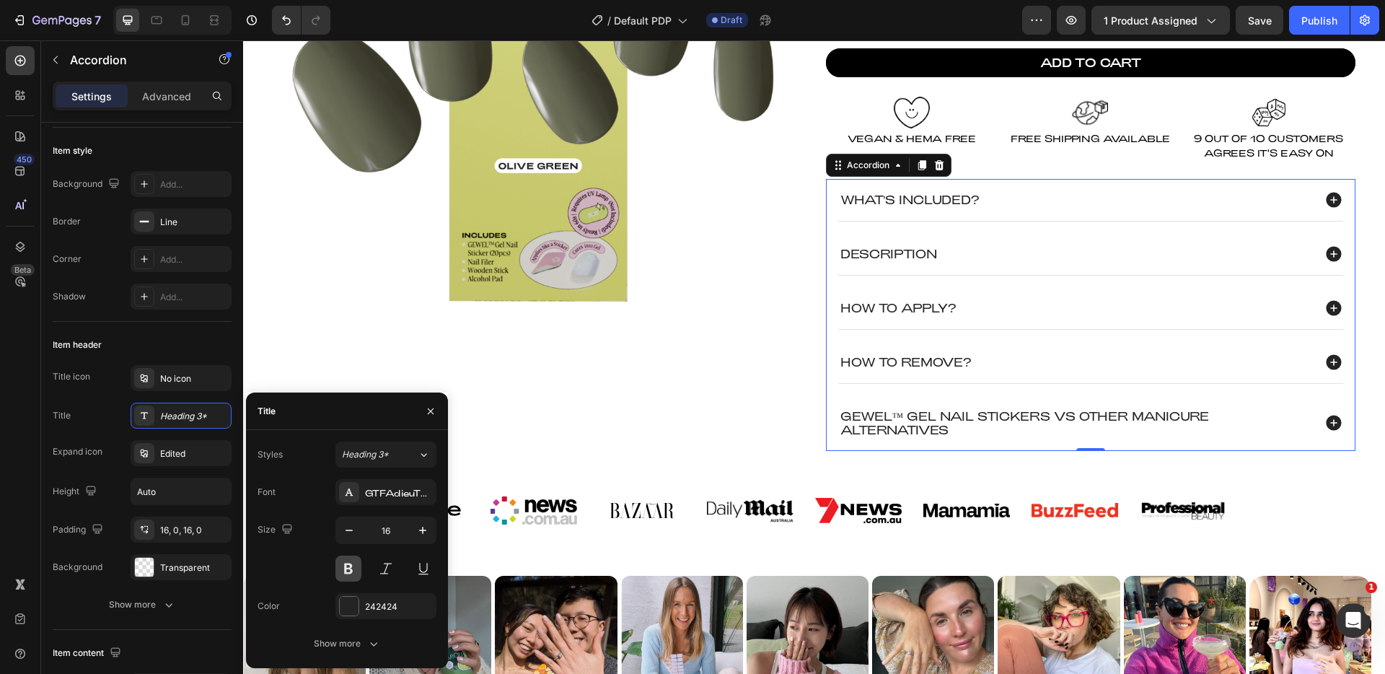
click at [354, 563] on button at bounding box center [348, 568] width 26 height 26
click at [377, 602] on div "242424" at bounding box center [386, 606] width 42 height 13
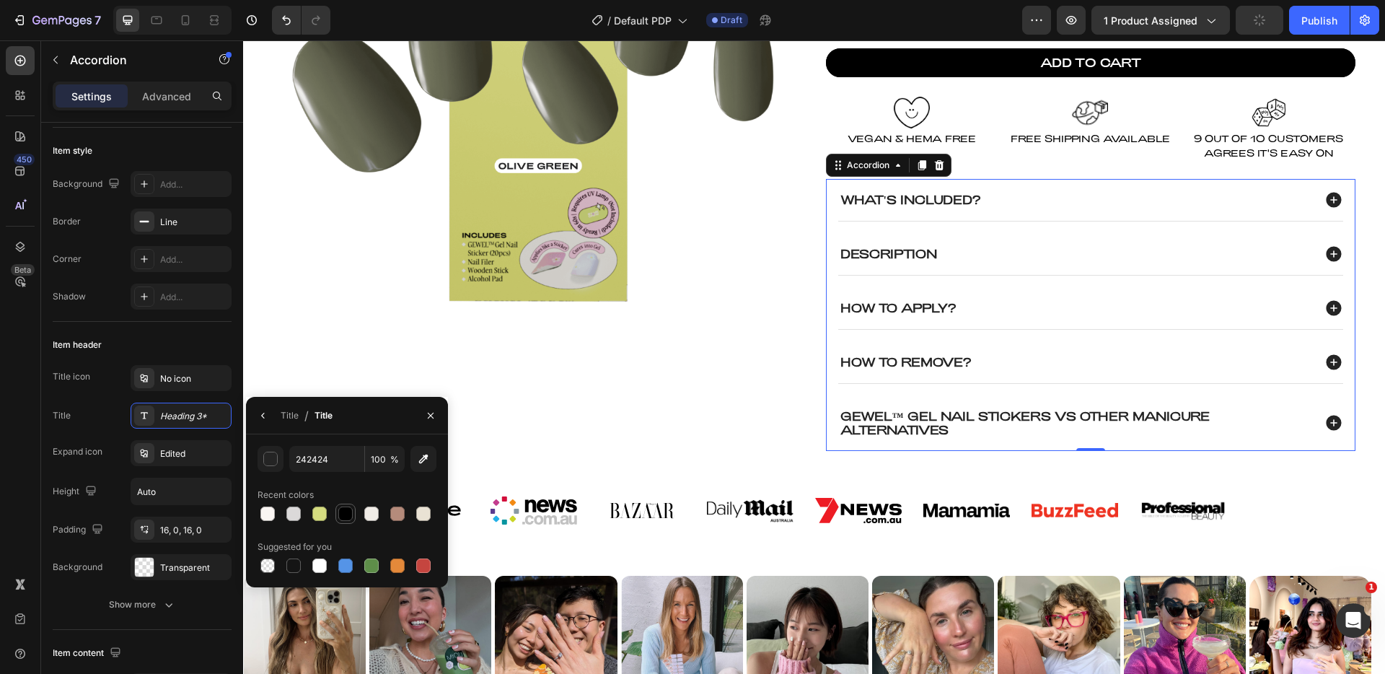
click at [345, 511] on div at bounding box center [345, 513] width 14 height 14
type input "000000"
click at [263, 407] on button "button" at bounding box center [263, 415] width 23 height 23
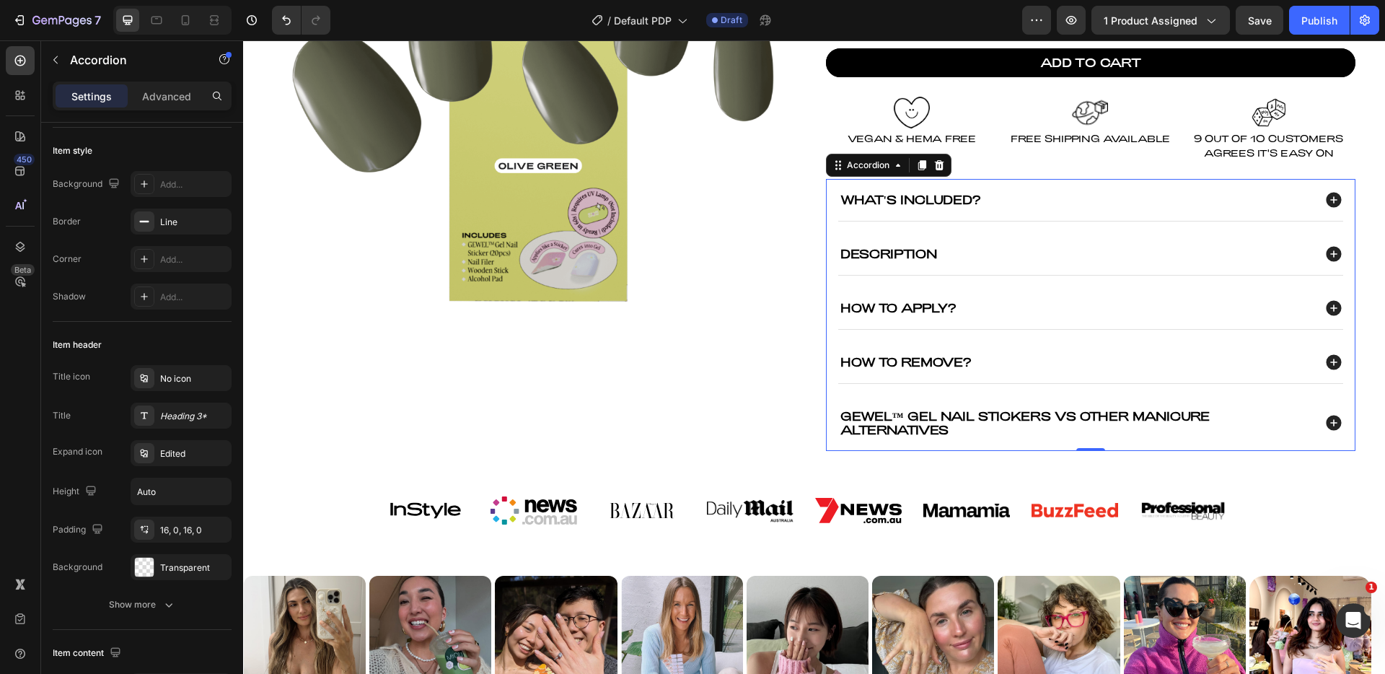
click at [979, 256] on div "Description" at bounding box center [1075, 254] width 475 height 18
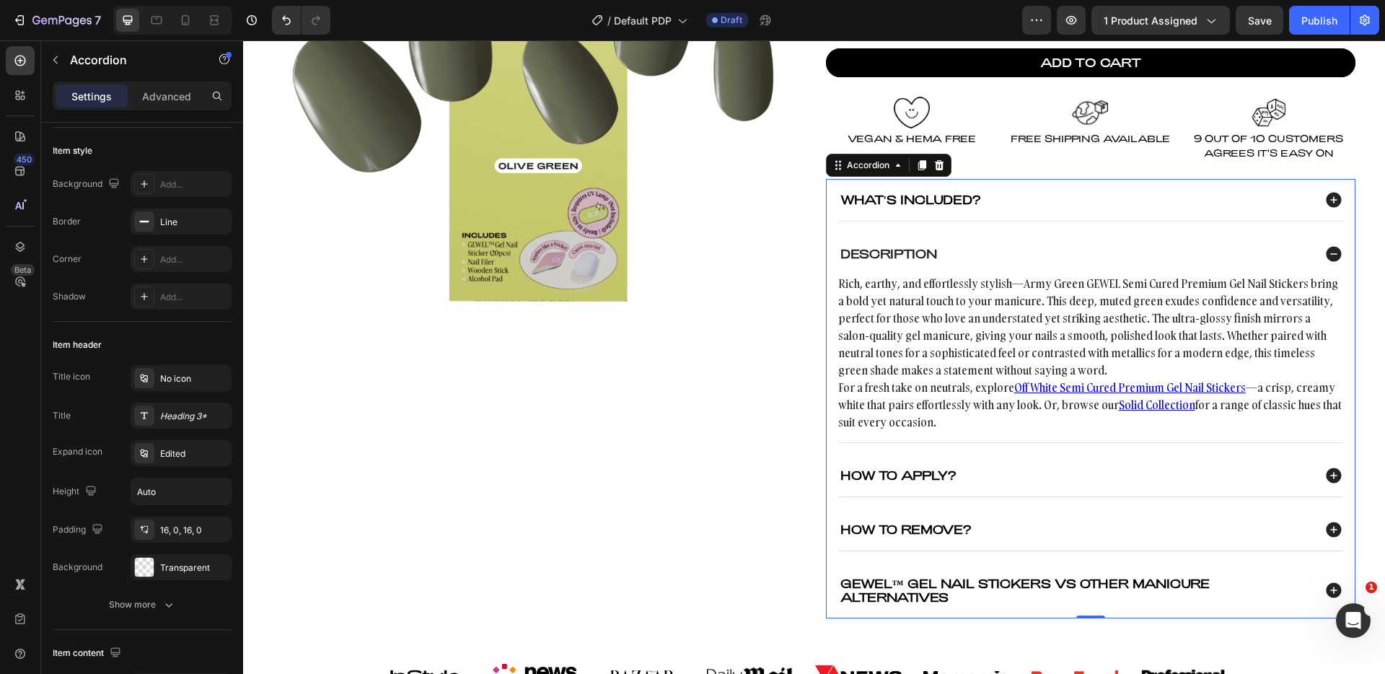
click at [949, 250] on div "Description" at bounding box center [1075, 254] width 475 height 18
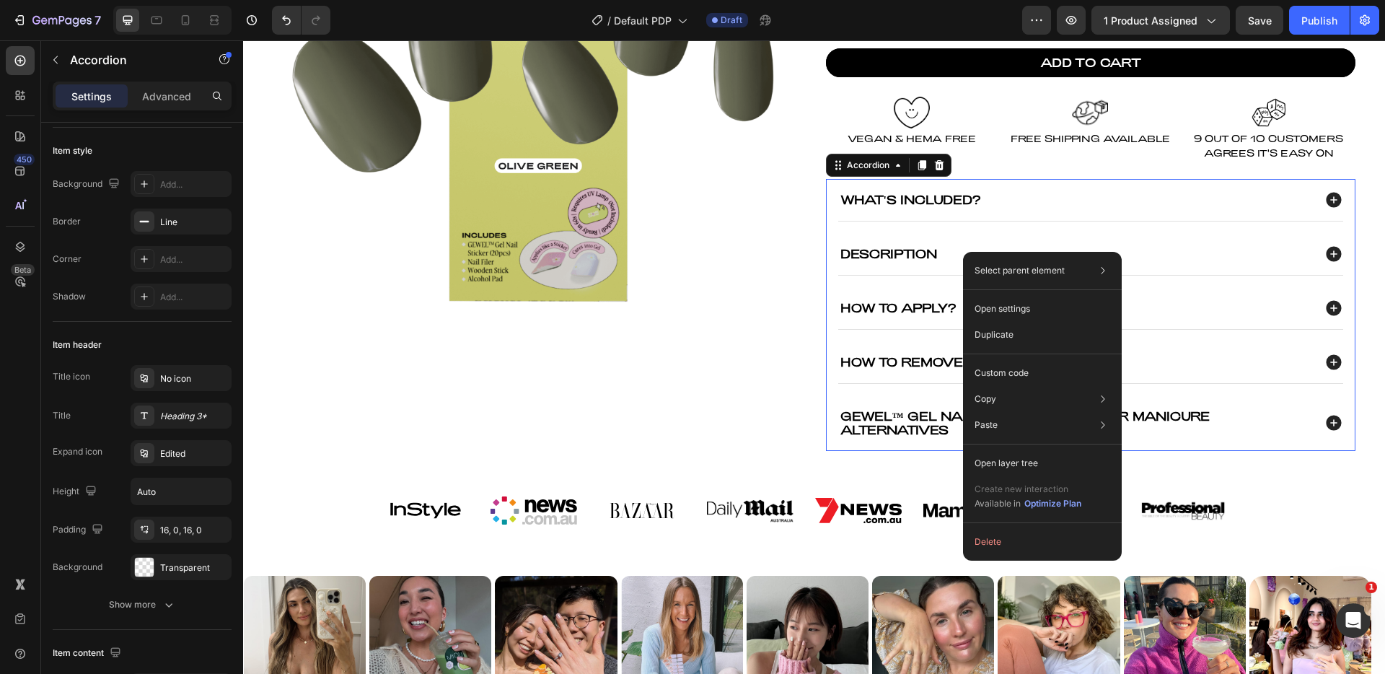
click at [949, 245] on div "Description" at bounding box center [1075, 254] width 475 height 18
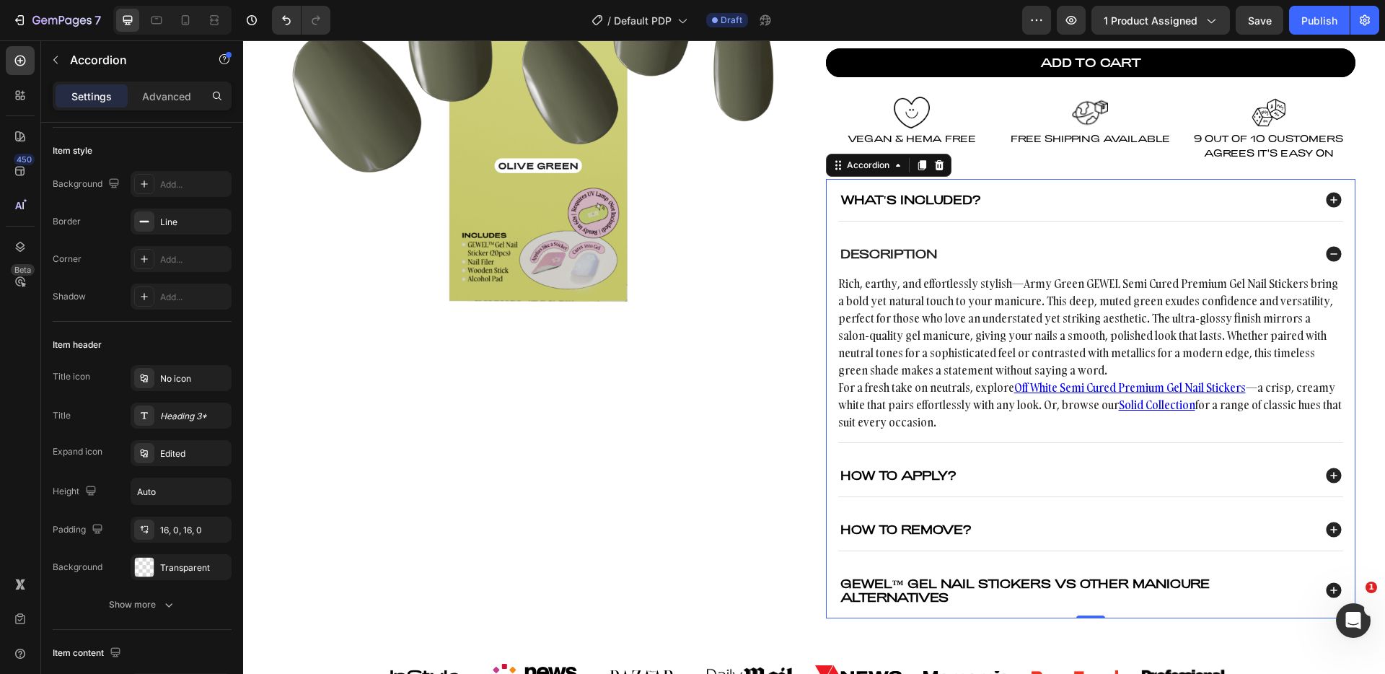
click at [948, 245] on div "Description" at bounding box center [1075, 254] width 475 height 18
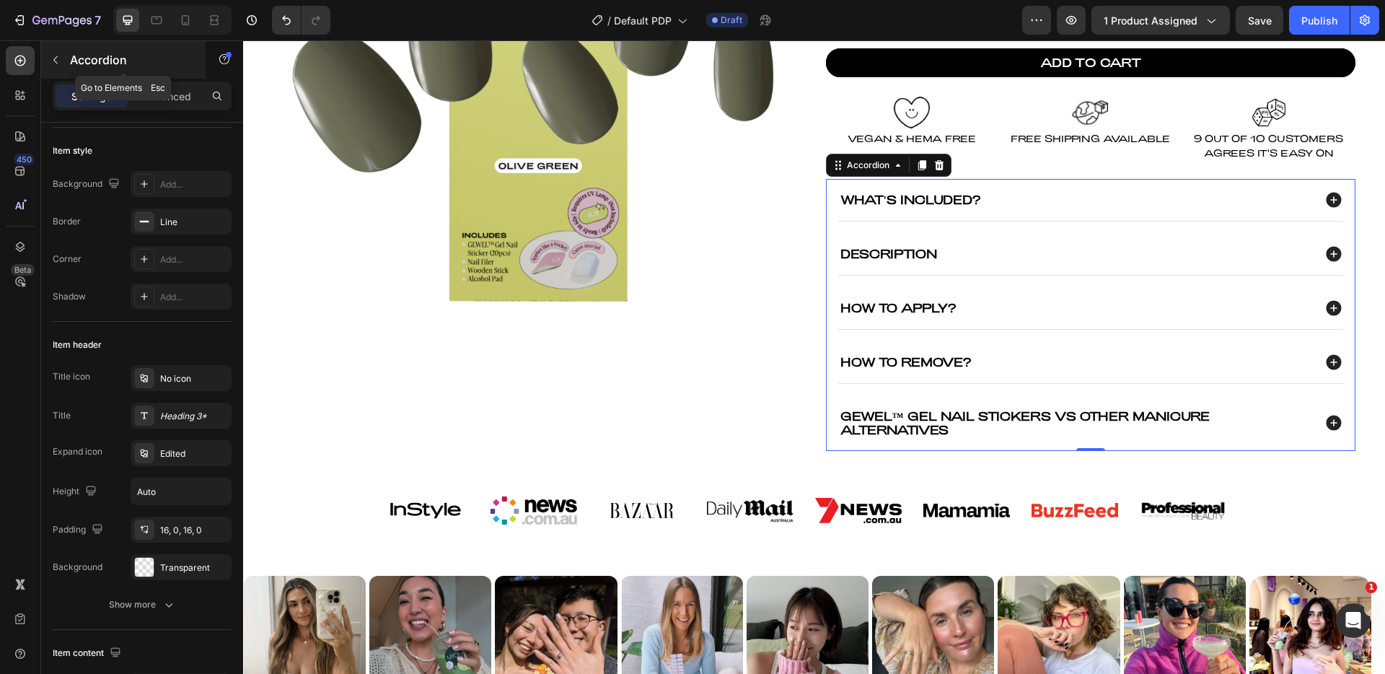
click at [70, 66] on p "Accordion" at bounding box center [131, 59] width 123 height 17
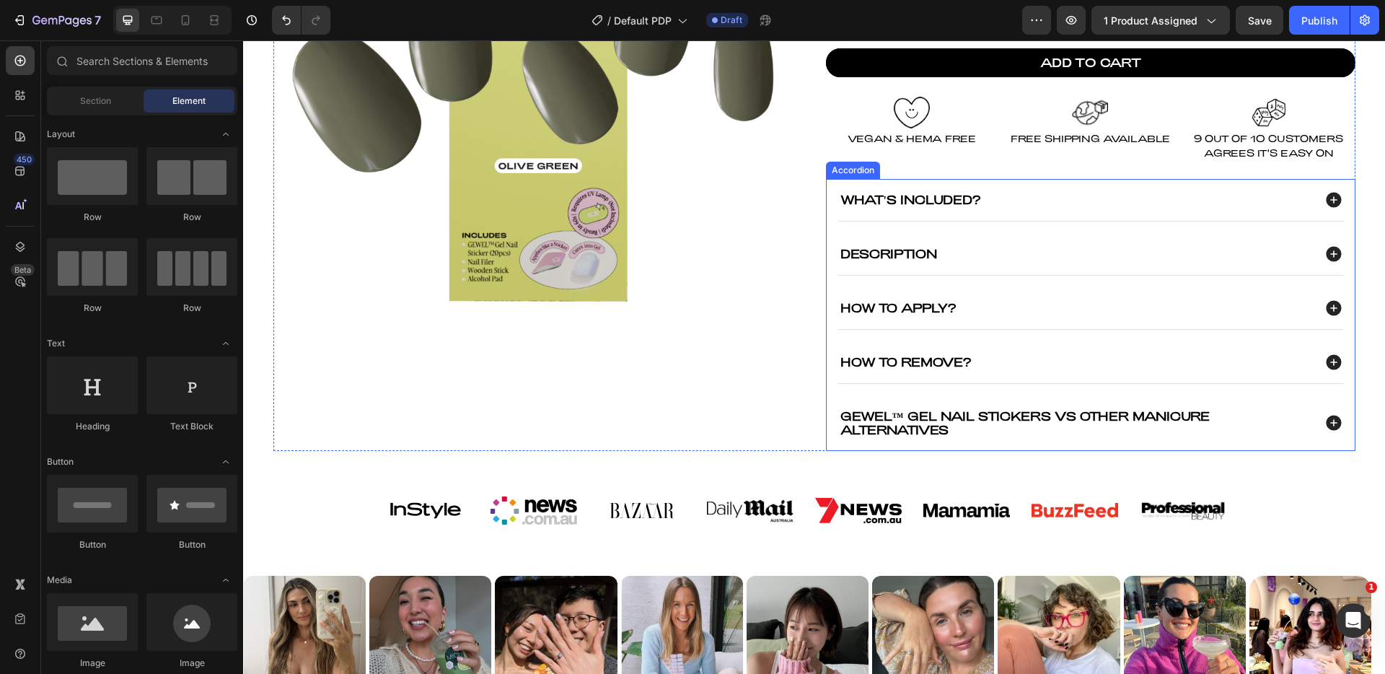
click at [845, 237] on div "Description" at bounding box center [1090, 254] width 505 height 42
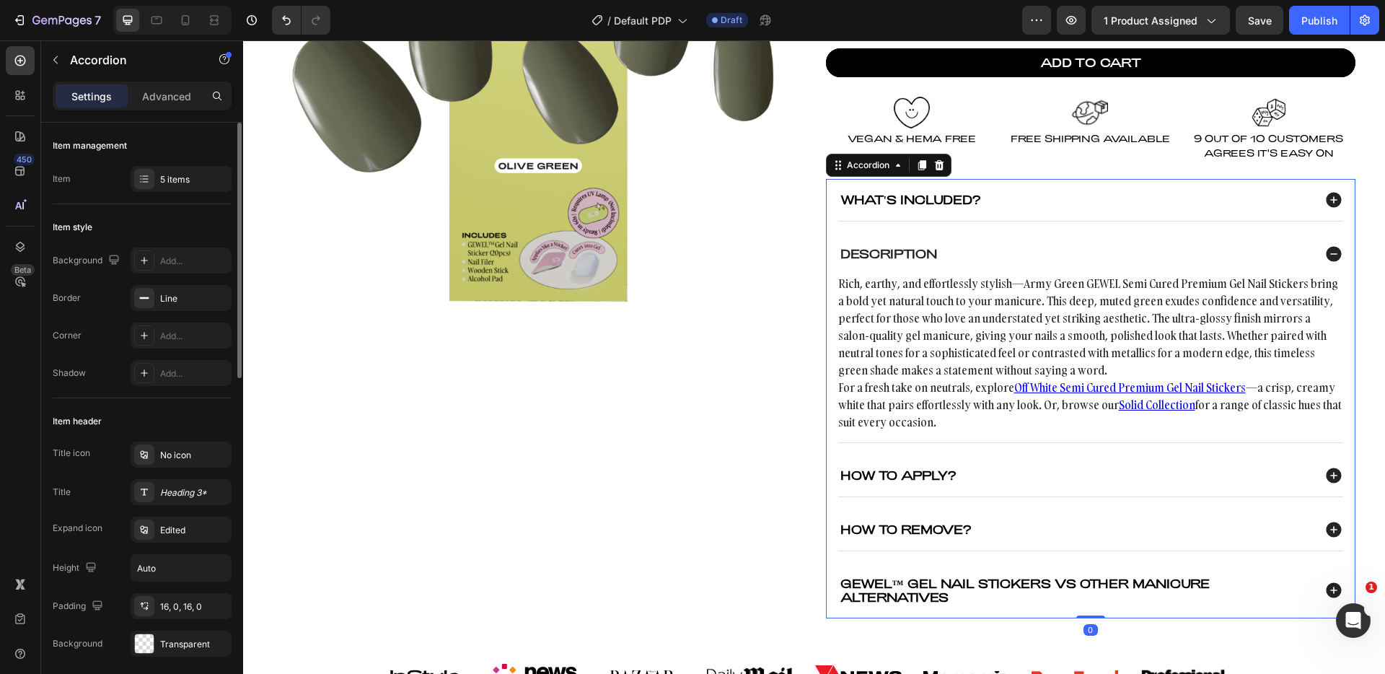
click at [165, 398] on div "Item management Item 5 items" at bounding box center [142, 552] width 179 height 308
click at [170, 185] on div "5 items" at bounding box center [194, 179] width 68 height 13
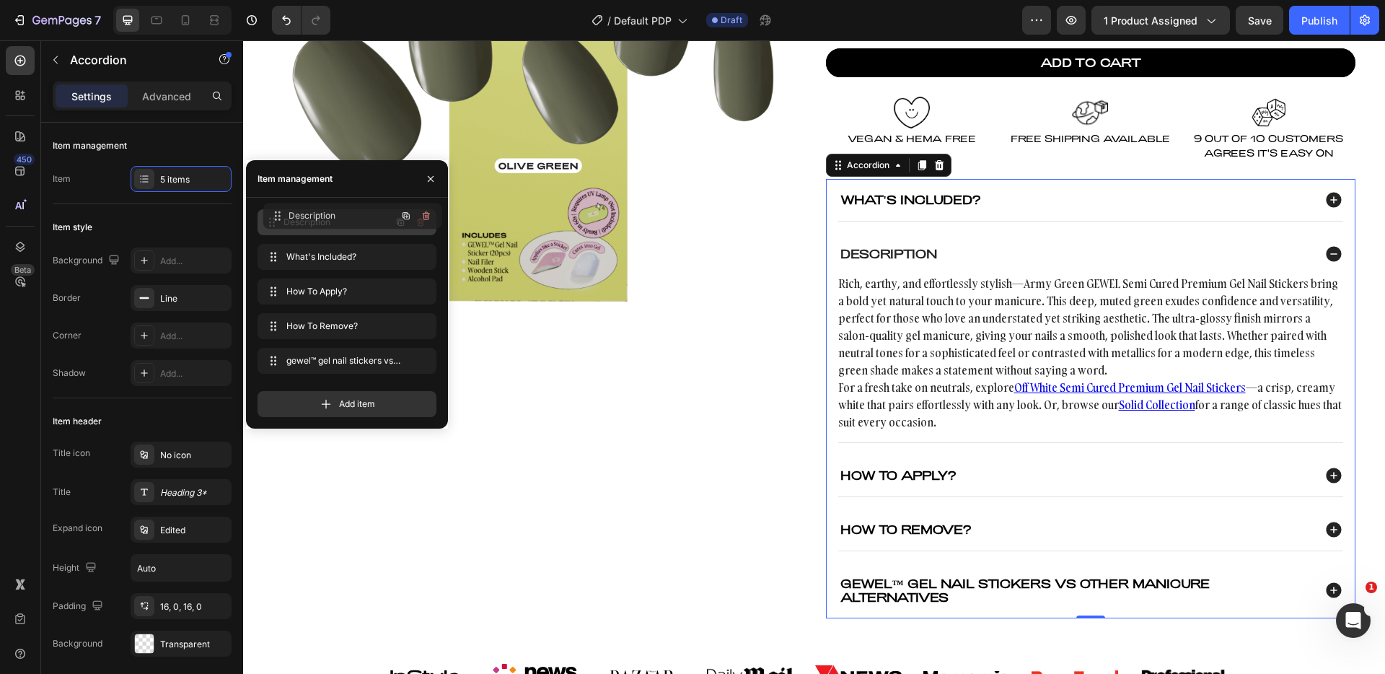
drag, startPoint x: 291, startPoint y: 266, endPoint x: 297, endPoint y: 227, distance: 39.4
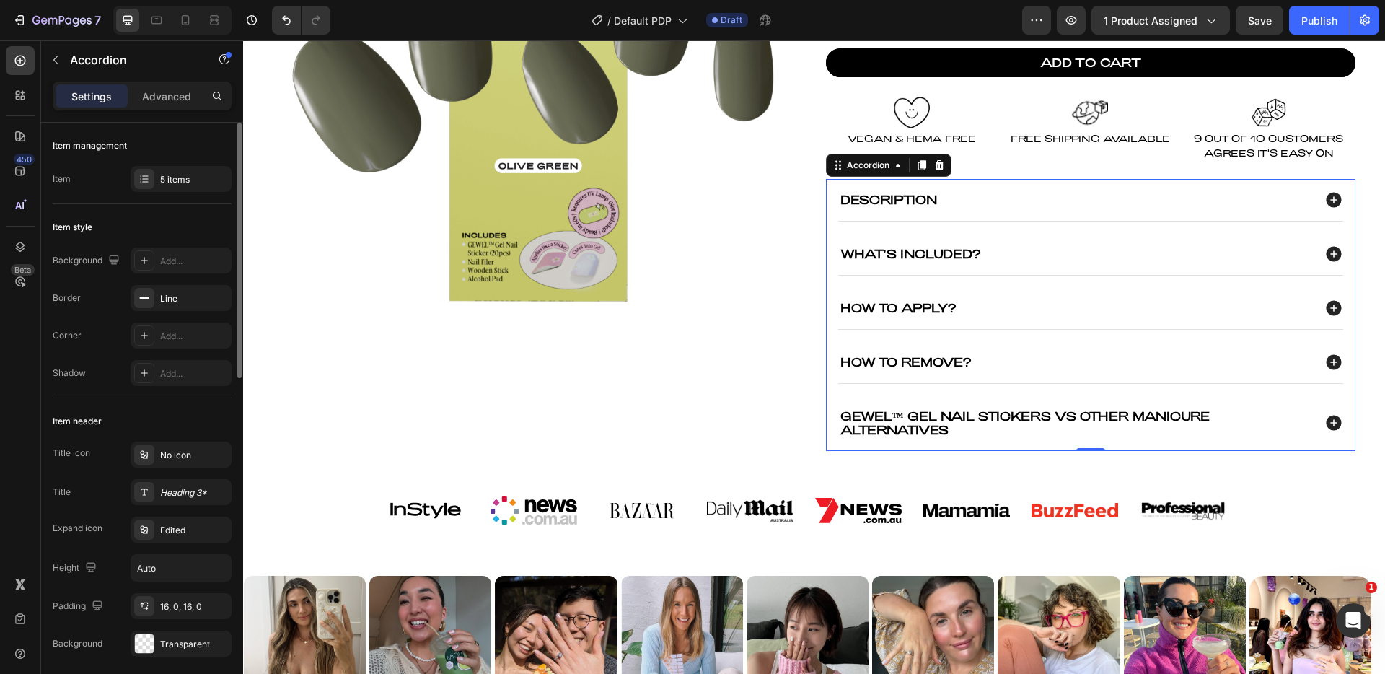
click at [205, 222] on div "Item style" at bounding box center [142, 227] width 179 height 23
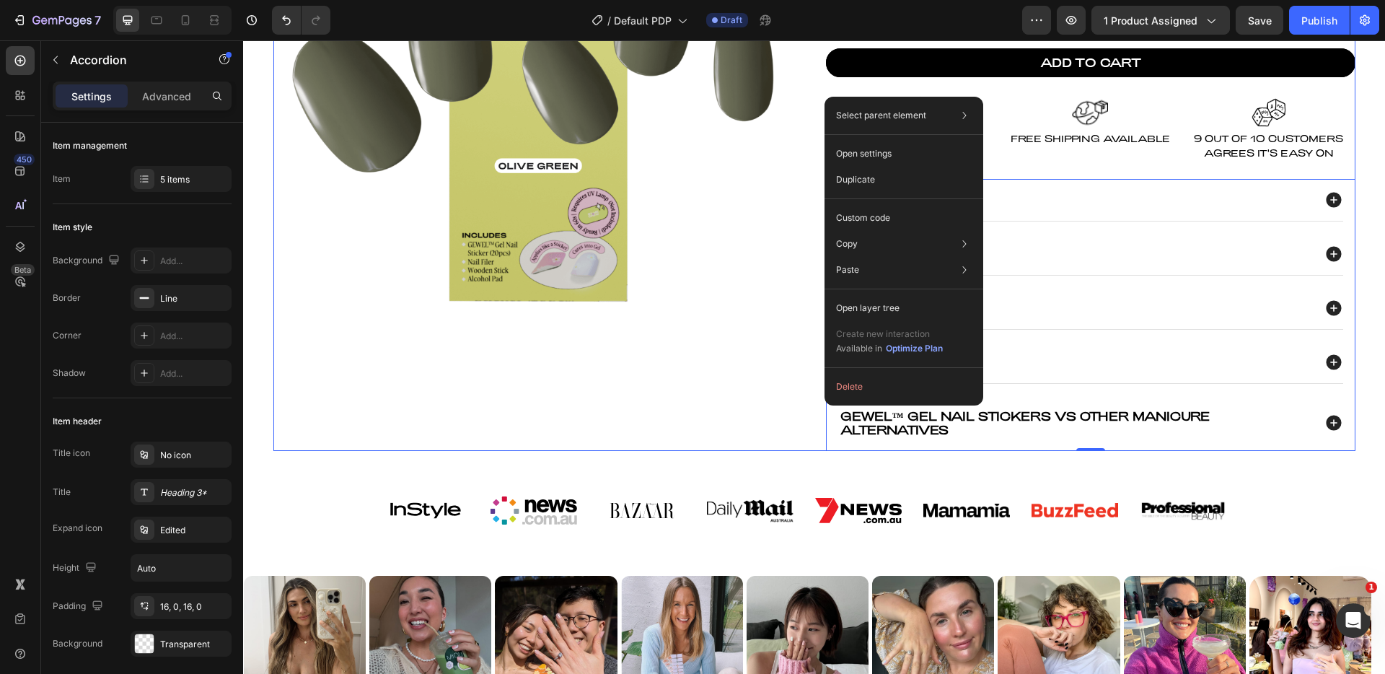
click at [727, 419] on div "Product Images" at bounding box center [537, 124] width 529 height 654
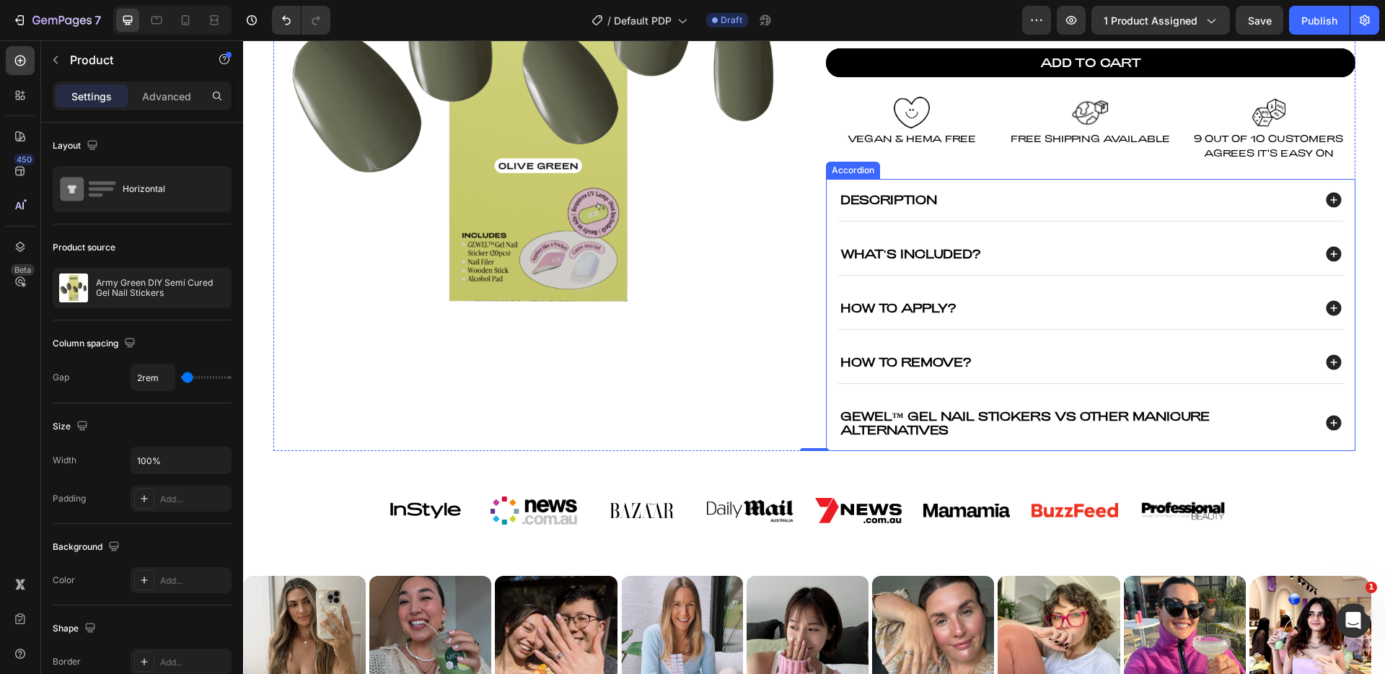
click at [1058, 389] on div "Description What's Included? How To Apply? How To Remove? gewel™ gel nail stick…" at bounding box center [1091, 315] width 506 height 272
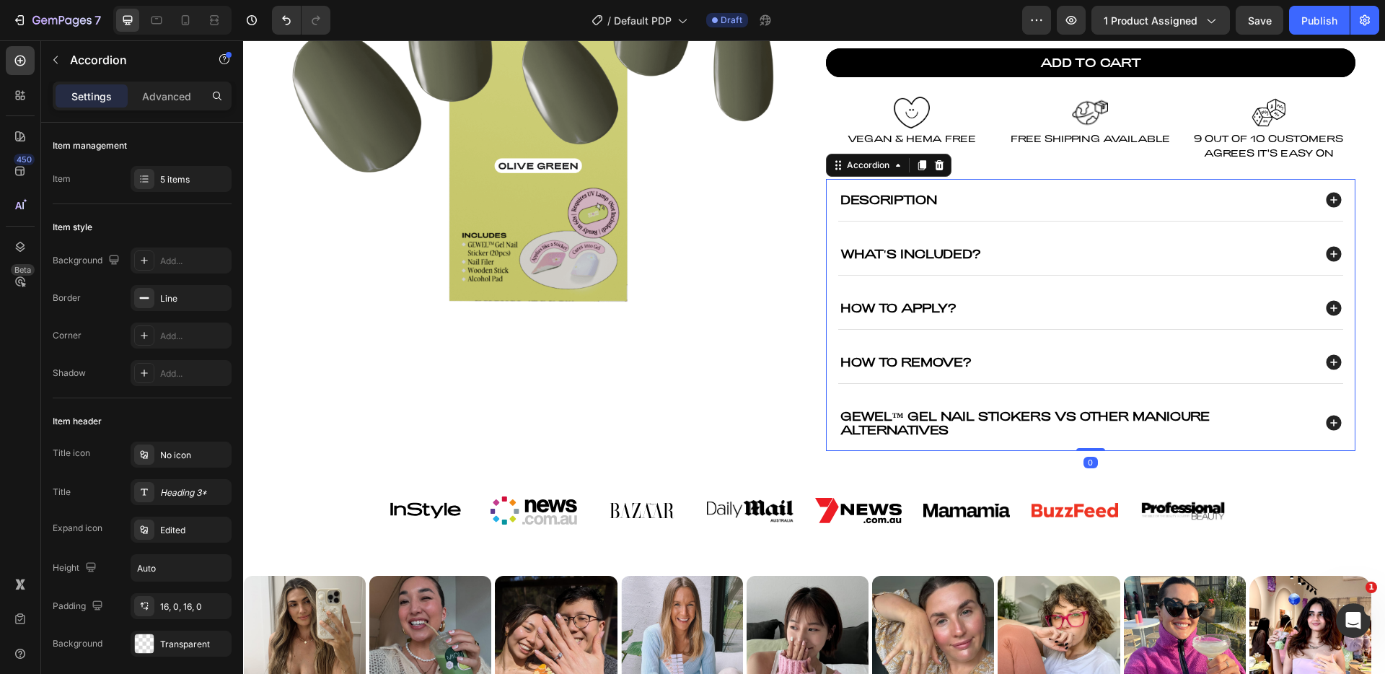
click at [1337, 198] on div "Description What's Included? How To Apply? How To Remove? gewel™ gel nail stick…" at bounding box center [1091, 315] width 506 height 272
click at [1334, 199] on icon at bounding box center [1333, 199] width 15 height 15
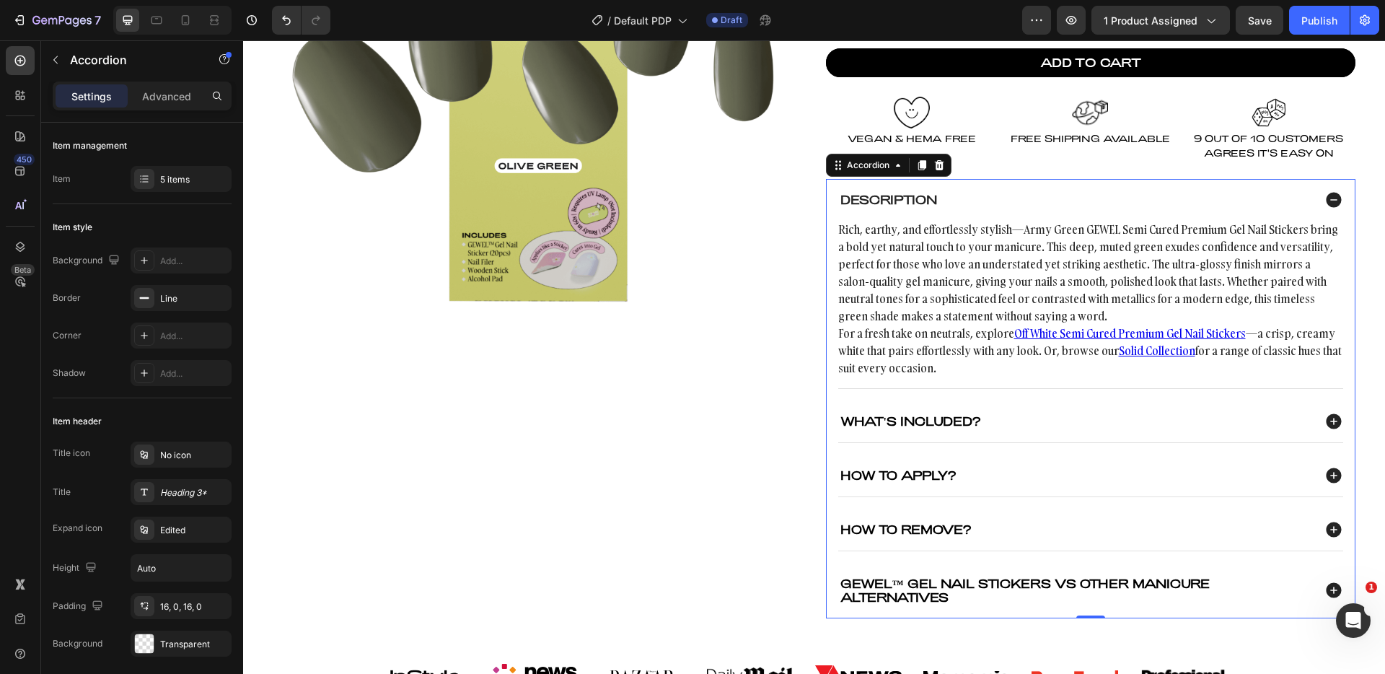
click at [1326, 203] on icon at bounding box center [1333, 199] width 15 height 15
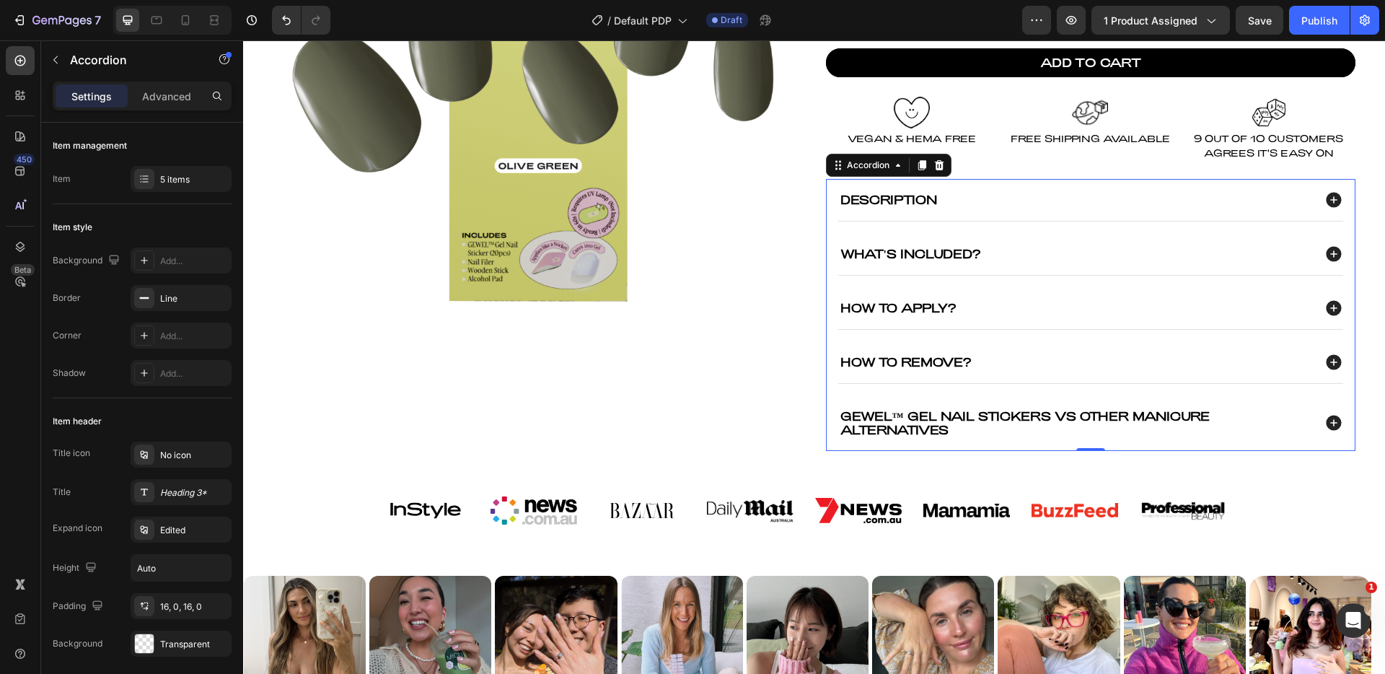
click at [1326, 255] on icon at bounding box center [1333, 253] width 15 height 15
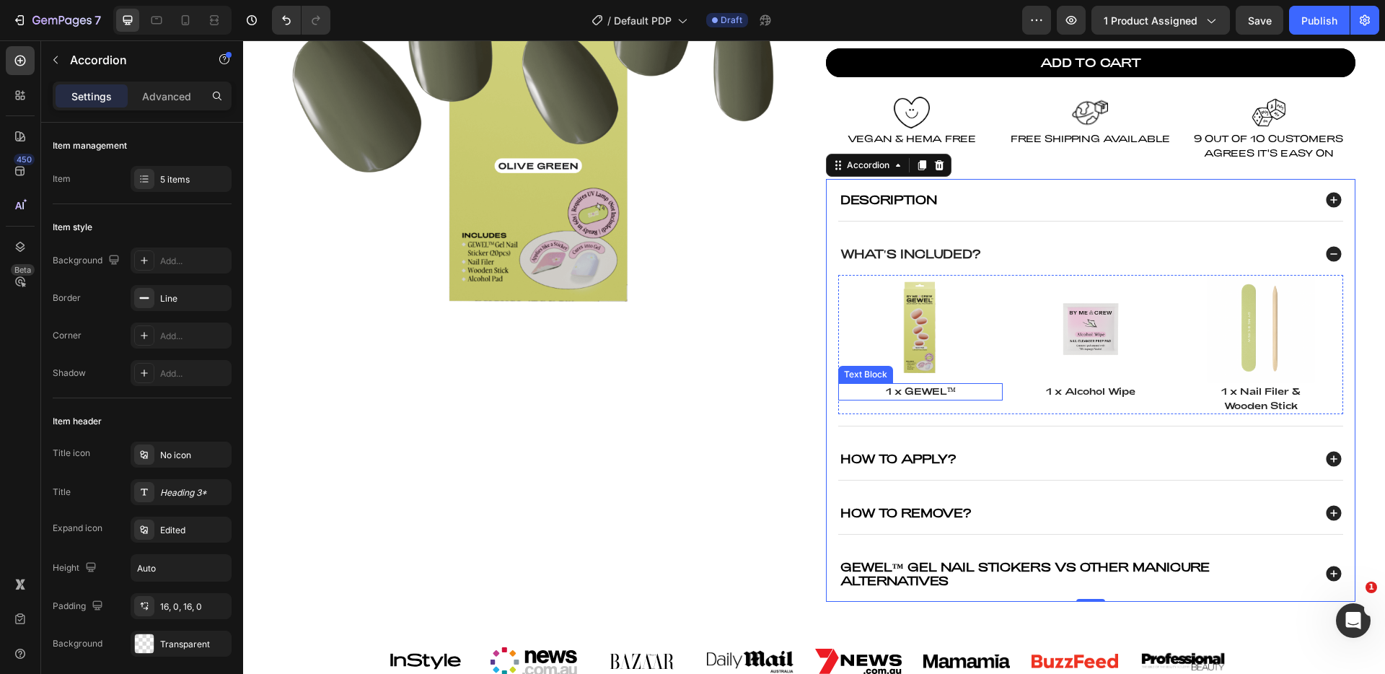
click at [936, 397] on p "1 x GEWEL™" at bounding box center [921, 391] width 162 height 14
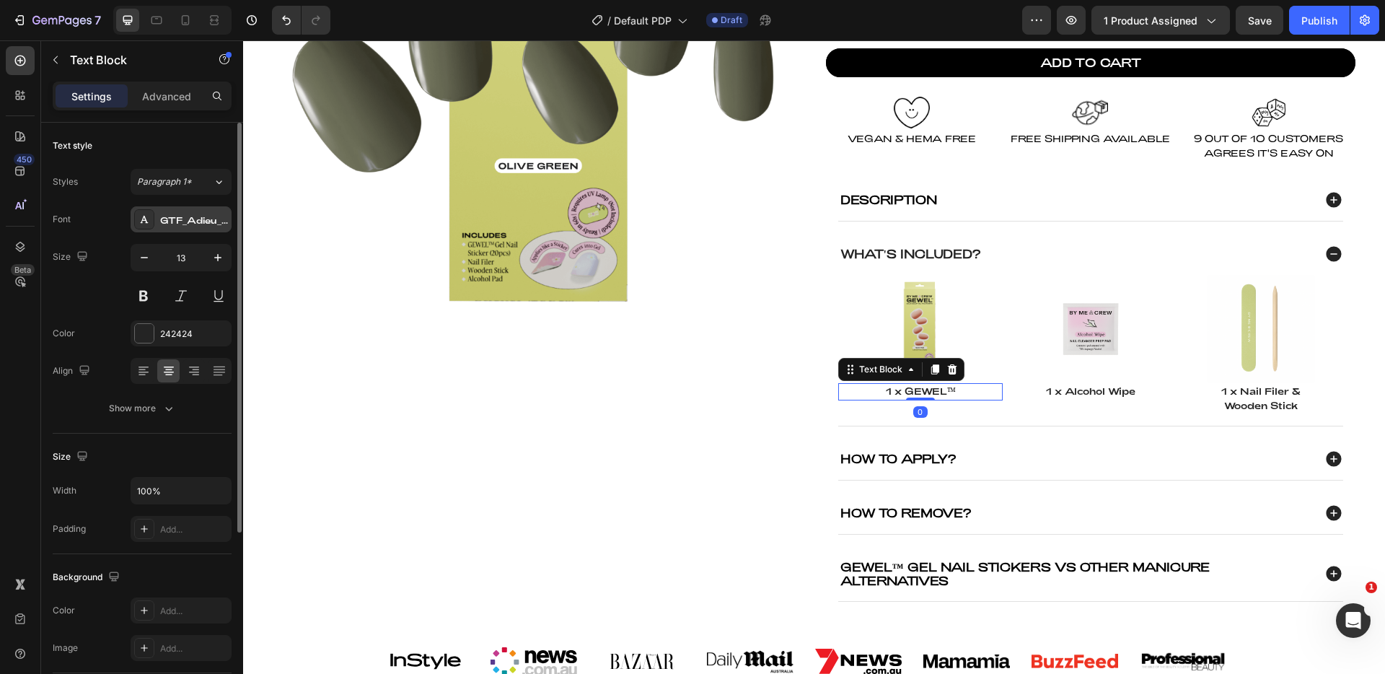
click at [209, 218] on div "GTF_Adieu_TRIAL_Regular" at bounding box center [194, 220] width 68 height 13
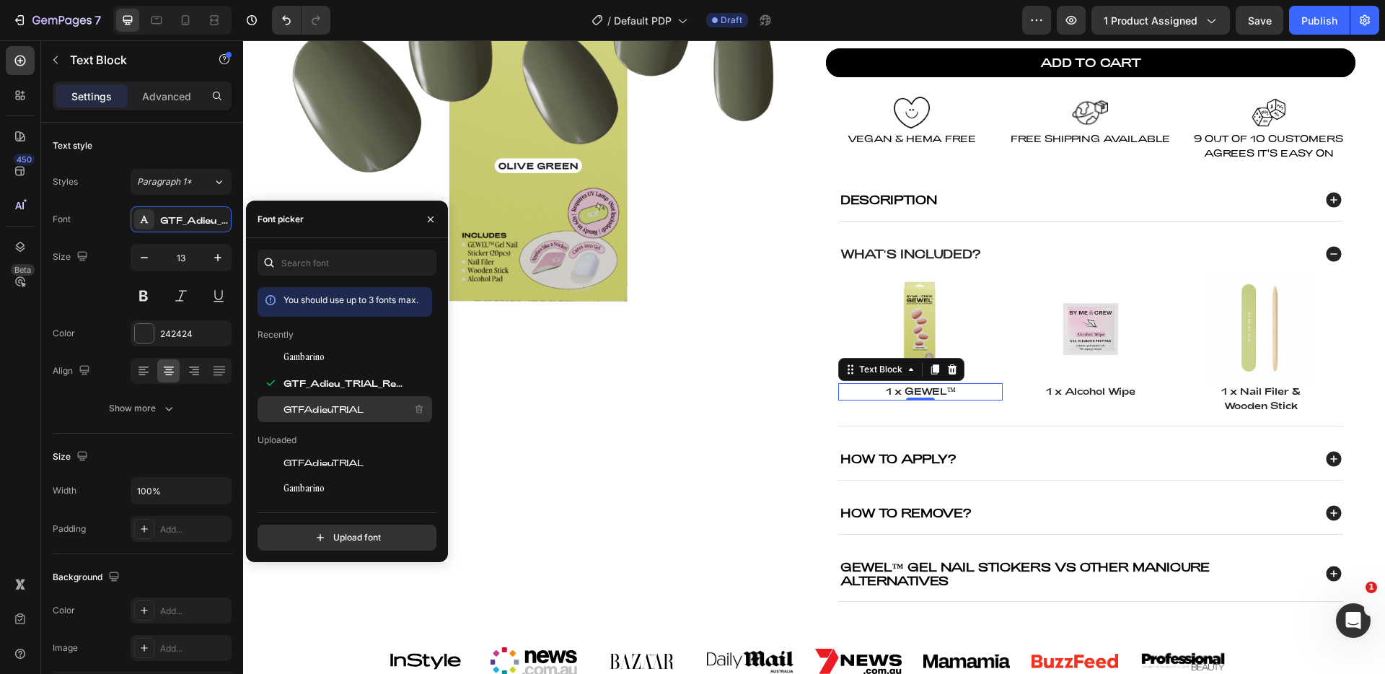
click at [331, 415] on span "GTFAdieuTRIAL" at bounding box center [323, 409] width 80 height 13
click at [1060, 392] on p "1 x Alcohol Wipe" at bounding box center [1091, 391] width 162 height 14
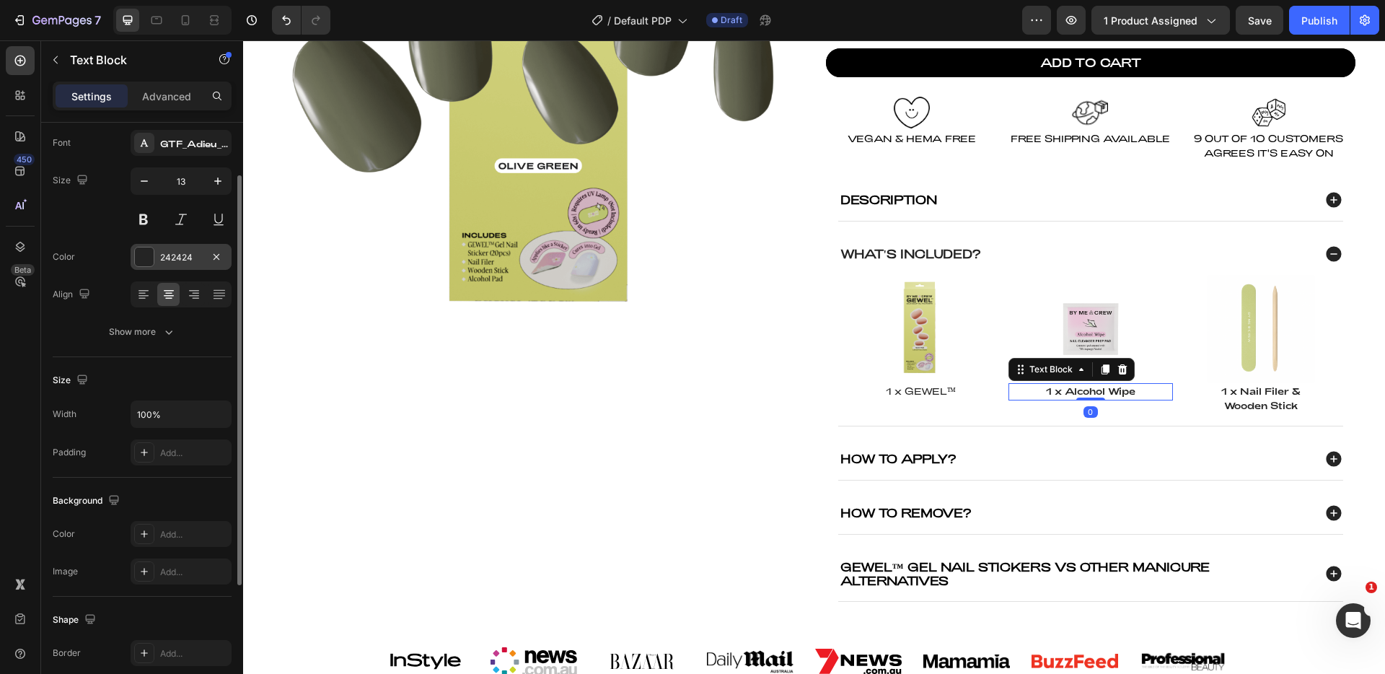
drag, startPoint x: 168, startPoint y: 255, endPoint x: 169, endPoint y: 263, distance: 8.0
click at [168, 255] on div "242424" at bounding box center [181, 257] width 42 height 13
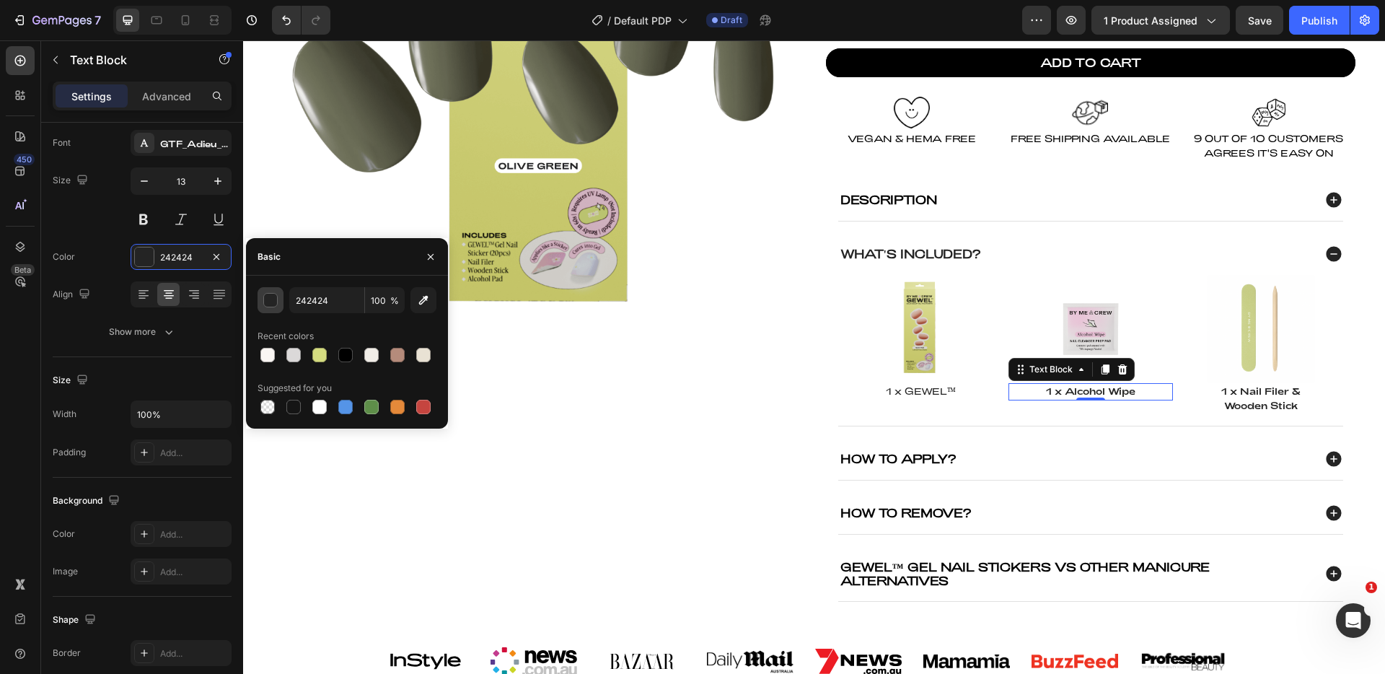
click at [341, 357] on div at bounding box center [345, 355] width 14 height 14
type input "000000"
click at [171, 149] on div "GTF_Adieu_TRIAL_Regular" at bounding box center [194, 143] width 68 height 13
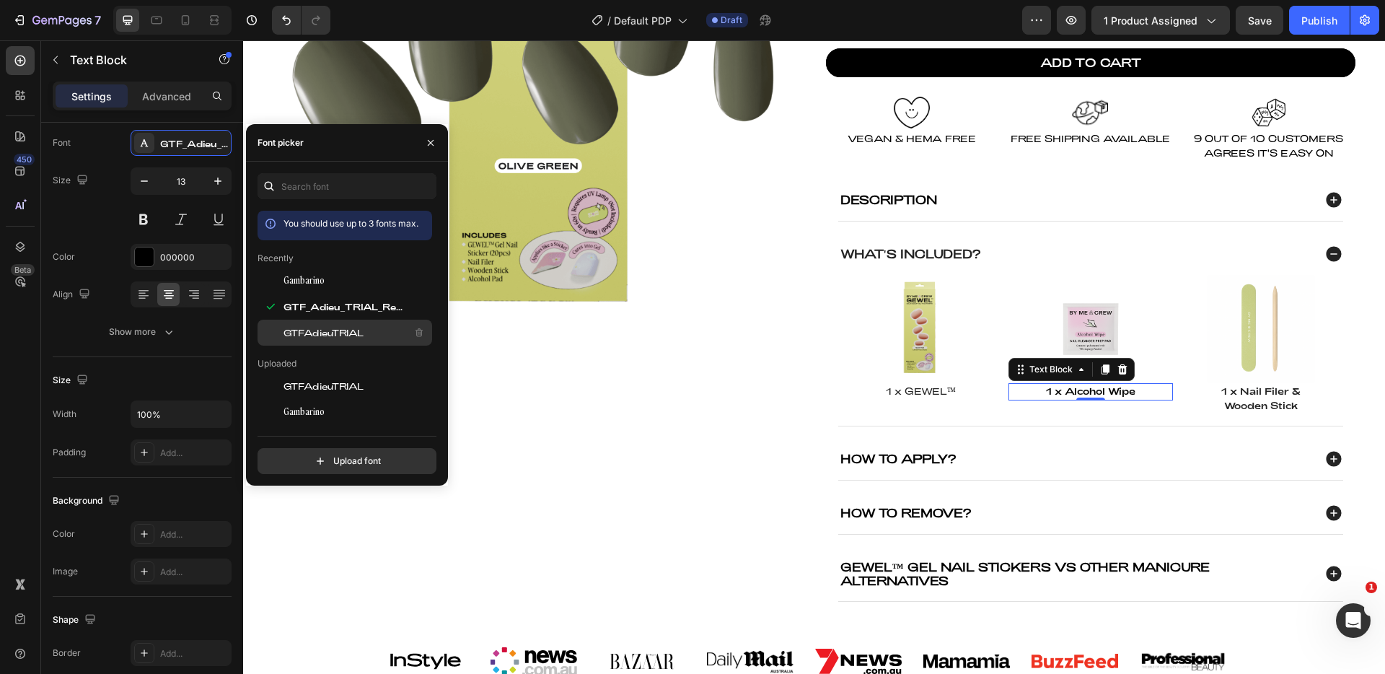
click at [337, 335] on span "GTFAdieuTRIAL" at bounding box center [323, 332] width 80 height 13
click at [962, 390] on p "1 x GEWEL™" at bounding box center [921, 391] width 162 height 14
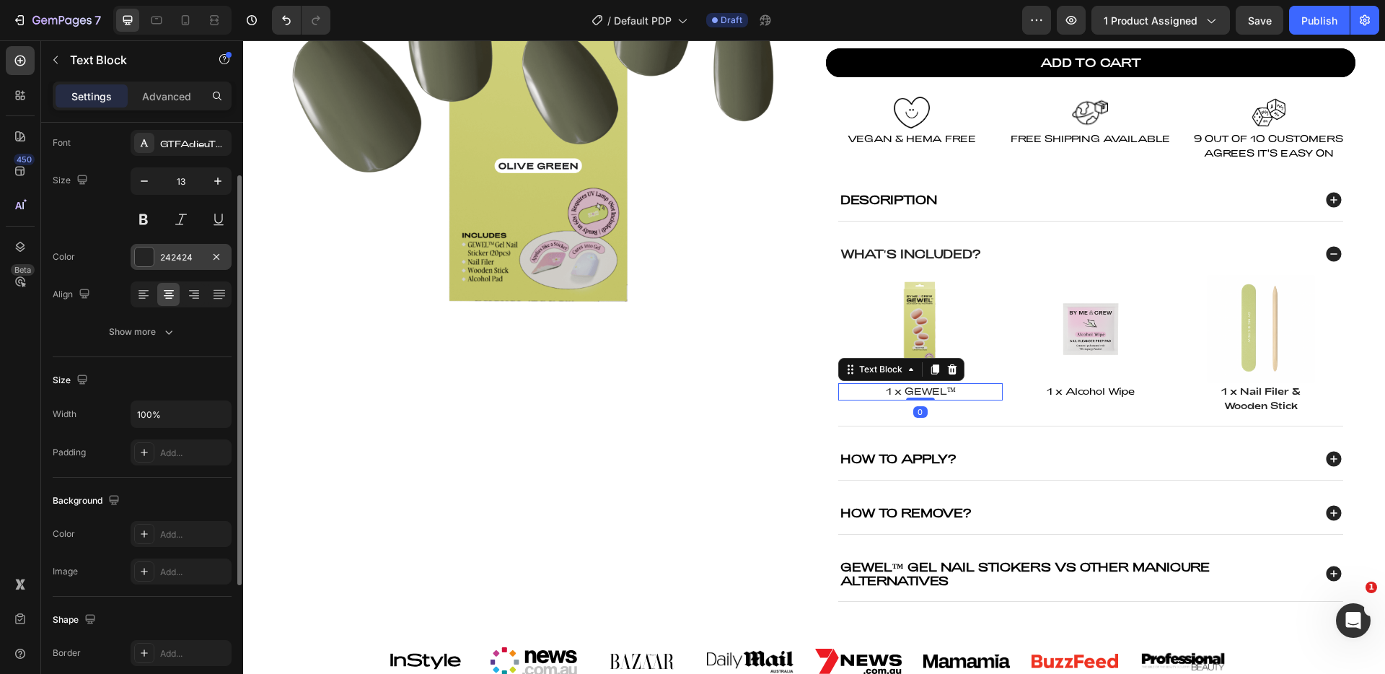
click at [191, 255] on div "242424" at bounding box center [181, 257] width 42 height 13
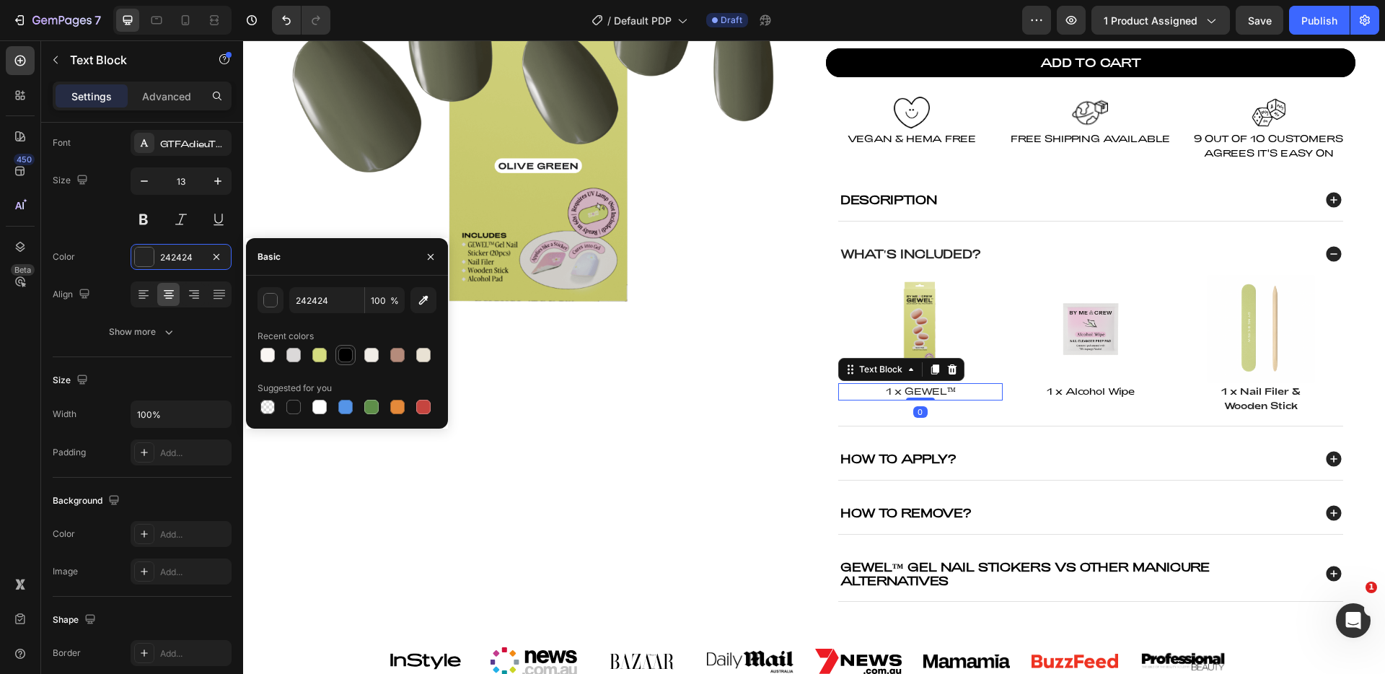
click at [343, 356] on div at bounding box center [345, 355] width 14 height 14
type input "000000"
click at [1270, 390] on p "1 x Nail Filer &" at bounding box center [1261, 391] width 162 height 14
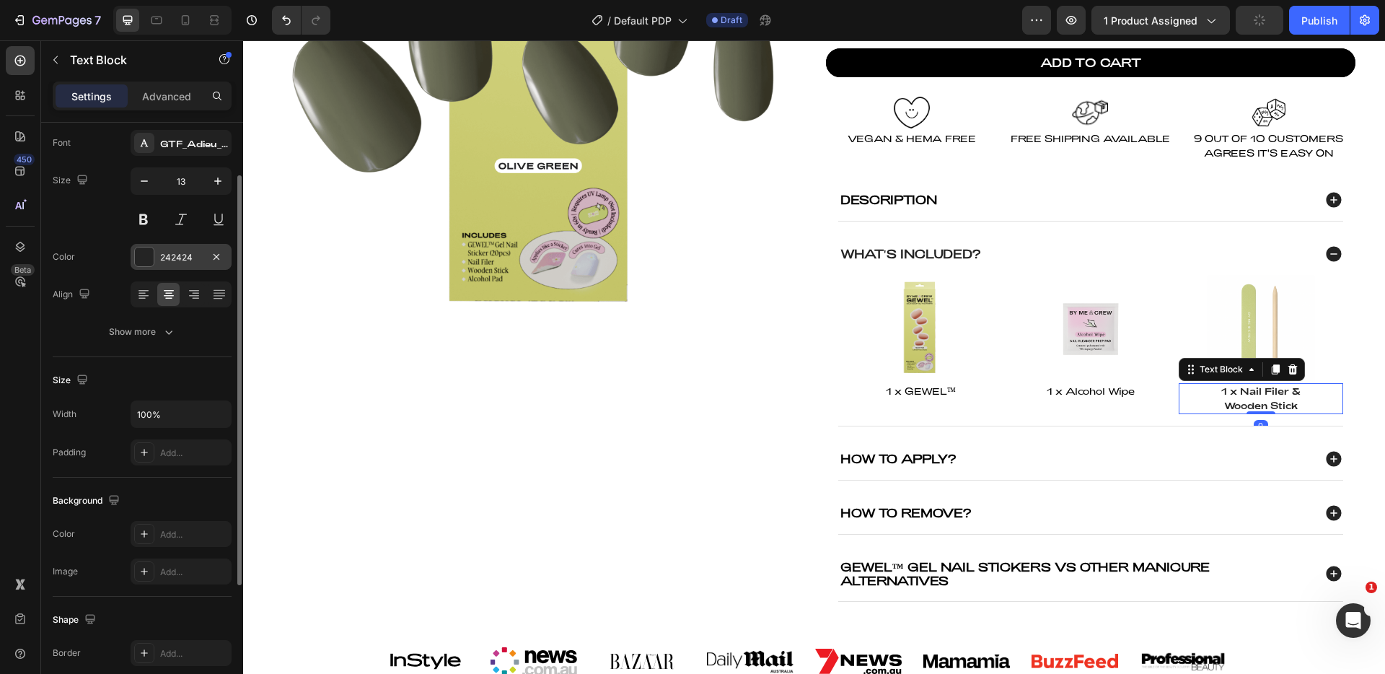
click at [194, 251] on div "242424" at bounding box center [181, 257] width 42 height 13
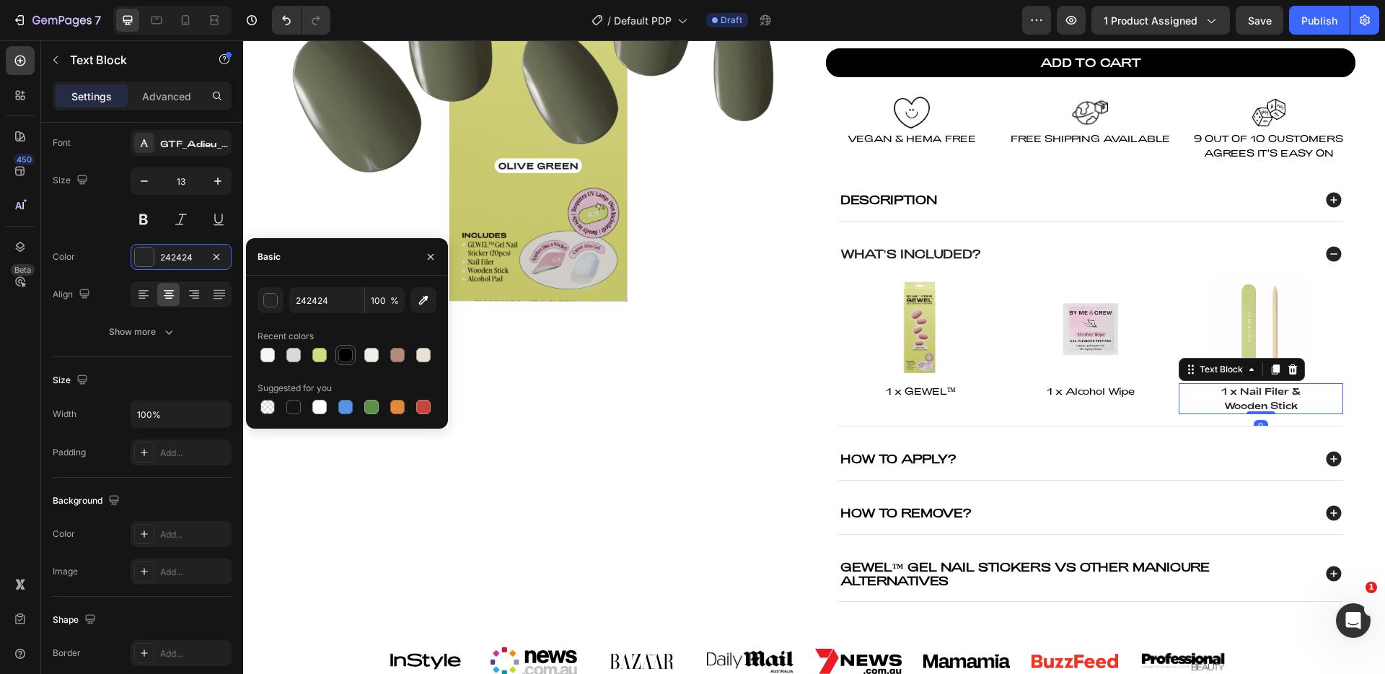
click at [347, 352] on div at bounding box center [345, 355] width 14 height 14
type input "000000"
click at [186, 128] on div "Styles Paragraph 1* Font GTF_Adieu_TRIAL_Regular Size 13 Color 000000 Align Sho…" at bounding box center [142, 218] width 179 height 252
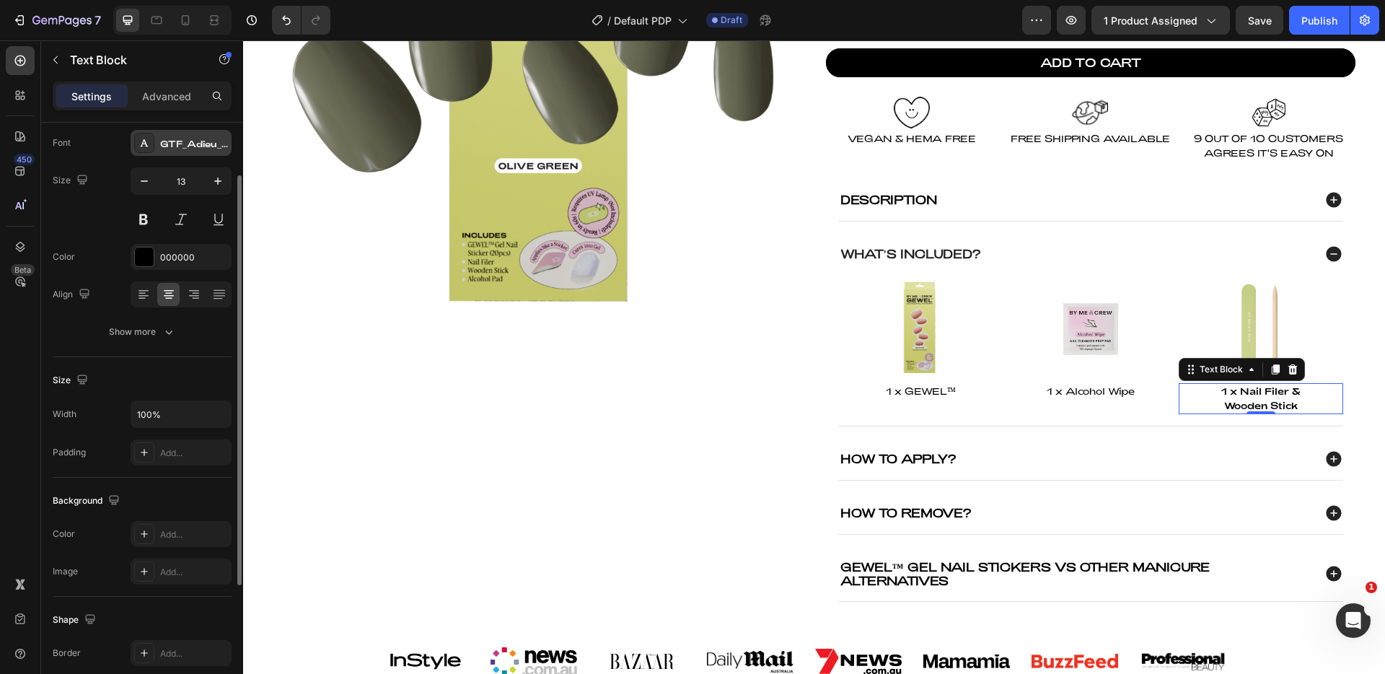
click at [186, 133] on div "GTF_Adieu_TRIAL_Regular" at bounding box center [181, 143] width 101 height 26
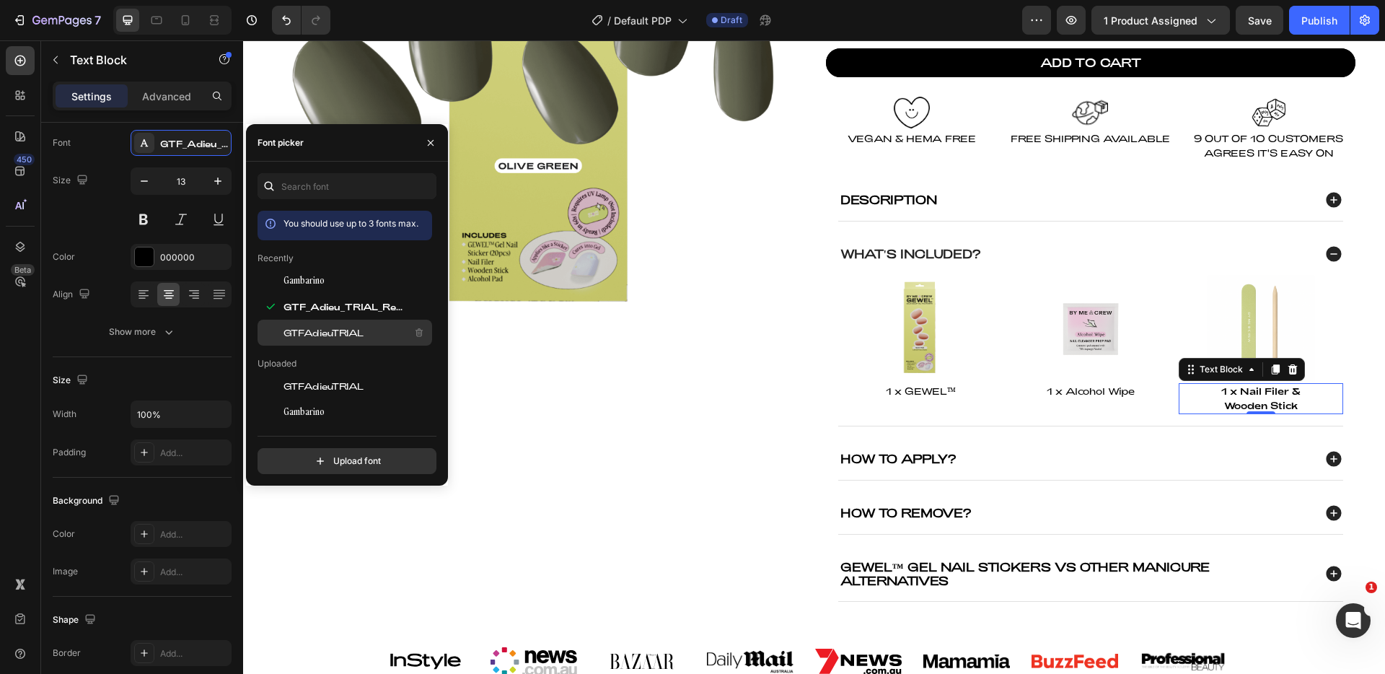
click at [346, 326] on span "GTFAdieuTRIAL" at bounding box center [323, 332] width 80 height 13
click at [783, 406] on div "Product Images" at bounding box center [537, 199] width 529 height 805
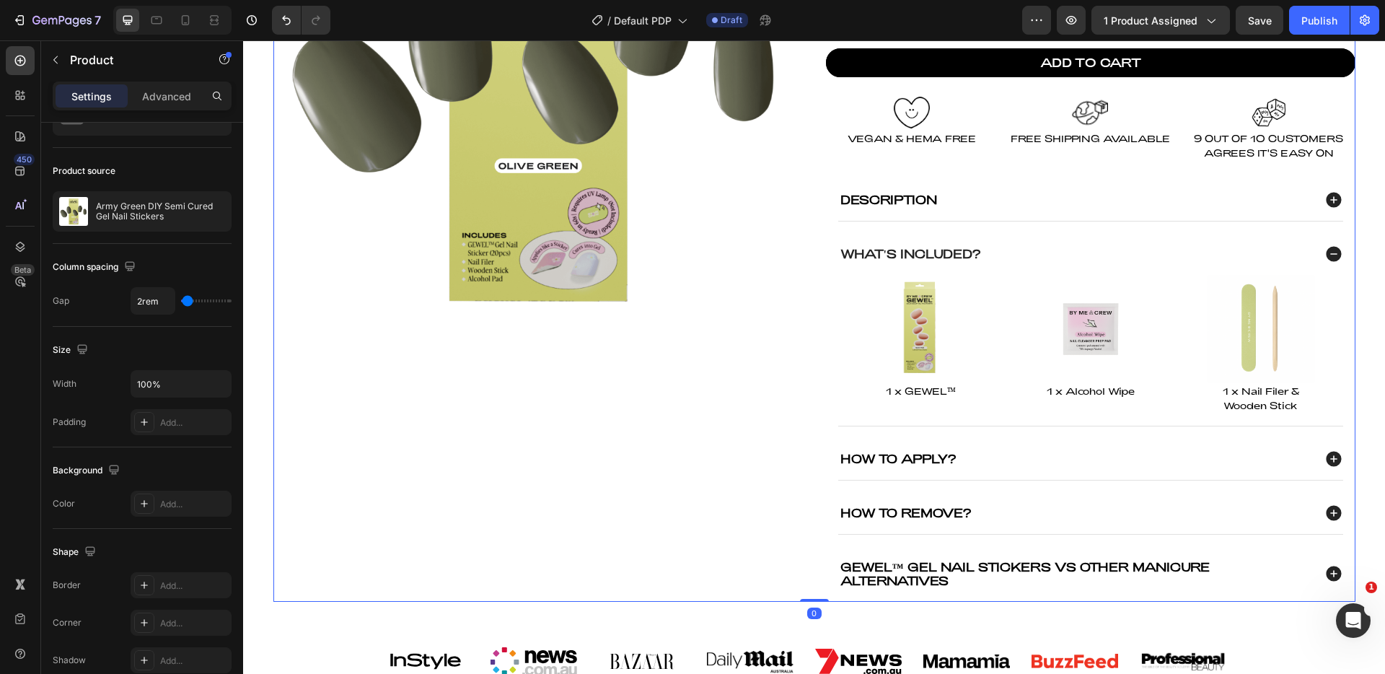
scroll to position [0, 0]
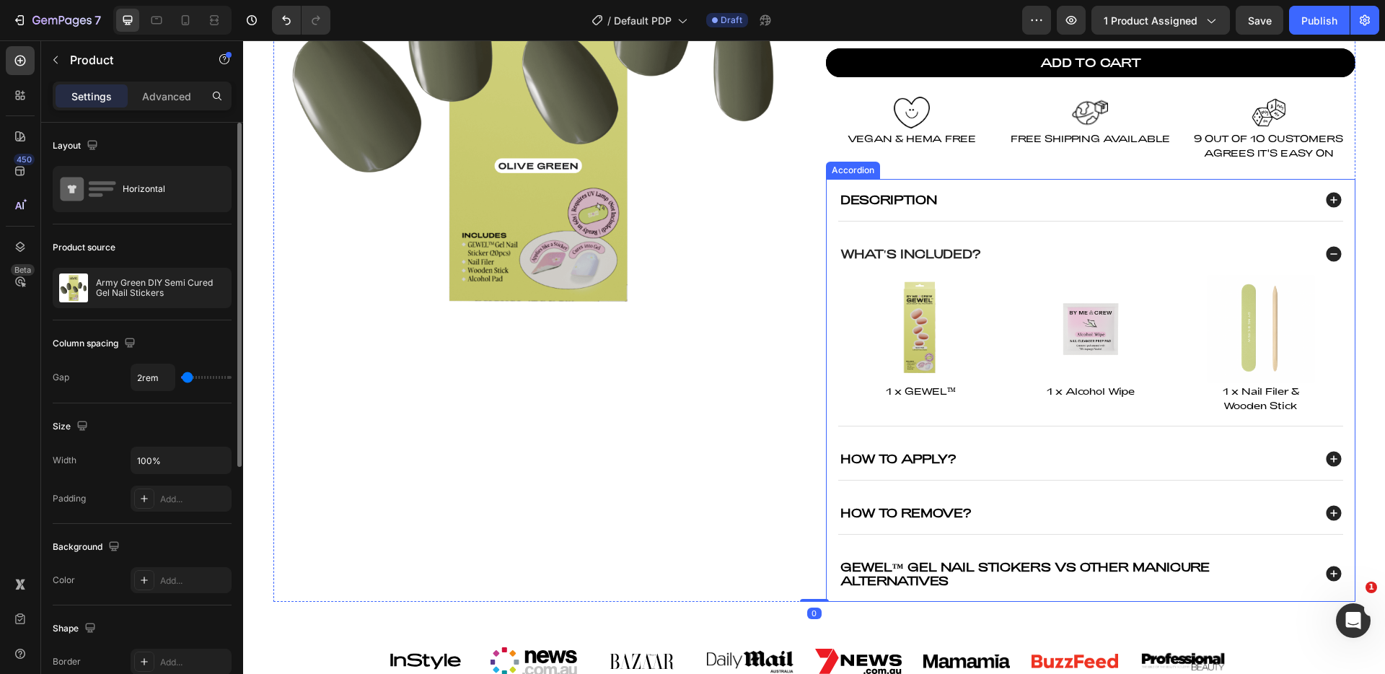
click at [1066, 460] on div "How To Apply?" at bounding box center [1075, 458] width 475 height 18
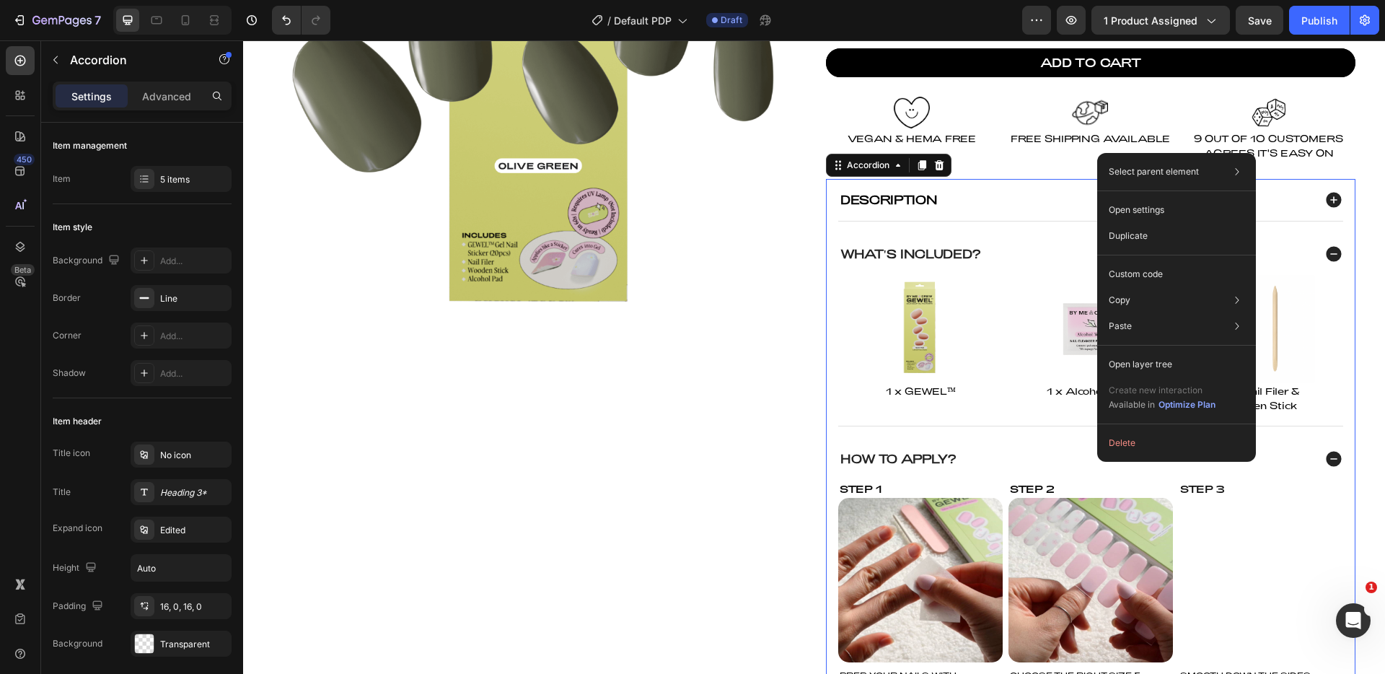
click at [1035, 458] on div "How To Apply?" at bounding box center [1075, 458] width 475 height 18
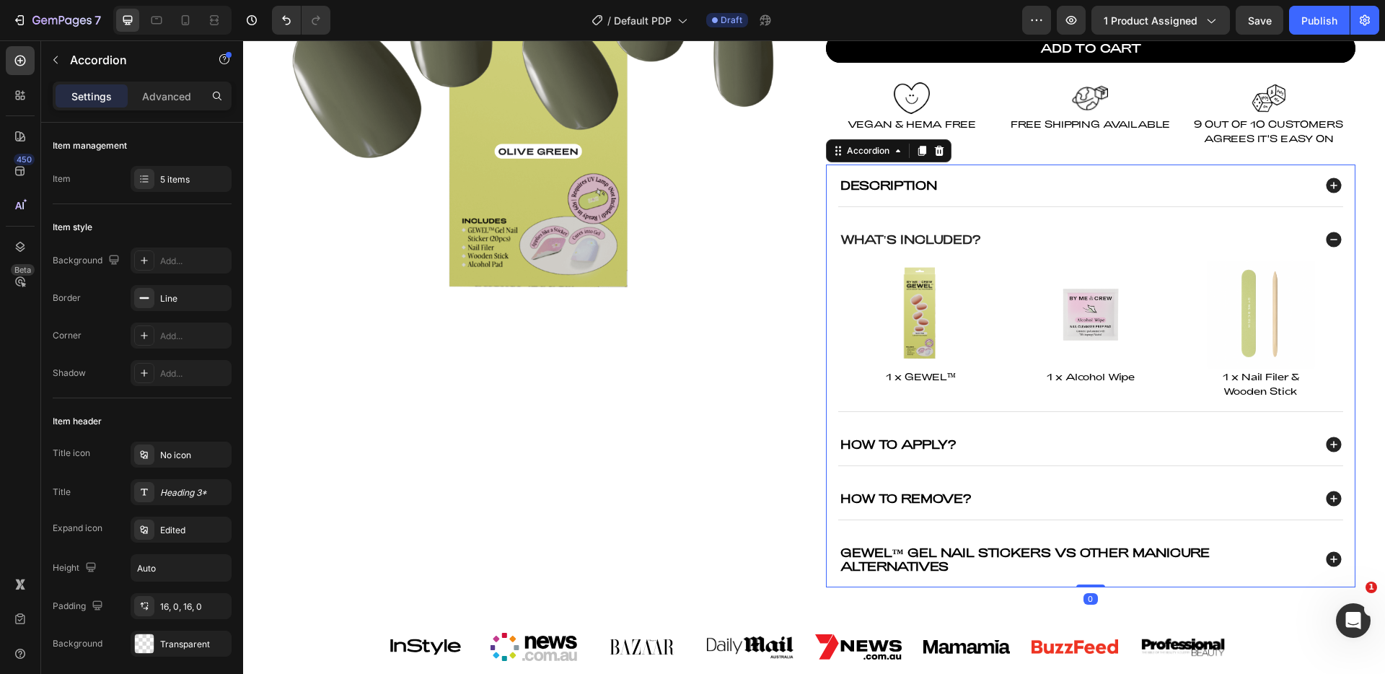
click at [1051, 431] on div "How To Apply?" at bounding box center [1090, 444] width 505 height 42
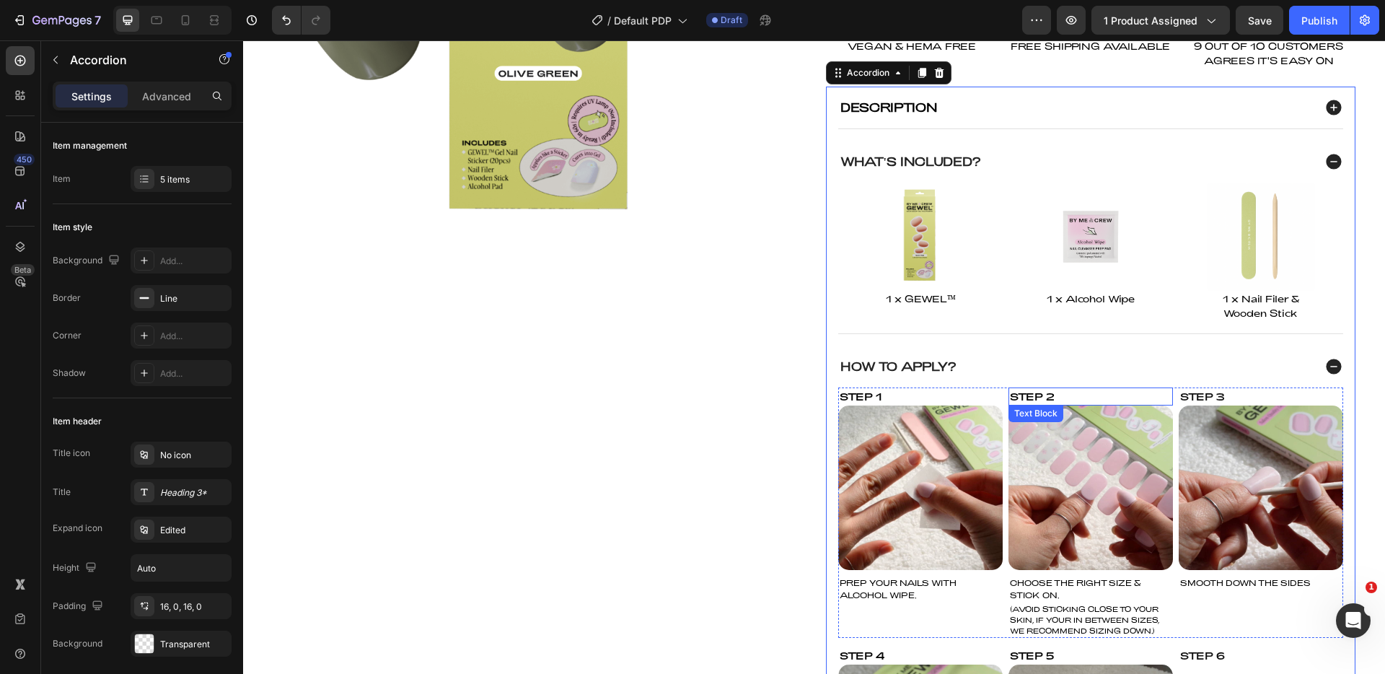
scroll to position [379, 0]
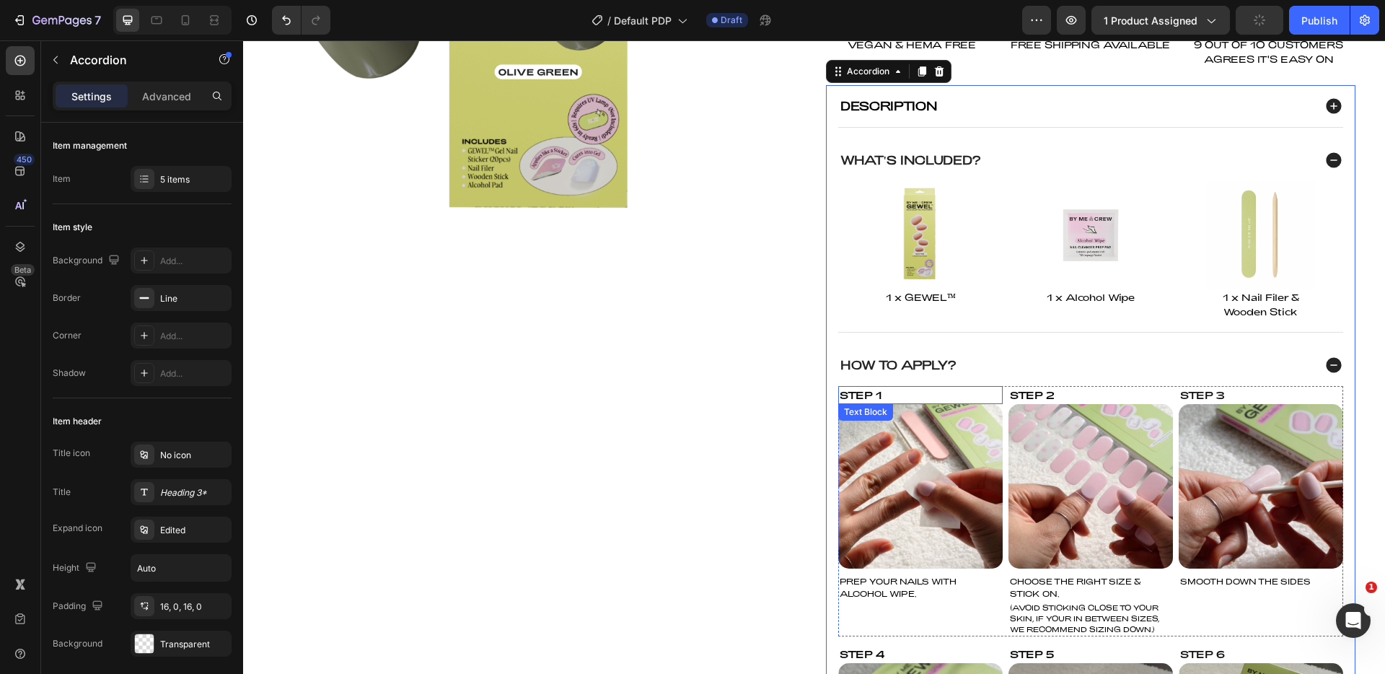
click at [871, 394] on div "Step 1" at bounding box center [920, 395] width 164 height 18
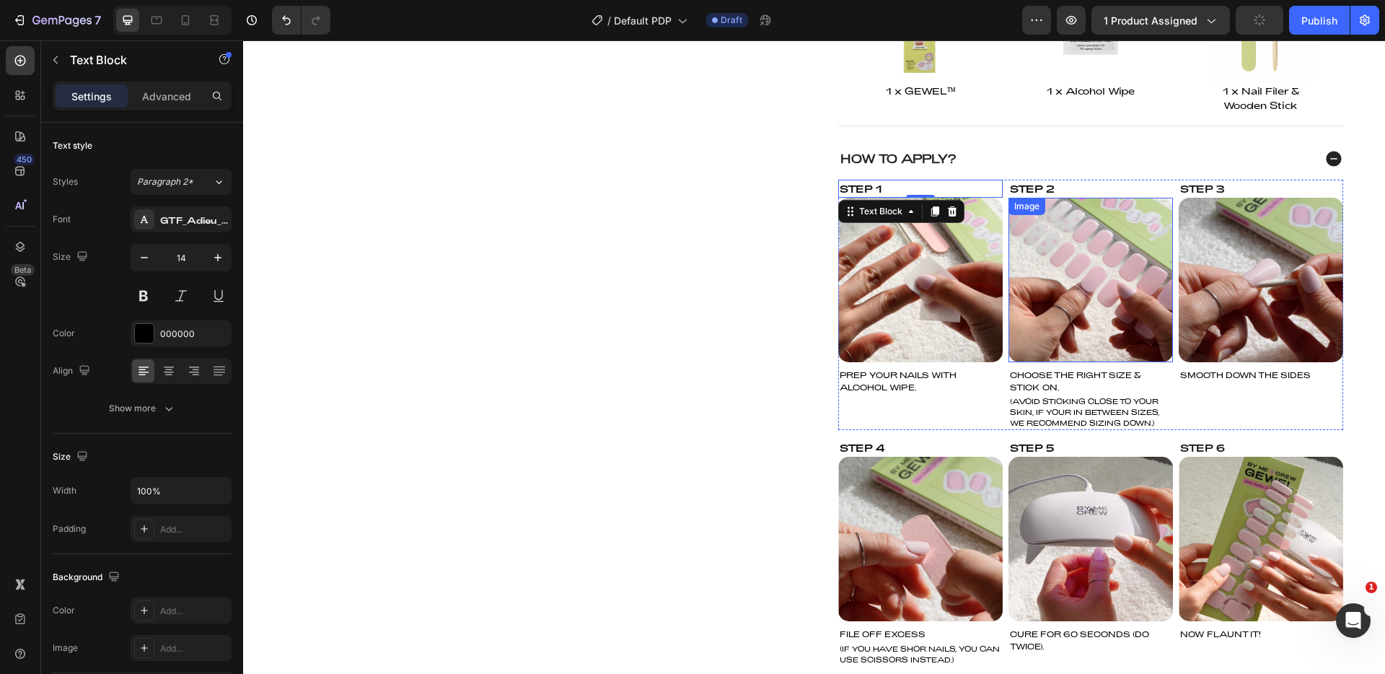
scroll to position [450, 0]
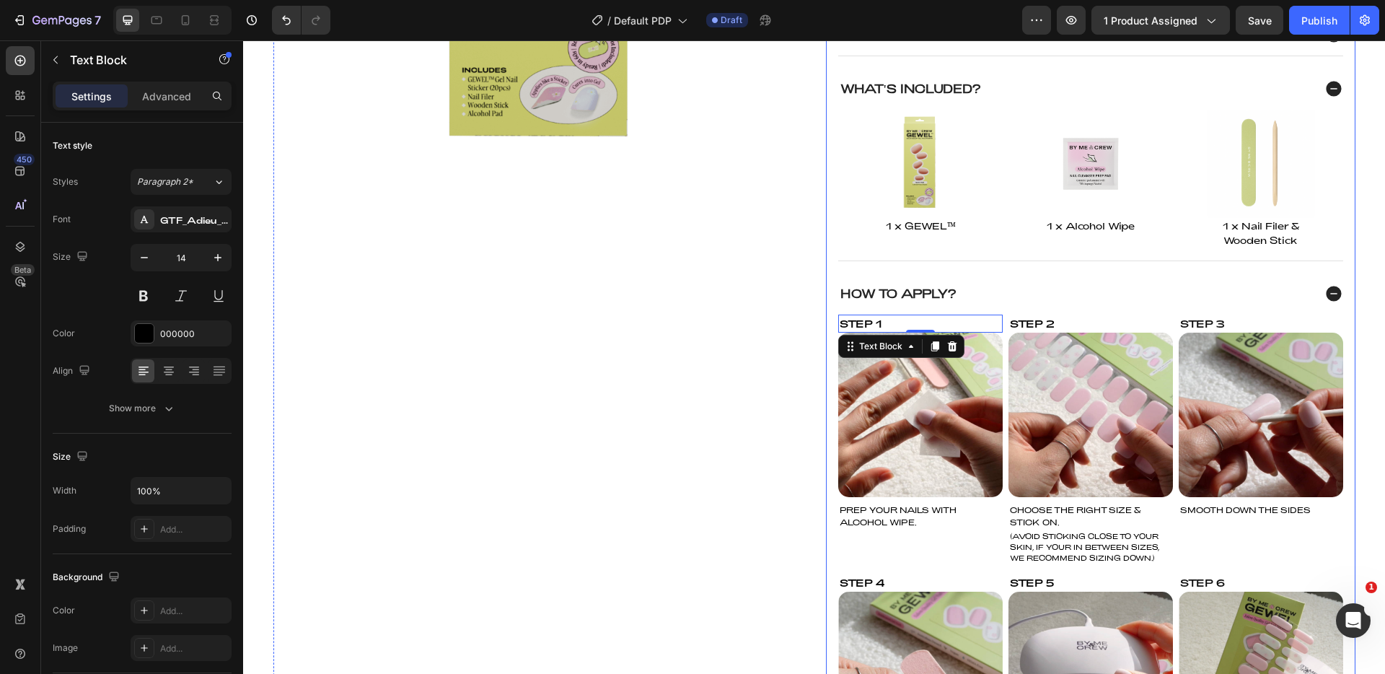
click at [1077, 298] on div "How To Apply?" at bounding box center [1075, 293] width 475 height 18
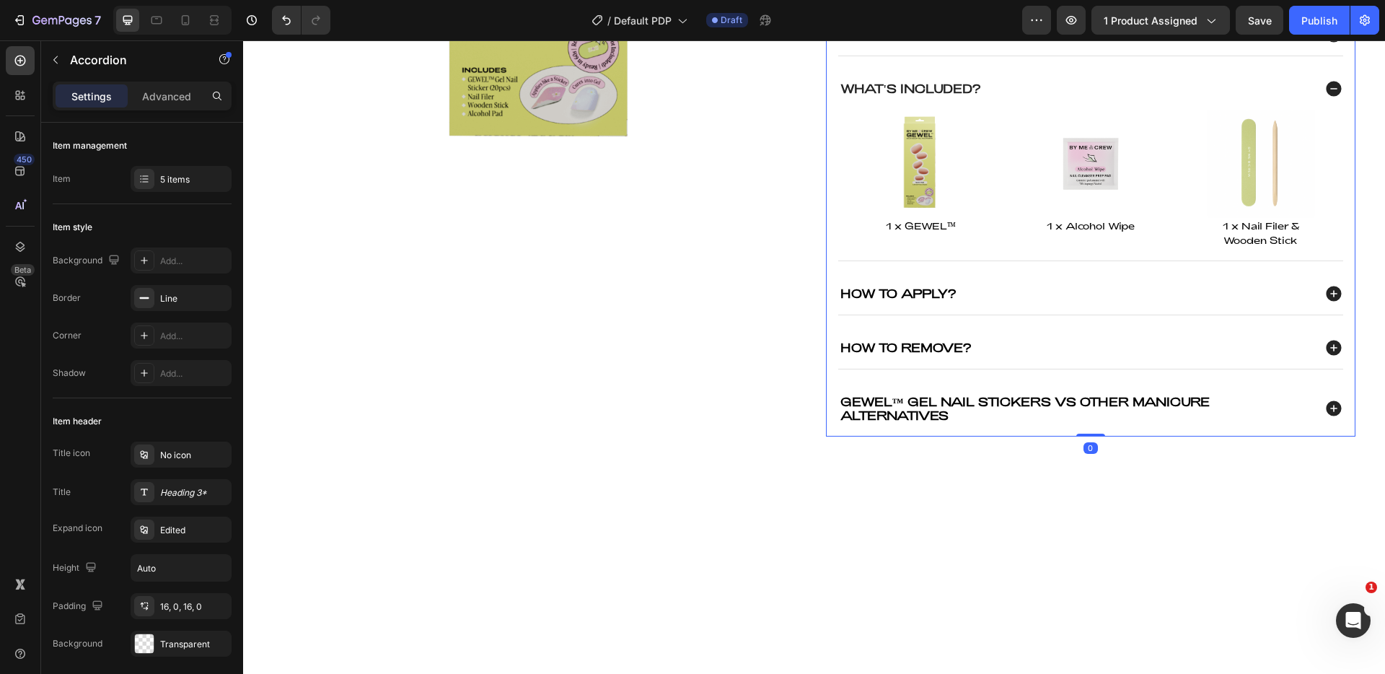
click at [1027, 347] on div "How To Remove?" at bounding box center [1075, 347] width 475 height 18
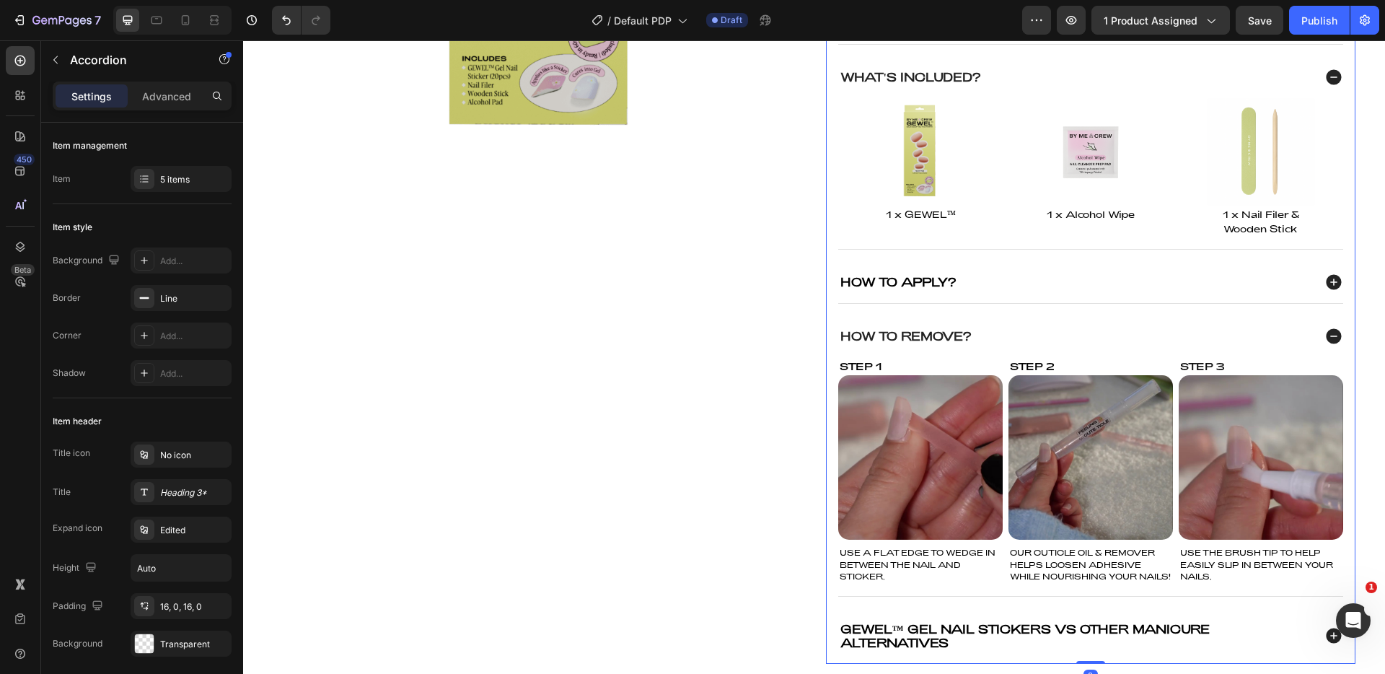
scroll to position [535, 0]
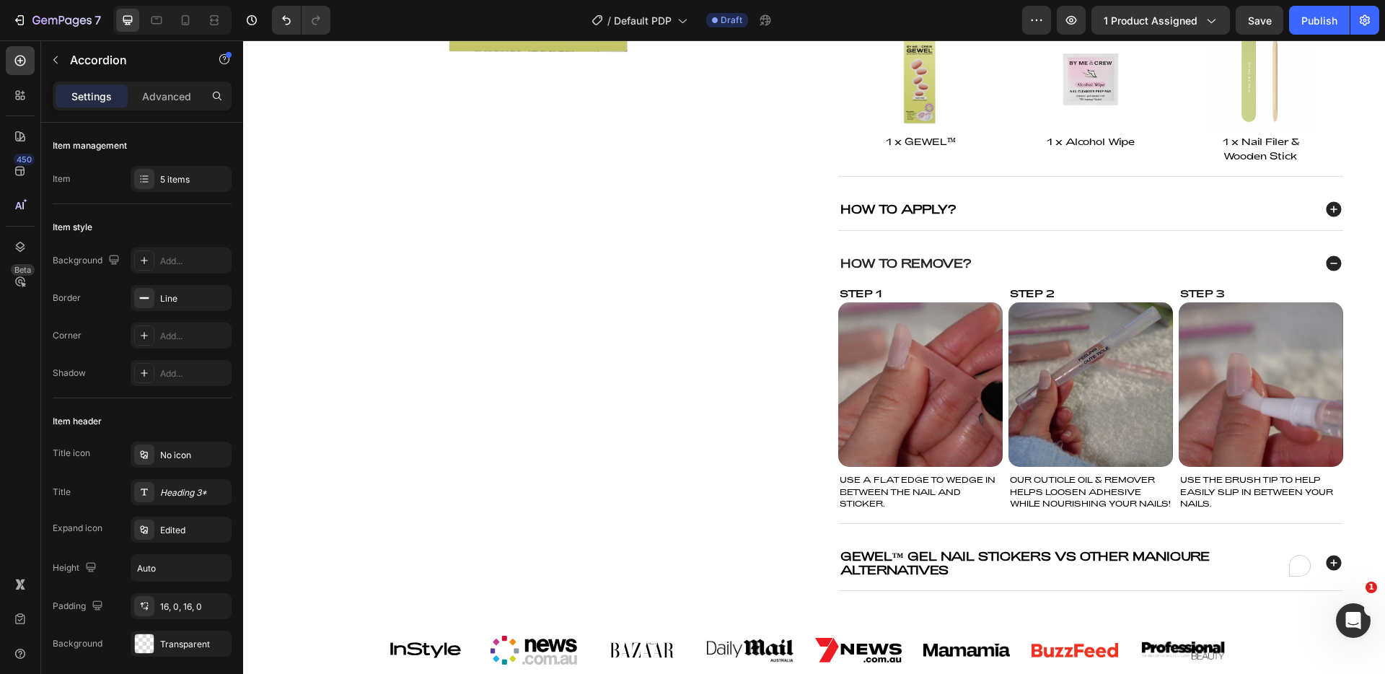
click at [1332, 562] on icon at bounding box center [1333, 562] width 15 height 15
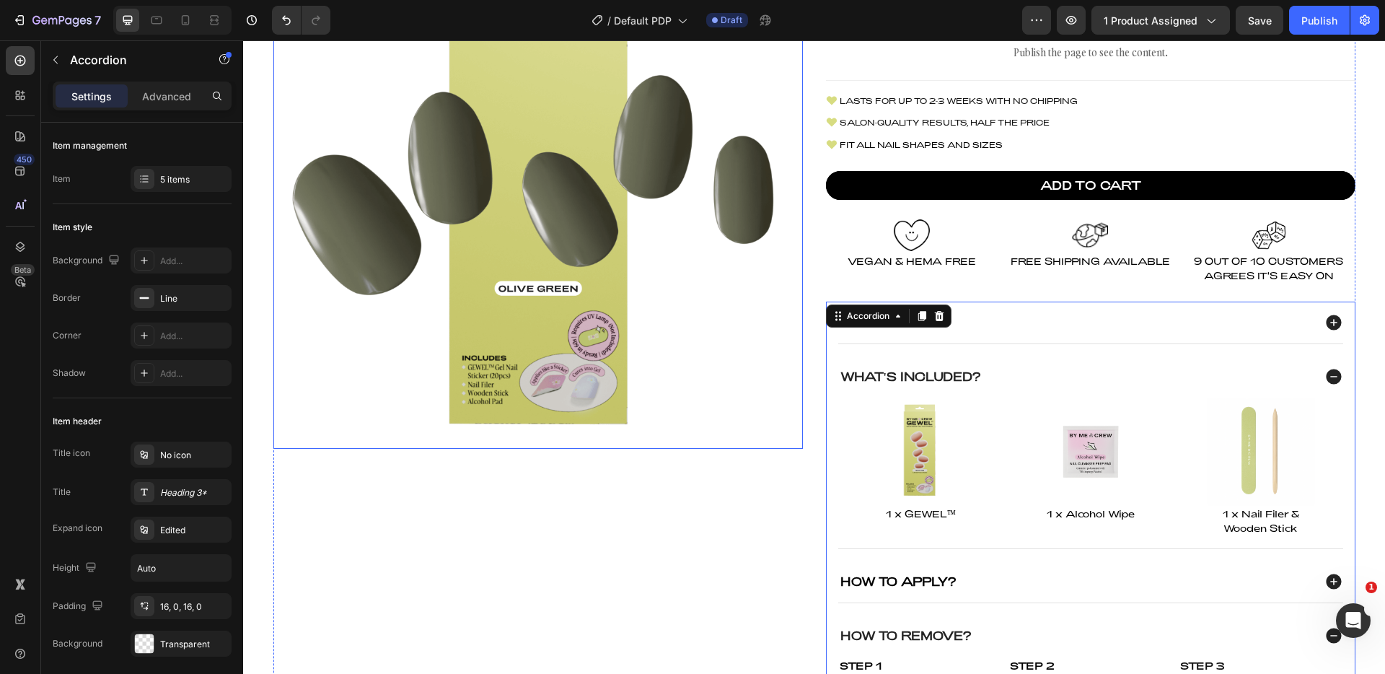
scroll to position [0, 0]
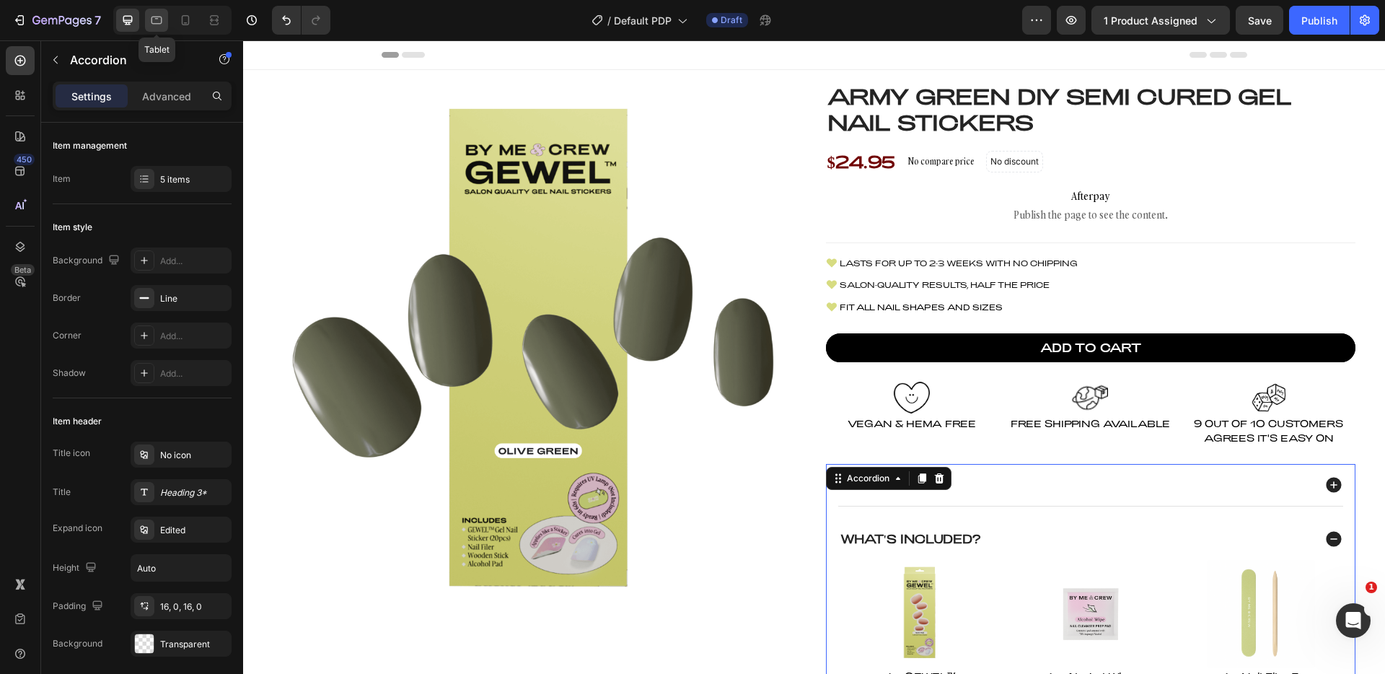
click at [146, 17] on div at bounding box center [156, 20] width 23 height 23
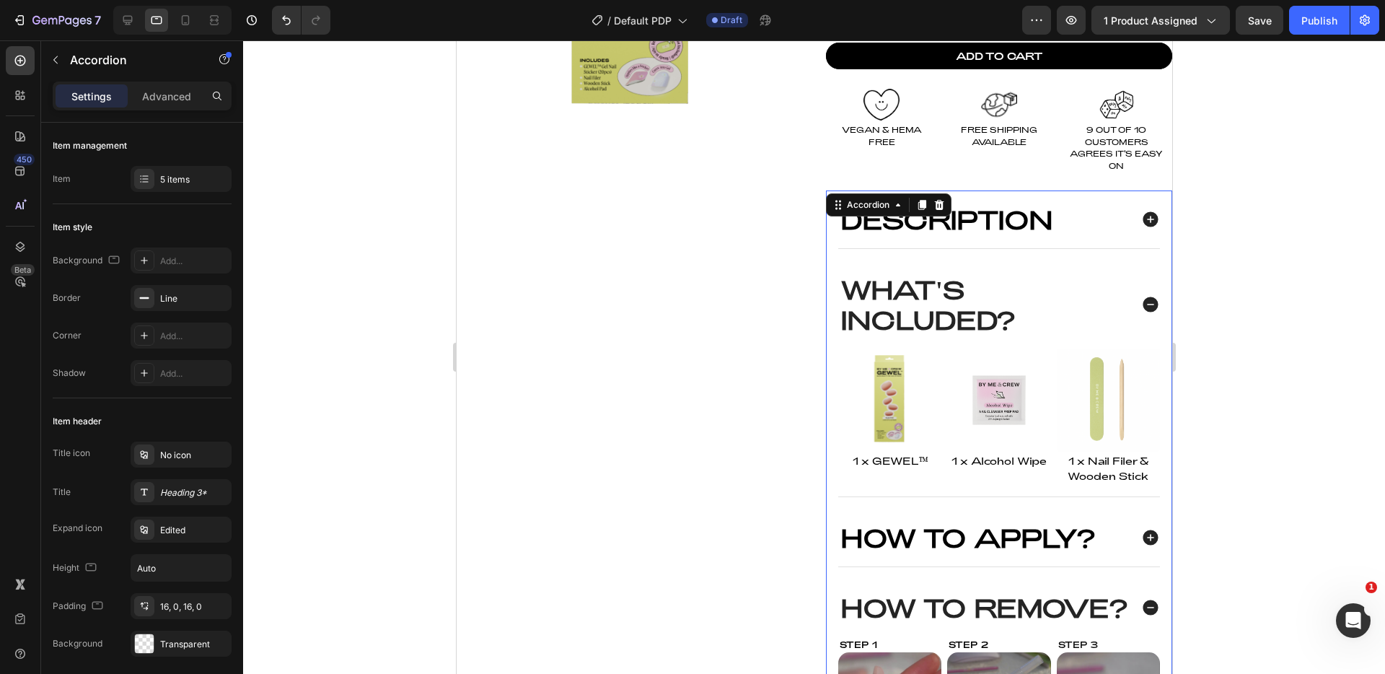
scroll to position [307, 0]
click at [1083, 222] on div "Description" at bounding box center [983, 220] width 291 height 35
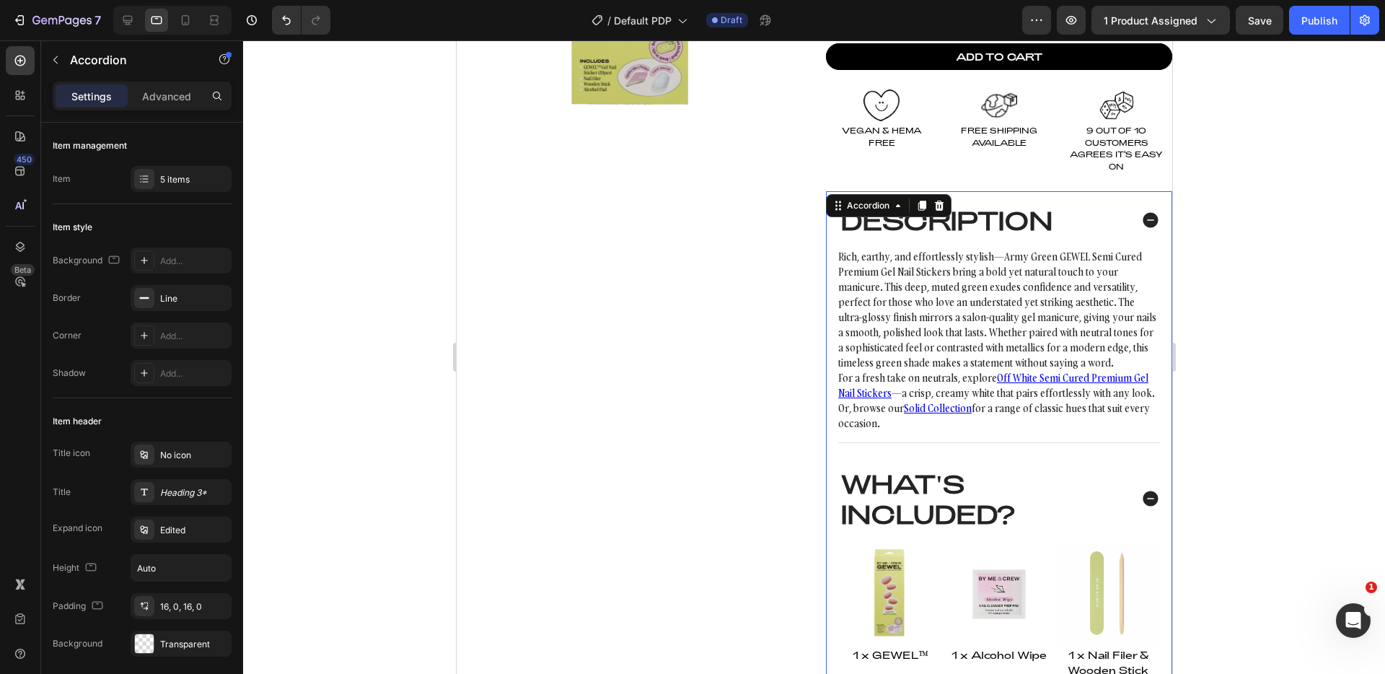
click at [1124, 225] on div "Description" at bounding box center [999, 220] width 322 height 58
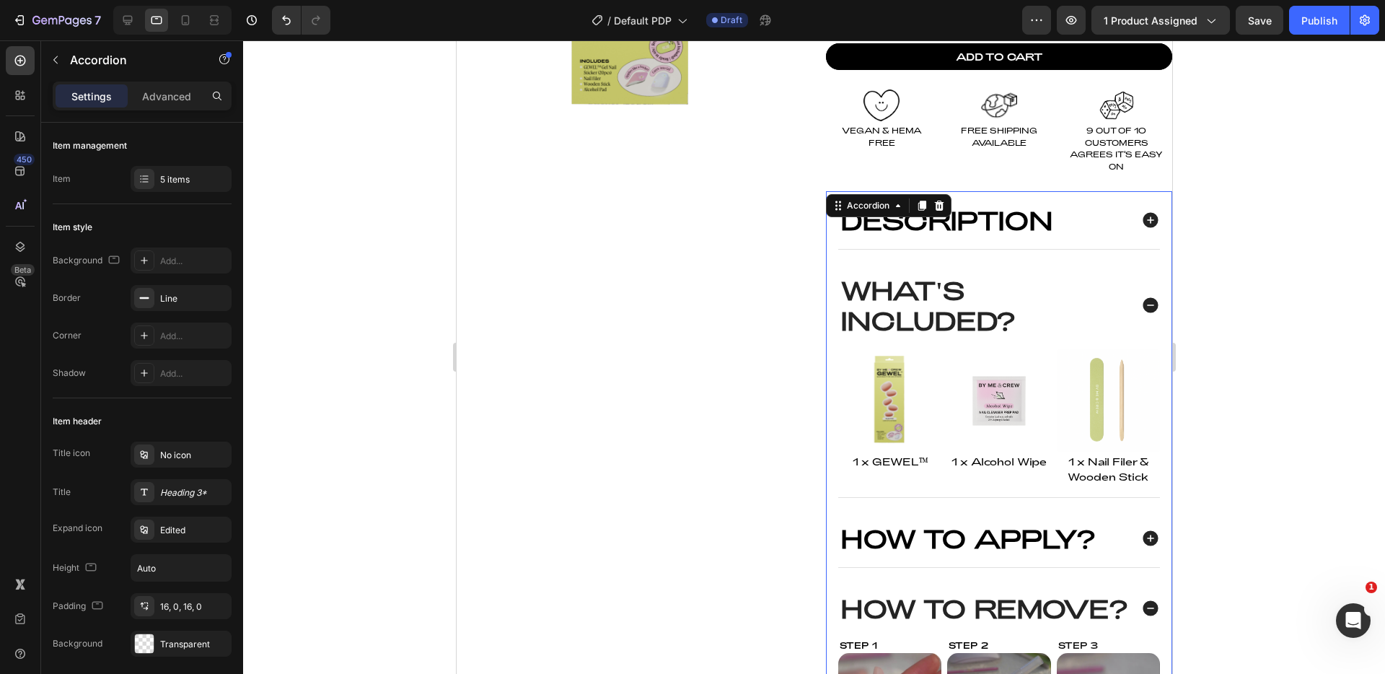
click at [1256, 206] on div at bounding box center [814, 356] width 1142 height 633
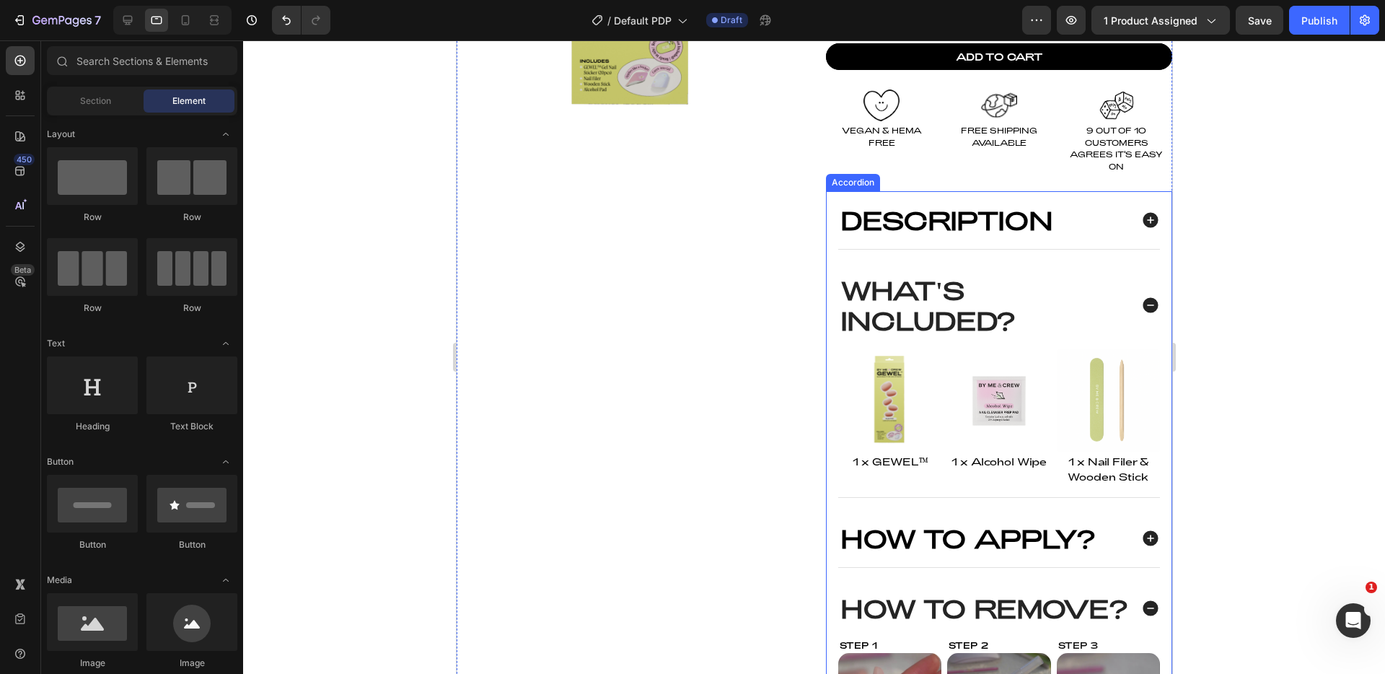
click at [1083, 208] on div "Description" at bounding box center [983, 220] width 291 height 35
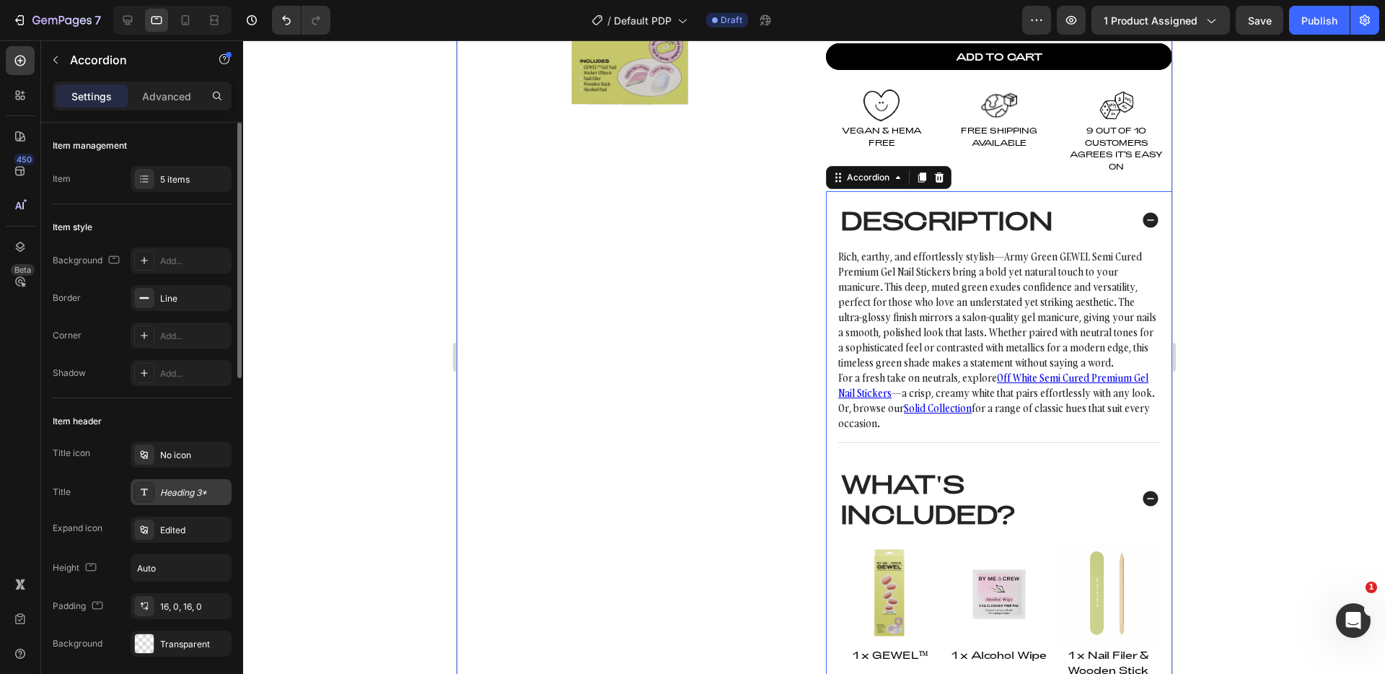
click at [175, 501] on div "Heading 3*" at bounding box center [181, 492] width 101 height 26
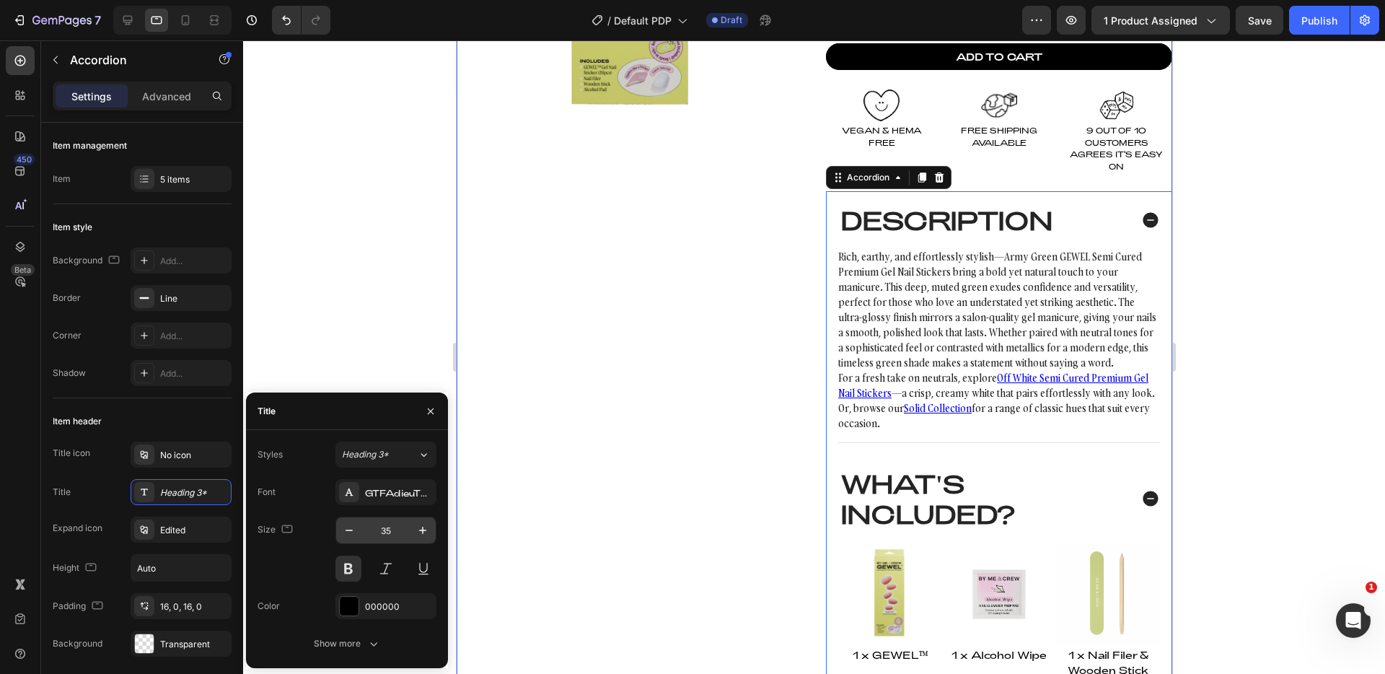
click at [391, 534] on input "35" at bounding box center [386, 530] width 48 height 26
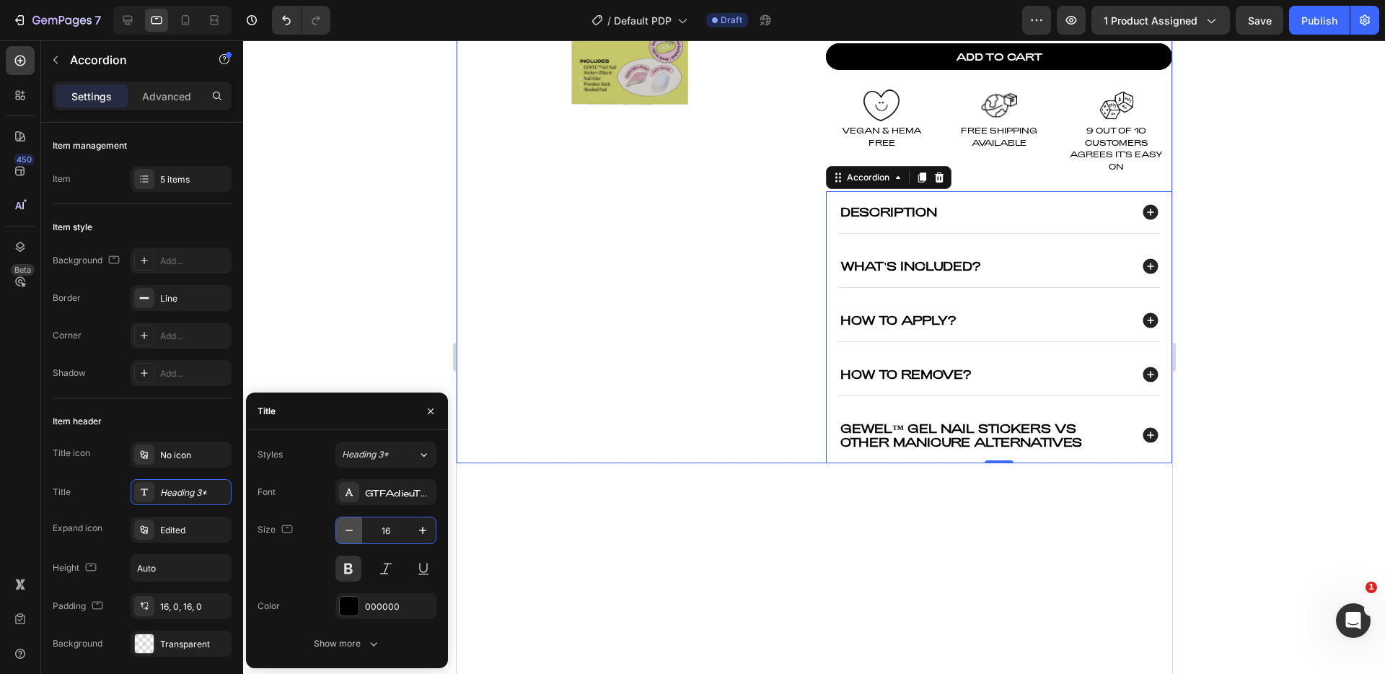
click at [353, 529] on icon "button" at bounding box center [349, 530] width 14 height 14
click at [182, 416] on div "Item header" at bounding box center [142, 421] width 179 height 23
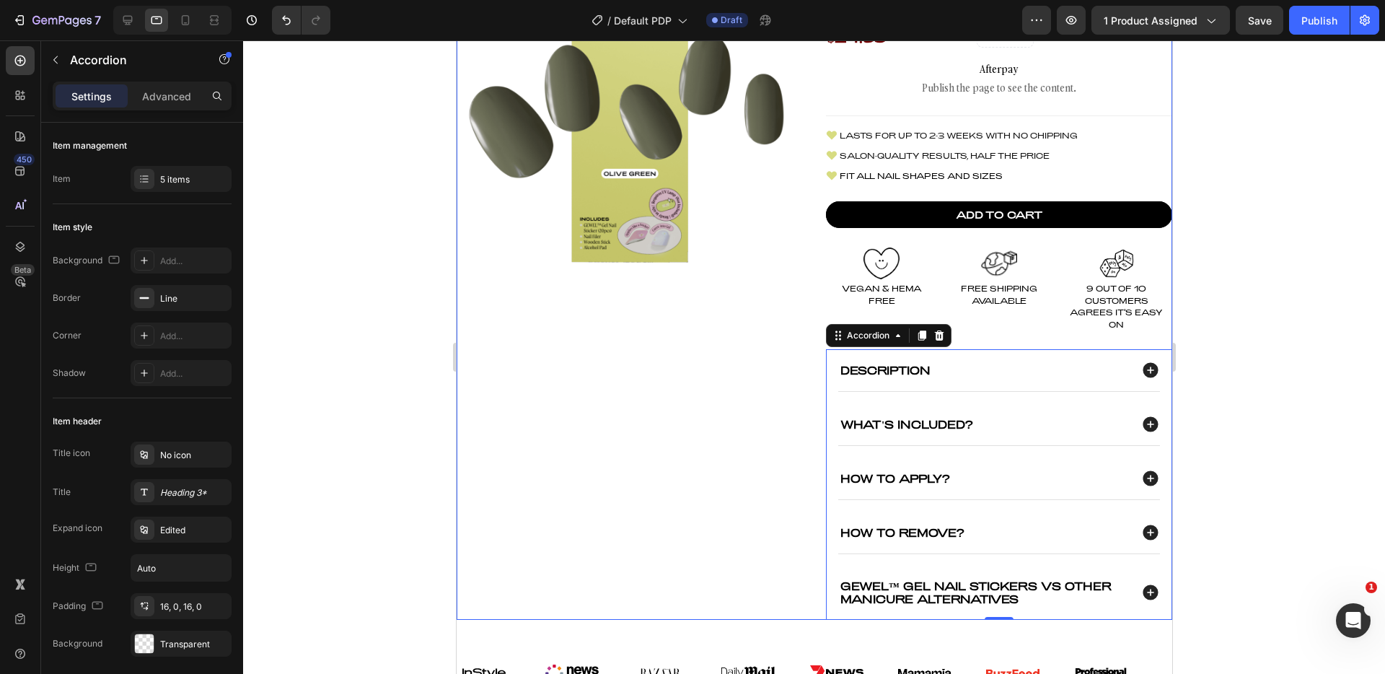
scroll to position [238, 0]
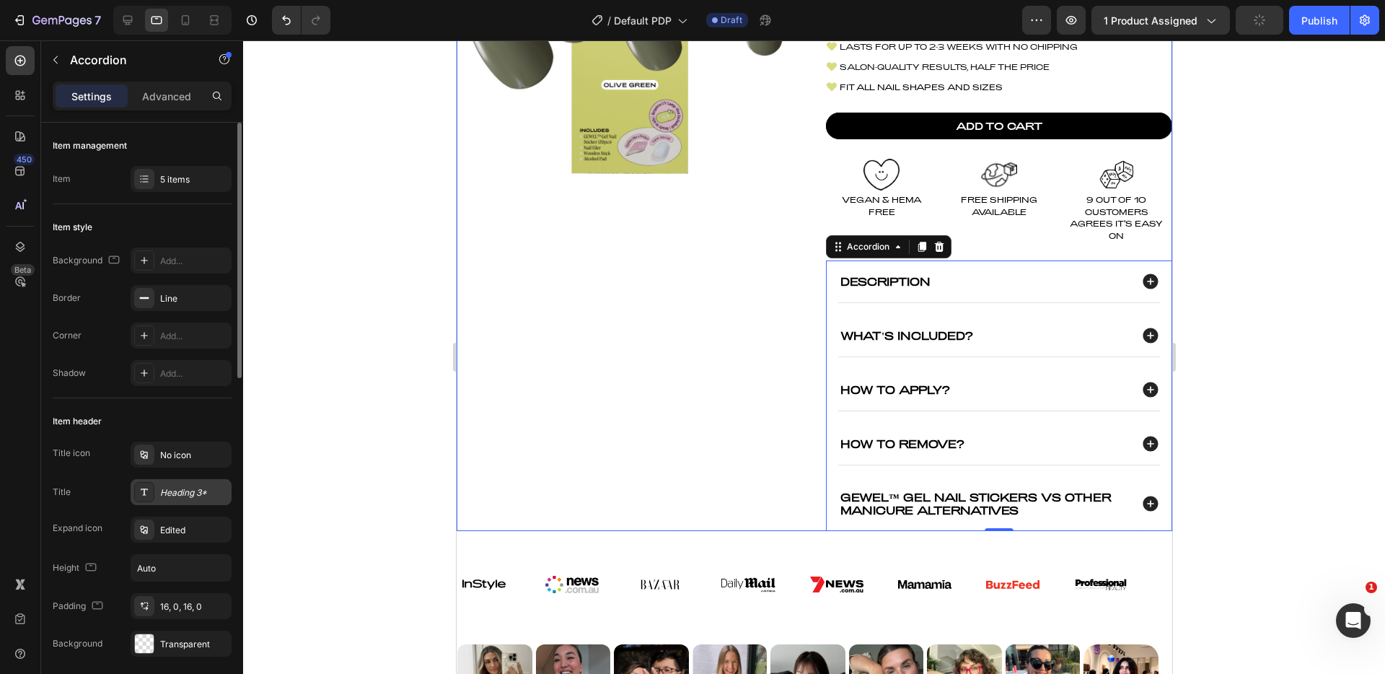
click at [170, 491] on div "Heading 3*" at bounding box center [194, 492] width 68 height 13
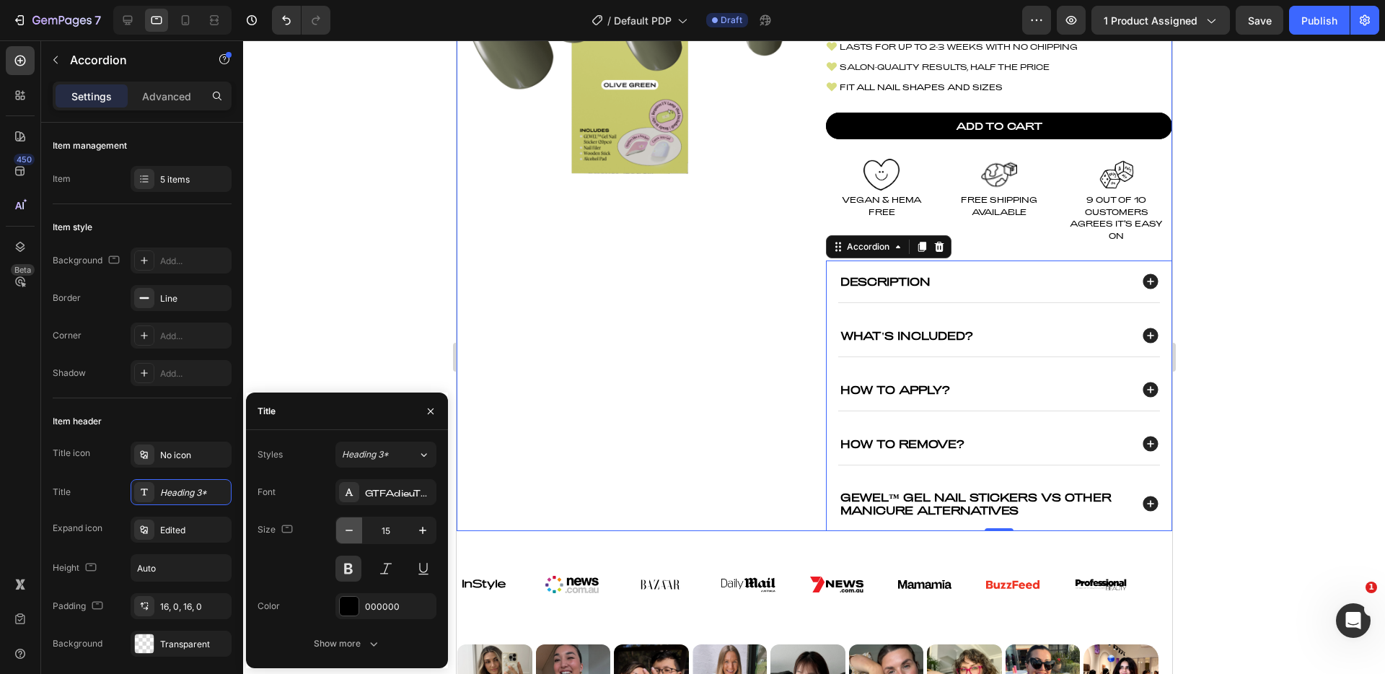
click at [346, 535] on icon "button" at bounding box center [349, 530] width 14 height 14
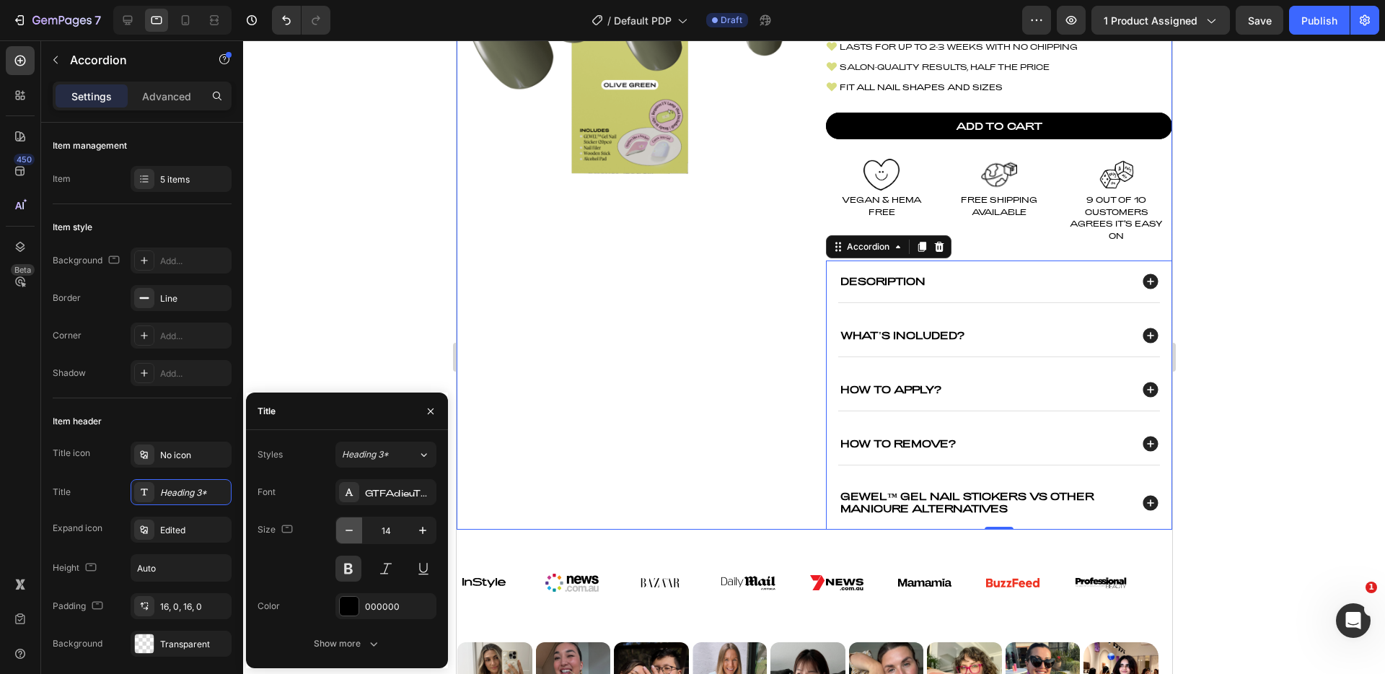
click at [346, 535] on icon "button" at bounding box center [349, 530] width 14 height 14
type input "13"
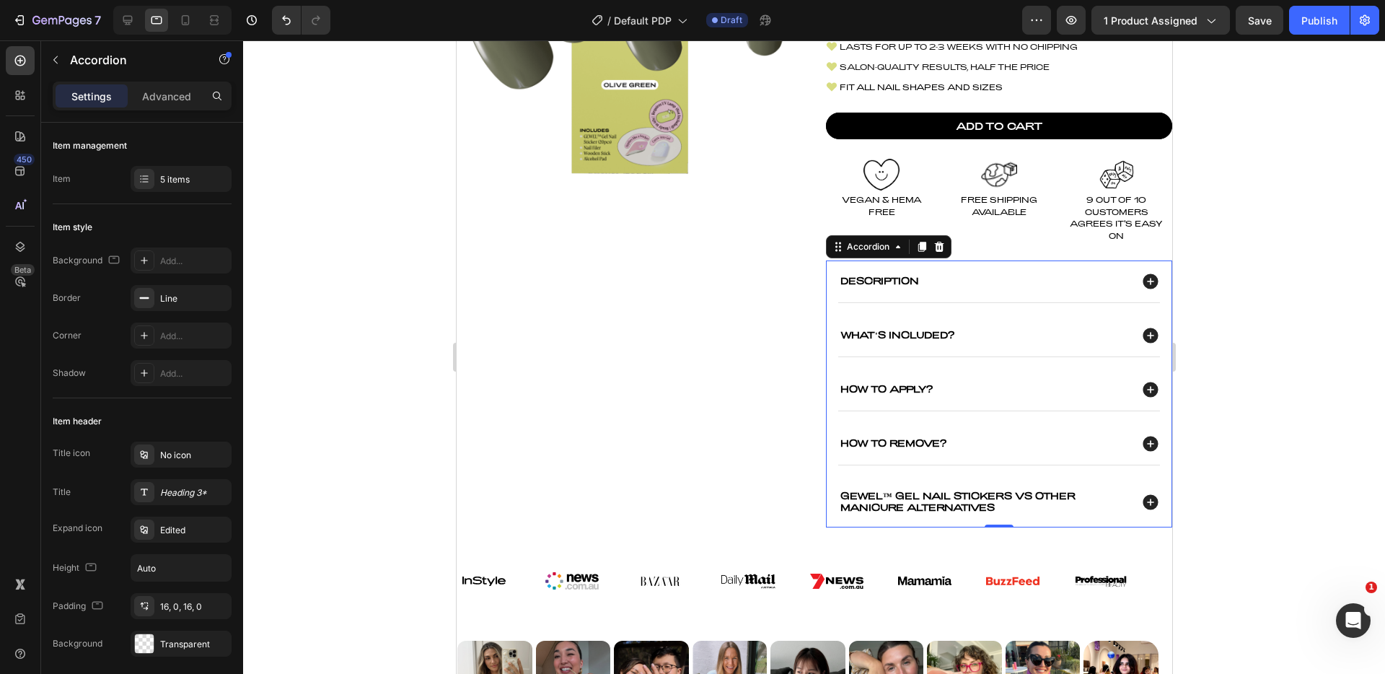
click at [357, 333] on div at bounding box center [814, 356] width 1142 height 633
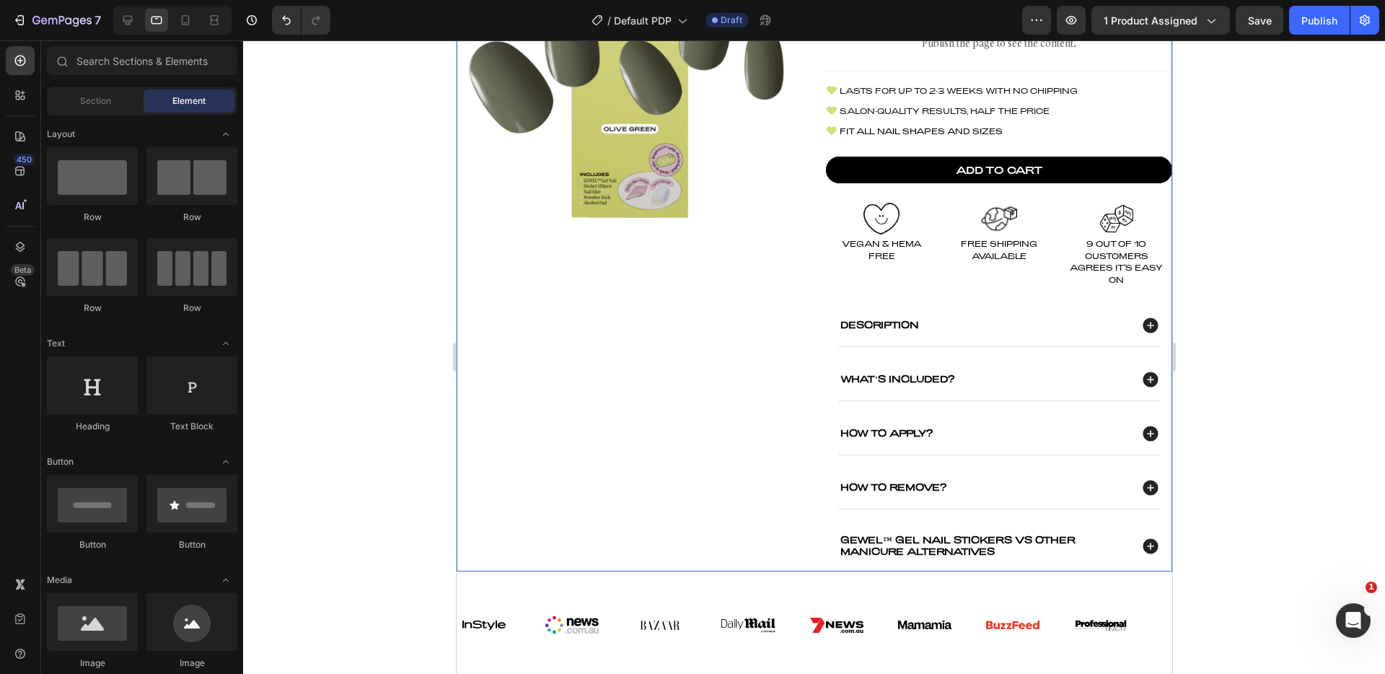
scroll to position [192, 0]
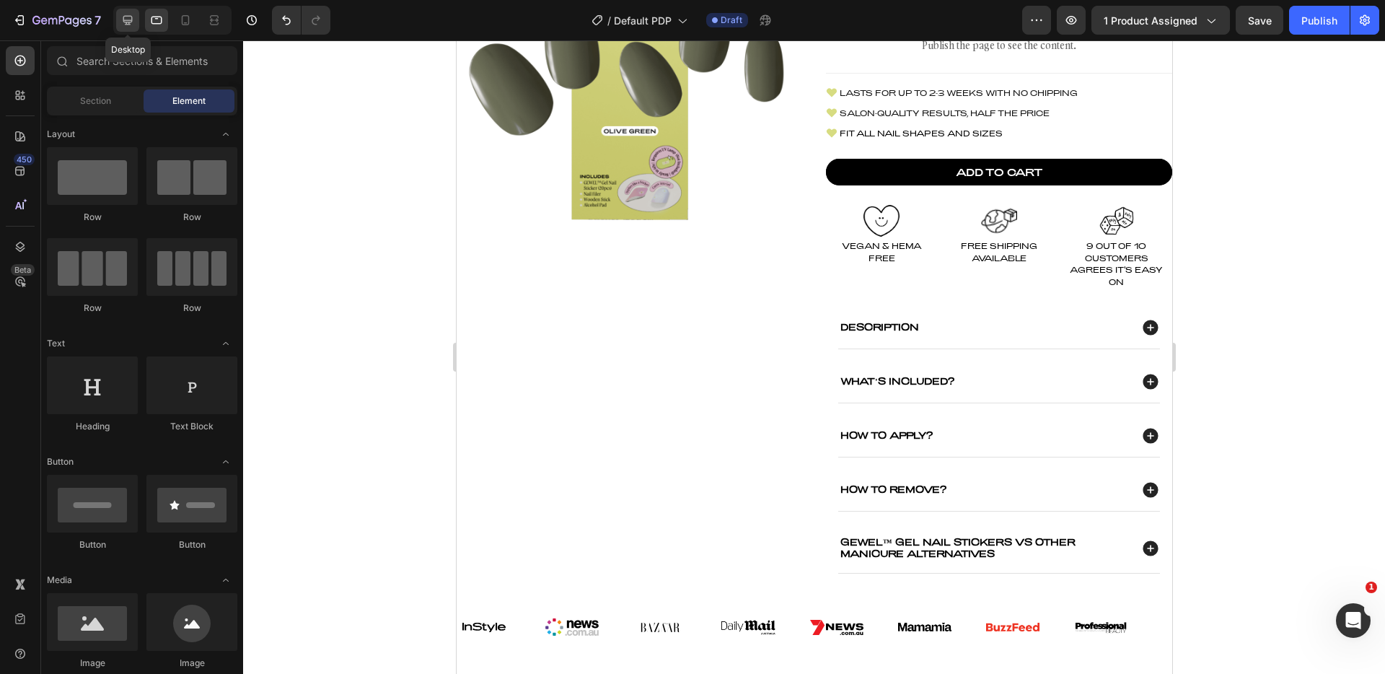
click at [130, 19] on icon at bounding box center [127, 20] width 14 height 14
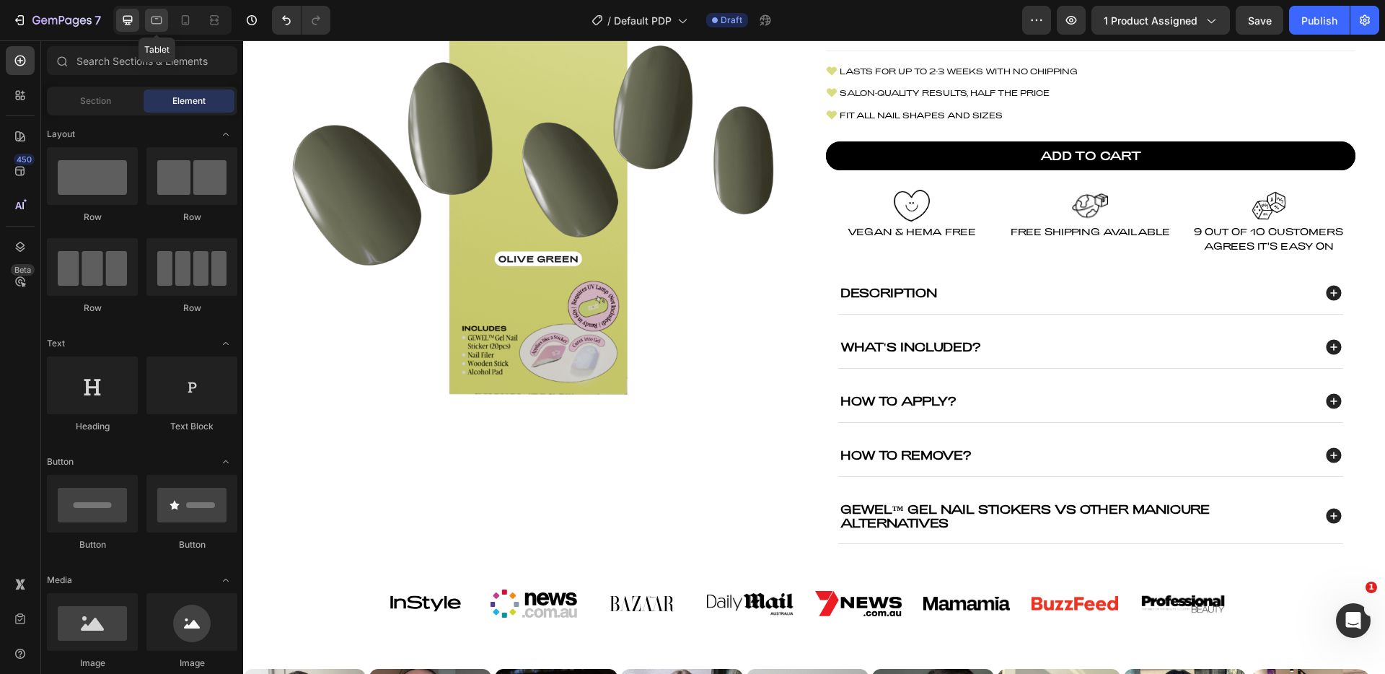
click at [158, 19] on icon at bounding box center [156, 20] width 14 height 14
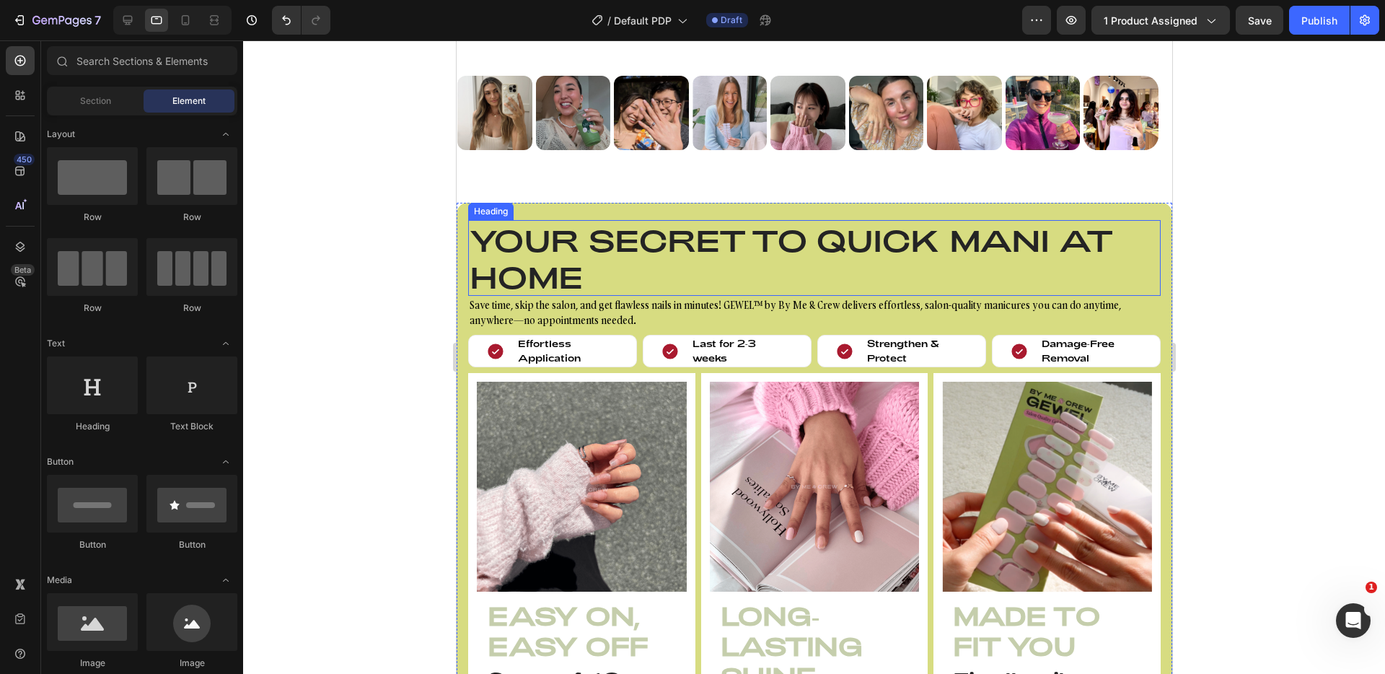
scroll to position [718, 0]
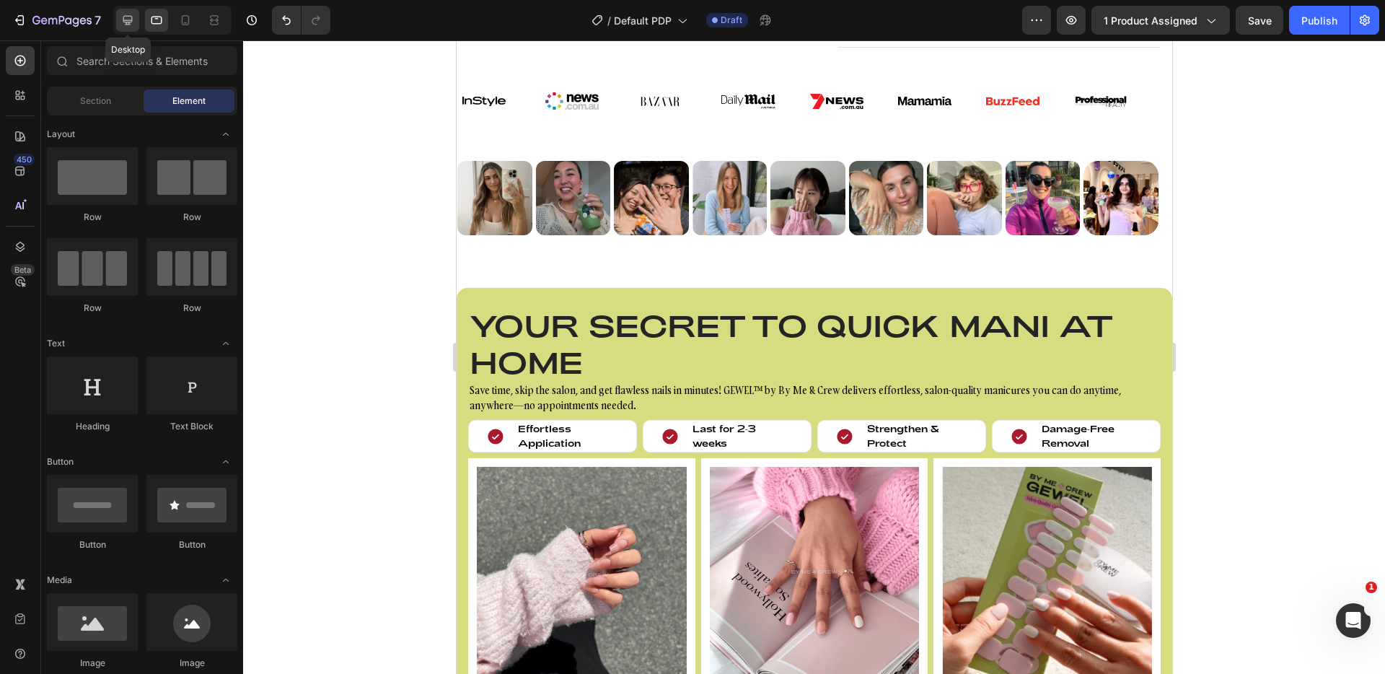
click at [139, 22] on div at bounding box center [127, 20] width 23 height 23
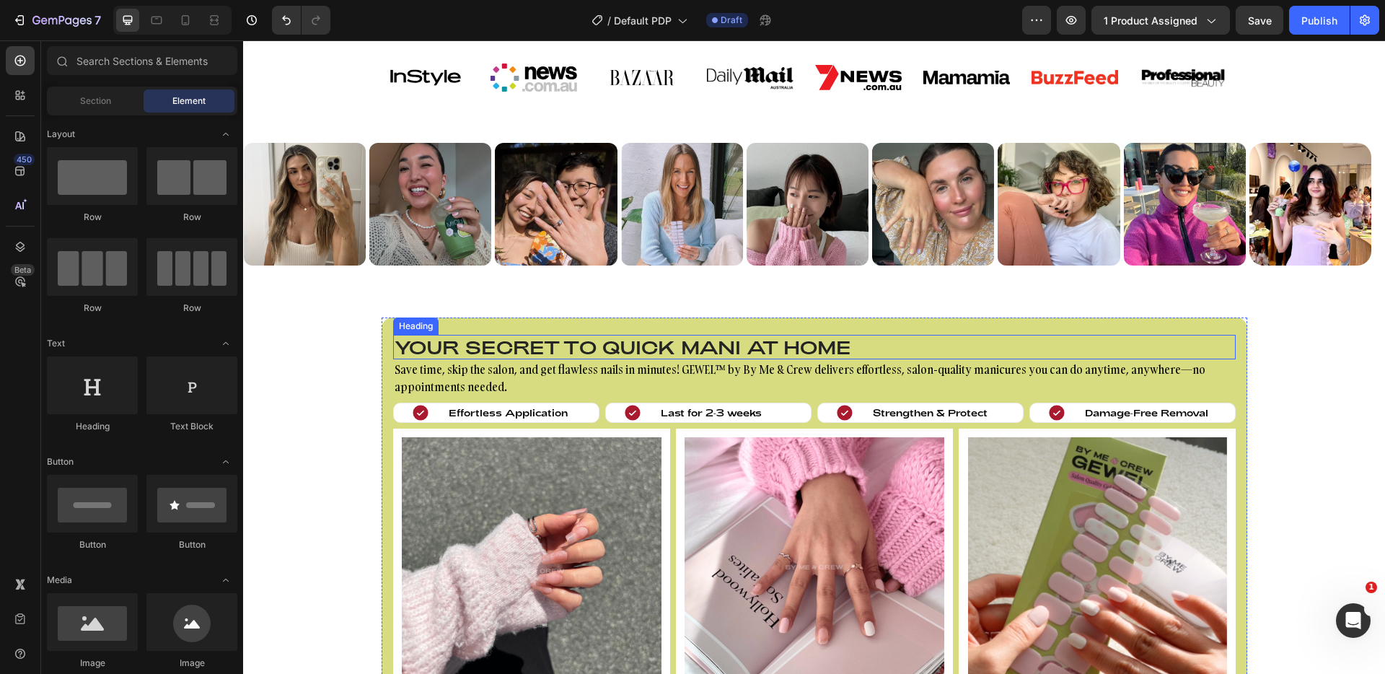
click at [528, 348] on h2 "Your secret to quick mani at home" at bounding box center [814, 347] width 843 height 25
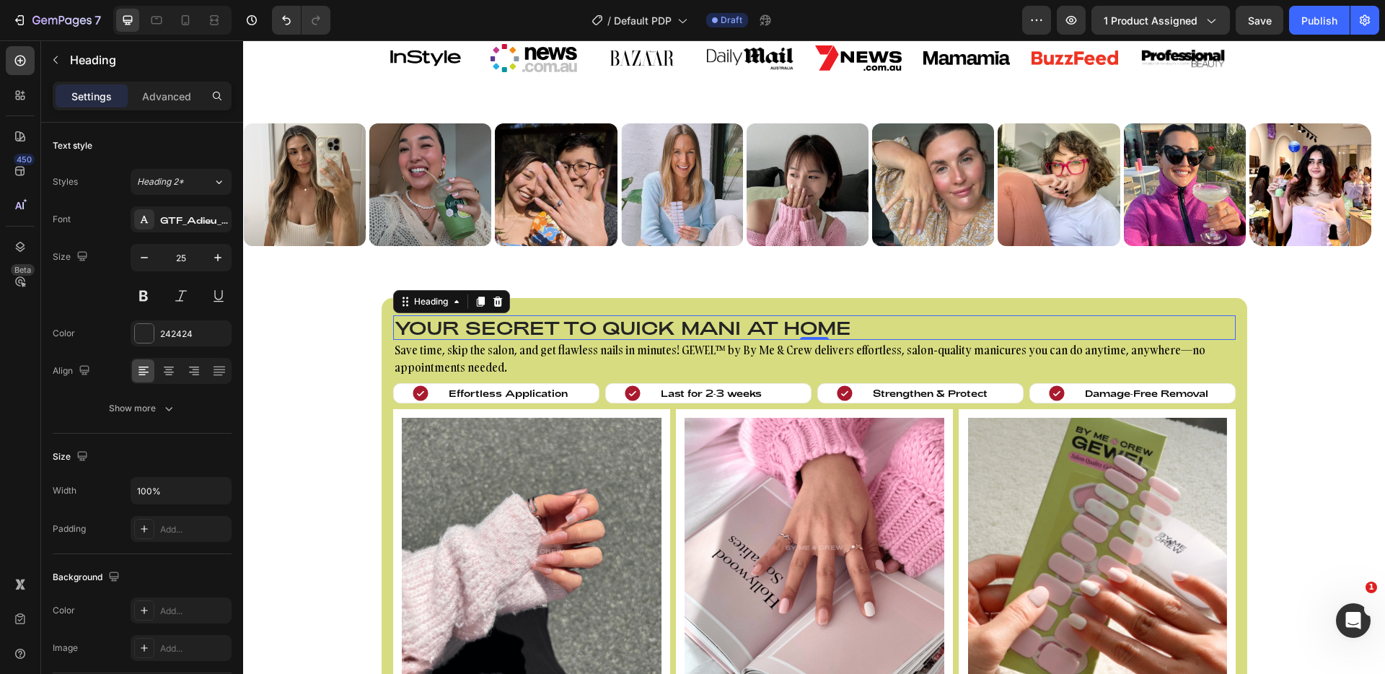
scroll to position [518, 0]
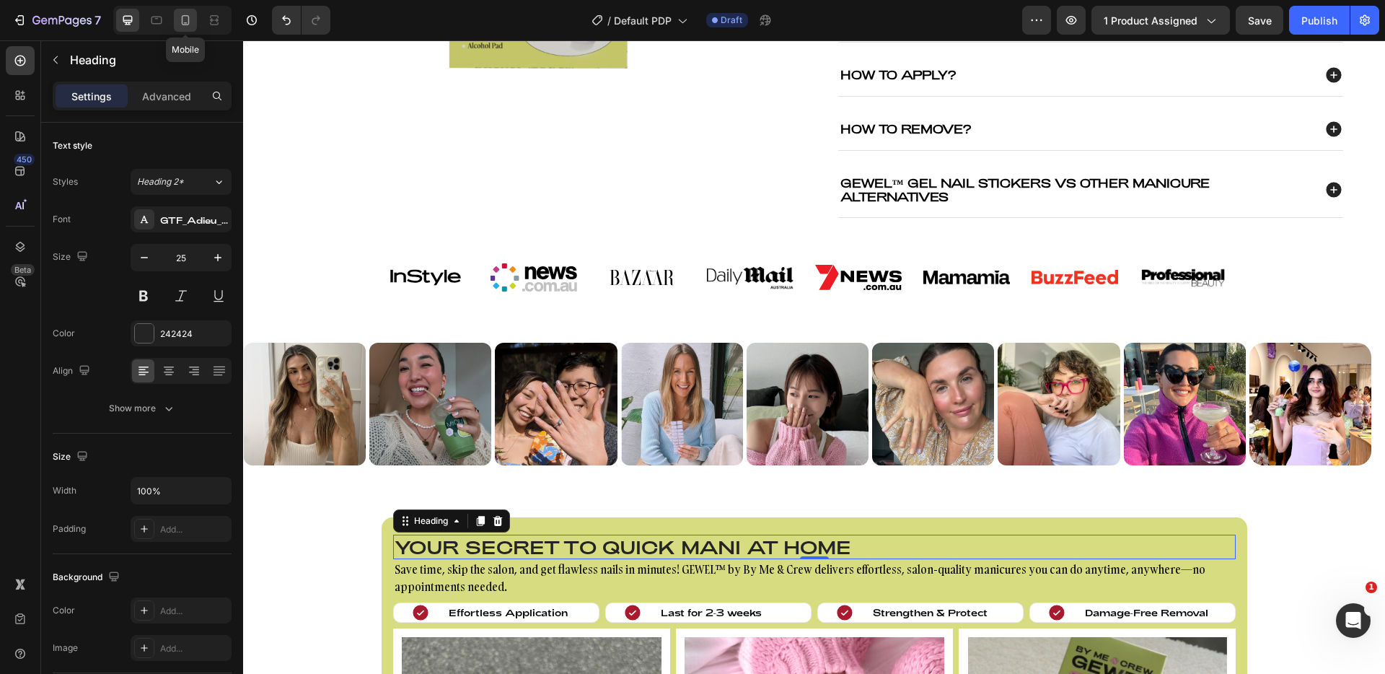
click at [184, 19] on icon at bounding box center [185, 20] width 14 height 14
type input "31"
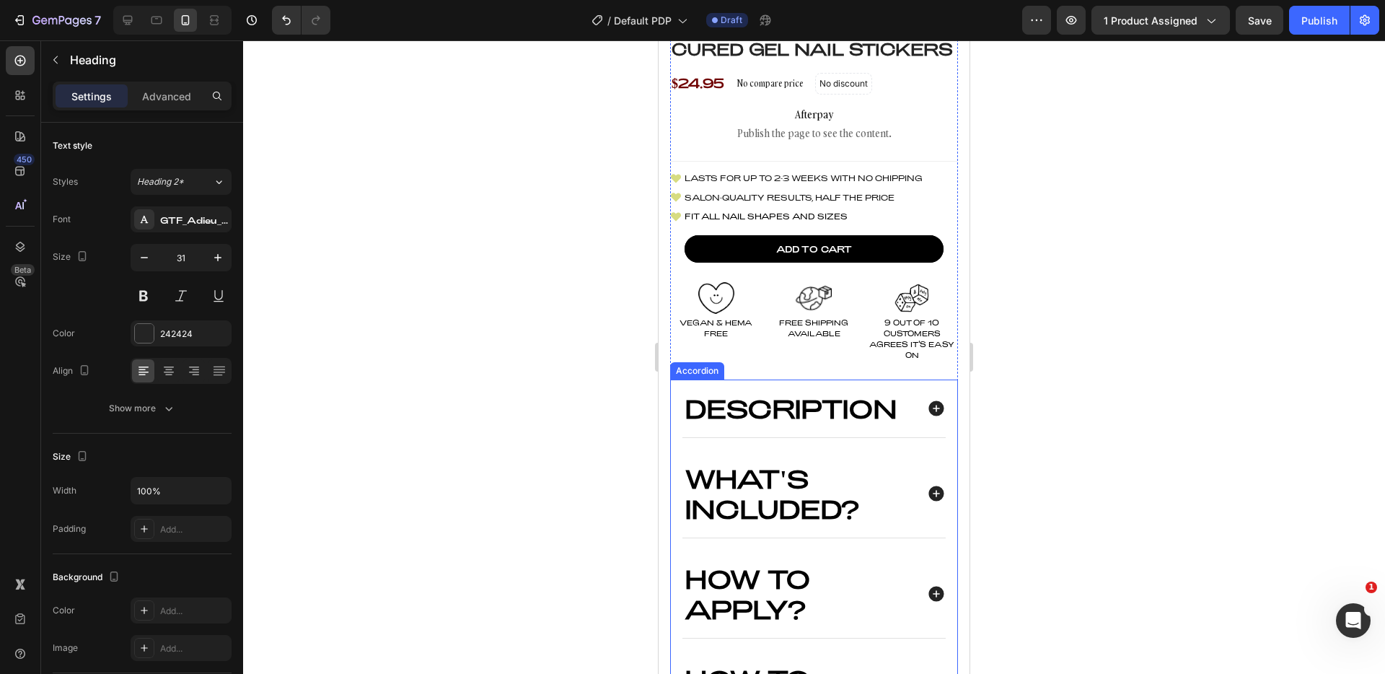
scroll to position [374, 0]
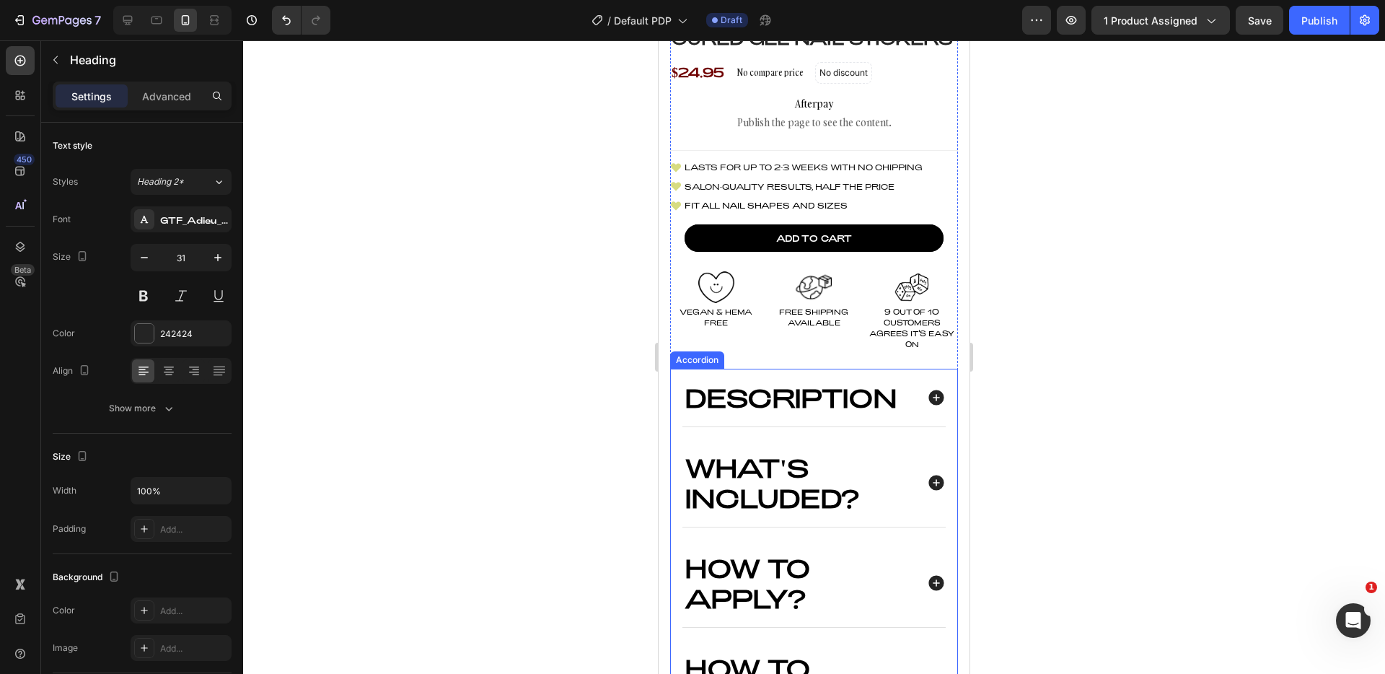
click at [801, 387] on div "Description" at bounding box center [813, 398] width 263 height 58
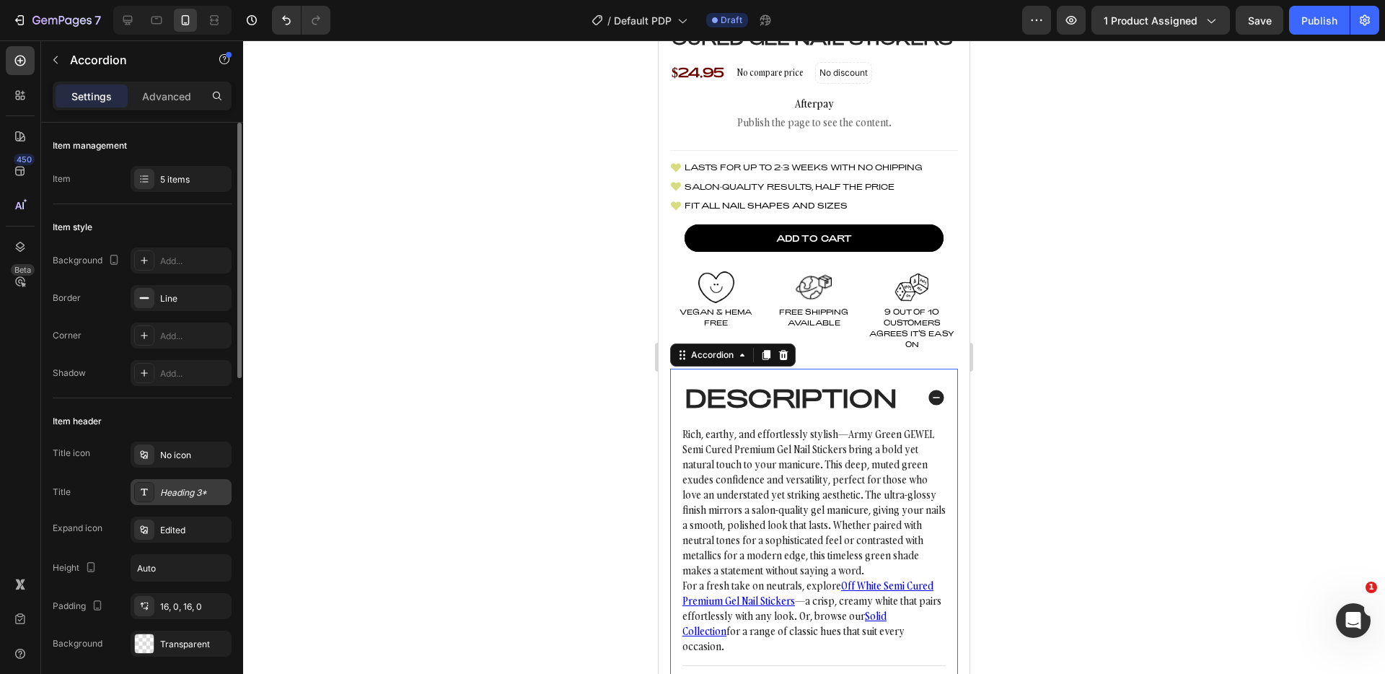
click at [183, 490] on div "Heading 3*" at bounding box center [194, 492] width 68 height 13
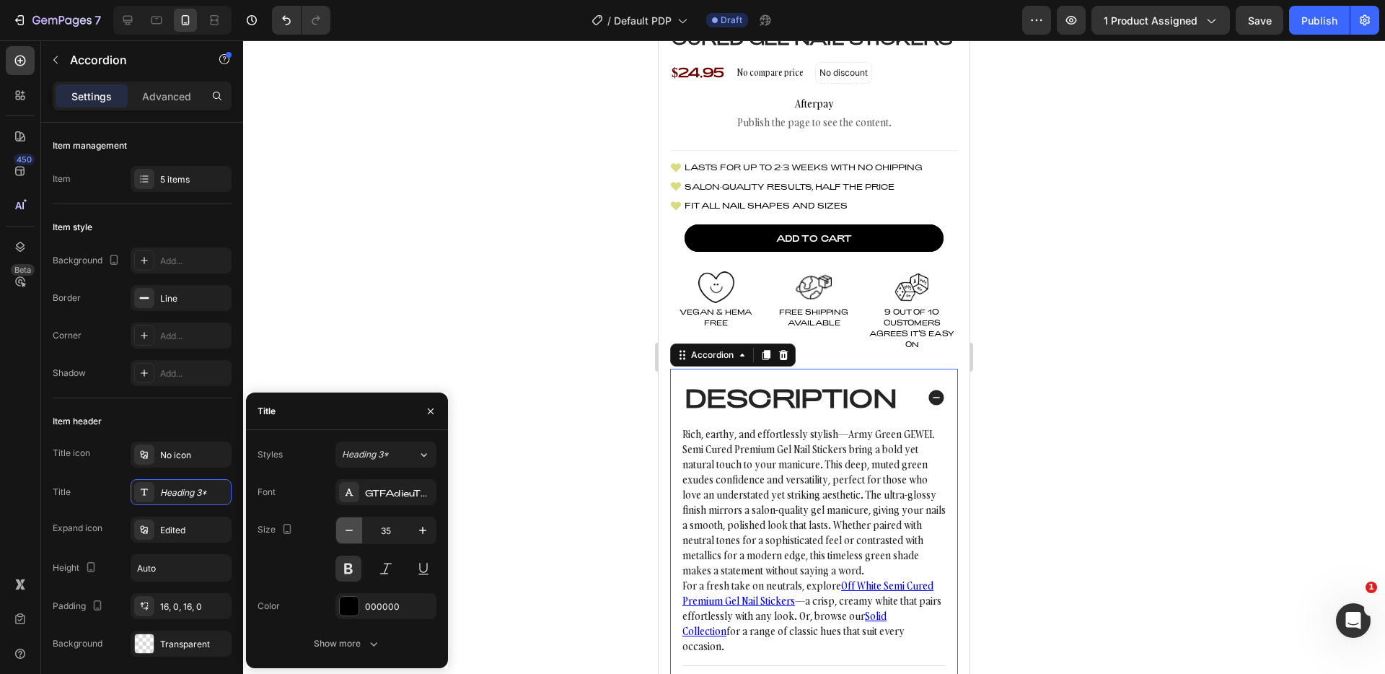
click at [346, 530] on icon "button" at bounding box center [349, 530] width 14 height 14
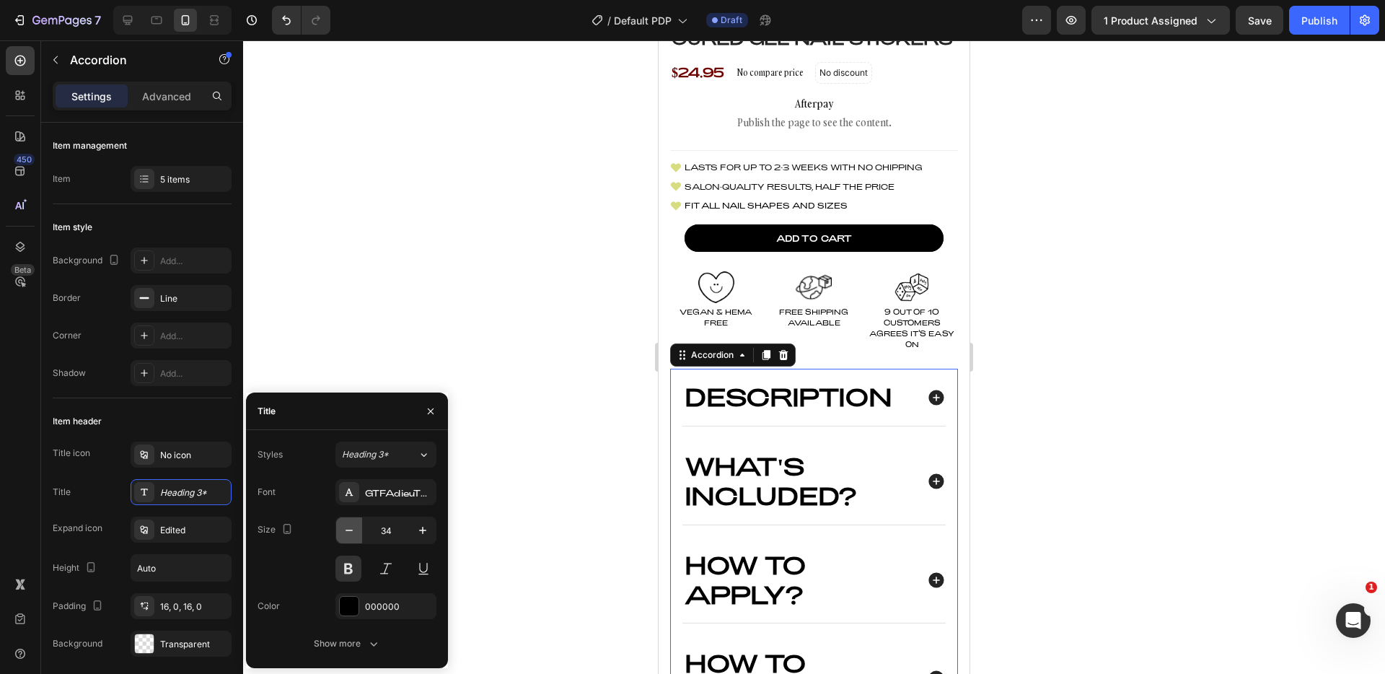
click at [346, 530] on icon "button" at bounding box center [349, 530] width 14 height 14
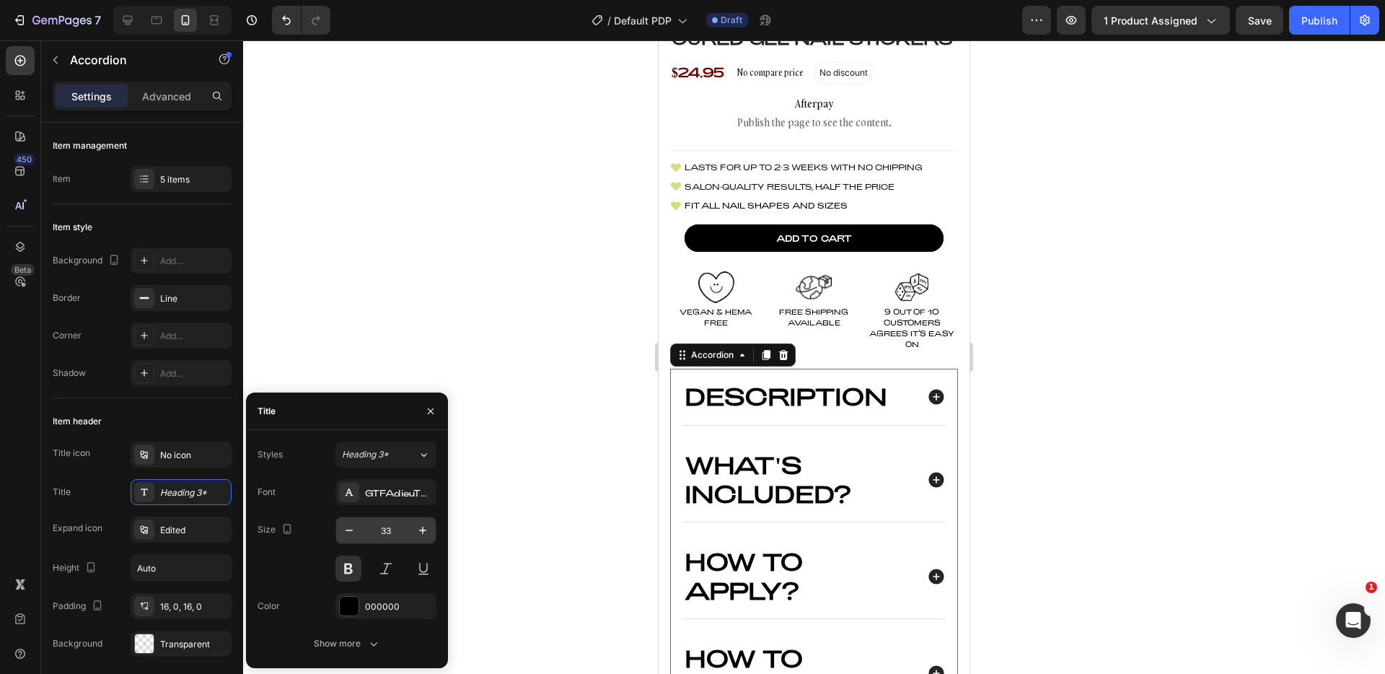
click at [399, 533] on input "33" at bounding box center [386, 530] width 48 height 26
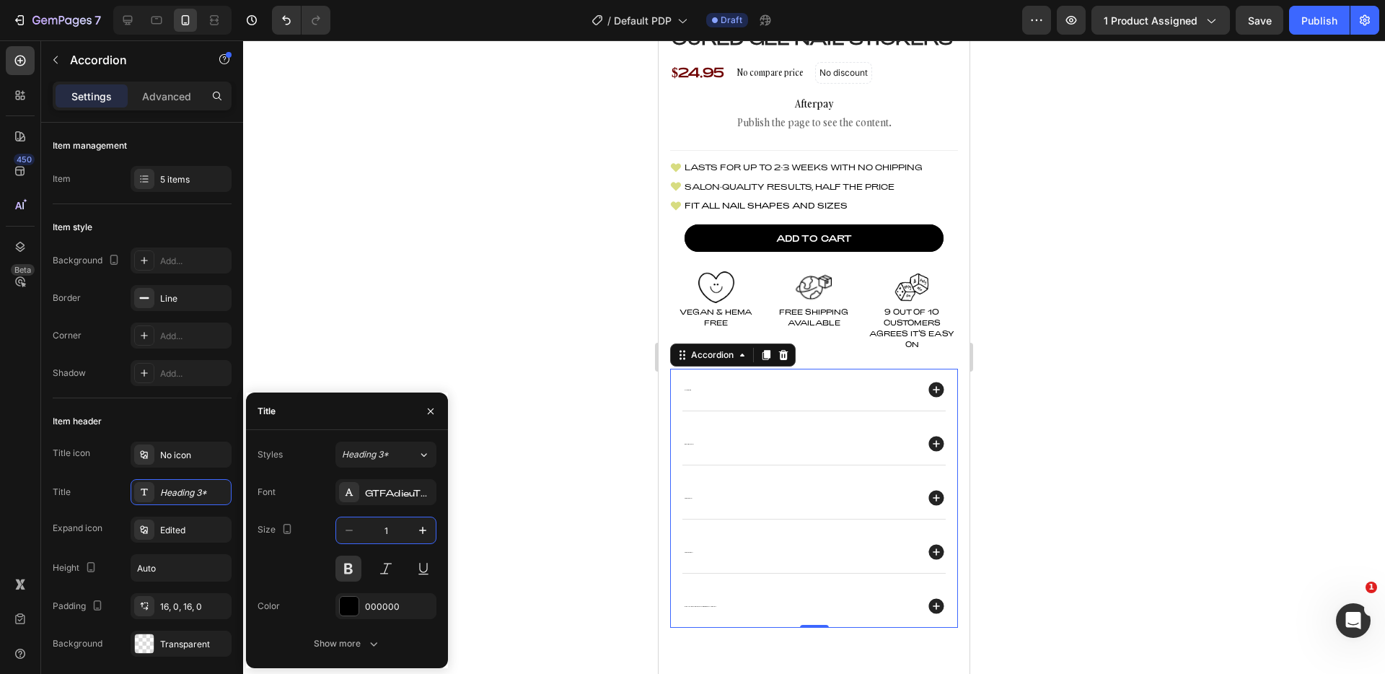
type input "13"
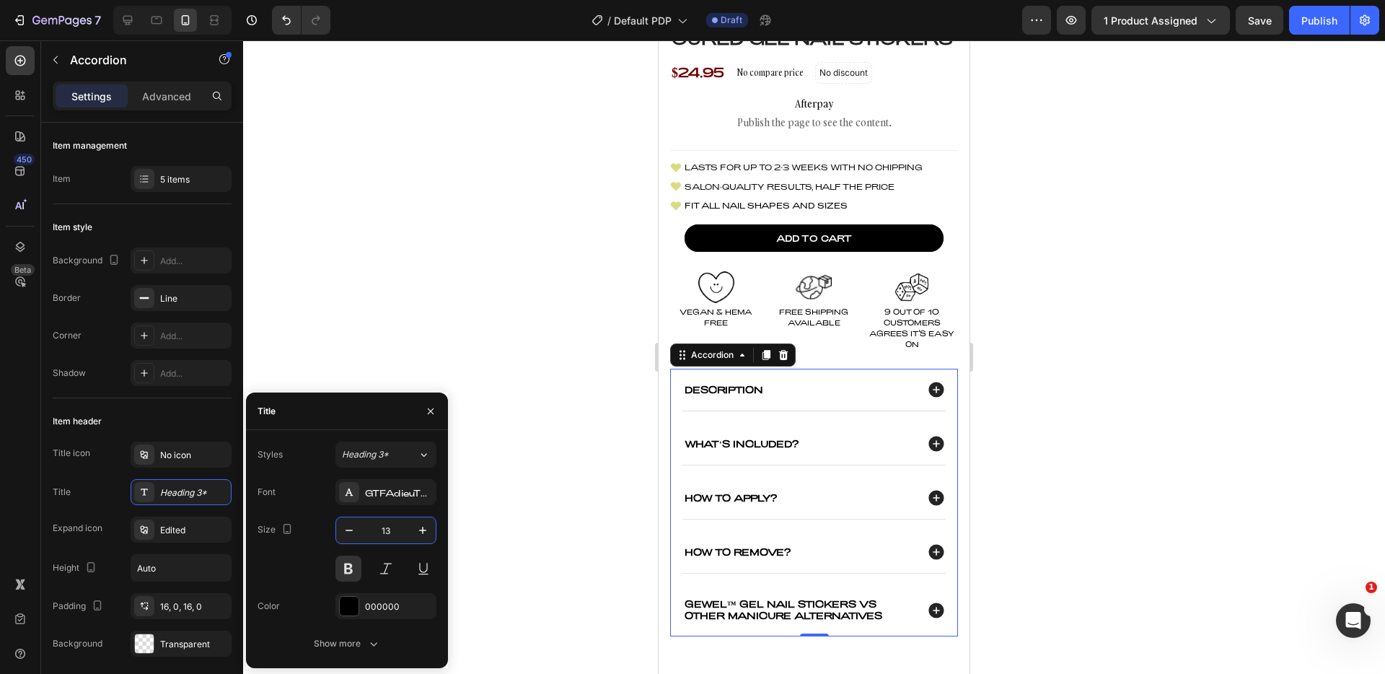
click at [415, 304] on div at bounding box center [814, 356] width 1142 height 633
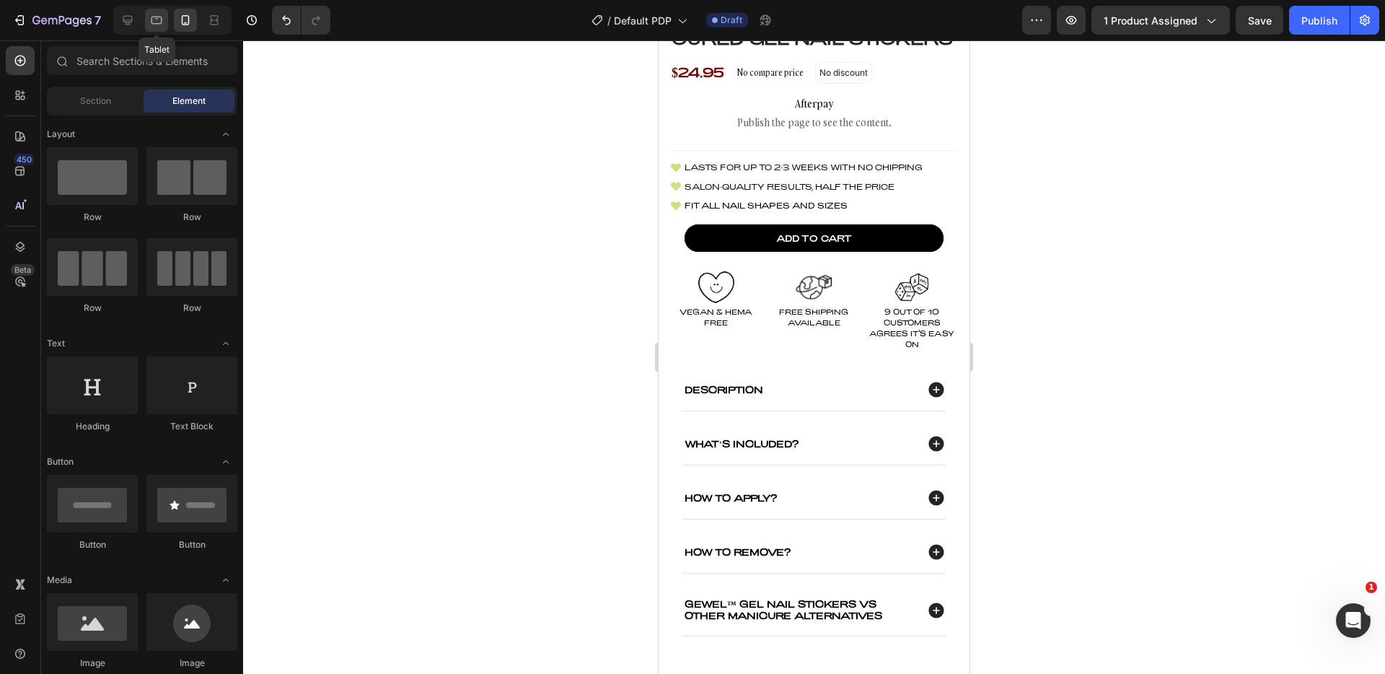
click at [160, 23] on icon at bounding box center [156, 21] width 11 height 8
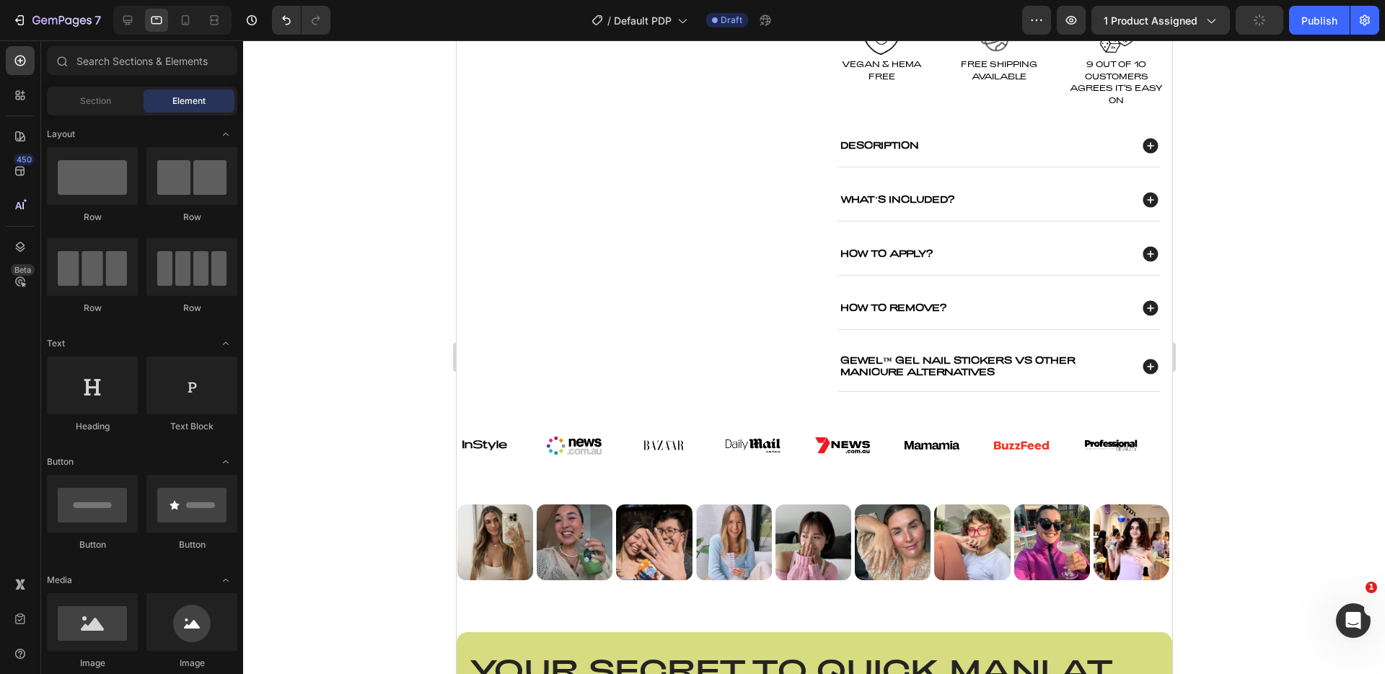
scroll to position [429, 0]
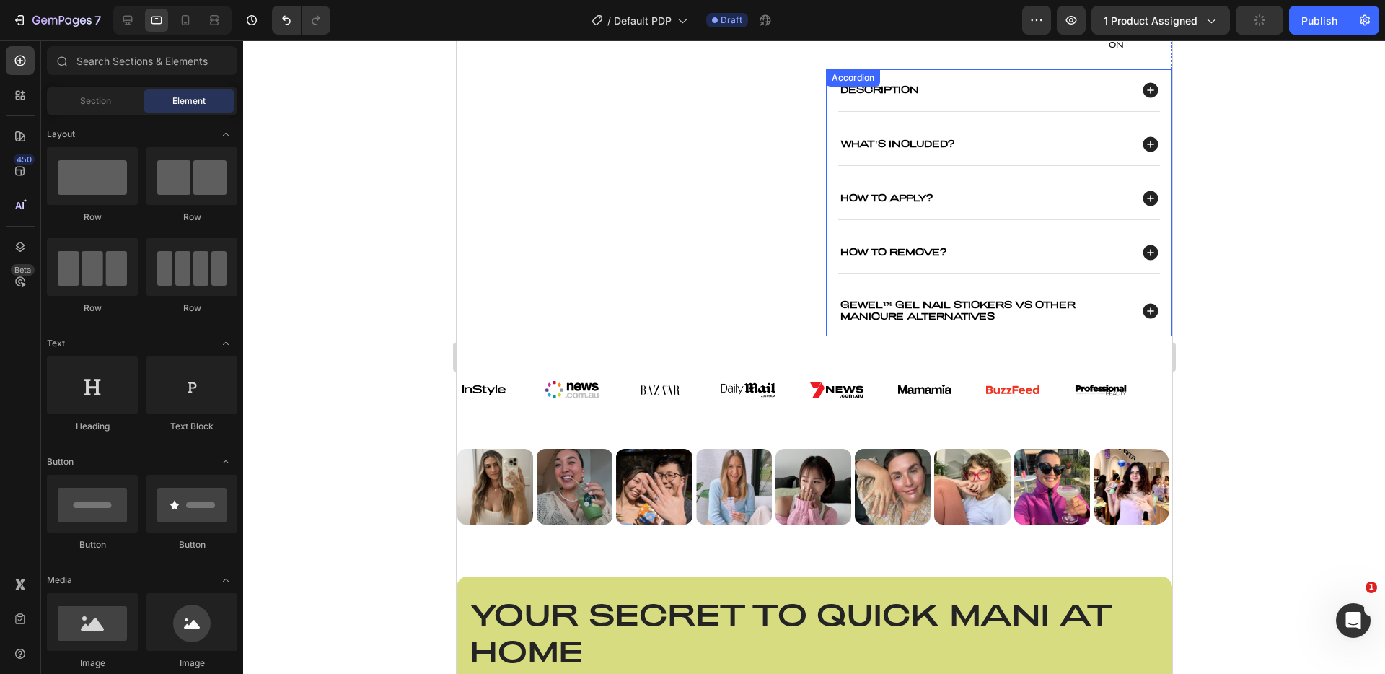
click at [852, 145] on p "What's Included?" at bounding box center [897, 145] width 114 height 12
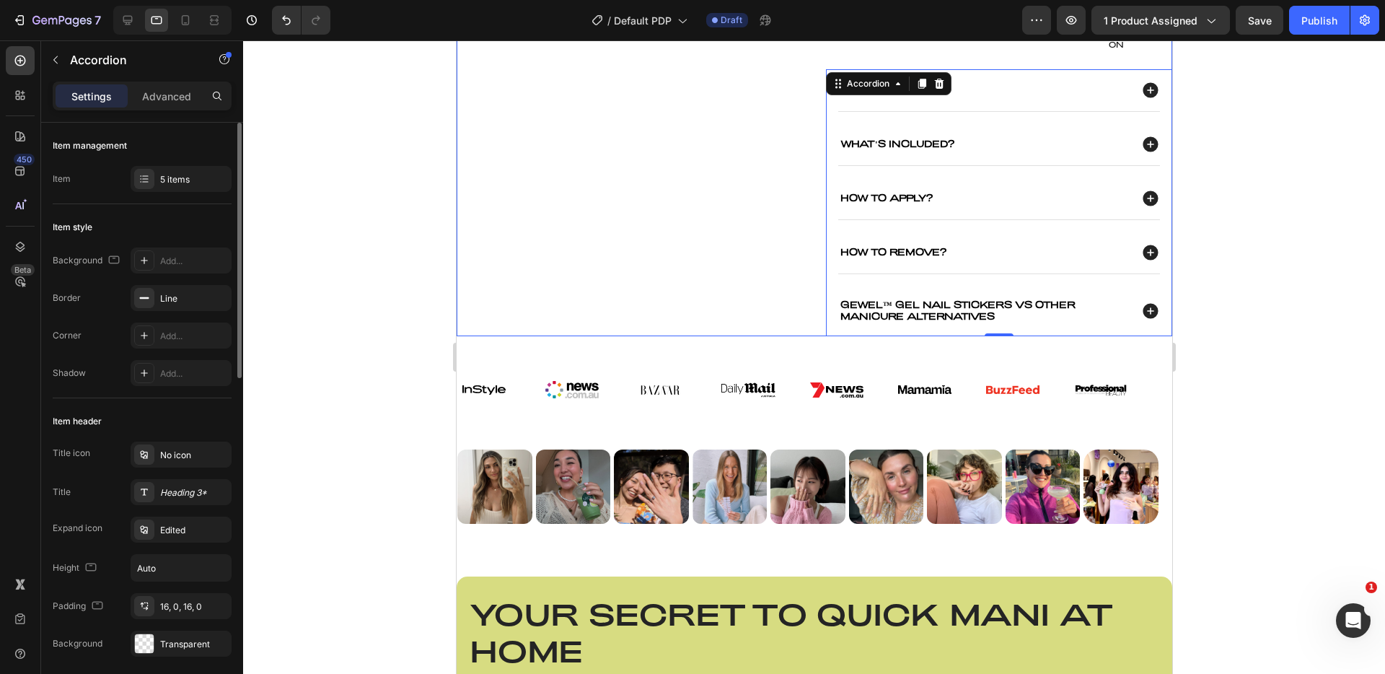
scroll to position [19, 0]
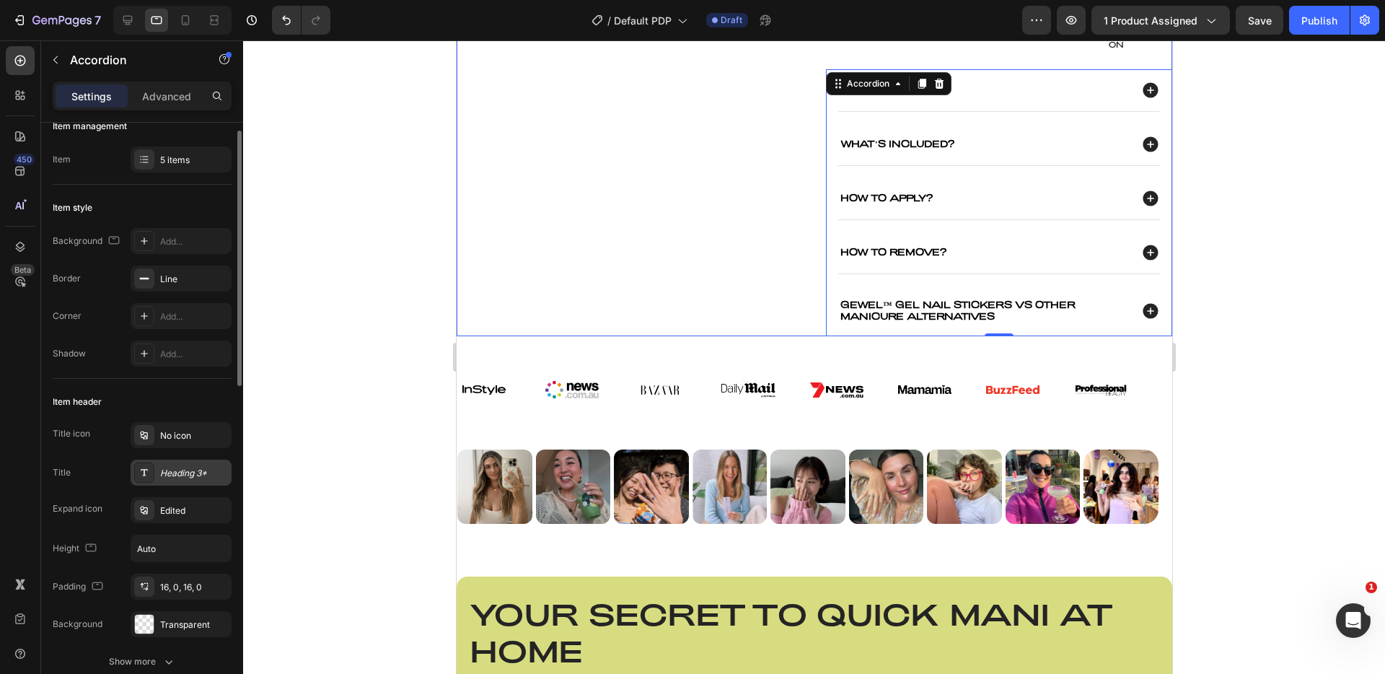
click at [177, 476] on div "Heading 3*" at bounding box center [194, 473] width 68 height 13
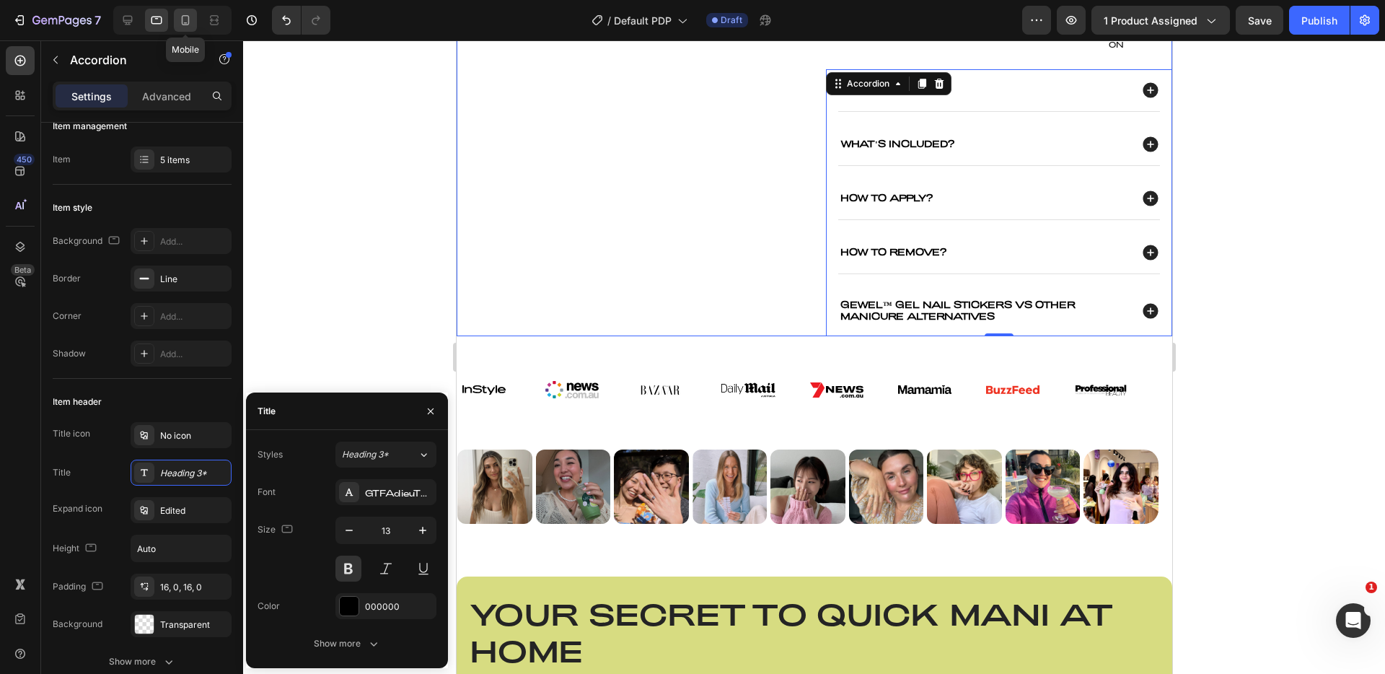
click at [180, 27] on div at bounding box center [185, 20] width 23 height 23
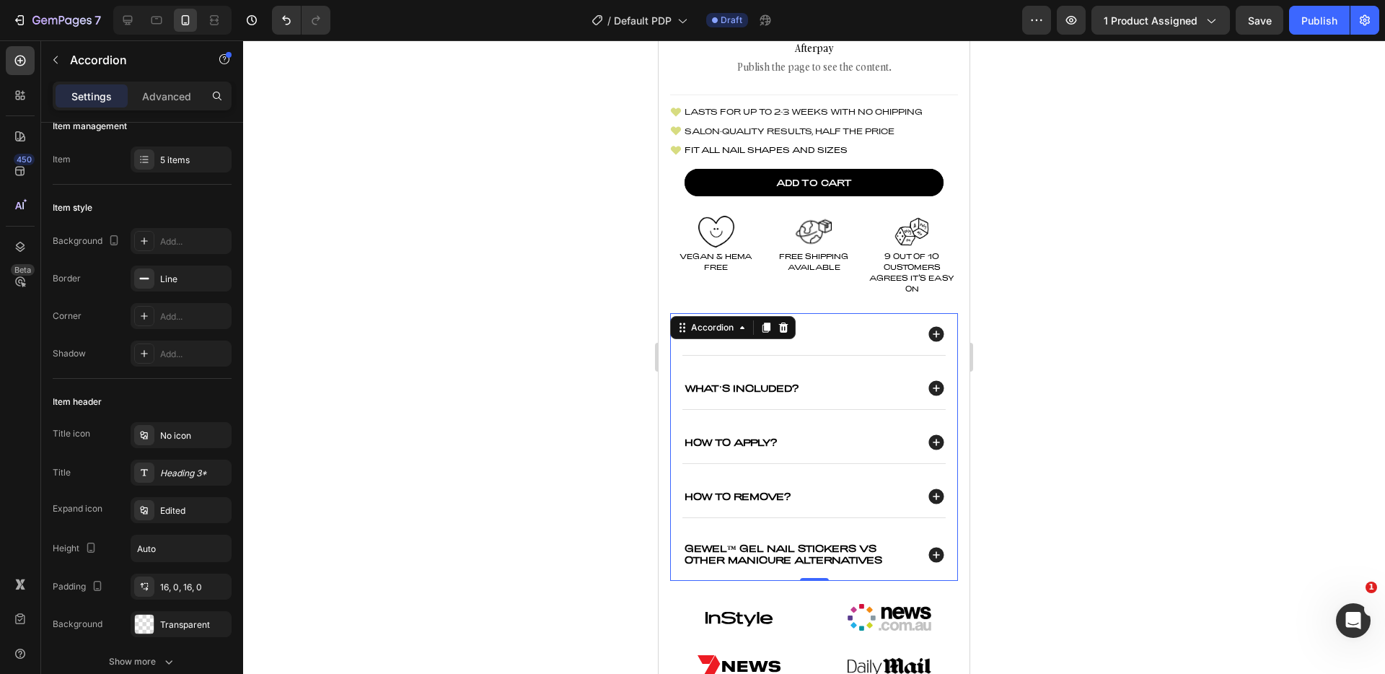
scroll to position [661, 0]
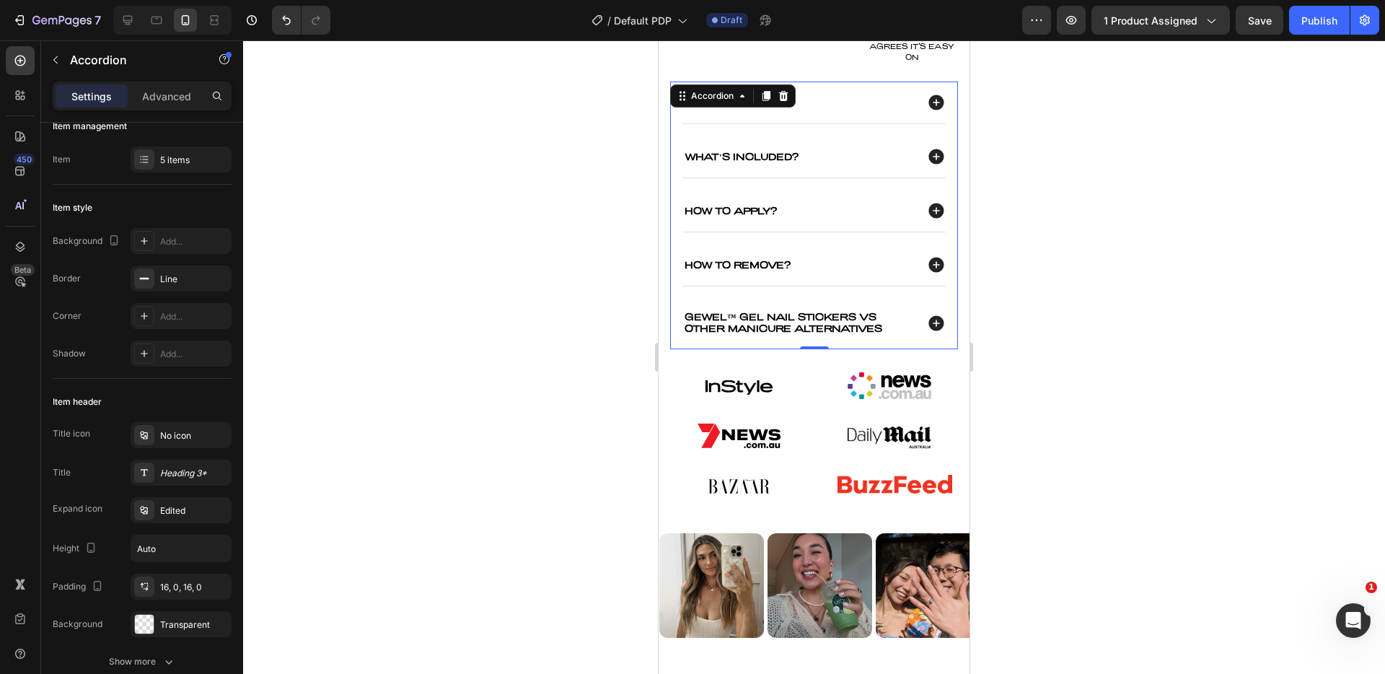
click at [737, 216] on p "How To Apply?" at bounding box center [731, 212] width 92 height 12
click at [824, 203] on div "How To Apply?" at bounding box center [813, 211] width 263 height 42
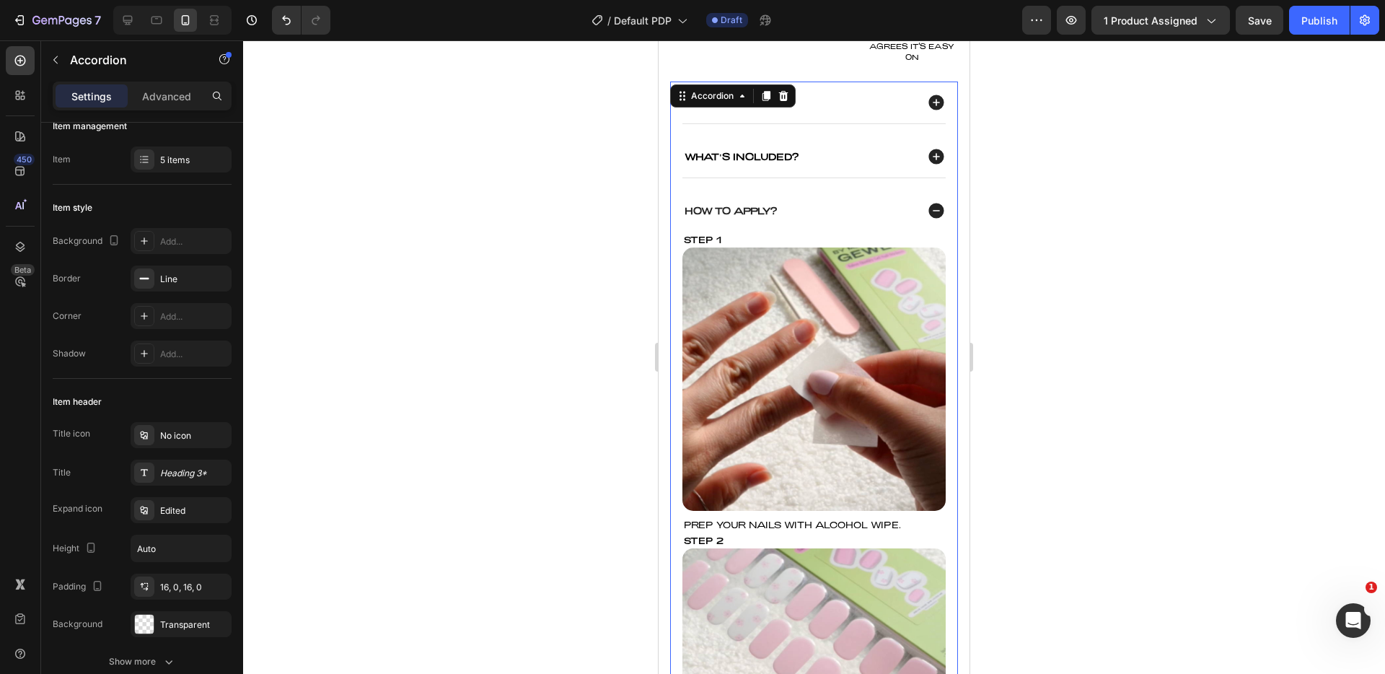
click at [807, 206] on div "How To Apply?" at bounding box center [813, 211] width 263 height 42
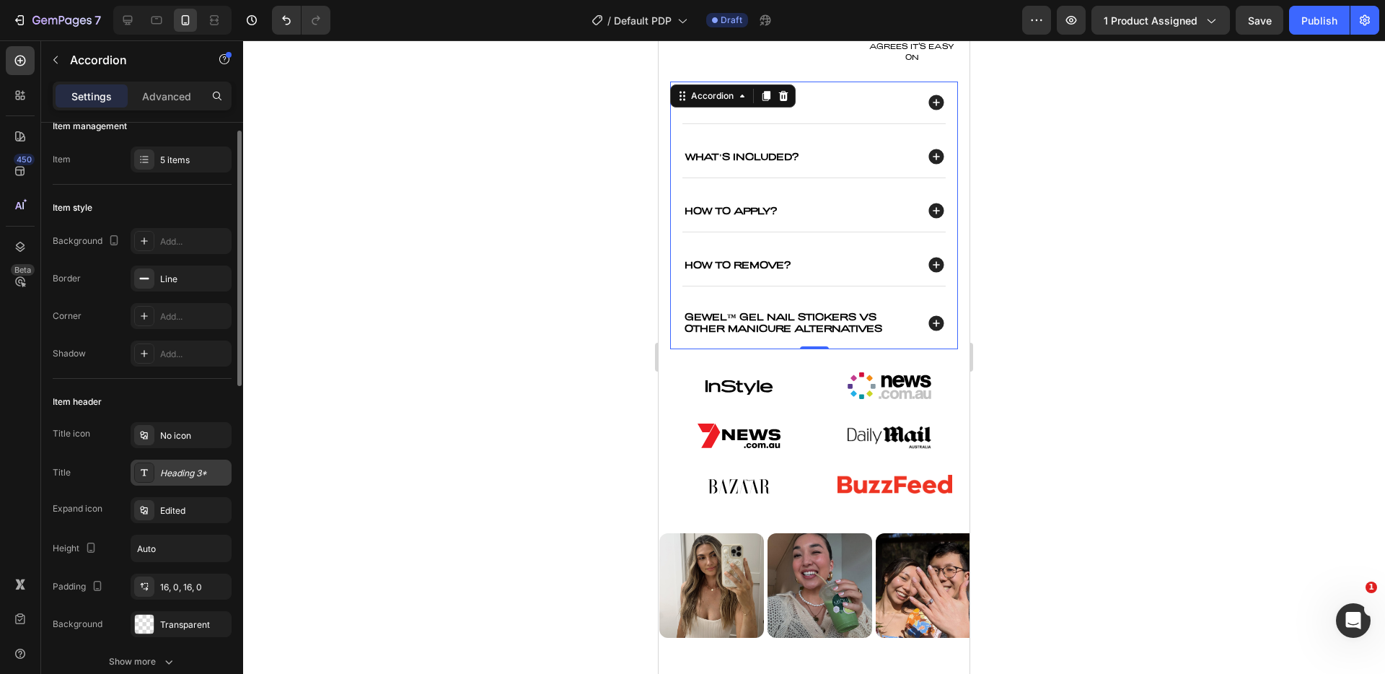
click at [164, 483] on div "Heading 3*" at bounding box center [181, 473] width 101 height 26
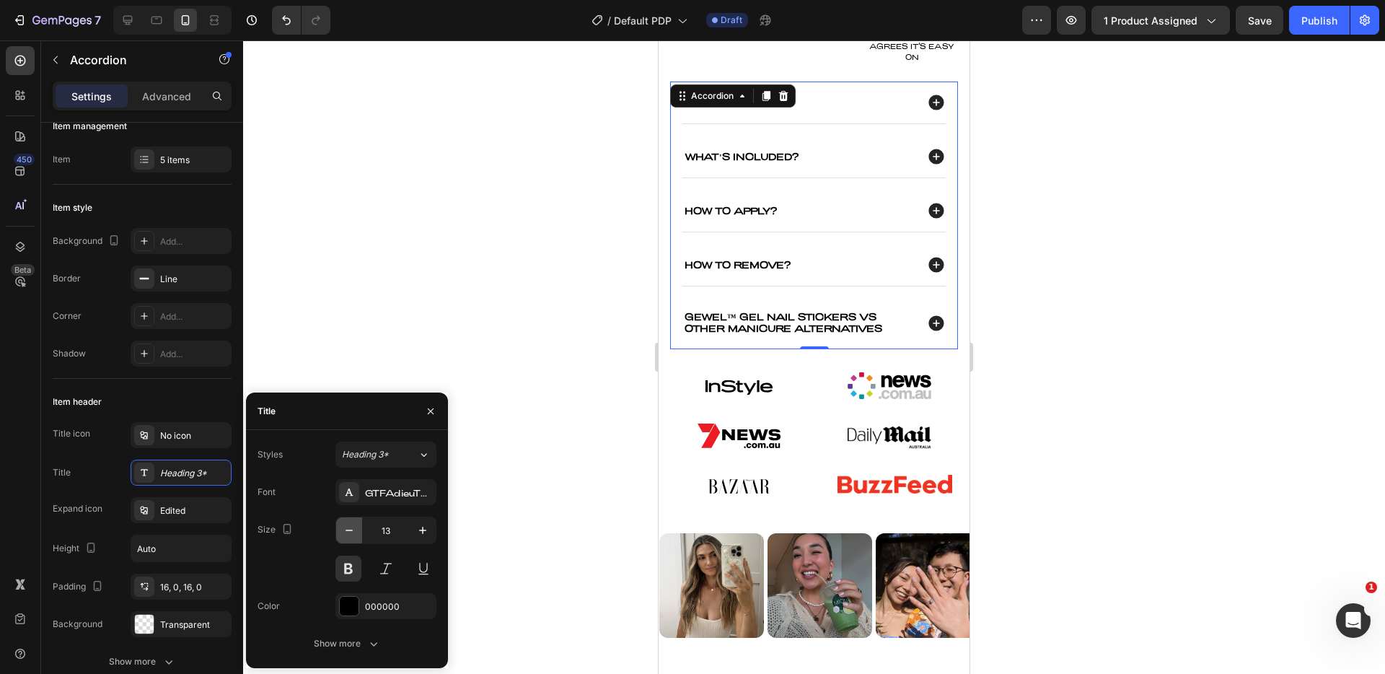
click at [350, 537] on button "button" at bounding box center [349, 530] width 26 height 26
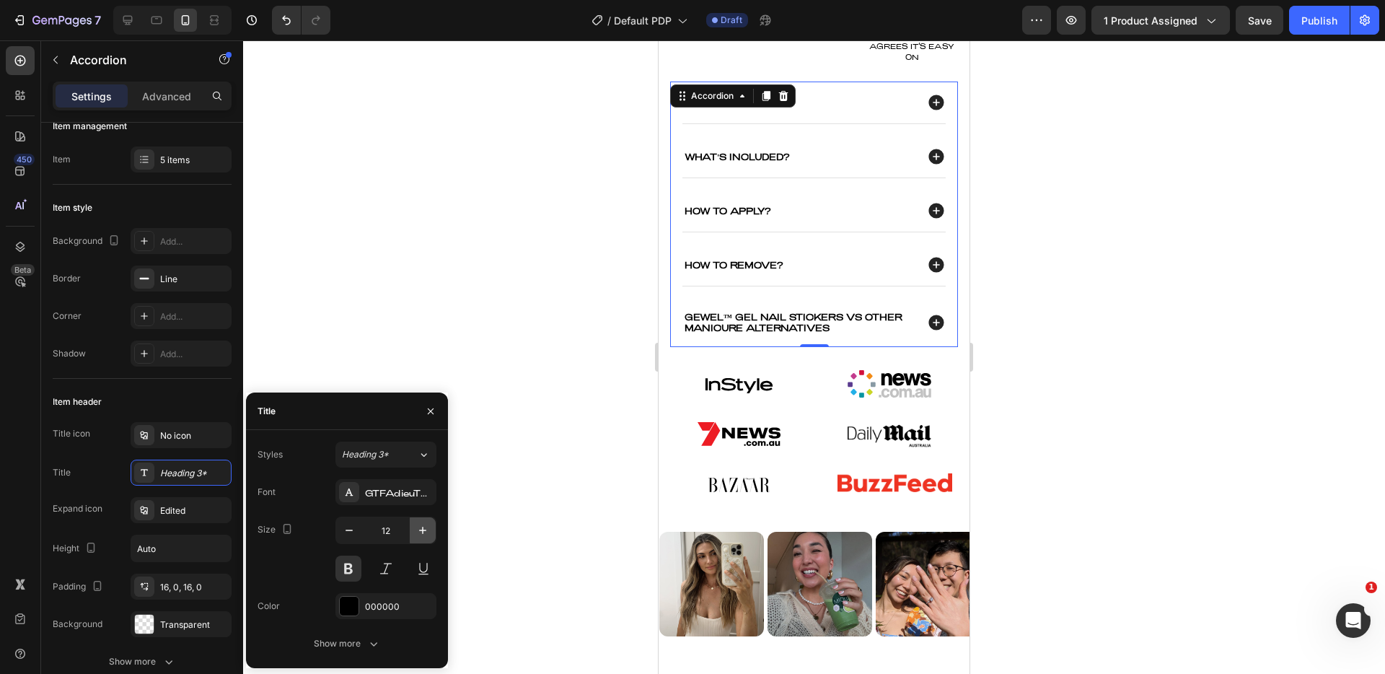
click at [423, 535] on icon "button" at bounding box center [423, 530] width 14 height 14
type input "13"
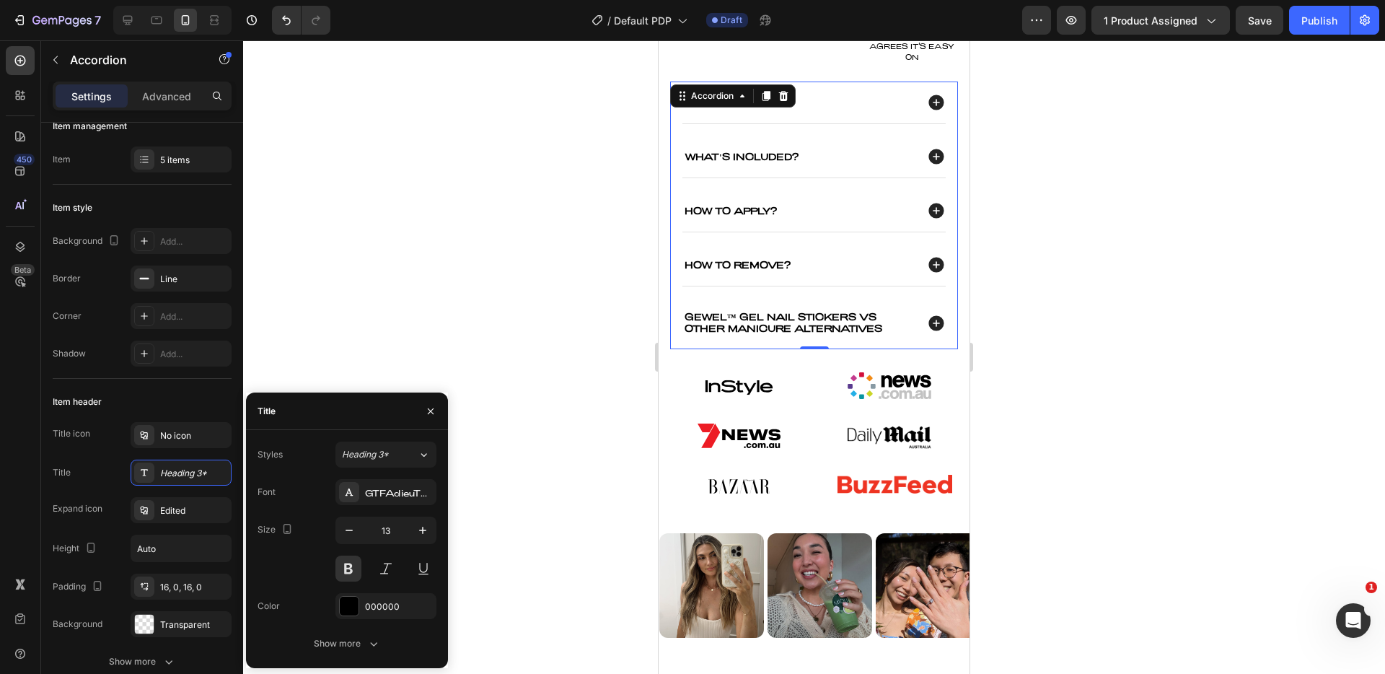
click at [589, 357] on div at bounding box center [814, 356] width 1142 height 633
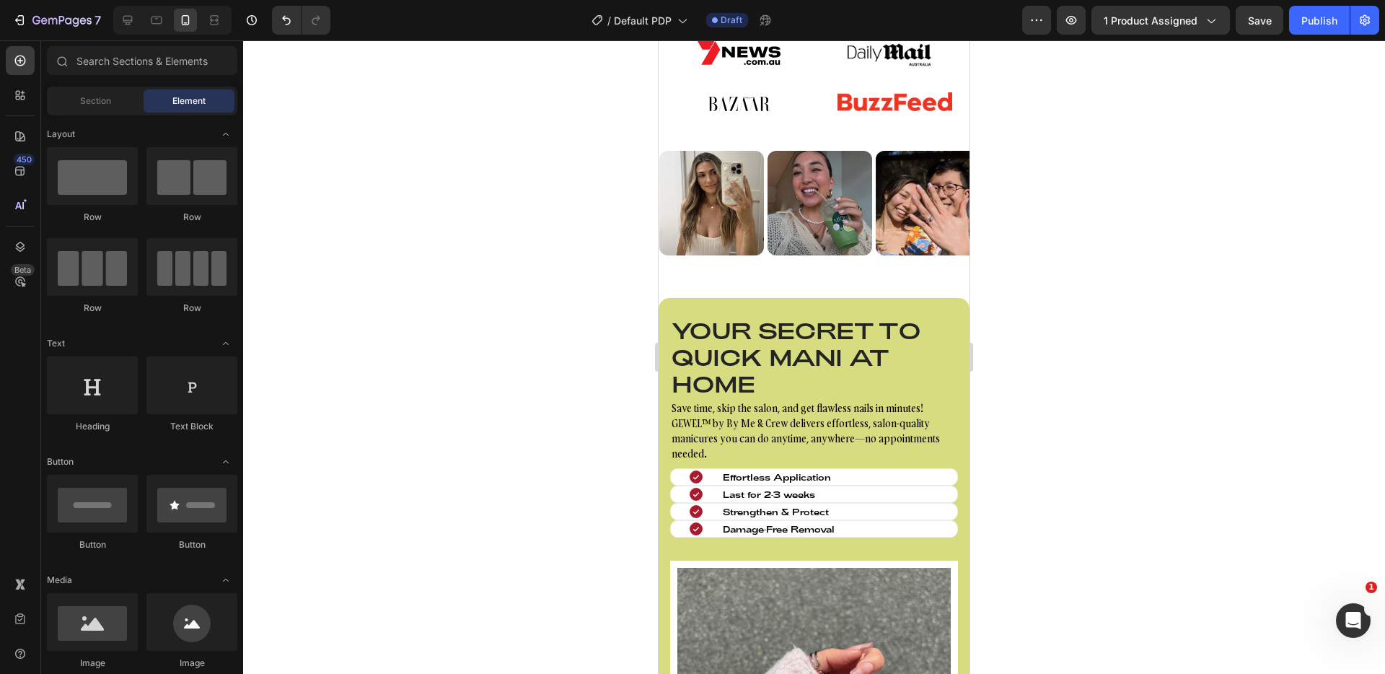
scroll to position [1052, 0]
click at [132, 20] on icon at bounding box center [127, 20] width 9 height 9
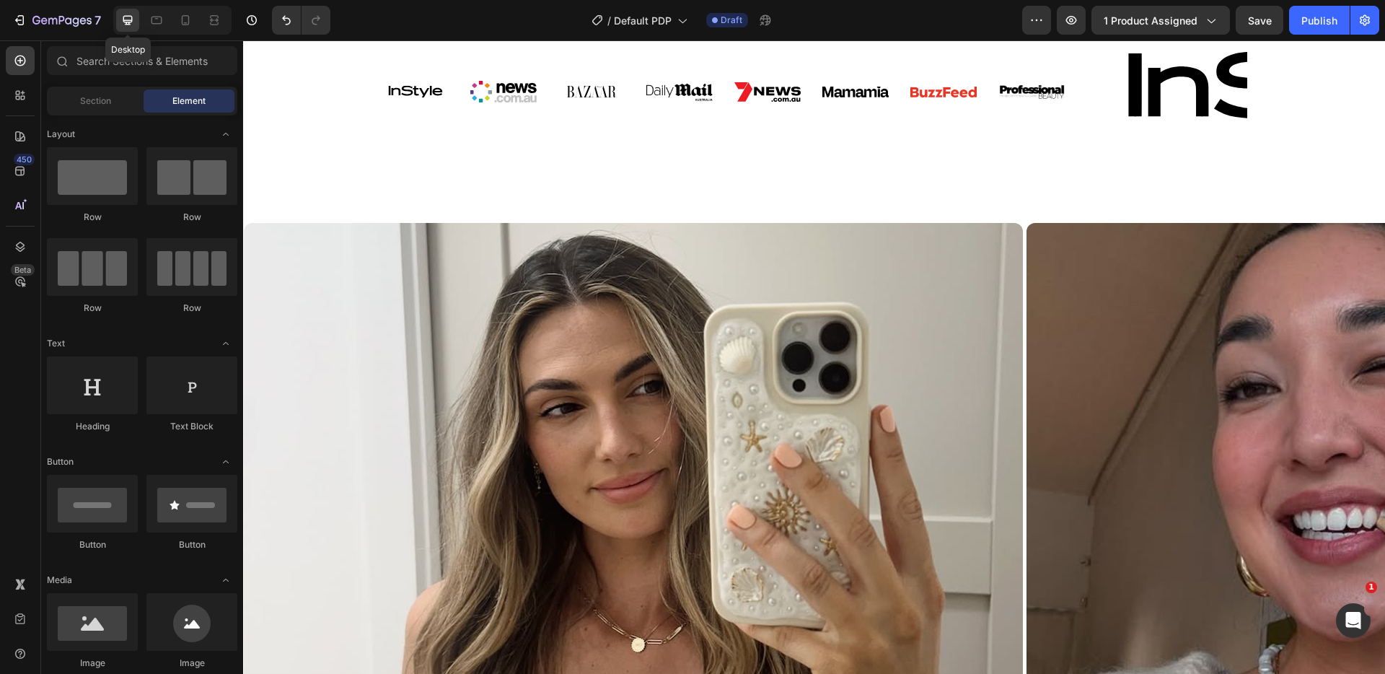
scroll to position [1065, 0]
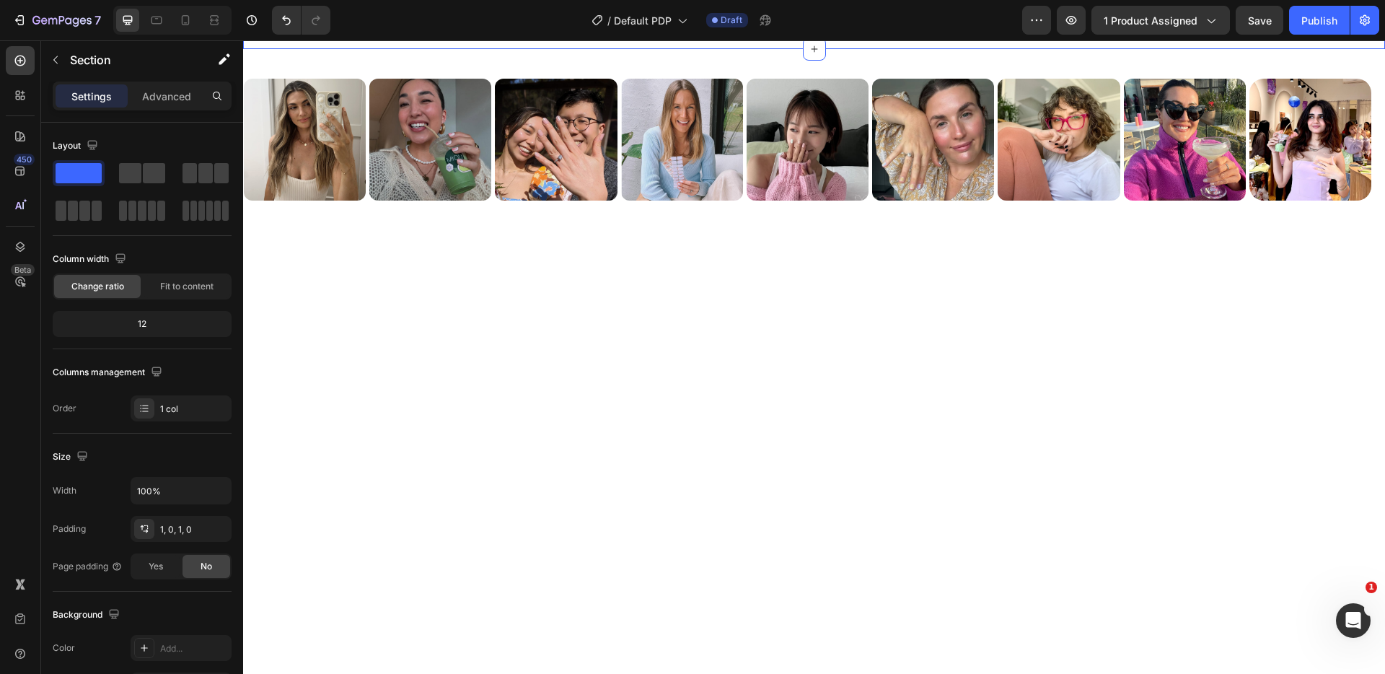
click at [480, 27] on div "/ Default PDP Draft" at bounding box center [682, 20] width 680 height 29
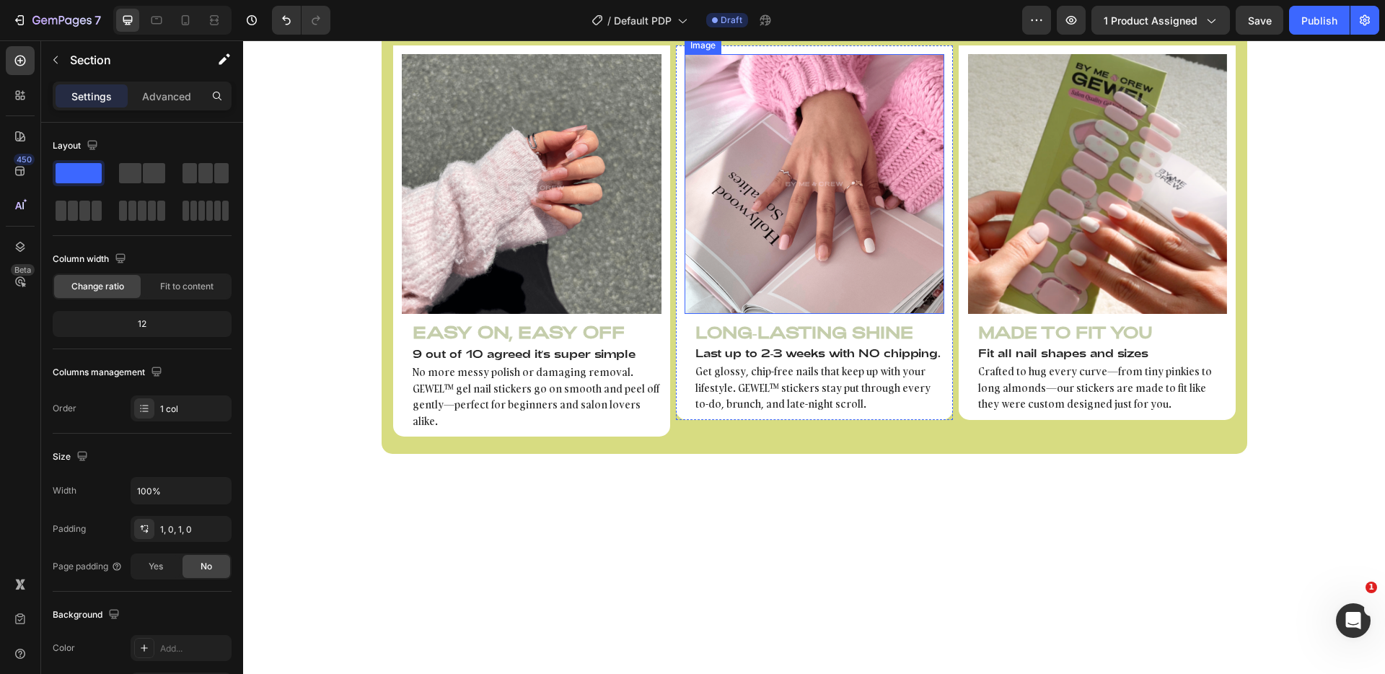
scroll to position [880, 0]
